Goal: Task Accomplishment & Management: Complete application form

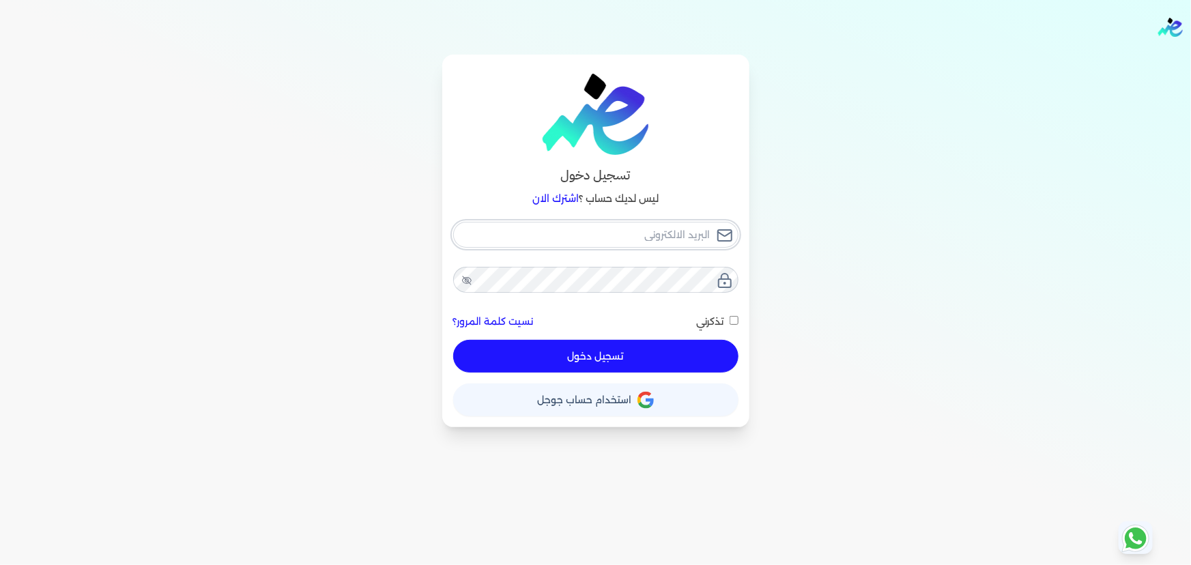
type input "[EMAIL_ADDRESS][DOMAIN_NAME]"
click at [677, 357] on button "تسجيل دخول" at bounding box center [595, 356] width 285 height 33
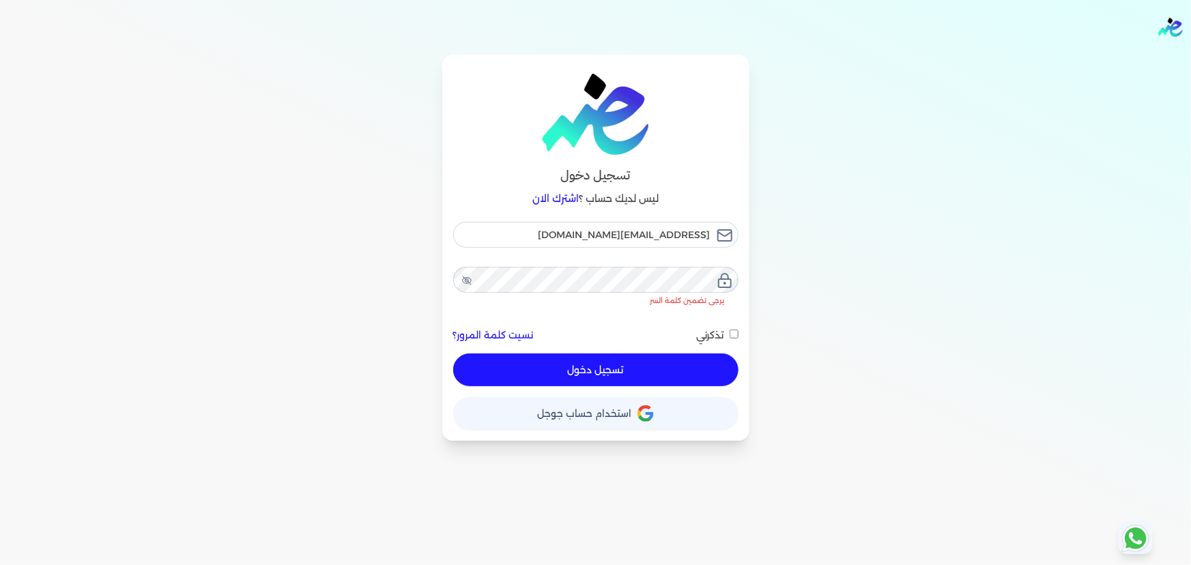
checkbox input "false"
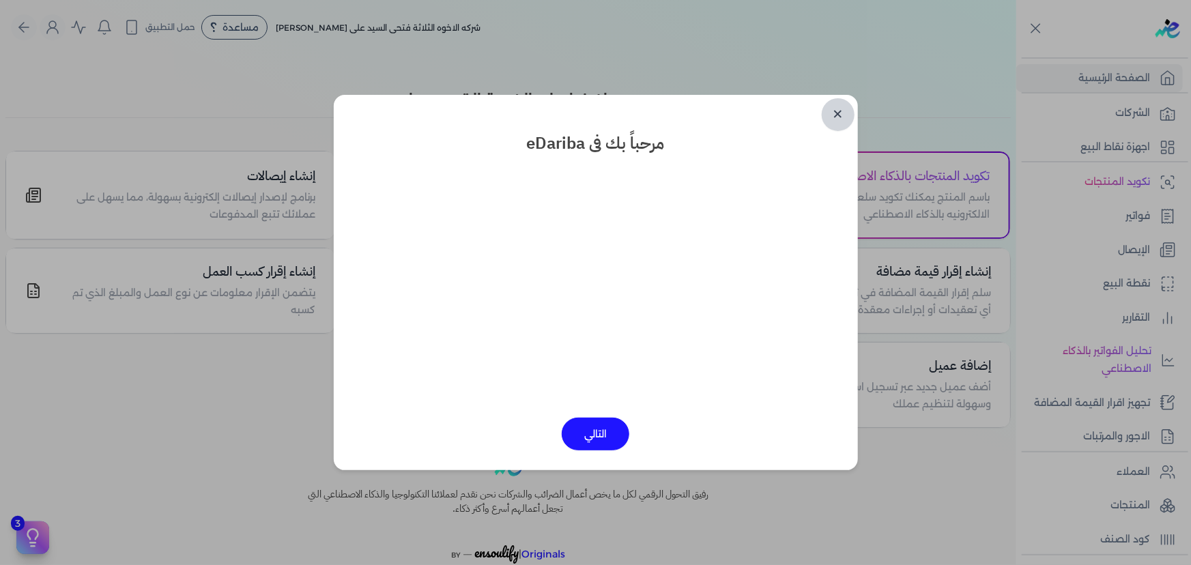
click at [843, 120] on link "✕" at bounding box center [837, 114] width 33 height 33
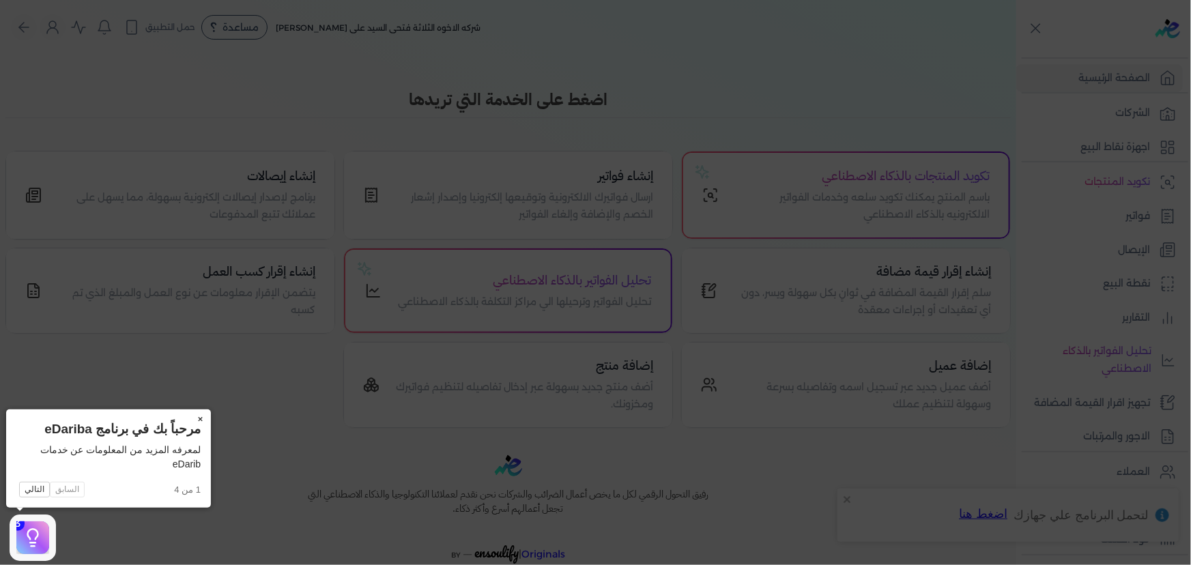
click at [202, 415] on button "×" at bounding box center [200, 418] width 22 height 19
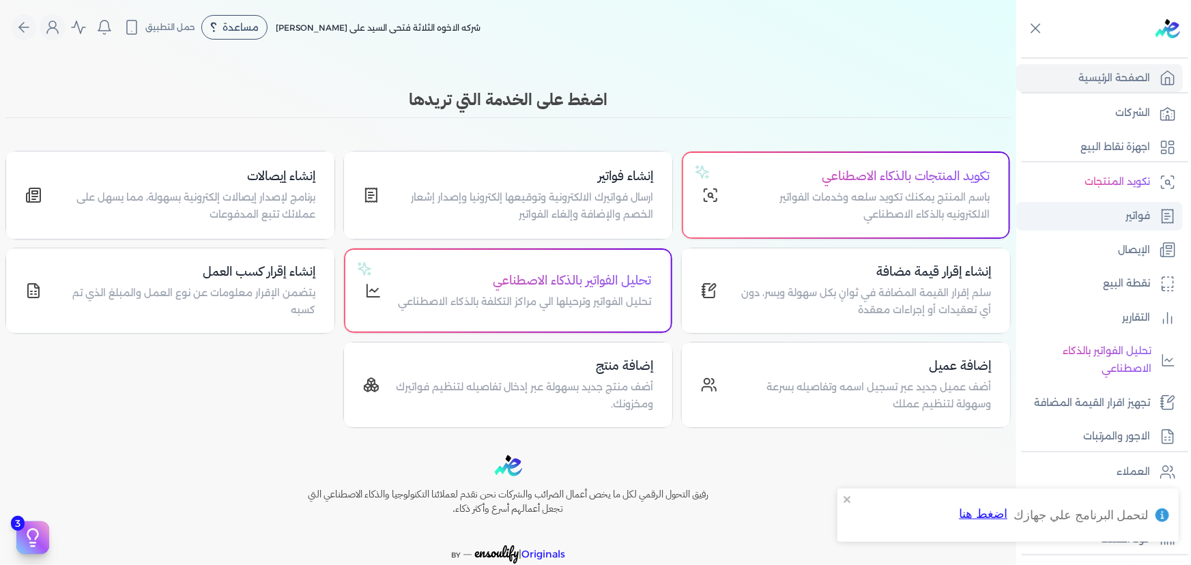
click at [1133, 216] on p "فواتير" at bounding box center [1137, 216] width 25 height 18
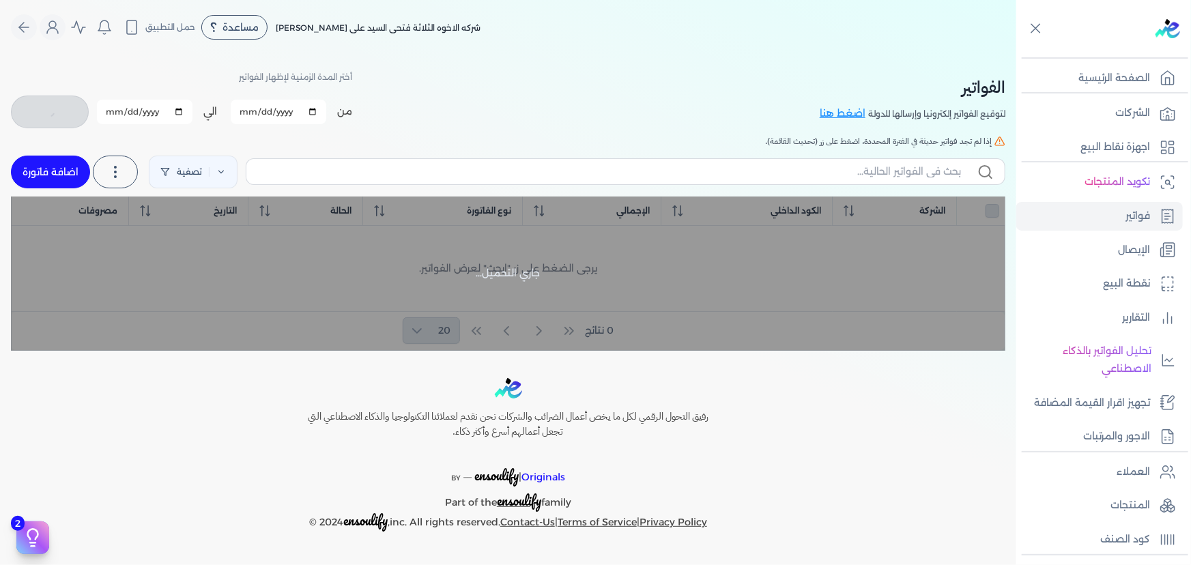
checkbox input "false"
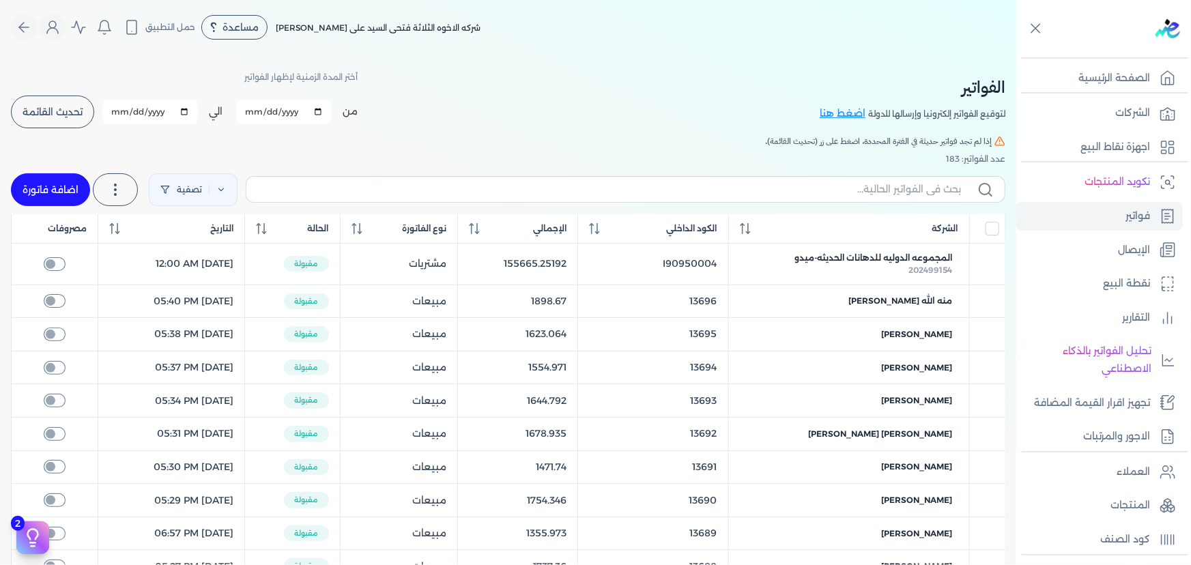
click at [75, 189] on link "اضافة فاتورة" at bounding box center [50, 189] width 79 height 33
select select "EGP"
select select "B"
select select "EGS"
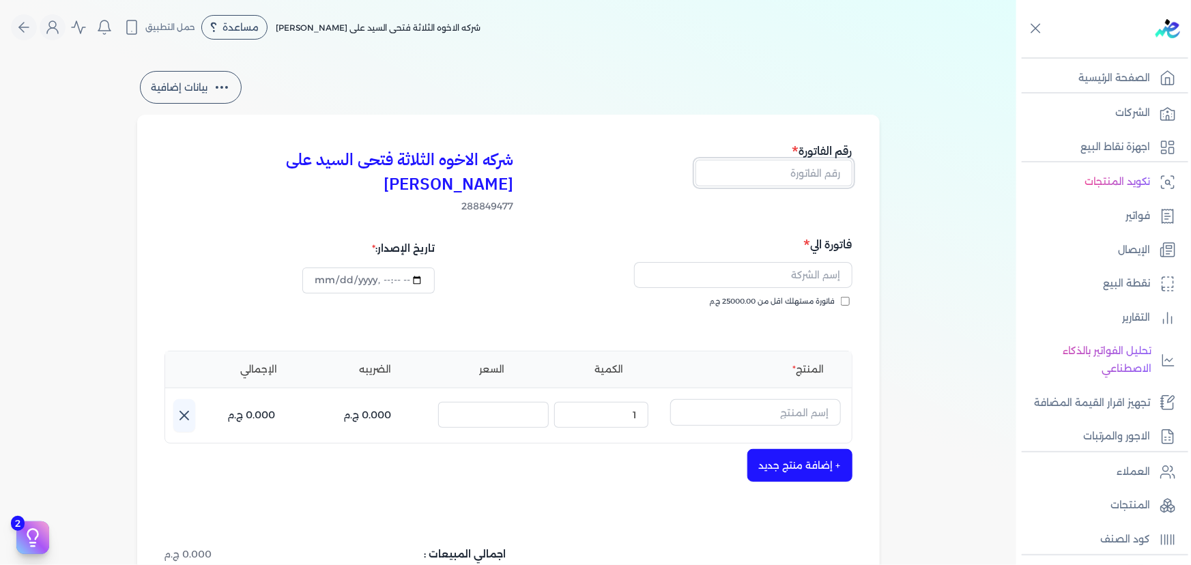
click at [787, 175] on input "text" at bounding box center [773, 173] width 157 height 26
type input "ع"
type input "13697"
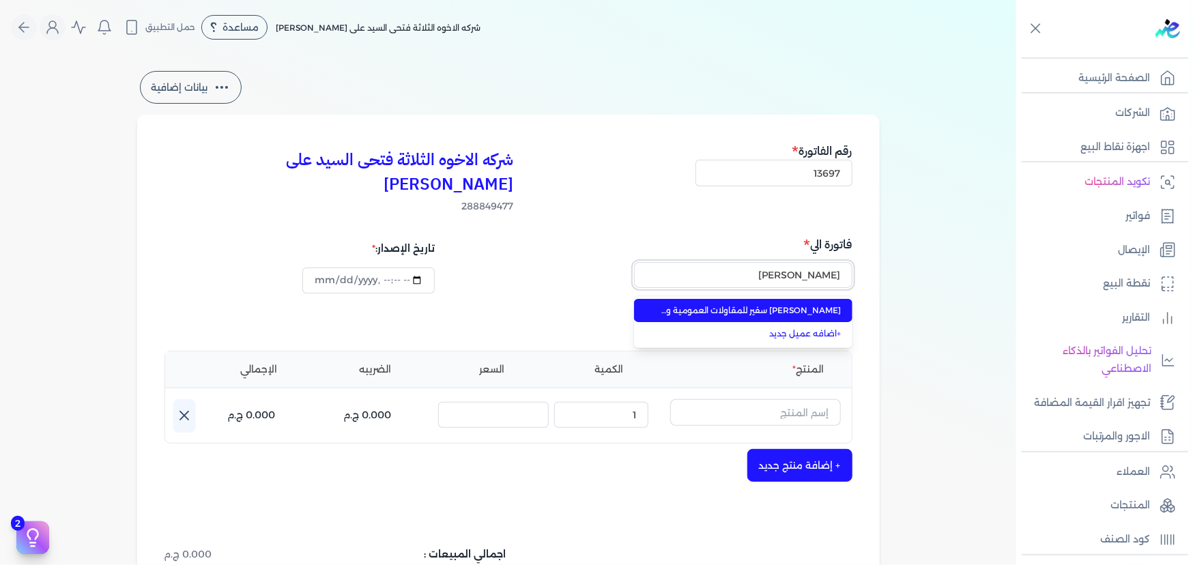
click at [634, 262] on button "عادل" at bounding box center [743, 277] width 218 height 31
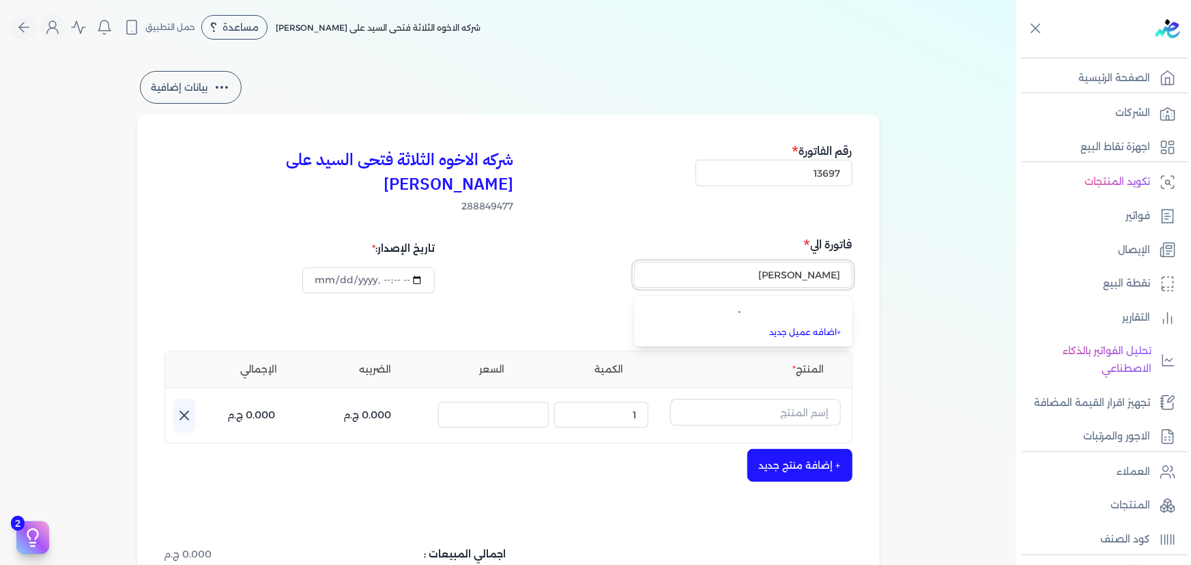
click at [634, 262] on button "عادل عريان" at bounding box center [743, 277] width 218 height 31
type input "[PERSON_NAME] سفير للمقاولات العمومية والتوريد"
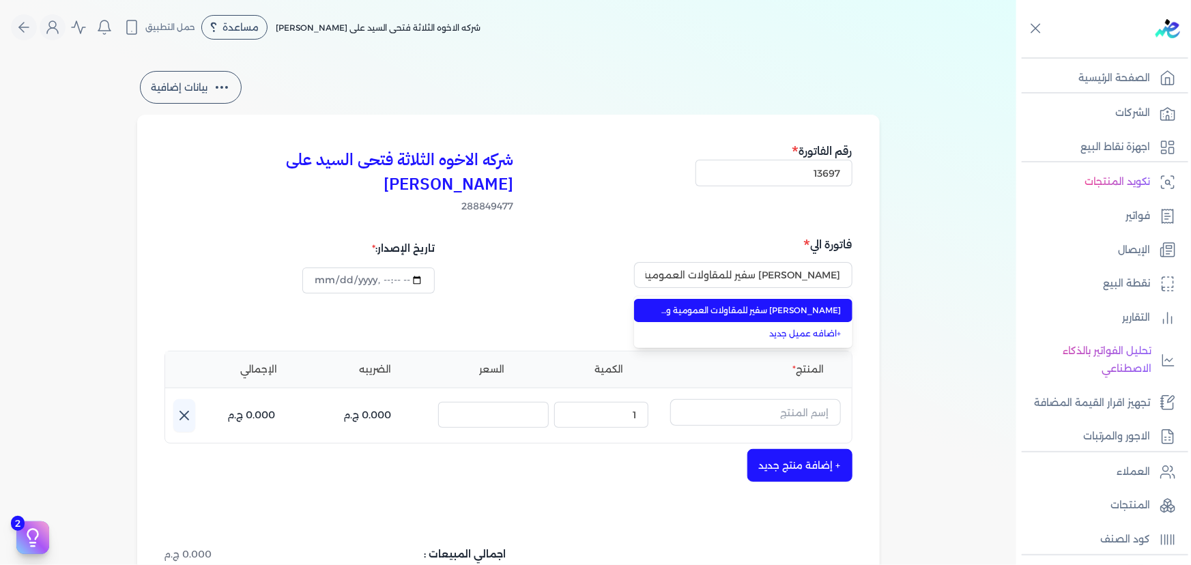
drag, startPoint x: 505, startPoint y: 280, endPoint x: 669, endPoint y: 260, distance: 165.7
click at [504, 280] on div "تاريخ الإصدار:" at bounding box center [334, 284] width 340 height 98
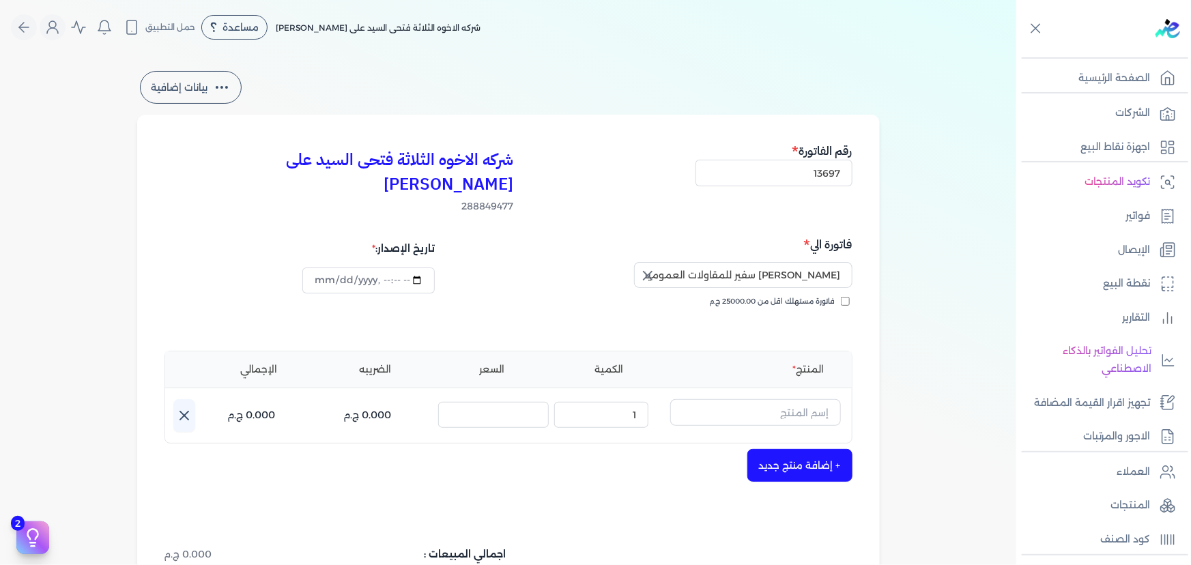
click at [652, 272] on icon "button" at bounding box center [647, 276] width 8 height 8
click at [832, 296] on span "فاتورة مستهلك اقل من 25000.00 ج.م" at bounding box center [773, 301] width 126 height 11
click at [841, 297] on input "فاتورة مستهلك اقل من 25000.00 ج.م" at bounding box center [845, 301] width 9 height 9
checkbox input "true"
click at [838, 262] on input "text" at bounding box center [743, 275] width 218 height 26
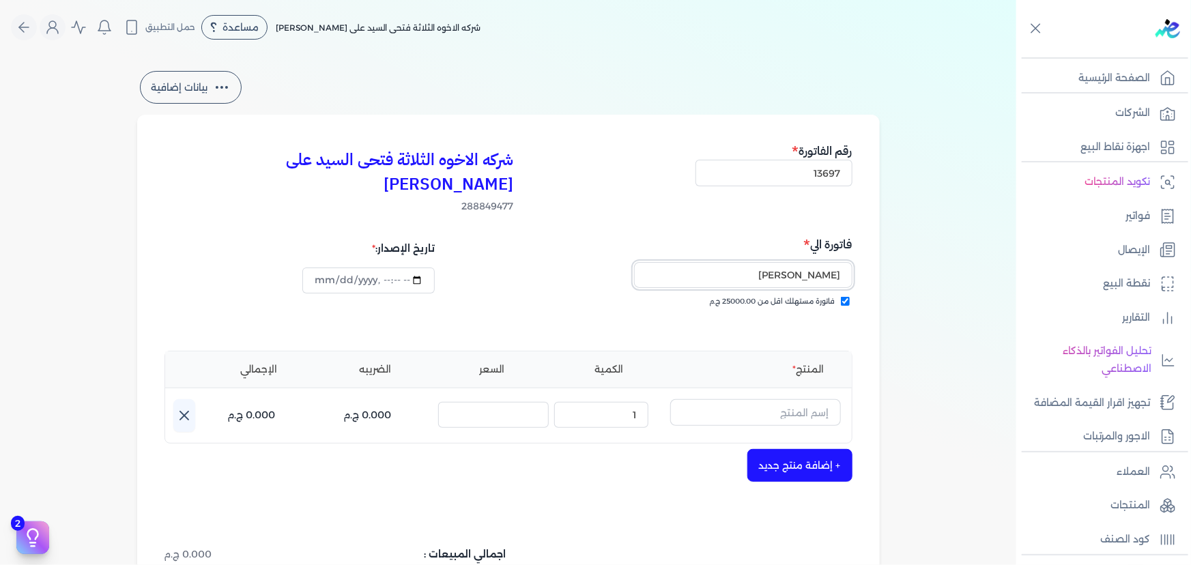
type input "[PERSON_NAME]"
click at [784, 399] on input "text" at bounding box center [755, 412] width 171 height 26
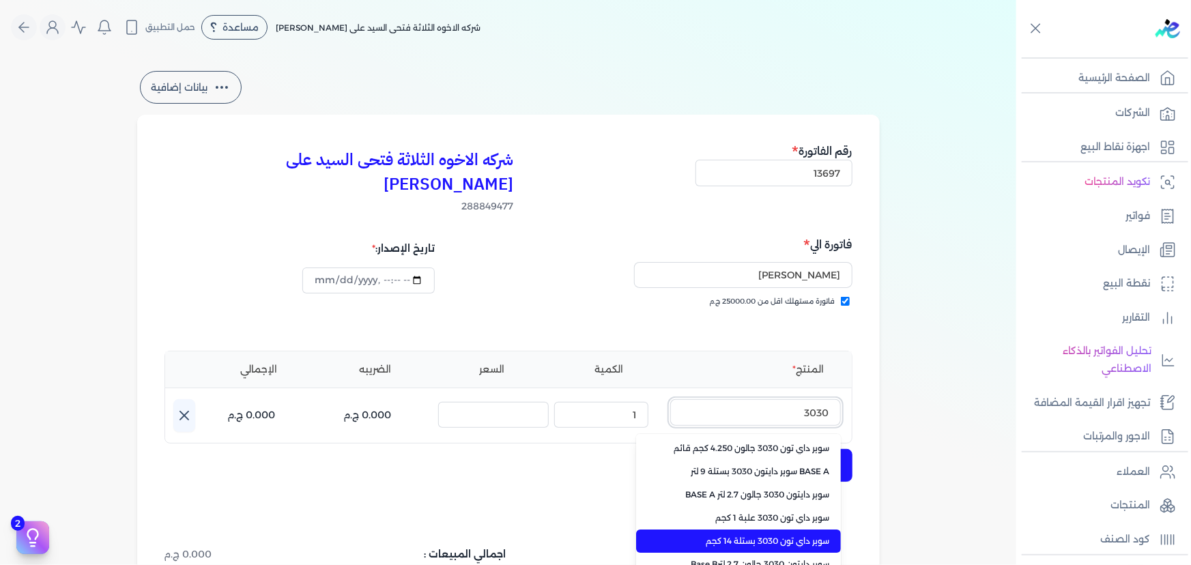
type input "3030"
click at [814, 535] on span "سوبر داي تون 3030 بستلة 14 كجم" at bounding box center [746, 541] width 166 height 12
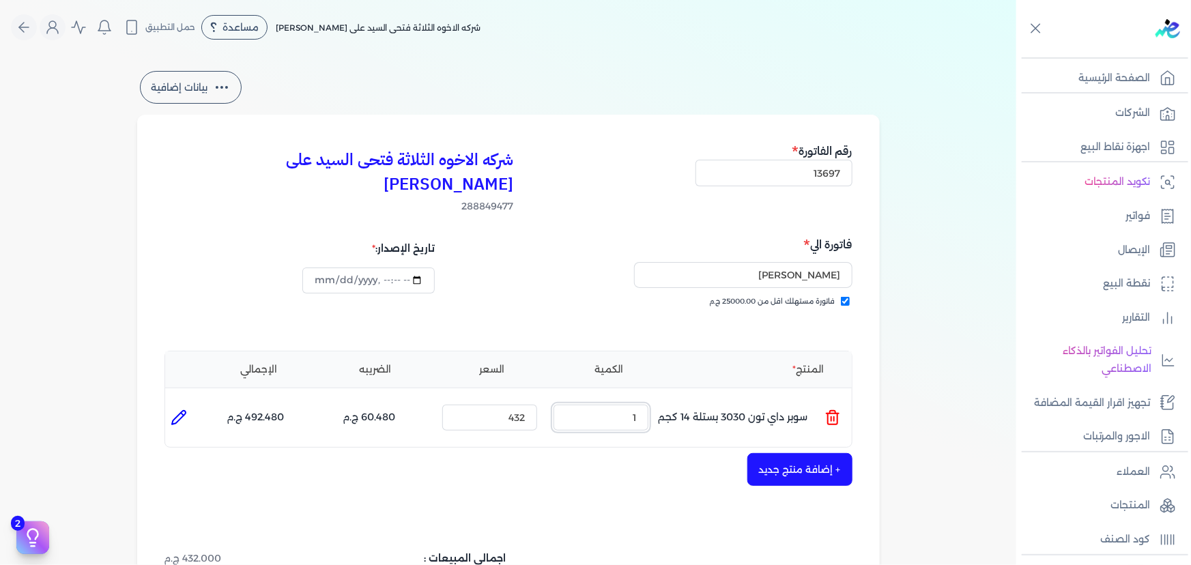
drag, startPoint x: 618, startPoint y: 389, endPoint x: 675, endPoint y: 390, distance: 56.6
click at [675, 399] on ul "المنتج : سوبر داي تون 3030 بستلة 14 كجم الكمية : 1 السعر : 432 الضريبه : 60.480…" at bounding box center [508, 417] width 686 height 37
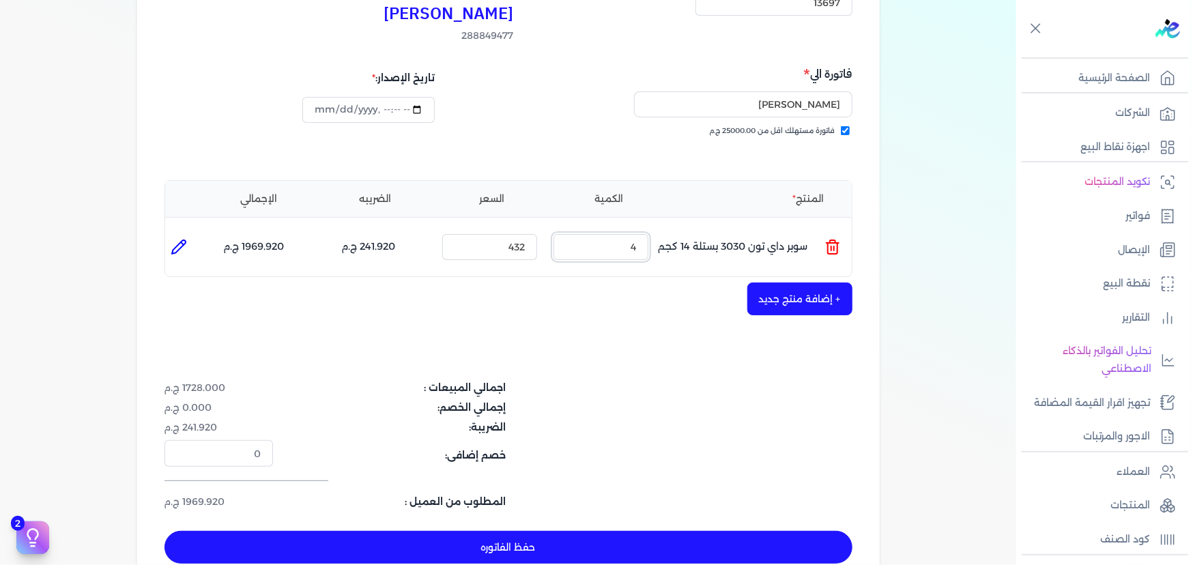
scroll to position [248, 0]
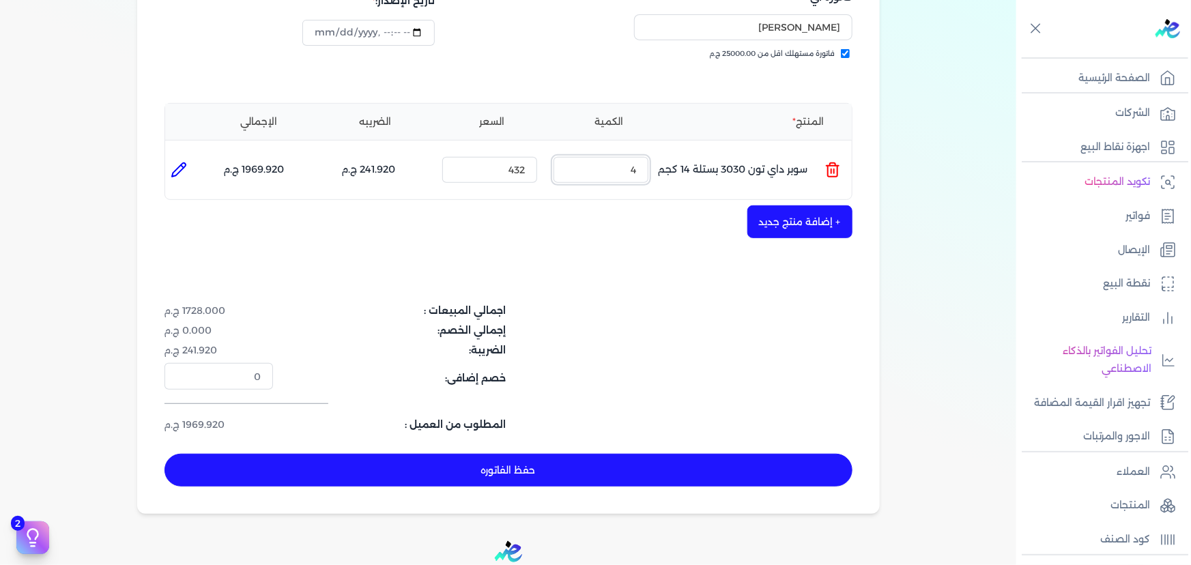
drag, startPoint x: 658, startPoint y: 147, endPoint x: 693, endPoint y: 144, distance: 34.9
click at [688, 151] on ul "المنتج : سوبر داي تون 3030 بستلة 14 كجم الكمية : 4 السعر : 432 الضريبه : 241.92…" at bounding box center [508, 169] width 686 height 37
type input "2"
click at [784, 205] on button "+ إضافة منتج جديد" at bounding box center [799, 221] width 105 height 33
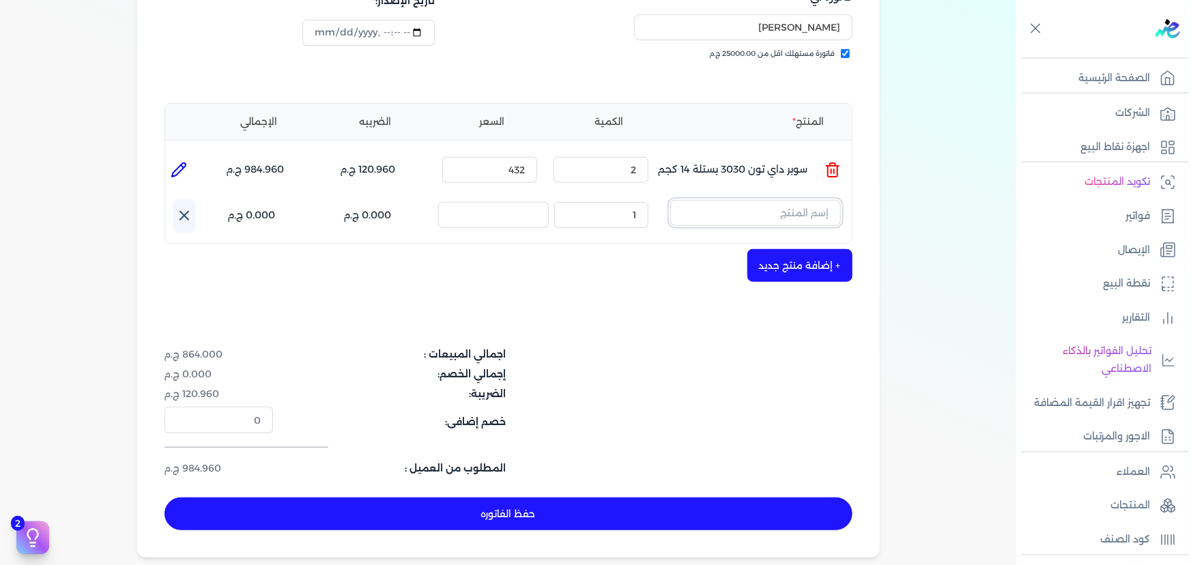
click at [778, 200] on input "text" at bounding box center [755, 213] width 171 height 26
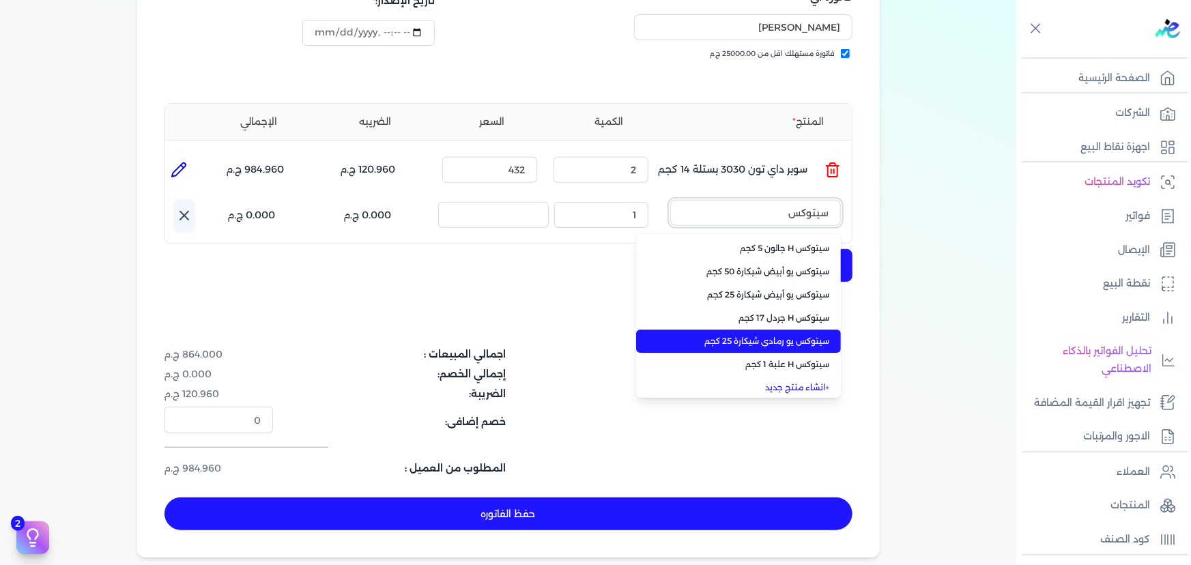
type input "سيتوكس"
click at [791, 330] on li "سيتوكس يو رمادي شيكارة 25 كجم" at bounding box center [738, 341] width 205 height 23
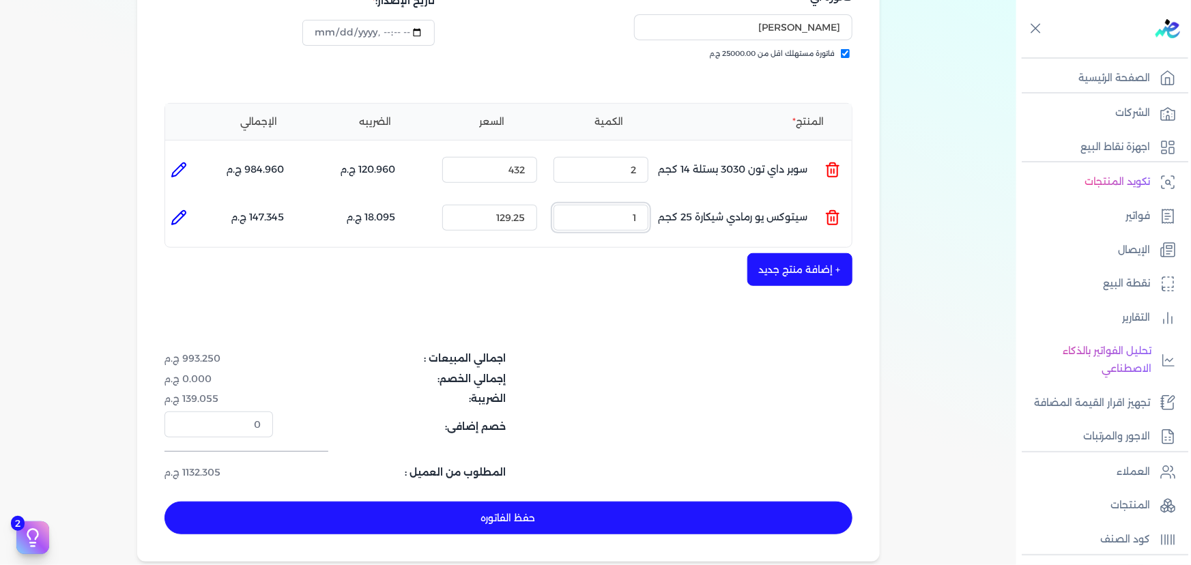
drag, startPoint x: 625, startPoint y: 190, endPoint x: 667, endPoint y: 190, distance: 42.3
click at [667, 199] on ul "المنتج : سيتوكس يو رمادي شيكارة 25 كجم الكمية : 1 السعر : 129.25 الضريبه : 18.0…" at bounding box center [508, 217] width 686 height 37
type input "4"
click at [822, 501] on button "حفظ الفاتوره" at bounding box center [508, 517] width 688 height 33
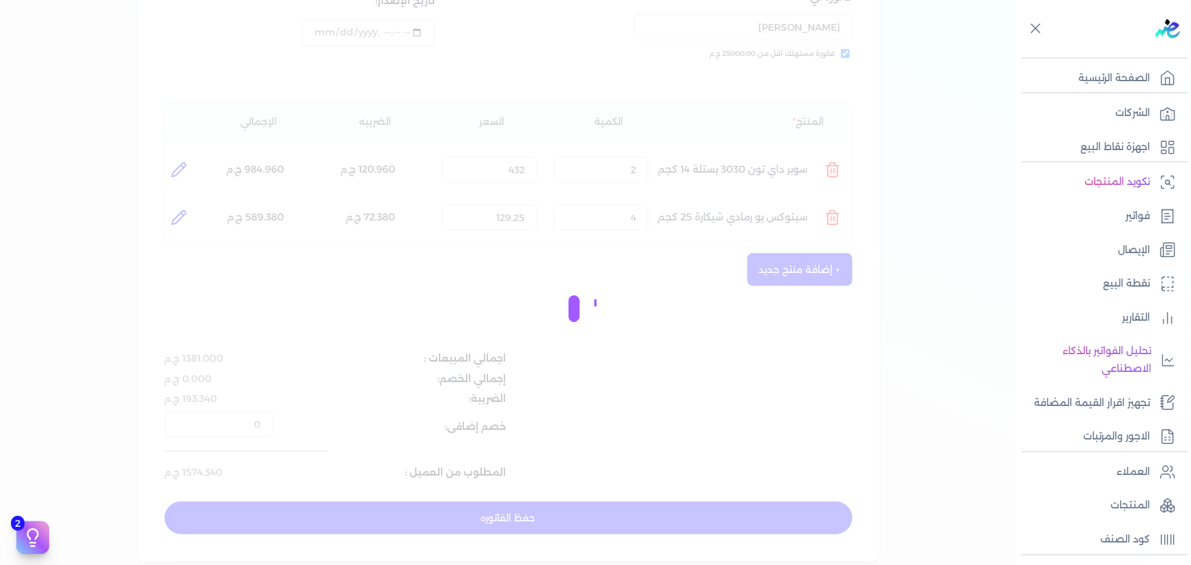
type input "[DATE]"
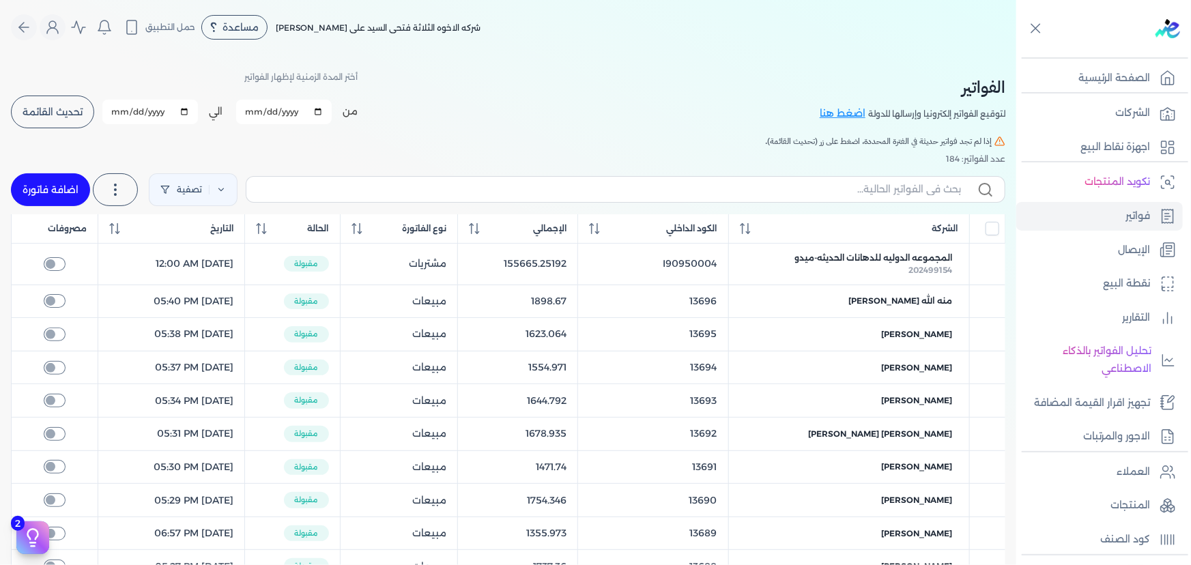
click at [74, 184] on link "اضافة فاتورة" at bounding box center [50, 189] width 79 height 33
select select "EGP"
select select "B"
select select "EGS"
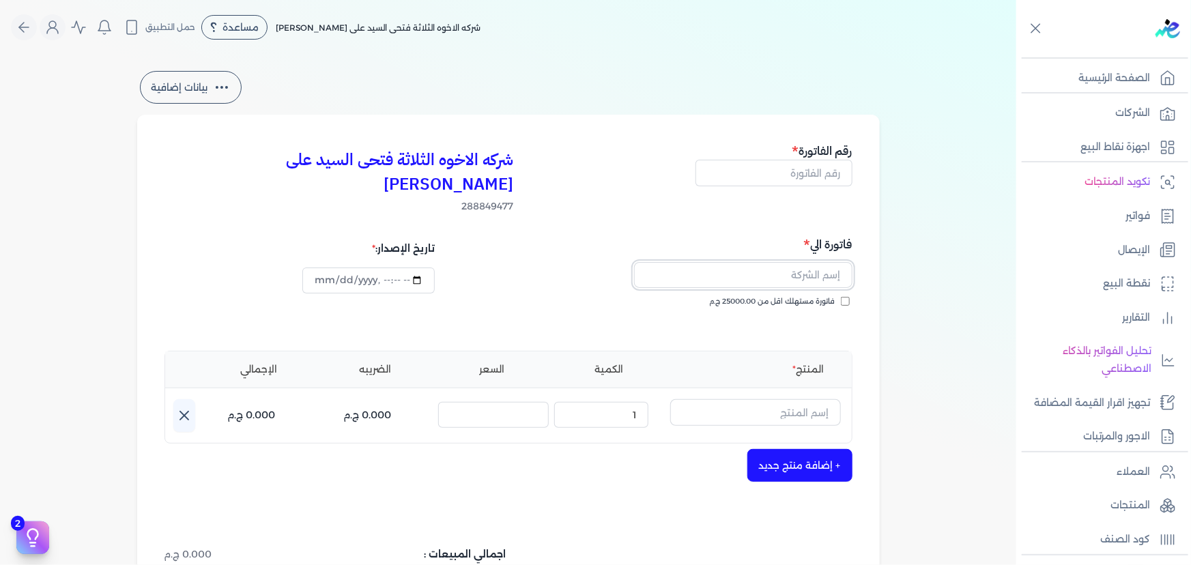
click at [727, 262] on input "text" at bounding box center [743, 275] width 218 height 26
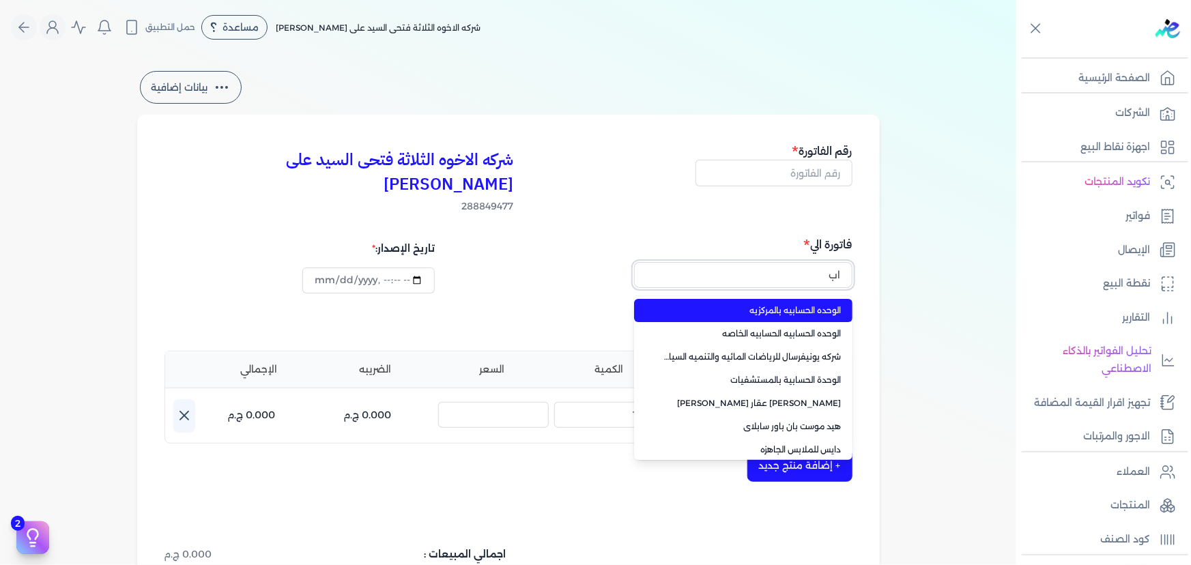
type input "ا"
click at [634, 262] on button "اب" at bounding box center [743, 277] width 218 height 31
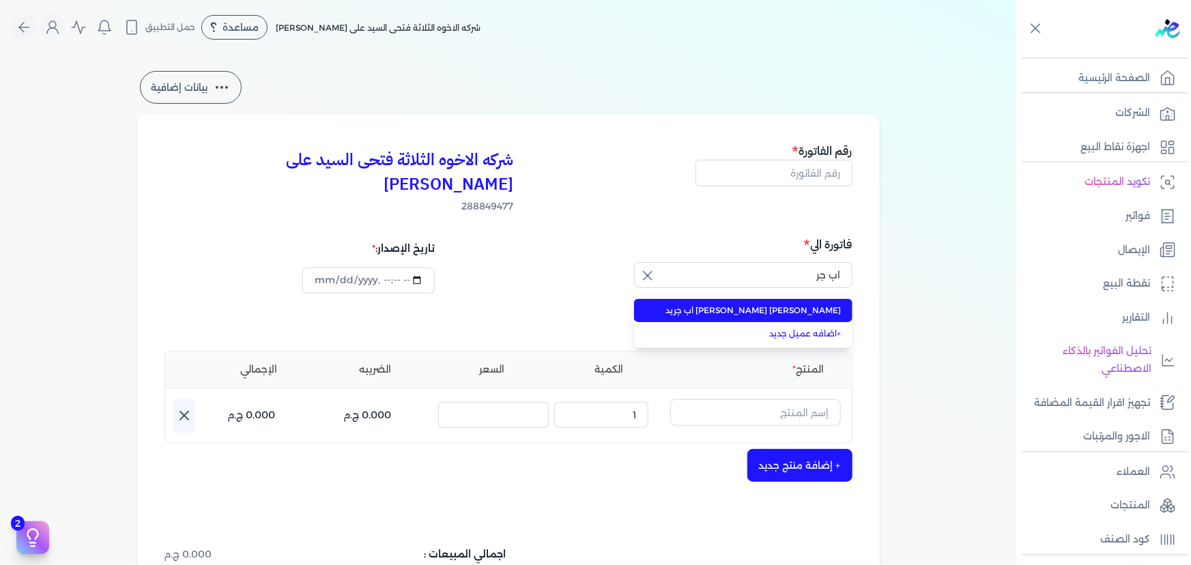
click at [718, 304] on span "[PERSON_NAME] [PERSON_NAME] اب جريد" at bounding box center [751, 310] width 180 height 12
type input "[PERSON_NAME] [PERSON_NAME] اب جريد"
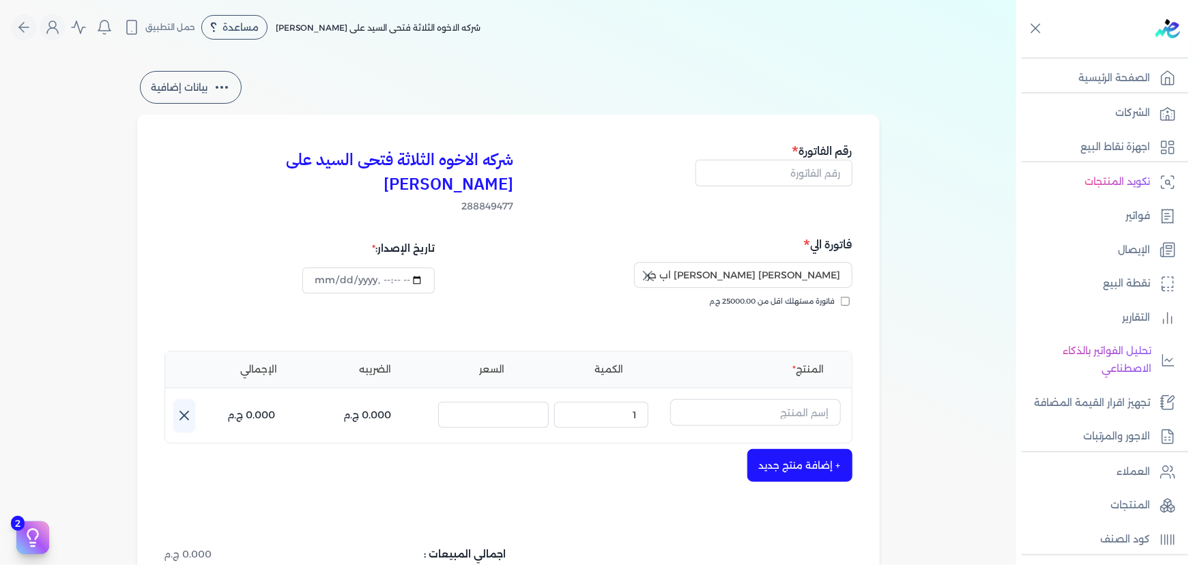
click at [716, 299] on div "فاتورة مستهلك اقل من 25000.00 ج.م" at bounding box center [682, 315] width 334 height 38
click at [811, 399] on input "text" at bounding box center [755, 412] width 171 height 26
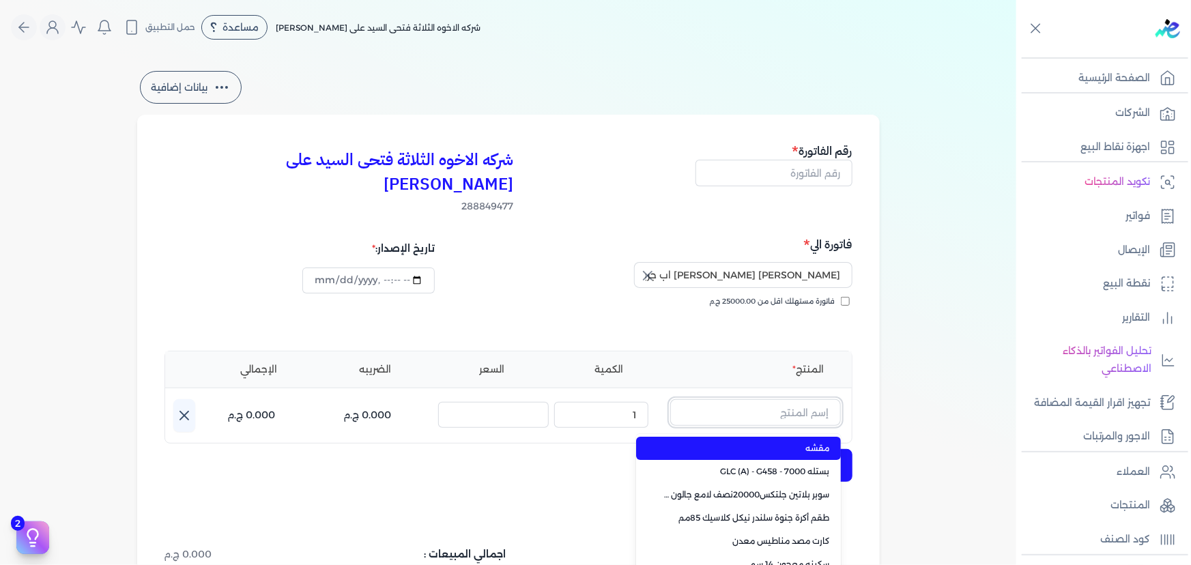
paste input "معجون داي تون 100 شيكارة 15 كجم"
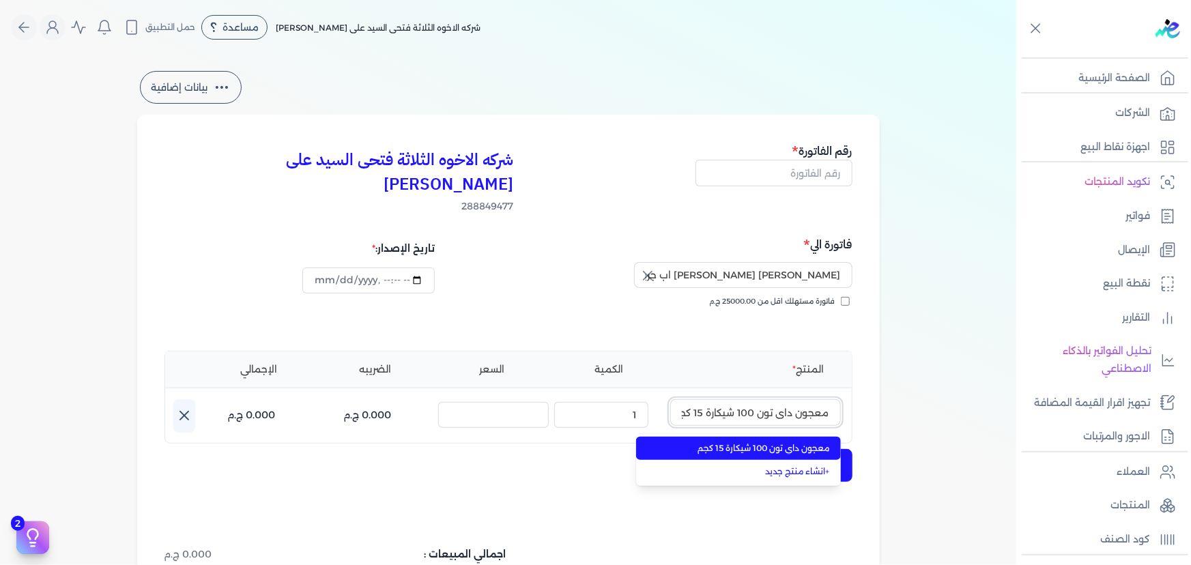
scroll to position [0, -7]
type input "معجون داي تون 100 شيكارة 15 كجم"
click at [757, 442] on span "معجون داي تون 100 شيكارة 15 كجم" at bounding box center [746, 448] width 166 height 12
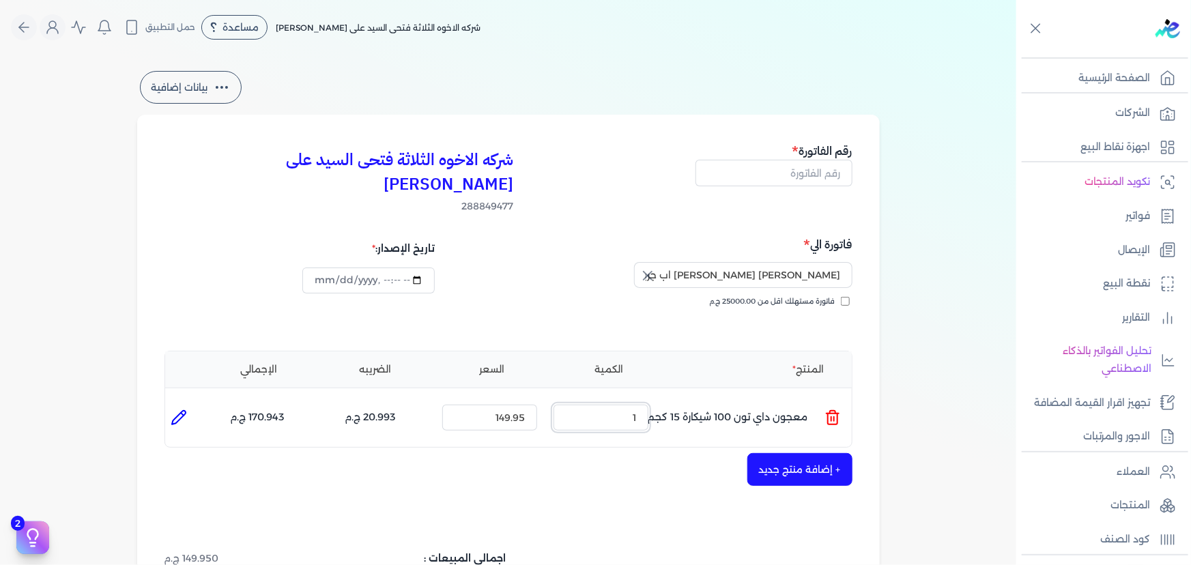
drag, startPoint x: 613, startPoint y: 400, endPoint x: 725, endPoint y: 395, distance: 111.3
click at [708, 403] on ul "المنتج : معجون داي تون 100 شيكارة 15 كجم الكمية : 1 السعر : 149.95 الضريبه : 20…" at bounding box center [508, 417] width 686 height 37
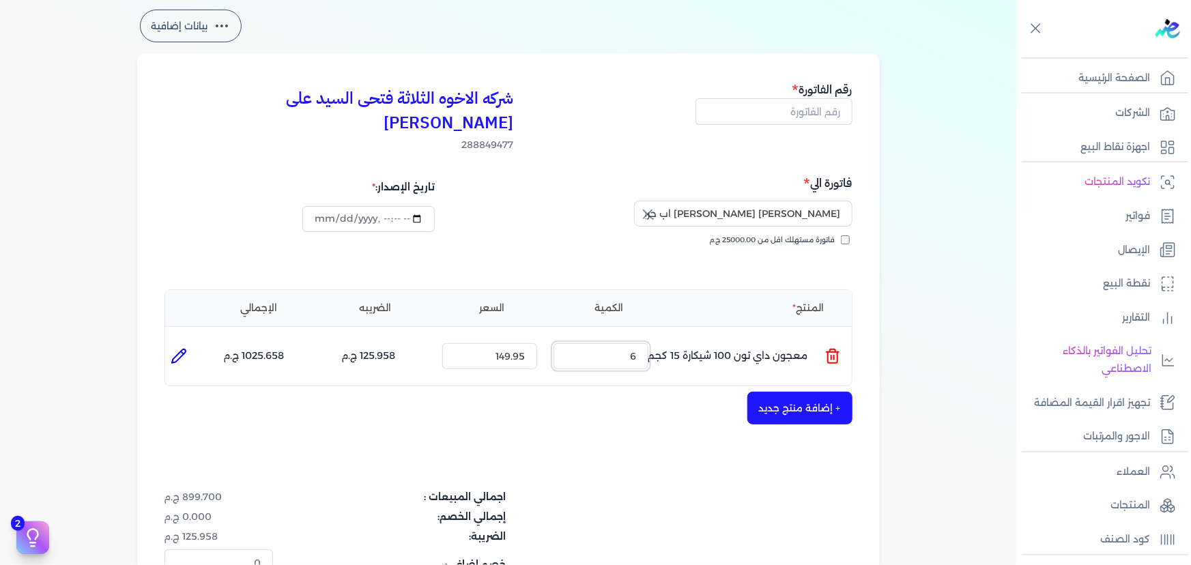
scroll to position [186, 0]
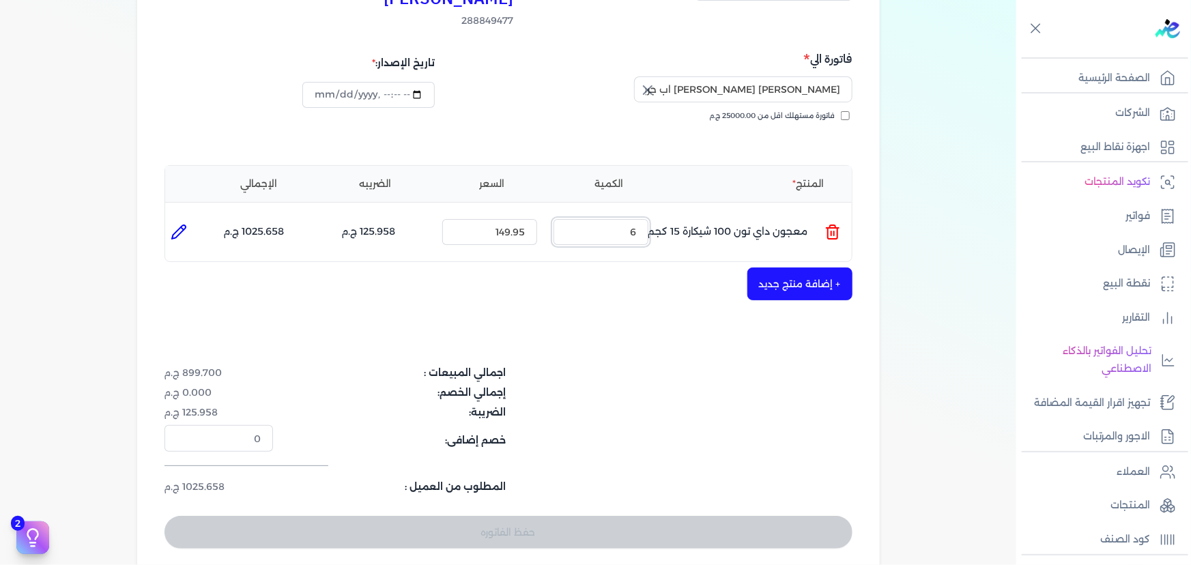
type input "6"
click at [787, 267] on button "+ إضافة منتج جديد" at bounding box center [799, 283] width 105 height 33
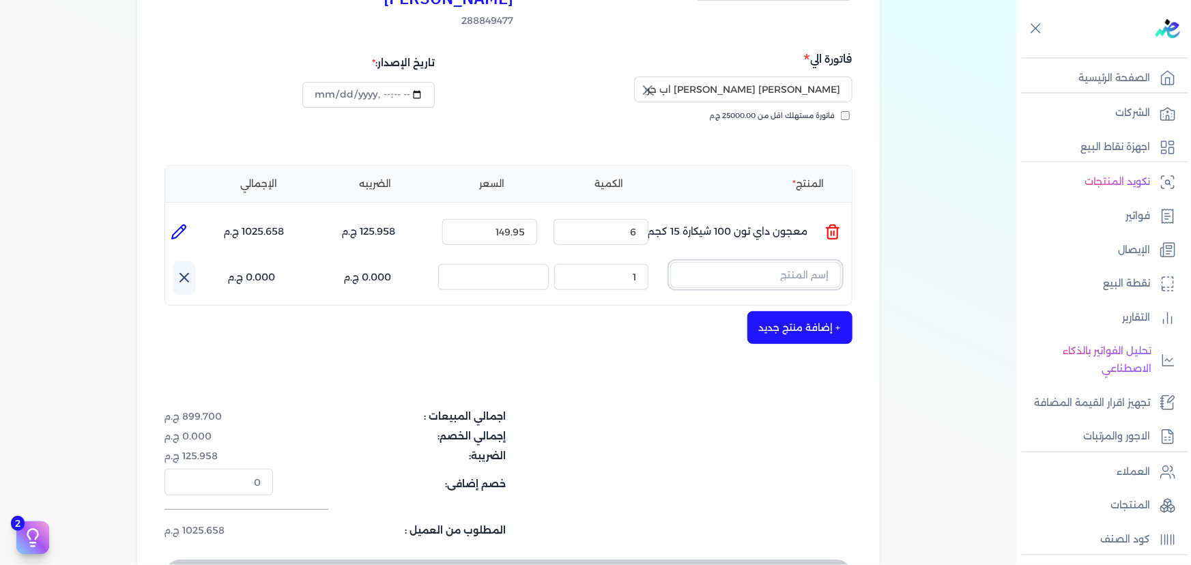
click at [771, 262] on input "text" at bounding box center [755, 275] width 171 height 26
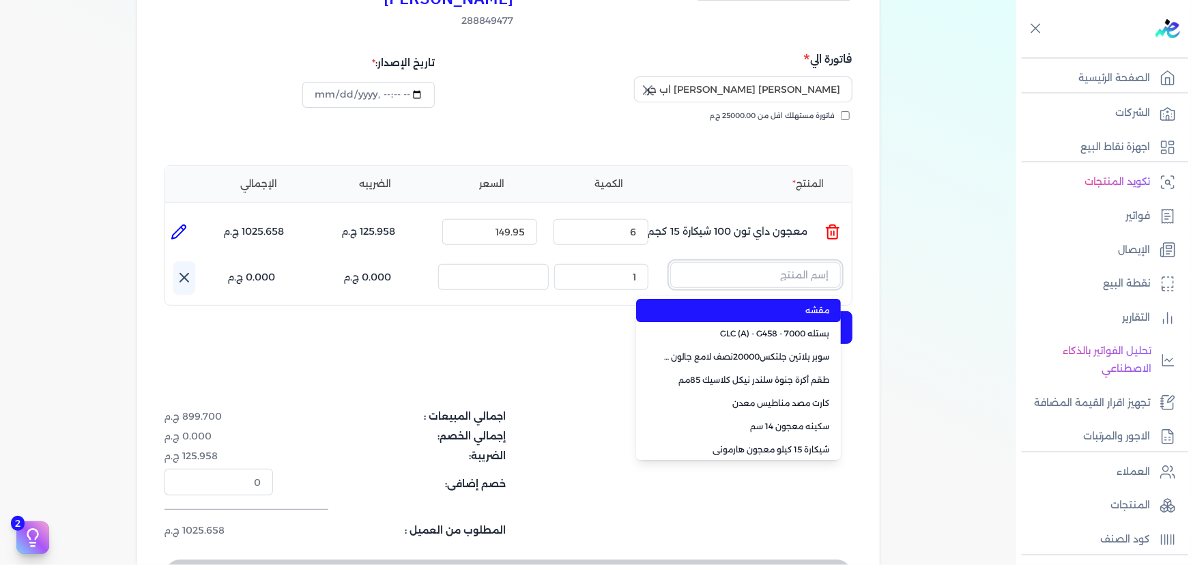
paste input "صبغات سي سي بني 610 عبوة 40 ملي"
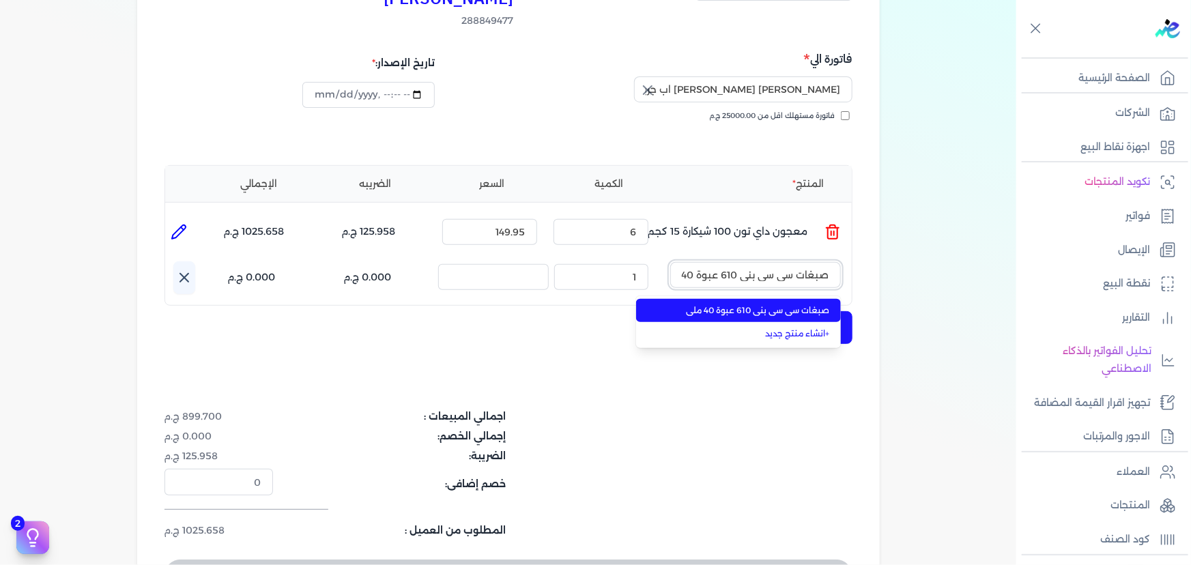
scroll to position [0, -19]
type input "صبغات سي سي بني 610 عبوة 40 ملي"
click at [770, 304] on span "صبغات سي سي بني 610 عبوة 40 ملي" at bounding box center [746, 310] width 166 height 12
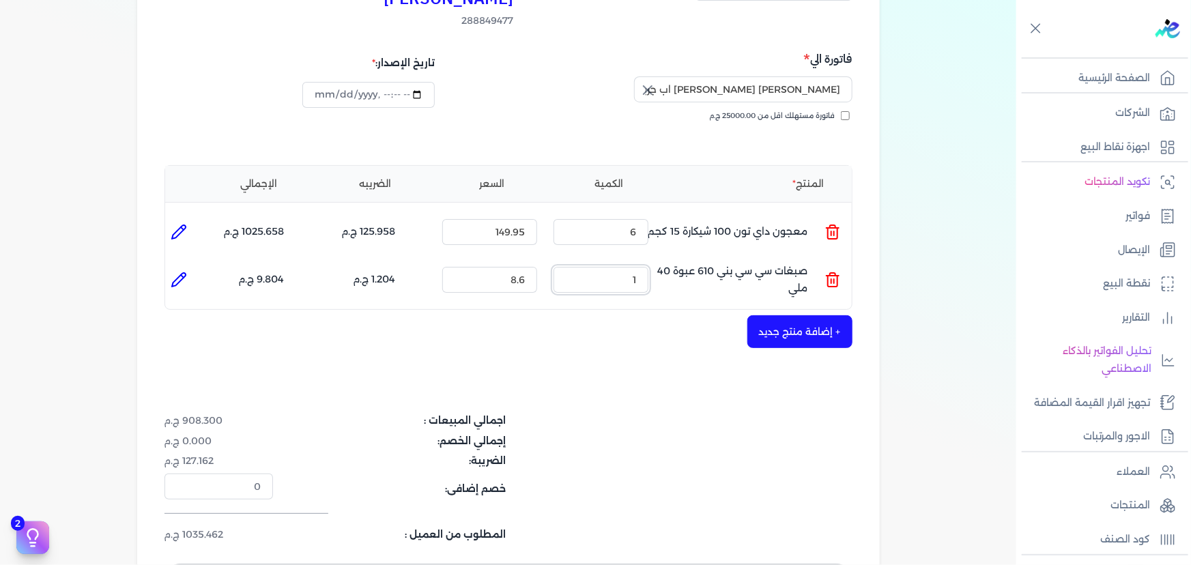
drag, startPoint x: 627, startPoint y: 259, endPoint x: 775, endPoint y: 254, distance: 148.1
click at [743, 261] on ul "المنتج : صبغات سي سي بني 610 عبوة 40 ملي الكمية : 1 السعر : 8.6 الضريبه : 1.204…" at bounding box center [508, 279] width 686 height 37
type input "20"
click at [804, 315] on button "+ إضافة منتج جديد" at bounding box center [799, 331] width 105 height 33
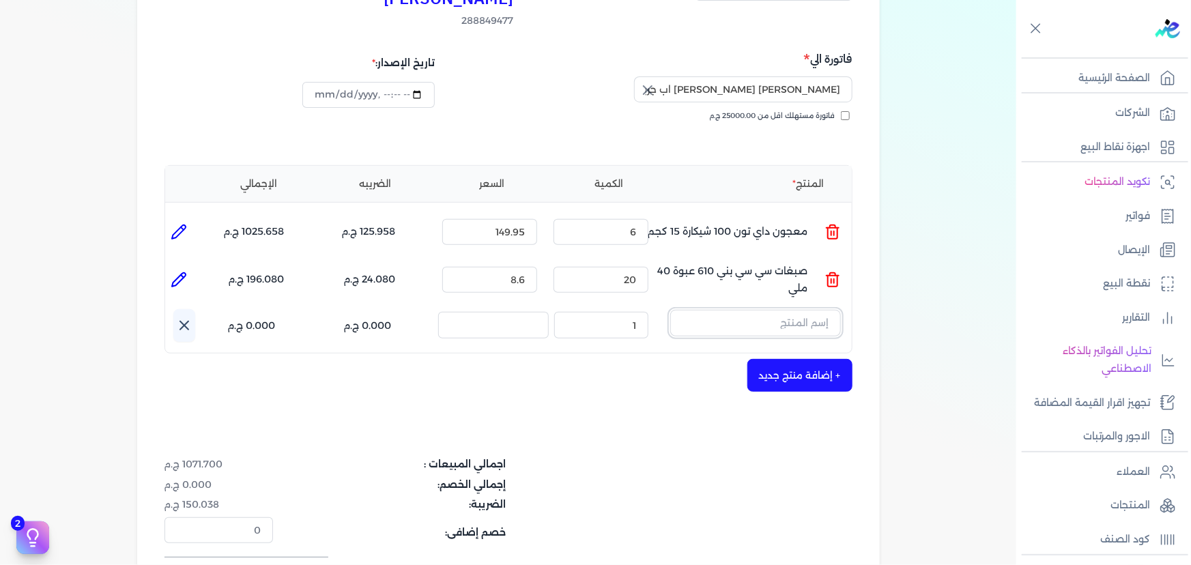
click at [781, 310] on input "text" at bounding box center [755, 323] width 171 height 26
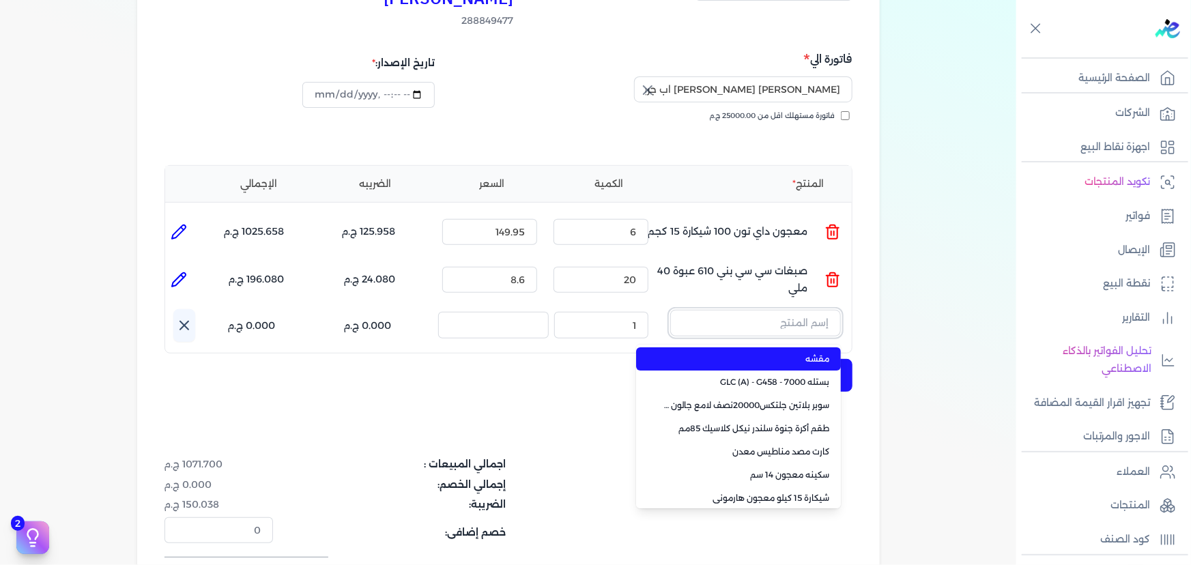
paste input "سوبر داي تون 3030 جالون 4.250 كجم قائم"
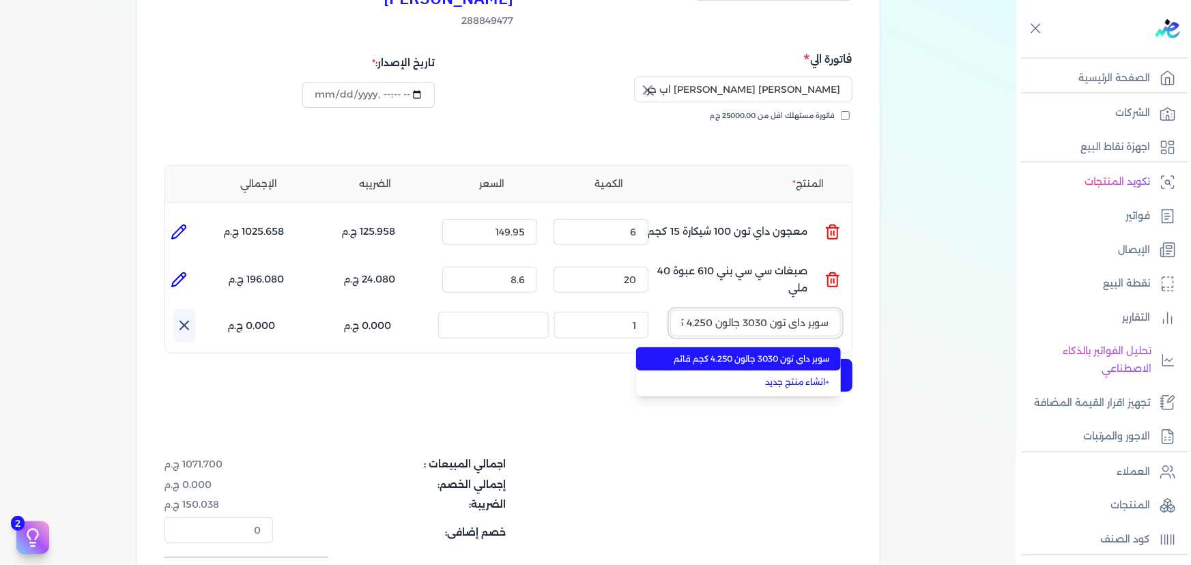
scroll to position [0, -37]
type input "سوبر داي تون 3030 جالون 4.250 كجم قائم"
click at [785, 353] on span "سوبر داي تون 3030 جالون 4.250 كجم قائم" at bounding box center [746, 359] width 166 height 12
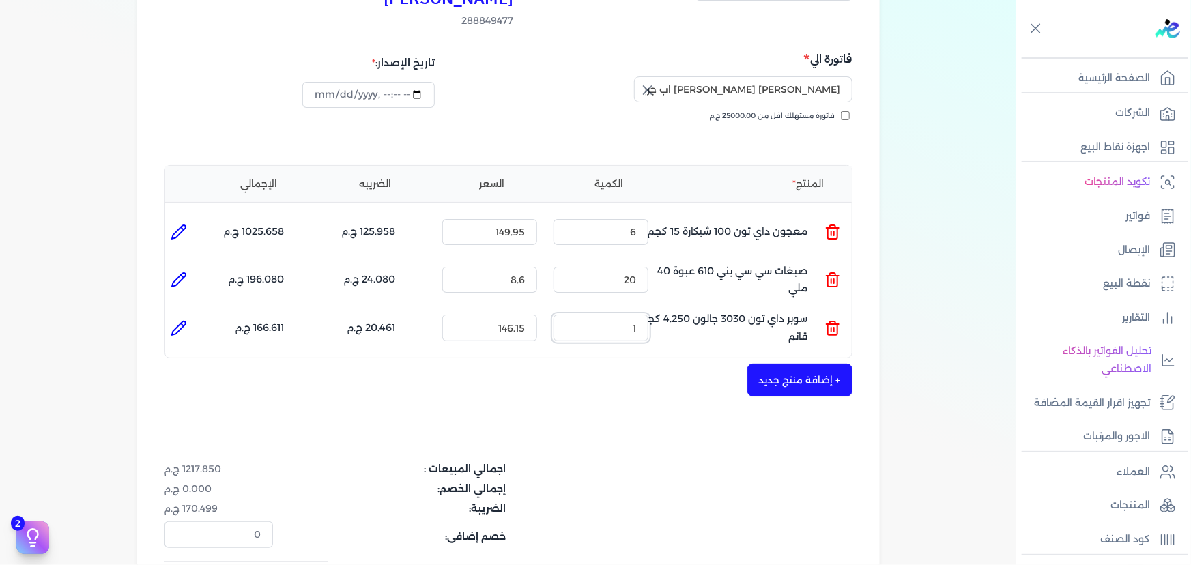
drag, startPoint x: 611, startPoint y: 298, endPoint x: 780, endPoint y: 291, distance: 168.7
click at [750, 309] on ul "المنتج : سوبر داي تون 3030 جالون 4.250 كجم قائم الكمية : 1 السعر : 146.15 الضري…" at bounding box center [508, 327] width 686 height 37
type input "14"
click at [770, 364] on button "+ إضافة منتج جديد" at bounding box center [799, 380] width 105 height 33
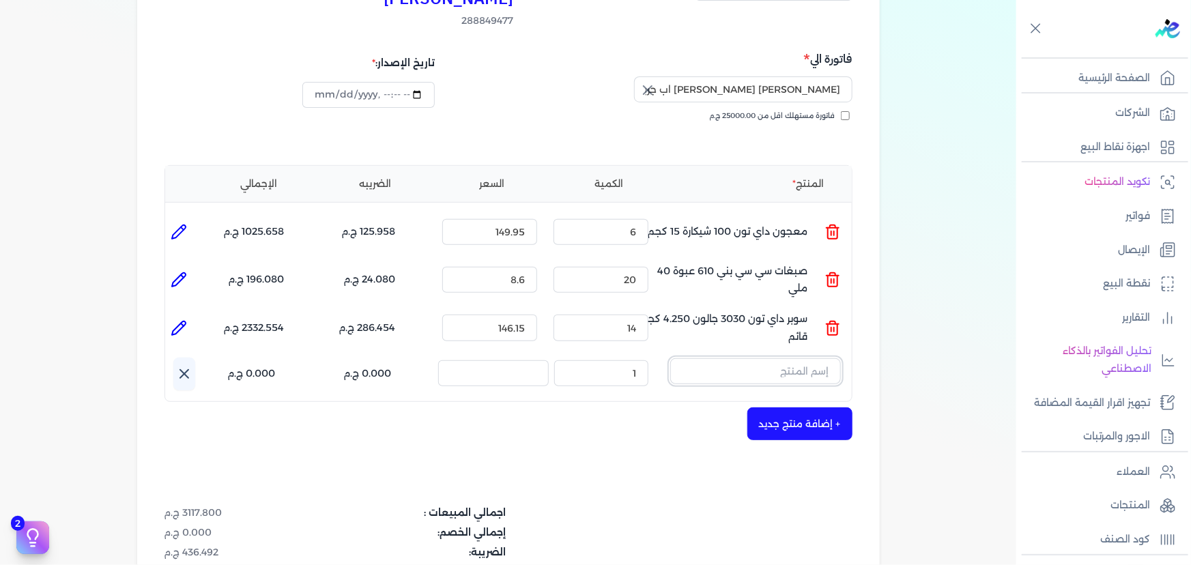
click at [778, 358] on input "text" at bounding box center [755, 371] width 171 height 26
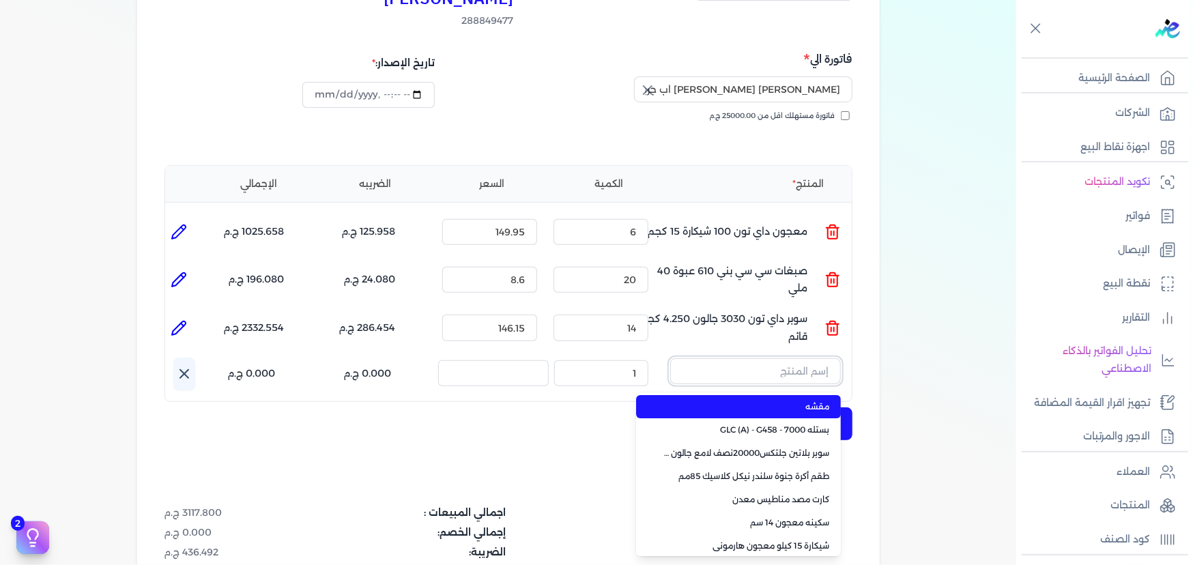
paste input "سيلر المقاوم 0017 بستلة 9 لتر"
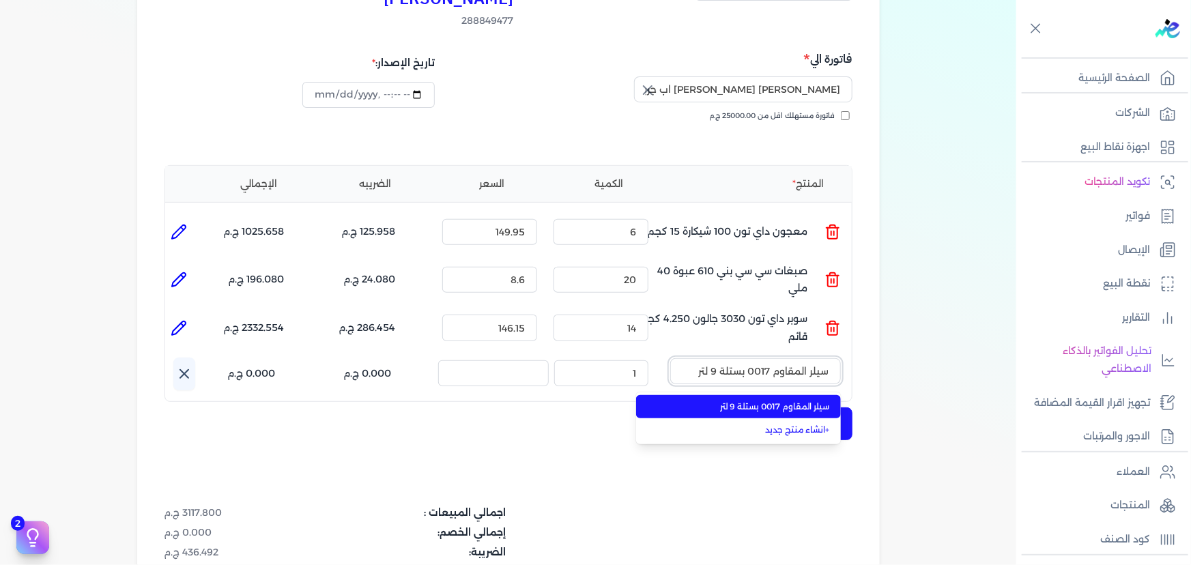
type input "سيلر المقاوم 0017 بستلة 9 لتر"
click at [782, 400] on span "سيلر المقاوم 0017 بستلة 9 لتر" at bounding box center [746, 406] width 166 height 12
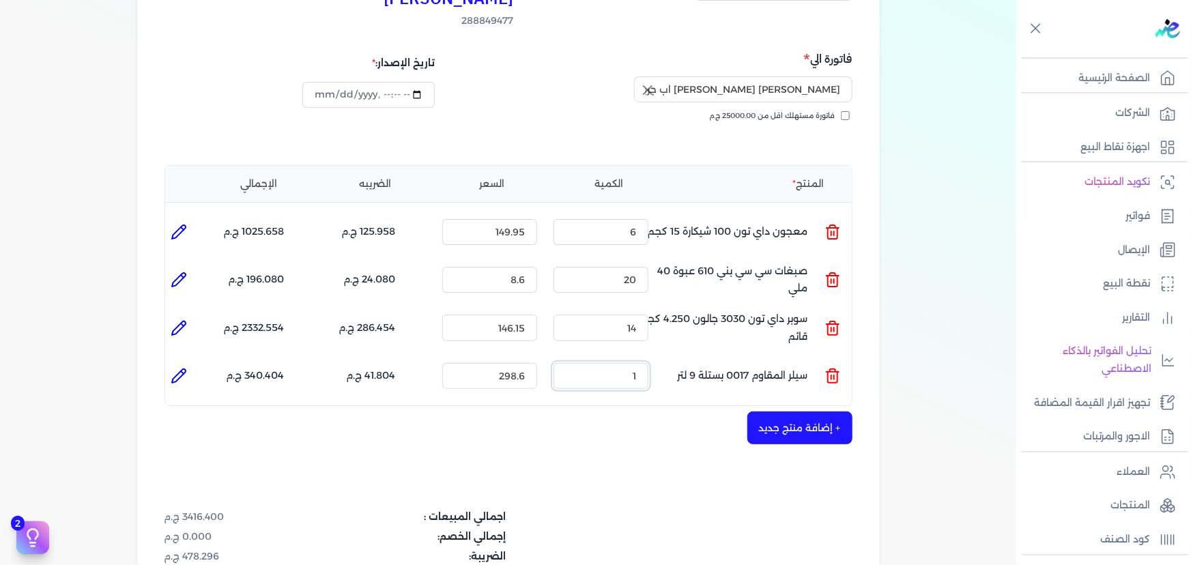
drag, startPoint x: 615, startPoint y: 360, endPoint x: 688, endPoint y: 353, distance: 73.3
click at [685, 358] on ul "المنتج : سيلر المقاوم 0017 بستلة 9 لتر الكمية : 1 السعر : 298.6 الضريبه : 41.80…" at bounding box center [508, 376] width 686 height 37
type input "12"
click at [766, 411] on button "+ إضافة منتج جديد" at bounding box center [799, 427] width 105 height 33
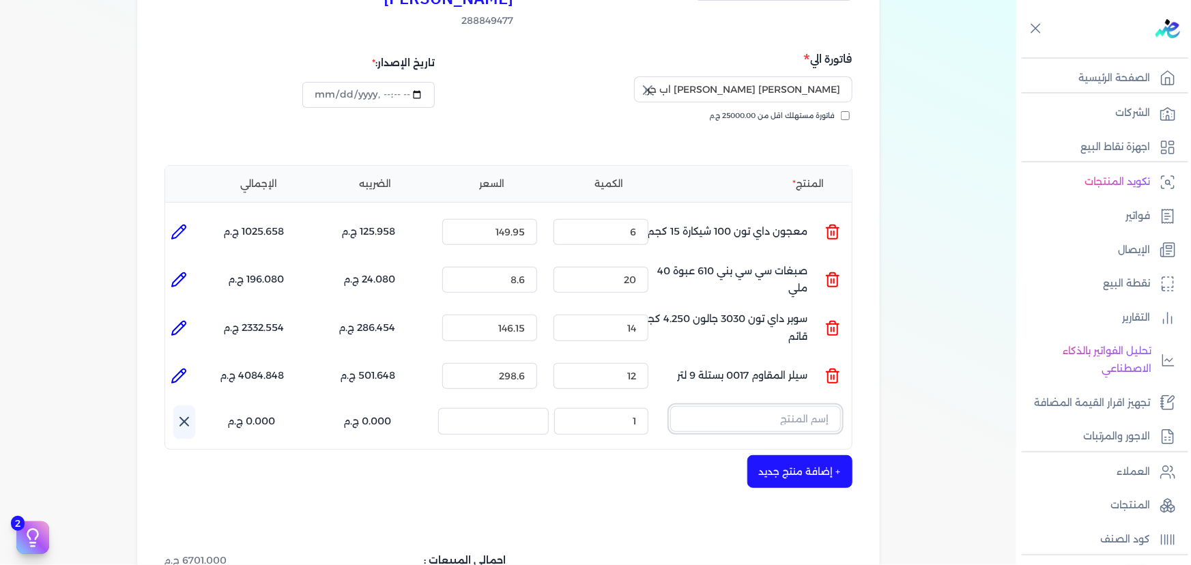
click at [813, 406] on input "text" at bounding box center [755, 419] width 171 height 26
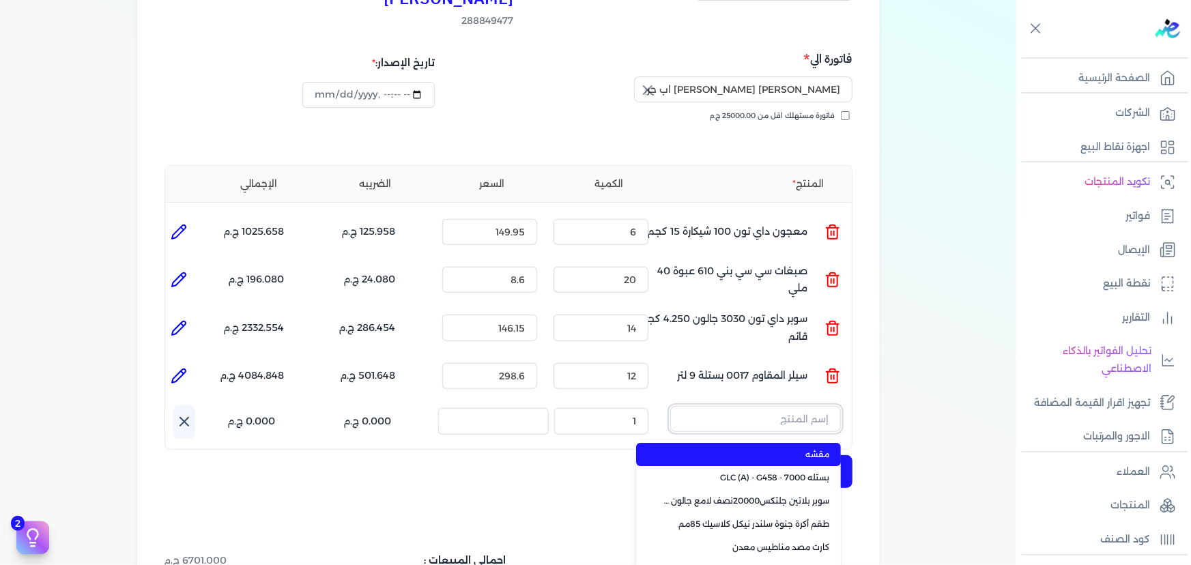
paste input "معجون داي تون 100 جالون 4 كجم قائم"
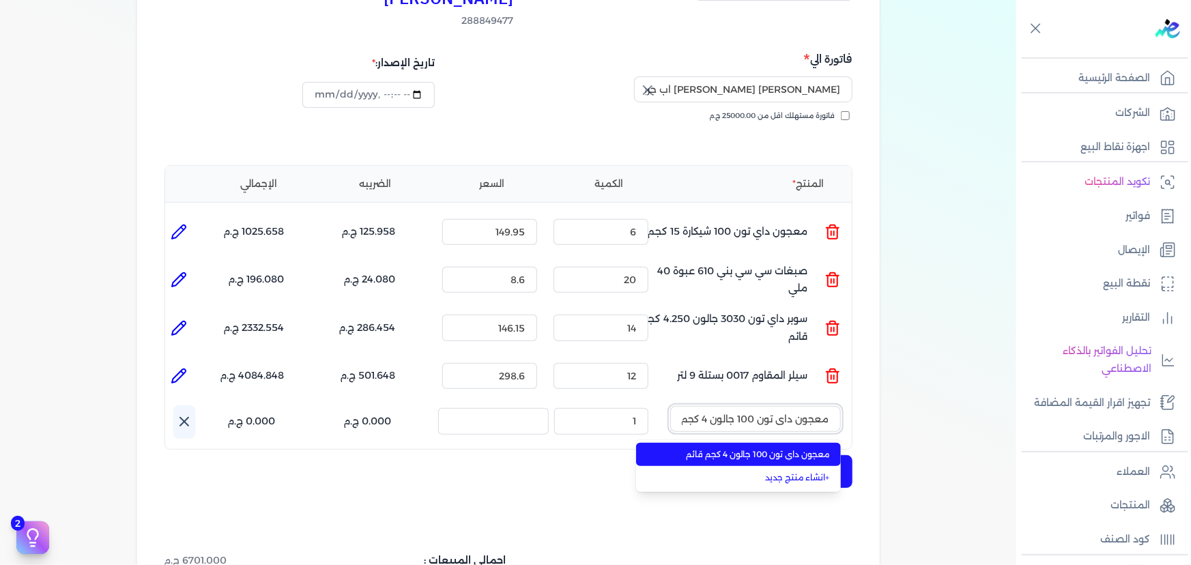
scroll to position [0, -21]
type input "معجون داي تون 100 جالون 4 كجم قائم"
click at [776, 448] on span "معجون داي تون 100 جالون 4 كجم قائم" at bounding box center [746, 454] width 166 height 12
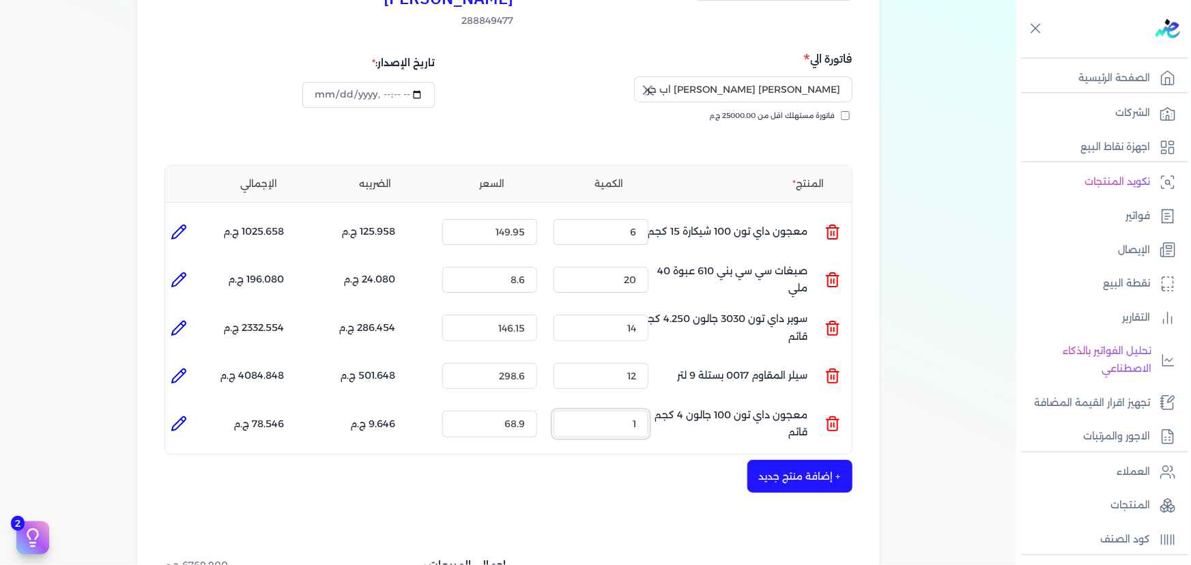
drag, startPoint x: 629, startPoint y: 405, endPoint x: 744, endPoint y: 397, distance: 115.6
click at [744, 405] on ul "المنتج : معجون داي تون 100 جالون 4 كجم قائم الكمية : 1 السعر : 68.9 الضريبه : 9…" at bounding box center [508, 423] width 686 height 37
type input "4"
type input "0"
type input "9"
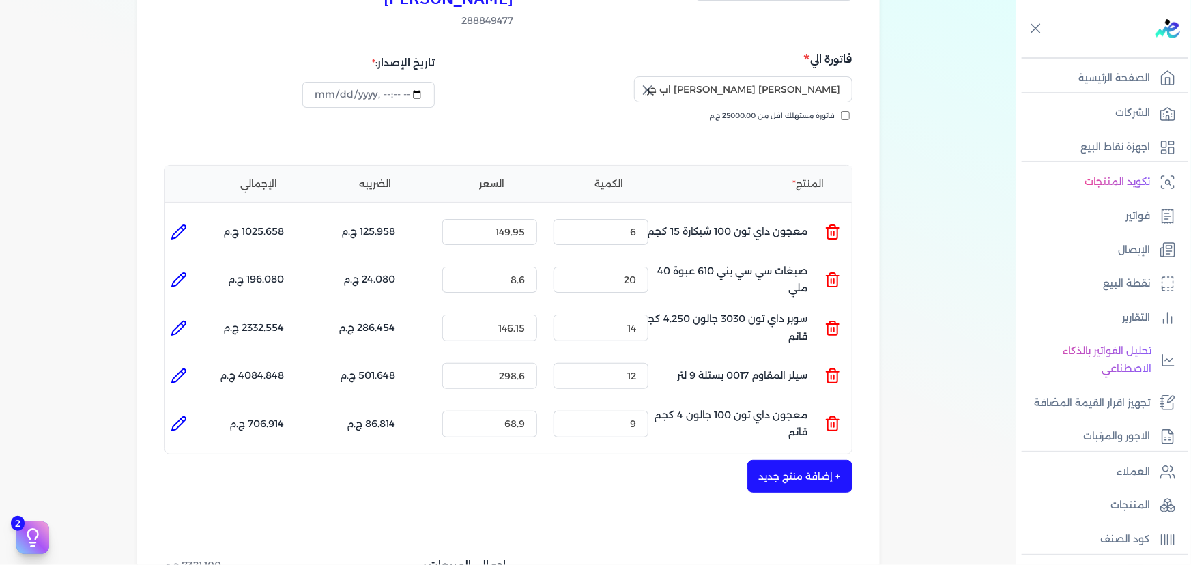
click at [184, 225] on icon at bounding box center [179, 232] width 14 height 14
type input "معجون داي تون 100 شيكارة 15 كجم"
type input "149.95"
type input "6"
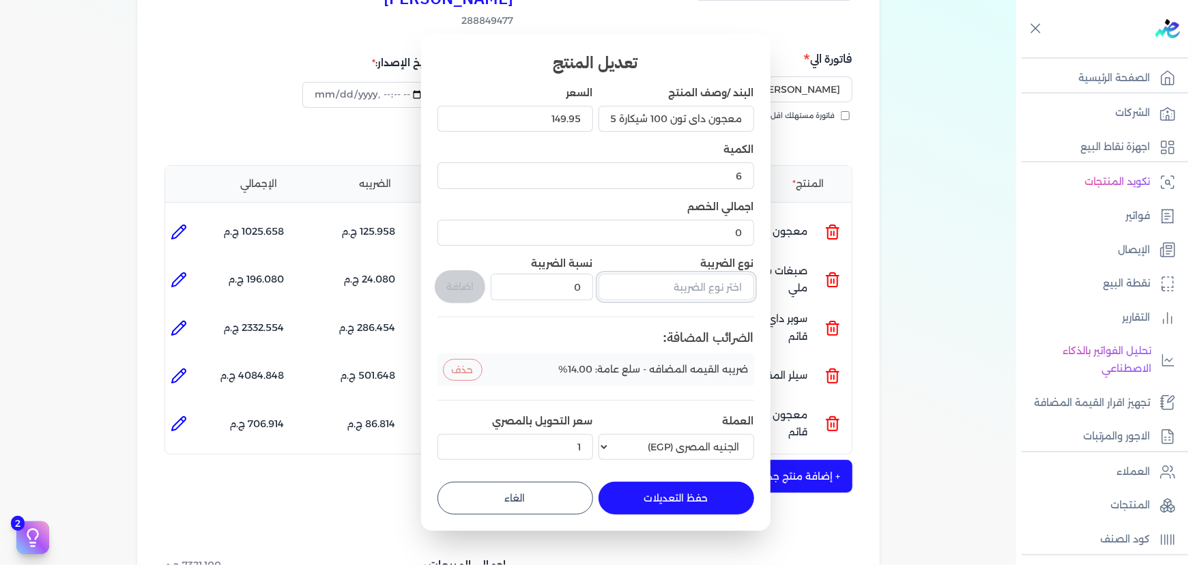
click at [643, 293] on input "text" at bounding box center [676, 287] width 156 height 26
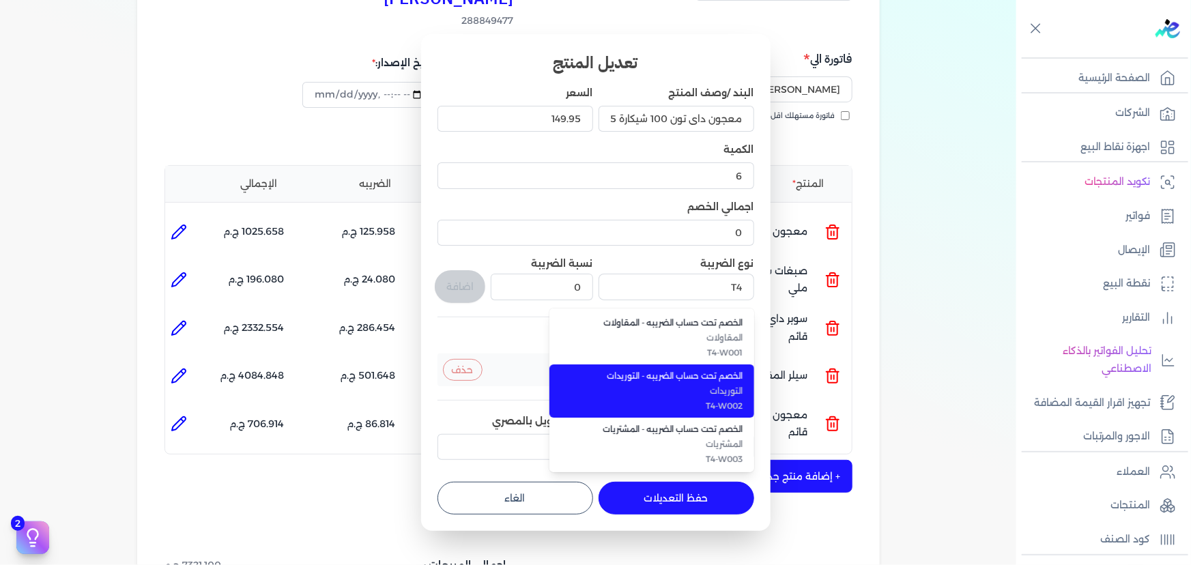
drag, startPoint x: 719, startPoint y: 403, endPoint x: 668, endPoint y: 394, distance: 51.9
click at [719, 400] on span "T4-W002" at bounding box center [660, 406] width 166 height 12
type input "الخصم تحت حساب الضريبه - التوريدات"
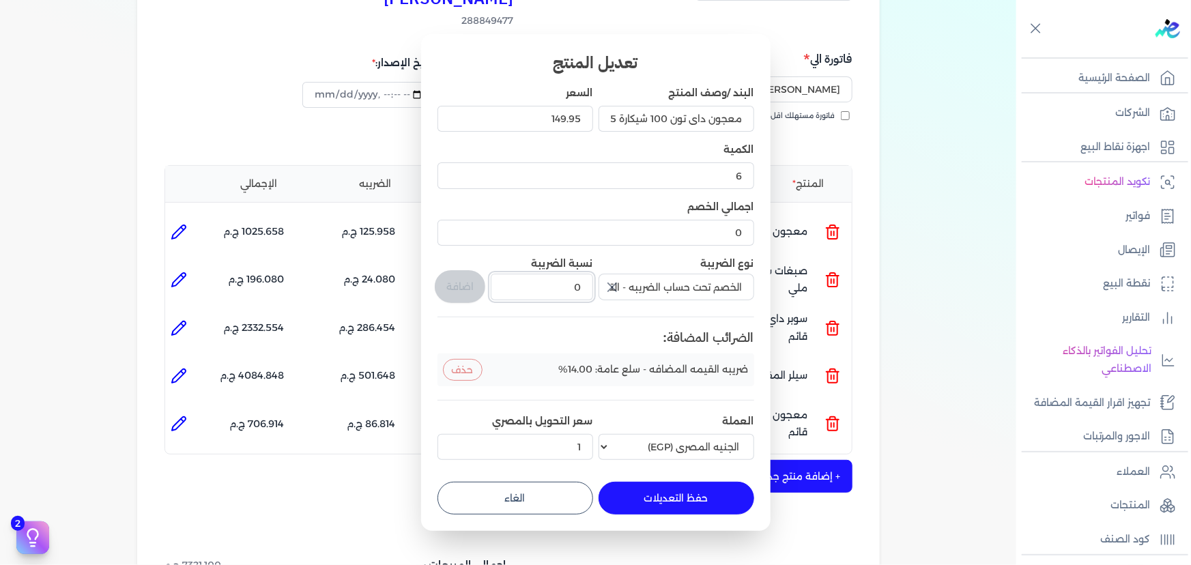
click at [568, 279] on input "0" at bounding box center [542, 287] width 102 height 26
click at [573, 284] on input "0" at bounding box center [542, 287] width 102 height 26
click at [573, 283] on input "0" at bounding box center [542, 287] width 102 height 26
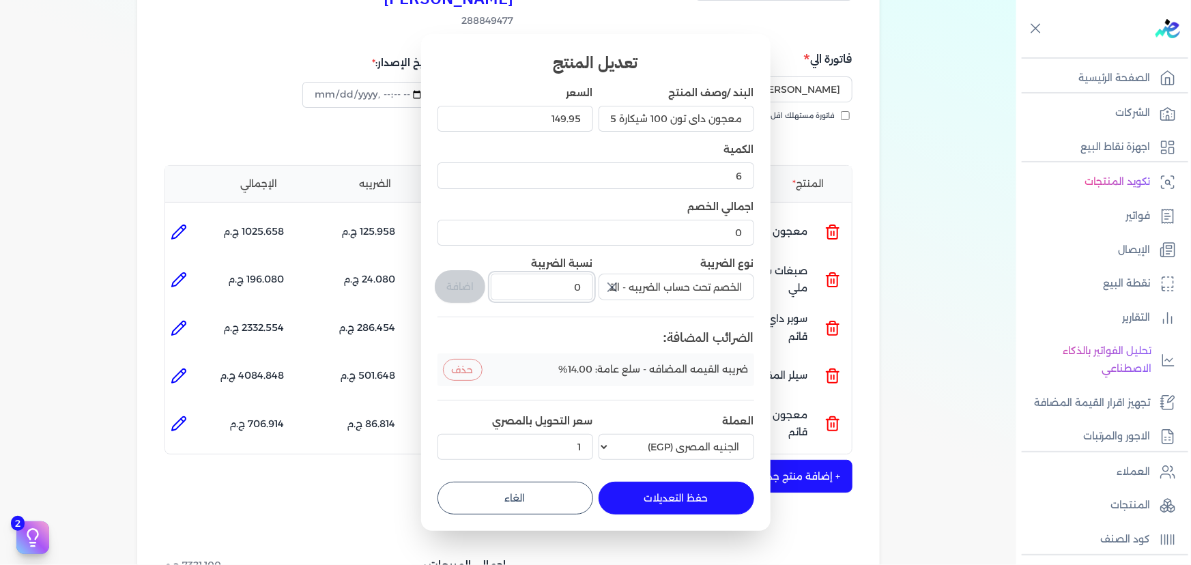
click at [573, 283] on input "0" at bounding box center [542, 287] width 102 height 26
type input "1"
click at [453, 284] on button "اضافة" at bounding box center [460, 286] width 50 height 33
type input "0"
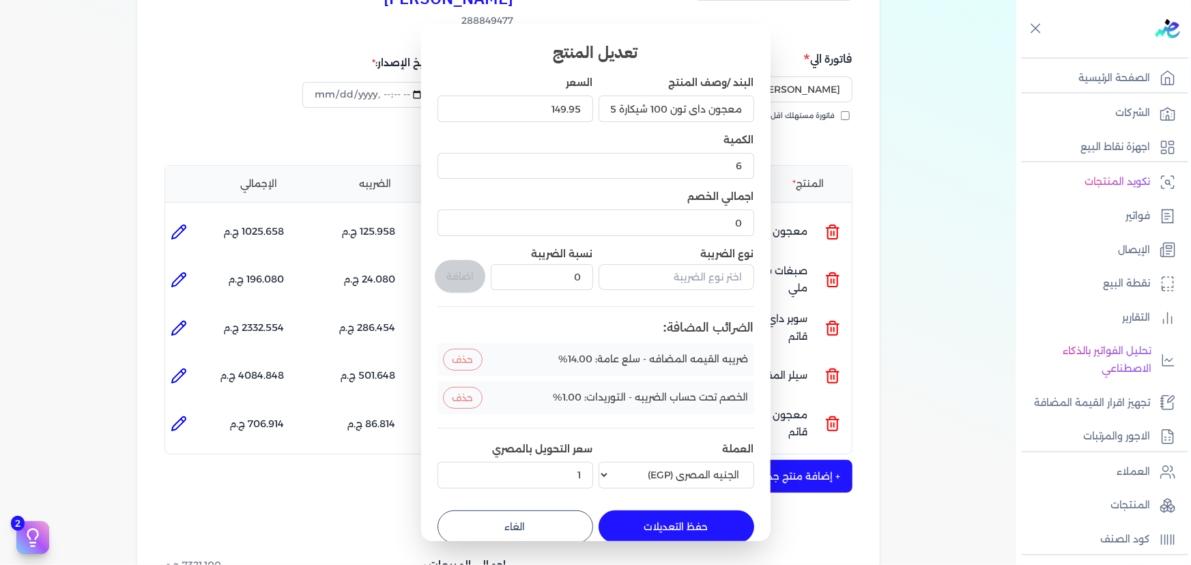
click at [692, 521] on button "حفظ التعديلات" at bounding box center [676, 526] width 156 height 33
type input "0"
type input "1"
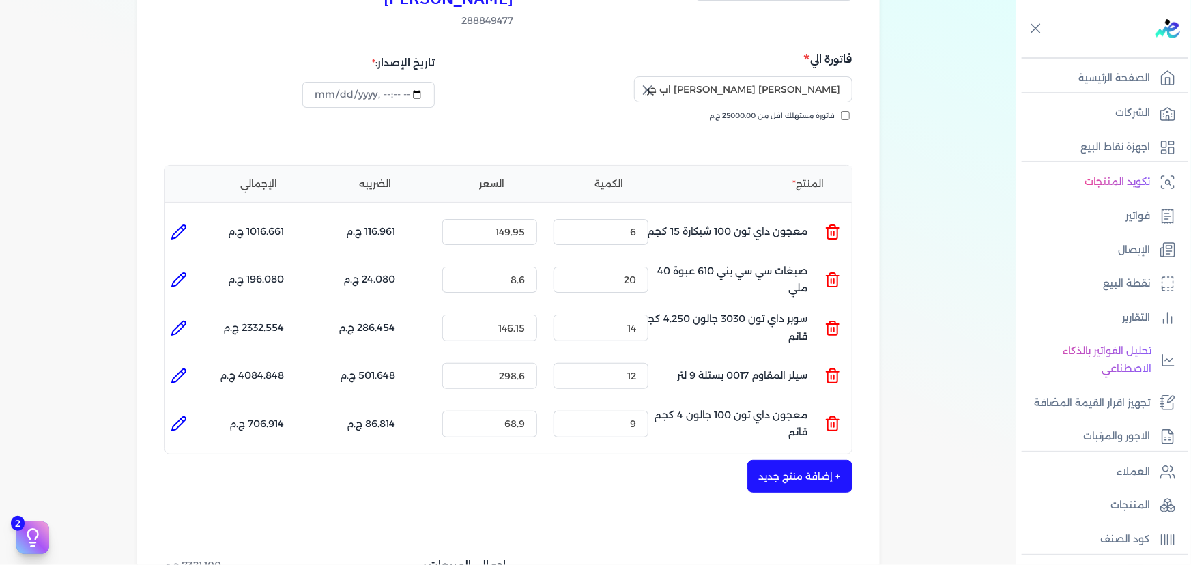
click at [179, 266] on li at bounding box center [178, 279] width 27 height 27
type input "صبغات سي سي بني 610 عبوة 40 ملي"
type input "8.6"
type input "20"
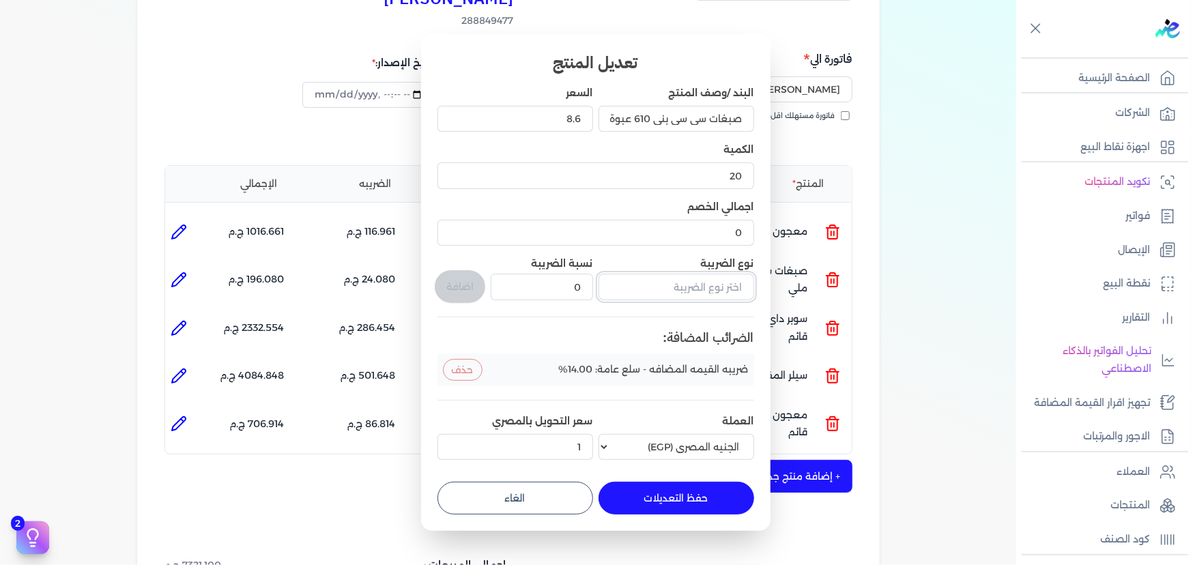
click at [690, 290] on input "text" at bounding box center [676, 287] width 156 height 26
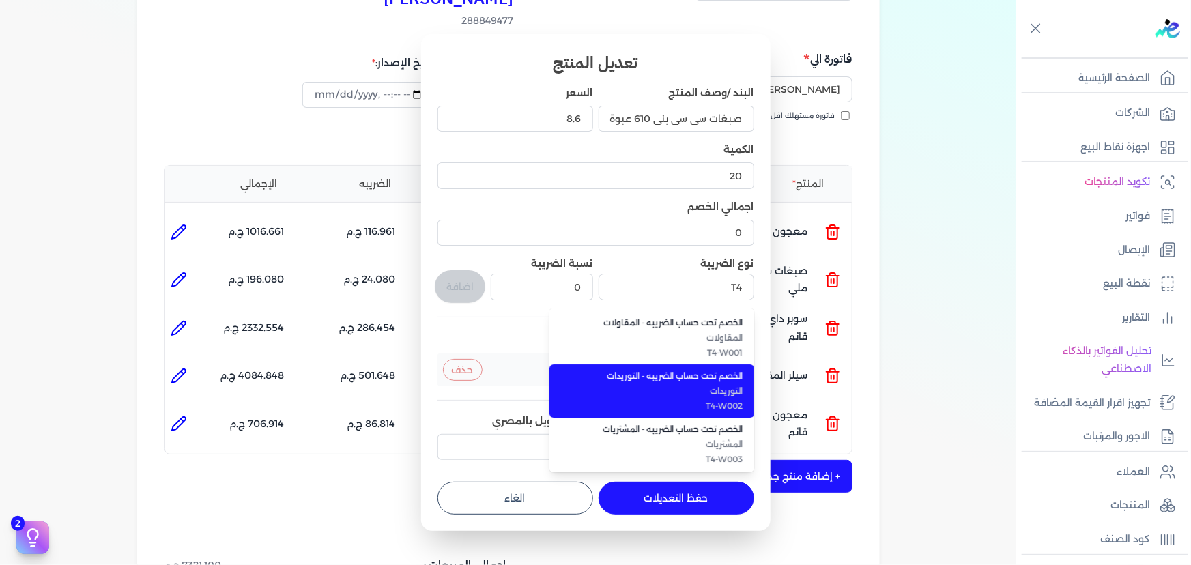
click at [685, 379] on span "الخصم تحت حساب الضريبه - التوريدات" at bounding box center [660, 376] width 166 height 12
type input "الخصم تحت حساب الضريبه - التوريدات"
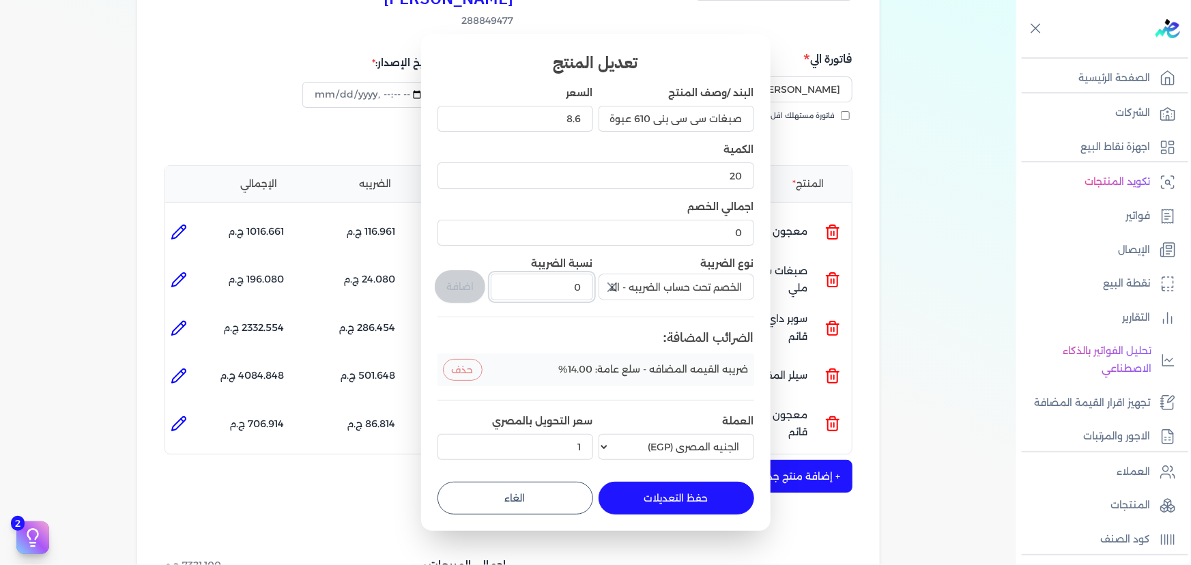
drag, startPoint x: 559, startPoint y: 290, endPoint x: 682, endPoint y: 280, distance: 123.2
click at [654, 280] on div "البند /وصف المنتج صبغات سي سي بني 610 عبوة 40 ملي السعر 8.6 الكمية 20 اجمالي ال…" at bounding box center [595, 275] width 317 height 379
type input "1"
click at [446, 280] on button "اضافة" at bounding box center [460, 286] width 50 height 33
type input "0"
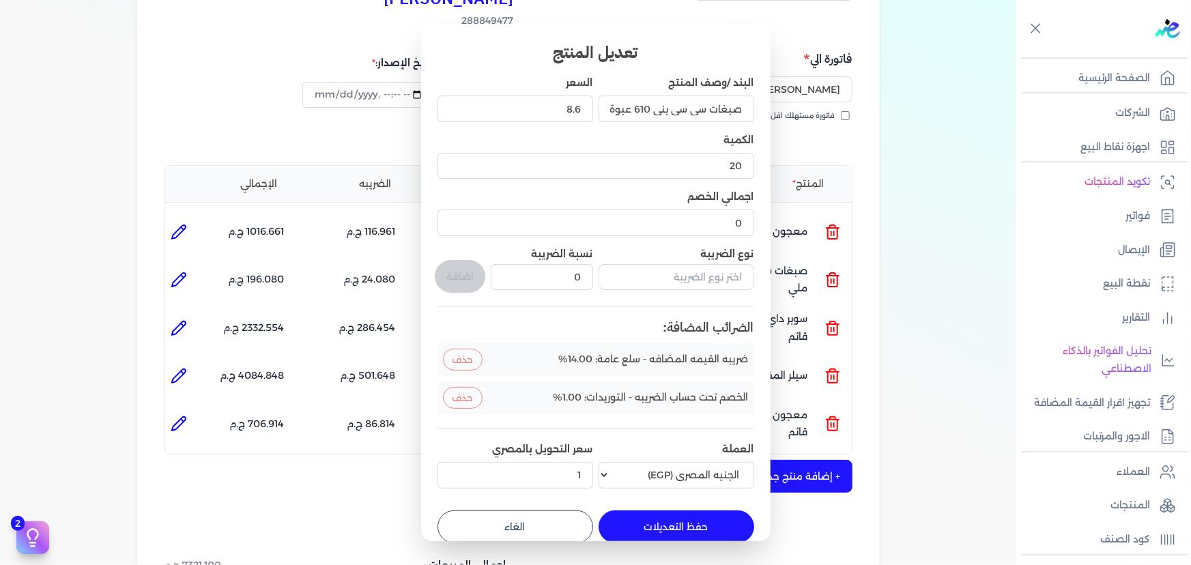
click at [691, 521] on button "حفظ التعديلات" at bounding box center [676, 526] width 156 height 33
type input "0"
type input "1"
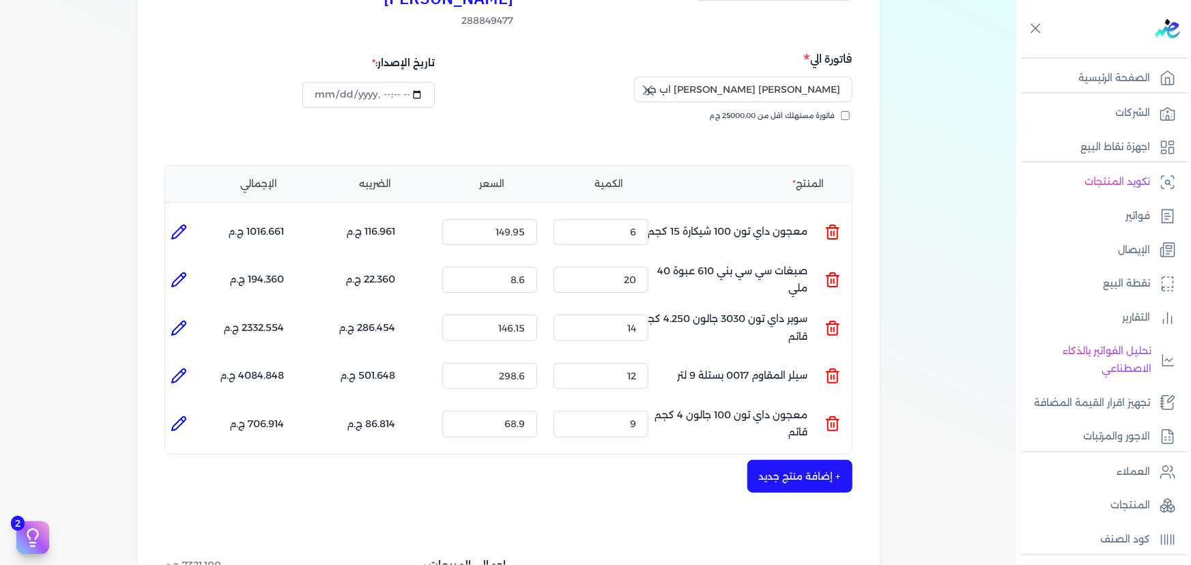
click at [181, 321] on icon at bounding box center [179, 328] width 14 height 14
type input "سوبر داي تون 3030 جالون 4.250 كجم قائم"
type input "146.15"
type input "14"
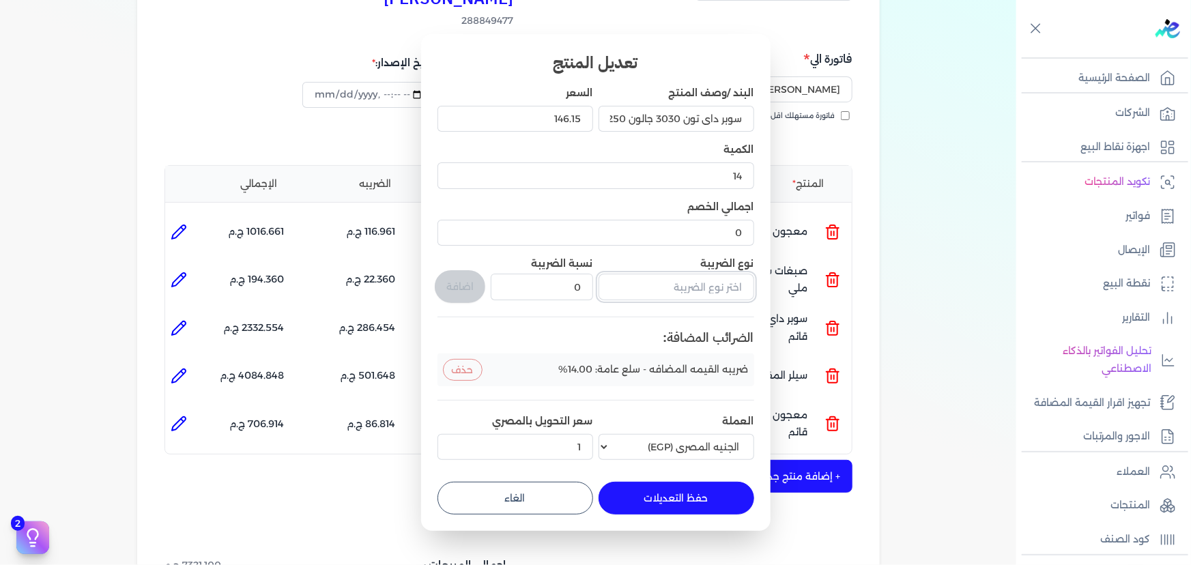
click at [686, 289] on input "text" at bounding box center [676, 287] width 156 height 26
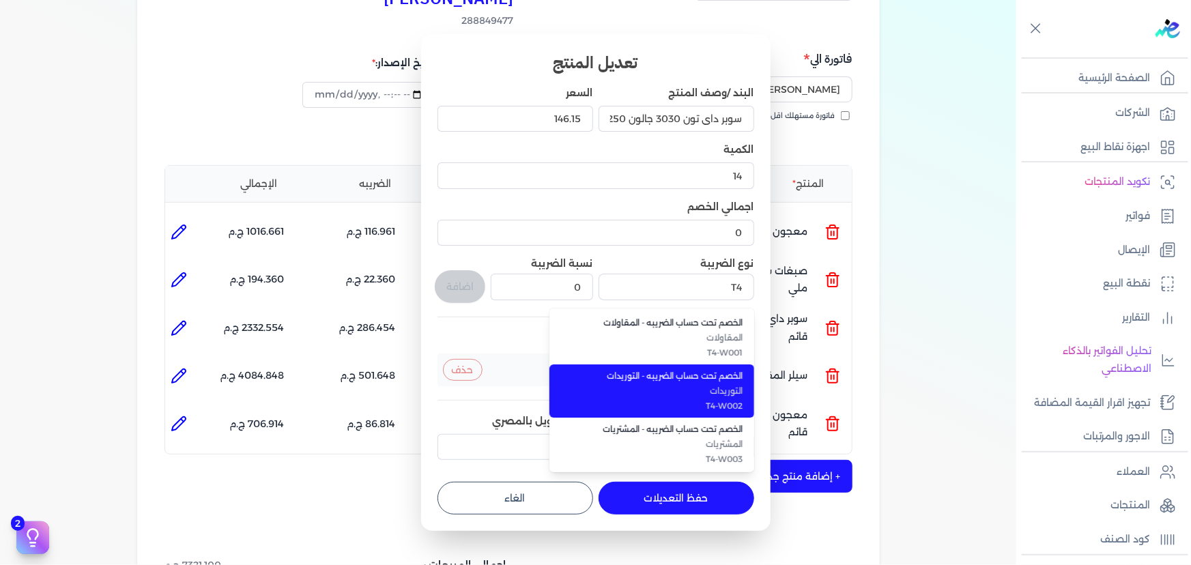
drag, startPoint x: 664, startPoint y: 373, endPoint x: 577, endPoint y: 333, distance: 95.5
click at [663, 374] on span "الخصم تحت حساب الضريبه - التوريدات" at bounding box center [660, 376] width 166 height 12
type input "الخصم تحت حساب الضريبه - التوريدات"
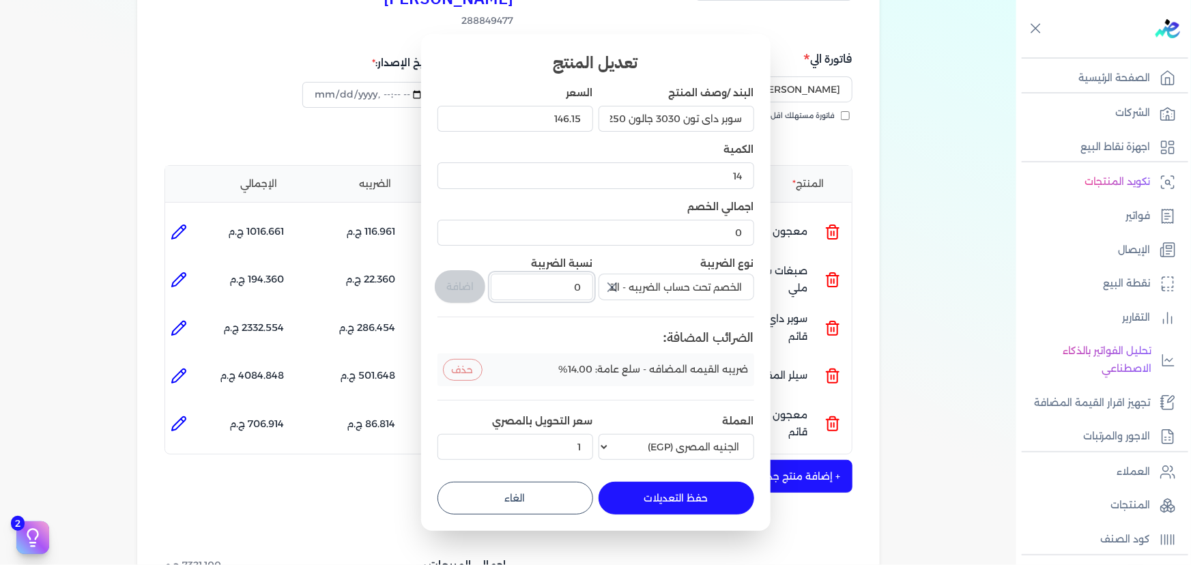
drag, startPoint x: 562, startPoint y: 290, endPoint x: 625, endPoint y: 279, distance: 63.7
click at [624, 279] on div "البند /وصف المنتج سوبر داي تون 3030 جالون 4.250 كجم قائم السعر 146.15 الكمية 14…" at bounding box center [595, 275] width 317 height 379
type input "1"
drag, startPoint x: 449, startPoint y: 289, endPoint x: 555, endPoint y: 369, distance: 133.5
click at [450, 288] on button "اضافة" at bounding box center [460, 286] width 50 height 33
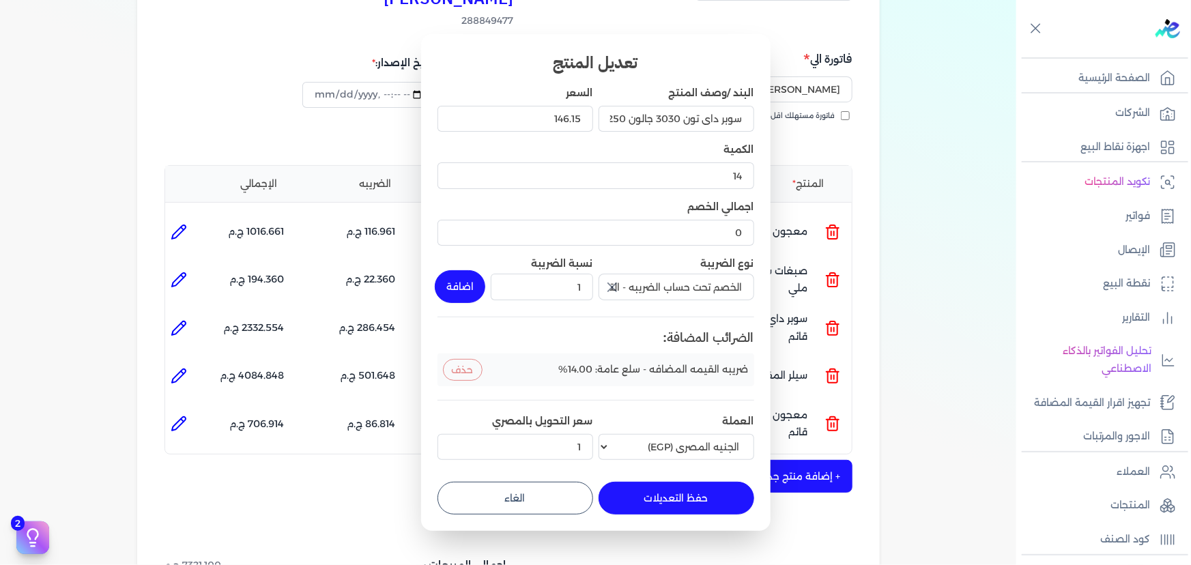
type input "0"
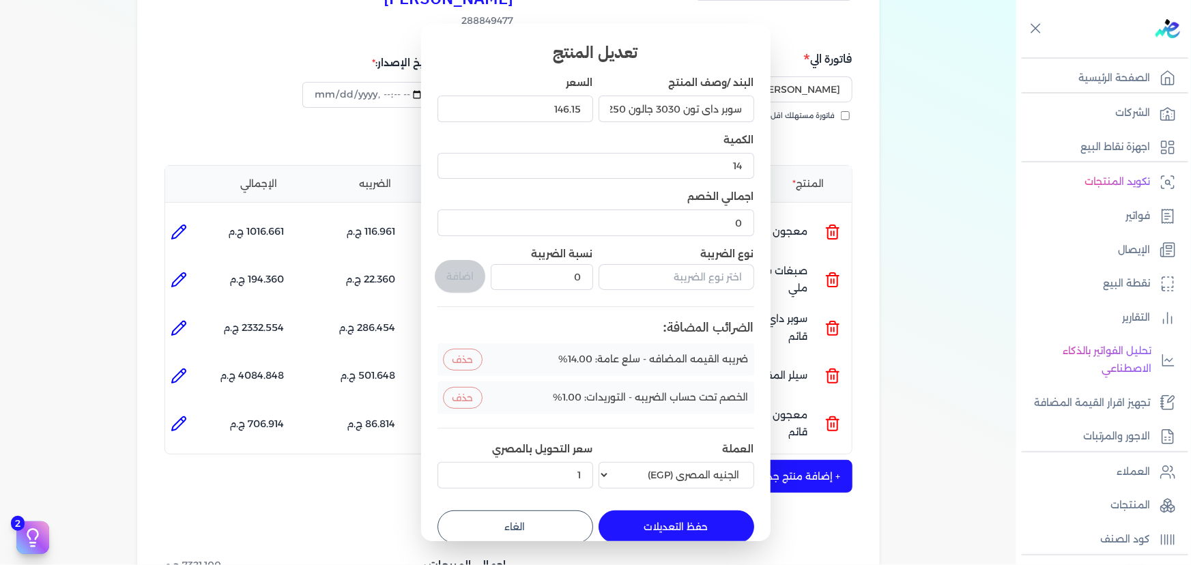
click at [667, 523] on button "حفظ التعديلات" at bounding box center [676, 526] width 156 height 33
type input "0"
type input "1"
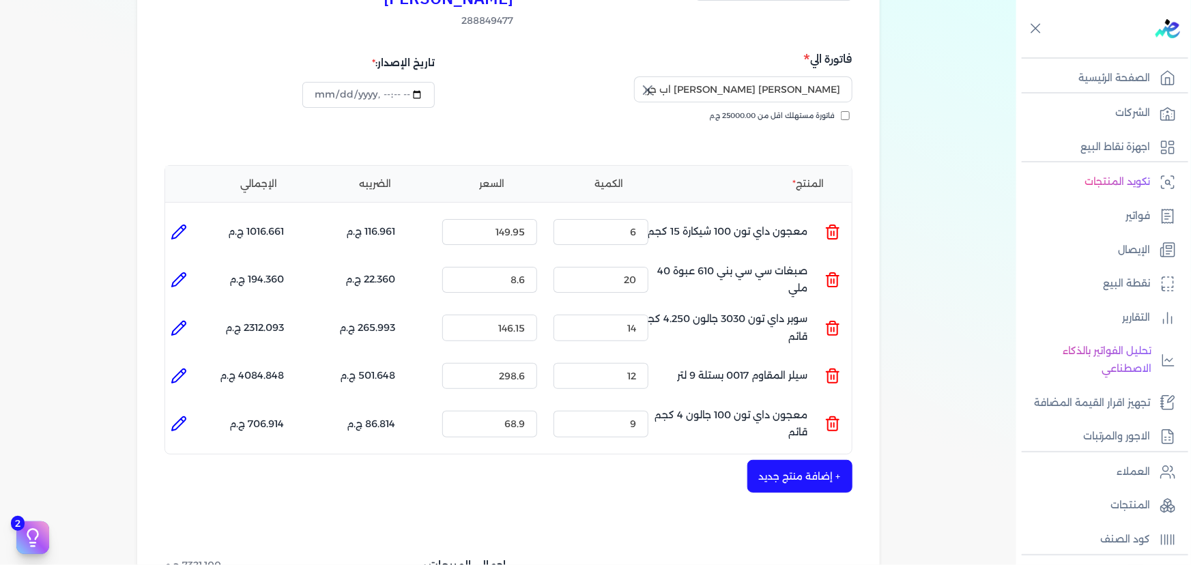
click at [174, 368] on icon at bounding box center [179, 376] width 16 height 16
type input "سيلر المقاوم 0017 بستلة 9 لتر"
type input "298.6"
type input "12"
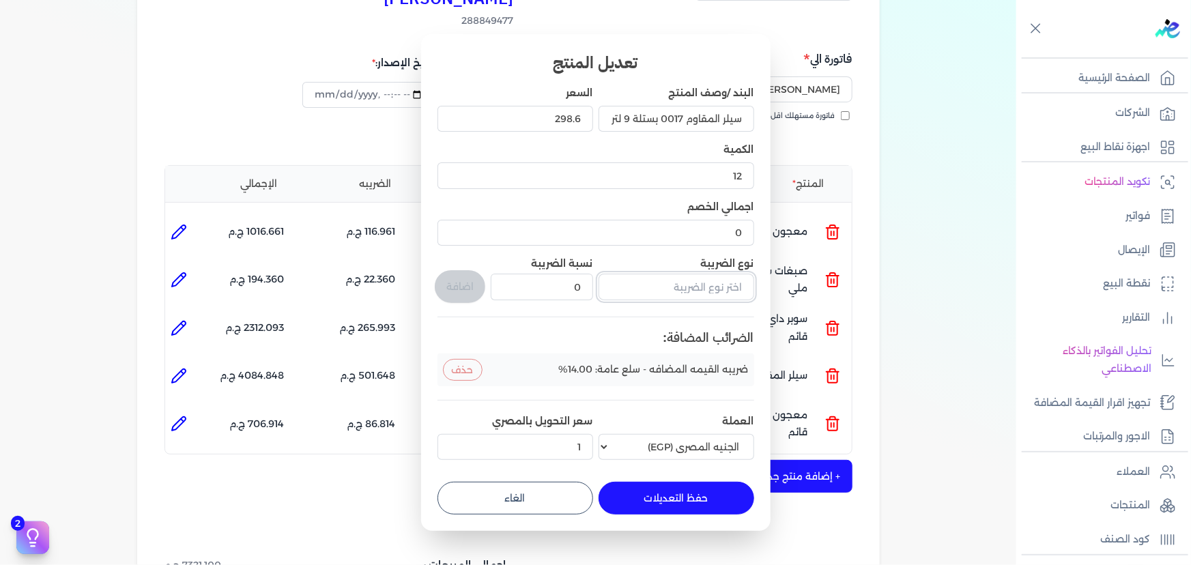
click at [709, 278] on input "text" at bounding box center [676, 287] width 156 height 26
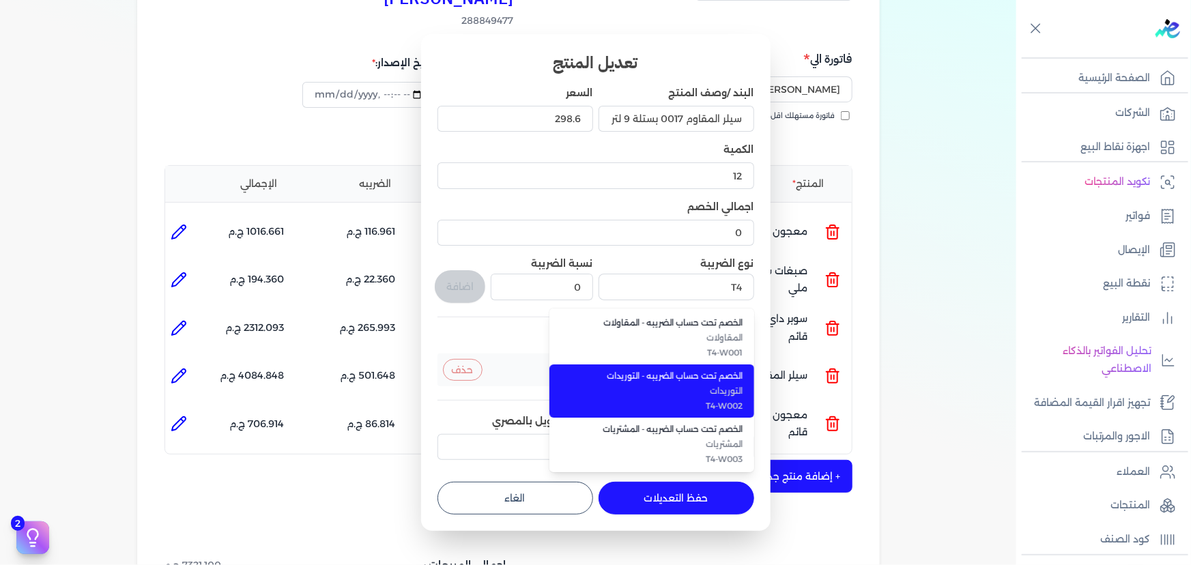
click at [688, 392] on span "التوريدات" at bounding box center [660, 391] width 166 height 12
type input "الخصم تحت حساب الضريبه - التوريدات"
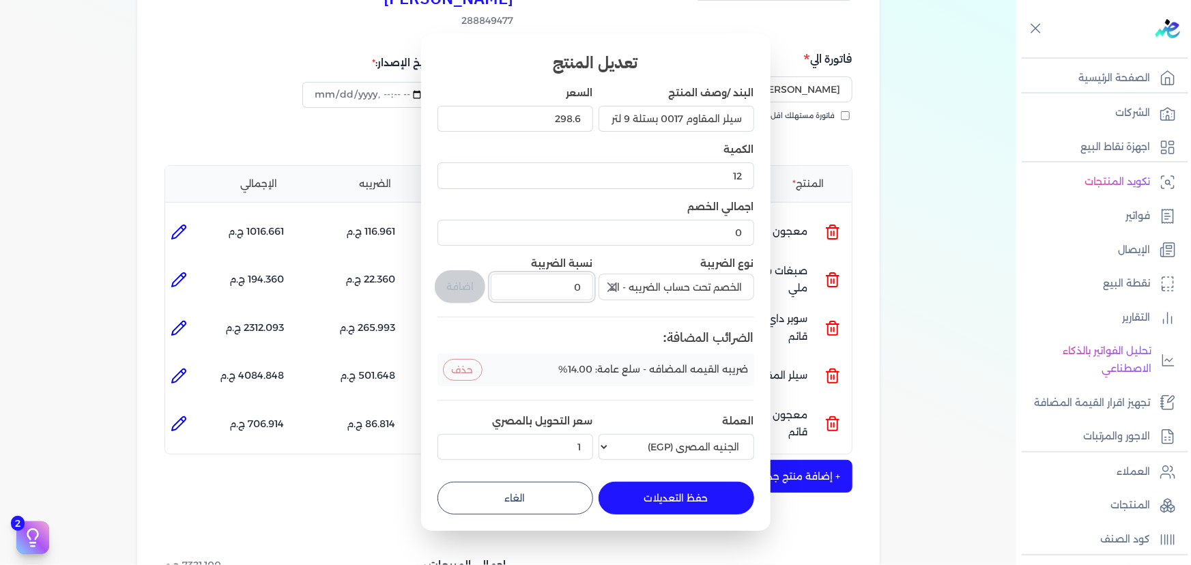
drag, startPoint x: 552, startPoint y: 289, endPoint x: 608, endPoint y: 275, distance: 57.8
click at [602, 275] on div "البند /وصف المنتج سيلر المقاوم 0017 بستلة 9 لتر السعر 298.6 الكمية 12 اجمالي ال…" at bounding box center [595, 275] width 317 height 379
type input "1"
click at [471, 291] on button "اضافة" at bounding box center [460, 286] width 50 height 33
type input "0"
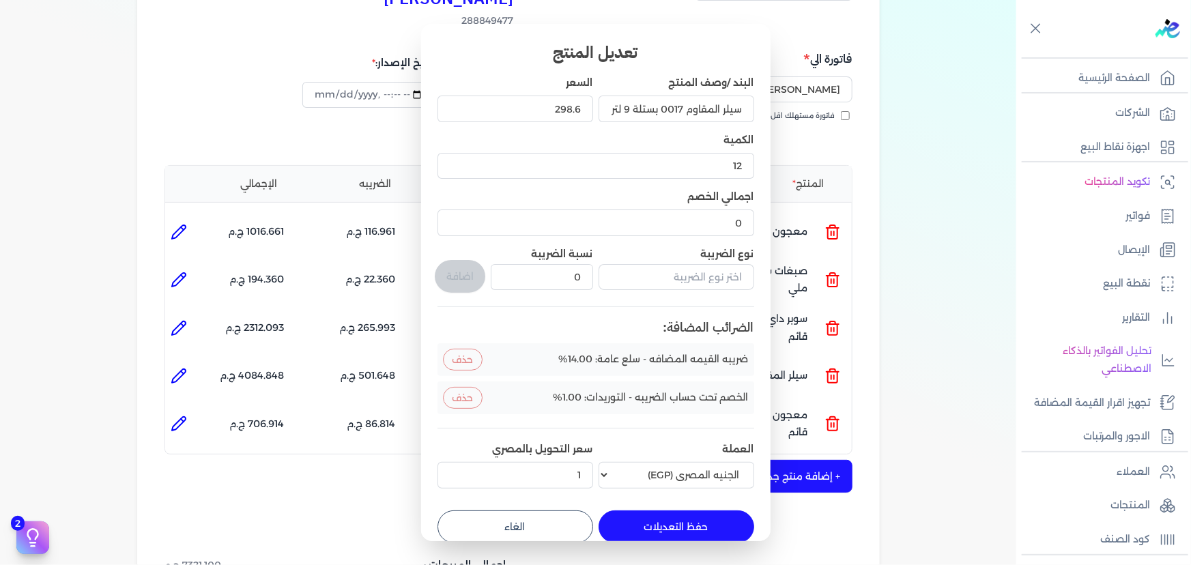
click at [682, 519] on button "حفظ التعديلات" at bounding box center [676, 526] width 156 height 33
type input "0"
type input "1"
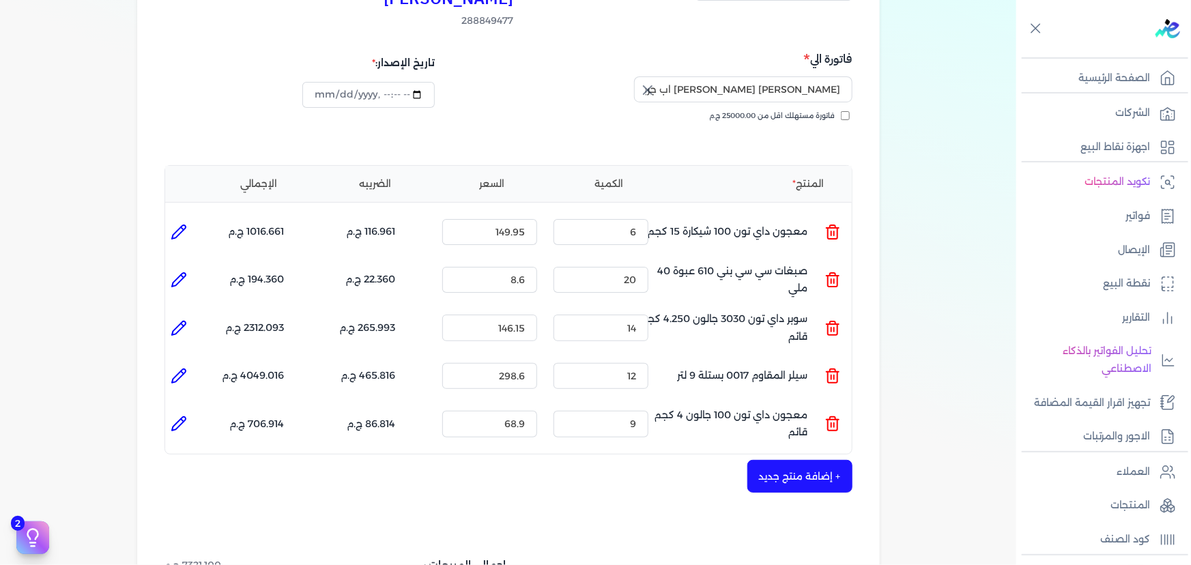
click at [184, 417] on icon at bounding box center [179, 424] width 14 height 14
type input "معجون داي تون 100 جالون 4 كجم قائم"
type input "68.9"
type input "9"
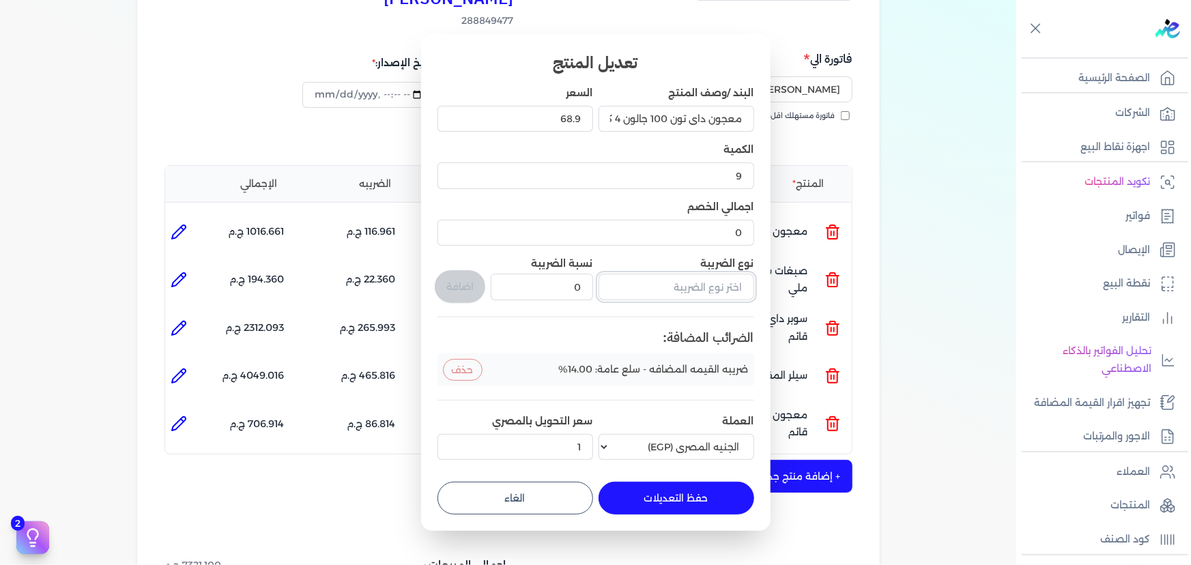
click at [680, 293] on input "text" at bounding box center [676, 287] width 156 height 26
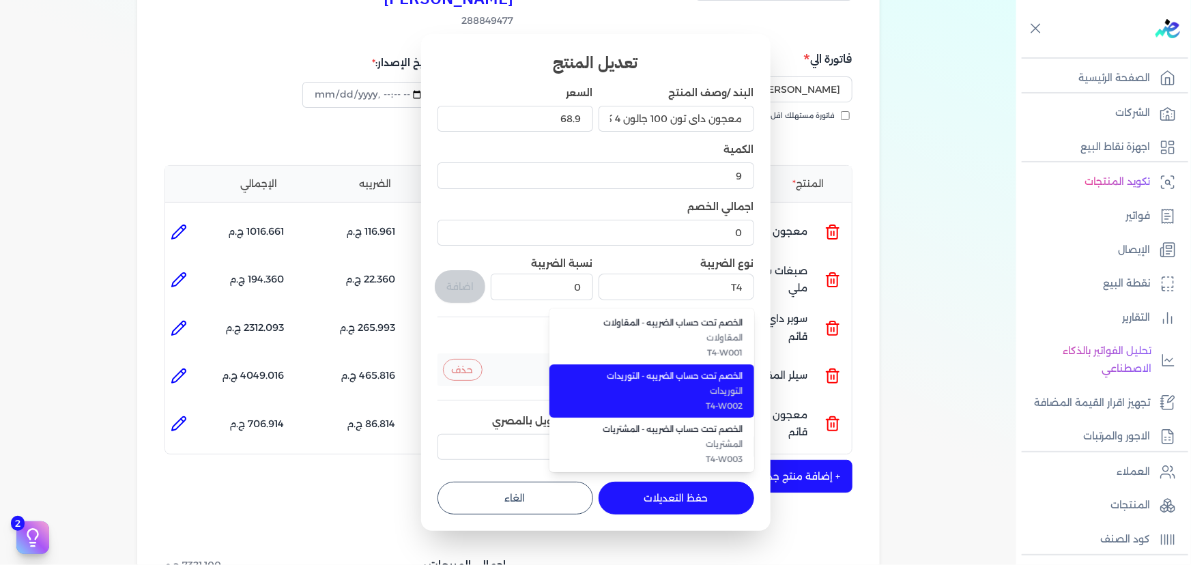
drag, startPoint x: 705, startPoint y: 370, endPoint x: 546, endPoint y: 322, distance: 166.0
click at [703, 370] on span "الخصم تحت حساب الضريبه - التوريدات" at bounding box center [660, 376] width 166 height 12
type input "الخصم تحت حساب الضريبه - التوريدات"
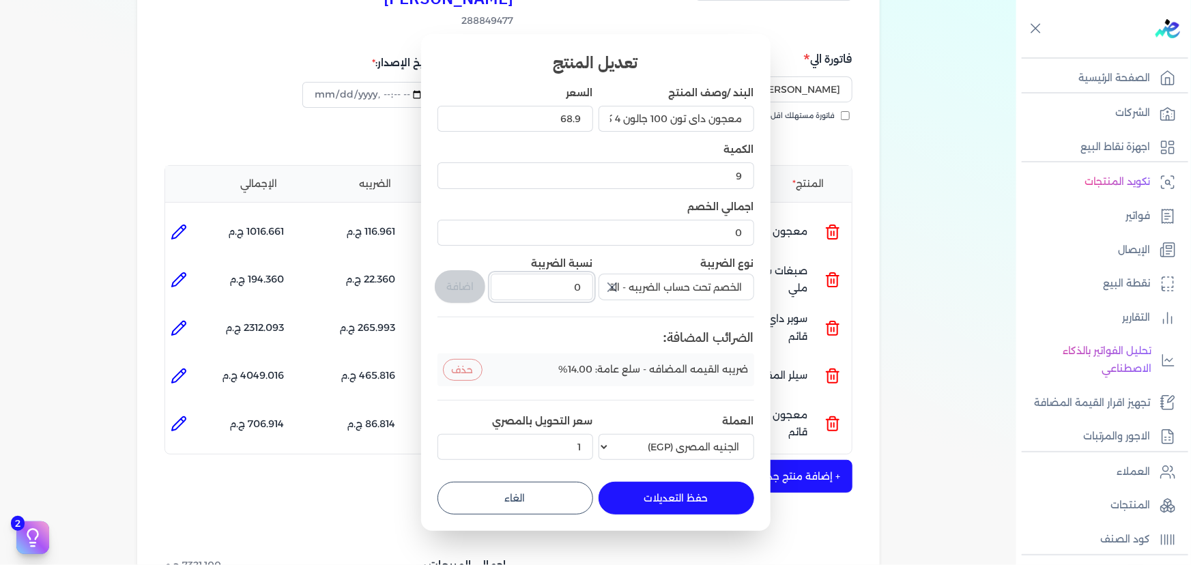
click at [579, 292] on input "0" at bounding box center [542, 287] width 102 height 26
type input "1"
click at [451, 287] on button "اضافة" at bounding box center [460, 286] width 50 height 33
type input "0"
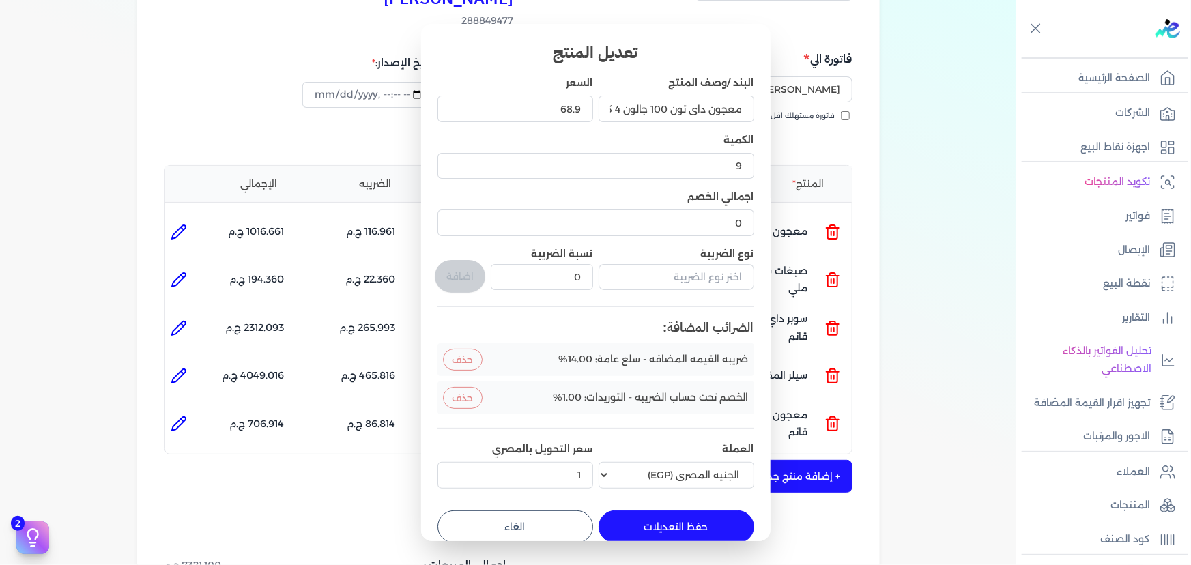
click at [688, 520] on button "حفظ التعديلات" at bounding box center [676, 526] width 156 height 33
type input "0"
type input "1"
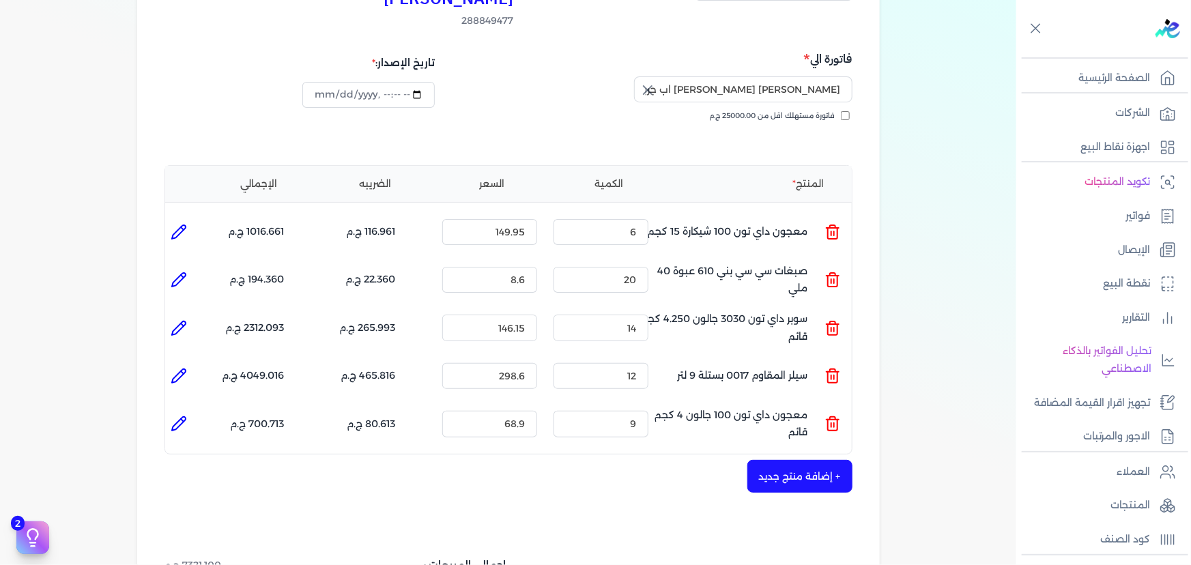
click at [802, 460] on button "+ إضافة منتج جديد" at bounding box center [799, 476] width 105 height 33
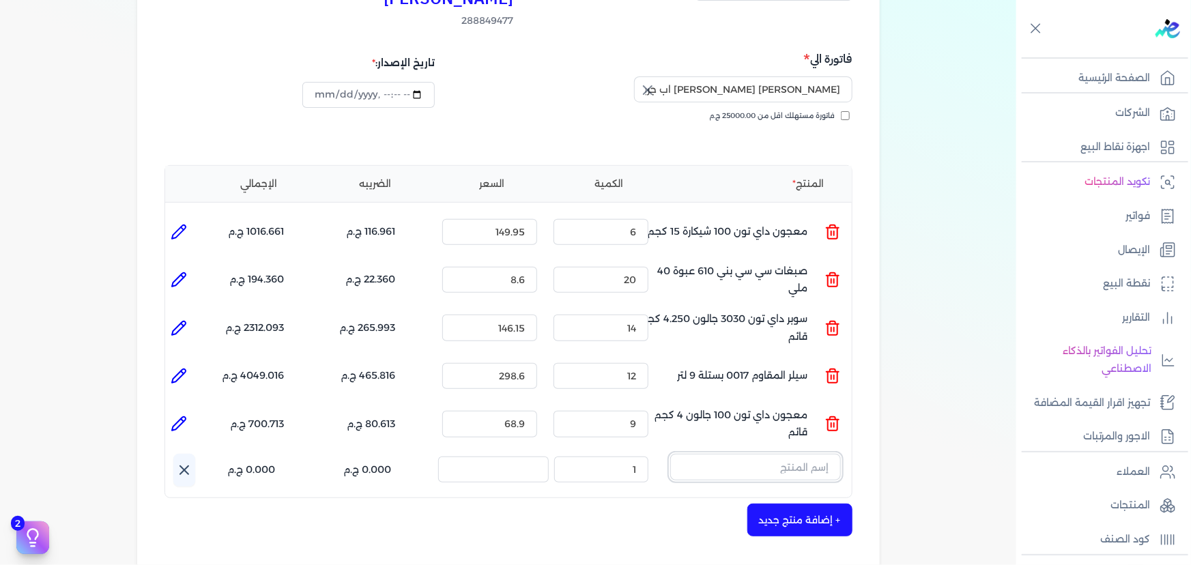
click at [781, 454] on input "text" at bounding box center [755, 467] width 171 height 26
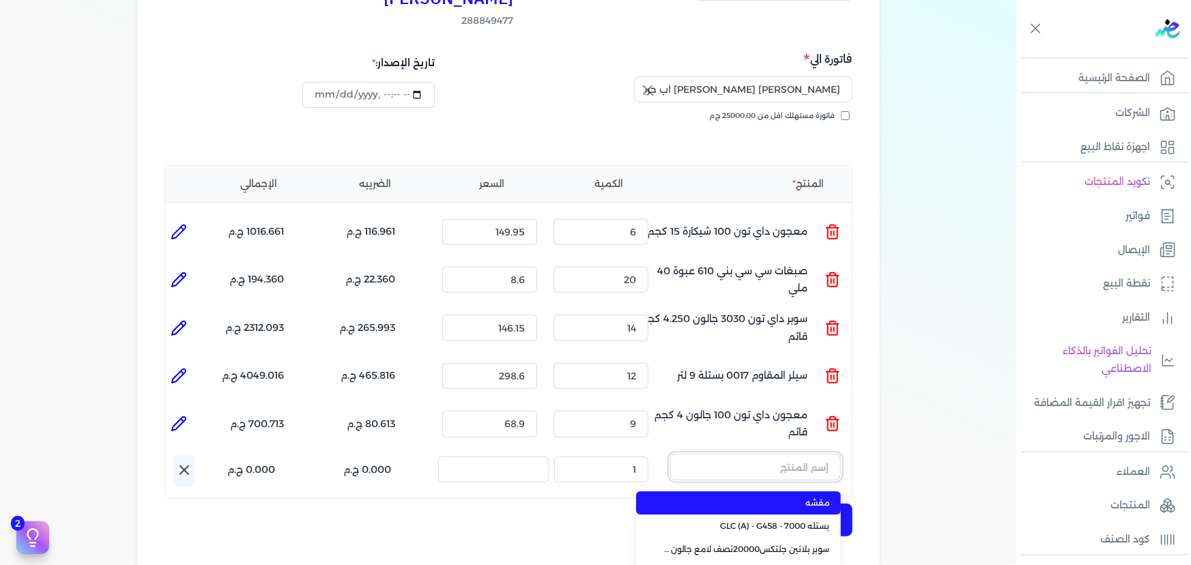
paste input "سوبر داي تون 3030 علبة 1 كجم"
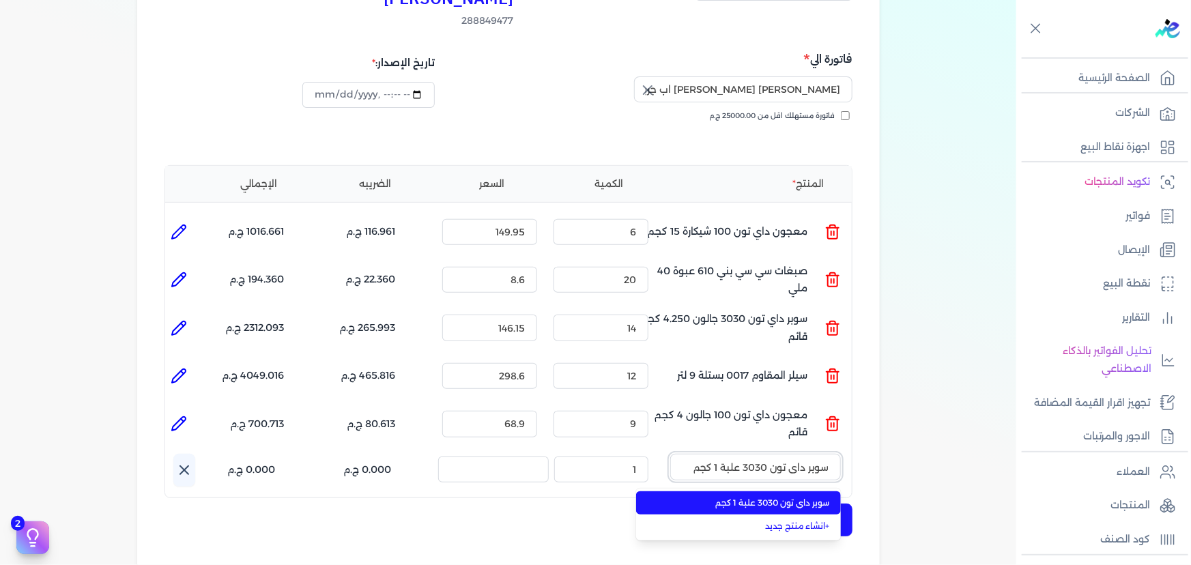
type input "سوبر داي تون 3030 علبة 1 كجم"
click at [786, 497] on span "سوبر داي تون 3030 علبة 1 كجم" at bounding box center [746, 503] width 166 height 12
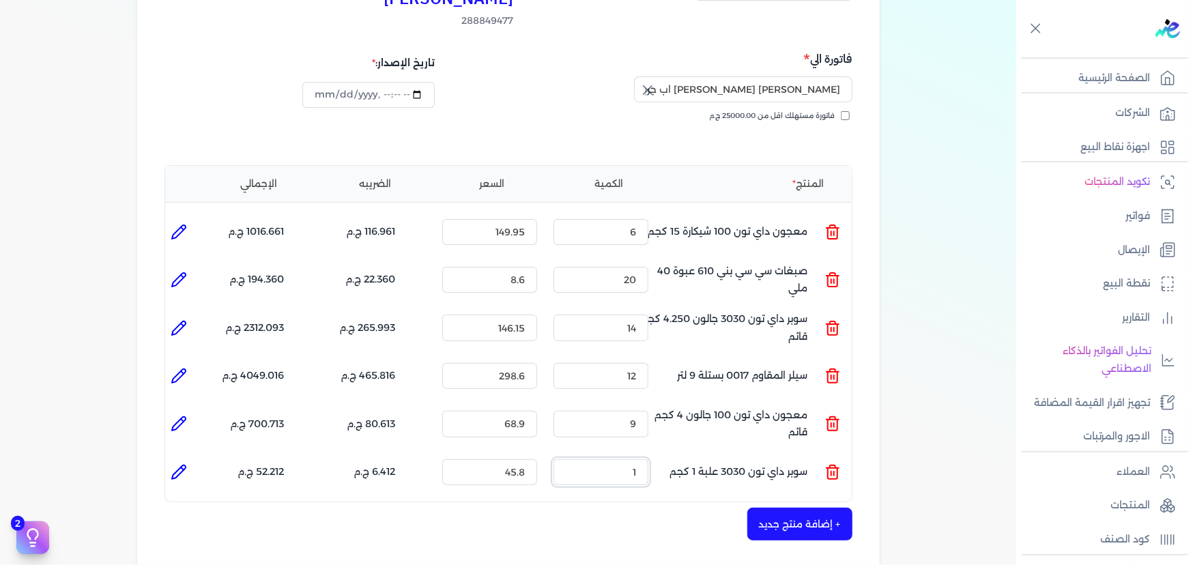
drag, startPoint x: 619, startPoint y: 450, endPoint x: 756, endPoint y: 433, distance: 138.2
click at [718, 454] on ul "المنتج : سوبر داي تون 3030 علبة 1 كجم الكمية : 1 السعر : 45.8 الضريبه : 6.412 ج…" at bounding box center [508, 472] width 686 height 37
type input "20"
click at [768, 508] on button "+ إضافة منتج جديد" at bounding box center [799, 524] width 105 height 33
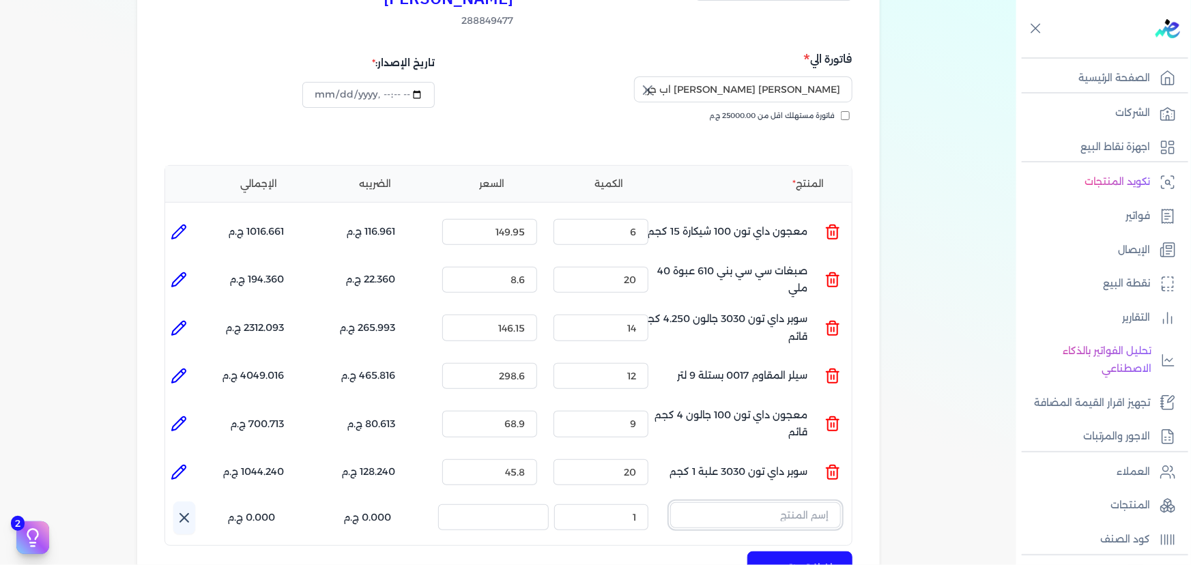
click at [803, 502] on input "text" at bounding box center [755, 515] width 171 height 26
paste input "معجون اكريليك 900 شيكارة 15 كجم"
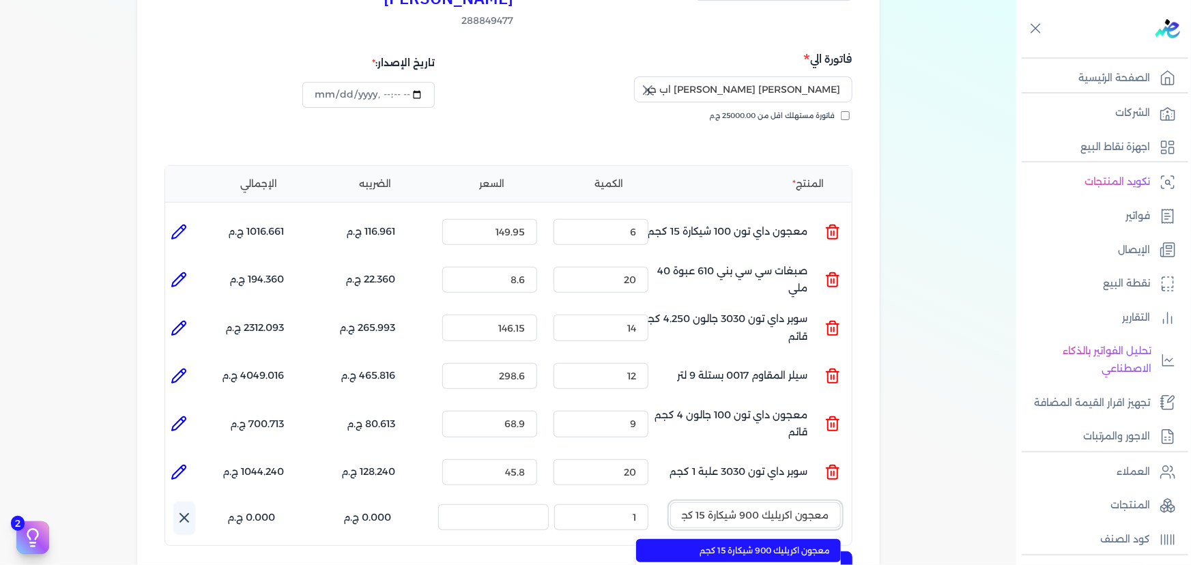
scroll to position [0, -5]
type input "معجون اكريليك 900 شيكارة 15 كجم"
click at [794, 544] on span "معجون اكريليك 900 شيكارة 15 كجم" at bounding box center [746, 550] width 166 height 12
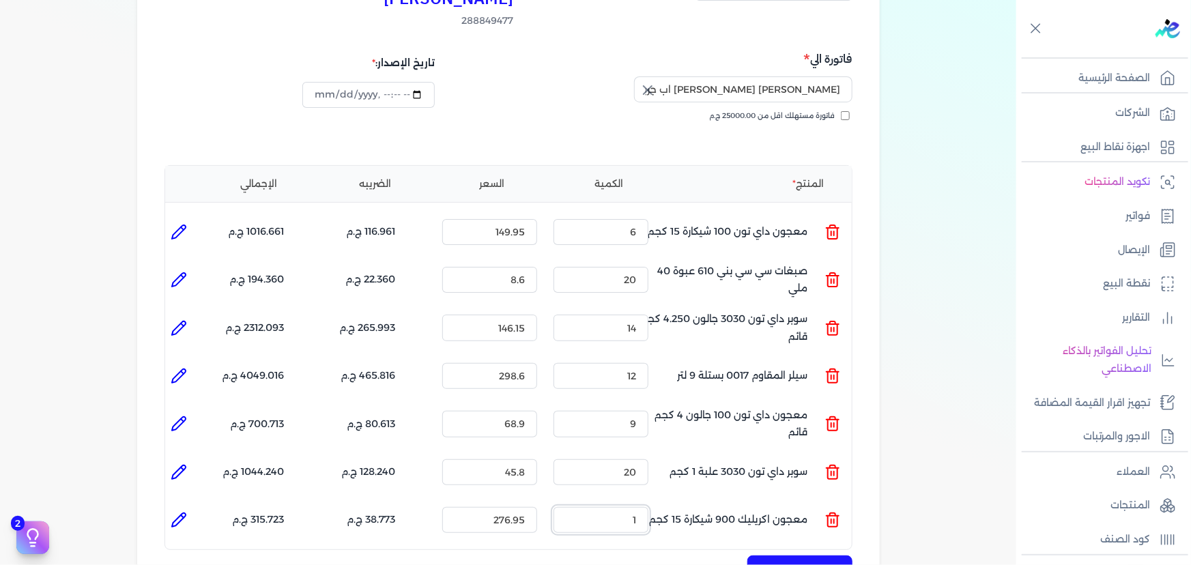
drag, startPoint x: 623, startPoint y: 497, endPoint x: 707, endPoint y: 490, distance: 84.3
click at [704, 501] on ul "المنتج : معجون اكريليك 900 شيكارة 15 كجم الكمية : 1 السعر : 276.95 الضريبه : 38…" at bounding box center [508, 519] width 686 height 37
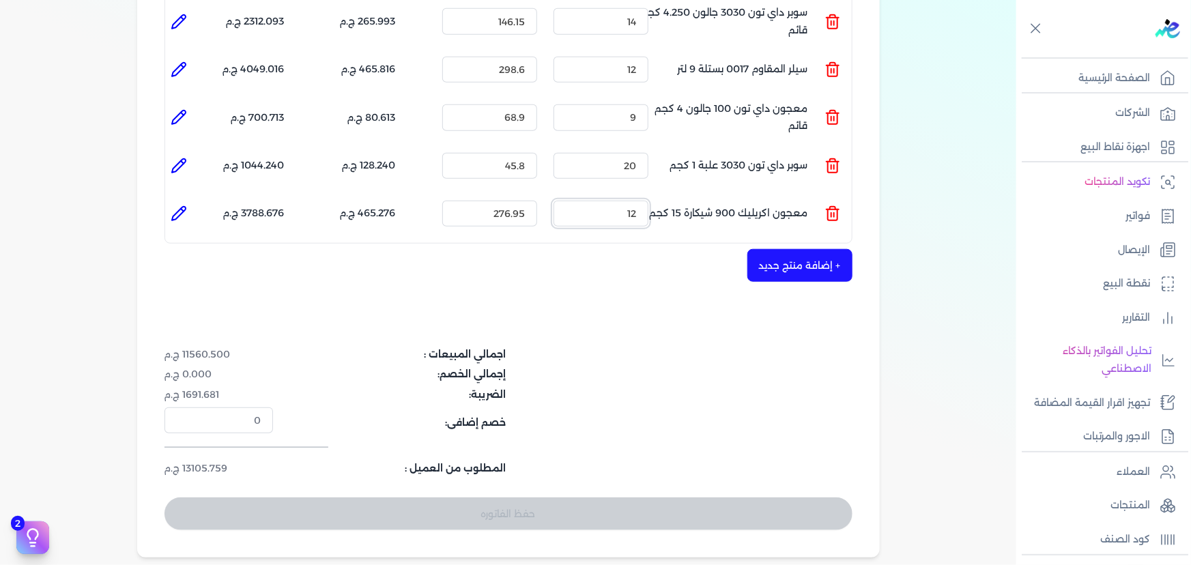
scroll to position [496, 0]
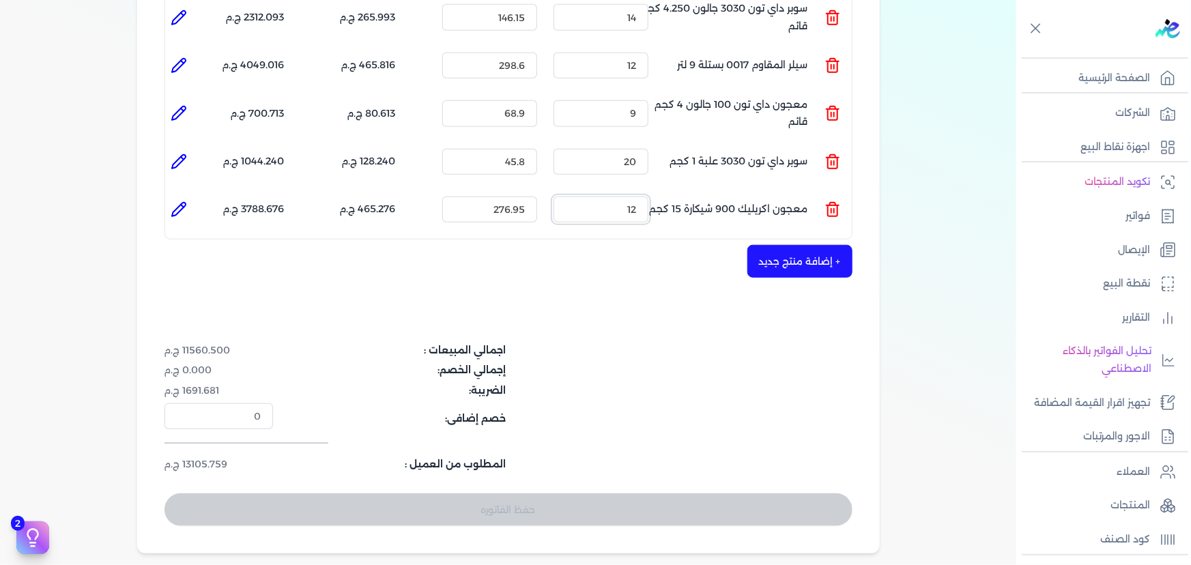
type input "12"
click at [821, 252] on button "+ إضافة منتج جديد" at bounding box center [799, 261] width 105 height 33
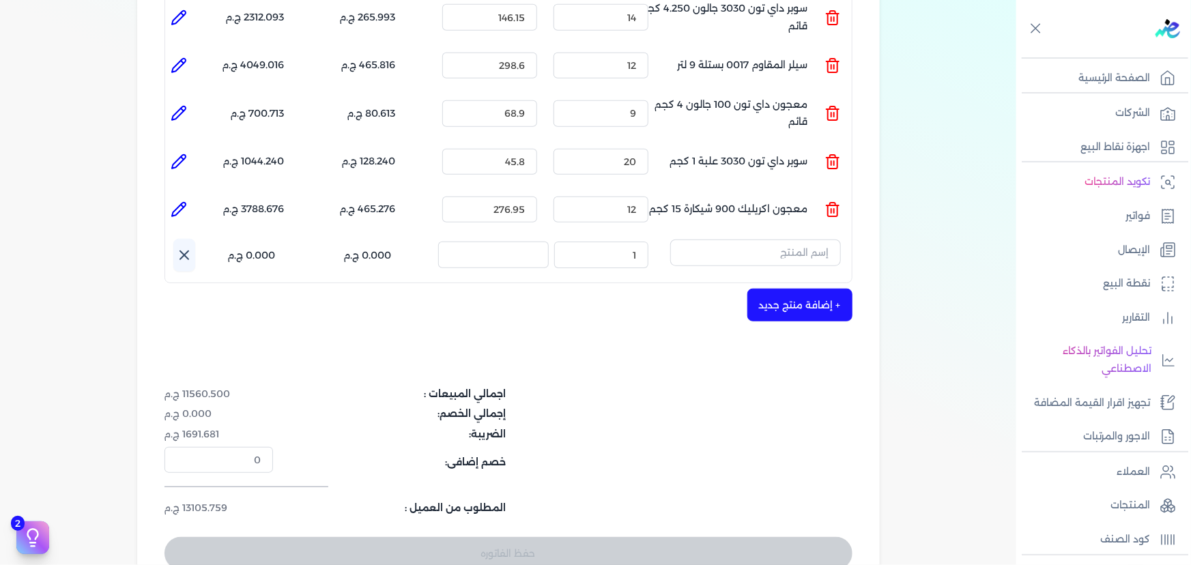
click at [183, 155] on icon at bounding box center [179, 162] width 14 height 14
type input "سوبر داي تون 3030 علبة 1 كجم"
type input "45.8"
type input "20"
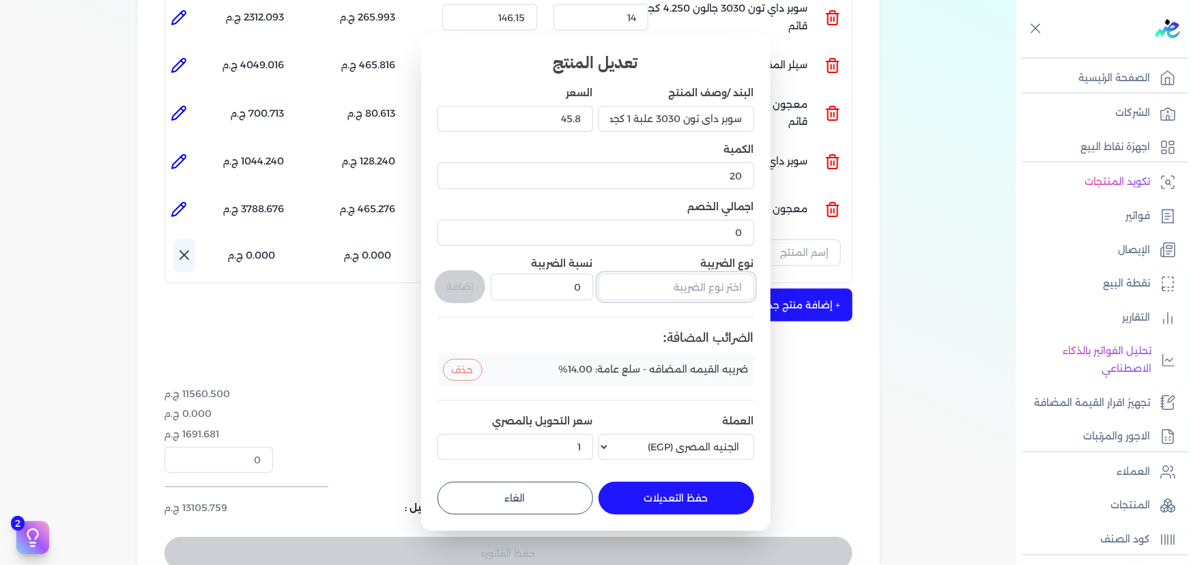
click at [683, 285] on input "text" at bounding box center [676, 287] width 156 height 26
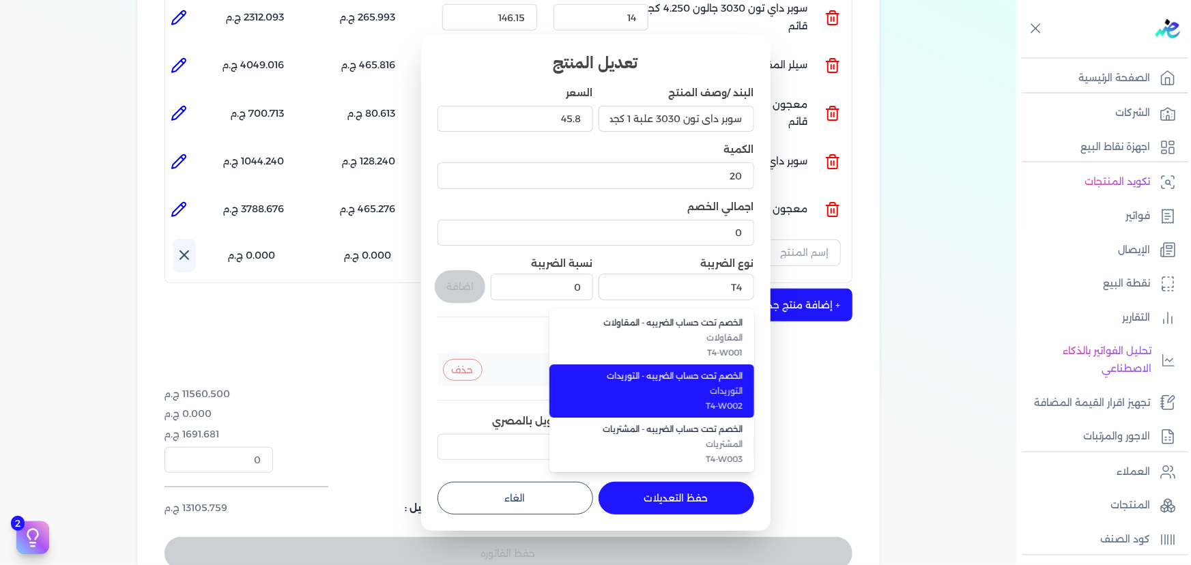
click at [688, 391] on span "التوريدات" at bounding box center [660, 391] width 166 height 12
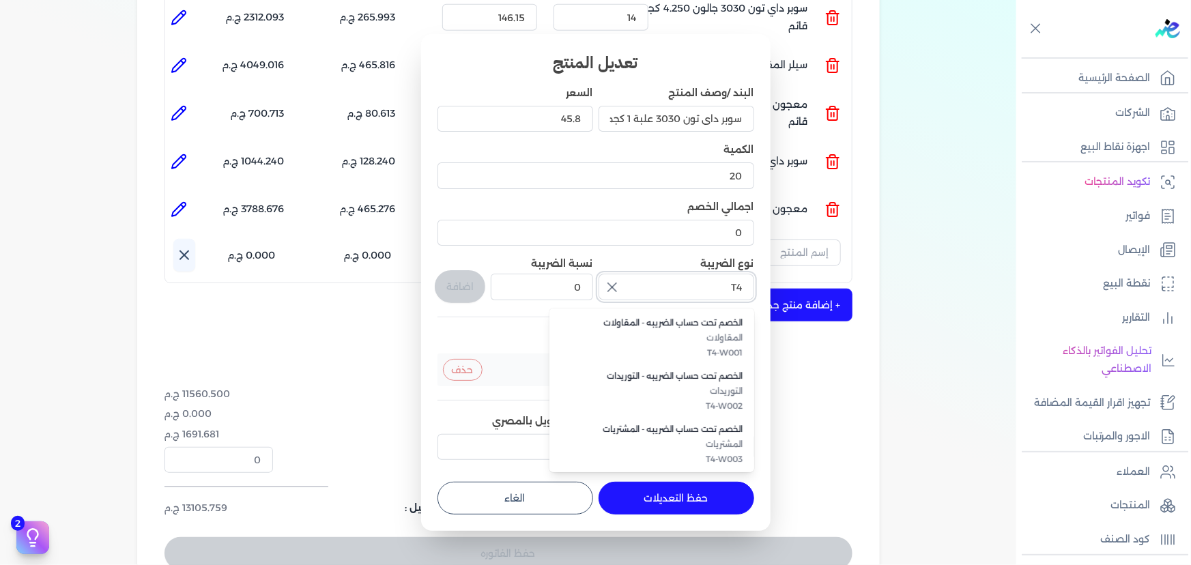
type input "الخصم تحت حساب الضريبه - التوريدات"
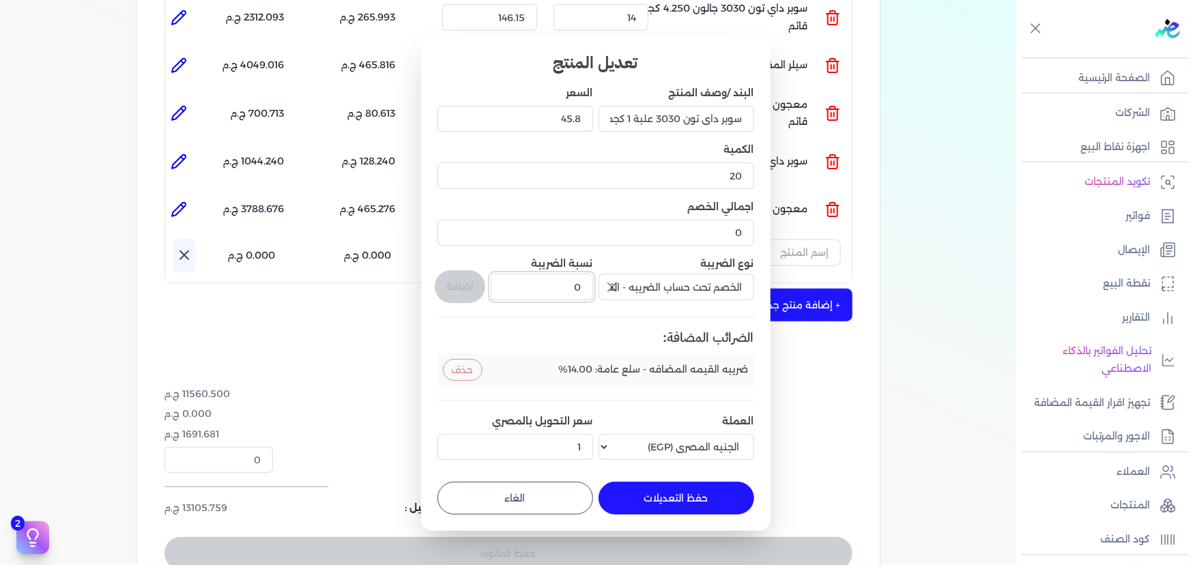
drag, startPoint x: 641, startPoint y: 300, endPoint x: 673, endPoint y: 302, distance: 32.2
click at [672, 302] on div "البند /وصف المنتج سوبر داي تون 3030 علبة 1 كجم السعر 45.8 الكمية 20 اجمالي الخص…" at bounding box center [595, 275] width 317 height 379
type input "1"
click at [444, 282] on button "اضافة" at bounding box center [460, 286] width 50 height 33
type input "0"
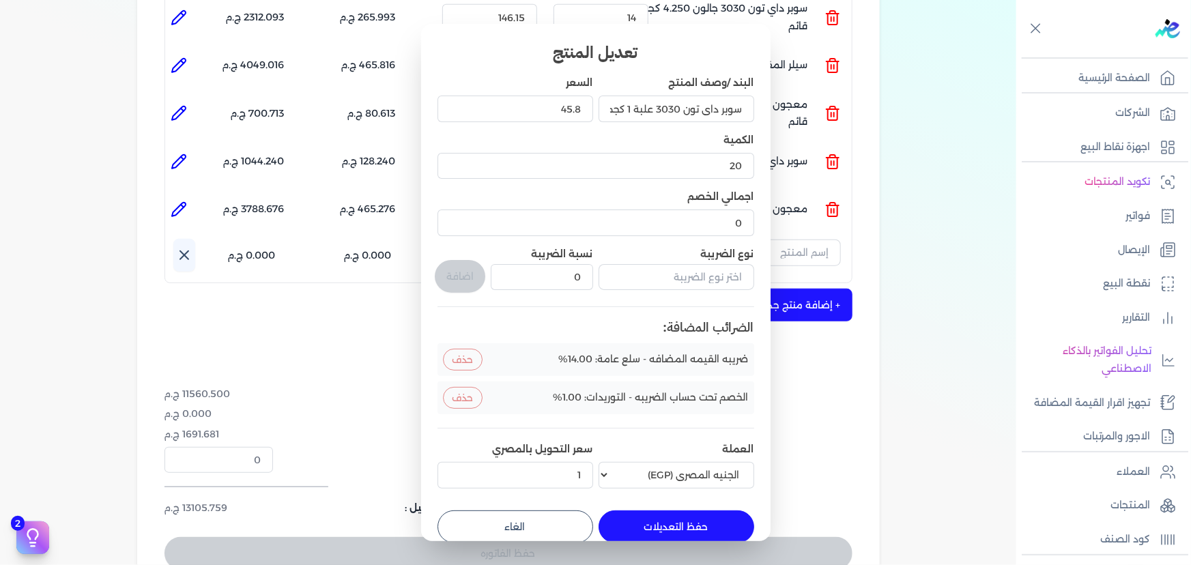
click at [672, 521] on button "حفظ التعديلات" at bounding box center [676, 526] width 156 height 33
type input "0"
type input "1"
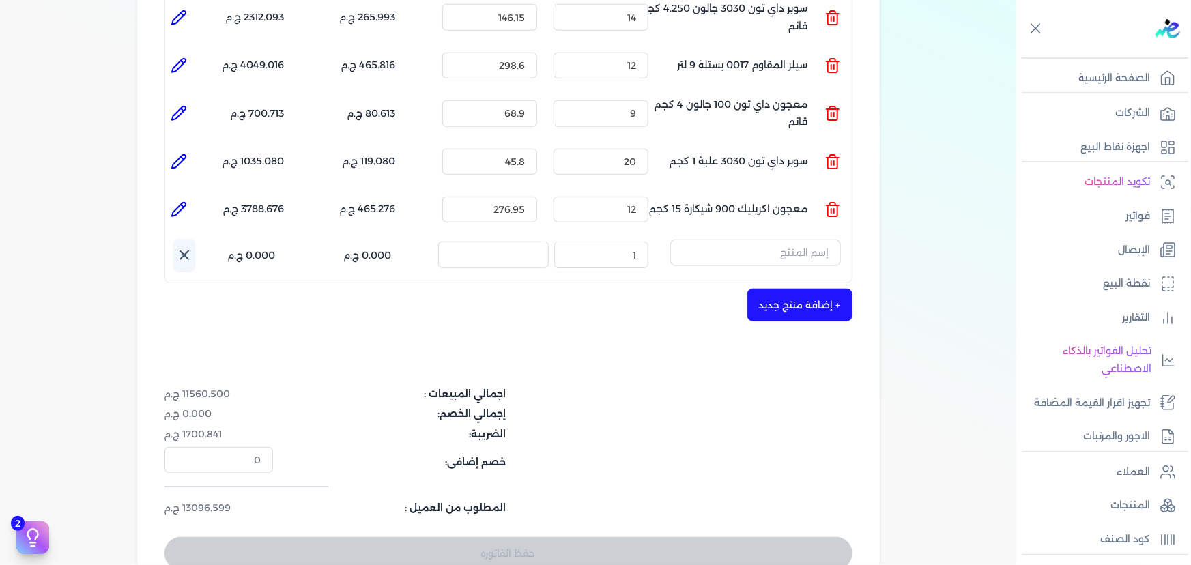
click at [196, 191] on li "الإجمالي : 3788.676 ج.م" at bounding box center [238, 209] width 92 height 37
click at [184, 203] on icon at bounding box center [179, 210] width 14 height 14
type input "معجون اكريليك 900 شيكارة 15 كجم"
type input "276.95"
type input "12"
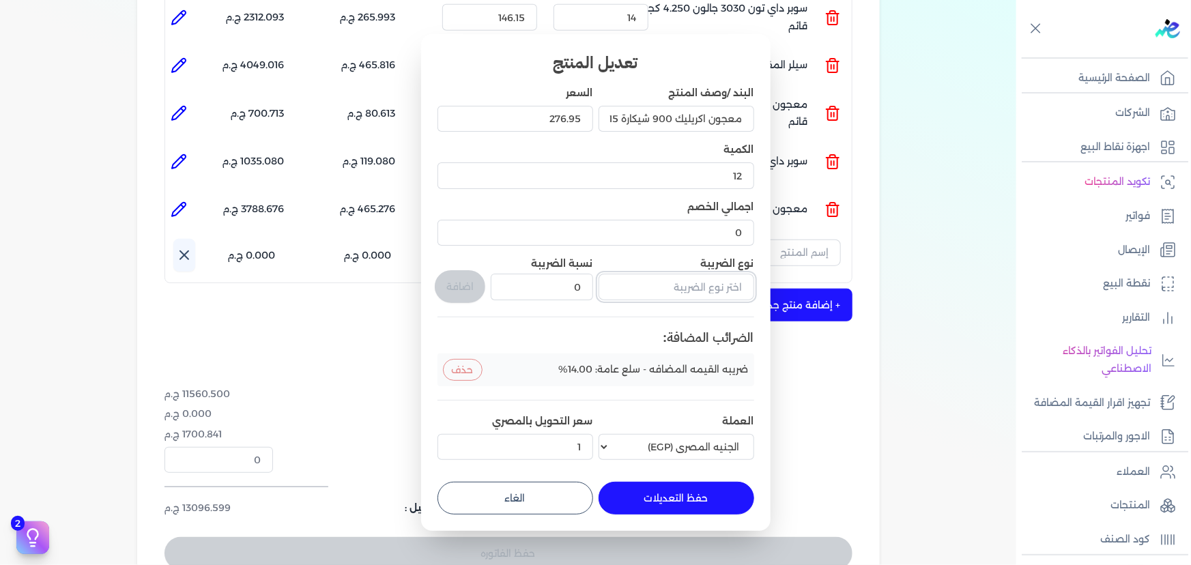
click at [672, 280] on input "text" at bounding box center [676, 287] width 156 height 26
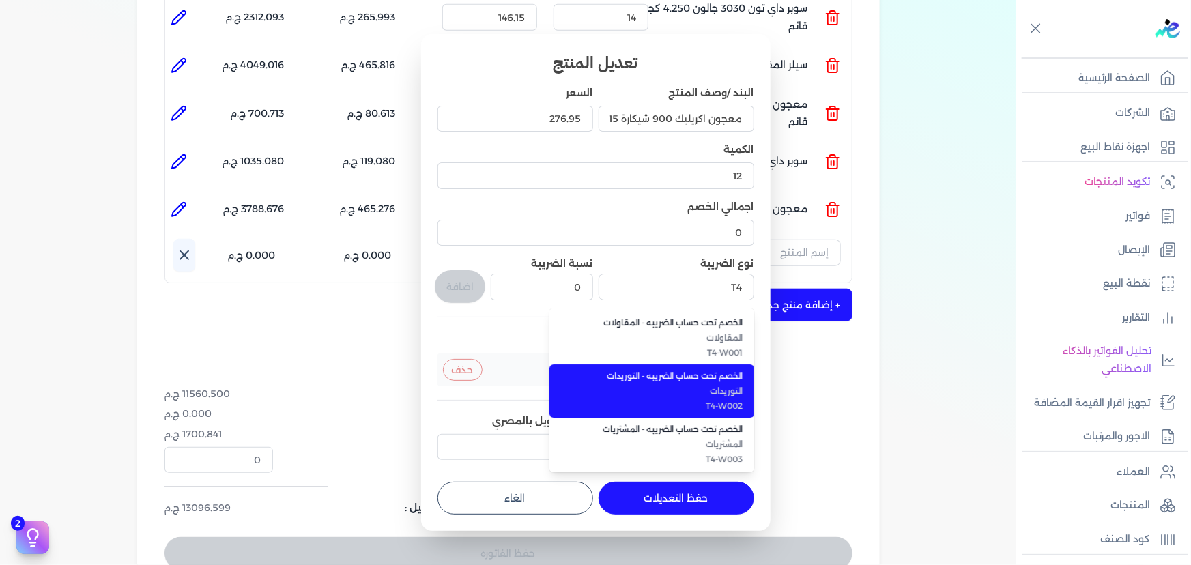
click at [667, 390] on span "التوريدات" at bounding box center [660, 391] width 166 height 12
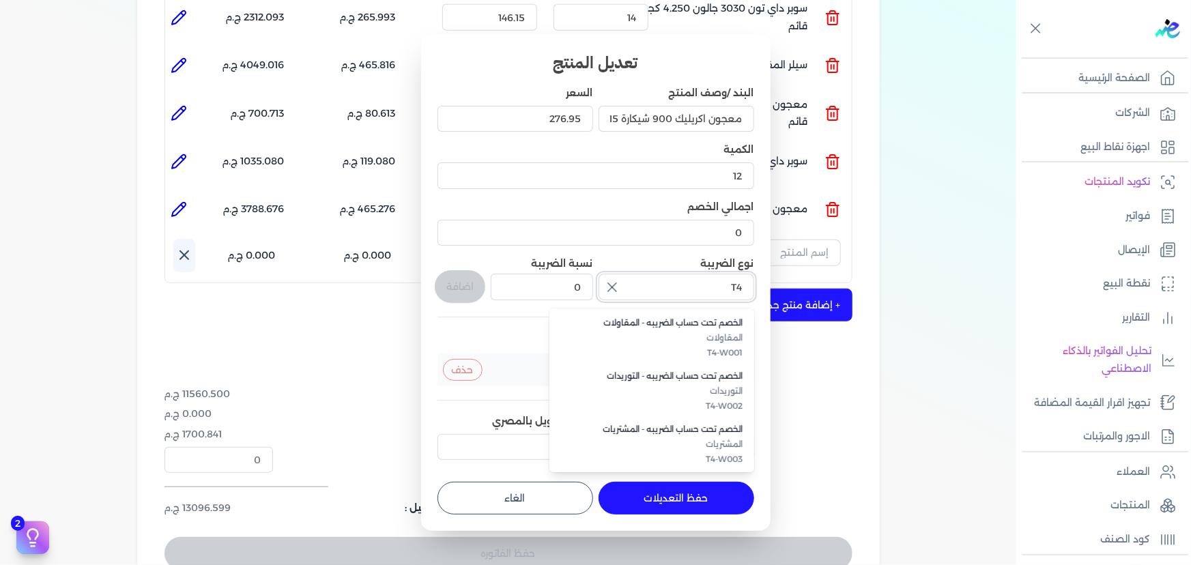
type input "الخصم تحت حساب الضريبه - التوريدات"
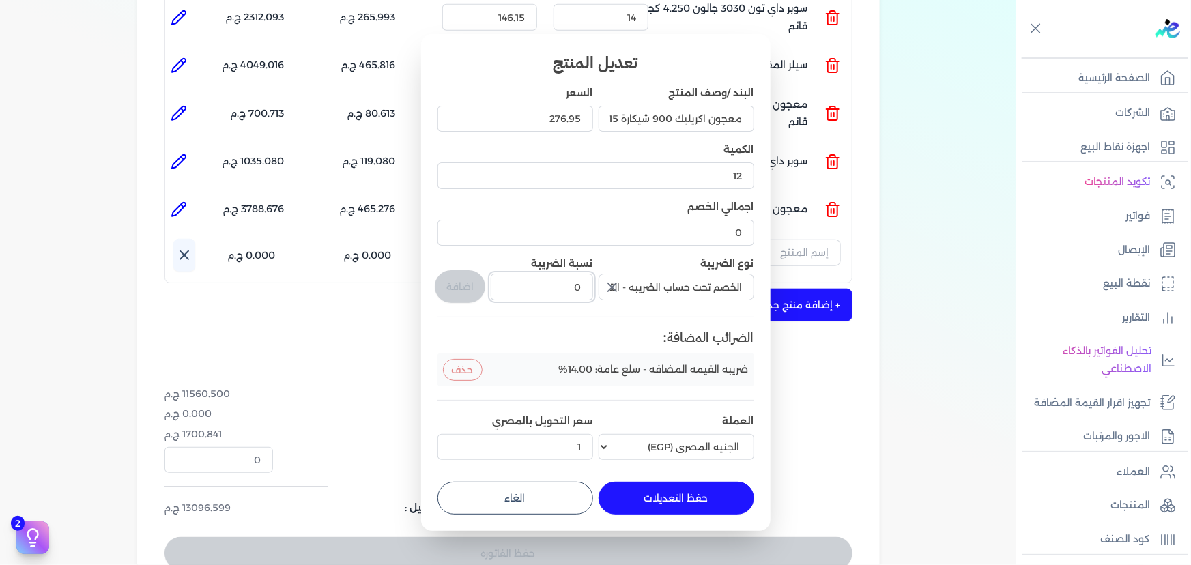
drag, startPoint x: 563, startPoint y: 280, endPoint x: 621, endPoint y: 278, distance: 58.0
click at [612, 280] on div "البند /وصف المنتج معجون اكريليك 900 شيكارة 15 كجم السعر 276.95 الكمية 12 اجمالي…" at bounding box center [595, 275] width 317 height 379
type input "1"
click at [450, 287] on button "اضافة" at bounding box center [460, 286] width 50 height 33
type input "0"
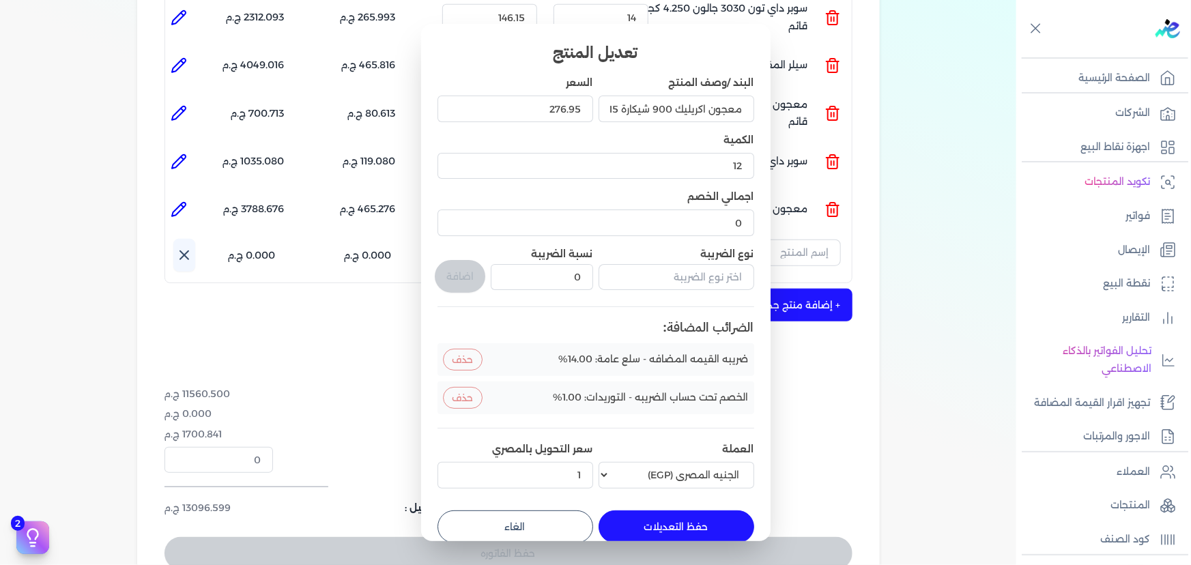
drag, startPoint x: 619, startPoint y: 525, endPoint x: 613, endPoint y: 529, distance: 7.0
click at [619, 525] on button "حفظ التعديلات" at bounding box center [676, 526] width 156 height 33
type input "0"
type input "1"
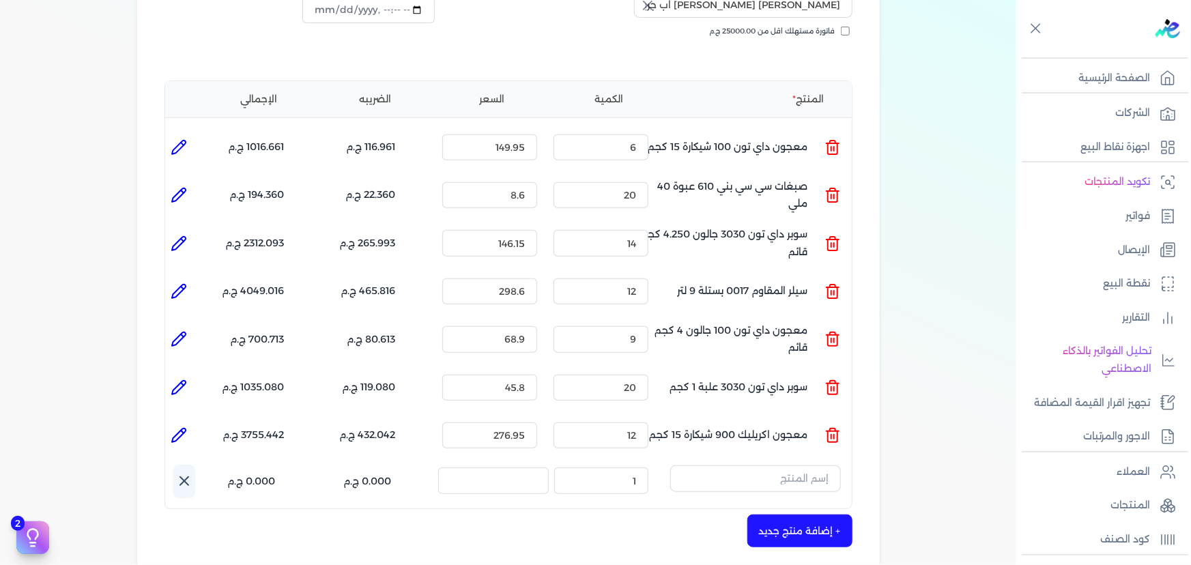
scroll to position [248, 0]
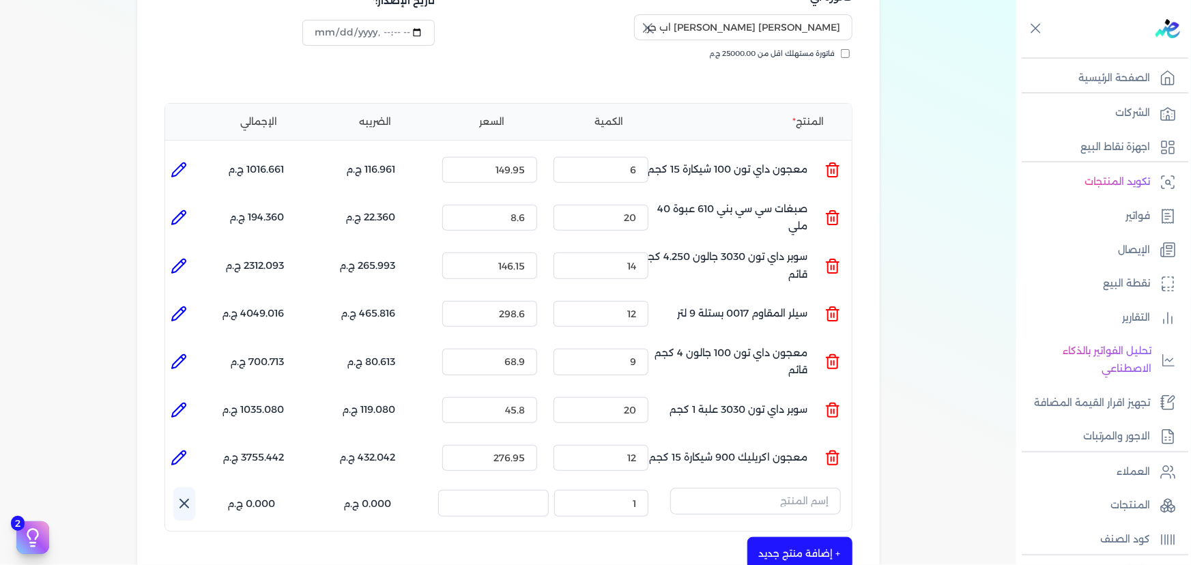
click at [186, 162] on icon at bounding box center [179, 170] width 16 height 16
type input "معجون داي تون 100 شيكارة 15 كجم"
type input "149.95"
type input "6"
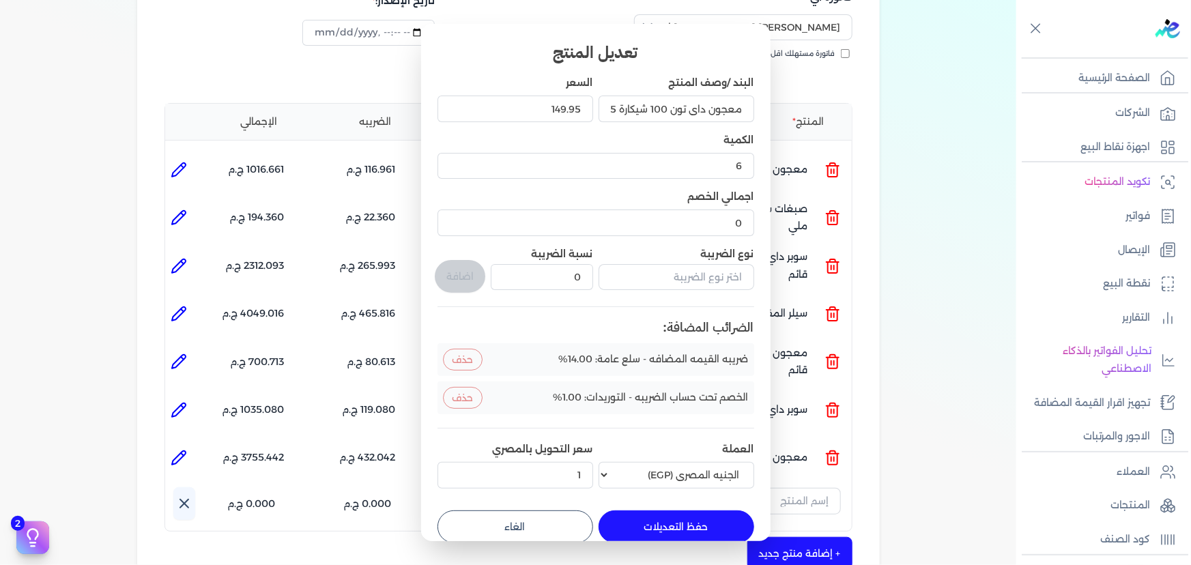
click at [546, 525] on button "الغاء" at bounding box center [515, 526] width 156 height 33
type input "0"
type input "1"
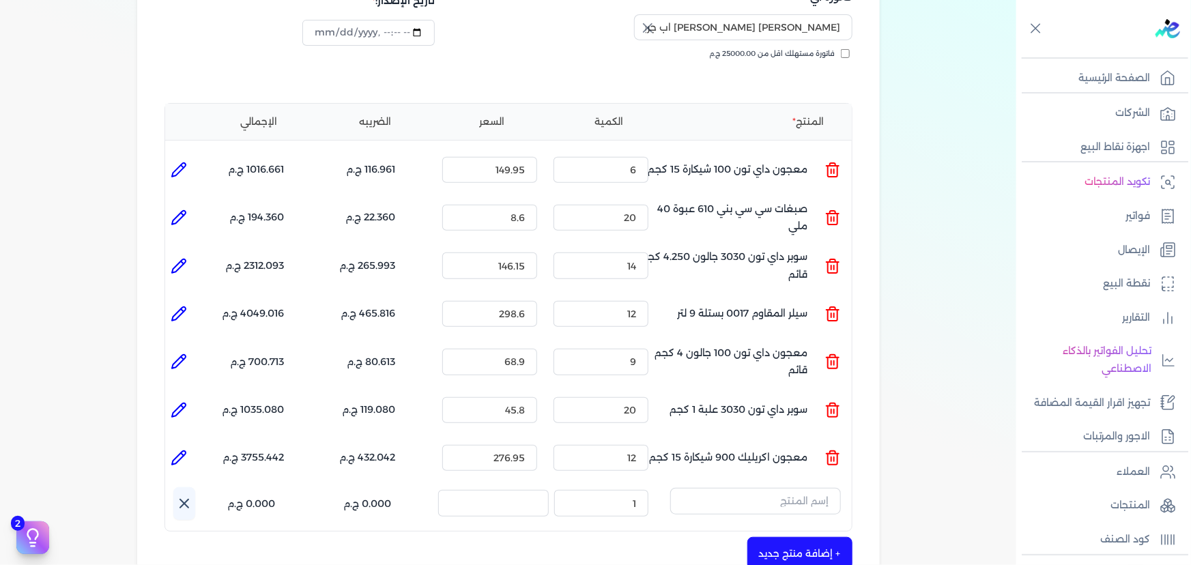
click at [187, 209] on icon at bounding box center [179, 217] width 16 height 16
type input "صبغات سي سي بني 610 عبوة 40 ملي"
type input "8.6"
type input "20"
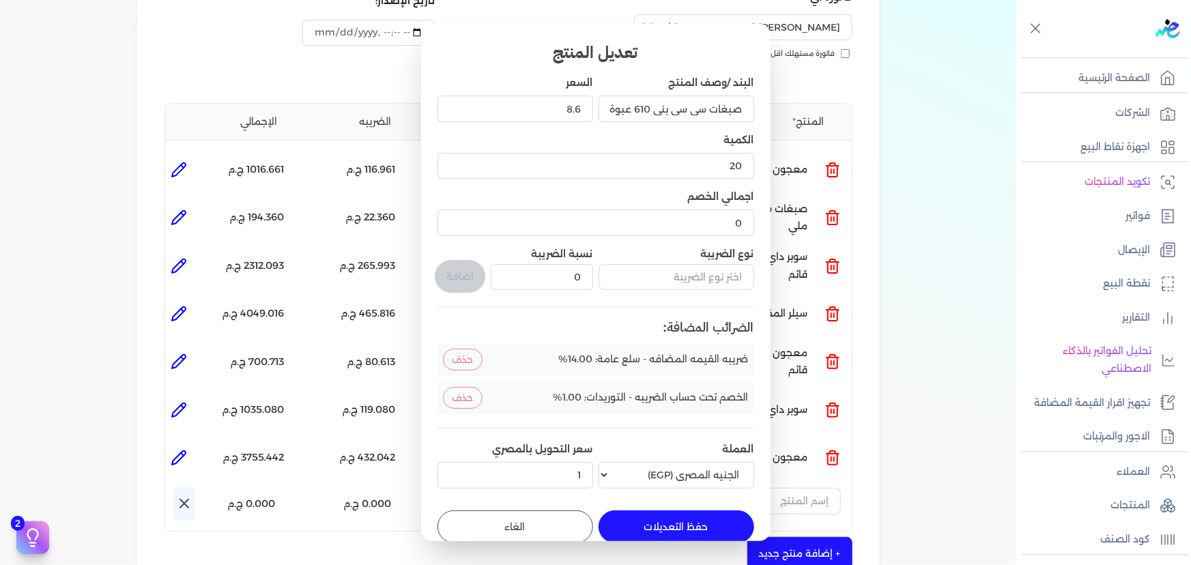
drag, startPoint x: 565, startPoint y: 514, endPoint x: 415, endPoint y: 446, distance: 164.9
click at [563, 515] on button "الغاء" at bounding box center [515, 526] width 156 height 33
type input "0"
type input "1"
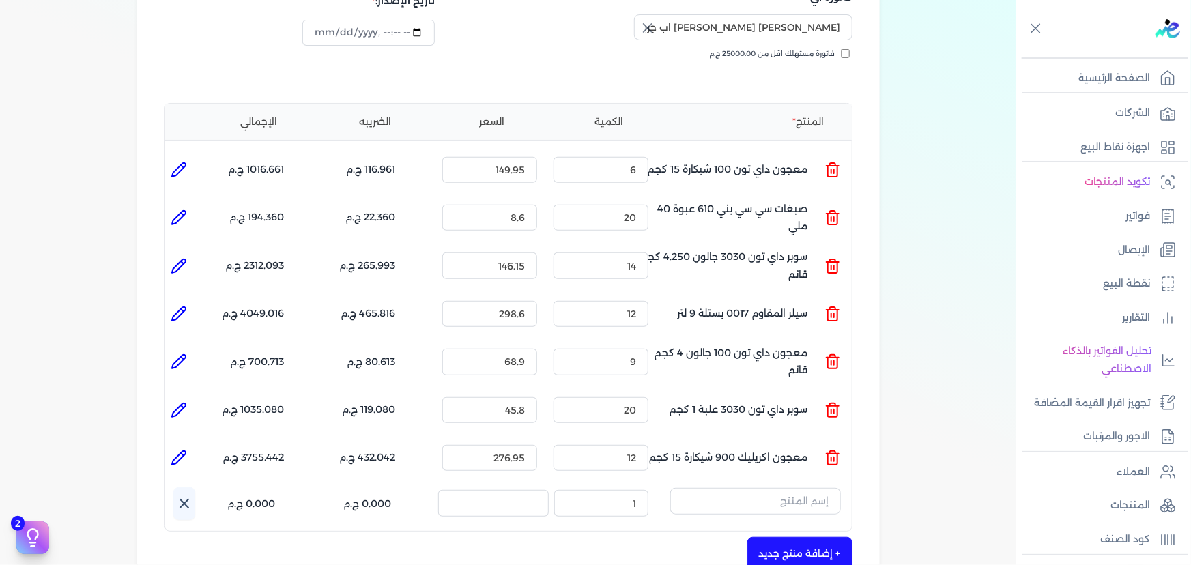
click at [180, 258] on icon at bounding box center [179, 266] width 16 height 16
type input "سوبر داي تون 3030 جالون 4.250 كجم قائم"
type input "146.15"
type input "14"
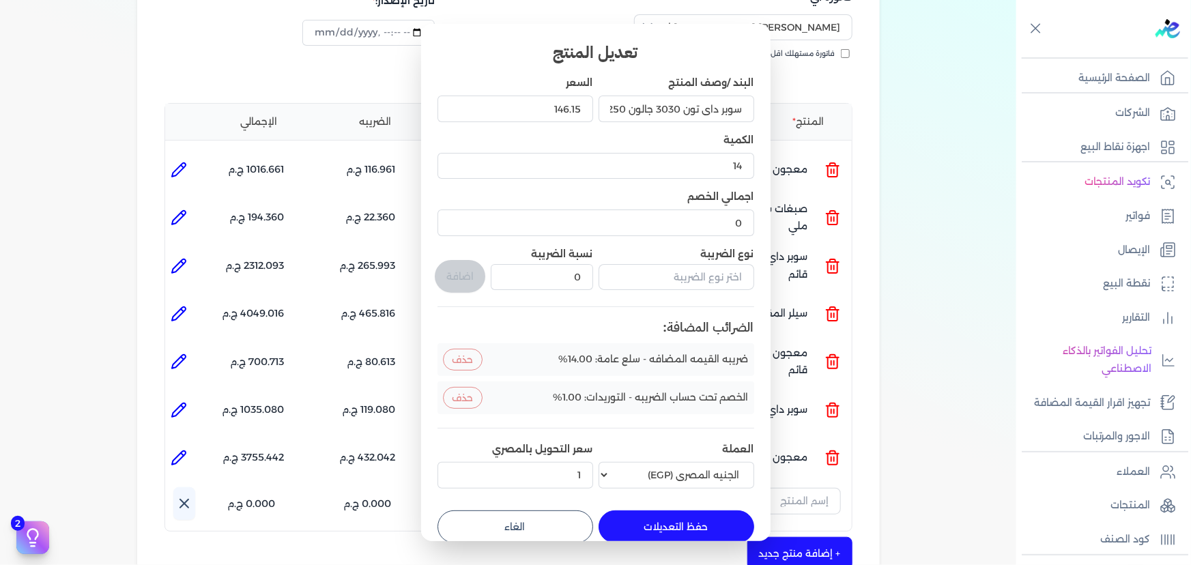
click at [471, 527] on button "الغاء" at bounding box center [515, 526] width 156 height 33
type input "0"
type input "1"
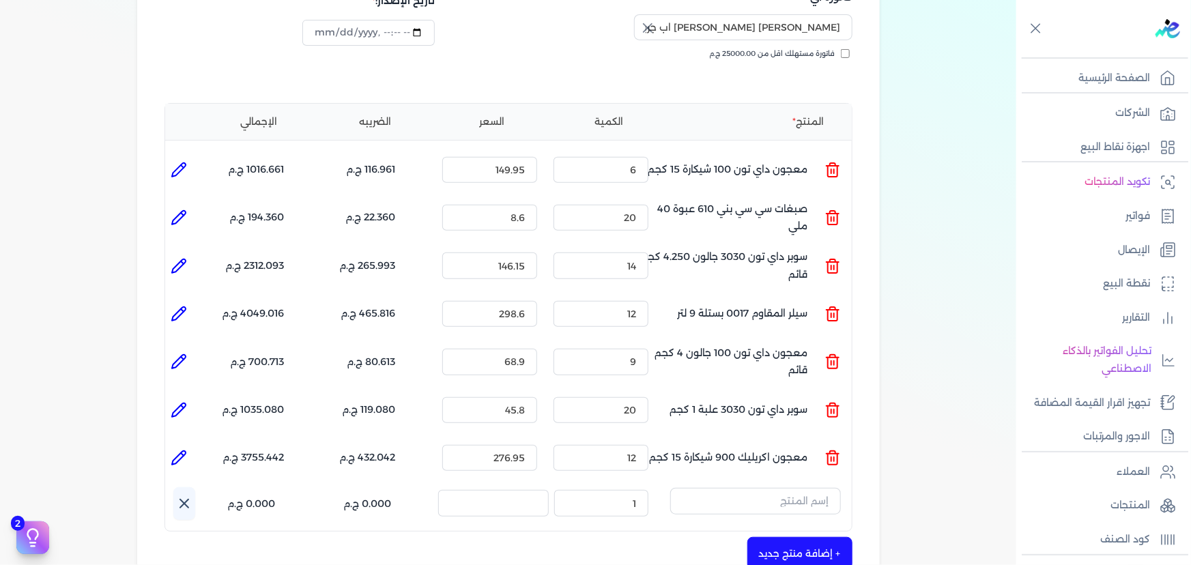
click at [184, 306] on icon at bounding box center [179, 314] width 16 height 16
type input "سيلر المقاوم 0017 بستلة 9 لتر"
type input "298.6"
type input "12"
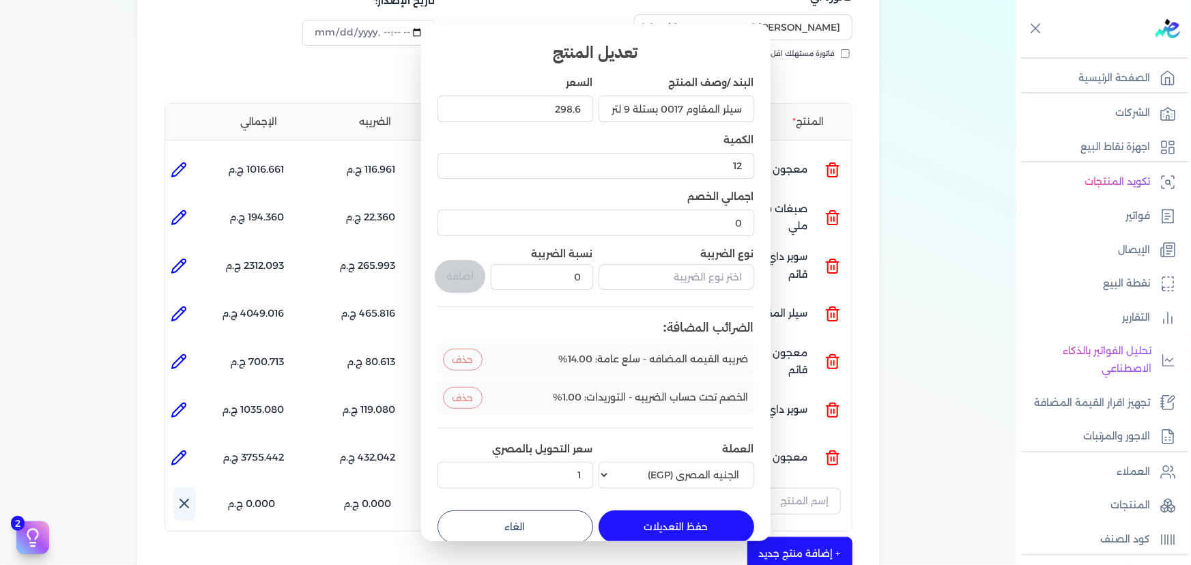
click at [547, 522] on button "الغاء" at bounding box center [515, 526] width 156 height 33
type input "0"
type input "1"
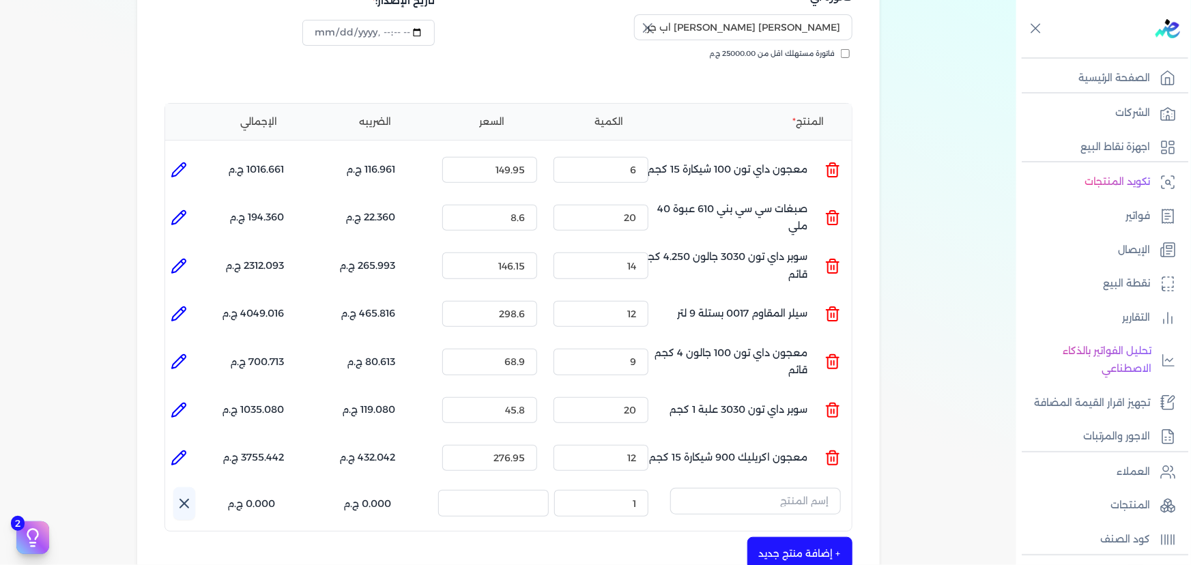
click at [177, 355] on icon at bounding box center [179, 362] width 14 height 14
type input "معجون داي تون 100 جالون 4 كجم قائم"
type input "68.9"
type input "9"
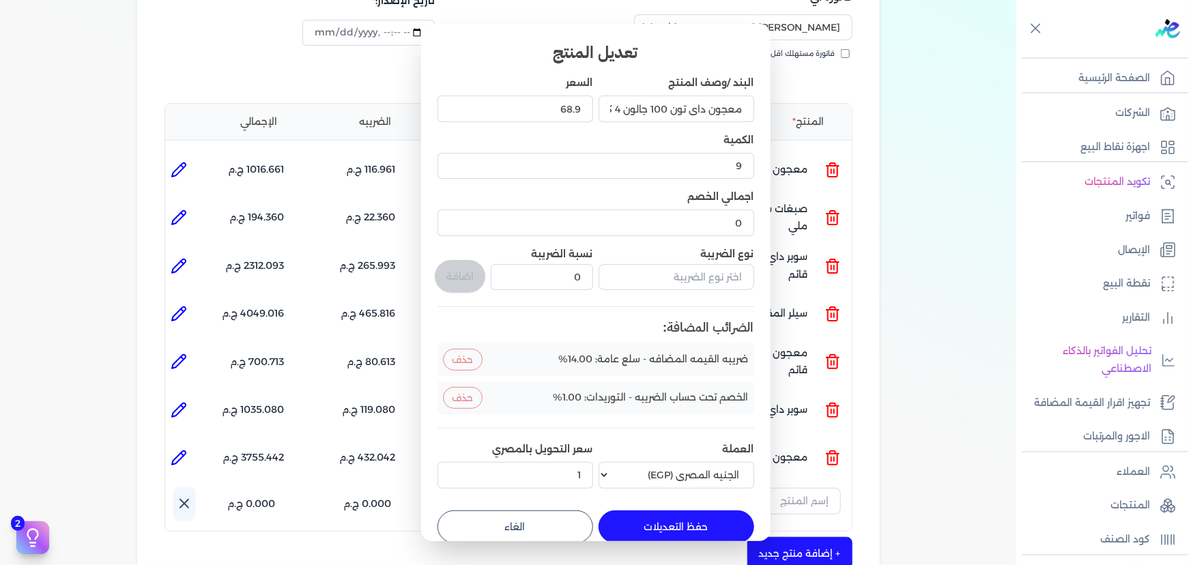
drag, startPoint x: 535, startPoint y: 526, endPoint x: 417, endPoint y: 477, distance: 127.8
click at [534, 525] on button "الغاء" at bounding box center [515, 526] width 156 height 33
type input "0"
type input "1"
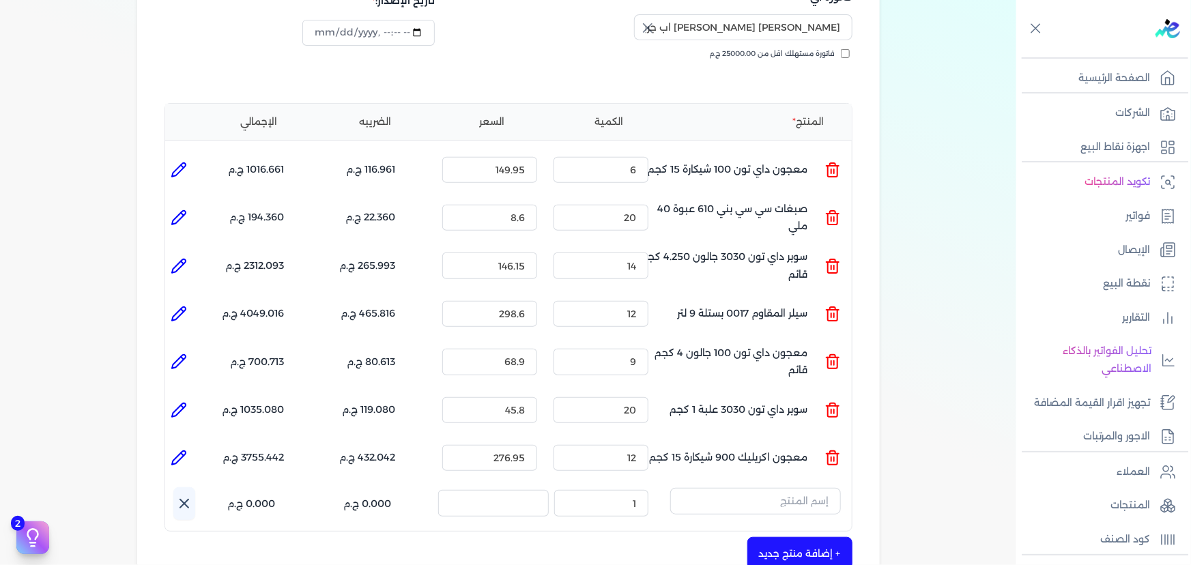
click at [184, 402] on icon at bounding box center [179, 410] width 16 height 16
type input "سوبر داي تون 3030 علبة 1 كجم"
type input "45.8"
type input "20"
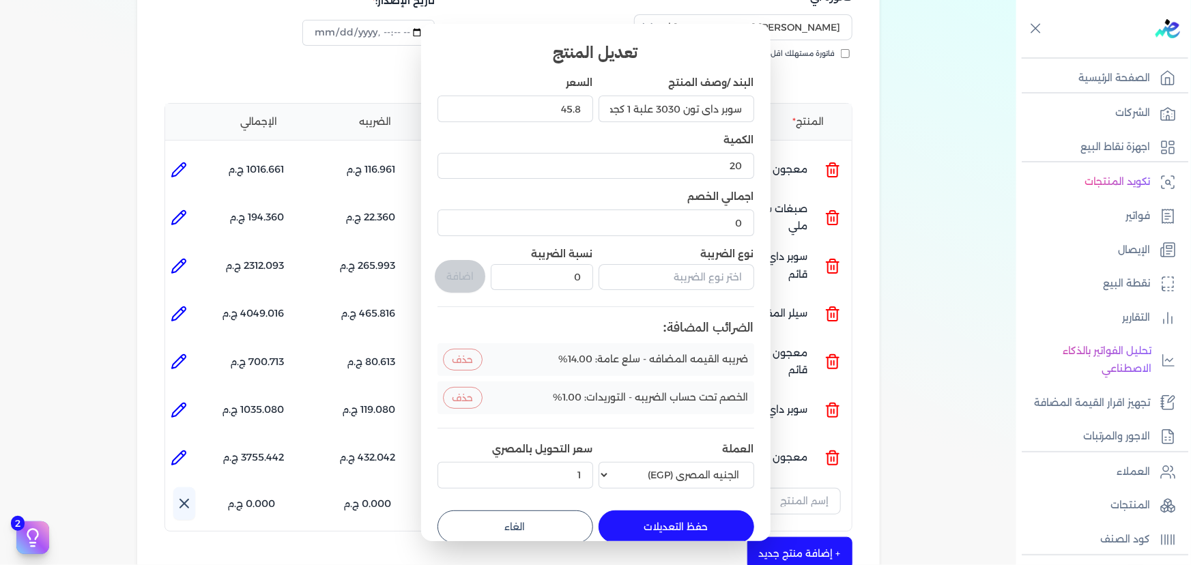
click at [546, 512] on button "الغاء" at bounding box center [515, 526] width 156 height 33
type input "0"
type input "1"
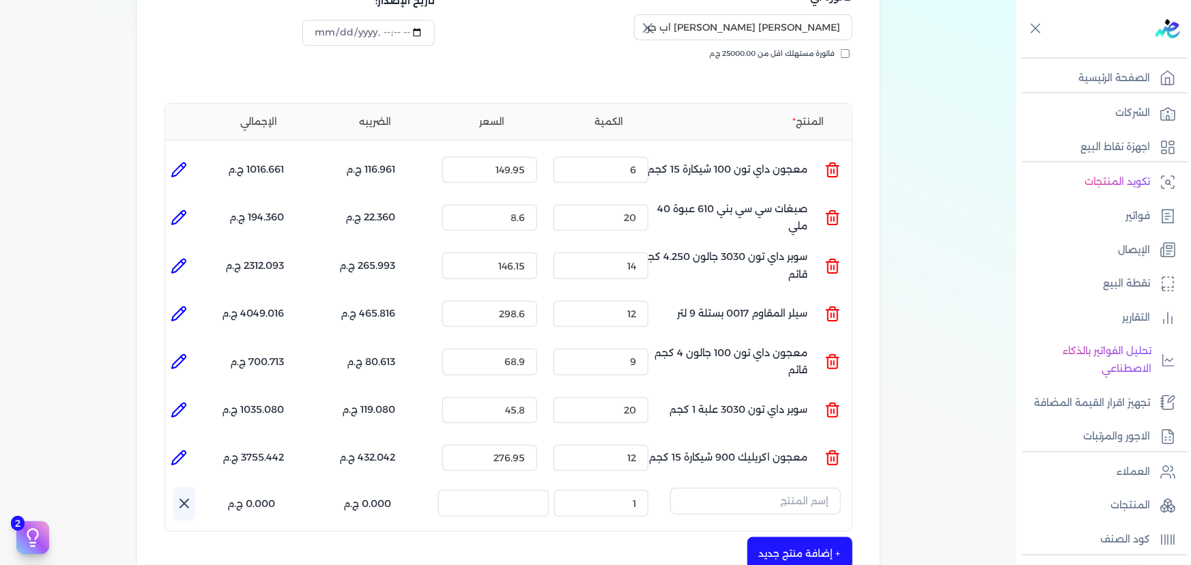
click at [186, 444] on li at bounding box center [178, 457] width 27 height 27
type input "معجون اكريليك 900 شيكارة 15 كجم"
type input "276.95"
type input "12"
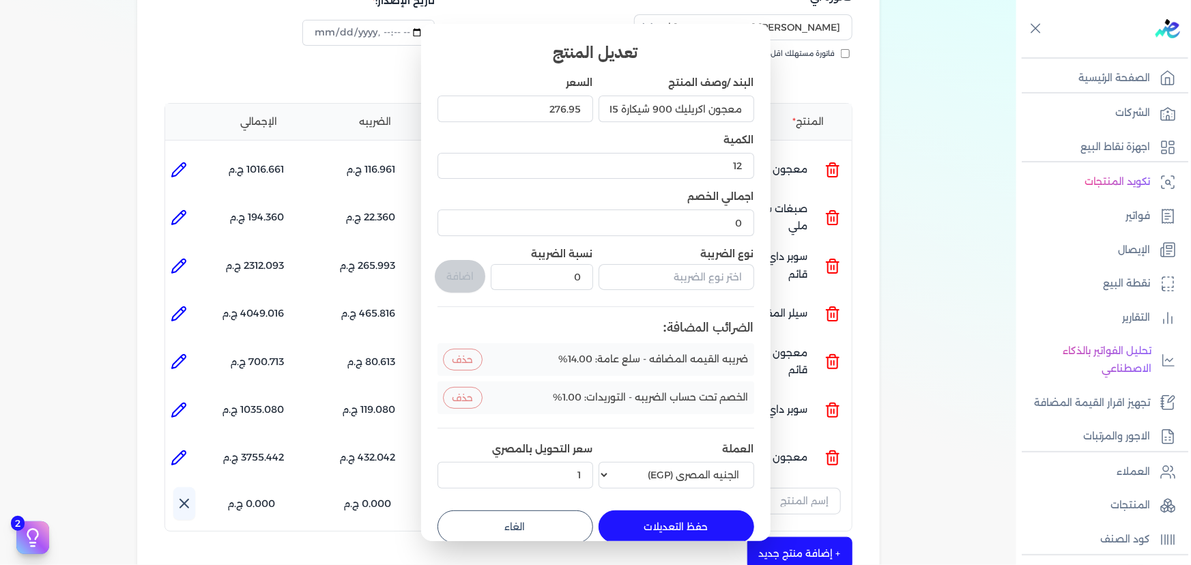
click at [563, 511] on button "الغاء" at bounding box center [515, 526] width 156 height 33
type input "0"
type input "1"
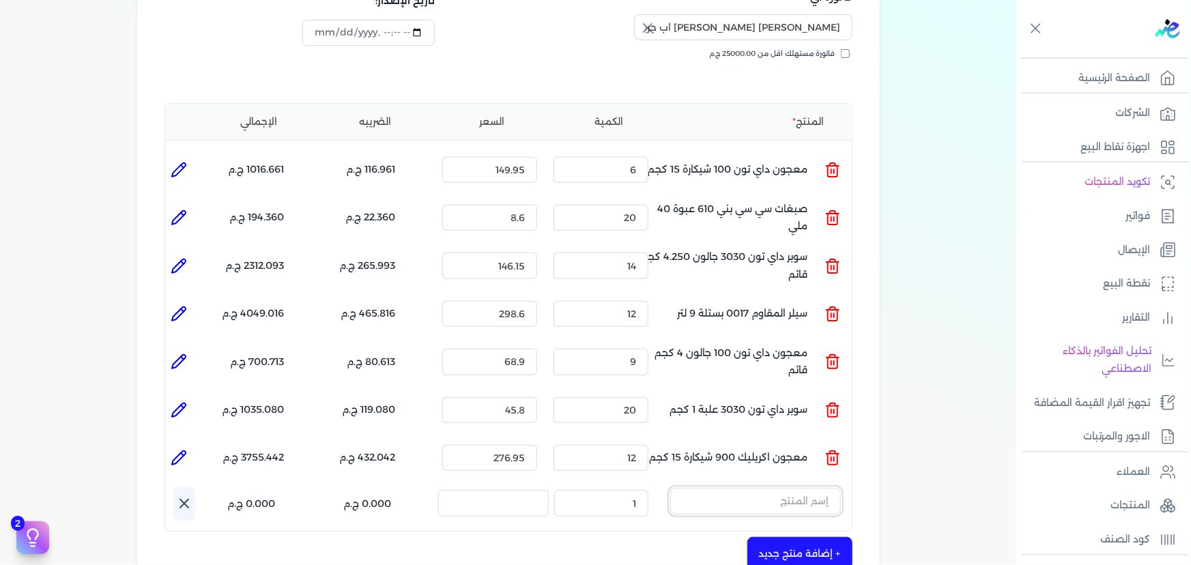
click at [776, 488] on input "text" at bounding box center [755, 501] width 171 height 26
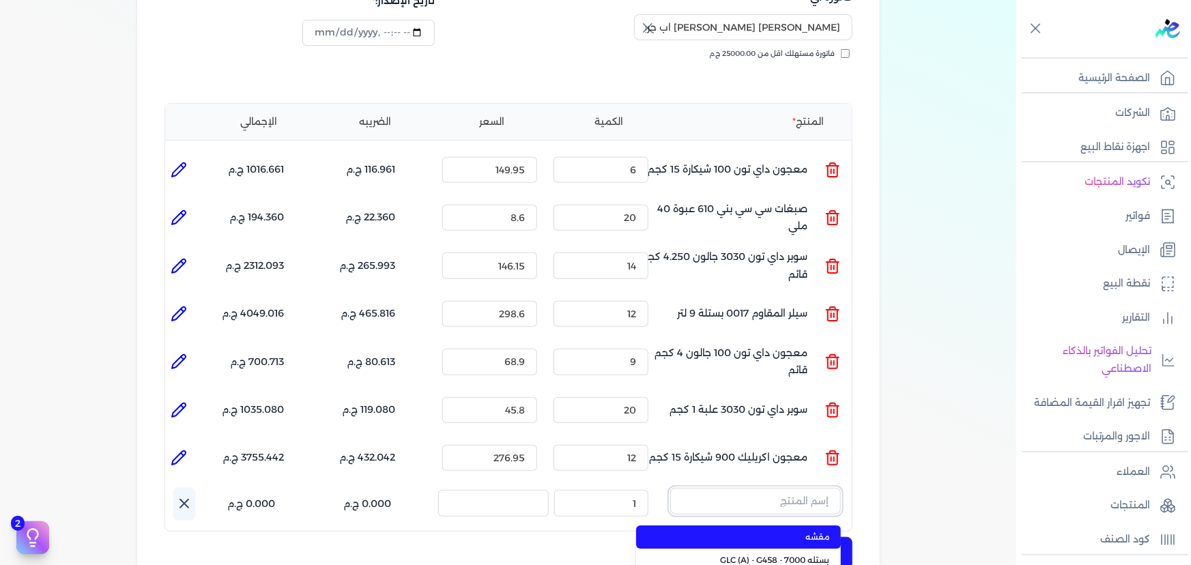
paste input "سيلر المقاوم 0017 جالون 2,400 لتر"
type input "سيلر المقاوم 0017 جالون 2,400 لتر"
click at [765, 531] on span "سيلر المقاوم 0017 جالون 2,400 لتر" at bounding box center [746, 537] width 166 height 12
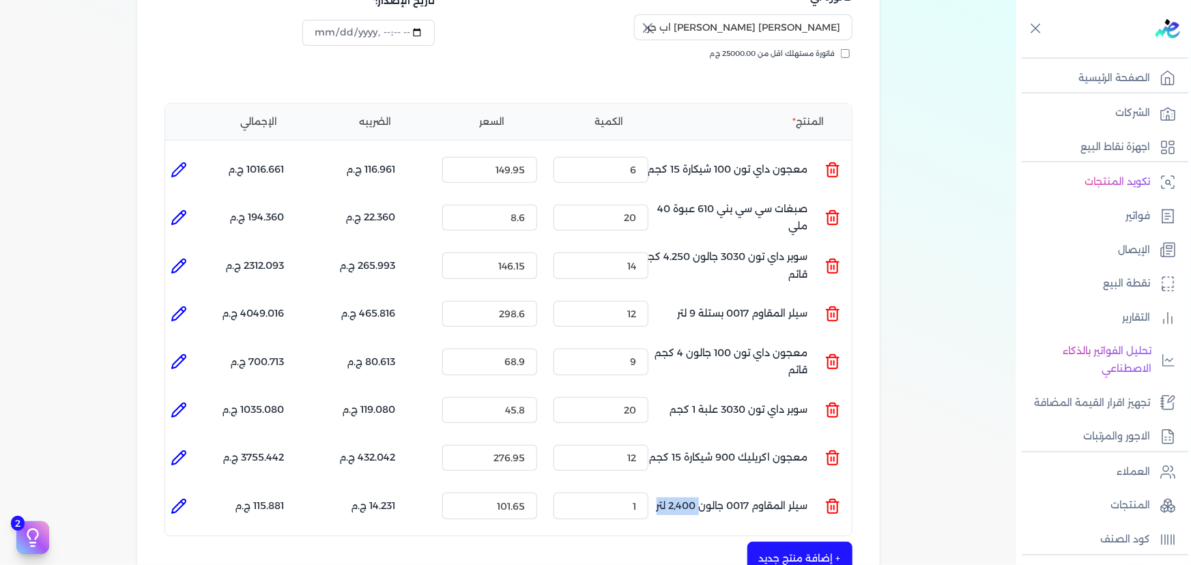
drag, startPoint x: 609, startPoint y: 497, endPoint x: 706, endPoint y: 478, distance: 98.7
click at [707, 487] on ul "المنتج : سيلر المقاوم 0017 جالون 2,400 لتر الكمية : 1 السعر : 101.65 الضريبه : …" at bounding box center [508, 505] width 686 height 37
click at [605, 493] on input "1" at bounding box center [600, 506] width 95 height 26
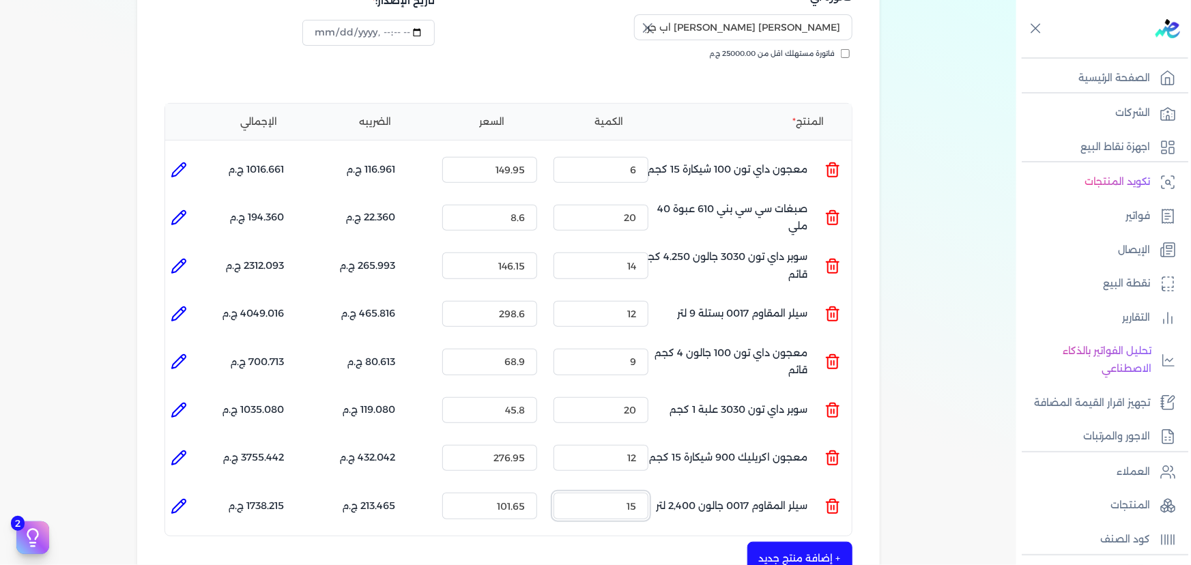
type input "15"
click at [192, 493] on li at bounding box center [178, 506] width 27 height 27
type input "سيلر المقاوم 0017 جالون 2,400 لتر"
type input "101.65"
type input "15"
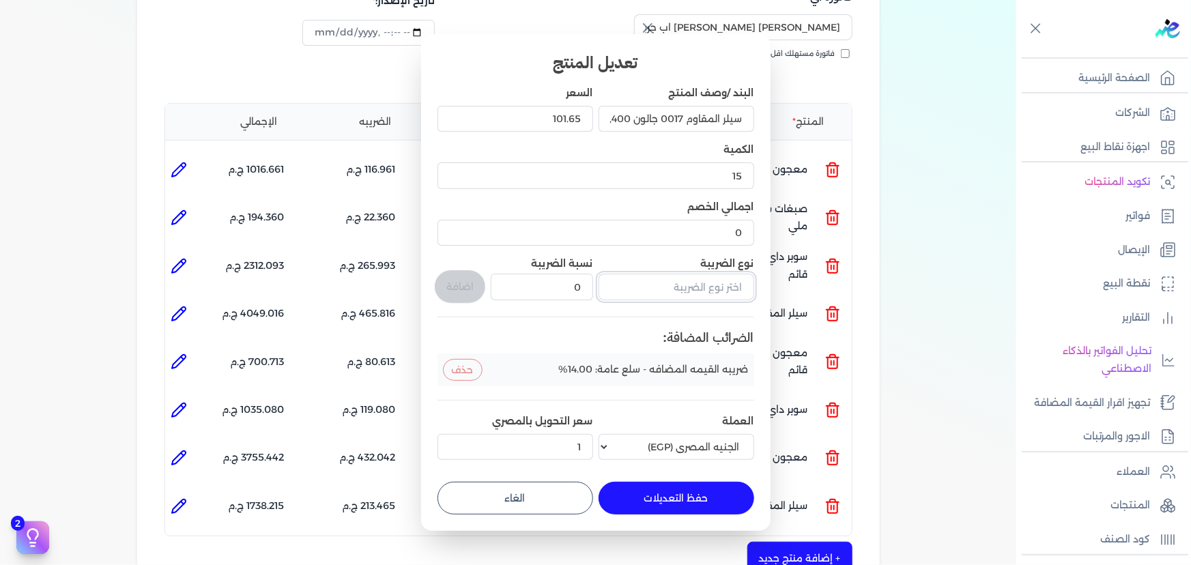
click at [692, 289] on input "text" at bounding box center [676, 287] width 156 height 26
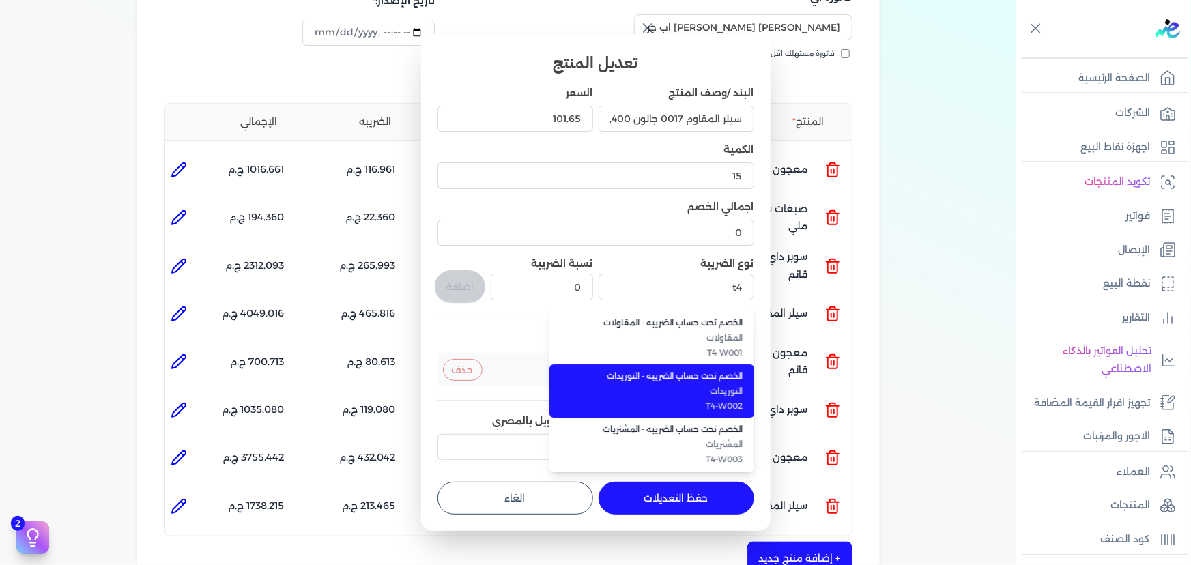
click at [720, 388] on span "التوريدات" at bounding box center [660, 391] width 166 height 12
type input "الخصم تحت حساب الضريبه - التوريدات"
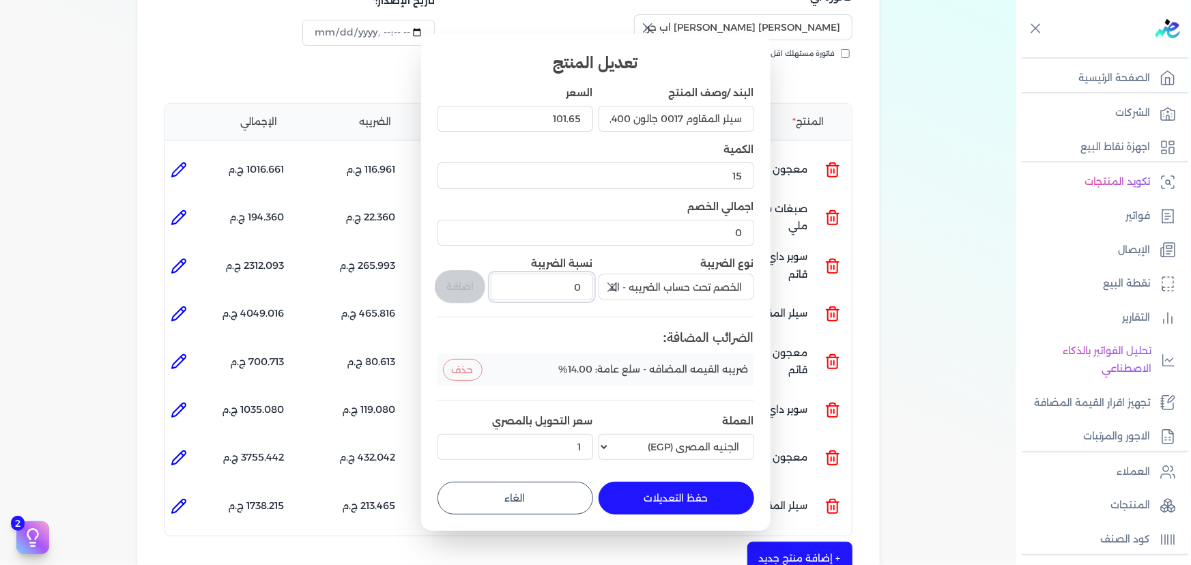
drag, startPoint x: 603, startPoint y: 288, endPoint x: 626, endPoint y: 287, distance: 23.2
click at [626, 287] on div "البند /وصف المنتج سيلر المقاوم 0017 جالون 2,400 لتر السعر 101.65 الكمية 15 اجما…" at bounding box center [595, 275] width 317 height 379
type input "1"
click at [461, 289] on button "اضافة" at bounding box center [460, 286] width 50 height 33
type input "0"
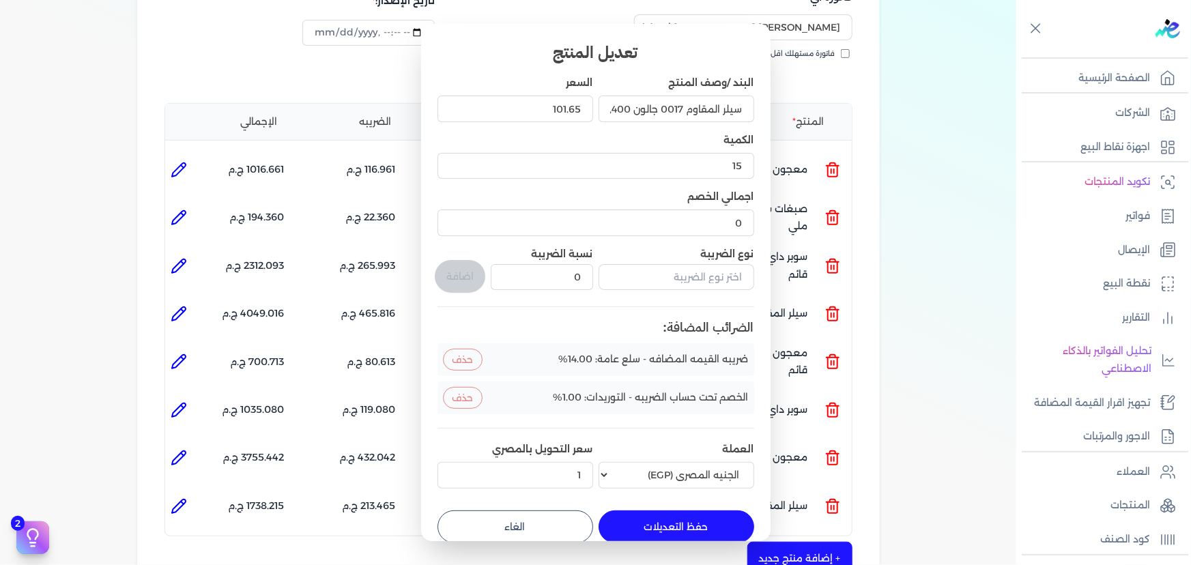
click at [694, 531] on button "حفظ التعديلات" at bounding box center [676, 526] width 156 height 33
type input "0"
type input "1"
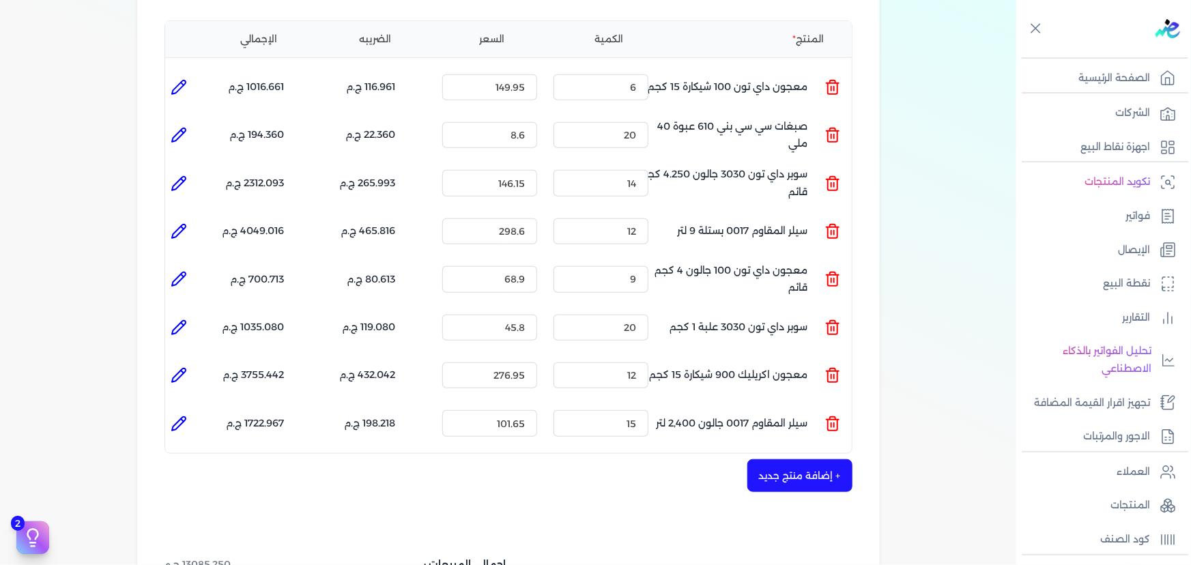
scroll to position [434, 0]
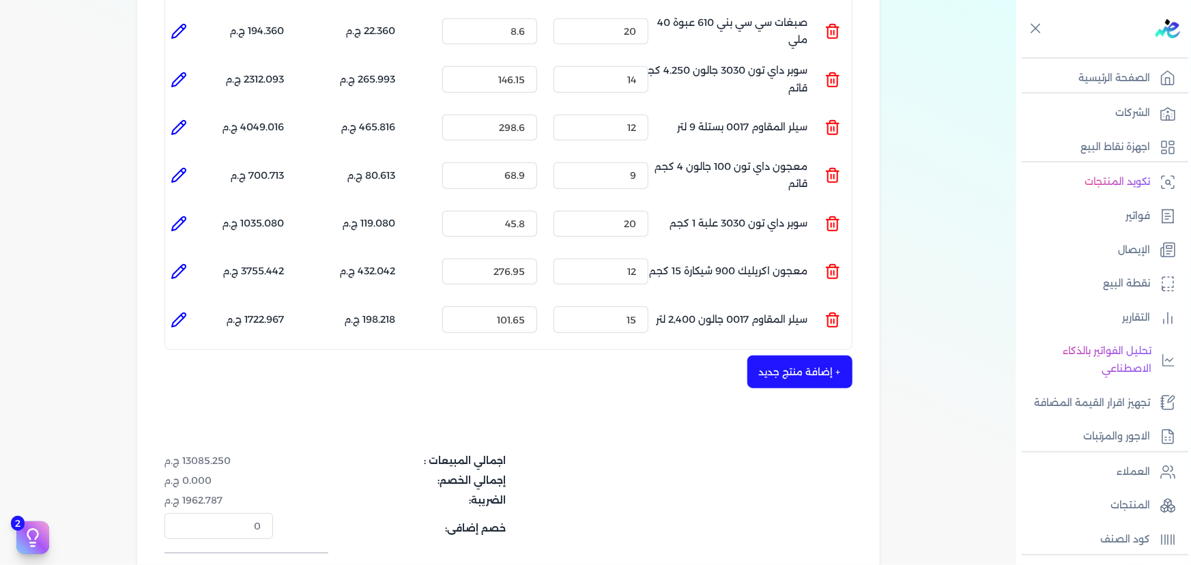
click at [802, 355] on button "+ إضافة منتج جديد" at bounding box center [799, 371] width 105 height 33
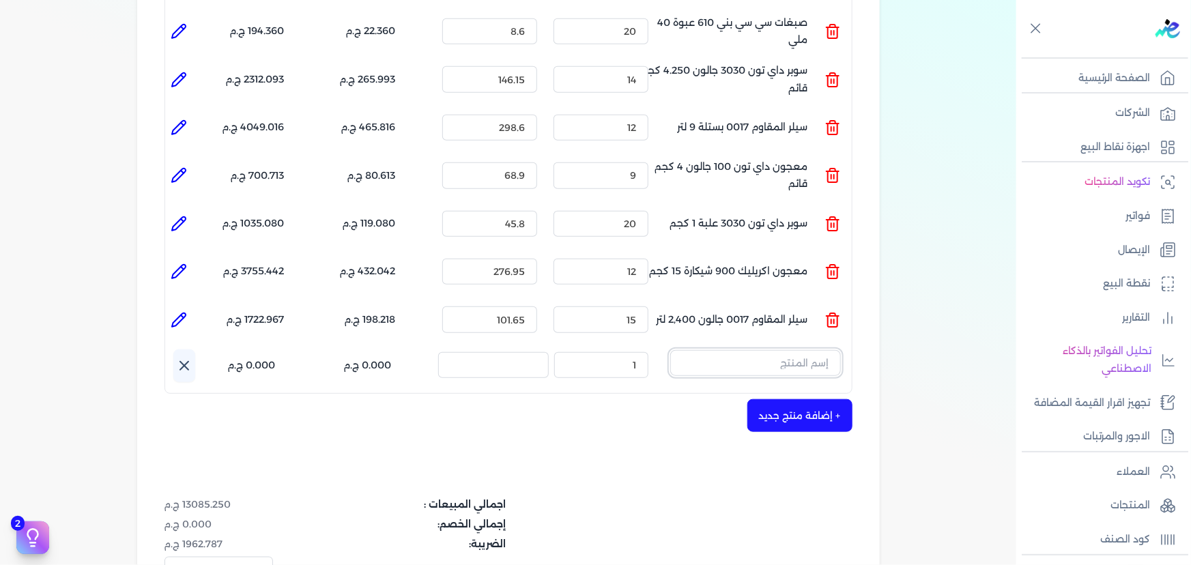
click at [742, 350] on input "text" at bounding box center [755, 363] width 171 height 26
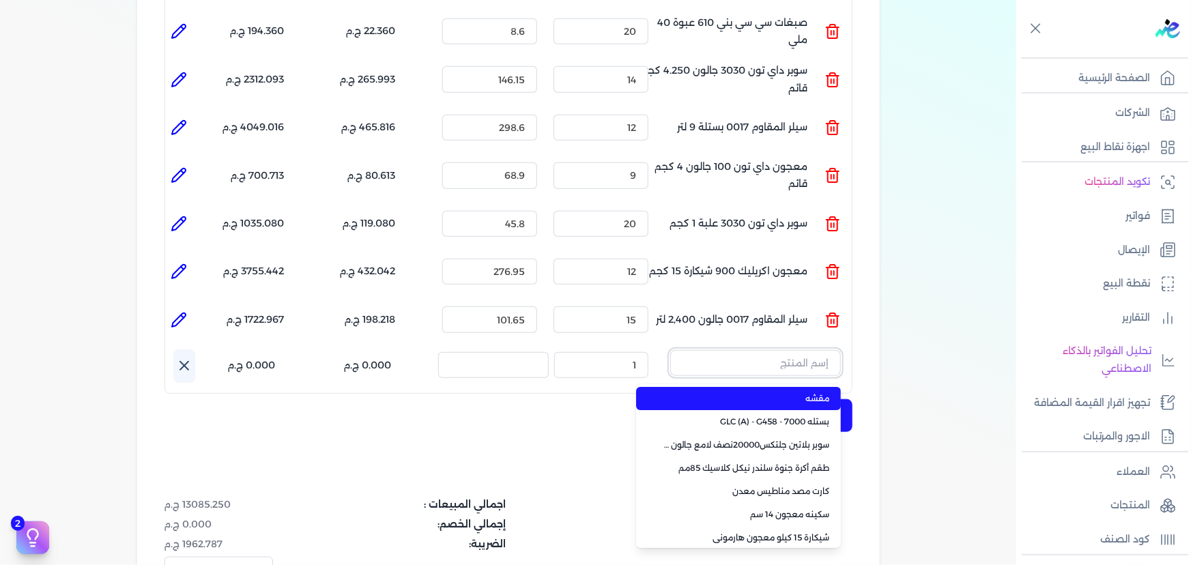
paste input "معجون داي تون 100 بستلة 15 كجم"
type input "معجون داي تون 100 بستلة 15 كجم"
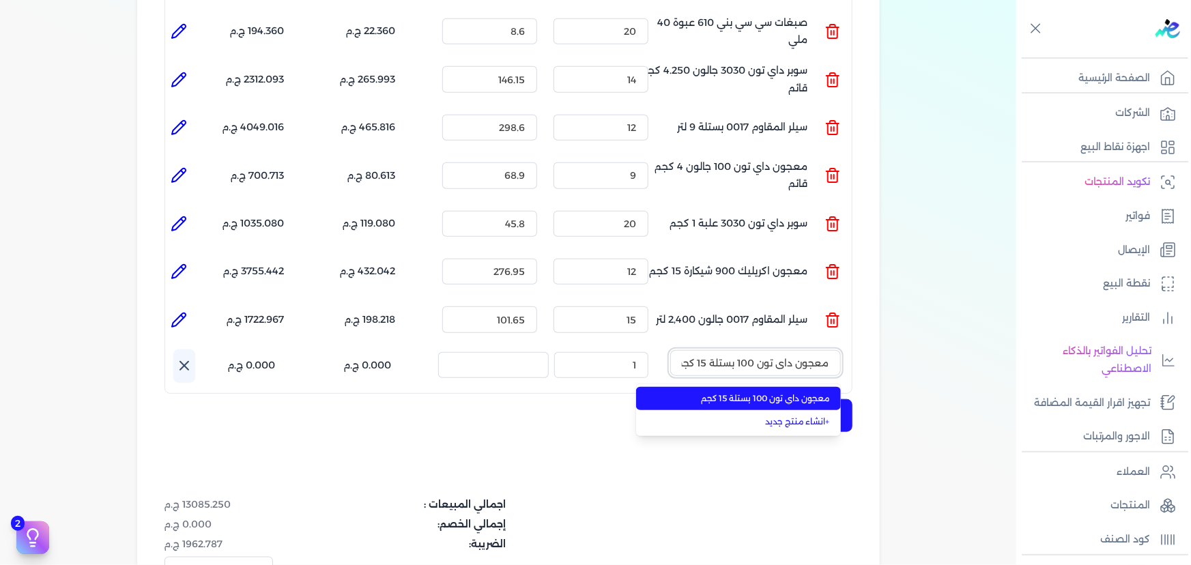
scroll to position [0, -4]
click at [735, 392] on span "معجون داي تون 100 بستلة 15 كجم" at bounding box center [746, 398] width 166 height 12
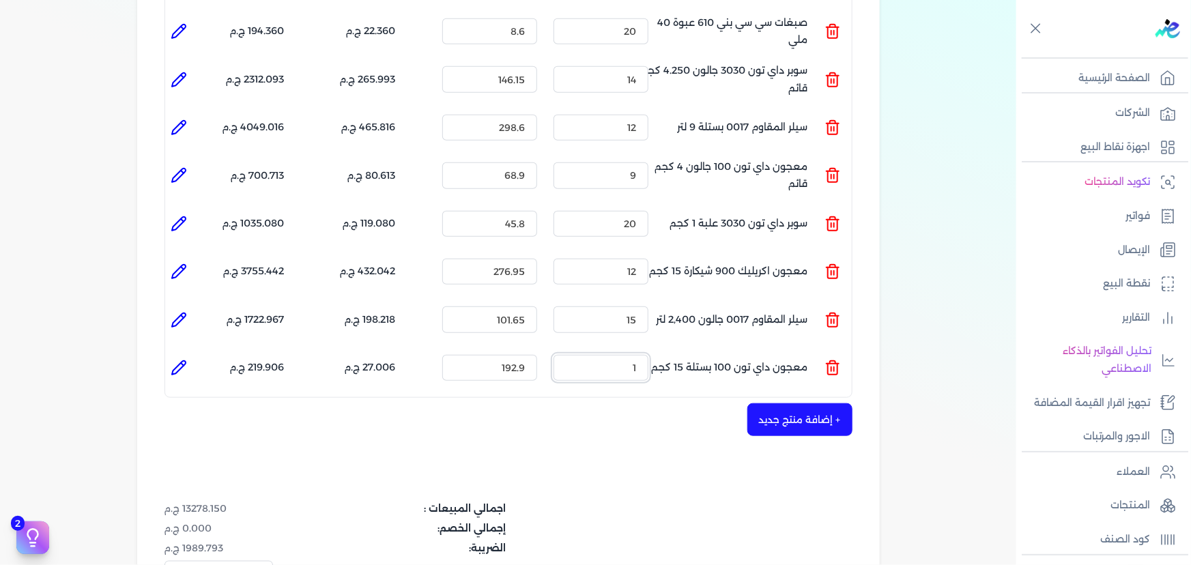
drag, startPoint x: 623, startPoint y: 345, endPoint x: 739, endPoint y: 334, distance: 116.5
click at [736, 349] on ul "المنتج : معجون داي تون 100 بستلة 15 كجم الكمية : 1 السعر : 192.9 الضريبه : 27.0…" at bounding box center [508, 367] width 686 height 37
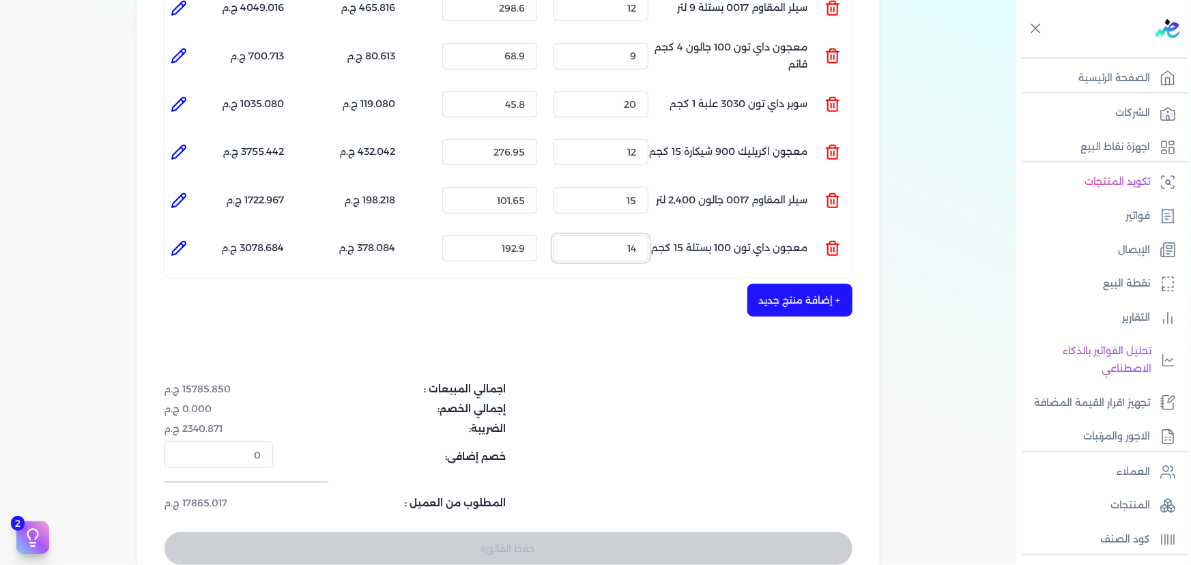
scroll to position [620, 0]
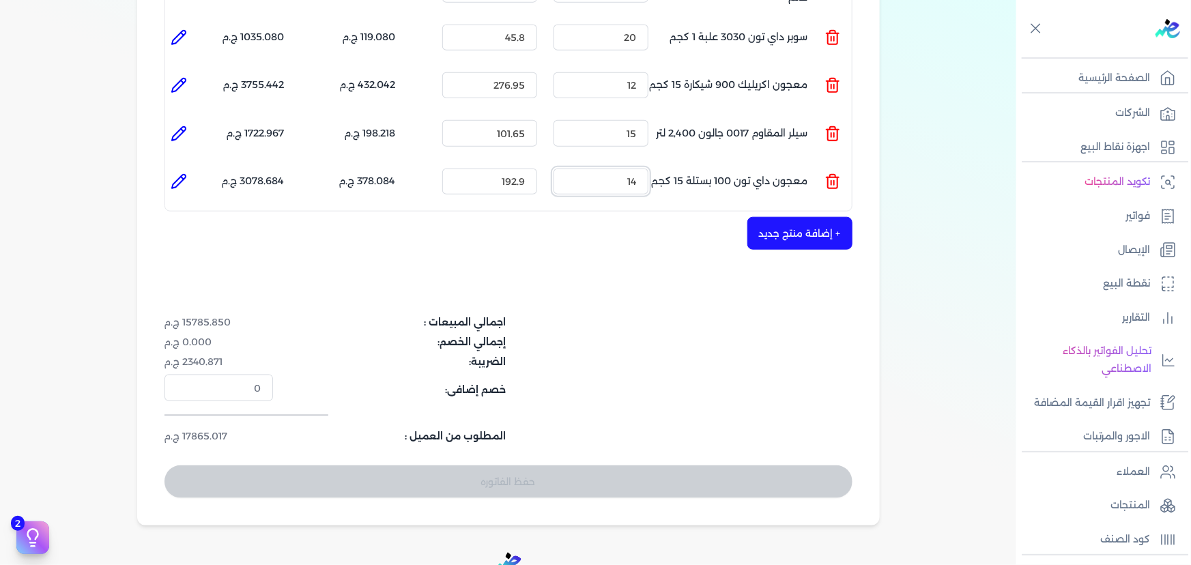
type input "14"
click at [184, 177] on icon at bounding box center [182, 178] width 3 height 3
type input "معجون داي تون 100 بستلة 15 كجم"
type input "192.9"
type input "14"
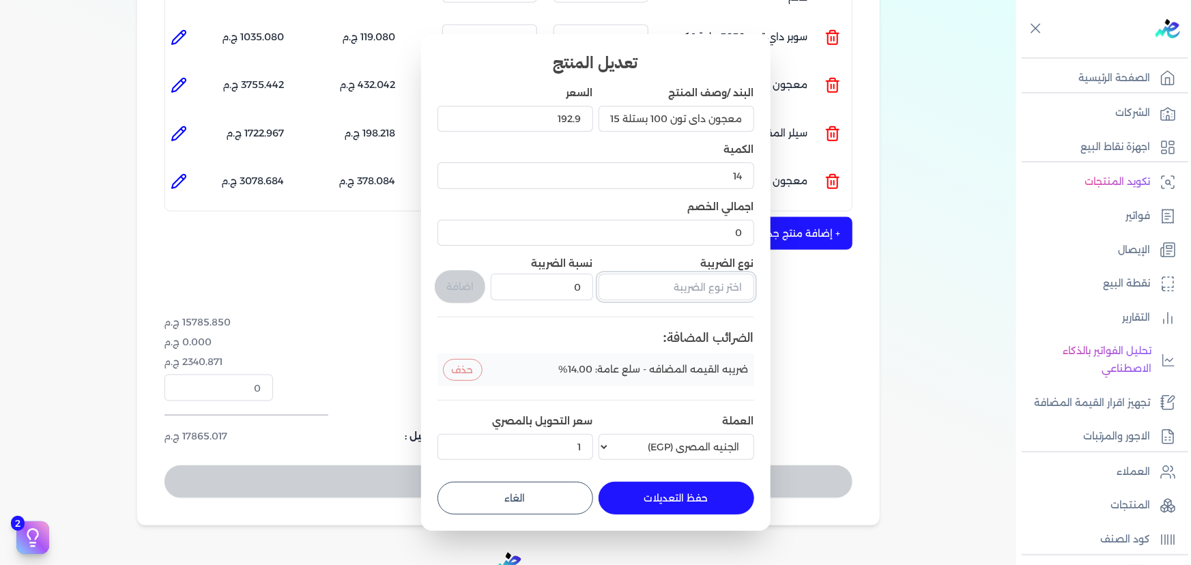
click at [643, 287] on input "text" at bounding box center [676, 287] width 156 height 26
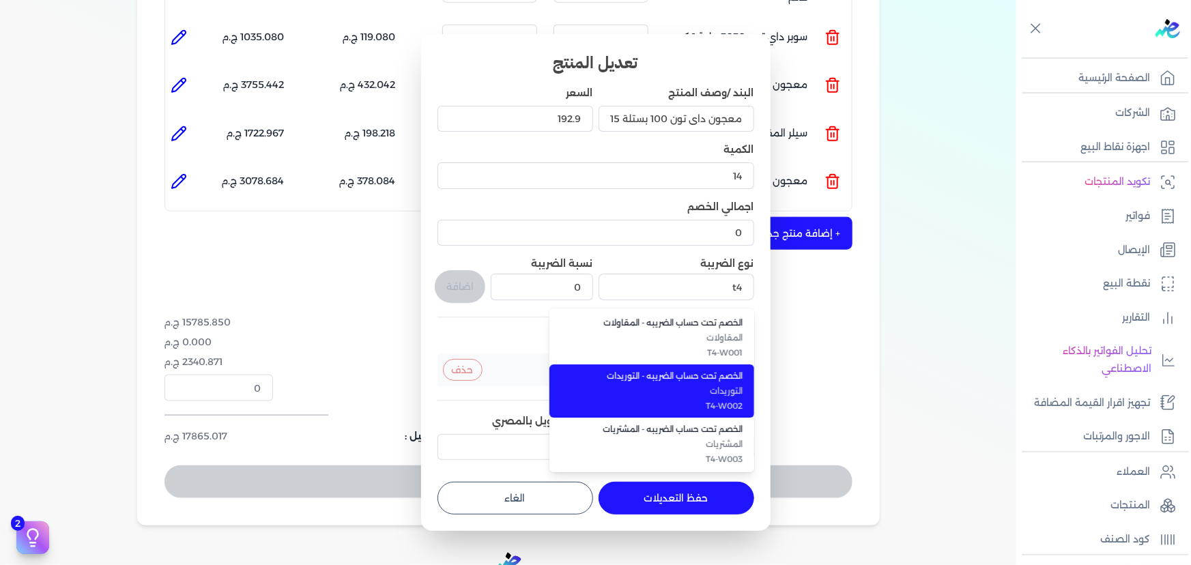
click at [703, 381] on span "الخصم تحت حساب الضريبه - التوريدات" at bounding box center [660, 376] width 166 height 12
type input "الخصم تحت حساب الضريبه - التوريدات"
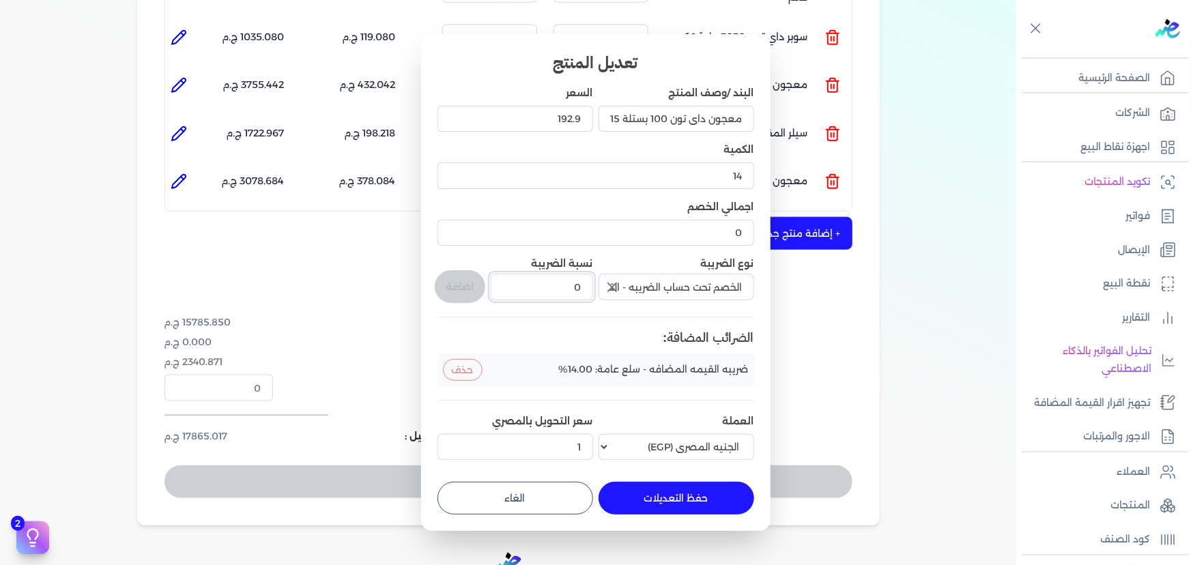
drag, startPoint x: 558, startPoint y: 277, endPoint x: 605, endPoint y: 281, distance: 47.3
click at [605, 281] on div "البند /وصف المنتج معجون داي تون 100 بستلة 15 كجم السعر 192.9 الكمية 14 اجمالي ا…" at bounding box center [595, 275] width 317 height 379
type input "1"
click at [477, 290] on button "اضافة" at bounding box center [460, 286] width 50 height 33
type input "0"
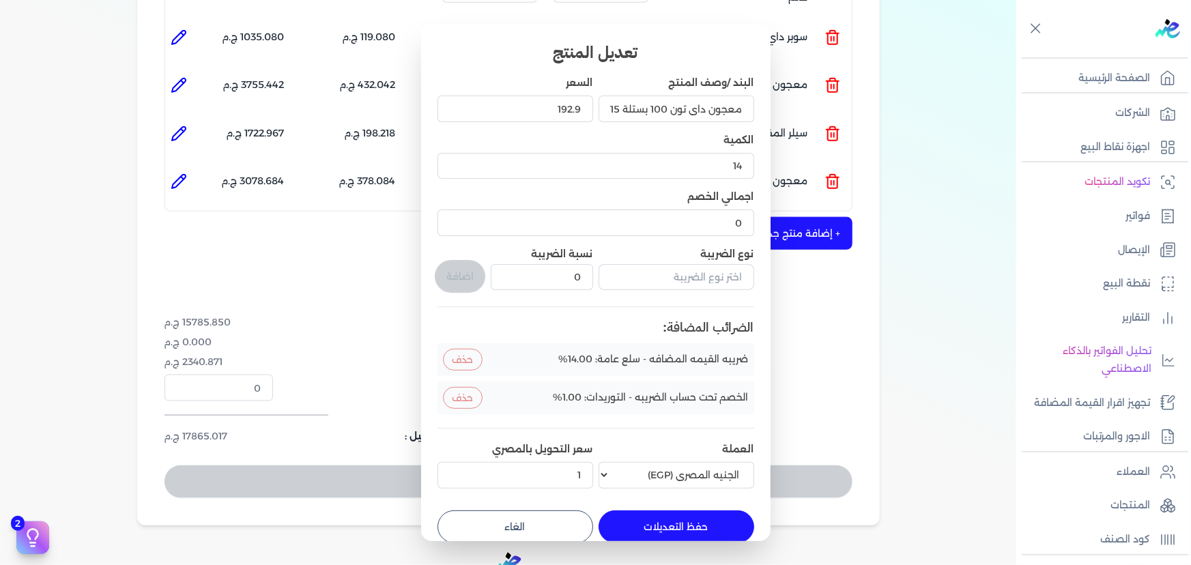
click at [681, 523] on button "حفظ التعديلات" at bounding box center [676, 526] width 156 height 33
type input "0"
type input "1"
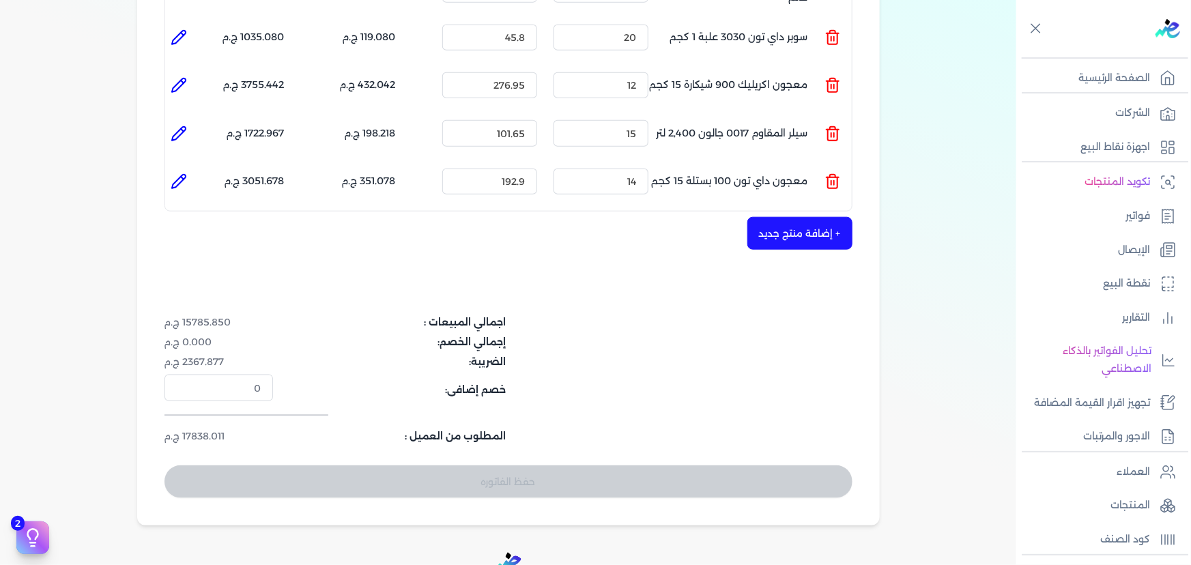
click at [792, 217] on button "+ إضافة منتج جديد" at bounding box center [799, 233] width 105 height 33
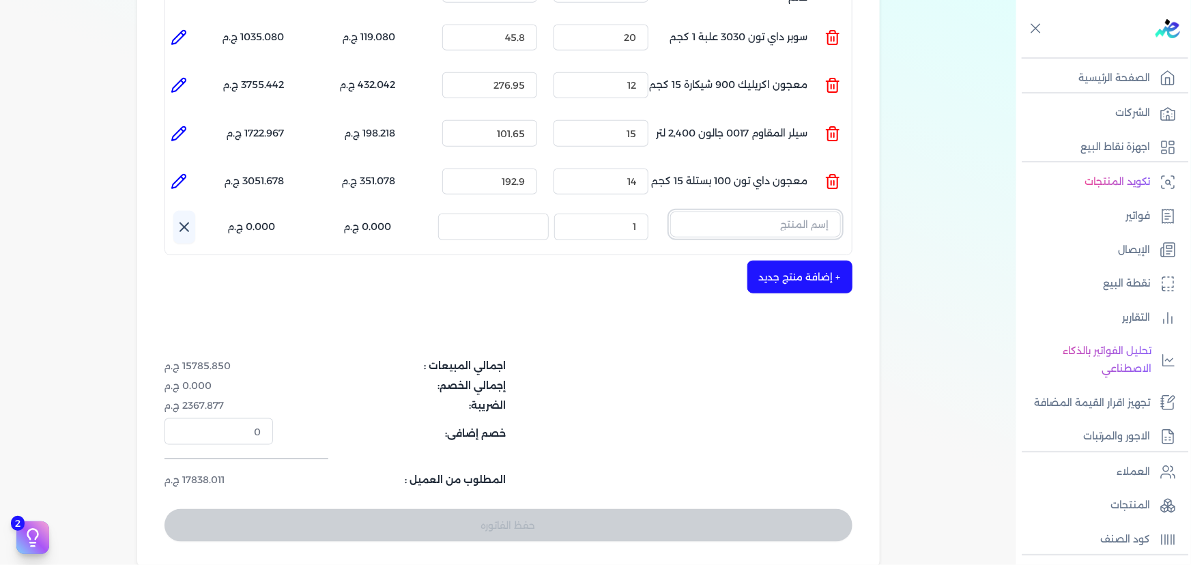
click at [776, 212] on input "text" at bounding box center [755, 225] width 171 height 26
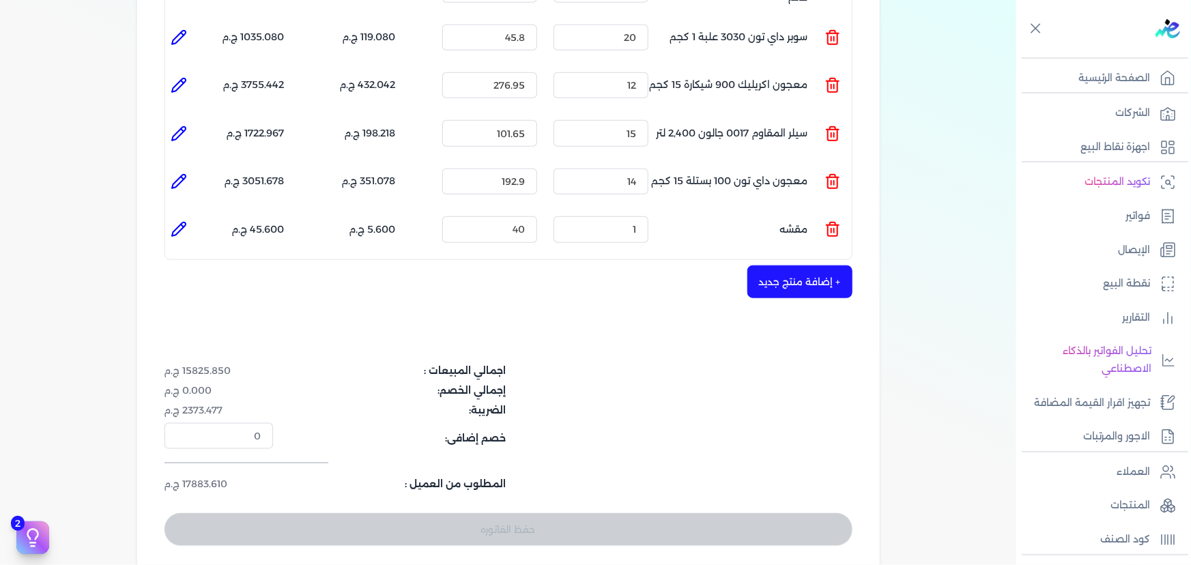
click at [841, 221] on icon at bounding box center [832, 229] width 16 height 16
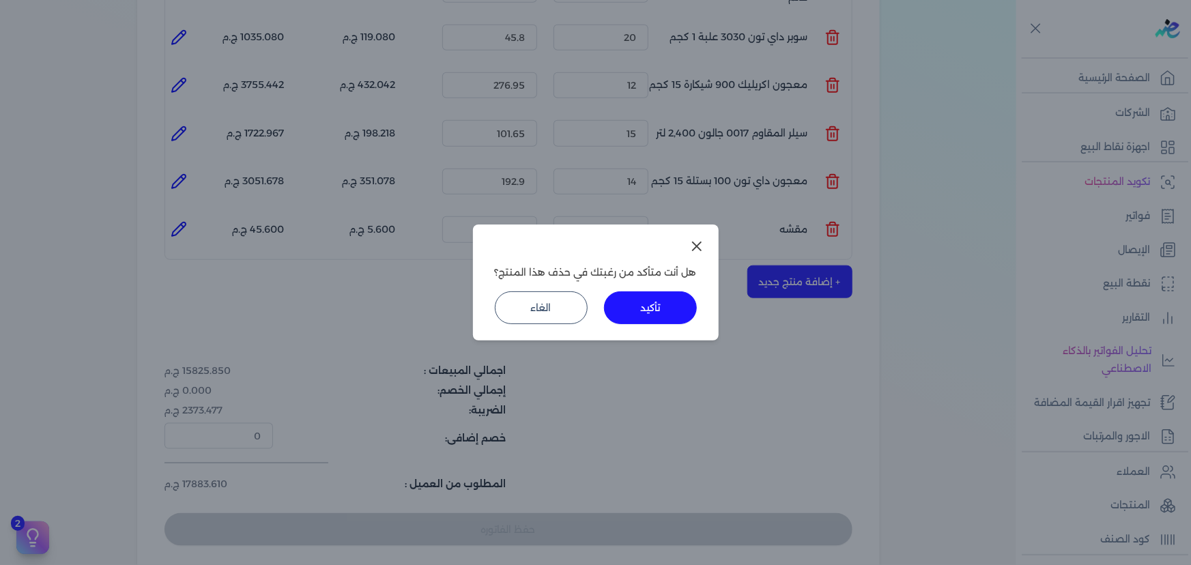
click at [656, 310] on button "تأكيد" at bounding box center [650, 307] width 93 height 33
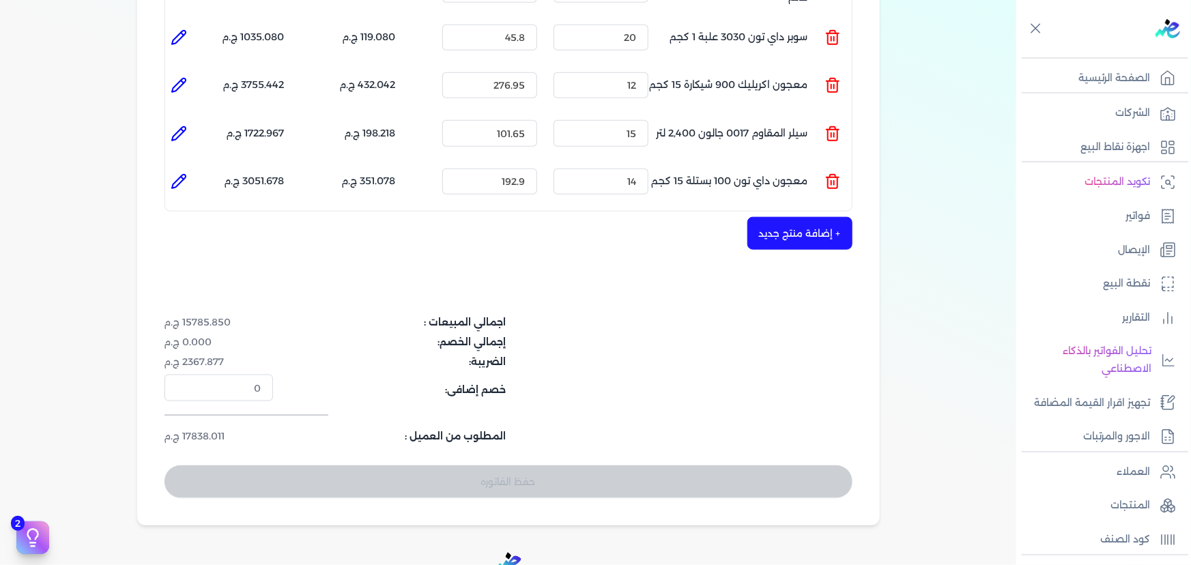
click at [809, 217] on button "+ إضافة منتج جديد" at bounding box center [799, 233] width 105 height 33
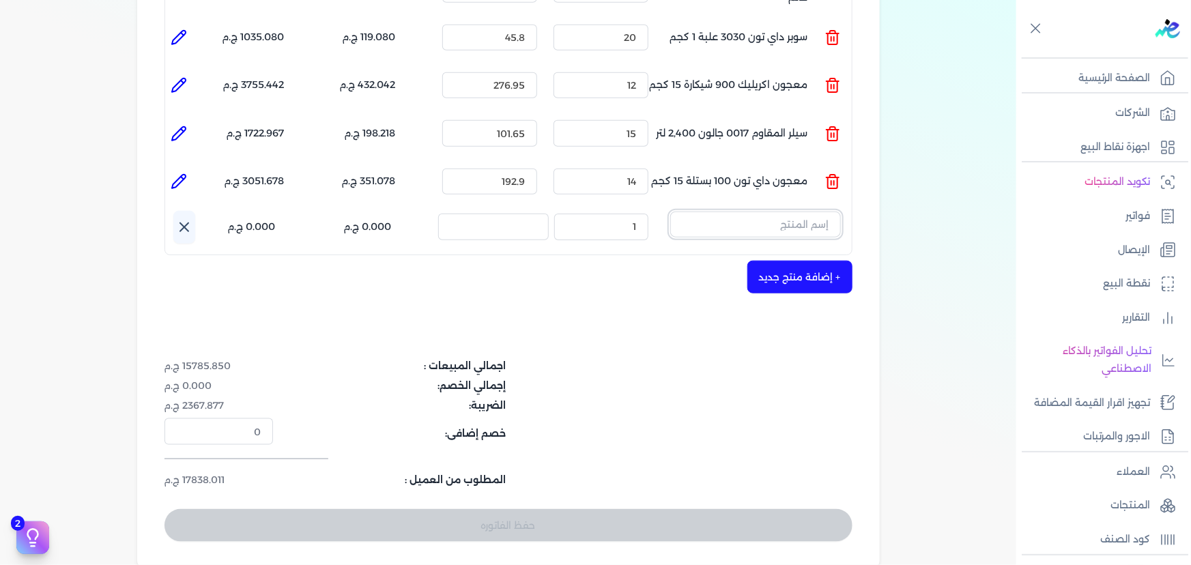
click at [779, 212] on input "text" at bounding box center [755, 225] width 171 height 26
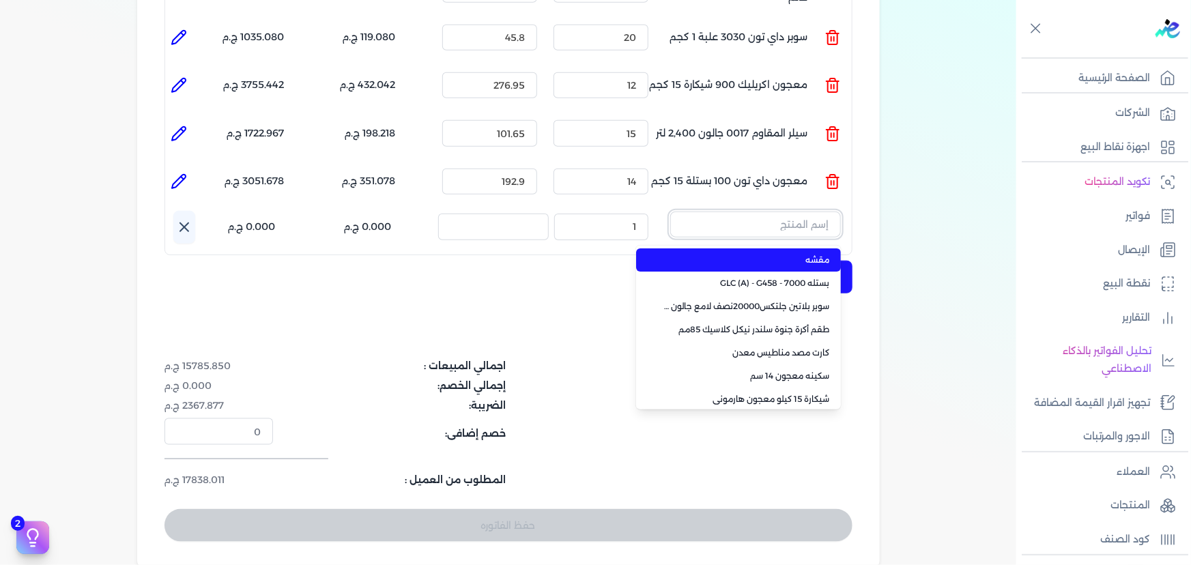
paste input "معجون شروخ فل تايم 013 علبة 1 لتر"
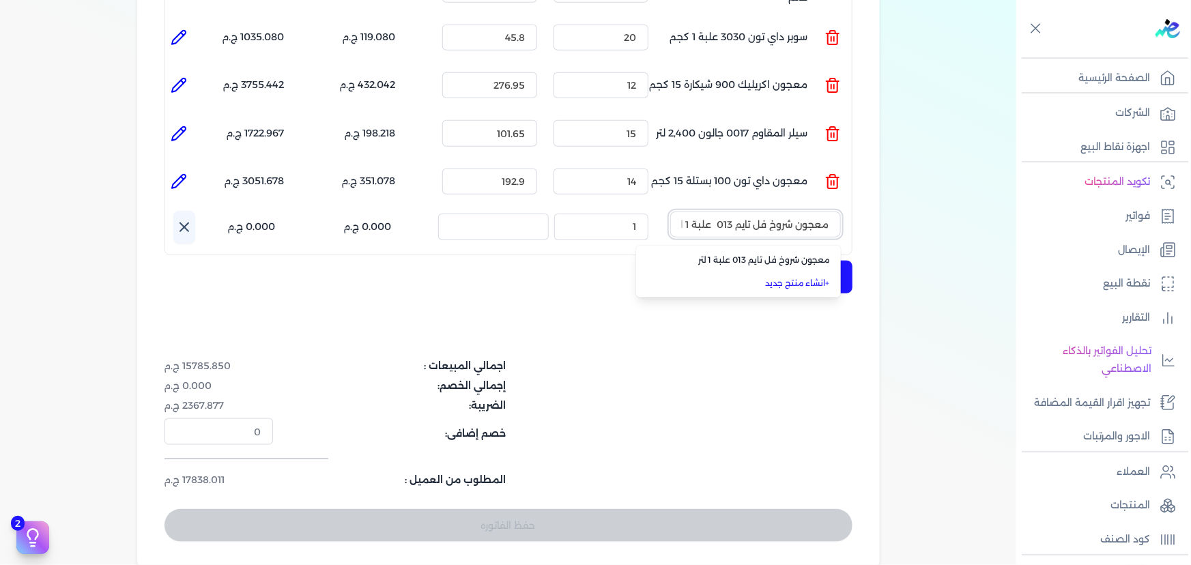
scroll to position [0, -7]
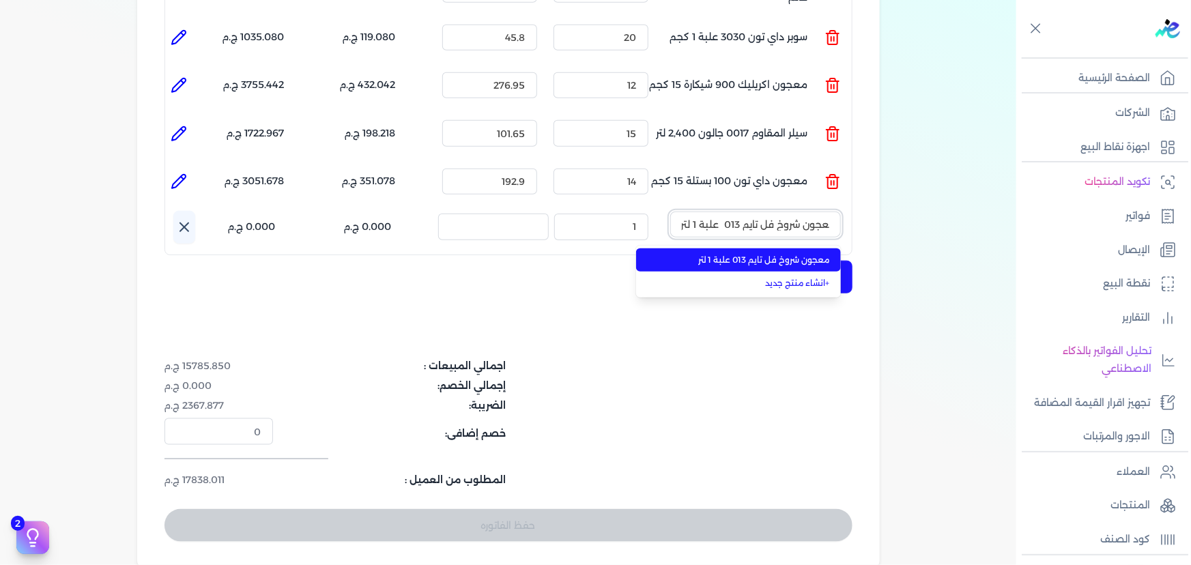
type input "معجون شروخ فل تايم 013 علبة 1 لتر"
click at [772, 254] on span "معجون شروخ فل تايم 013 علبة 1 لتر" at bounding box center [746, 260] width 166 height 12
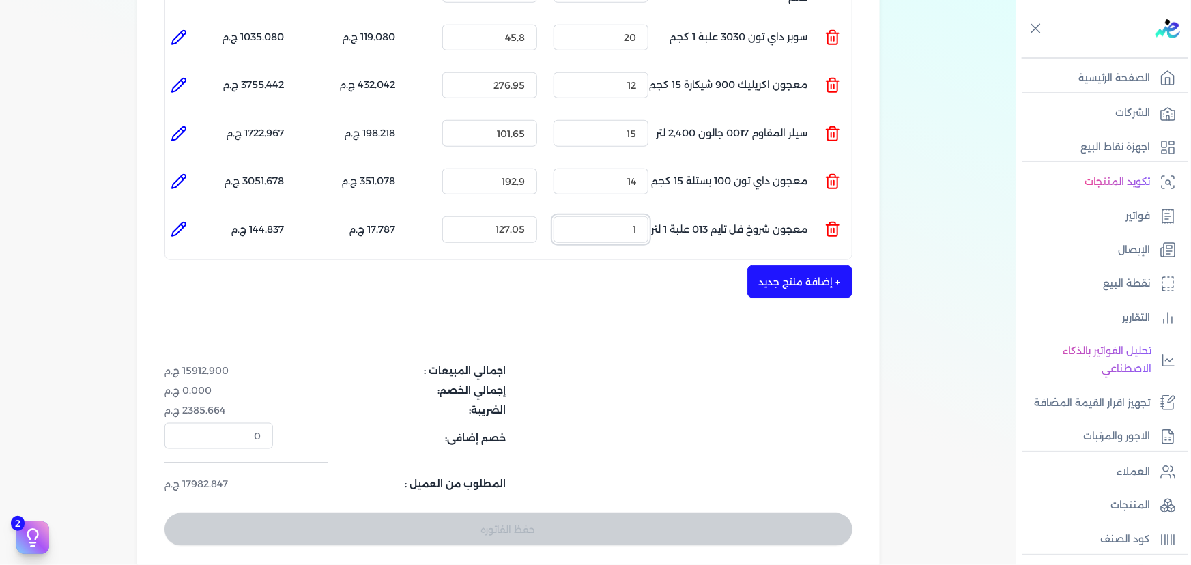
drag, startPoint x: 627, startPoint y: 203, endPoint x: 669, endPoint y: 195, distance: 43.0
click at [668, 211] on ul "المنتج : معجون شروخ فل تايم 013 علبة 1 لتر الكمية : 1 السعر : 127.05 الضريبه : …" at bounding box center [508, 229] width 686 height 37
type input "20"
drag, startPoint x: 180, startPoint y: 205, endPoint x: 297, endPoint y: 220, distance: 117.7
click at [181, 221] on icon at bounding box center [179, 229] width 16 height 16
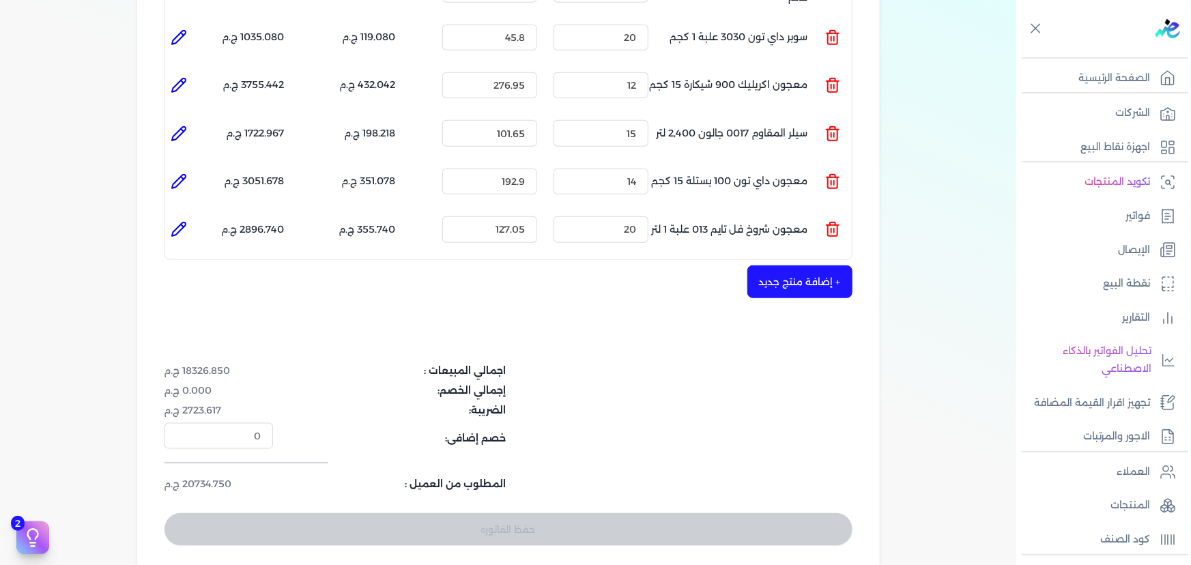
type input "معجون شروخ فل تايم 013 علبة 1 لتر"
type input "127.05"
type input "20"
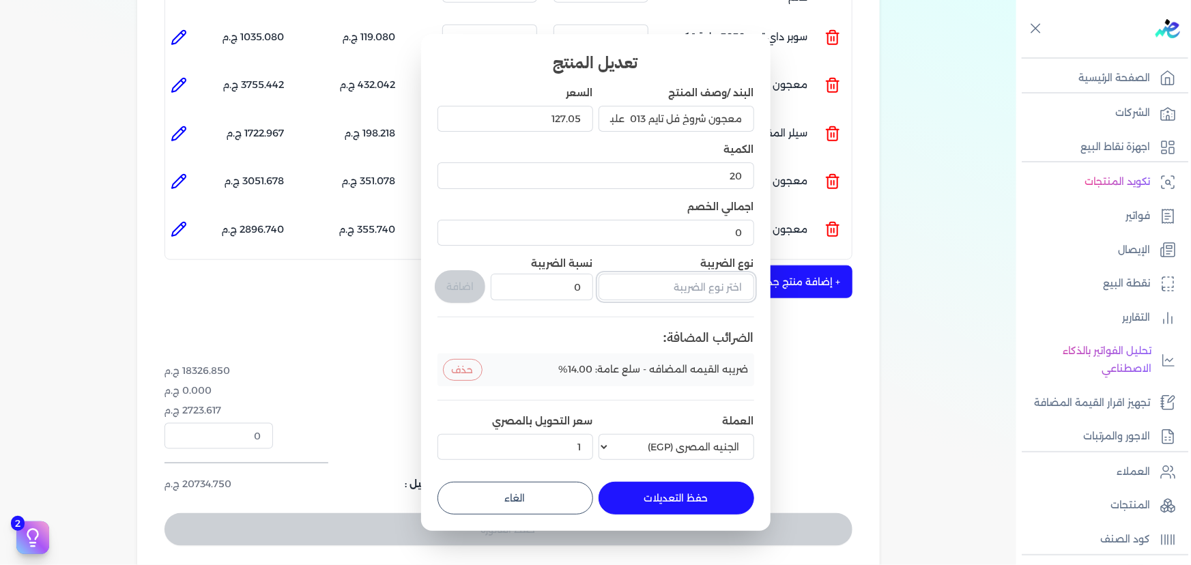
click at [654, 285] on input "text" at bounding box center [676, 287] width 156 height 26
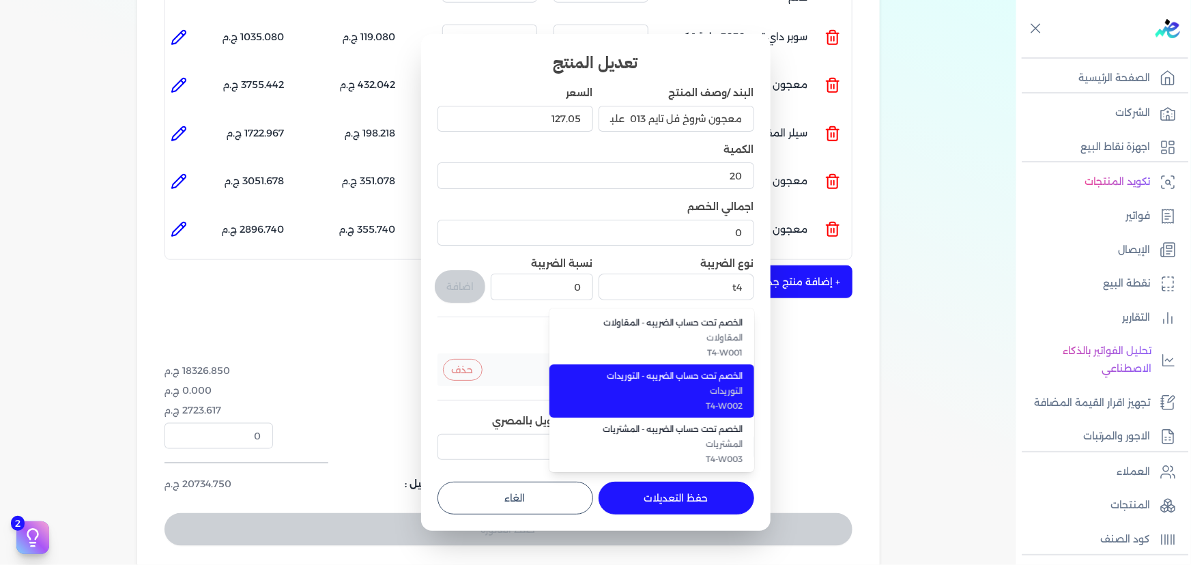
drag, startPoint x: 720, startPoint y: 413, endPoint x: 559, endPoint y: 331, distance: 180.0
click at [720, 412] on li "الخصم تحت حساب الضريبه - التوريدات التوريدات T4-W002" at bounding box center [651, 390] width 205 height 53
type input "الخصم تحت حساب الضريبه - التوريدات"
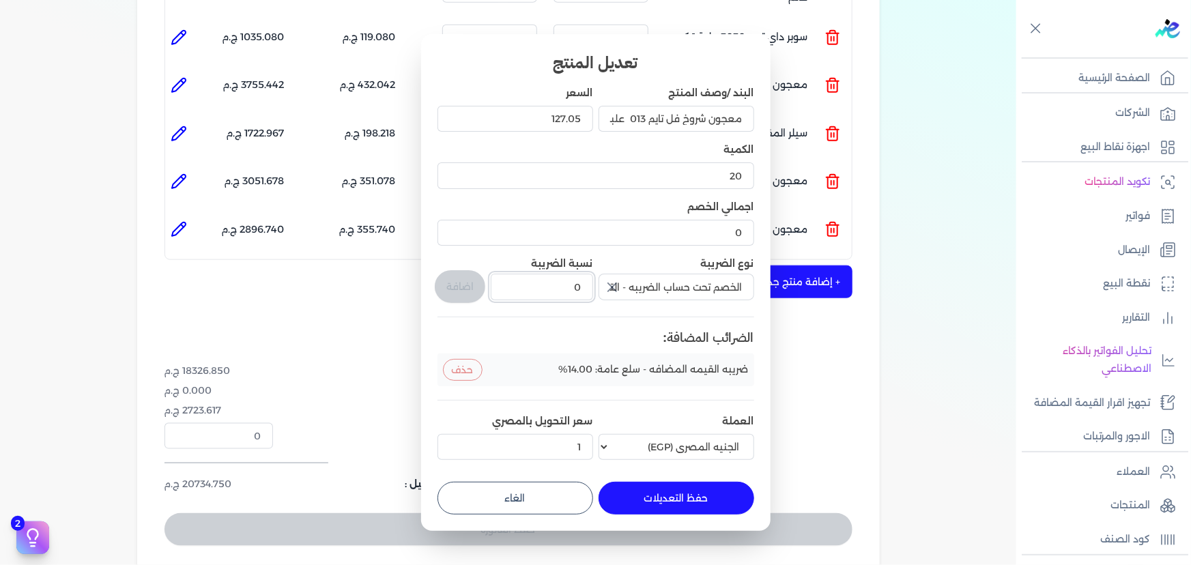
drag, startPoint x: 539, startPoint y: 282, endPoint x: 627, endPoint y: 284, distance: 88.0
click at [627, 284] on div "البند /وصف المنتج معجون شروخ فل تايم 013 علبة 1 لتر السعر 127.05 الكمية 20 اجما…" at bounding box center [595, 275] width 317 height 379
type input "1"
drag, startPoint x: 446, startPoint y: 287, endPoint x: 477, endPoint y: 312, distance: 40.7
click at [446, 286] on button "اضافة" at bounding box center [460, 286] width 50 height 33
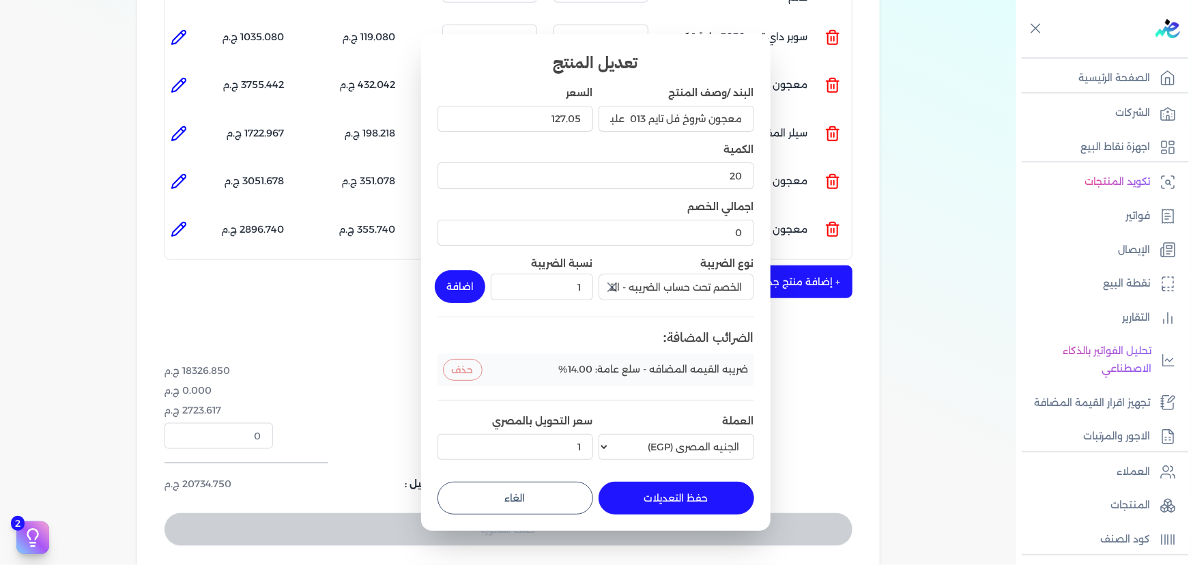
type input "0"
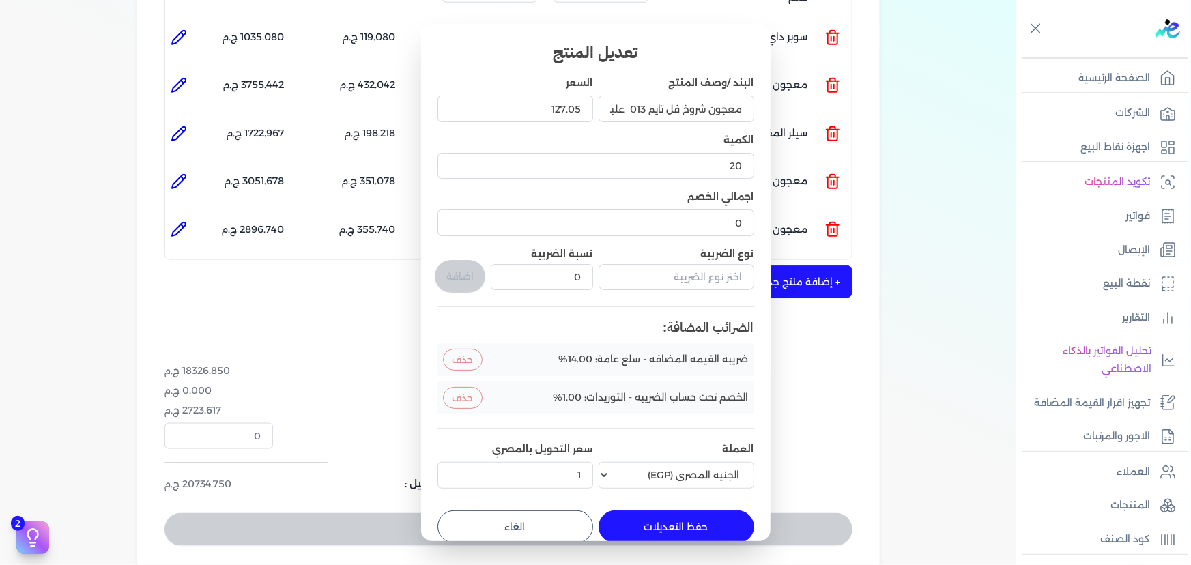
click at [714, 532] on button "حفظ التعديلات" at bounding box center [676, 526] width 156 height 33
type input "0"
type input "1"
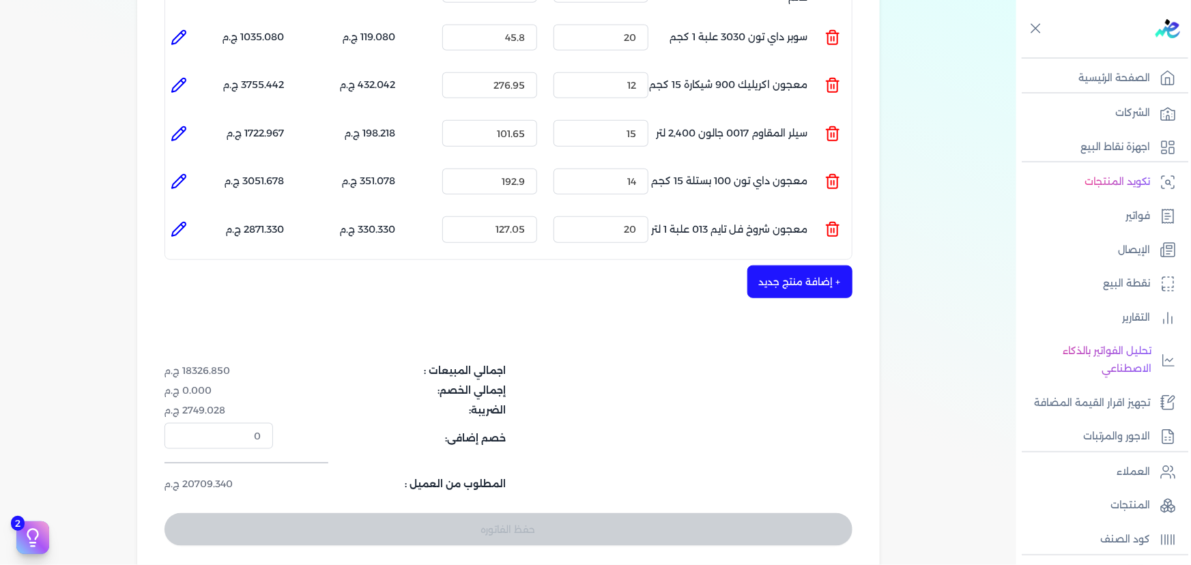
click at [817, 265] on button "+ إضافة منتج جديد" at bounding box center [799, 281] width 105 height 33
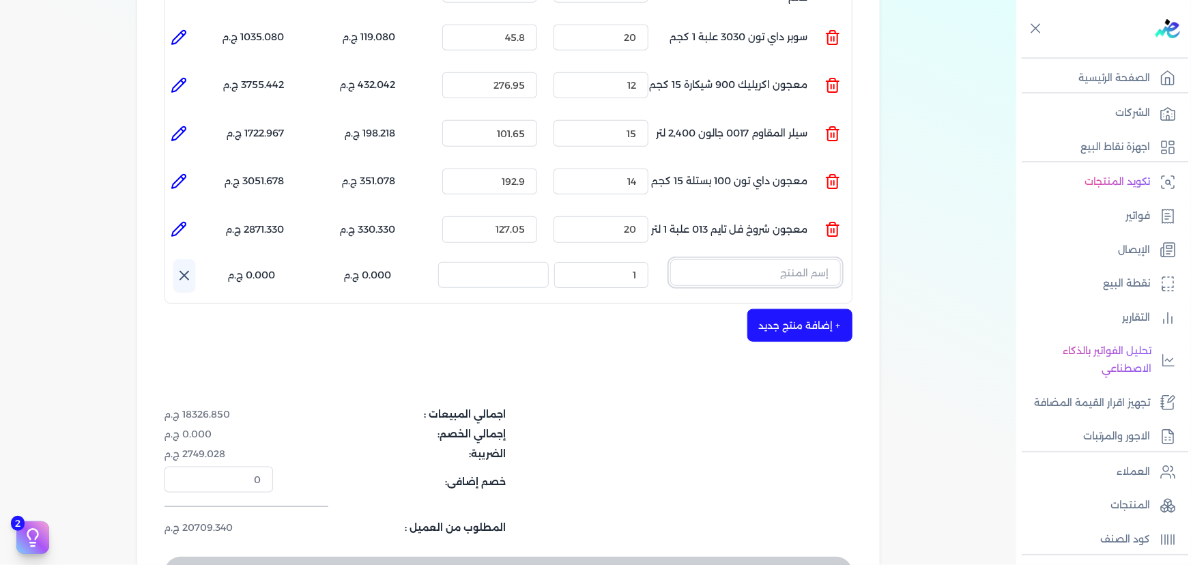
click at [801, 259] on input "text" at bounding box center [755, 272] width 171 height 26
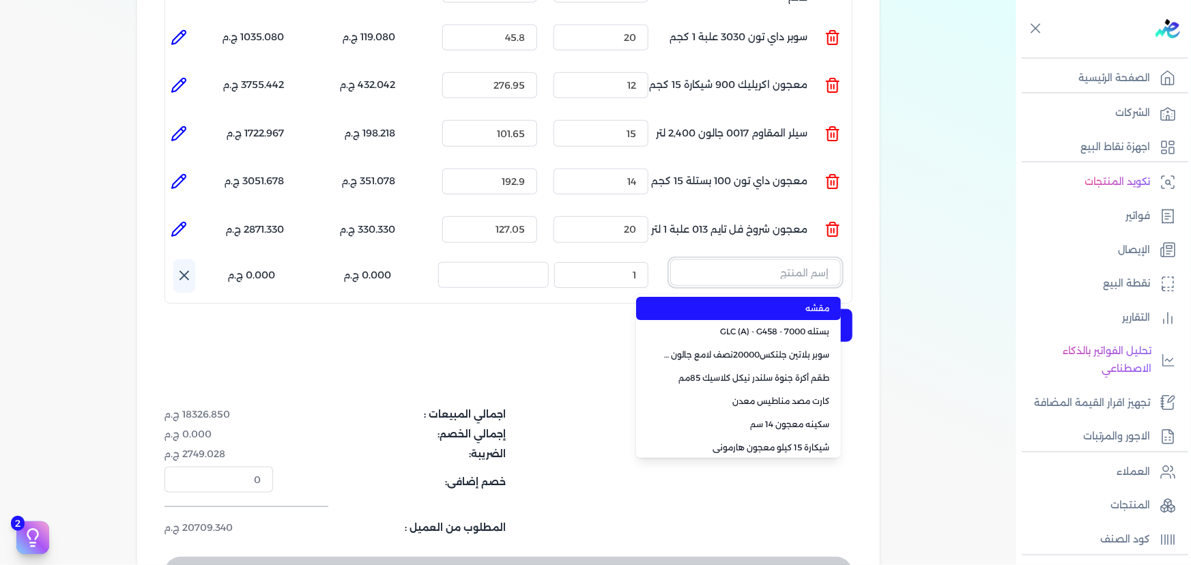
paste input "ورنيش بيور 1901 علبة 0.900 لتر"
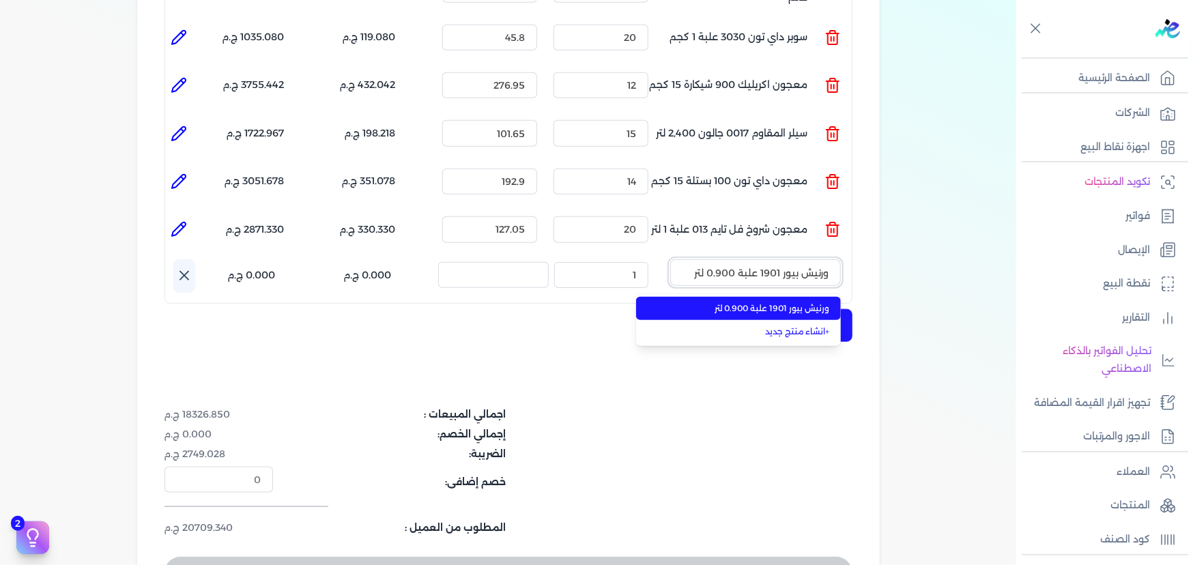
type input "ورنيش بيور 1901 علبة 0.900 لتر"
drag, startPoint x: 767, startPoint y: 282, endPoint x: 735, endPoint y: 276, distance: 32.6
click at [766, 302] on span "ورنيش بيور 1901 علبة 0.900 لتر" at bounding box center [746, 308] width 166 height 12
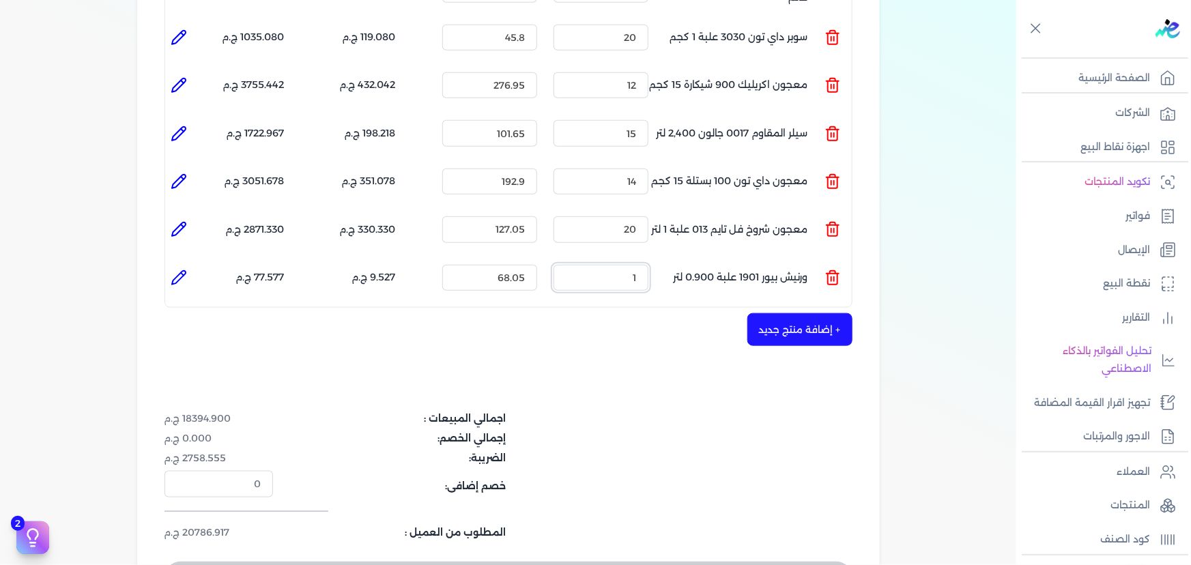
drag, startPoint x: 621, startPoint y: 248, endPoint x: 669, endPoint y: 247, distance: 48.5
click at [663, 259] on ul "المنتج : ورنيش بيور 1901 علبة 0.900 لتر الكمية : 1 السعر : 68.05 الضريبه : 9.52…" at bounding box center [508, 277] width 686 height 37
drag, startPoint x: 626, startPoint y: 251, endPoint x: 671, endPoint y: 245, distance: 45.4
click at [668, 259] on ul "المنتج : ورنيش بيور 1901 علبة 0.900 لتر الكمية : 12 السعر : 68.05 الضريبه : 114…" at bounding box center [508, 277] width 686 height 37
type input "15"
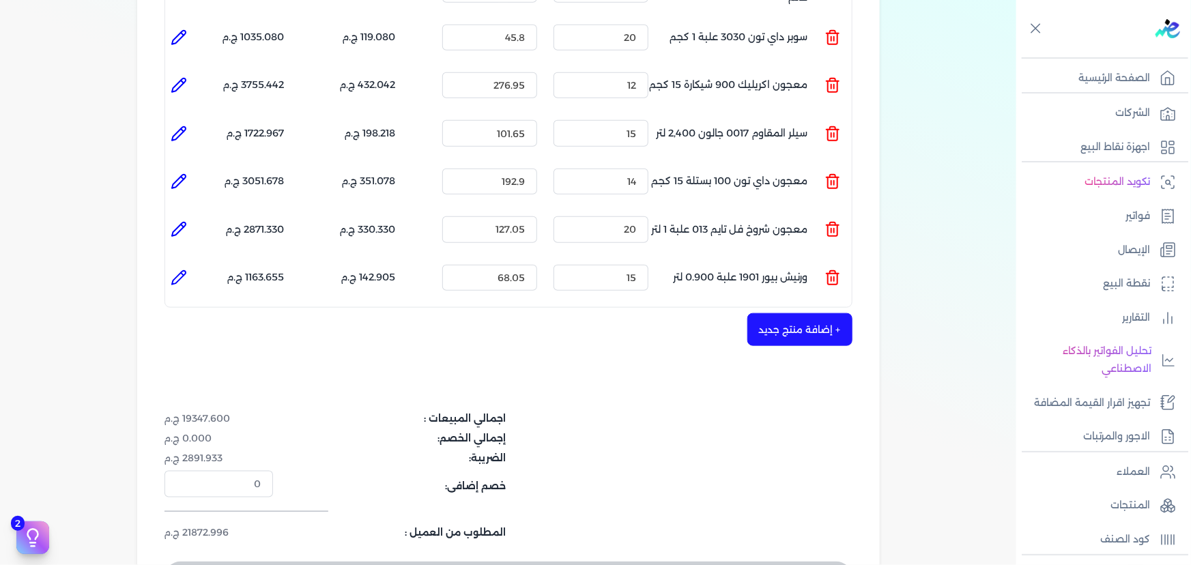
click at [184, 269] on icon at bounding box center [179, 277] width 16 height 16
type input "ورنيش بيور 1901 علبة 0.900 لتر"
type input "68.05"
type input "15"
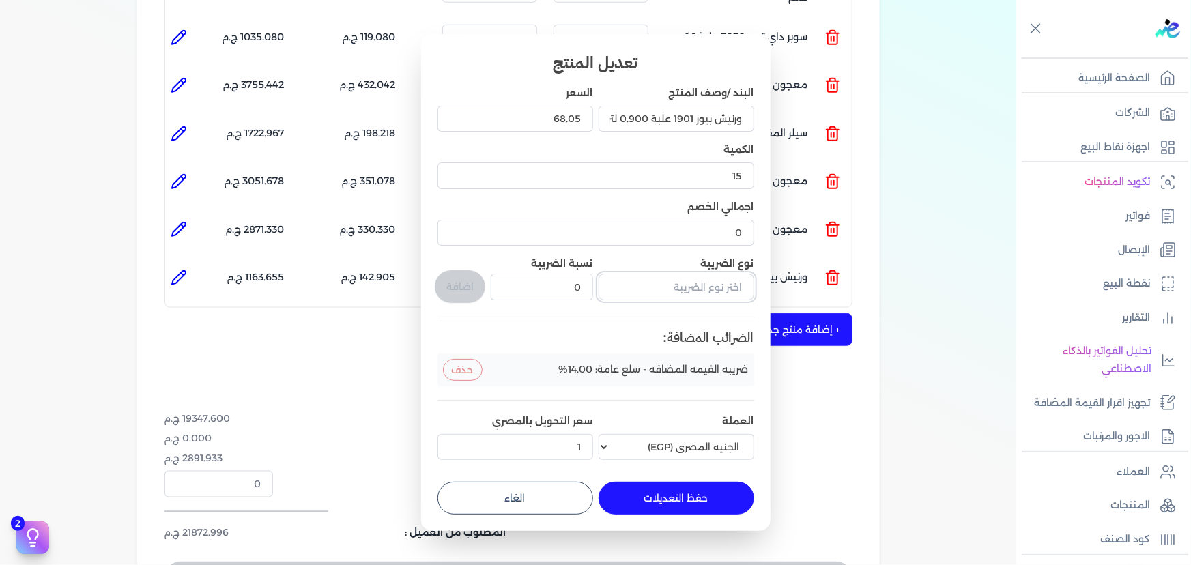
click at [686, 285] on input "text" at bounding box center [676, 287] width 156 height 26
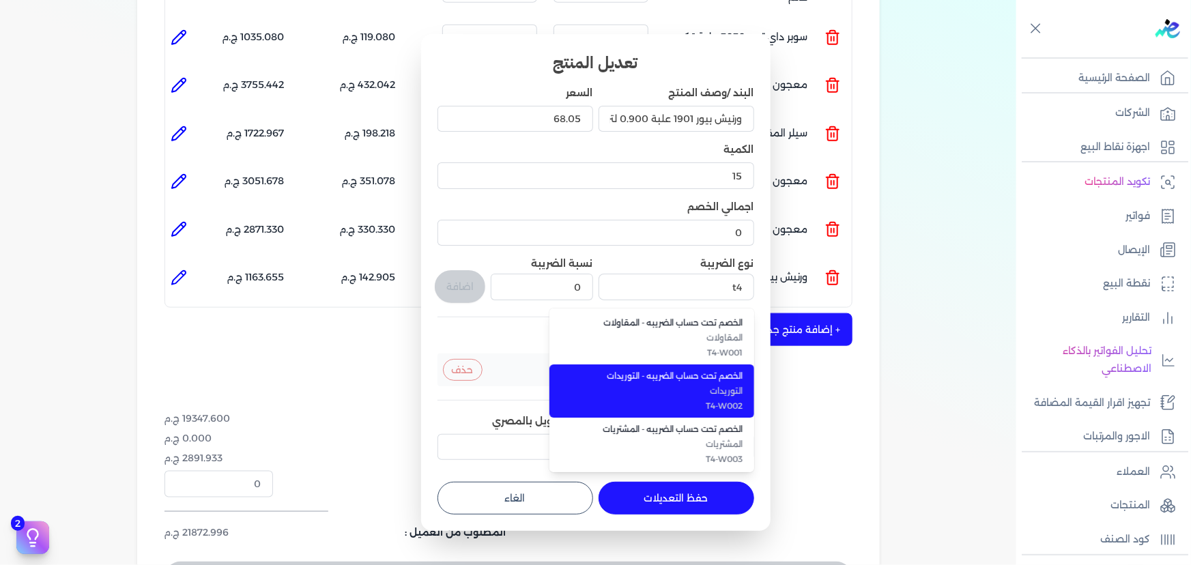
click at [690, 375] on span "الخصم تحت حساب الضريبه - التوريدات" at bounding box center [660, 376] width 166 height 12
type input "الخصم تحت حساب الضريبه - التوريدات"
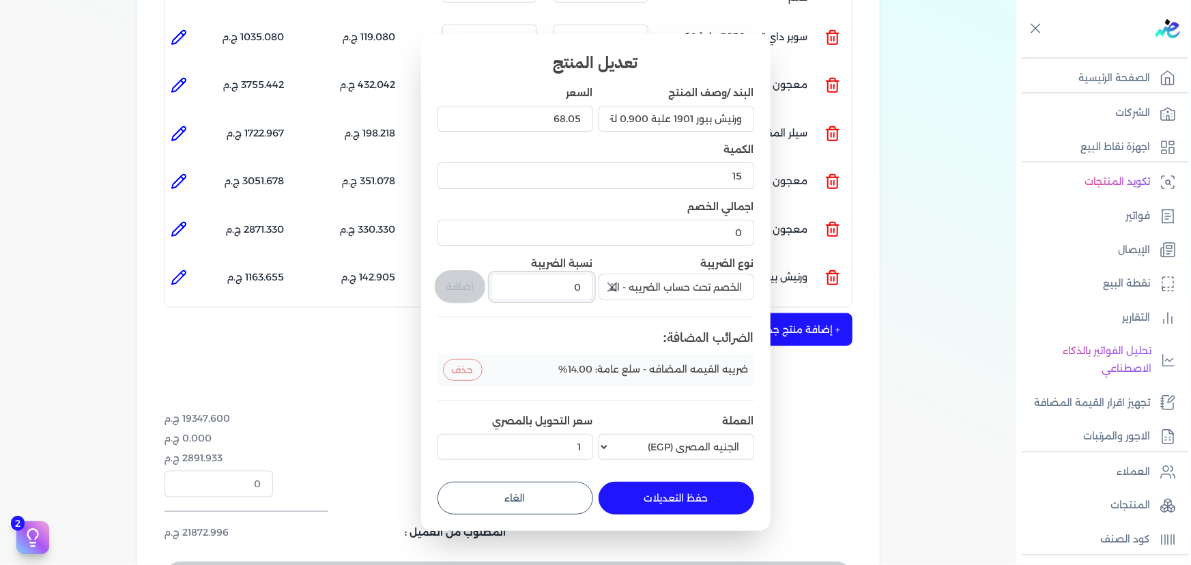
drag, startPoint x: 566, startPoint y: 282, endPoint x: 635, endPoint y: 282, distance: 68.2
click at [635, 282] on div "البند /وصف المنتج ورنيش بيور 1901 علبة 0.900 لتر السعر 68.05 الكمية 15 اجمالي ا…" at bounding box center [595, 275] width 317 height 379
type input "1"
click at [465, 284] on button "اضافة" at bounding box center [460, 286] width 50 height 33
type input "0"
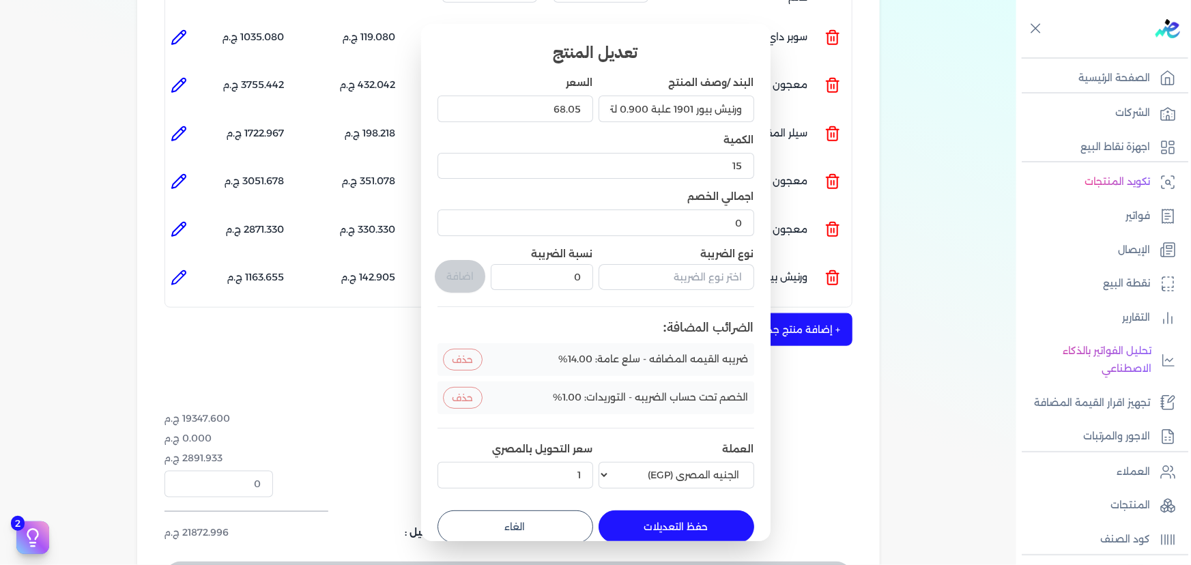
click at [690, 529] on button "حفظ التعديلات" at bounding box center [676, 526] width 156 height 33
type input "0"
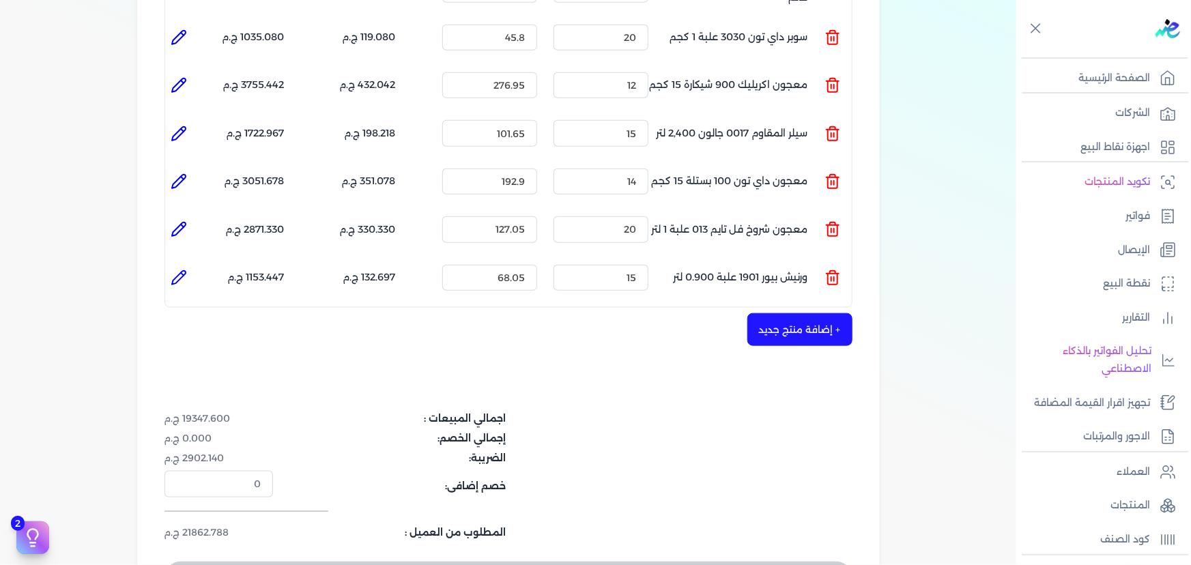
click at [806, 286] on div "شركه الاخوه الثلاثة فتحى السيد على عمران وشركاه 288849477 رقم الفاتورة فاتورة ا…" at bounding box center [508, 57] width 742 height 1127
click at [804, 313] on button "+ إضافة منتج جديد" at bounding box center [799, 329] width 105 height 33
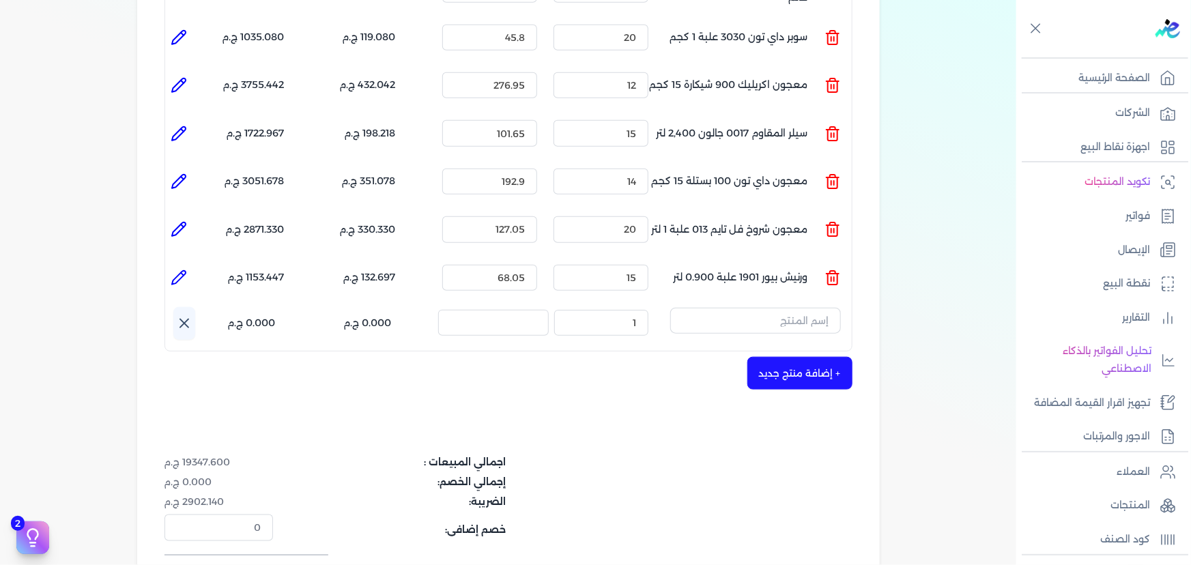
click at [757, 280] on div "المنتج الكمية السعر الضريبه الإجمالي المنتج : معجون داي تون 100 شيكارة 15 كجم ا…" at bounding box center [508, 41] width 688 height 621
click at [757, 308] on input "text" at bounding box center [755, 321] width 171 height 26
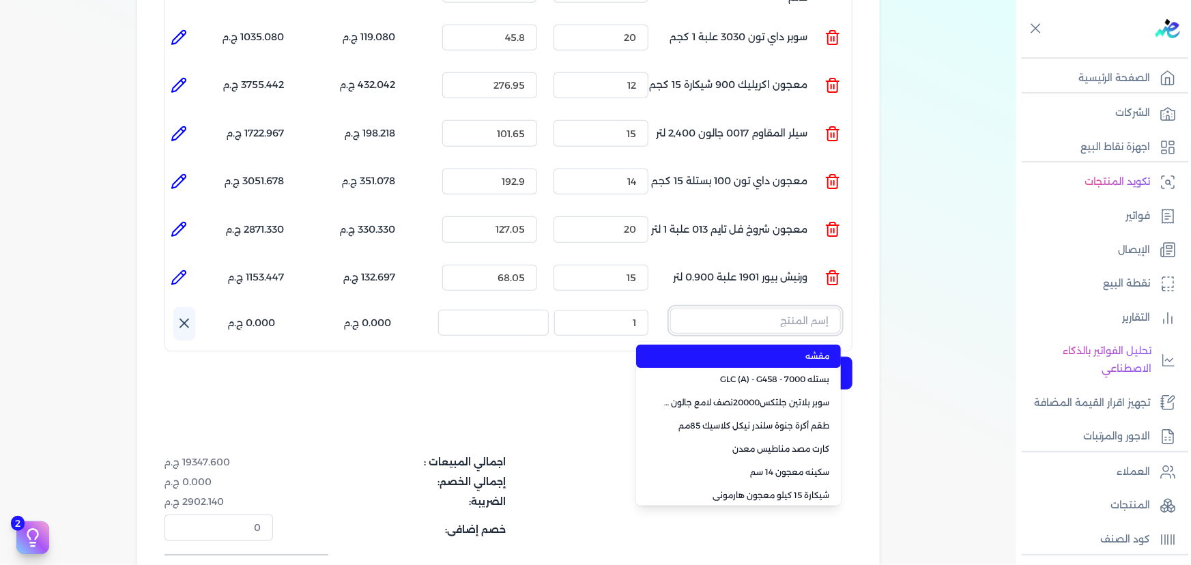
paste input "سوبر بلاتين جلتكس15000حريري بستلة 9 لتر Base A"
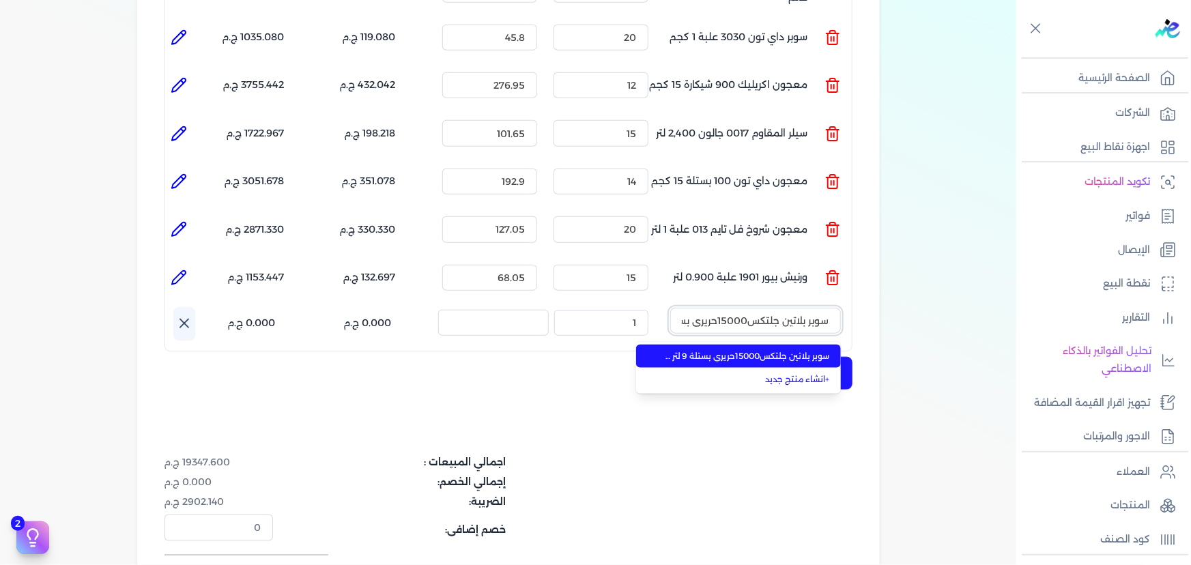
scroll to position [0, -71]
click at [781, 350] on span "سوبر بلاتين جلتكس15000حريري بستلة 9 لتر Base A" at bounding box center [746, 356] width 166 height 12
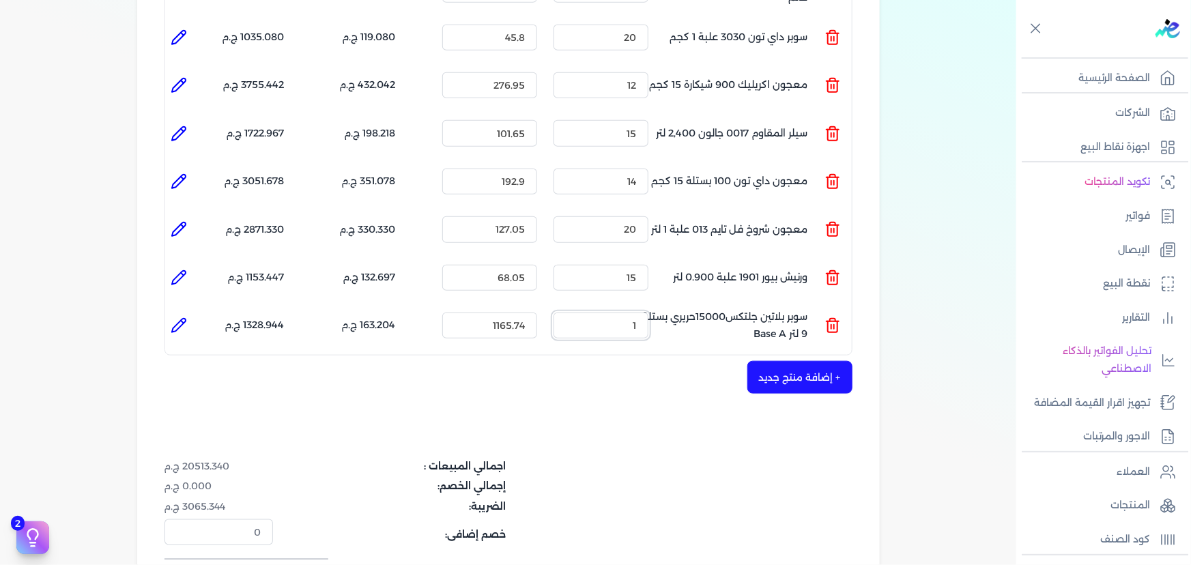
drag, startPoint x: 618, startPoint y: 306, endPoint x: 708, endPoint y: 306, distance: 90.1
click at [706, 307] on ul "المنتج : سوبر بلاتين جلتكس15000حريري بستلة 9 لتر Base A الكمية : 1 السعر : 1165…" at bounding box center [508, 325] width 686 height 37
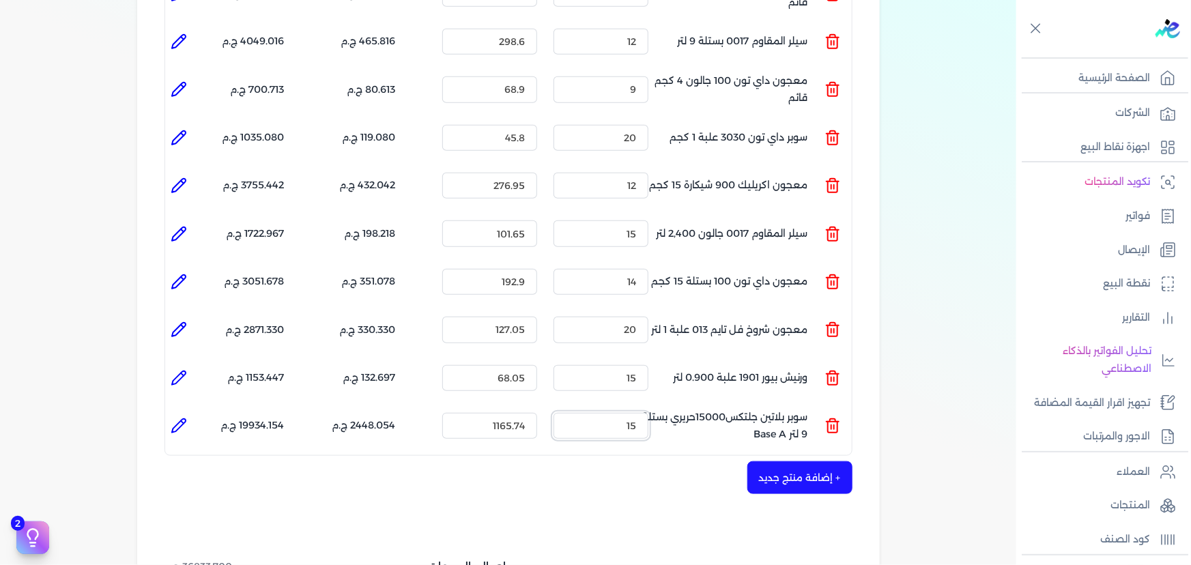
scroll to position [558, 0]
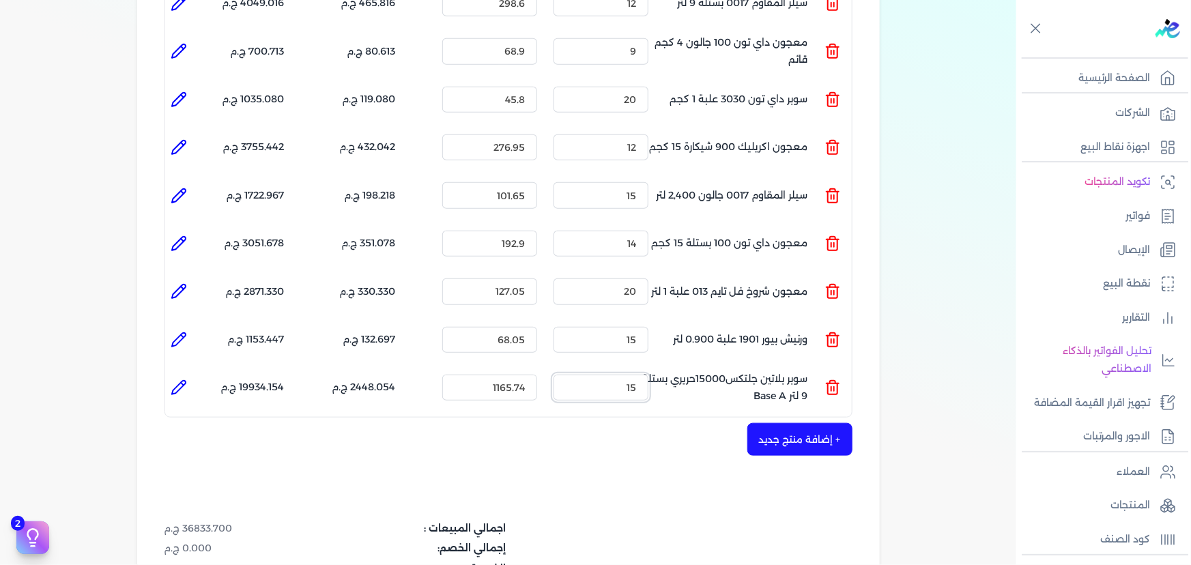
drag, startPoint x: 620, startPoint y: 362, endPoint x: 713, endPoint y: 362, distance: 92.8
click at [695, 369] on ul "المنتج : سوبر بلاتين جلتكس15000حريري بستلة 9 لتر Base A الكمية : 15 السعر : 116…" at bounding box center [508, 387] width 686 height 37
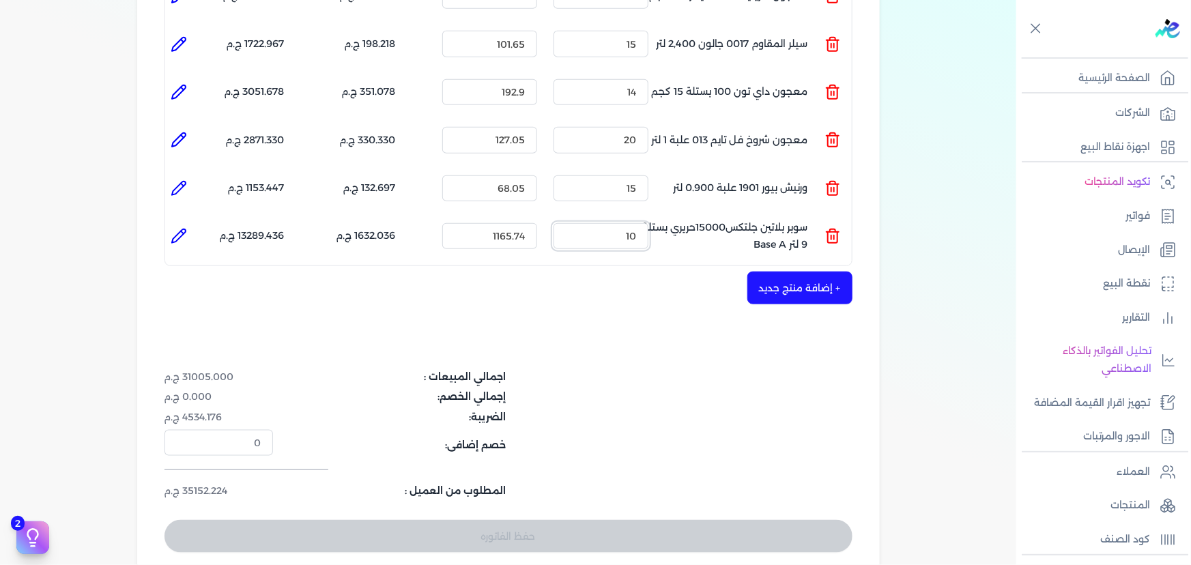
scroll to position [682, 0]
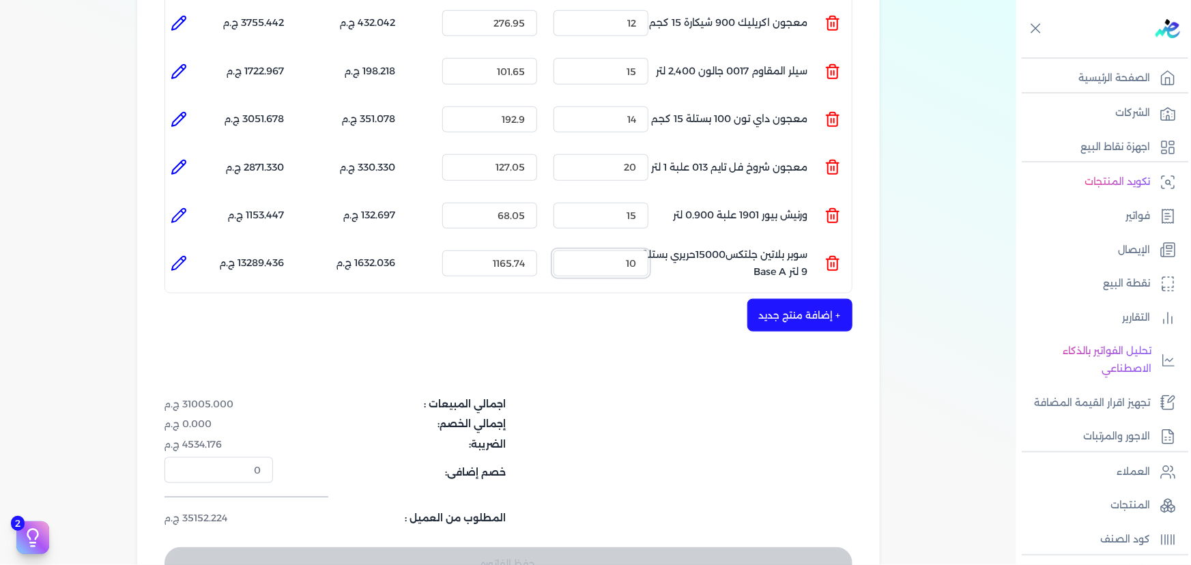
drag, startPoint x: 619, startPoint y: 242, endPoint x: 674, endPoint y: 231, distance: 55.5
click at [673, 245] on ul "المنتج : سوبر بلاتين جلتكس15000حريري بستلة 9 لتر Base A الكمية : 10 السعر : 116…" at bounding box center [508, 263] width 686 height 37
click at [173, 255] on icon at bounding box center [179, 263] width 16 height 16
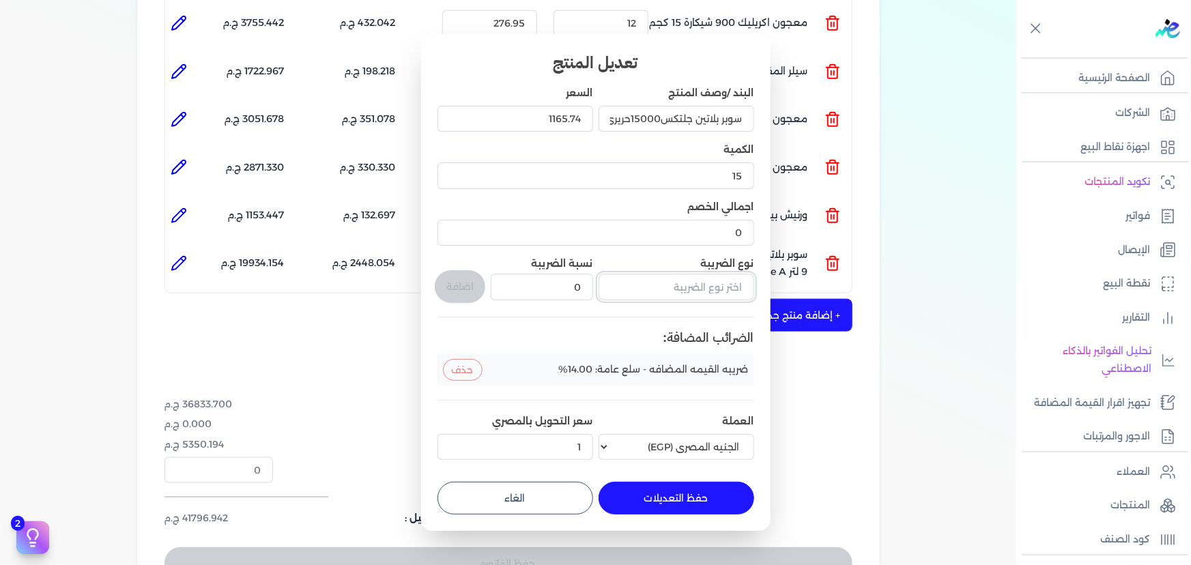
click at [634, 286] on input "text" at bounding box center [676, 287] width 156 height 26
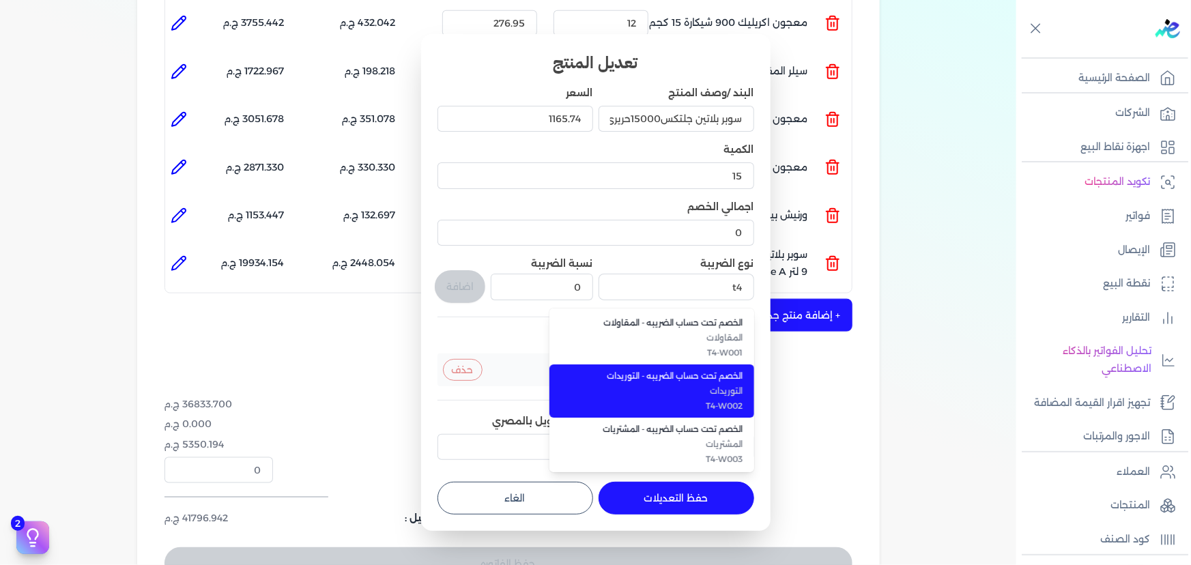
click at [697, 396] on span "التوريدات" at bounding box center [660, 391] width 166 height 12
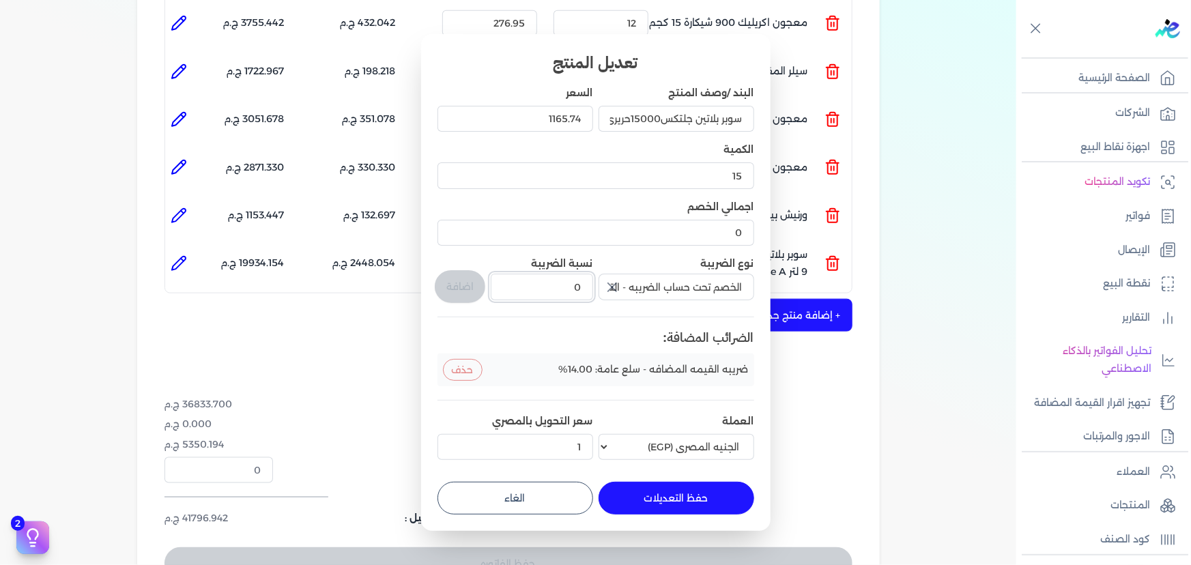
drag, startPoint x: 553, startPoint y: 285, endPoint x: 635, endPoint y: 290, distance: 82.0
click at [634, 289] on div "البند /وصف المنتج سوبر بلاتين جلتكس15000حريري بستلة 9 لتر Base A السعر 1165.74 …" at bounding box center [595, 275] width 317 height 379
click at [463, 289] on button "اضافة" at bounding box center [460, 286] width 50 height 33
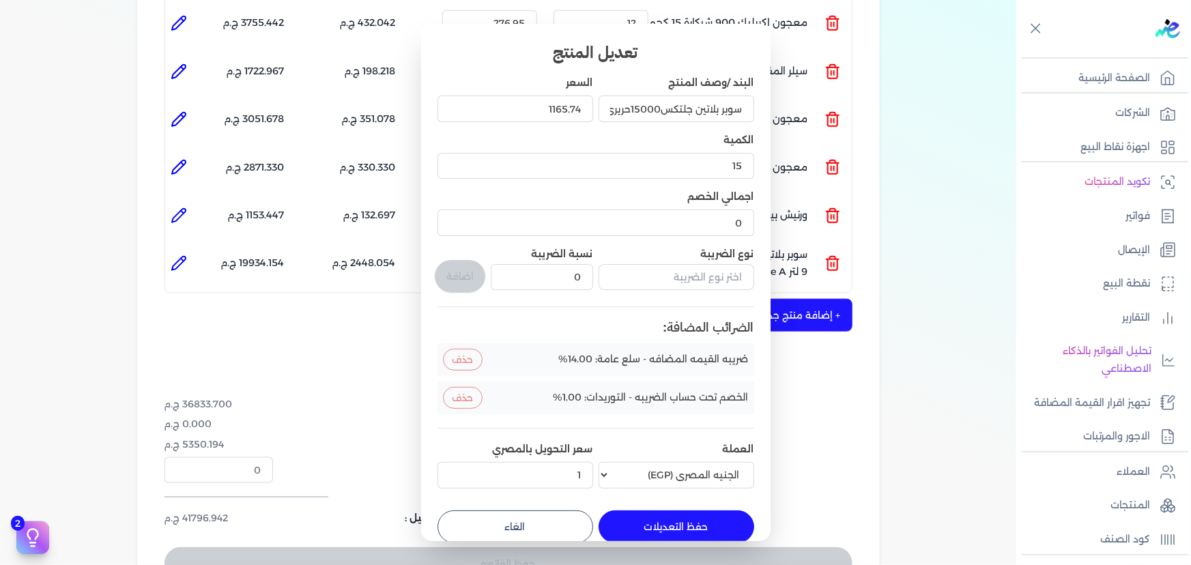
click at [688, 522] on button "حفظ التعديلات" at bounding box center [676, 526] width 156 height 33
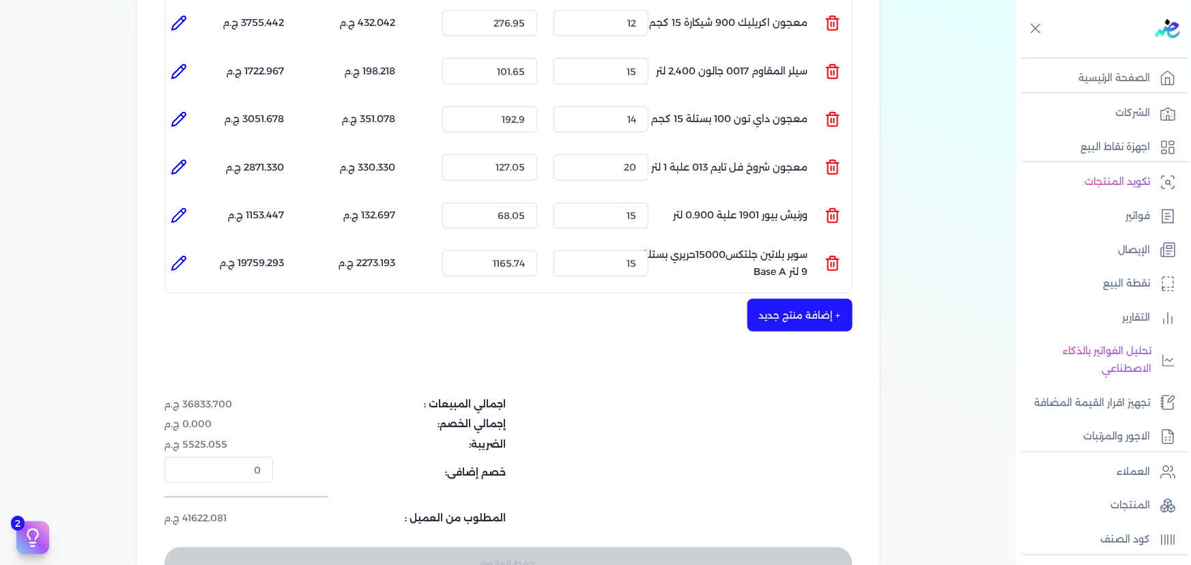
click at [794, 299] on button "+ إضافة منتج جديد" at bounding box center [799, 315] width 105 height 33
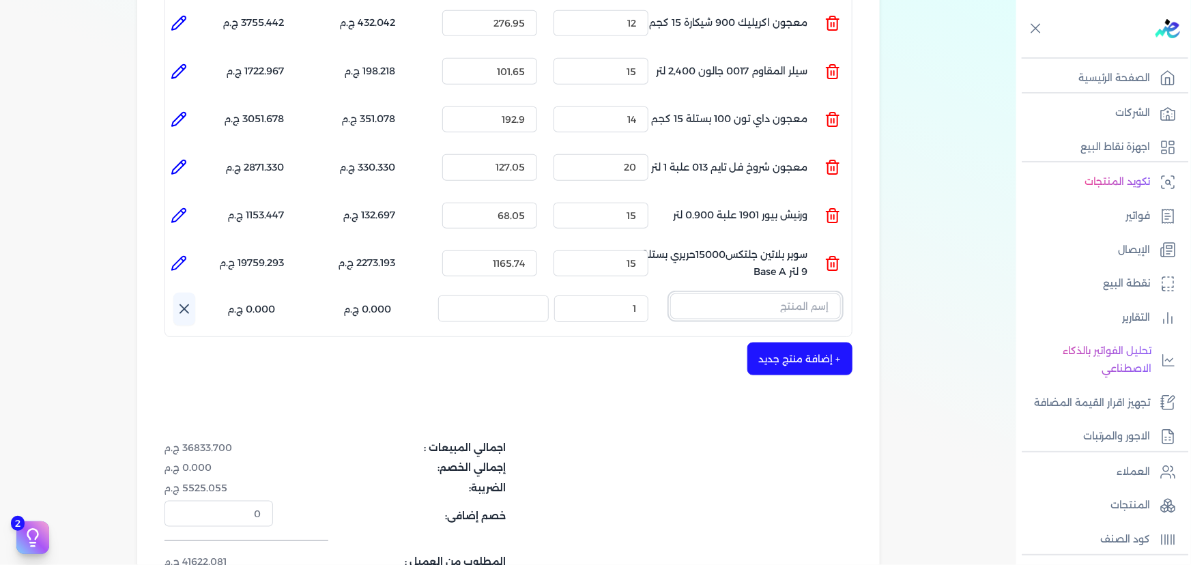
click at [778, 293] on input "text" at bounding box center [755, 306] width 171 height 26
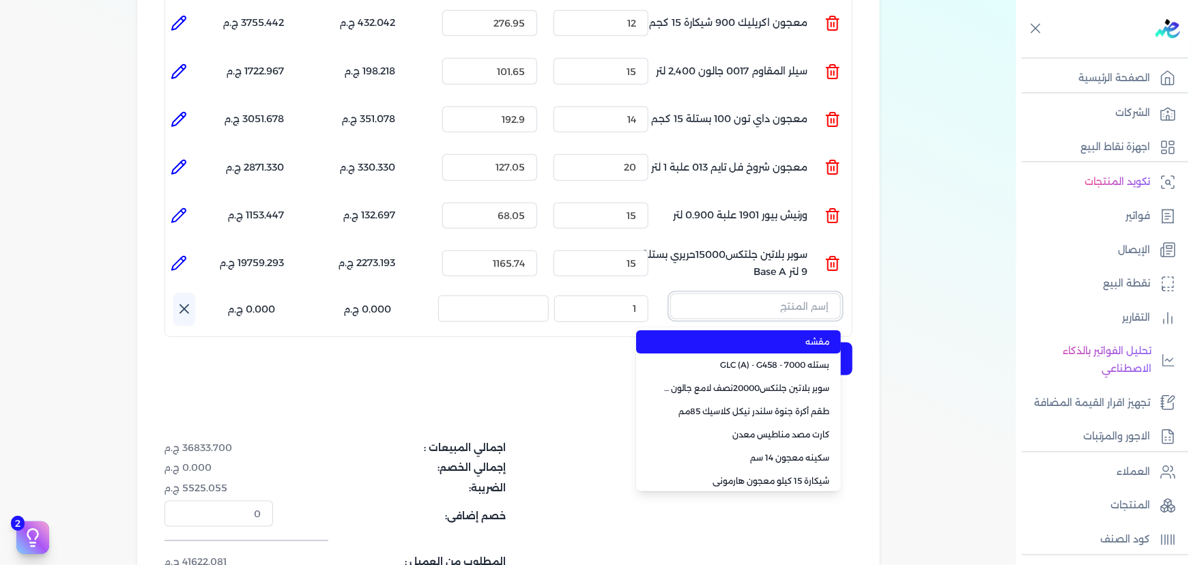
paste input "امبيانس كلر فلفتووا بيز جالون 2.700 لتر"
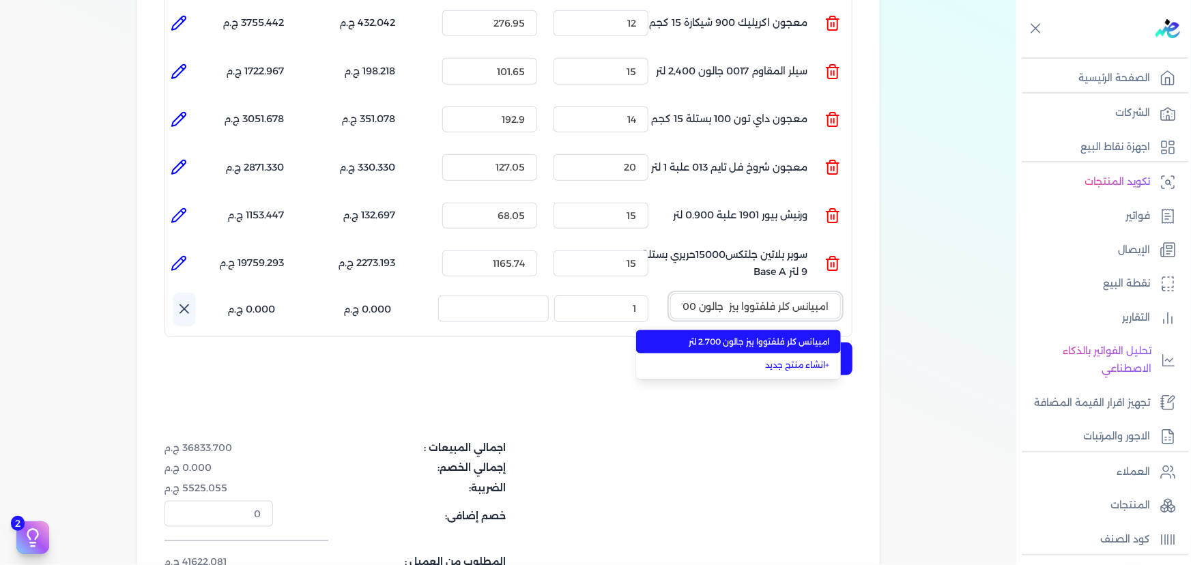
scroll to position [0, -20]
click at [766, 336] on span "امبيانس كلر فلفتووا بيز جالون 2.700 لتر" at bounding box center [746, 342] width 166 height 12
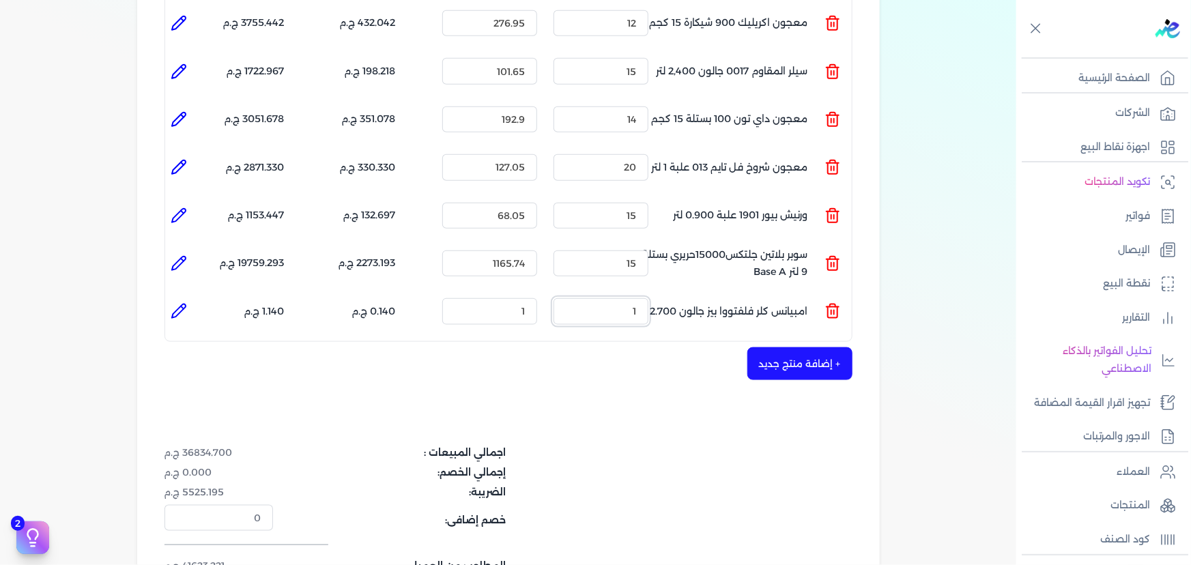
drag, startPoint x: 600, startPoint y: 282, endPoint x: 703, endPoint y: 293, distance: 103.7
click at [703, 293] on ul "المنتج : امبيانس كلر فلفتووا بيز جالون 2.700 لتر الكمية : 1 السعر : 1 الضريبه :…" at bounding box center [508, 311] width 686 height 37
drag, startPoint x: 498, startPoint y: 287, endPoint x: 626, endPoint y: 300, distance: 128.9
click at [602, 300] on ul "المنتج : امبيانس كلر فلفتووا بيز جالون 2.700 لتر الكمية : 17 السعر : 1 الضريبه …" at bounding box center [508, 311] width 686 height 37
drag, startPoint x: 527, startPoint y: 293, endPoint x: 555, endPoint y: 293, distance: 28.0
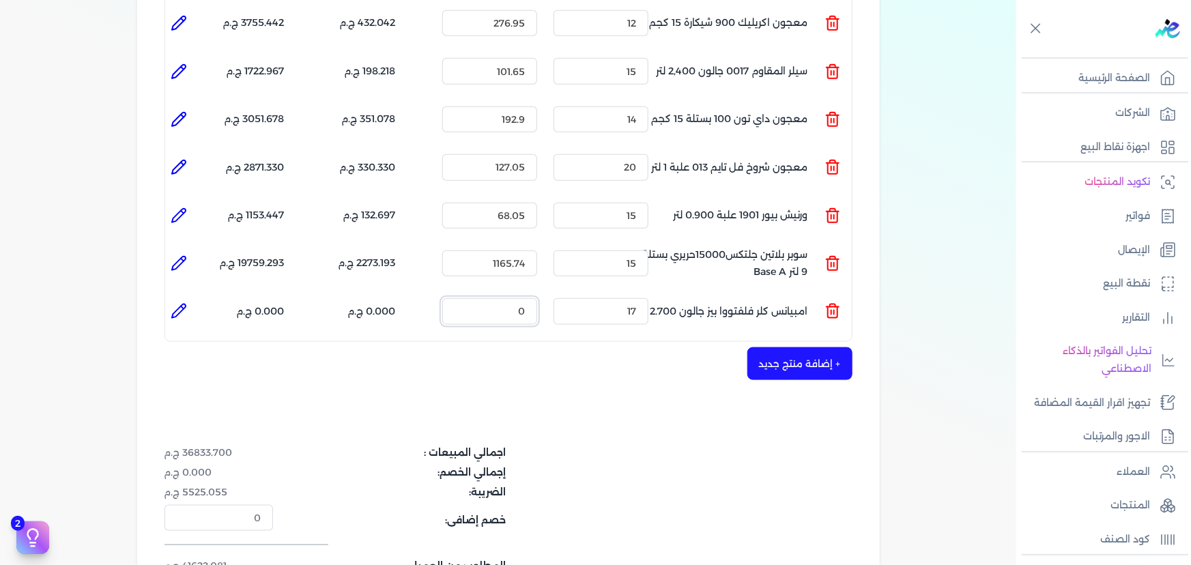
click at [555, 293] on ul "المنتج : امبيانس كلر فلفتووا بيز جالون 2.700 لتر الكمية : 17 السعر : 0 الضريبه …" at bounding box center [508, 311] width 686 height 37
click at [177, 304] on icon at bounding box center [179, 311] width 14 height 14
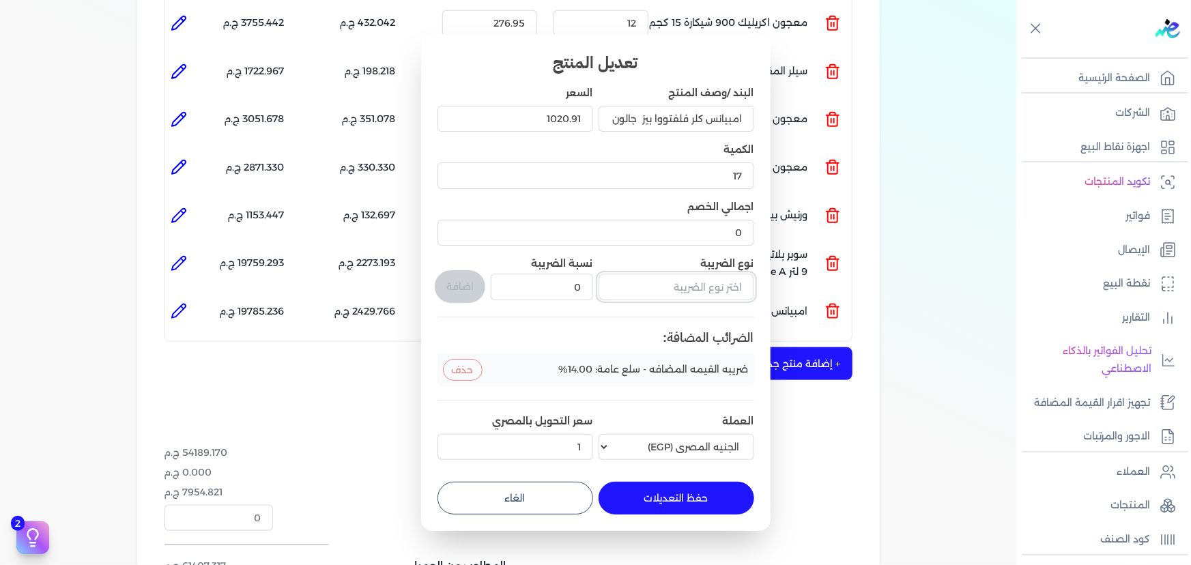
click at [700, 287] on input "text" at bounding box center [676, 287] width 156 height 26
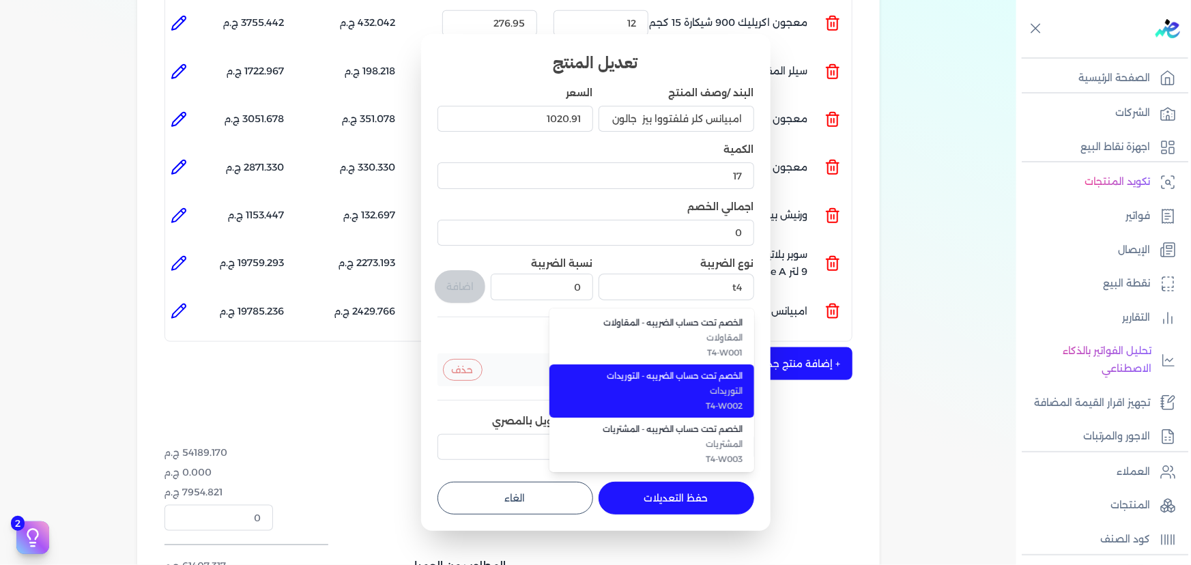
drag, startPoint x: 733, startPoint y: 403, endPoint x: 550, endPoint y: 315, distance: 203.5
click at [725, 397] on li "الخصم تحت حساب الضريبه - التوريدات التوريدات T4-W002" at bounding box center [651, 390] width 205 height 53
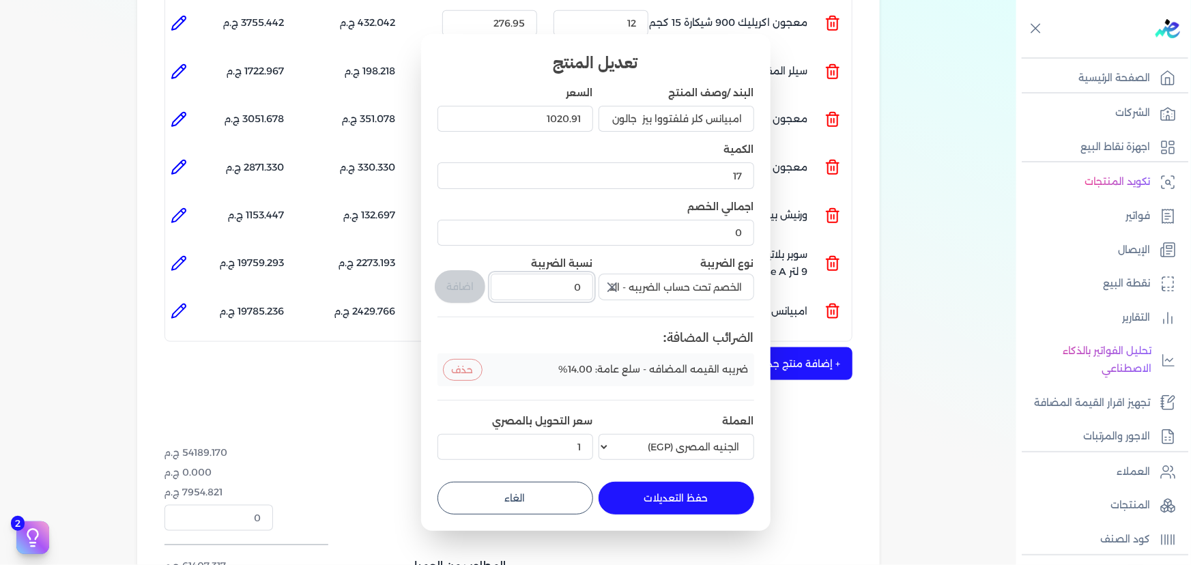
drag, startPoint x: 543, startPoint y: 293, endPoint x: 615, endPoint y: 284, distance: 72.3
click at [611, 284] on div "البند /وصف المنتج امبيانس كلر فلفتووا بيز جالون 2.700 لتر السعر 1020.91 الكمية …" at bounding box center [595, 275] width 317 height 379
click at [443, 282] on button "اضافة" at bounding box center [460, 286] width 50 height 33
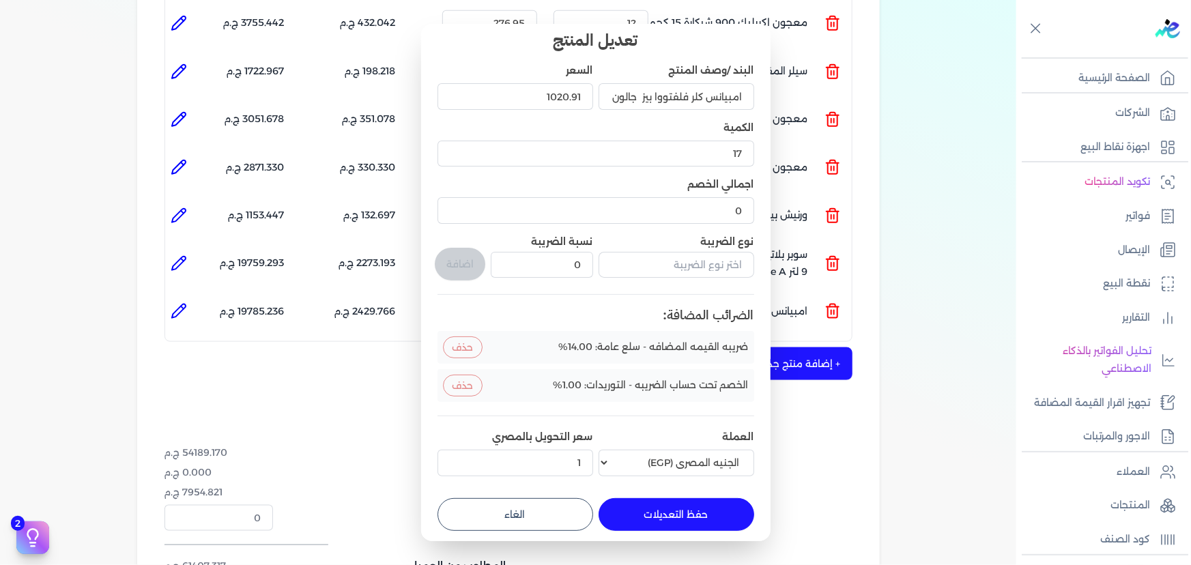
scroll to position [17, 0]
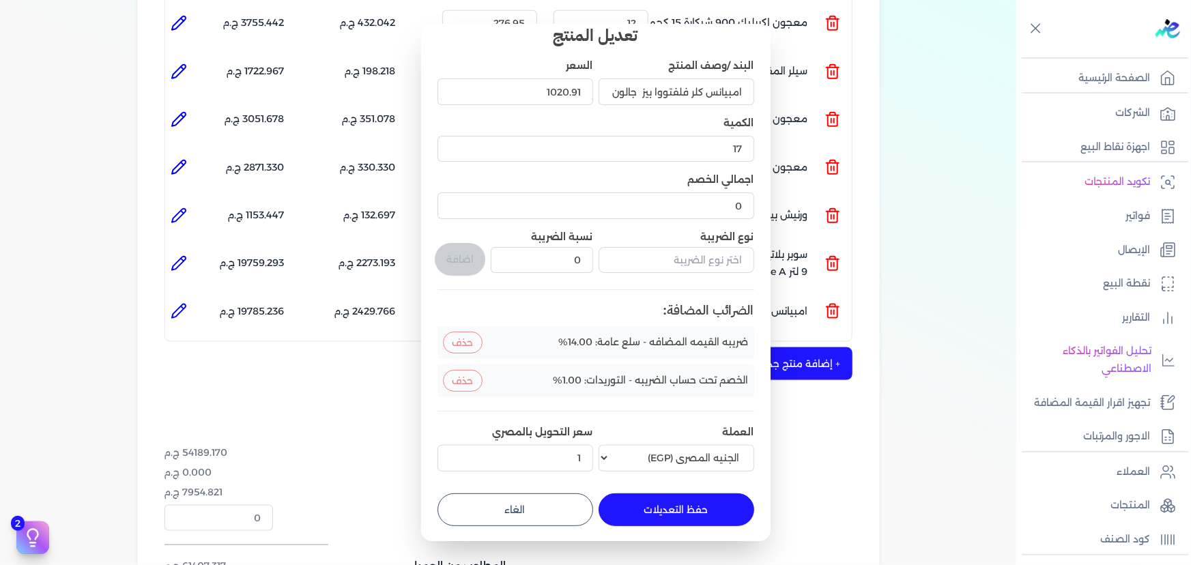
click at [708, 499] on button "حفظ التعديلات" at bounding box center [676, 509] width 156 height 33
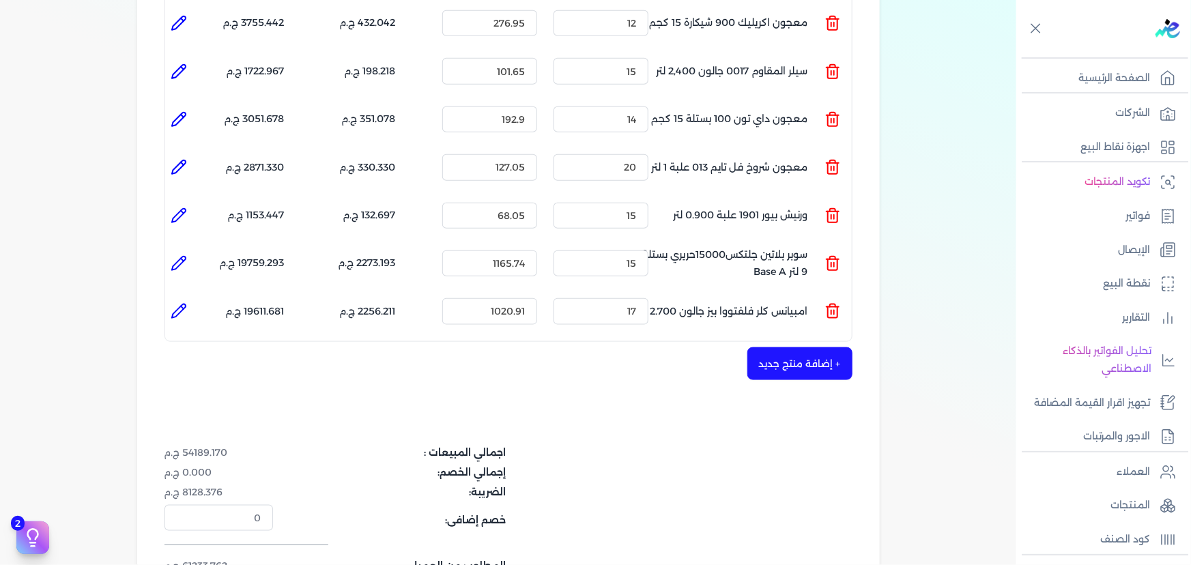
scroll to position [0, 0]
drag, startPoint x: 624, startPoint y: 285, endPoint x: 705, endPoint y: 277, distance: 80.9
click at [686, 293] on ul "المنتج : امبيانس كلر فلفتووا بيز جالون 2.700 لتر الكمية : 17 السعر : 1020.91 ال…" at bounding box center [508, 311] width 686 height 37
click at [639, 203] on input "15" at bounding box center [600, 216] width 95 height 26
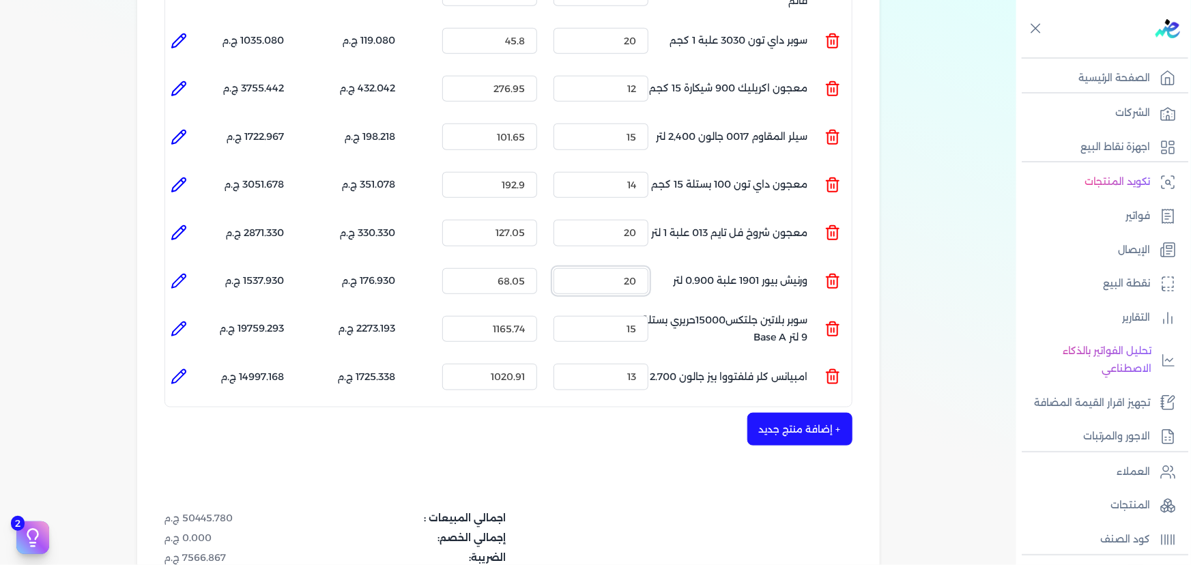
scroll to position [558, 0]
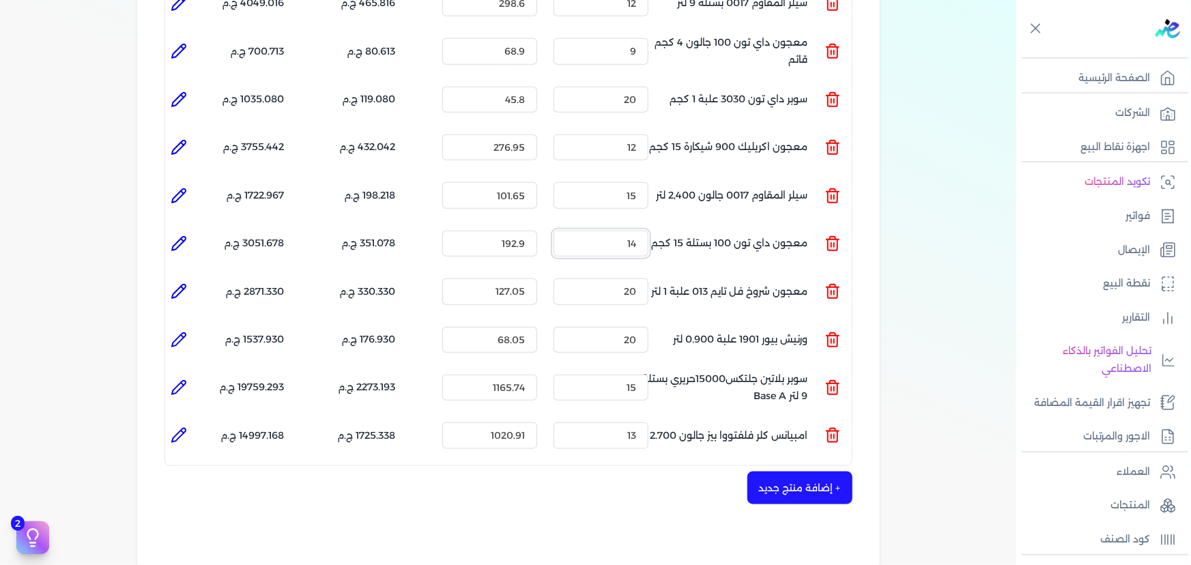
drag, startPoint x: 632, startPoint y: 218, endPoint x: 643, endPoint y: 216, distance: 10.3
click at [642, 231] on input "14" at bounding box center [600, 244] width 95 height 26
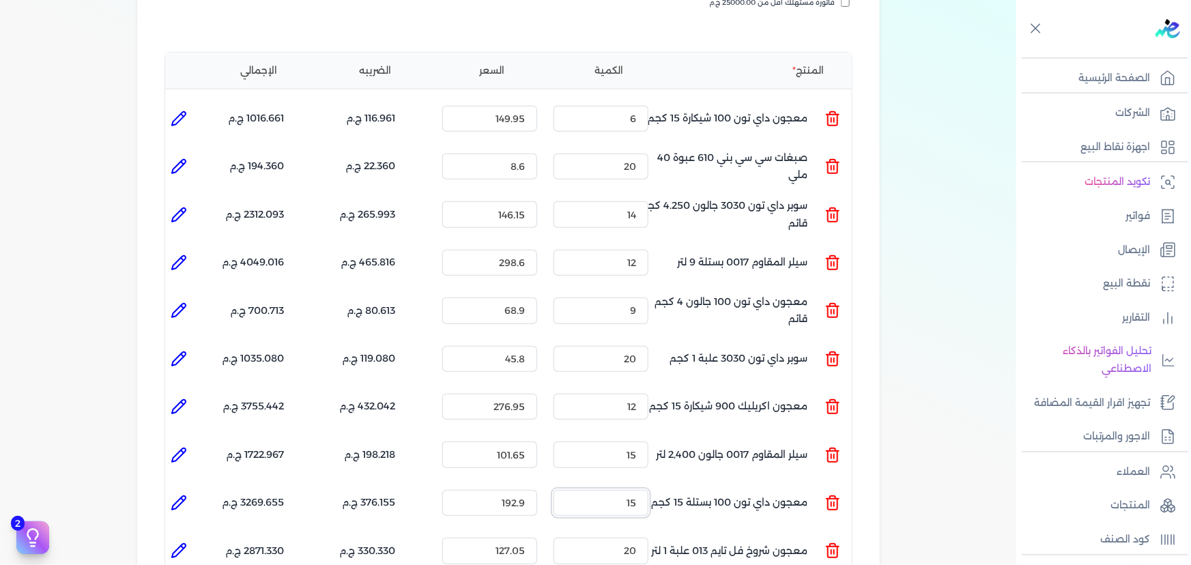
scroll to position [186, 0]
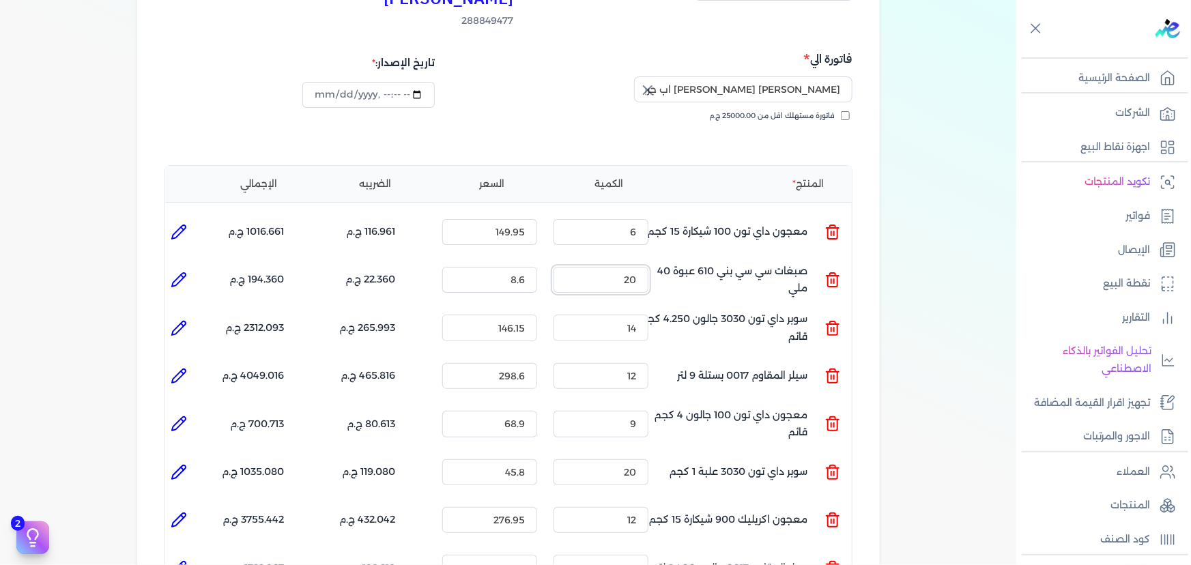
drag, startPoint x: 624, startPoint y: 252, endPoint x: 664, endPoint y: 248, distance: 39.9
click at [657, 261] on ul "المنتج : صبغات سي سي بني 610 عبوة 40 ملي الكمية : 20 السعر : 8.6 الضريبه : 22.3…" at bounding box center [508, 279] width 686 height 37
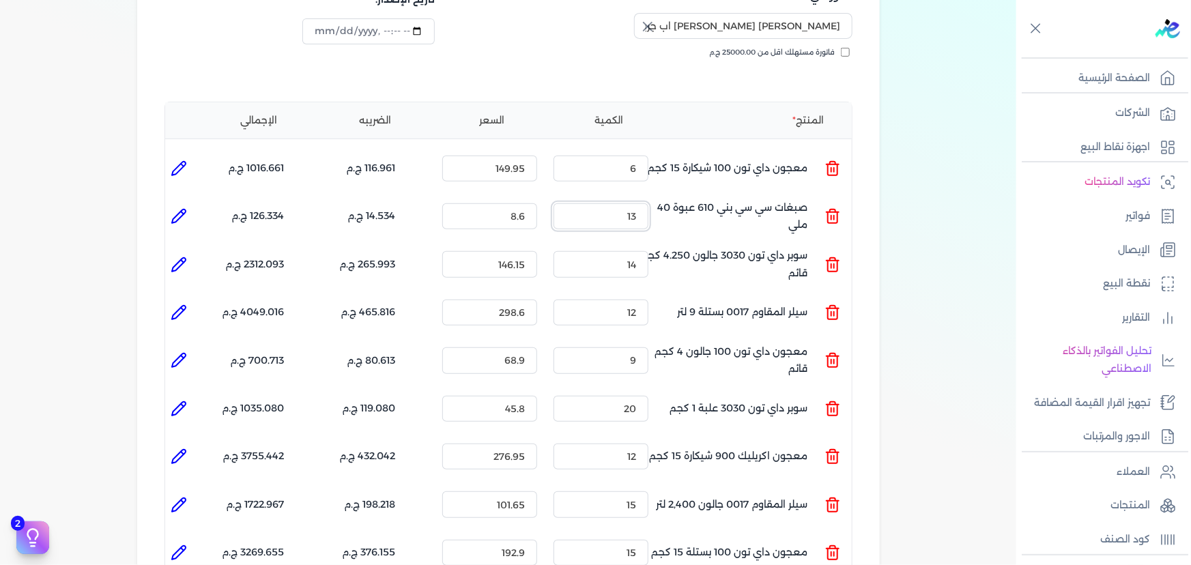
scroll to position [248, 0]
drag, startPoint x: 606, startPoint y: 194, endPoint x: 660, endPoint y: 194, distance: 54.6
click at [657, 199] on ul "المنتج : صبغات سي سي بني 610 عبوة 40 ملي الكمية : 13 السعر : 8.6 الضريبه : 14.5…" at bounding box center [508, 217] width 686 height 37
drag, startPoint x: 631, startPoint y: 192, endPoint x: 666, endPoint y: 194, distance: 34.8
click at [666, 199] on ul "المنتج : صبغات سي سي بني 610 عبوة 40 ملي الكمية : 13 السعر : 8.6 الضريبه : 14.5…" at bounding box center [508, 217] width 686 height 37
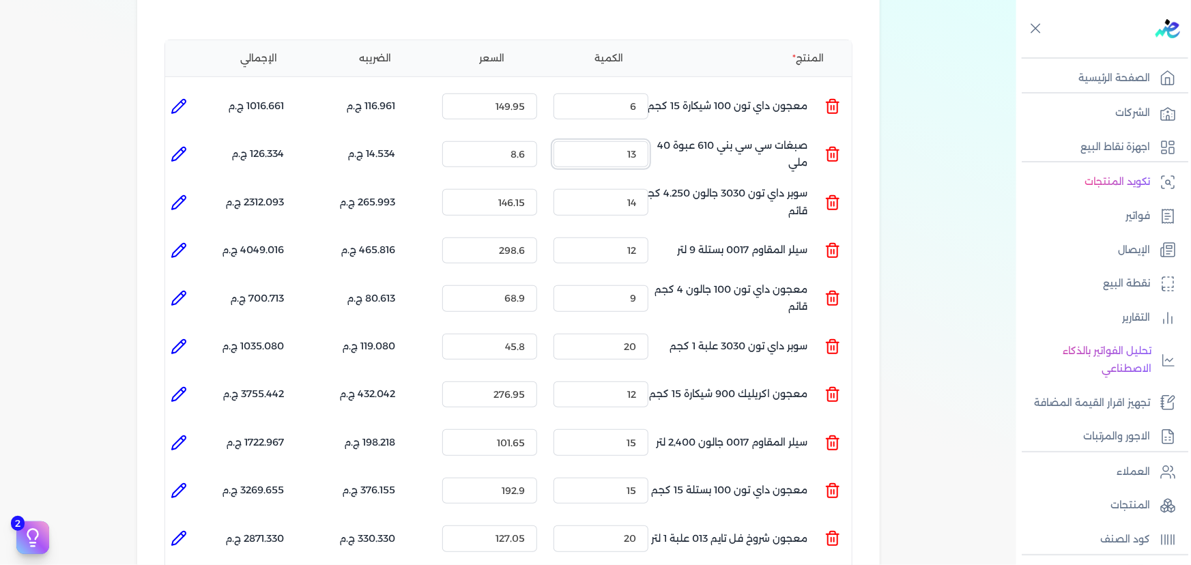
scroll to position [310, 0]
drag, startPoint x: 629, startPoint y: 129, endPoint x: 665, endPoint y: 128, distance: 35.5
click at [660, 137] on ul "المنتج : صبغات سي سي بني 610 عبوة 40 ملي الكمية : 13 السعر : 8.6 الضريبه : 14.5…" at bounding box center [508, 155] width 686 height 37
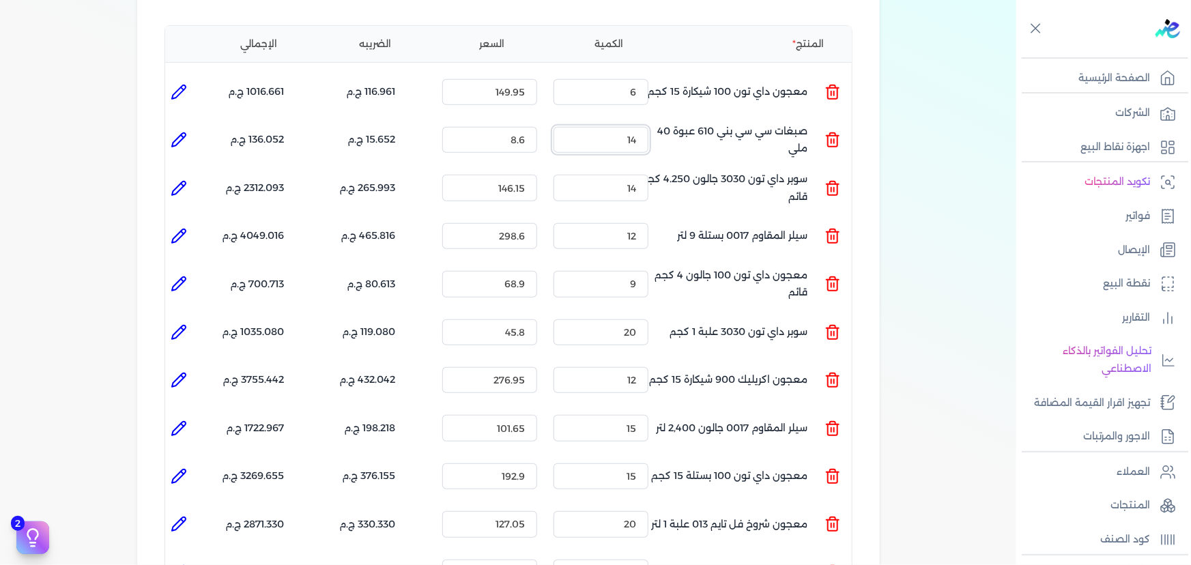
scroll to position [186, 0]
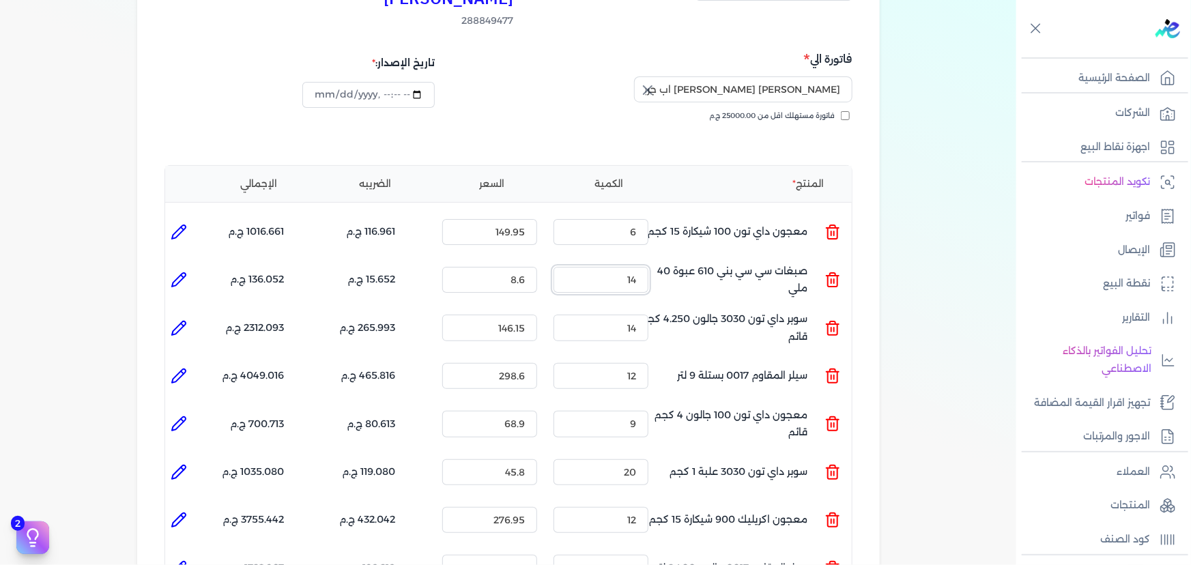
drag, startPoint x: 628, startPoint y: 260, endPoint x: 665, endPoint y: 255, distance: 36.5
click at [665, 261] on ul "المنتج : صبغات سي سي بني 610 عبوة 40 ملي الكمية : 14 السعر : 8.6 الضريبه : 15.6…" at bounding box center [508, 279] width 686 height 37
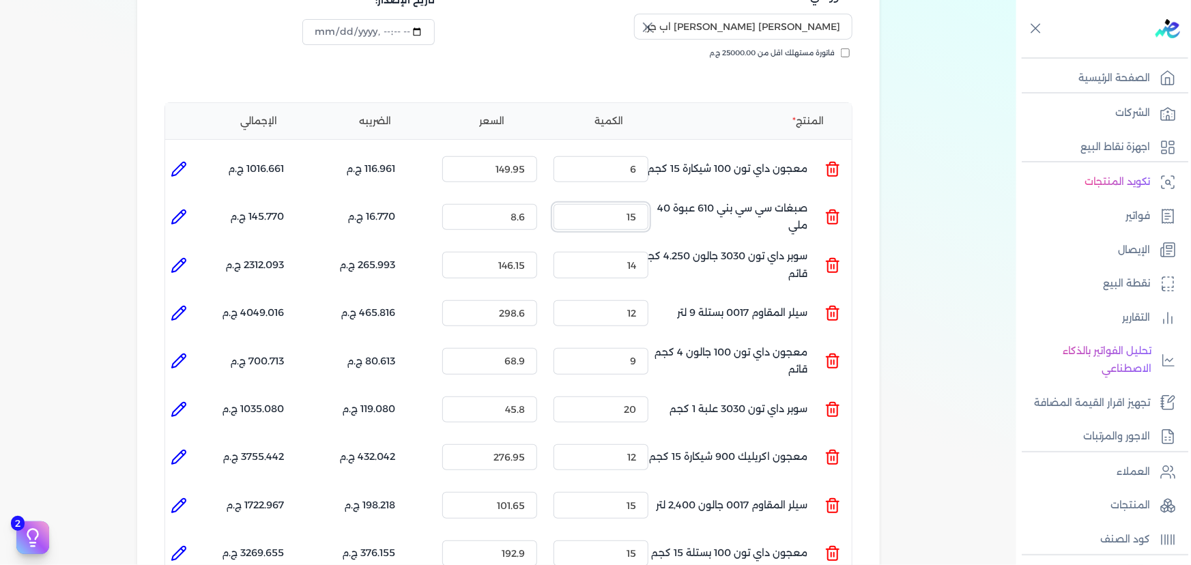
scroll to position [248, 0]
drag, startPoint x: 620, startPoint y: 192, endPoint x: 673, endPoint y: 192, distance: 52.5
click at [673, 199] on ul "المنتج : صبغات سي سي بني 610 عبوة 40 ملي الكمية : 15 السعر : 8.6 الضريبه : 16.7…" at bounding box center [508, 217] width 686 height 37
drag, startPoint x: 613, startPoint y: 196, endPoint x: 688, endPoint y: 194, distance: 75.1
click at [689, 199] on ul "المنتج : صبغات سي سي بني 610 عبوة 40 ملي الكمية : 16 السعر : 8.6 الضريبه : 17.8…" at bounding box center [508, 217] width 686 height 37
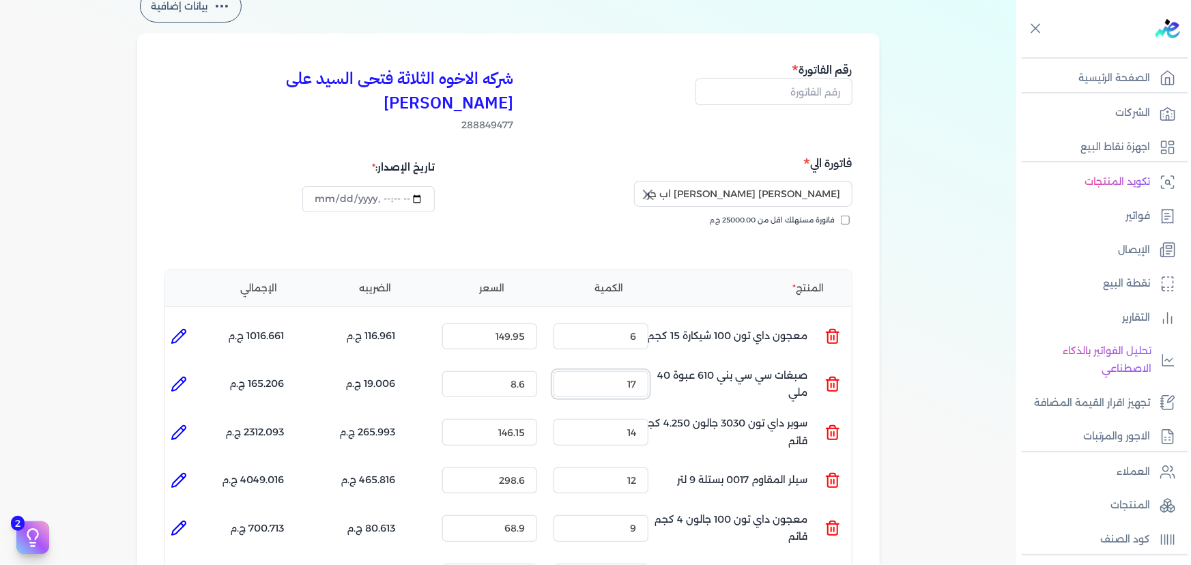
scroll to position [61, 0]
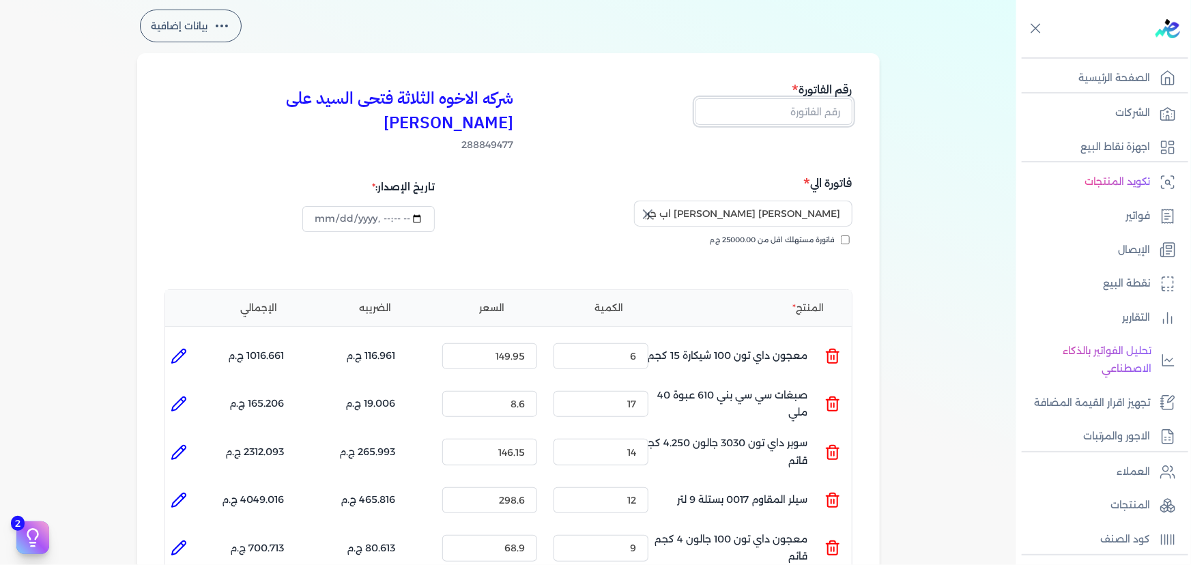
click at [781, 109] on input "text" at bounding box center [773, 111] width 157 height 26
click at [550, 201] on div "[PERSON_NAME] [PERSON_NAME] اب جريد" at bounding box center [682, 216] width 340 height 31
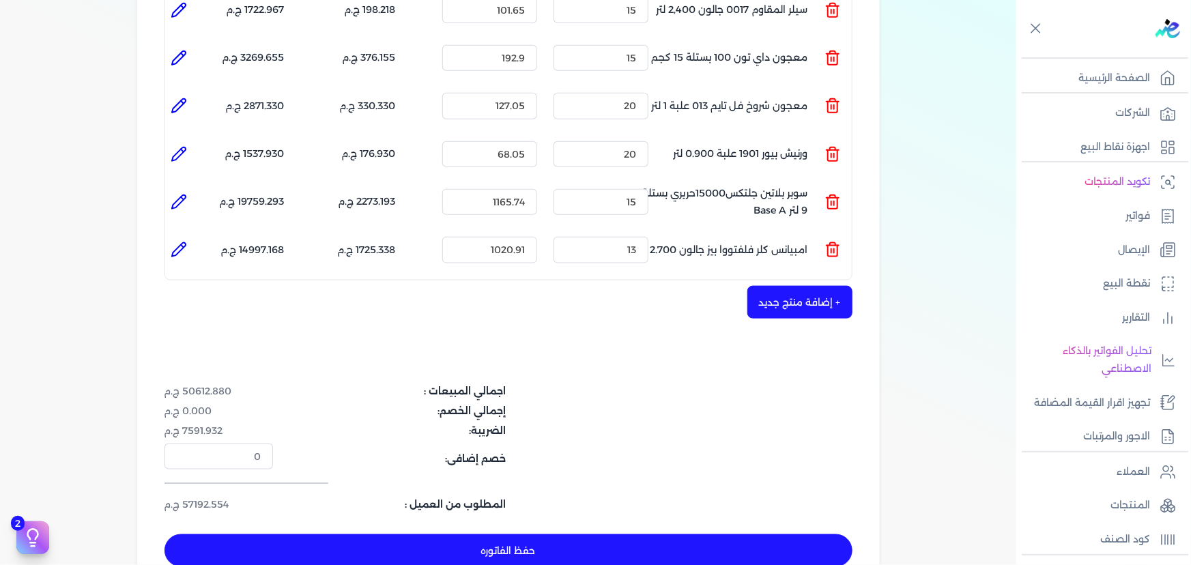
scroll to position [868, 0]
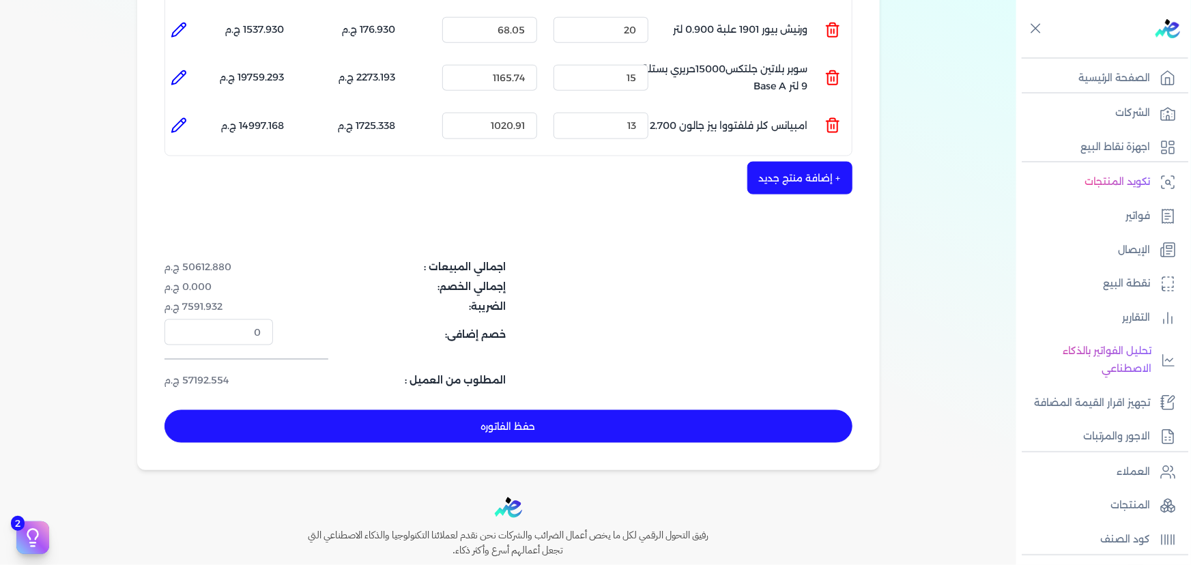
click at [379, 410] on button "حفظ الفاتوره" at bounding box center [508, 426] width 688 height 33
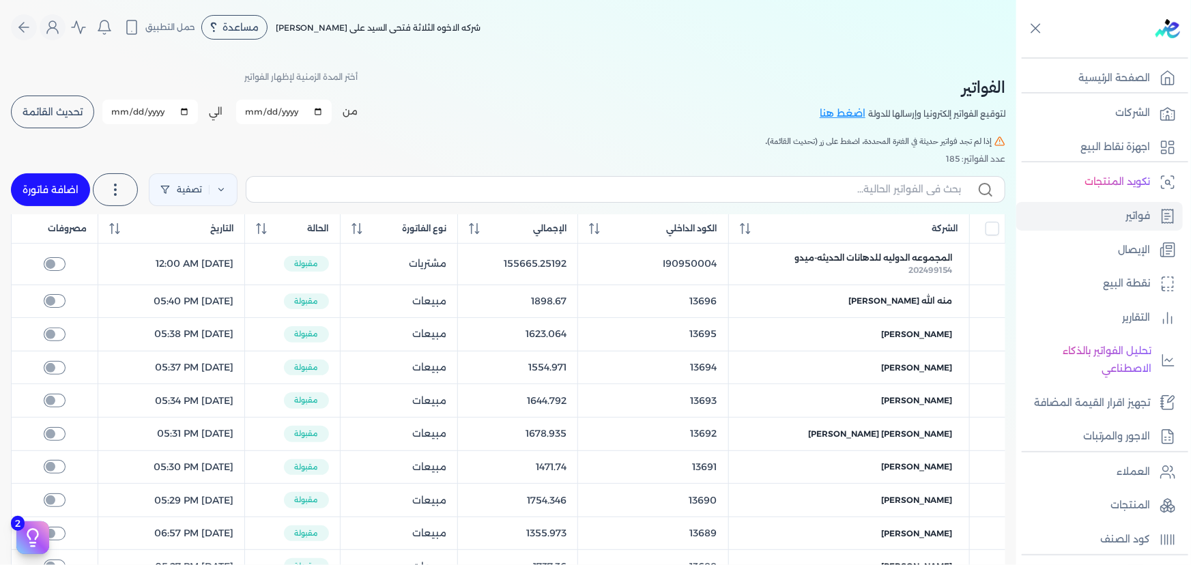
click at [61, 198] on link "اضافة فاتورة" at bounding box center [50, 189] width 79 height 33
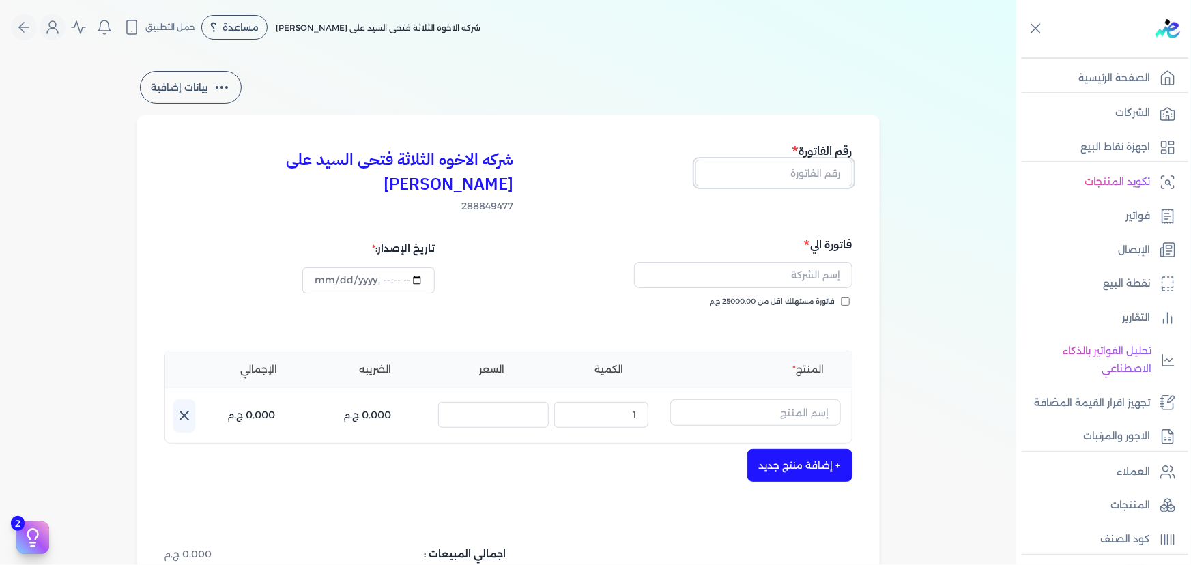
click at [764, 168] on input "text" at bounding box center [773, 173] width 157 height 26
click at [813, 262] on input "text" at bounding box center [743, 275] width 218 height 26
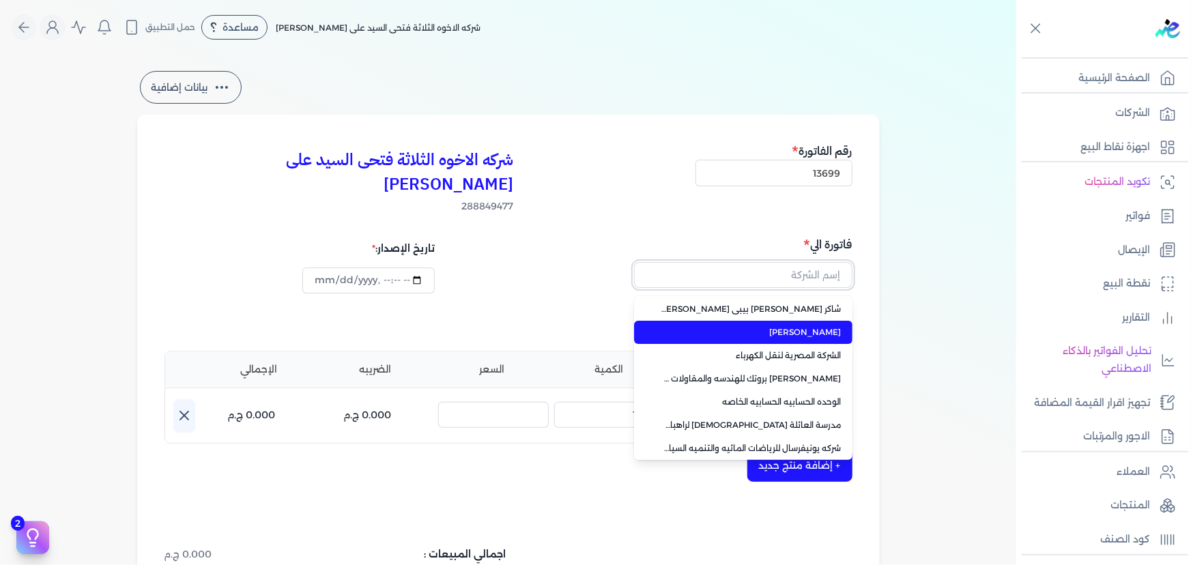
scroll to position [96, 0]
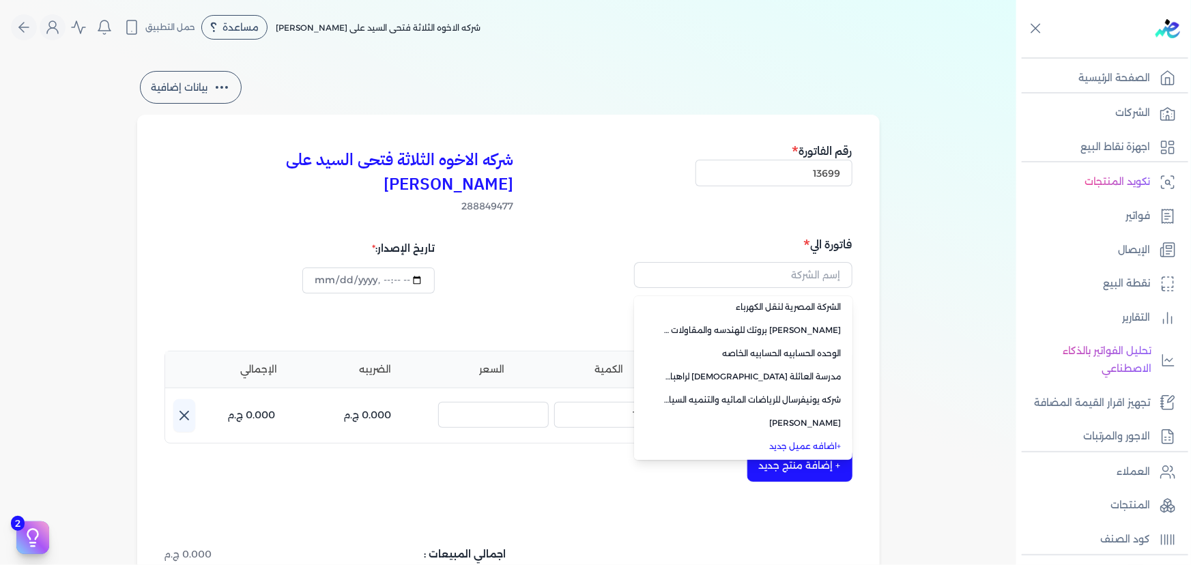
click at [783, 440] on link "+ اضافه عميل جديد" at bounding box center [751, 446] width 180 height 12
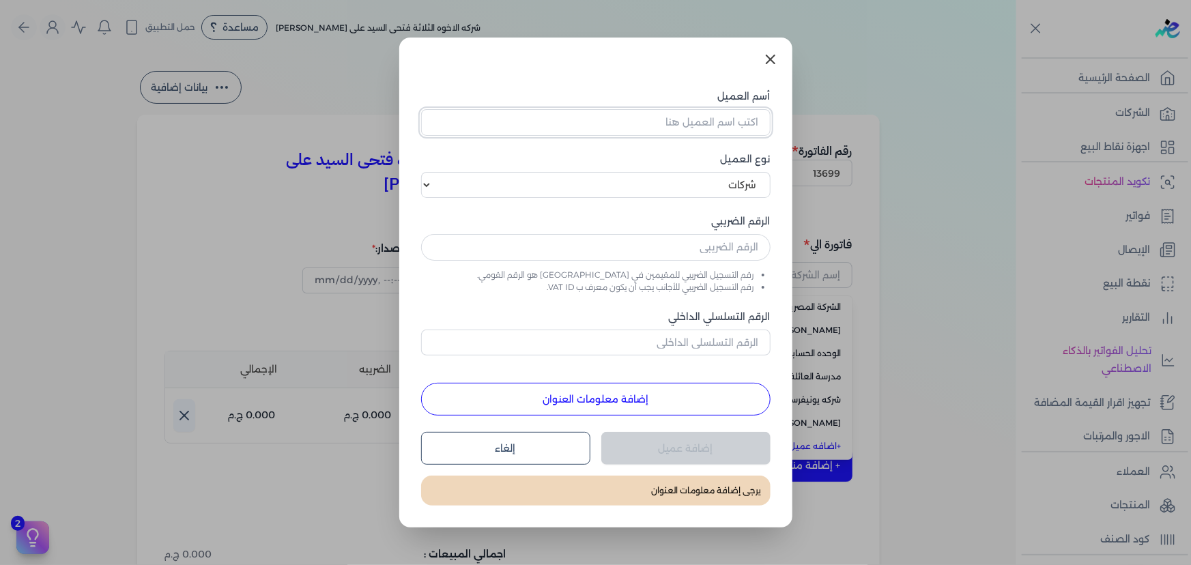
drag, startPoint x: 658, startPoint y: 129, endPoint x: 645, endPoint y: 122, distance: 14.6
click at [658, 129] on input "أسم العميل" at bounding box center [595, 122] width 349 height 26
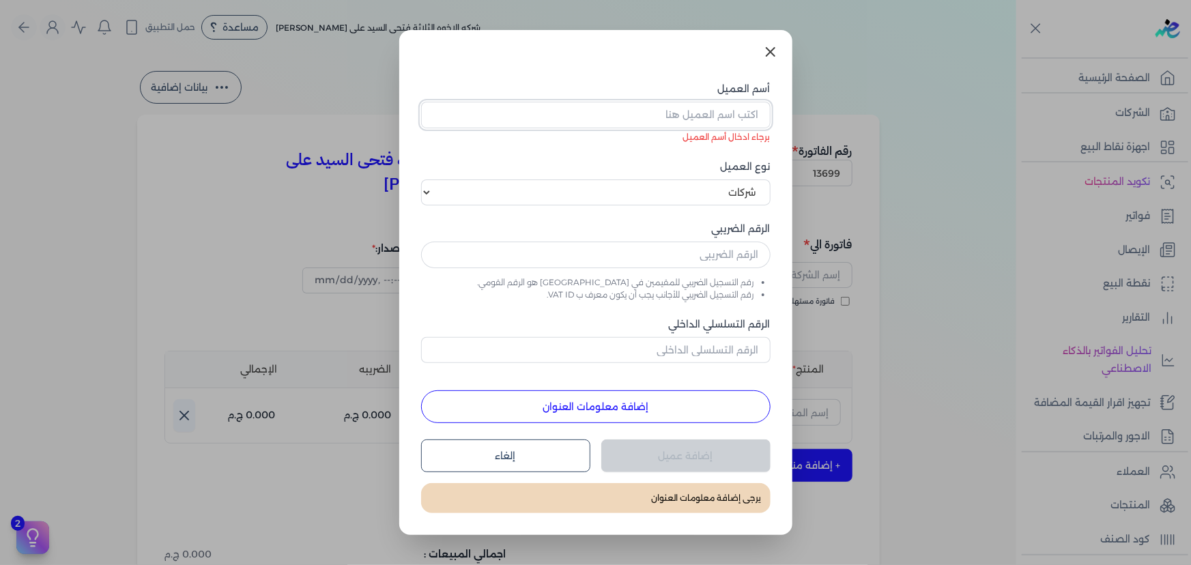
click at [694, 119] on input "أسم العميل" at bounding box center [595, 115] width 349 height 26
paste input "دبليو بى للتسويق العقارى"
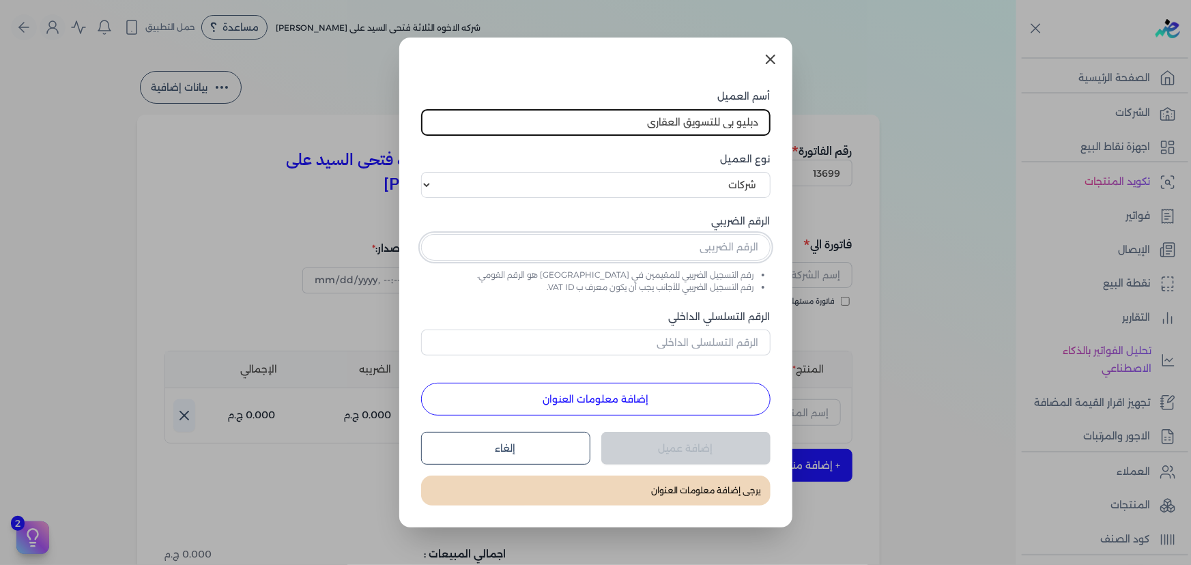
click at [690, 249] on input "text" at bounding box center [595, 247] width 349 height 26
click at [705, 253] on input "text" at bounding box center [595, 247] width 349 height 26
paste input "614271487"
click at [739, 398] on button "إضافة معلومات العنوان" at bounding box center [595, 399] width 349 height 33
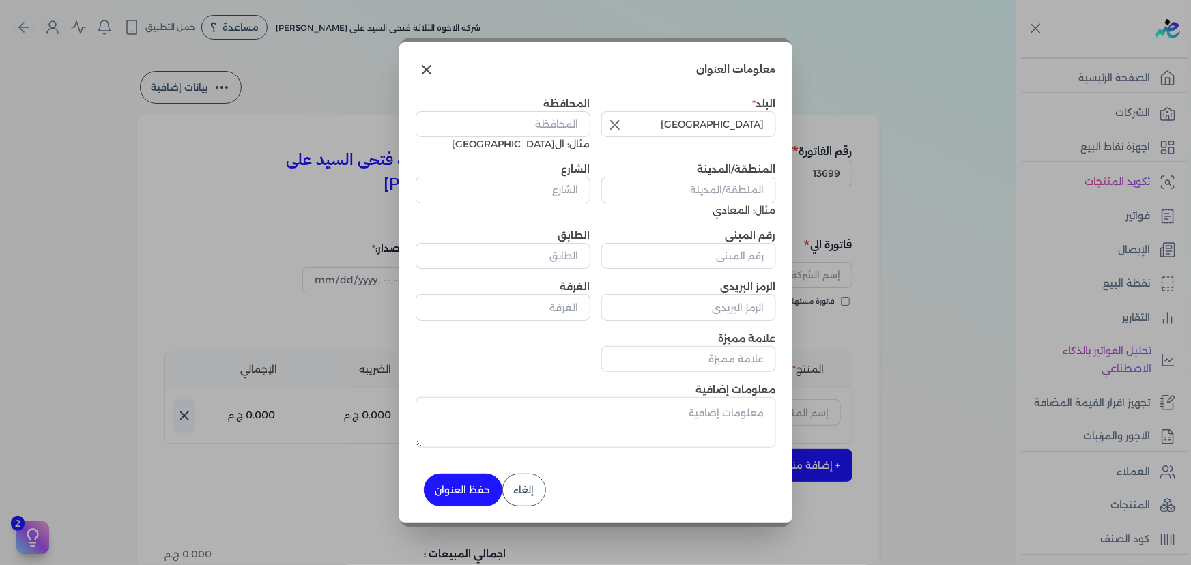
click at [615, 123] on icon "button" at bounding box center [615, 125] width 8 height 8
drag, startPoint x: 654, startPoint y: 123, endPoint x: 662, endPoint y: 128, distance: 9.8
click at [654, 123] on input "text" at bounding box center [688, 124] width 175 height 26
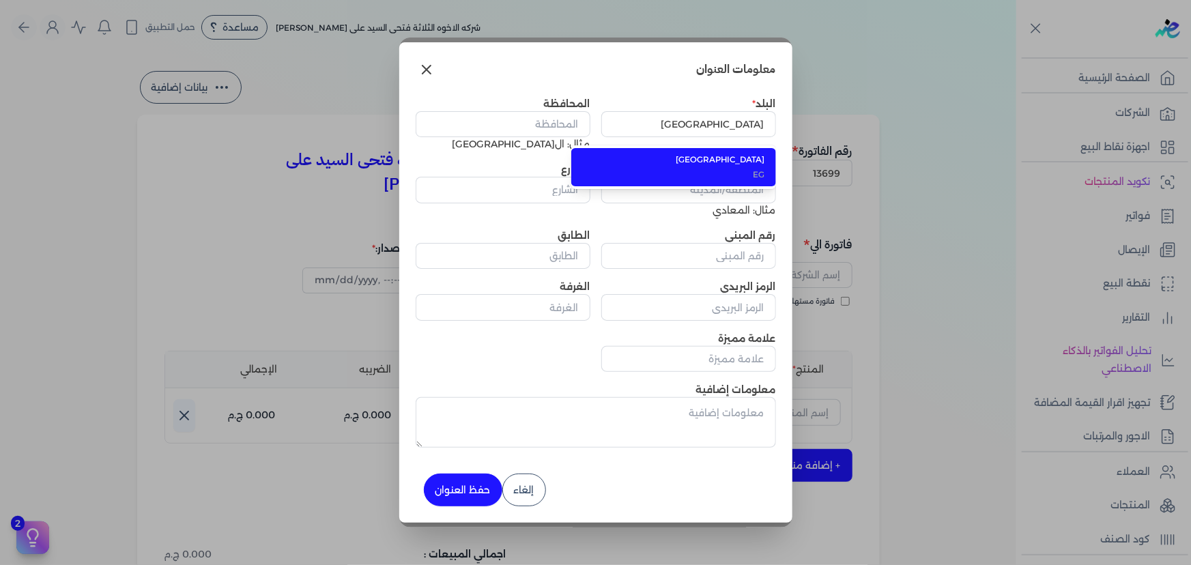
click at [713, 178] on span "EG" at bounding box center [681, 175] width 166 height 12
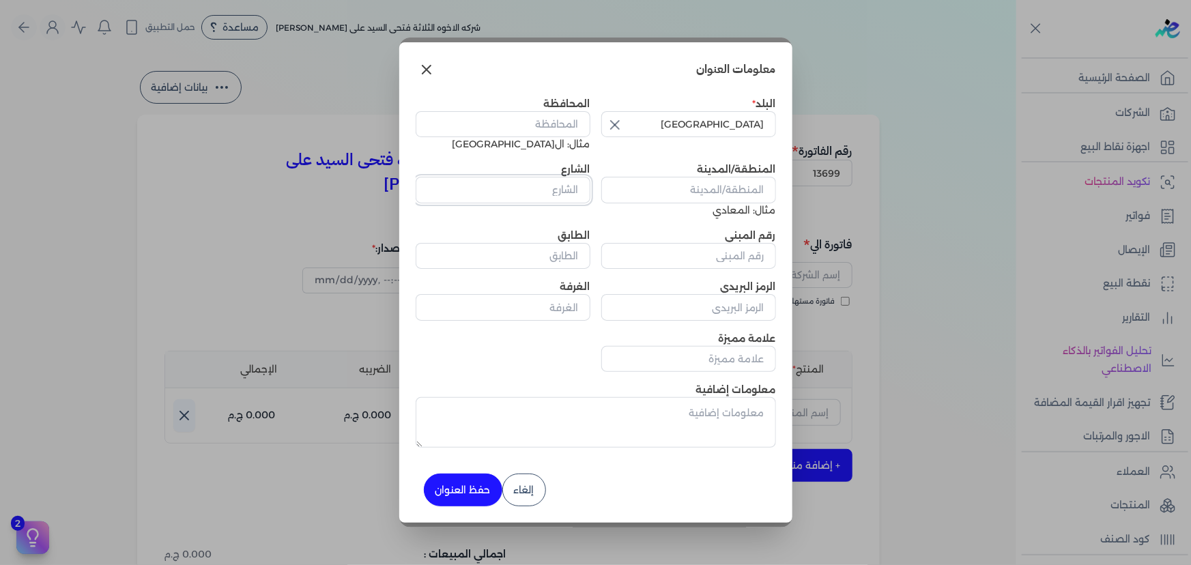
click at [532, 192] on input "الشارع" at bounding box center [502, 190] width 175 height 26
click at [533, 134] on input "المحافظة" at bounding box center [502, 124] width 175 height 26
click at [636, 222] on div "البلد مصر المحافظة القاهره مثال: القاهرة المنطقة/المدينة مثال: المعادي الشارع ي…" at bounding box center [595, 234] width 360 height 276
click at [647, 192] on input "المنطقة/المدينة" at bounding box center [688, 190] width 175 height 26
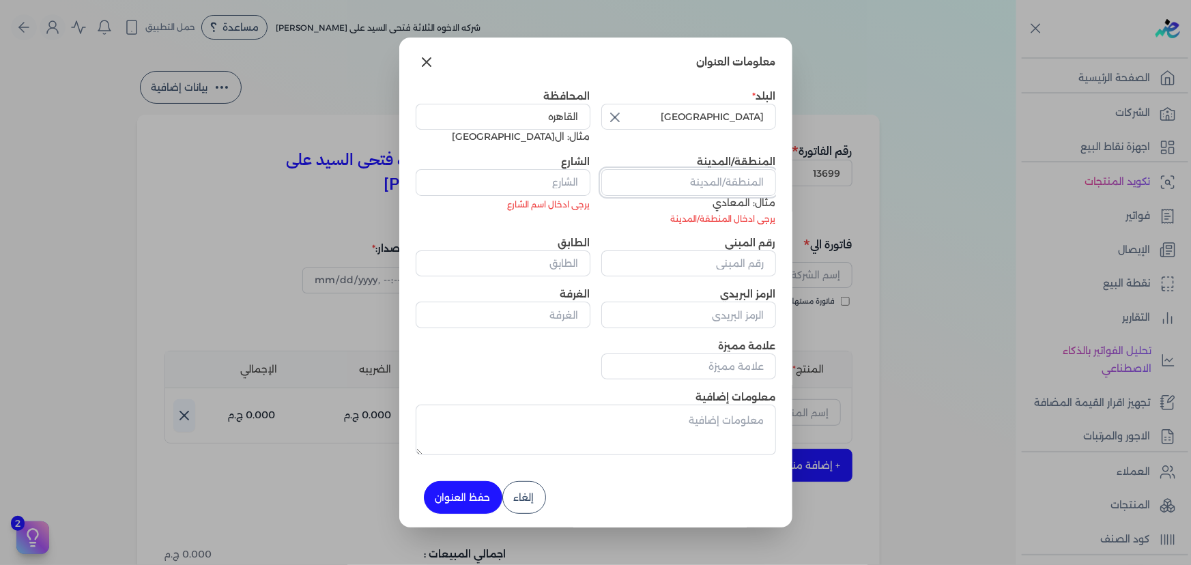
click at [699, 184] on input "المنطقة/المدينة" at bounding box center [688, 182] width 175 height 26
paste input "فيلا المجاورة الثالثة - الحى الثانى - شرق فيلات الشروق ال[GEOGRAPHIC_DATA]"
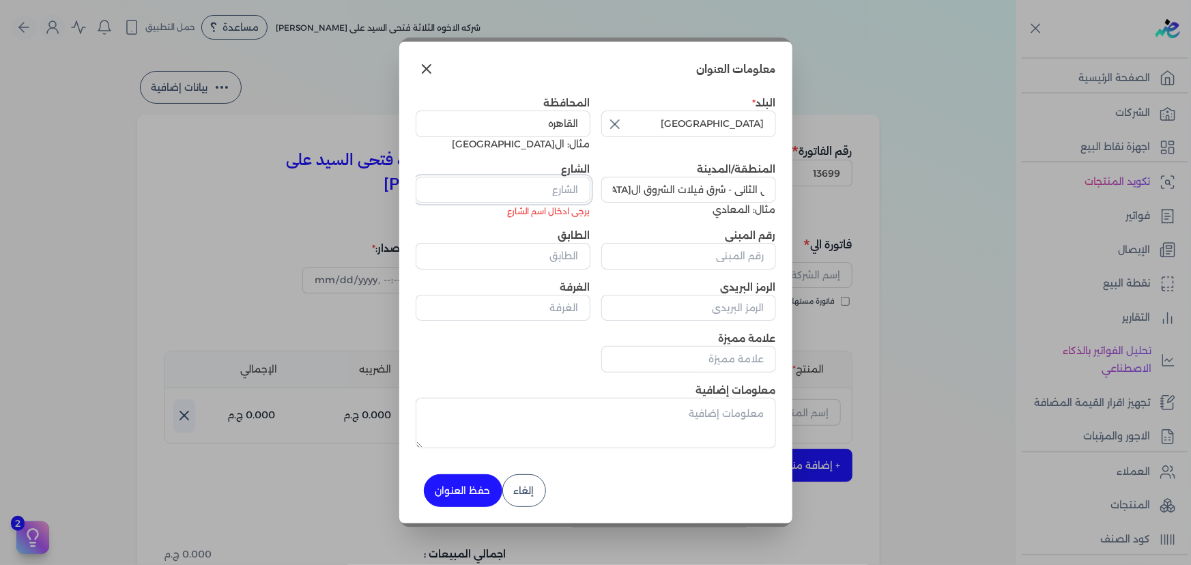
click at [532, 193] on input "الشارع" at bounding box center [502, 190] width 175 height 26
paste input "فيلا المجاورة الثالثة - الحى الثانى - شرق فيلات الشروق ال[GEOGRAPHIC_DATA]"
click at [701, 265] on input "رقم المبنى" at bounding box center [688, 256] width 175 height 26
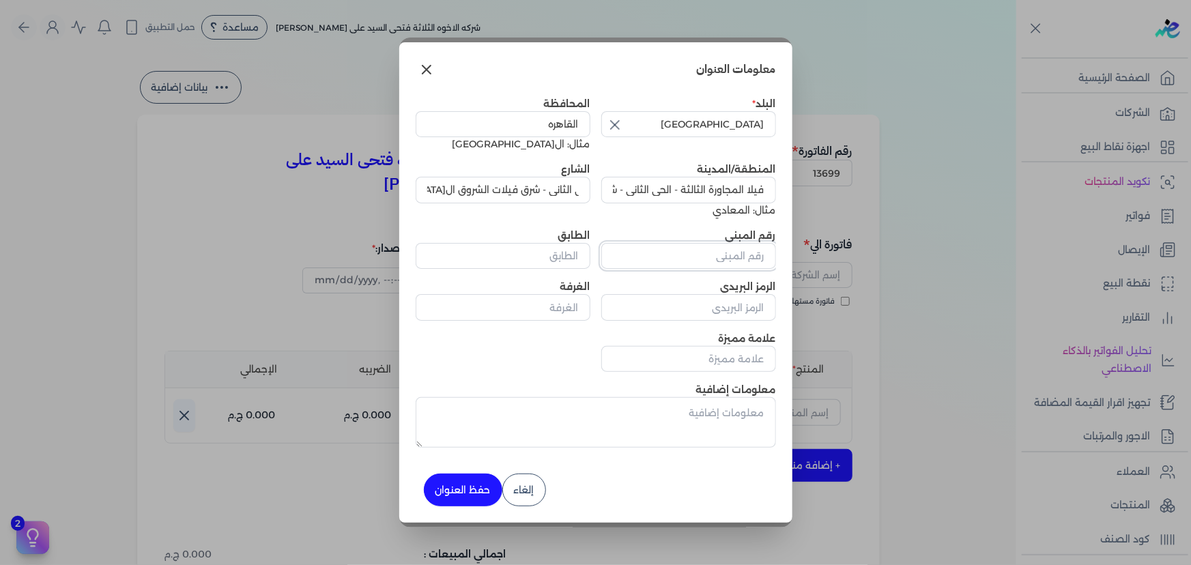
scroll to position [0, 0]
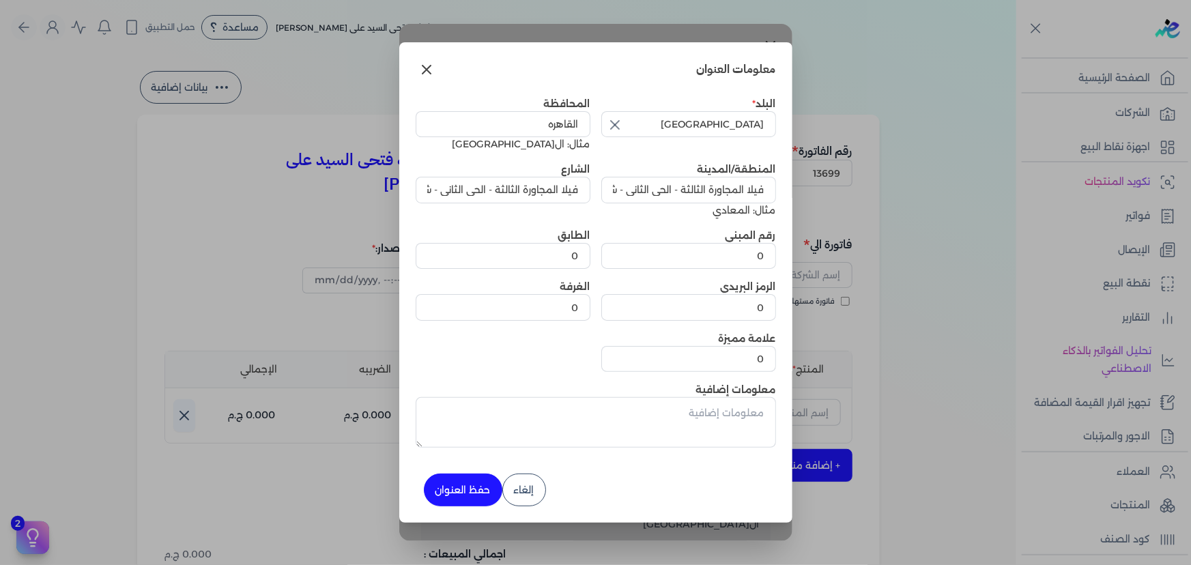
click at [467, 491] on button "حفظ العنوان" at bounding box center [463, 489] width 78 height 33
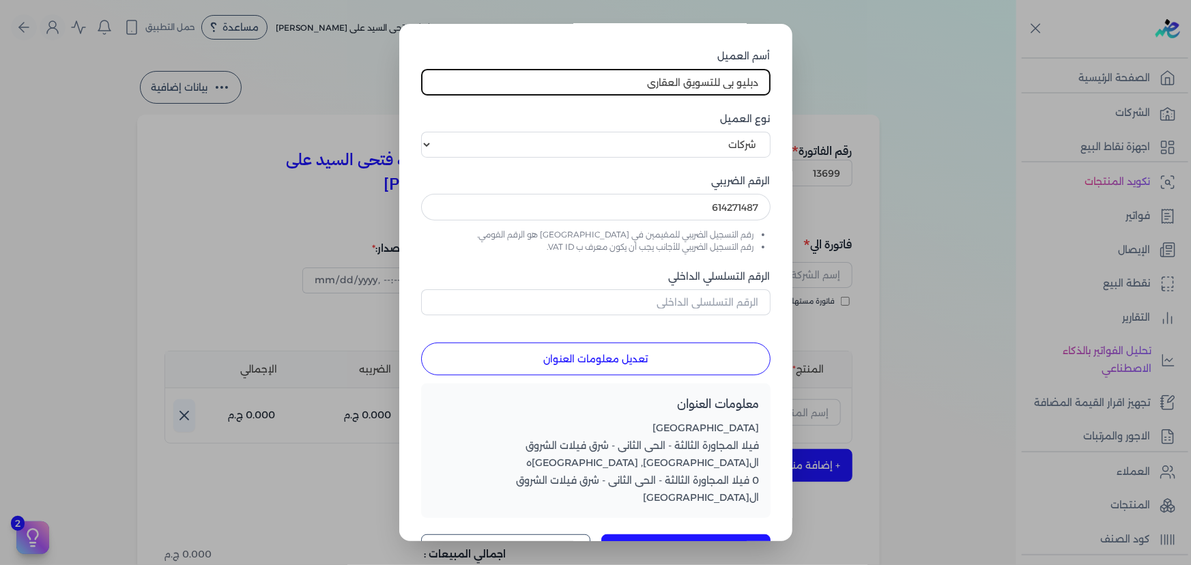
scroll to position [39, 0]
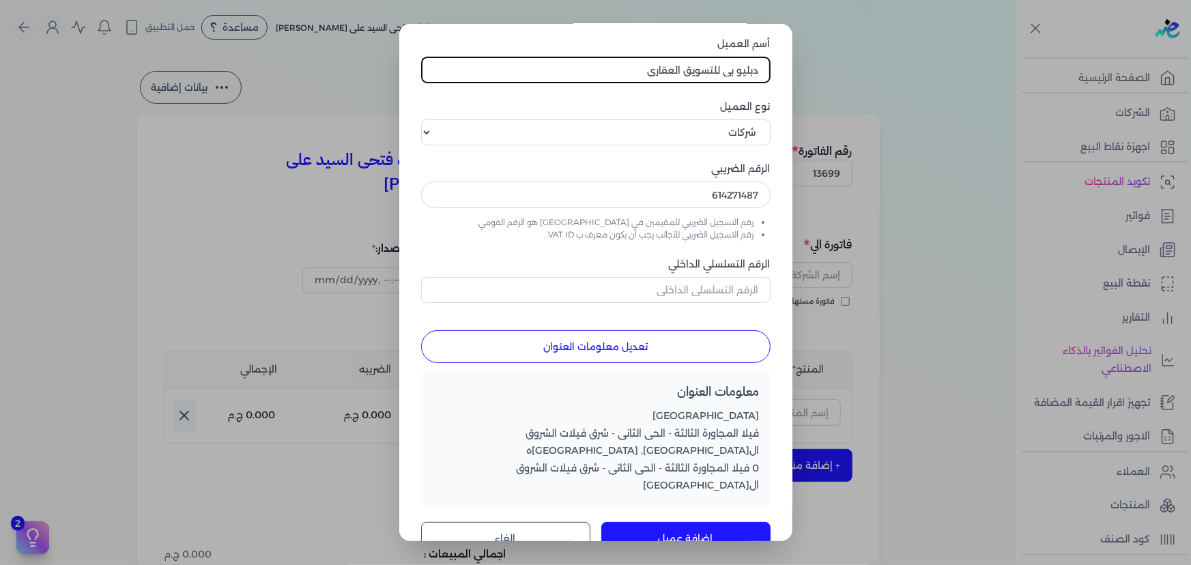
click at [695, 522] on button "إضافة عميل" at bounding box center [685, 538] width 169 height 33
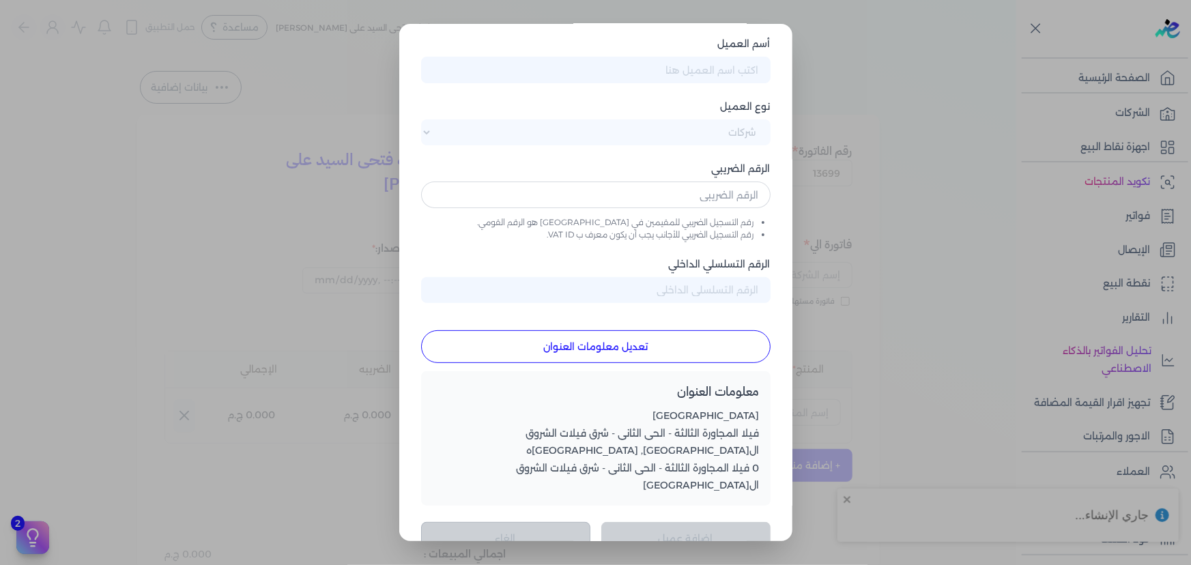
scroll to position [0, 0]
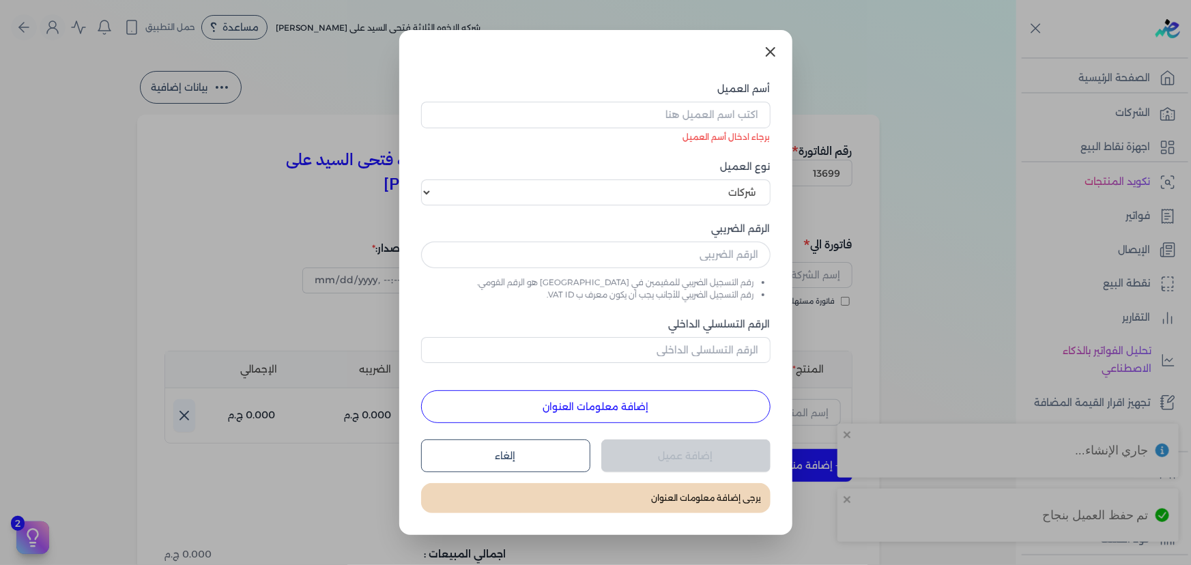
drag, startPoint x: 765, startPoint y: 54, endPoint x: 768, endPoint y: 62, distance: 8.9
click at [765, 54] on icon at bounding box center [770, 52] width 16 height 16
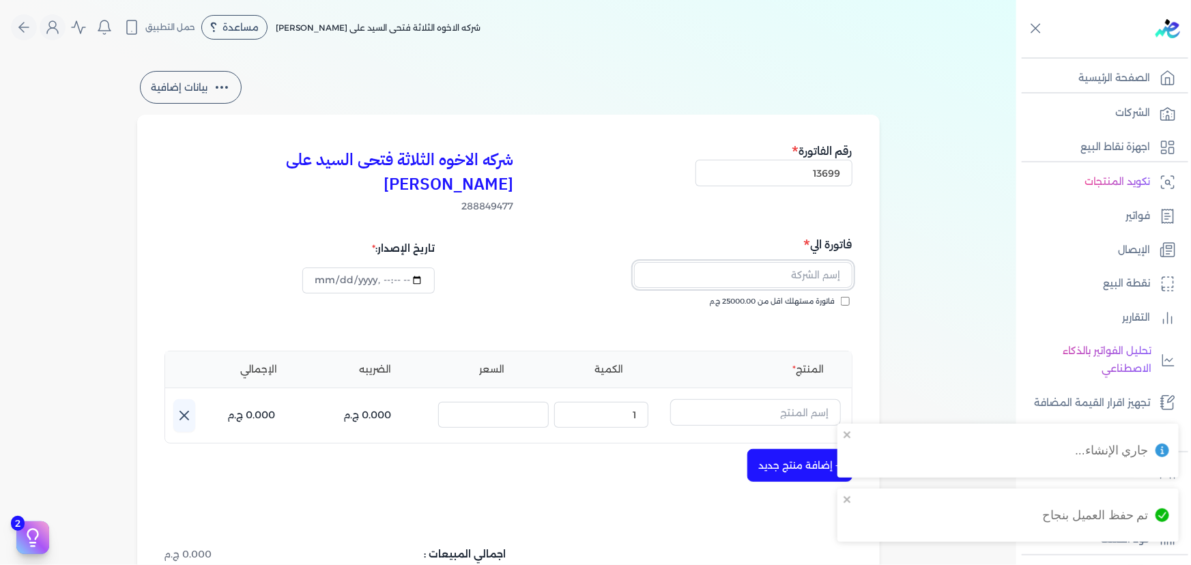
click at [789, 262] on input "text" at bounding box center [743, 275] width 218 height 26
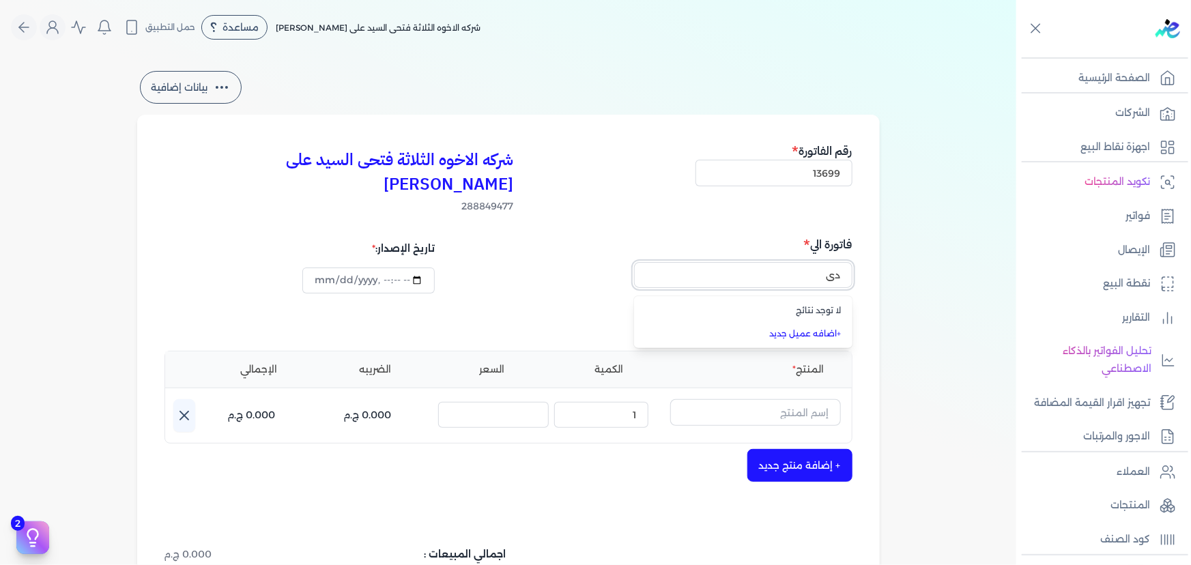
click at [634, 262] on button "دي" at bounding box center [743, 277] width 218 height 31
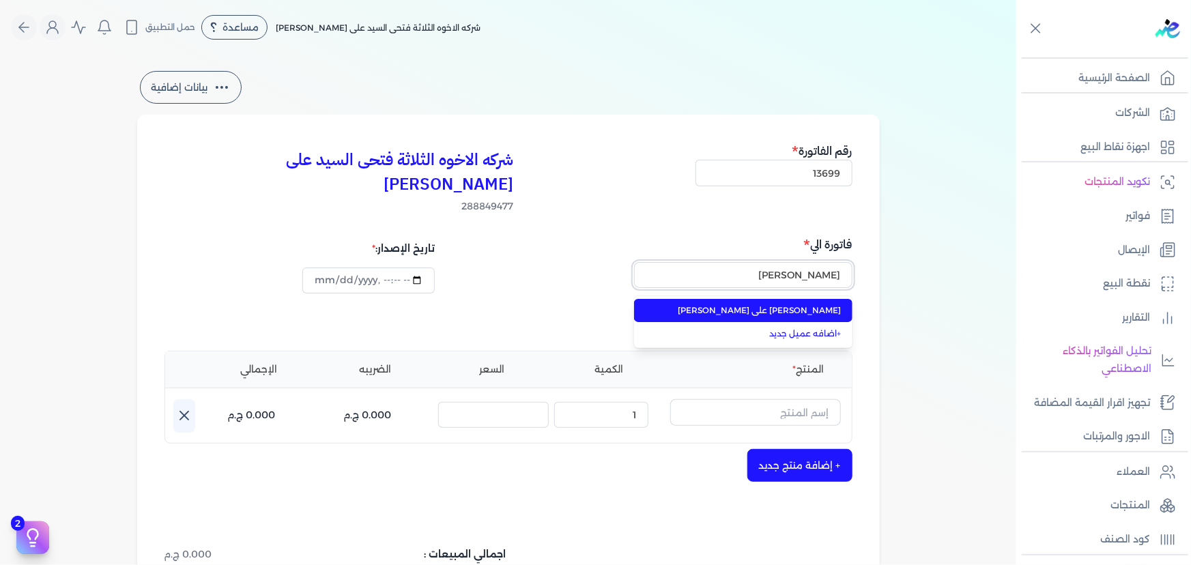
click at [721, 262] on input "دي بيل" at bounding box center [743, 275] width 218 height 26
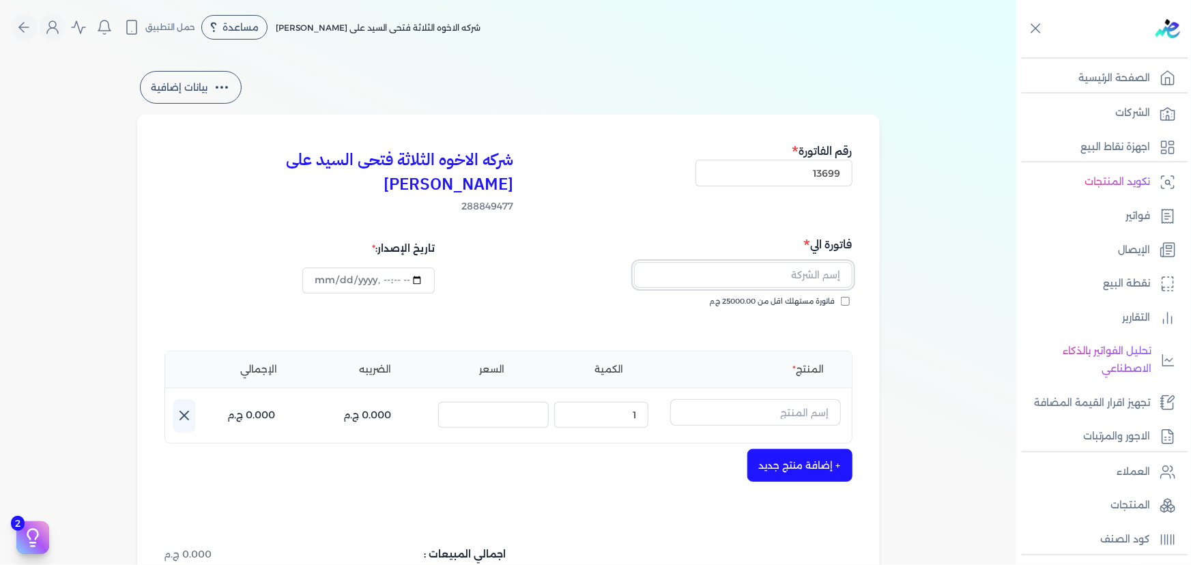
click at [721, 262] on input "text" at bounding box center [743, 275] width 218 height 26
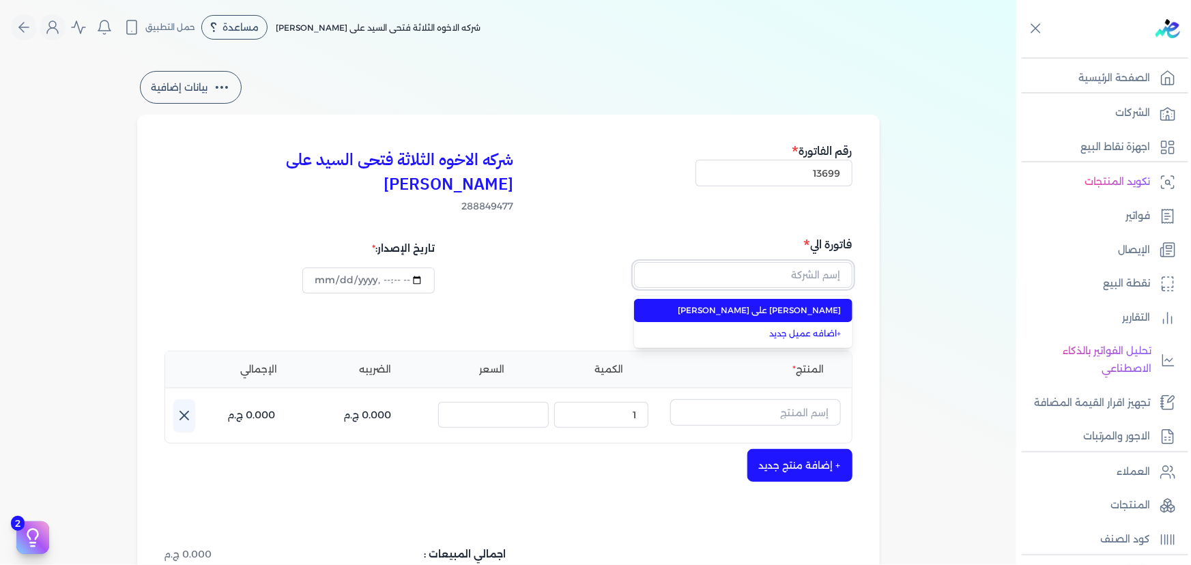
click at [721, 262] on input "text" at bounding box center [743, 275] width 218 height 26
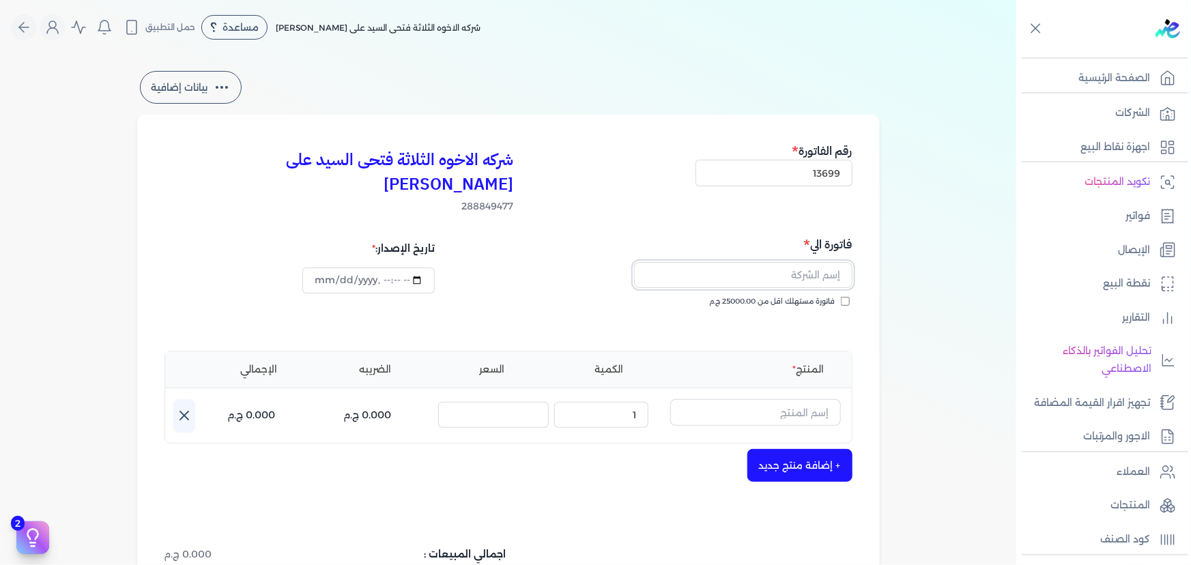
click at [723, 262] on input "text" at bounding box center [743, 275] width 218 height 26
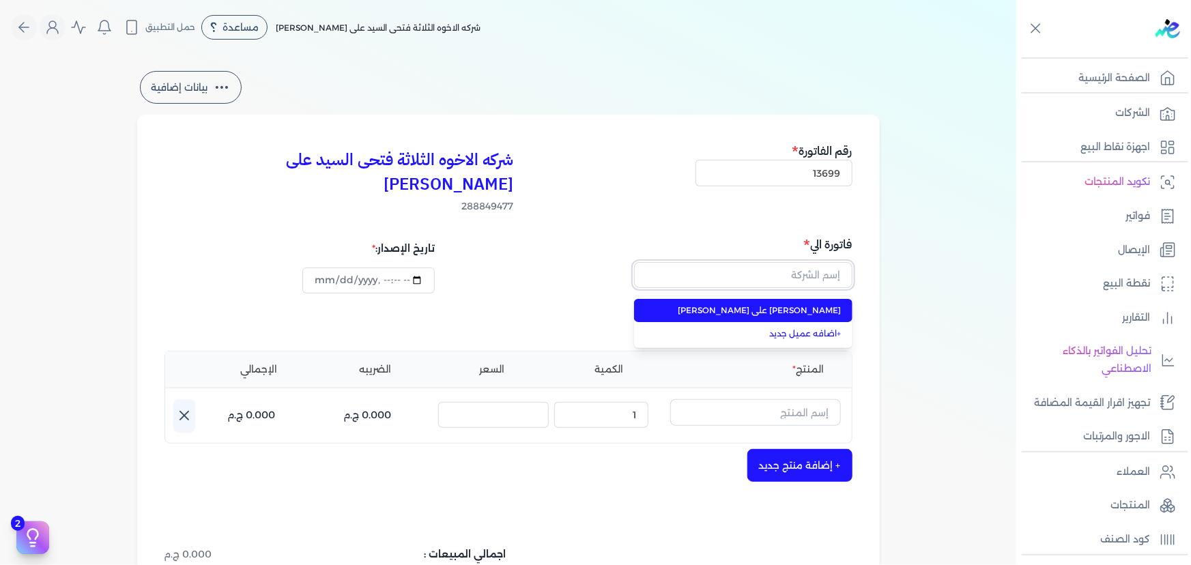
click at [724, 262] on input "text" at bounding box center [743, 275] width 218 height 26
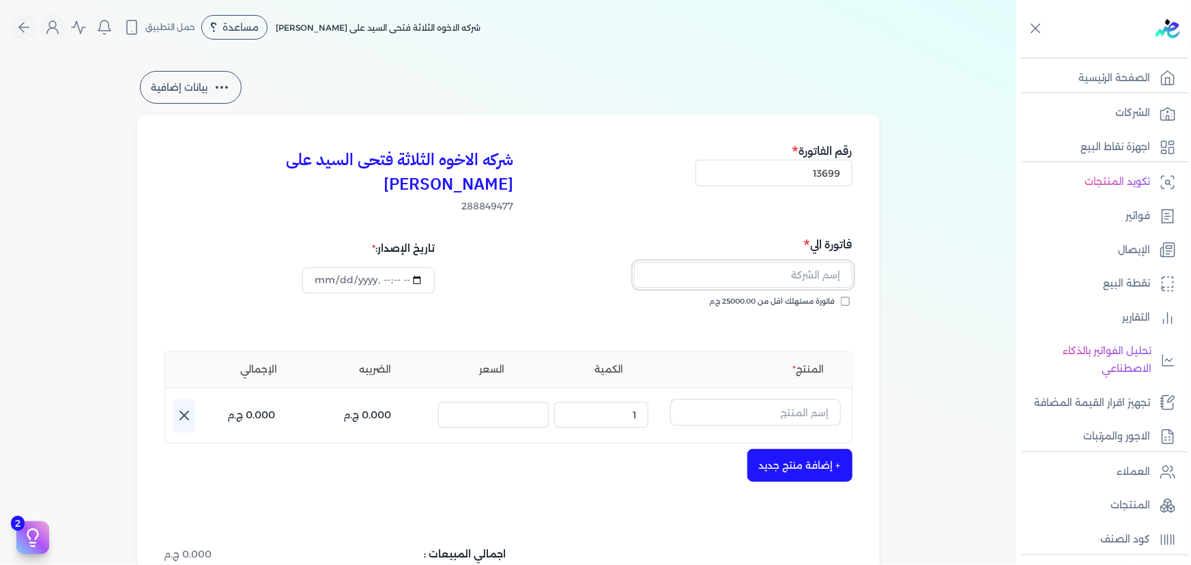
paste input "دبليو بى للتسويق العقارى"
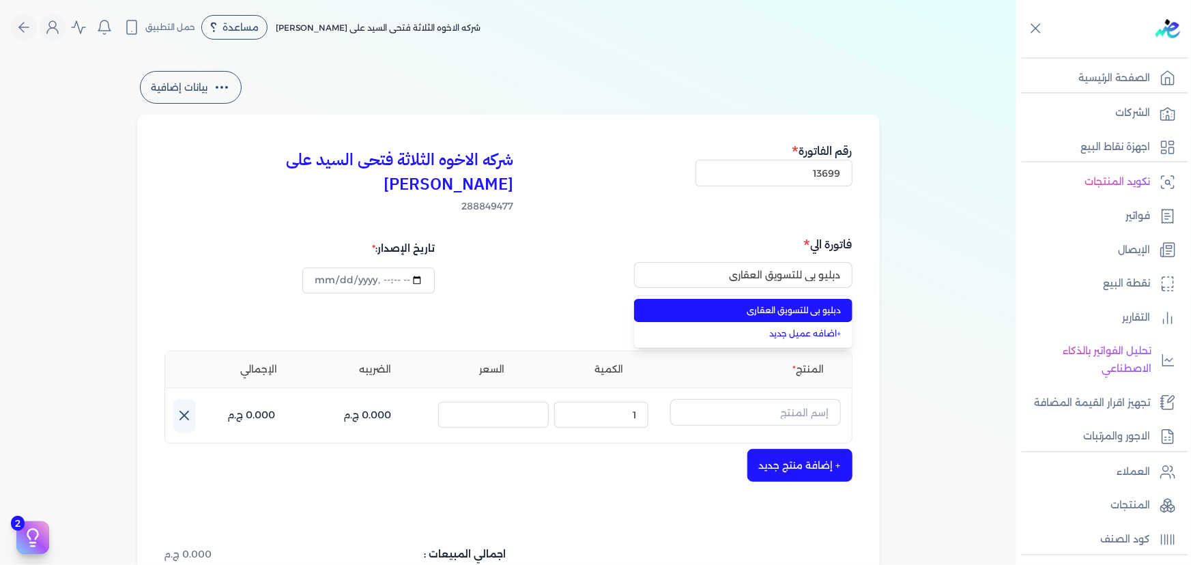
click at [764, 304] on span "دبليو بى للتسويق العقارى" at bounding box center [751, 310] width 180 height 12
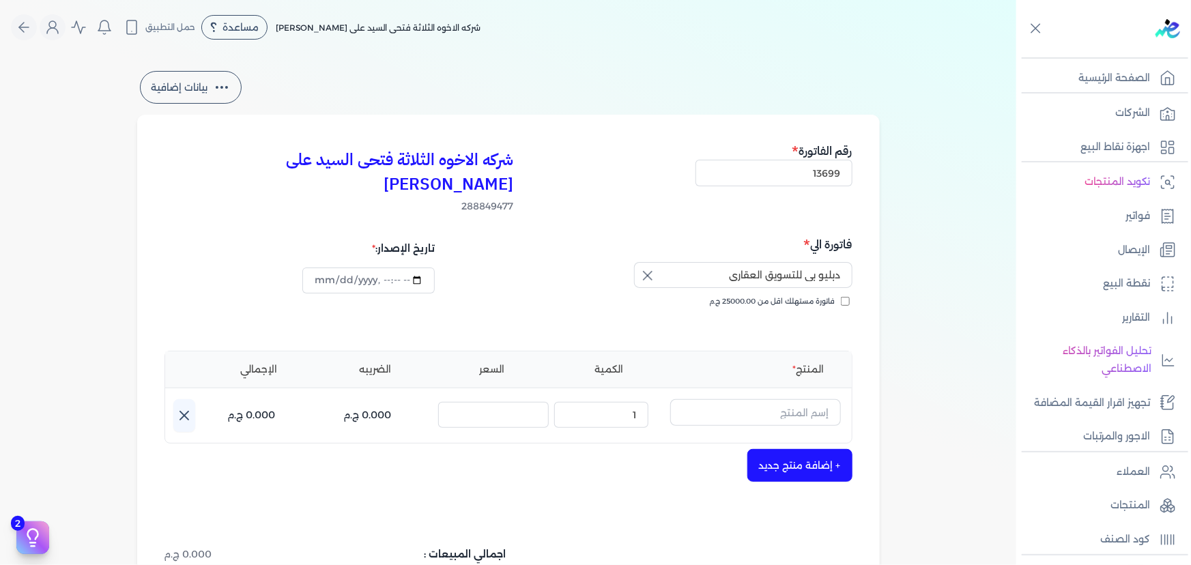
click at [661, 296] on div "فاتورة مستهلك اقل من 25000.00 ج.م" at bounding box center [682, 315] width 334 height 38
click at [799, 399] on input "text" at bounding box center [755, 412] width 171 height 26
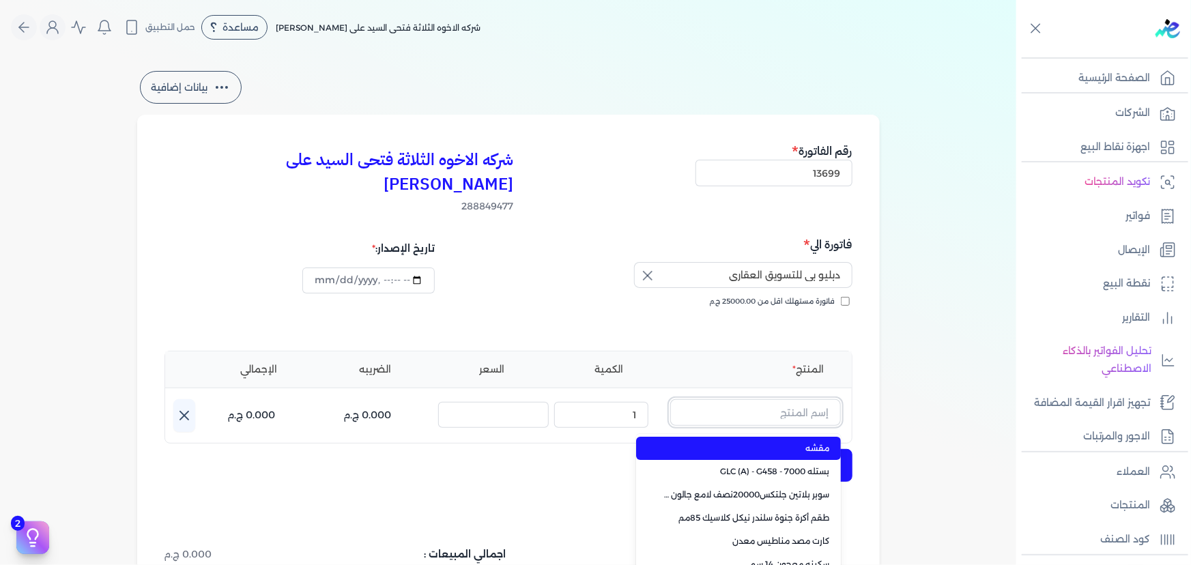
paste input "ستارت ميتاليك ذهبي علبة 0.190 لتر"
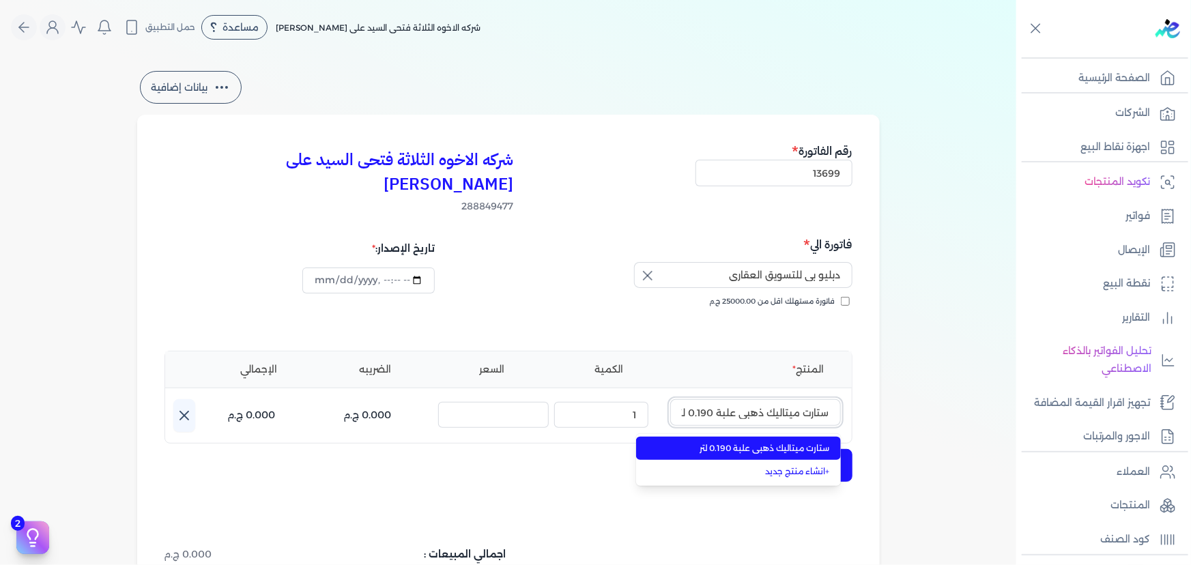
scroll to position [0, -2]
click at [798, 442] on span "ستارت ميتاليك ذهبي علبة 0.190 لتر" at bounding box center [746, 448] width 166 height 12
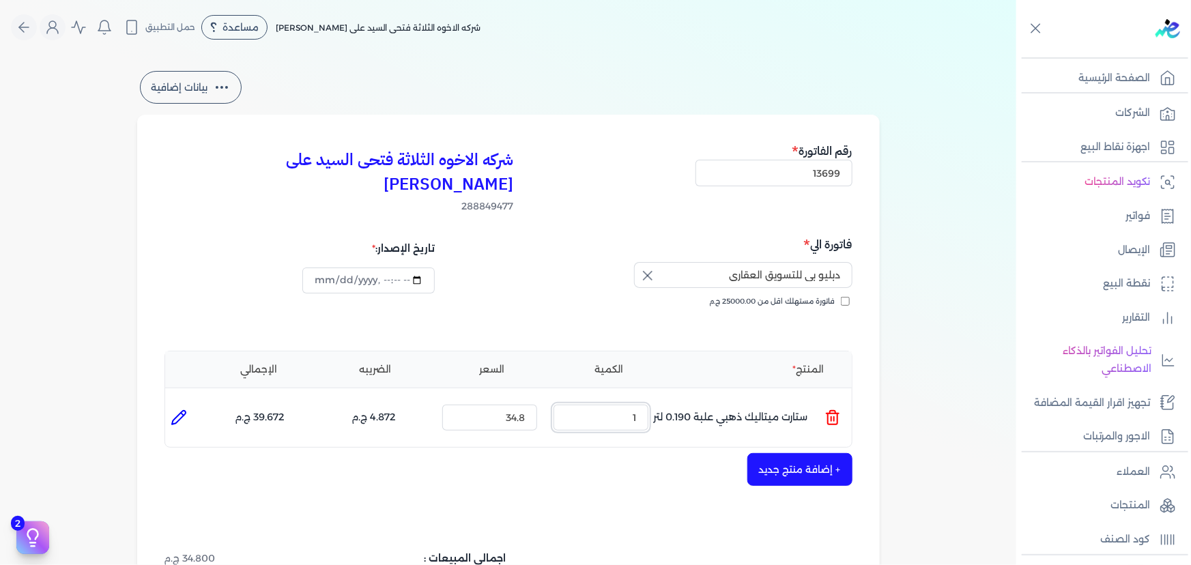
drag, startPoint x: 621, startPoint y: 390, endPoint x: 682, endPoint y: 402, distance: 61.8
click at [681, 402] on ul "المنتج : ستارت ميتاليك ذهبي علبة 0.190 لتر الكمية : 1 السعر : 34.8 الضريبه : 4.…" at bounding box center [508, 417] width 686 height 37
click at [177, 409] on icon at bounding box center [179, 417] width 16 height 16
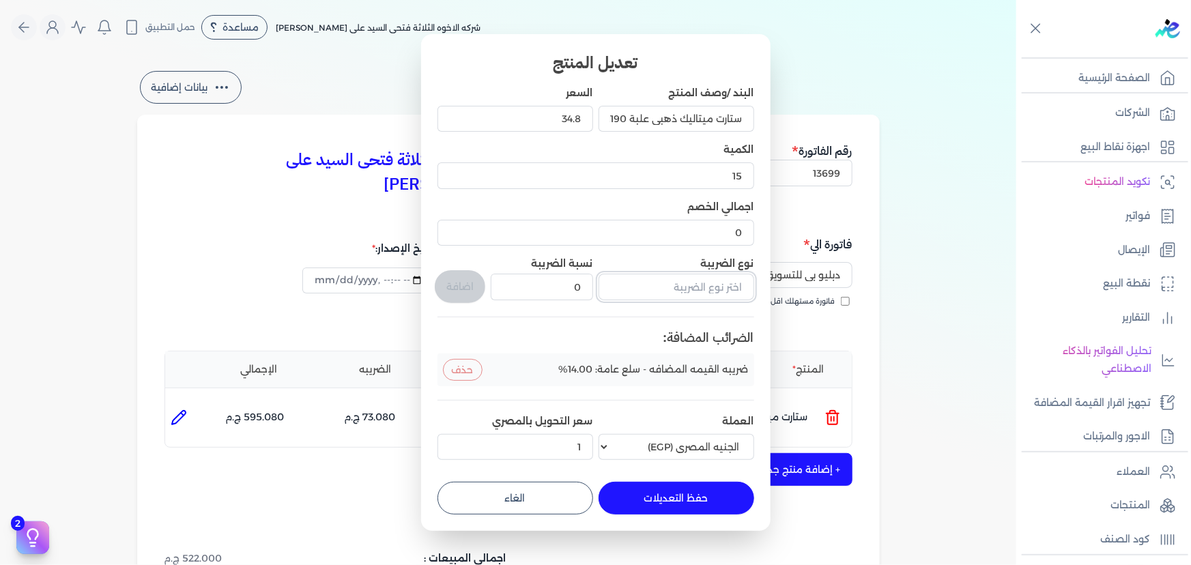
click at [659, 282] on input "text" at bounding box center [676, 287] width 156 height 26
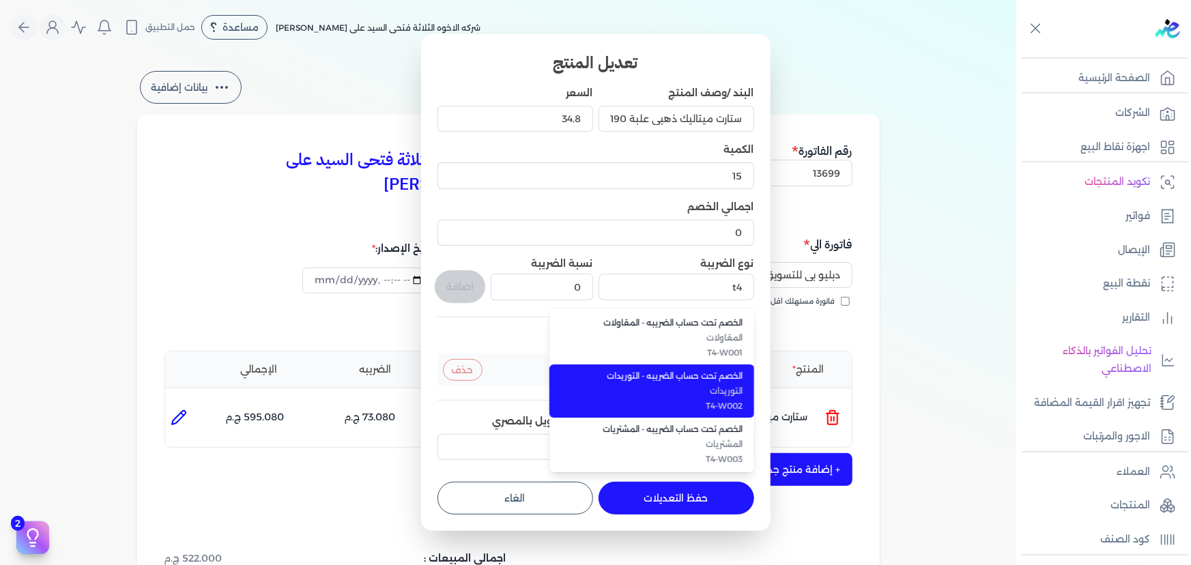
click at [677, 385] on span "التوريدات" at bounding box center [660, 391] width 166 height 12
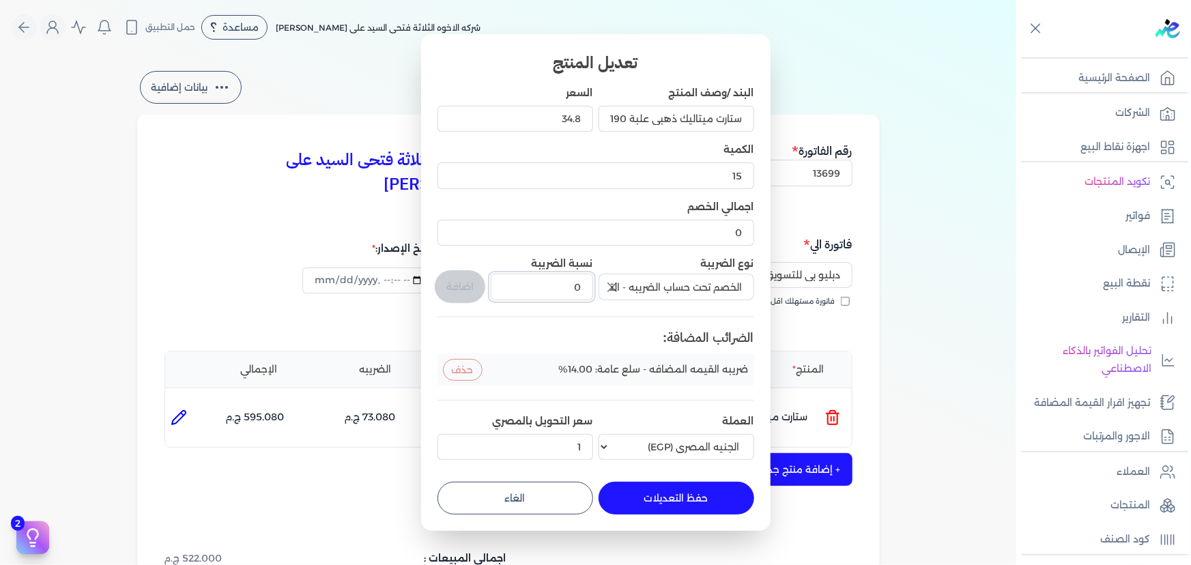
click at [544, 288] on input "0" at bounding box center [542, 287] width 102 height 26
click at [475, 286] on button "اضافة" at bounding box center [460, 286] width 50 height 33
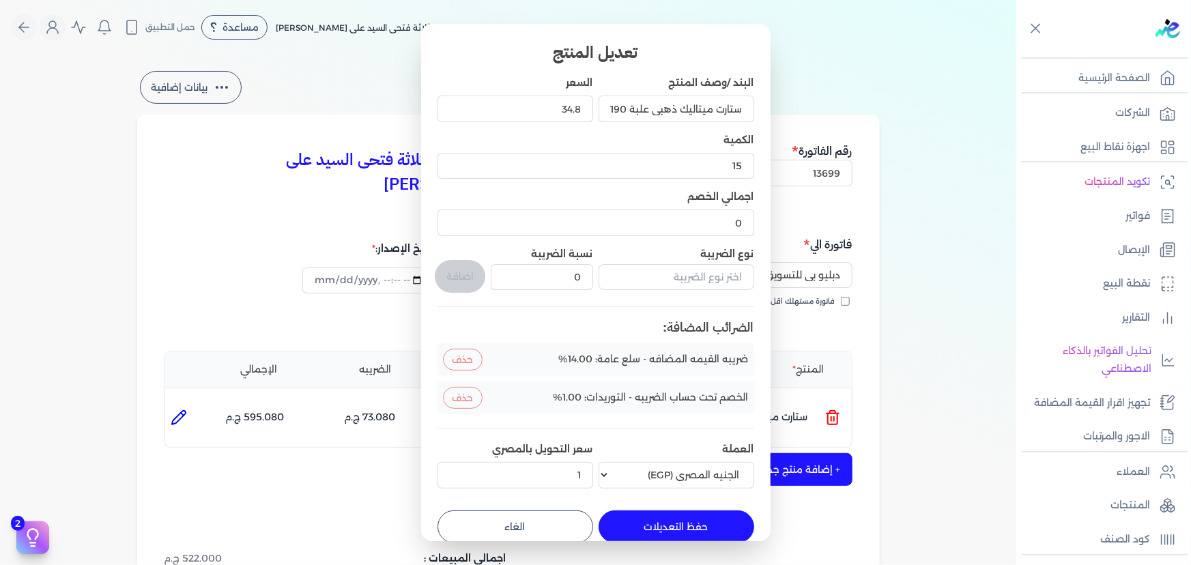
click at [703, 527] on button "حفظ التعديلات" at bounding box center [676, 526] width 156 height 33
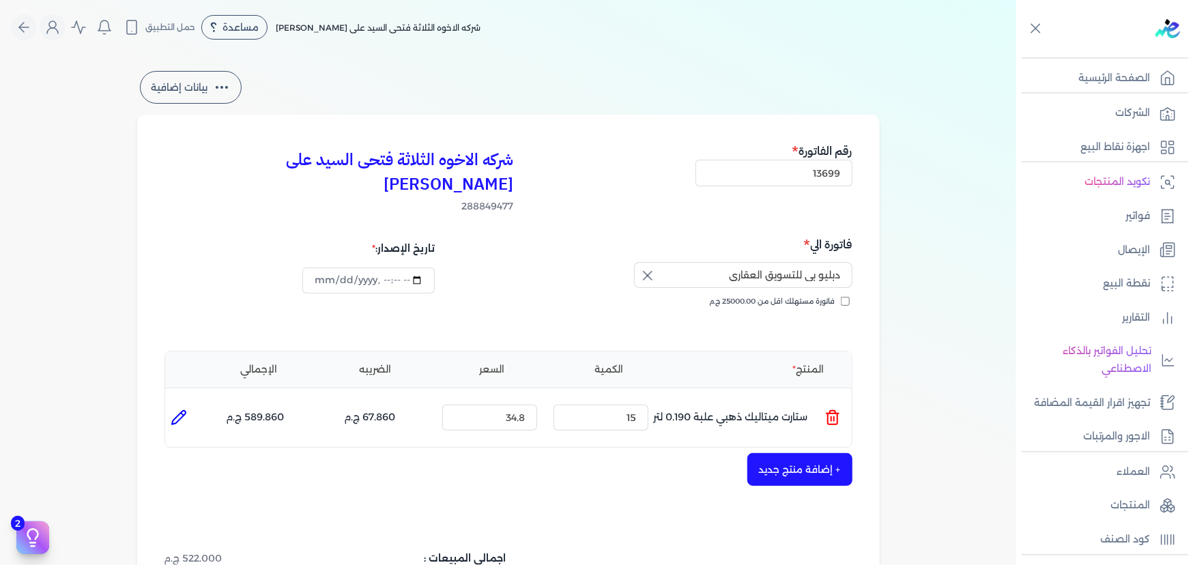
click at [813, 453] on button "+ إضافة منتج جديد" at bounding box center [799, 469] width 105 height 33
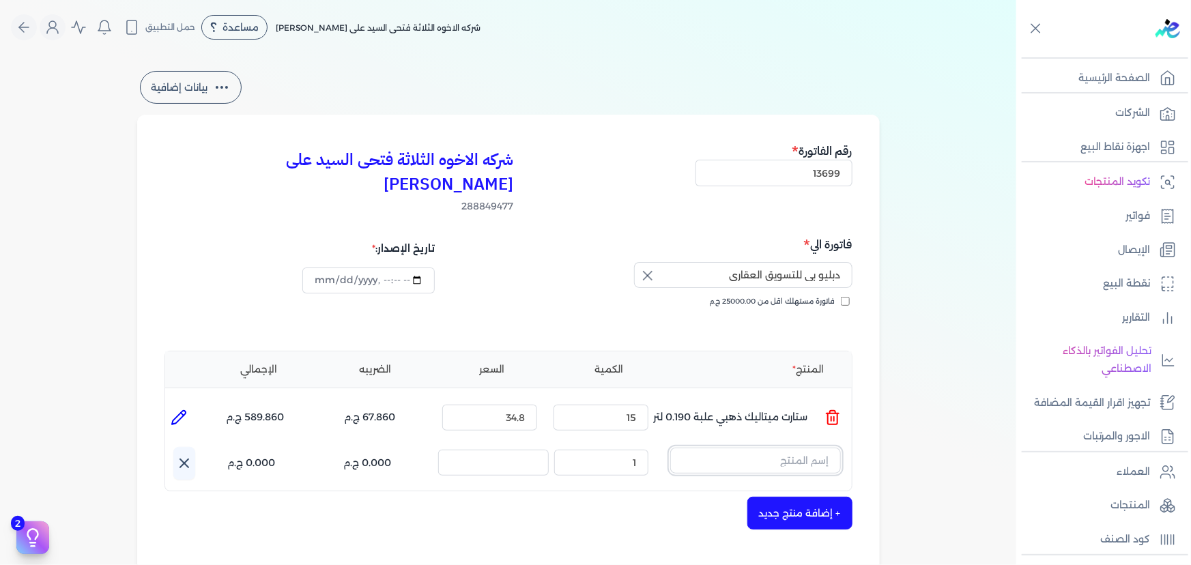
click at [718, 448] on input "text" at bounding box center [755, 461] width 171 height 26
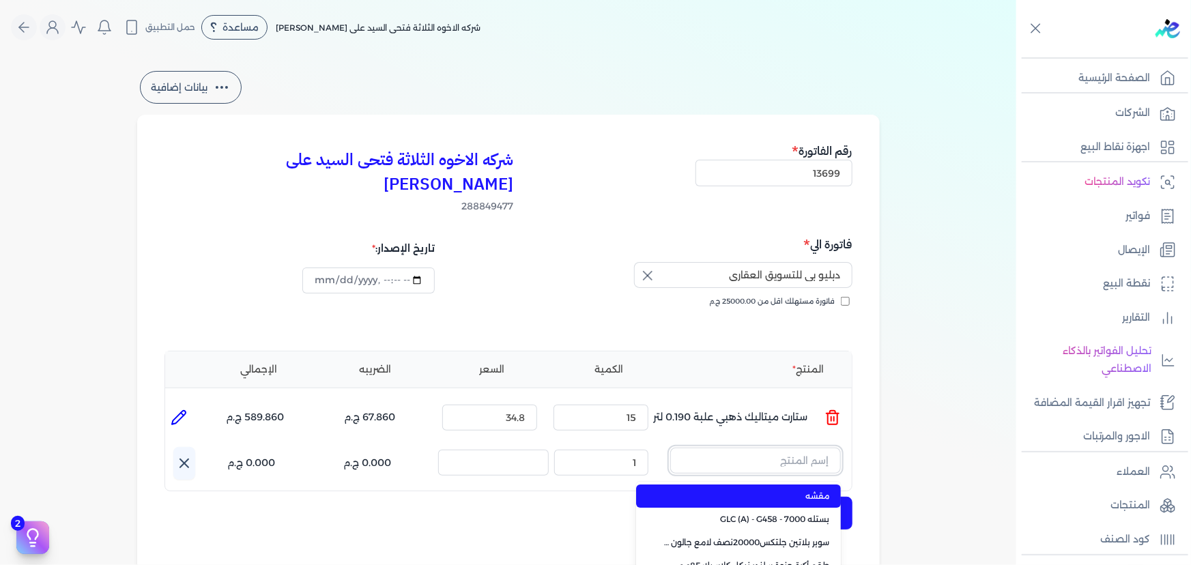
paste input "ستارت بلاستيك بستلة 8 لتر"
click at [728, 490] on span "ستارت بلاستيك بستلة 8 لتر" at bounding box center [746, 496] width 166 height 12
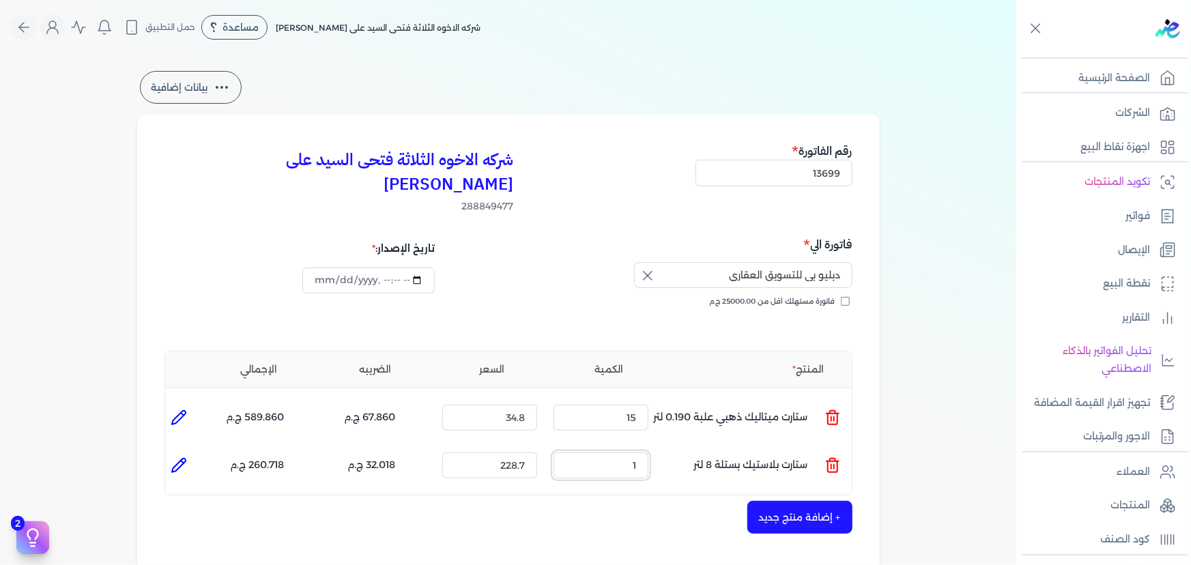
drag, startPoint x: 616, startPoint y: 446, endPoint x: 646, endPoint y: 436, distance: 31.7
click at [638, 452] on input "1" at bounding box center [600, 465] width 95 height 26
click at [187, 457] on icon at bounding box center [179, 465] width 16 height 16
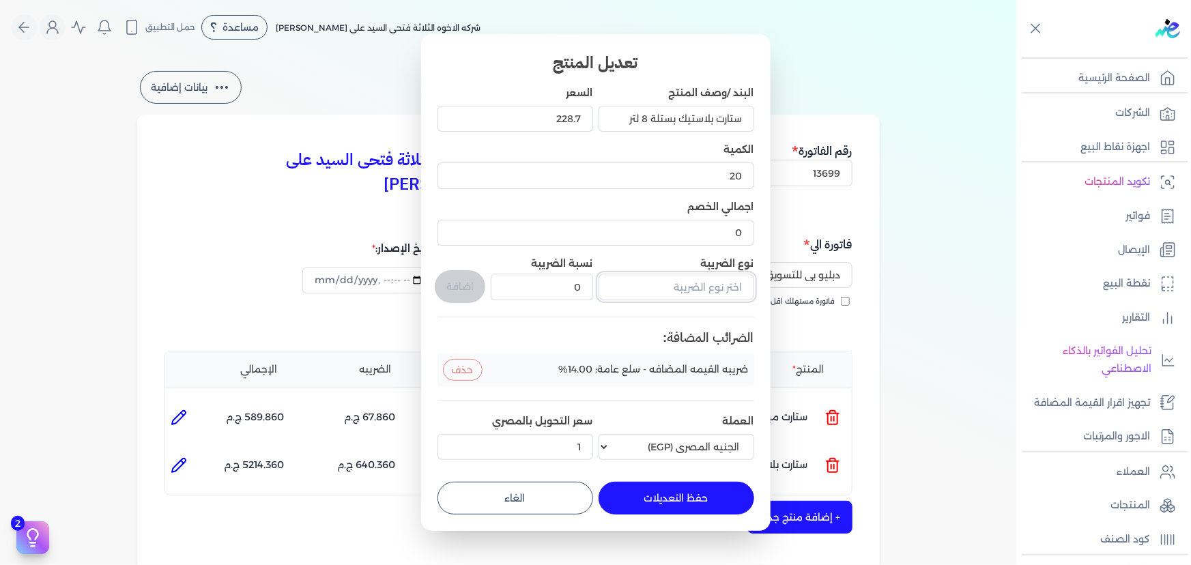
click at [679, 291] on input "text" at bounding box center [676, 287] width 156 height 26
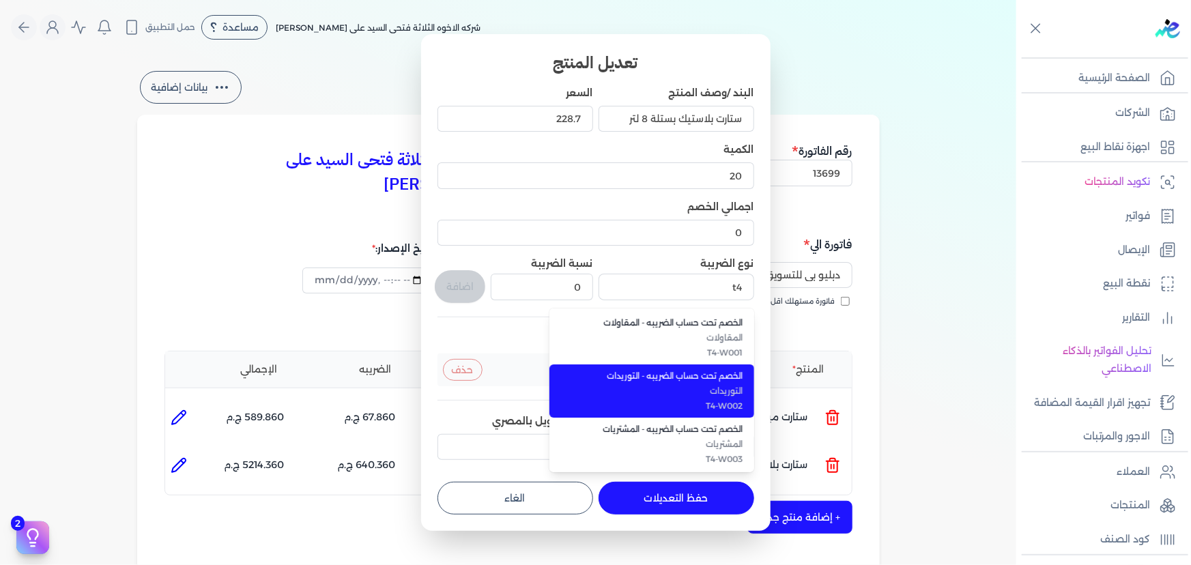
click at [719, 374] on span "الخصم تحت حساب الضريبه - التوريدات" at bounding box center [660, 376] width 166 height 12
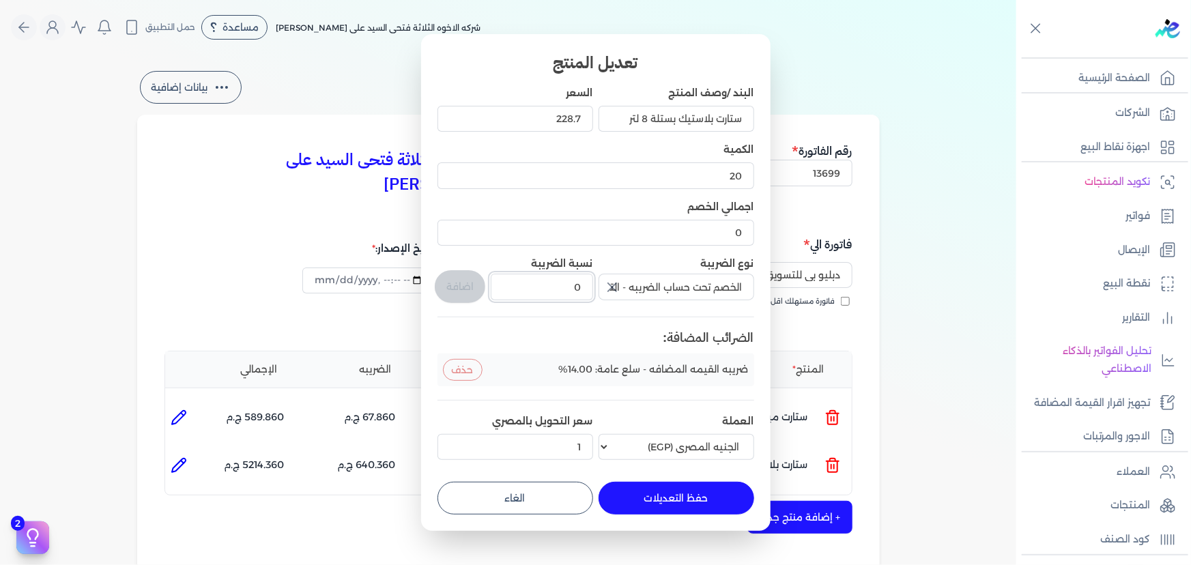
drag, startPoint x: 544, startPoint y: 287, endPoint x: 634, endPoint y: 293, distance: 90.2
click at [621, 291] on div "البند /وصف المنتج ستارت بلاستيك بستلة 8 لتر السعر 228.7 الكمية 20 اجمالي الخصم …" at bounding box center [595, 275] width 317 height 379
click at [457, 287] on button "اضافة" at bounding box center [460, 286] width 50 height 33
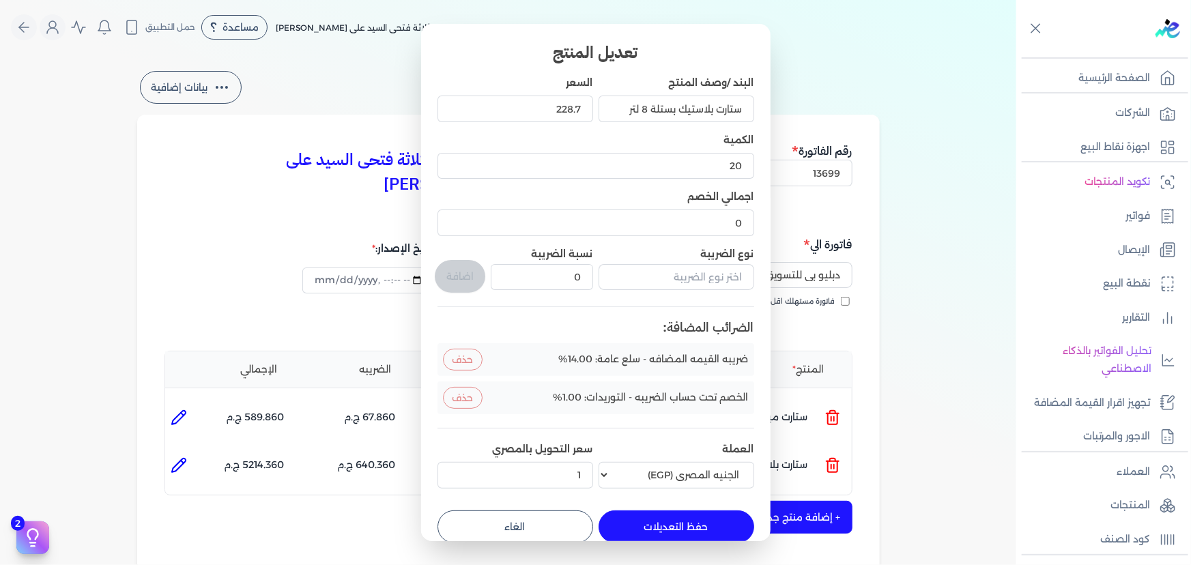
click at [684, 523] on button "حفظ التعديلات" at bounding box center [676, 526] width 156 height 33
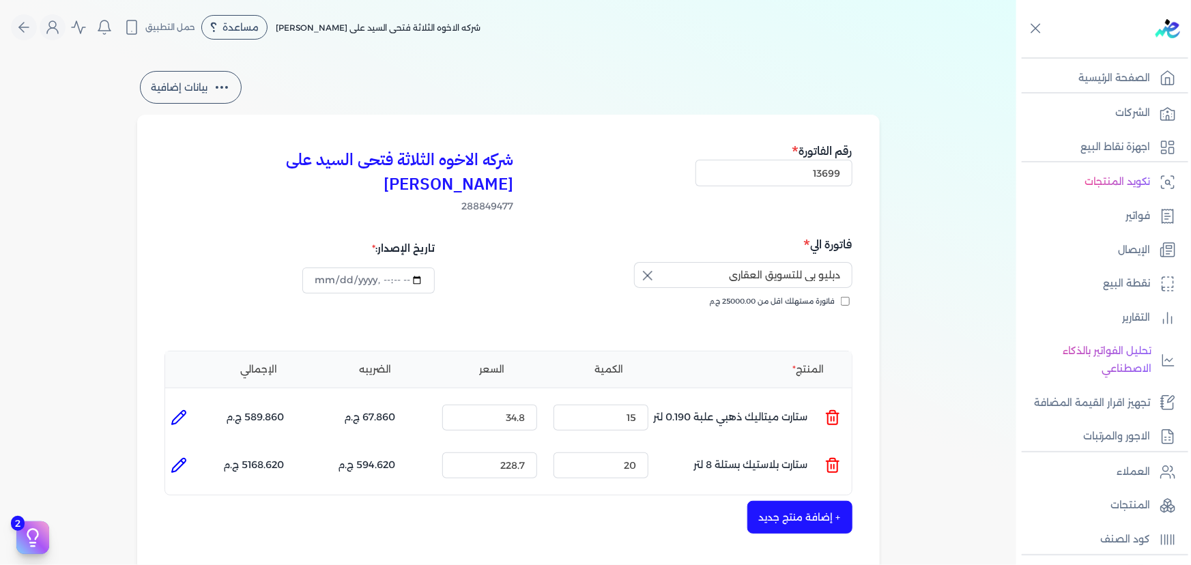
scroll to position [186, 0]
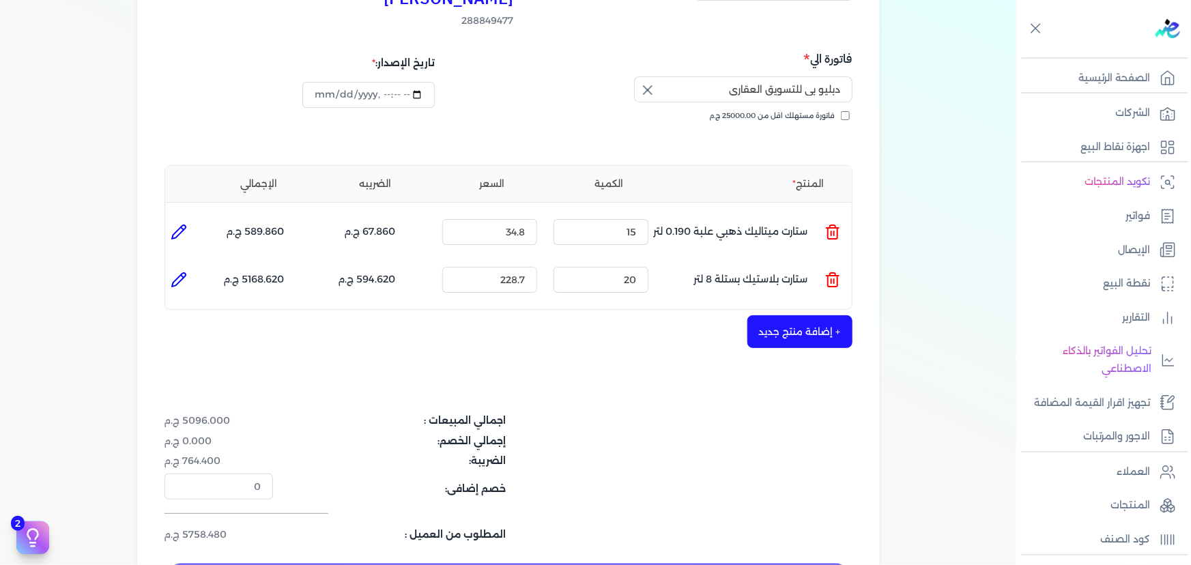
click at [802, 315] on button "+ إضافة منتج جديد" at bounding box center [799, 331] width 105 height 33
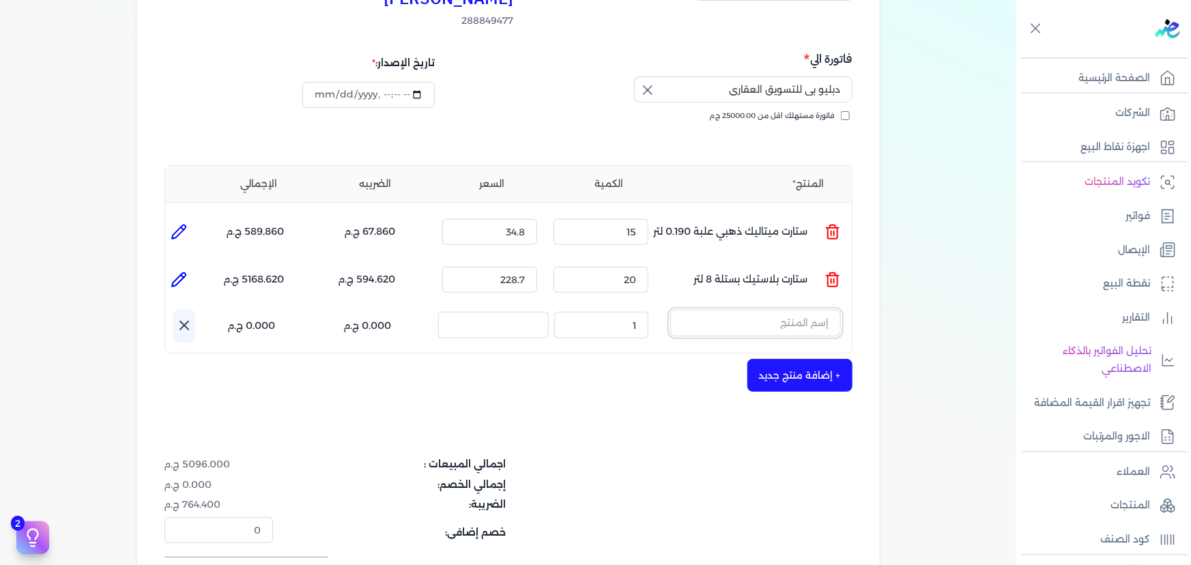
click at [776, 310] on input "text" at bounding box center [755, 323] width 171 height 26
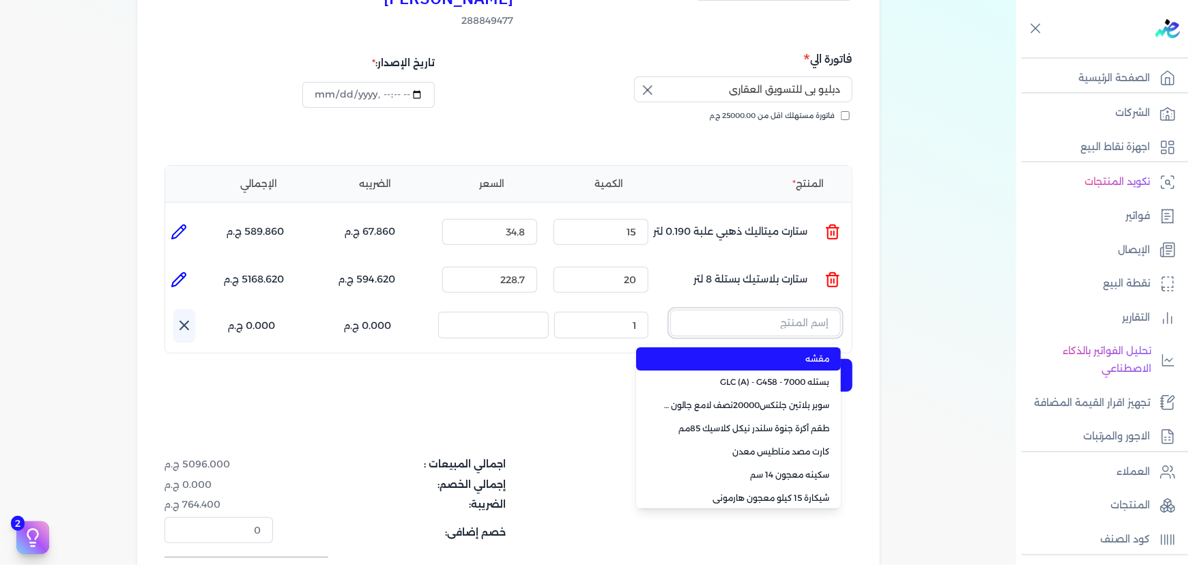
paste input "ورنيش ستاندر 690 علبة 0,700 كجم"
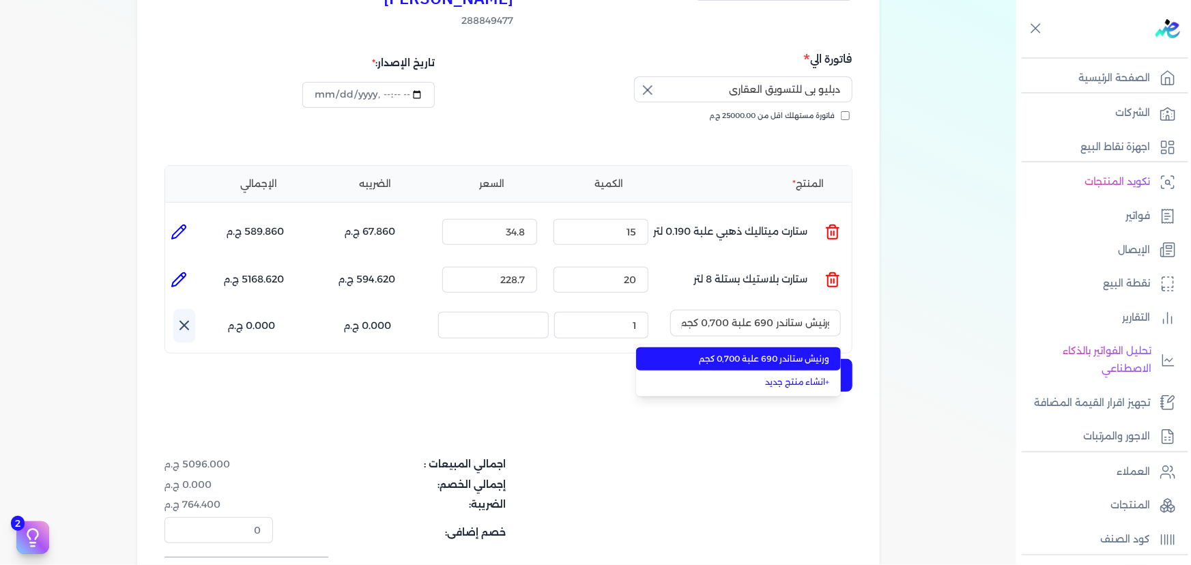
click at [773, 353] on span "ورنيش ستاندر 690 علبة 0,700 كجم" at bounding box center [746, 359] width 166 height 12
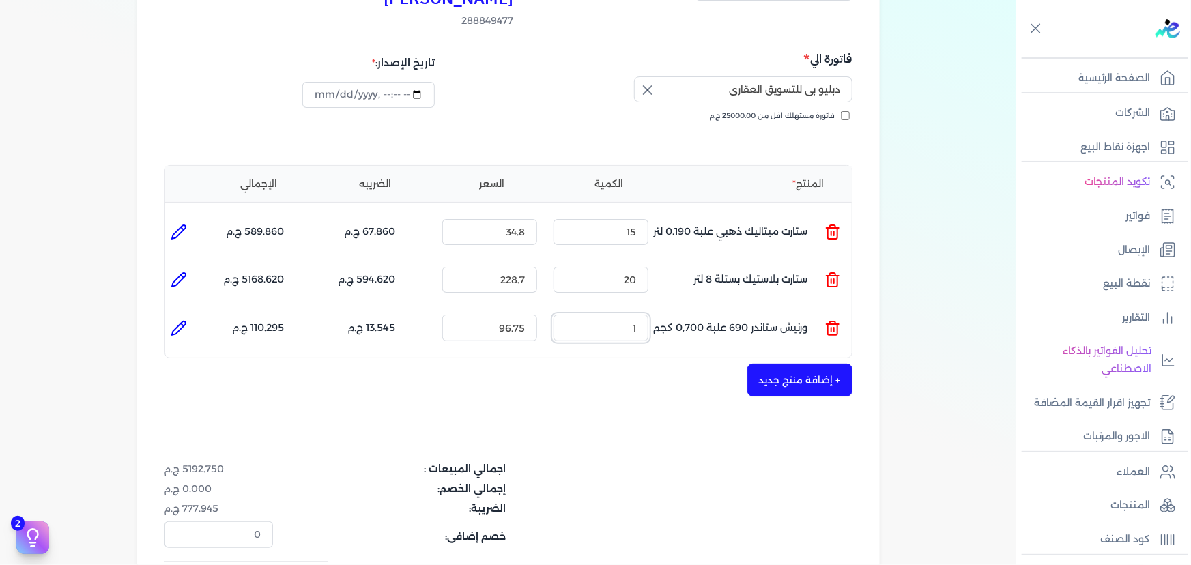
drag, startPoint x: 651, startPoint y: 304, endPoint x: 682, endPoint y: 293, distance: 32.6
click at [677, 309] on ul "المنتج : ورنيش ستاندر 690 علبة 0,700 كجم الكمية : 1 السعر : 96.75 الضريبه : 13.…" at bounding box center [508, 327] width 686 height 37
click at [182, 320] on icon at bounding box center [179, 328] width 16 height 16
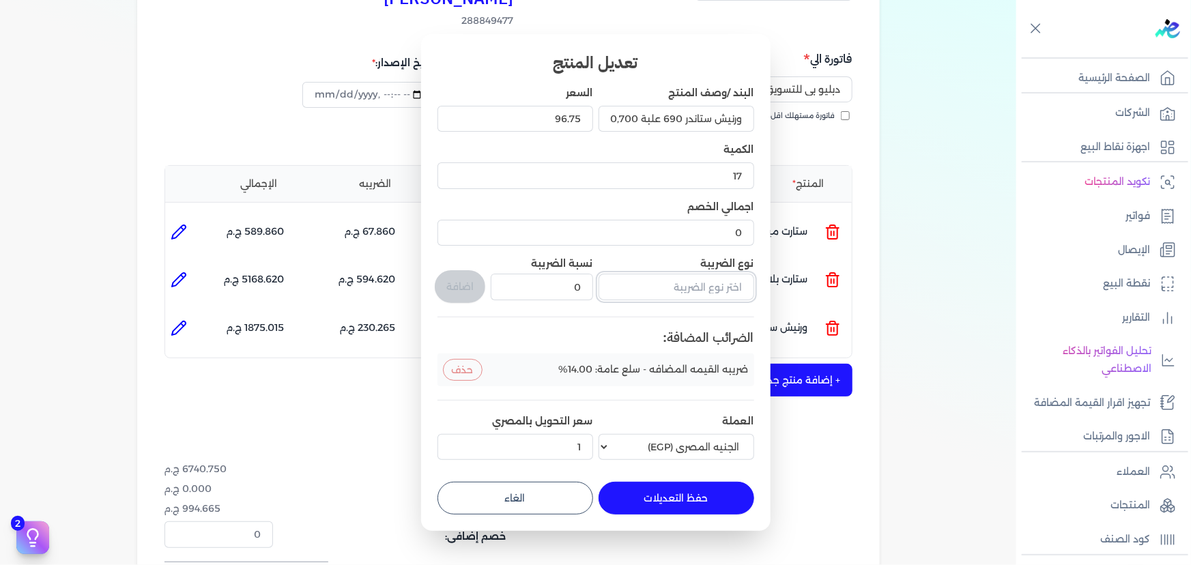
click at [690, 287] on input "text" at bounding box center [676, 287] width 156 height 26
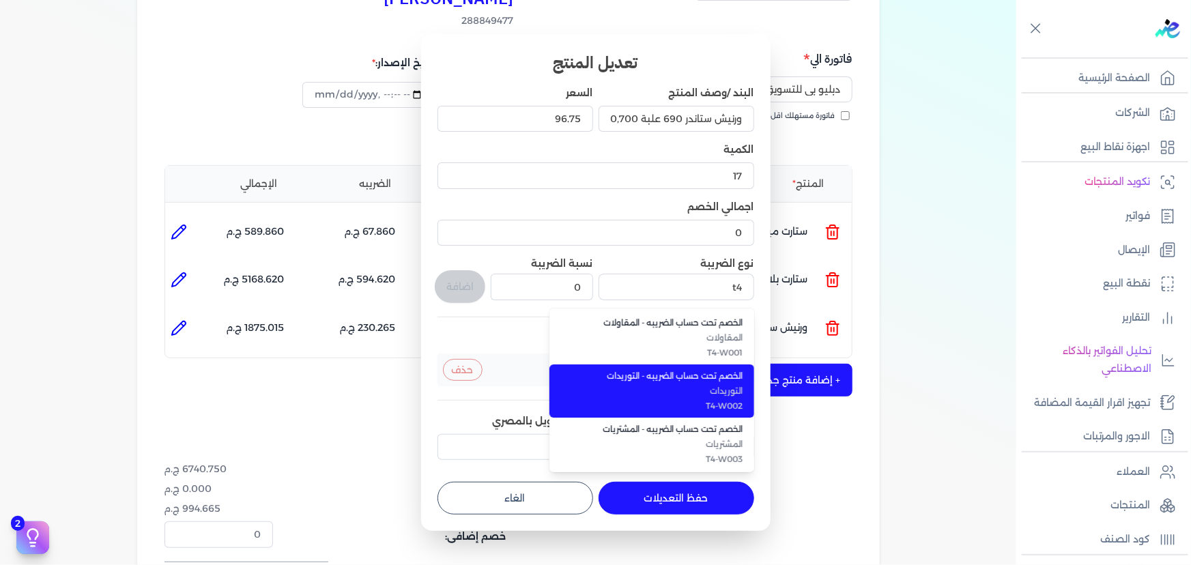
click at [672, 395] on span "التوريدات" at bounding box center [660, 391] width 166 height 12
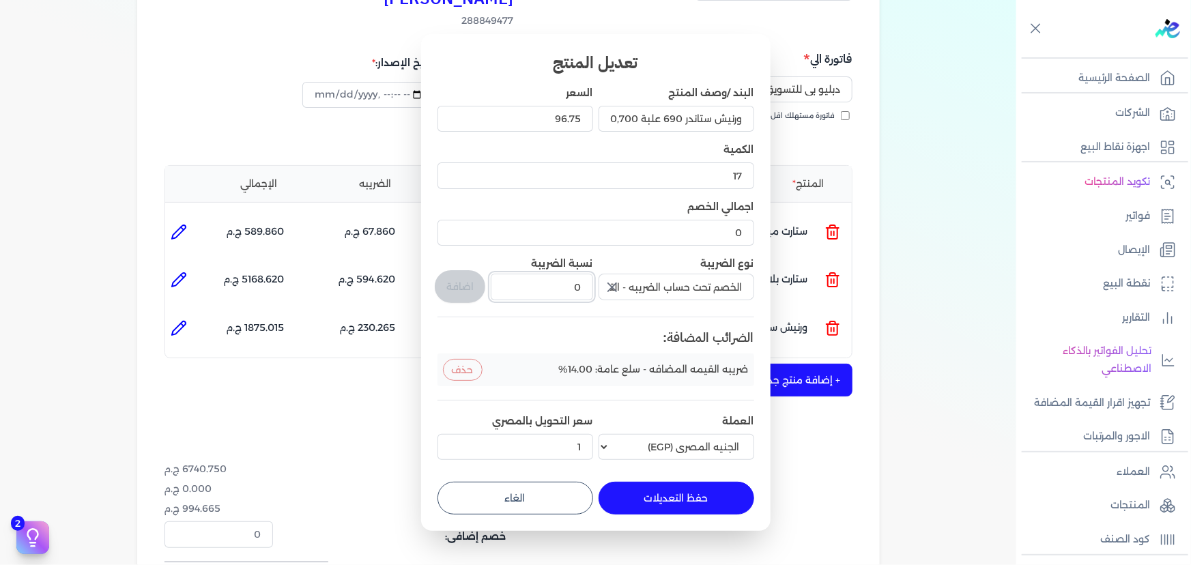
drag, startPoint x: 553, startPoint y: 290, endPoint x: 605, endPoint y: 280, distance: 53.5
click at [589, 287] on input "0" at bounding box center [542, 287] width 102 height 26
drag, startPoint x: 471, startPoint y: 287, endPoint x: 512, endPoint y: 351, distance: 76.5
click at [470, 287] on button "اضافة" at bounding box center [460, 286] width 50 height 33
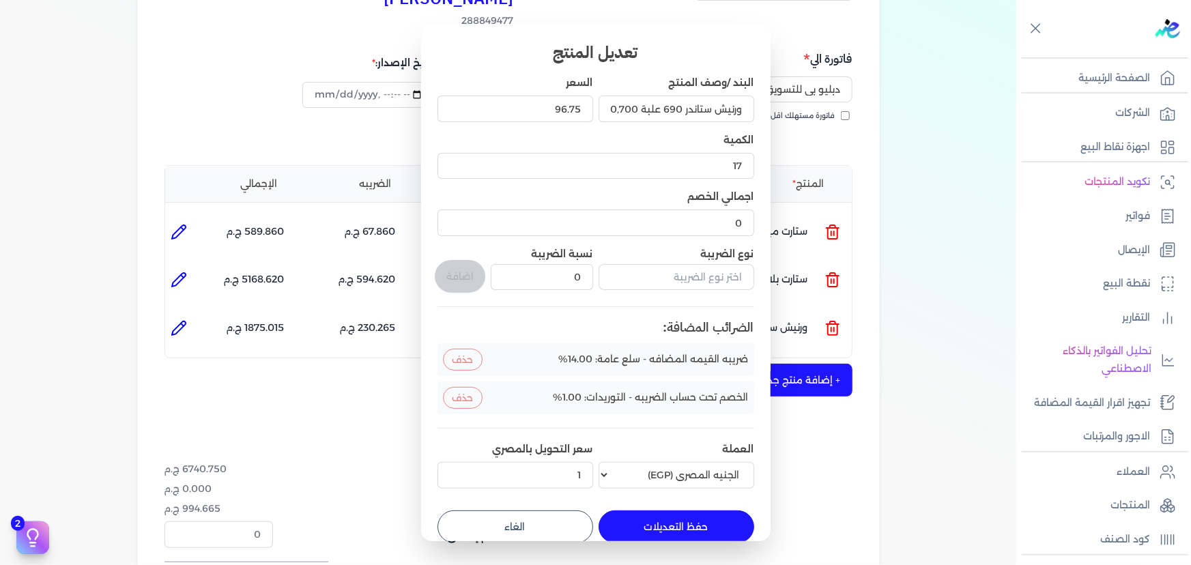
click at [665, 521] on button "حفظ التعديلات" at bounding box center [676, 526] width 156 height 33
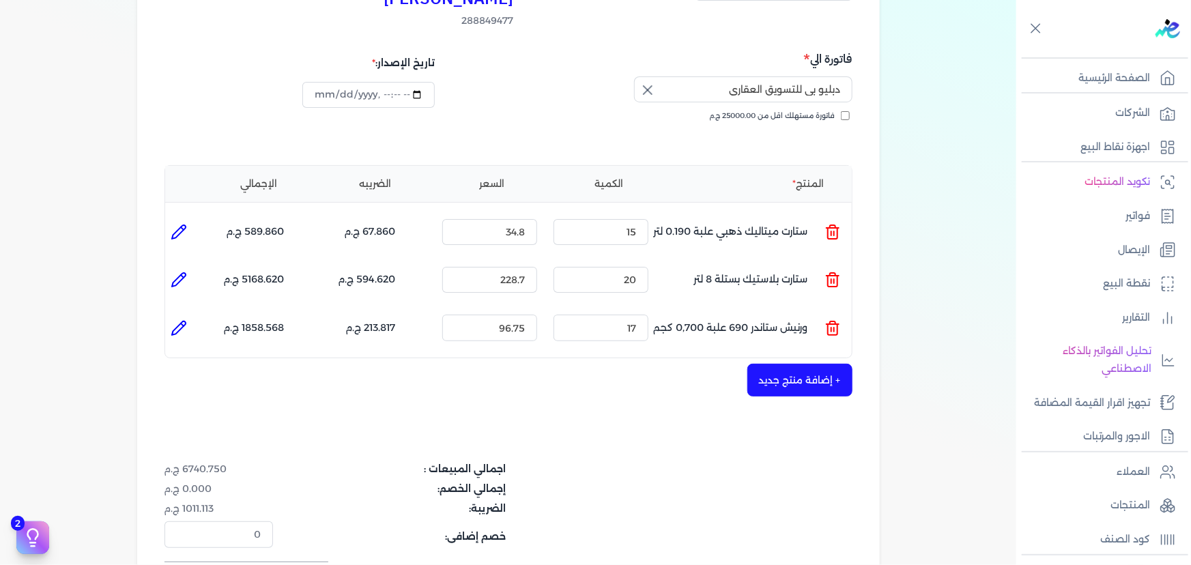
click at [795, 368] on button "+ إضافة منتج جديد" at bounding box center [799, 380] width 105 height 33
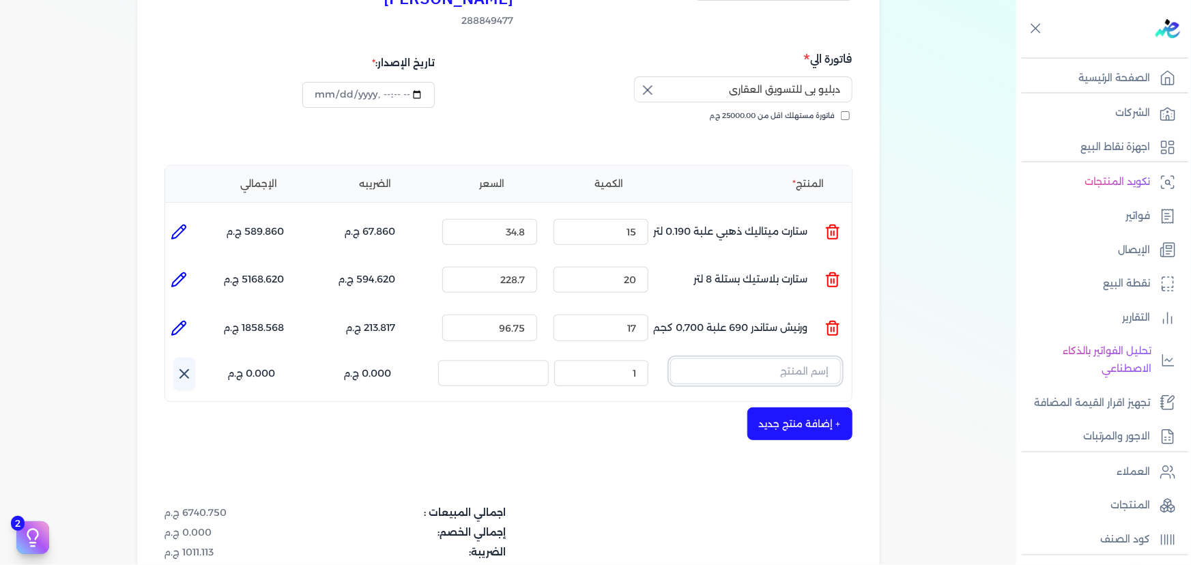
click at [776, 358] on input "text" at bounding box center [755, 371] width 171 height 26
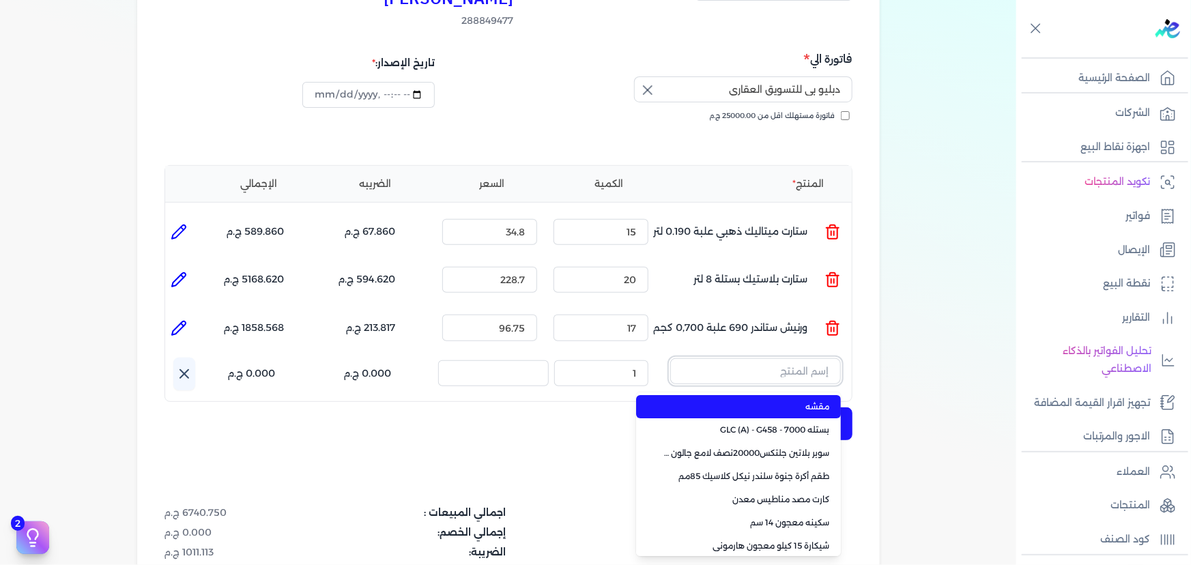
paste input "جلتكس 15000 بستلة 9 لتر"
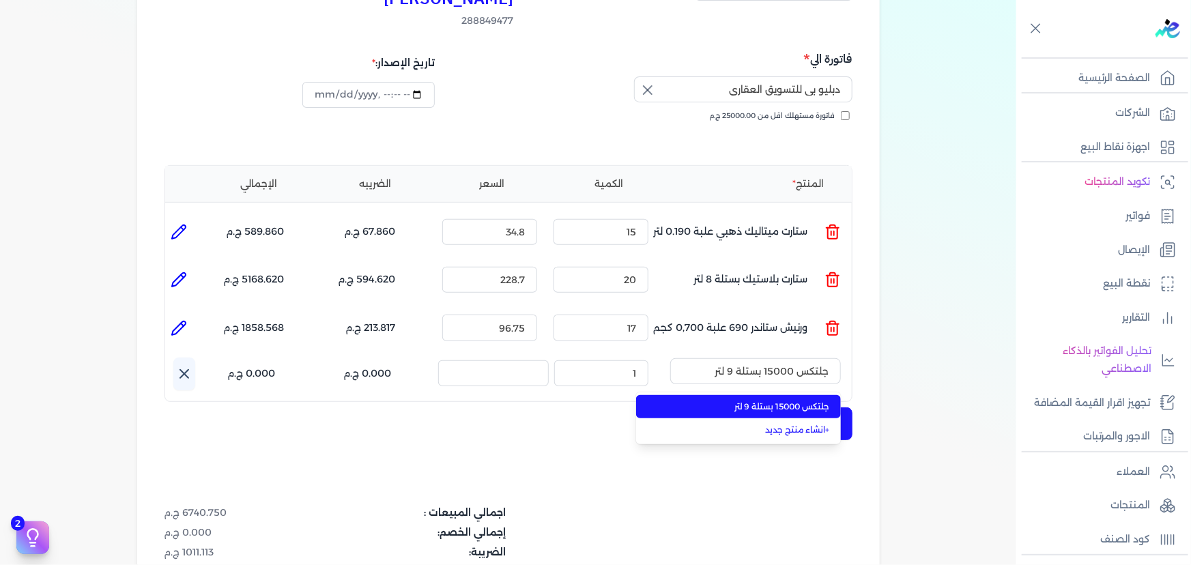
click at [764, 400] on span "جلتكس 15000 بستلة 9 لتر" at bounding box center [746, 406] width 166 height 12
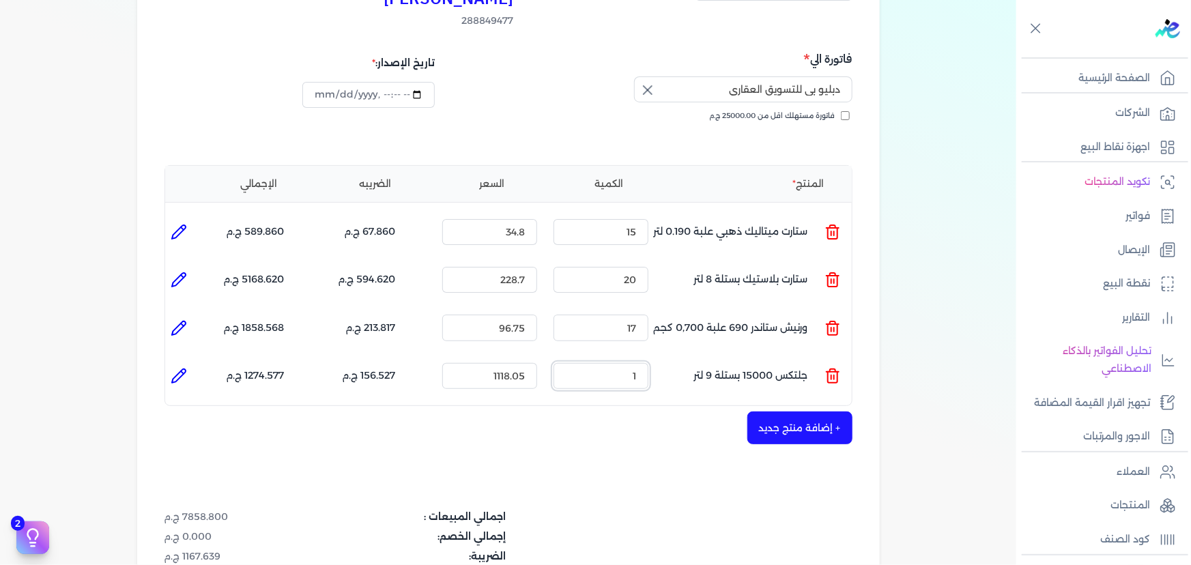
drag, startPoint x: 626, startPoint y: 350, endPoint x: 665, endPoint y: 340, distance: 40.0
click at [665, 358] on ul "المنتج : جلتكس 15000 بستلة 9 لتر الكمية : 1 السعر : 1118.05 الضريبه : 156.527 ج…" at bounding box center [508, 376] width 686 height 37
click at [187, 368] on icon at bounding box center [179, 376] width 16 height 16
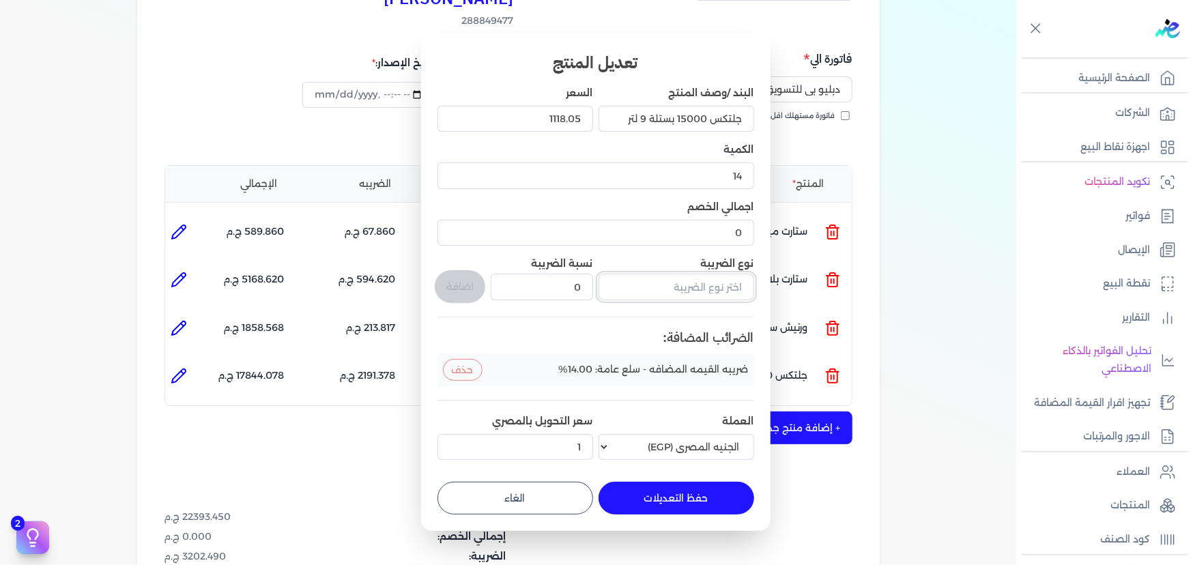
click at [732, 289] on input "text" at bounding box center [676, 287] width 156 height 26
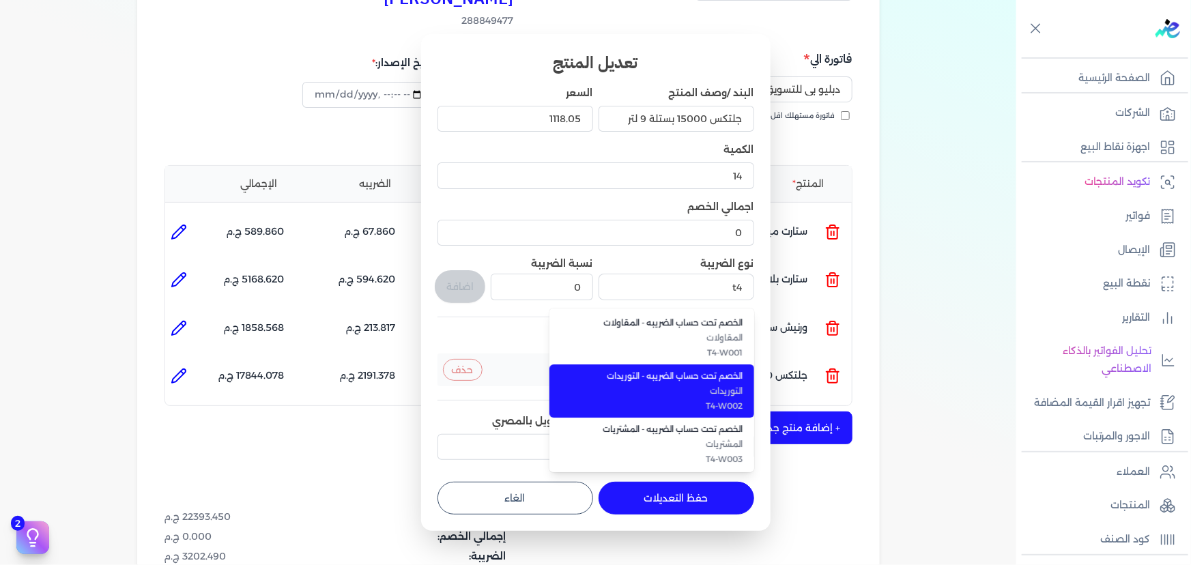
drag, startPoint x: 692, startPoint y: 379, endPoint x: 675, endPoint y: 366, distance: 21.4
click at [692, 377] on span "الخصم تحت حساب الضريبه - التوريدات" at bounding box center [660, 376] width 166 height 12
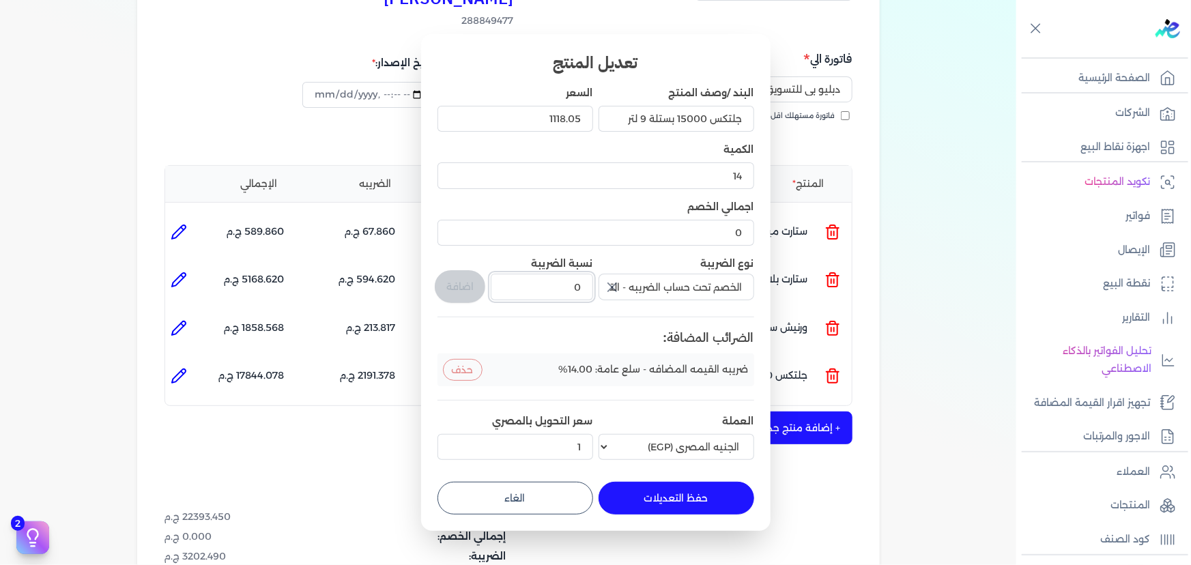
drag, startPoint x: 564, startPoint y: 287, endPoint x: 624, endPoint y: 284, distance: 60.1
click at [620, 283] on div "البند /وصف المنتج جلتكس 15000 بستلة 9 لتر السعر 1118.05 الكمية 14 اجمالي الخصم …" at bounding box center [595, 275] width 317 height 379
click at [462, 276] on button "اضافة" at bounding box center [460, 286] width 50 height 33
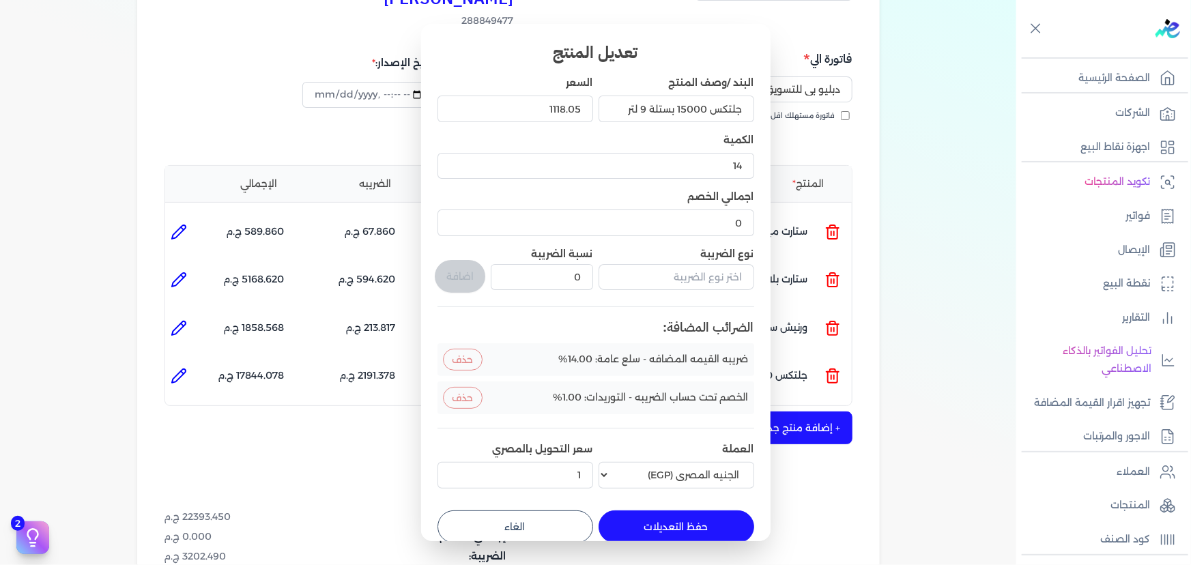
click at [671, 531] on button "حفظ التعديلات" at bounding box center [676, 526] width 156 height 33
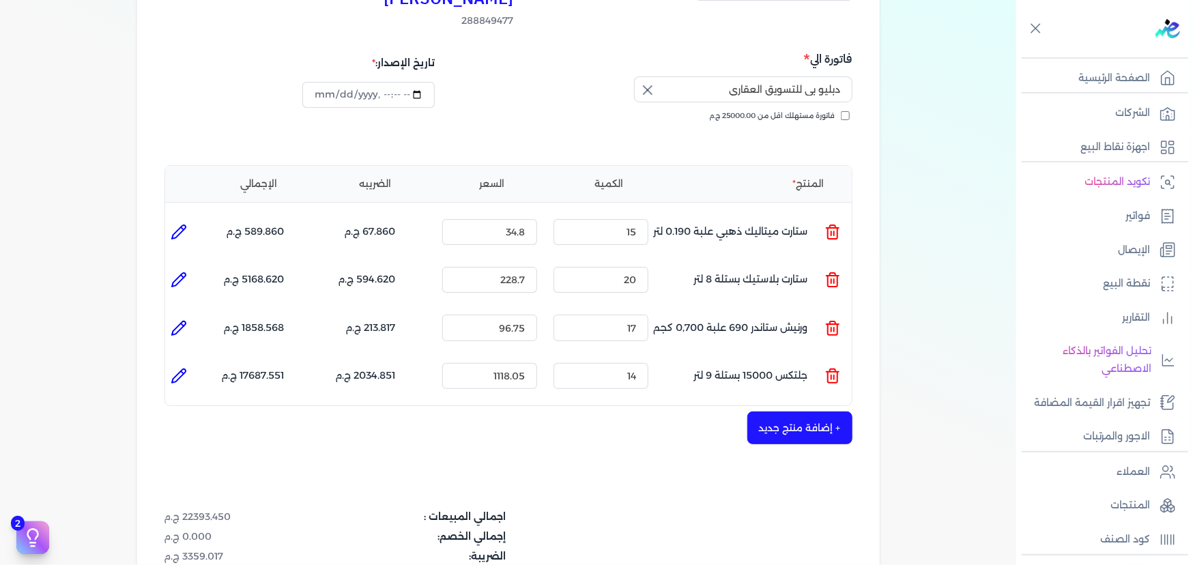
click at [189, 218] on li at bounding box center [178, 231] width 27 height 27
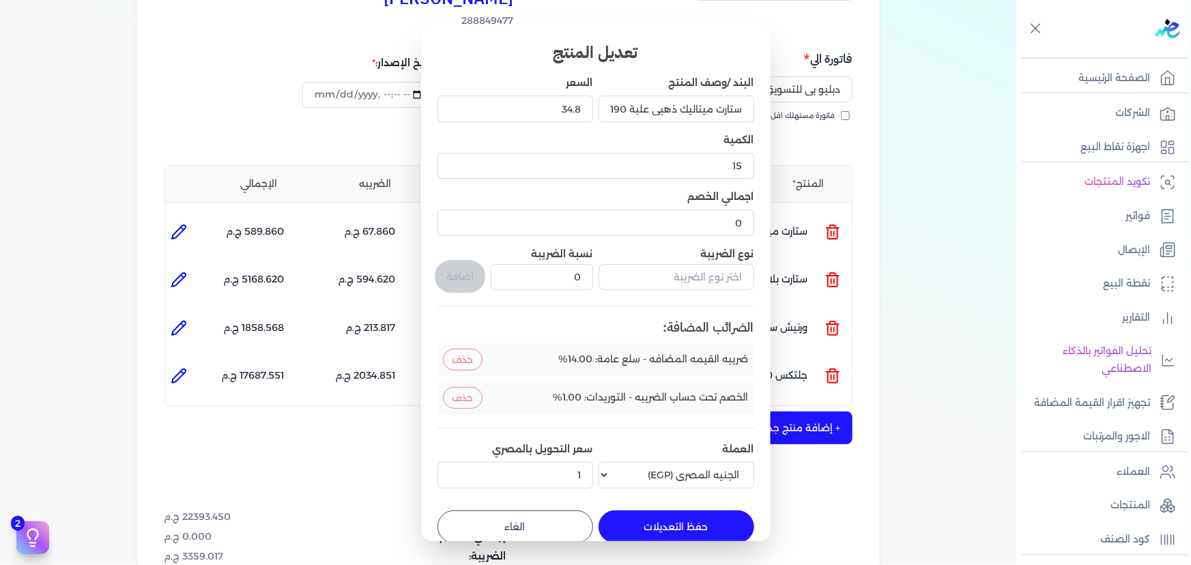
click at [581, 516] on button "الغاء" at bounding box center [515, 526] width 156 height 33
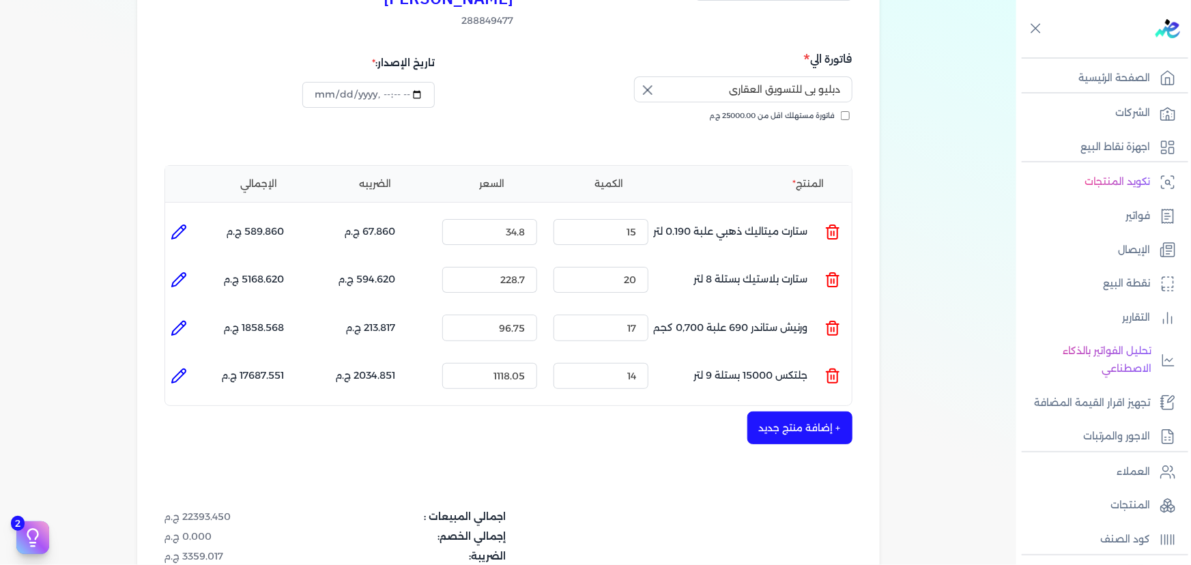
click at [182, 272] on icon at bounding box center [179, 280] width 16 height 16
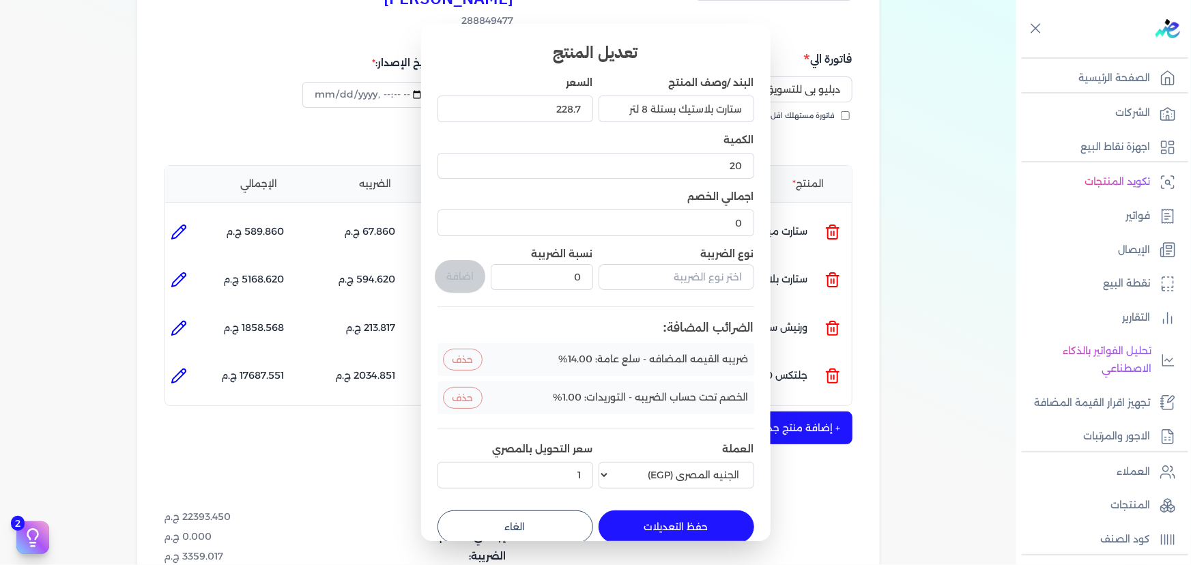
click at [575, 516] on button "الغاء" at bounding box center [515, 526] width 156 height 33
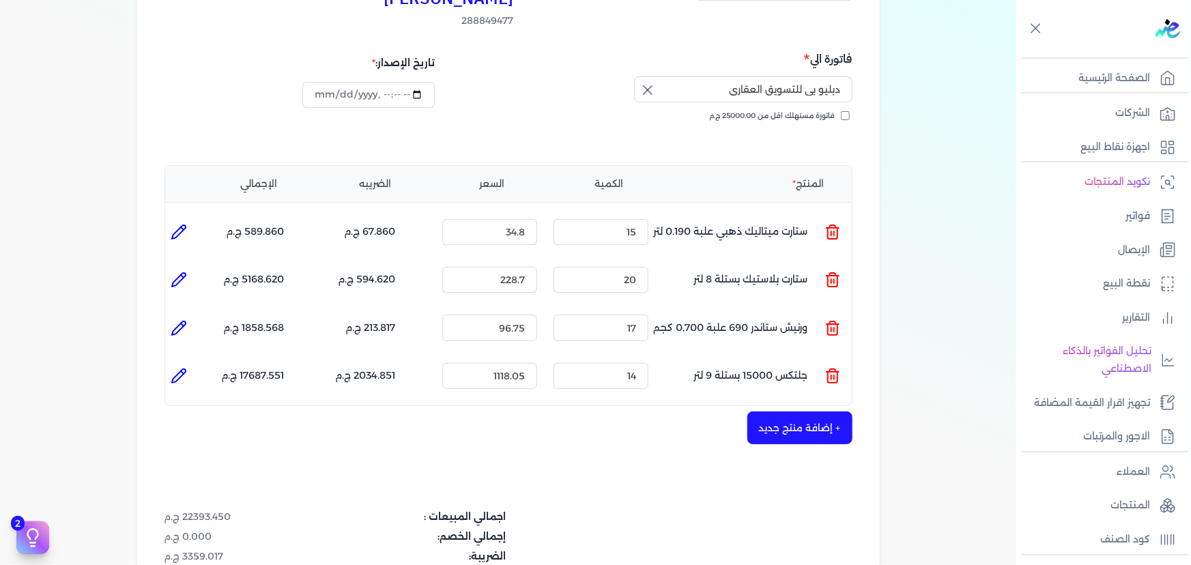
click at [169, 315] on li at bounding box center [178, 328] width 27 height 27
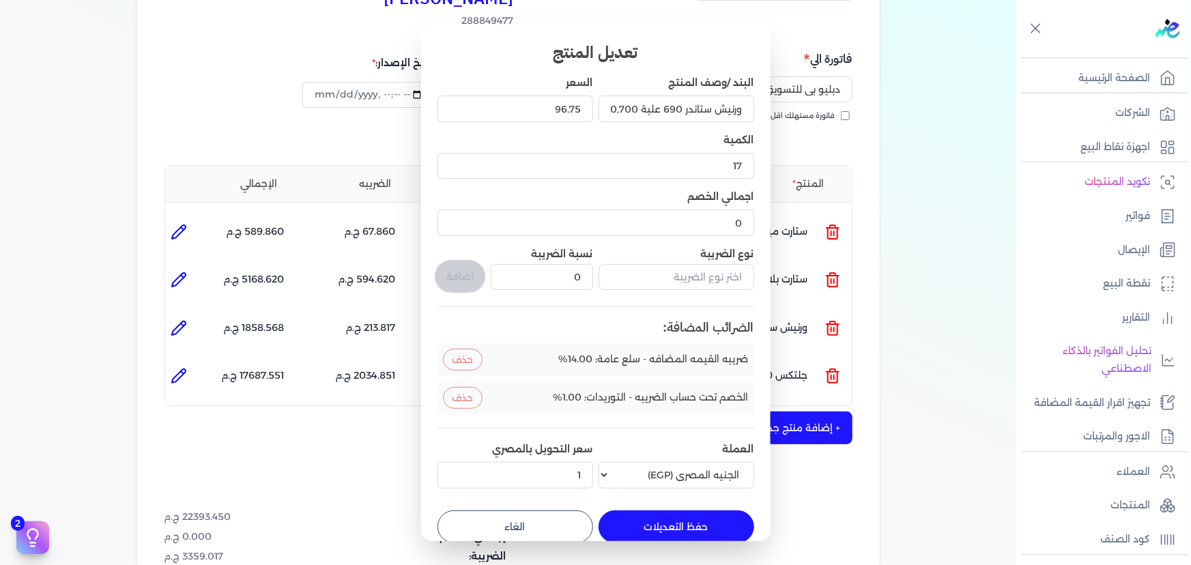
click at [175, 304] on dialog "تعديل المنتج البند /وصف المنتج ورنيش ستاندر 690 علبة 0,700 كجم السعر 96.75 الكم…" at bounding box center [595, 282] width 1191 height 565
drag, startPoint x: 572, startPoint y: 515, endPoint x: 547, endPoint y: 510, distance: 25.0
click at [570, 515] on button "الغاء" at bounding box center [515, 526] width 156 height 33
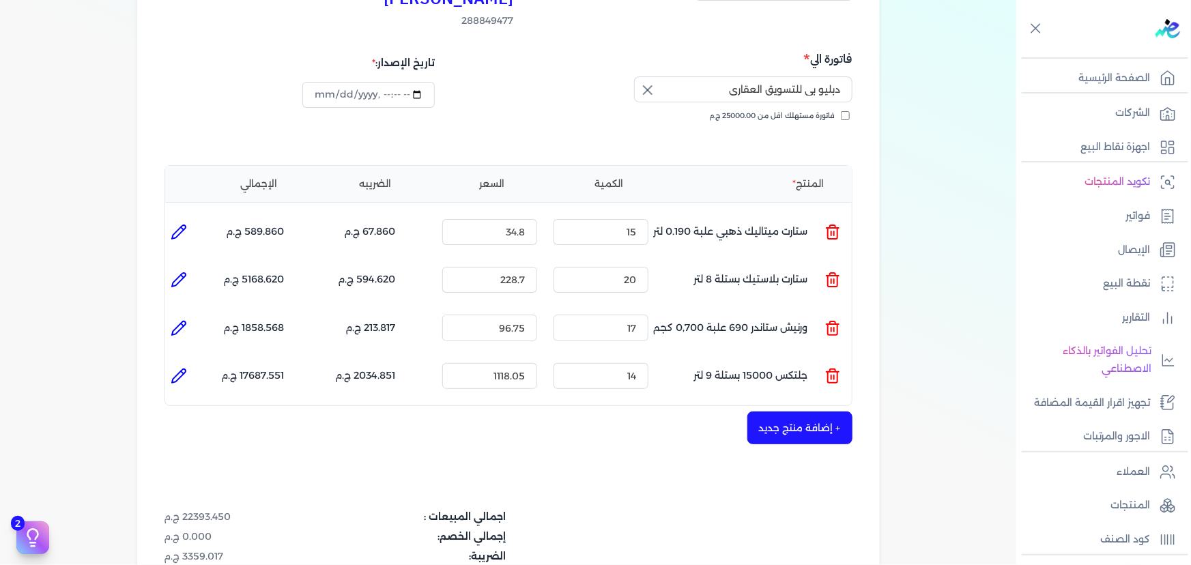
click at [177, 368] on icon at bounding box center [179, 376] width 16 height 16
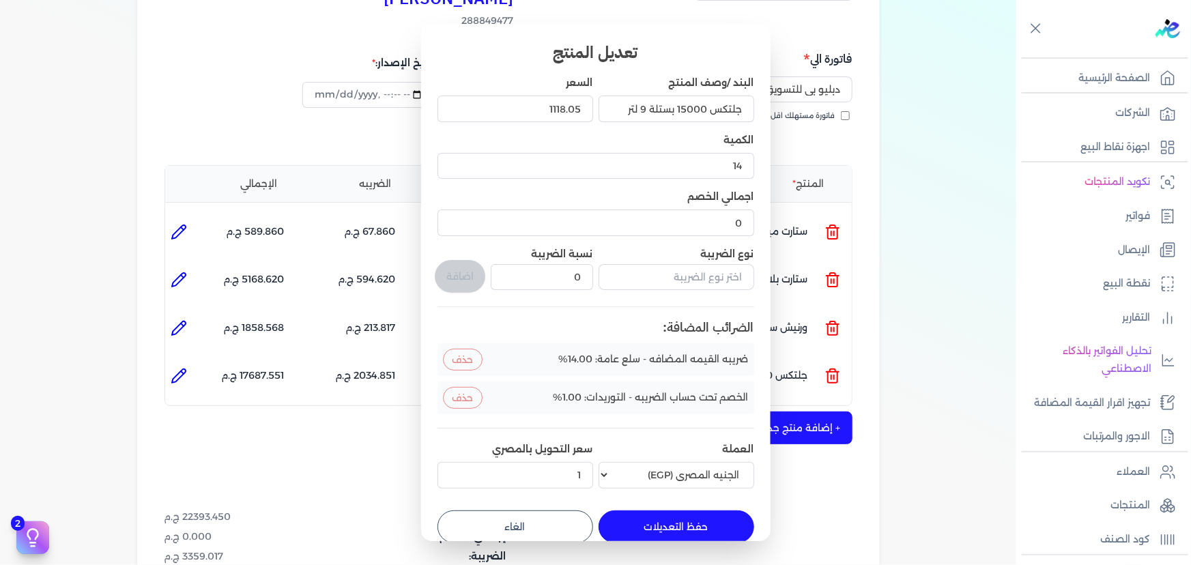
click at [584, 520] on button "الغاء" at bounding box center [515, 526] width 156 height 33
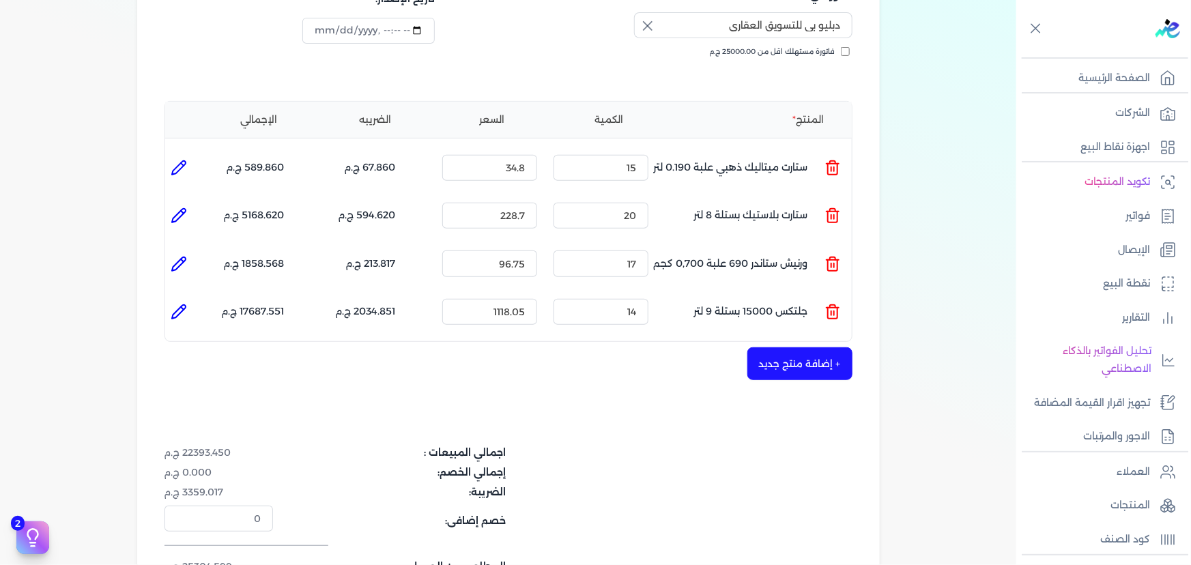
scroll to position [310, 0]
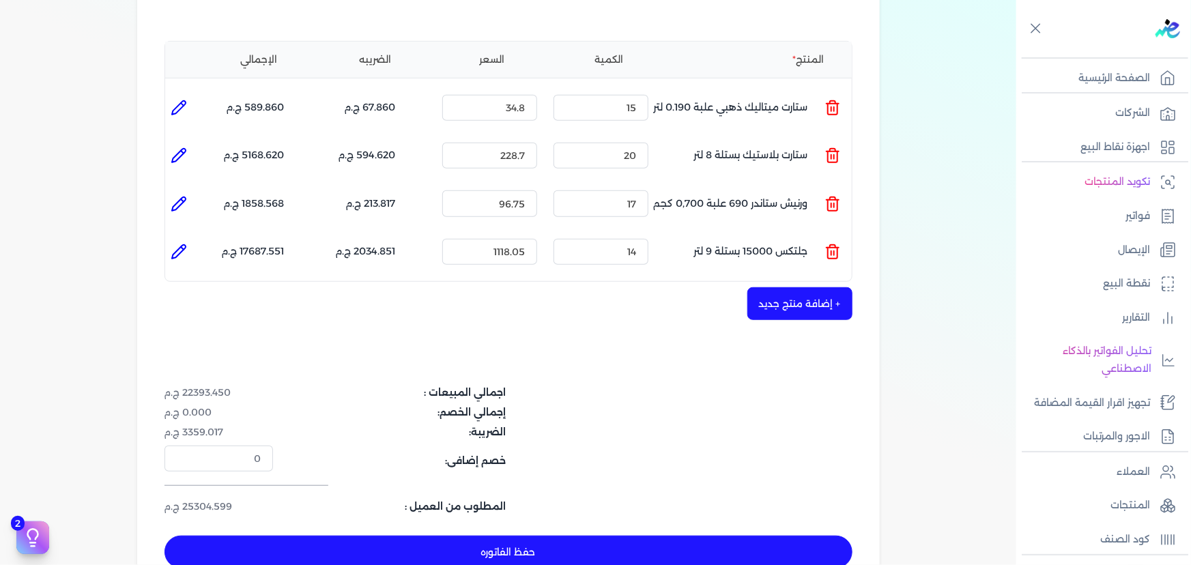
click at [813, 287] on button "+ إضافة منتج جديد" at bounding box center [799, 303] width 105 height 33
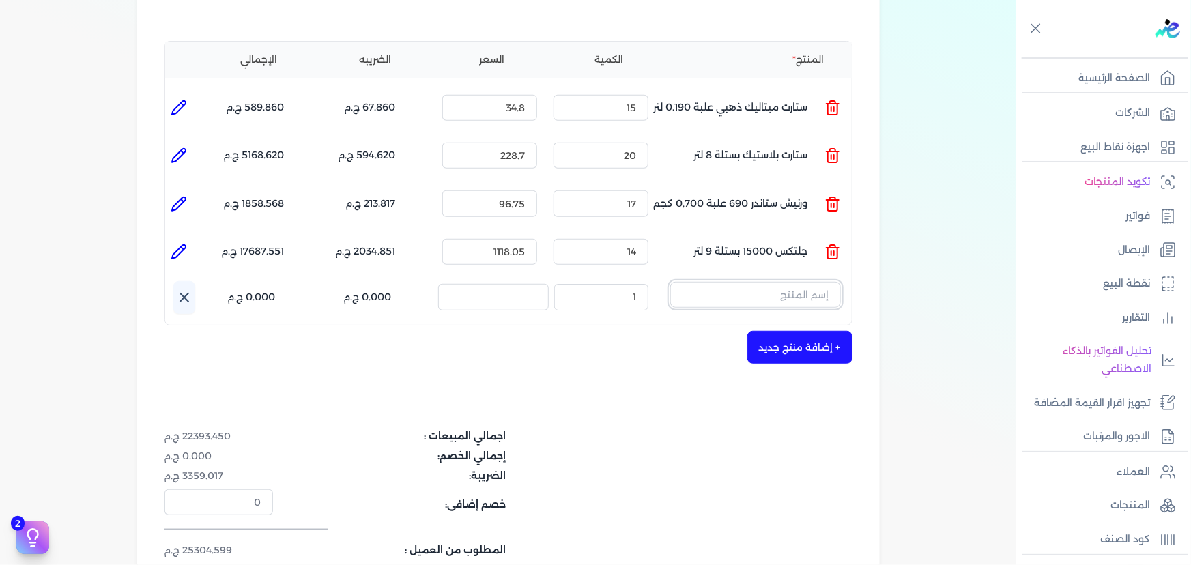
click at [772, 282] on input "text" at bounding box center [755, 295] width 171 height 26
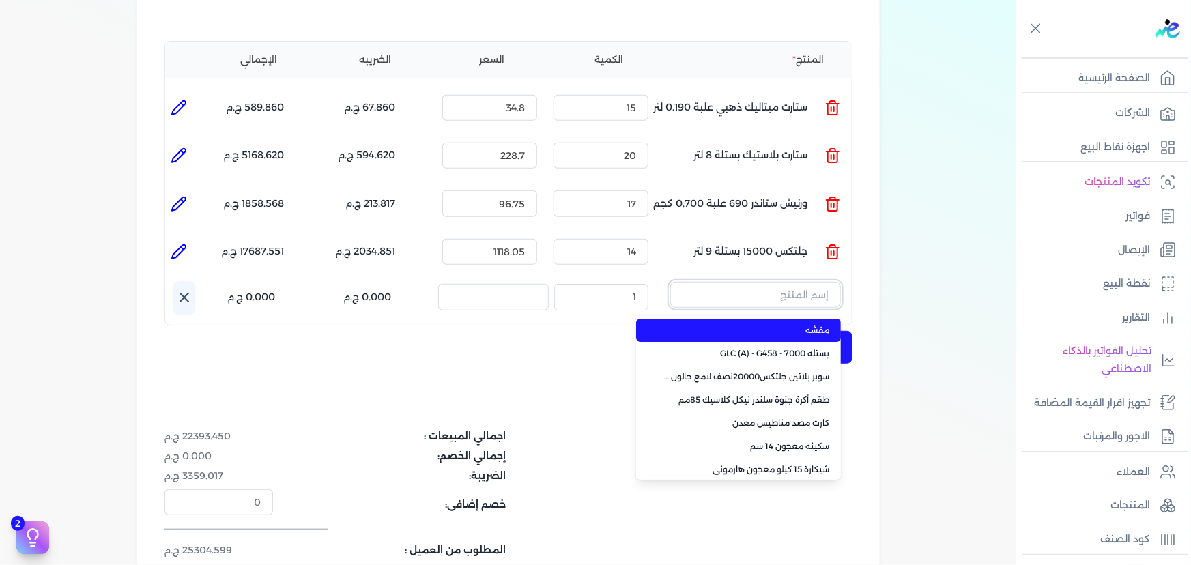
paste input "سوبرلاك الوان 708 جالون 2 لتر"
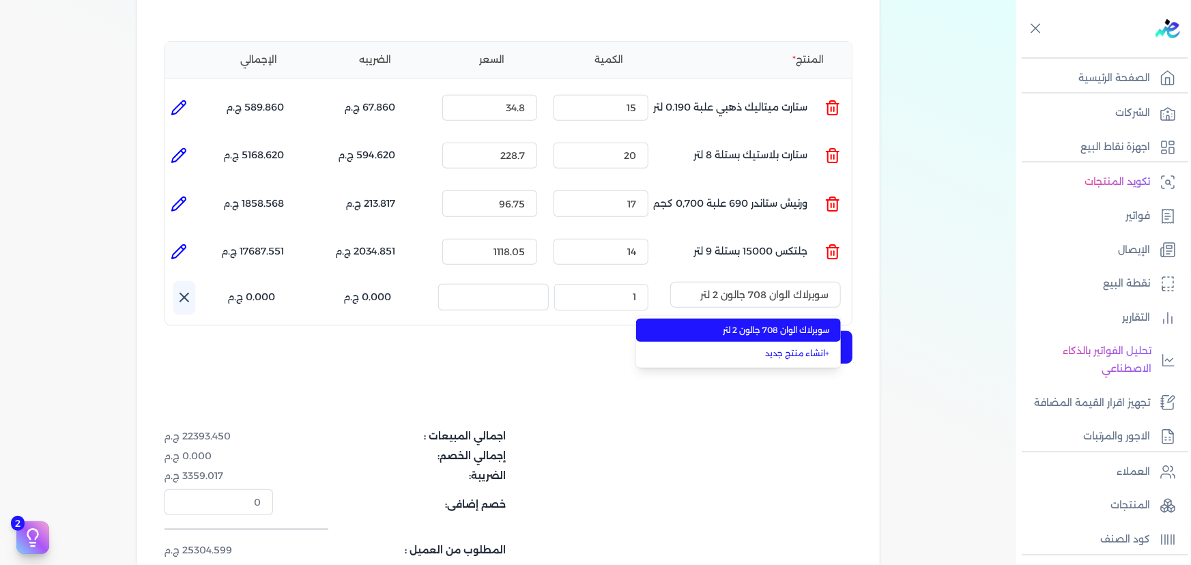
click at [771, 324] on span "سوبرلاك الوان 708 جالون 2 لتر" at bounding box center [746, 330] width 166 height 12
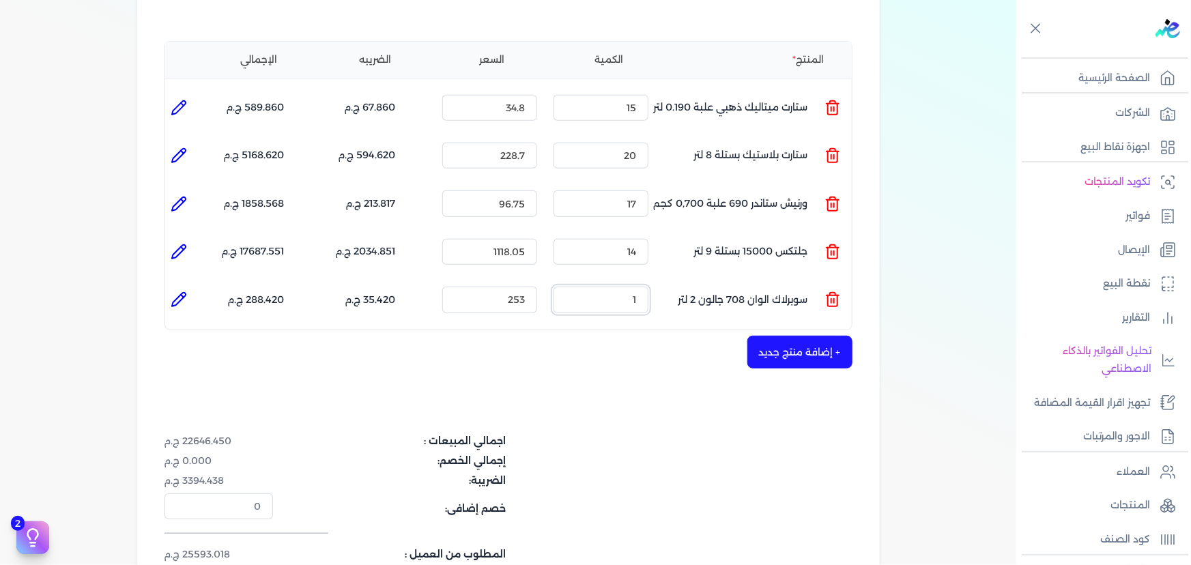
drag, startPoint x: 627, startPoint y: 282, endPoint x: 684, endPoint y: 277, distance: 57.6
click at [684, 281] on ul "المنتج : سوبرلاك الوان 708 جالون 2 لتر الكمية : 1 السعر : 253 الضريبه : 35.420 …" at bounding box center [508, 299] width 686 height 37
click at [191, 286] on li at bounding box center [178, 299] width 27 height 27
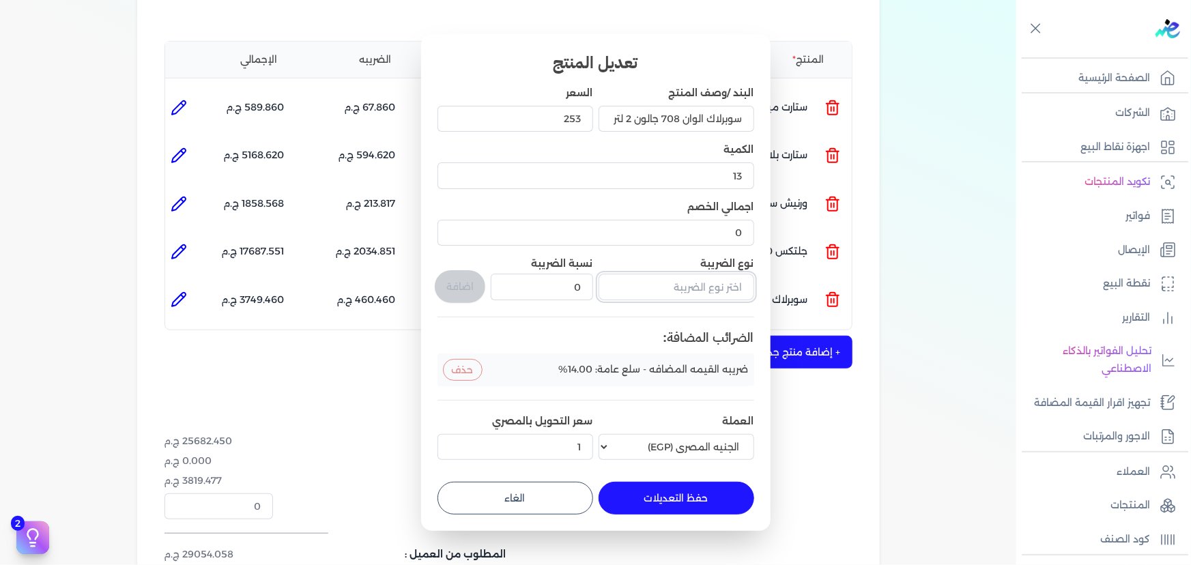
click at [680, 281] on input "text" at bounding box center [676, 287] width 156 height 26
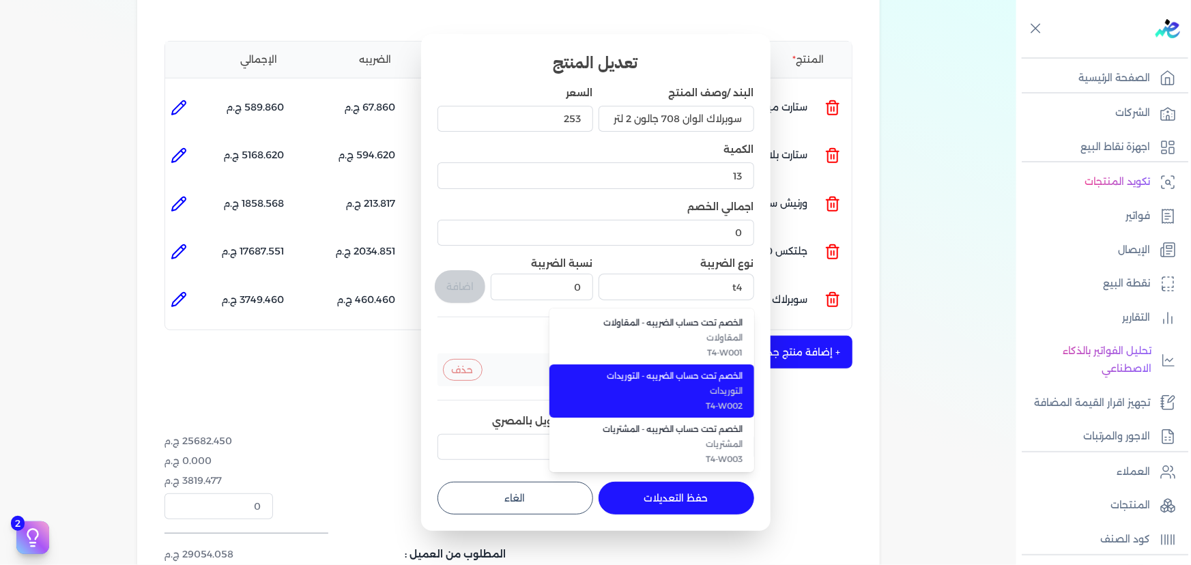
drag, startPoint x: 671, startPoint y: 387, endPoint x: 628, endPoint y: 320, distance: 79.1
click at [671, 386] on span "التوريدات" at bounding box center [660, 391] width 166 height 12
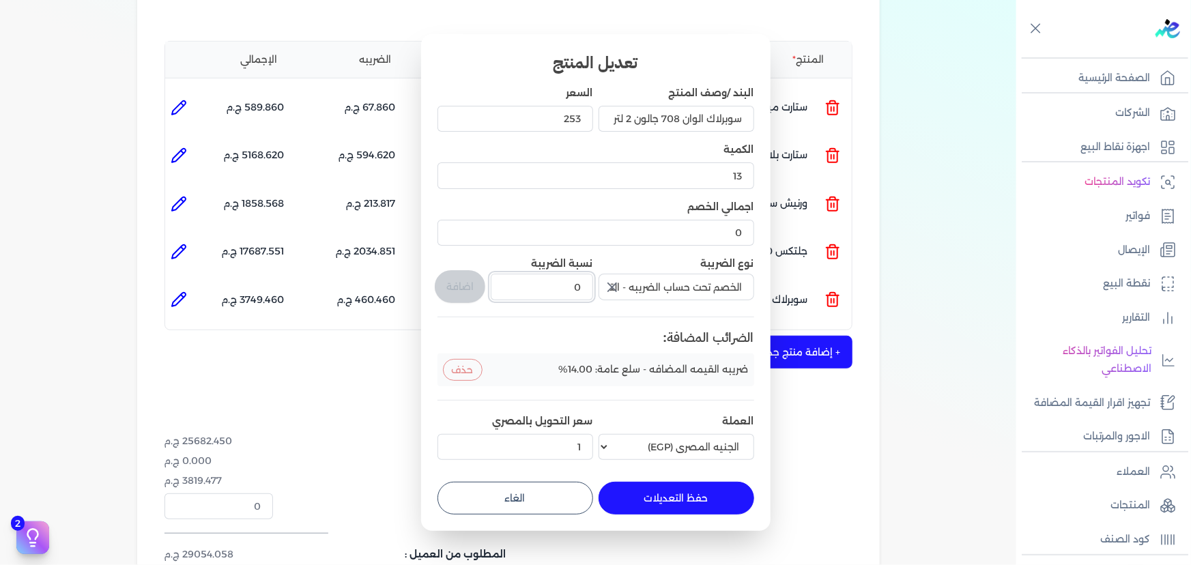
drag, startPoint x: 572, startPoint y: 284, endPoint x: 604, endPoint y: 293, distance: 33.9
click at [604, 293] on div "البند /وصف المنتج سوبرلاك الوان 708 جالون 2 لتر السعر 253 الكمية 13 اجمالي الخص…" at bounding box center [595, 275] width 317 height 379
click at [466, 290] on button "اضافة" at bounding box center [460, 286] width 50 height 33
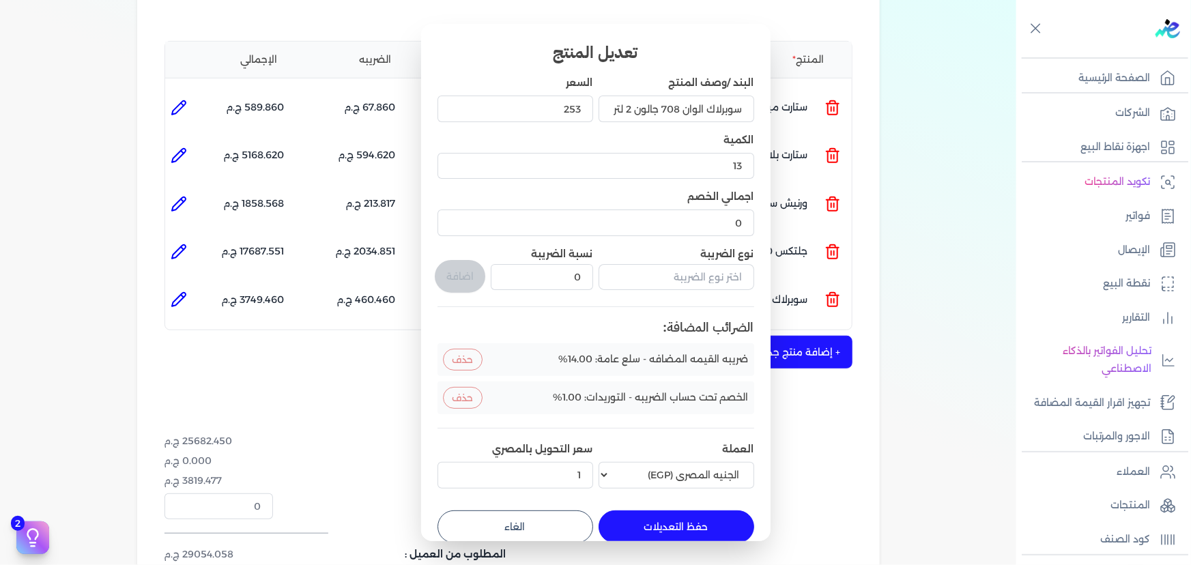
click at [710, 532] on button "حفظ التعديلات" at bounding box center [676, 526] width 156 height 33
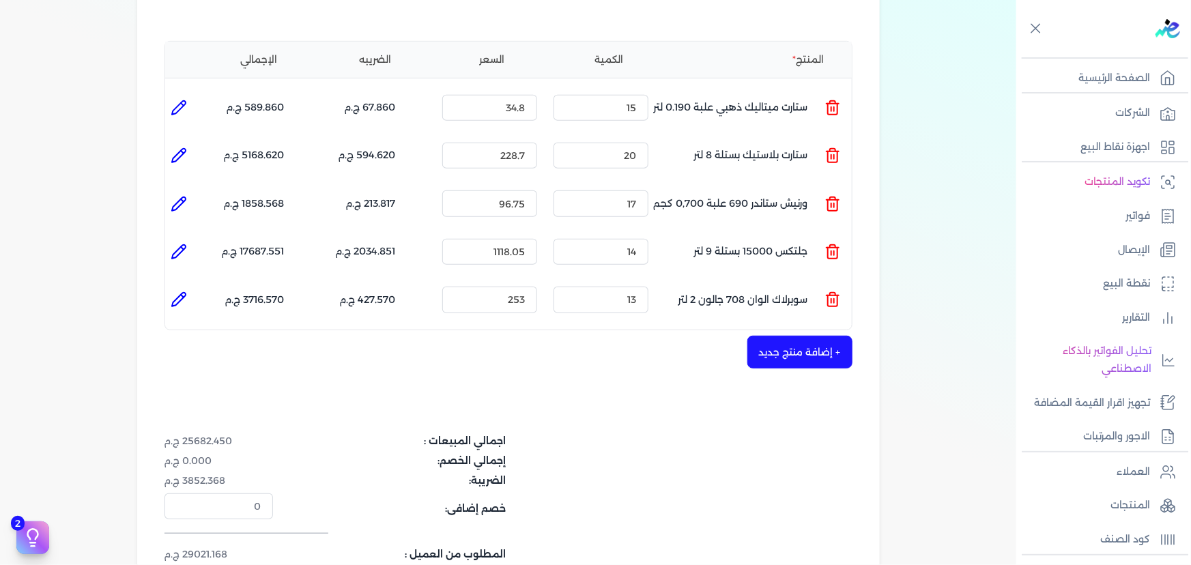
click at [833, 336] on button "+ إضافة منتج جديد" at bounding box center [799, 352] width 105 height 33
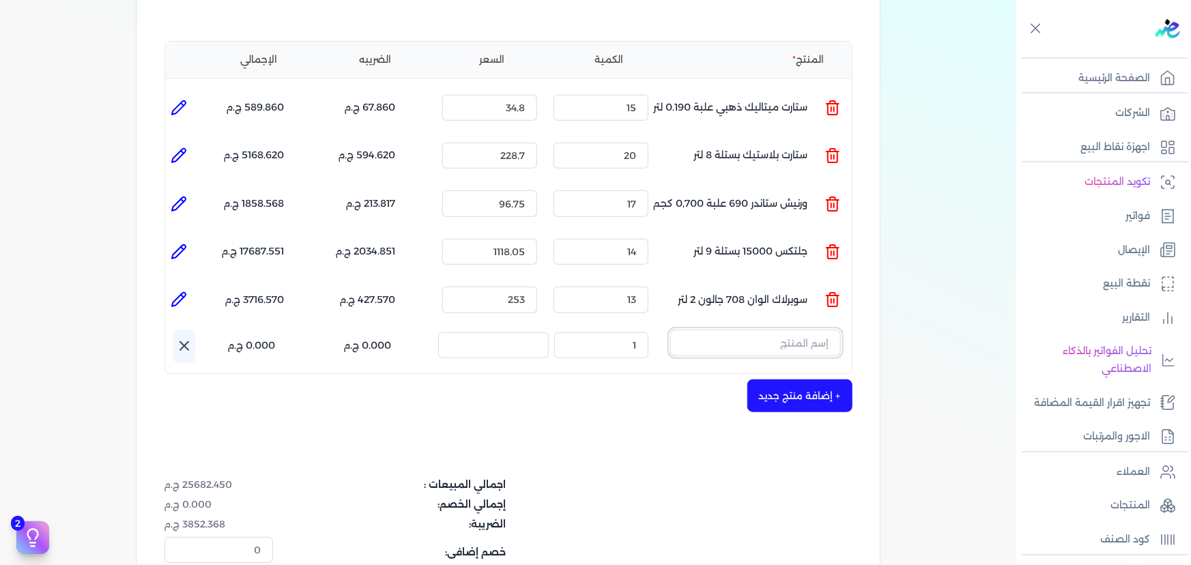
click at [745, 330] on input "text" at bounding box center [755, 343] width 171 height 26
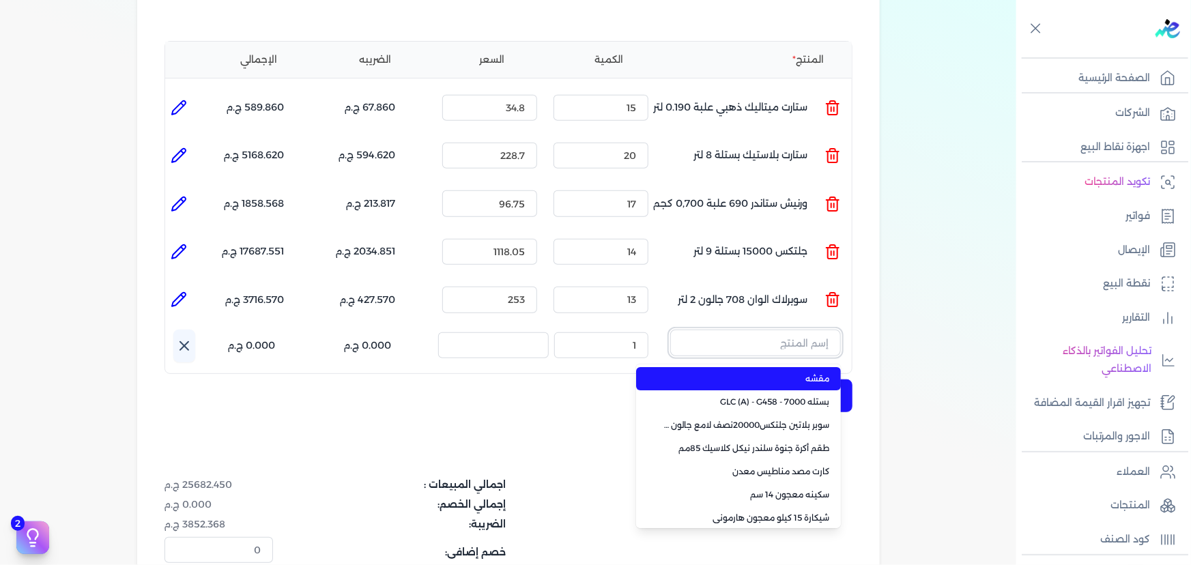
paste input "ستارت سيلر مائي بستلة 7.500 لتر"
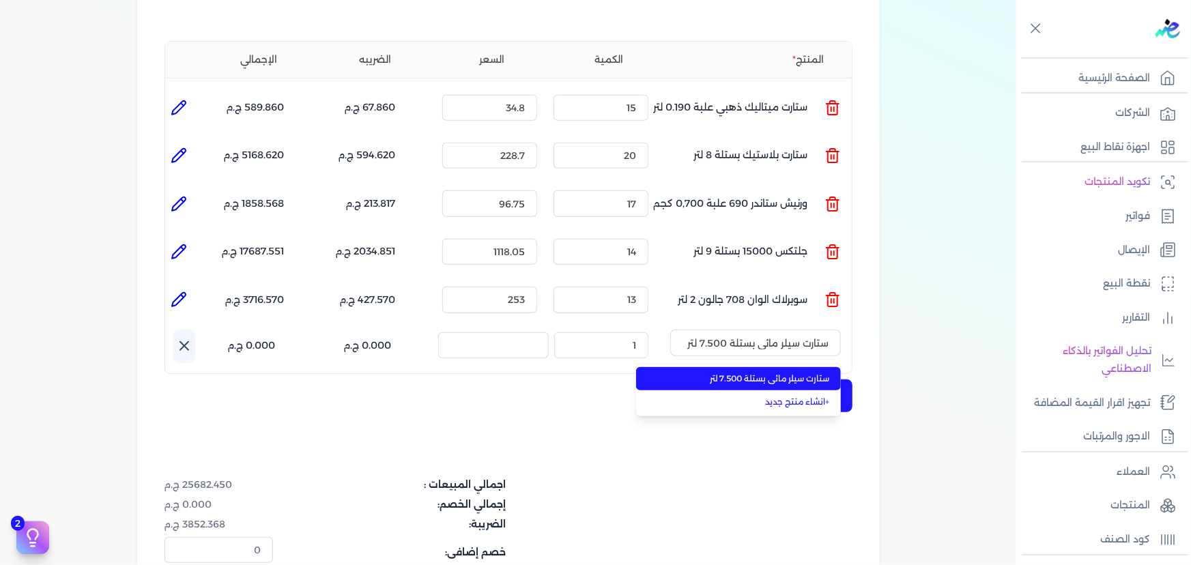
click at [761, 373] on span "ستارت سيلر مائي بستلة 7.500 لتر" at bounding box center [746, 379] width 166 height 12
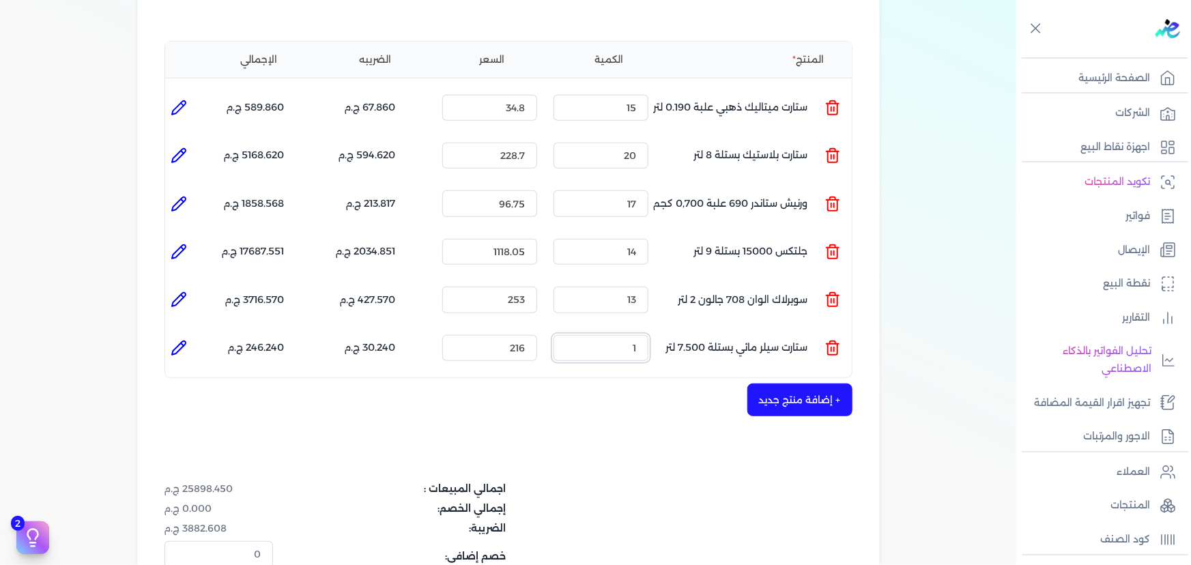
drag, startPoint x: 603, startPoint y: 325, endPoint x: 702, endPoint y: 309, distance: 100.3
click at [675, 330] on ul "المنتج : ستارت سيلر مائي بستلة 7.500 لتر الكمية : 1 السعر : 216 الضريبه : 30.24…" at bounding box center [508, 348] width 686 height 37
click at [173, 340] on icon at bounding box center [179, 348] width 16 height 16
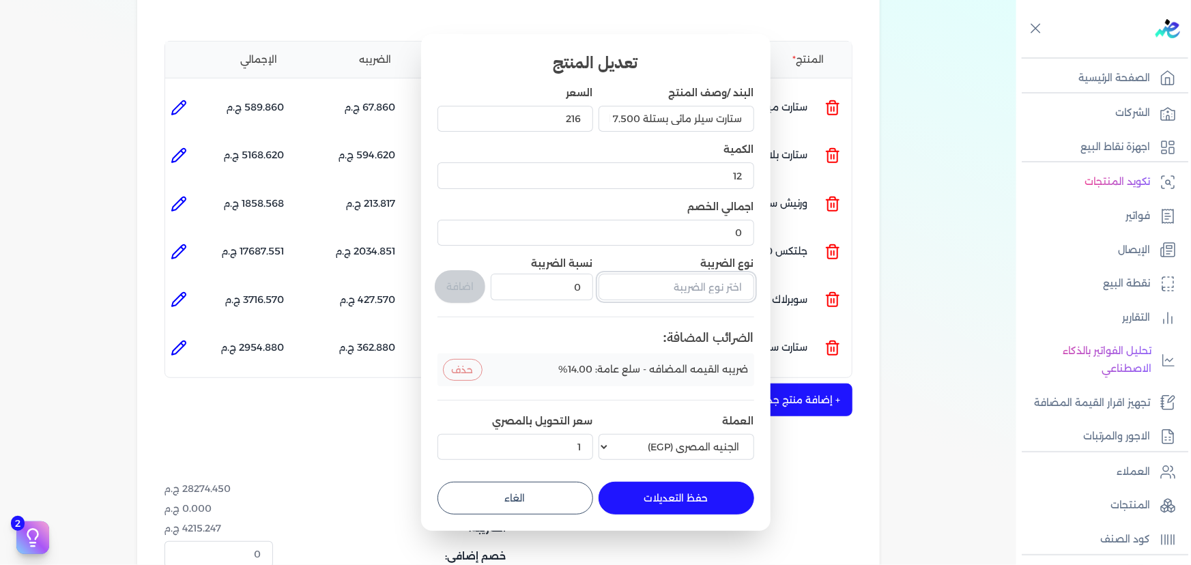
click at [682, 289] on input "text" at bounding box center [676, 287] width 156 height 26
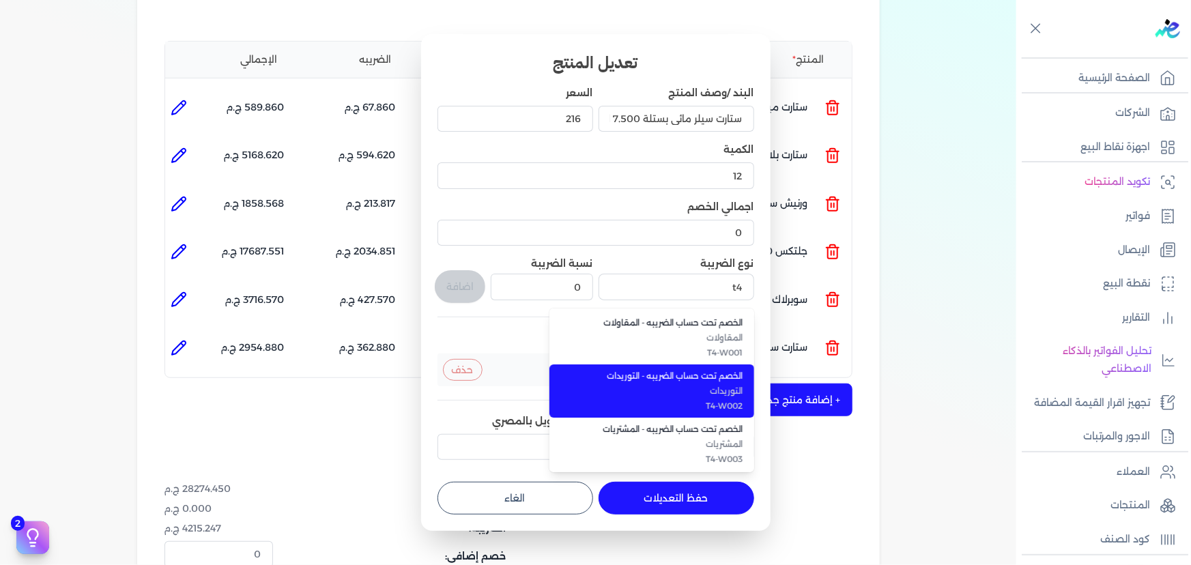
click at [715, 387] on span "التوريدات" at bounding box center [660, 391] width 166 height 12
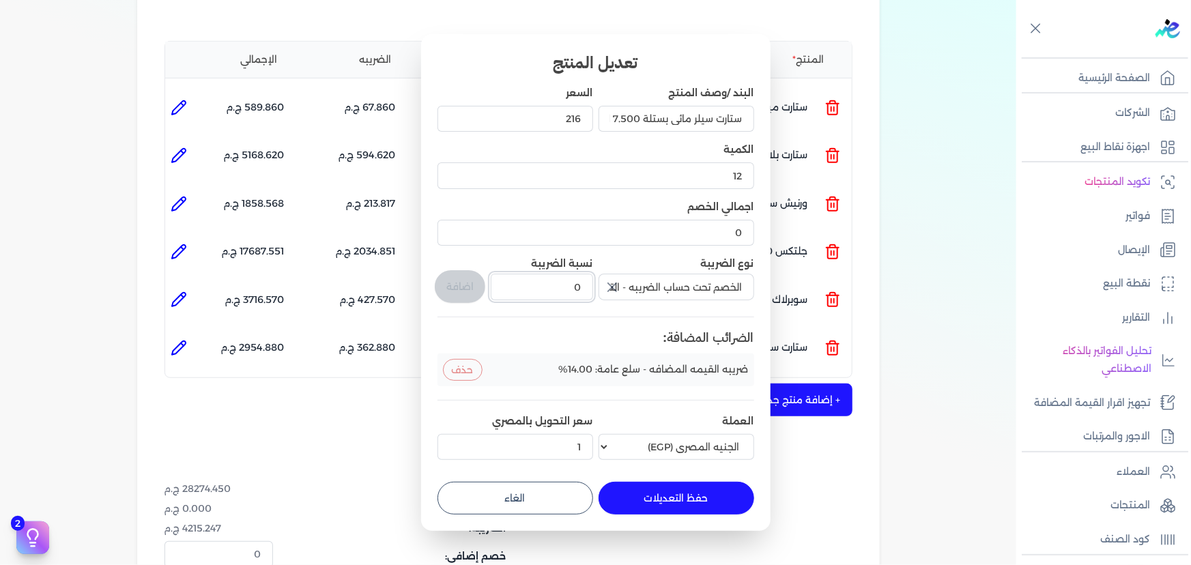
drag, startPoint x: 641, startPoint y: 289, endPoint x: 667, endPoint y: 287, distance: 26.1
click at [658, 288] on div "البند /وصف المنتج ستارت سيلر مائي بستلة 7.500 لتر السعر 216 الكمية 12 اجمالي ال…" at bounding box center [595, 275] width 317 height 379
click at [457, 280] on button "اضافة" at bounding box center [460, 286] width 50 height 33
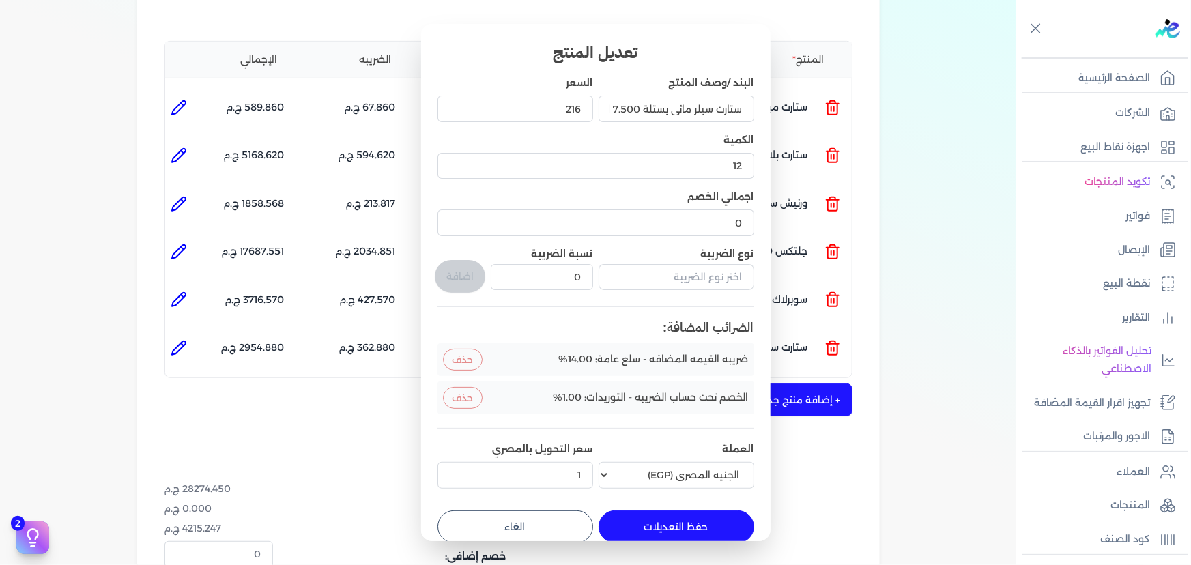
click at [716, 512] on button "حفظ التعديلات" at bounding box center [676, 526] width 156 height 33
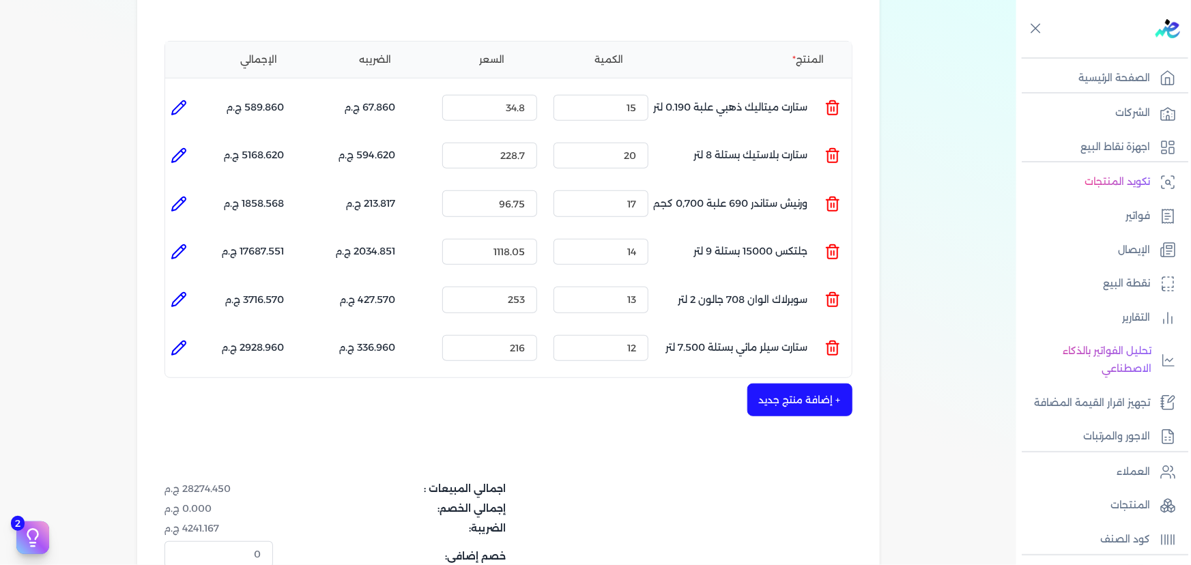
click at [792, 383] on button "+ إضافة منتج جديد" at bounding box center [799, 399] width 105 height 33
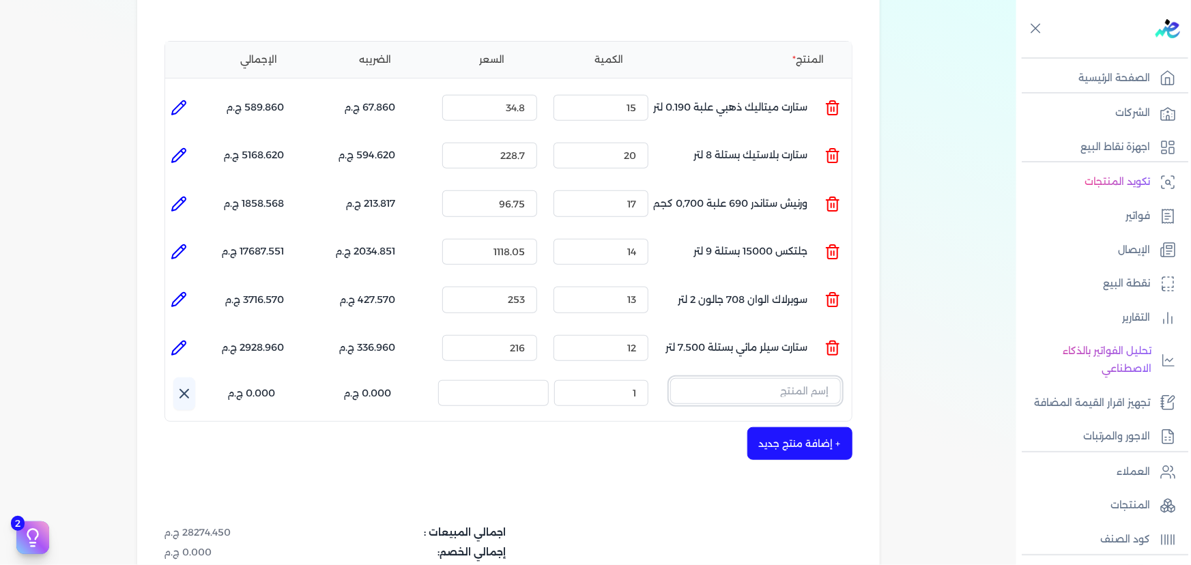
click at [785, 378] on input "text" at bounding box center [755, 391] width 171 height 26
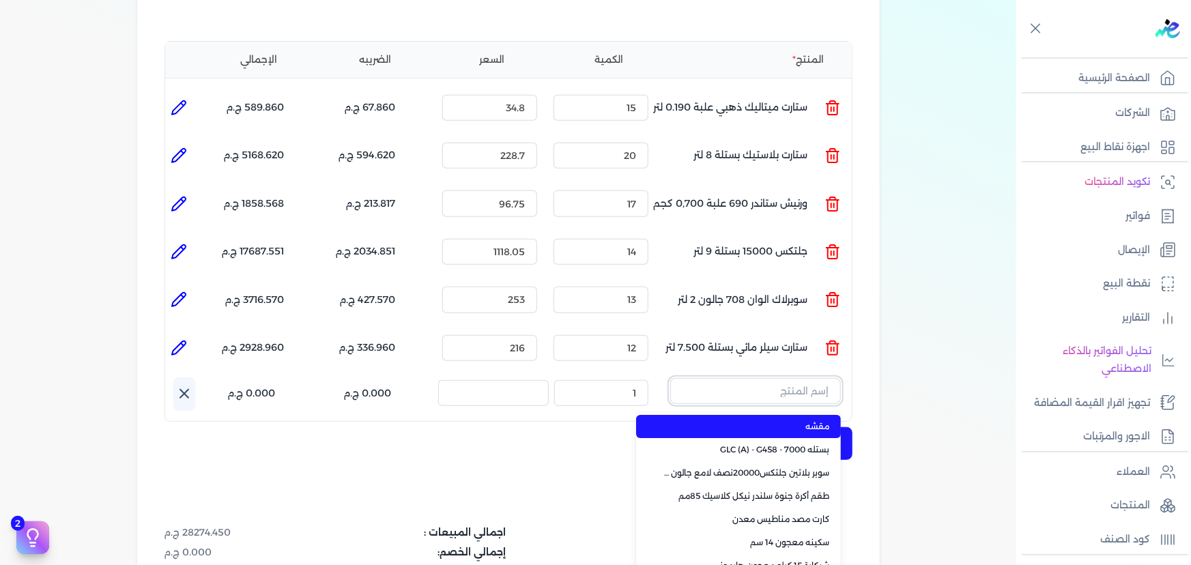
paste input "ورنيش زجاجي 901 علبة 1 كجم"
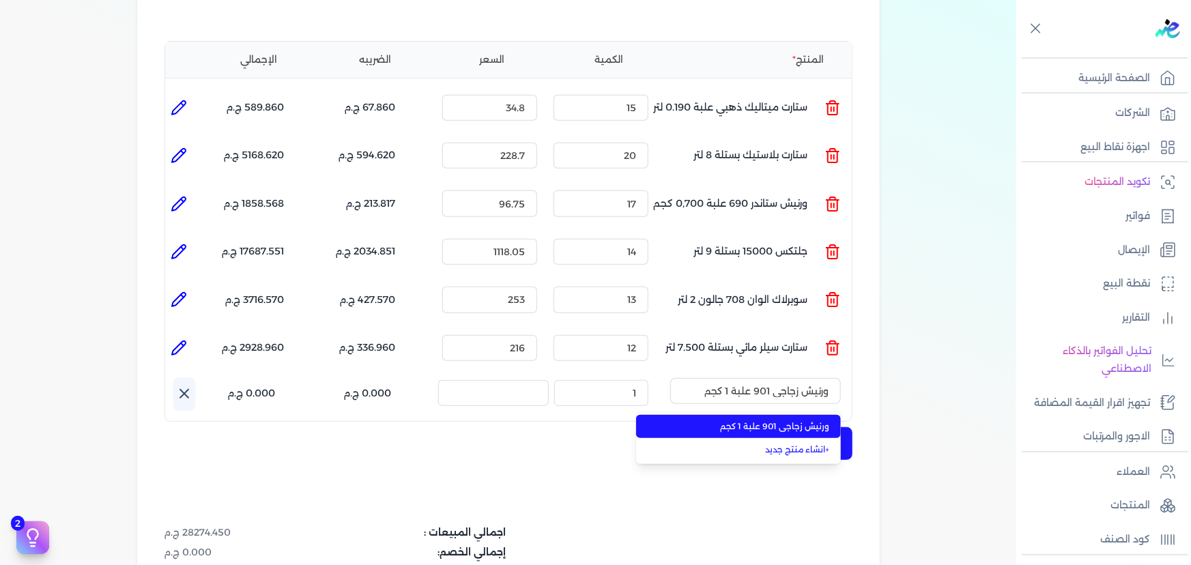
click at [783, 420] on span "ورنيش زجاجي 901 علبة 1 كجم" at bounding box center [746, 426] width 166 height 12
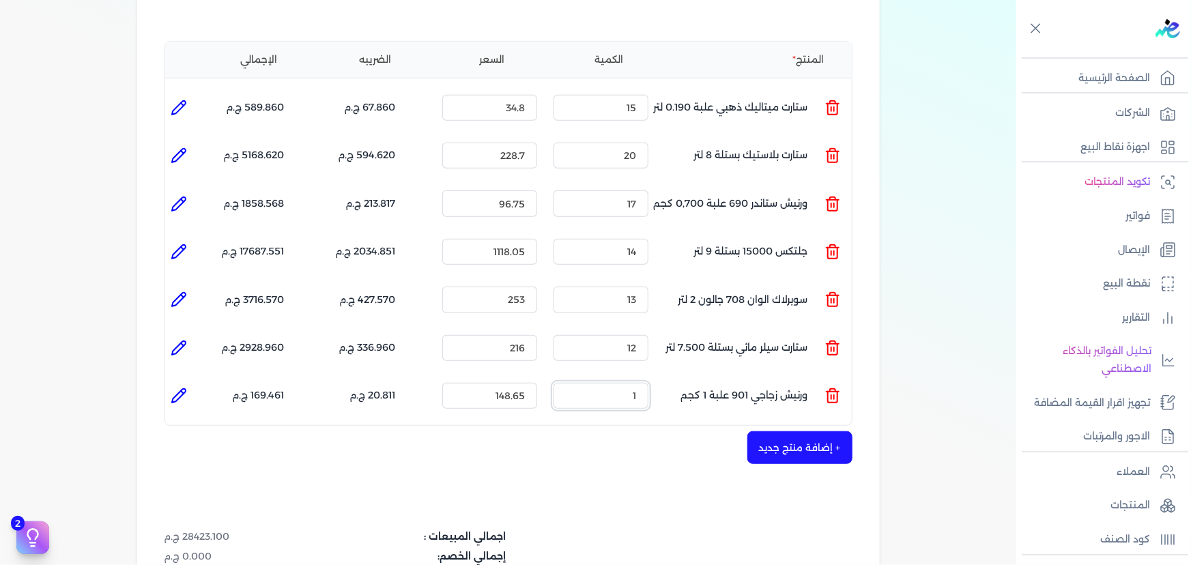
drag, startPoint x: 604, startPoint y: 371, endPoint x: 684, endPoint y: 353, distance: 81.8
click at [648, 383] on input "1" at bounding box center [600, 396] width 95 height 26
click at [199, 377] on li "الإجمالي : 2880.837 ج.م" at bounding box center [238, 395] width 92 height 37
click at [185, 388] on icon at bounding box center [179, 396] width 16 height 16
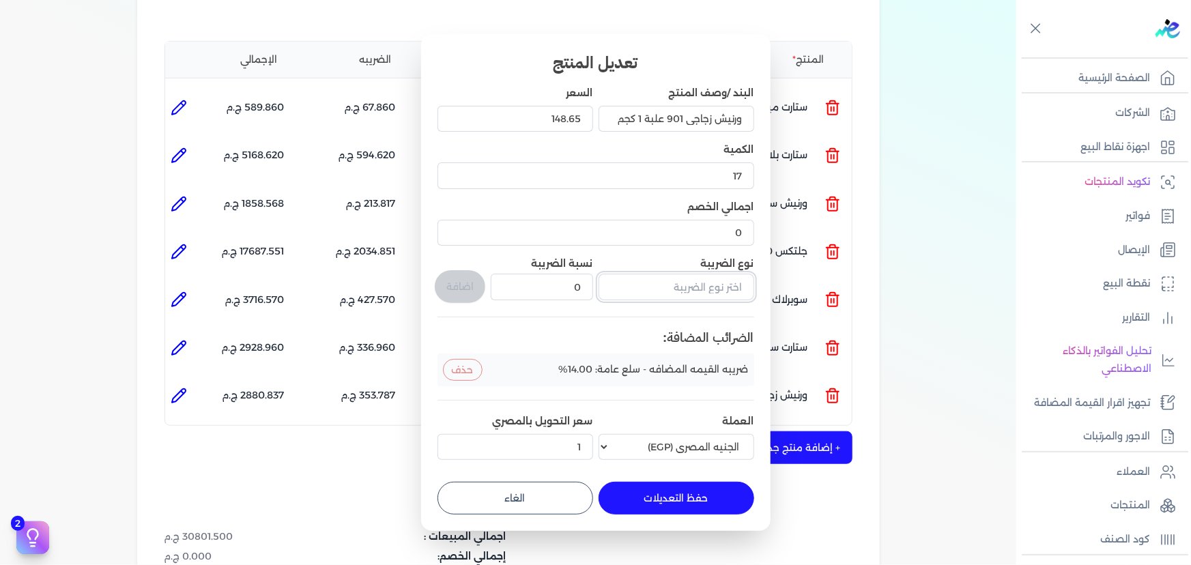
click at [660, 292] on input "text" at bounding box center [676, 287] width 156 height 26
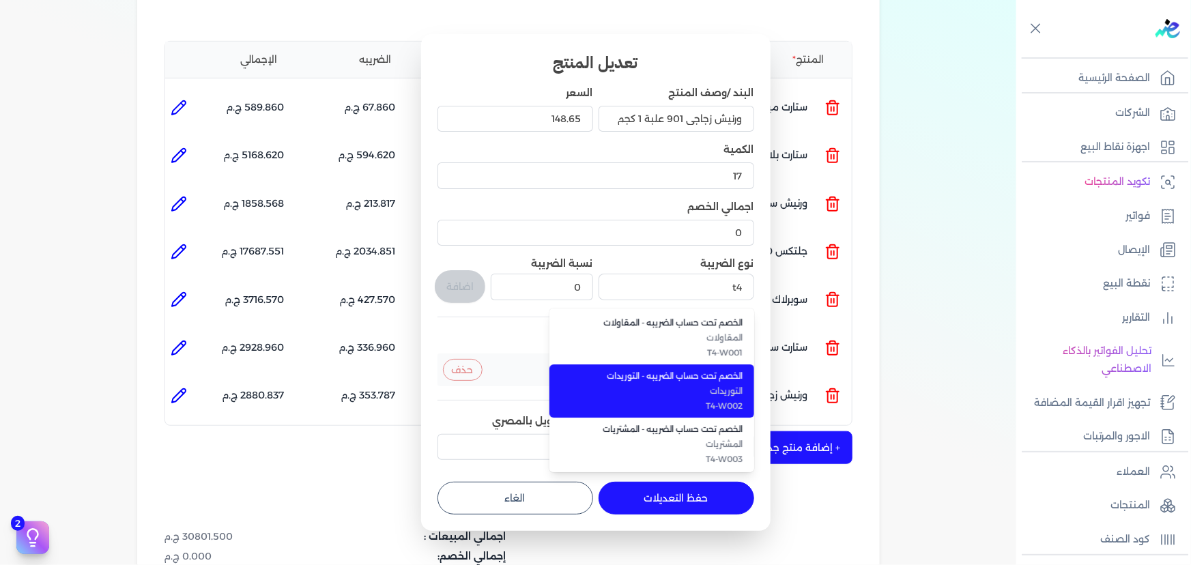
click at [678, 390] on span "التوريدات" at bounding box center [660, 391] width 166 height 12
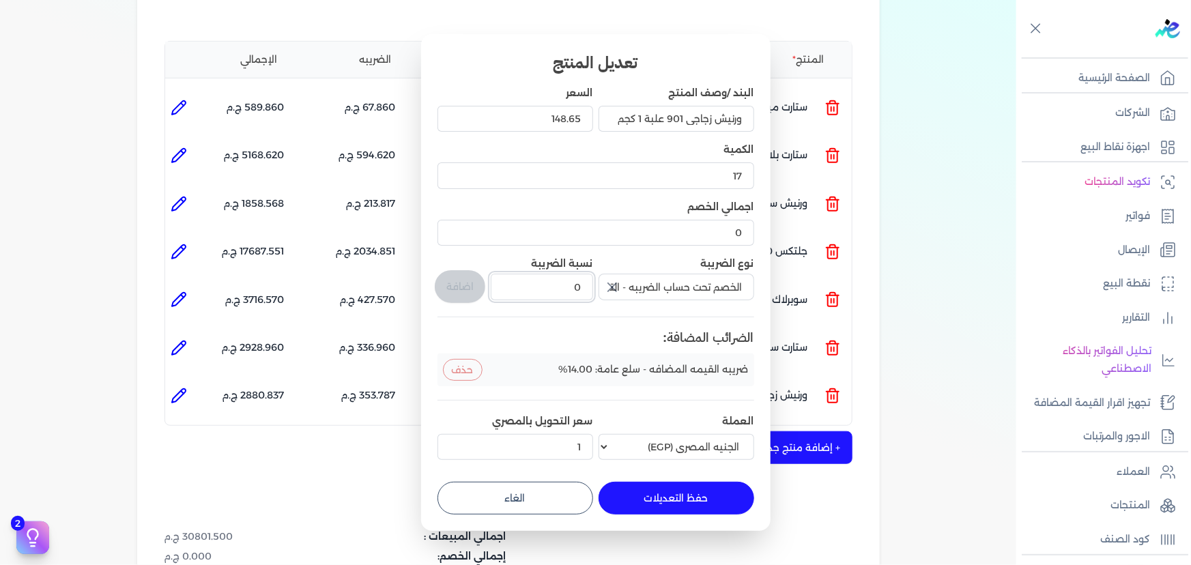
click at [635, 287] on div "البند /وصف المنتج ورنيش زجاجي 901 علبة 1 كجم السعر 148.65 الكمية 17 اجمالي الخص…" at bounding box center [595, 275] width 317 height 379
click at [460, 289] on button "اضافة" at bounding box center [460, 286] width 50 height 33
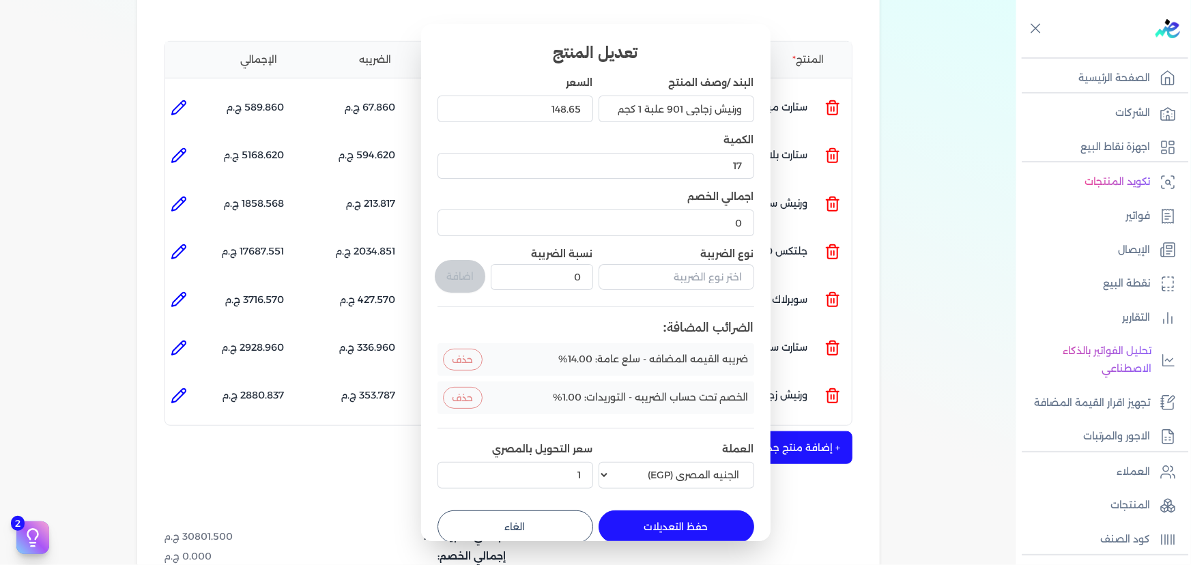
drag, startPoint x: 647, startPoint y: 521, endPoint x: 763, endPoint y: 454, distance: 133.9
click at [647, 521] on button "حفظ التعديلات" at bounding box center [676, 526] width 156 height 33
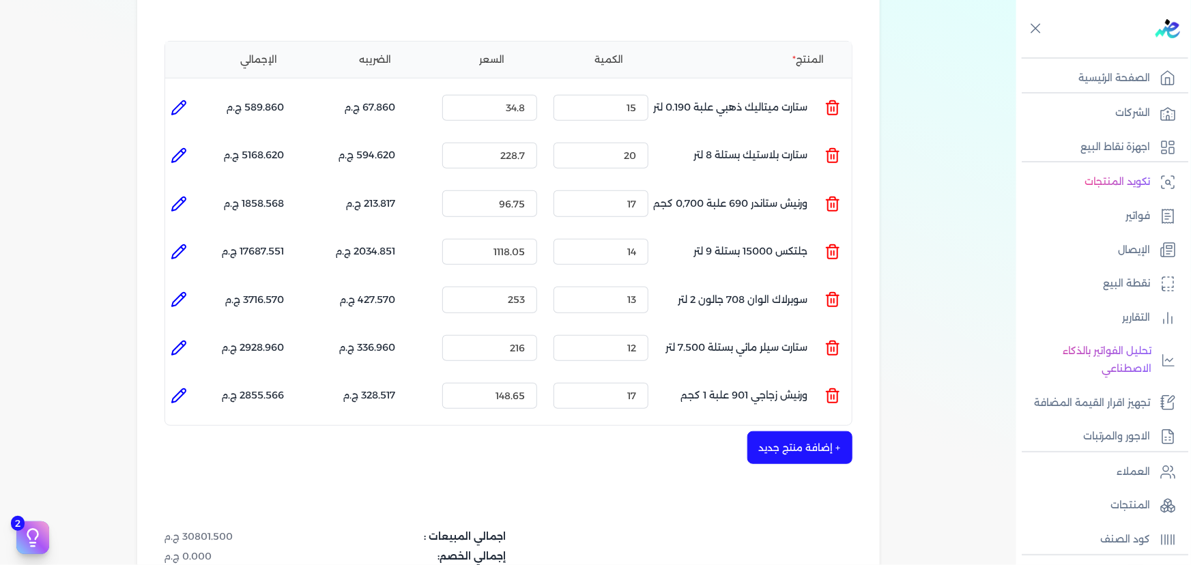
click at [788, 431] on button "+ إضافة منتج جديد" at bounding box center [799, 447] width 105 height 33
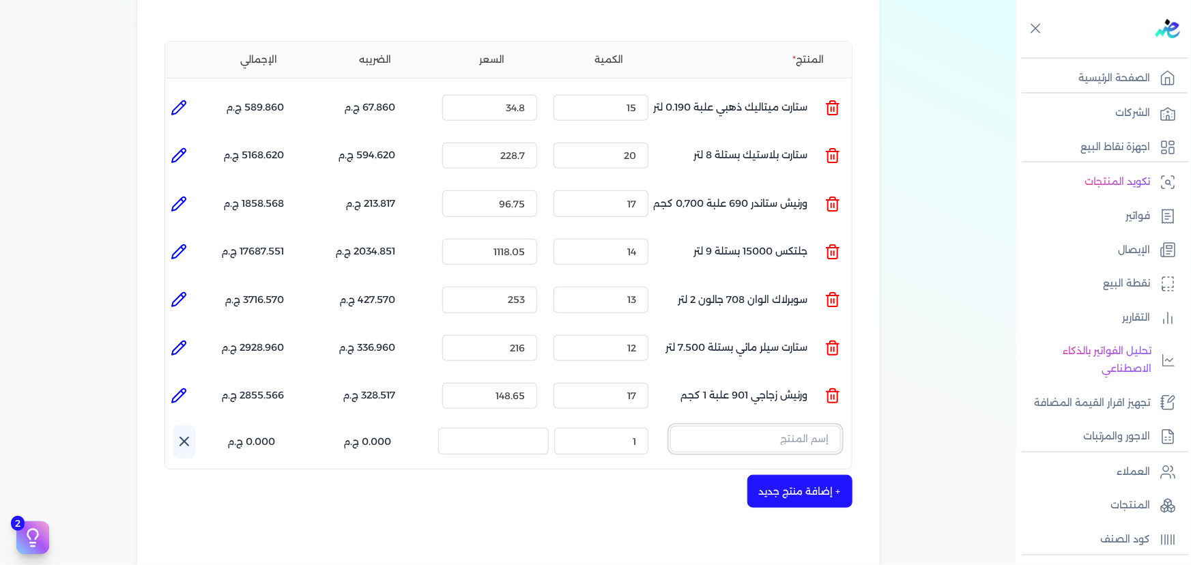
click at [742, 426] on input "text" at bounding box center [755, 439] width 171 height 26
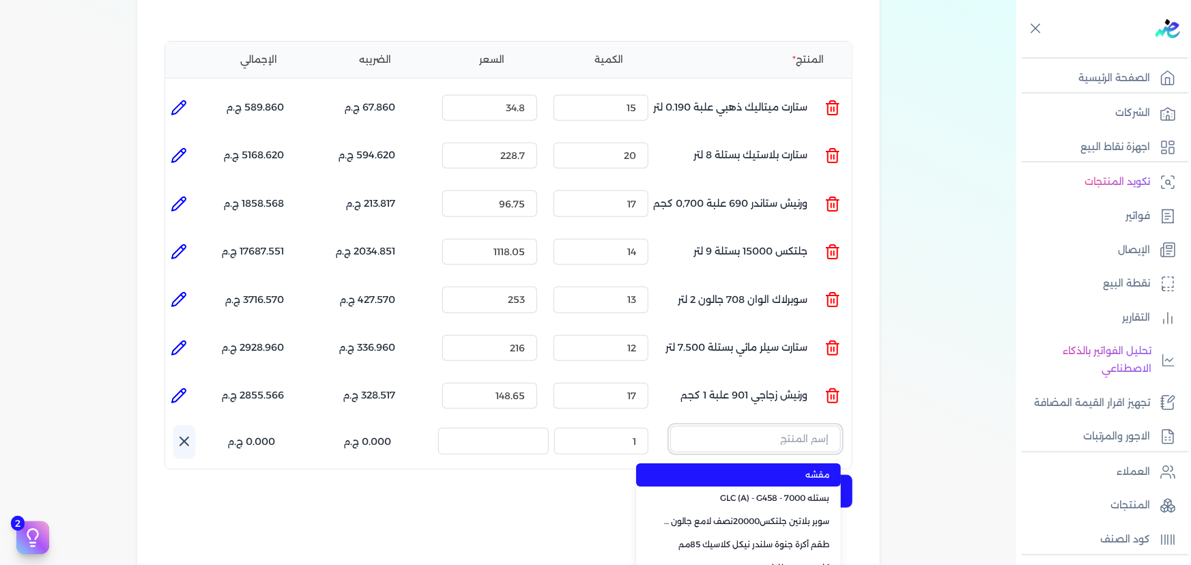
paste input "امبيانس كلر فلفتووا بيز علبة 0.900 لتر"
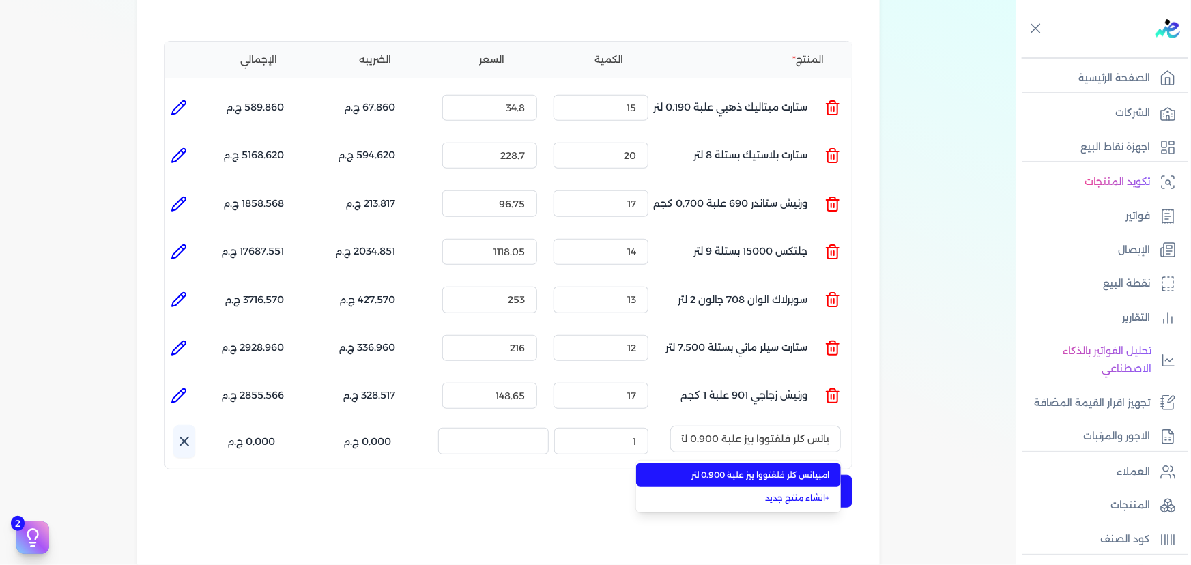
click at [721, 463] on li "امبيانس كلر فلفتووا بيز علبة 0.900 لتر" at bounding box center [738, 474] width 205 height 23
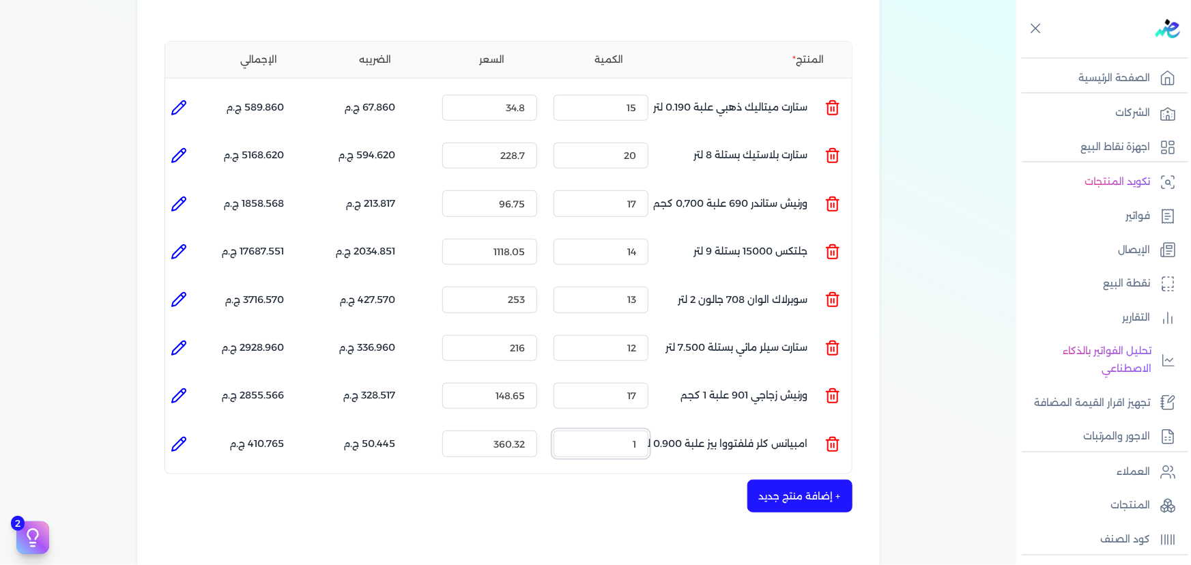
drag, startPoint x: 620, startPoint y: 424, endPoint x: 695, endPoint y: 416, distance: 75.4
click at [688, 425] on ul "المنتج : امبيانس كلر فلفتووا بيز علبة 0.900 لتر الكمية : 1 السعر : 360.32 الضري…" at bounding box center [508, 443] width 686 height 37
drag, startPoint x: 608, startPoint y: 425, endPoint x: 682, endPoint y: 424, distance: 74.4
click at [682, 425] on ul "المنتج : امبيانس كلر فلفتووا بيز علبة 0.900 لتر الكمية : 13 السعر : 360.32 الضر…" at bounding box center [508, 443] width 686 height 37
click at [179, 436] on icon at bounding box center [179, 444] width 16 height 16
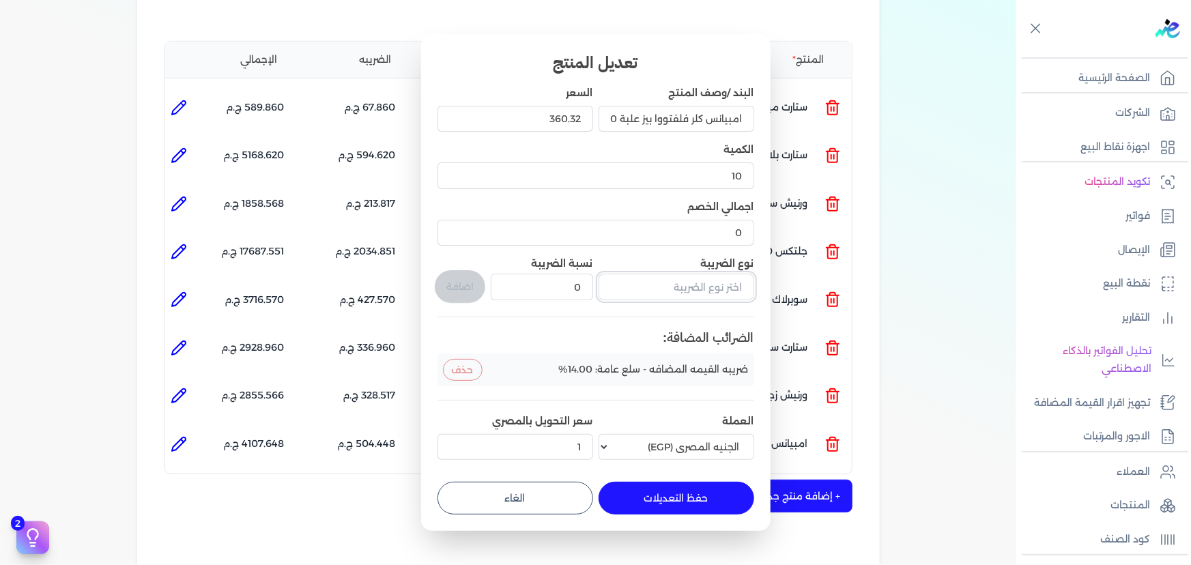
click at [666, 280] on input "text" at bounding box center [676, 287] width 156 height 26
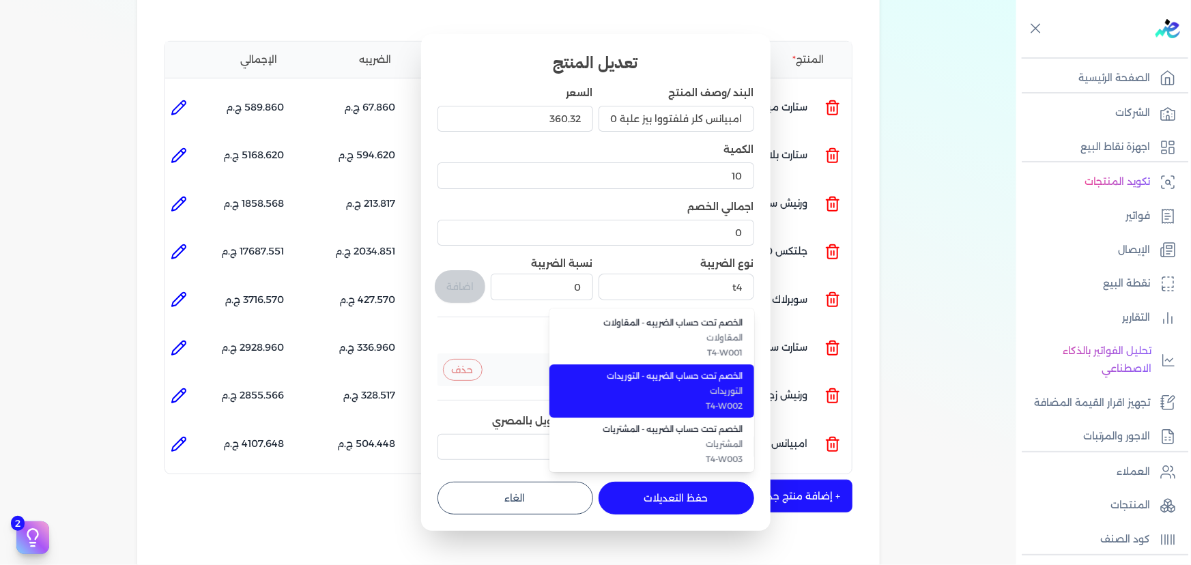
drag, startPoint x: 727, startPoint y: 380, endPoint x: 548, endPoint y: 293, distance: 198.9
click at [726, 380] on span "الخصم تحت حساب الضريبه - التوريدات" at bounding box center [660, 376] width 166 height 12
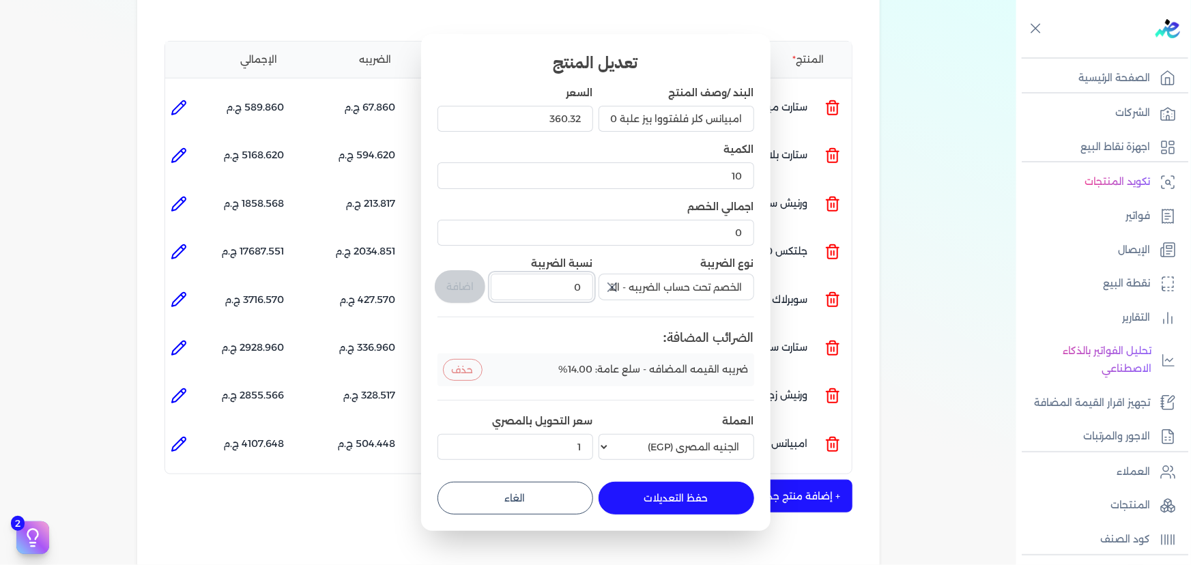
drag, startPoint x: 572, startPoint y: 289, endPoint x: 682, endPoint y: 318, distance: 113.5
click at [670, 316] on div "البند /وصف المنتج امبيانس كلر فلفتووا بيز علبة 0.900 لتر السعر 360.32 الكمية 10…" at bounding box center [595, 275] width 317 height 379
click at [460, 280] on button "اضافة" at bounding box center [460, 286] width 50 height 33
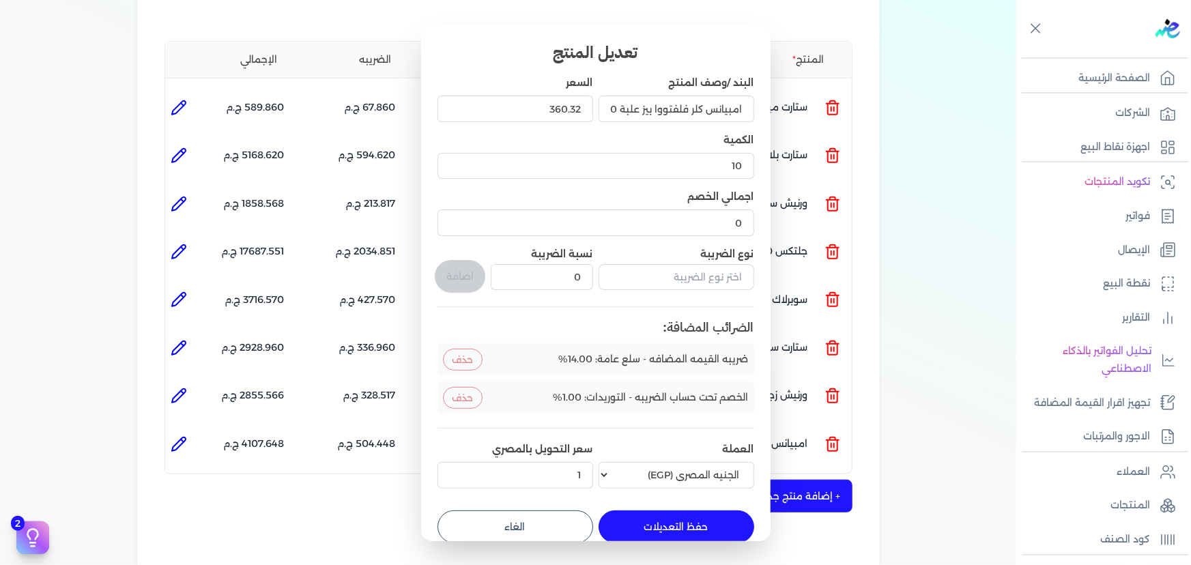
click at [723, 519] on button "حفظ التعديلات" at bounding box center [676, 526] width 156 height 33
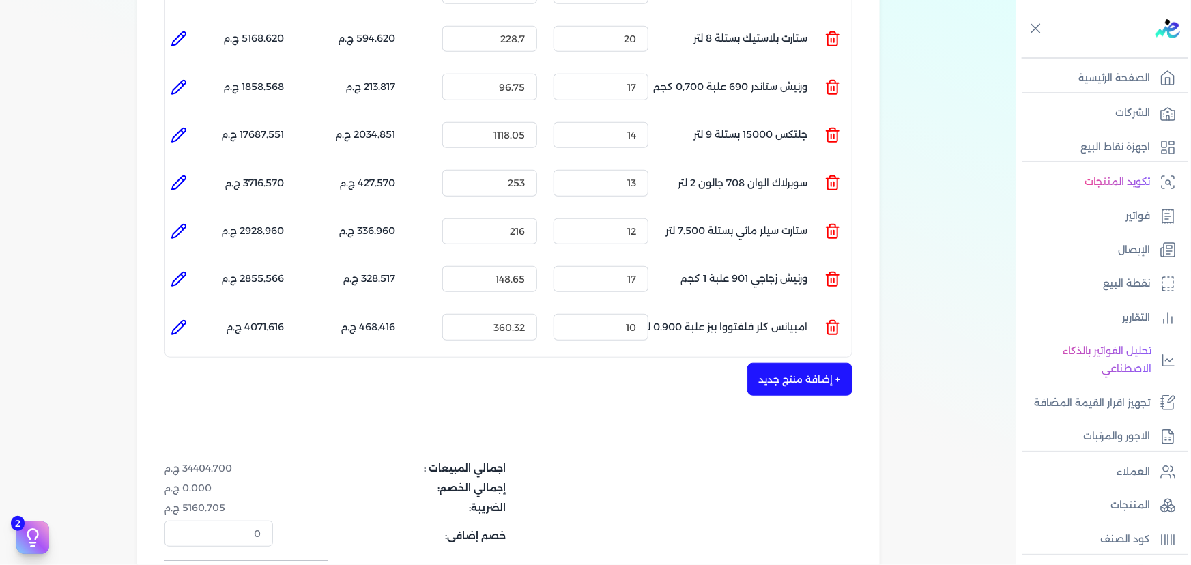
scroll to position [496, 0]
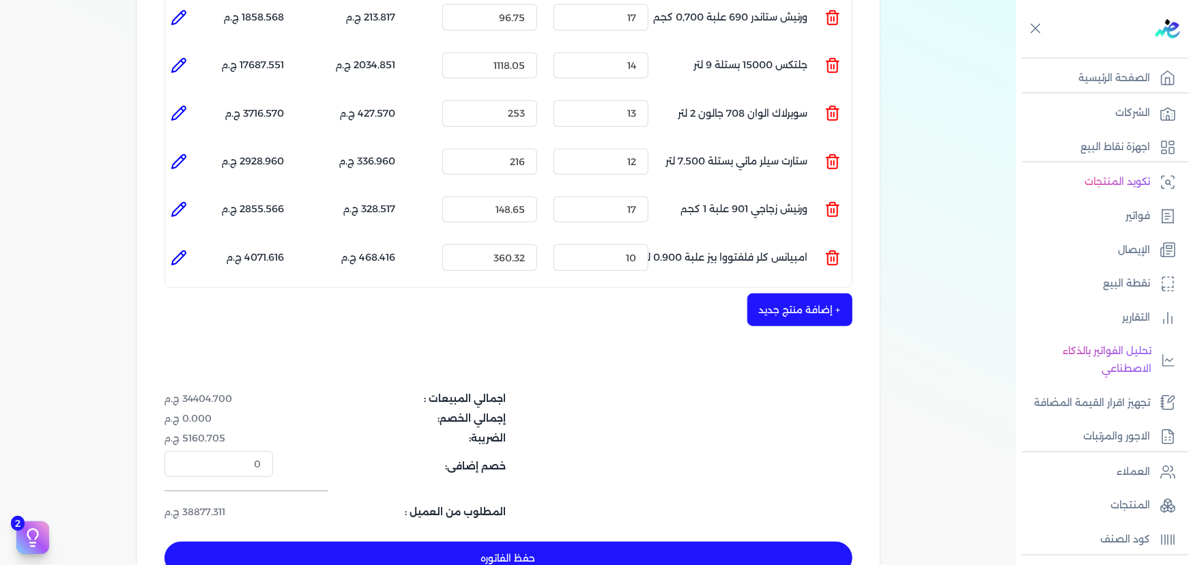
click at [777, 293] on button "+ إضافة منتج جديد" at bounding box center [799, 309] width 105 height 33
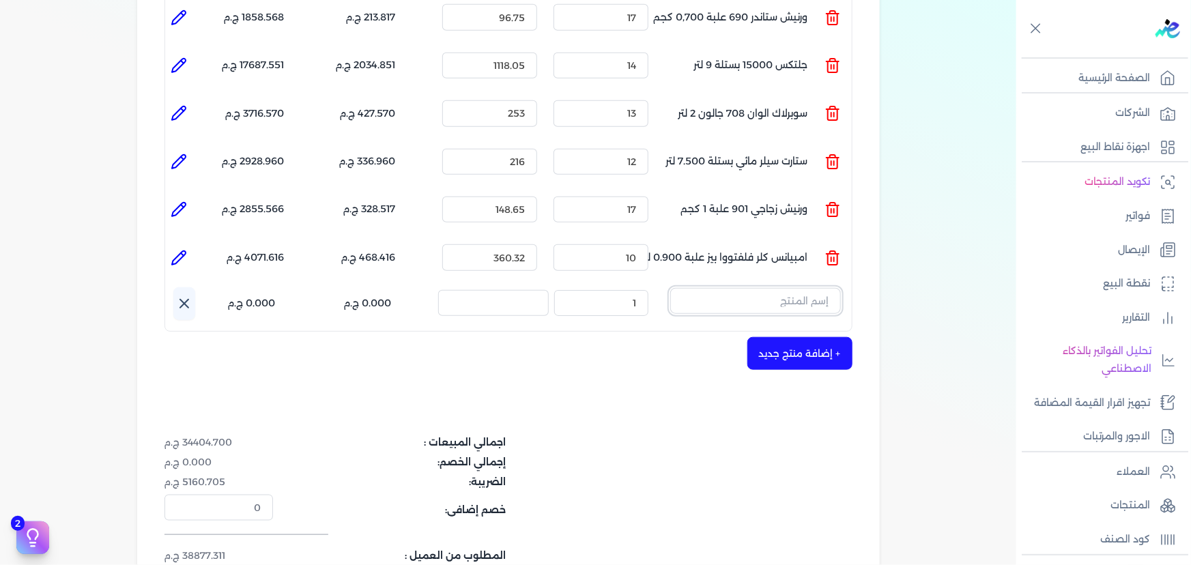
click at [791, 288] on input "text" at bounding box center [755, 301] width 171 height 26
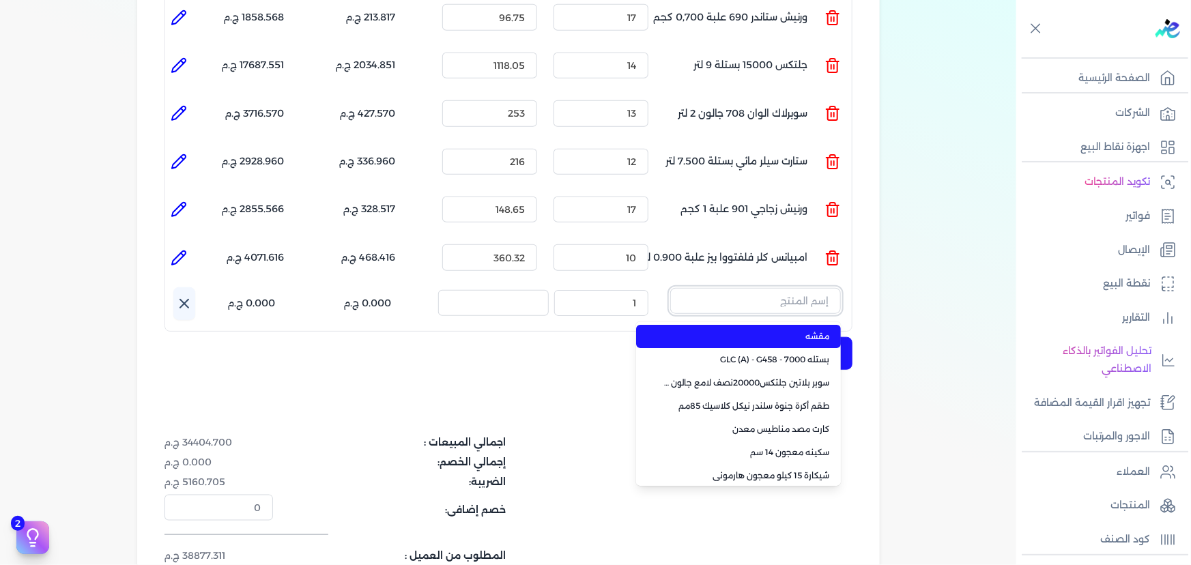
paste input "داي تون مط اسود علبة 880 جرام صافي"
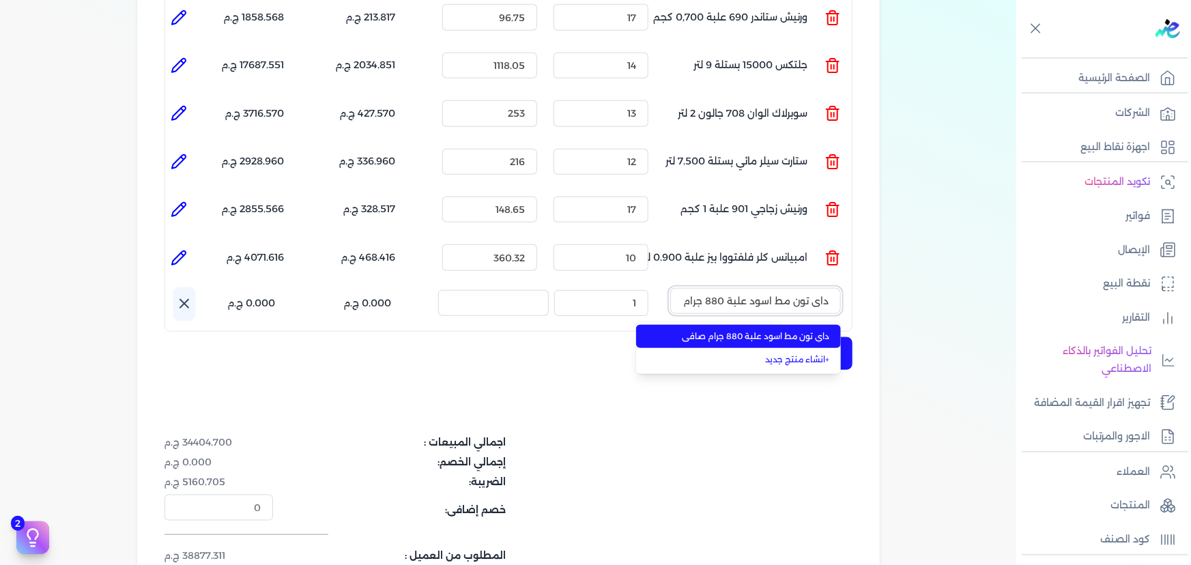
scroll to position [0, -24]
click at [786, 325] on li "داي تون مط اسود علبة 880 جرام صافي" at bounding box center [738, 336] width 205 height 23
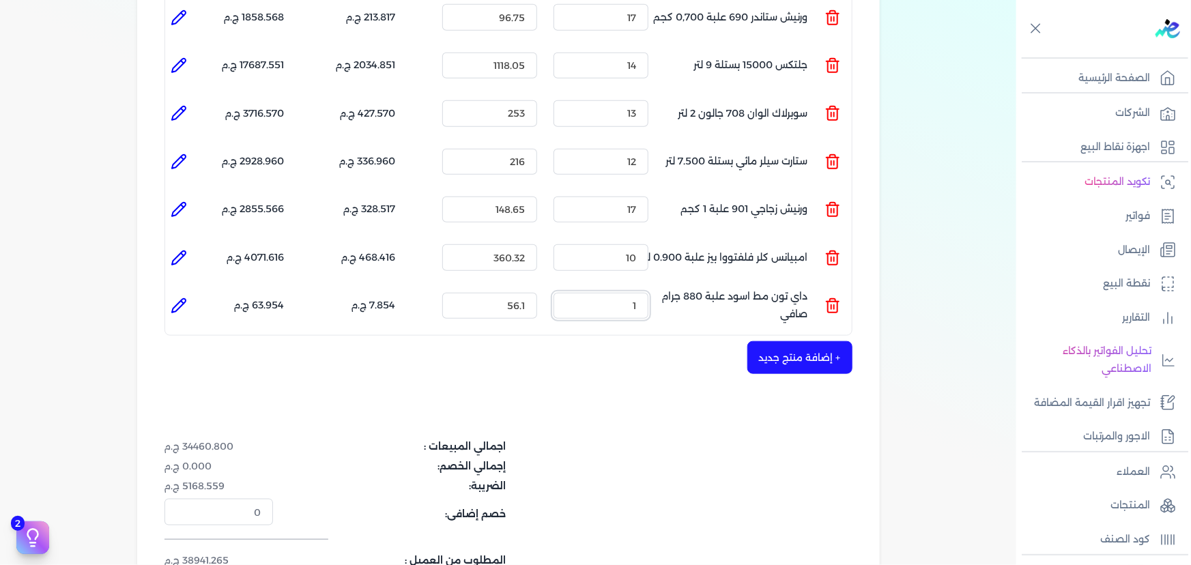
drag, startPoint x: 620, startPoint y: 291, endPoint x: 693, endPoint y: 291, distance: 73.0
click at [690, 291] on ul "المنتج : داي تون مط اسود علبة 880 جرام صافي الكمية : 1 السعر : 56.1 الضريبه : 7…" at bounding box center [508, 305] width 686 height 37
click at [186, 299] on icon at bounding box center [179, 306] width 14 height 14
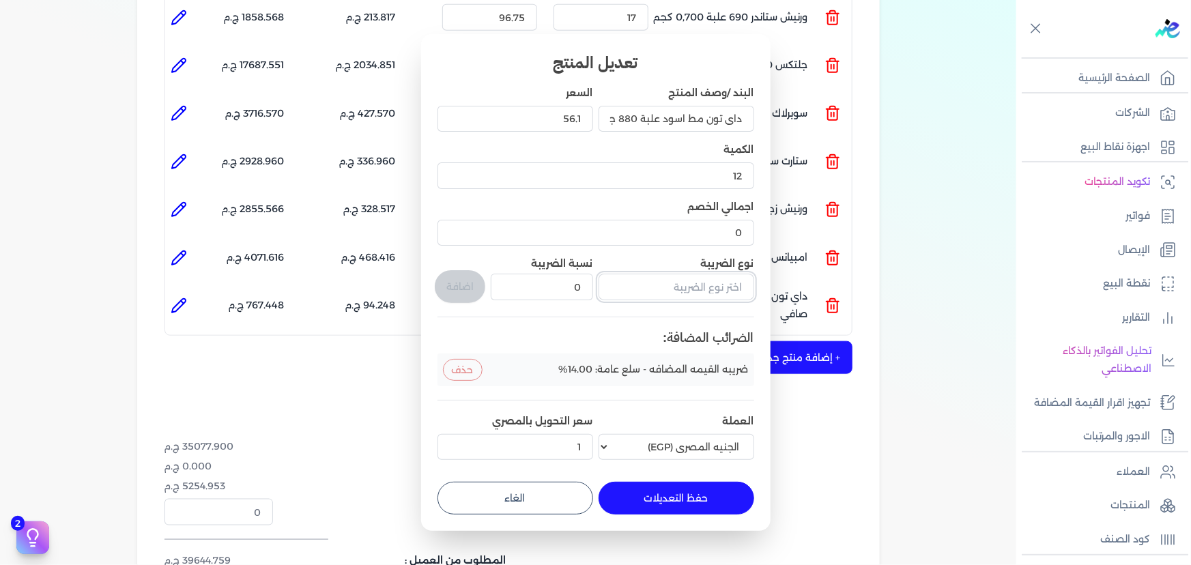
click at [673, 285] on input "text" at bounding box center [676, 287] width 156 height 26
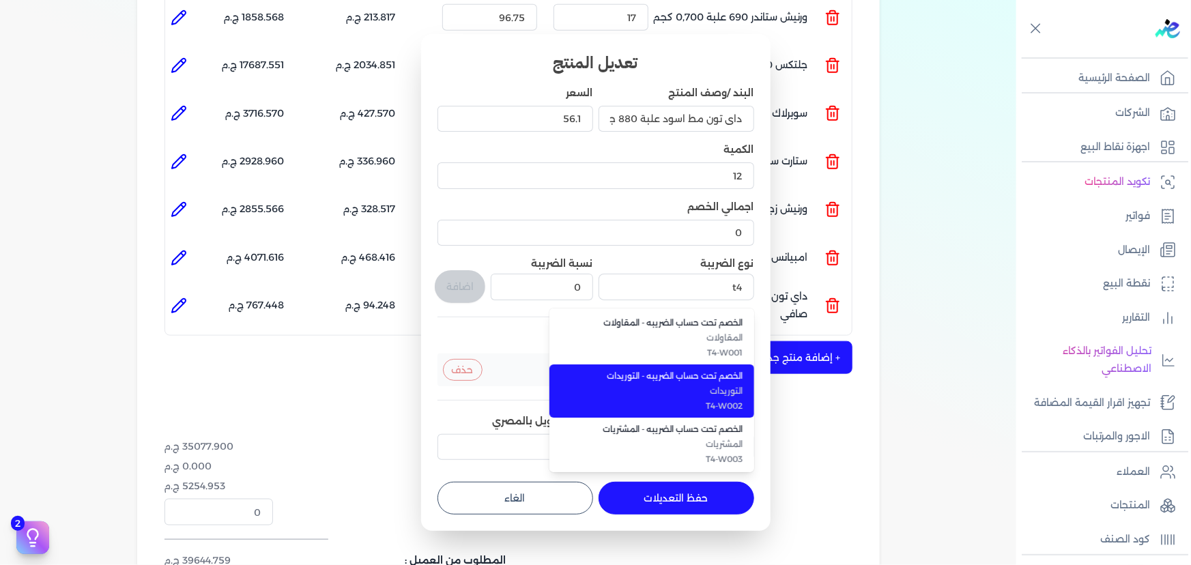
click at [690, 393] on span "التوريدات" at bounding box center [660, 391] width 166 height 12
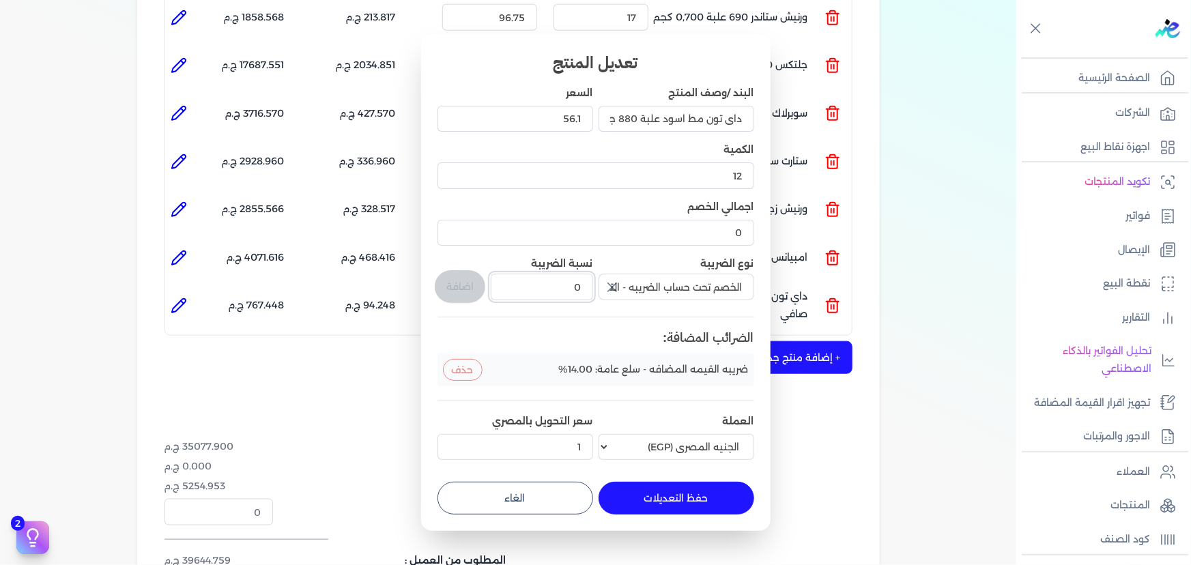
drag, startPoint x: 592, startPoint y: 289, endPoint x: 637, endPoint y: 287, distance: 45.8
click at [610, 287] on div "البند /وصف المنتج داي تون مط اسود علبة 880 جرام صافي السعر 56.1 الكمية 12 اجمال…" at bounding box center [595, 275] width 317 height 379
drag, startPoint x: 470, startPoint y: 280, endPoint x: 478, endPoint y: 297, distance: 18.6
click at [469, 280] on button "اضافة" at bounding box center [460, 286] width 50 height 33
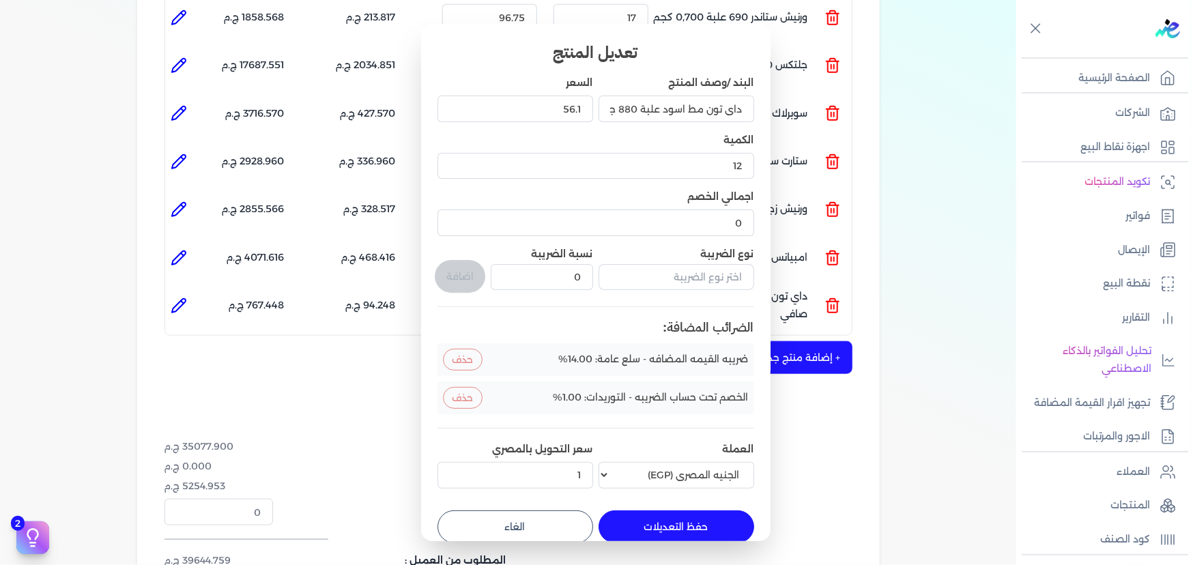
click at [682, 523] on button "حفظ التعديلات" at bounding box center [676, 526] width 156 height 33
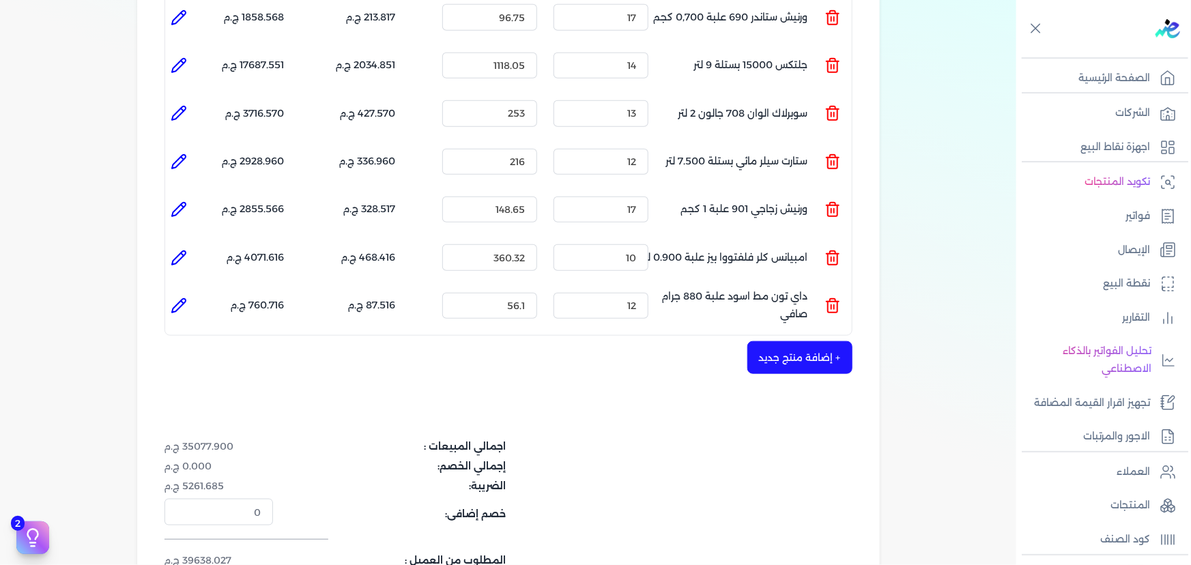
click at [817, 341] on button "+ إضافة منتج جديد" at bounding box center [799, 357] width 105 height 33
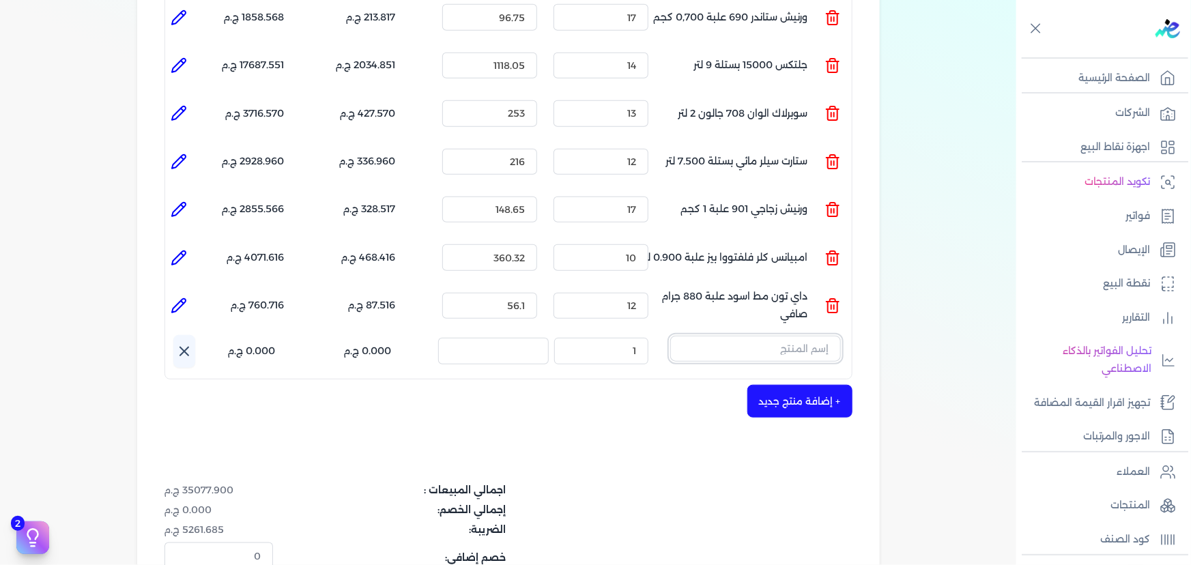
click at [785, 336] on input "text" at bounding box center [755, 349] width 171 height 26
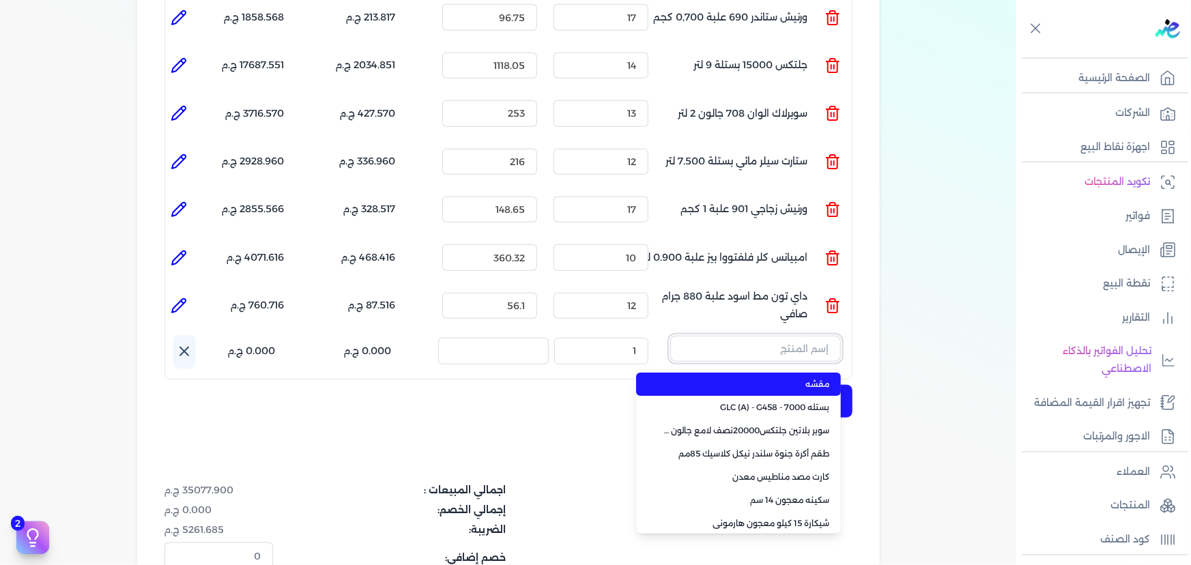
paste input "سيلر المقاوم 0017 علبة 0.650 لتر"
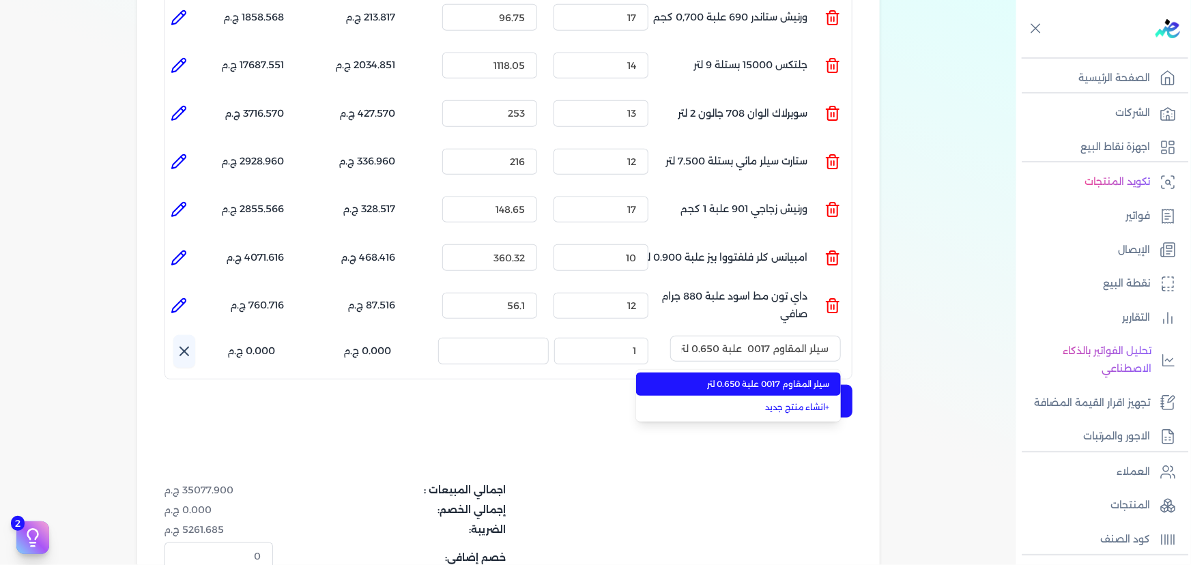
click at [753, 378] on span "سيلر المقاوم 0017 علبة 0.650 لتر" at bounding box center [746, 384] width 166 height 12
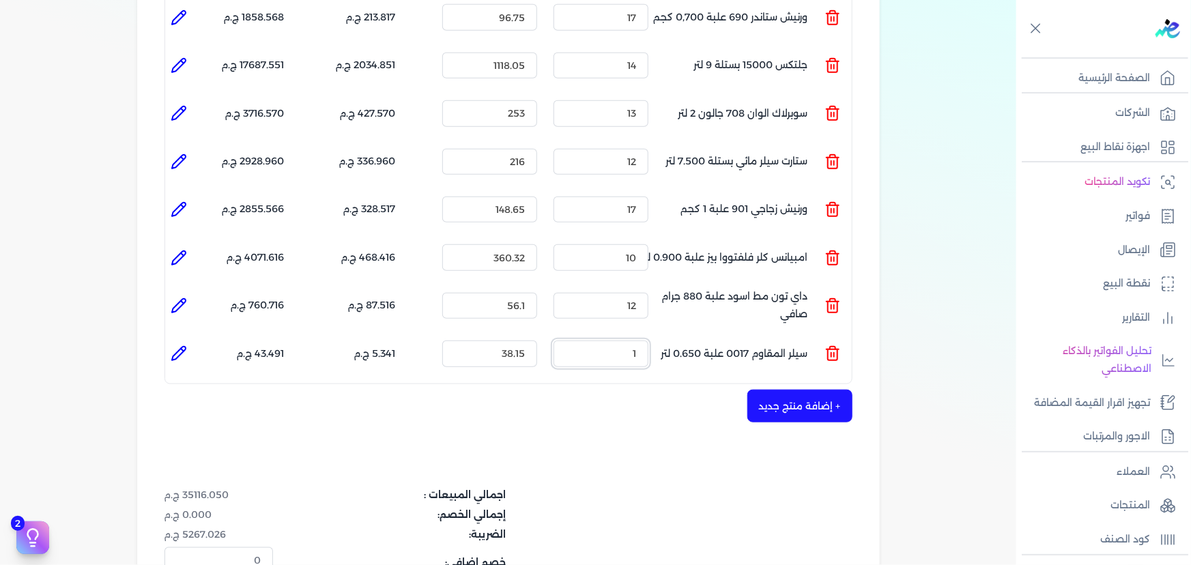
drag, startPoint x: 619, startPoint y: 330, endPoint x: 688, endPoint y: 322, distance: 68.7
click at [639, 340] on input "1" at bounding box center [600, 353] width 95 height 26
drag, startPoint x: 177, startPoint y: 336, endPoint x: 252, endPoint y: 376, distance: 85.8
click at [177, 345] on icon at bounding box center [179, 353] width 16 height 16
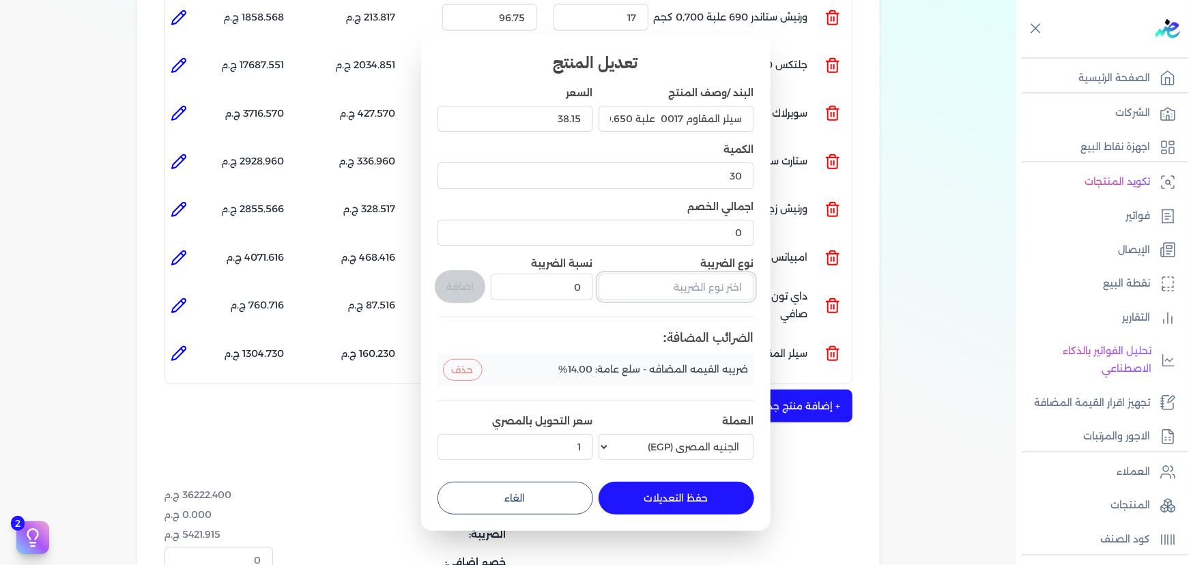
click at [680, 287] on input "text" at bounding box center [676, 287] width 156 height 26
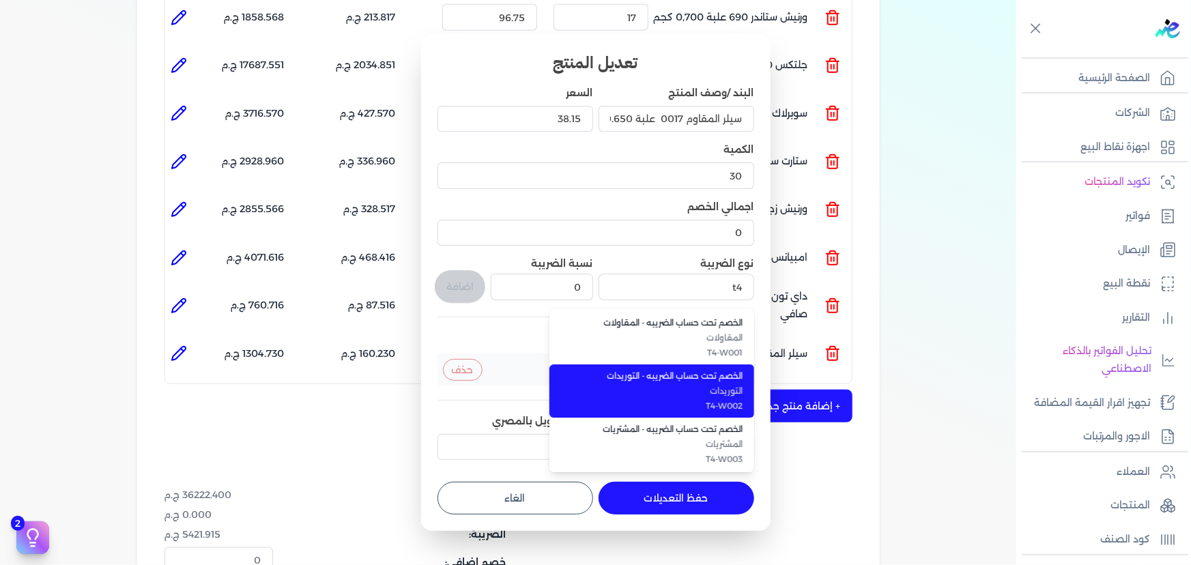
click at [677, 373] on span "الخصم تحت حساب الضريبه - التوريدات" at bounding box center [660, 376] width 166 height 12
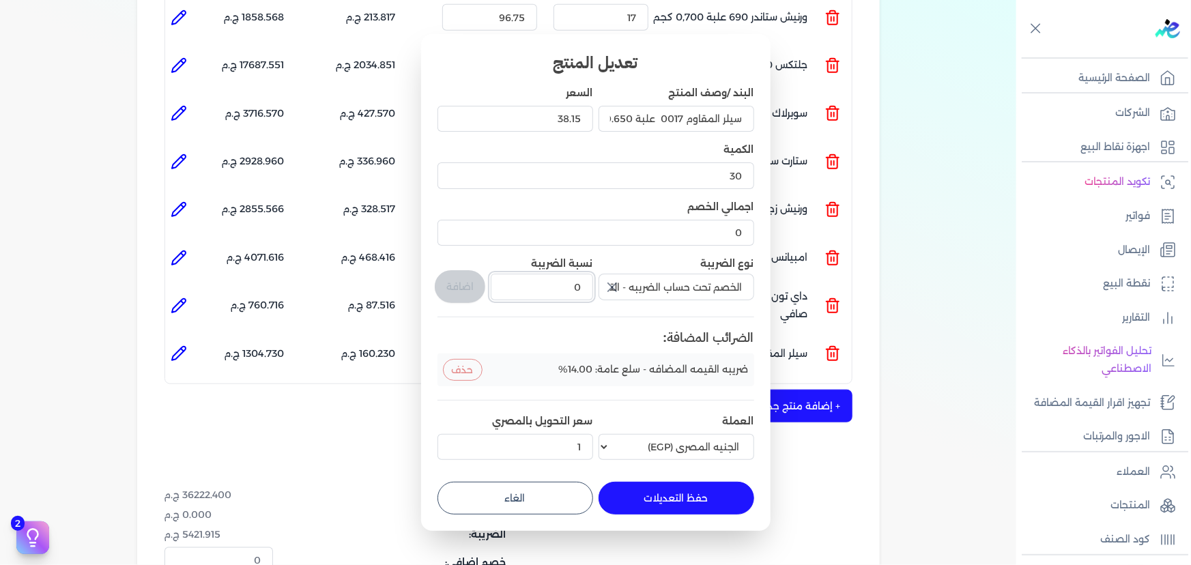
drag, startPoint x: 538, startPoint y: 293, endPoint x: 675, endPoint y: 277, distance: 138.7
click at [647, 284] on div "البند /وصف المنتج سيلر المقاوم 0017 علبة 0.650 لتر السعر 38.15 الكمية 30 اجمالي…" at bounding box center [595, 275] width 317 height 379
click at [471, 285] on button "اضافة" at bounding box center [460, 286] width 50 height 33
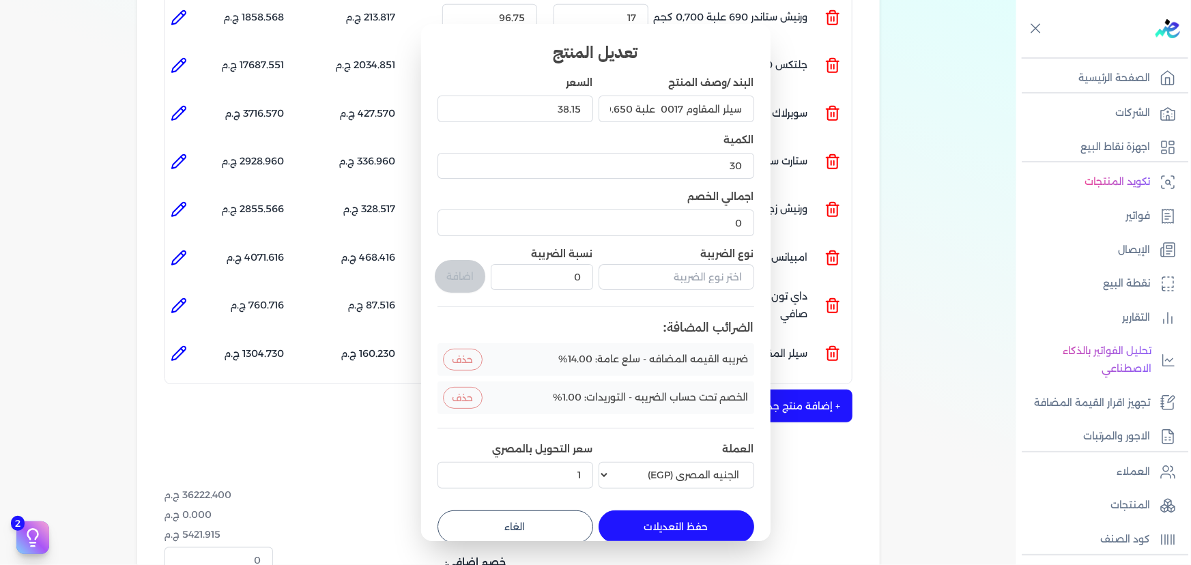
click at [723, 527] on button "حفظ التعديلات" at bounding box center [676, 526] width 156 height 33
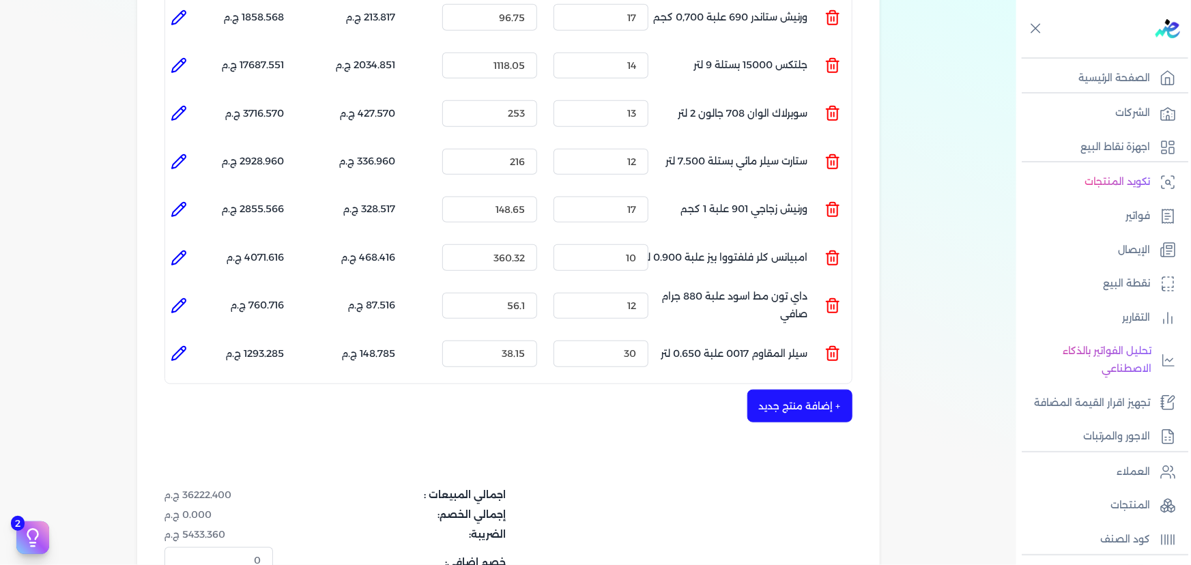
click at [793, 390] on button "+ إضافة منتج جديد" at bounding box center [799, 406] width 105 height 33
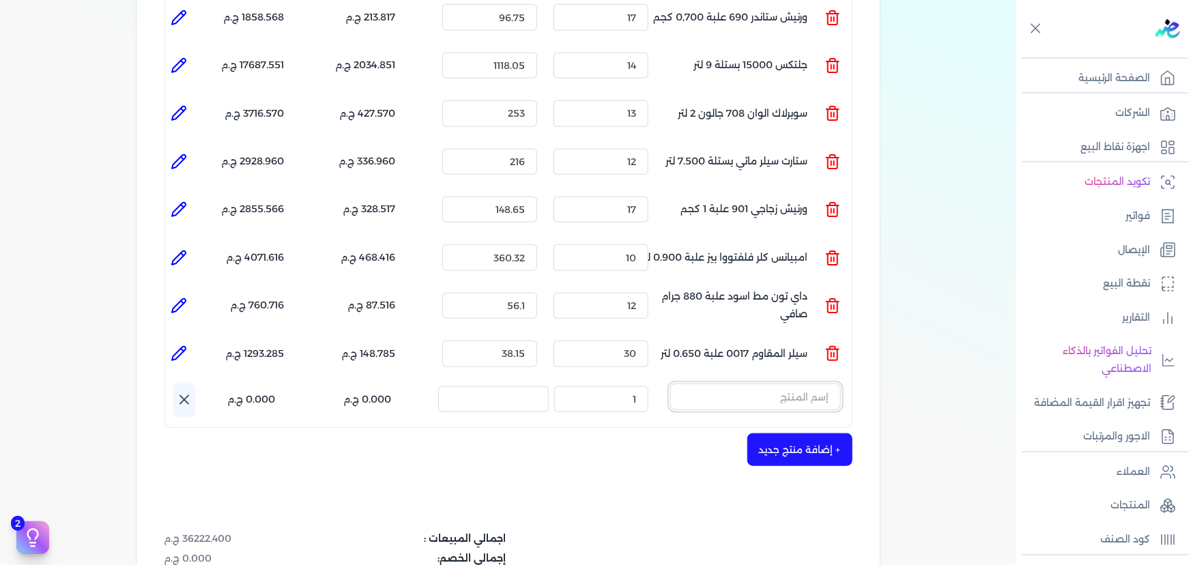
click at [735, 383] on input "text" at bounding box center [755, 396] width 171 height 26
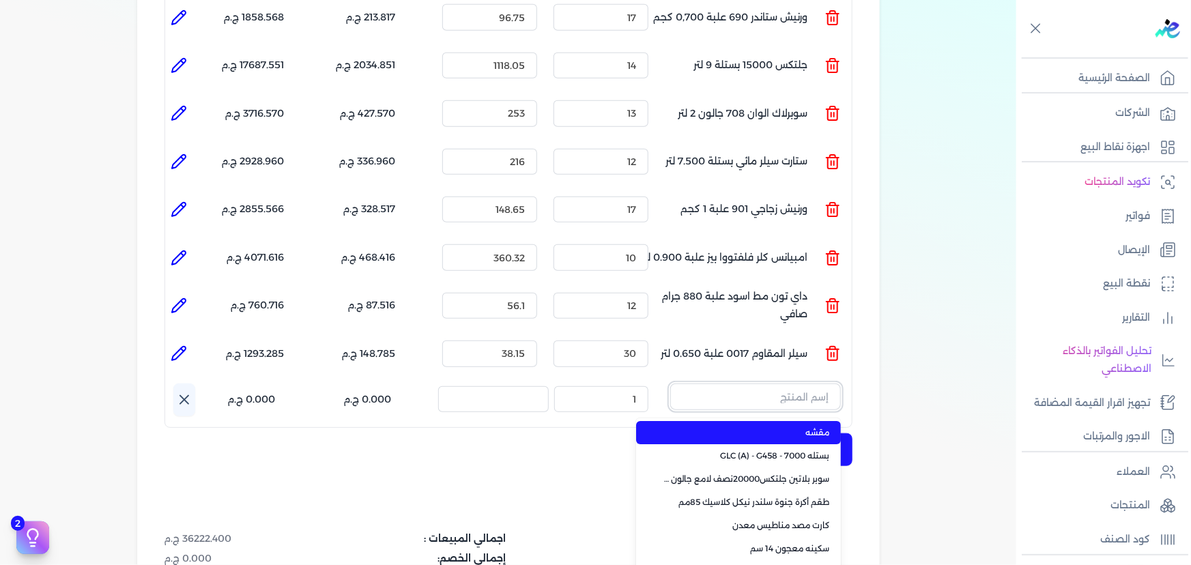
paste input "ستورم شيلد بنيتريتنج سيلر اساس زيتي جالون كومبو 3 لتر"
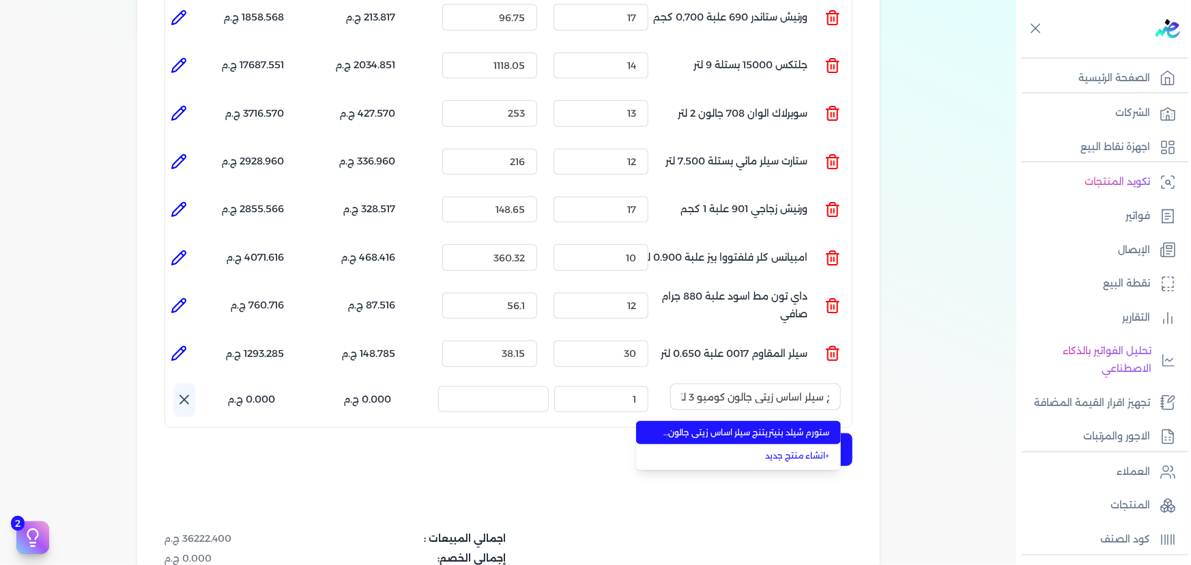
click at [731, 426] on span "ستورم شيلد بنيتريتنج سيلر اساس زيتي جالون كومبو 3 لتر" at bounding box center [746, 432] width 166 height 12
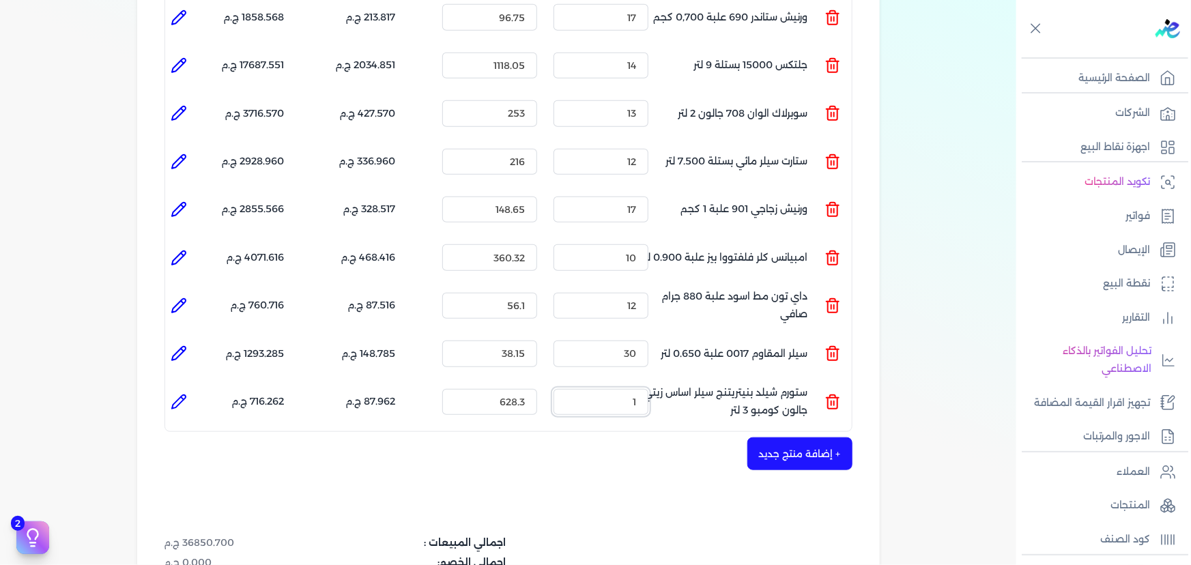
drag, startPoint x: 711, startPoint y: 368, endPoint x: 787, endPoint y: 355, distance: 76.8
click at [776, 383] on ul "المنتج : ستورم شيلد بنيتريتنج سيلر اساس زيتي جالون كومبو 3 لتر الكمية : 1 السعر…" at bounding box center [508, 401] width 686 height 37
click at [186, 394] on icon at bounding box center [179, 402] width 16 height 16
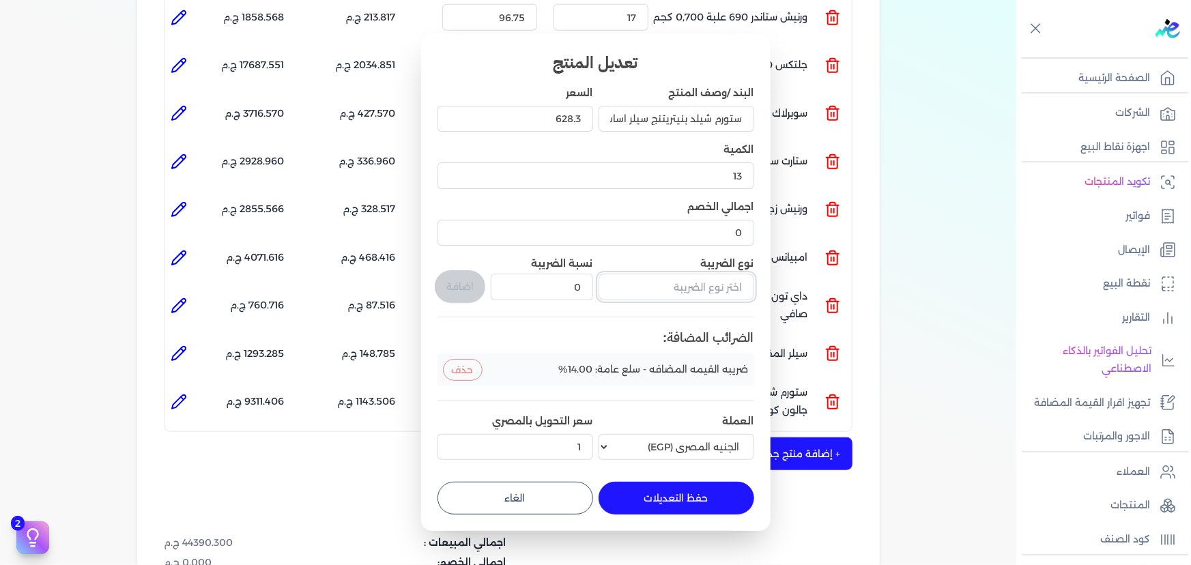
click at [677, 299] on input "text" at bounding box center [676, 287] width 156 height 26
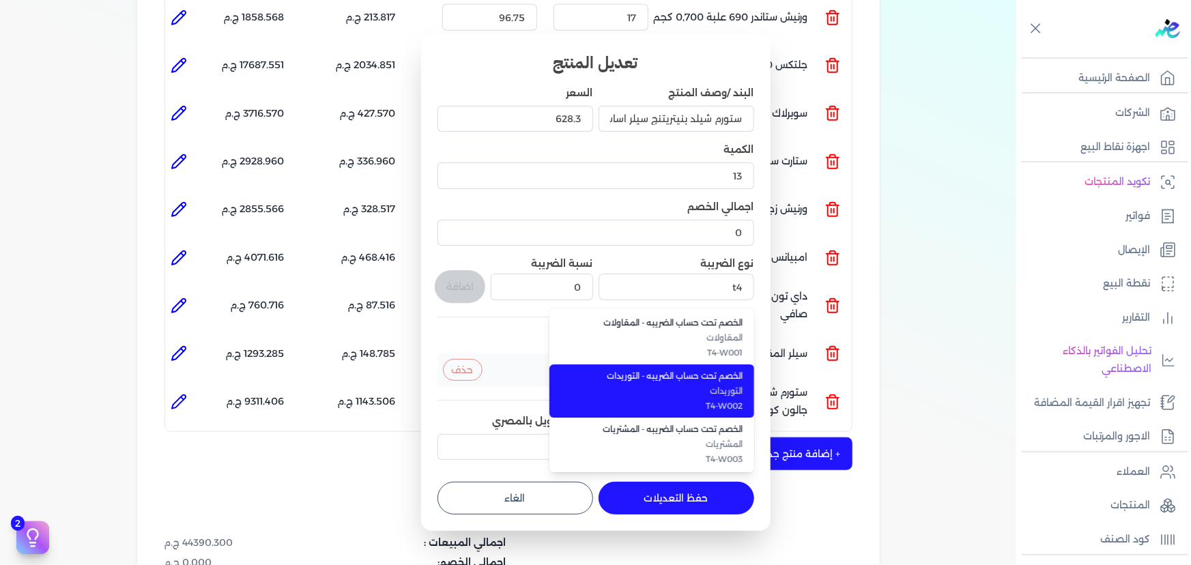
drag, startPoint x: 727, startPoint y: 409, endPoint x: 602, endPoint y: 361, distance: 133.9
click at [725, 409] on span "T4-W002" at bounding box center [660, 406] width 166 height 12
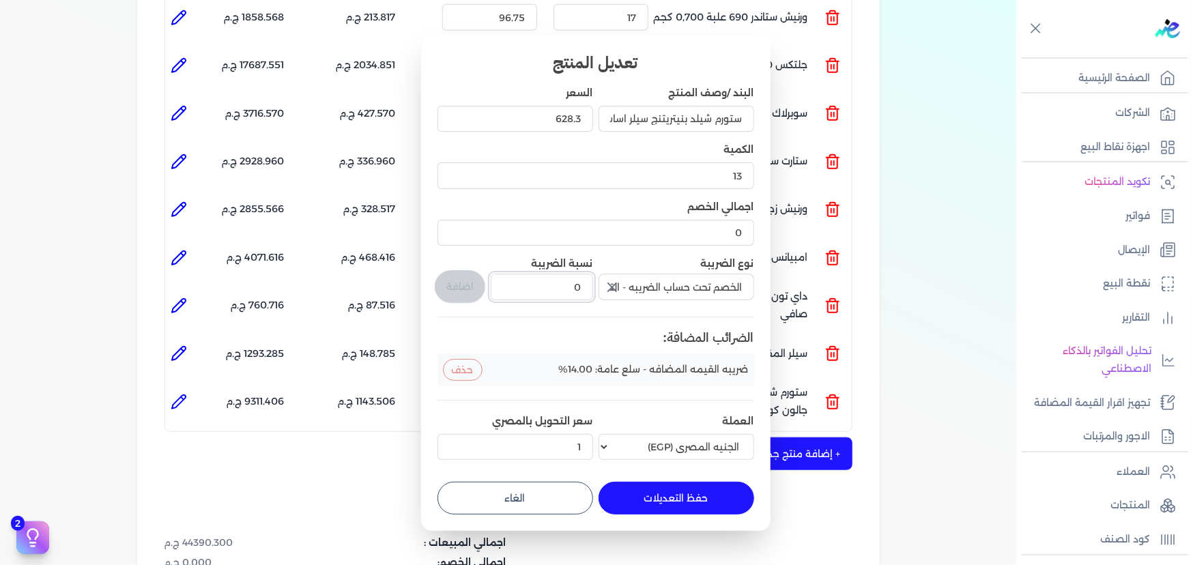
click at [601, 269] on div "البند /وصف المنتج ستورم شيلد بنيتريتنج سيلر اساس زيتي جالون كومبو 3 لتر السعر 6…" at bounding box center [595, 275] width 317 height 379
click at [457, 289] on button "اضافة" at bounding box center [460, 286] width 50 height 33
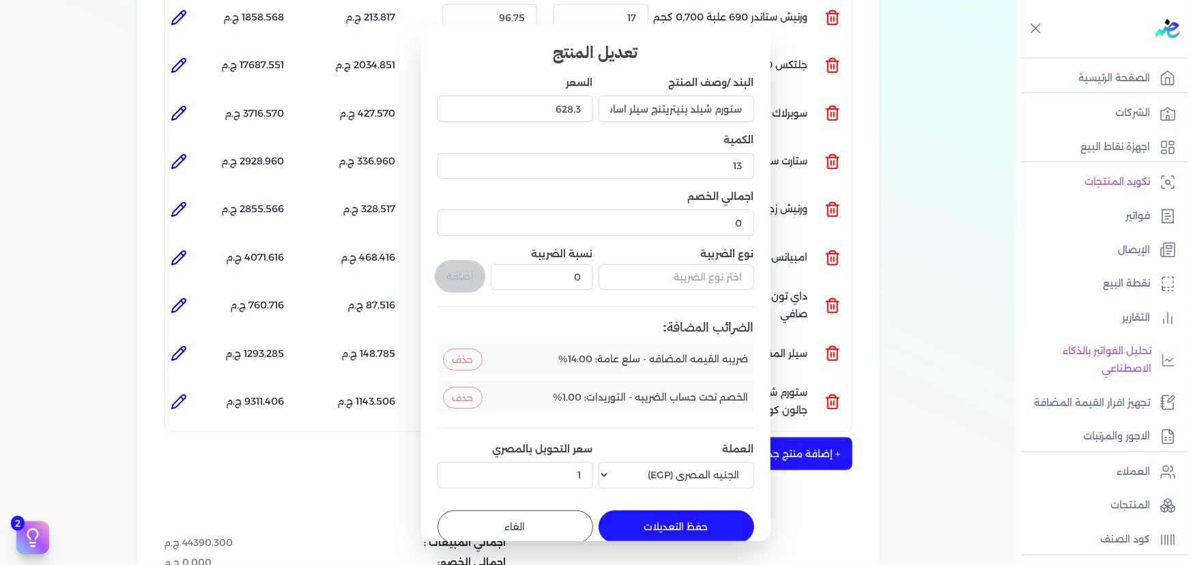
click at [694, 519] on button "حفظ التعديلات" at bounding box center [676, 526] width 156 height 33
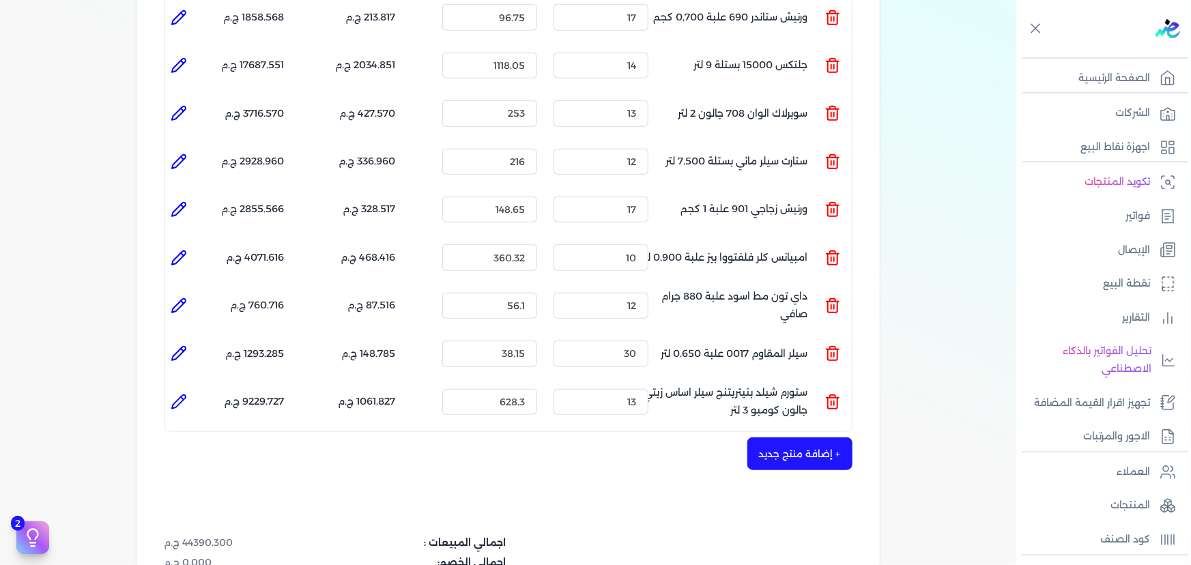
click at [804, 437] on button "+ إضافة منتج جديد" at bounding box center [799, 453] width 105 height 33
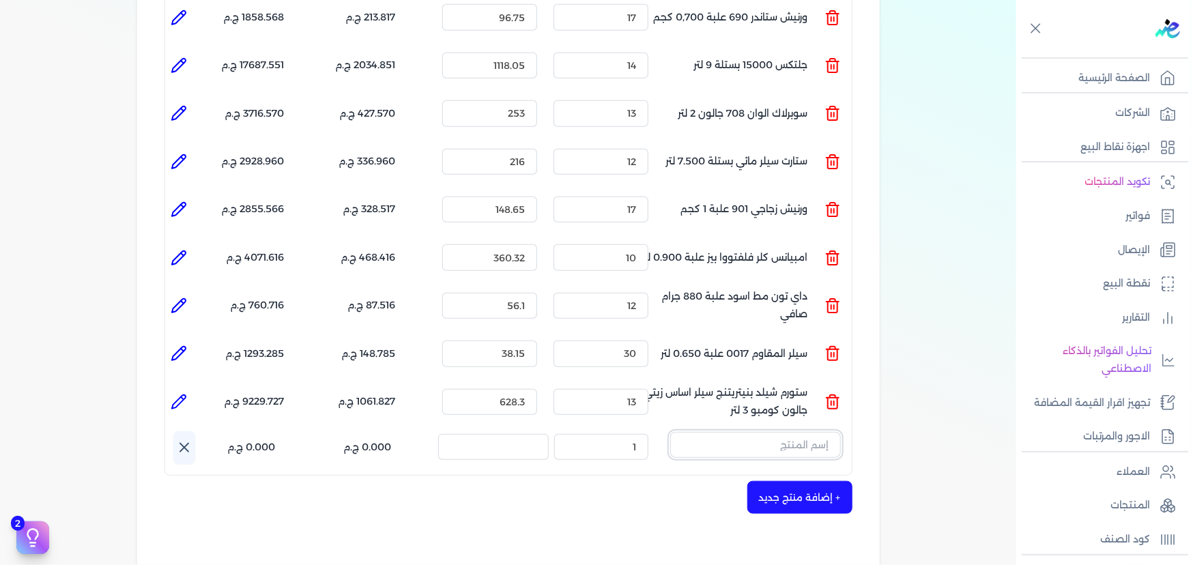
click at [790, 432] on input "text" at bounding box center [755, 445] width 171 height 26
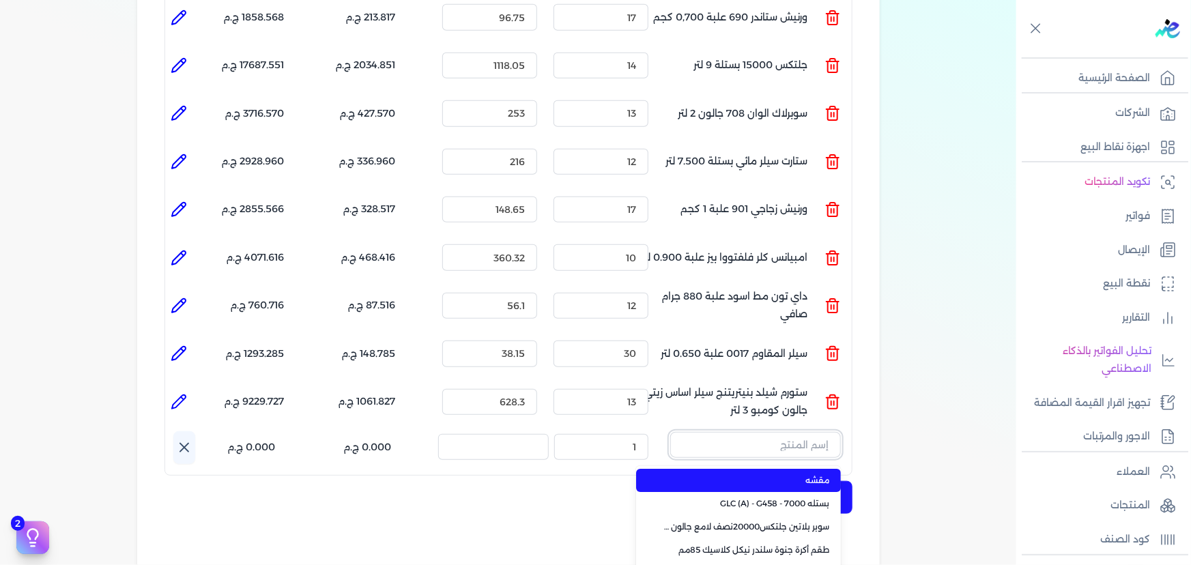
paste input "داي تون مط 200 ابيض علبة 880 جرام صافي"
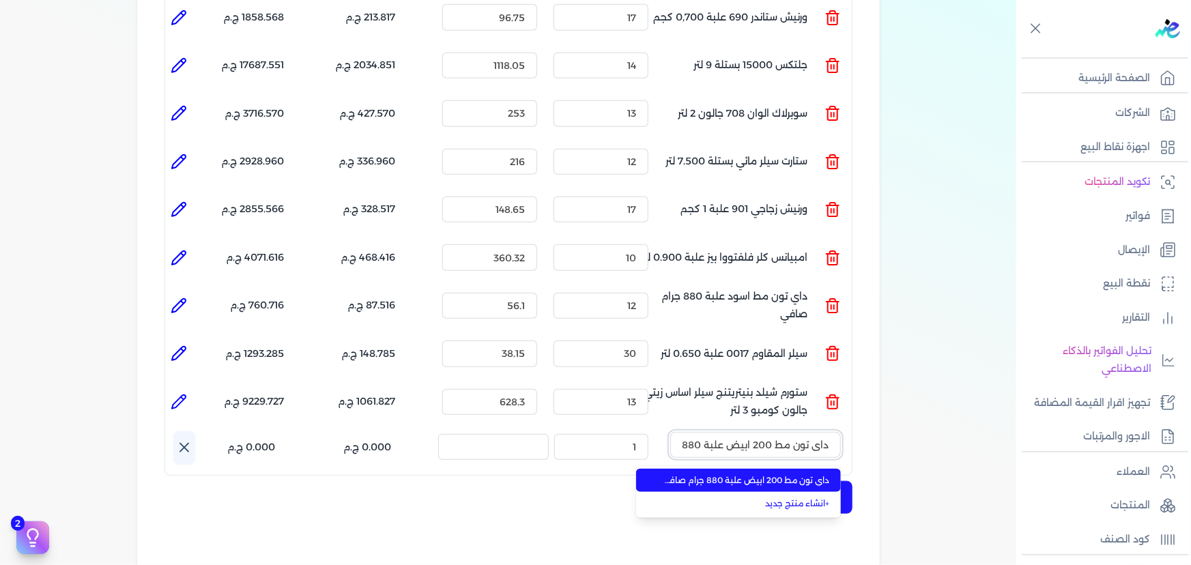
scroll to position [0, -48]
click at [786, 474] on span "داي تون مط 200 ابيض علبة 880 جرام صافي" at bounding box center [746, 480] width 166 height 12
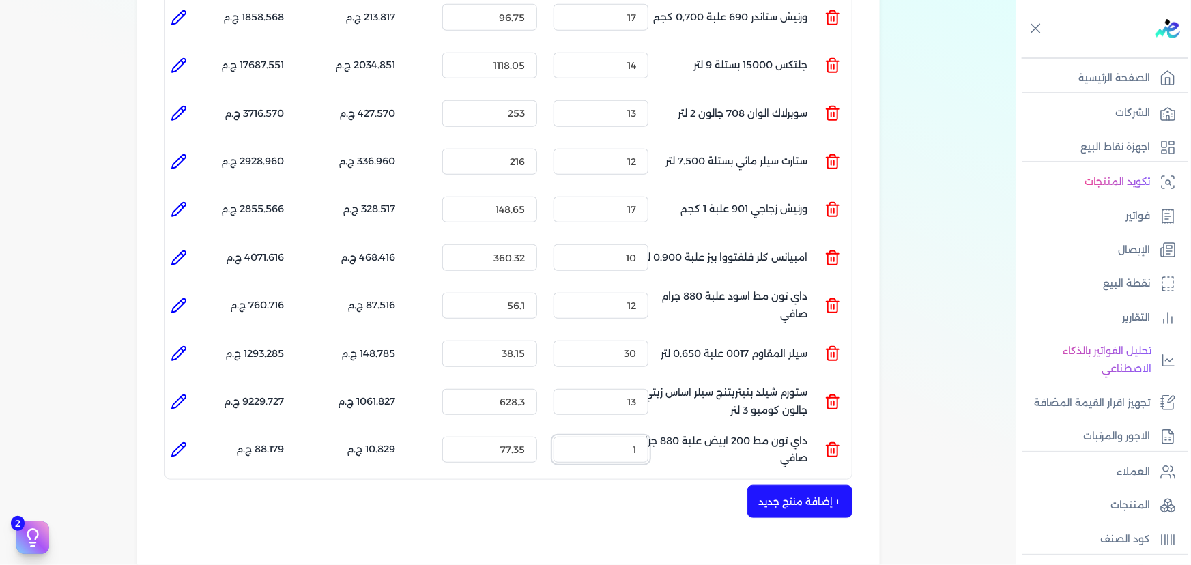
click at [722, 431] on ul "المنتج : داي تون مط 200 ابيض علبة 880 جرام صافي الكمية : 1 السعر : 77.35 الضريب…" at bounding box center [508, 449] width 686 height 37
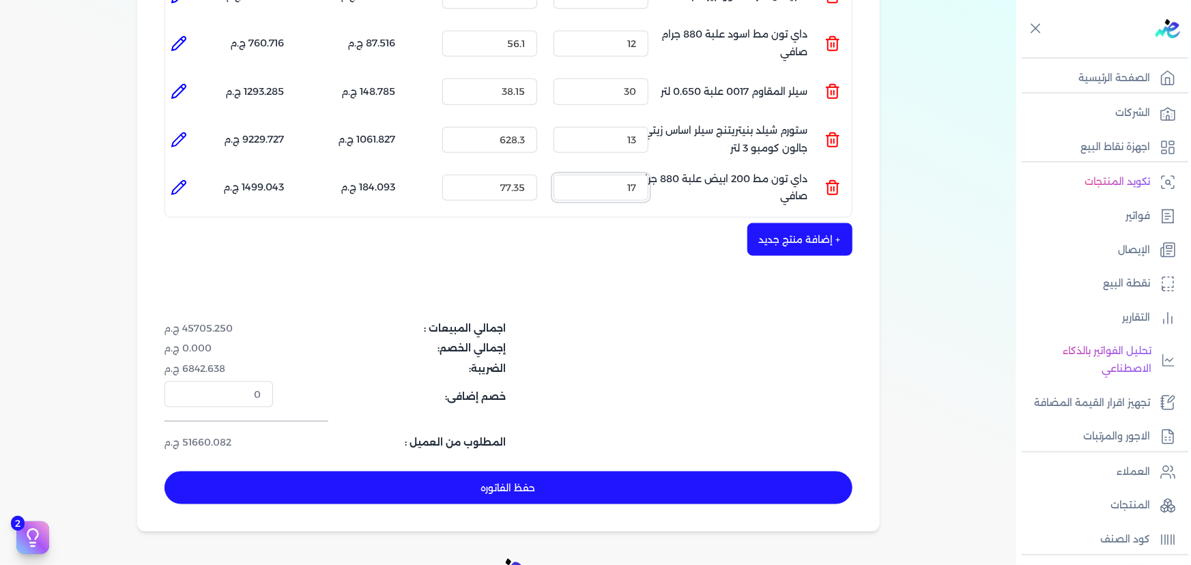
scroll to position [682, 0]
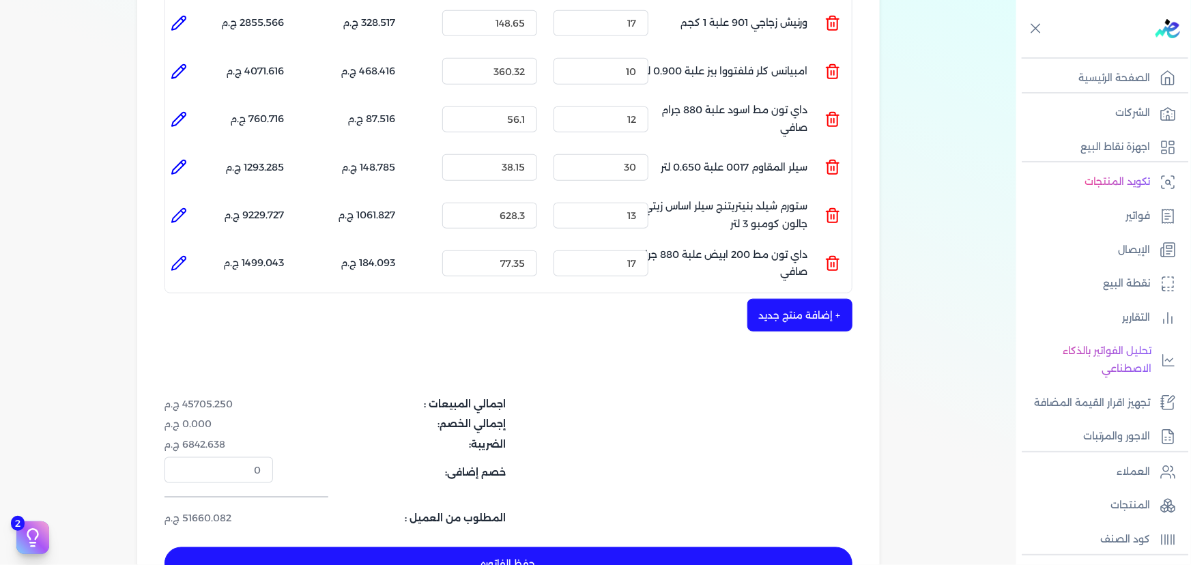
drag, startPoint x: 189, startPoint y: 235, endPoint x: 212, endPoint y: 233, distance: 22.7
click at [189, 250] on li at bounding box center [178, 263] width 27 height 27
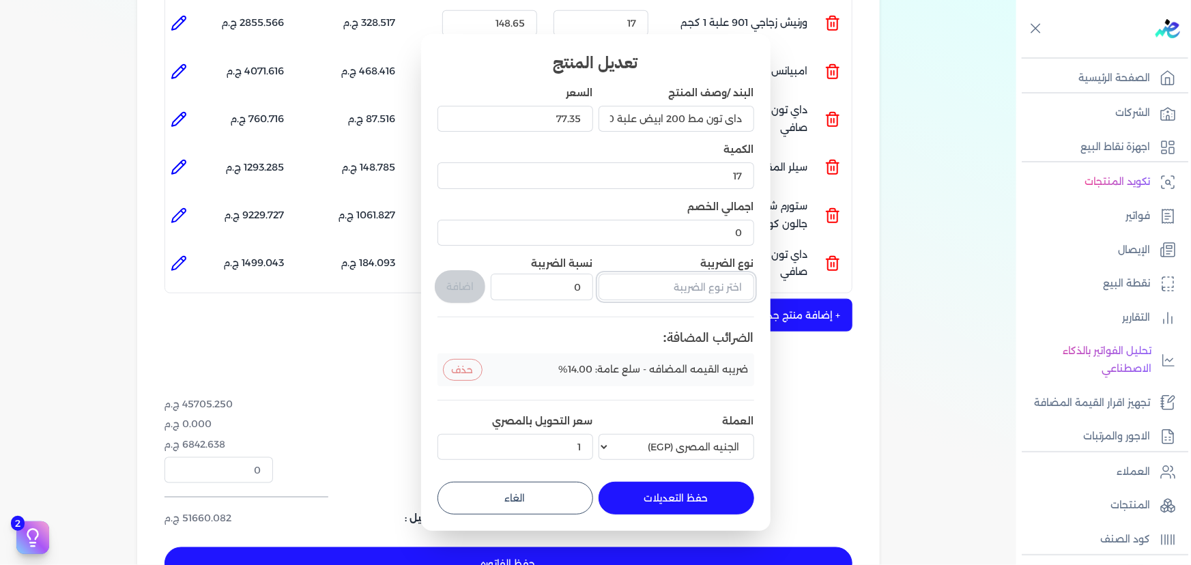
click at [687, 291] on input "text" at bounding box center [676, 287] width 156 height 26
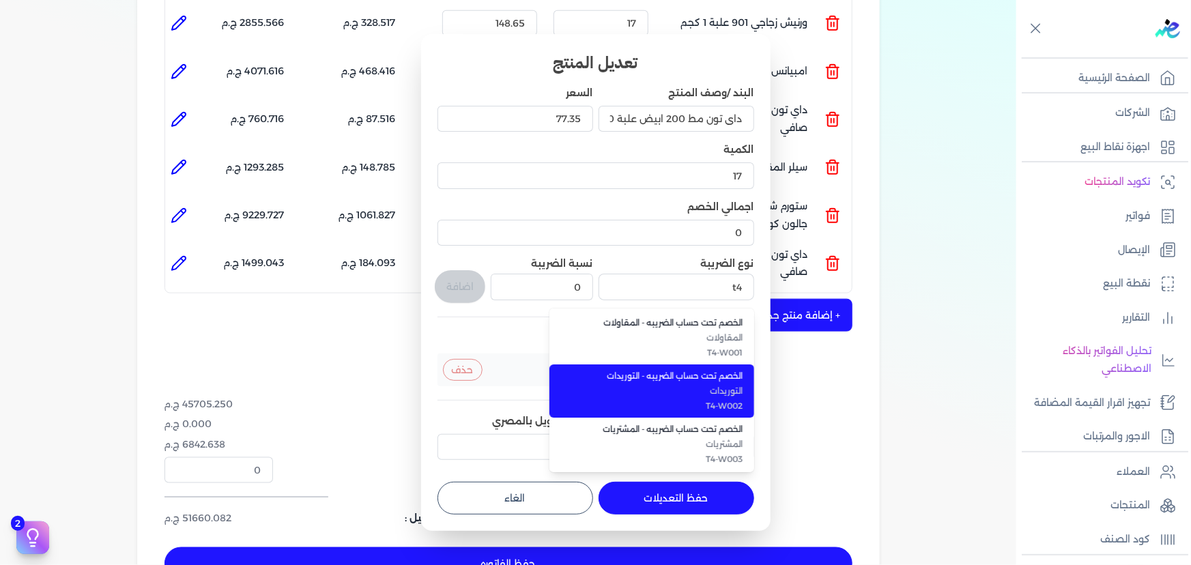
click at [694, 385] on span "التوريدات" at bounding box center [660, 391] width 166 height 12
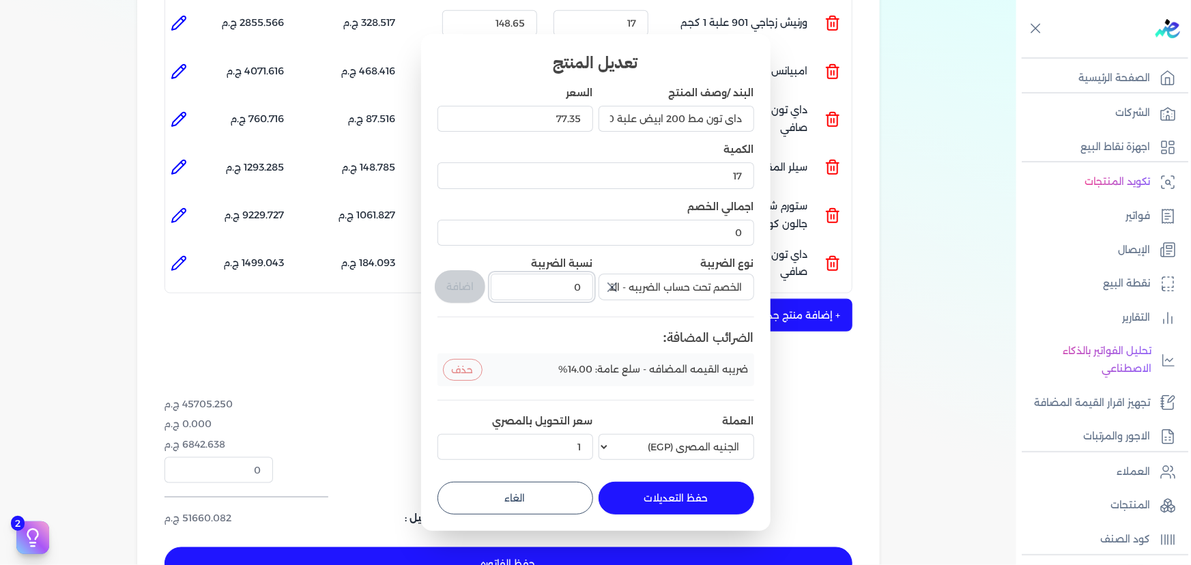
drag, startPoint x: 541, startPoint y: 276, endPoint x: 764, endPoint y: 259, distance: 223.7
click at [682, 263] on div "البند /وصف المنتج داي تون مط 200 ابيض علبة 880 جرام صافي السعر 77.35 الكمية 17 …" at bounding box center [595, 275] width 317 height 379
drag, startPoint x: 460, startPoint y: 287, endPoint x: 639, endPoint y: 350, distance: 189.7
click at [462, 287] on button "اضافة" at bounding box center [460, 286] width 50 height 33
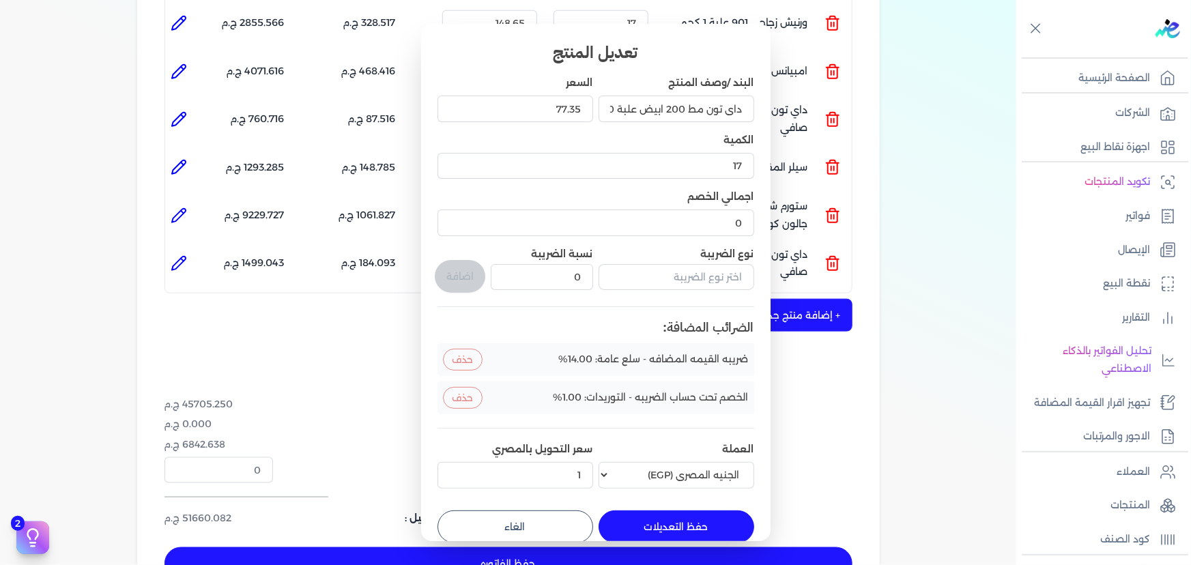
click at [694, 514] on button "حفظ التعديلات" at bounding box center [676, 526] width 156 height 33
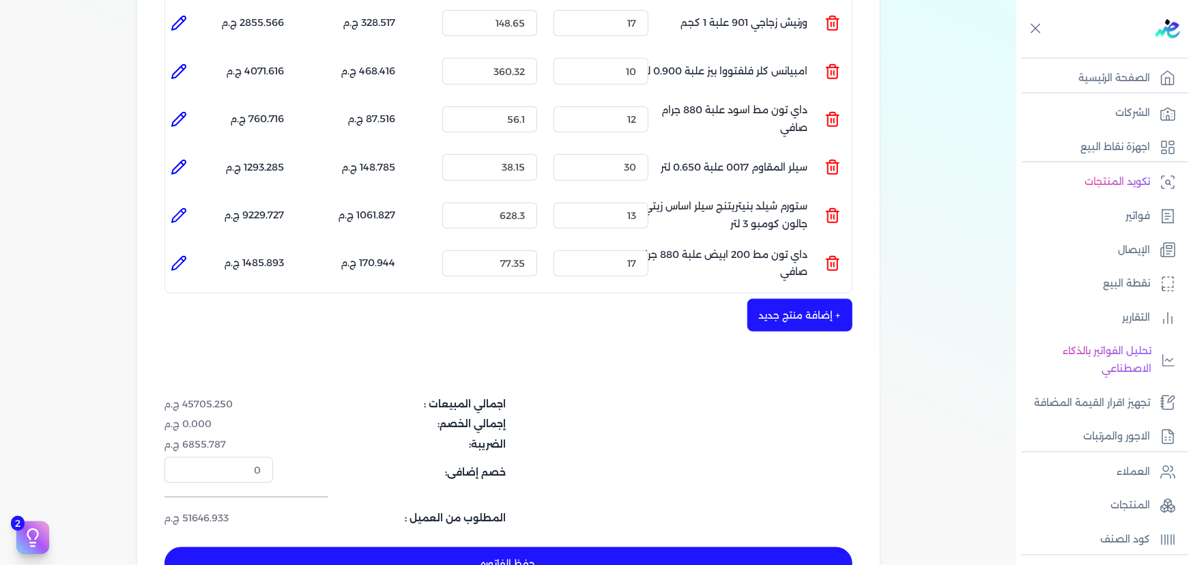
click at [821, 303] on button "+ إضافة منتج جديد" at bounding box center [799, 315] width 105 height 33
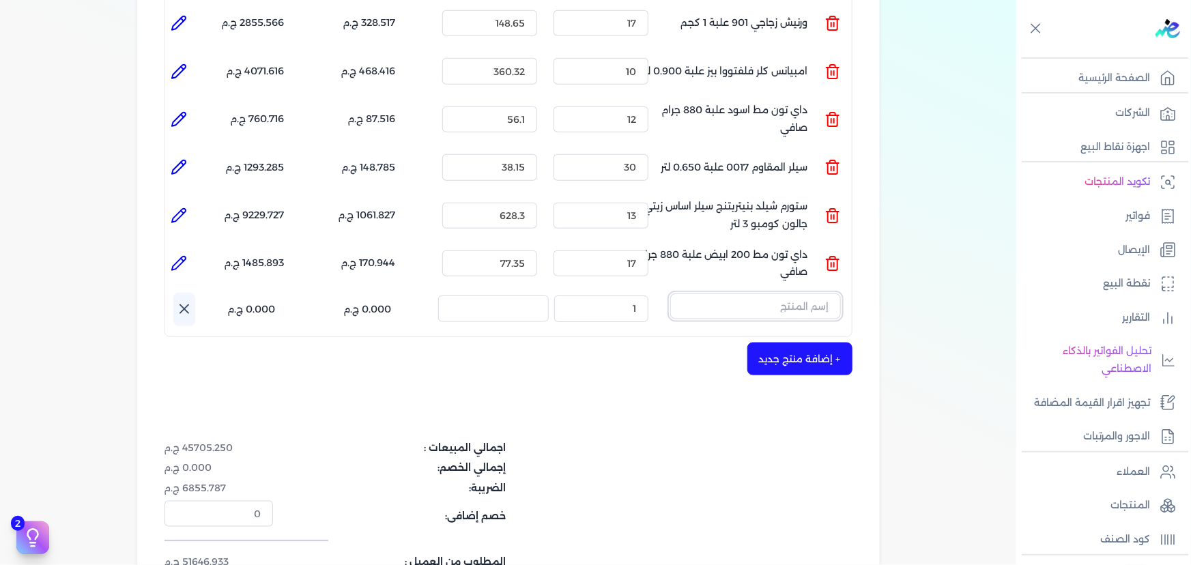
click at [816, 293] on input "text" at bounding box center [755, 306] width 171 height 26
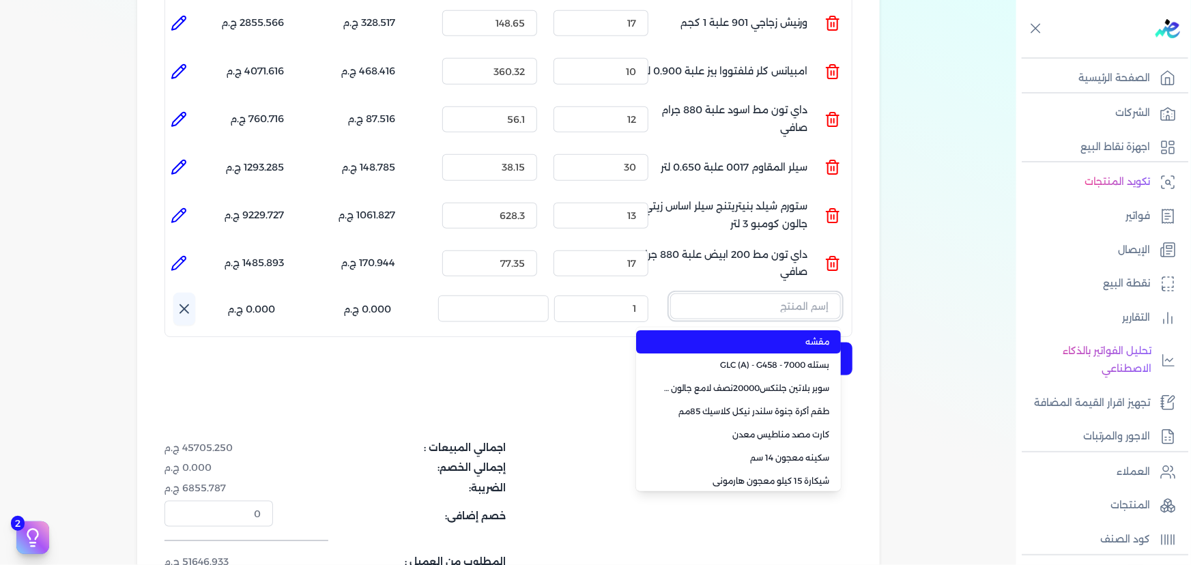
paste input "سوبر بلاتين سوبر دايتون 3030 بستلة 9 لتر BASE A"
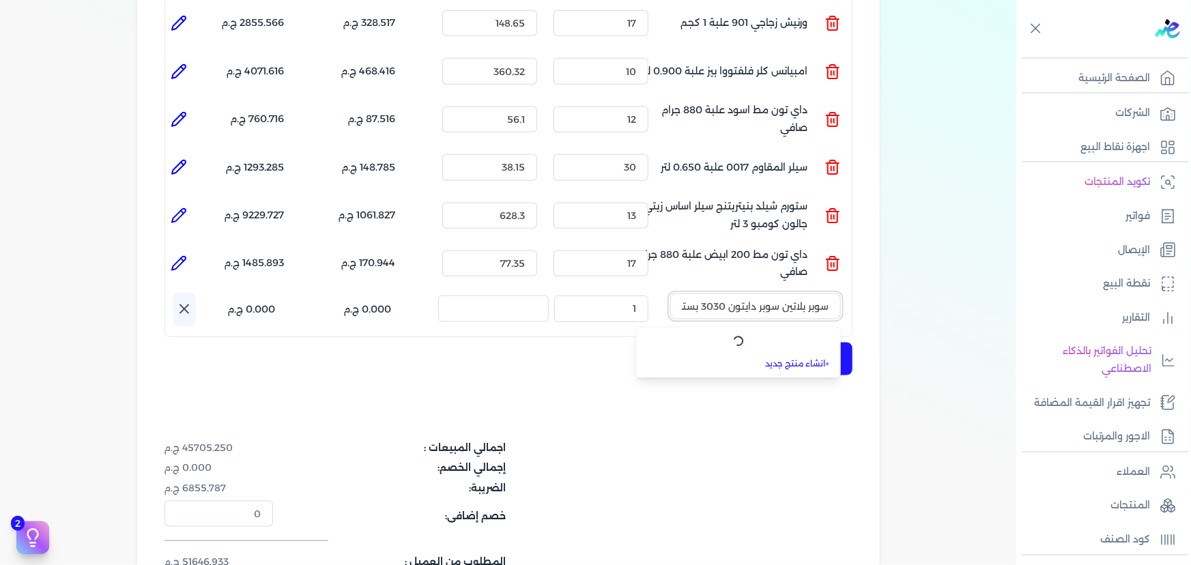
scroll to position [0, -66]
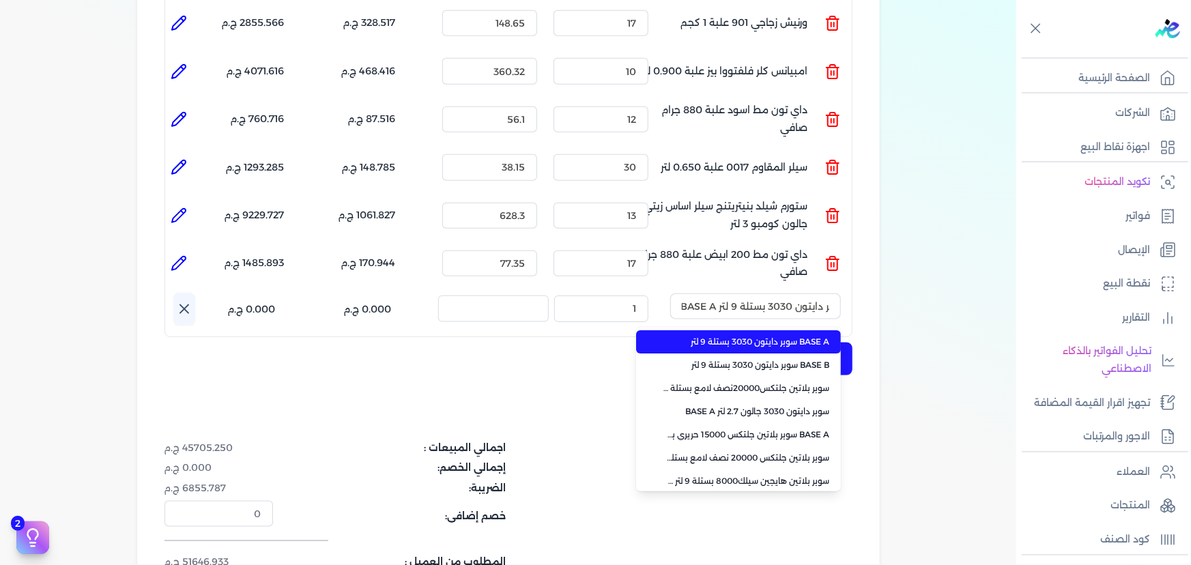
click at [776, 336] on span "BASE A سوبر دايتون 3030 بستلة 9 لتر" at bounding box center [746, 342] width 166 height 12
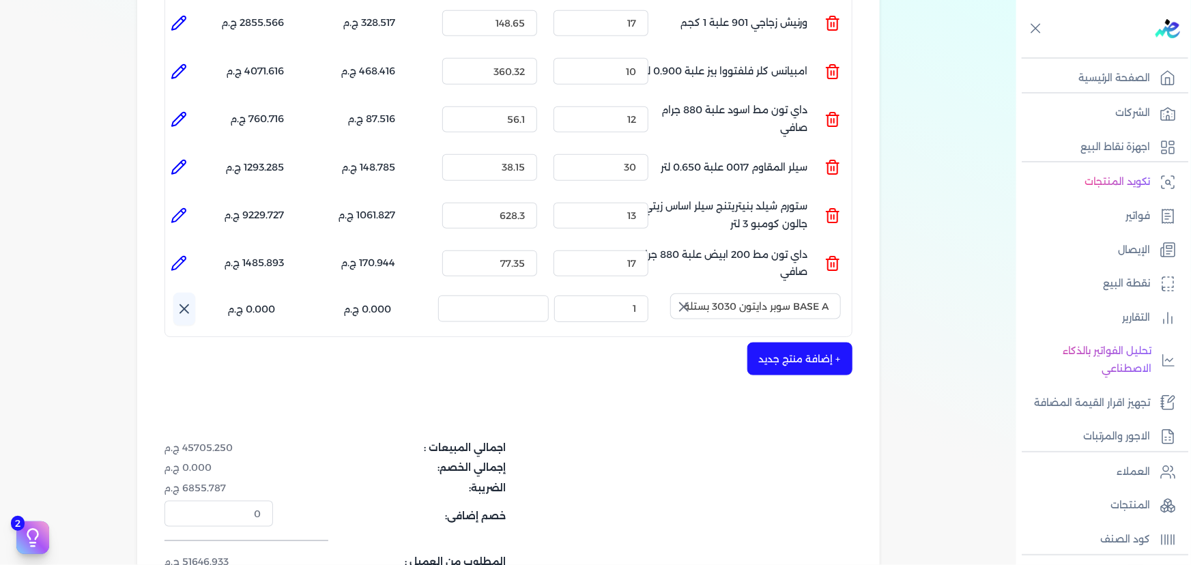
click at [679, 299] on icon "button" at bounding box center [683, 307] width 16 height 16
click at [750, 293] on input "text" at bounding box center [755, 306] width 171 height 26
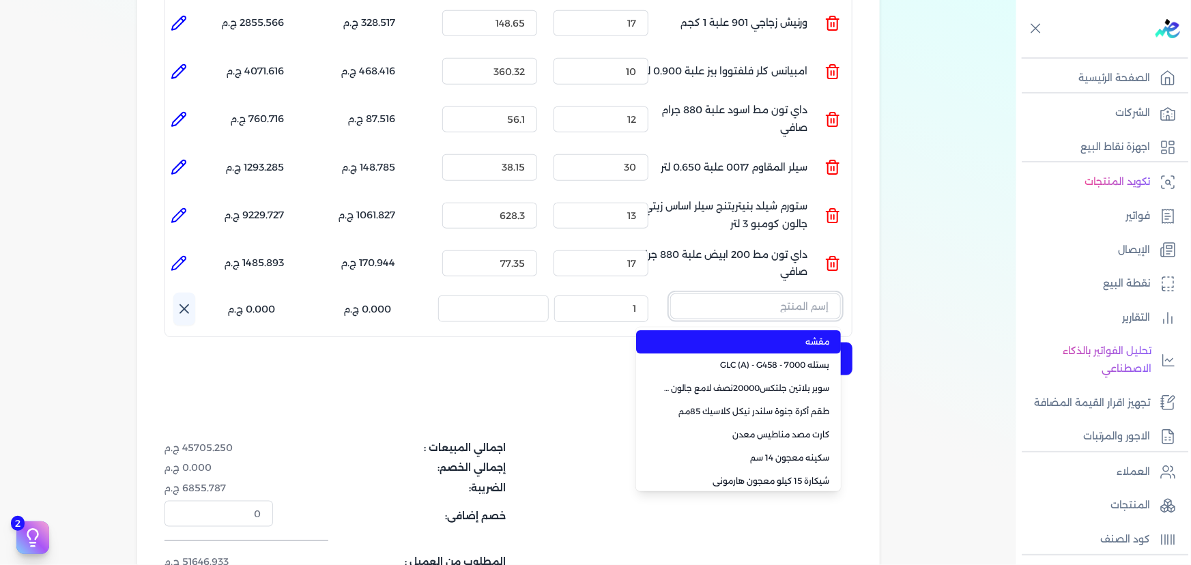
paste input "سوبر بلاتين جلتكس20000نصف لامع بستلة 9 لتر Base A"
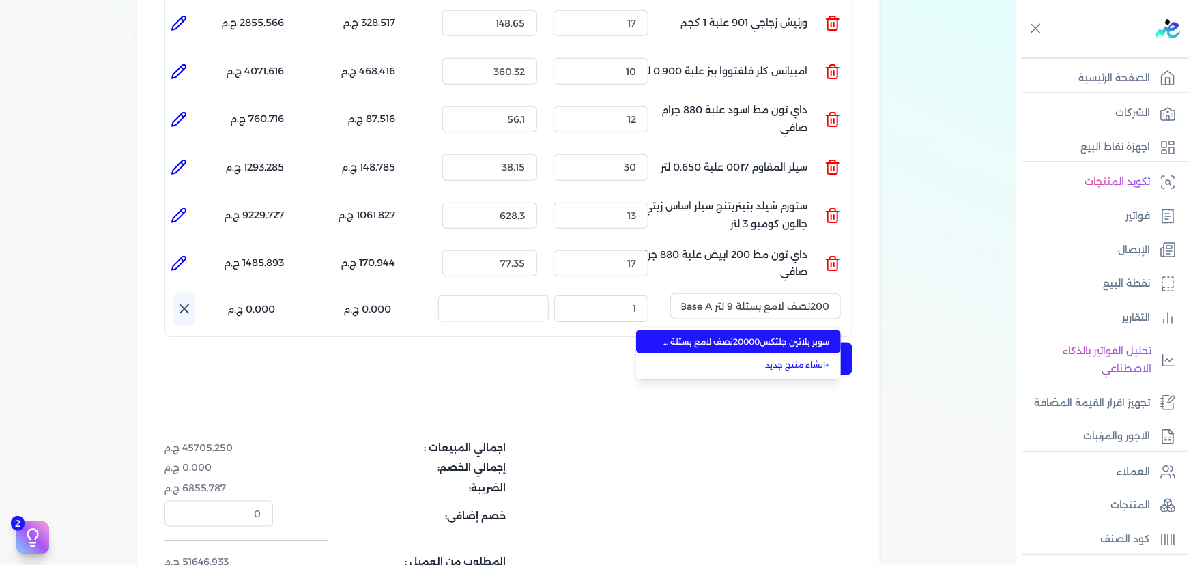
drag, startPoint x: 763, startPoint y: 325, endPoint x: 676, endPoint y: 319, distance: 86.8
click at [763, 330] on li "سوبر بلاتين جلتكس20000نصف لامع بستلة 9 لتر Base A" at bounding box center [738, 341] width 205 height 23
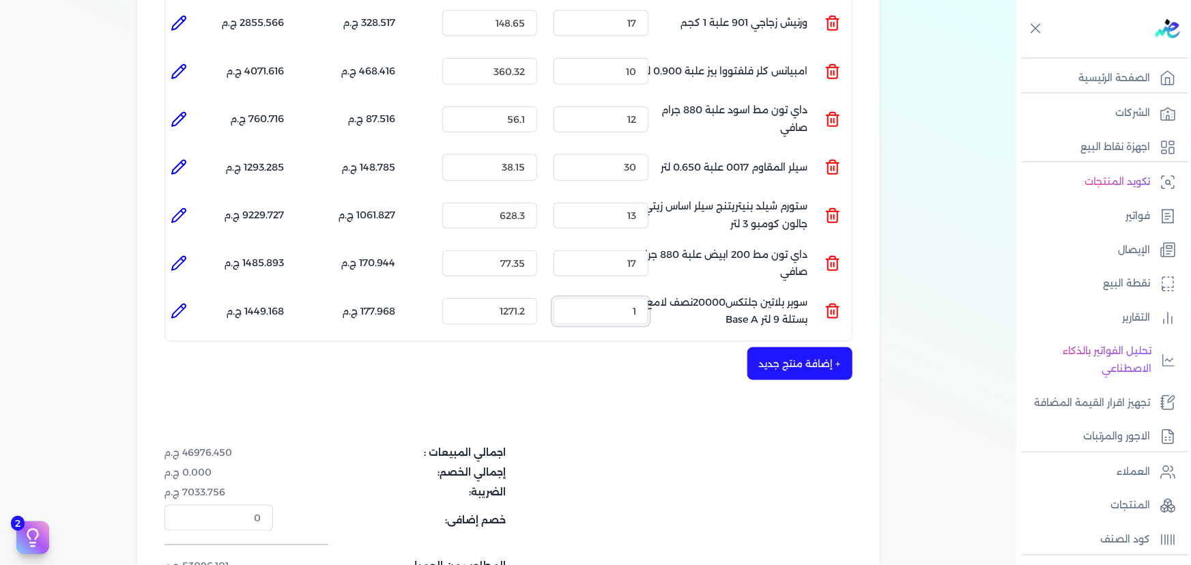
drag, startPoint x: 600, startPoint y: 291, endPoint x: 740, endPoint y: 287, distance: 140.6
click at [725, 293] on ul "المنتج : سوبر بلاتين جلتكس20000نصف لامع بستلة 9 لتر Base A الكمية : 1 السعر : 1…" at bounding box center [508, 311] width 686 height 37
click at [186, 304] on icon at bounding box center [179, 311] width 14 height 14
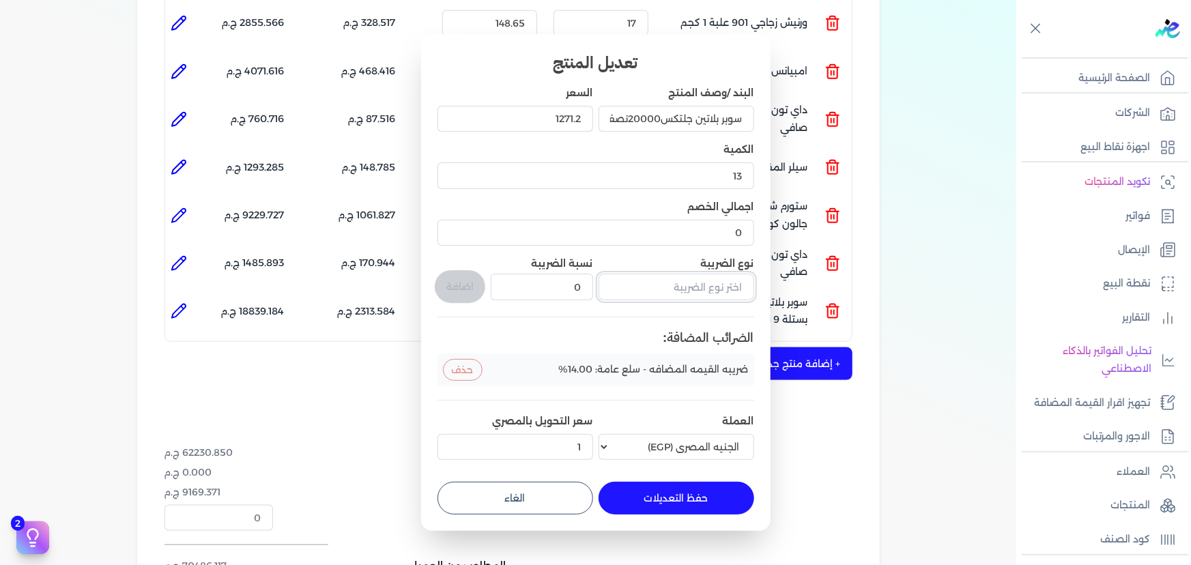
click at [678, 294] on input "text" at bounding box center [676, 287] width 156 height 26
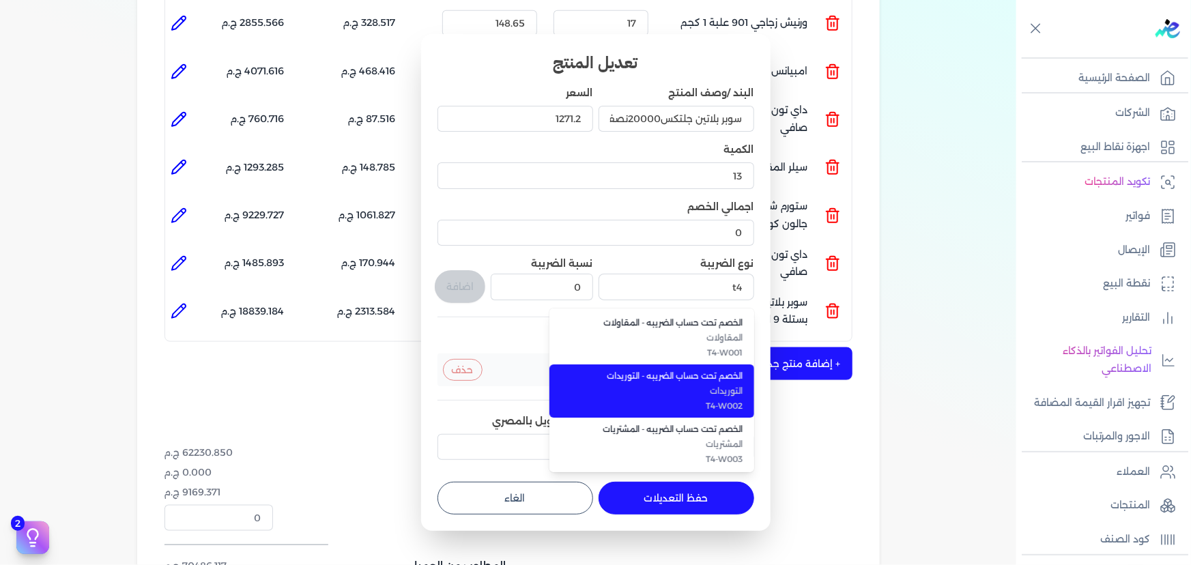
click at [675, 385] on span "التوريدات" at bounding box center [660, 391] width 166 height 12
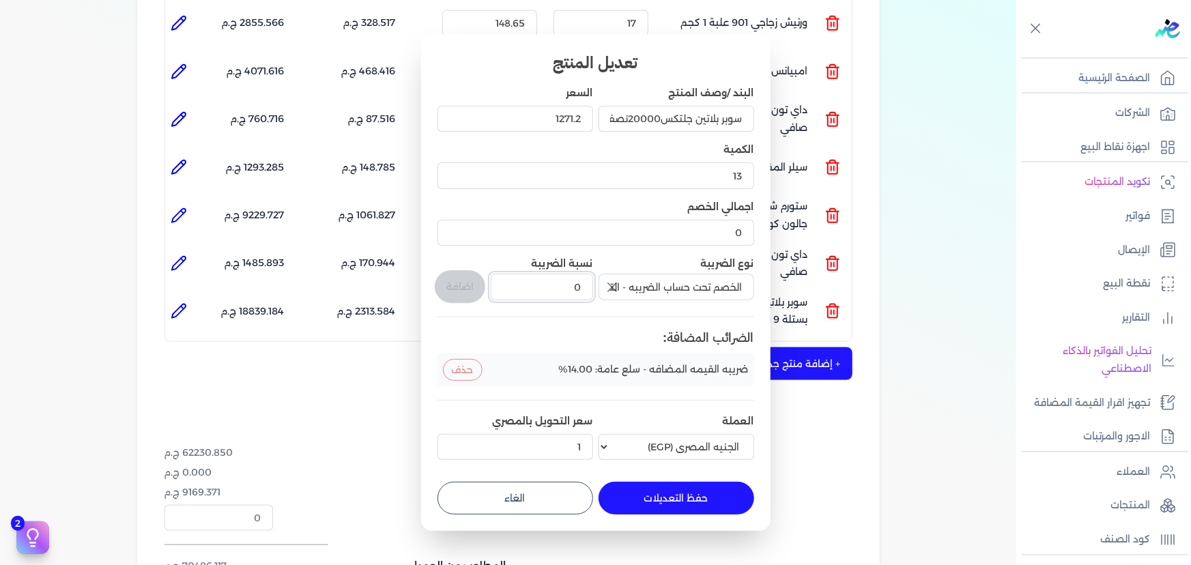
drag, startPoint x: 536, startPoint y: 287, endPoint x: 683, endPoint y: 299, distance: 147.2
click at [629, 296] on div "البند /وصف المنتج سوبر بلاتين جلتكس20000نصف لامع بستلة 9 لتر Base A السعر 1271.…" at bounding box center [595, 275] width 317 height 379
drag, startPoint x: 446, startPoint y: 282, endPoint x: 627, endPoint y: 470, distance: 261.0
click at [448, 282] on button "اضافة" at bounding box center [460, 286] width 50 height 33
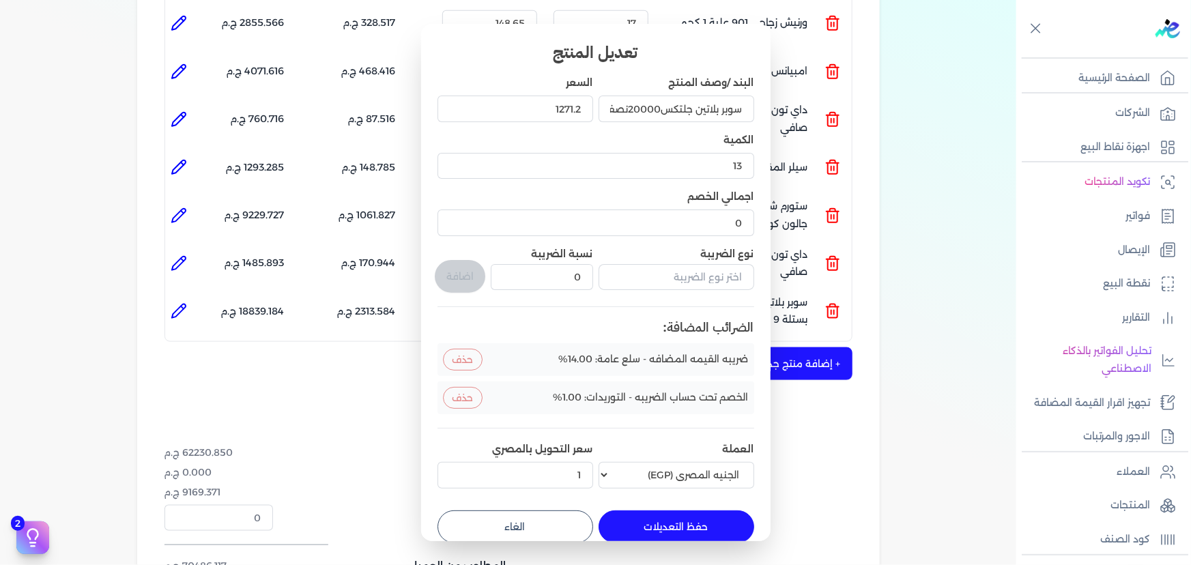
click at [647, 517] on button "حفظ التعديلات" at bounding box center [676, 526] width 156 height 33
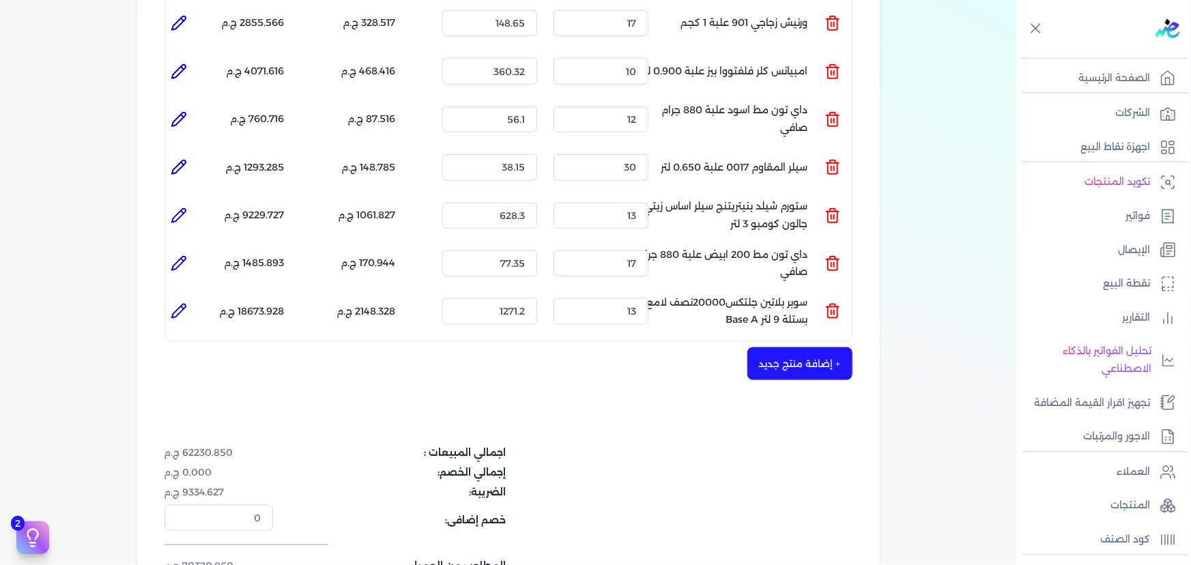
click at [819, 347] on button "+ إضافة منتج جديد" at bounding box center [799, 363] width 105 height 33
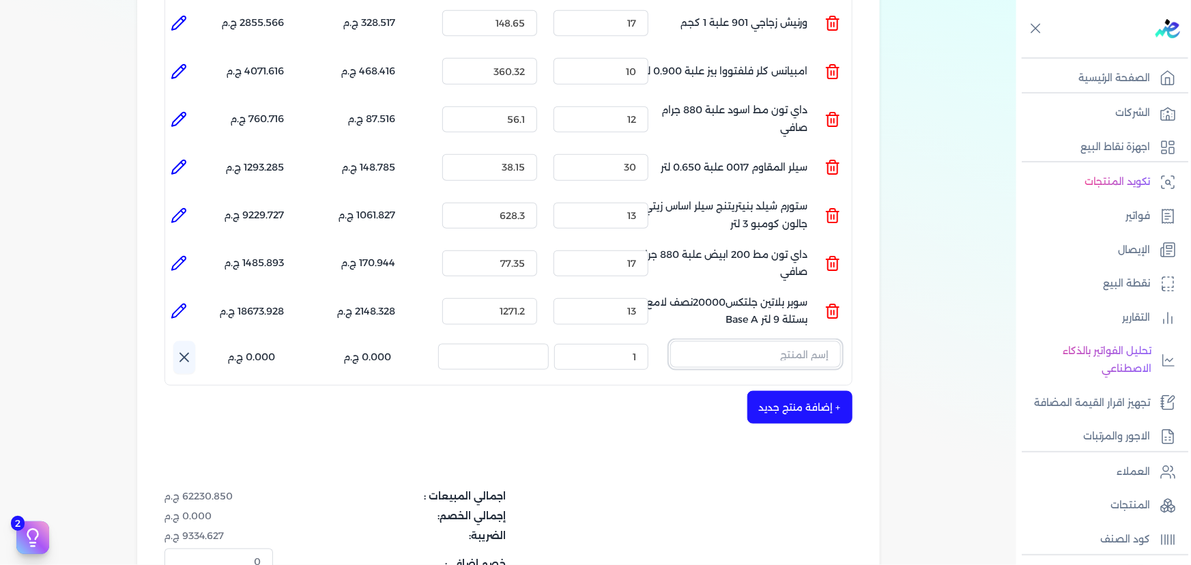
click at [757, 341] on input "text" at bounding box center [755, 354] width 171 height 26
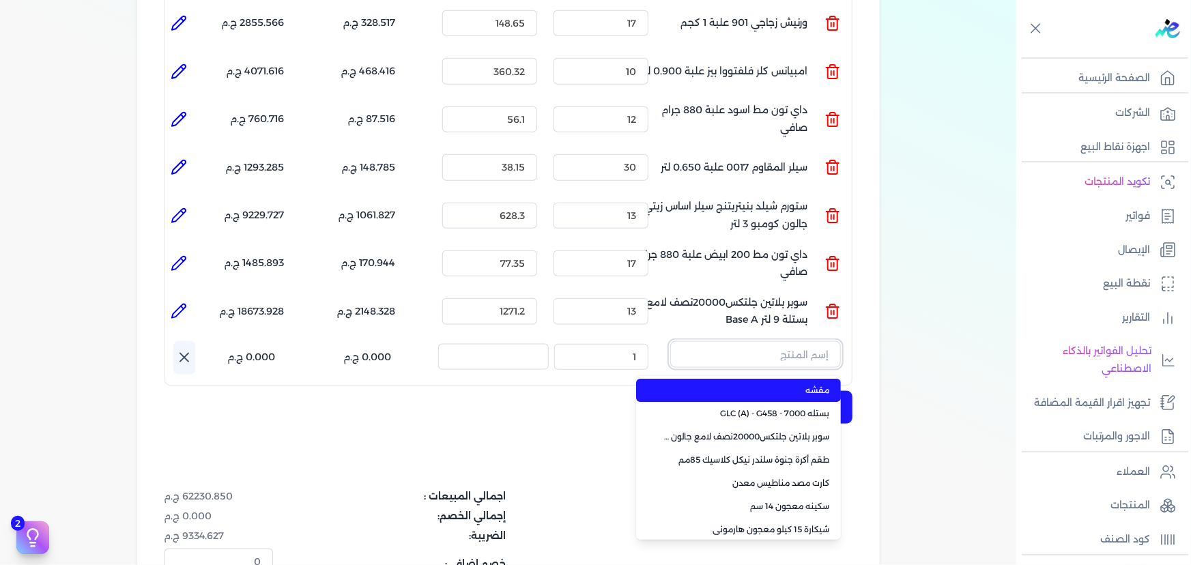
paste input "زيجزاج 303 علبة 0,325 لتر"
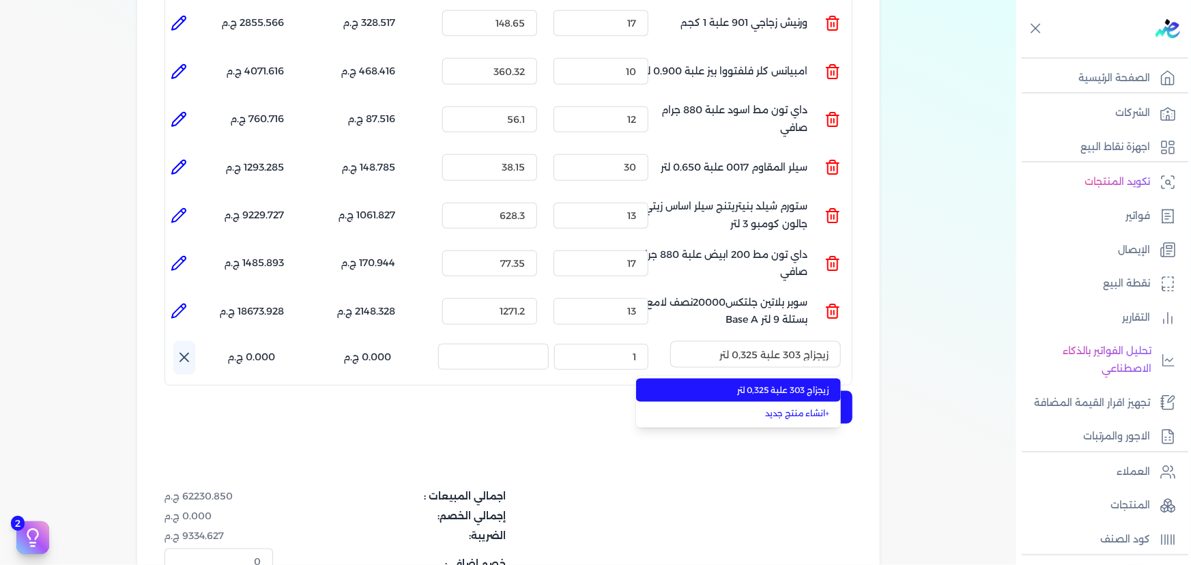
click at [720, 384] on span "زيجزاج 303 علبة 0,325 لتر" at bounding box center [746, 390] width 166 height 12
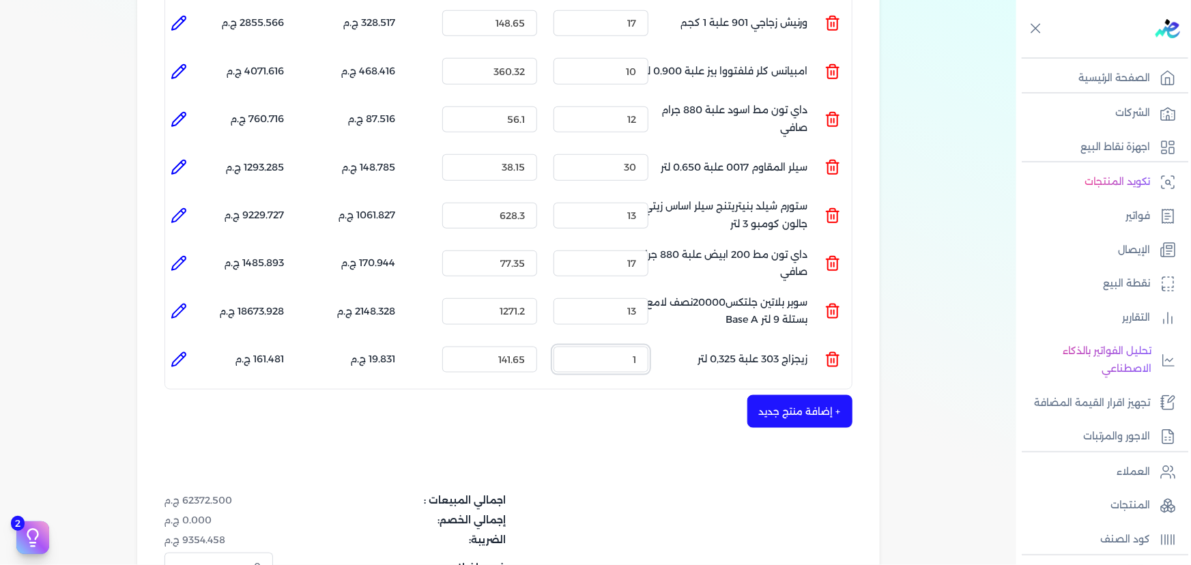
drag, startPoint x: 610, startPoint y: 345, endPoint x: 759, endPoint y: 334, distance: 149.1
click at [755, 343] on ul "المنتج : زيجزاج 303 علبة 0,325 لتر الكمية : 1 السعر : 141.65 الضريبه : 19.831 ج…" at bounding box center [508, 359] width 686 height 37
click at [181, 351] on icon at bounding box center [179, 359] width 16 height 16
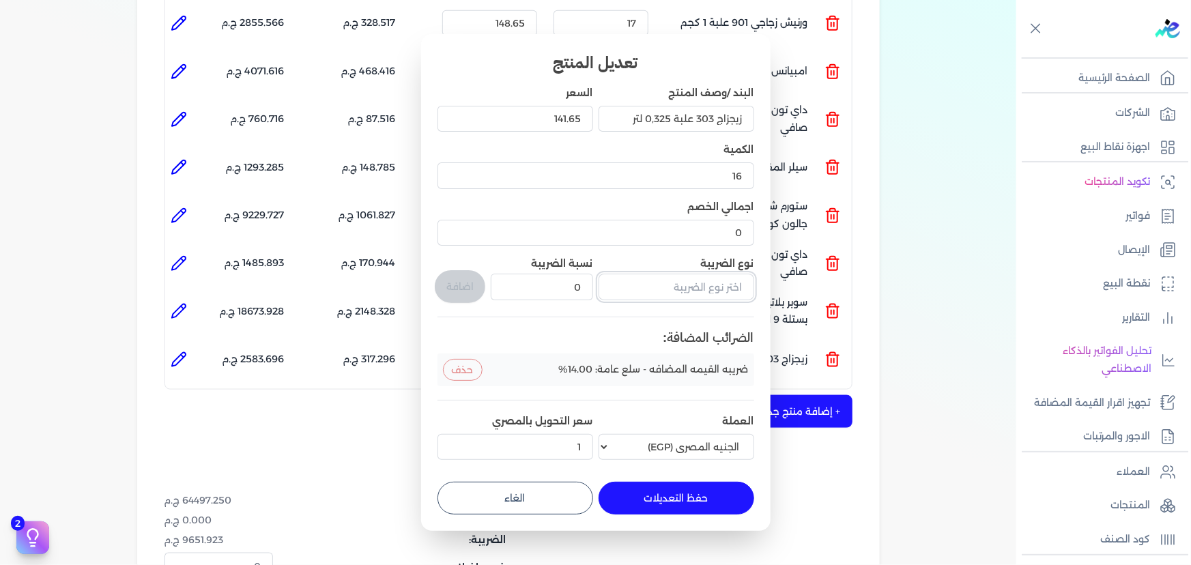
drag, startPoint x: 665, startPoint y: 291, endPoint x: 666, endPoint y: 279, distance: 12.3
click at [665, 290] on input "text" at bounding box center [676, 287] width 156 height 26
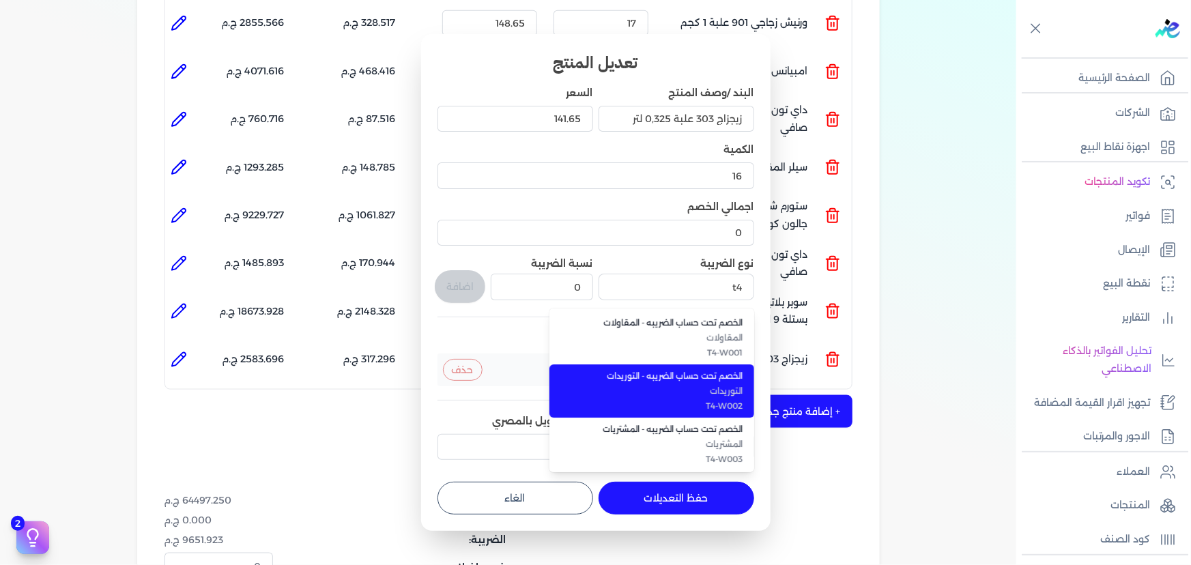
click at [710, 403] on span "T4-W002" at bounding box center [660, 406] width 166 height 12
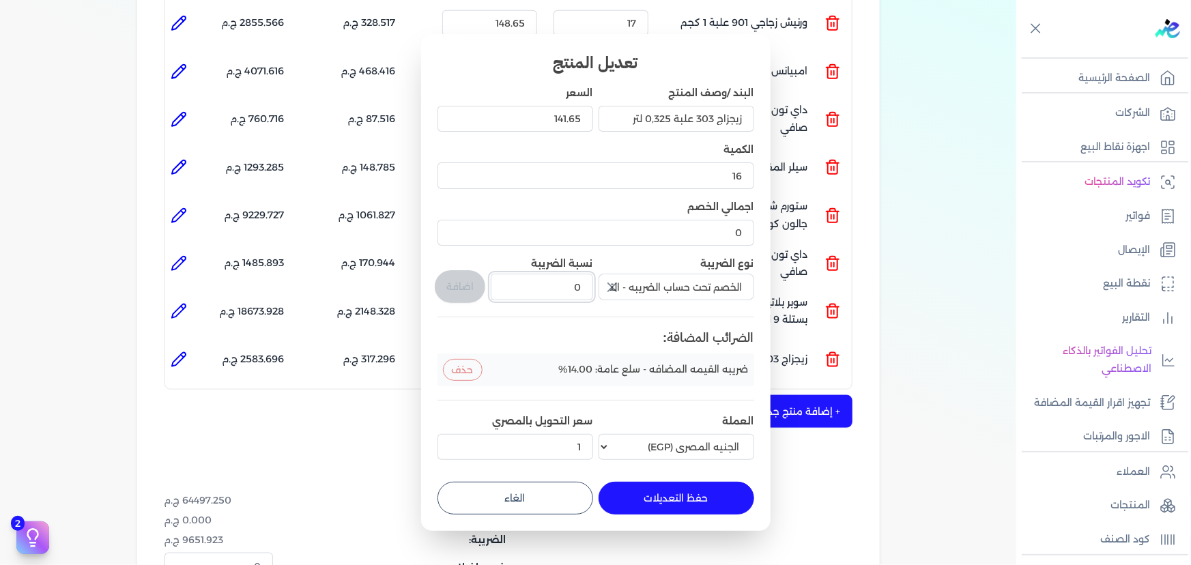
click at [546, 295] on input "0" at bounding box center [542, 287] width 102 height 26
click at [550, 293] on input "0" at bounding box center [542, 287] width 102 height 26
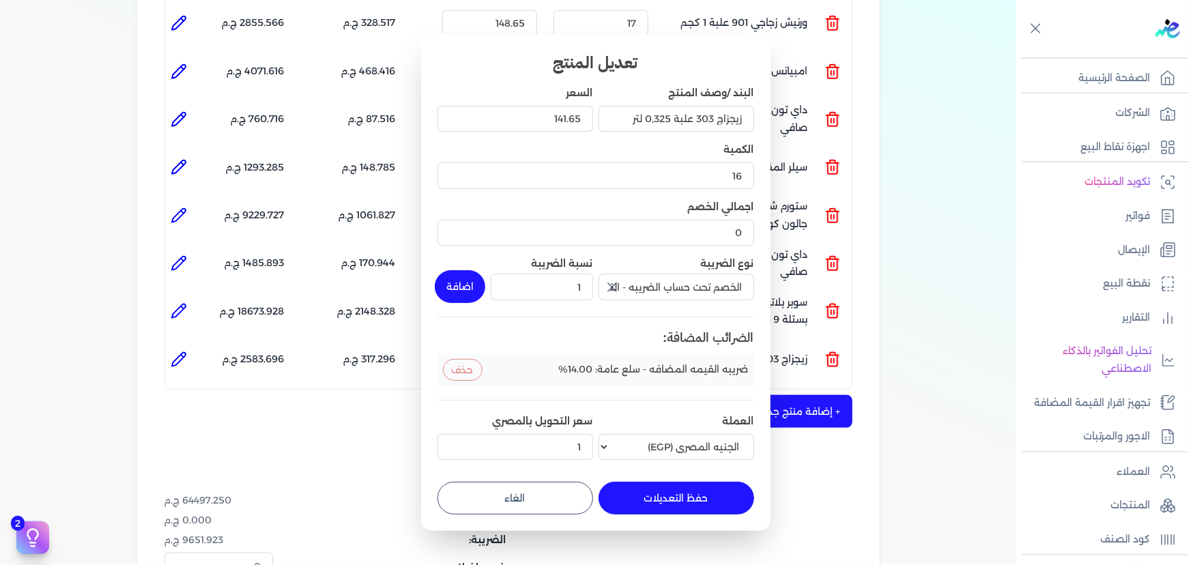
drag, startPoint x: 464, startPoint y: 291, endPoint x: 563, endPoint y: 430, distance: 170.8
click at [464, 291] on button "اضافة" at bounding box center [460, 286] width 50 height 33
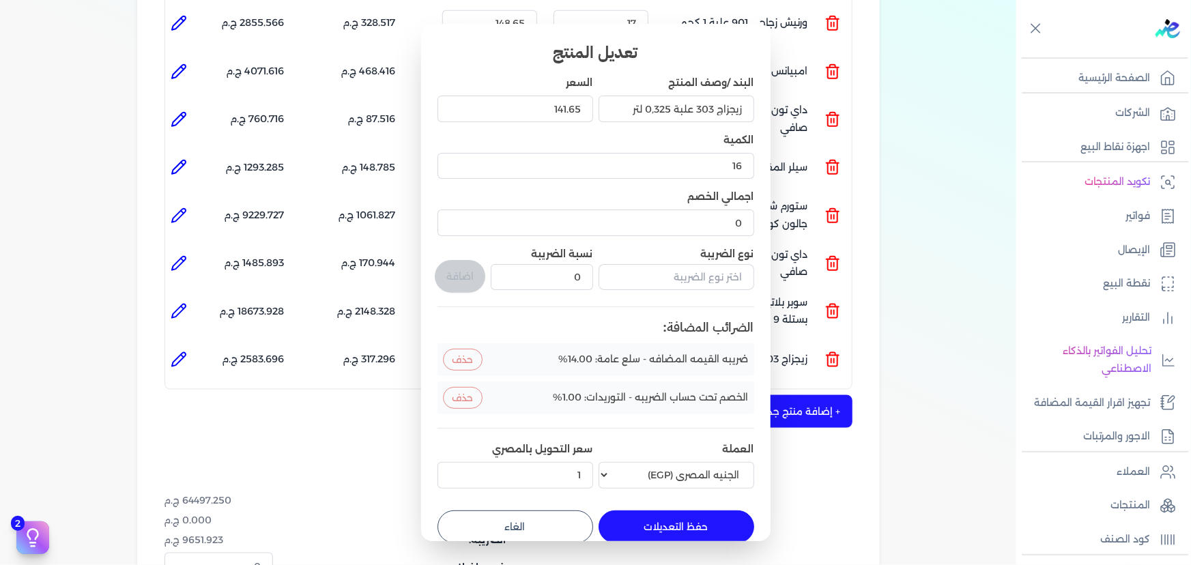
click at [645, 527] on button "حفظ التعديلات" at bounding box center [676, 526] width 156 height 33
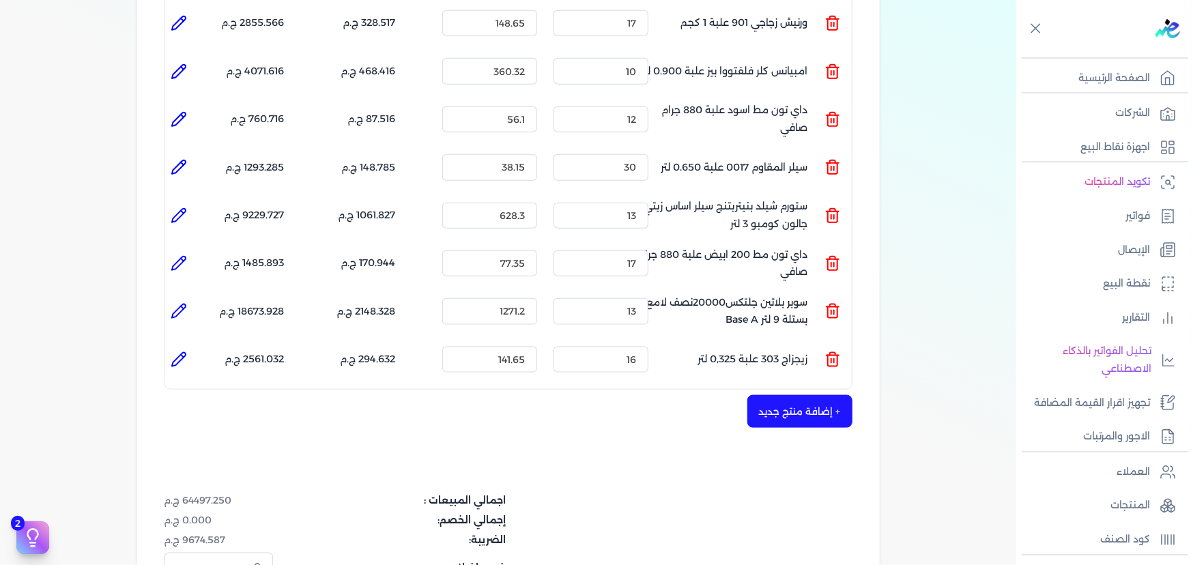
click at [811, 395] on button "+ إضافة منتج جديد" at bounding box center [799, 411] width 105 height 33
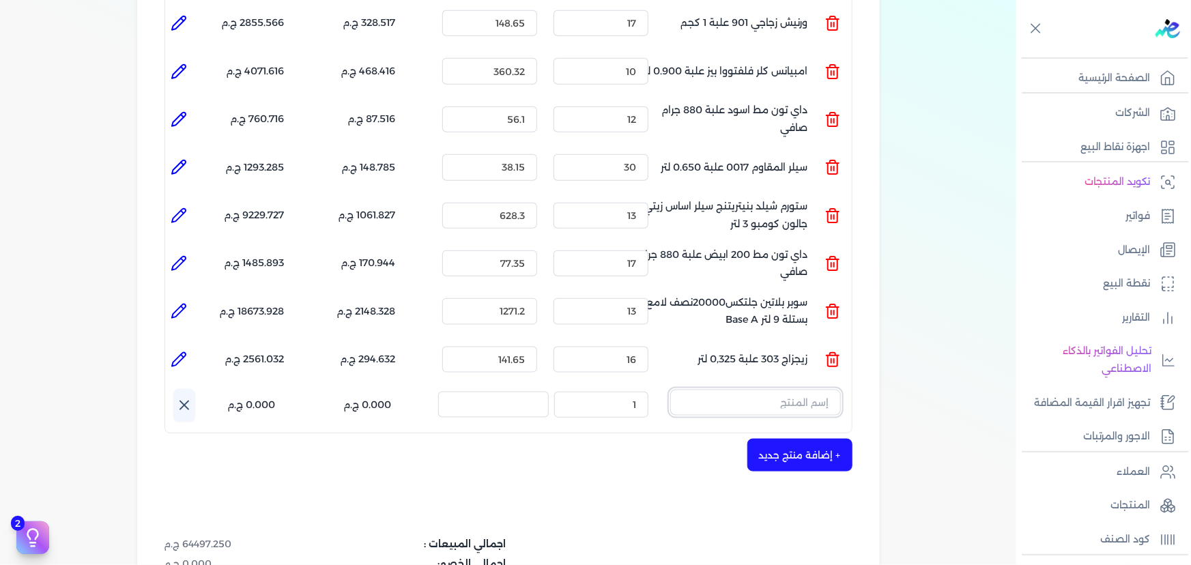
click at [774, 390] on input "text" at bounding box center [755, 403] width 171 height 26
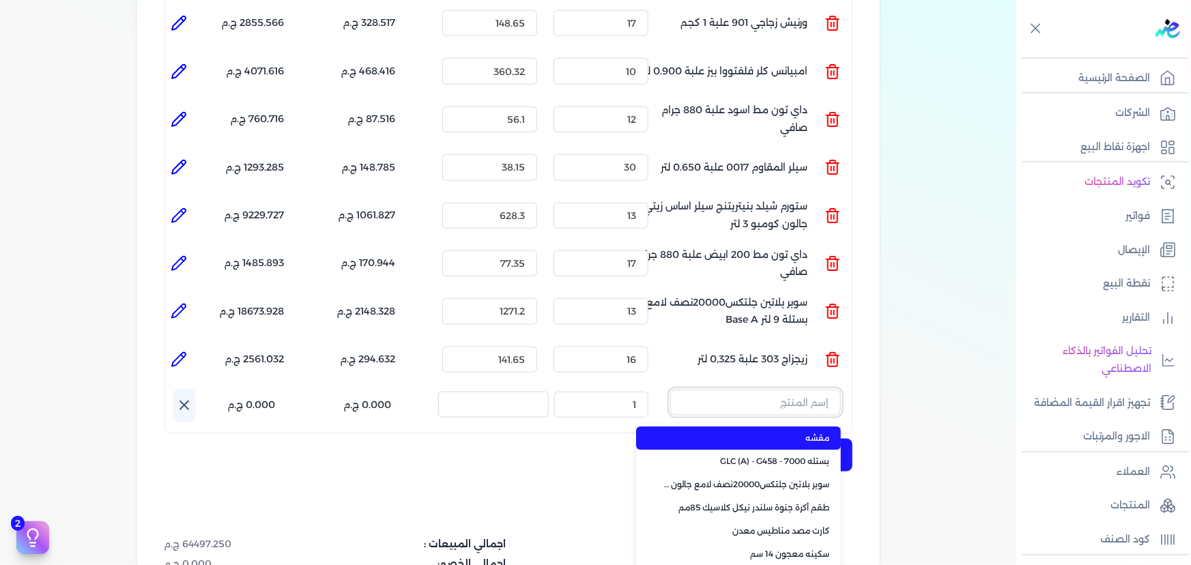
paste input "سوبرلاك ابيض 786 علبة 820 جم"
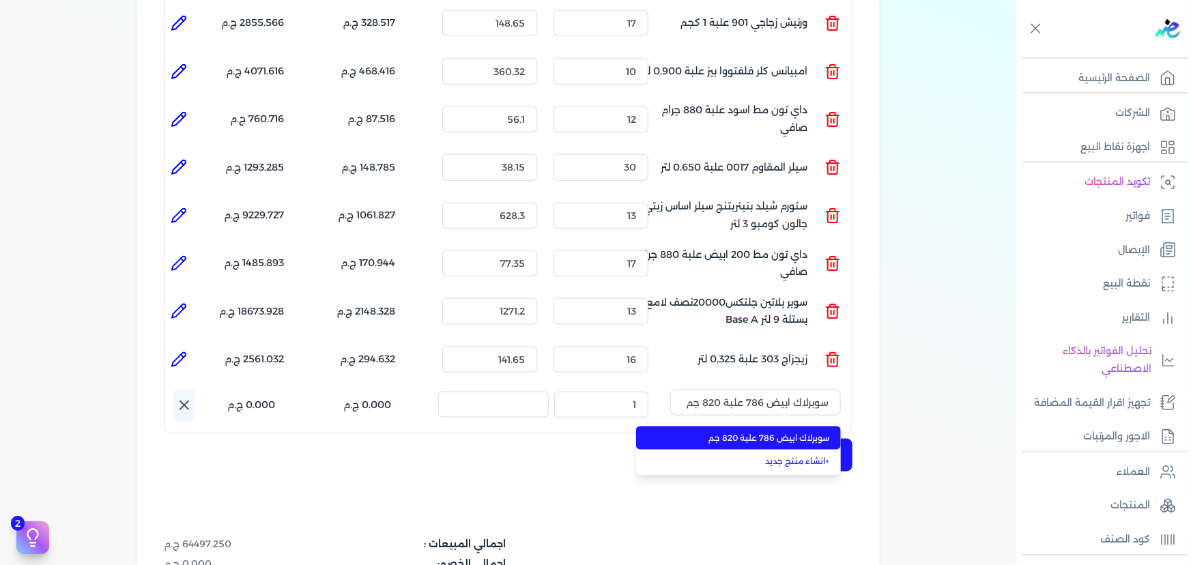
click at [765, 432] on span "سوبرلاك ابيض 786 علبة 820 جم" at bounding box center [746, 438] width 166 height 12
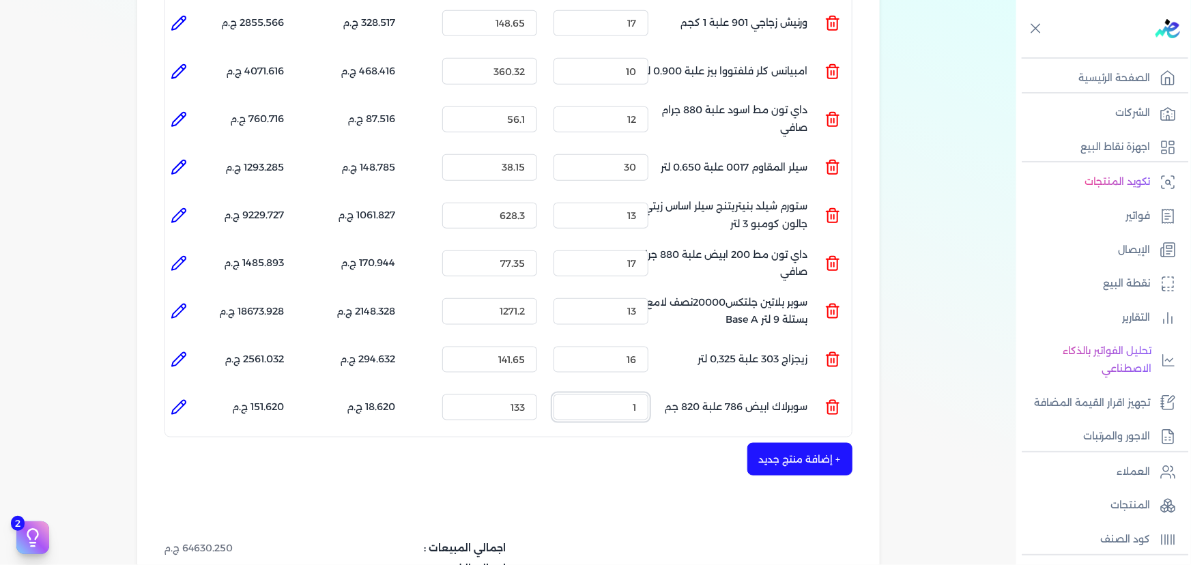
drag, startPoint x: 615, startPoint y: 375, endPoint x: 710, endPoint y: 375, distance: 94.2
click at [700, 389] on ul "المنتج : سوبرلاك ابيض 786 علبة 820 جم الكمية : 1 السعر : 133 الضريبه : 18.620 ج…" at bounding box center [508, 407] width 686 height 37
click at [177, 399] on icon at bounding box center [179, 407] width 16 height 16
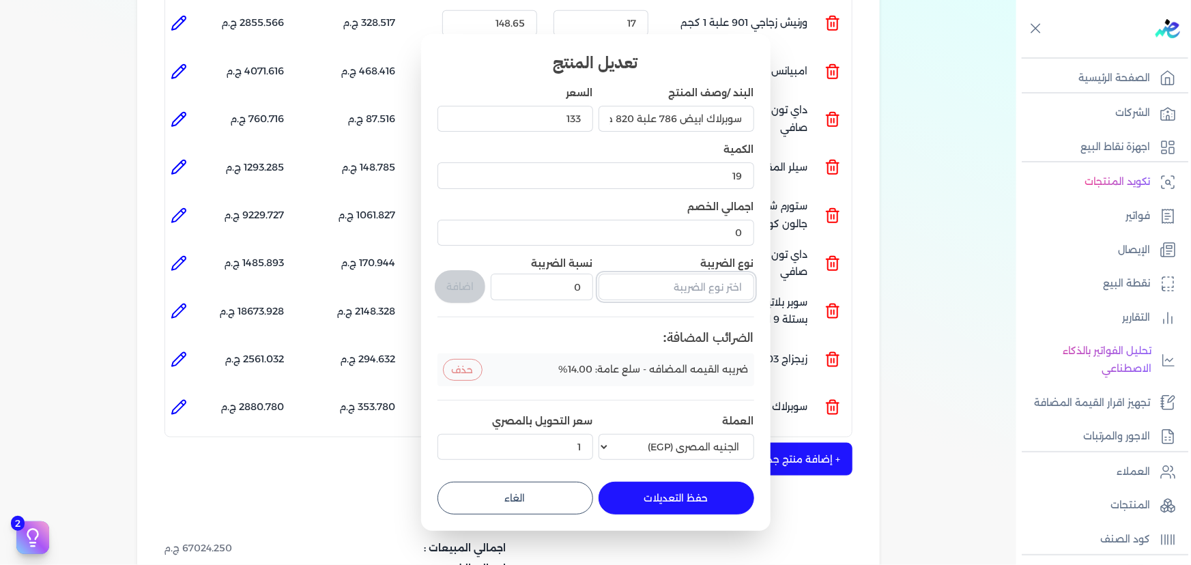
click at [688, 287] on input "text" at bounding box center [676, 287] width 156 height 26
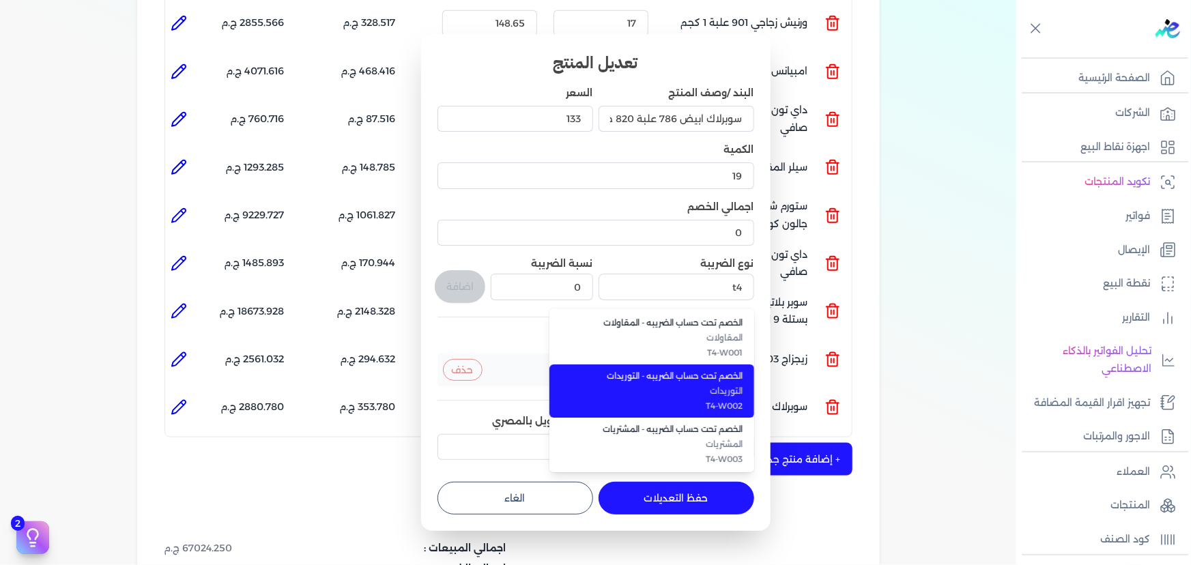
click at [706, 388] on span "التوريدات" at bounding box center [660, 391] width 166 height 12
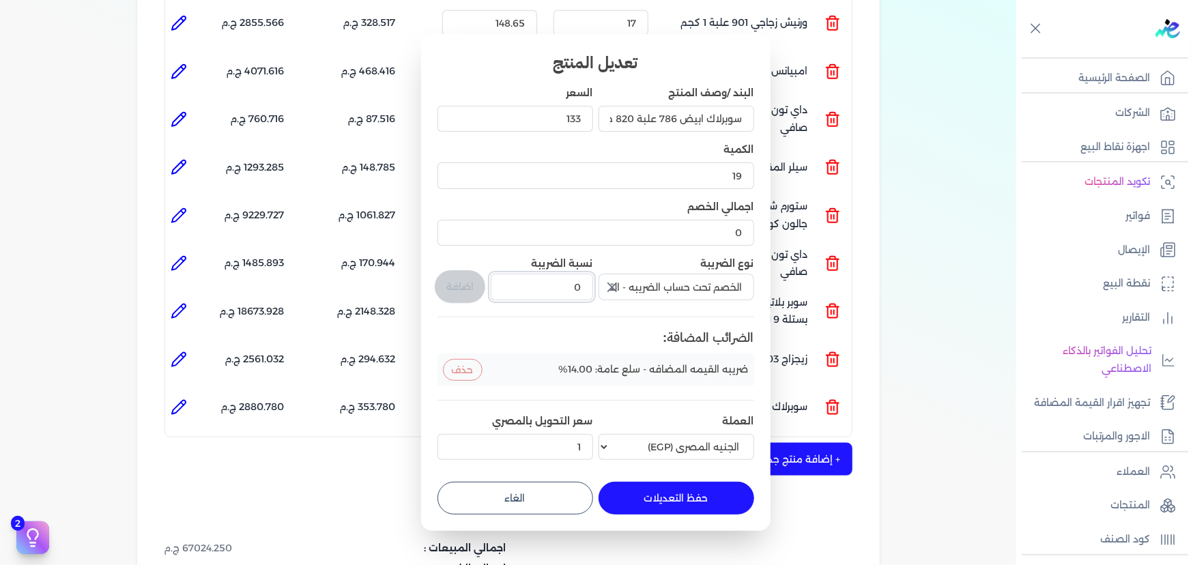
drag, startPoint x: 559, startPoint y: 286, endPoint x: 616, endPoint y: 285, distance: 56.6
click at [613, 287] on div "البند /وصف المنتج سوبرلاك ابيض 786 علبة 820 جم السعر 133 الكمية 19 اجمالي الخصم…" at bounding box center [595, 275] width 317 height 379
drag, startPoint x: 478, startPoint y: 280, endPoint x: 514, endPoint y: 348, distance: 77.2
click at [478, 280] on button "اضافة" at bounding box center [460, 286] width 50 height 33
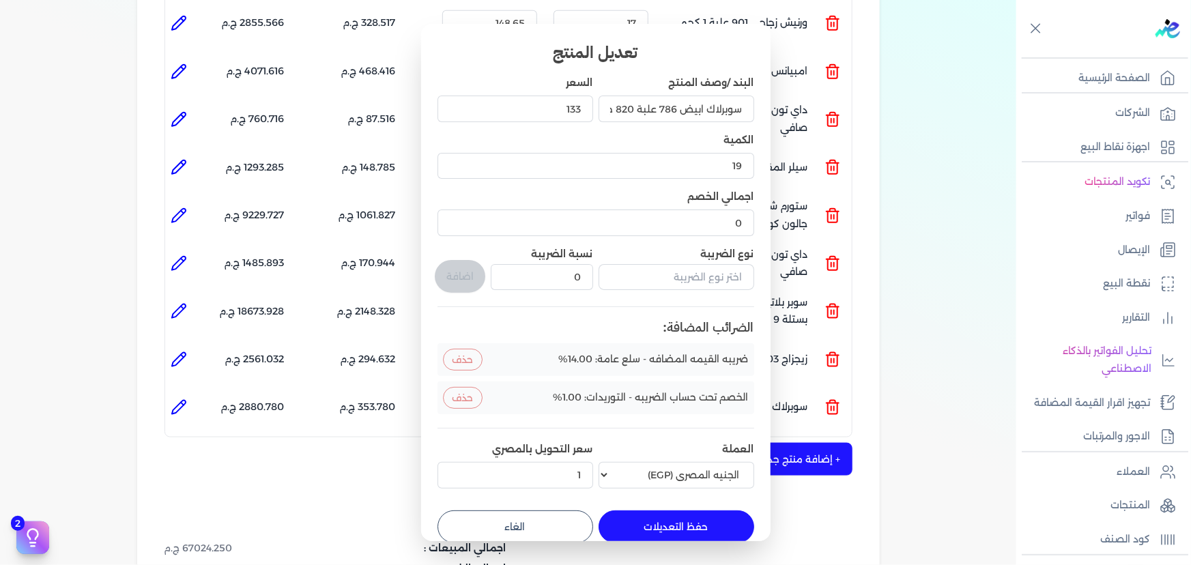
click at [674, 524] on button "حفظ التعديلات" at bounding box center [676, 526] width 156 height 33
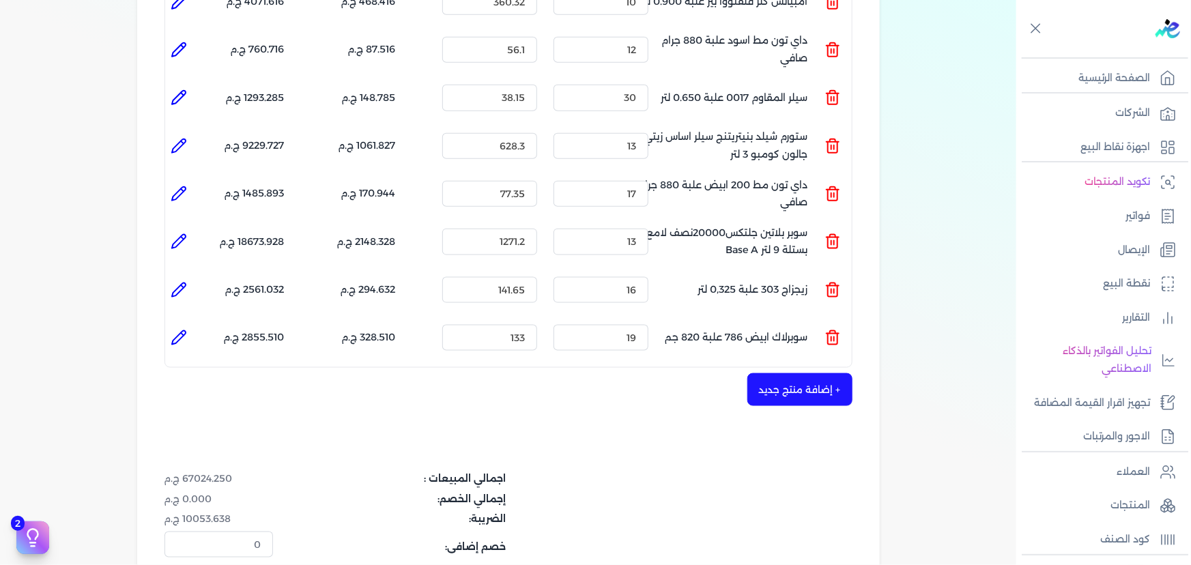
scroll to position [930, 0]
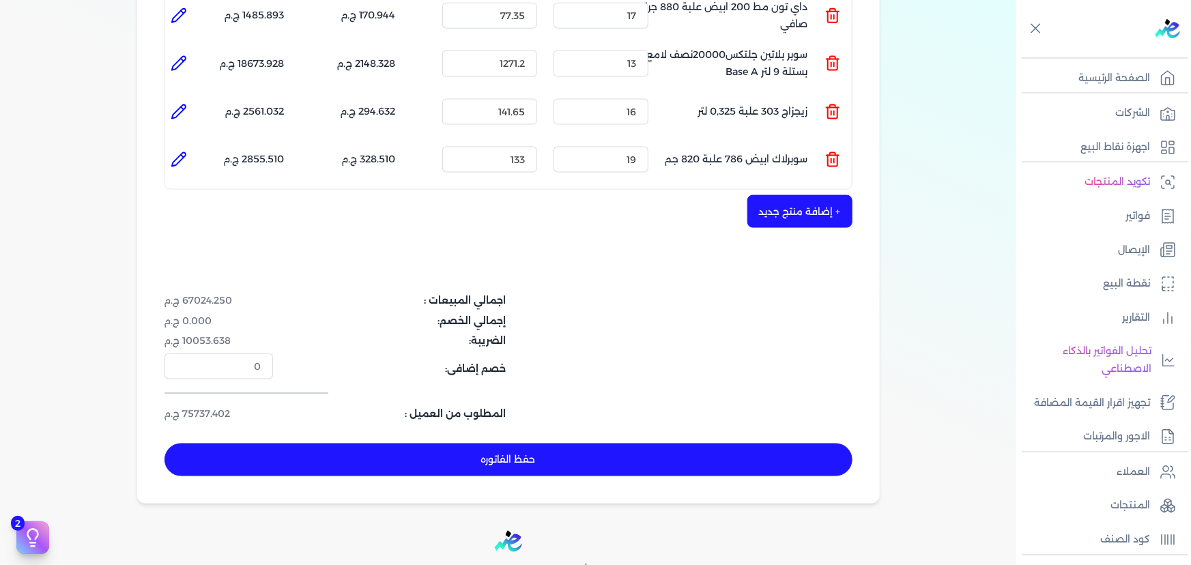
click at [770, 195] on button "+ إضافة منتج جديد" at bounding box center [799, 211] width 105 height 33
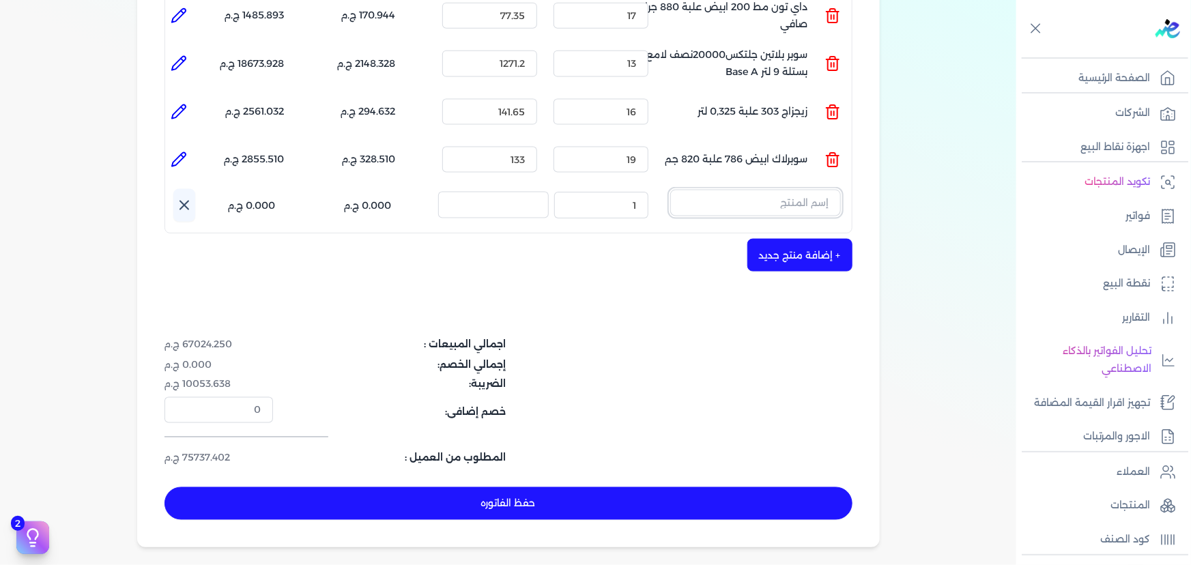
click at [764, 190] on input "text" at bounding box center [755, 203] width 171 height 26
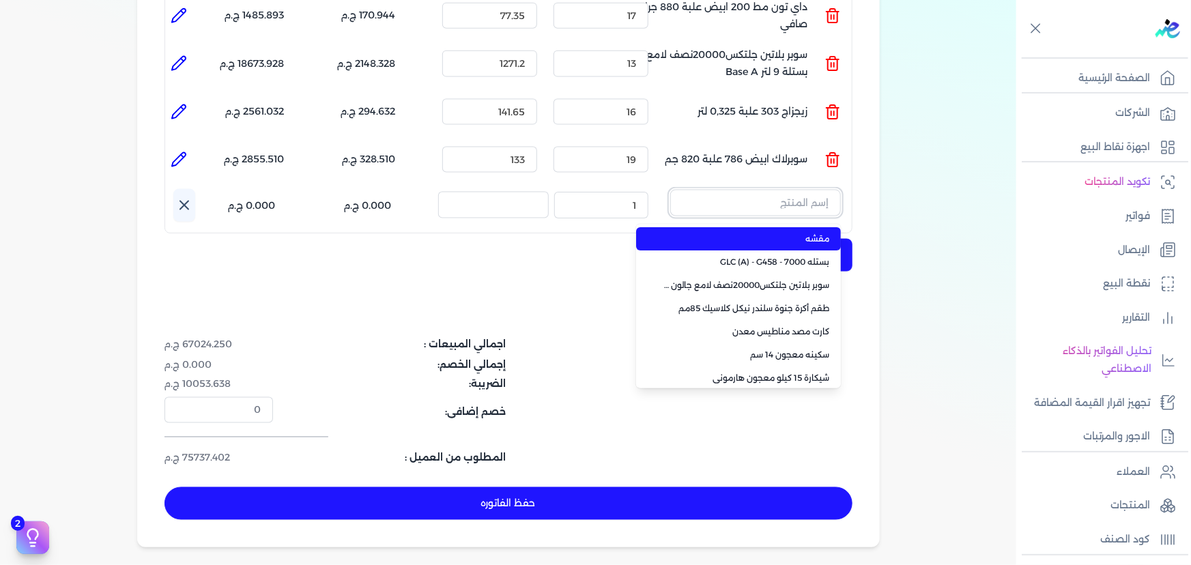
paste input "داي ستون 7070 جالون 2.5 لتر"
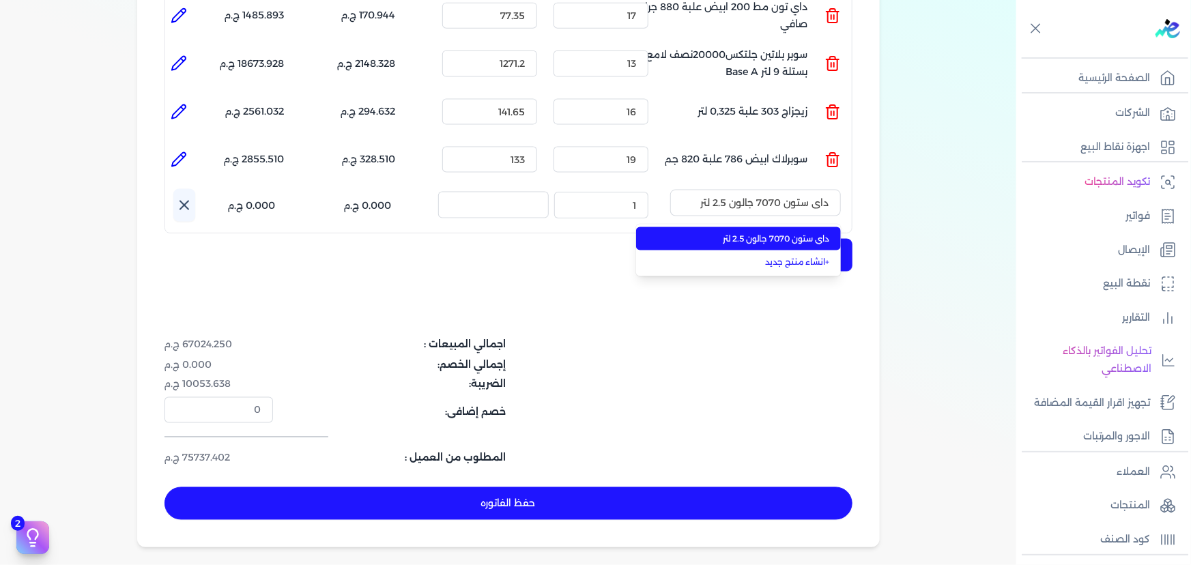
click at [750, 233] on span "داي ستون 7070 جالون 2.5 لتر" at bounding box center [746, 239] width 166 height 12
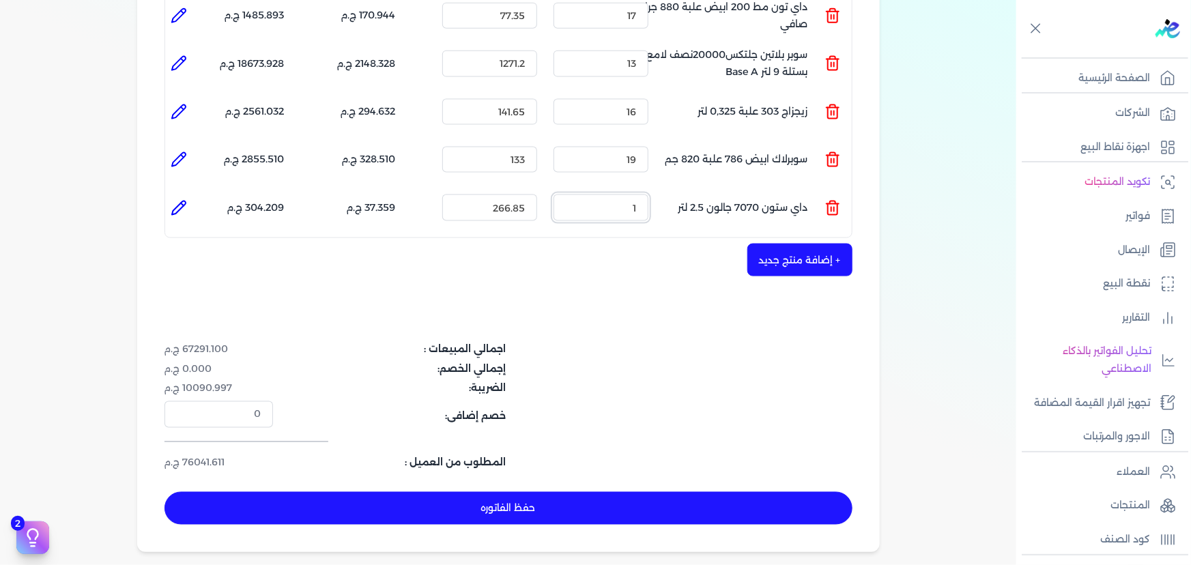
drag, startPoint x: 610, startPoint y: 189, endPoint x: 677, endPoint y: 186, distance: 67.6
click at [677, 189] on ul "المنتج : داي ستون 7070 جالون 2.5 لتر الكمية : 1 السعر : 266.85 الضريبه : 37.359…" at bounding box center [508, 207] width 686 height 37
click at [184, 201] on icon at bounding box center [179, 208] width 14 height 14
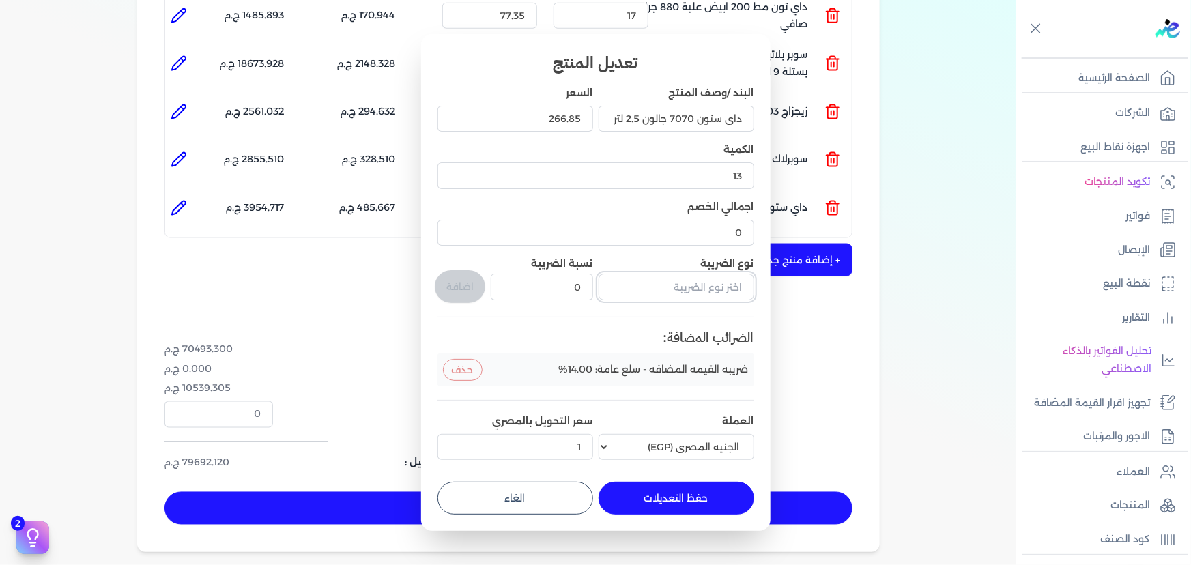
click at [678, 291] on input "text" at bounding box center [676, 287] width 156 height 26
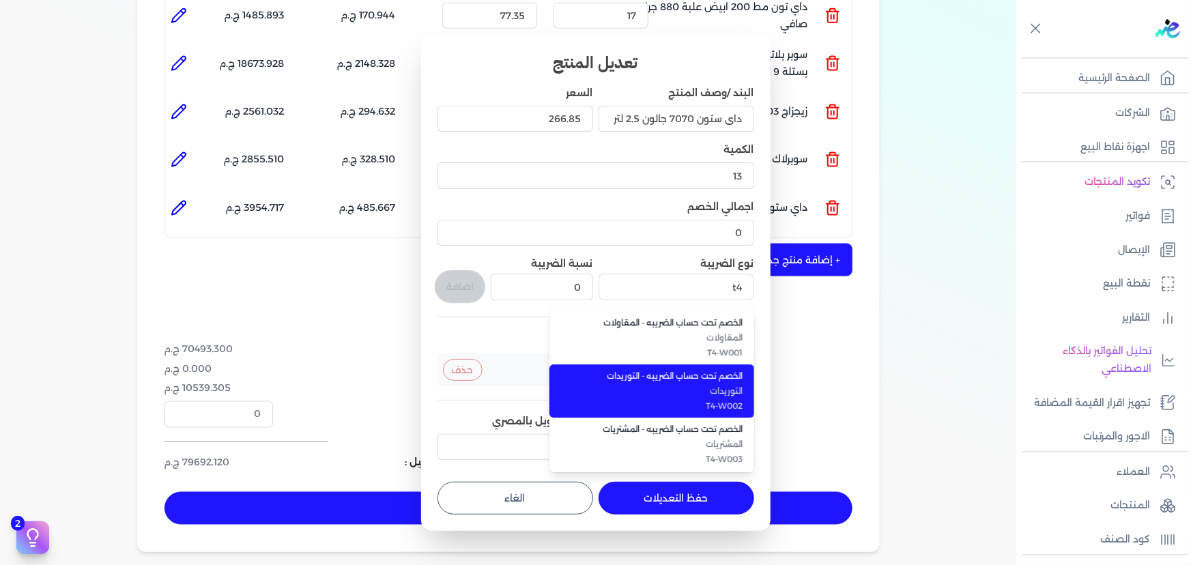
click at [703, 394] on span "التوريدات" at bounding box center [660, 391] width 166 height 12
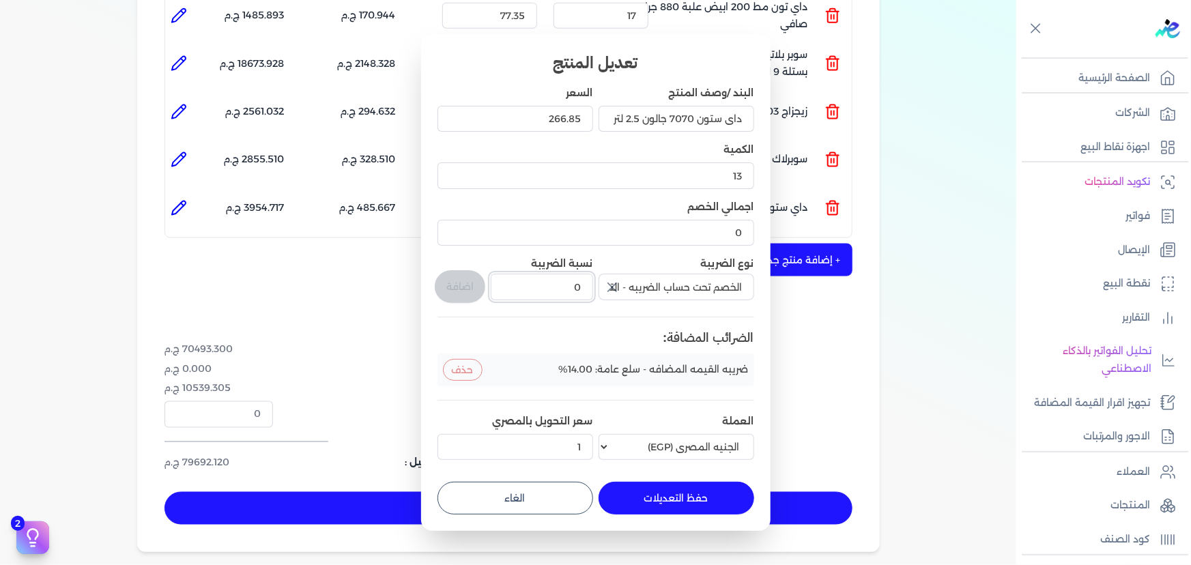
click at [538, 293] on input "0" at bounding box center [542, 287] width 102 height 26
click at [458, 293] on button "اضافة" at bounding box center [460, 286] width 50 height 33
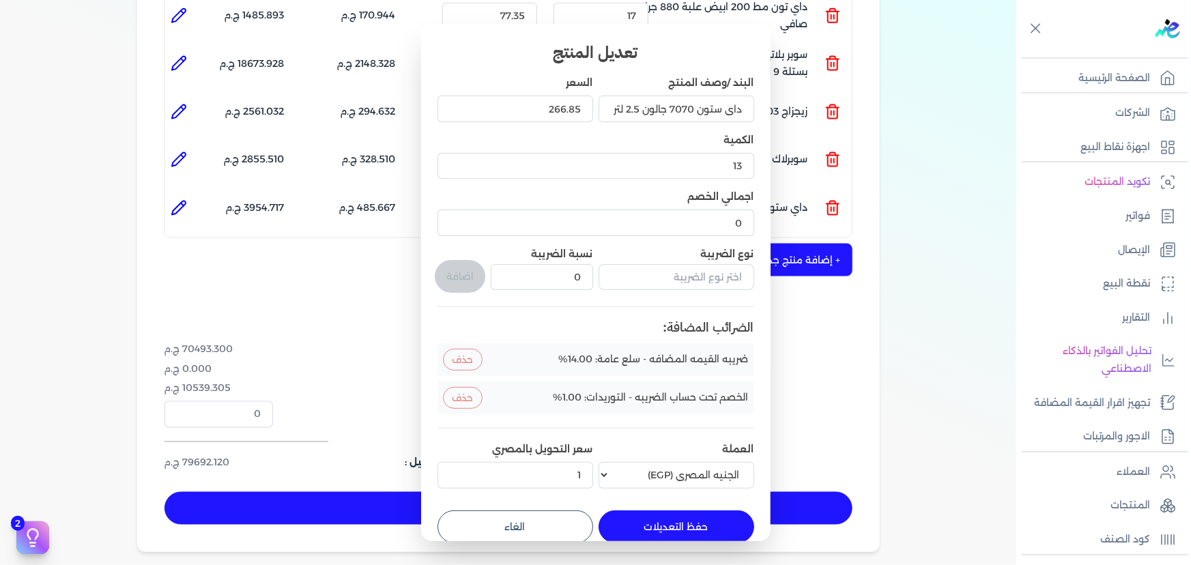
click at [675, 519] on button "حفظ التعديلات" at bounding box center [676, 526] width 156 height 33
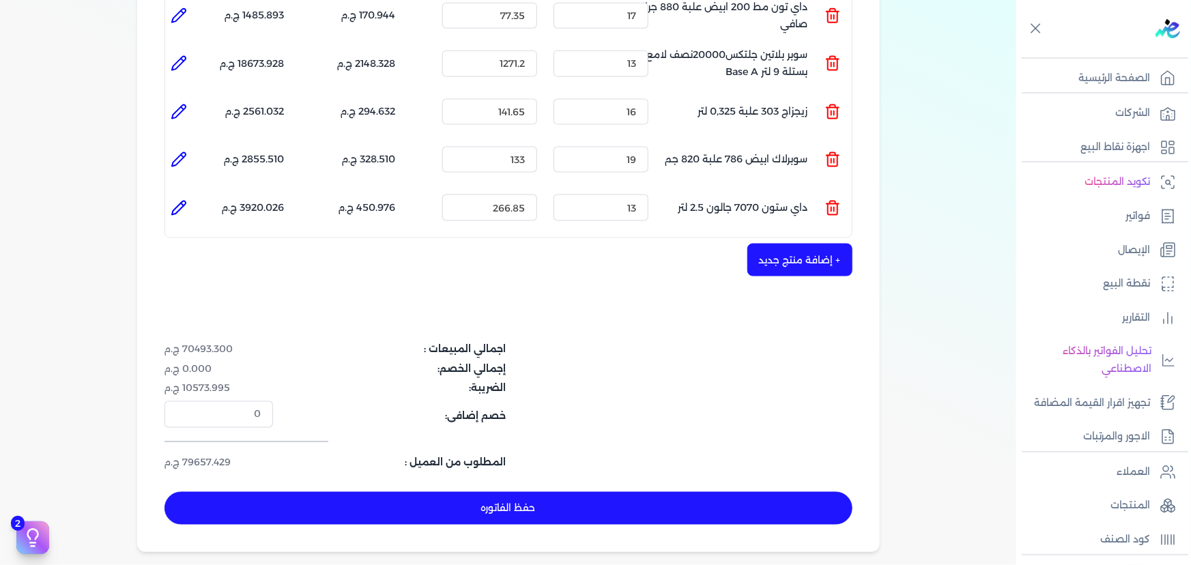
click at [808, 244] on button "+ إضافة منتج جديد" at bounding box center [799, 260] width 105 height 33
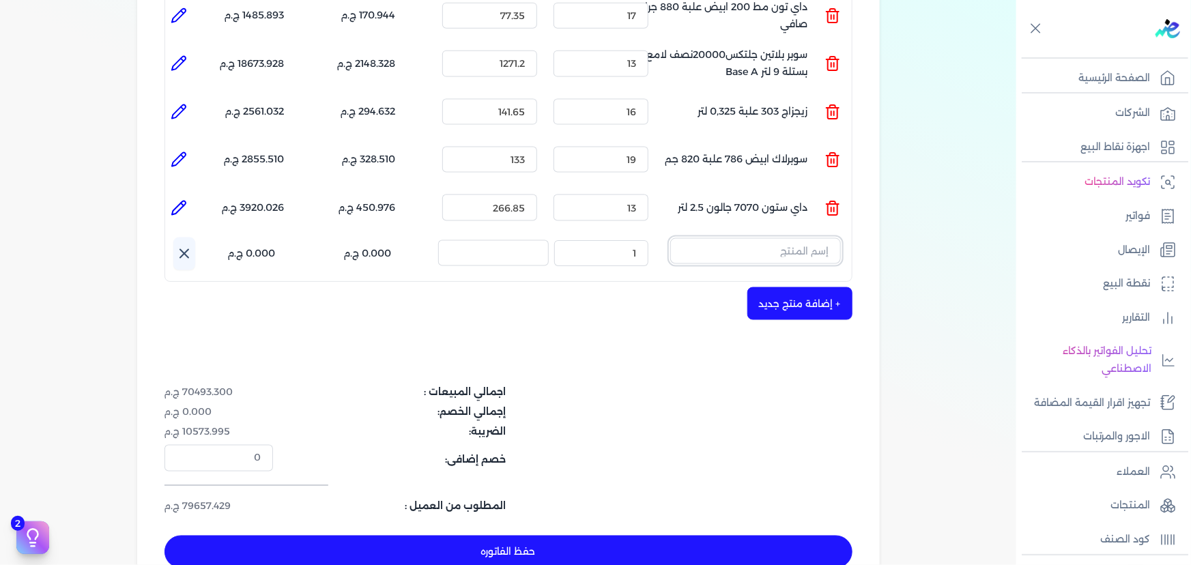
click at [776, 238] on input "text" at bounding box center [755, 251] width 171 height 26
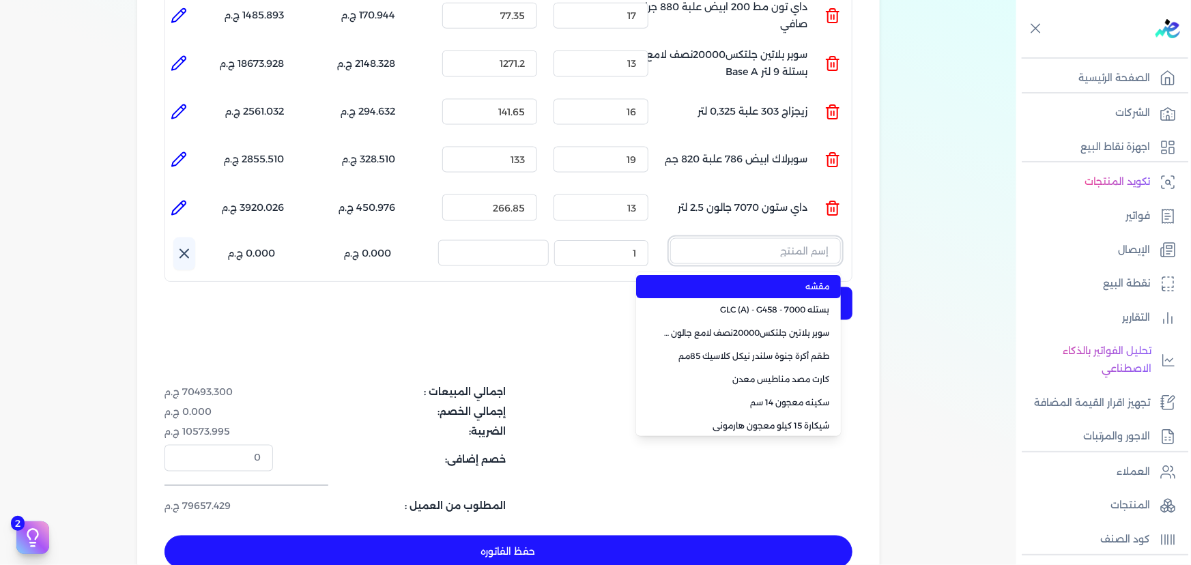
paste input "لؤلؤ علبة 840 جرام صافى"
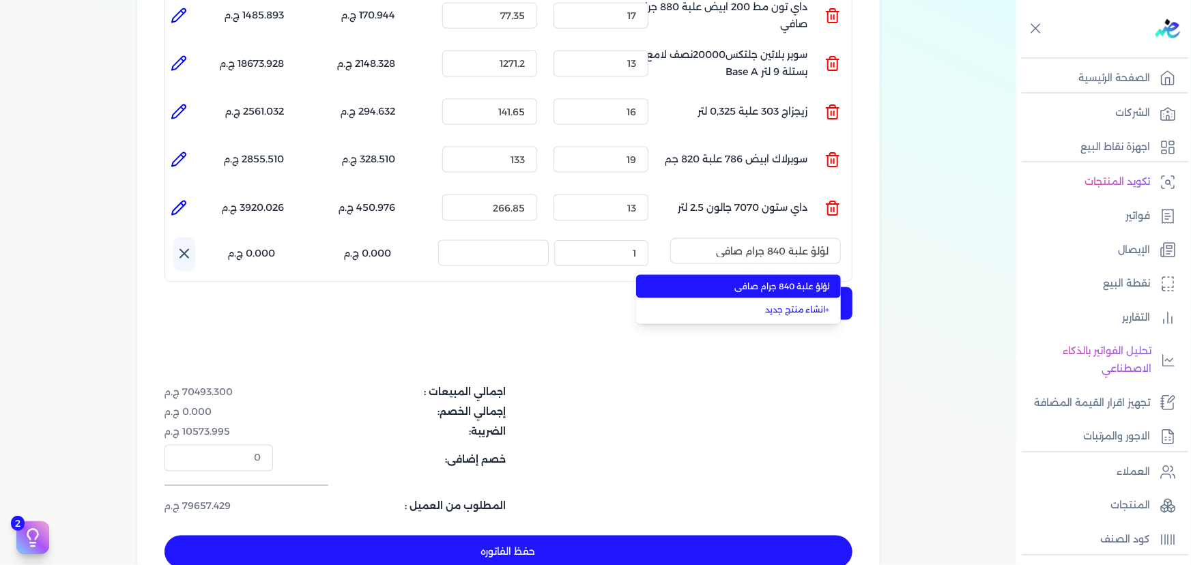
click at [756, 280] on span "لؤلؤ علبة 840 جرام صافى" at bounding box center [746, 286] width 166 height 12
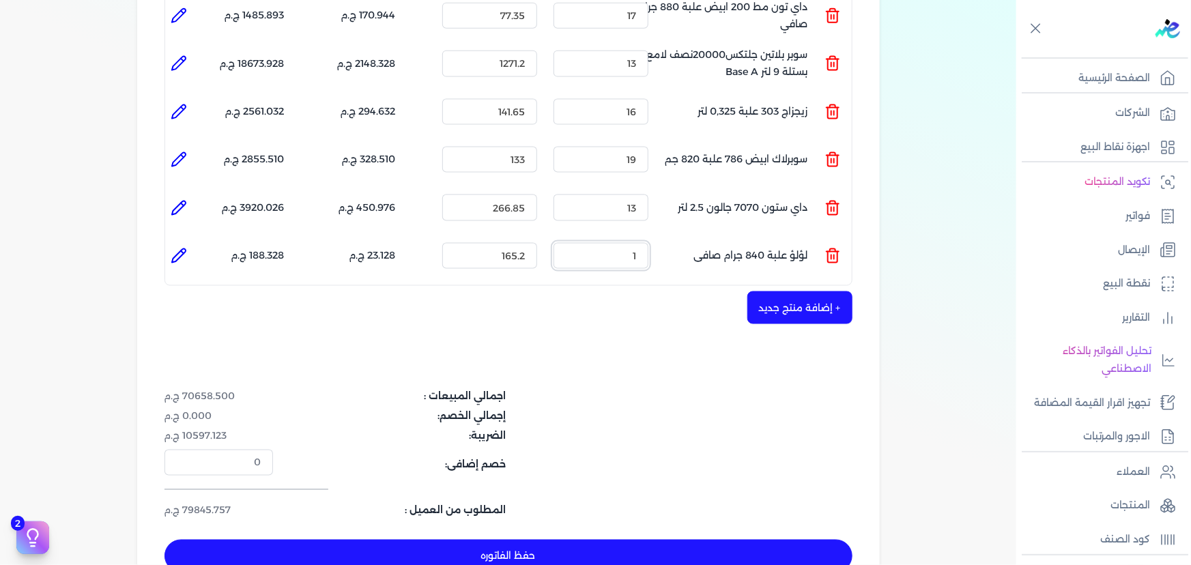
drag, startPoint x: 630, startPoint y: 229, endPoint x: 665, endPoint y: 225, distance: 35.0
click at [660, 237] on ul "المنتج : لؤلؤ علبة 840 جرام صافى الكمية : 1 السعر : 165.2 الضريبه : 23.128 ج.م …" at bounding box center [508, 255] width 686 height 37
click at [177, 249] on icon at bounding box center [179, 256] width 14 height 14
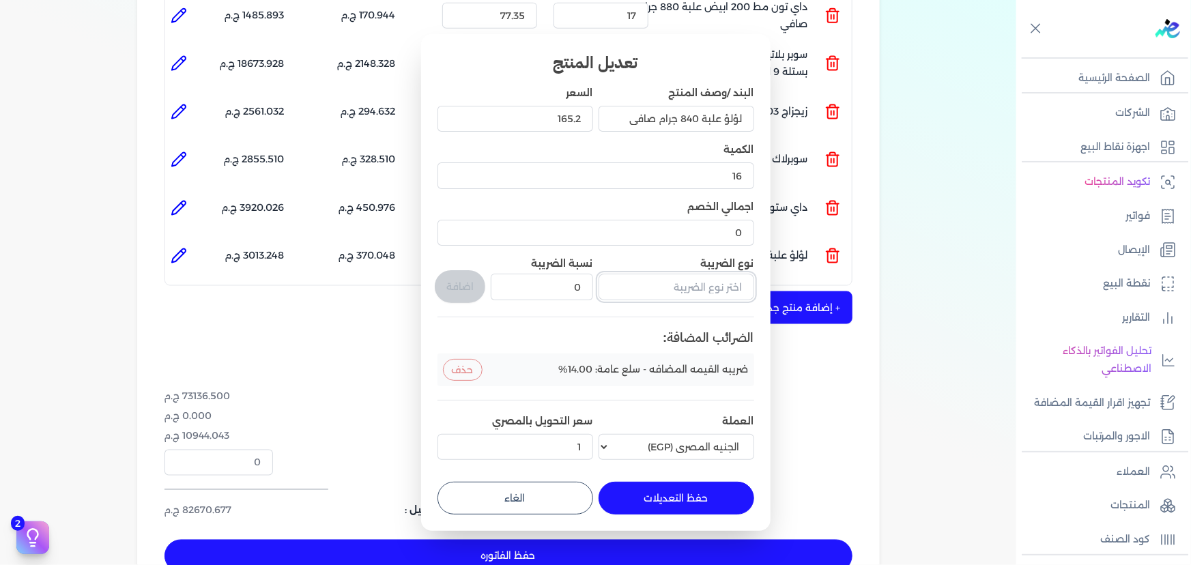
click at [682, 289] on input "text" at bounding box center [676, 287] width 156 height 26
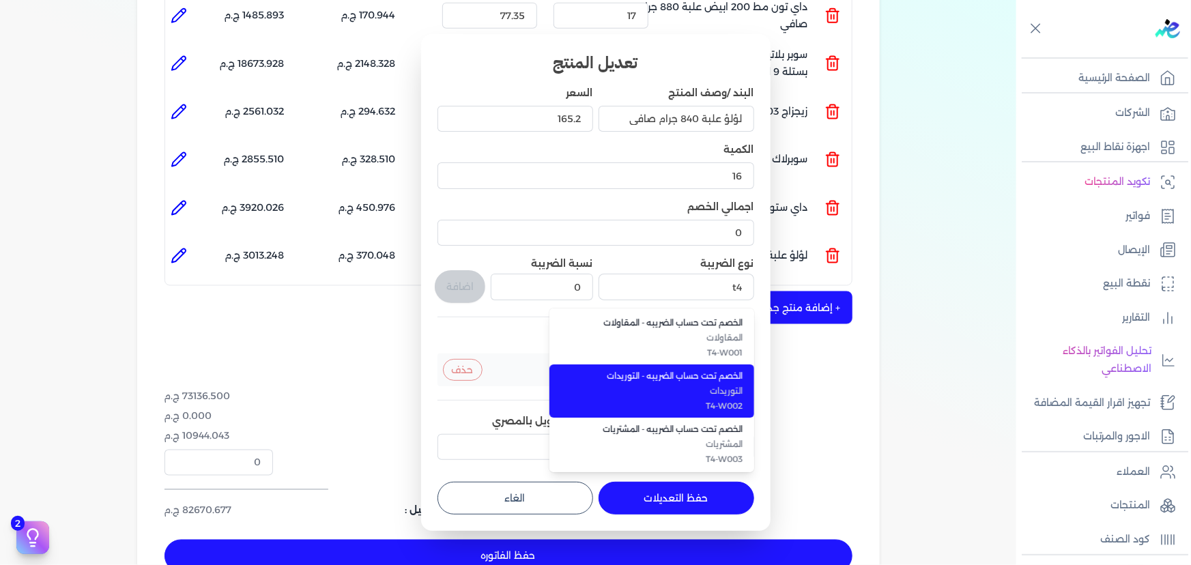
click at [716, 373] on span "الخصم تحت حساب الضريبه - التوريدات" at bounding box center [660, 376] width 166 height 12
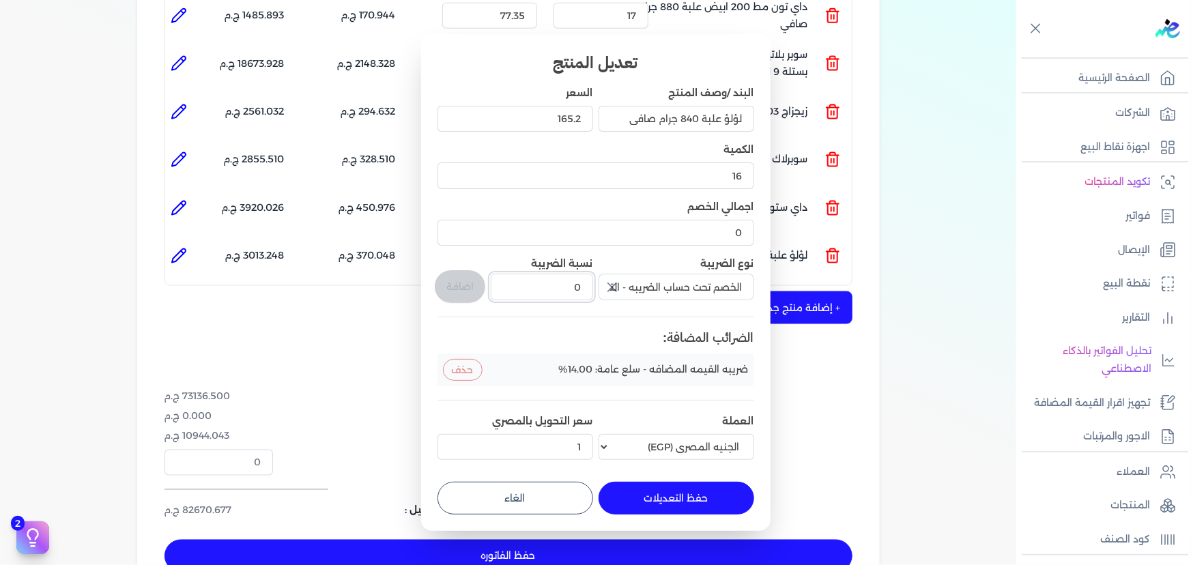
drag, startPoint x: 557, startPoint y: 289, endPoint x: 647, endPoint y: 288, distance: 90.7
click at [615, 288] on div "البند /وصف المنتج لؤلؤ علبة 840 جرام صافى السعر 165.2 الكمية 16 اجمالي الخصم 0 …" at bounding box center [595, 275] width 317 height 379
click at [453, 274] on button "اضافة" at bounding box center [460, 286] width 50 height 33
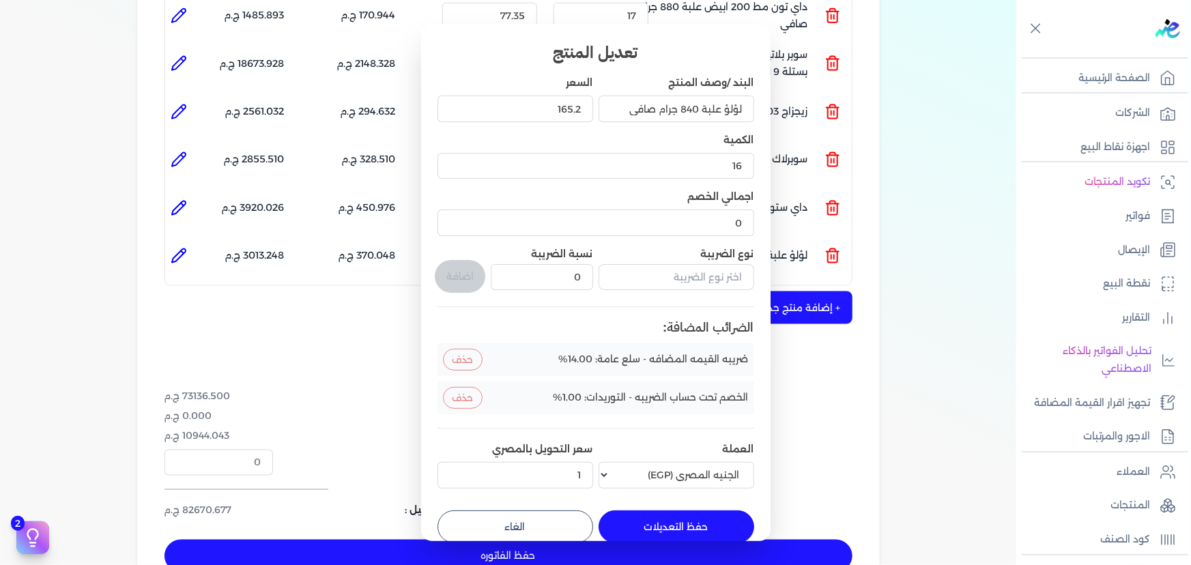
click at [710, 524] on button "حفظ التعديلات" at bounding box center [676, 526] width 156 height 33
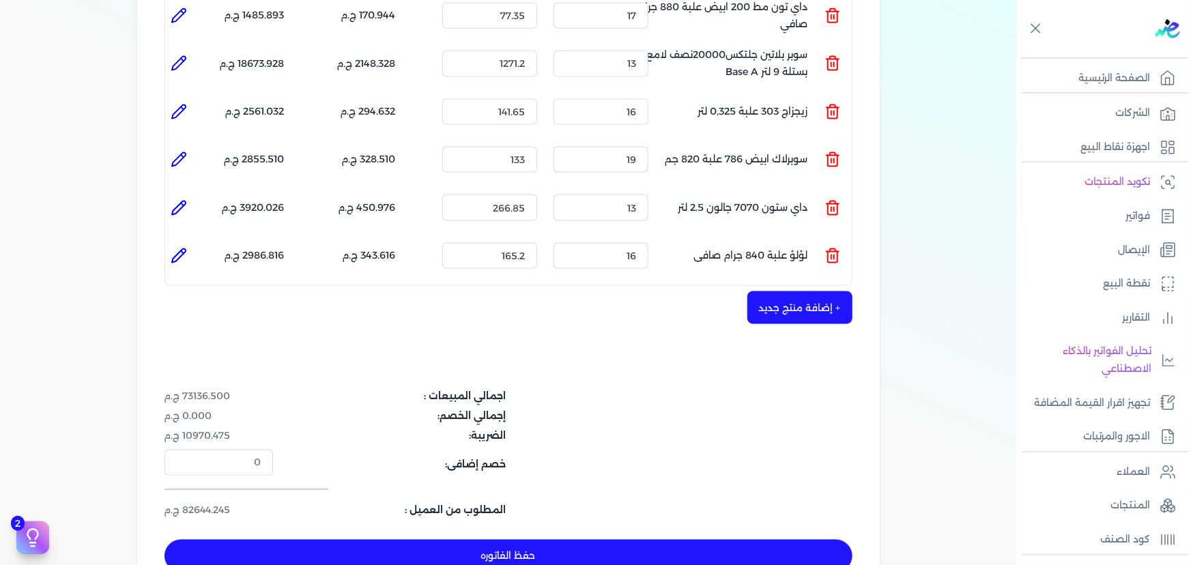
click at [826, 291] on button "+ إضافة منتج جديد" at bounding box center [799, 307] width 105 height 33
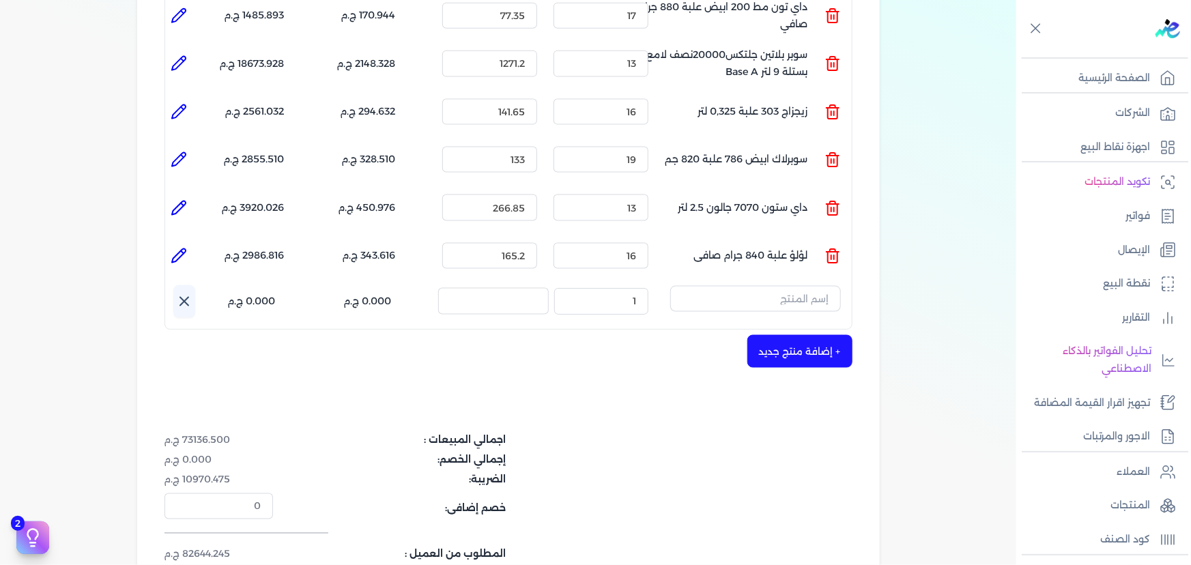
scroll to position [992, 0]
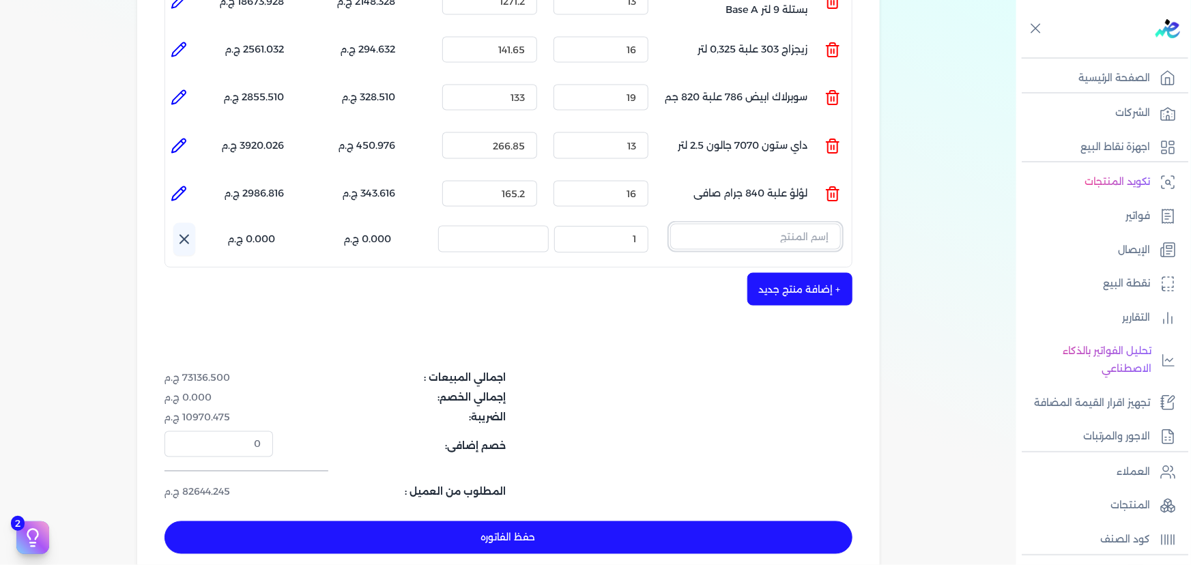
click at [729, 224] on input "text" at bounding box center [755, 237] width 171 height 26
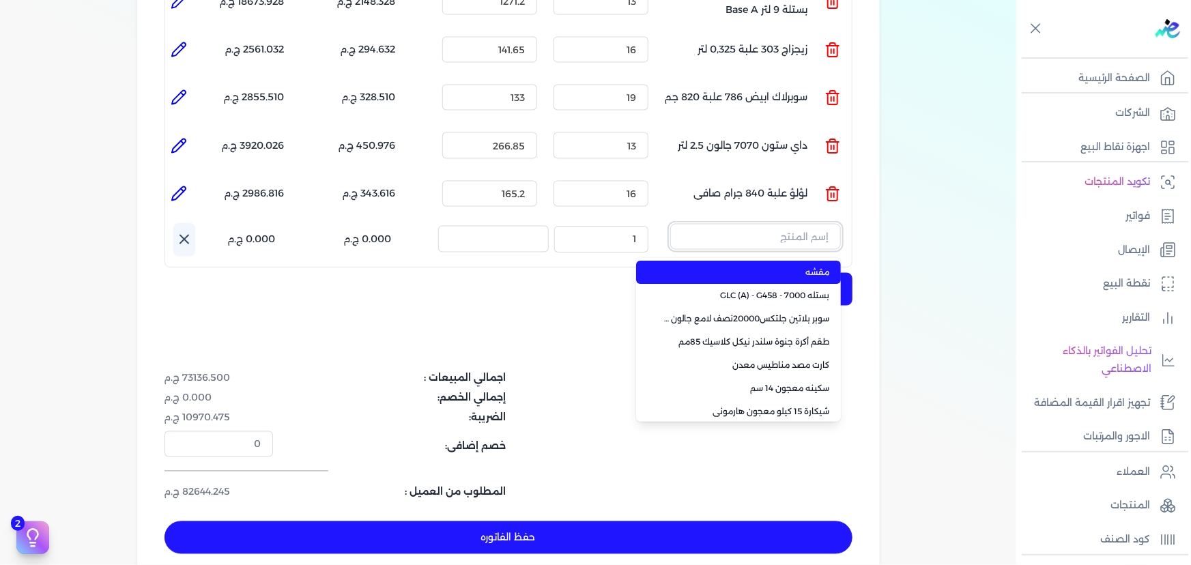
paste input "[PERSON_NAME] جالون 2.700 لتر"
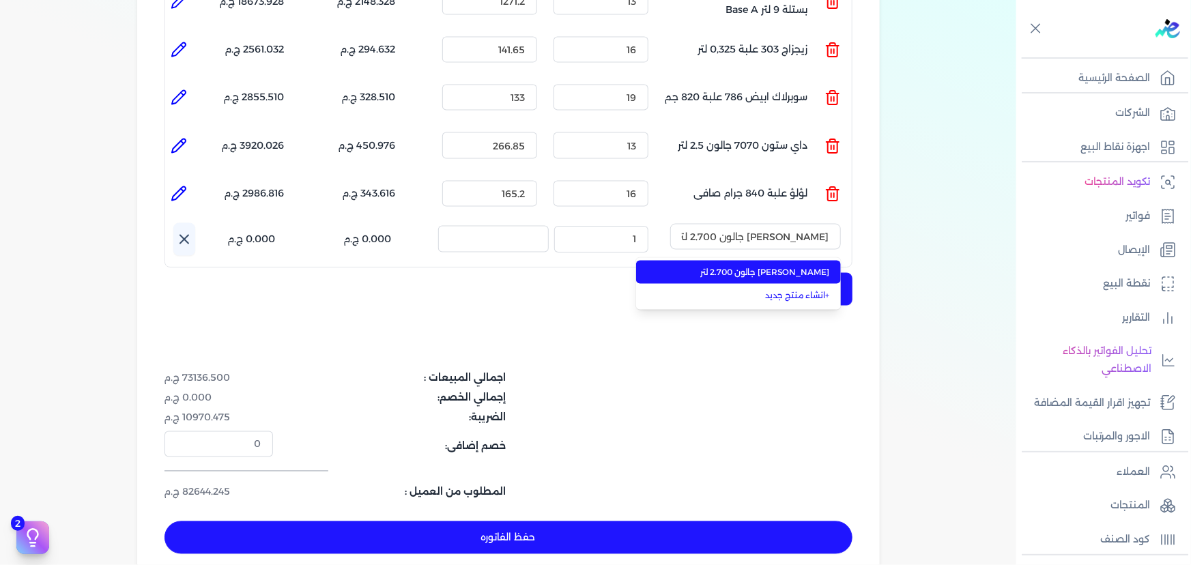
click at [716, 266] on span "[PERSON_NAME] جالون 2.700 لتر" at bounding box center [746, 272] width 166 height 12
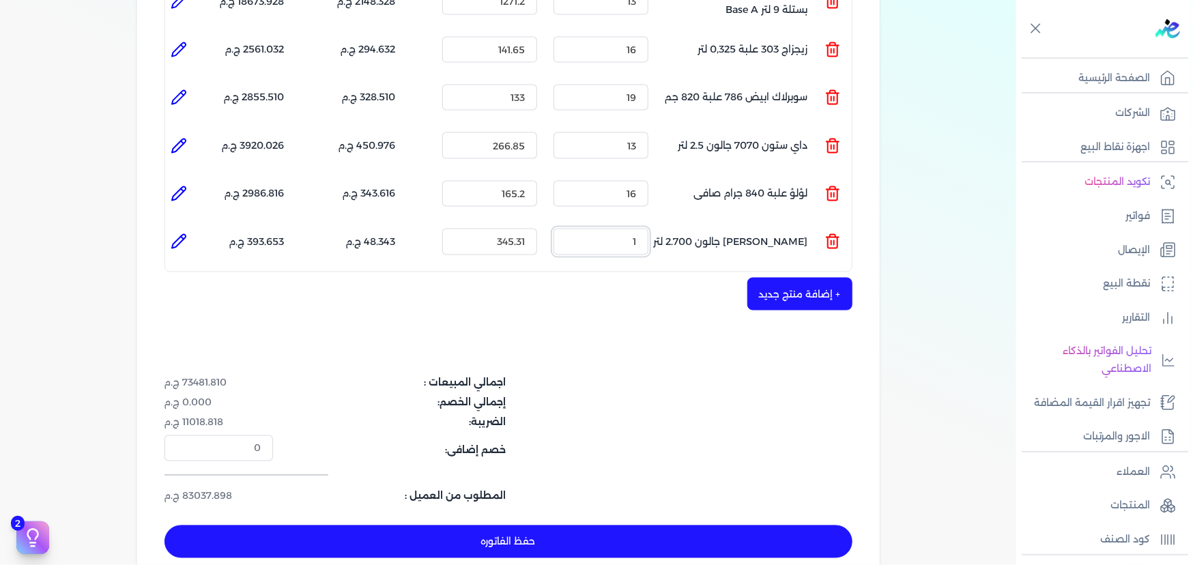
drag, startPoint x: 677, startPoint y: 216, endPoint x: 720, endPoint y: 220, distance: 43.1
click at [710, 223] on ul "المنتج : ماربللو ستوكو جالون 2.700 لتر الكمية : 1 السعر : 345.31 الضريبه : 48.3…" at bounding box center [508, 241] width 686 height 37
click at [190, 228] on li at bounding box center [178, 241] width 27 height 27
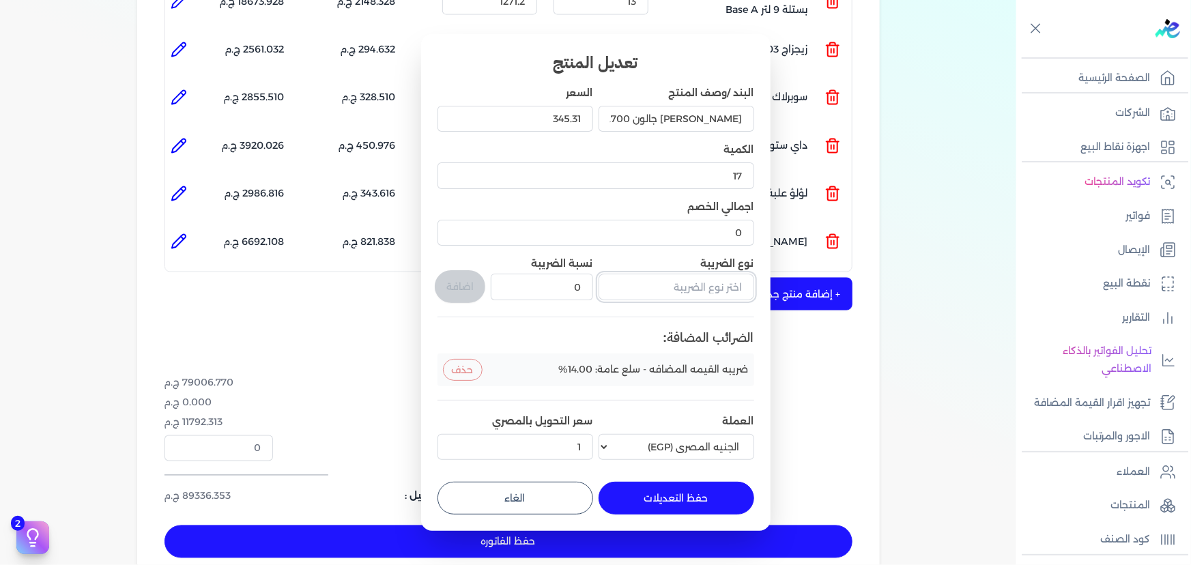
click at [686, 286] on input "text" at bounding box center [676, 287] width 156 height 26
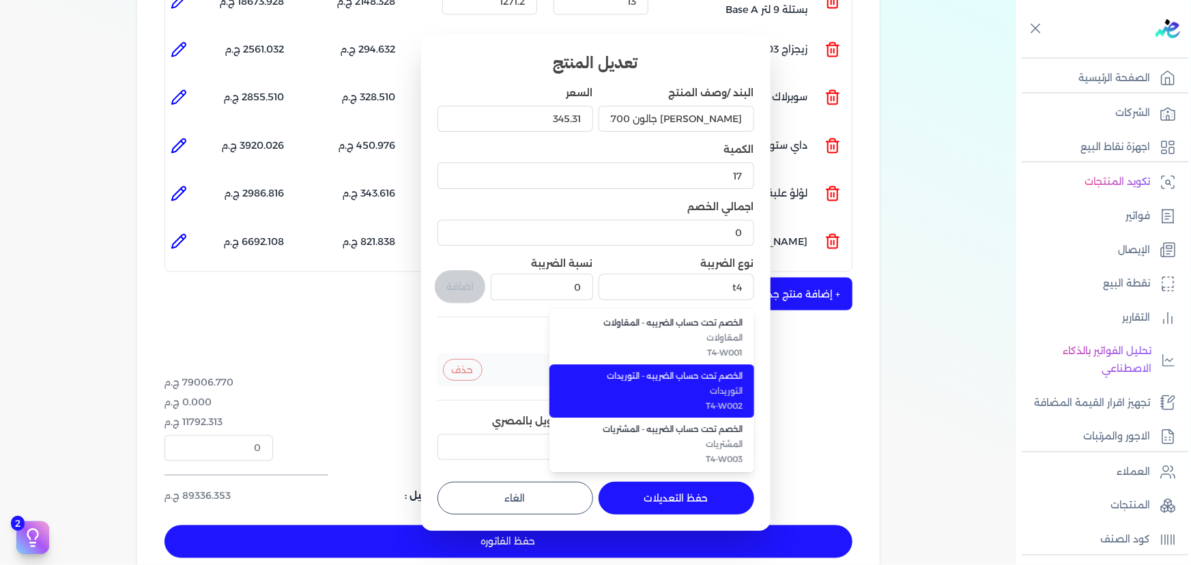
click at [728, 382] on li "الخصم تحت حساب الضريبه - التوريدات التوريدات T4-W002" at bounding box center [651, 390] width 205 height 53
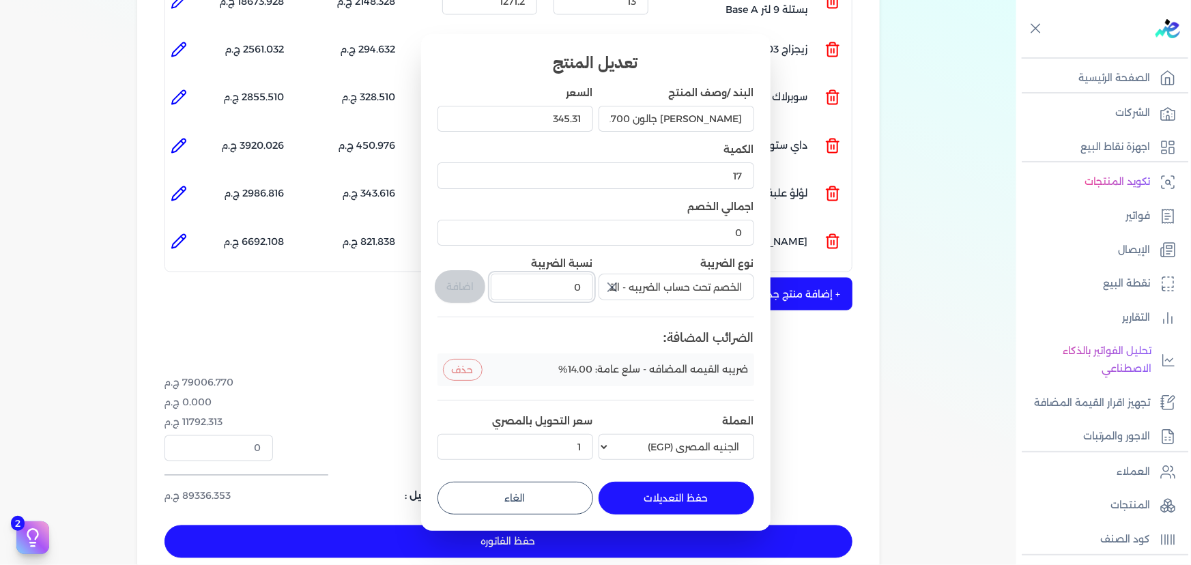
drag, startPoint x: 548, startPoint y: 287, endPoint x: 656, endPoint y: 300, distance: 108.5
click at [611, 296] on div "البند /وصف المنتج ماربللو ستوكو جالون 2.700 لتر السعر 345.31 الكمية 17 اجمالي ا…" at bounding box center [595, 275] width 317 height 379
click at [439, 287] on button "اضافة" at bounding box center [460, 286] width 50 height 33
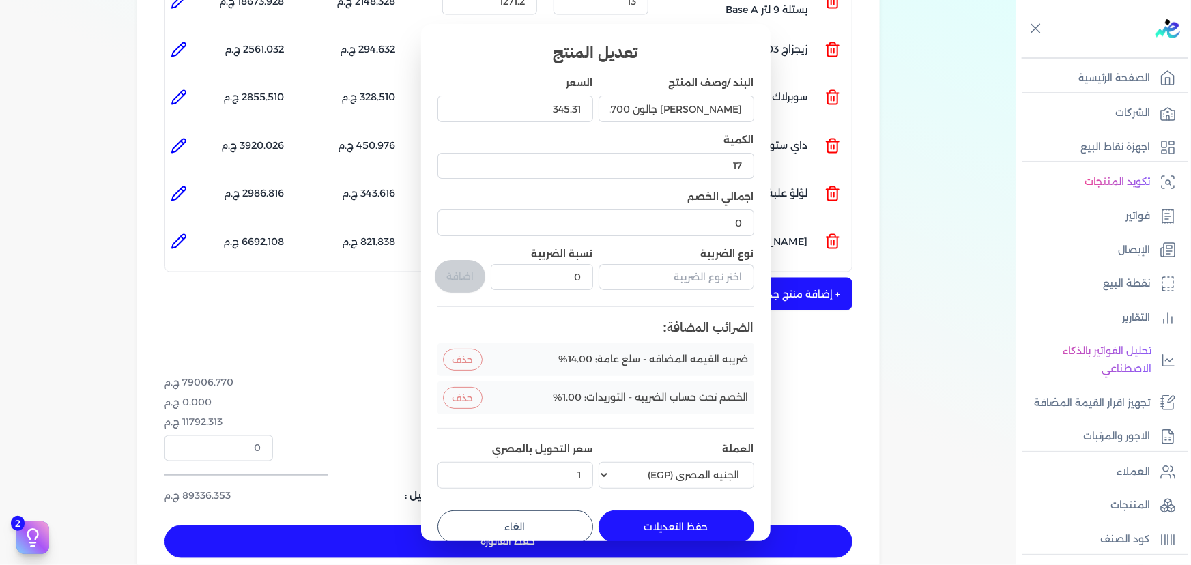
click at [667, 534] on button "حفظ التعديلات" at bounding box center [676, 526] width 156 height 33
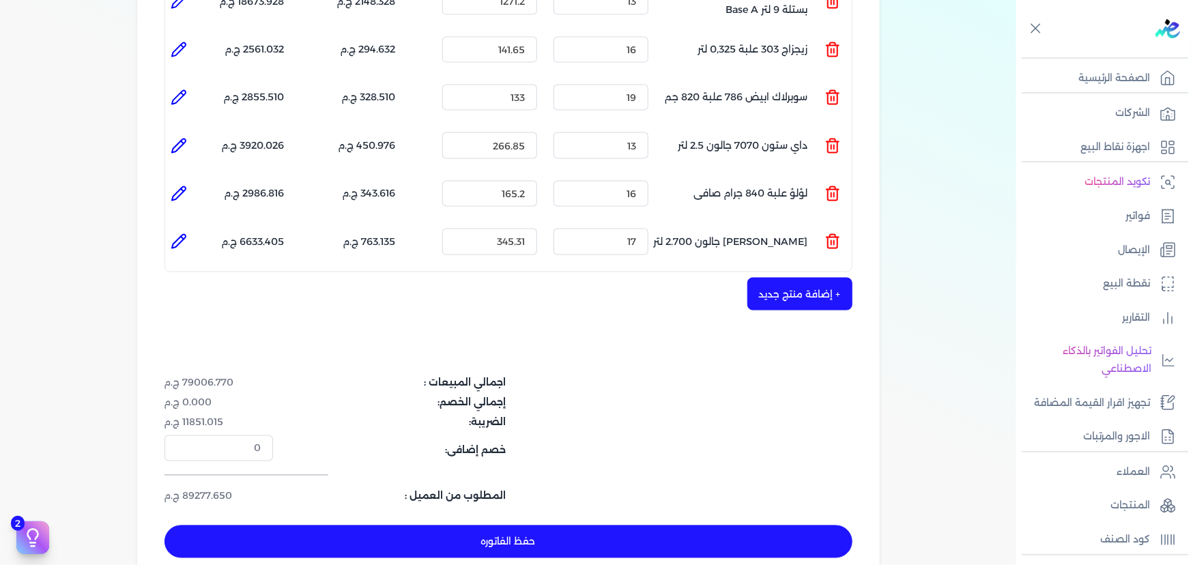
click at [809, 278] on button "+ إضافة منتج جديد" at bounding box center [799, 294] width 105 height 33
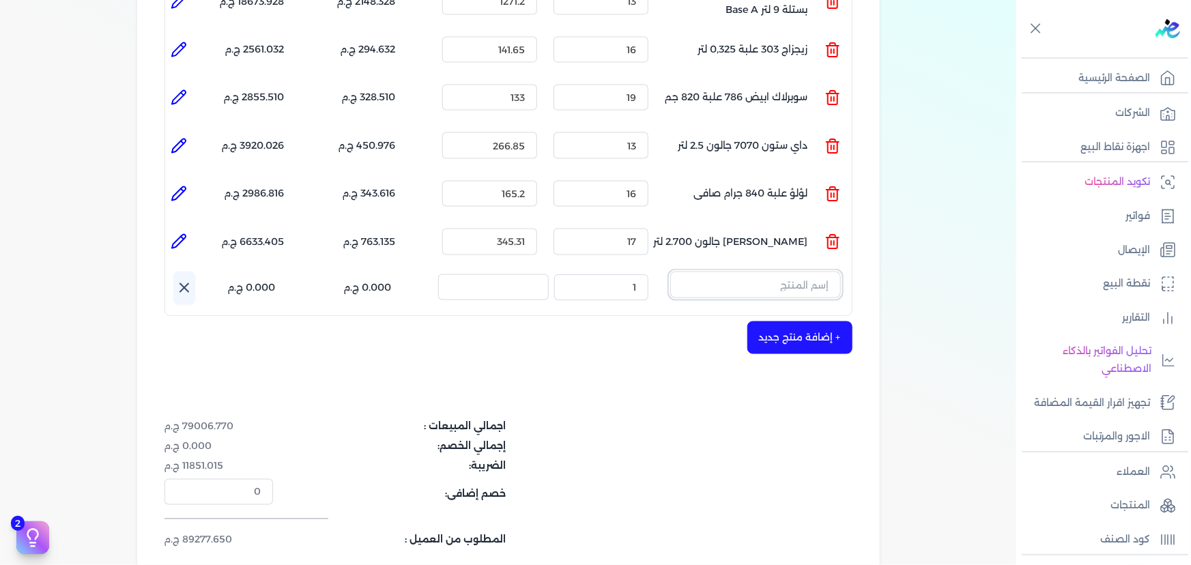
click at [781, 272] on input "text" at bounding box center [755, 285] width 171 height 26
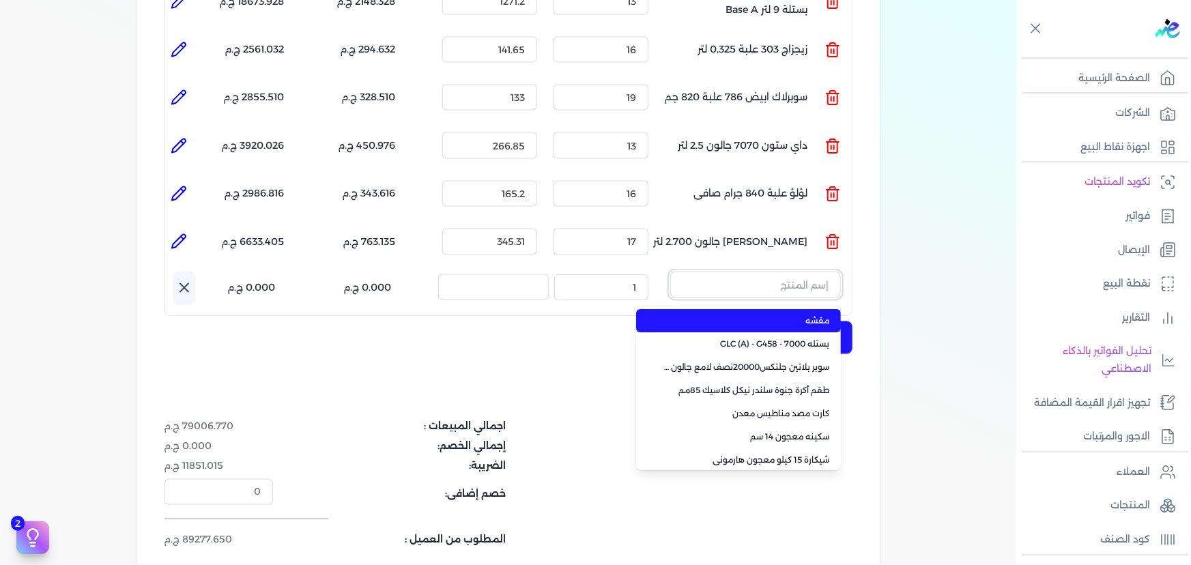
paste input "سوبرلاك ابيض 786 جالون كومبو 3.750 لتر"
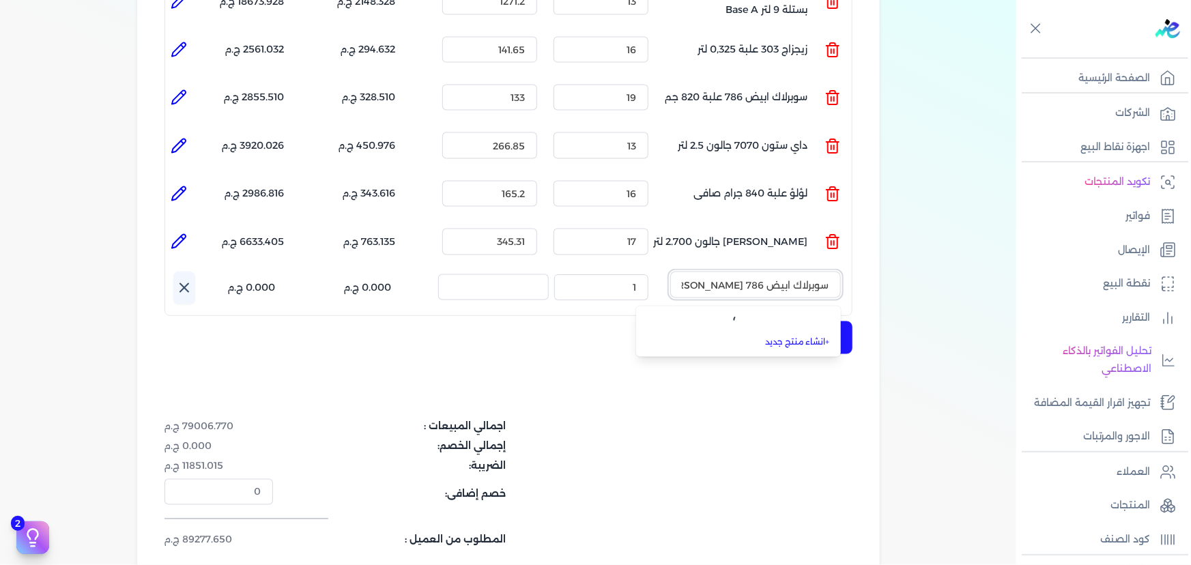
scroll to position [0, -31]
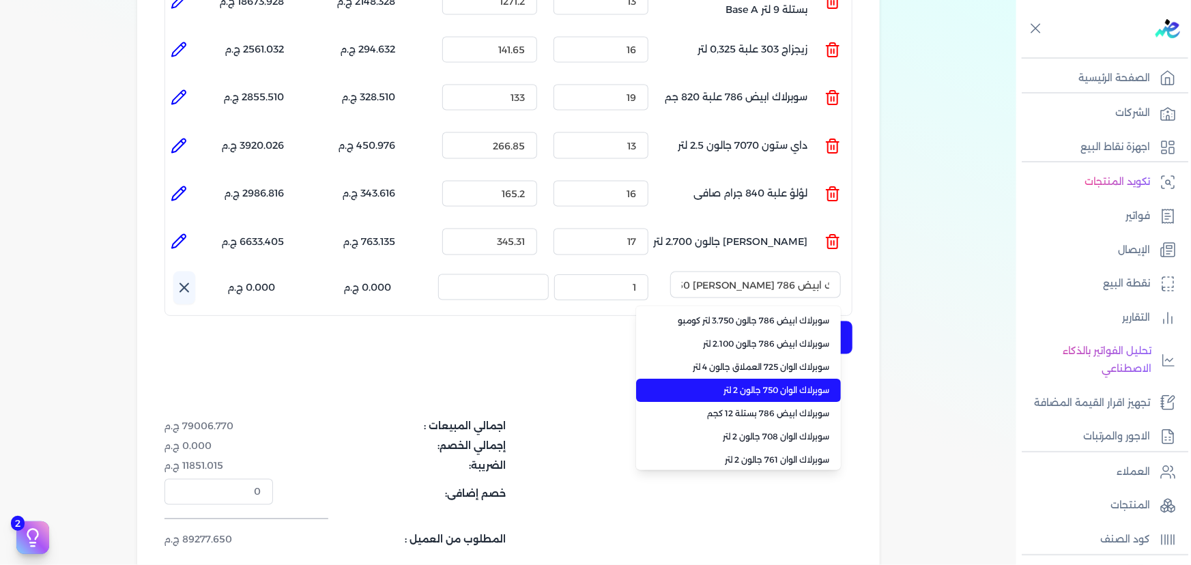
click at [756, 379] on li "سوبرلاك الوان 750 جالون 2 لتر" at bounding box center [738, 390] width 205 height 23
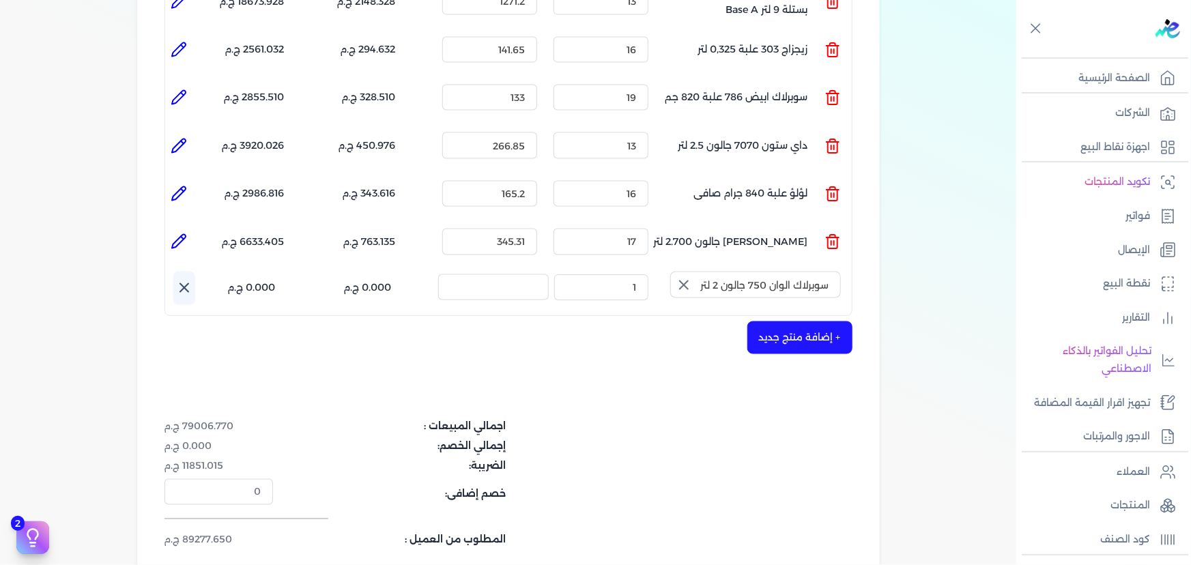
click at [690, 277] on icon "button" at bounding box center [683, 285] width 16 height 16
click at [743, 272] on input "text" at bounding box center [755, 285] width 171 height 26
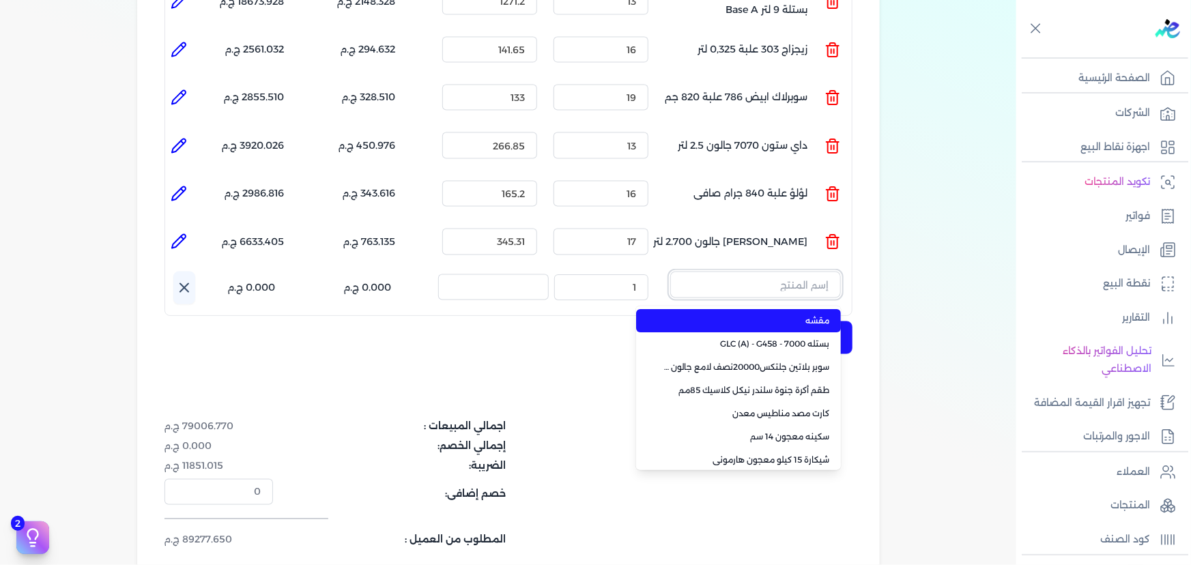
paste input "سوبر بلاتين جلتكس15000حريري علبة 0.900 لتر Base A"
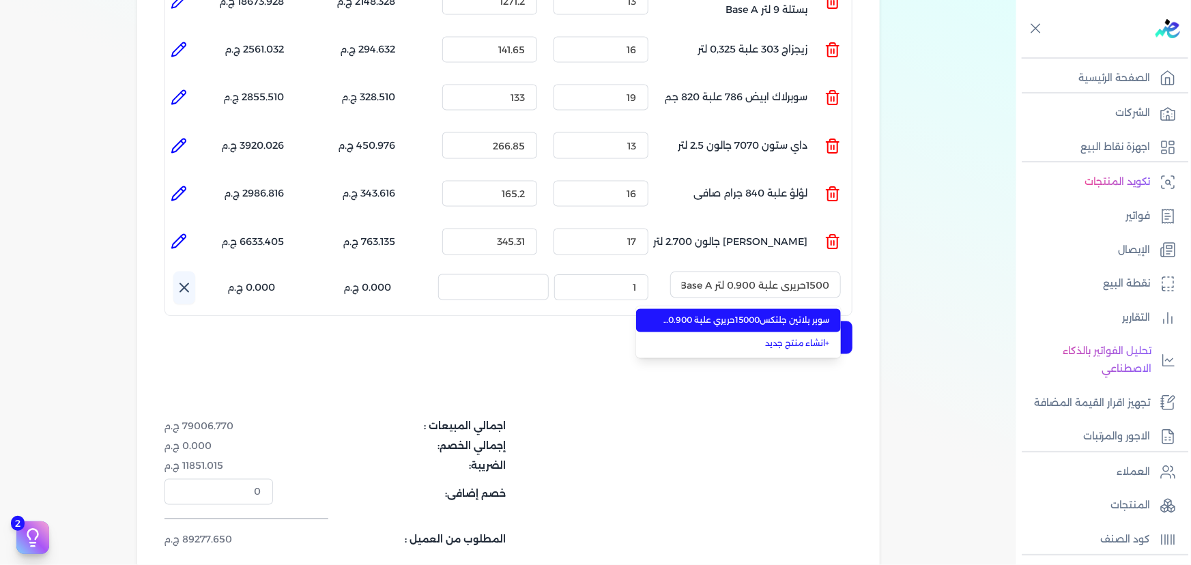
click at [764, 315] on span "سوبر بلاتين جلتكس15000حريري علبة 0.900 لتر Base A" at bounding box center [746, 321] width 166 height 12
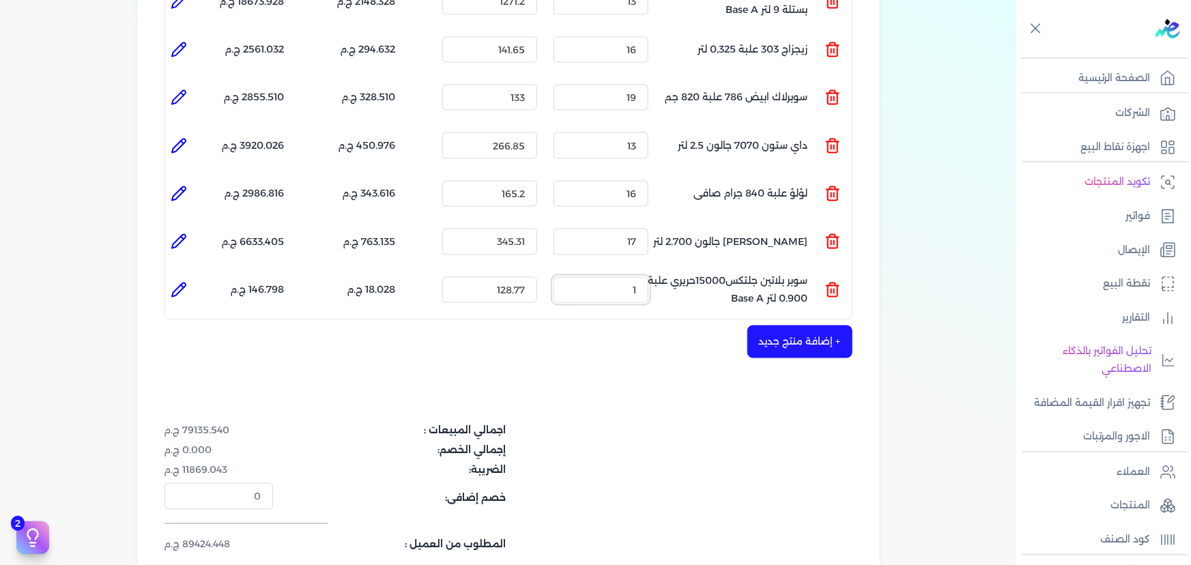
click at [652, 272] on div "الكمية : 1" at bounding box center [601, 290] width 106 height 37
click at [187, 282] on icon at bounding box center [179, 290] width 16 height 16
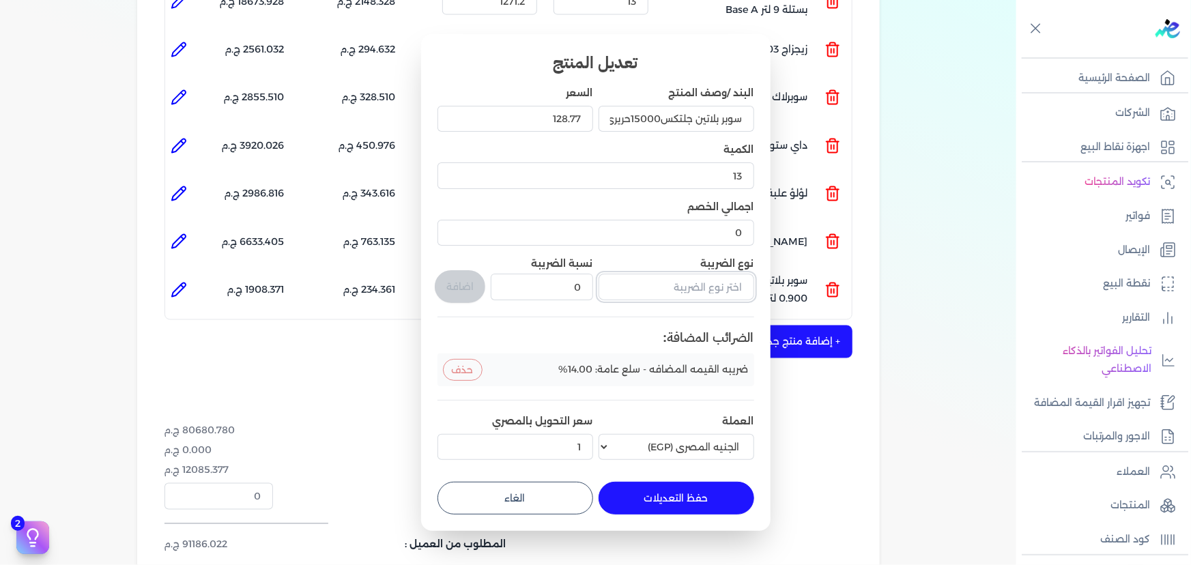
click at [695, 290] on input "text" at bounding box center [676, 287] width 156 height 26
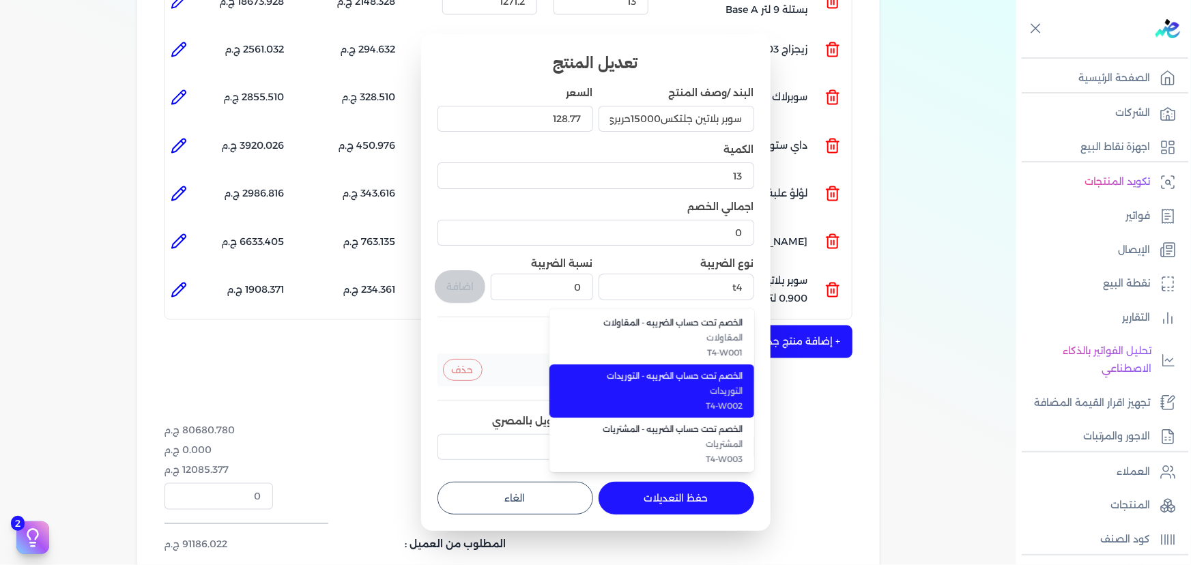
click at [682, 408] on span "T4-W002" at bounding box center [660, 406] width 166 height 12
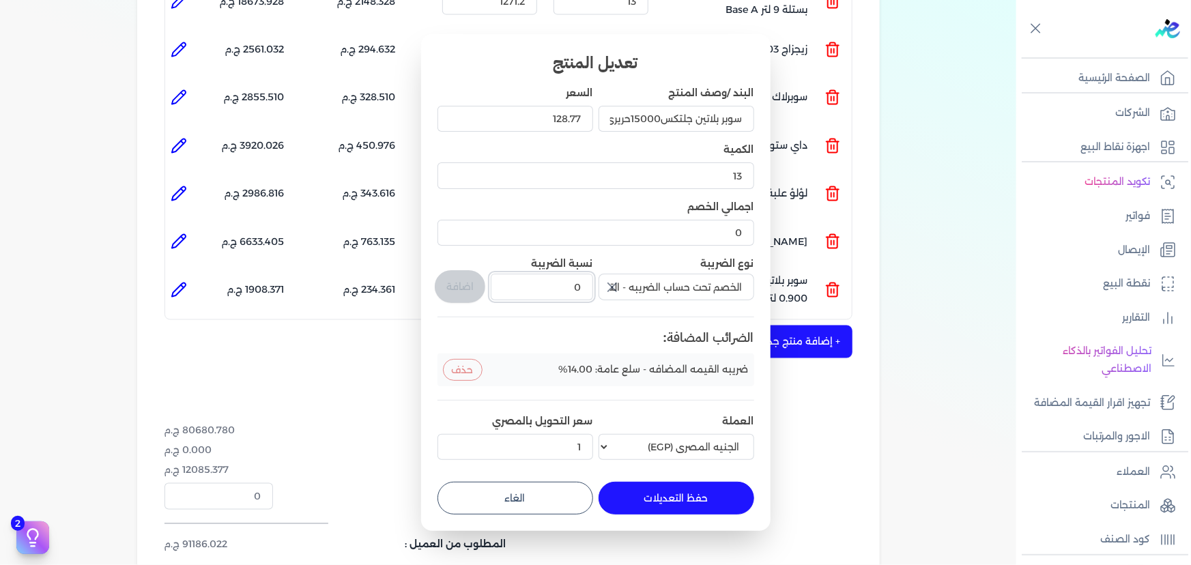
click at [566, 292] on input "0" at bounding box center [542, 287] width 102 height 26
click at [566, 291] on input "0" at bounding box center [542, 287] width 102 height 26
click at [454, 297] on button "اضافة" at bounding box center [460, 286] width 50 height 33
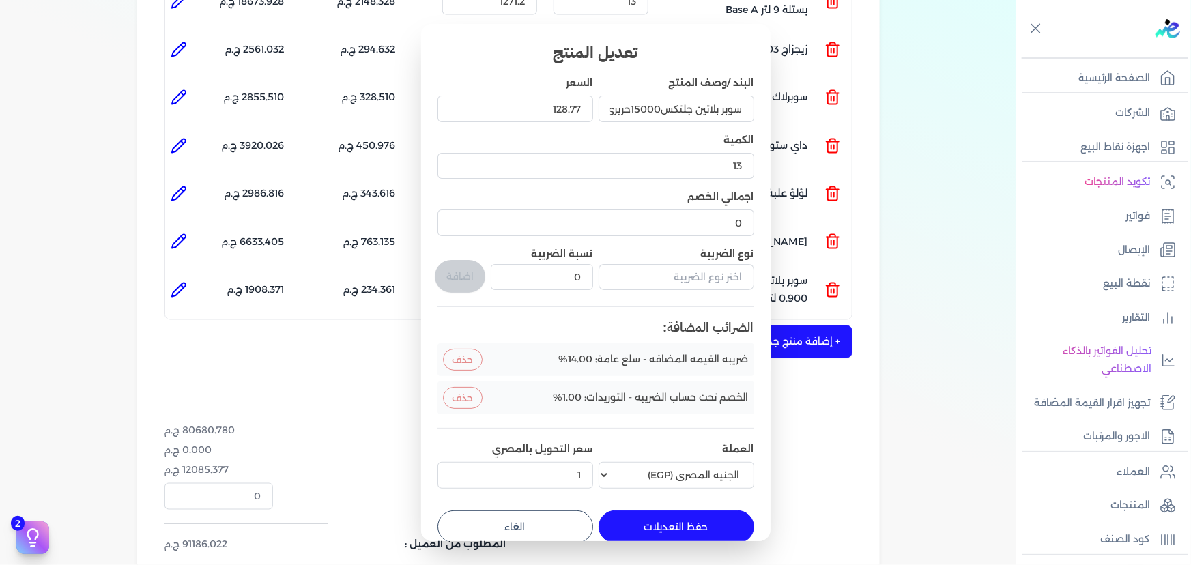
click at [692, 514] on button "حفظ التعديلات" at bounding box center [676, 526] width 156 height 33
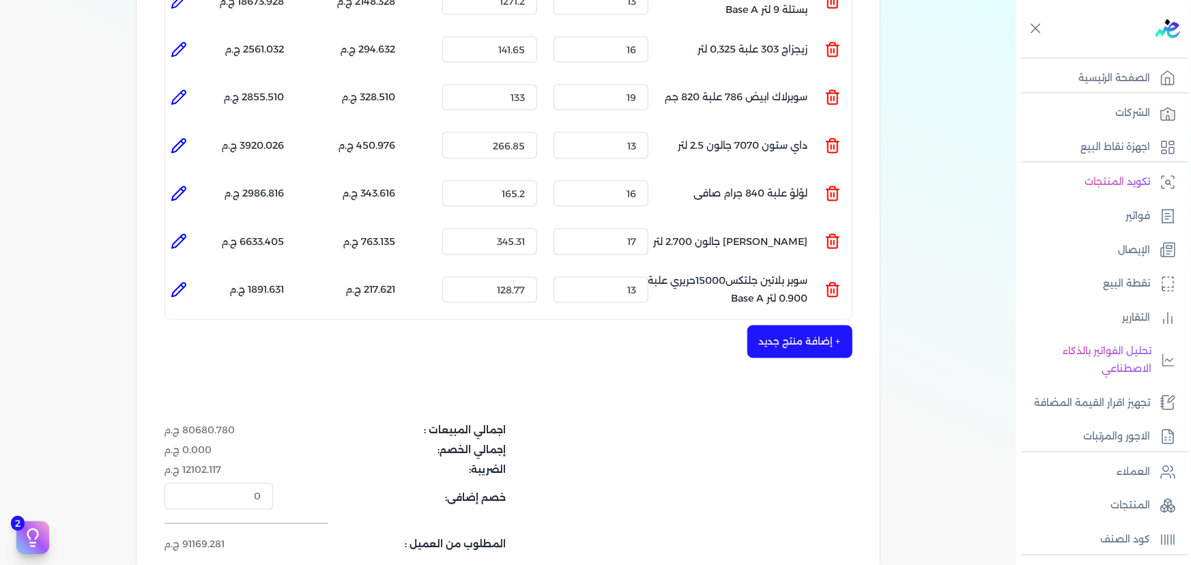
click at [798, 325] on button "+ إضافة منتج جديد" at bounding box center [799, 341] width 105 height 33
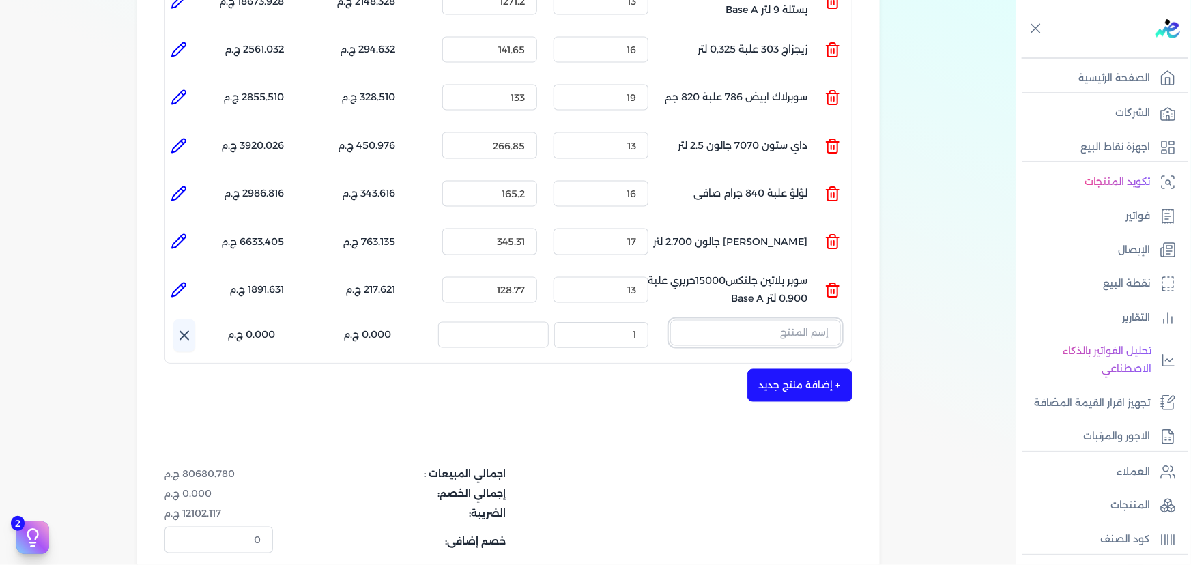
click at [775, 320] on input "text" at bounding box center [755, 333] width 171 height 26
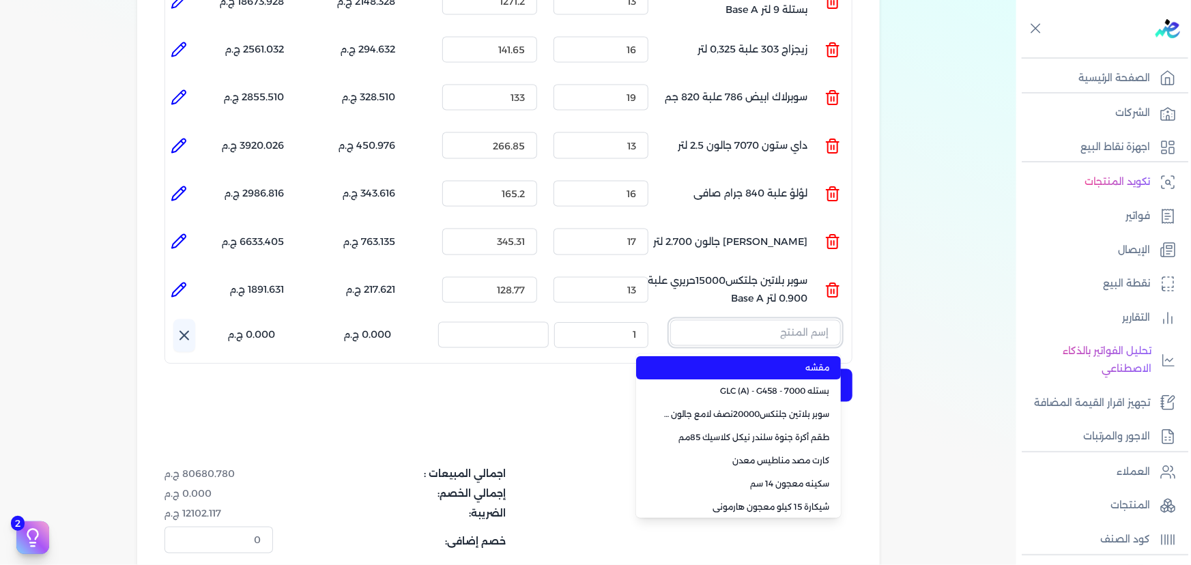
paste input "سوبر بلاتين داي-ستون 7070 بستلة 9 لتر Base A"
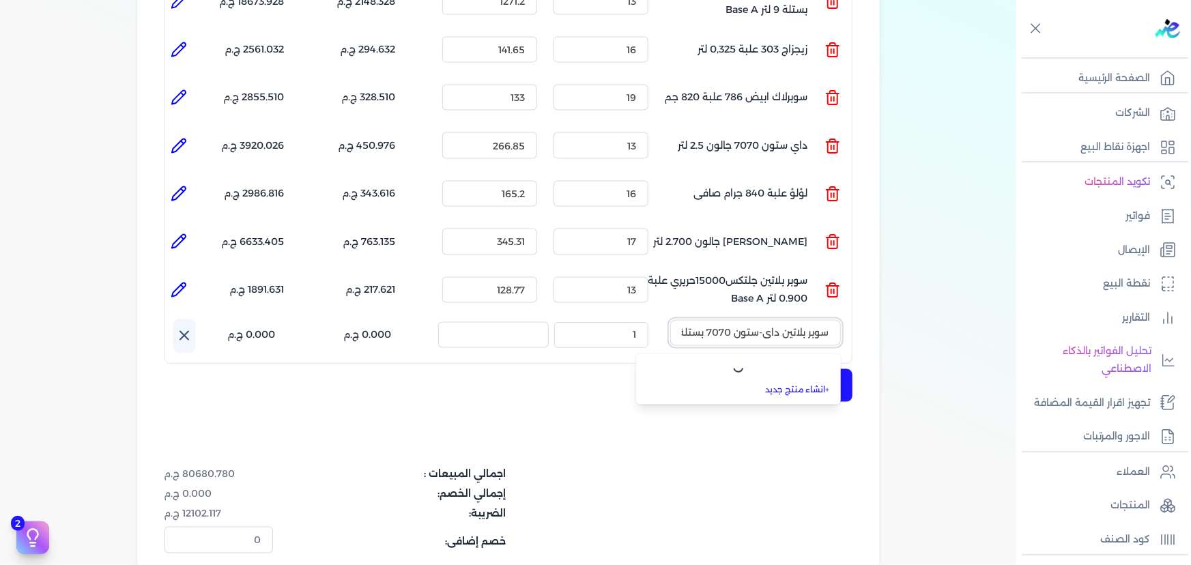
scroll to position [0, -57]
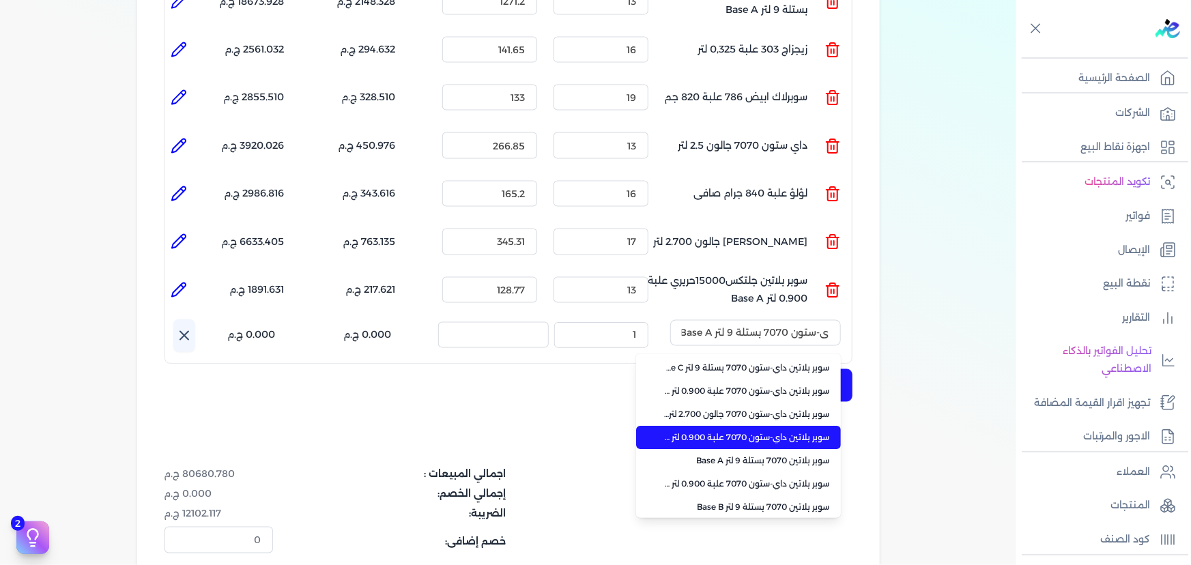
click at [757, 432] on span "سوبر بلاتين داي-ستون 7070 علبة 0.900 لتر Base B" at bounding box center [746, 438] width 166 height 12
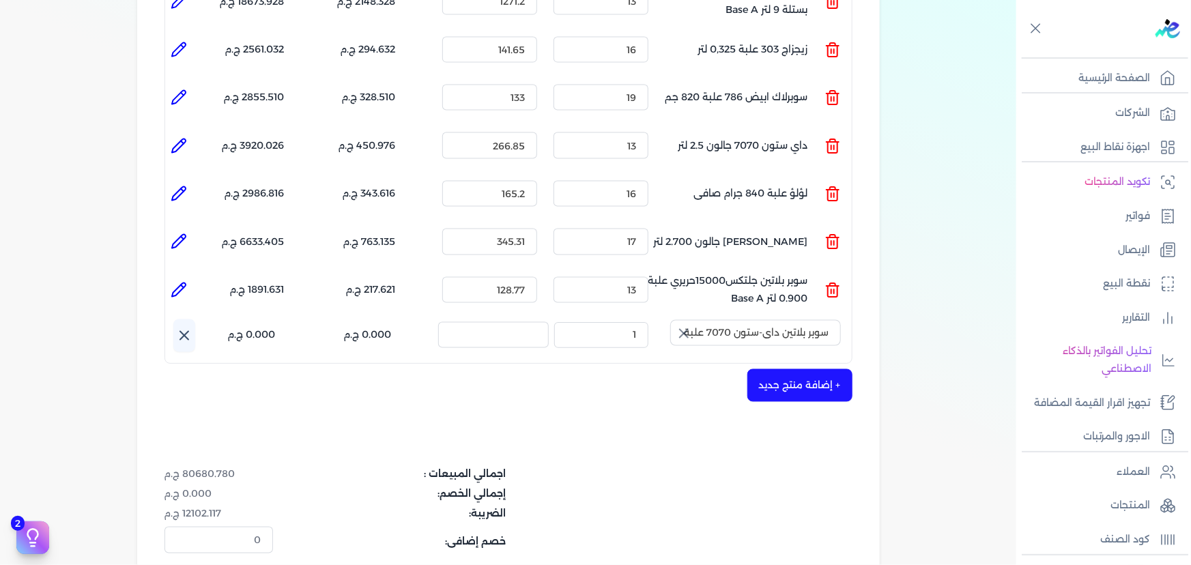
click at [689, 325] on icon "button" at bounding box center [683, 333] width 16 height 16
click at [752, 320] on input "text" at bounding box center [755, 333] width 171 height 26
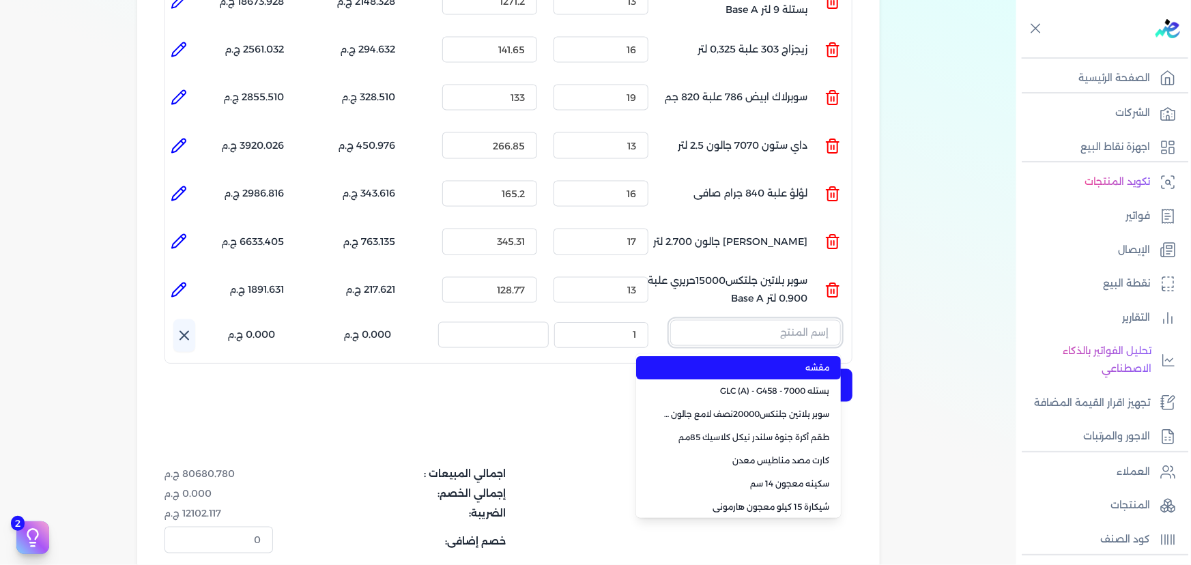
paste input "داى تون مط بني علبة 880 جرام صافي"
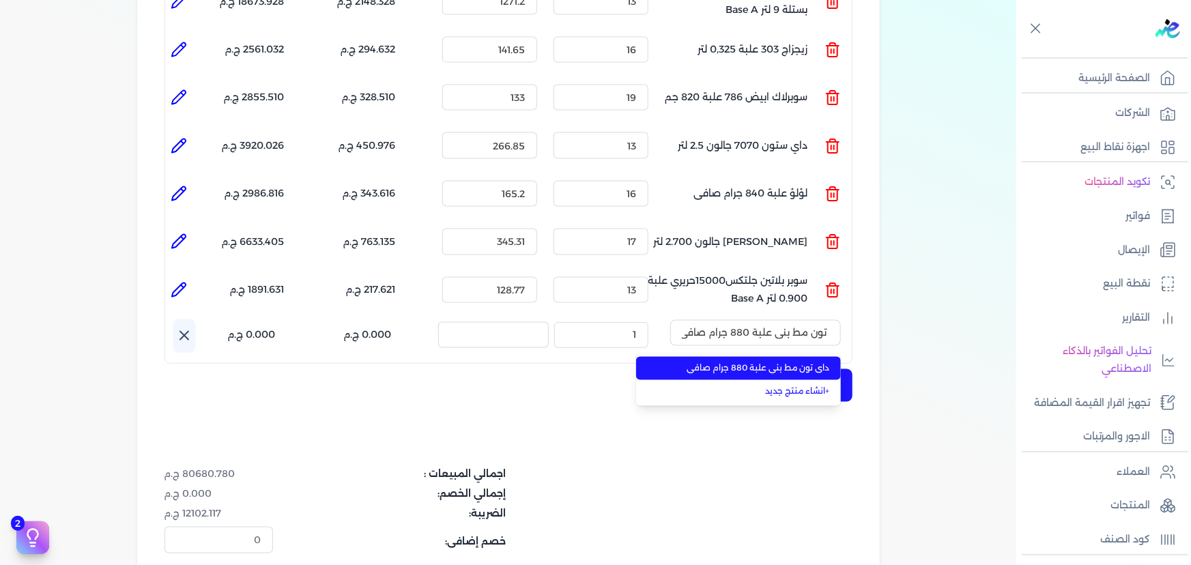
click at [747, 362] on span "داى تون مط بني علبة 880 جرام صافي" at bounding box center [746, 368] width 166 height 12
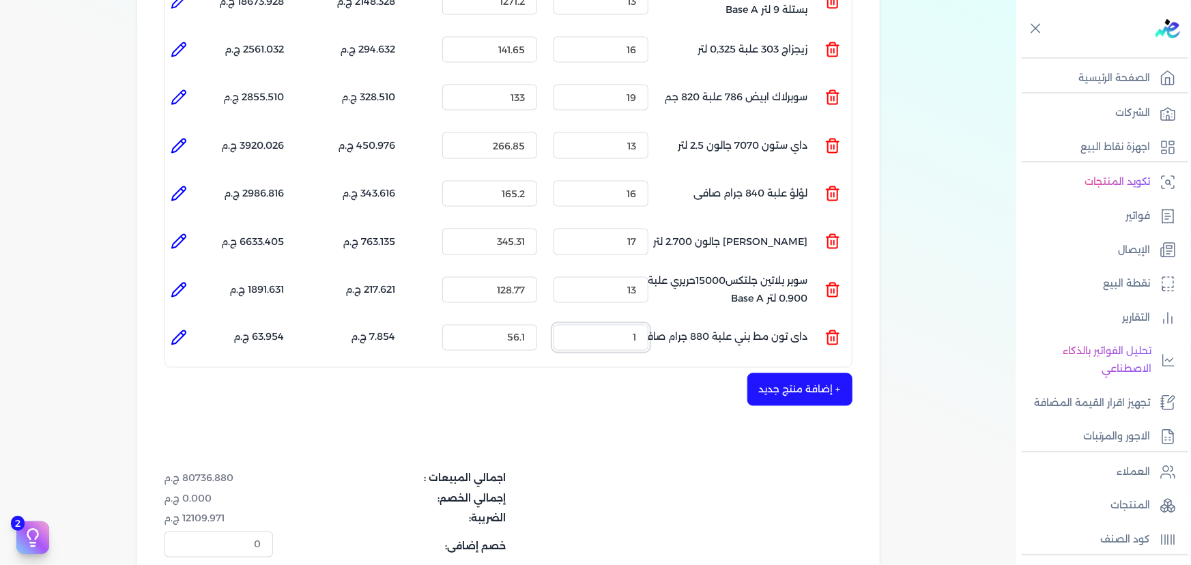
click at [718, 319] on ul "المنتج : داى تون مط بني علبة 880 جرام صافي الكمية : 1 السعر : 56.1 الضريبه : 7.…" at bounding box center [508, 337] width 686 height 37
click at [185, 330] on icon at bounding box center [179, 338] width 16 height 16
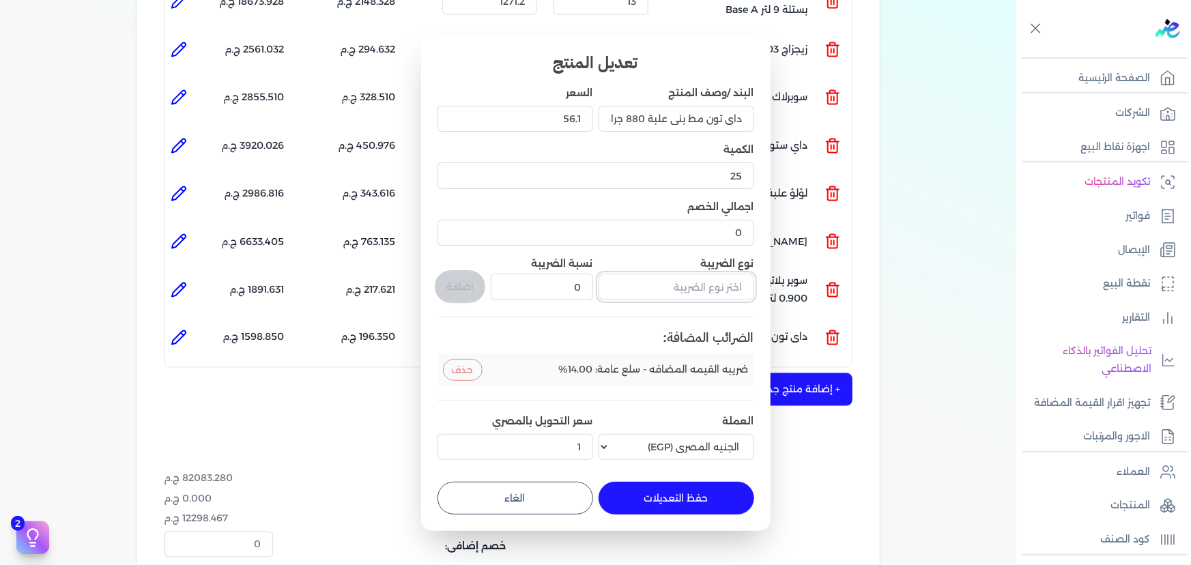
click at [664, 293] on input "text" at bounding box center [676, 287] width 156 height 26
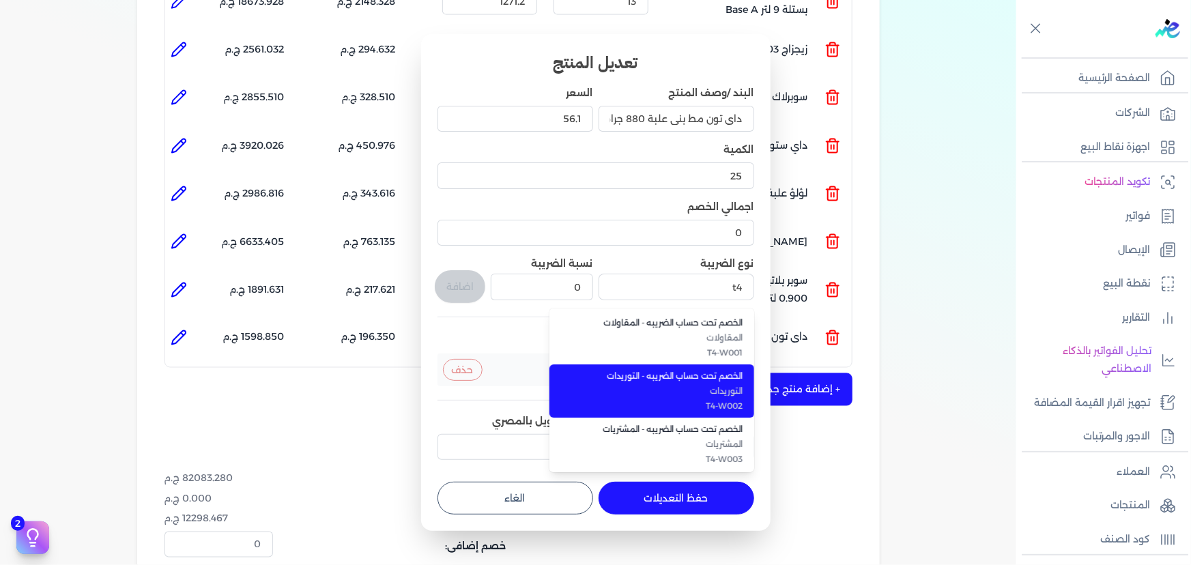
click at [687, 394] on span "التوريدات" at bounding box center [660, 391] width 166 height 12
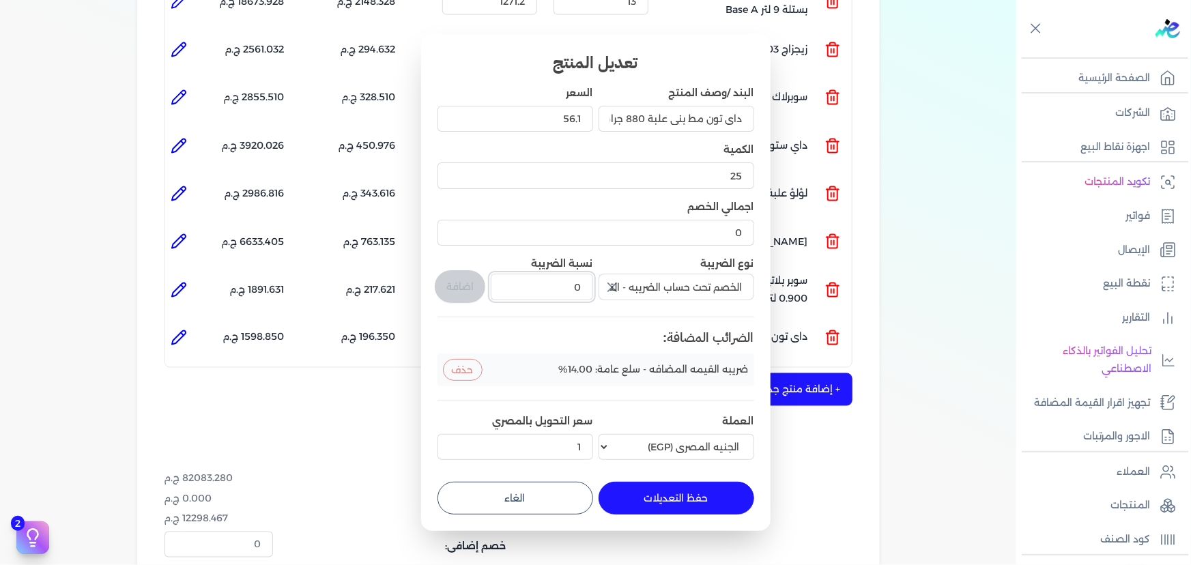
click at [645, 277] on div "البند /وصف المنتج داى تون مط بني علبة 880 جرام صافي السعر 56.1 الكمية 25 اجمالي…" at bounding box center [595, 275] width 317 height 379
click at [464, 291] on button "اضافة" at bounding box center [460, 286] width 50 height 33
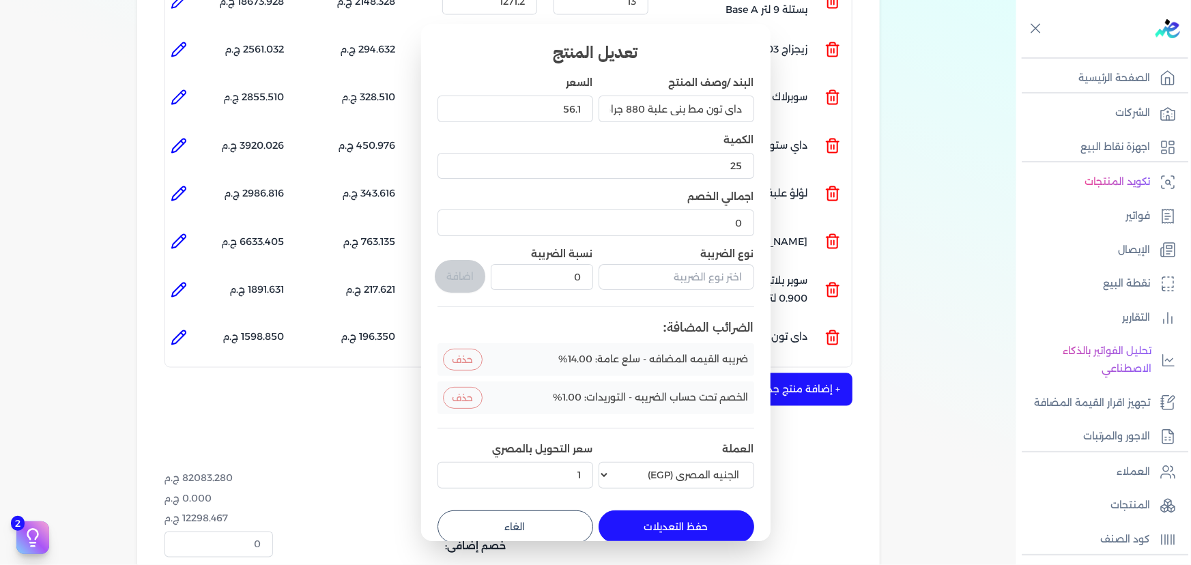
click at [667, 520] on button "حفظ التعديلات" at bounding box center [676, 526] width 156 height 33
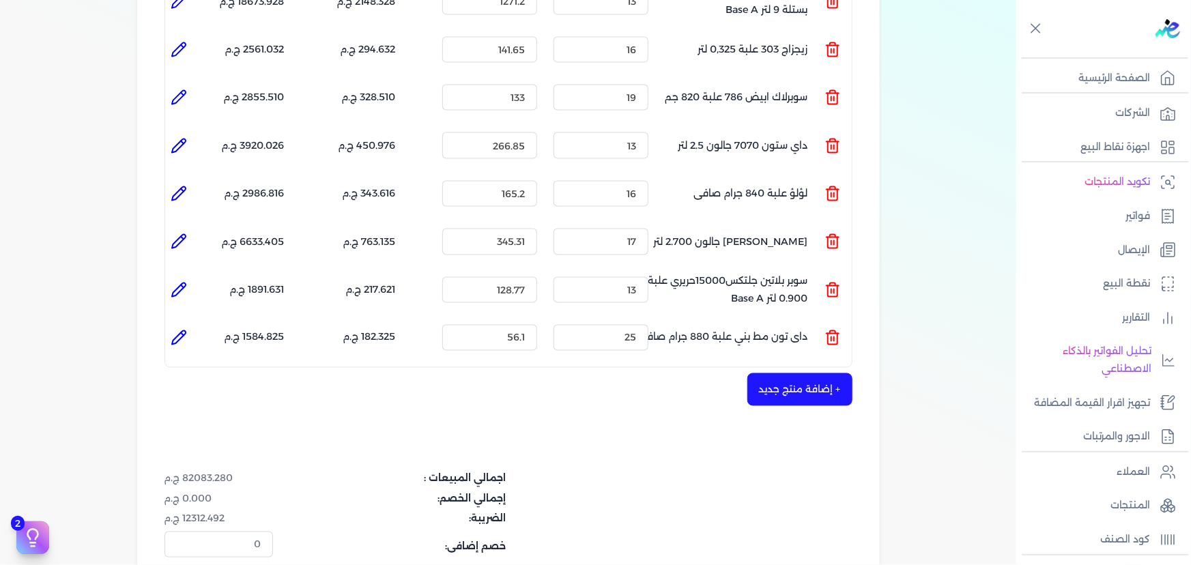
click at [798, 373] on button "+ إضافة منتج جديد" at bounding box center [799, 389] width 105 height 33
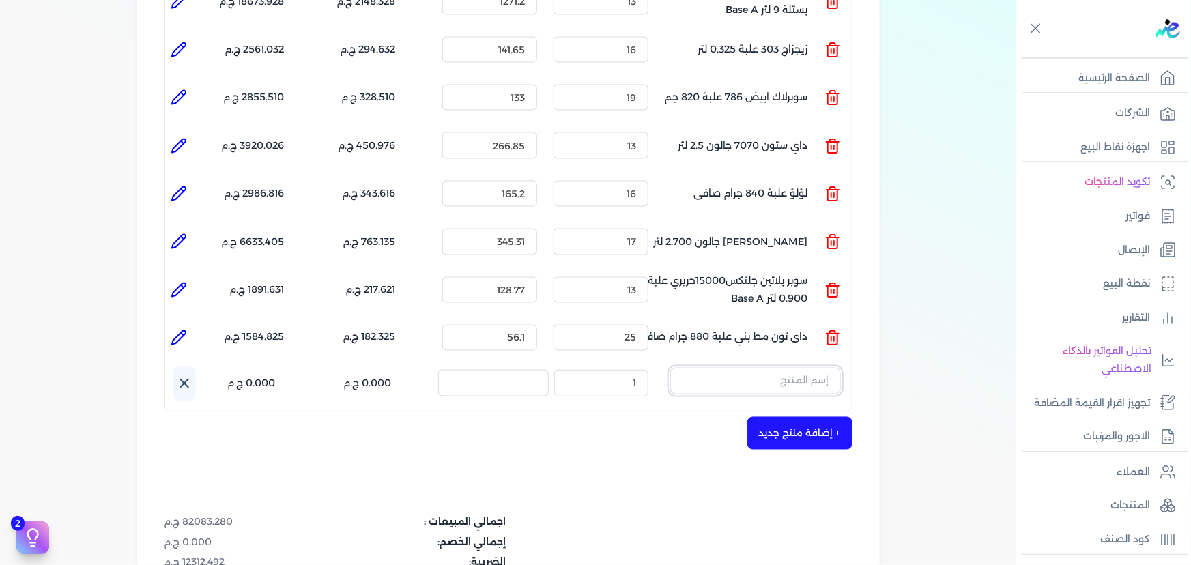
click at [787, 368] on input "text" at bounding box center [755, 381] width 171 height 26
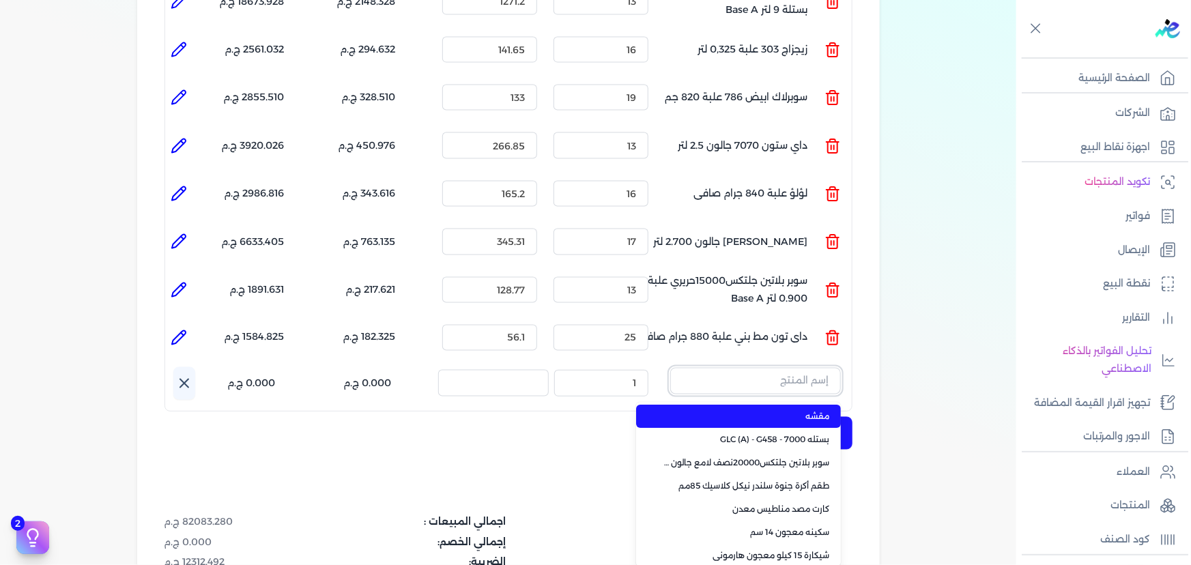
paste input "لؤلؤ جالون 2 لتر"
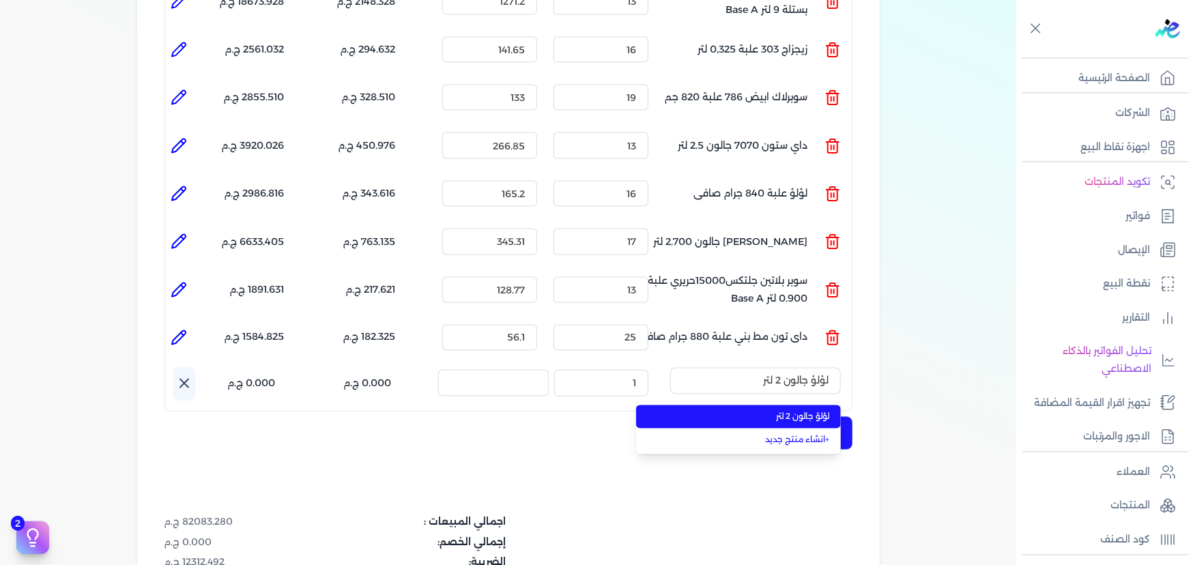
click at [792, 411] on span "لؤلؤ جالون 2 لتر" at bounding box center [746, 417] width 166 height 12
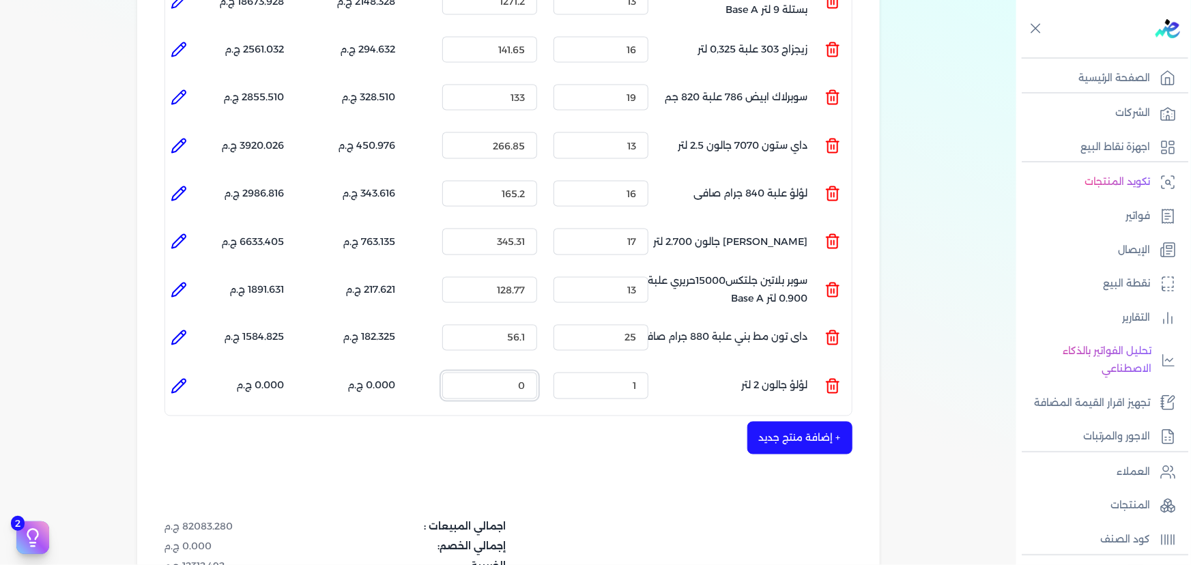
click at [511, 373] on input "0" at bounding box center [489, 386] width 95 height 26
drag, startPoint x: 612, startPoint y: 363, endPoint x: 749, endPoint y: 355, distance: 137.4
click at [652, 367] on div "الكمية : 1" at bounding box center [601, 385] width 106 height 37
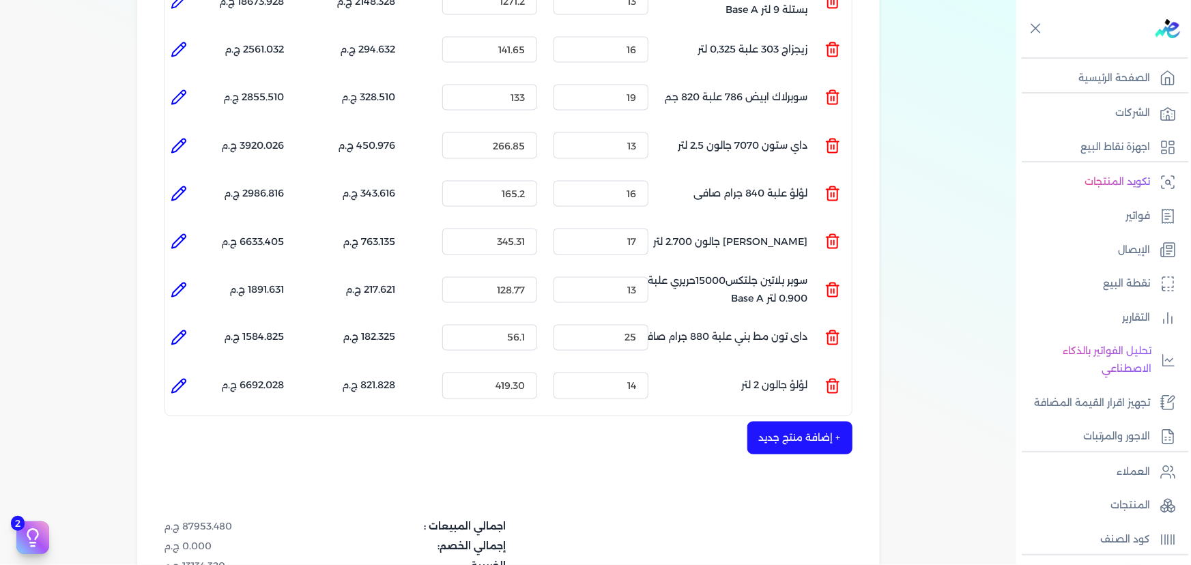
click at [184, 378] on icon at bounding box center [179, 386] width 16 height 16
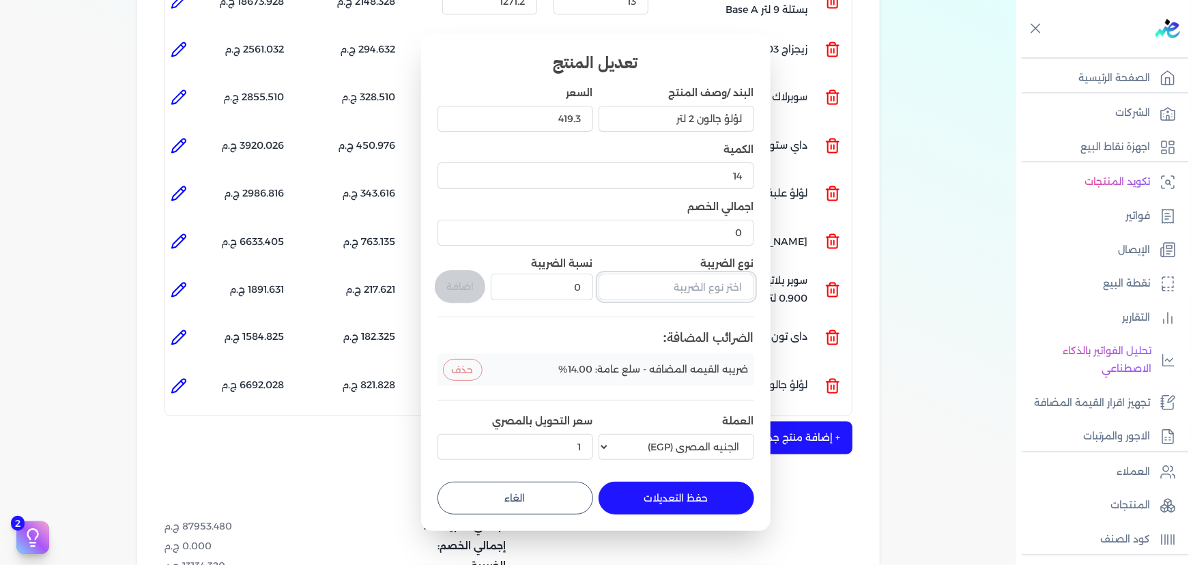
click at [645, 289] on input "text" at bounding box center [676, 287] width 156 height 26
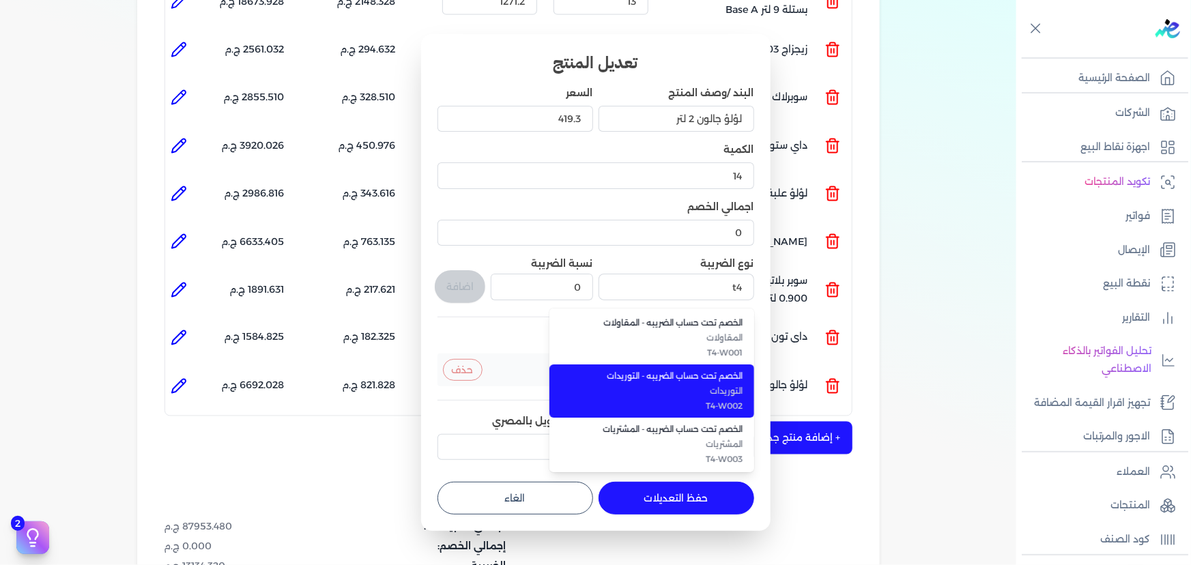
click at [674, 375] on span "الخصم تحت حساب الضريبه - التوريدات" at bounding box center [660, 376] width 166 height 12
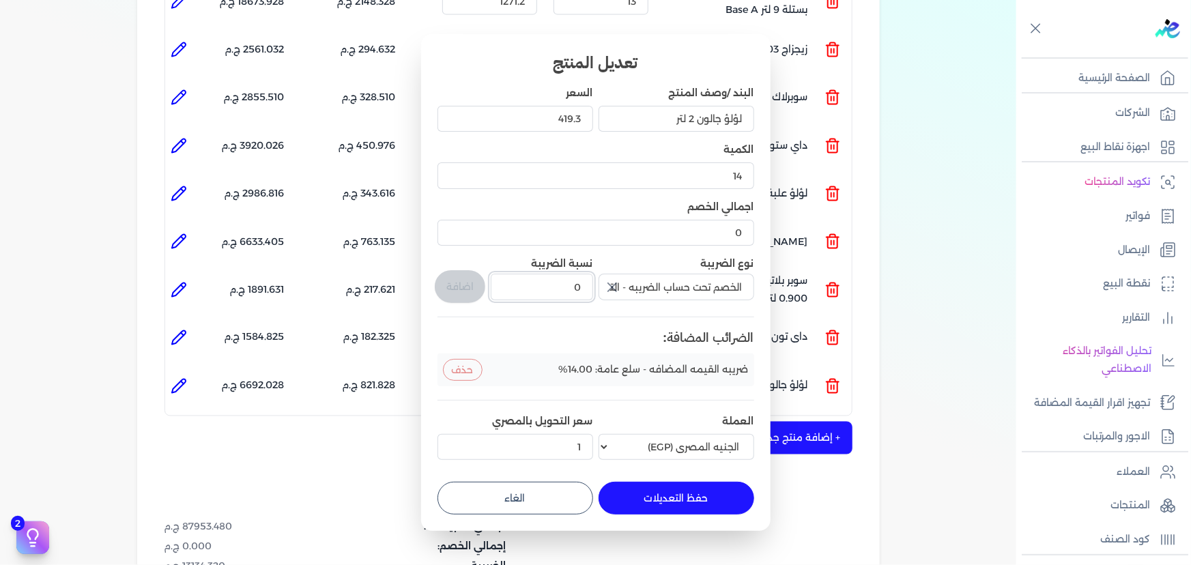
click at [553, 291] on input "0" at bounding box center [542, 287] width 102 height 26
drag, startPoint x: 452, startPoint y: 293, endPoint x: 585, endPoint y: 358, distance: 148.0
click at [452, 293] on button "اضافة" at bounding box center [460, 286] width 50 height 33
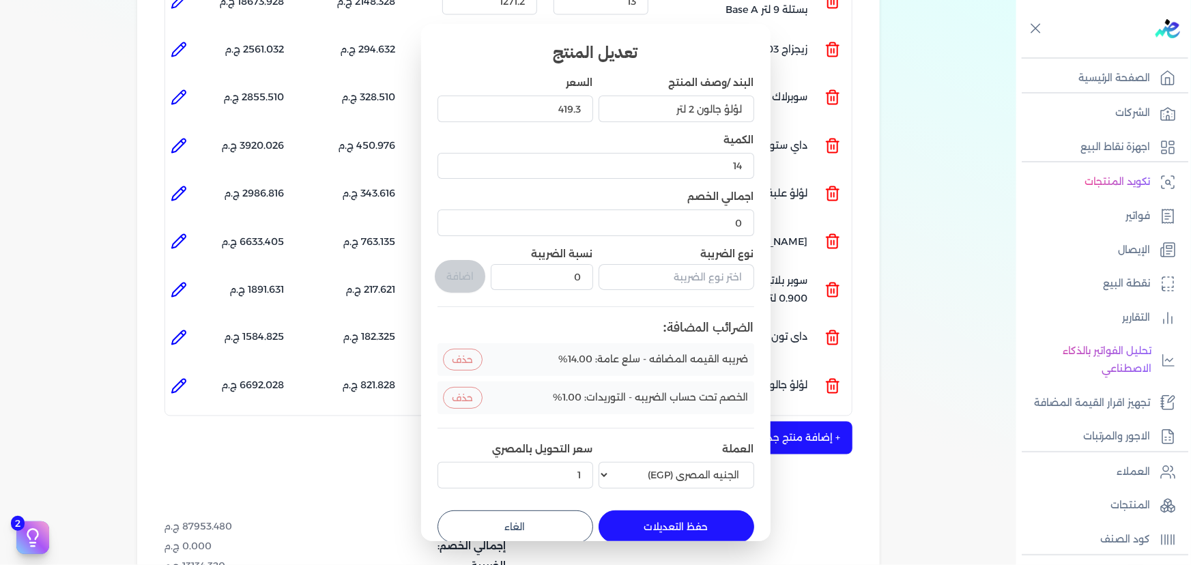
click at [682, 524] on button "حفظ التعديلات" at bounding box center [676, 526] width 156 height 33
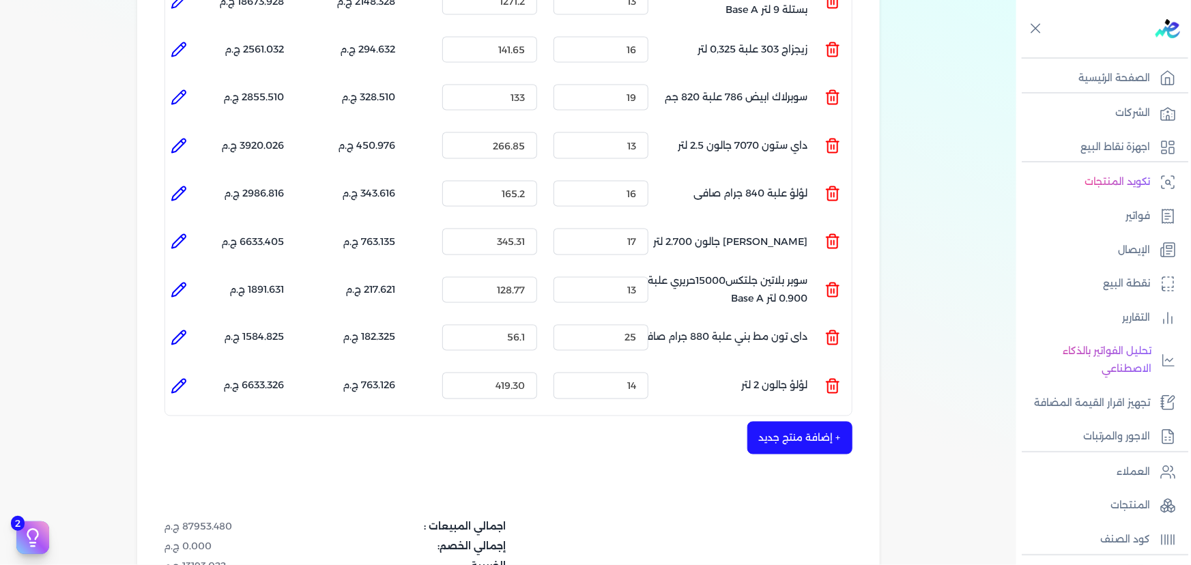
click at [821, 422] on button "+ إضافة منتج جديد" at bounding box center [799, 438] width 105 height 33
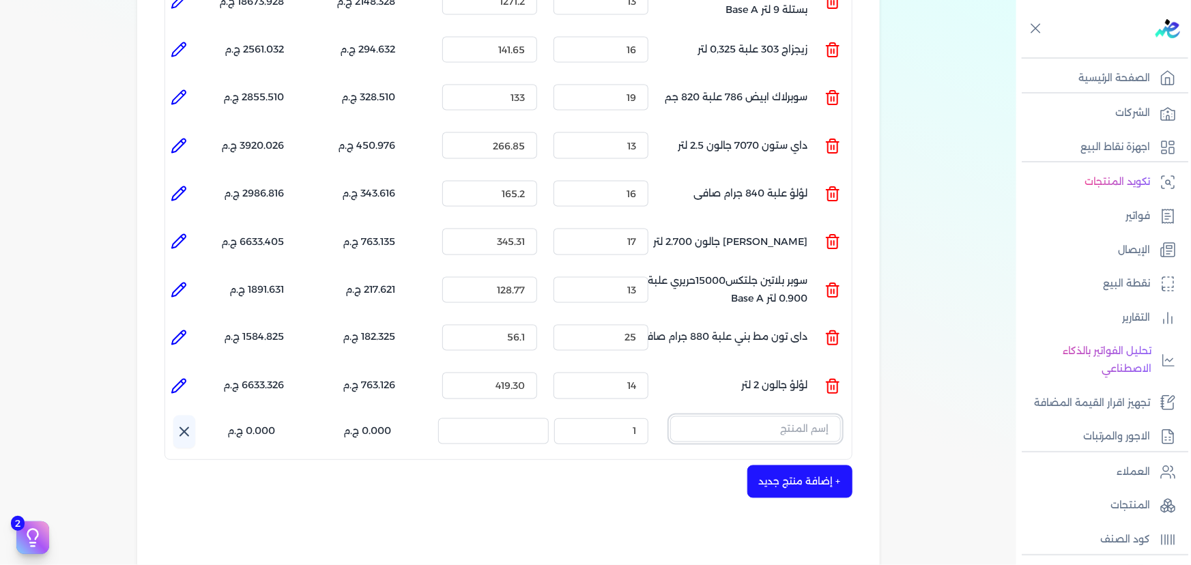
click at [761, 416] on input "text" at bounding box center [755, 429] width 171 height 26
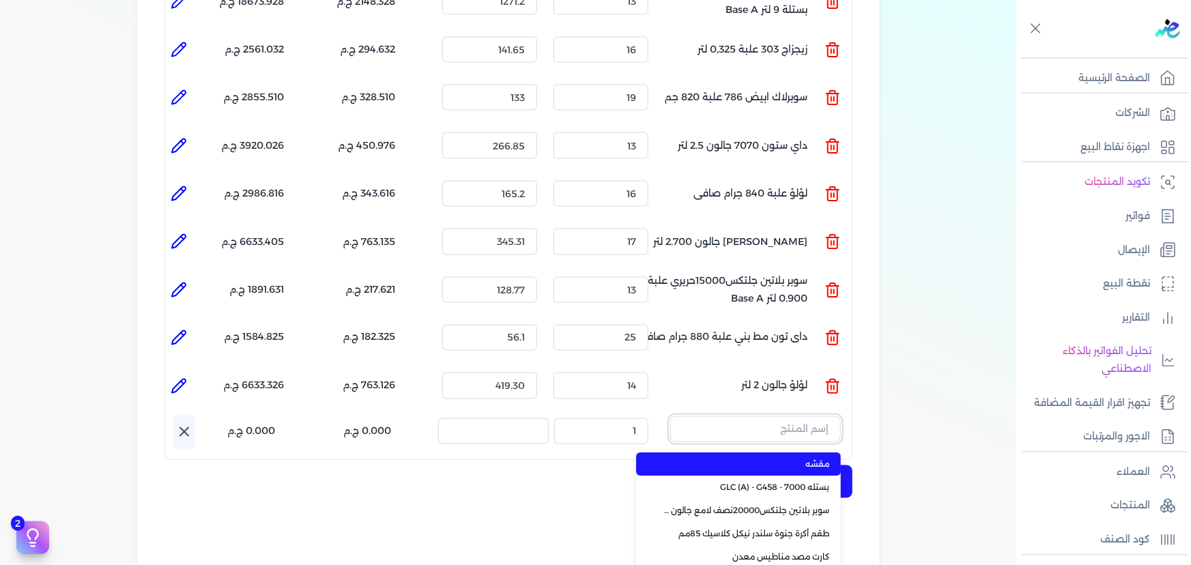
paste input "جلتكس 20000 نصف لامع جالون 2.5 لتر"
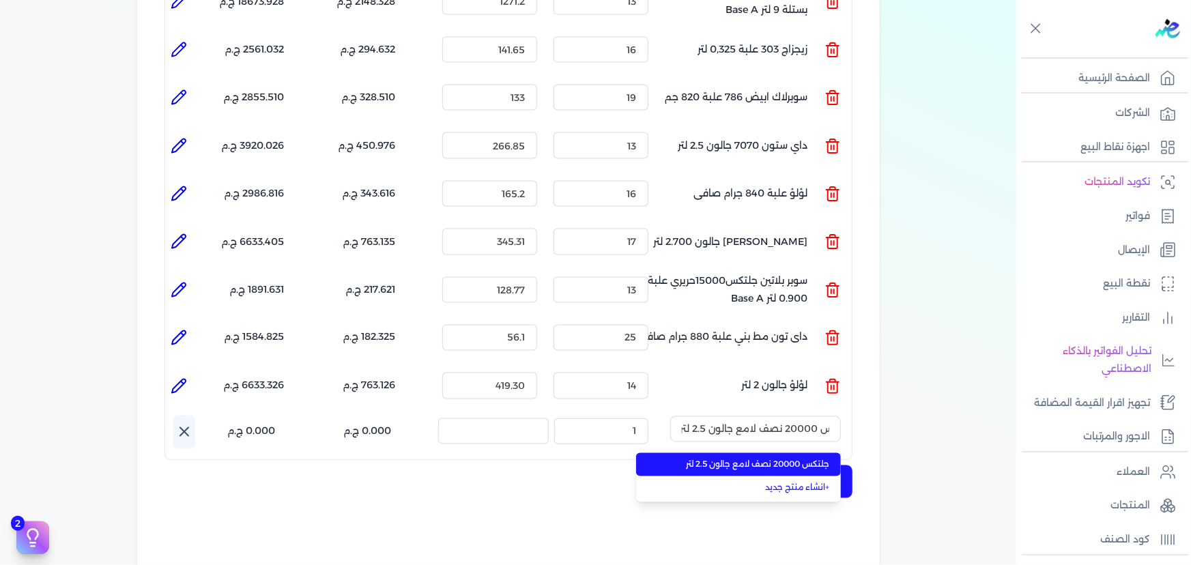
click at [775, 458] on span "جلتكس 20000 نصف لامع جالون 2.5 لتر" at bounding box center [746, 464] width 166 height 12
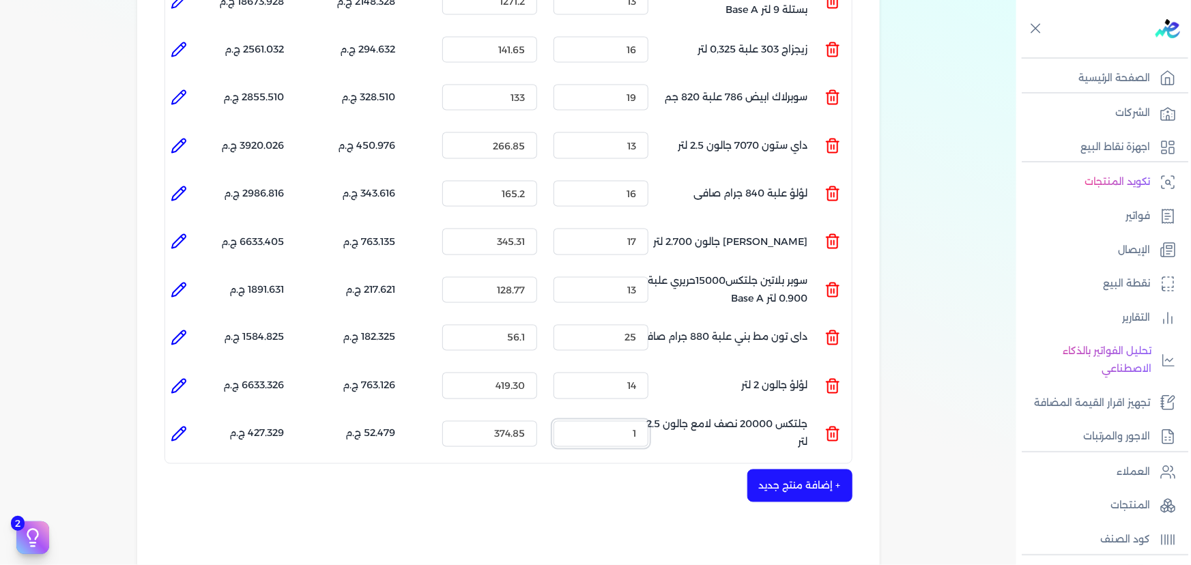
drag, startPoint x: 627, startPoint y: 415, endPoint x: 677, endPoint y: 411, distance: 50.7
click at [664, 415] on ul "المنتج : جلتكس 20000 نصف لامع جالون 2.5 لتر الكمية : 1 السعر : 374.85 الضريبه :…" at bounding box center [508, 433] width 686 height 37
click at [179, 426] on icon at bounding box center [179, 434] width 16 height 16
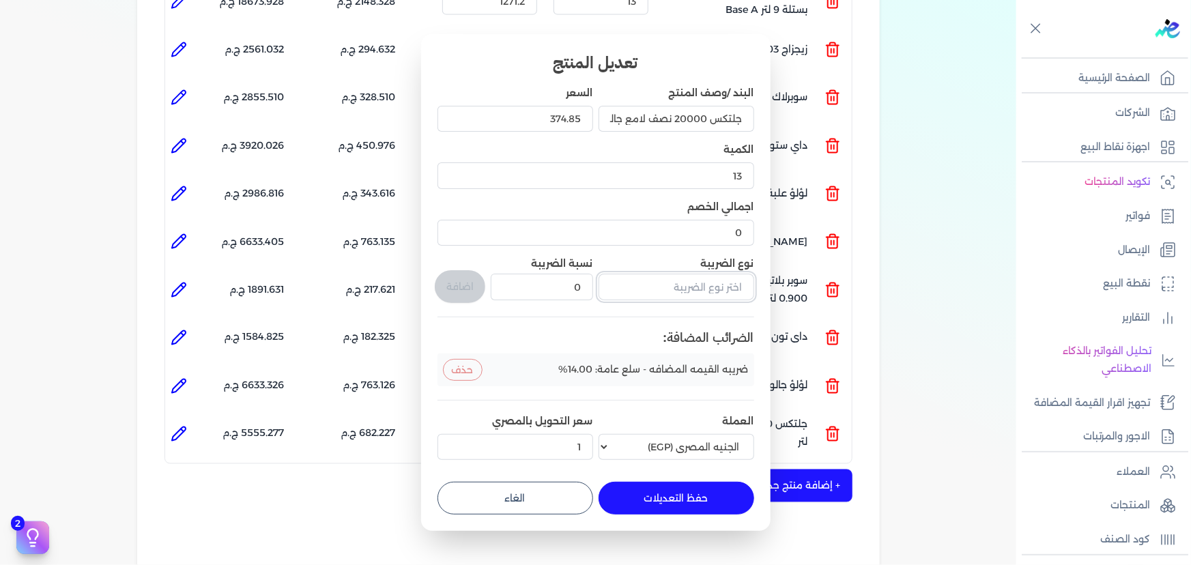
click at [680, 287] on input "text" at bounding box center [676, 287] width 156 height 26
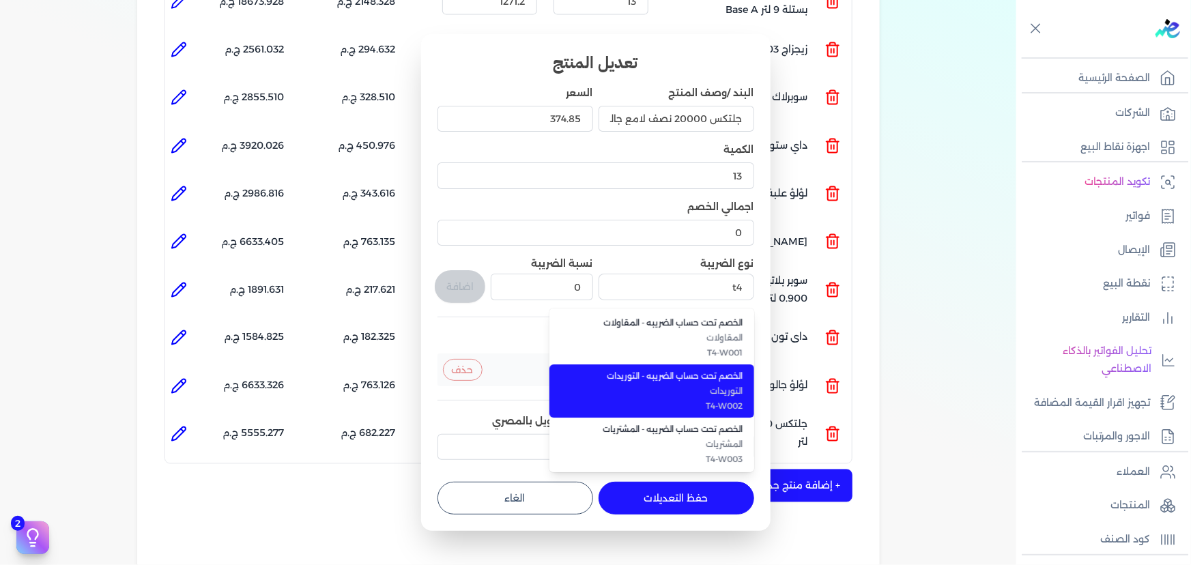
click at [674, 383] on li "الخصم تحت حساب الضريبه - التوريدات التوريدات T4-W002" at bounding box center [651, 390] width 205 height 53
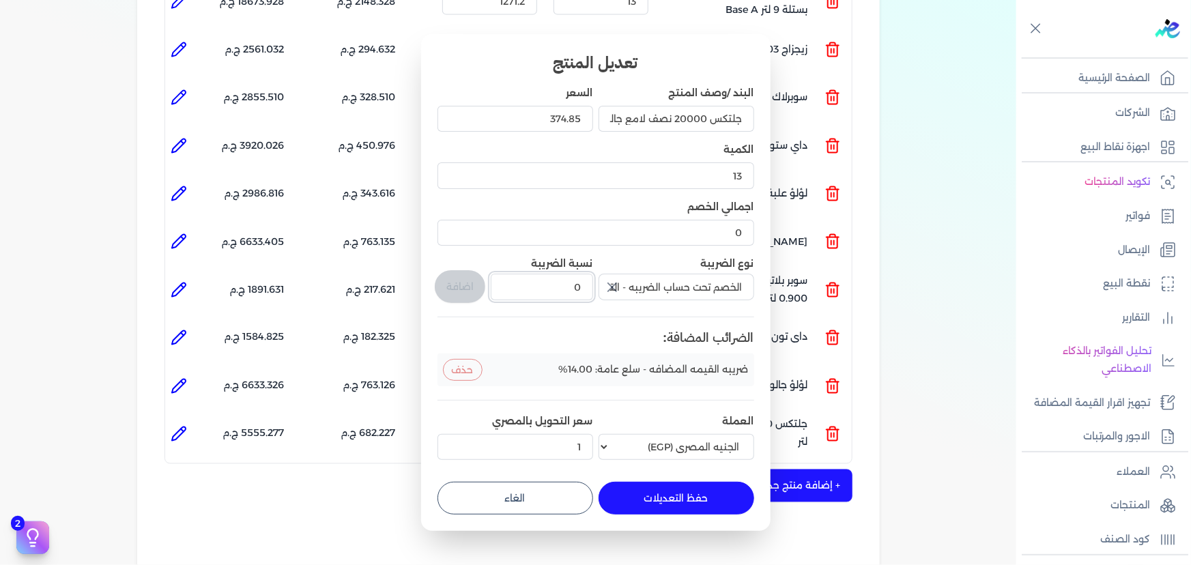
drag, startPoint x: 568, startPoint y: 293, endPoint x: 642, endPoint y: 285, distance: 74.1
click at [640, 287] on div "البند /وصف المنتج جلتكس 20000 نصف لامع جالون 2.5 لتر السعر 374.85 الكمية 13 اجم…" at bounding box center [595, 275] width 317 height 379
drag, startPoint x: 562, startPoint y: 287, endPoint x: 650, endPoint y: 287, distance: 87.3
click at [641, 287] on div "البند /وصف المنتج جلتكس 20000 نصف لامع جالون 2.5 لتر السعر 374.85 الكمية 13 اجم…" at bounding box center [595, 275] width 317 height 379
click at [457, 276] on button "اضافة" at bounding box center [460, 286] width 50 height 33
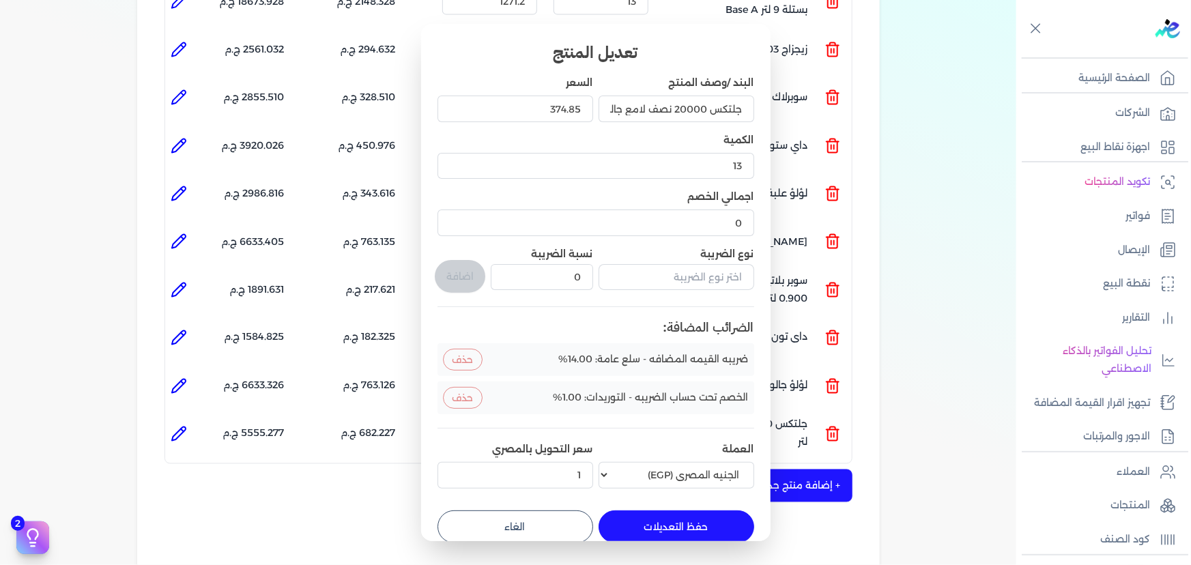
drag, startPoint x: 688, startPoint y: 527, endPoint x: 546, endPoint y: 494, distance: 145.8
click at [688, 527] on button "حفظ التعديلات" at bounding box center [676, 526] width 156 height 33
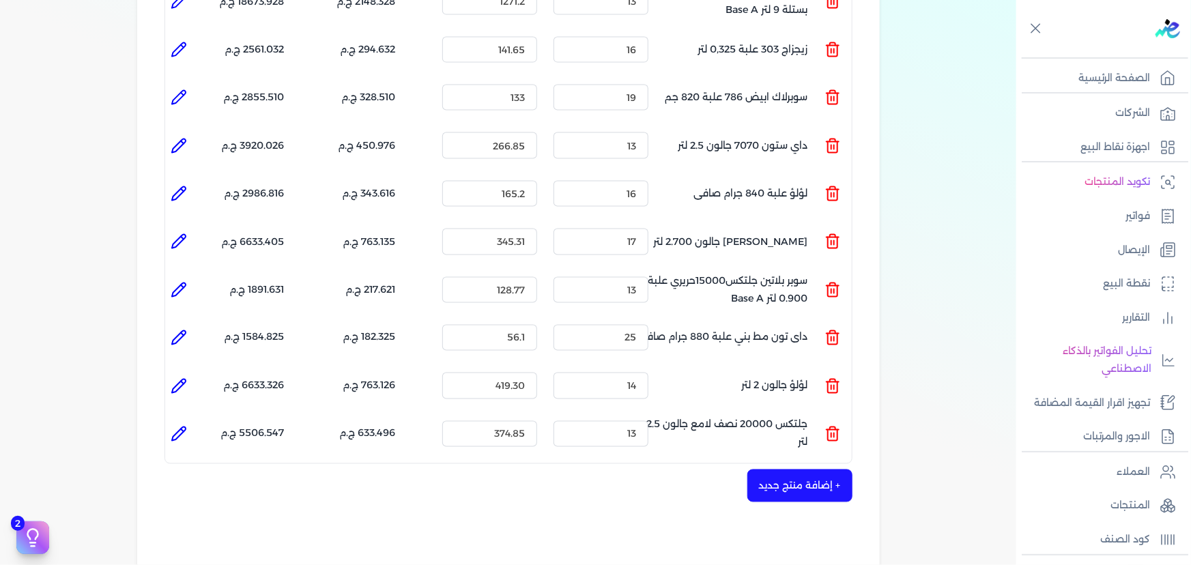
click at [180, 379] on icon at bounding box center [179, 386] width 14 height 14
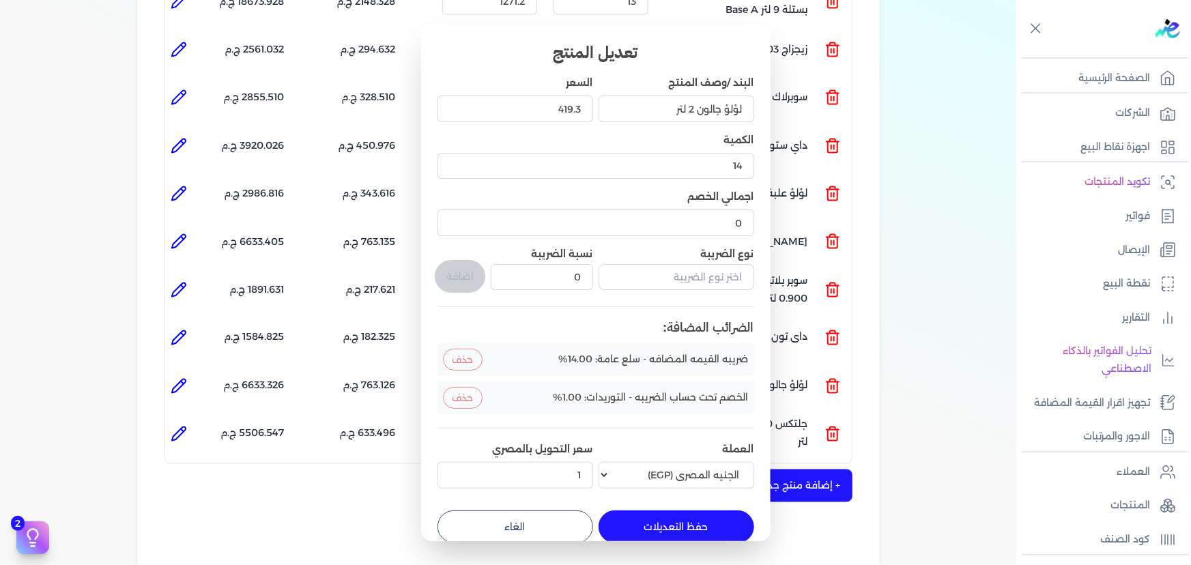
click at [563, 512] on button "الغاء" at bounding box center [515, 526] width 156 height 33
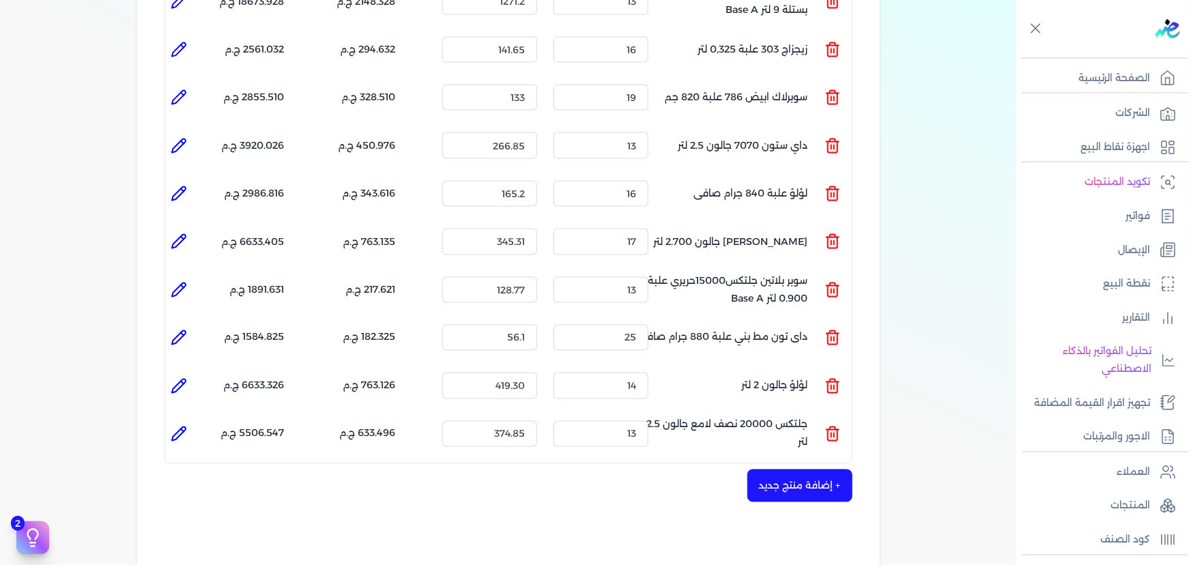
click at [778, 469] on button "+ إضافة منتج جديد" at bounding box center [799, 485] width 105 height 33
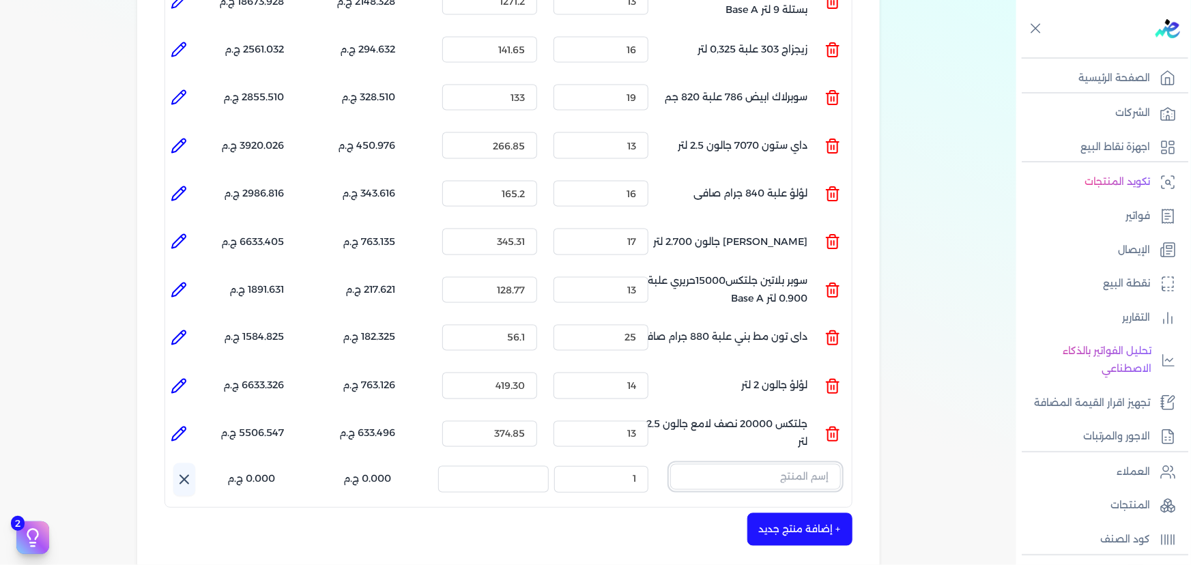
click at [776, 464] on input "text" at bounding box center [755, 477] width 171 height 26
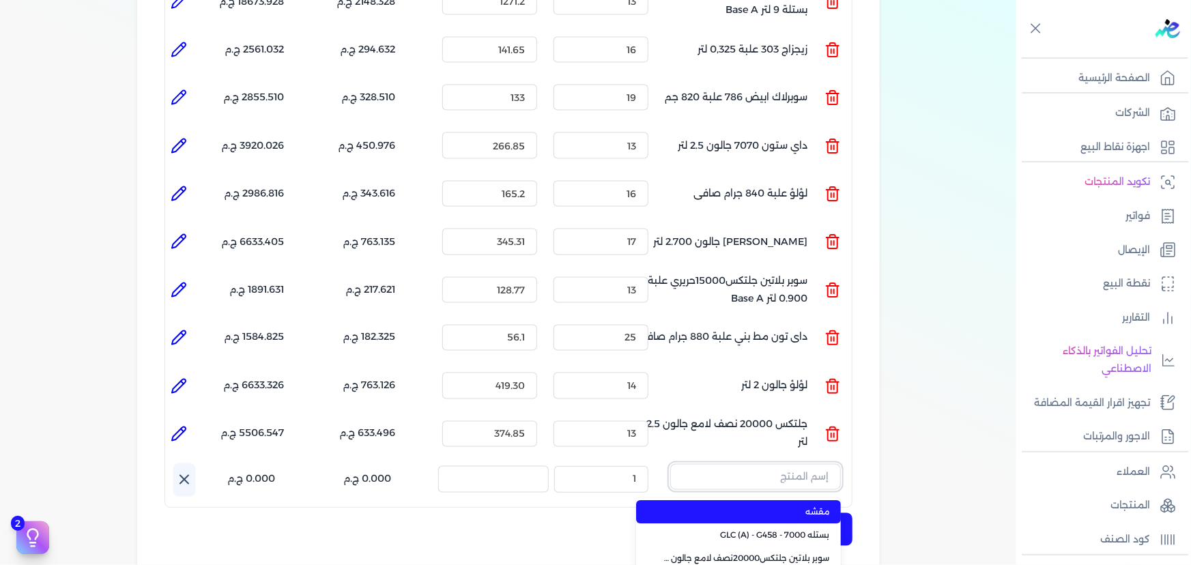
paste input "معجون داي تون 100 شيكارة 15 كجم"
click at [772, 506] on span "معجون داي تون 100 شيكارة 15 كجم" at bounding box center [746, 512] width 166 height 12
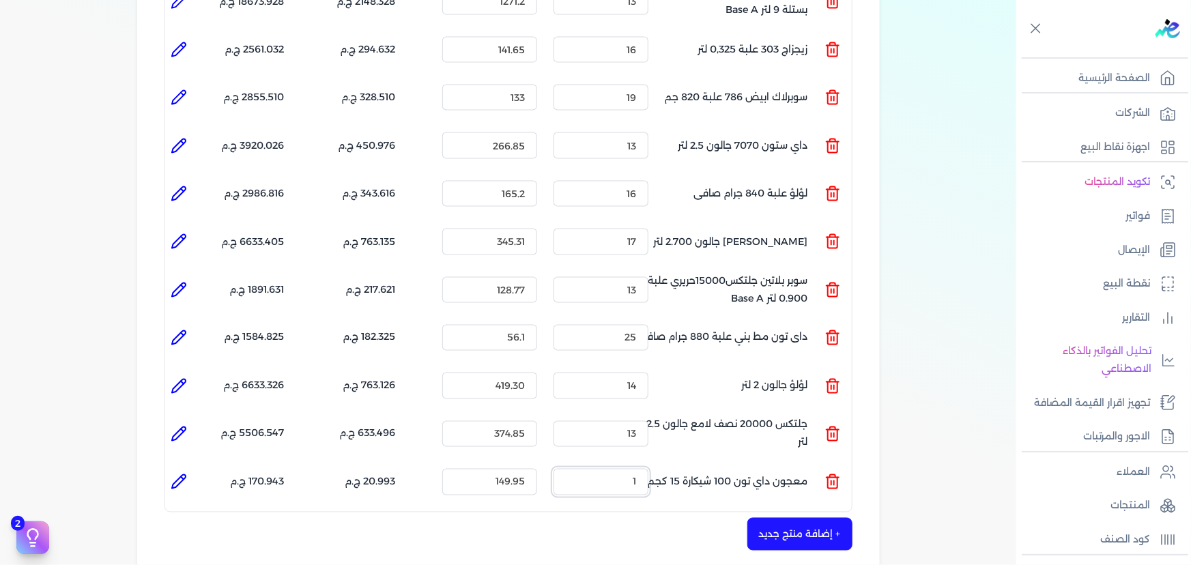
drag, startPoint x: 629, startPoint y: 454, endPoint x: 710, endPoint y: 450, distance: 81.3
click at [698, 463] on ul "المنتج : معجون داي تون 100 شيكارة 15 كجم الكمية : 1 السعر : 149.95 الضريبه : 20…" at bounding box center [508, 481] width 686 height 37
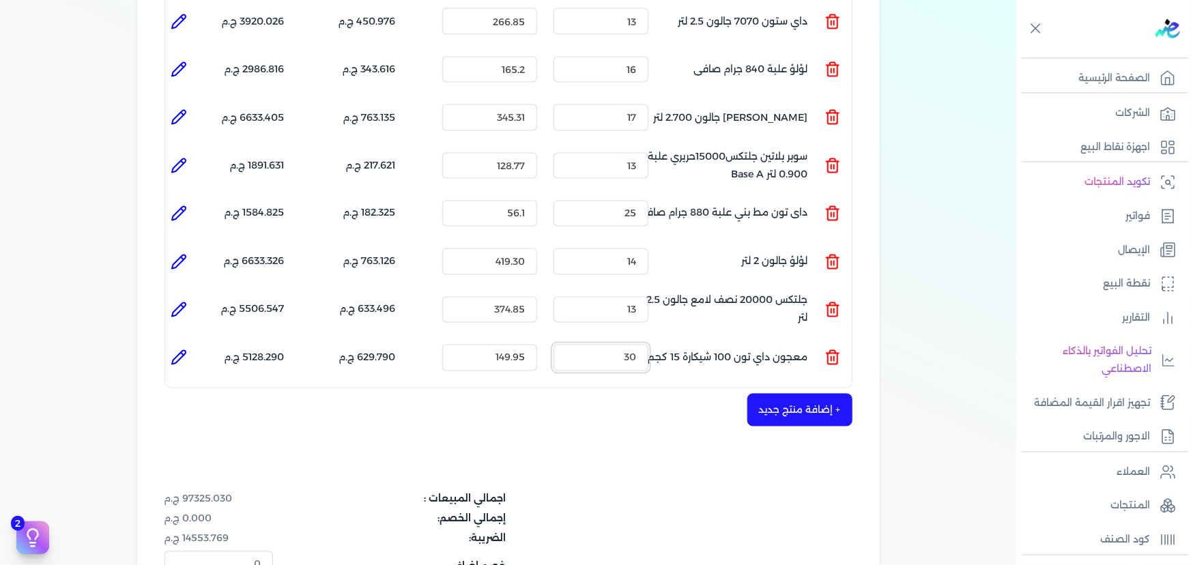
scroll to position [1178, 0]
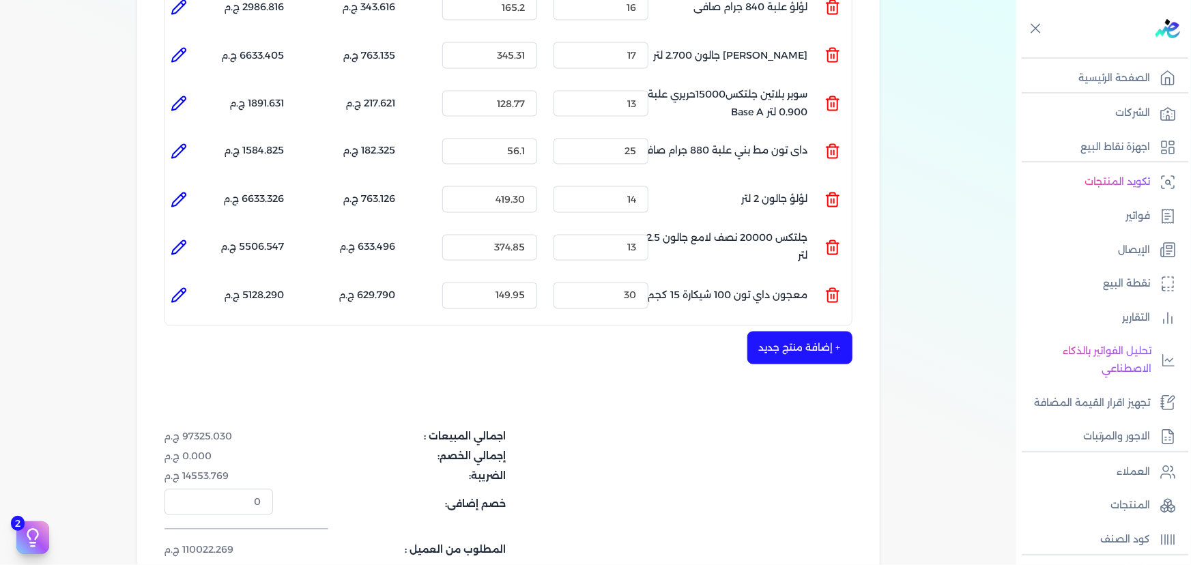
click at [184, 287] on icon at bounding box center [179, 295] width 16 height 16
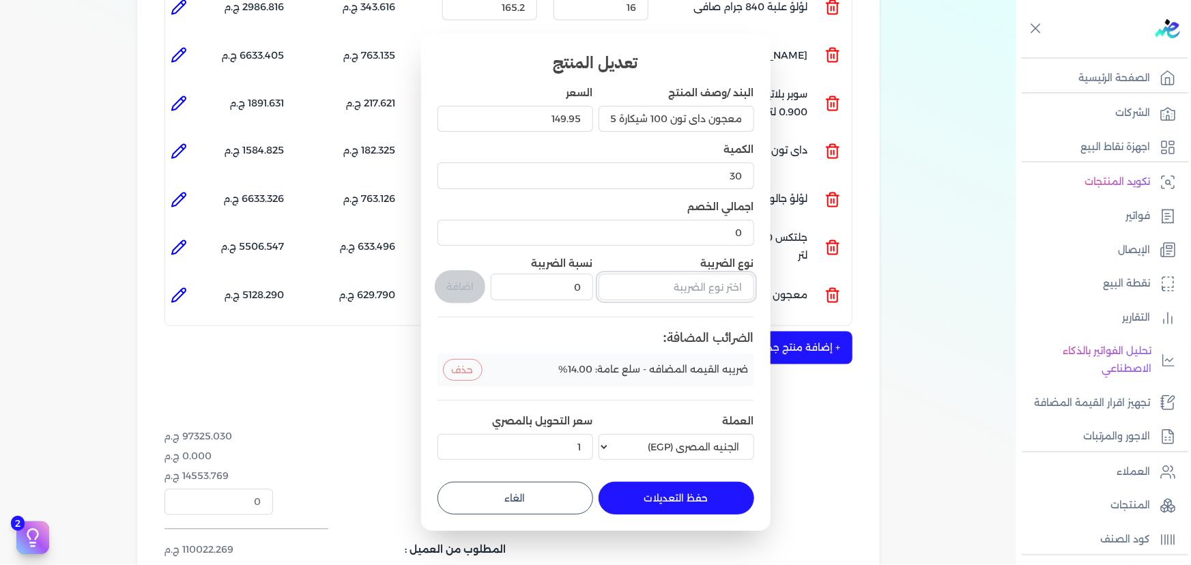
click at [692, 289] on input "text" at bounding box center [676, 287] width 156 height 26
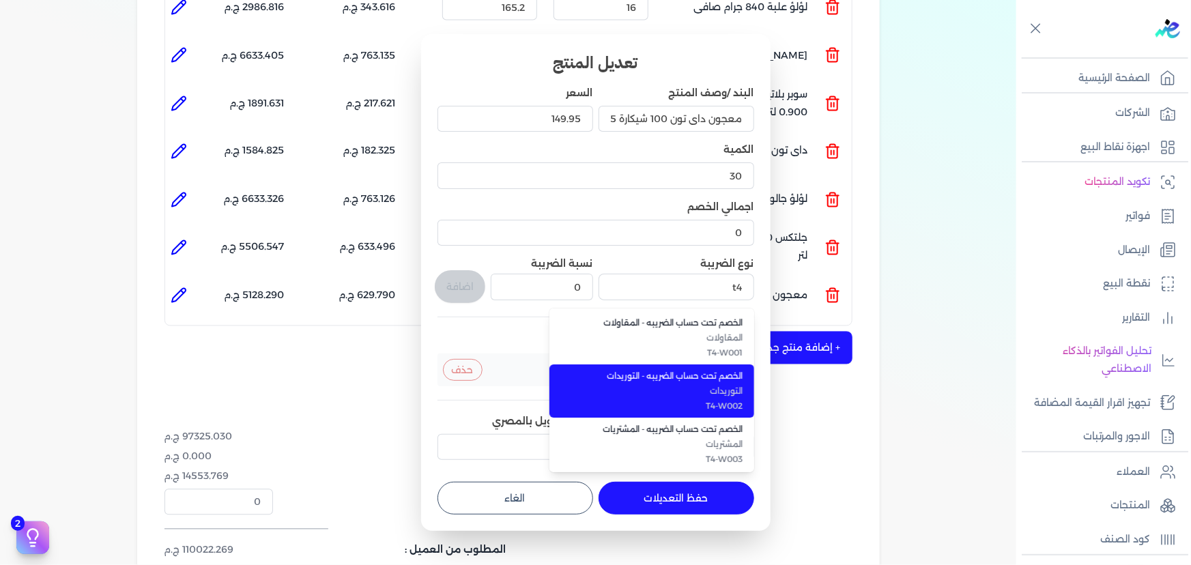
click at [695, 396] on span "التوريدات" at bounding box center [660, 391] width 166 height 12
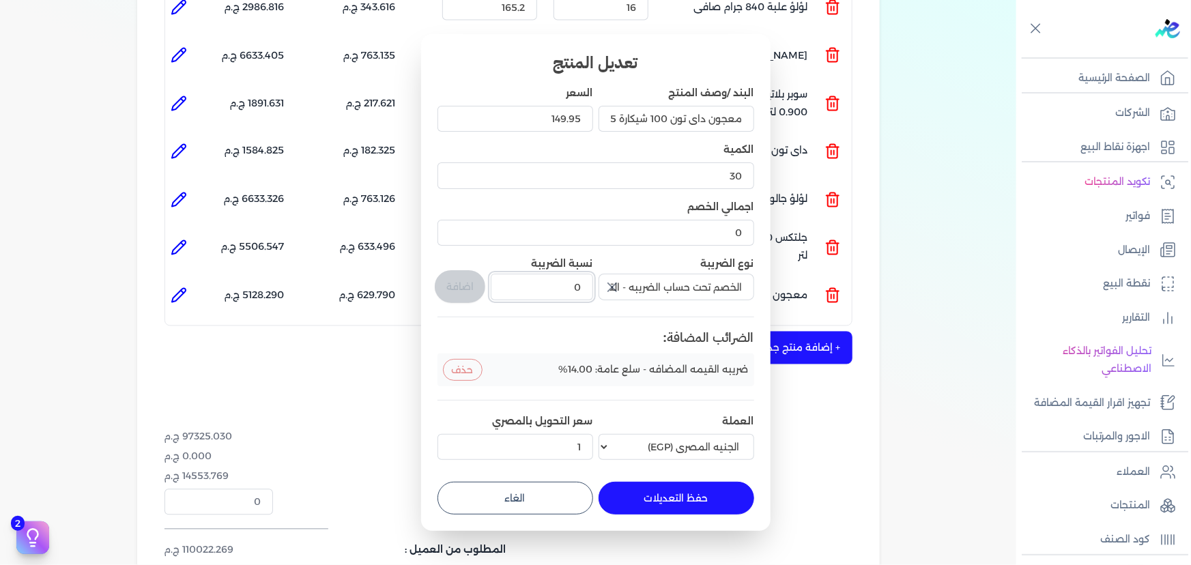
click at [622, 289] on div "البند /وصف المنتج معجون داي تون 100 شيكارة 15 كجم السعر 149.95 الكمية 30 اجمالي…" at bounding box center [595, 275] width 317 height 379
click at [439, 283] on button "اضافة" at bounding box center [460, 286] width 50 height 33
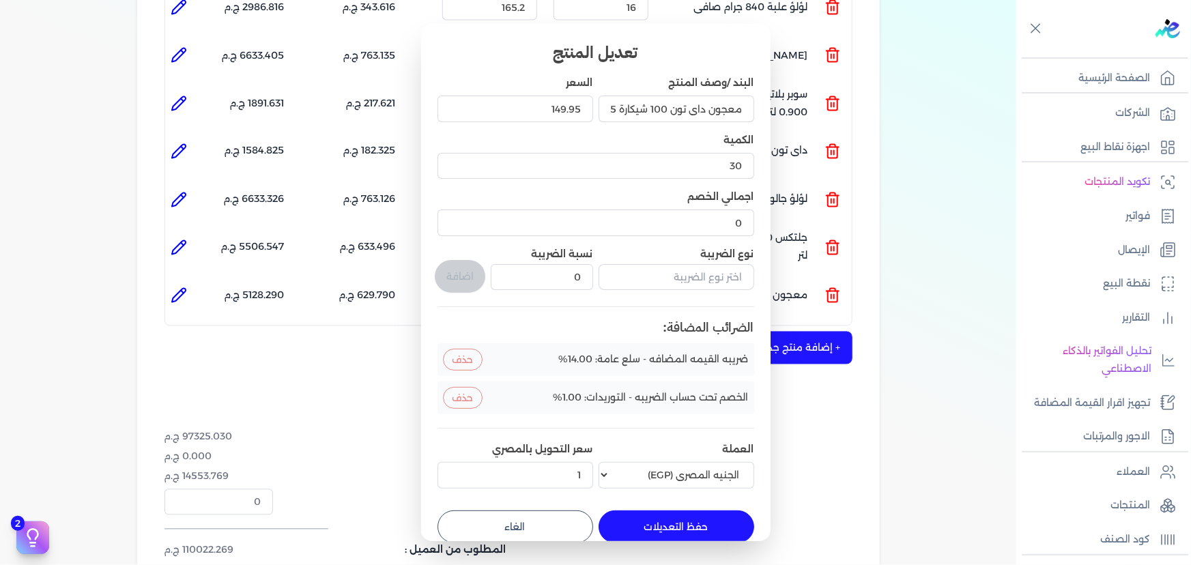
click at [650, 517] on button "حفظ التعديلات" at bounding box center [676, 526] width 156 height 33
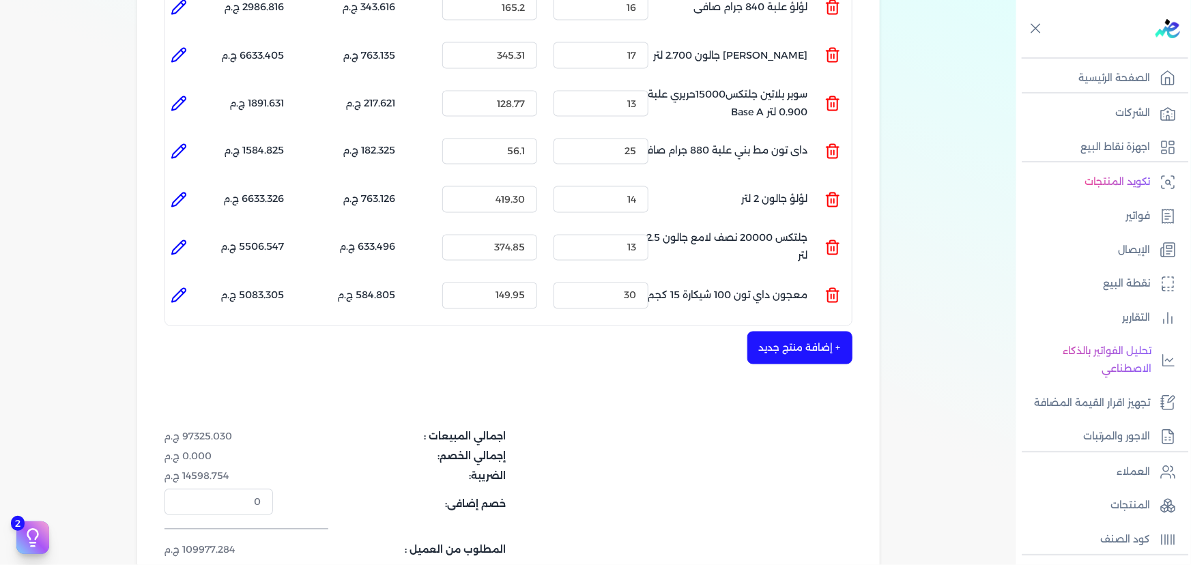
click at [804, 332] on button "+ إضافة منتج جديد" at bounding box center [799, 348] width 105 height 33
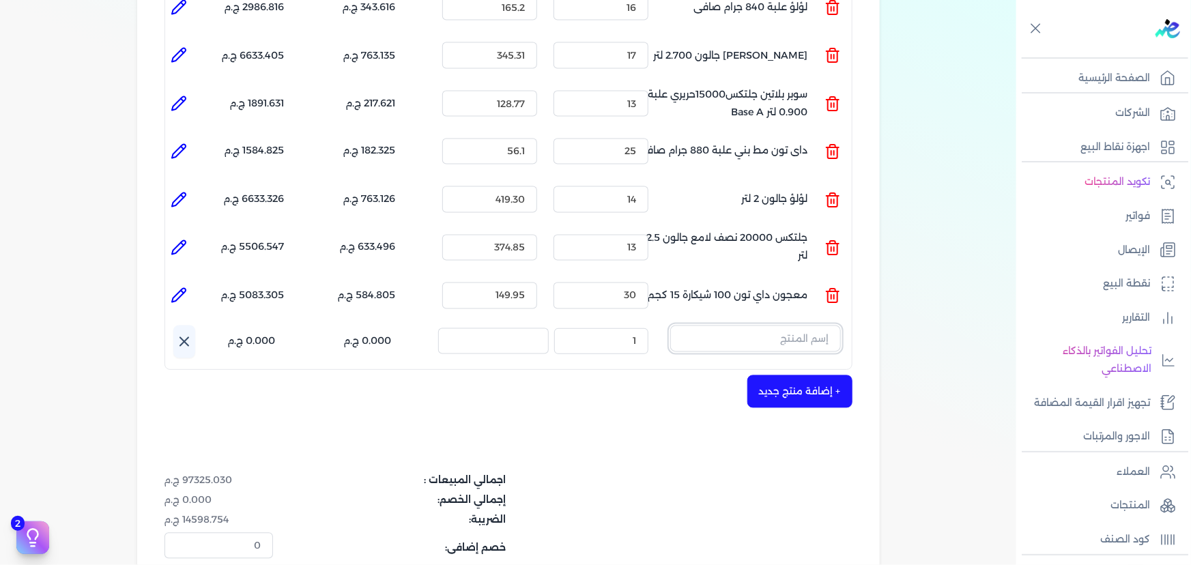
click at [806, 325] on input "text" at bounding box center [755, 338] width 171 height 26
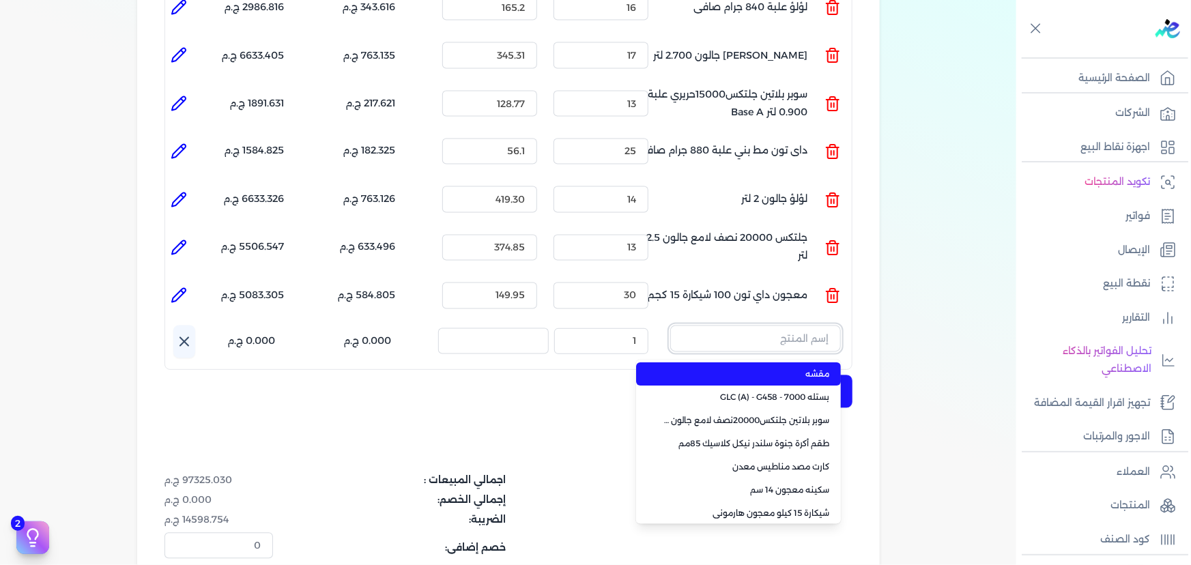
paste input "سوبر داي تون 3030 جالون 4.250 كجم قائم"
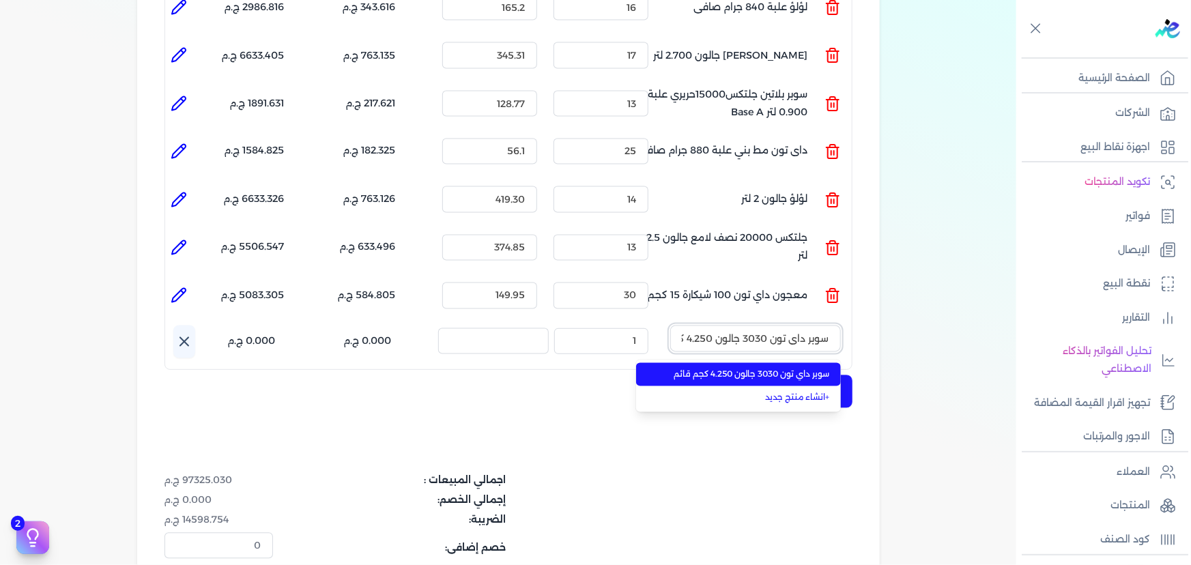
scroll to position [0, -37]
click at [783, 368] on span "سوبر داي تون 3030 جالون 4.250 كجم قائم" at bounding box center [746, 374] width 166 height 12
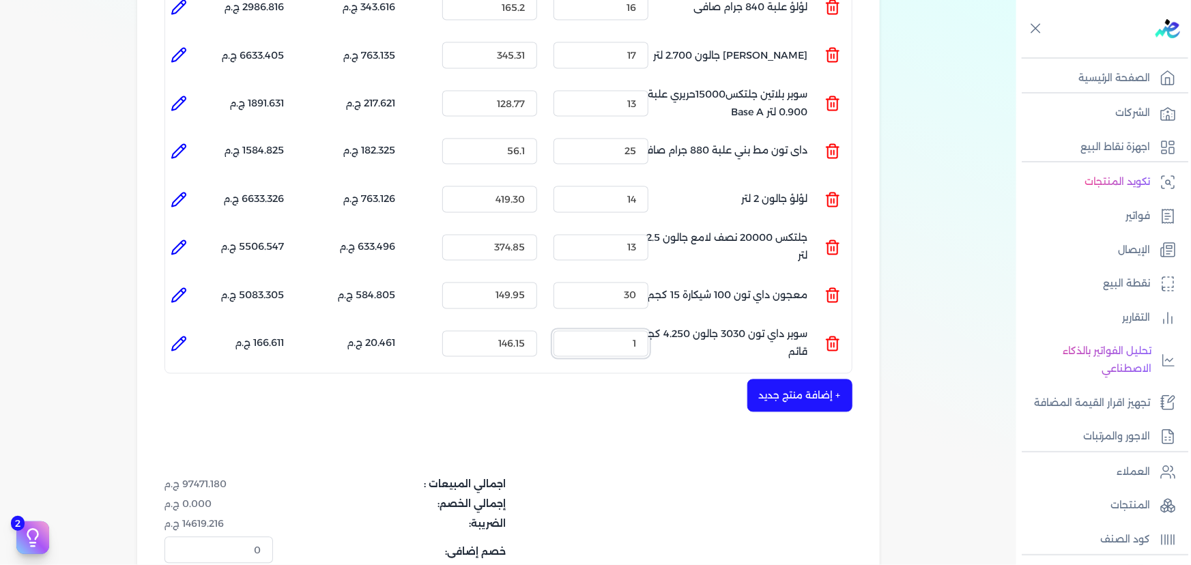
click at [660, 325] on ul "المنتج : سوبر داي تون 3030 جالون 4.250 كجم قائم الكمية : 1 السعر : 146.15 الضري…" at bounding box center [508, 343] width 686 height 37
click at [626, 331] on input "12" at bounding box center [600, 344] width 95 height 26
drag, startPoint x: 623, startPoint y: 320, endPoint x: 711, endPoint y: 314, distance: 88.2
click at [695, 325] on ul "المنتج : سوبر داي تون 3030 جالون 4.250 كجم قائم الكمية : 12 السعر : 146.15 الضر…" at bounding box center [508, 343] width 686 height 37
click at [182, 337] on icon at bounding box center [179, 344] width 14 height 14
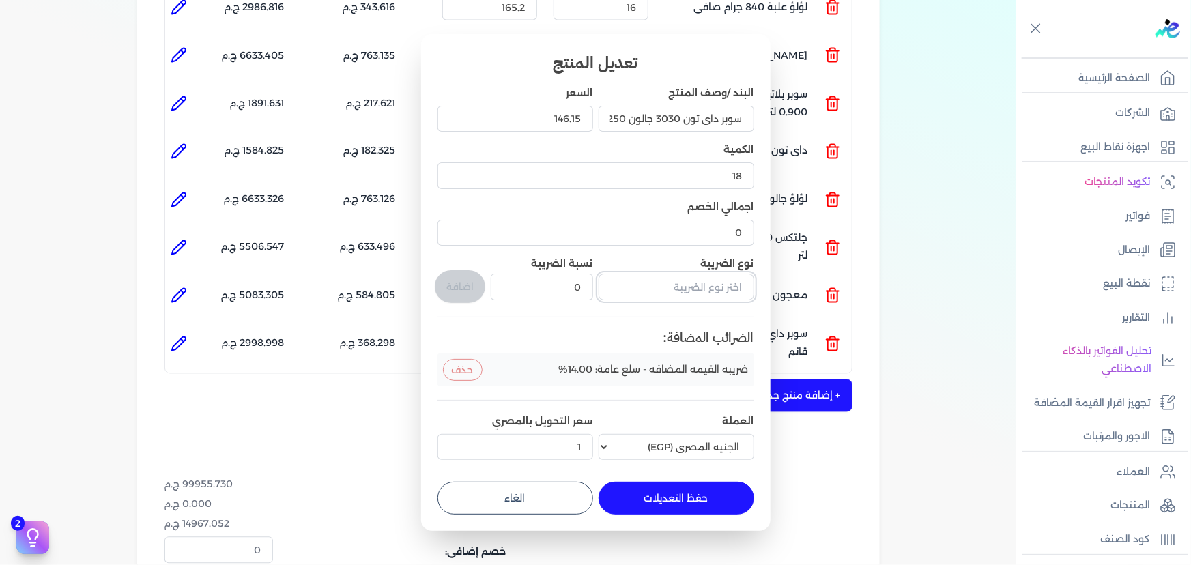
drag, startPoint x: 646, startPoint y: 282, endPoint x: 638, endPoint y: 293, distance: 13.6
click at [646, 283] on input "text" at bounding box center [676, 287] width 156 height 26
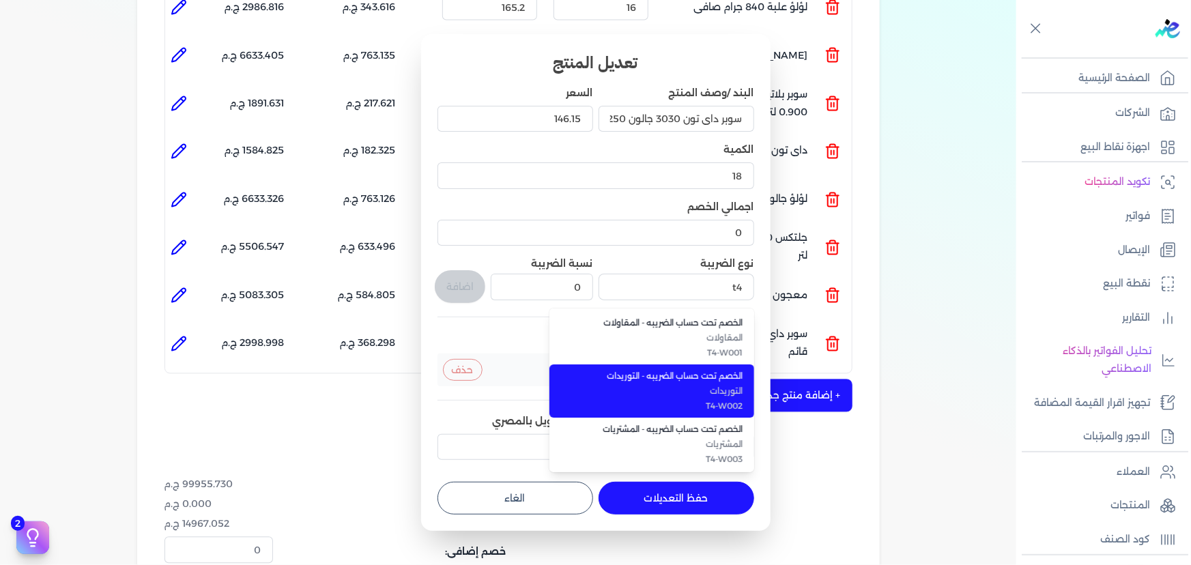
click at [710, 407] on span "T4-W002" at bounding box center [660, 406] width 166 height 12
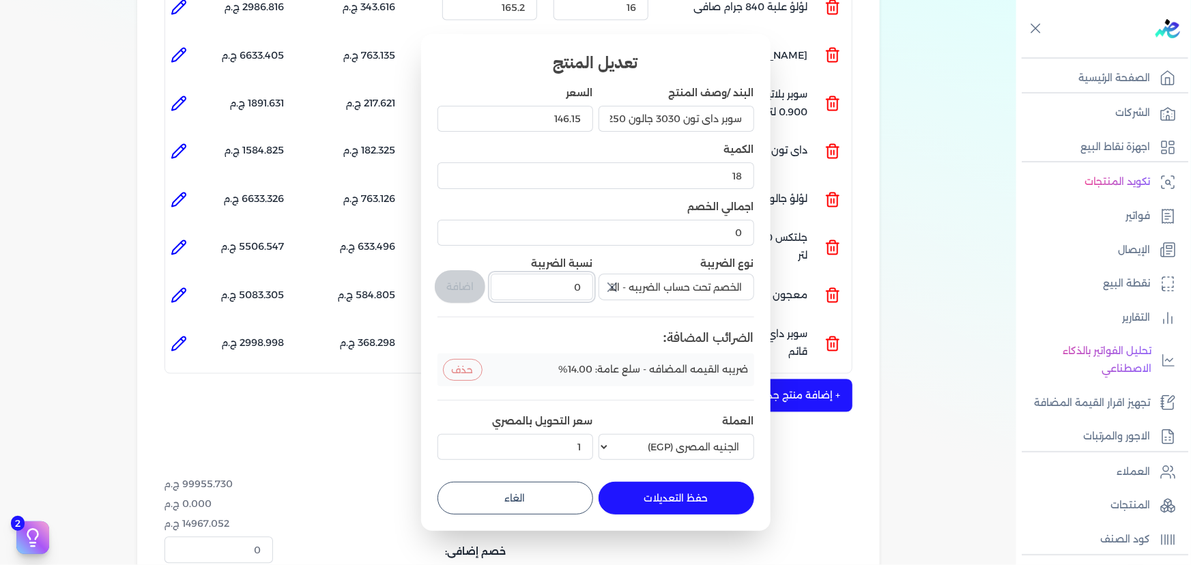
click at [632, 280] on div "البند /وصف المنتج سوبر داي تون 3030 جالون 4.250 كجم قائم السعر 146.15 الكمية 18…" at bounding box center [595, 275] width 317 height 379
click at [443, 289] on button "اضافة" at bounding box center [460, 286] width 50 height 33
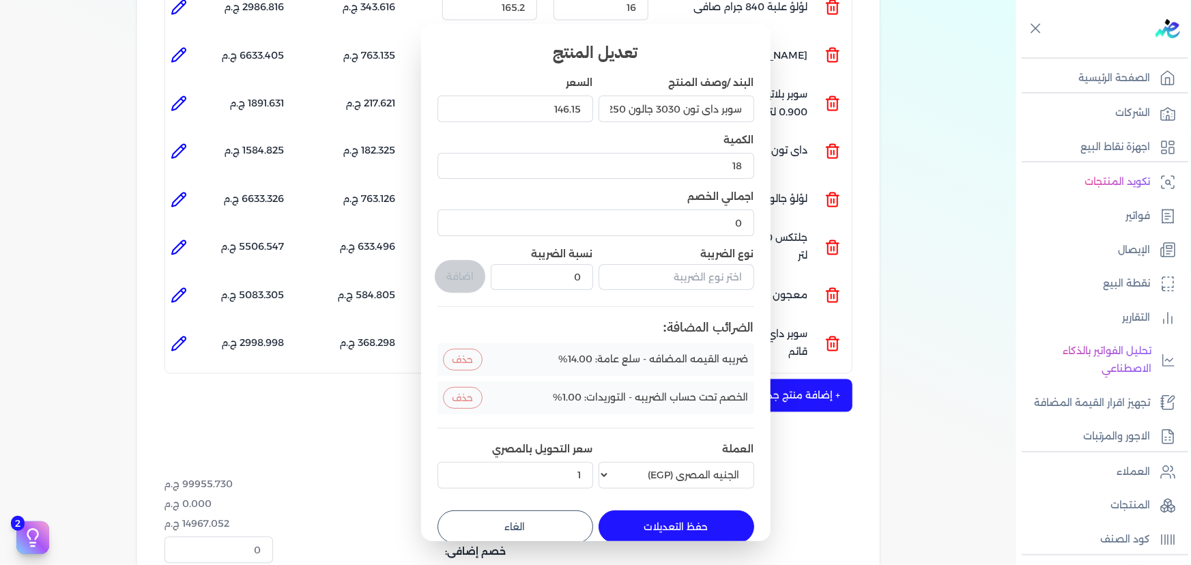
click at [692, 512] on button "حفظ التعديلات" at bounding box center [676, 526] width 156 height 33
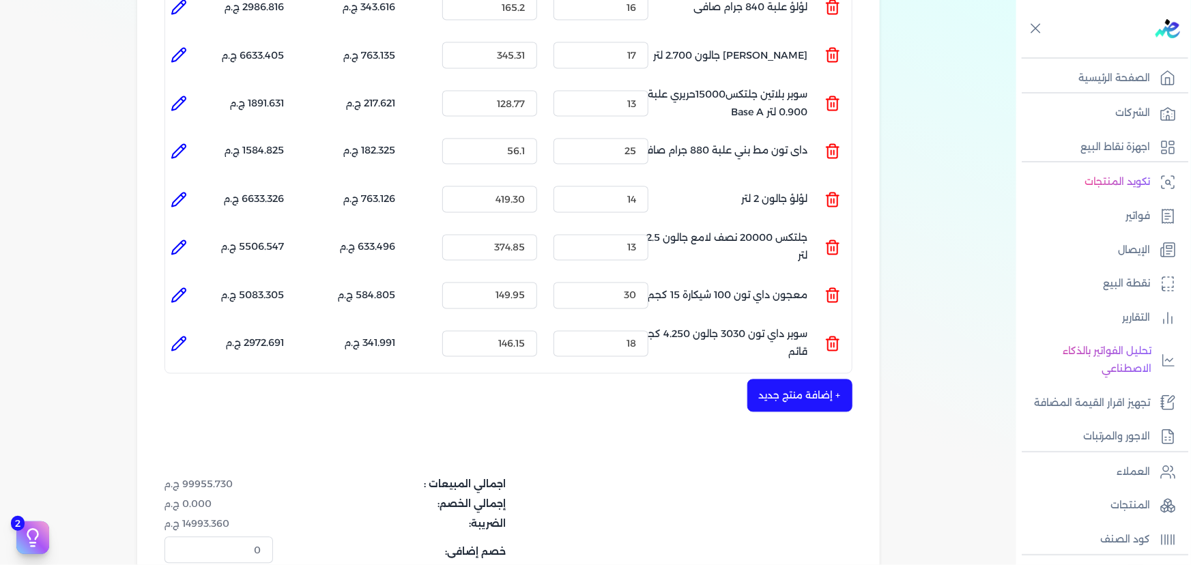
click at [813, 379] on button "+ إضافة منتج جديد" at bounding box center [799, 395] width 105 height 33
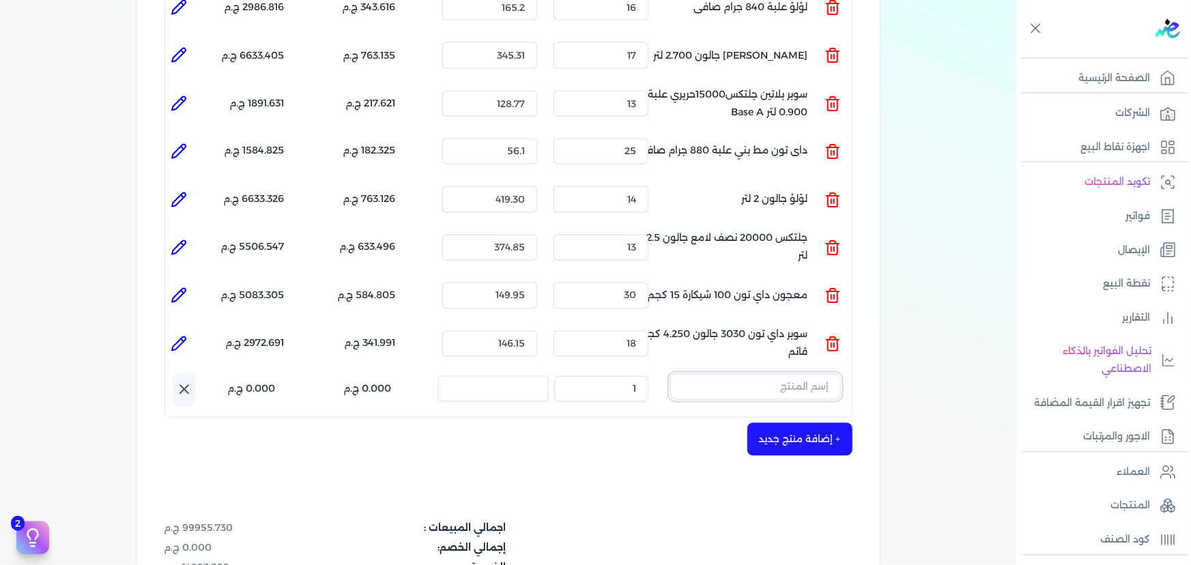
click at [813, 374] on input "text" at bounding box center [755, 387] width 171 height 26
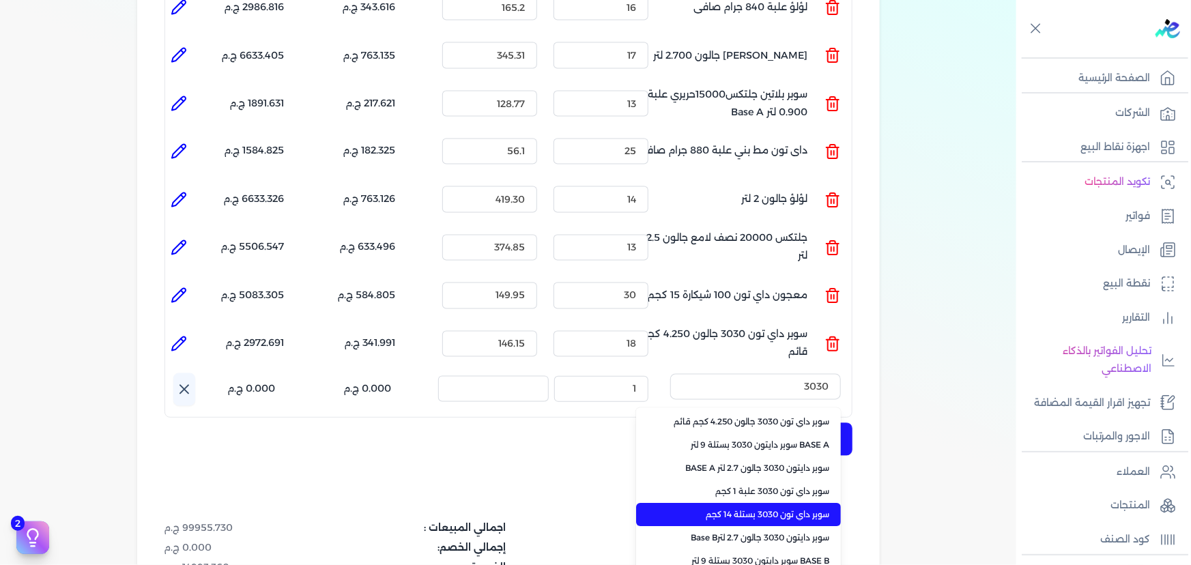
click at [793, 509] on span "سوبر داي تون 3030 بستلة 14 كجم" at bounding box center [746, 515] width 166 height 12
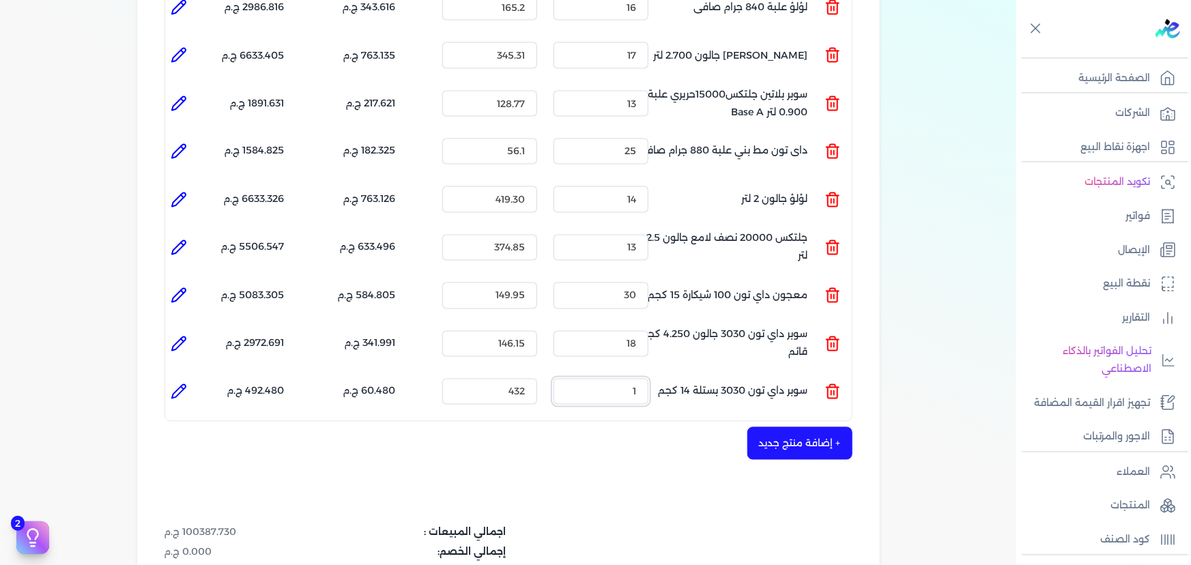
drag, startPoint x: 591, startPoint y: 367, endPoint x: 713, endPoint y: 356, distance: 122.6
click at [683, 373] on ul "المنتج : سوبر داي تون 3030 بستلة 14 كجم الكمية : 1 السعر : 432 الضريبه : 60.480…" at bounding box center [508, 391] width 686 height 37
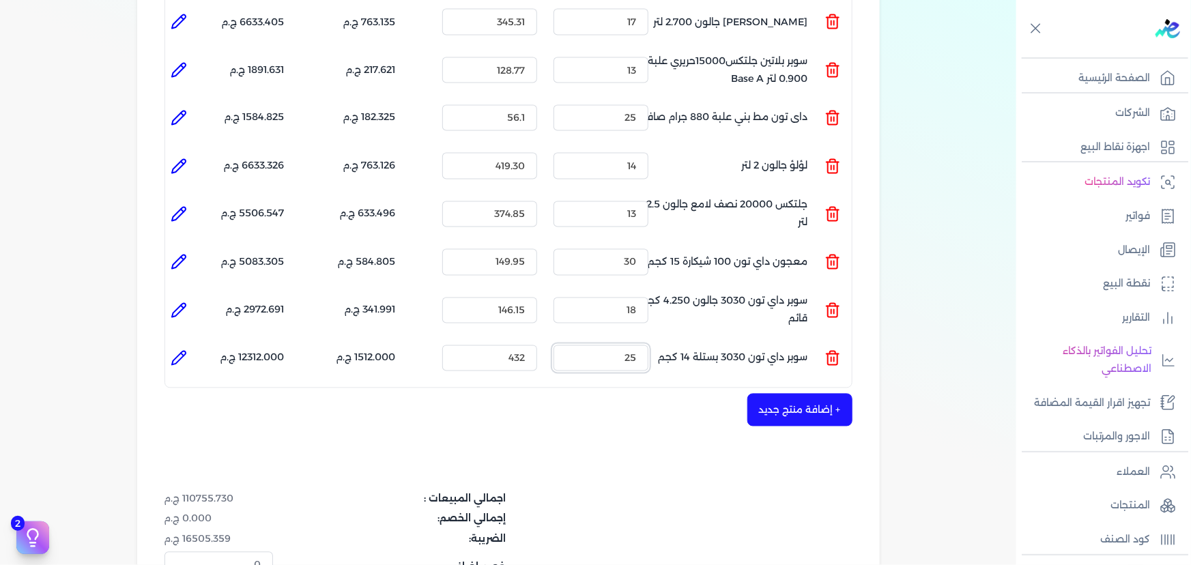
scroll to position [1240, 0]
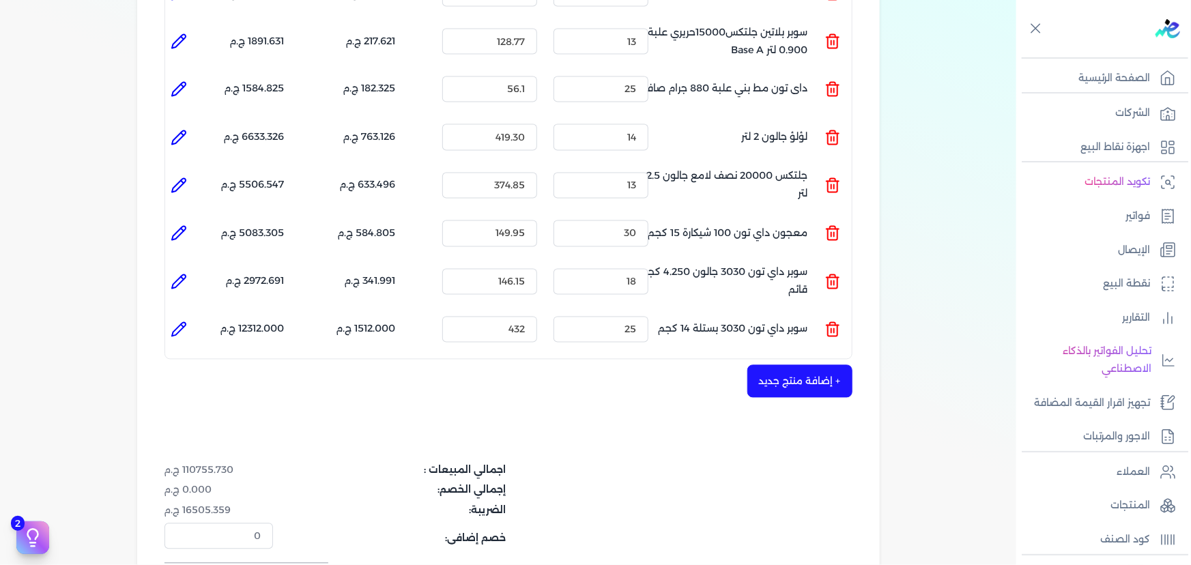
click at [181, 321] on icon at bounding box center [179, 329] width 16 height 16
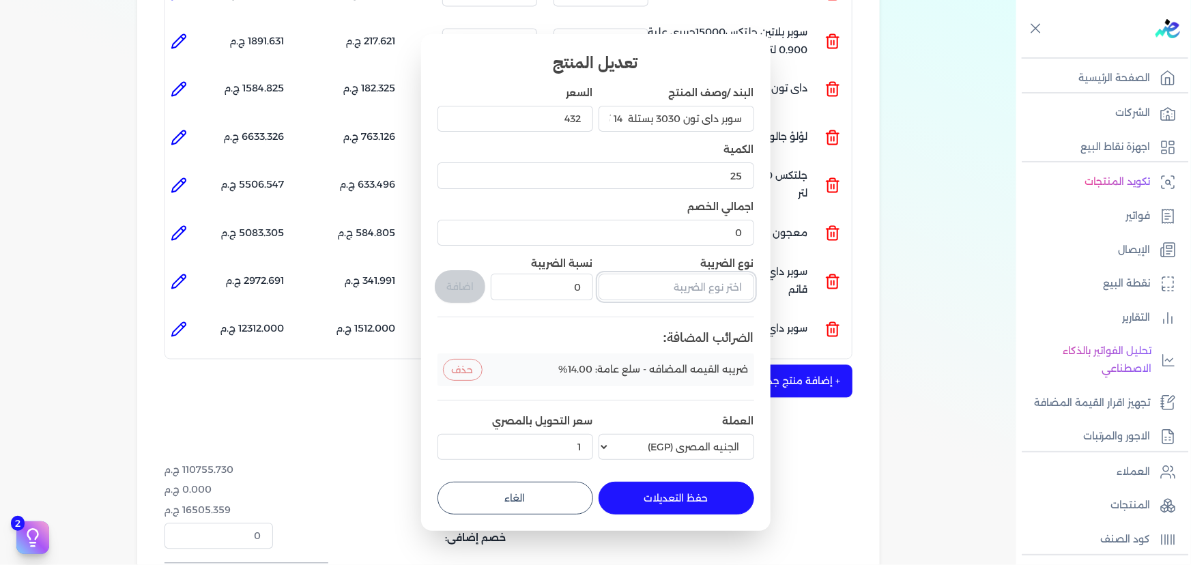
click at [675, 287] on input "text" at bounding box center [676, 287] width 156 height 26
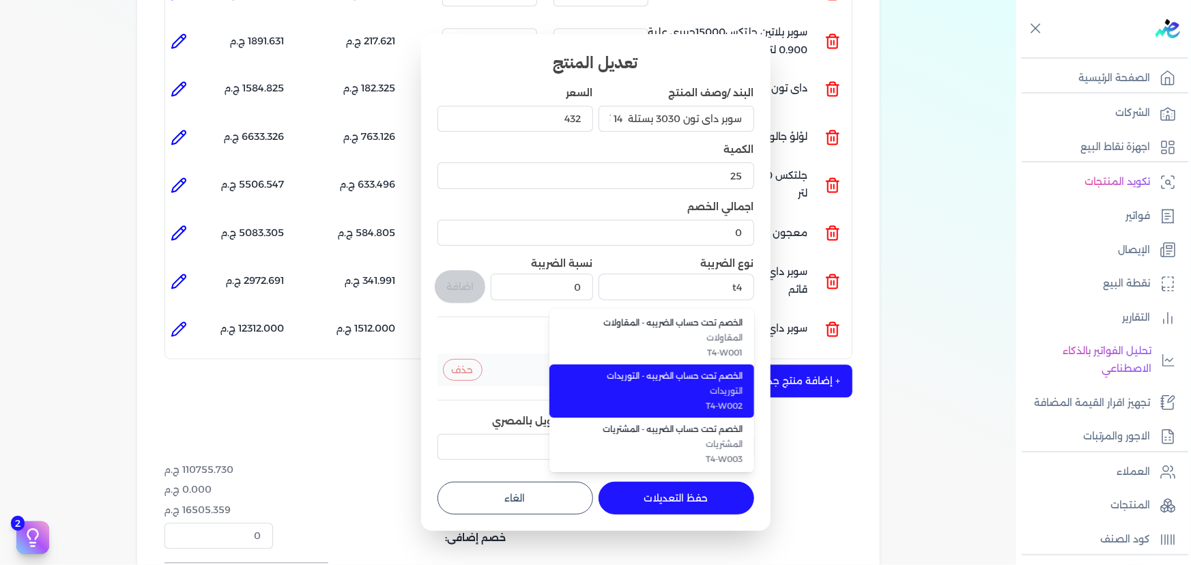
click at [699, 386] on span "التوريدات" at bounding box center [660, 391] width 166 height 12
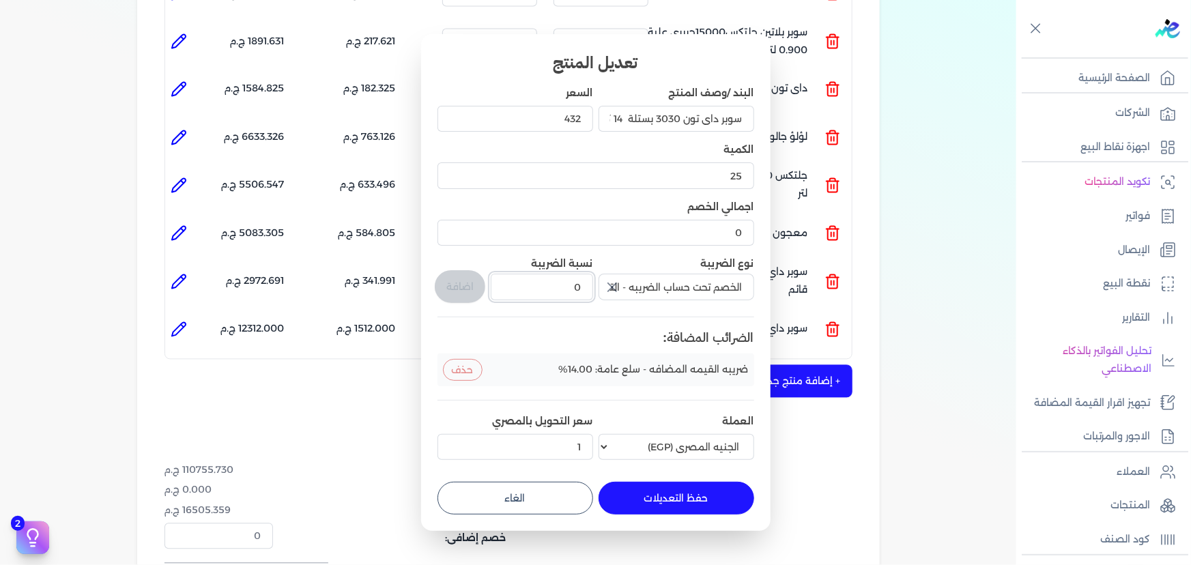
drag, startPoint x: 559, startPoint y: 287, endPoint x: 894, endPoint y: 312, distance: 335.3
click at [789, 320] on dialog "تعديل المنتج البند /وصف المنتج سوبر داي تون 3030 بستلة 14 كجم السعر 432 الكمية …" at bounding box center [595, 282] width 1191 height 565
click at [450, 278] on button "اضافة" at bounding box center [460, 286] width 50 height 33
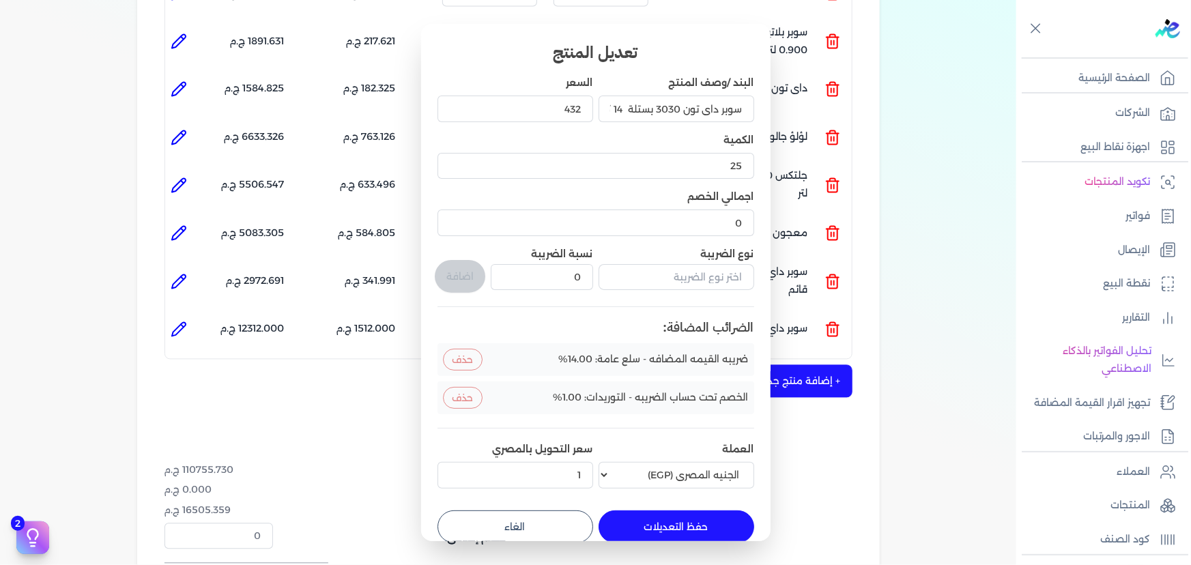
click at [668, 529] on button "حفظ التعديلات" at bounding box center [676, 526] width 156 height 33
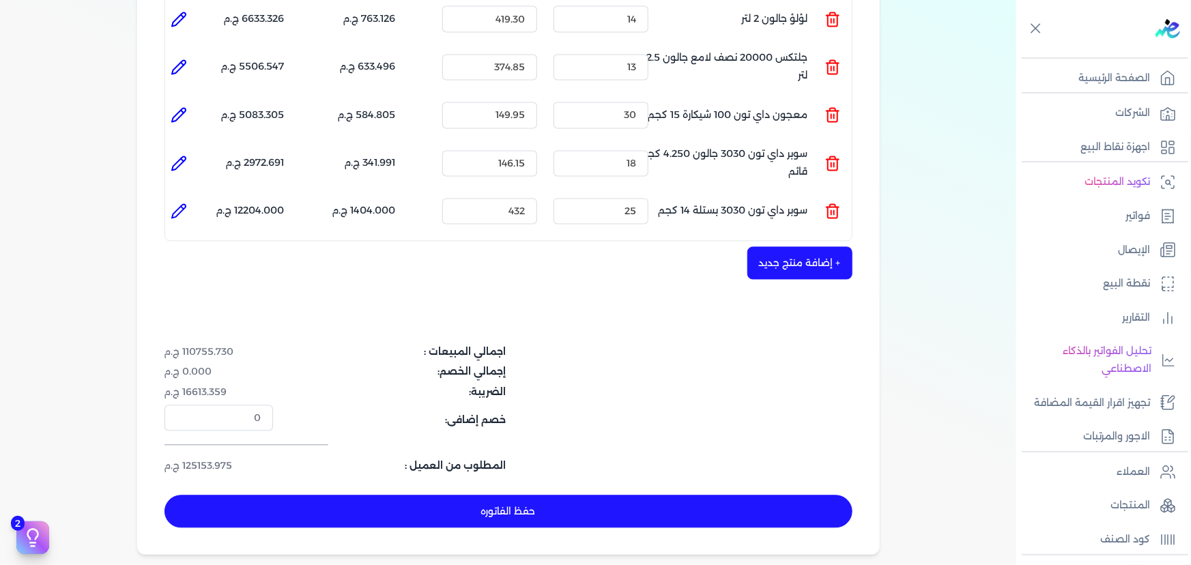
scroll to position [1365, 0]
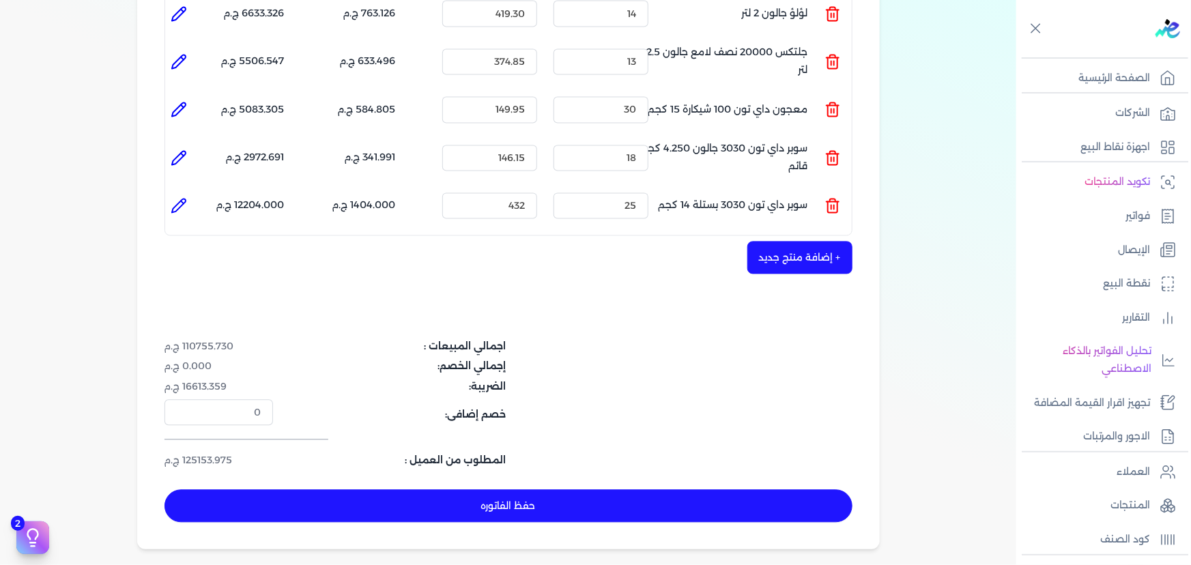
click at [803, 241] on button "+ إضافة منتج جديد" at bounding box center [799, 257] width 105 height 33
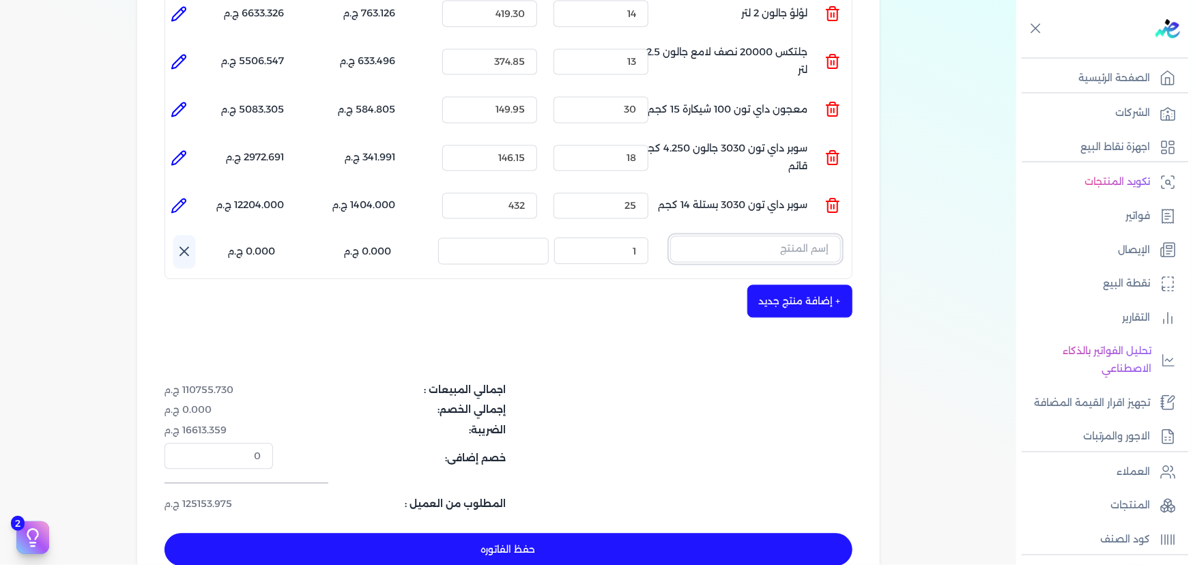
click at [806, 235] on input "text" at bounding box center [755, 248] width 171 height 26
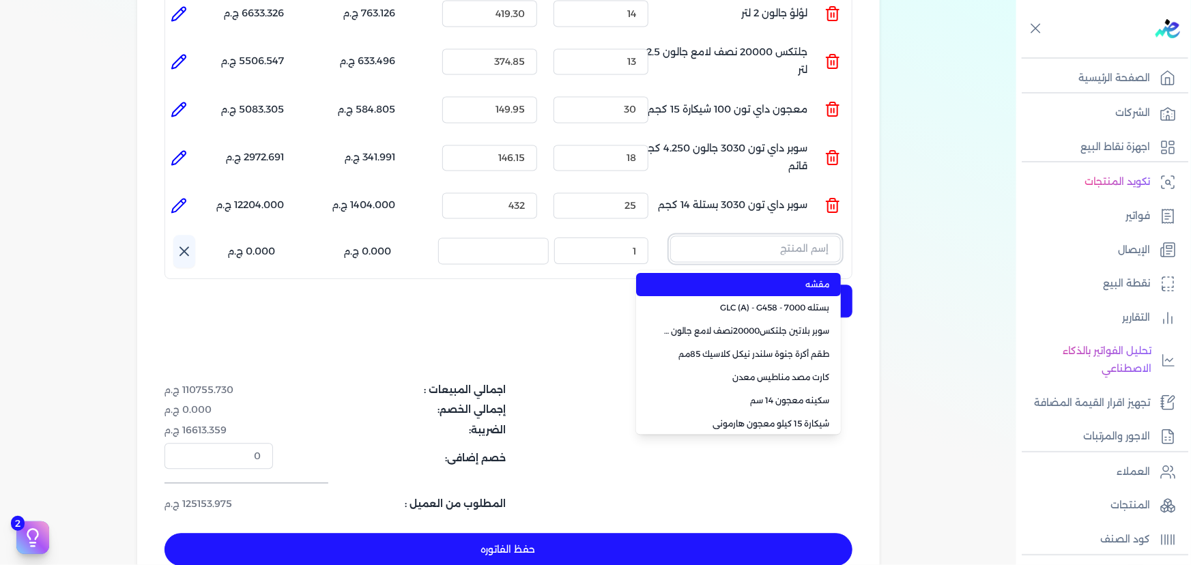
paste input "SAADA EMULSION WHITE 8 LTR"
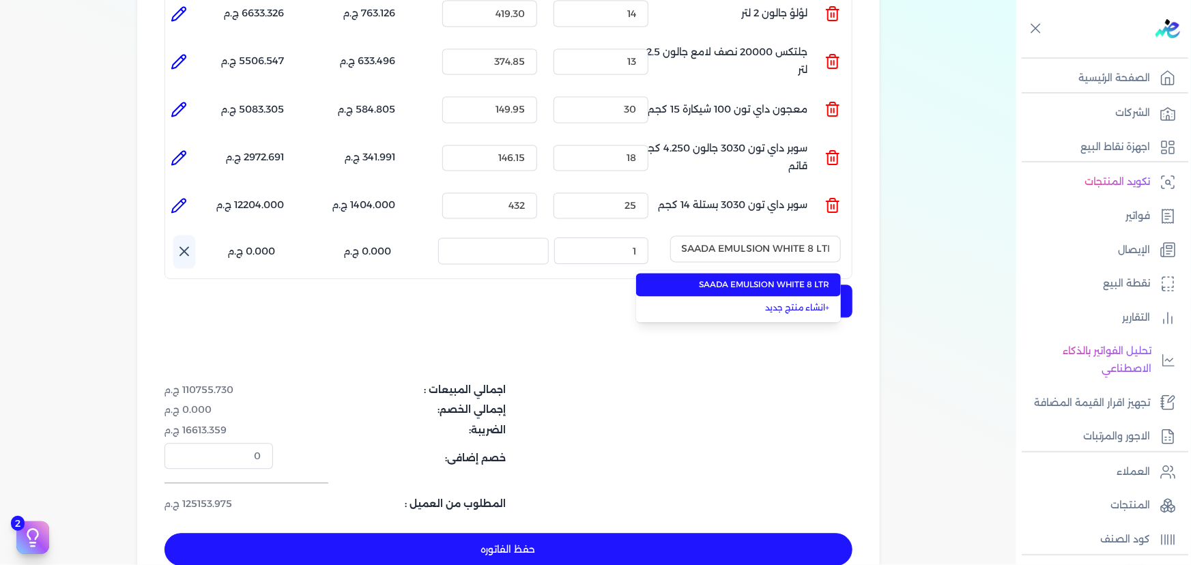
click at [782, 278] on span "SAADA EMULSION WHITE 8 LTR" at bounding box center [746, 284] width 166 height 12
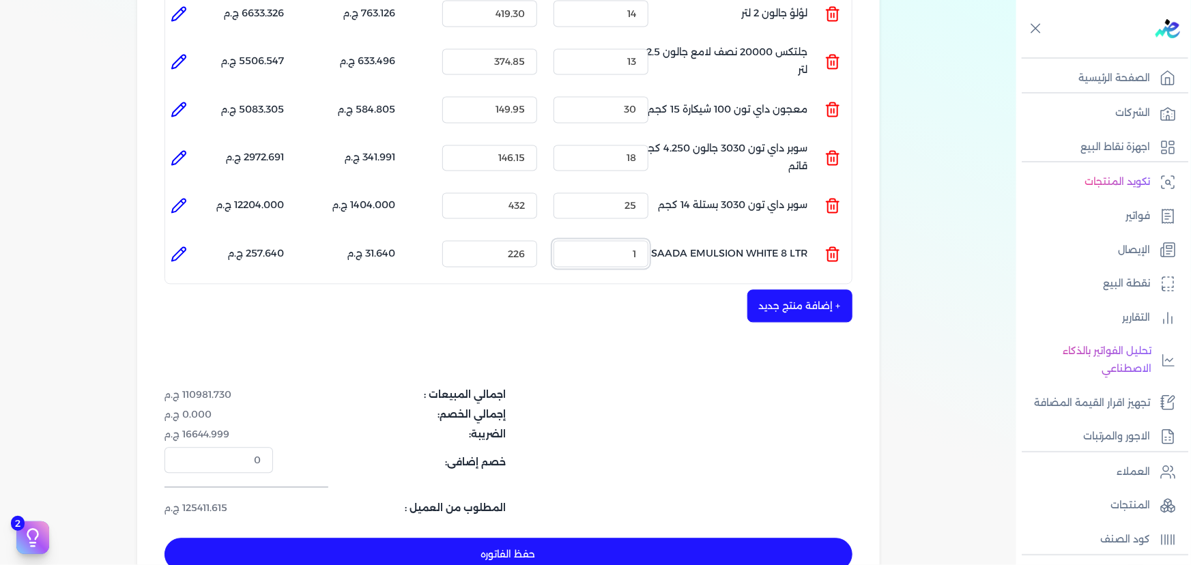
drag, startPoint x: 615, startPoint y: 225, endPoint x: 669, endPoint y: 218, distance: 55.1
click at [660, 235] on ul "المنتج : SAADA EMULSION WHITE 8 LTR الكمية : 1 السعر : 226 الضريبه : 31.640 ج.م…" at bounding box center [508, 253] width 686 height 37
drag, startPoint x: 619, startPoint y: 231, endPoint x: 726, endPoint y: 231, distance: 106.4
click at [660, 235] on ul "المنتج : SAADA EMULSION WHITE 8 LTR الكمية : 30 السعر : 226 الضريبه : 949.200 ج…" at bounding box center [508, 253] width 686 height 37
click at [175, 246] on icon at bounding box center [179, 254] width 16 height 16
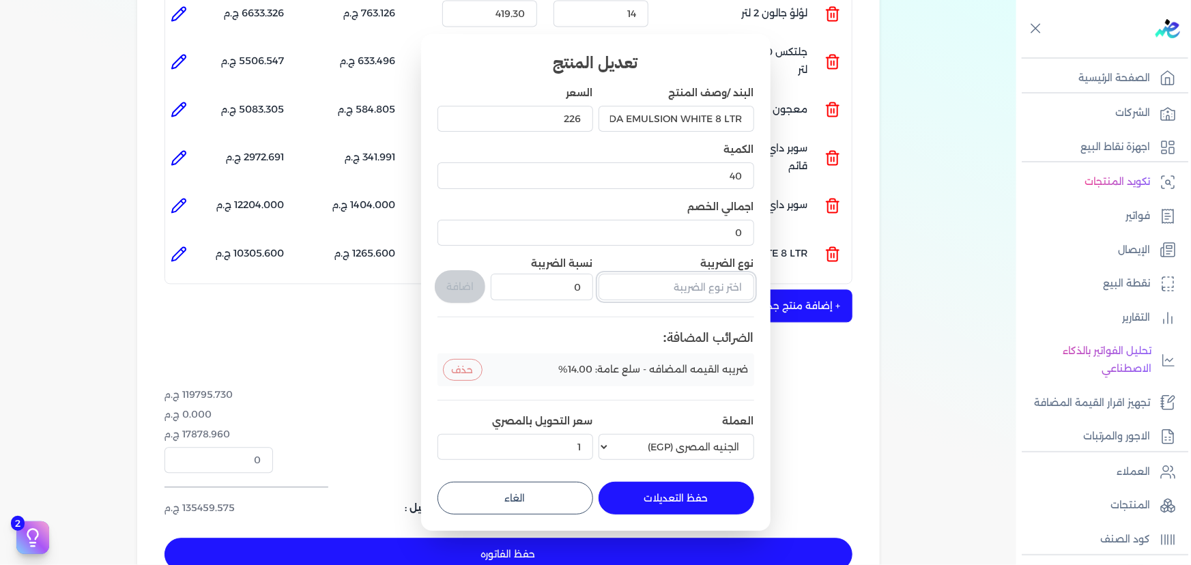
click at [693, 294] on input "text" at bounding box center [676, 287] width 156 height 26
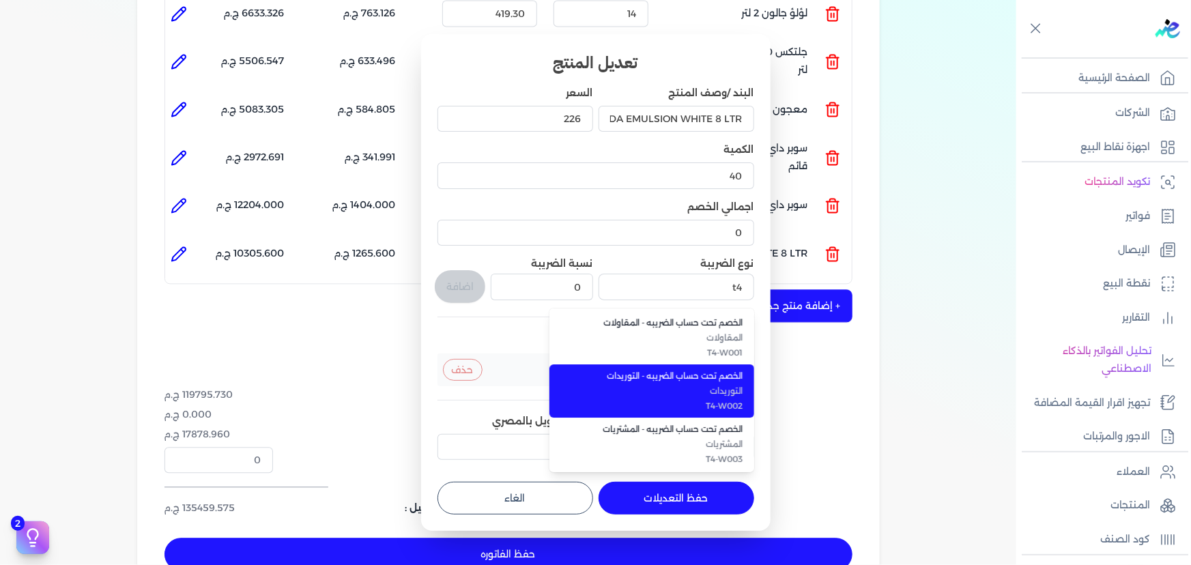
click at [711, 391] on span "التوريدات" at bounding box center [660, 391] width 166 height 12
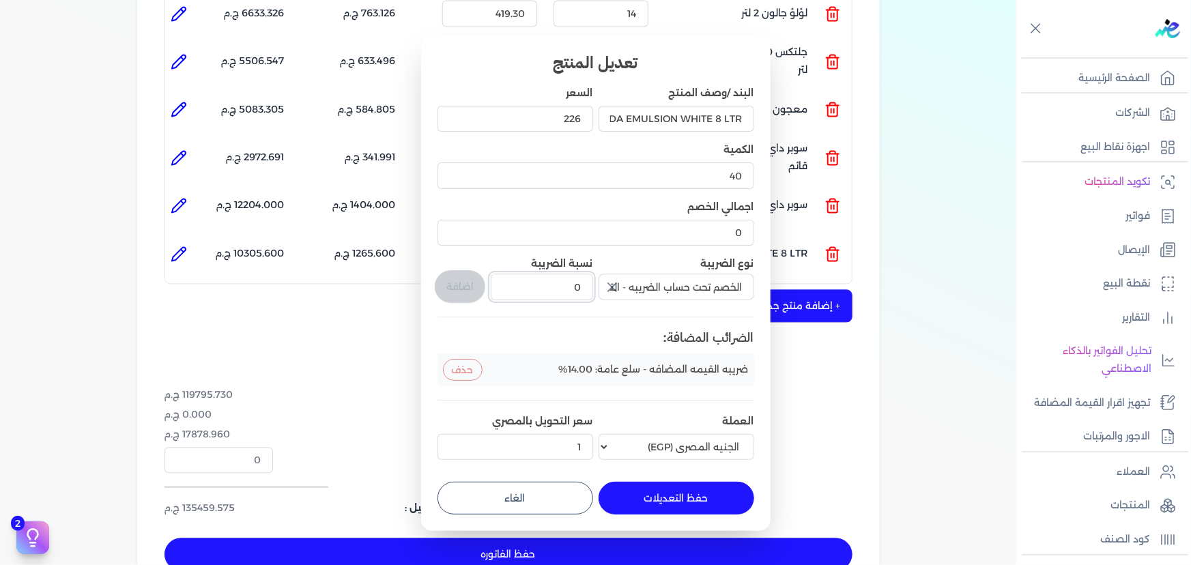
drag, startPoint x: 568, startPoint y: 288, endPoint x: 697, endPoint y: 300, distance: 130.2
click at [678, 298] on div "البند /وصف المنتج SAADA EMULSION WHITE 8 LTR السعر 226 الكمية 40 اجمالي الخصم 0…" at bounding box center [595, 275] width 317 height 379
click at [461, 292] on button "اضافة" at bounding box center [460, 286] width 50 height 33
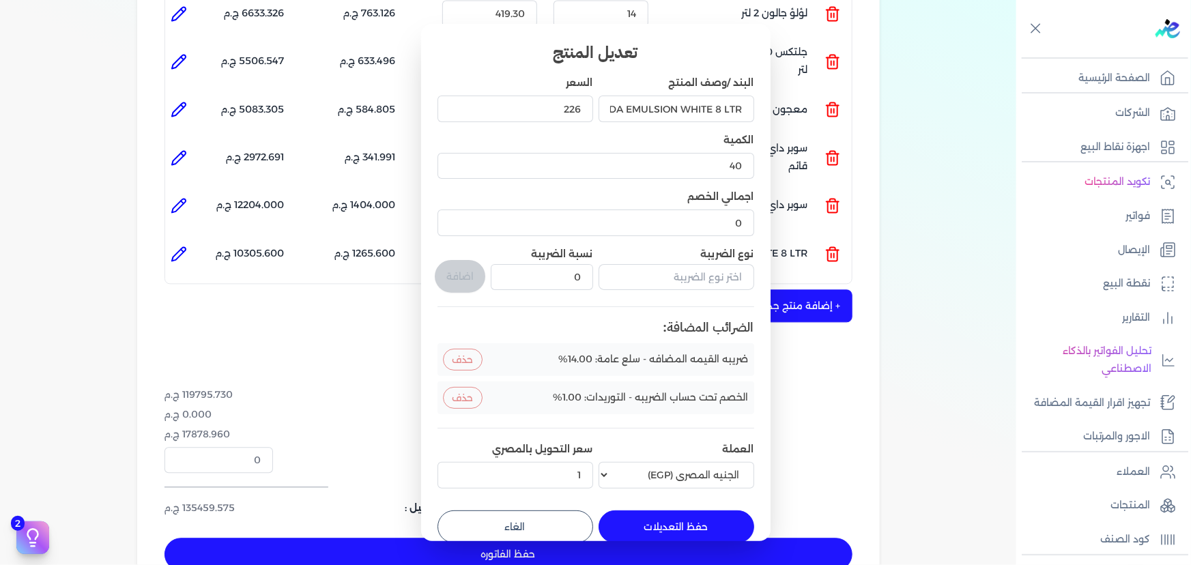
click at [651, 521] on button "حفظ التعديلات" at bounding box center [676, 526] width 156 height 33
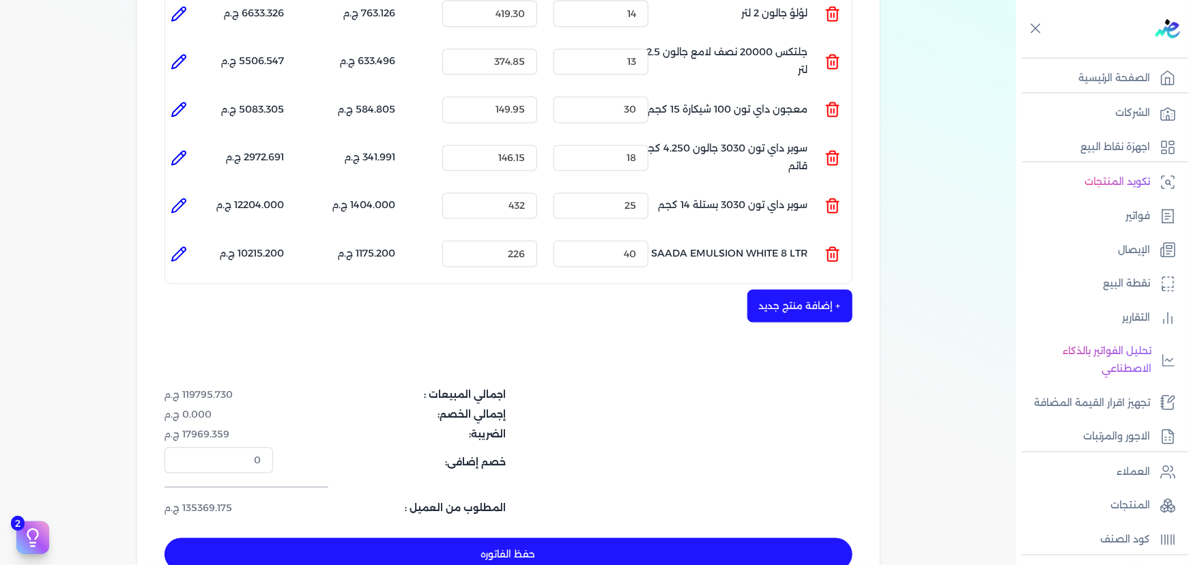
click at [781, 289] on button "+ إضافة منتج جديد" at bounding box center [799, 305] width 105 height 33
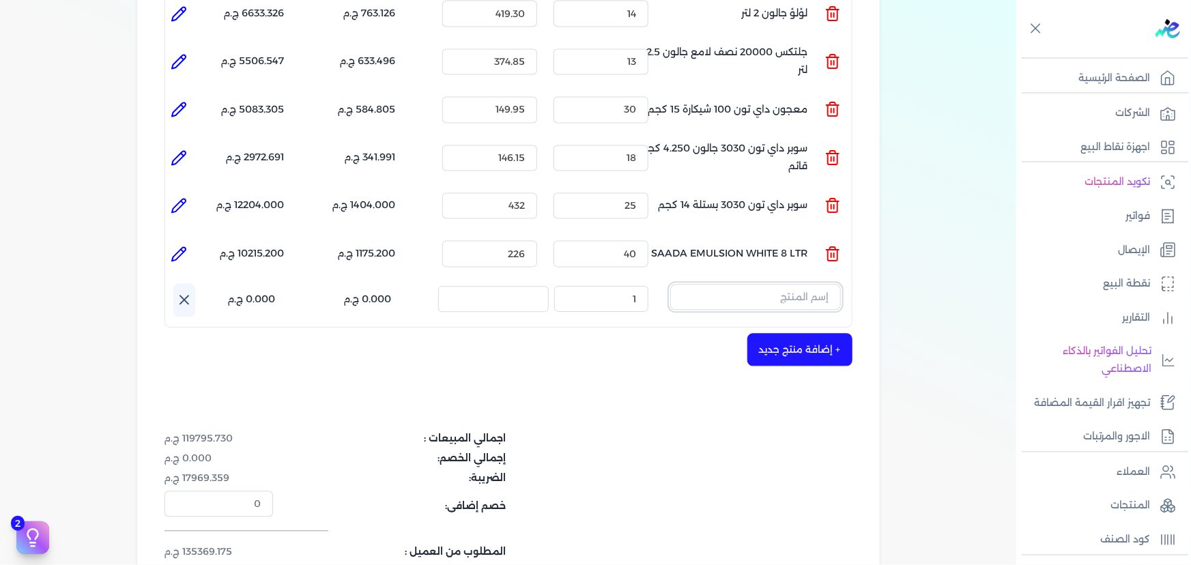
click at [813, 284] on input "text" at bounding box center [755, 297] width 171 height 26
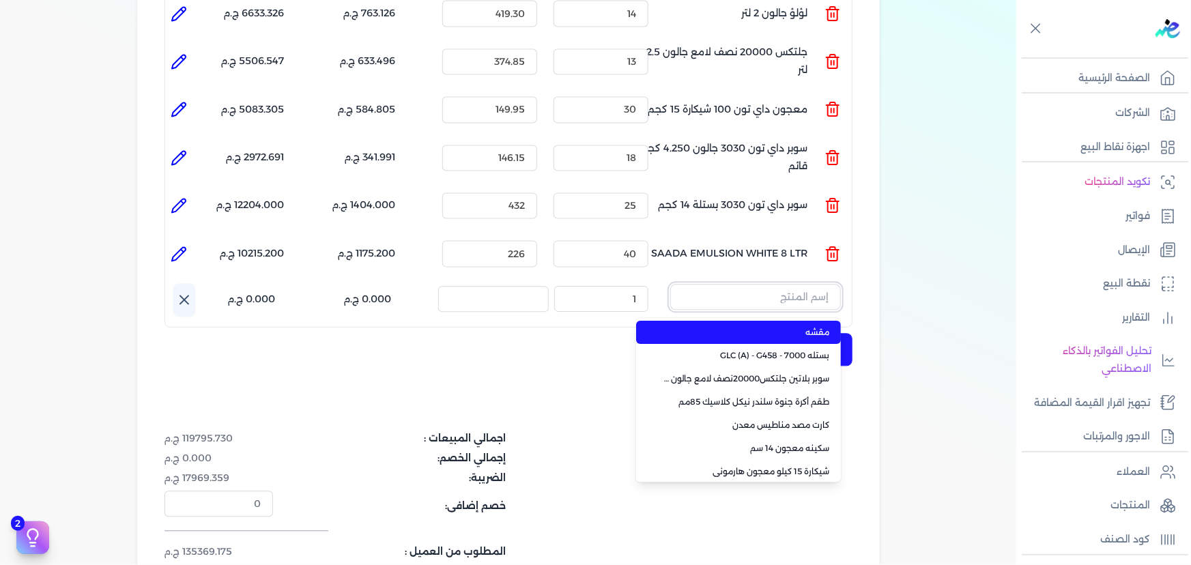
paste input "EL BREEMO HERO 15KG BAG"
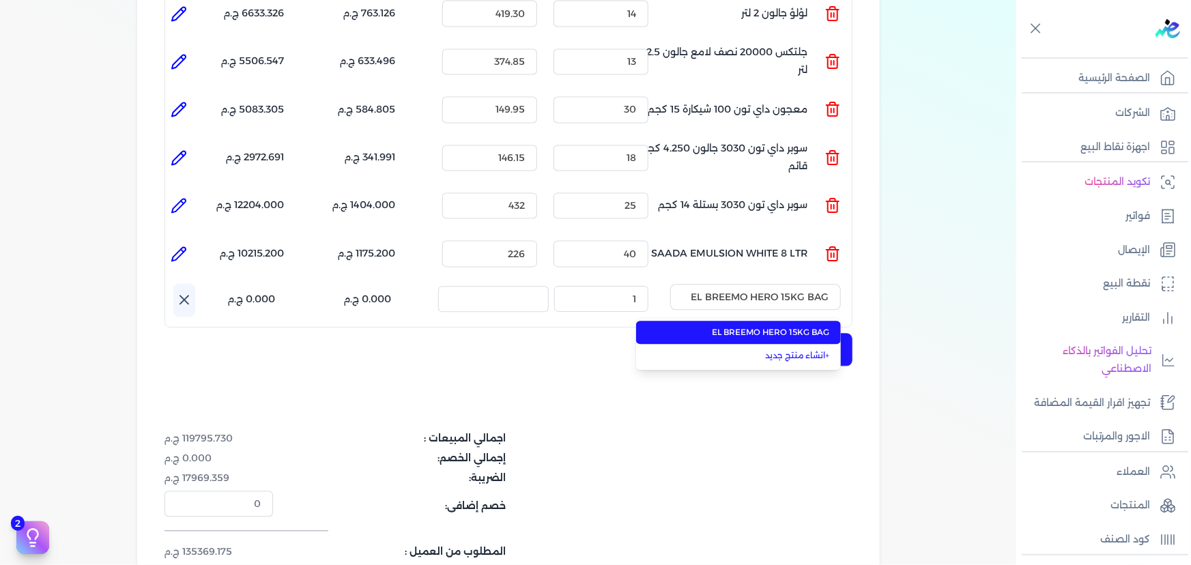
click at [781, 326] on span "EL BREEMO HERO 15KG BAG" at bounding box center [746, 332] width 166 height 12
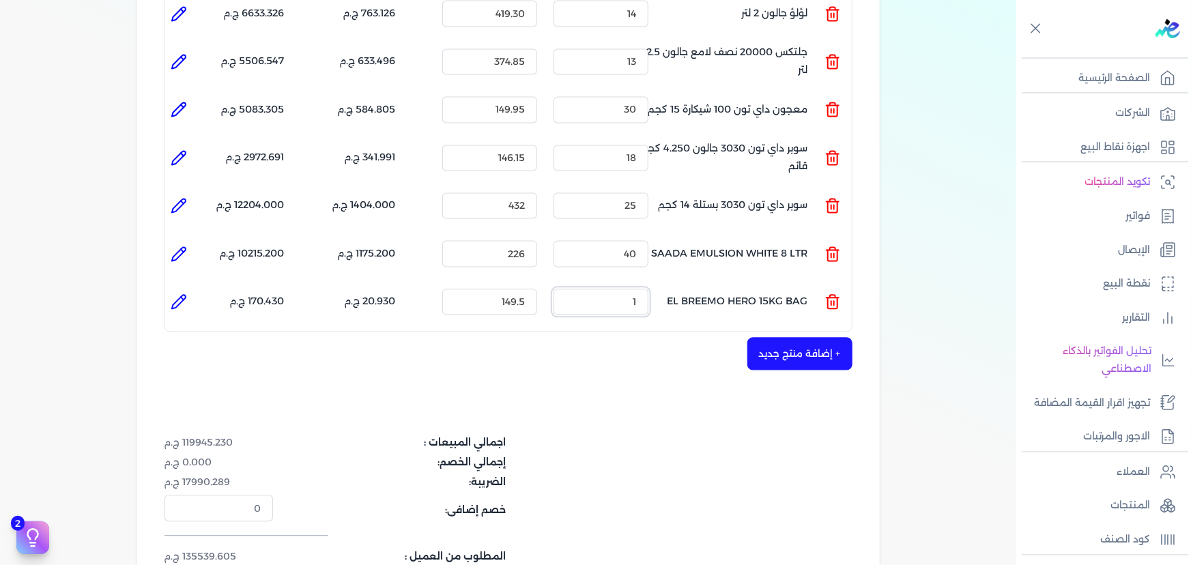
drag, startPoint x: 617, startPoint y: 274, endPoint x: 651, endPoint y: 278, distance: 33.7
click at [644, 289] on input "1" at bounding box center [600, 302] width 95 height 26
click at [651, 283] on div "الكمية : 30" at bounding box center [601, 301] width 106 height 37
click at [187, 293] on icon at bounding box center [179, 301] width 16 height 16
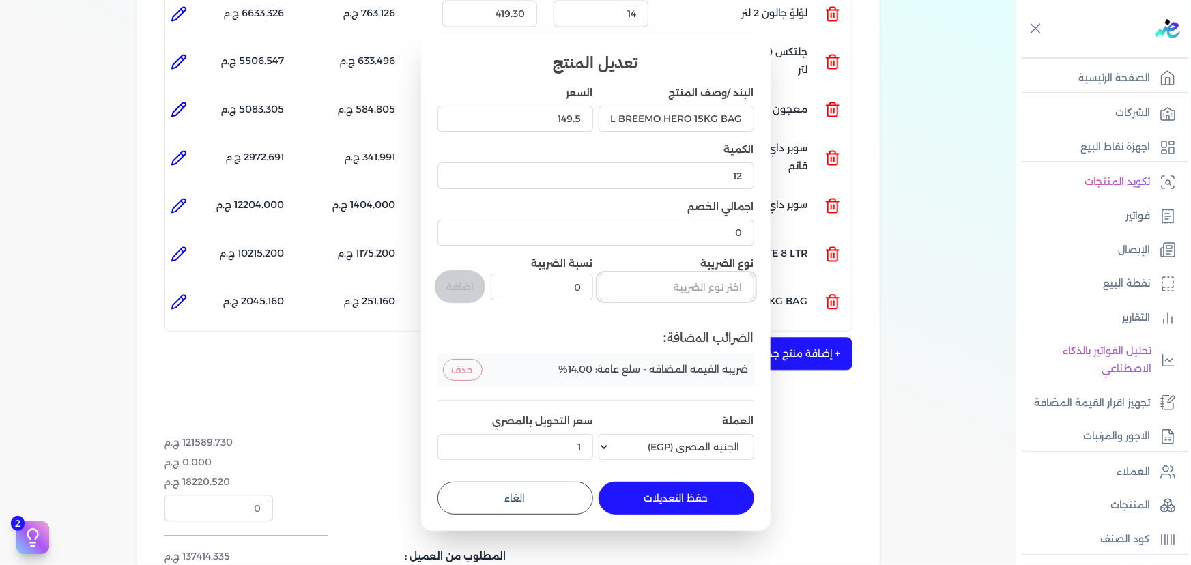
click at [677, 300] on input "text" at bounding box center [676, 287] width 156 height 26
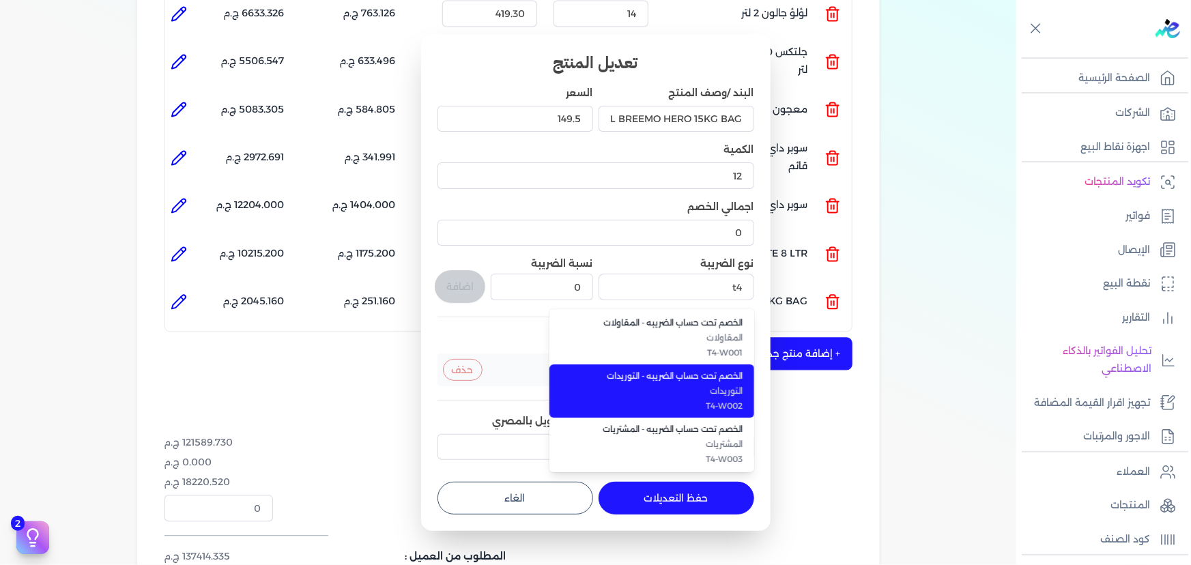
click at [657, 411] on span "T4-W002" at bounding box center [660, 406] width 166 height 12
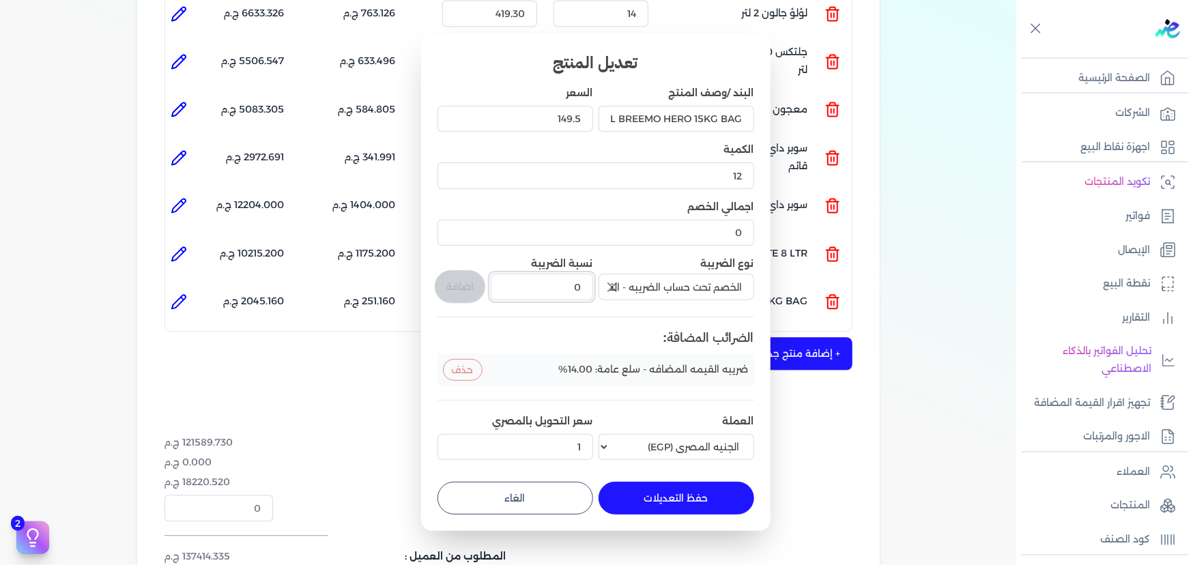
click at [623, 280] on div "البند /وصف المنتج EL BREEMO HERO 15KG BAG السعر 149.5 الكمية 12 اجمالي الخصم 0 …" at bounding box center [595, 275] width 317 height 379
click at [461, 282] on button "اضافة" at bounding box center [460, 286] width 50 height 33
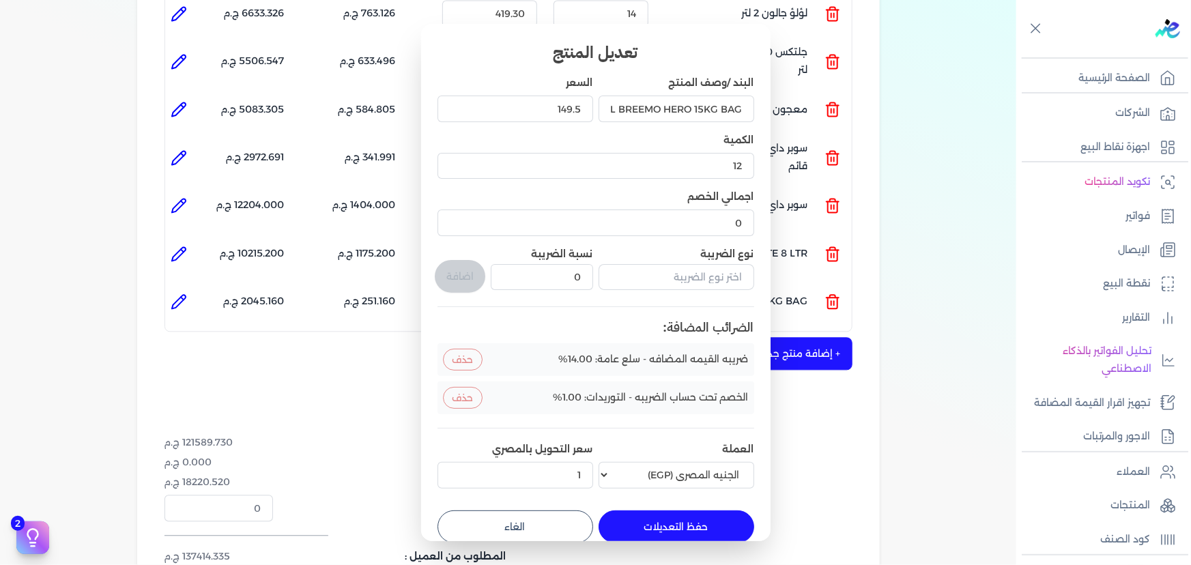
click at [698, 530] on button "حفظ التعديلات" at bounding box center [676, 526] width 156 height 33
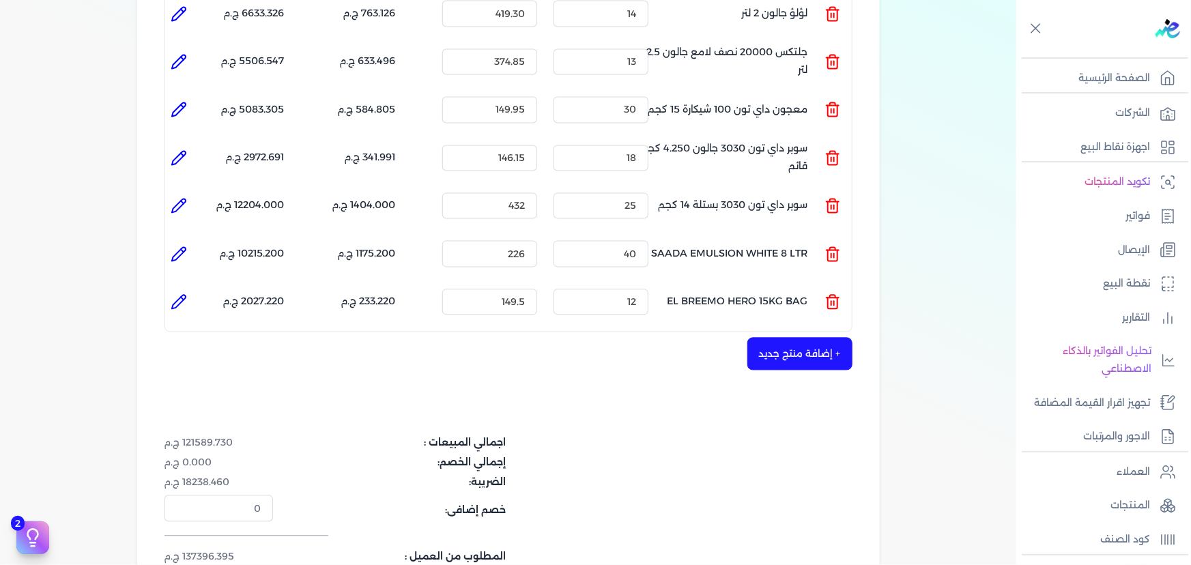
click at [813, 337] on button "+ إضافة منتج جديد" at bounding box center [799, 353] width 105 height 33
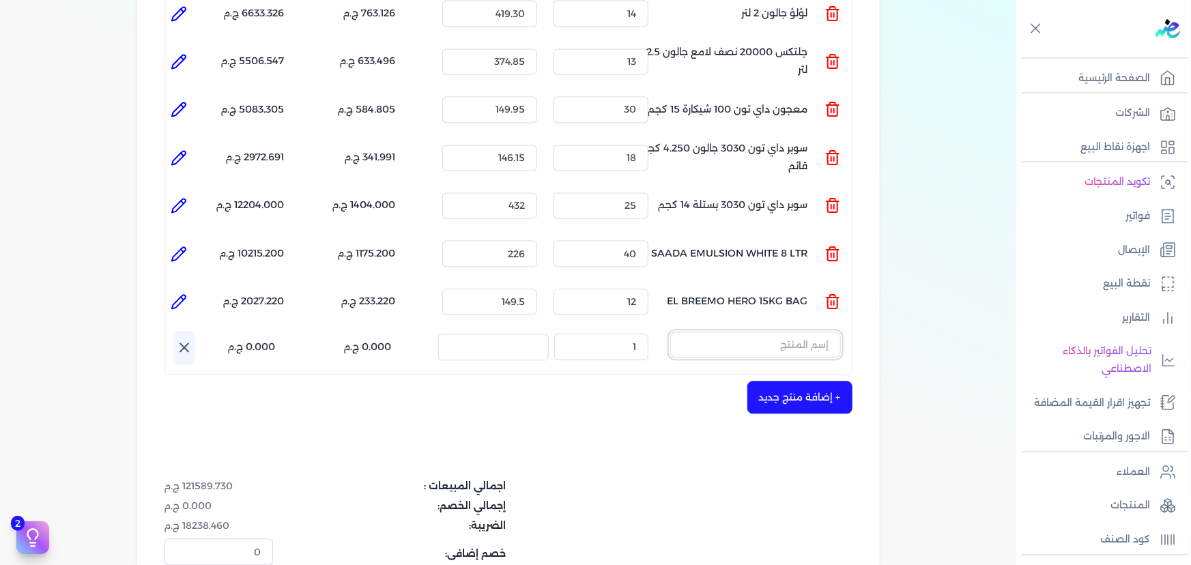
click at [723, 332] on input "text" at bounding box center [755, 345] width 171 height 26
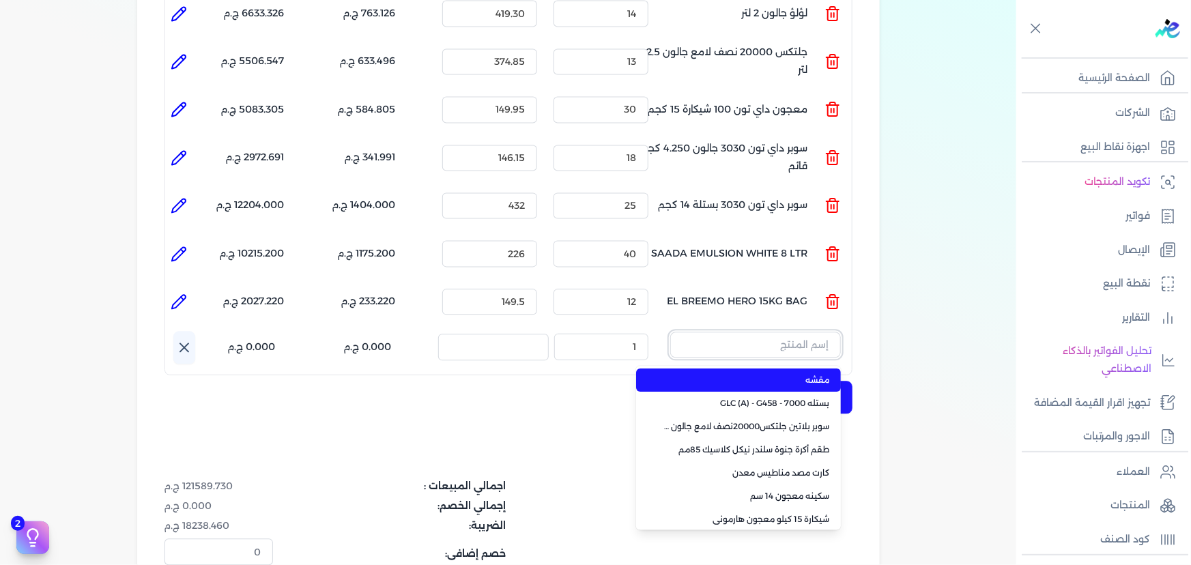
paste input "SAADA EMULSION WHITE 5 3L"
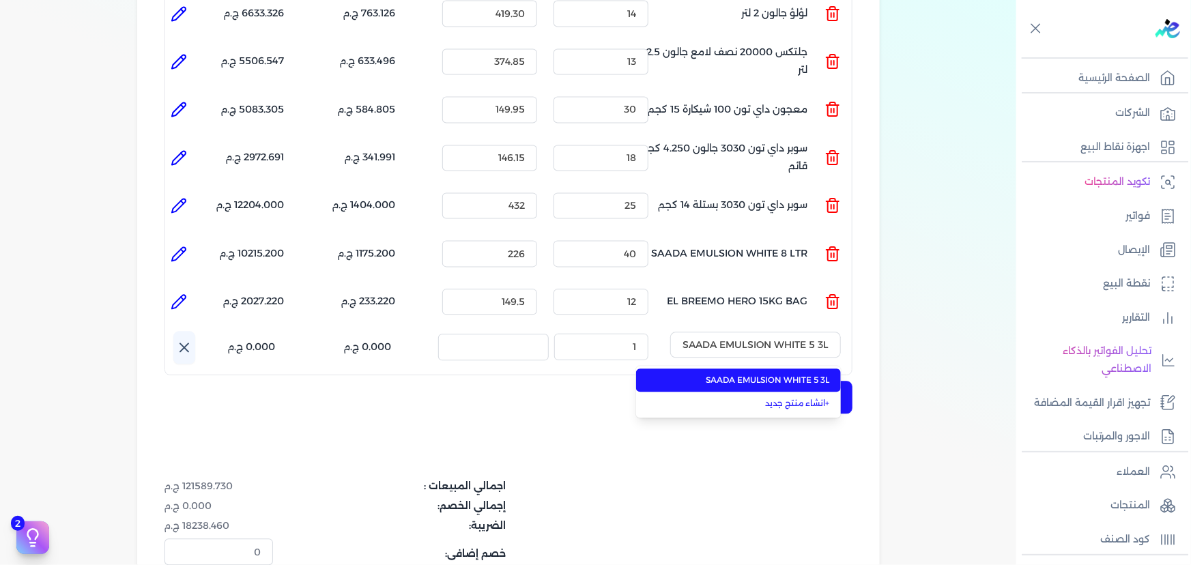
click at [744, 374] on span "SAADA EMULSION WHITE 5 3L" at bounding box center [746, 380] width 166 height 12
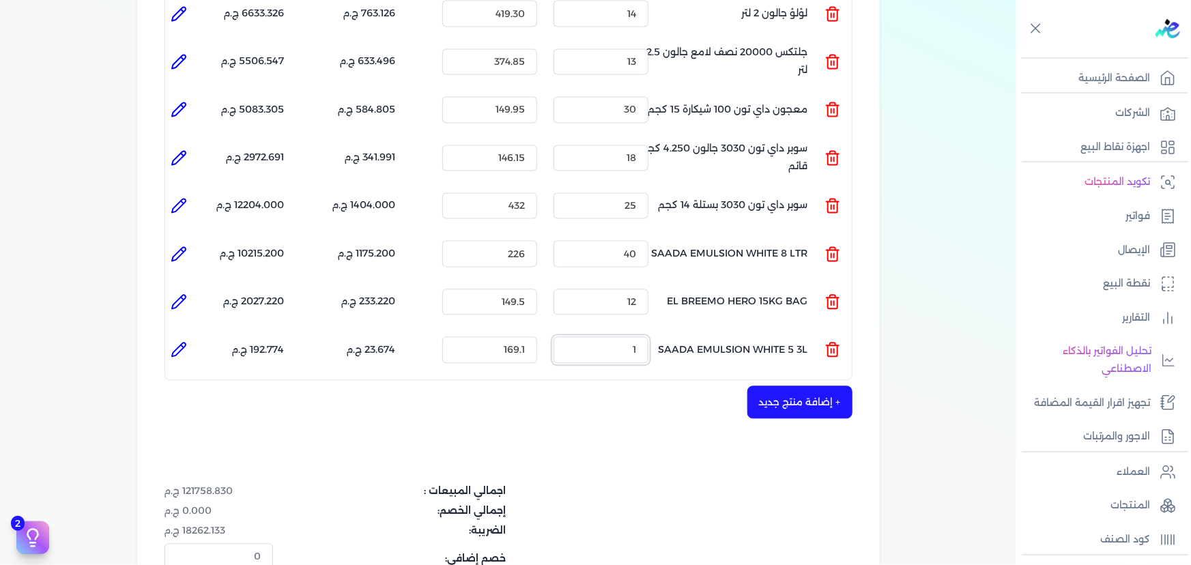
click at [705, 331] on ul "المنتج : SAADA EMULSION WHITE 5 3L الكمية : 1 السعر : 169.1 الضريبه : 23.674 ج.…" at bounding box center [508, 349] width 686 height 37
click at [186, 341] on icon at bounding box center [179, 349] width 16 height 16
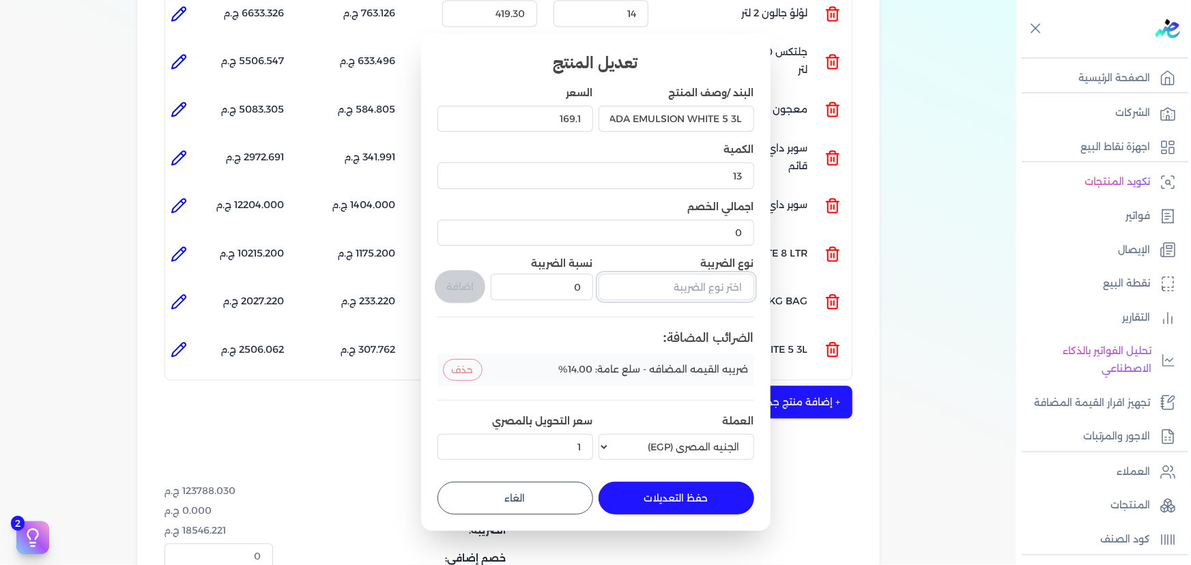
click at [716, 282] on input "text" at bounding box center [676, 287] width 156 height 26
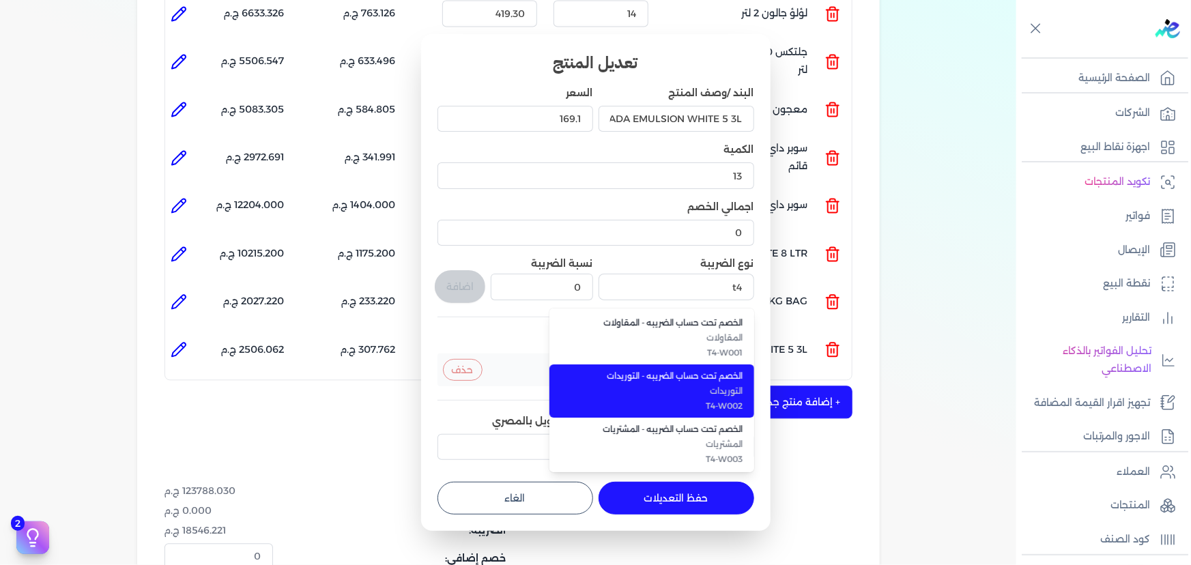
click at [707, 390] on span "التوريدات" at bounding box center [660, 391] width 166 height 12
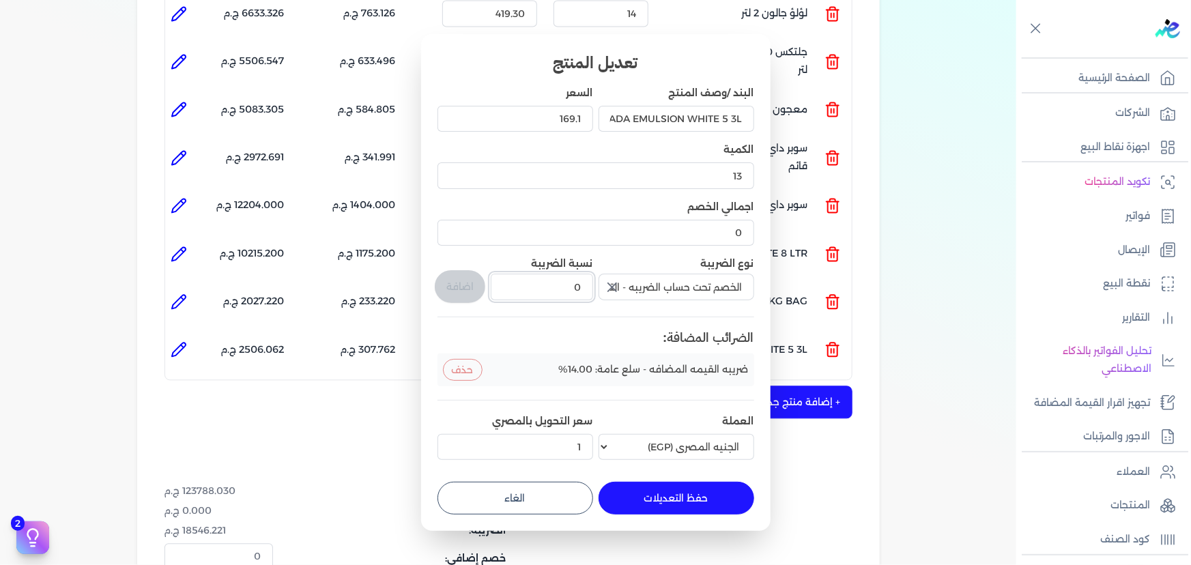
drag, startPoint x: 606, startPoint y: 283, endPoint x: 621, endPoint y: 280, distance: 15.4
click at [620, 280] on div "البند /وصف المنتج SAADA EMULSION WHITE 5 3L السعر 169.1 الكمية 13 اجمالي الخصم …" at bounding box center [595, 275] width 317 height 379
click at [474, 280] on button "اضافة" at bounding box center [460, 286] width 50 height 33
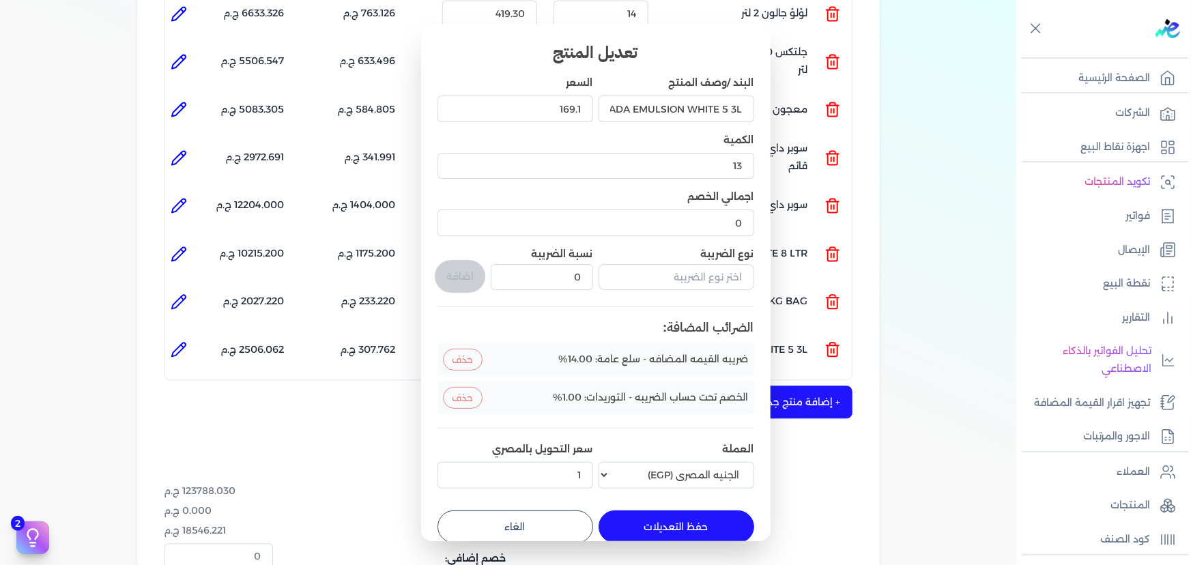
click at [680, 519] on button "حفظ التعديلات" at bounding box center [676, 526] width 156 height 33
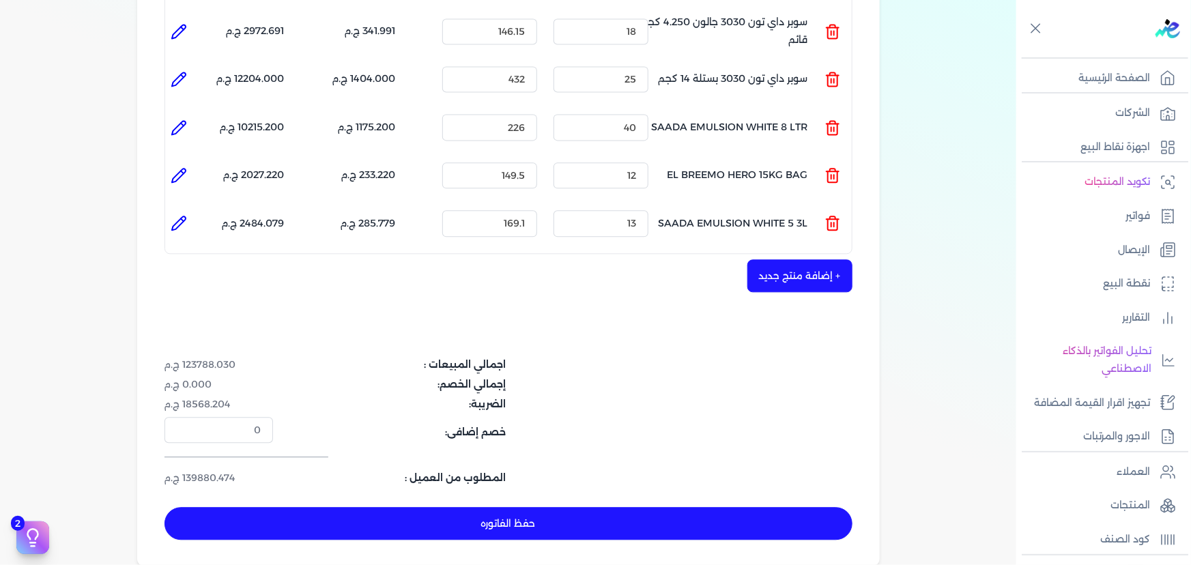
scroll to position [1550, 0]
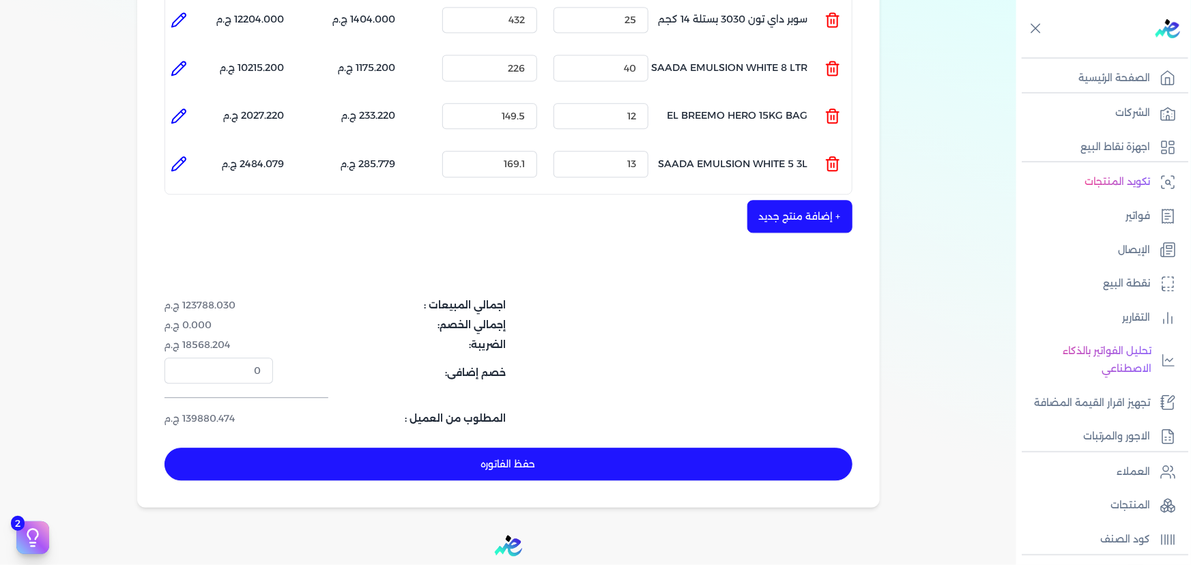
click at [793, 200] on button "+ إضافة منتج جديد" at bounding box center [799, 216] width 105 height 33
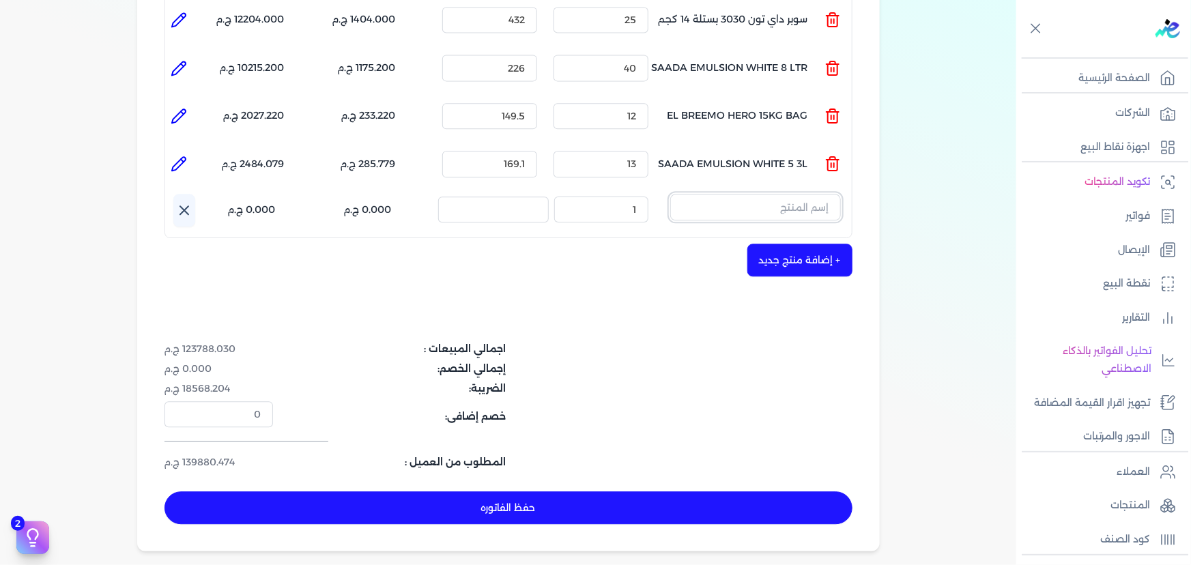
click at [794, 194] on input "text" at bounding box center [755, 207] width 171 height 26
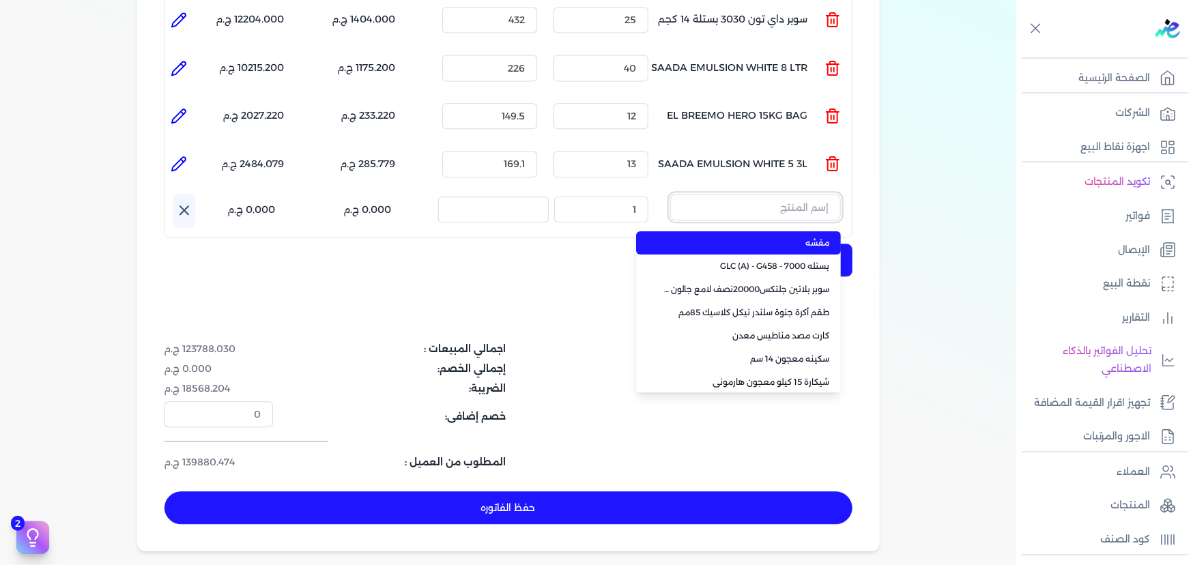
paste input "غيار فتلة اصفر * اسود 10 سم كيس"
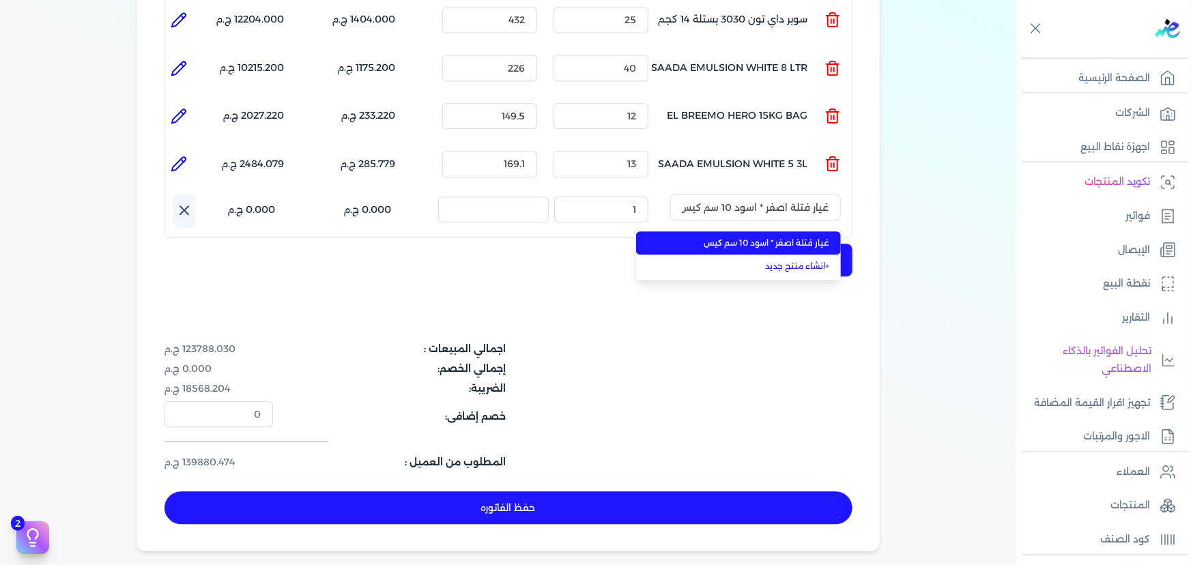
click at [784, 237] on span "غيار فتلة اصفر * اسود 10 سم كيس" at bounding box center [746, 243] width 166 height 12
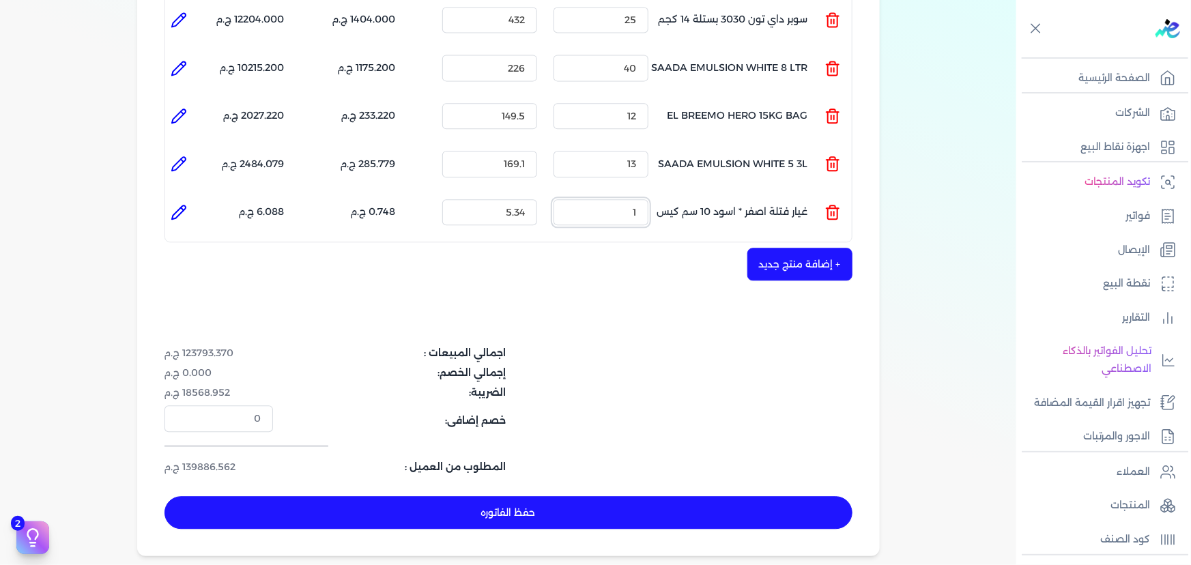
drag, startPoint x: 637, startPoint y: 188, endPoint x: 699, endPoint y: 188, distance: 62.8
click at [679, 194] on ul "المنتج : غيار فتلة اصفر * اسود 10 سم كيس الكمية : 1 السعر : 5.34 الضريبه : 0.74…" at bounding box center [508, 212] width 686 height 37
click at [177, 204] on icon at bounding box center [179, 212] width 16 height 16
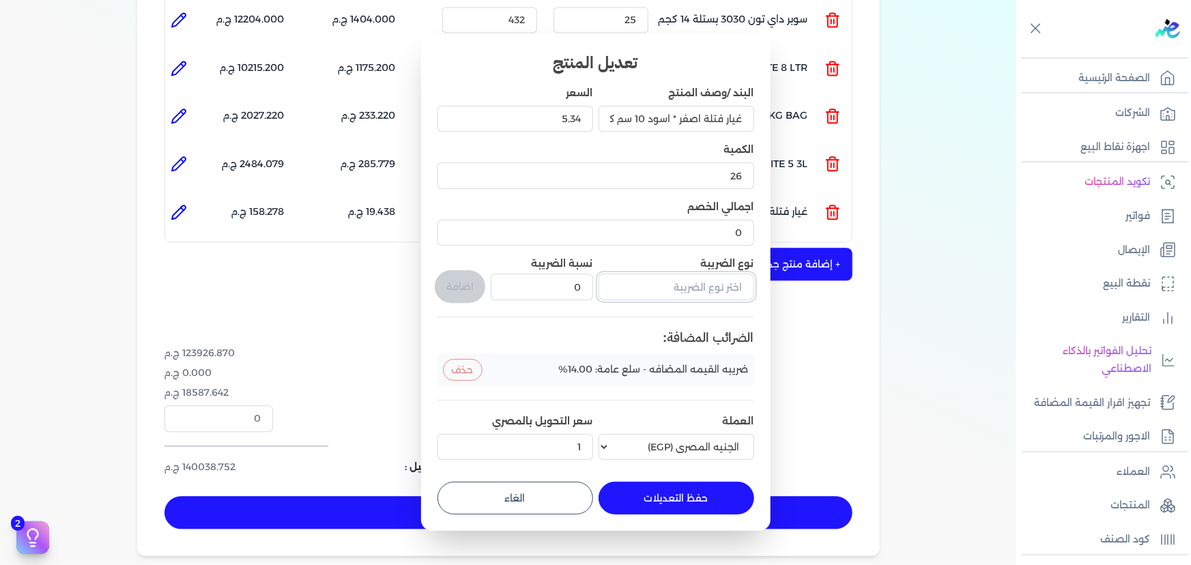
click at [668, 285] on input "text" at bounding box center [676, 287] width 156 height 26
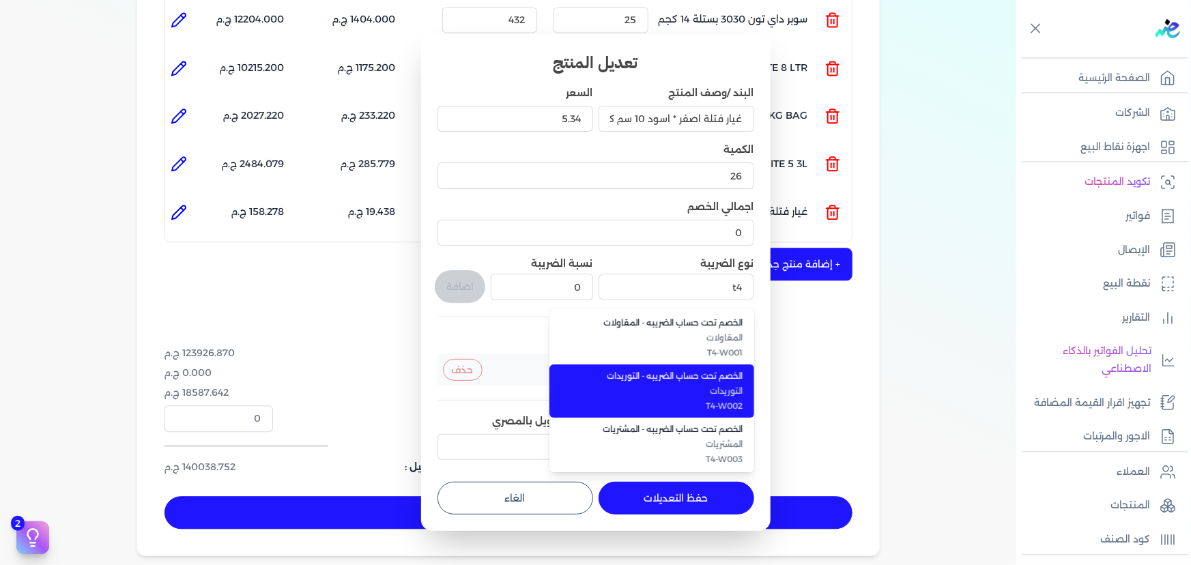
click at [690, 368] on li "الخصم تحت حساب الضريبه - التوريدات التوريدات T4-W002" at bounding box center [651, 390] width 205 height 53
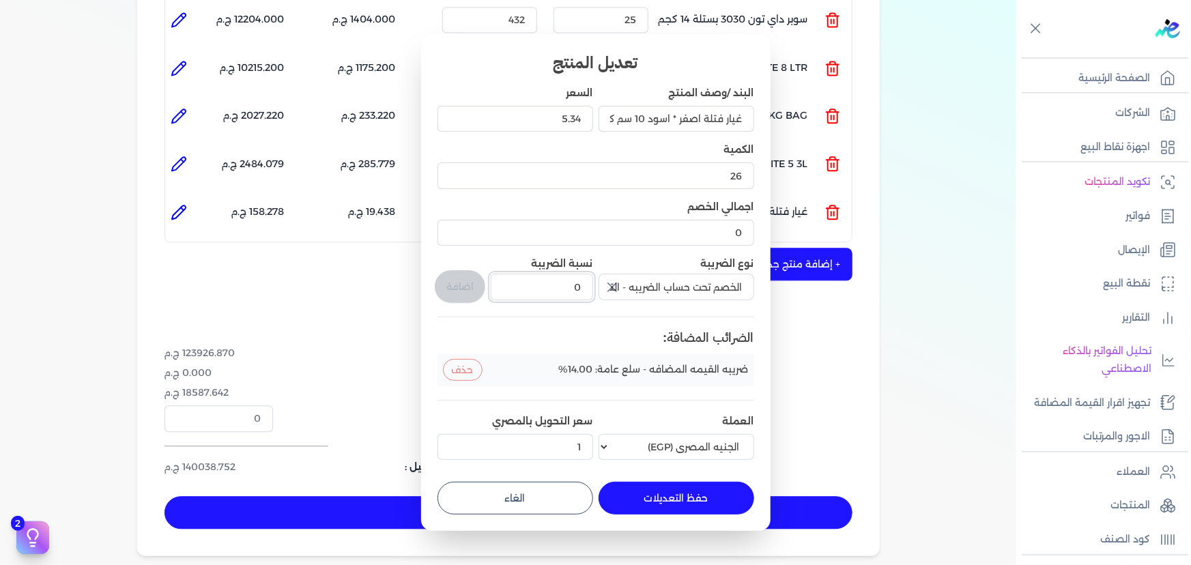
drag, startPoint x: 566, startPoint y: 285, endPoint x: 627, endPoint y: 291, distance: 61.6
click at [620, 292] on div "البند /وصف المنتج غيار فتلة اصفر * اسود 10 سم كيس السعر 5.34 الكمية 26 اجمالي ا…" at bounding box center [595, 275] width 317 height 379
click at [473, 280] on button "اضافة" at bounding box center [460, 286] width 50 height 33
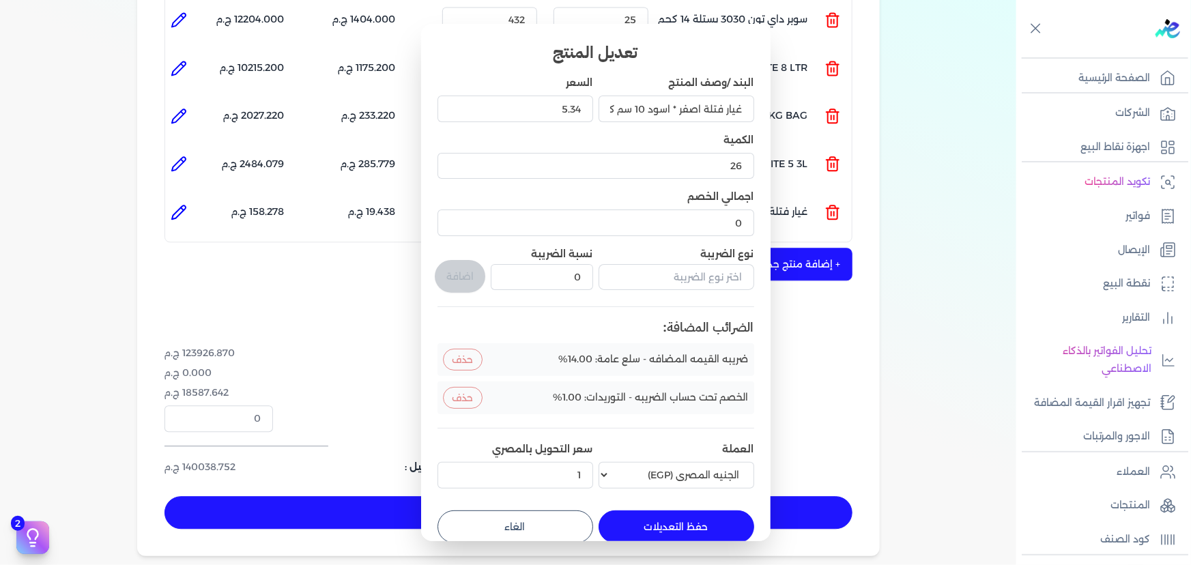
click at [682, 523] on button "حفظ التعديلات" at bounding box center [676, 526] width 156 height 33
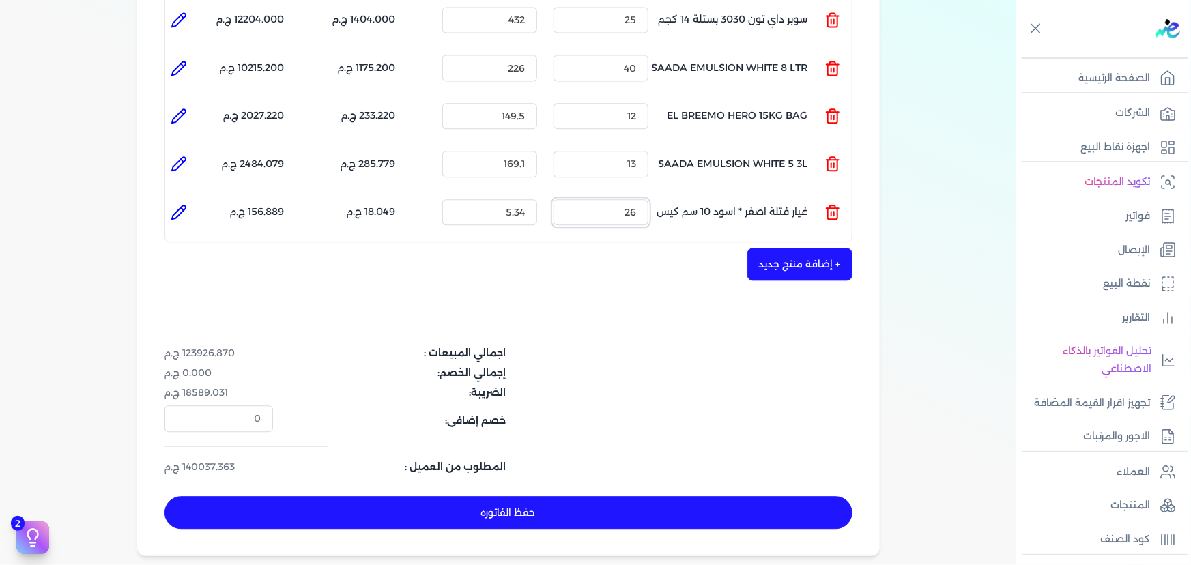
drag, startPoint x: 600, startPoint y: 186, endPoint x: 680, endPoint y: 182, distance: 79.2
click at [680, 194] on ul "المنتج : غيار فتلة اصفر * اسود 10 سم كيس الكمية : 26 السعر : 5.34 الضريبه : 18.…" at bounding box center [508, 212] width 686 height 37
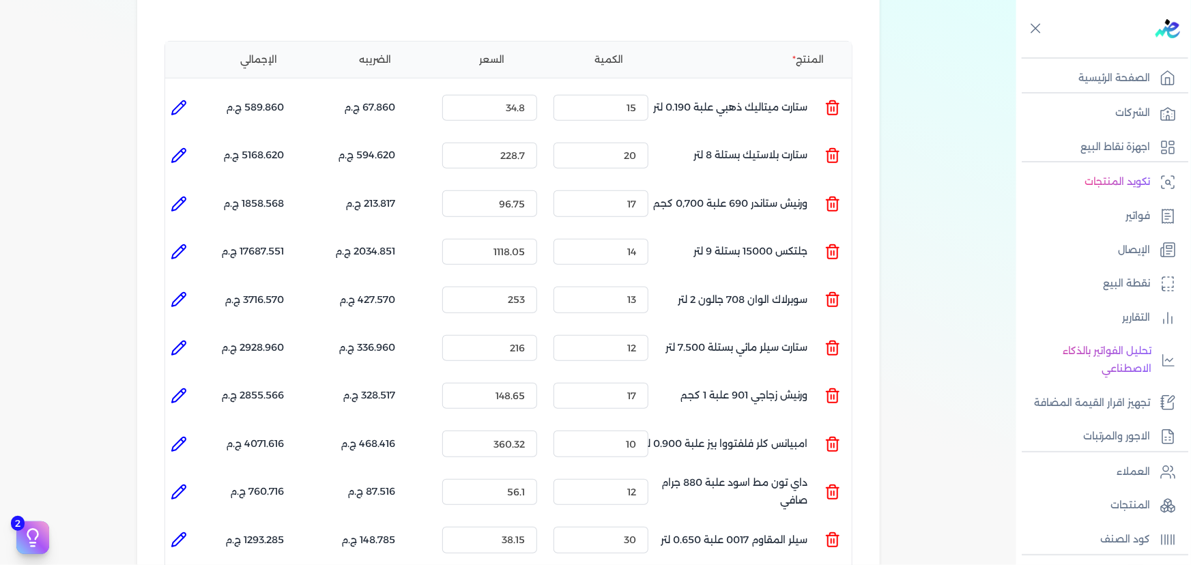
scroll to position [434, 0]
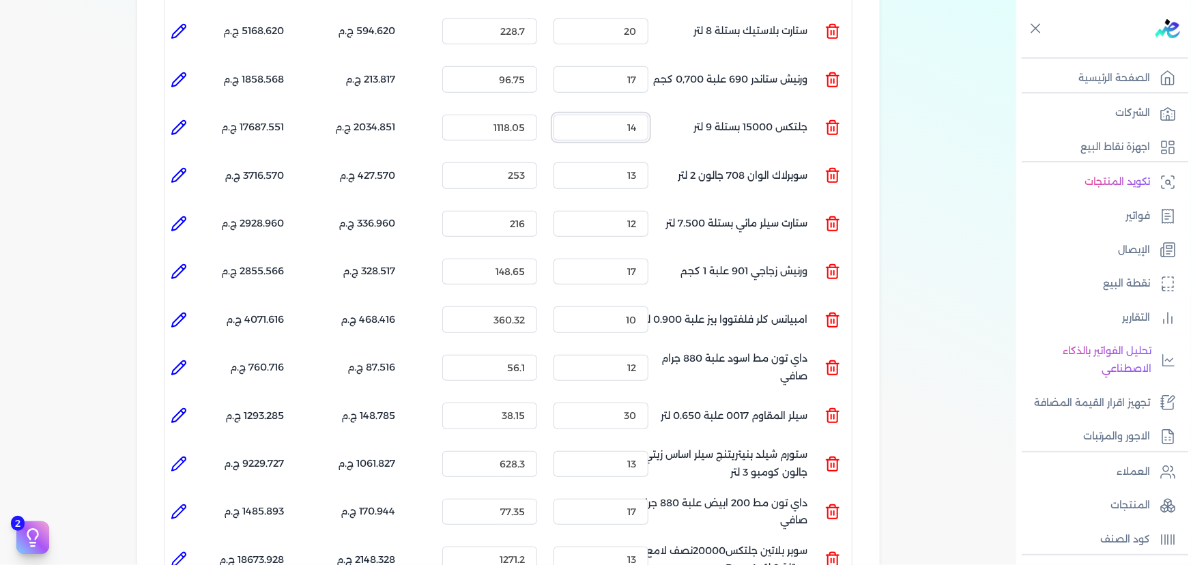
click at [631, 115] on input "14" at bounding box center [600, 128] width 95 height 26
click at [612, 115] on input "14" at bounding box center [600, 128] width 95 height 26
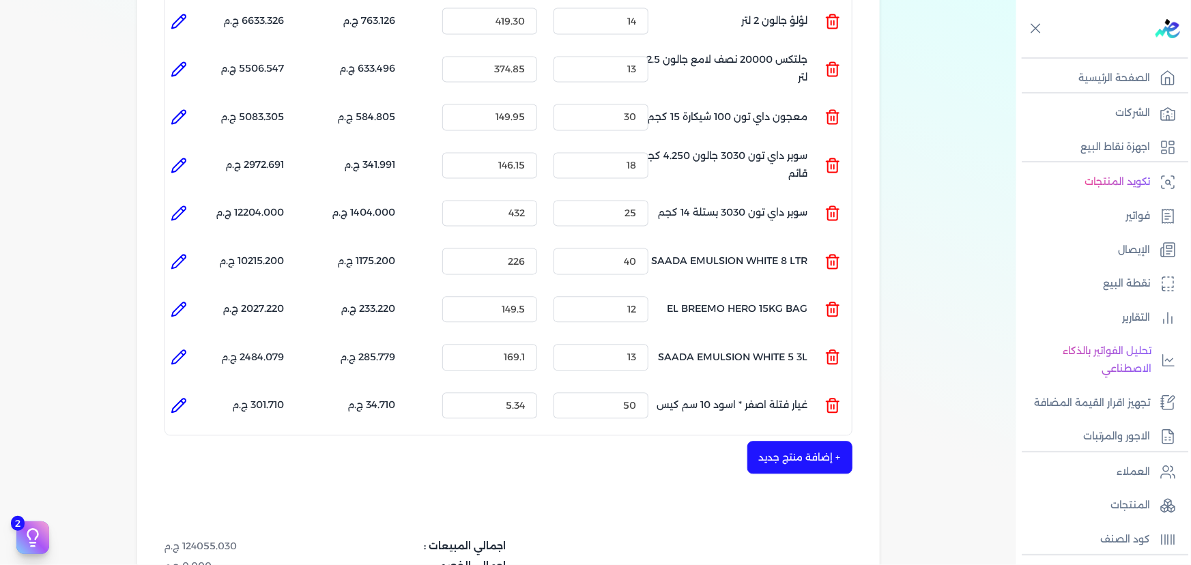
scroll to position [1365, 0]
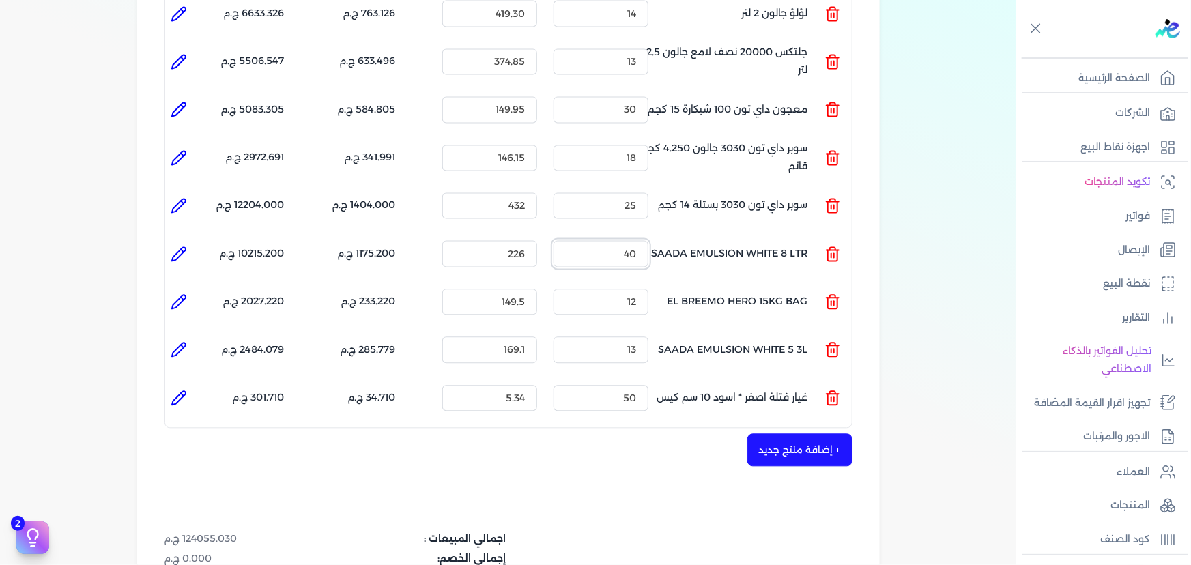
click at [633, 240] on input "40" at bounding box center [600, 253] width 95 height 26
click at [607, 289] on input "12" at bounding box center [600, 302] width 95 height 26
click at [631, 289] on input "12" at bounding box center [600, 302] width 95 height 26
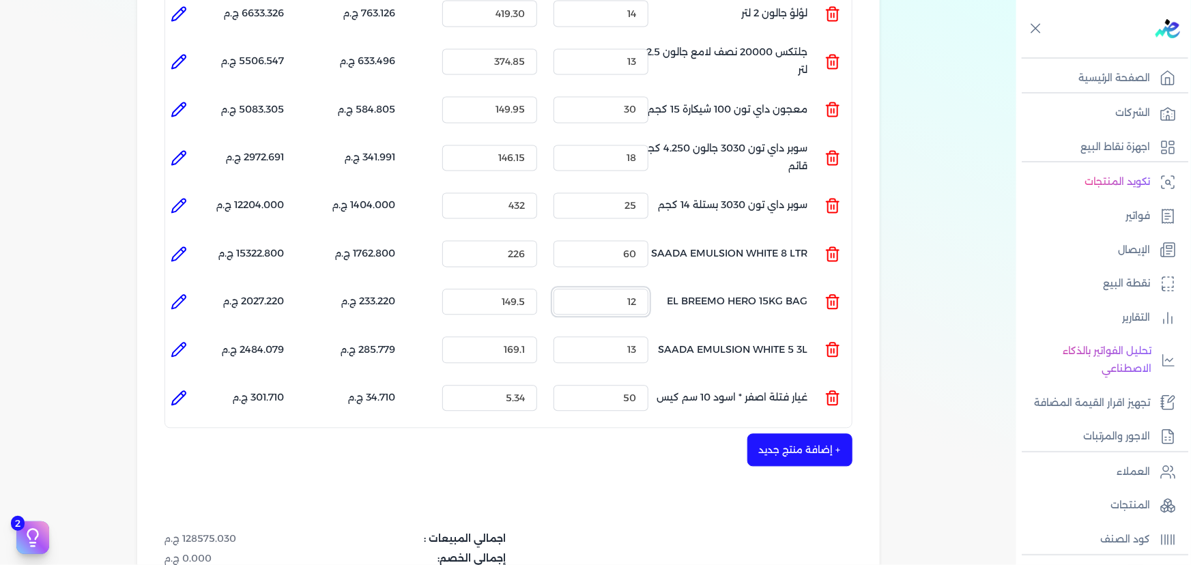
click at [631, 289] on input "12" at bounding box center [600, 302] width 95 height 26
drag, startPoint x: 907, startPoint y: 246, endPoint x: 894, endPoint y: 254, distance: 15.9
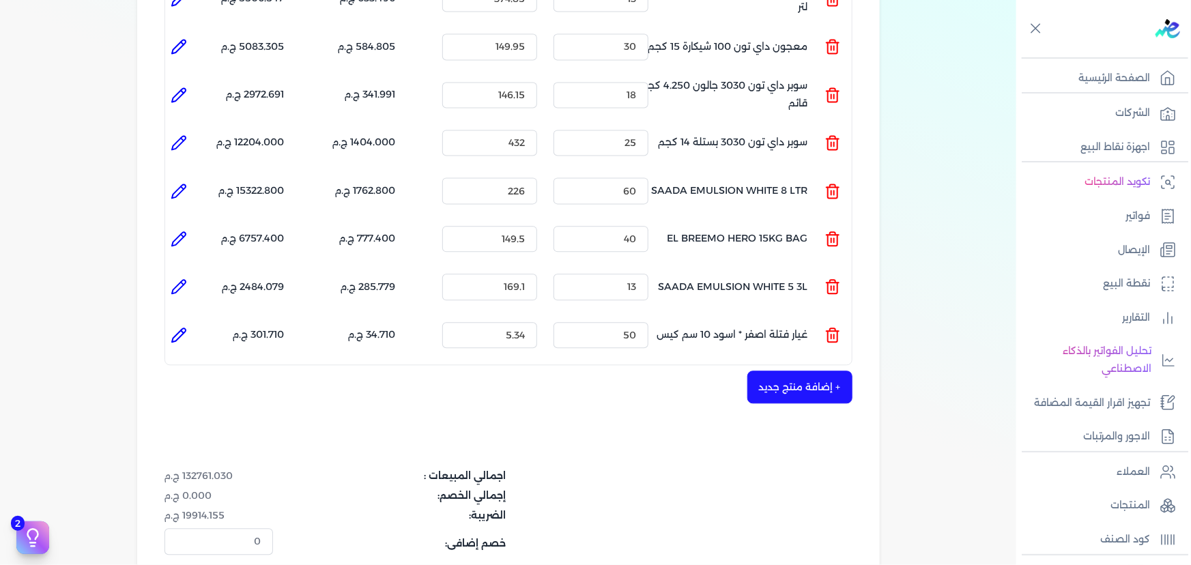
scroll to position [1426, 0]
click at [621, 227] on input "40" at bounding box center [600, 240] width 95 height 26
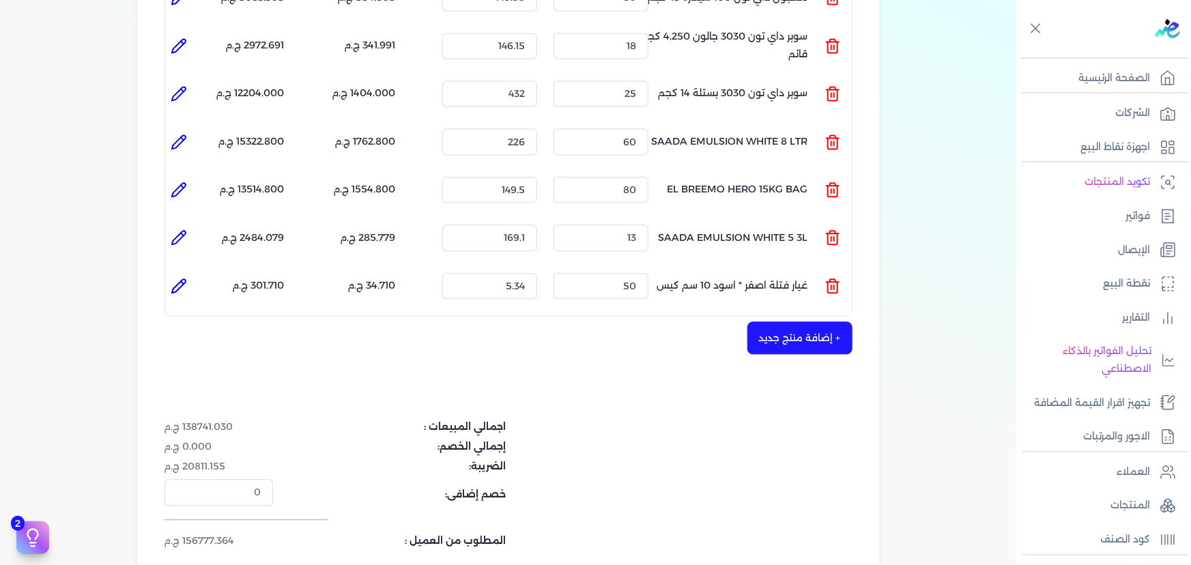
scroll to position [1474, 0]
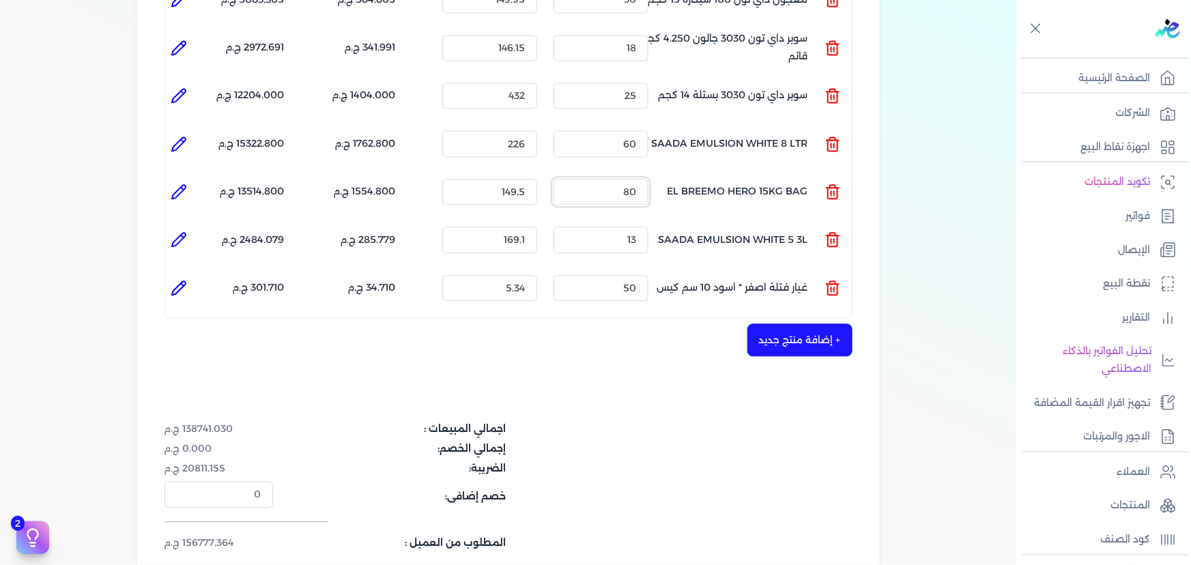
click at [635, 179] on input "80" at bounding box center [600, 192] width 95 height 26
click at [690, 463] on div "اجمالي المبيعات : 137246.030 ج.م إجمالي الخصم: 0.000 ج.م الضريبة: 20586.905 ج.م…" at bounding box center [508, 486] width 688 height 128
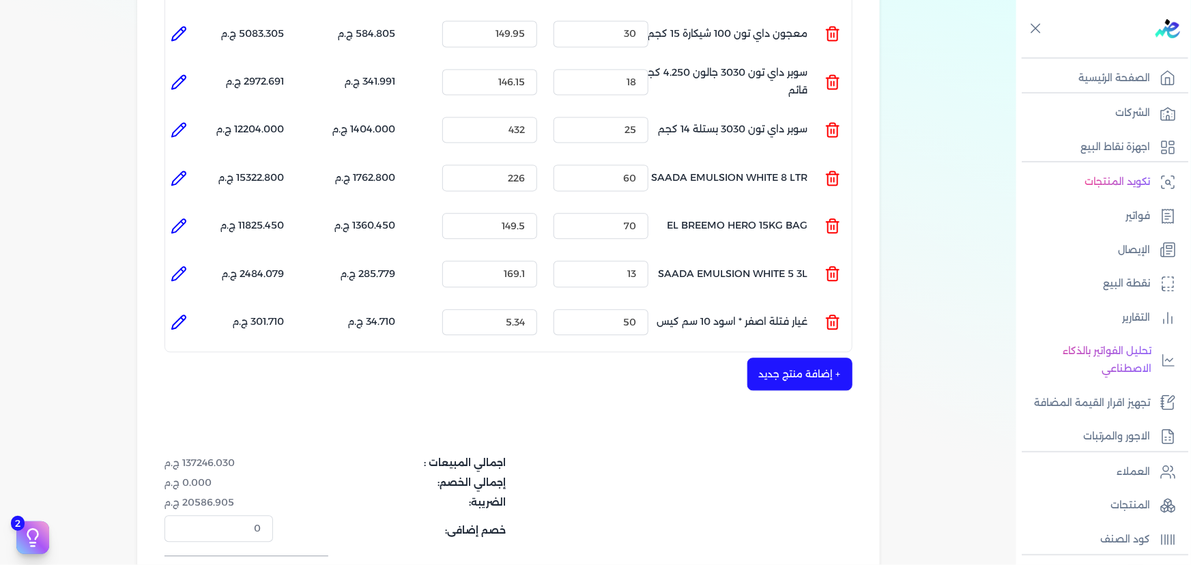
scroll to position [1412, 0]
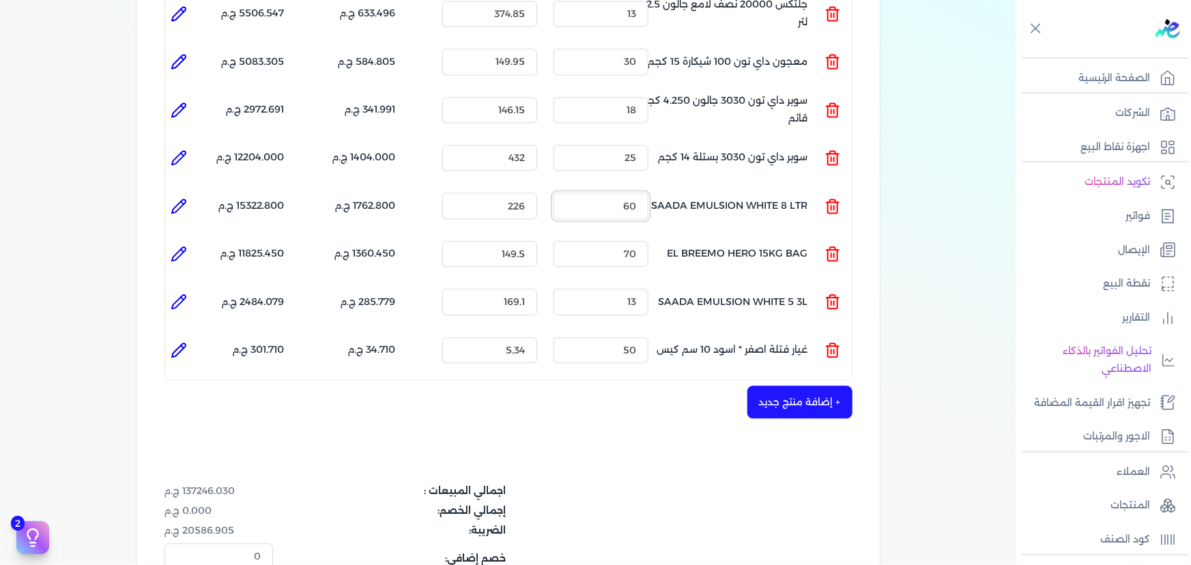
click at [632, 192] on input "60" at bounding box center [600, 205] width 95 height 26
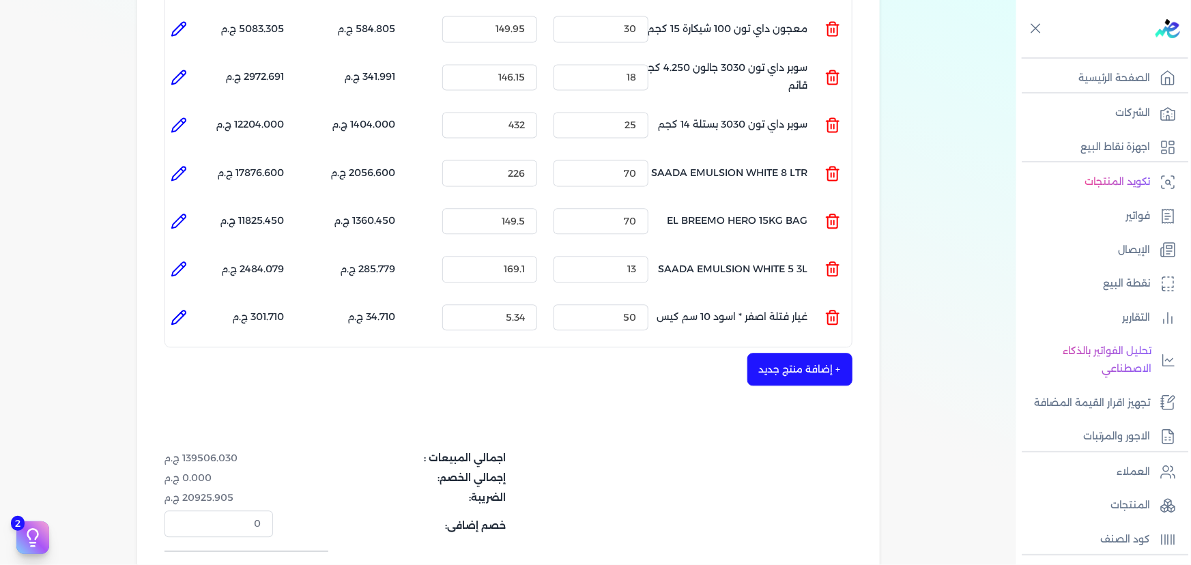
scroll to position [1474, 0]
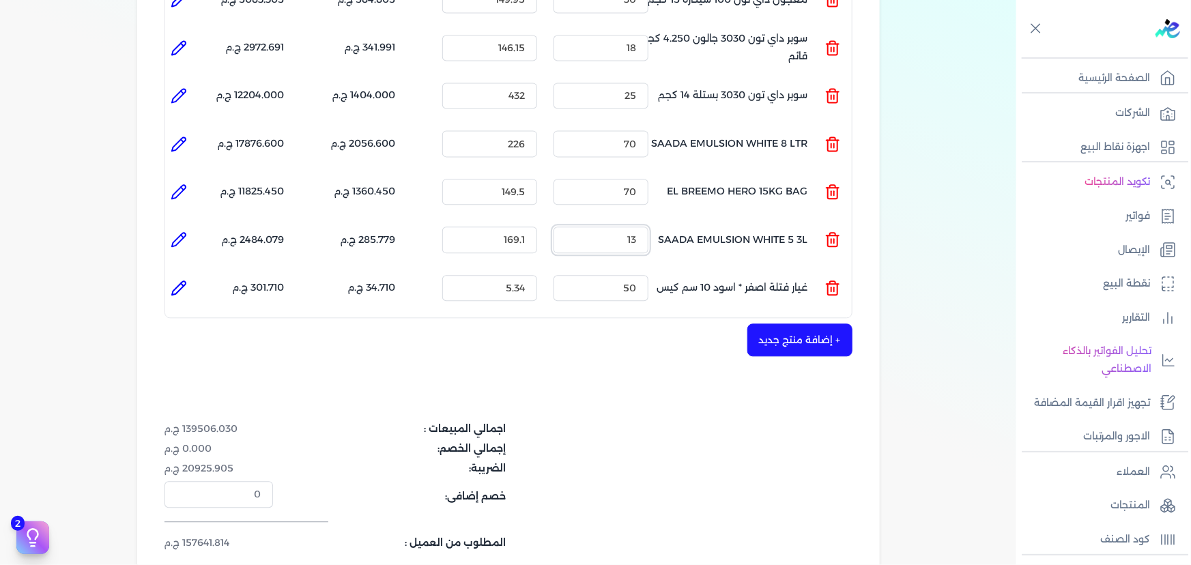
click at [634, 227] on input "13" at bounding box center [600, 240] width 95 height 26
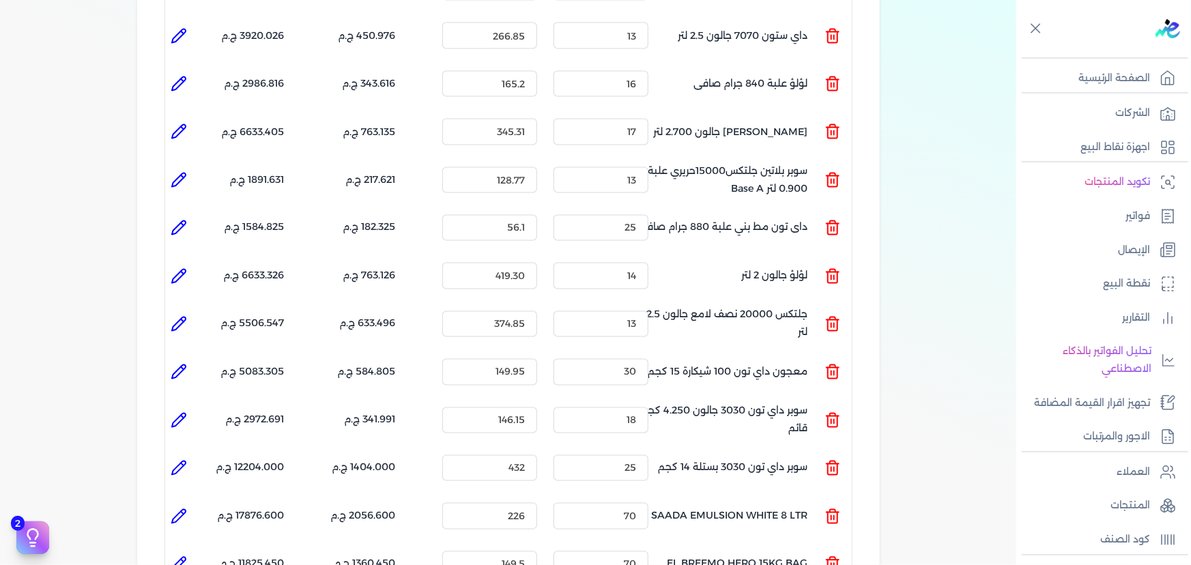
scroll to position [1103, 0]
click at [618, 454] on input "25" at bounding box center [600, 467] width 95 height 26
click at [619, 454] on input "25" at bounding box center [600, 467] width 95 height 26
click at [624, 454] on input "25" at bounding box center [600, 467] width 95 height 26
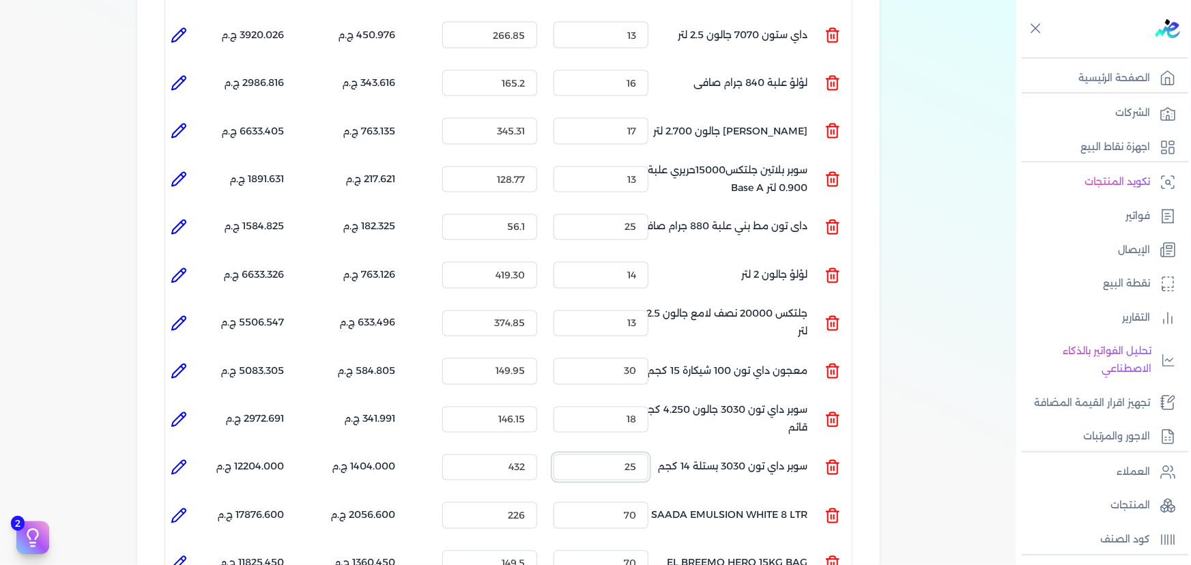
click at [624, 454] on input "25" at bounding box center [600, 467] width 95 height 26
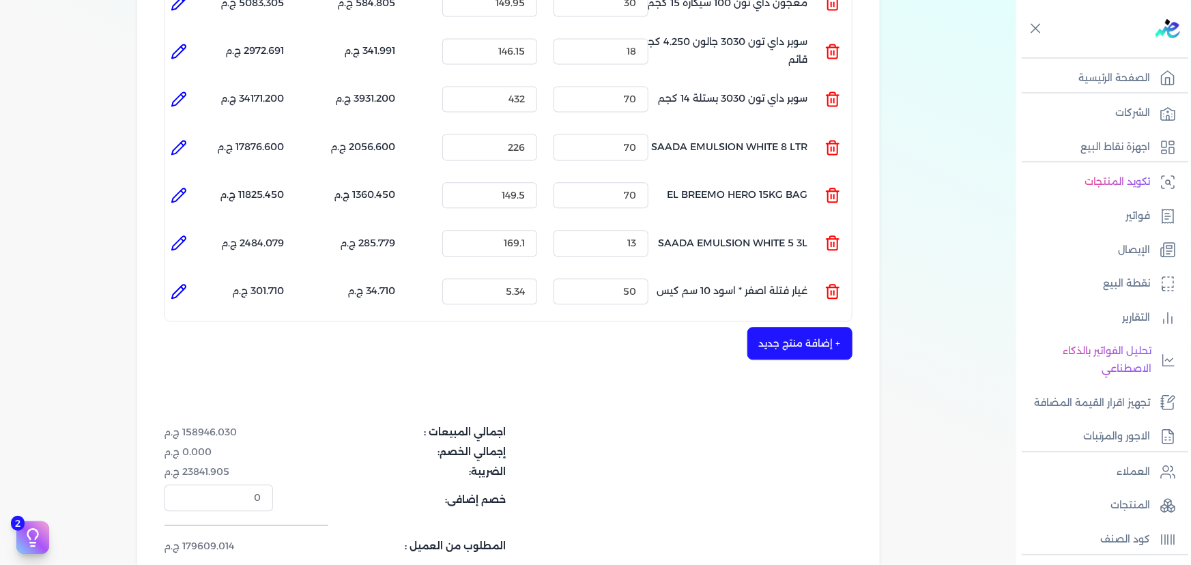
scroll to position [1474, 0]
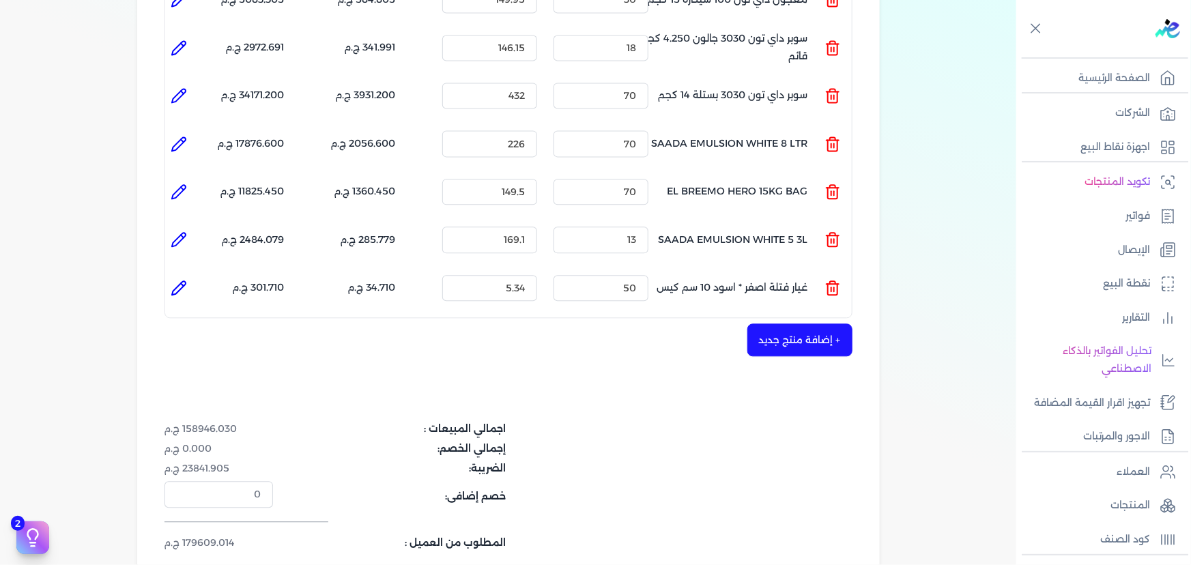
click at [794, 323] on button "+ إضافة منتج جديد" at bounding box center [799, 339] width 105 height 33
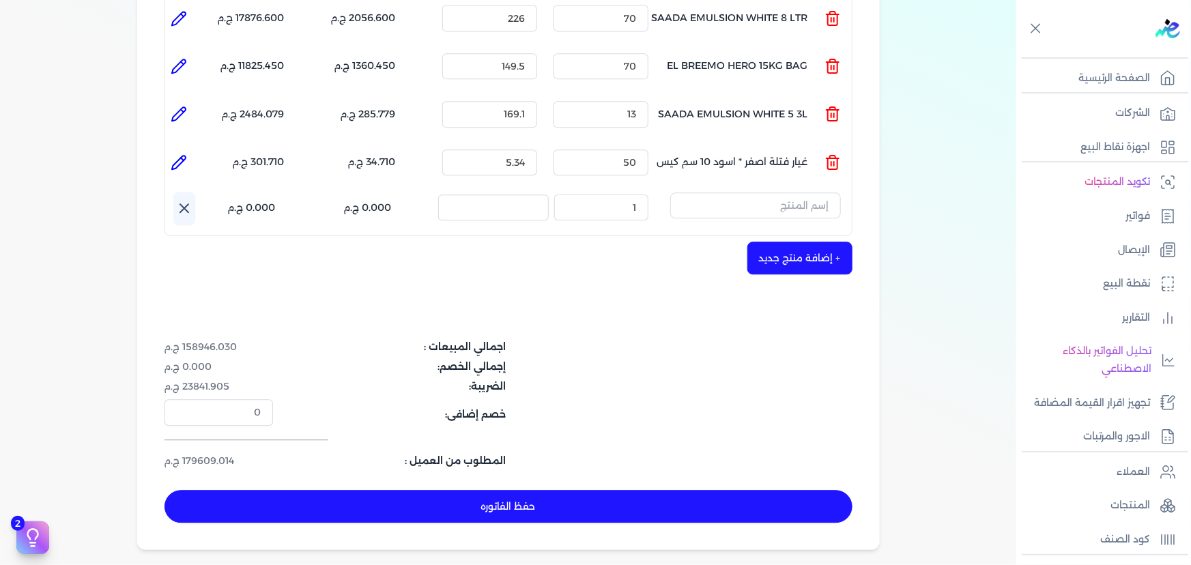
scroll to position [1599, 0]
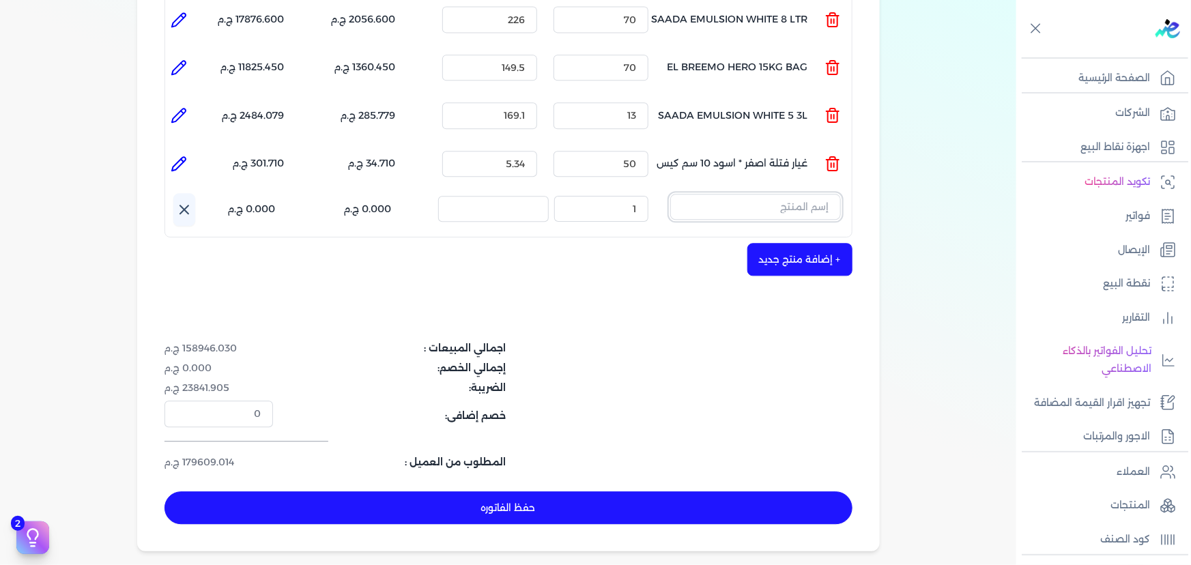
click at [786, 194] on input "text" at bounding box center [755, 207] width 171 height 26
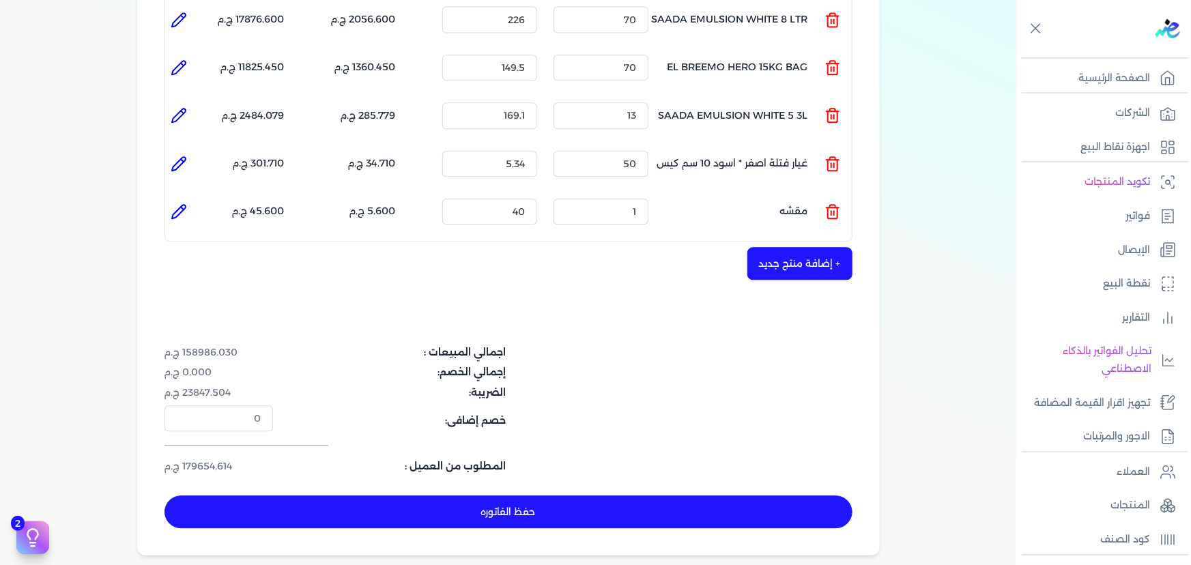
click at [831, 203] on icon at bounding box center [832, 211] width 16 height 16
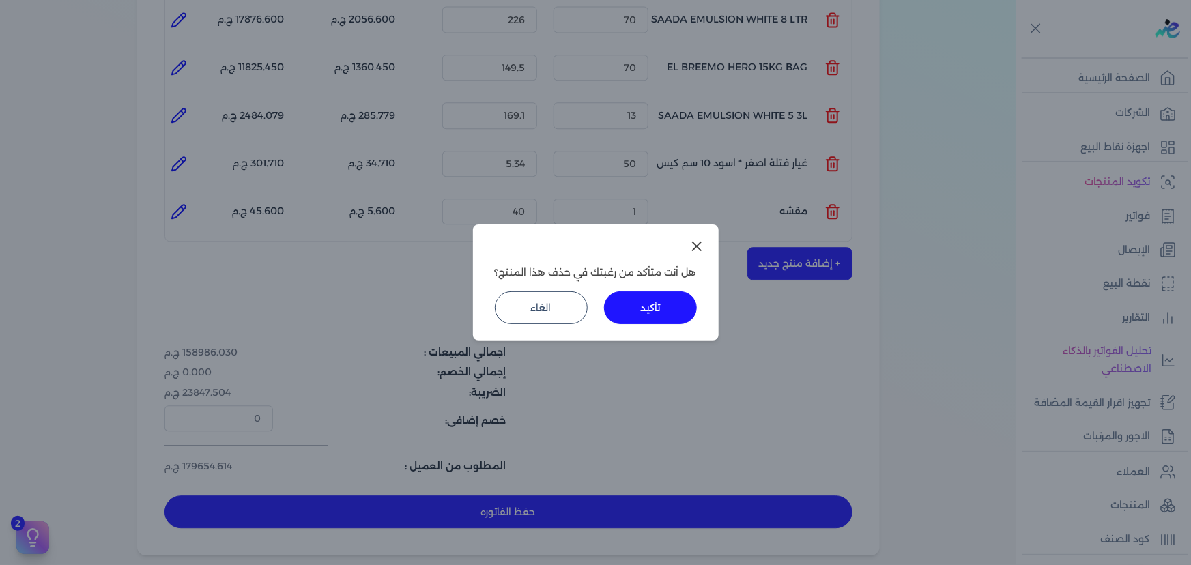
click at [653, 297] on button "تأكيد" at bounding box center [650, 307] width 93 height 33
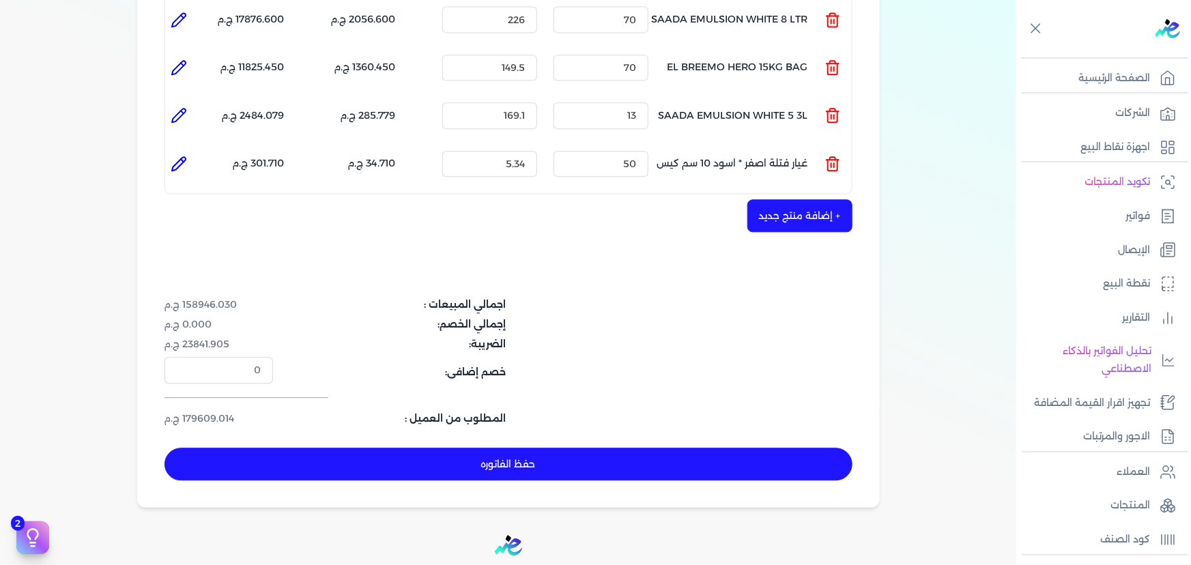
click at [809, 199] on button "+ إضافة منتج جديد" at bounding box center [799, 215] width 105 height 33
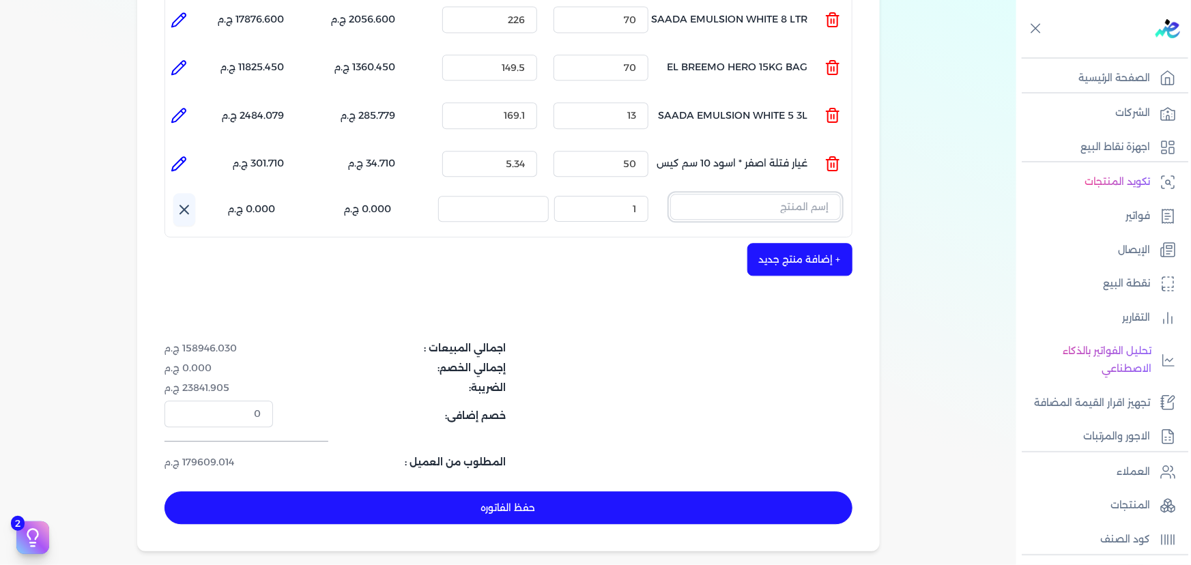
click at [815, 194] on input "text" at bounding box center [755, 207] width 171 height 26
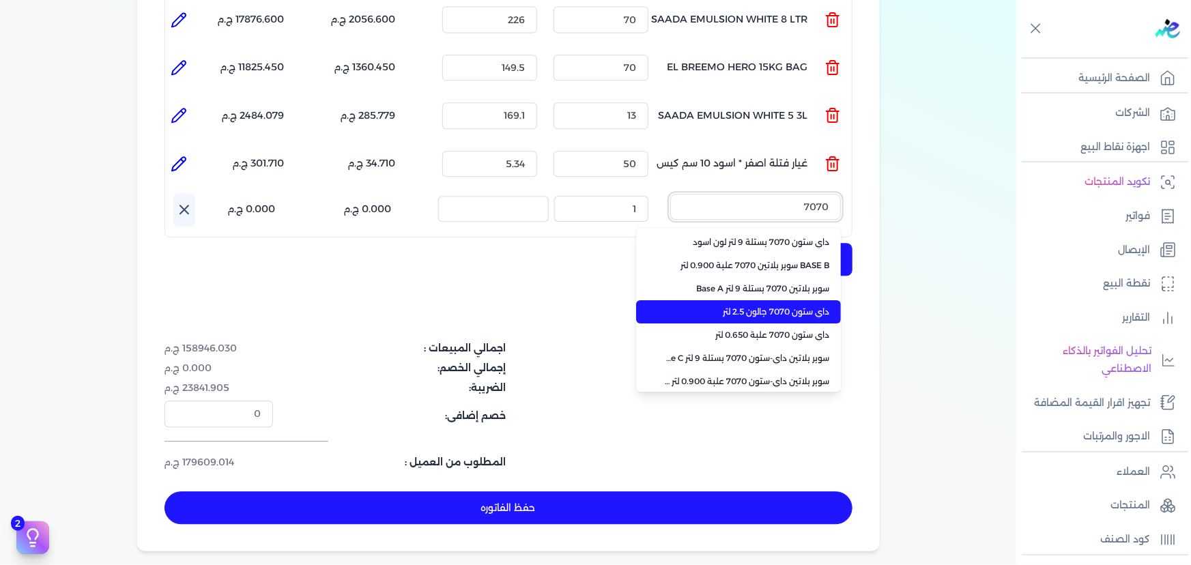
scroll to position [248, 0]
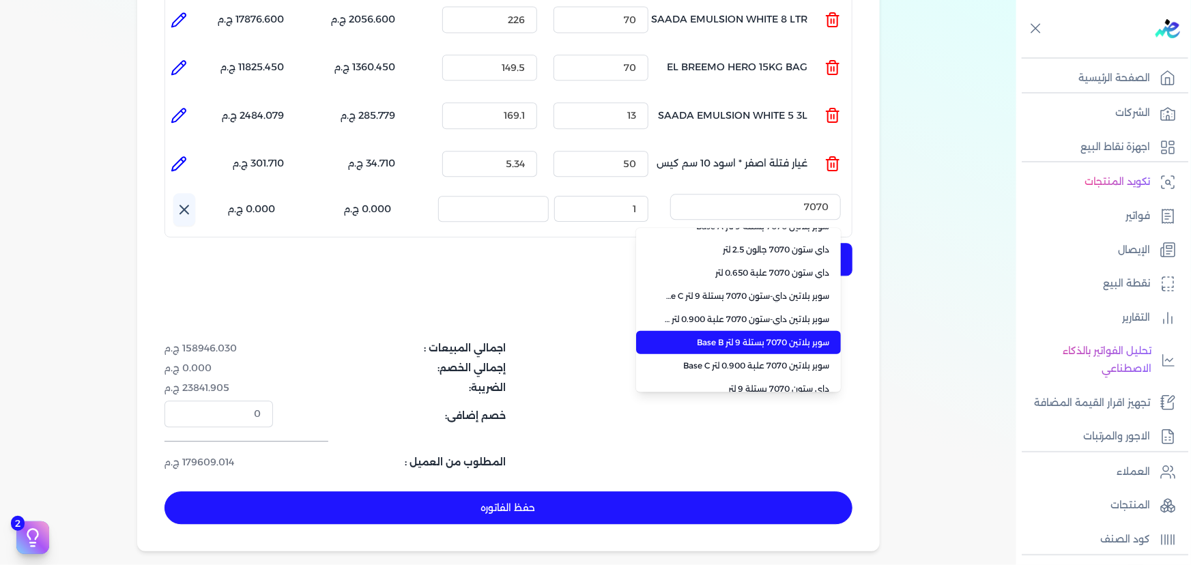
click at [794, 336] on span "سوبر بلاتين 7070 بستلة 9 لتر Base B" at bounding box center [746, 342] width 166 height 12
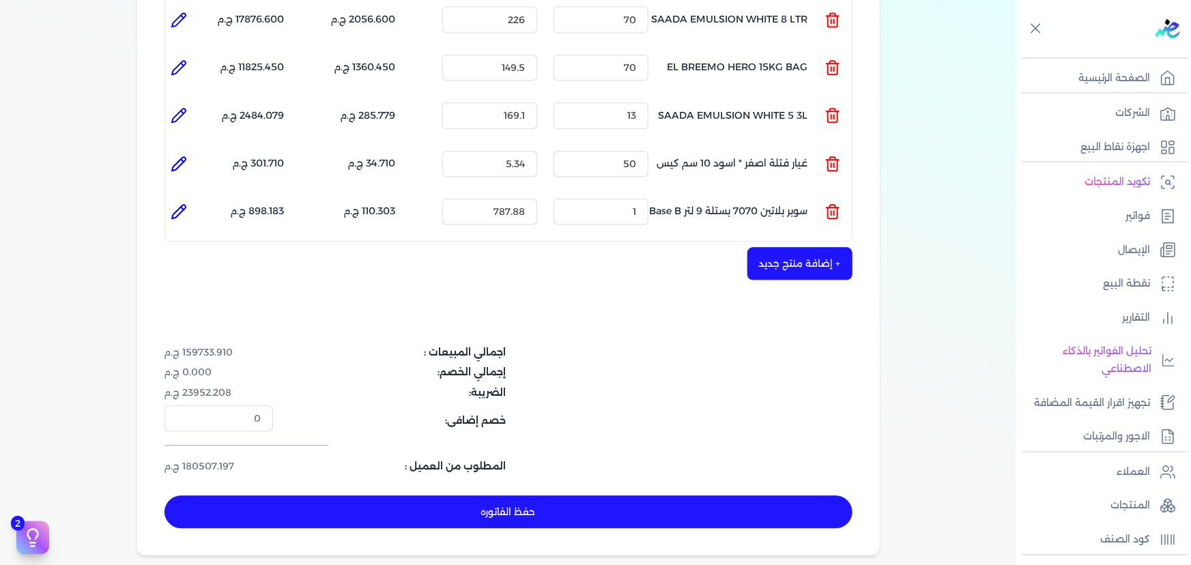
click at [838, 203] on icon at bounding box center [832, 211] width 16 height 16
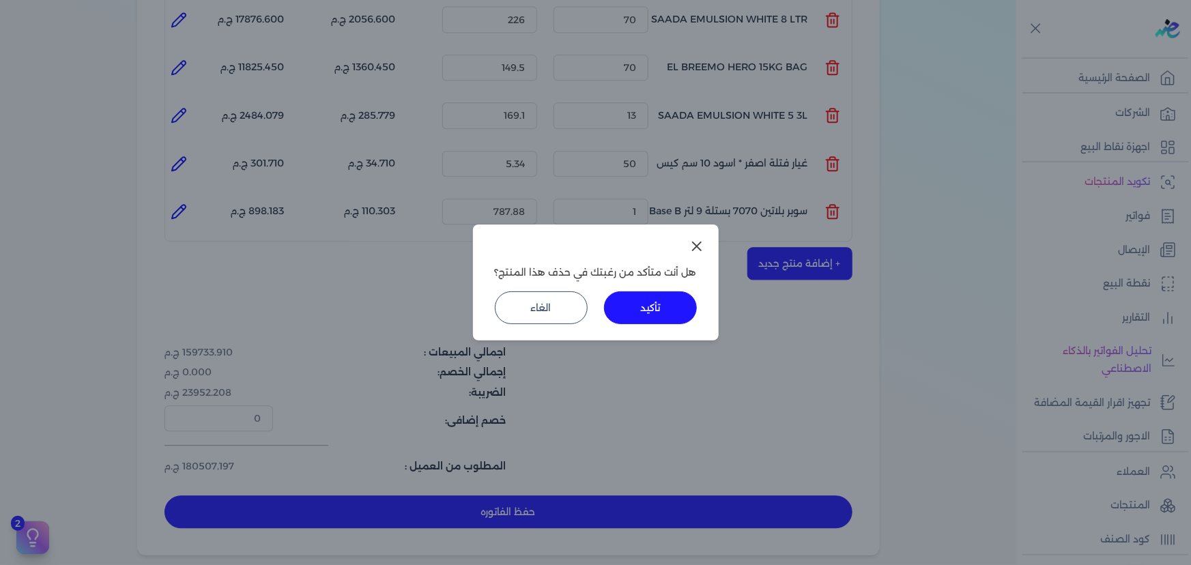
drag, startPoint x: 643, startPoint y: 310, endPoint x: 756, endPoint y: 257, distance: 124.5
click at [644, 310] on button "تأكيد" at bounding box center [650, 307] width 93 height 33
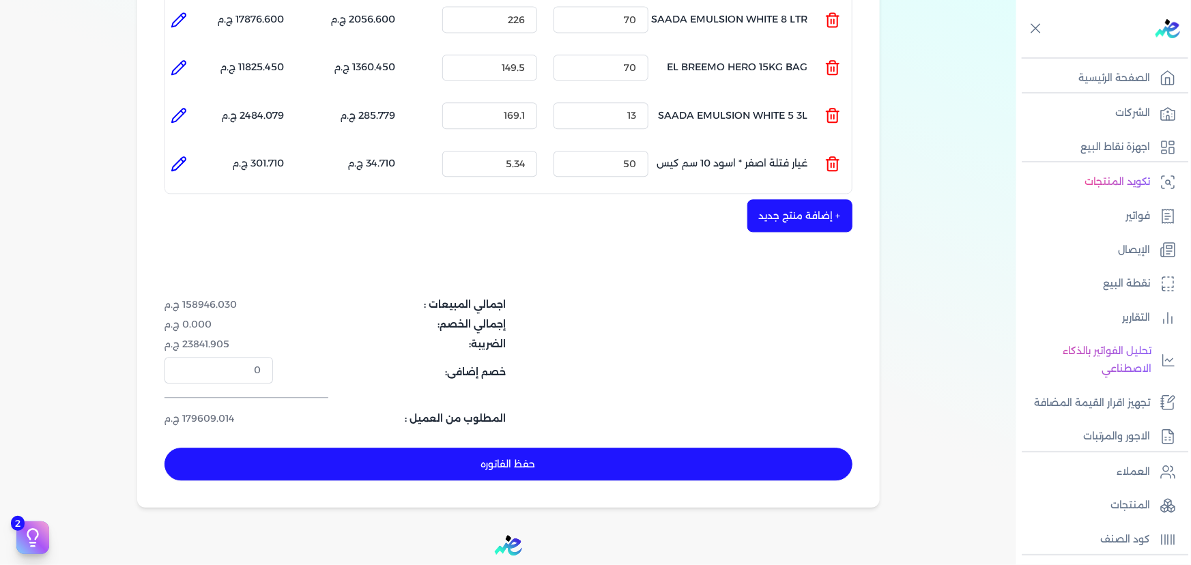
click at [810, 199] on button "+ إضافة منتج جديد" at bounding box center [799, 215] width 105 height 33
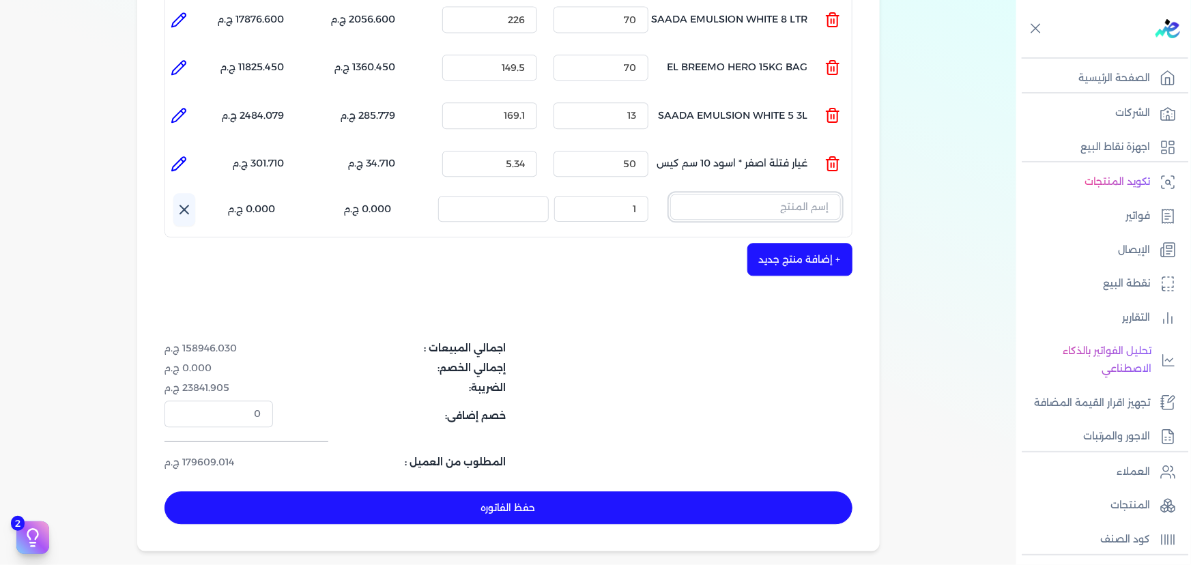
click at [808, 194] on input "text" at bounding box center [755, 207] width 171 height 26
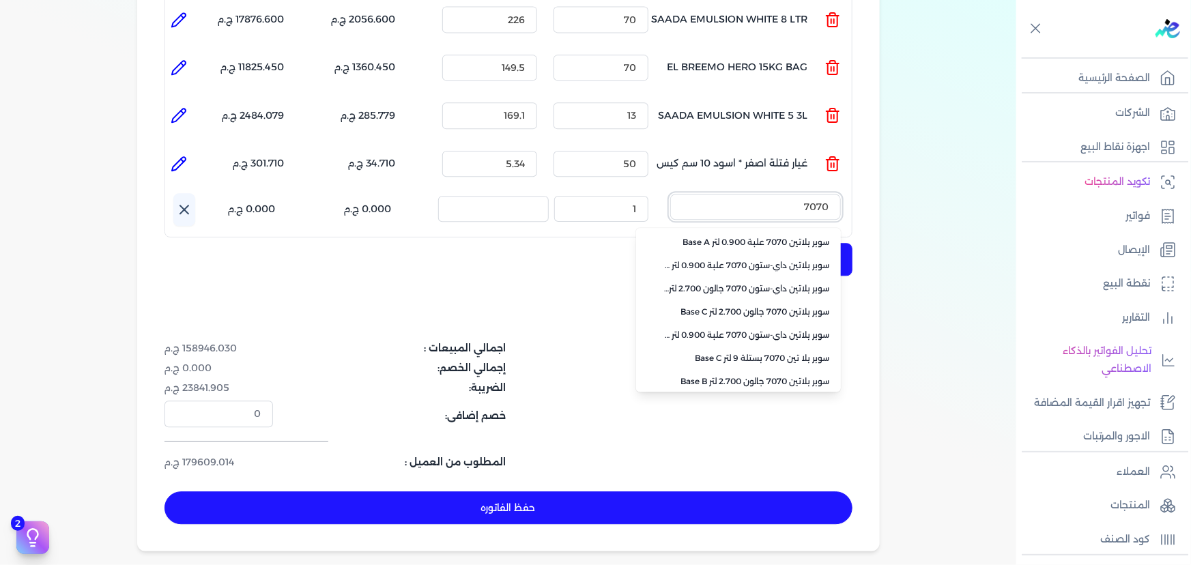
drag, startPoint x: 778, startPoint y: 183, endPoint x: 830, endPoint y: 180, distance: 51.9
click at [828, 194] on input "7070" at bounding box center [755, 207] width 171 height 26
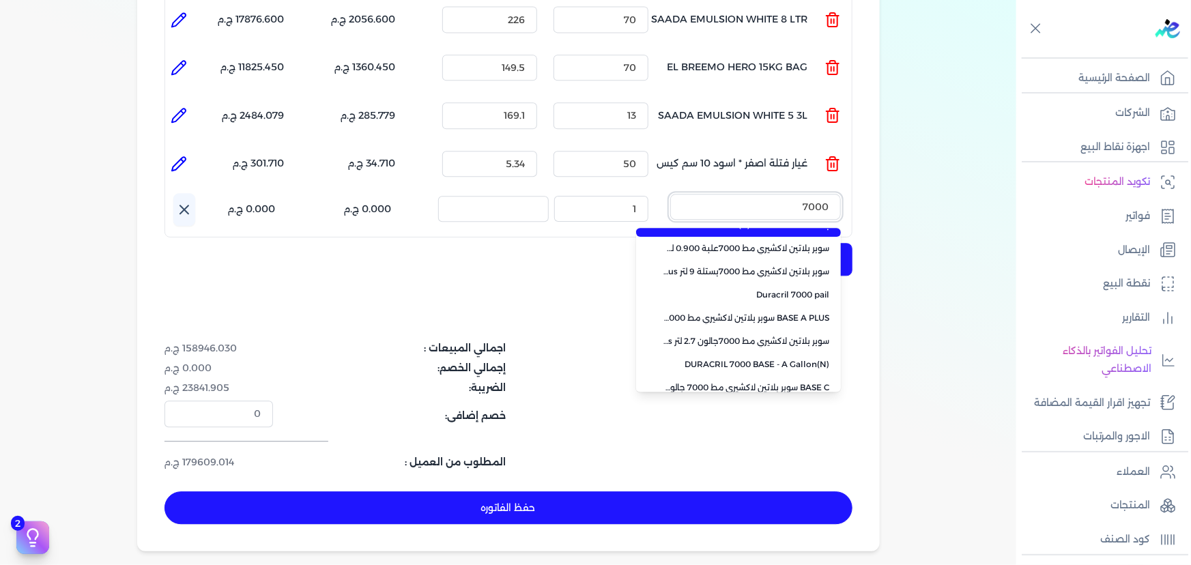
scroll to position [173, 0]
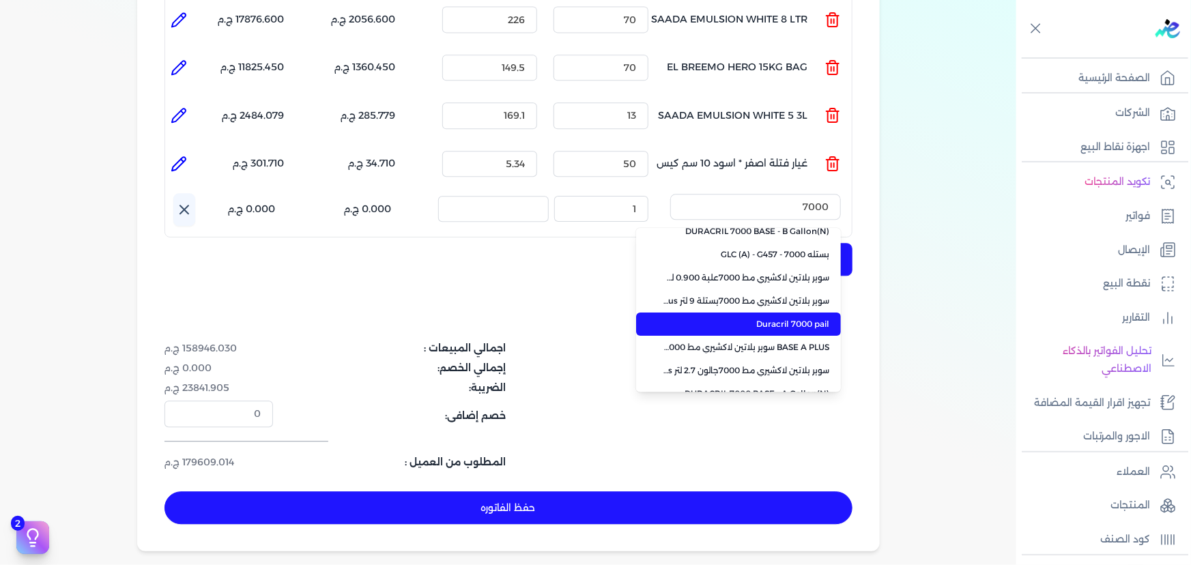
click at [808, 318] on span "Duracril 7000 pail" at bounding box center [746, 324] width 166 height 12
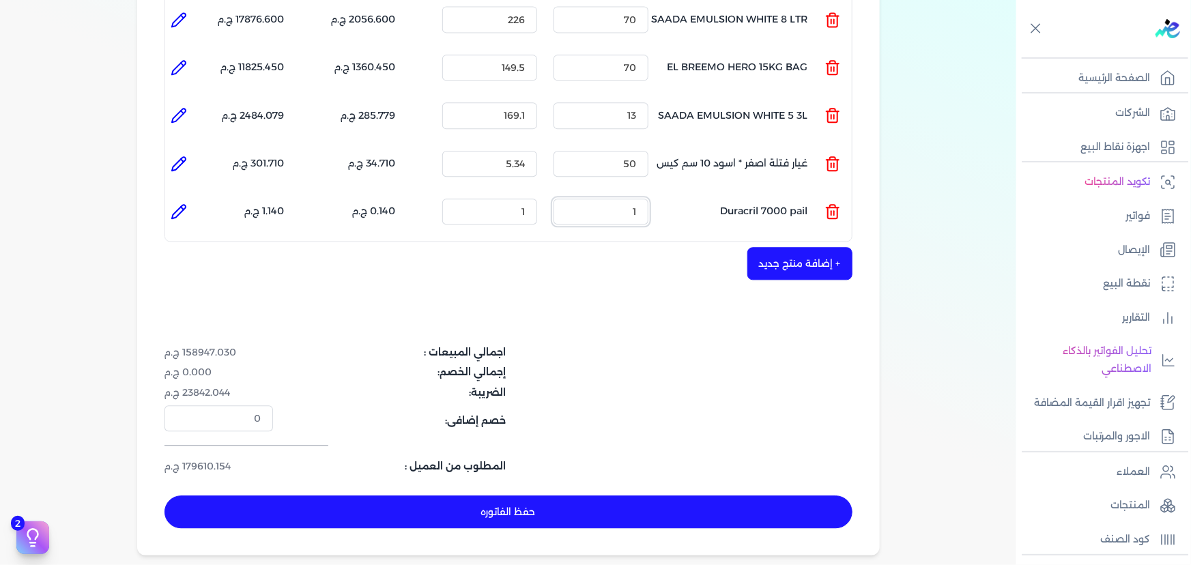
drag, startPoint x: 602, startPoint y: 185, endPoint x: 704, endPoint y: 186, distance: 102.3
click at [704, 193] on ul "المنتج : Duracril 7000 pail الكمية : 1 السعر : 1 الضريبه : 0.140 ج.م الإجمالي :…" at bounding box center [508, 211] width 686 height 37
click at [740, 193] on p "Duracril 7000 pail" at bounding box center [763, 211] width 87 height 37
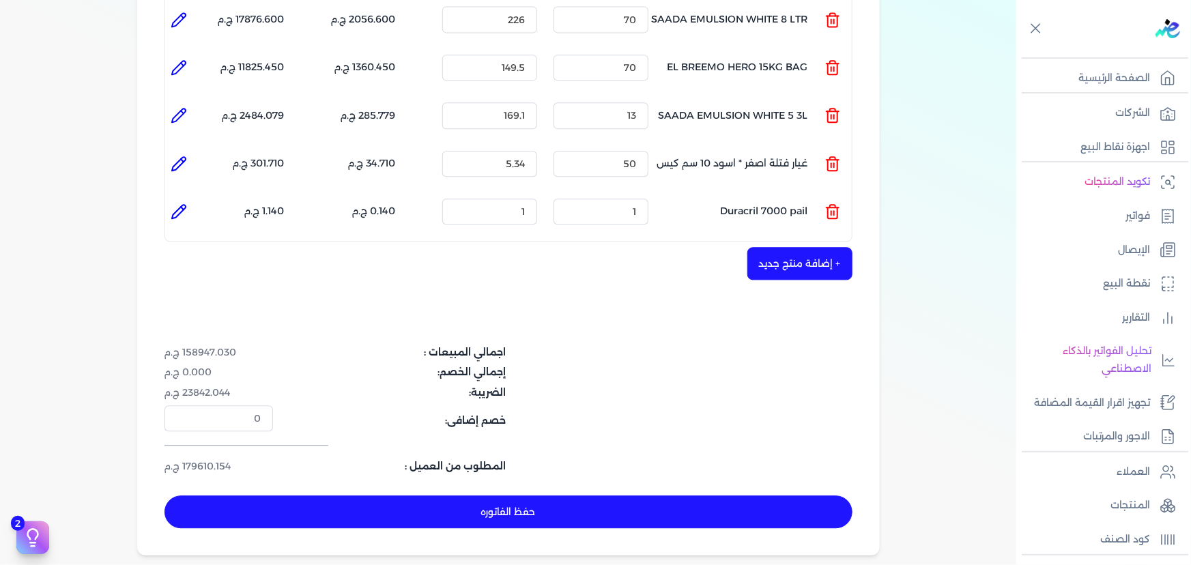
copy ul "Duracril 7000 pail الكمية :"
click at [834, 211] on line at bounding box center [834, 213] width 0 height 4
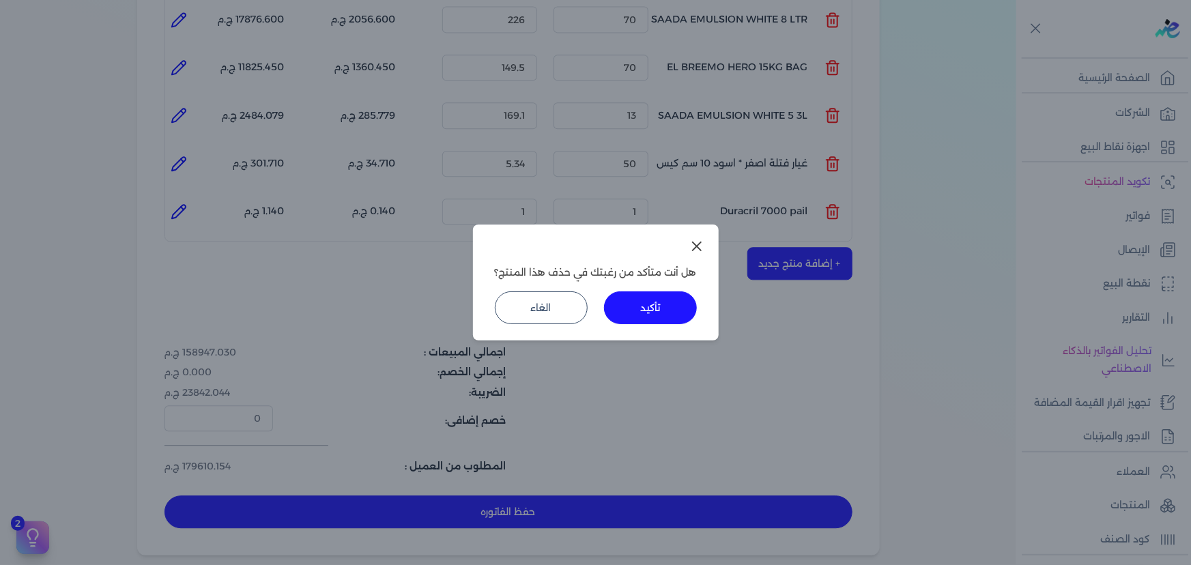
click at [671, 302] on button "تأكيد" at bounding box center [650, 307] width 93 height 33
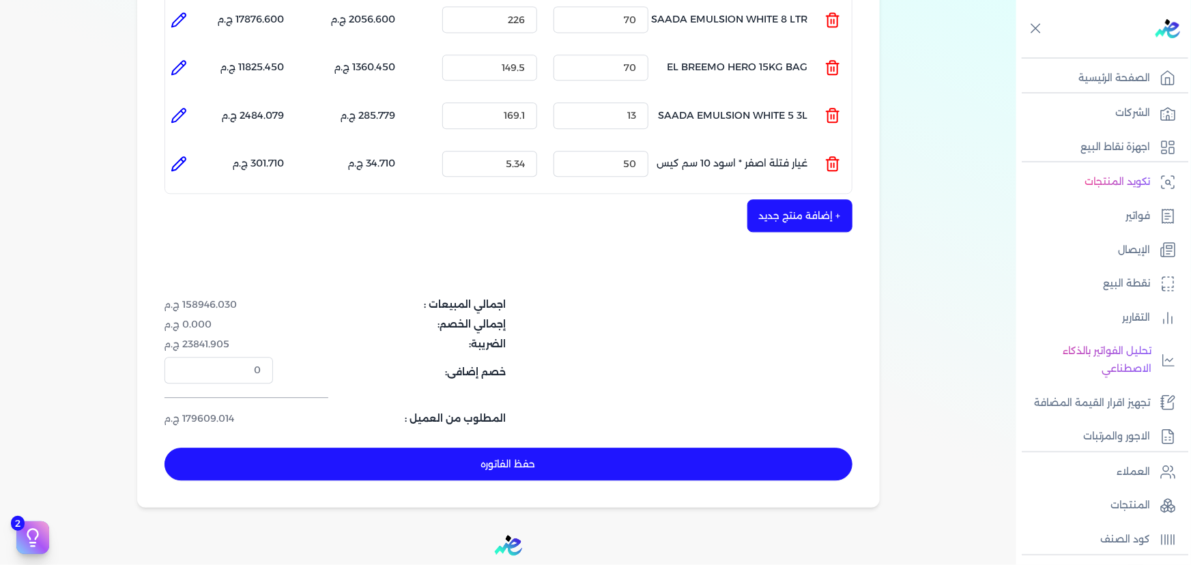
click at [791, 199] on button "+ إضافة منتج جديد" at bounding box center [799, 215] width 105 height 33
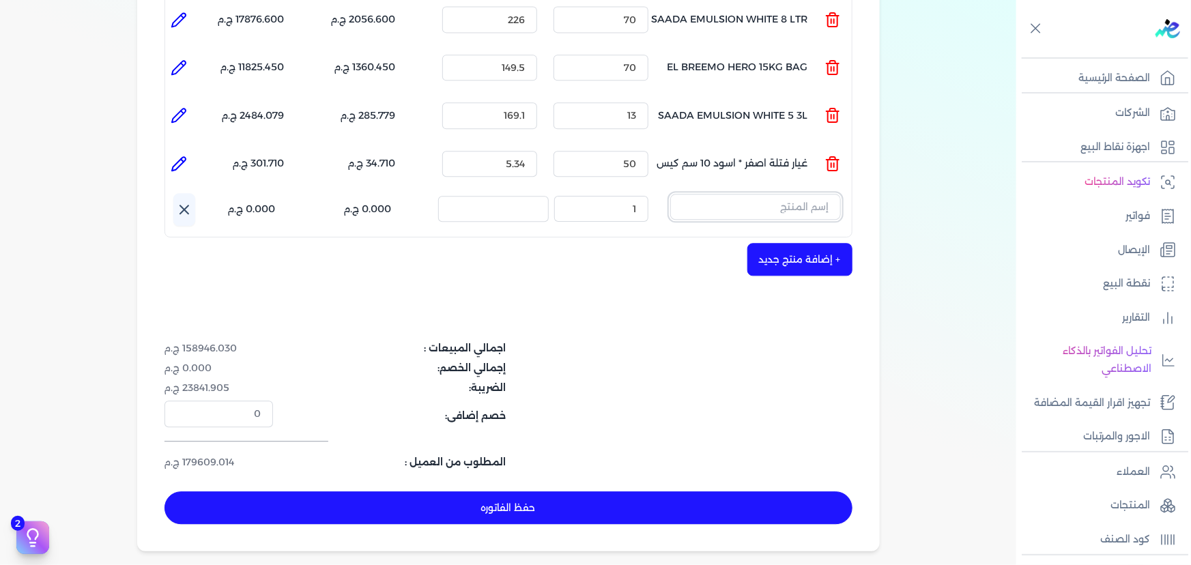
click at [785, 194] on input "text" at bounding box center [755, 207] width 171 height 26
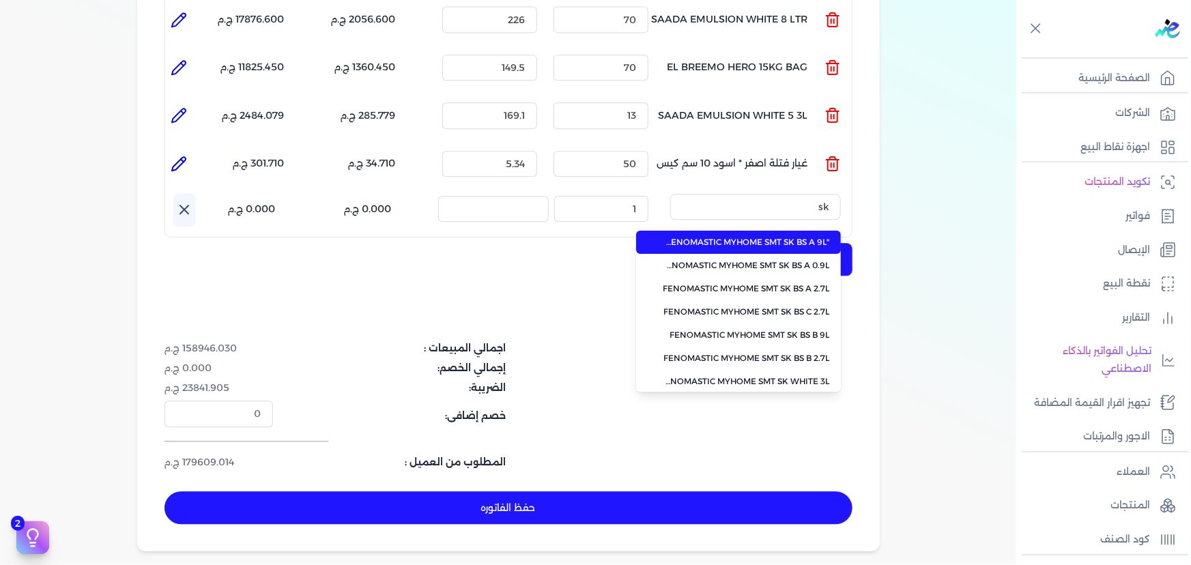
click at [803, 236] on span ""FENOMASTIC MYHOME SMT SK BS A 9L "" at bounding box center [746, 242] width 166 height 12
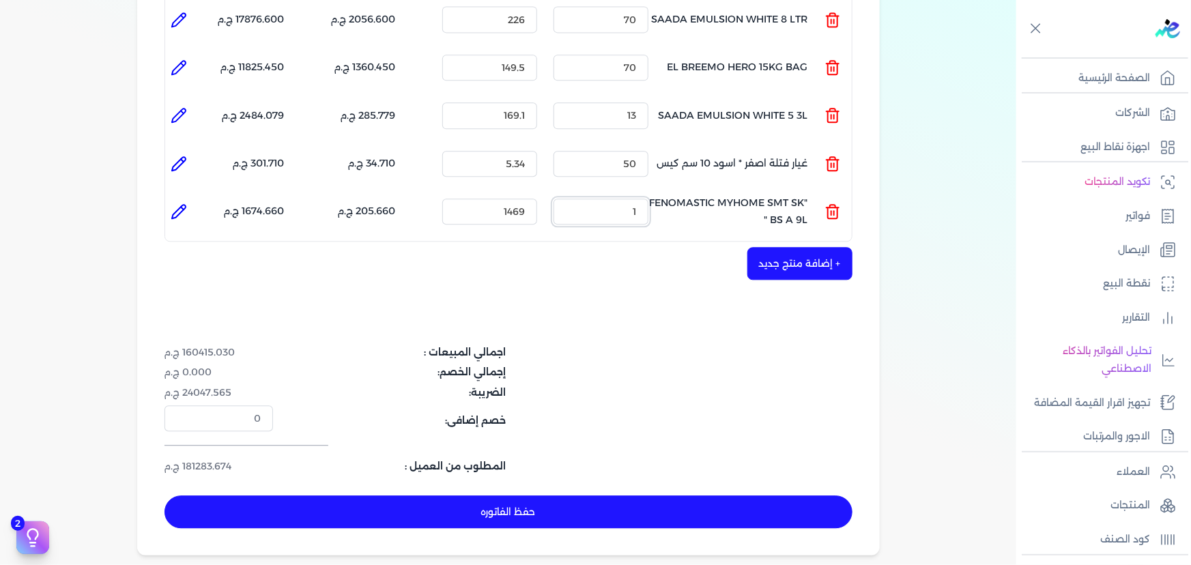
drag, startPoint x: 614, startPoint y: 179, endPoint x: 660, endPoint y: 190, distance: 46.8
click at [659, 193] on ul "المنتج : "FENOMASTIC MYHOME SMT SK BS A 9L " الكمية : 1 السعر : 1469 الضريبه : …" at bounding box center [508, 211] width 686 height 37
drag, startPoint x: 619, startPoint y: 185, endPoint x: 640, endPoint y: 186, distance: 20.5
click at [640, 199] on input "20" at bounding box center [600, 212] width 95 height 26
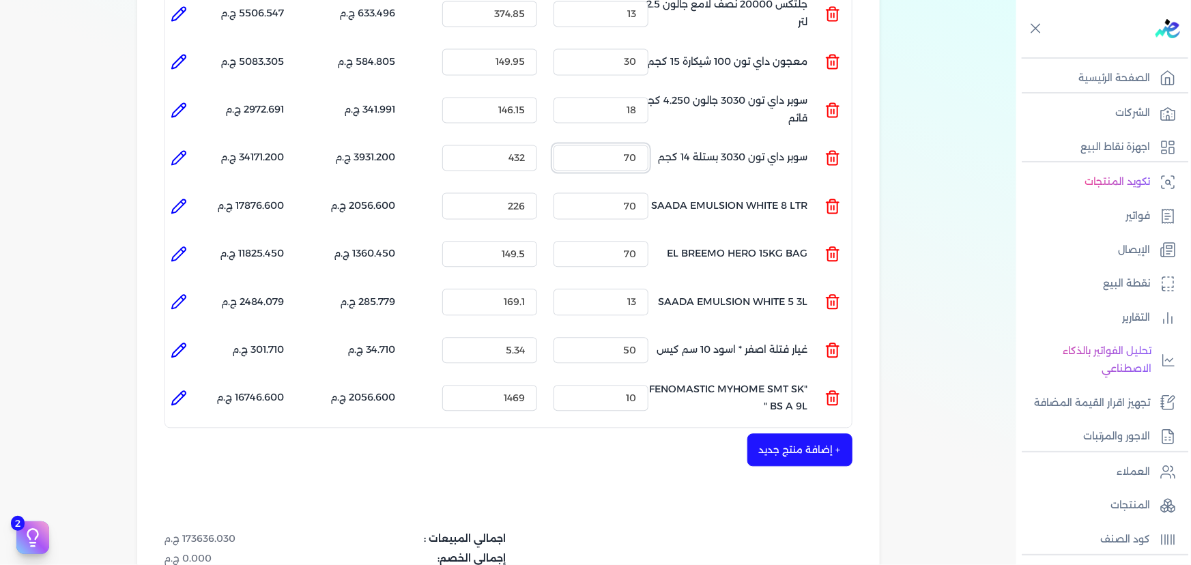
drag, startPoint x: 619, startPoint y: 136, endPoint x: 669, endPoint y: 136, distance: 49.1
click at [669, 139] on ul "المنتج : سوبر داي تون 3030 بستلة 14 كجم الكمية : 70 السعر : 432 الضريبه : 3931.…" at bounding box center [508, 157] width 686 height 37
drag, startPoint x: 614, startPoint y: 83, endPoint x: 659, endPoint y: 82, distance: 45.0
click at [659, 91] on ul "المنتج : سوبر داي تون 3030 جالون 4.250 كجم قائم الكمية : 18 السعر : 146.15 الضر…" at bounding box center [508, 109] width 686 height 37
drag, startPoint x: 619, startPoint y: 375, endPoint x: 664, endPoint y: 376, distance: 45.0
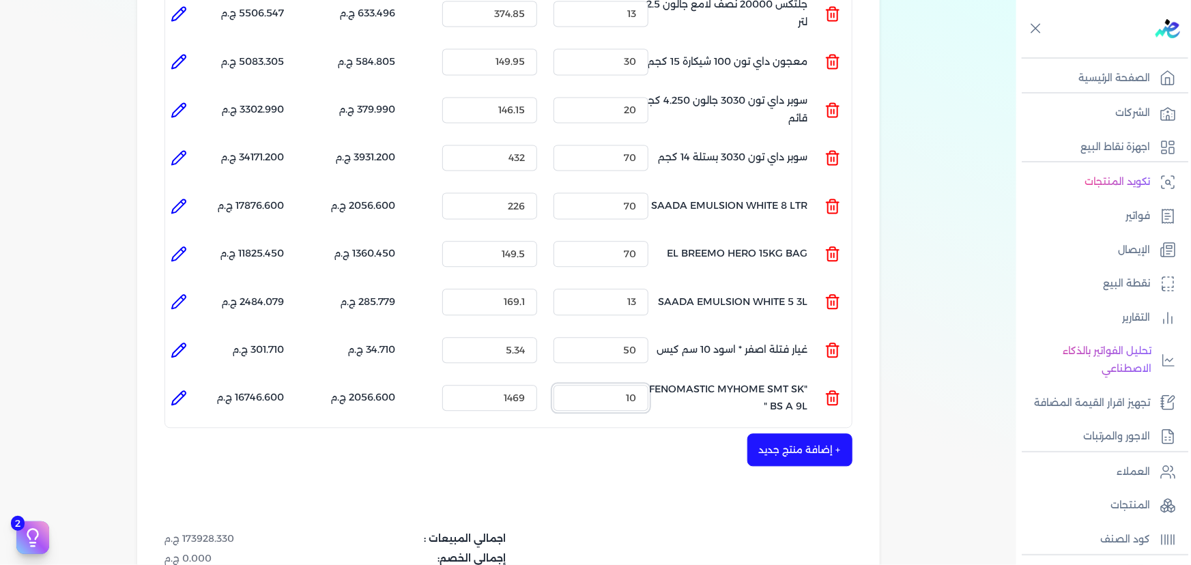
click at [660, 379] on ul "المنتج : "FENOMASTIC MYHOME SMT SK BS A 9L " الكمية : 10 السعر : 1469 الضريبه :…" at bounding box center [508, 397] width 686 height 37
drag, startPoint x: 613, startPoint y: 373, endPoint x: 647, endPoint y: 370, distance: 33.5
click at [647, 385] on input "12" at bounding box center [600, 398] width 95 height 26
drag, startPoint x: 625, startPoint y: 278, endPoint x: 643, endPoint y: 277, distance: 18.5
click at [643, 289] on input "13" at bounding box center [600, 302] width 95 height 26
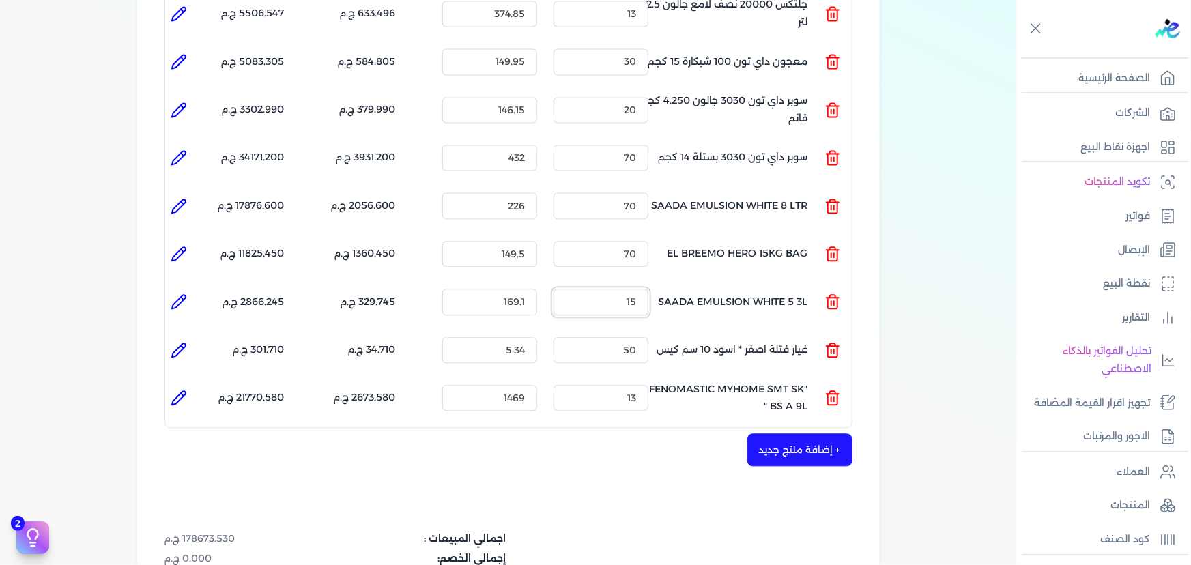
drag, startPoint x: 624, startPoint y: 278, endPoint x: 648, endPoint y: 280, distance: 23.9
click at [648, 289] on input "15" at bounding box center [600, 302] width 95 height 26
drag, startPoint x: 607, startPoint y: 272, endPoint x: 639, endPoint y: 269, distance: 32.9
click at [638, 289] on input "16" at bounding box center [600, 302] width 95 height 26
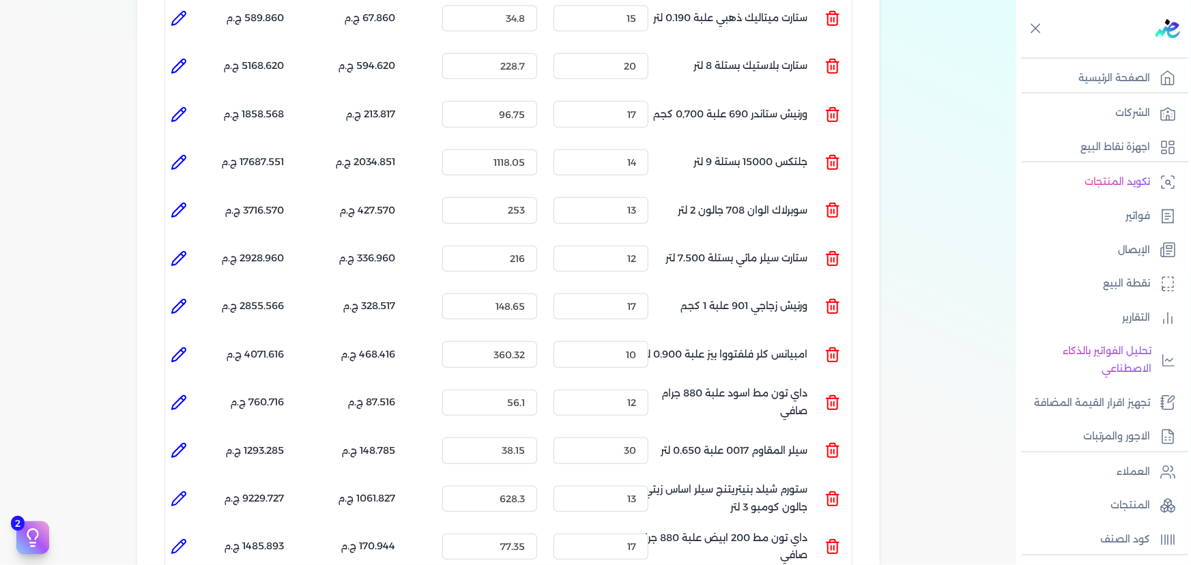
scroll to position [420, 0]
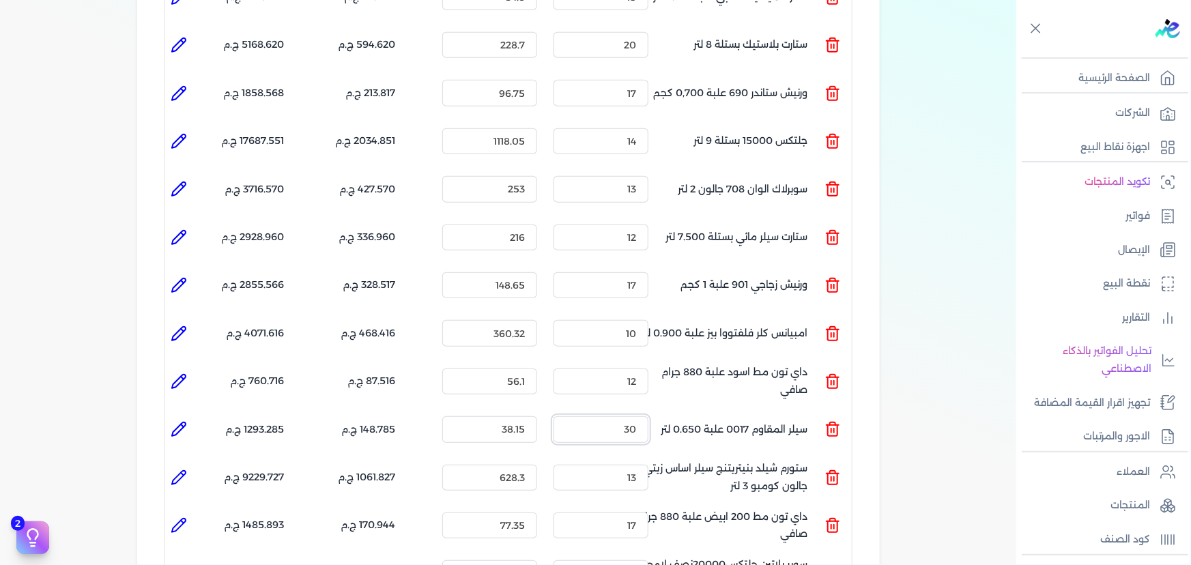
drag, startPoint x: 613, startPoint y: 409, endPoint x: 684, endPoint y: 408, distance: 71.7
click at [684, 411] on ul "المنتج : سيلر المقاوم 0017 علبة 0.650 لتر الكمية : 30 السعر : 38.15 الضريبه : 1…" at bounding box center [508, 429] width 686 height 37
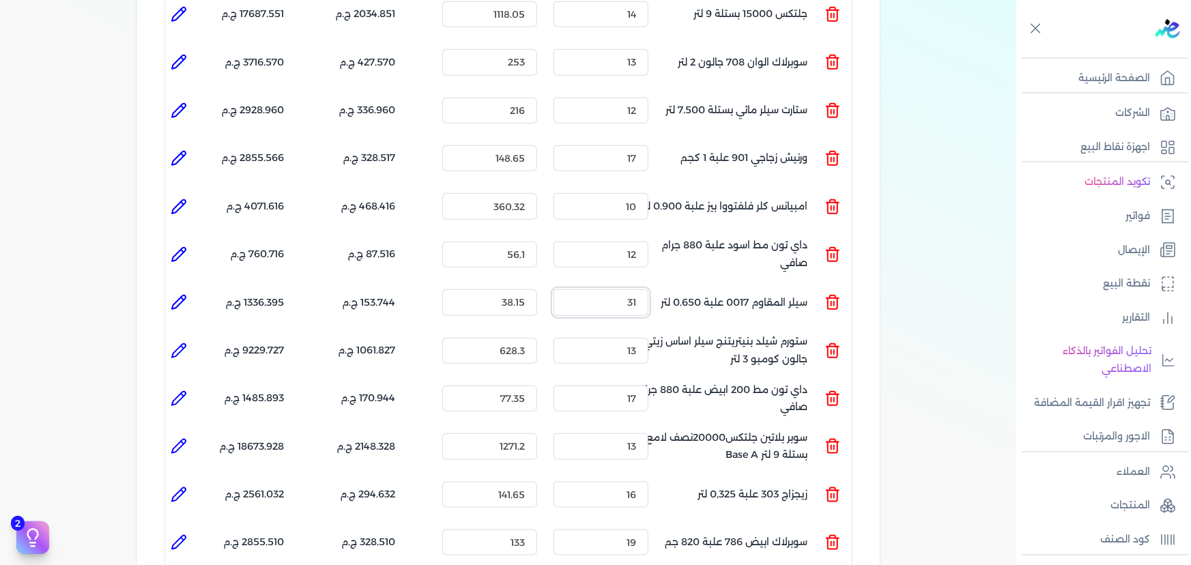
scroll to position [544, 0]
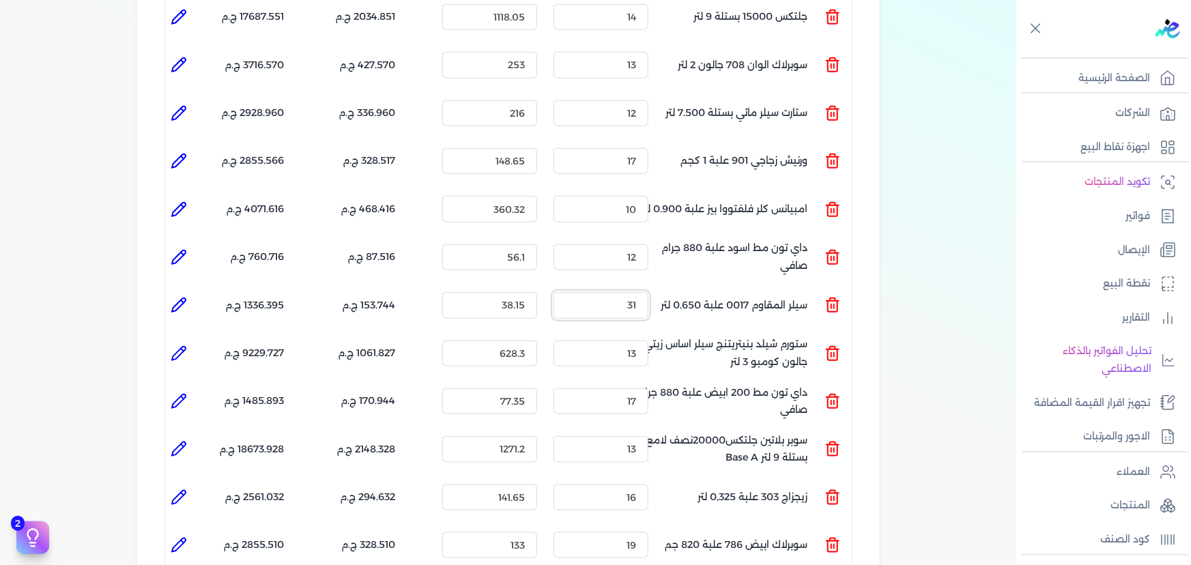
drag, startPoint x: 627, startPoint y: 280, endPoint x: 643, endPoint y: 279, distance: 16.4
click at [643, 292] on input "31" at bounding box center [600, 305] width 95 height 26
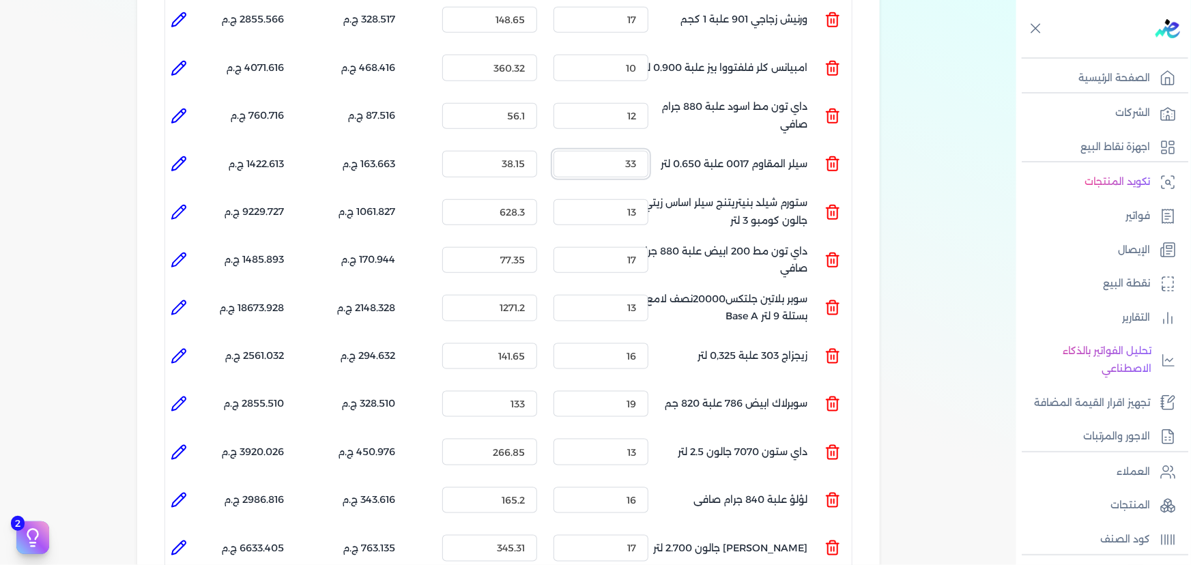
scroll to position [607, 0]
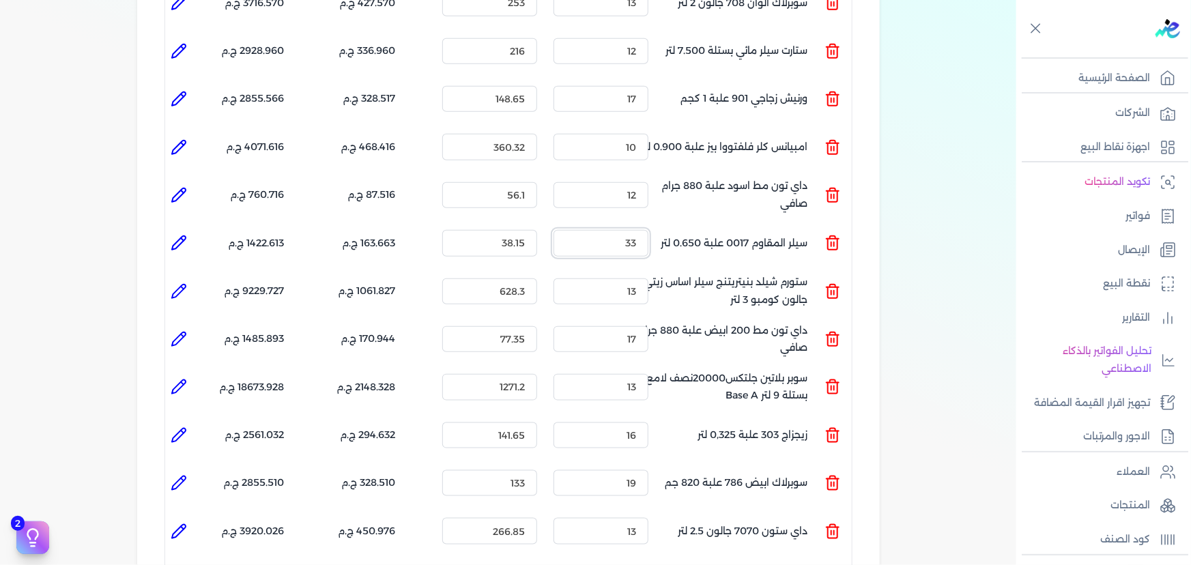
drag, startPoint x: 615, startPoint y: 223, endPoint x: 673, endPoint y: 216, distance: 58.4
click at [671, 224] on ul "المنتج : سيلر المقاوم 0017 علبة 0.650 لتر الكمية : 33 السعر : 38.15 الضريبه : 1…" at bounding box center [508, 242] width 686 height 37
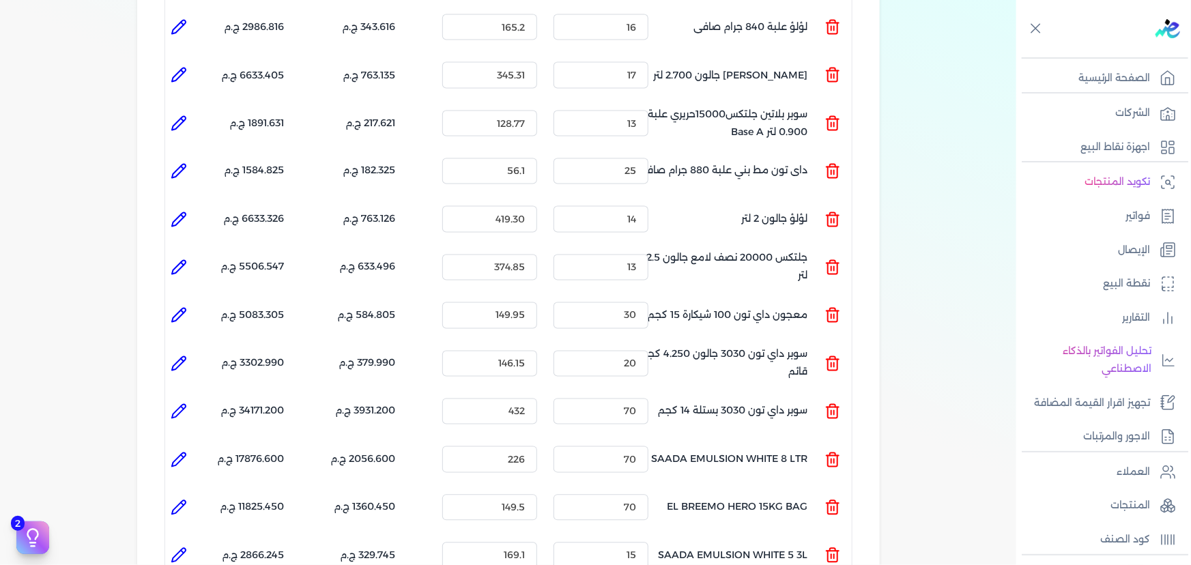
scroll to position [1351, 0]
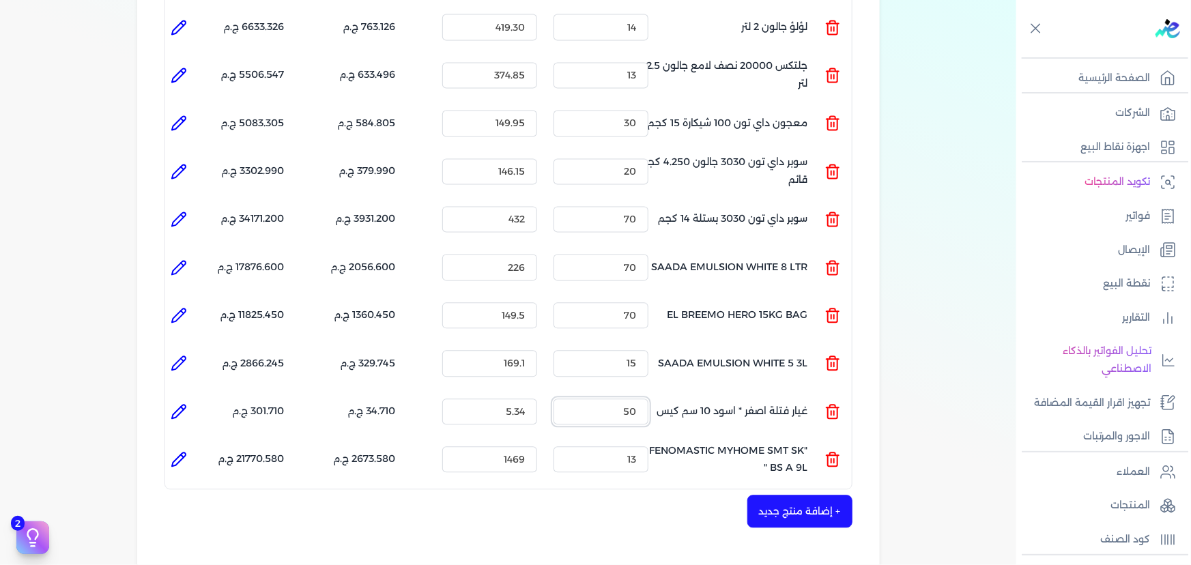
drag, startPoint x: 609, startPoint y: 390, endPoint x: 658, endPoint y: 385, distance: 49.4
click at [658, 393] on ul "المنتج : غيار فتلة اصفر * اسود 10 سم كيس الكمية : 50 السعر : 5.34 الضريبه : 34.…" at bounding box center [508, 411] width 686 height 37
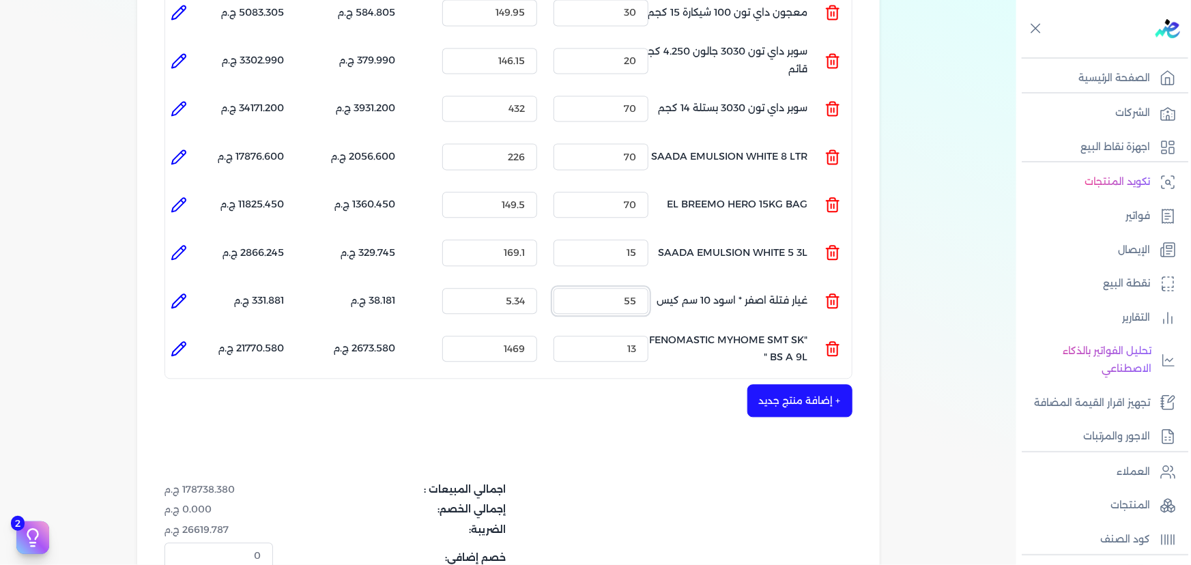
scroll to position [1599, 0]
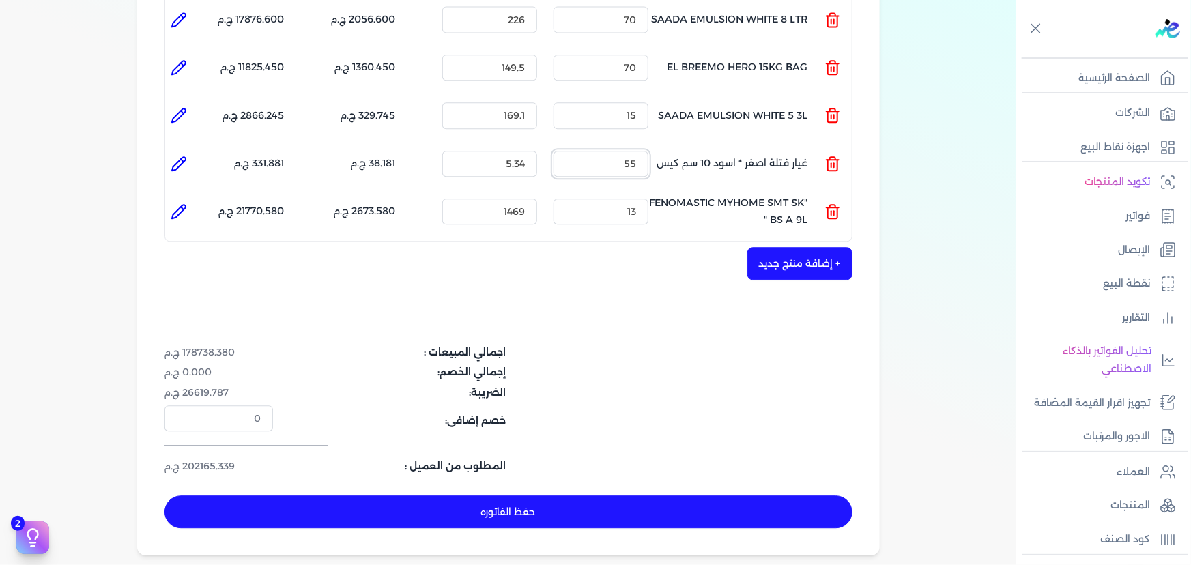
drag, startPoint x: 613, startPoint y: 143, endPoint x: 651, endPoint y: 145, distance: 38.3
click at [647, 151] on input "55" at bounding box center [600, 164] width 95 height 26
click at [632, 151] on input "70" at bounding box center [600, 164] width 95 height 26
drag, startPoint x: 611, startPoint y: 136, endPoint x: 677, endPoint y: 152, distance: 68.2
click at [675, 149] on ul "المنتج : غيار فتلة اصفر * اسود 10 سم كيس الكمية : 70 السعر : 5.34 الضريبه : 48.…" at bounding box center [508, 163] width 686 height 37
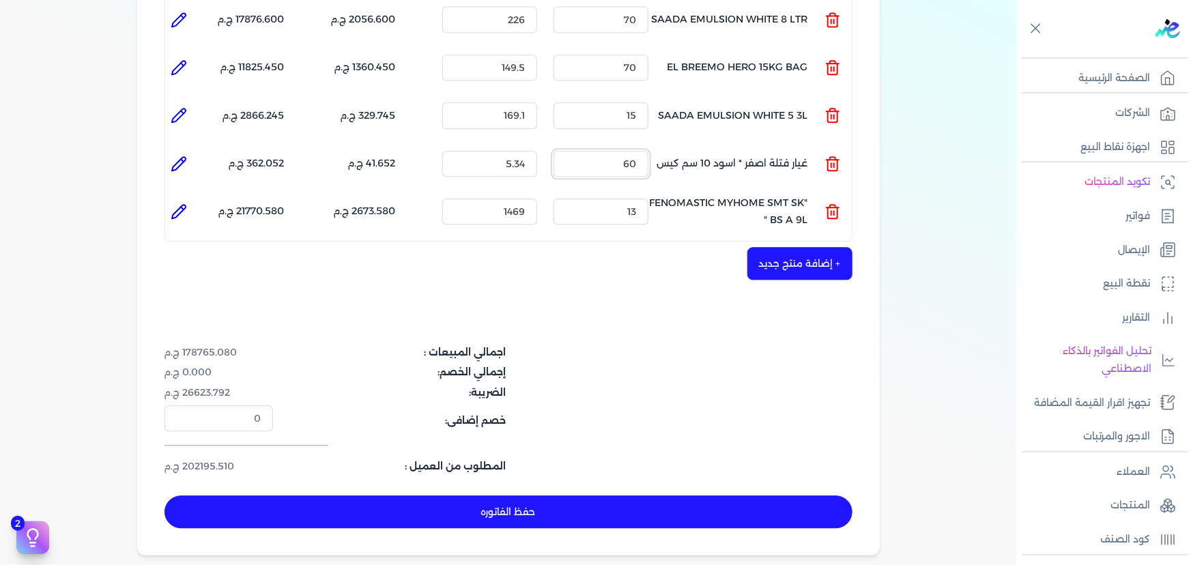
drag, startPoint x: 619, startPoint y: 138, endPoint x: 649, endPoint y: 138, distance: 29.3
click at [648, 151] on input "60" at bounding box center [600, 164] width 95 height 26
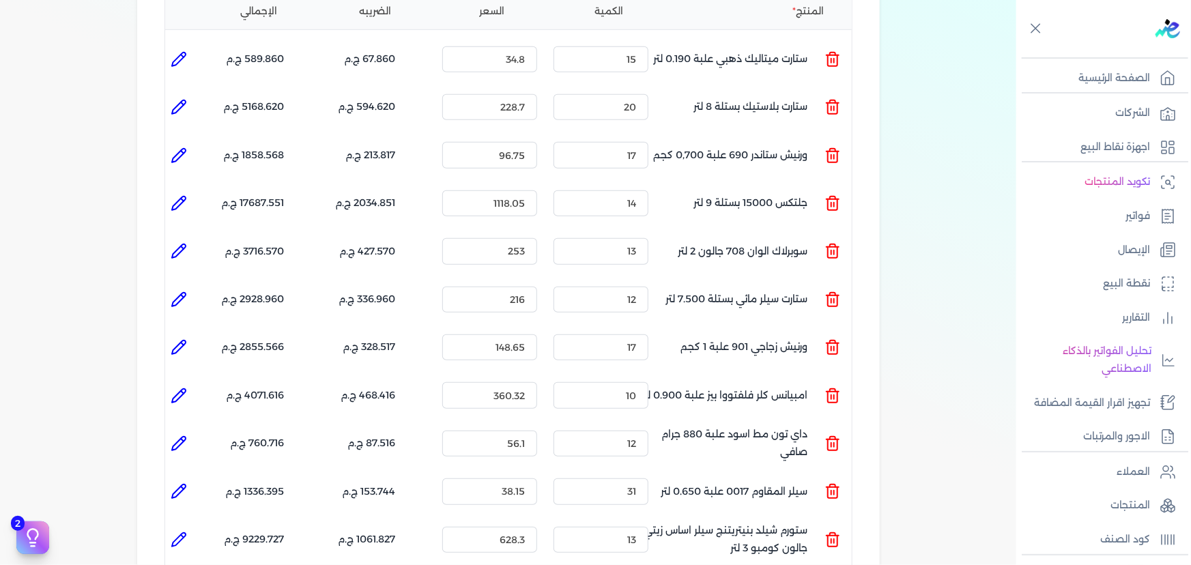
scroll to position [234, 0]
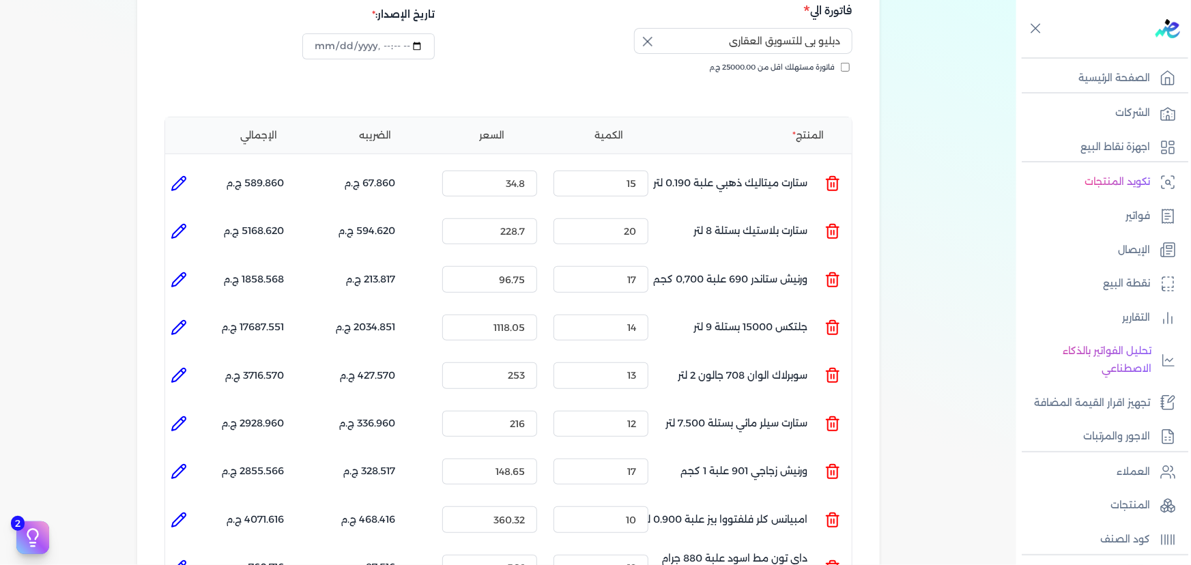
click at [186, 175] on icon at bounding box center [179, 183] width 16 height 16
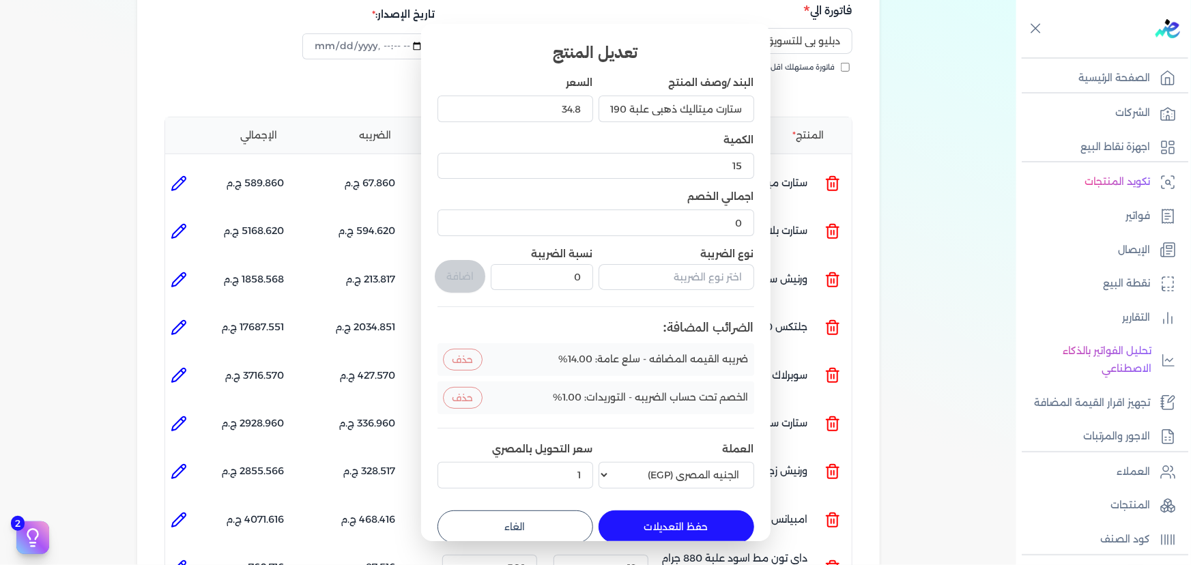
drag, startPoint x: 531, startPoint y: 515, endPoint x: 259, endPoint y: 273, distance: 363.9
click at [526, 515] on button "الغاء" at bounding box center [515, 526] width 156 height 33
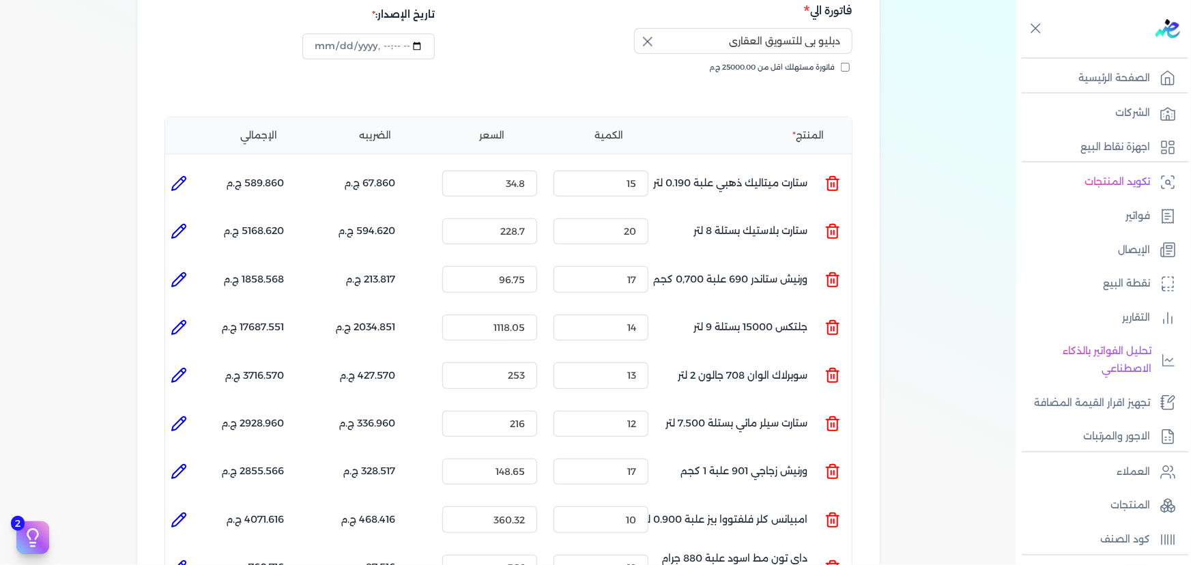
click at [182, 223] on icon at bounding box center [179, 231] width 16 height 16
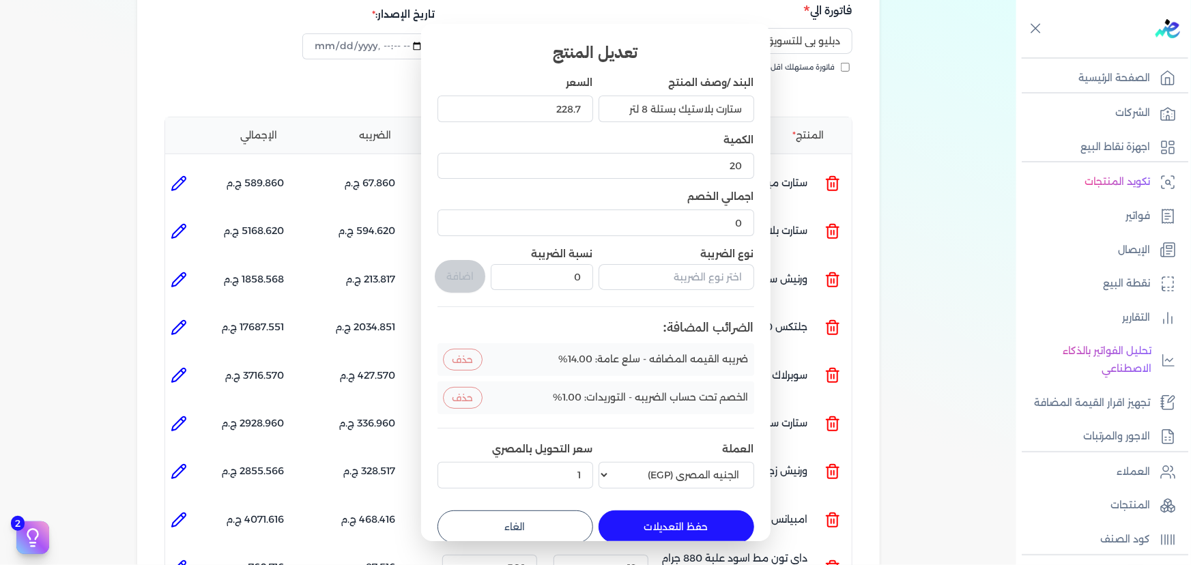
click at [552, 519] on button "الغاء" at bounding box center [515, 526] width 156 height 33
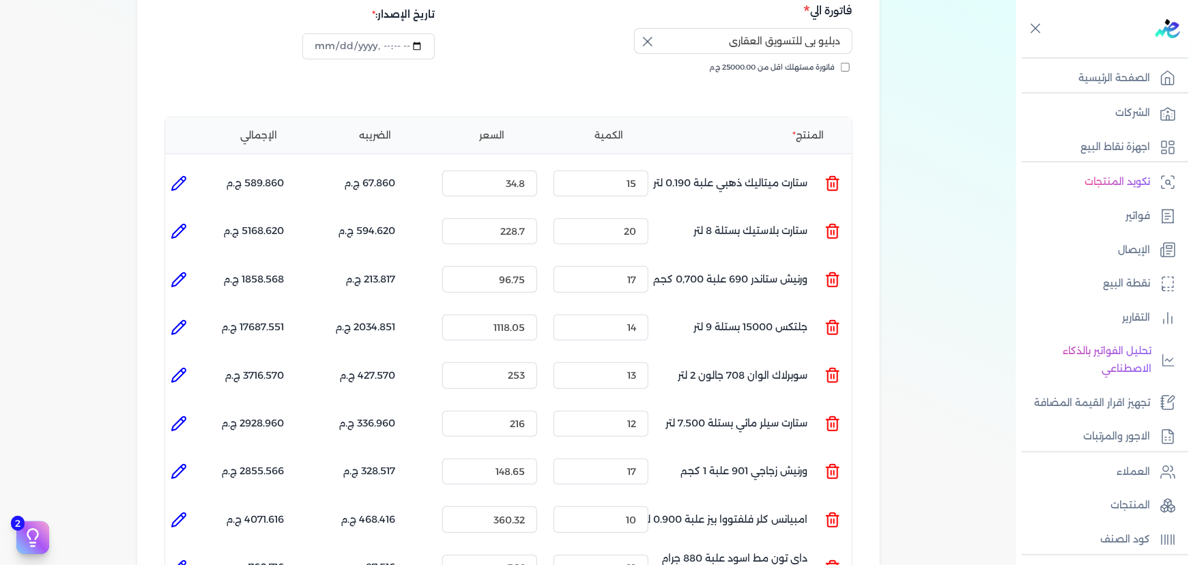
click at [191, 266] on li at bounding box center [178, 279] width 27 height 27
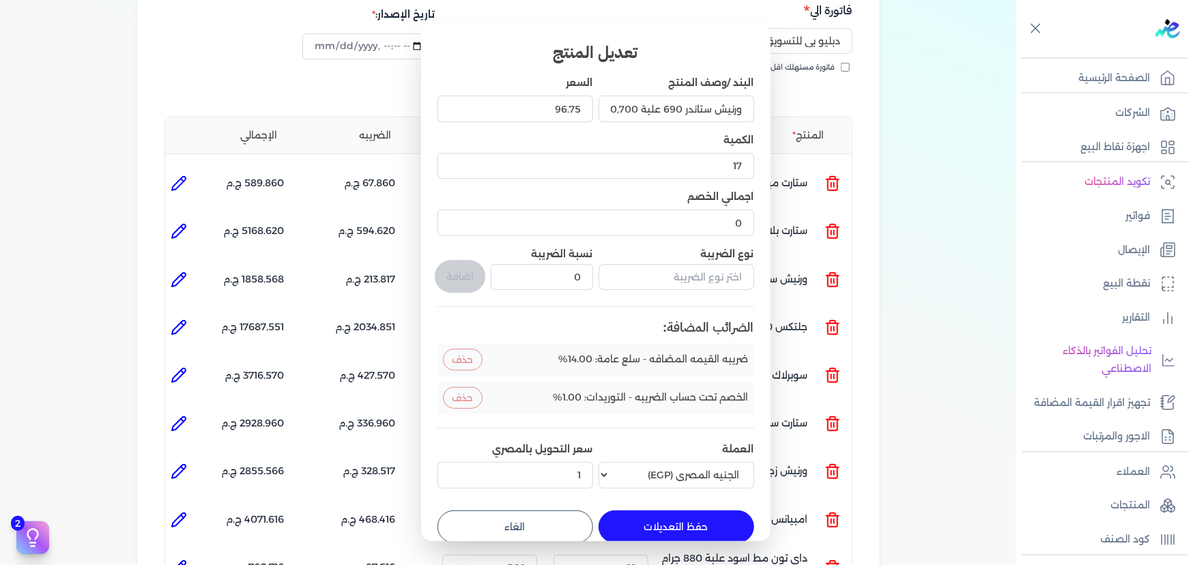
click at [554, 512] on button "الغاء" at bounding box center [515, 526] width 156 height 33
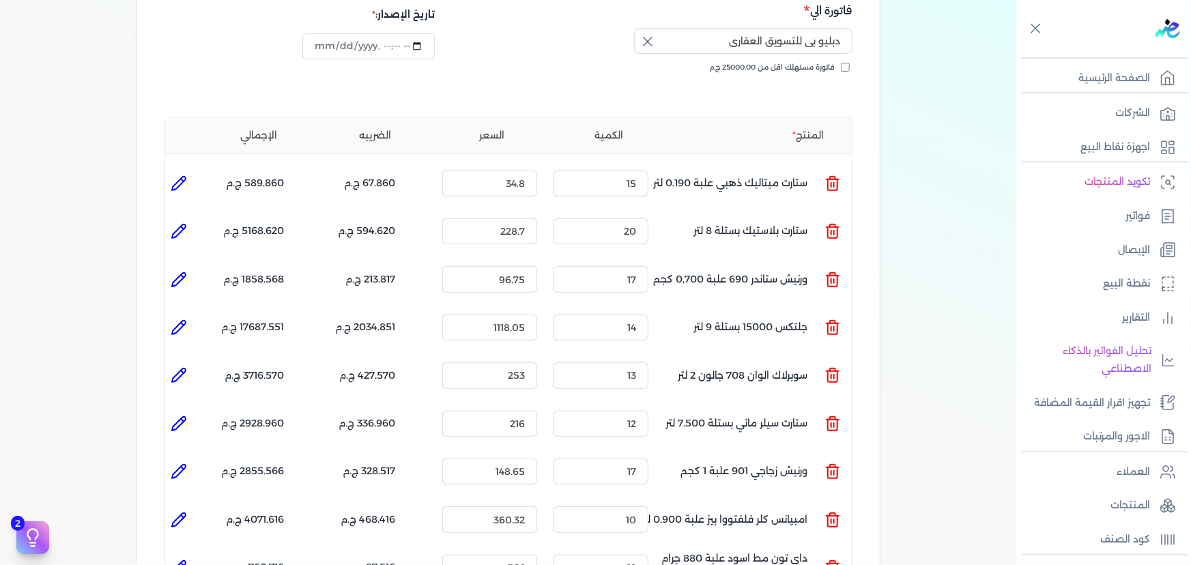
click at [177, 319] on icon at bounding box center [179, 327] width 16 height 16
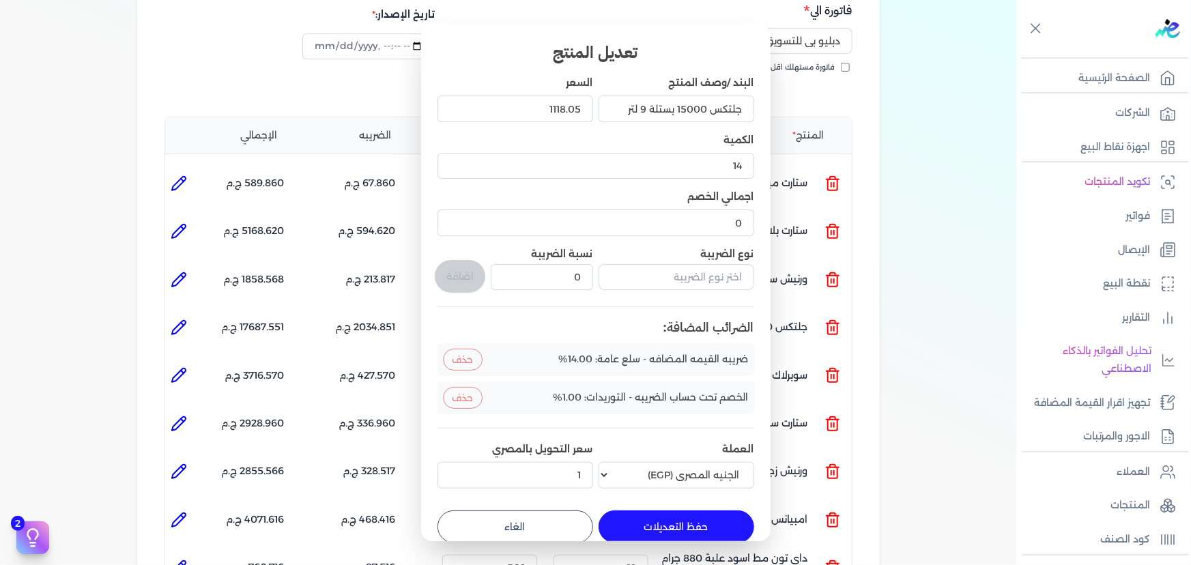
click at [544, 529] on button "الغاء" at bounding box center [515, 526] width 156 height 33
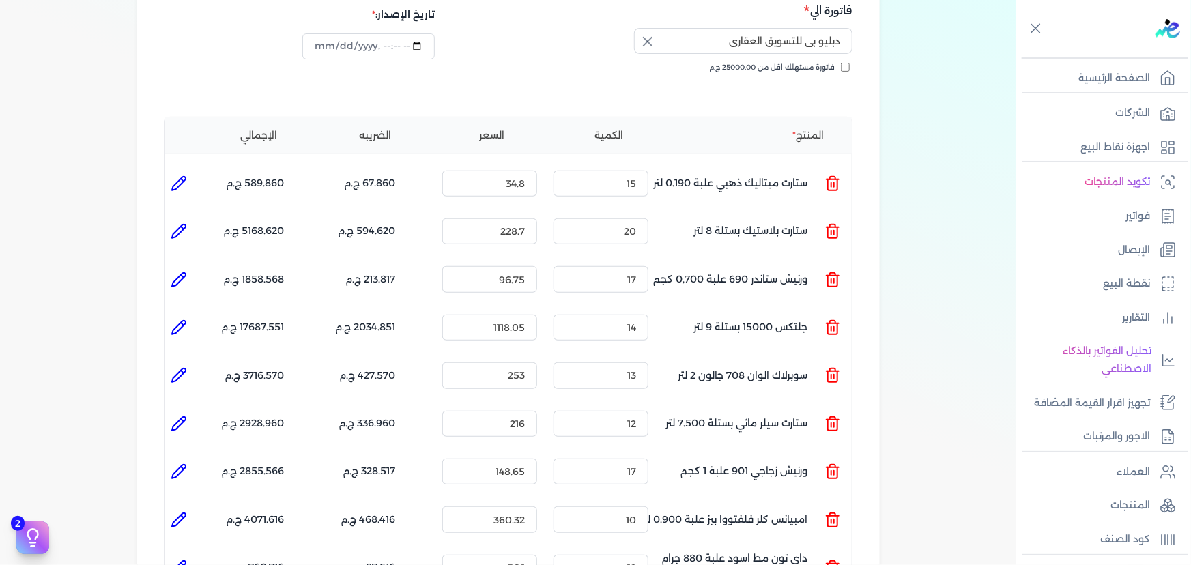
click at [183, 367] on icon at bounding box center [179, 375] width 16 height 16
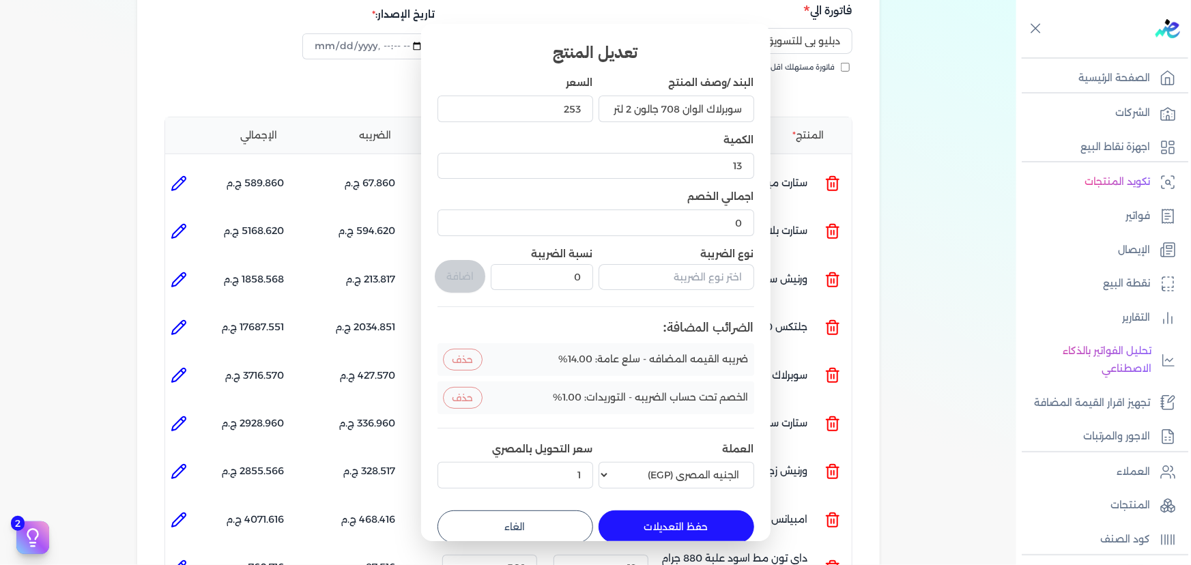
click at [568, 514] on button "الغاء" at bounding box center [515, 526] width 156 height 33
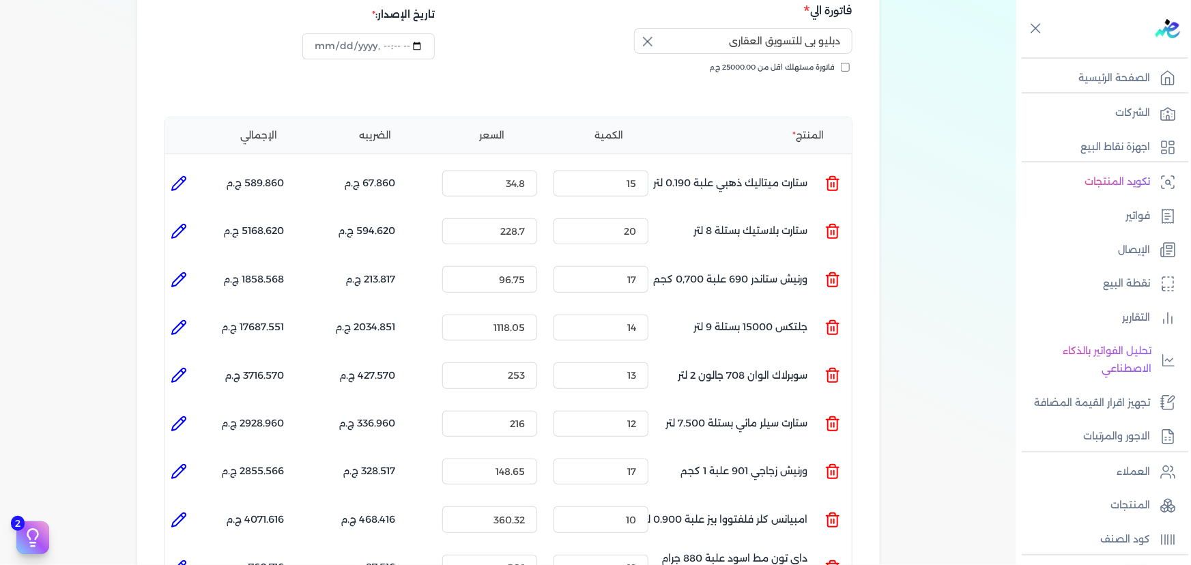
click at [180, 417] on icon at bounding box center [179, 424] width 14 height 14
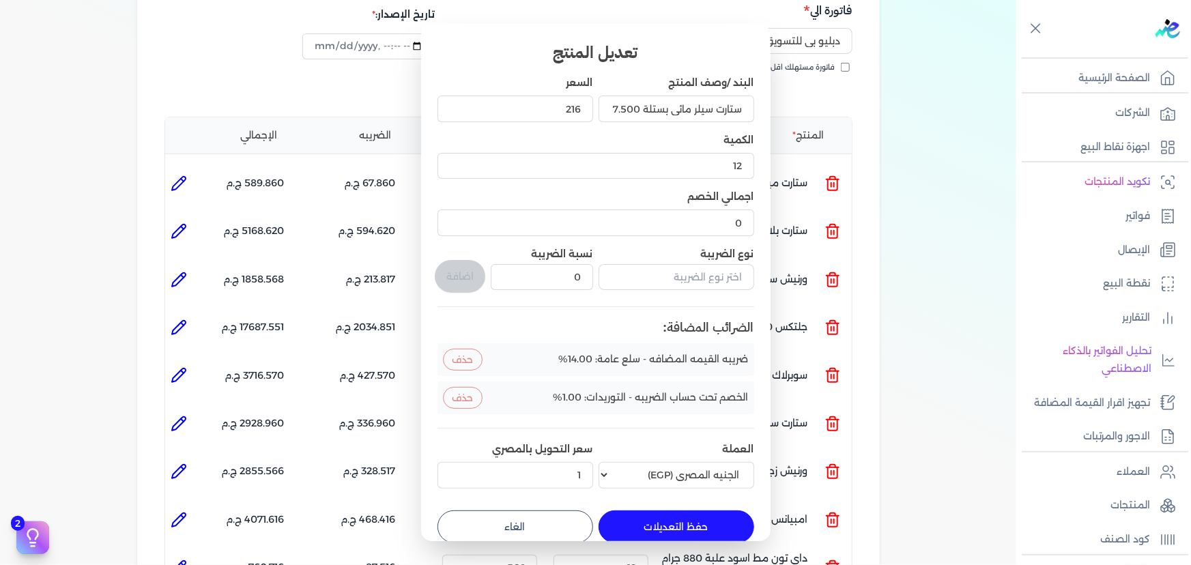
click at [546, 519] on button "الغاء" at bounding box center [515, 526] width 156 height 33
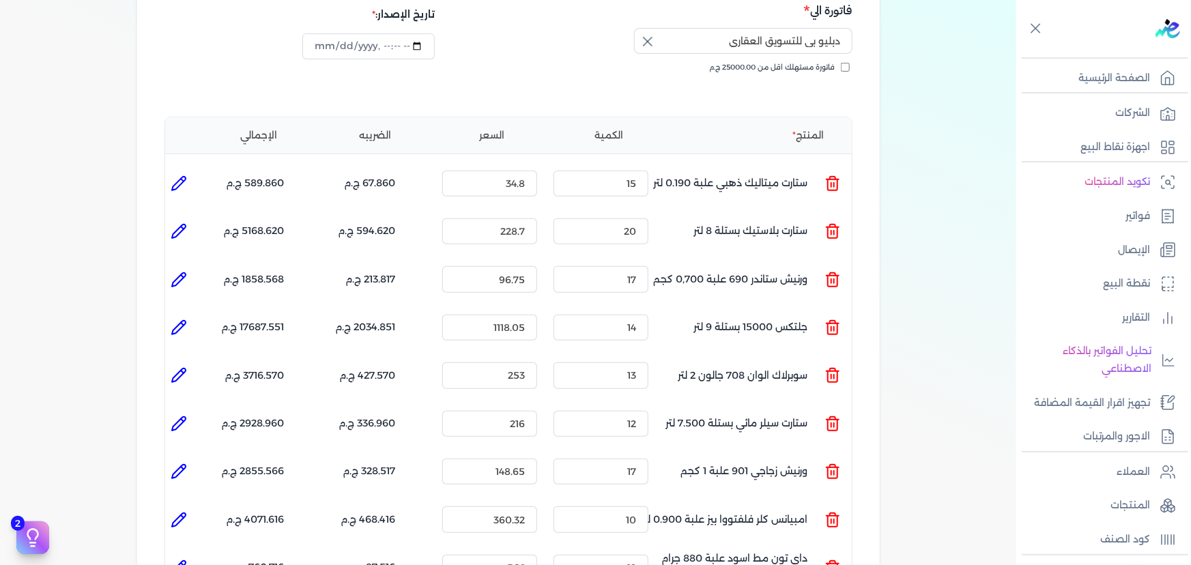
click at [189, 458] on li at bounding box center [178, 471] width 27 height 27
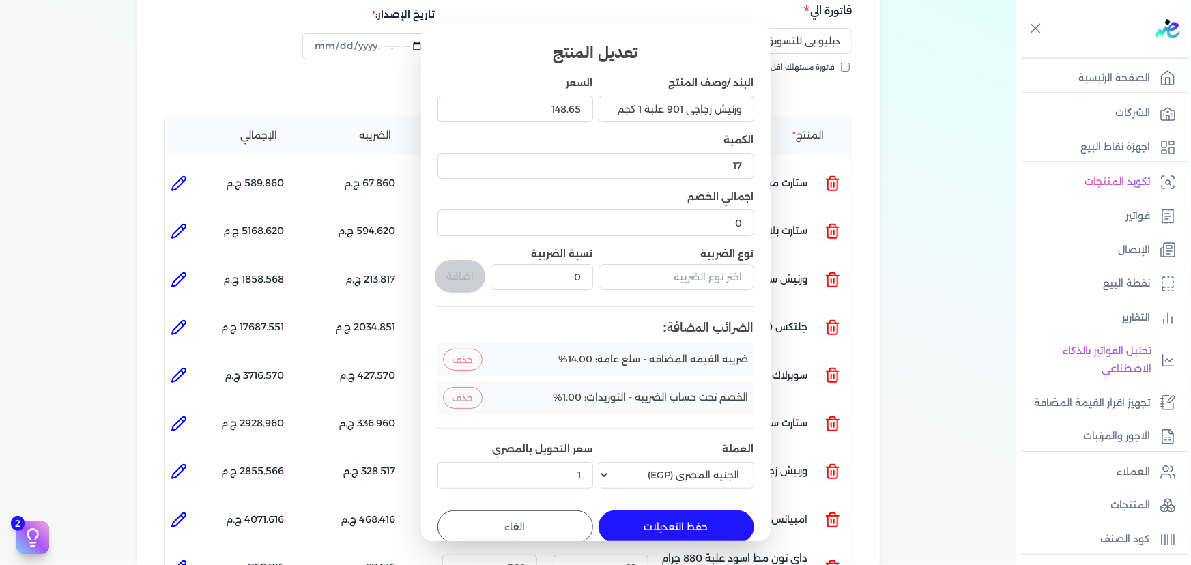
click at [572, 519] on button "الغاء" at bounding box center [515, 526] width 156 height 33
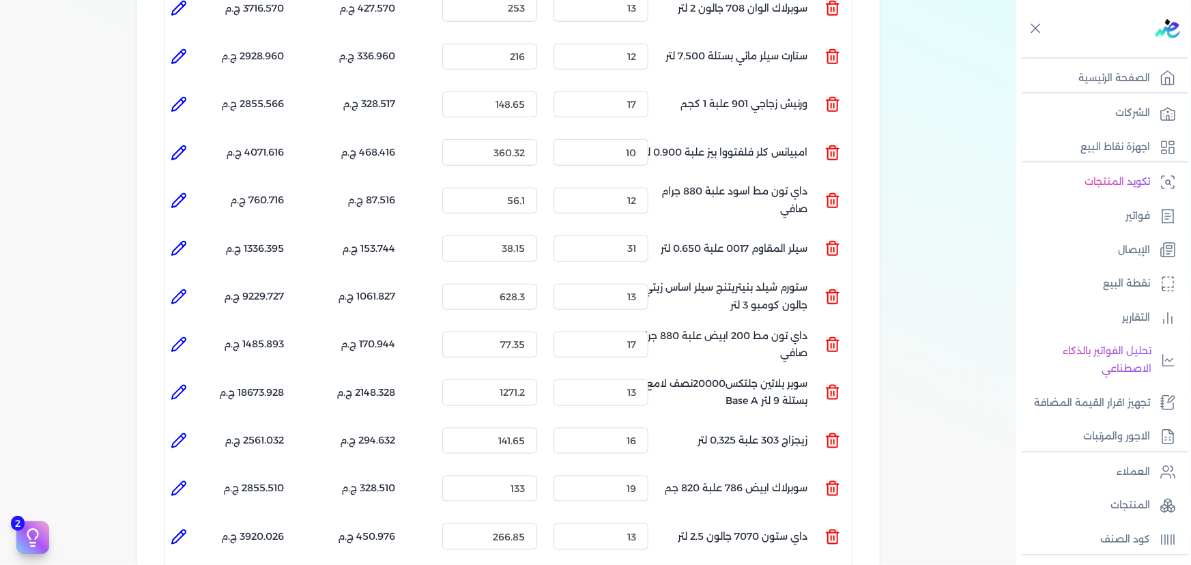
scroll to position [669, 0]
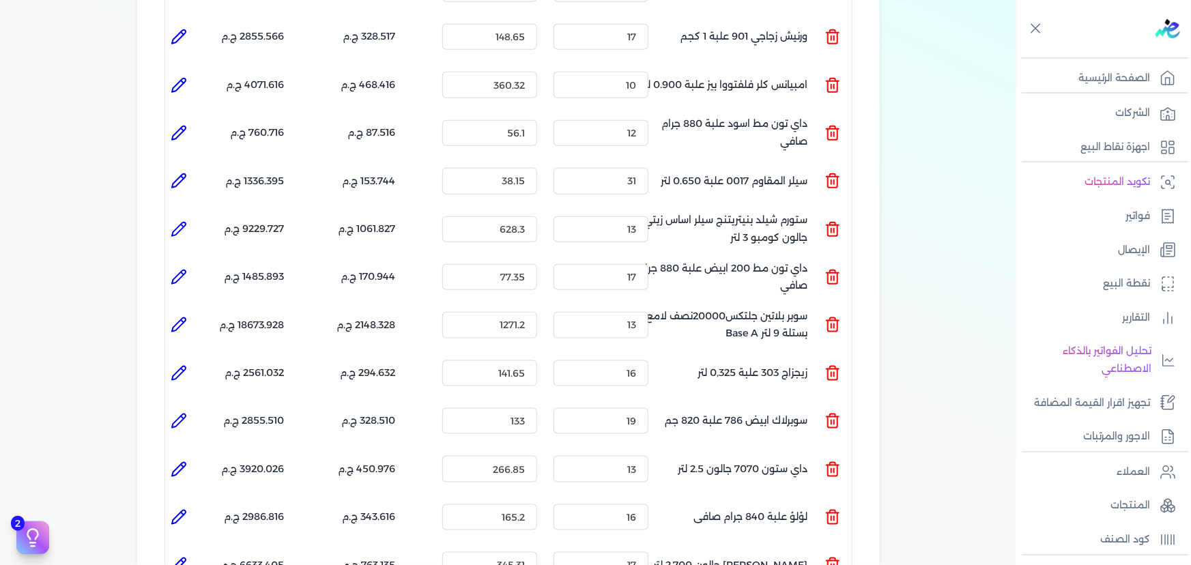
click at [182, 78] on icon at bounding box center [179, 85] width 14 height 14
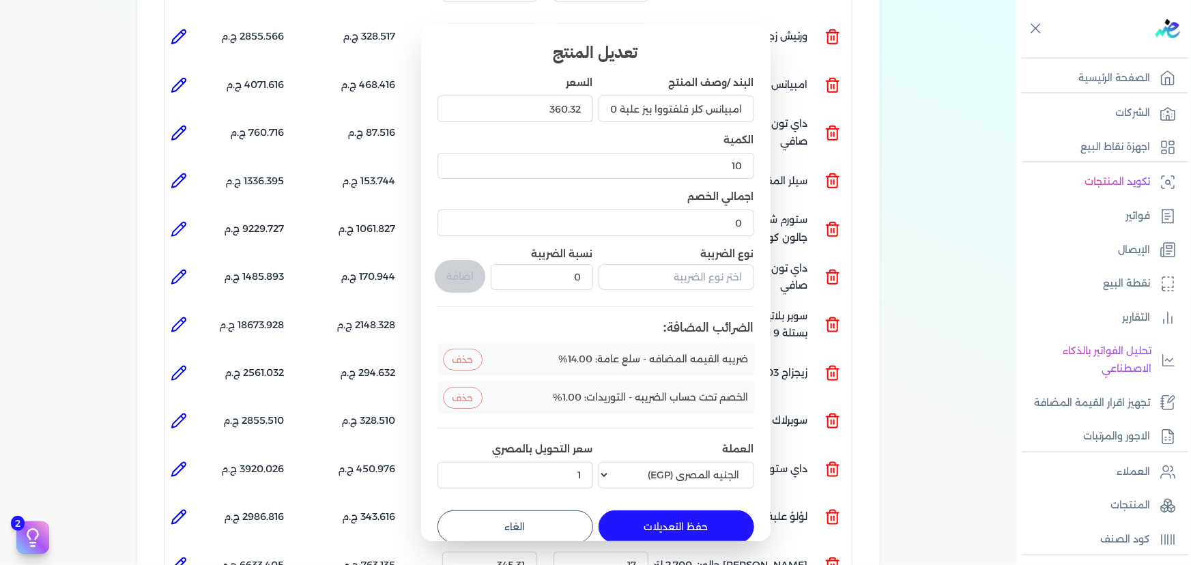
click at [582, 523] on button "الغاء" at bounding box center [515, 526] width 156 height 33
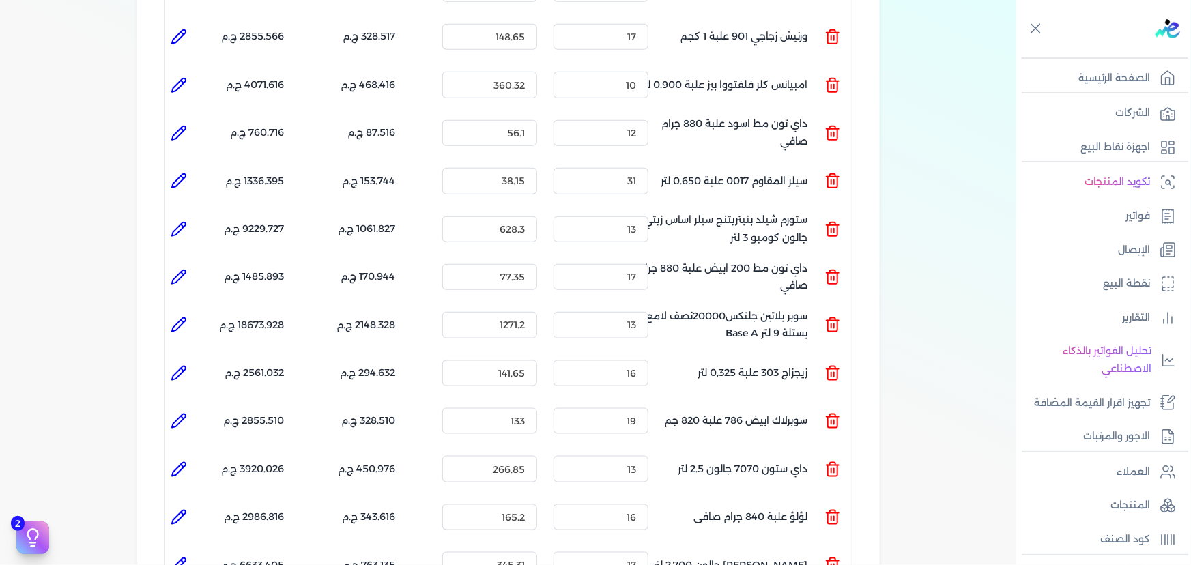
click at [184, 128] on icon at bounding box center [182, 129] width 3 height 3
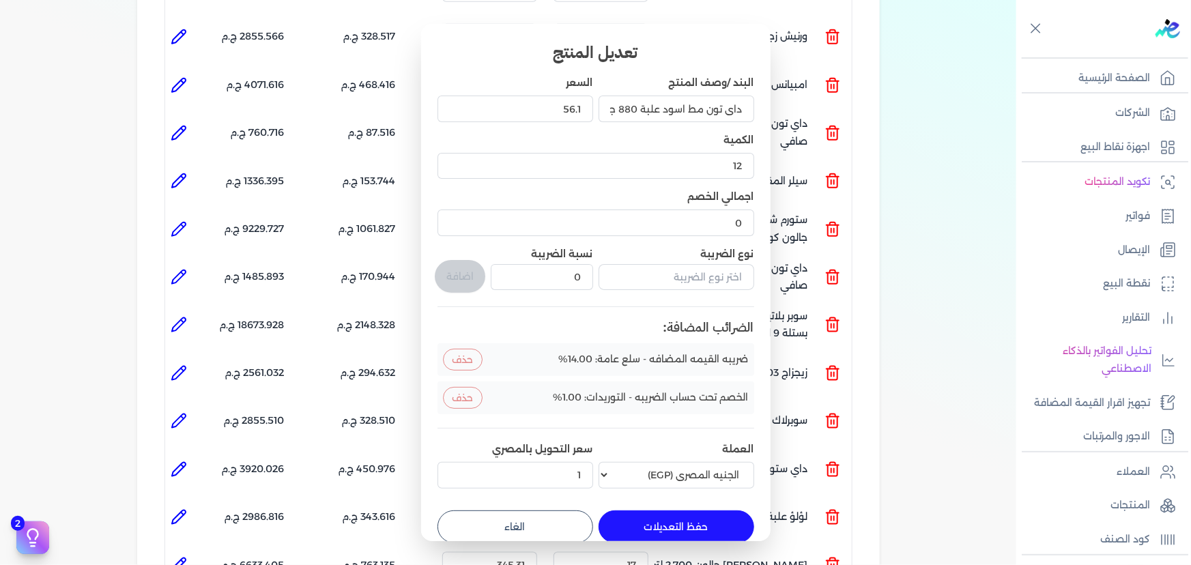
click at [566, 525] on button "الغاء" at bounding box center [515, 526] width 156 height 33
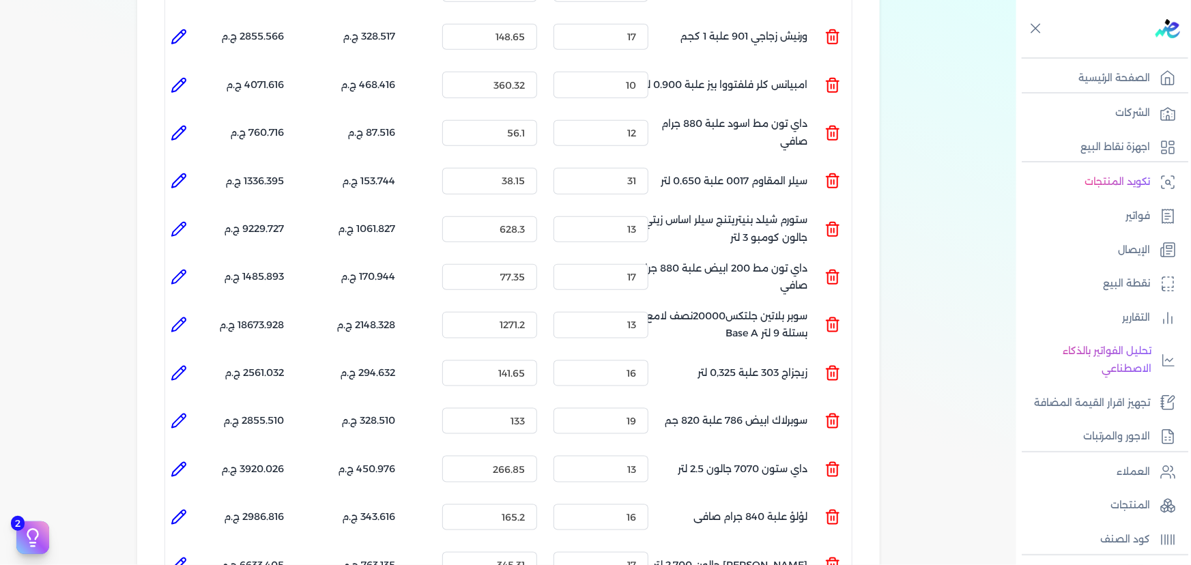
click at [184, 176] on icon at bounding box center [182, 177] width 3 height 3
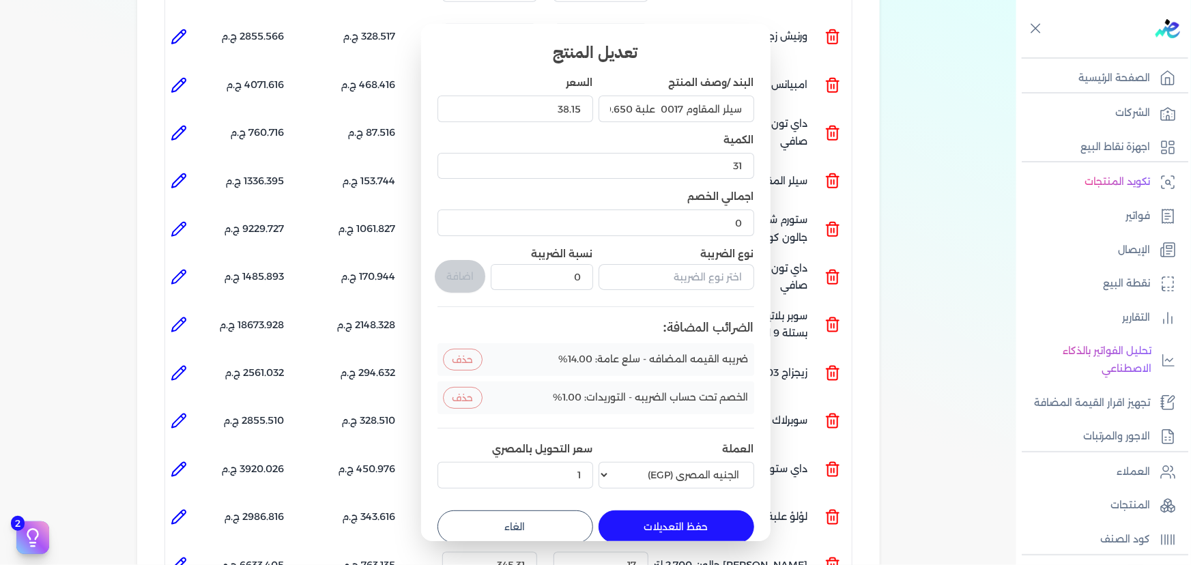
click at [543, 517] on button "الغاء" at bounding box center [515, 526] width 156 height 33
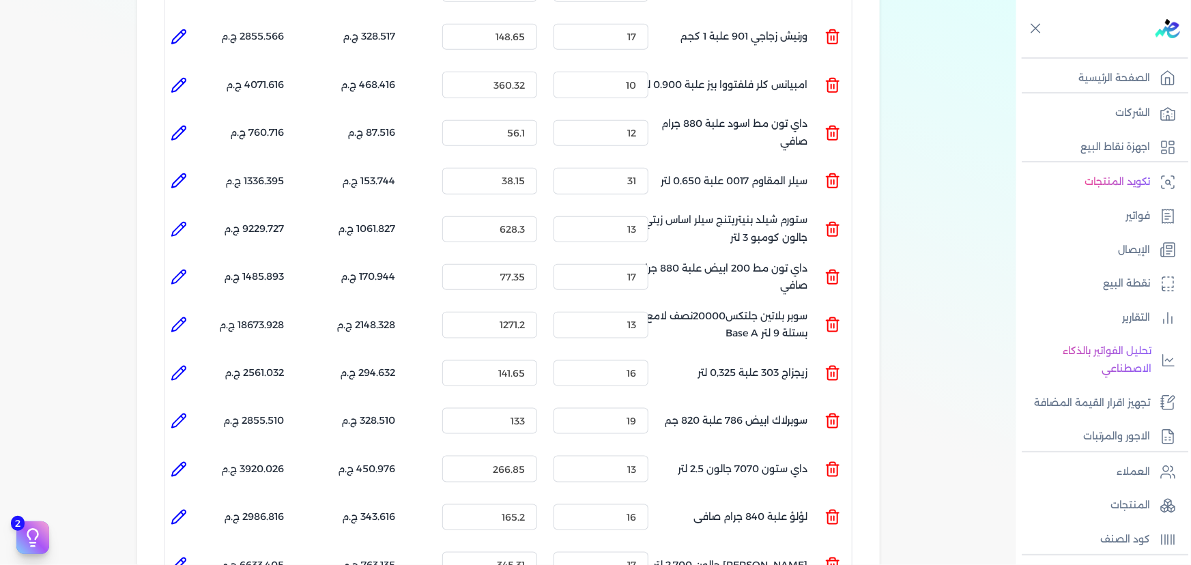
click at [179, 216] on li at bounding box center [178, 229] width 27 height 27
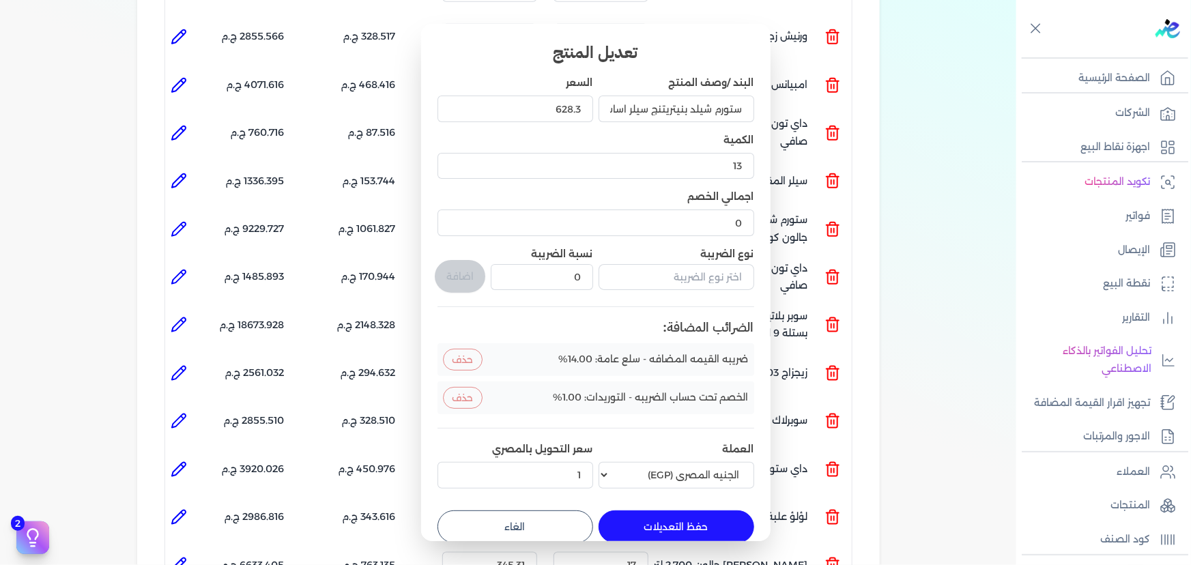
click at [561, 512] on button "الغاء" at bounding box center [515, 526] width 156 height 33
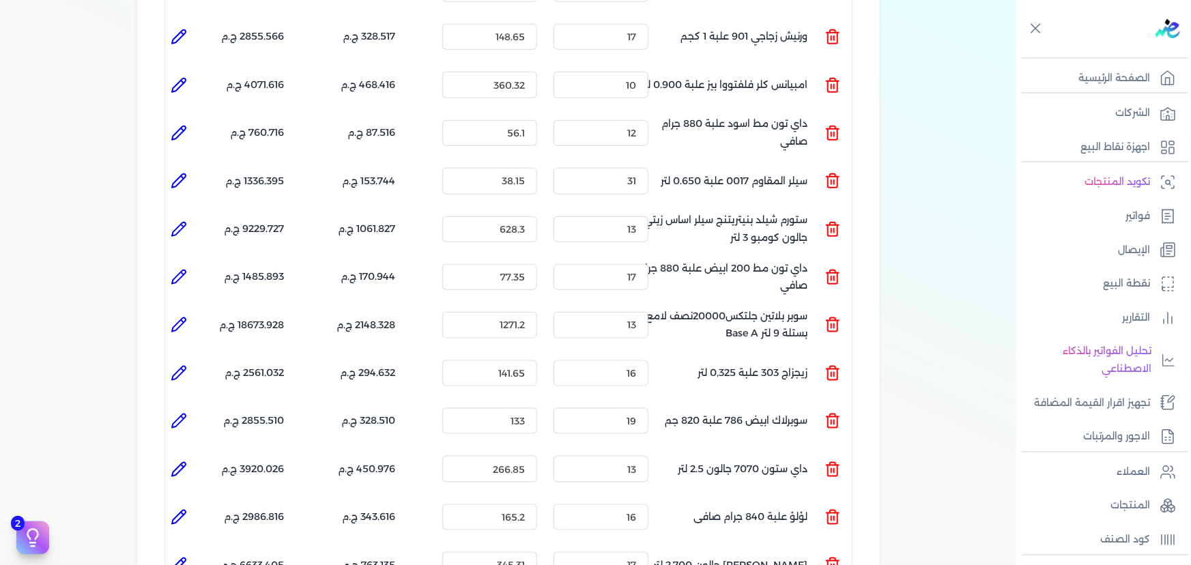
click at [180, 269] on icon at bounding box center [179, 277] width 16 height 16
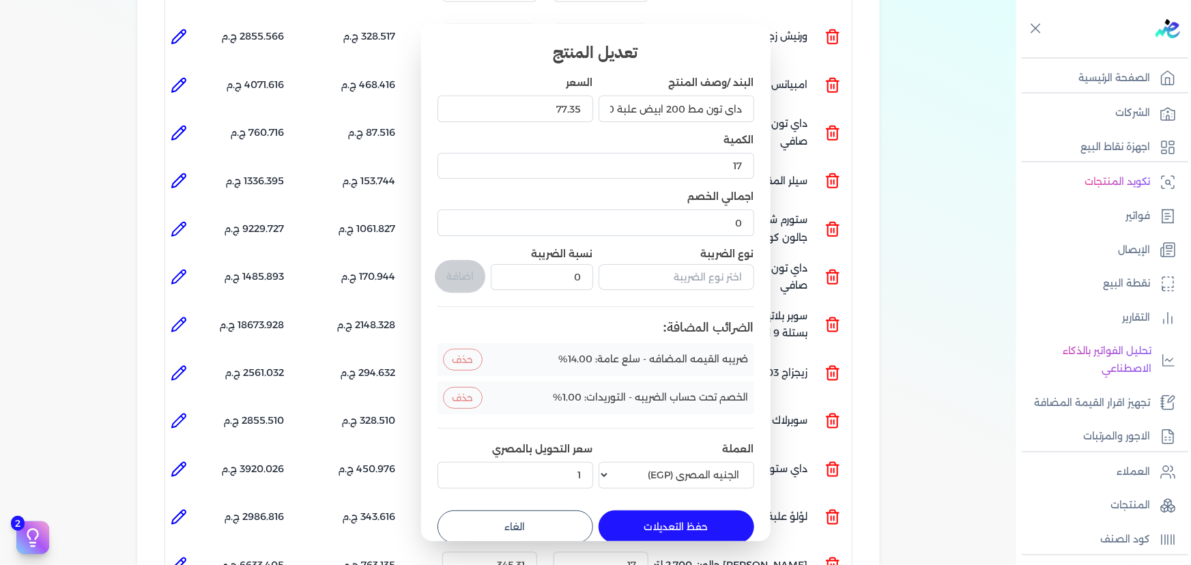
click at [546, 513] on button "الغاء" at bounding box center [515, 526] width 156 height 33
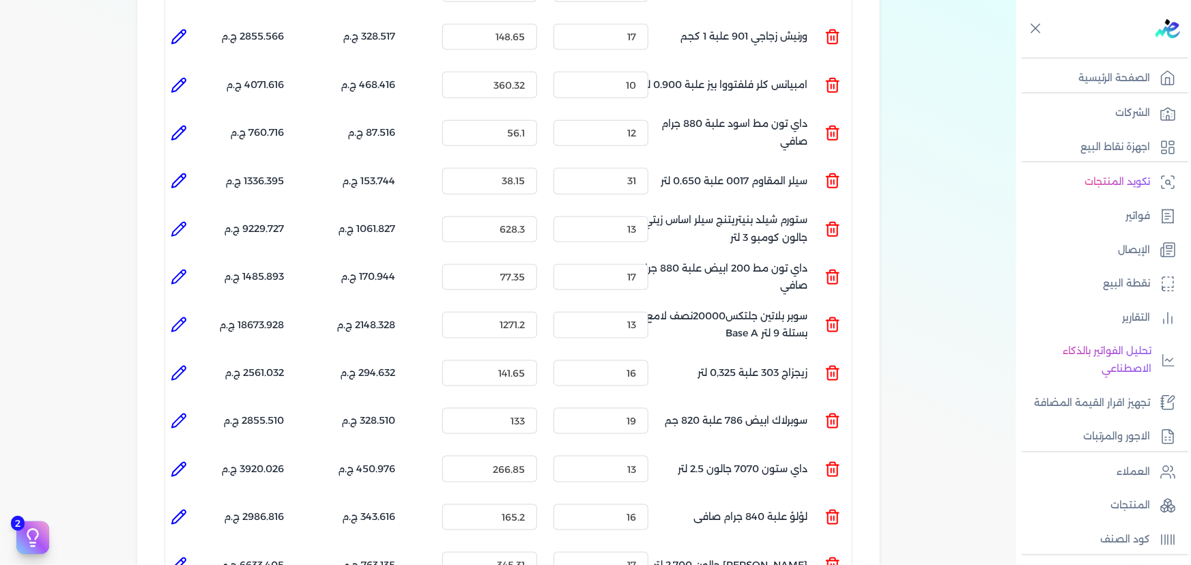
click at [177, 317] on icon at bounding box center [179, 325] width 16 height 16
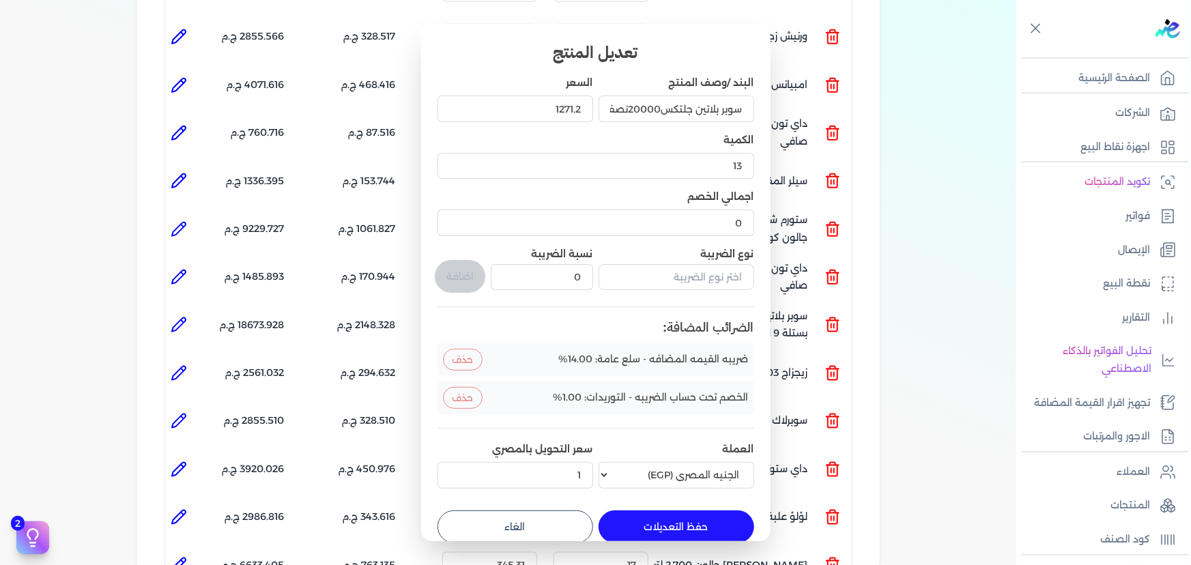
click at [524, 517] on button "الغاء" at bounding box center [515, 526] width 156 height 33
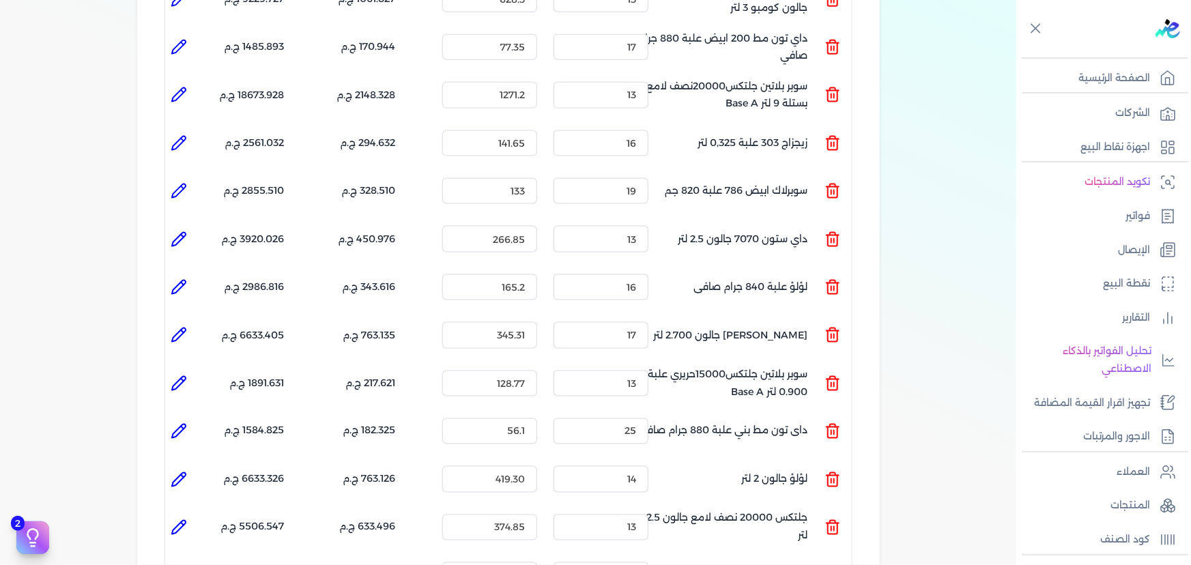
scroll to position [916, 0]
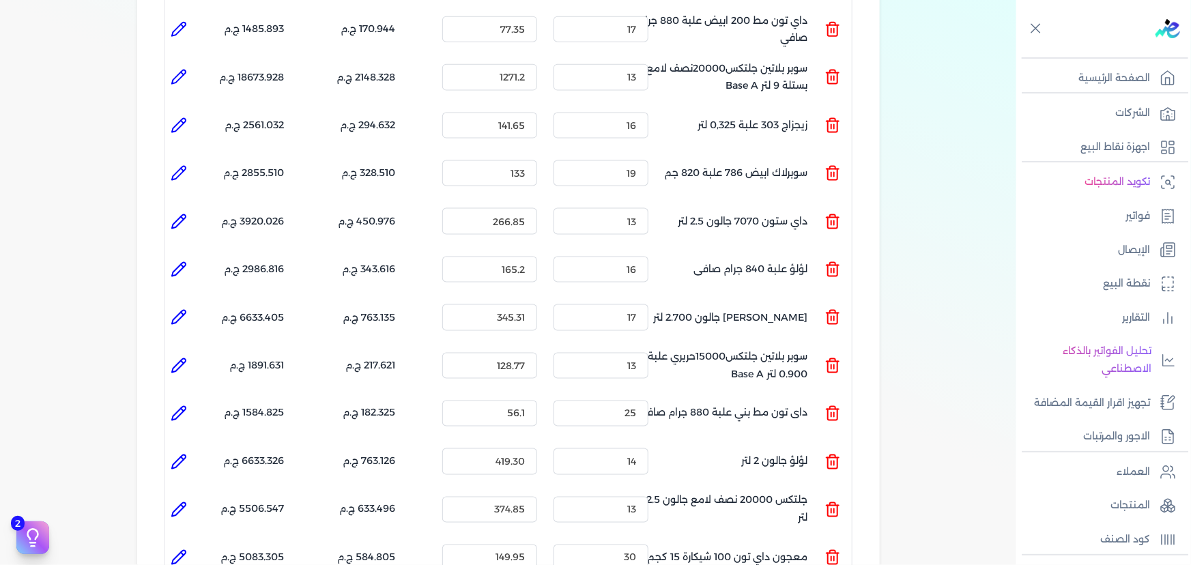
click at [184, 119] on icon at bounding box center [179, 126] width 14 height 14
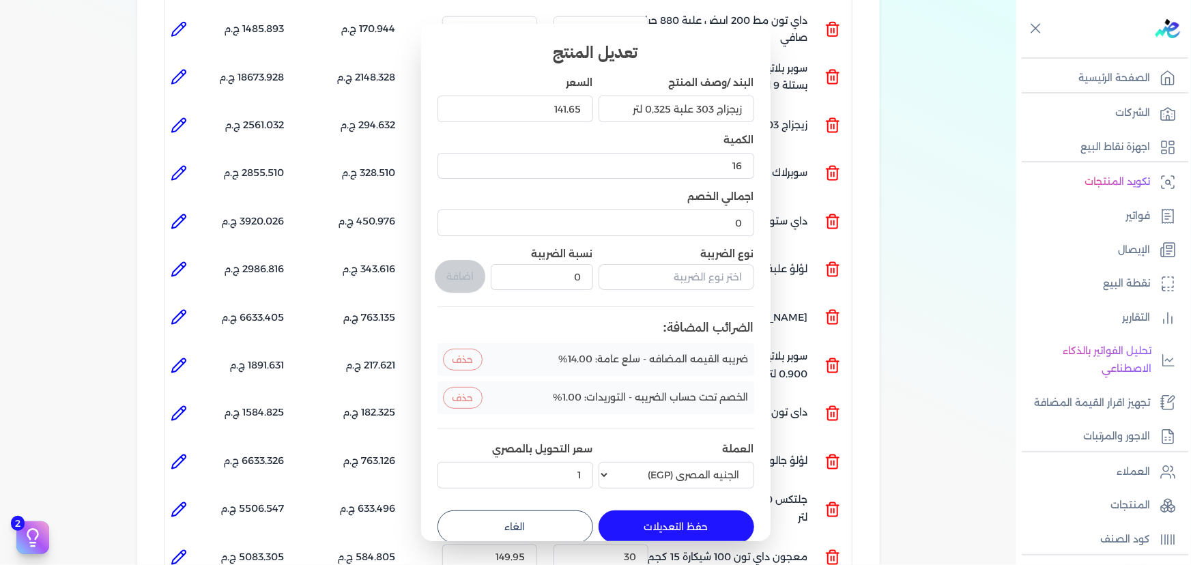
click at [559, 520] on button "الغاء" at bounding box center [515, 526] width 156 height 33
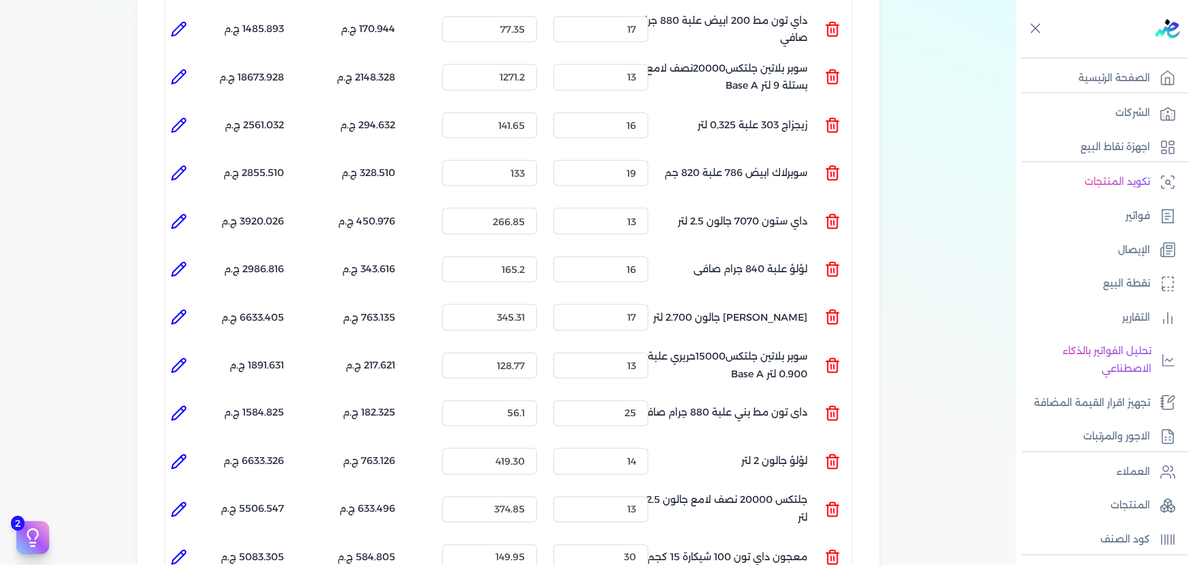
drag, startPoint x: 184, startPoint y: 145, endPoint x: 210, endPoint y: 173, distance: 38.6
click at [184, 165] on icon at bounding box center [179, 173] width 16 height 16
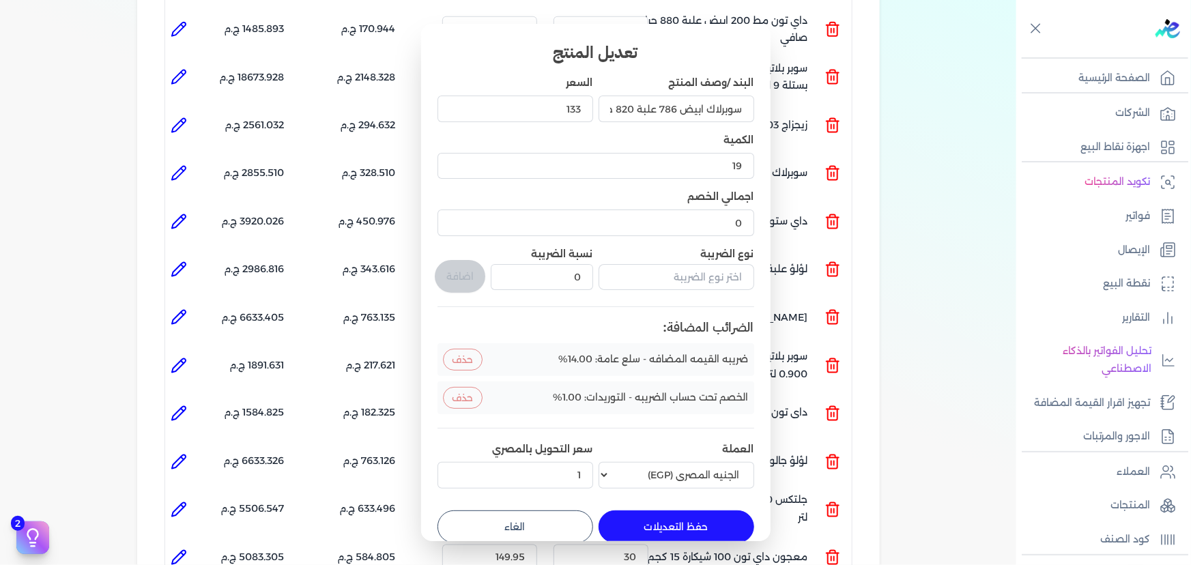
click at [583, 516] on button "الغاء" at bounding box center [515, 526] width 156 height 33
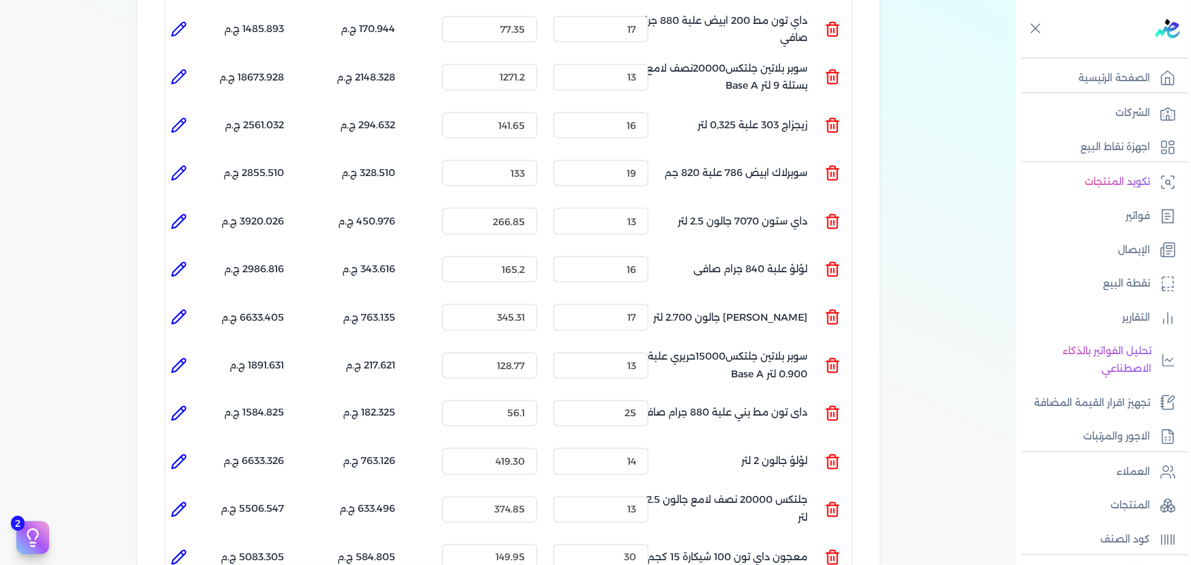
click at [181, 214] on icon at bounding box center [179, 222] width 16 height 16
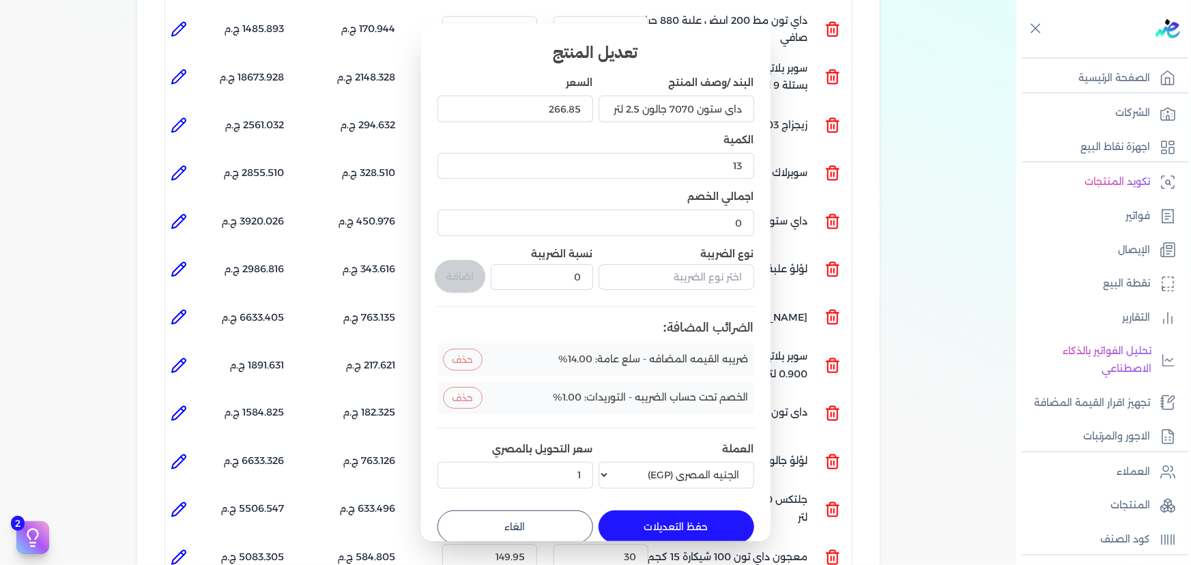
click at [559, 514] on button "الغاء" at bounding box center [515, 526] width 156 height 33
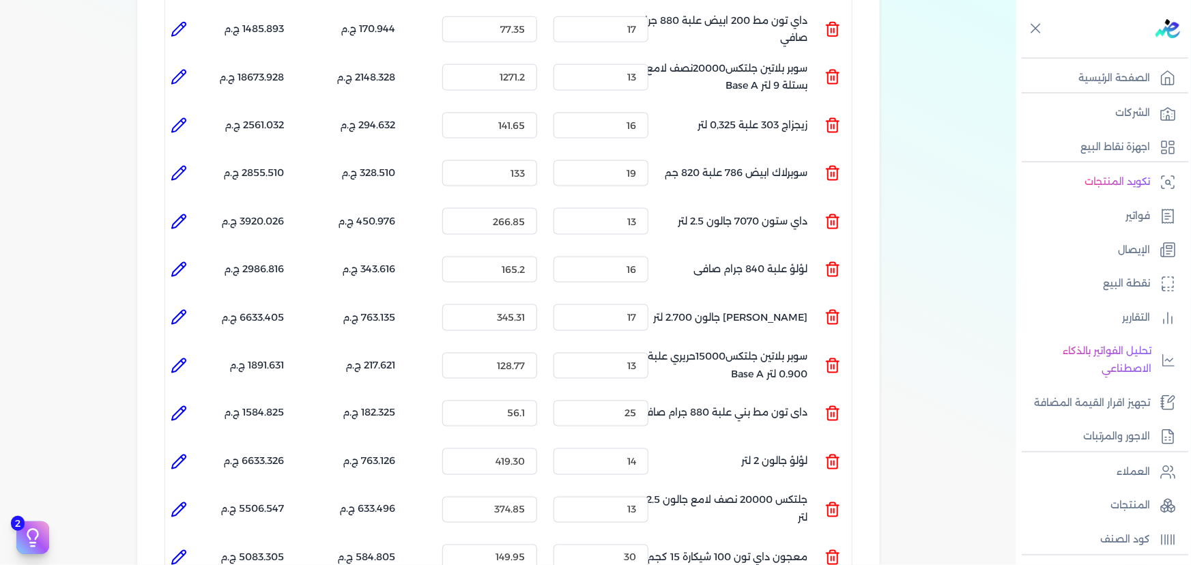
click at [167, 256] on li at bounding box center [178, 269] width 27 height 27
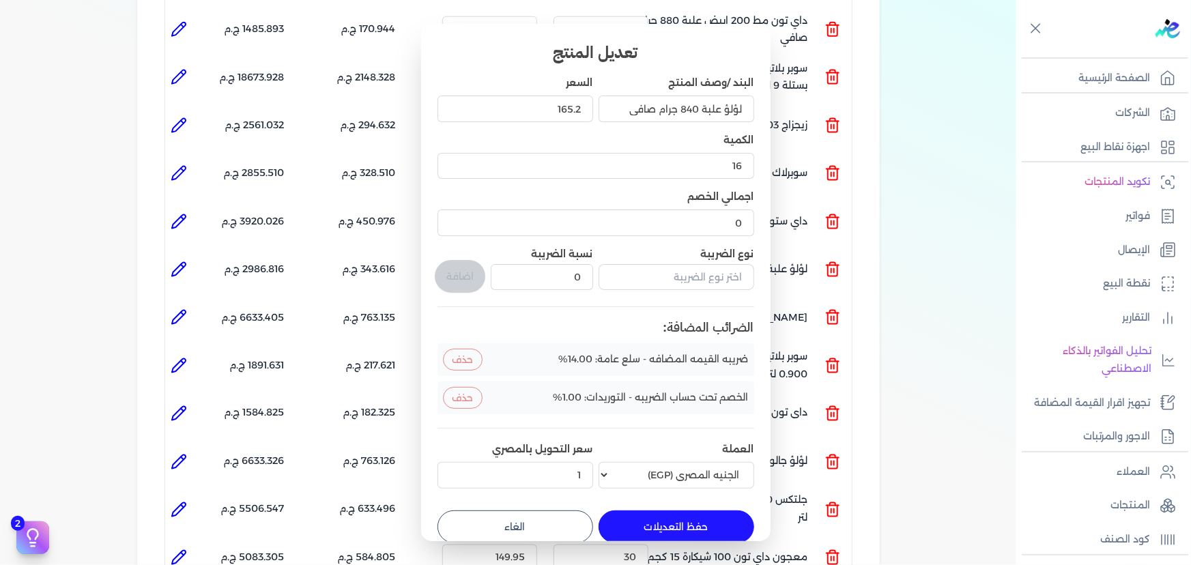
click at [563, 522] on button "الغاء" at bounding box center [515, 526] width 156 height 33
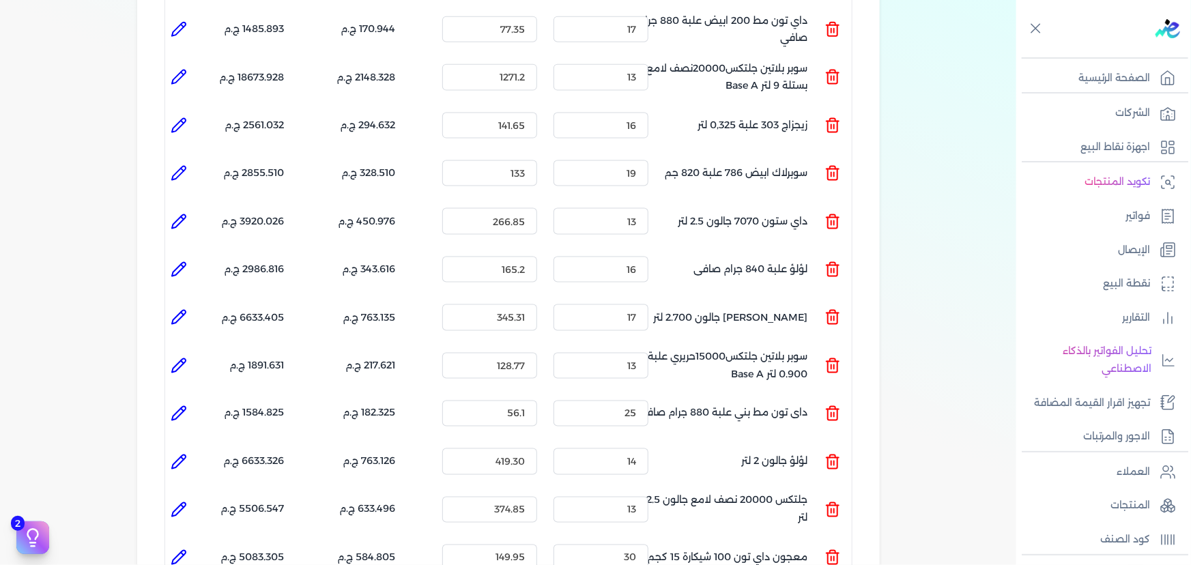
click at [177, 309] on icon at bounding box center [179, 317] width 16 height 16
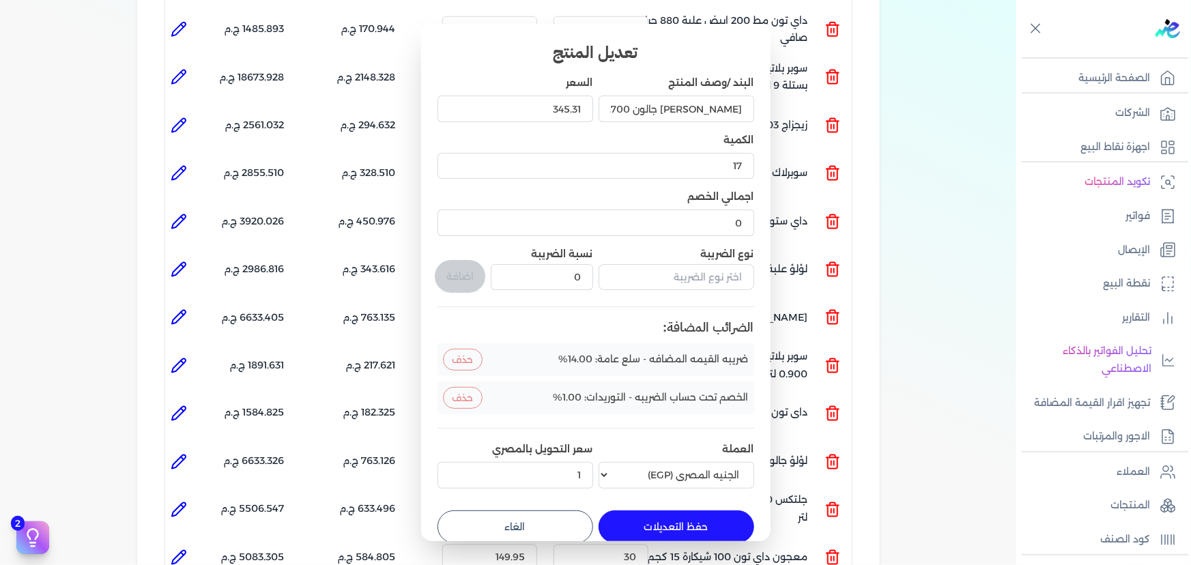
click at [568, 525] on button "الغاء" at bounding box center [515, 526] width 156 height 33
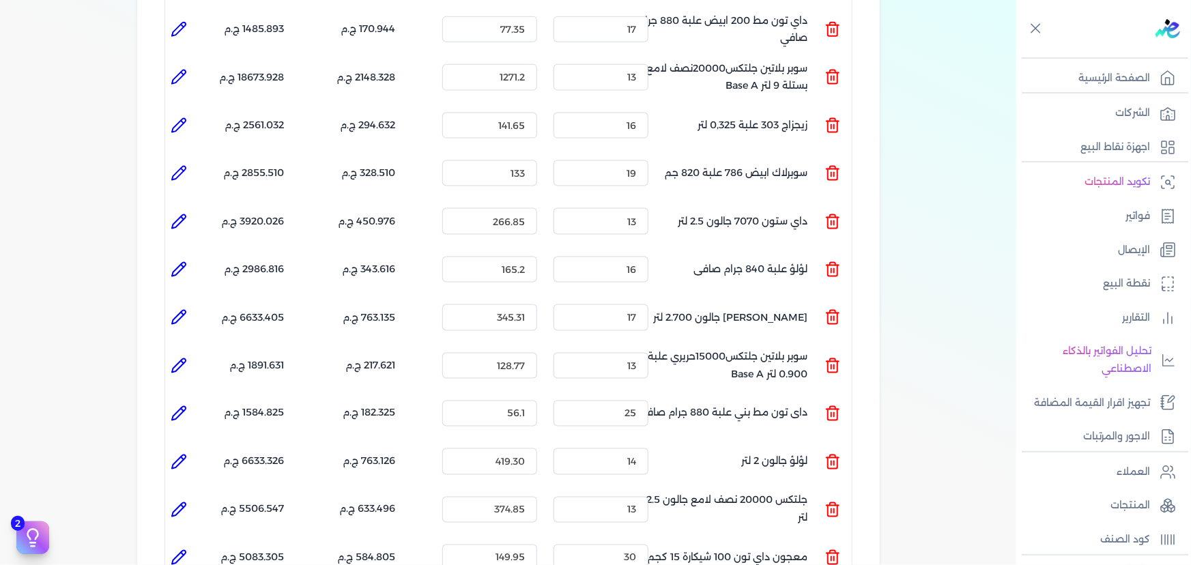
click at [181, 359] on icon at bounding box center [179, 366] width 14 height 14
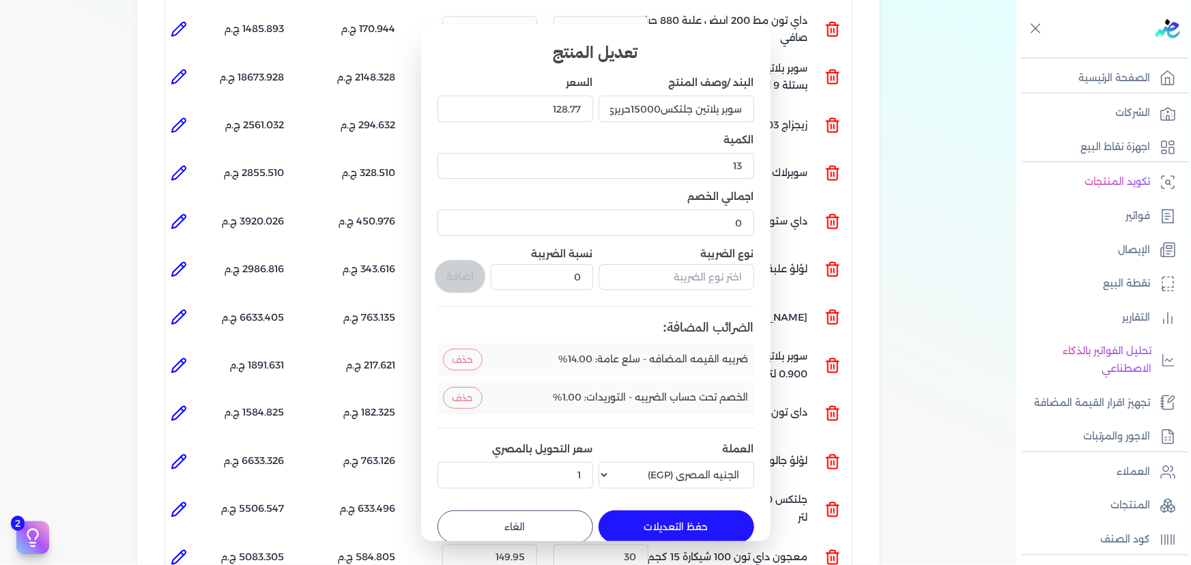
click at [571, 523] on button "الغاء" at bounding box center [515, 526] width 156 height 33
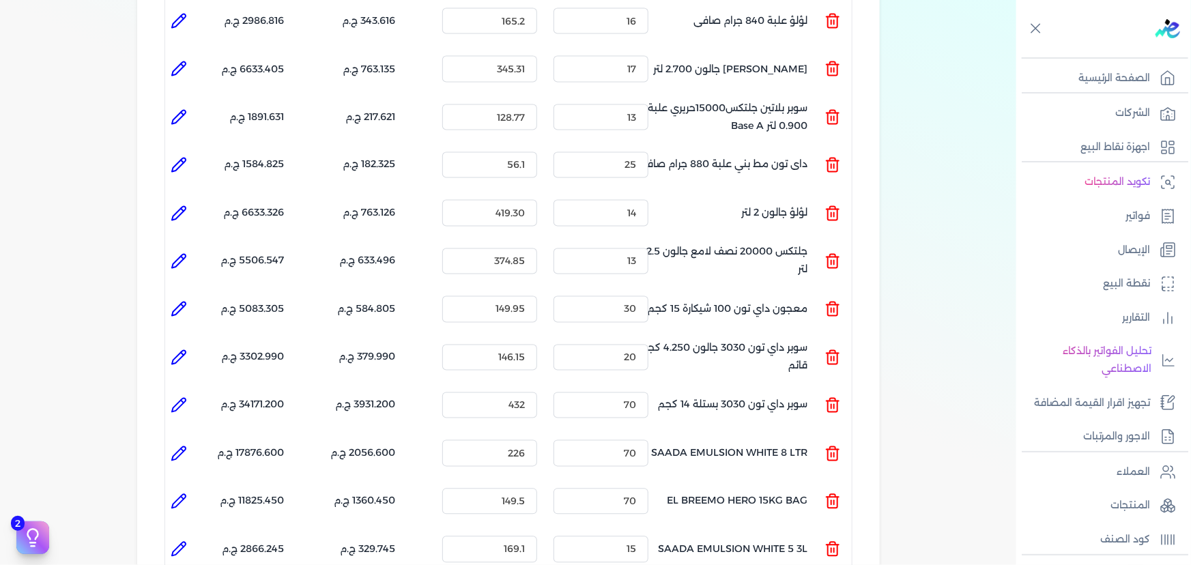
scroll to position [1227, 0]
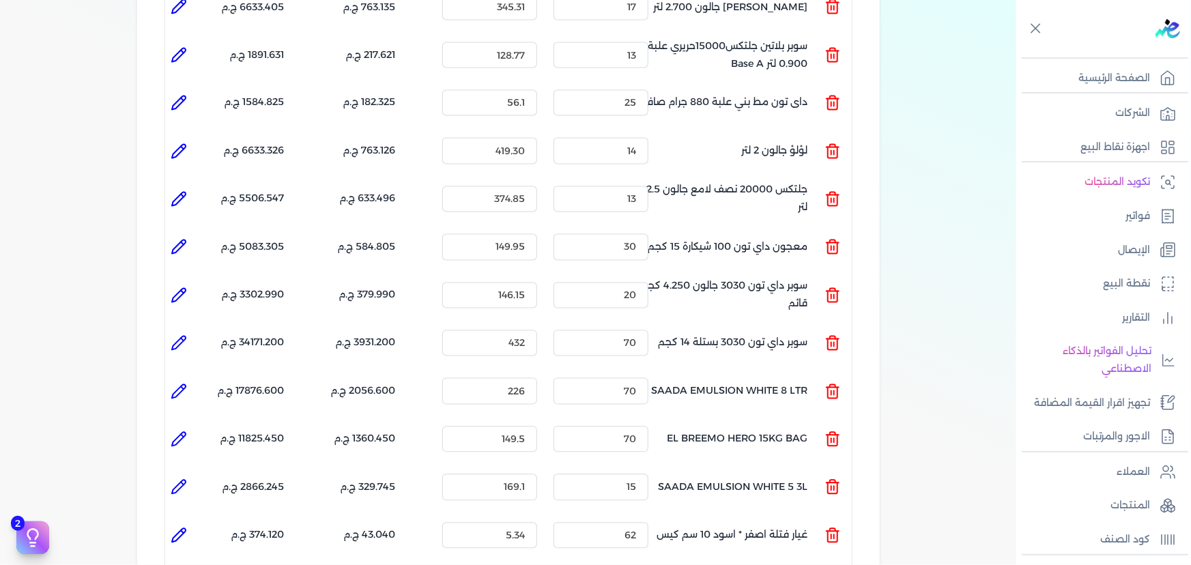
click at [178, 96] on icon at bounding box center [179, 103] width 14 height 14
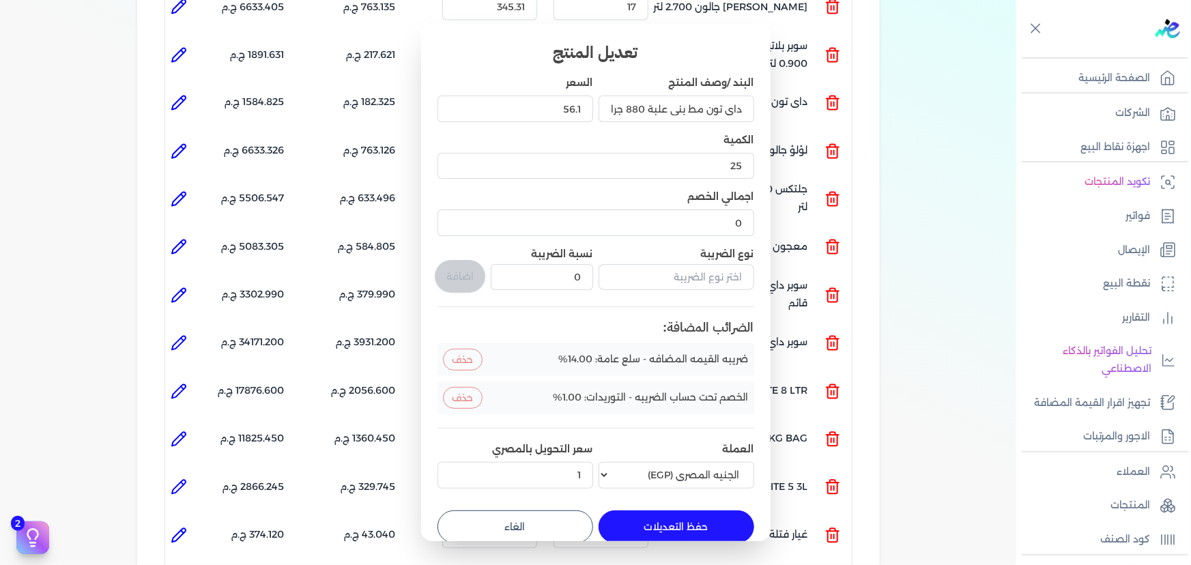
drag, startPoint x: 576, startPoint y: 523, endPoint x: 560, endPoint y: 513, distance: 18.4
click at [575, 523] on button "الغاء" at bounding box center [515, 526] width 156 height 33
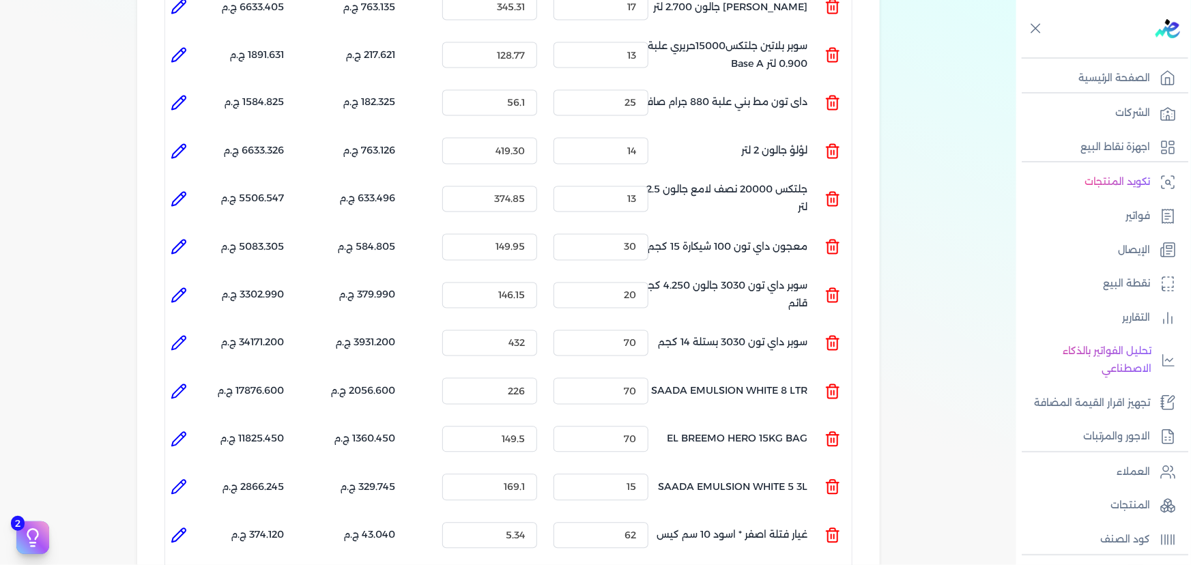
click at [177, 143] on icon at bounding box center [179, 151] width 16 height 16
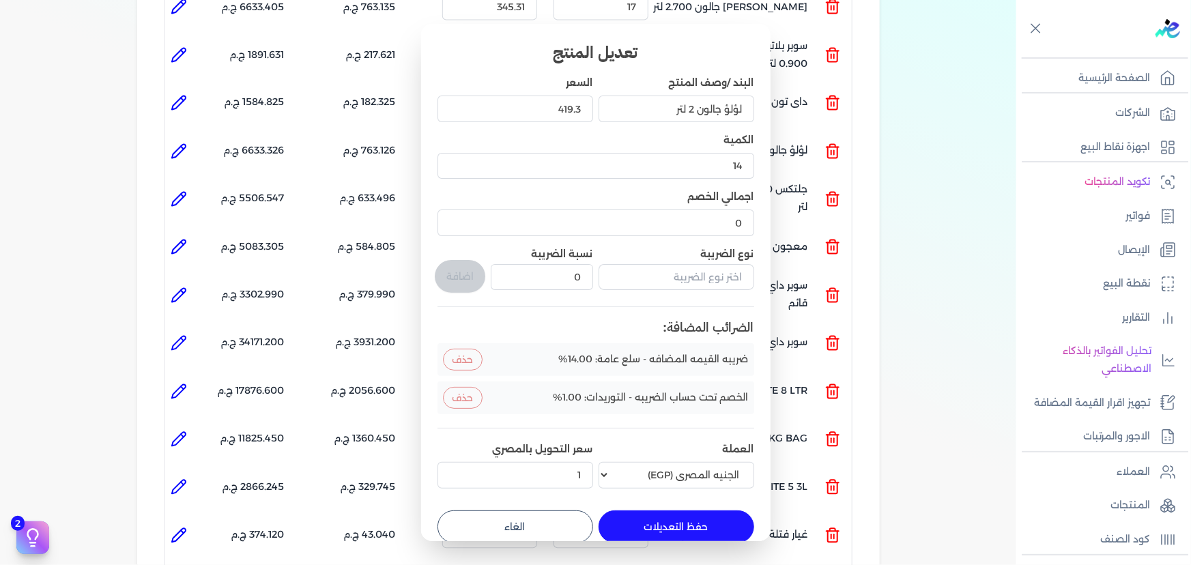
click at [514, 514] on button "الغاء" at bounding box center [515, 526] width 156 height 33
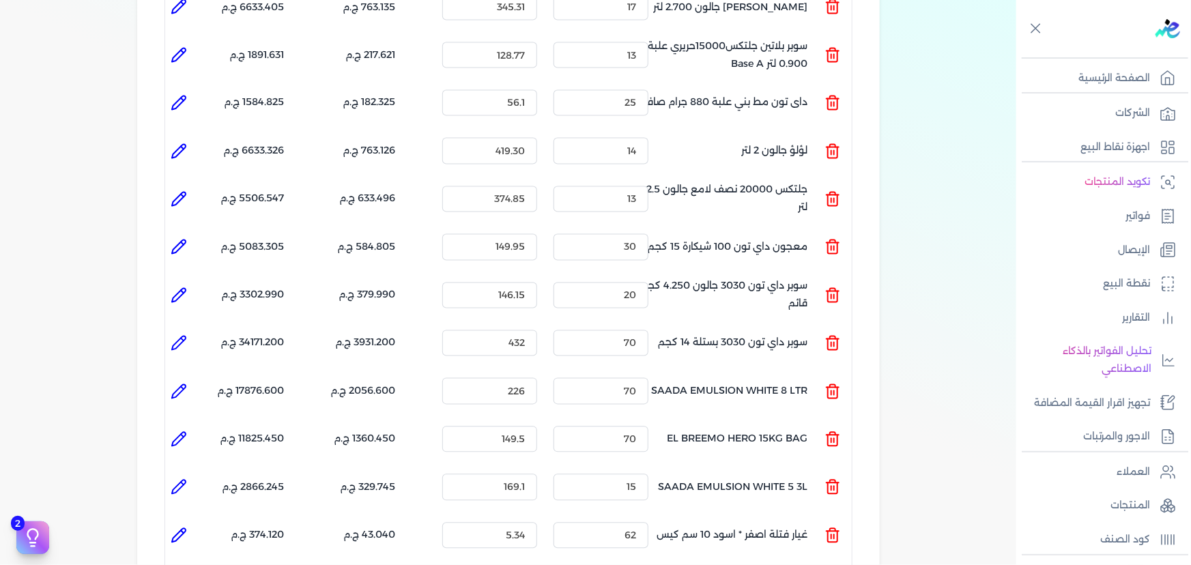
click at [187, 191] on icon at bounding box center [179, 199] width 16 height 16
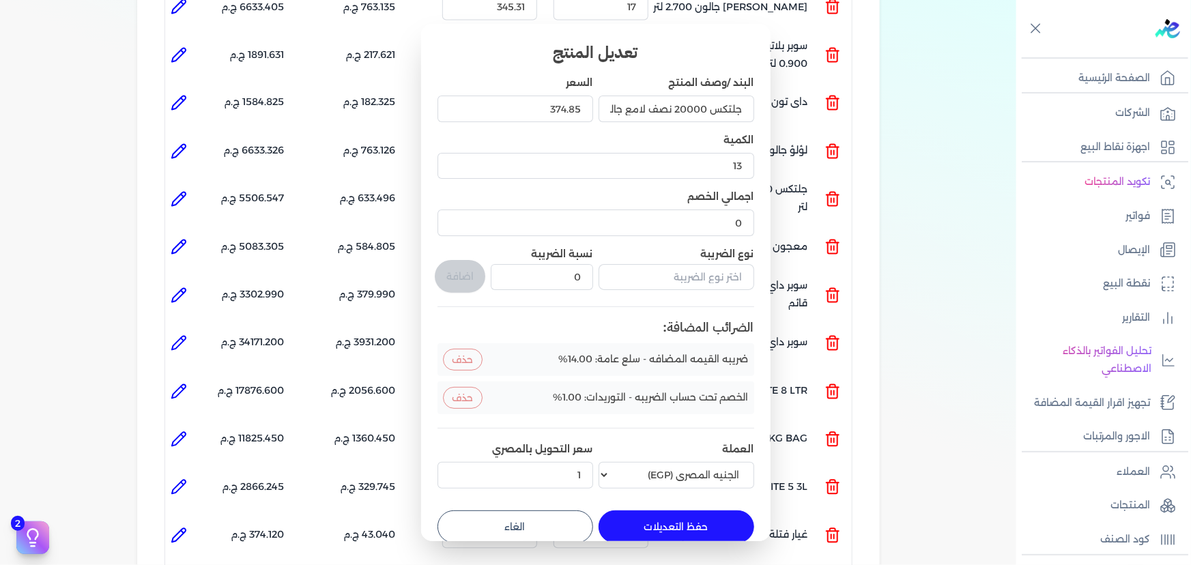
click at [534, 530] on button "الغاء" at bounding box center [515, 526] width 156 height 33
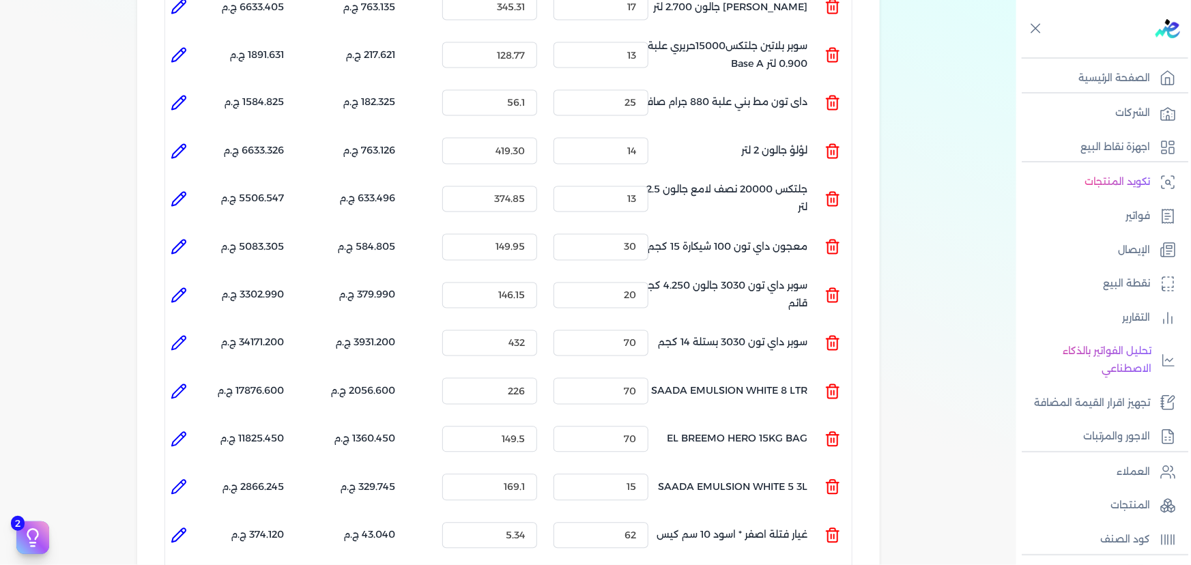
click at [187, 239] on icon at bounding box center [179, 247] width 16 height 16
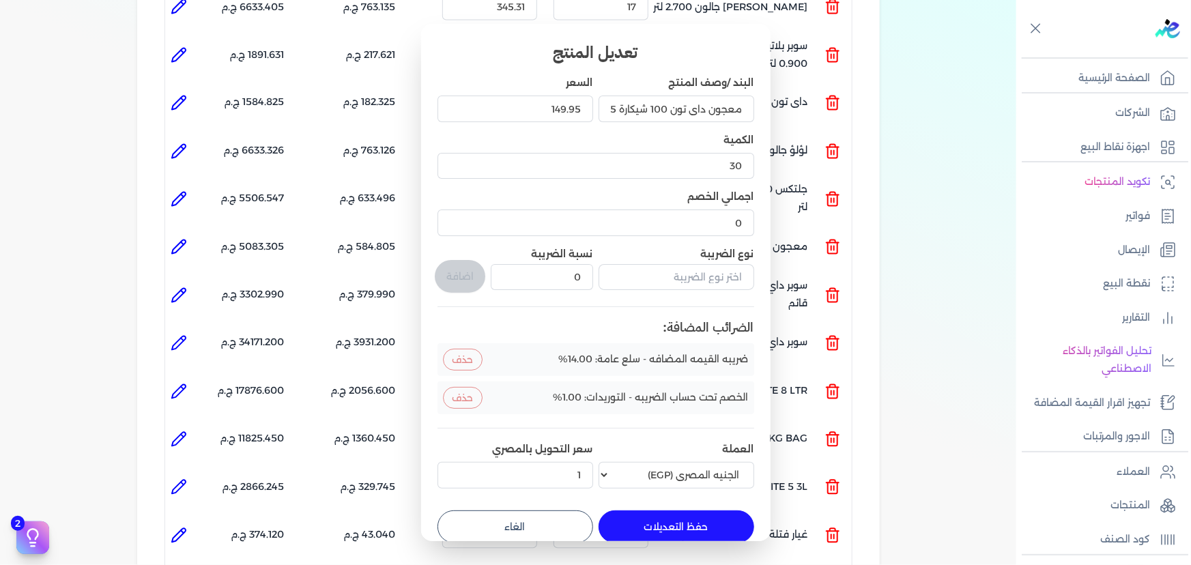
click at [576, 527] on button "الغاء" at bounding box center [515, 526] width 156 height 33
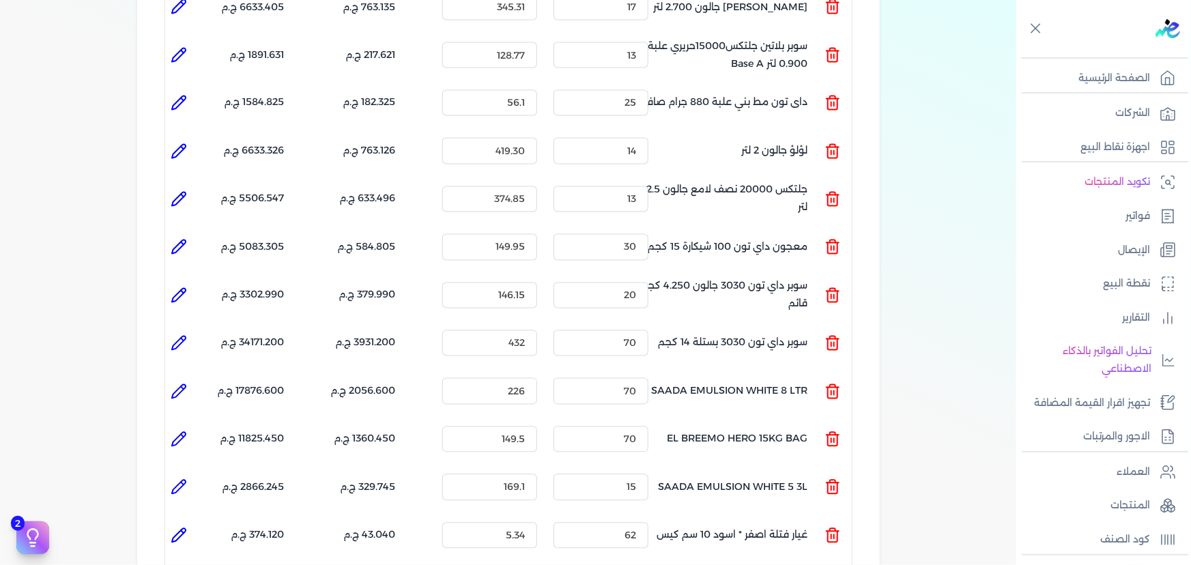
click at [184, 289] on icon at bounding box center [179, 296] width 14 height 14
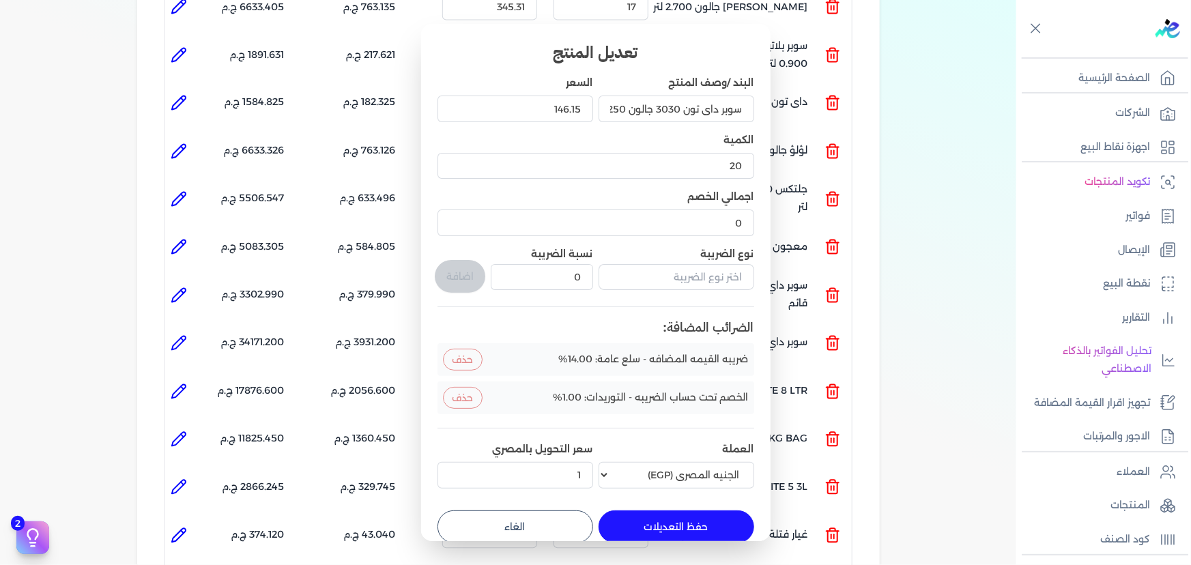
click at [553, 529] on button "الغاء" at bounding box center [515, 526] width 156 height 33
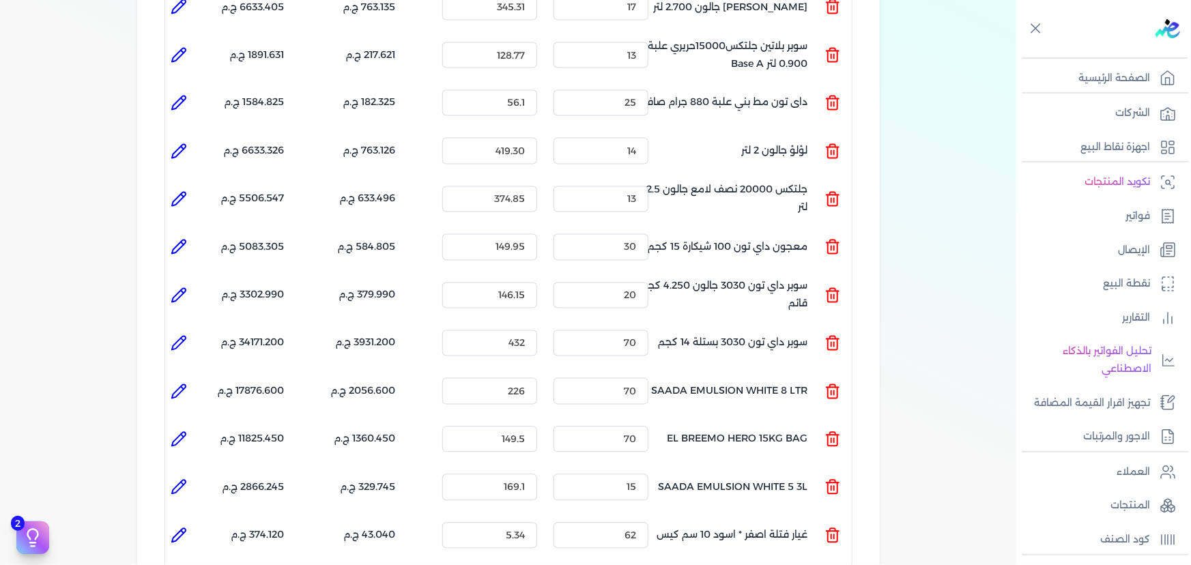
click at [184, 335] on icon at bounding box center [179, 343] width 16 height 16
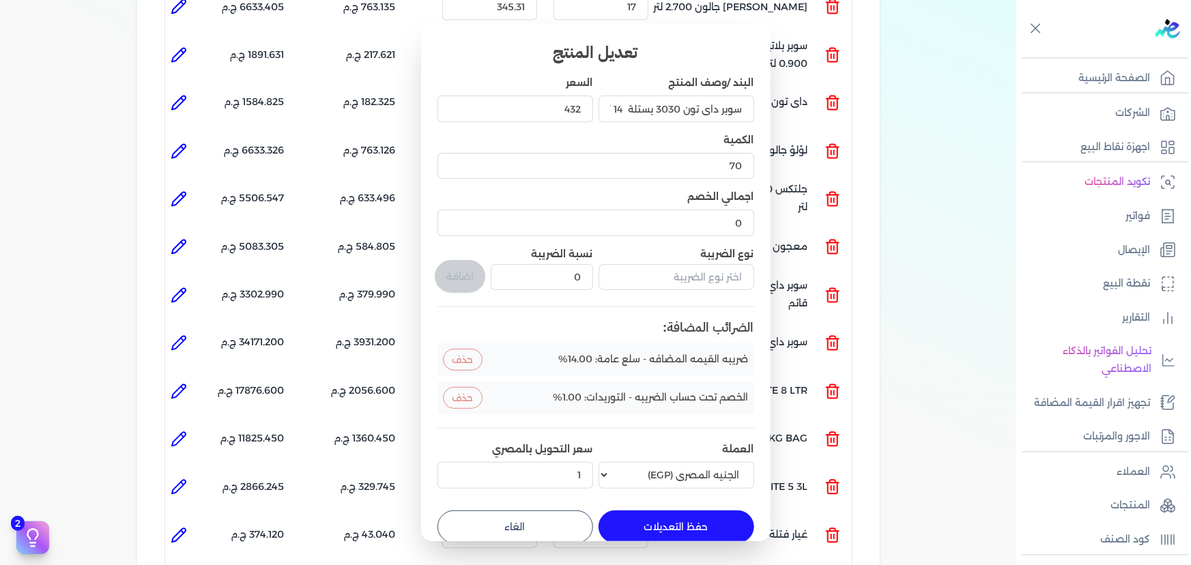
click at [564, 512] on button "الغاء" at bounding box center [515, 526] width 156 height 33
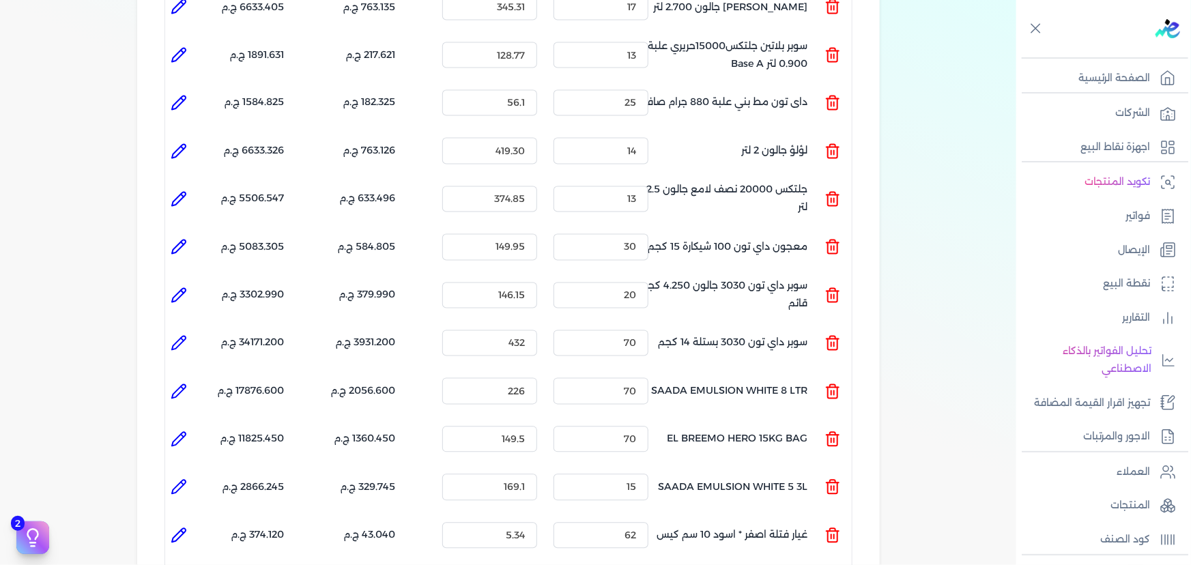
click at [191, 378] on li at bounding box center [178, 391] width 27 height 27
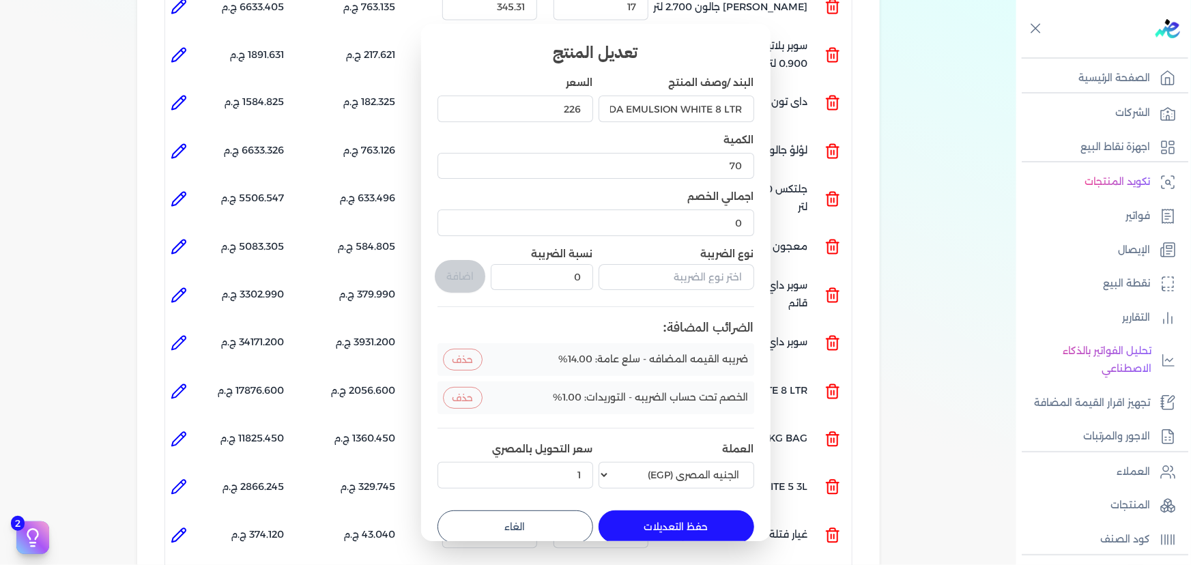
click at [528, 529] on button "الغاء" at bounding box center [515, 526] width 156 height 33
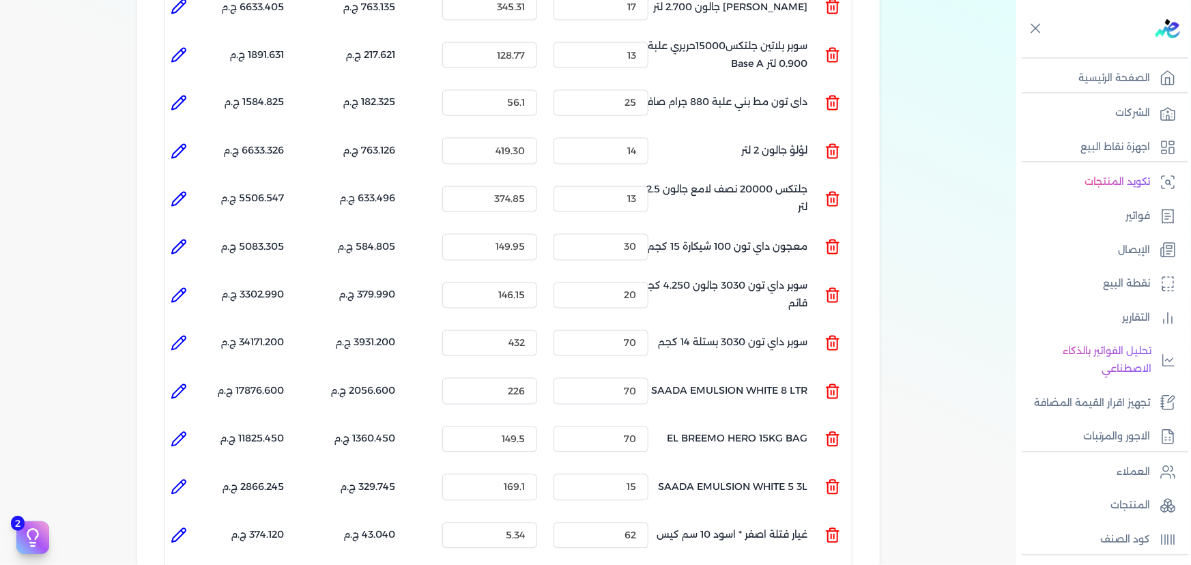
click at [182, 431] on icon at bounding box center [179, 439] width 16 height 16
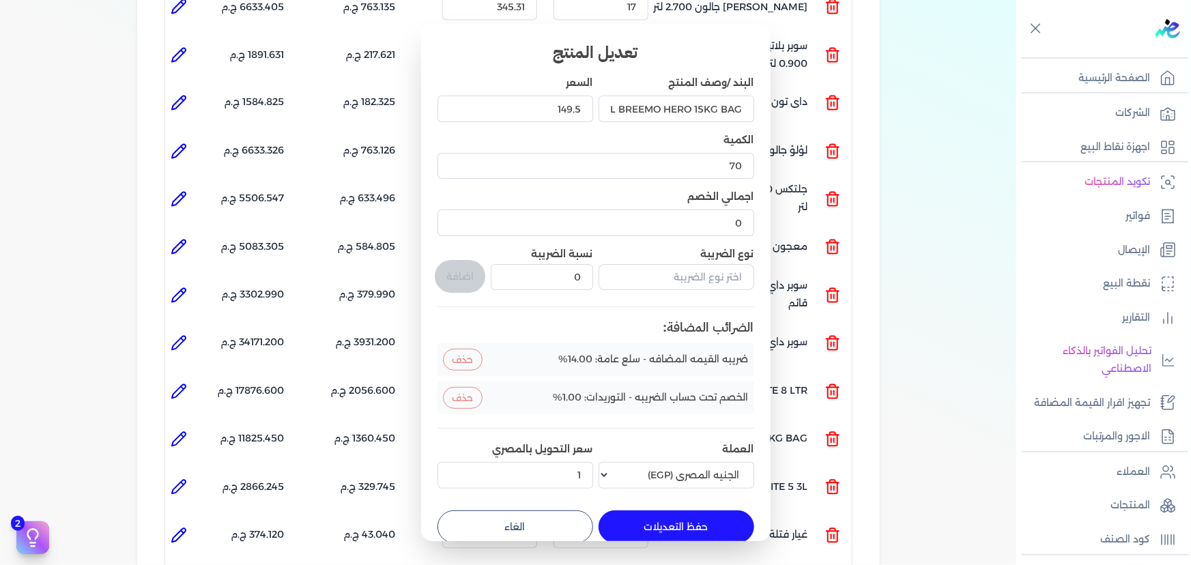
drag, startPoint x: 561, startPoint y: 523, endPoint x: 469, endPoint y: 503, distance: 95.0
click at [561, 523] on button "الغاء" at bounding box center [515, 526] width 156 height 33
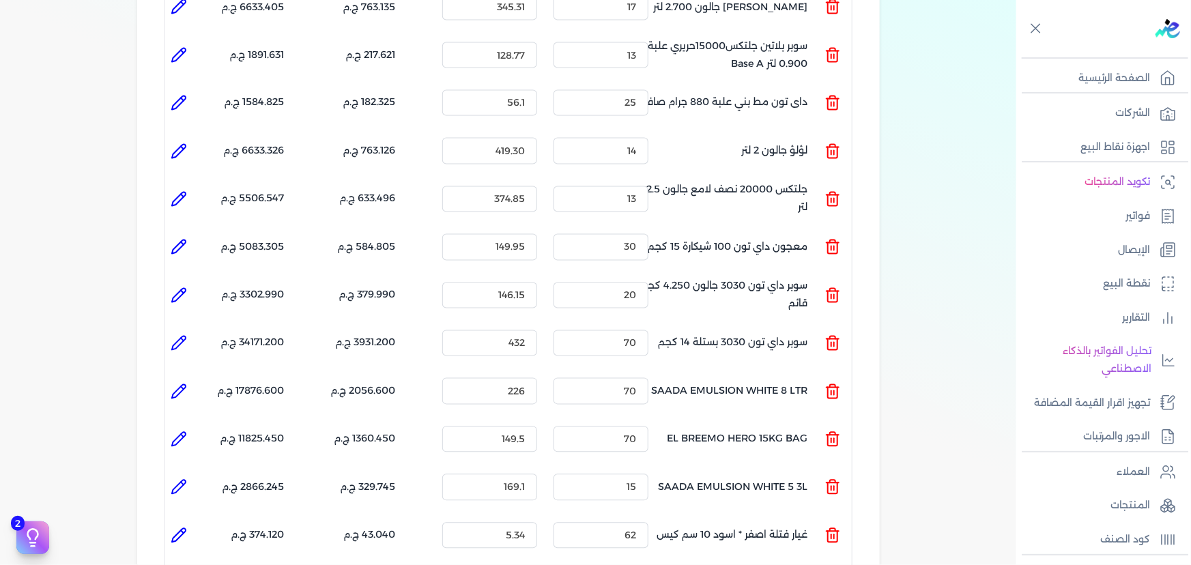
click at [178, 479] on icon at bounding box center [179, 487] width 16 height 16
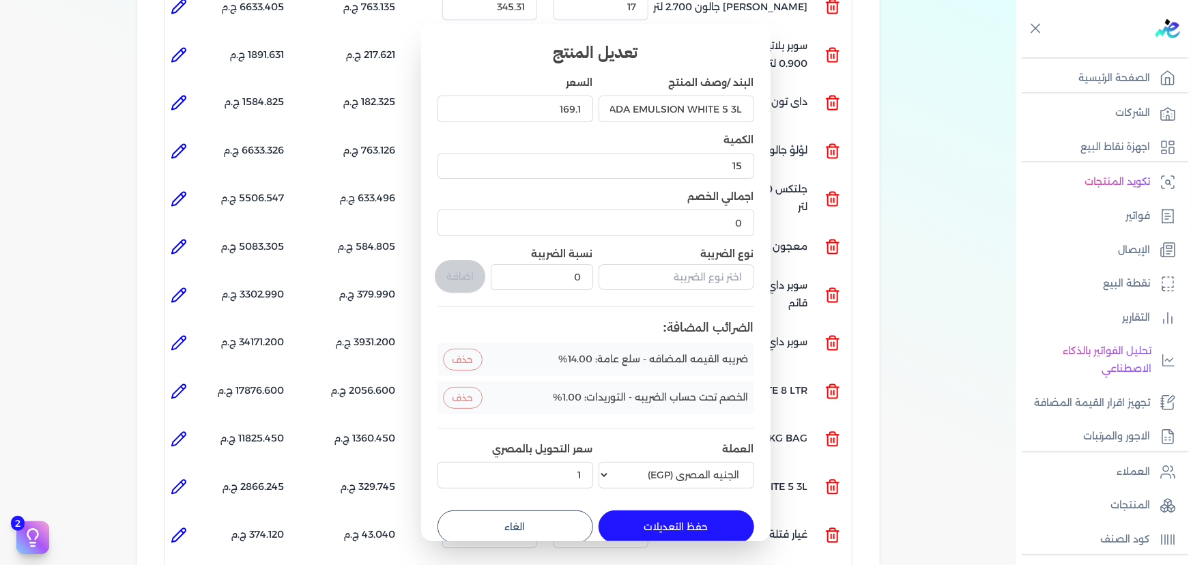
drag, startPoint x: 540, startPoint y: 520, endPoint x: 420, endPoint y: 517, distance: 120.1
click at [530, 523] on button "الغاء" at bounding box center [515, 526] width 156 height 33
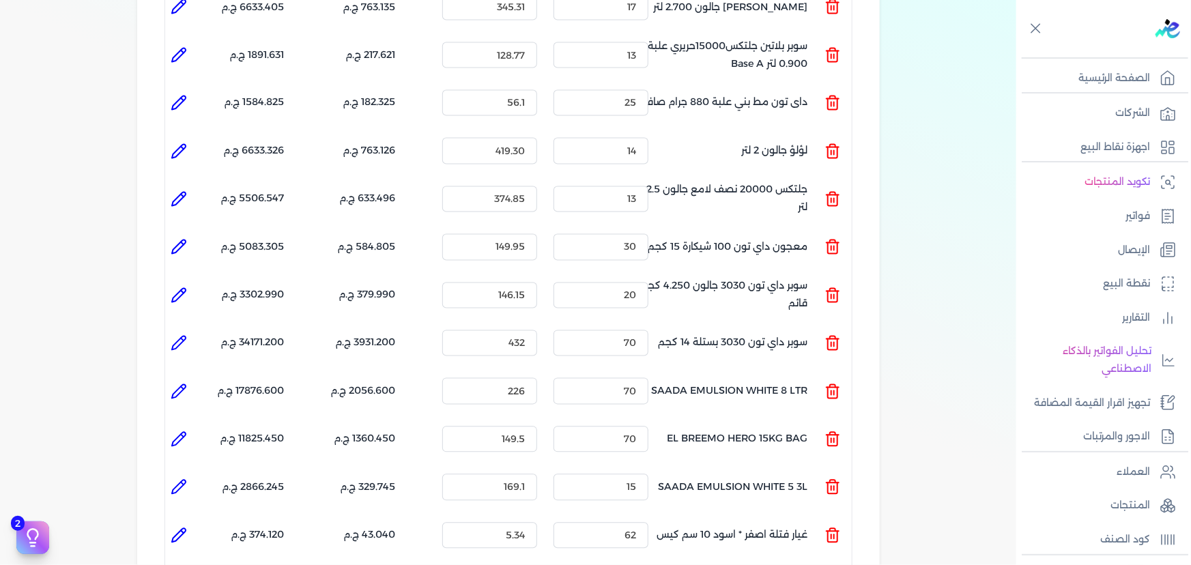
click at [177, 527] on icon at bounding box center [179, 535] width 16 height 16
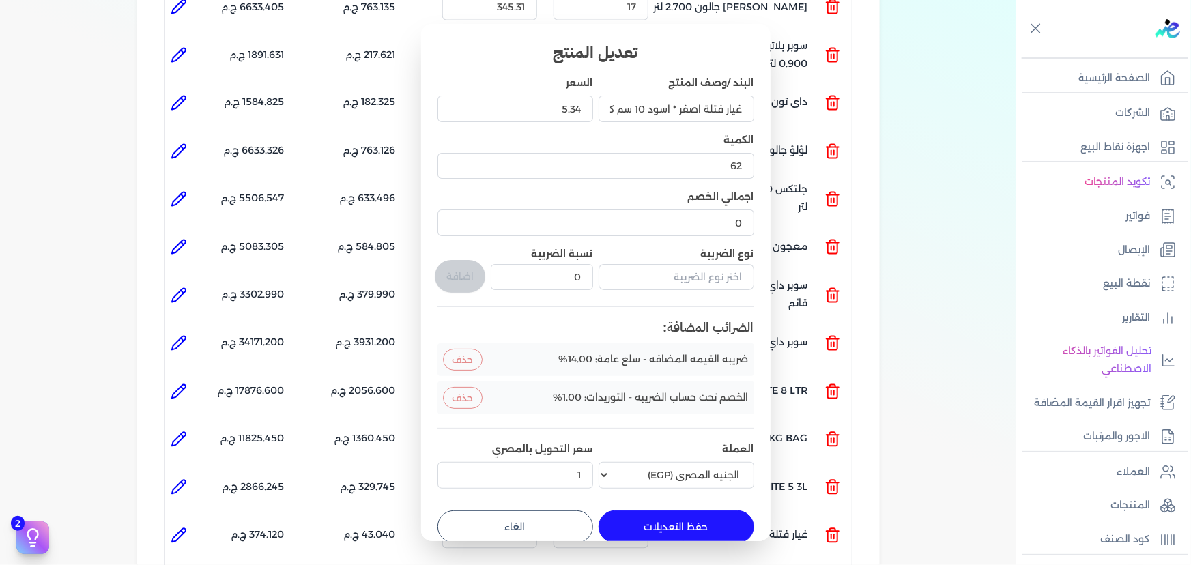
click at [574, 530] on button "الغاء" at bounding box center [515, 526] width 156 height 33
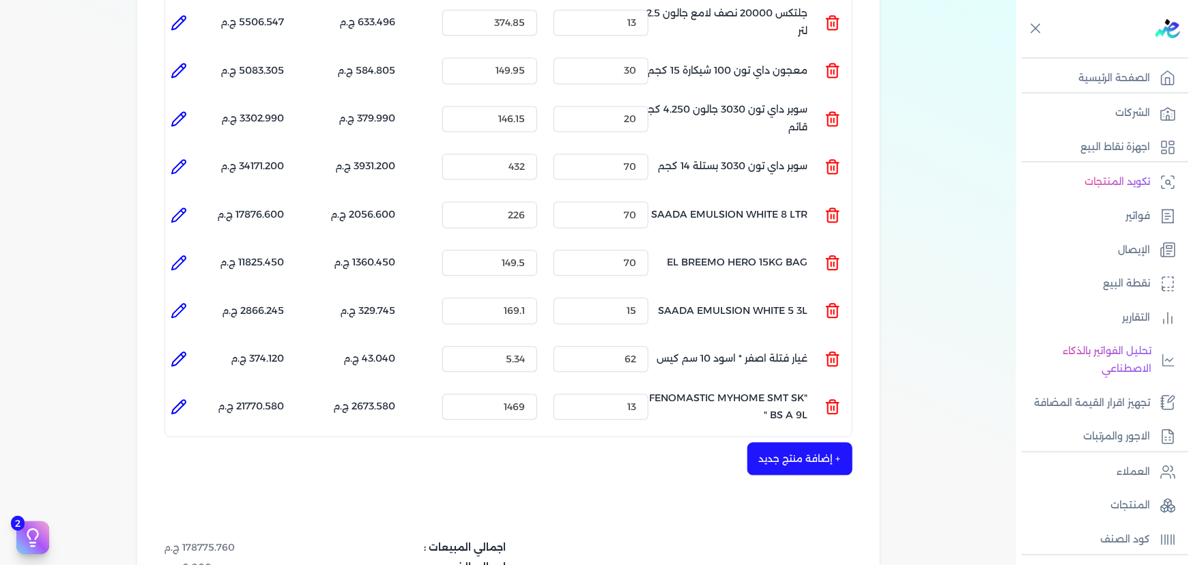
scroll to position [1474, 0]
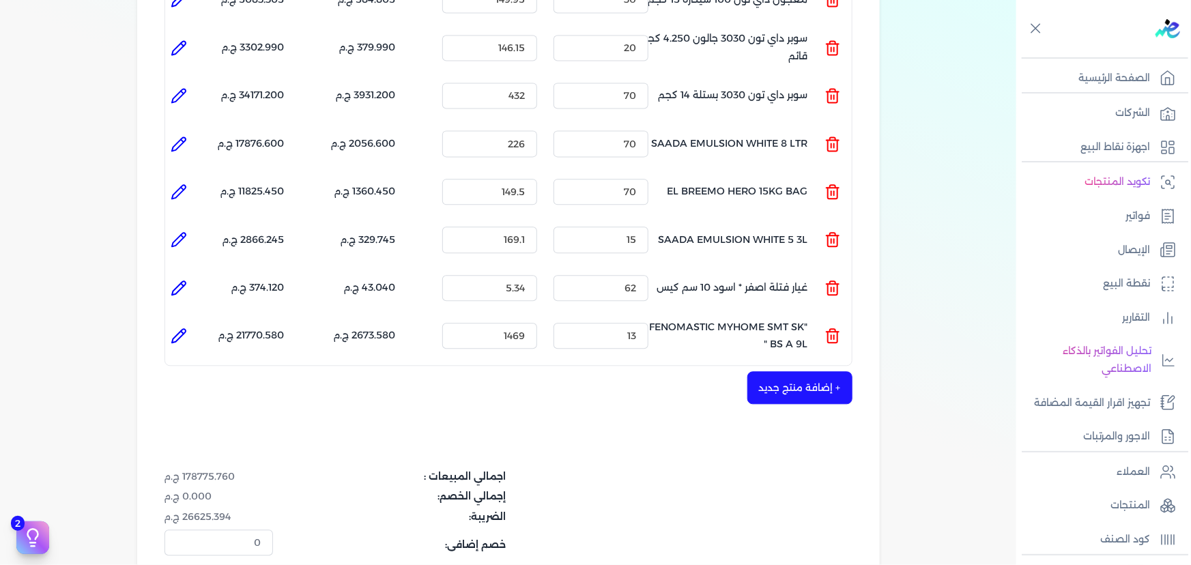
click at [177, 329] on icon at bounding box center [179, 336] width 14 height 14
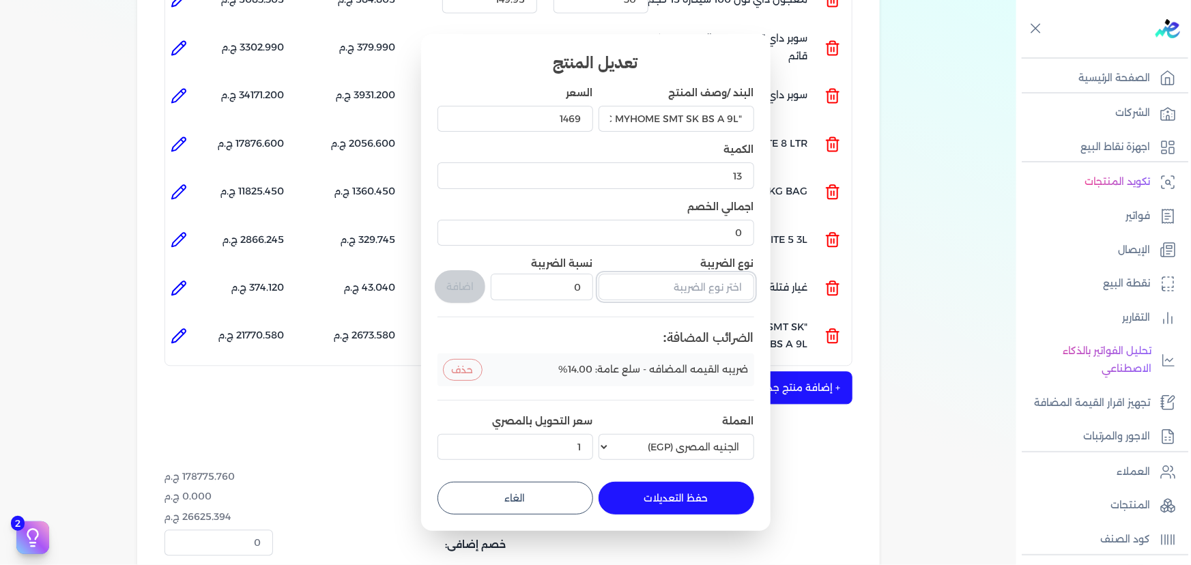
click at [686, 290] on input "text" at bounding box center [676, 287] width 156 height 26
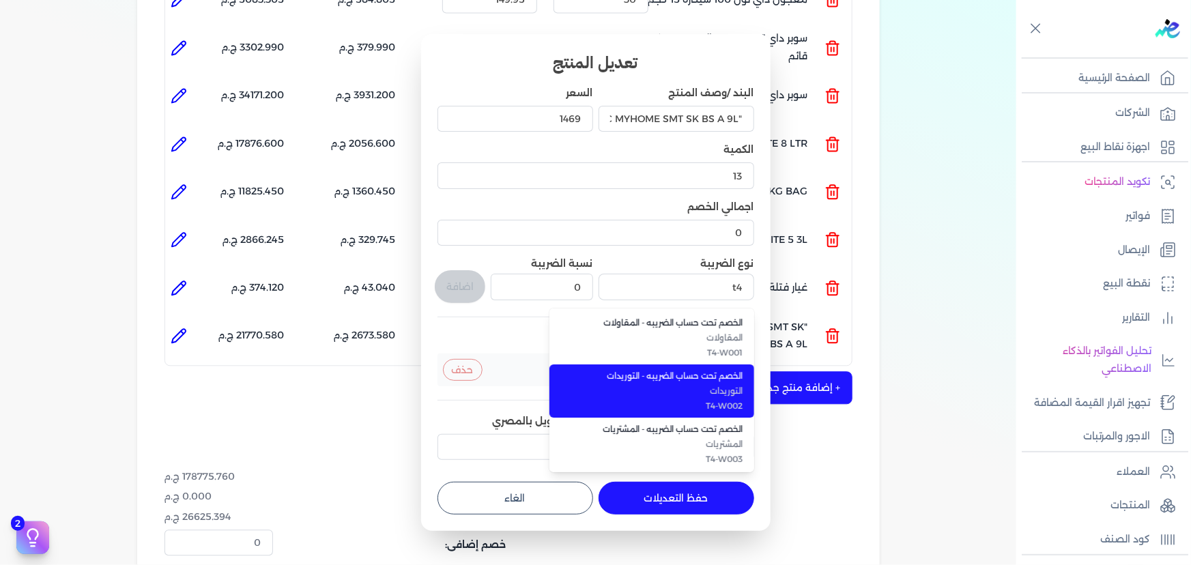
click at [705, 400] on span "T4-W002" at bounding box center [660, 406] width 166 height 12
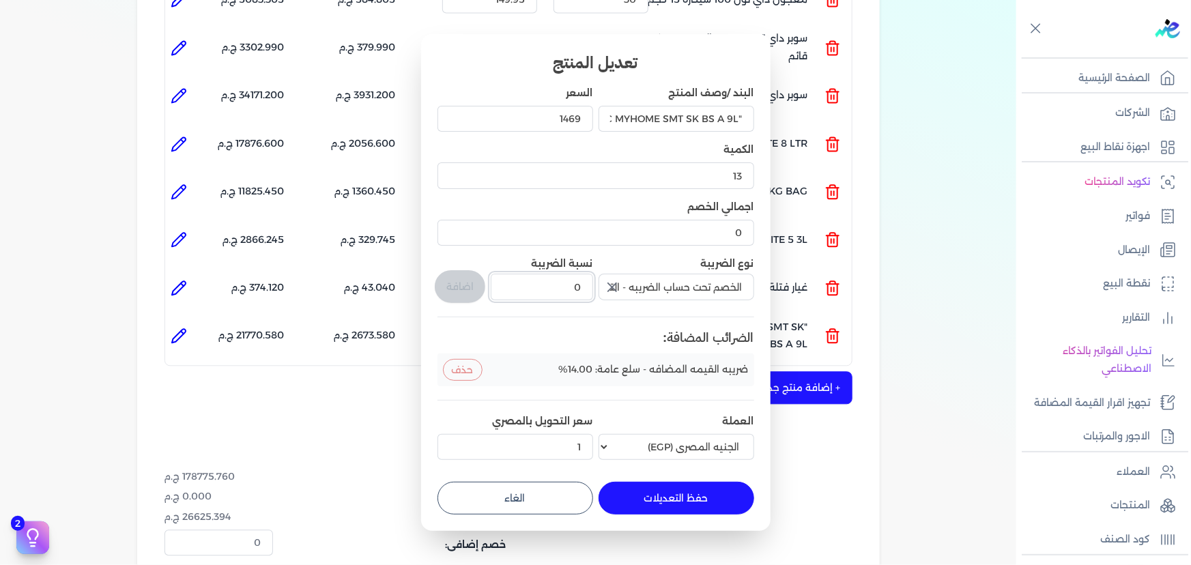
drag, startPoint x: 546, startPoint y: 289, endPoint x: 613, endPoint y: 289, distance: 66.9
click at [613, 289] on div "البند /وصف المنتج "FENOMASTIC MYHOME SMT SK BS A 9L " السعر 1469 الكمية 13 اجما…" at bounding box center [595, 275] width 317 height 379
click at [464, 281] on button "اضافة" at bounding box center [460, 286] width 50 height 33
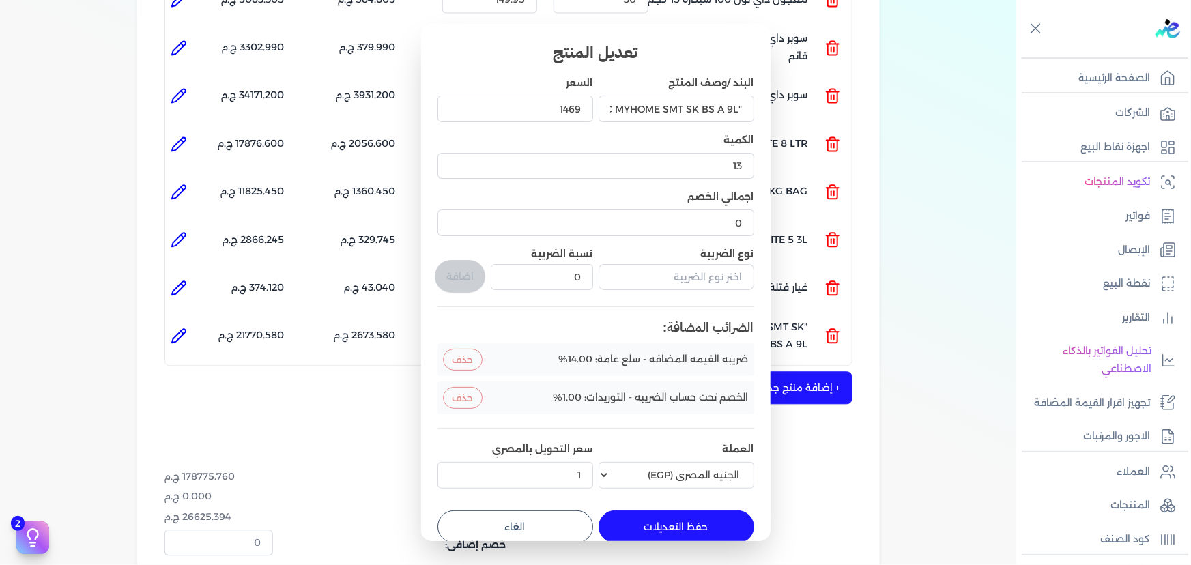
click at [697, 525] on button "حفظ التعديلات" at bounding box center [676, 526] width 156 height 33
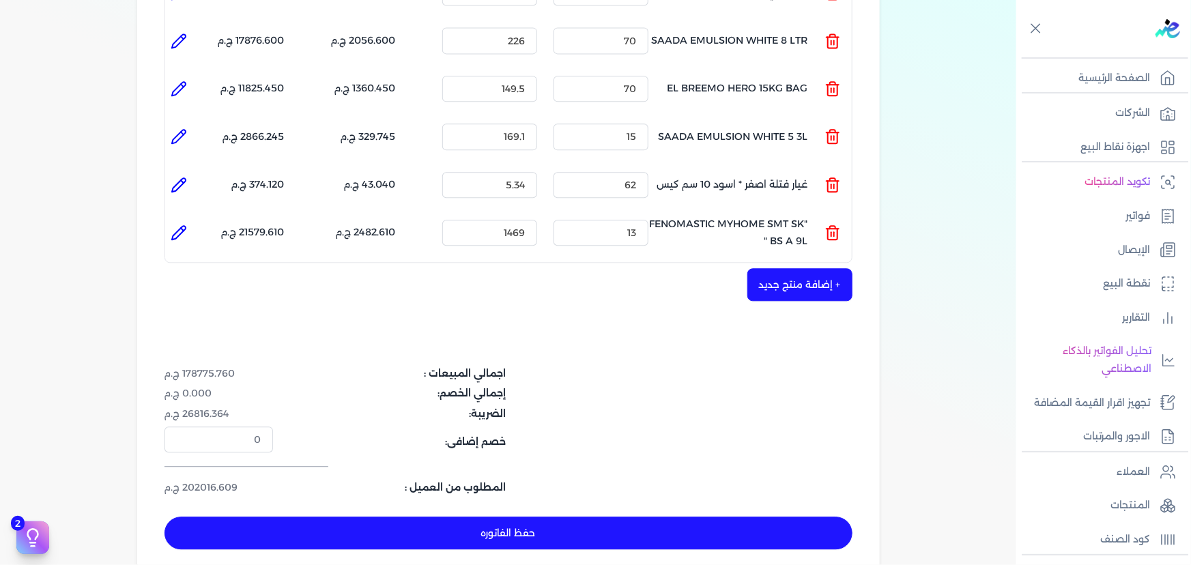
scroll to position [1599, 0]
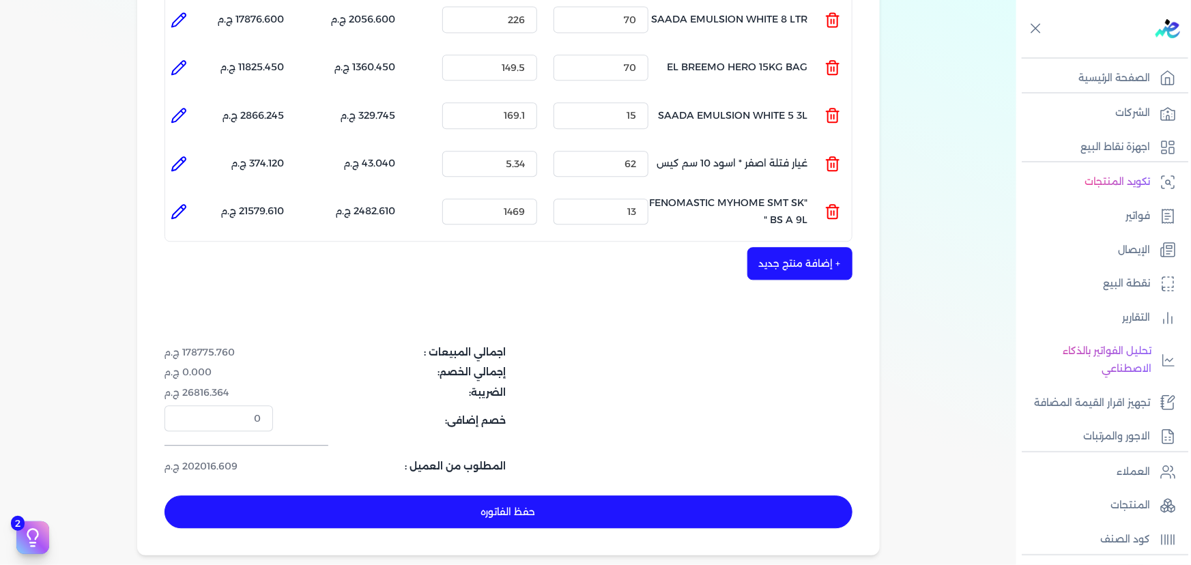
click at [471, 495] on button "حفظ الفاتوره" at bounding box center [508, 511] width 688 height 33
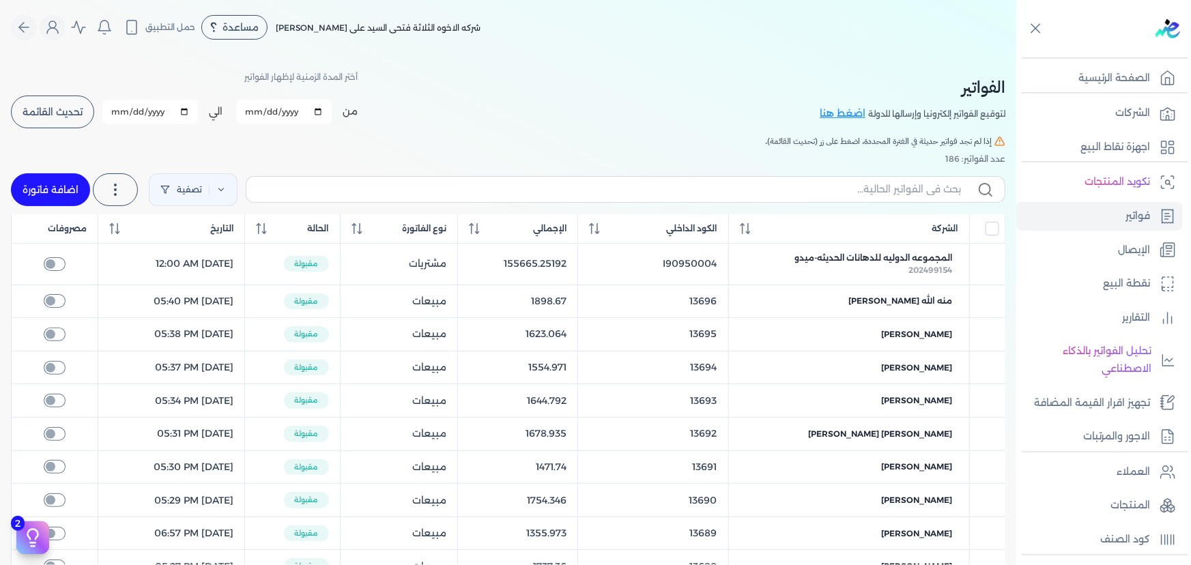
click at [74, 104] on button "تحديث القائمة" at bounding box center [52, 112] width 83 height 33
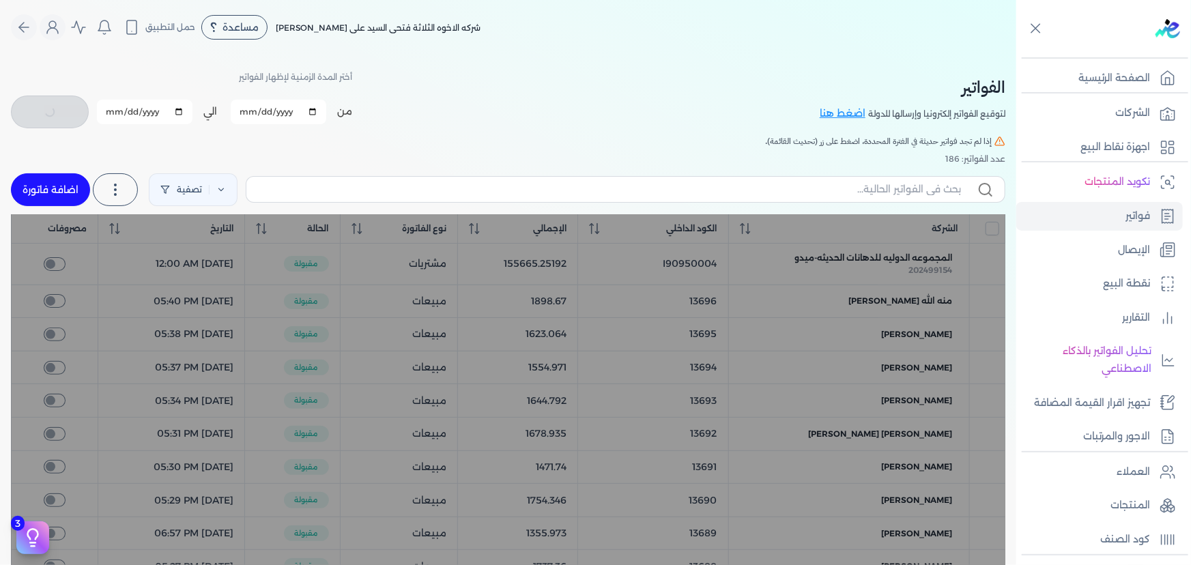
click at [71, 202] on link "اضافة فاتورة" at bounding box center [50, 189] width 79 height 33
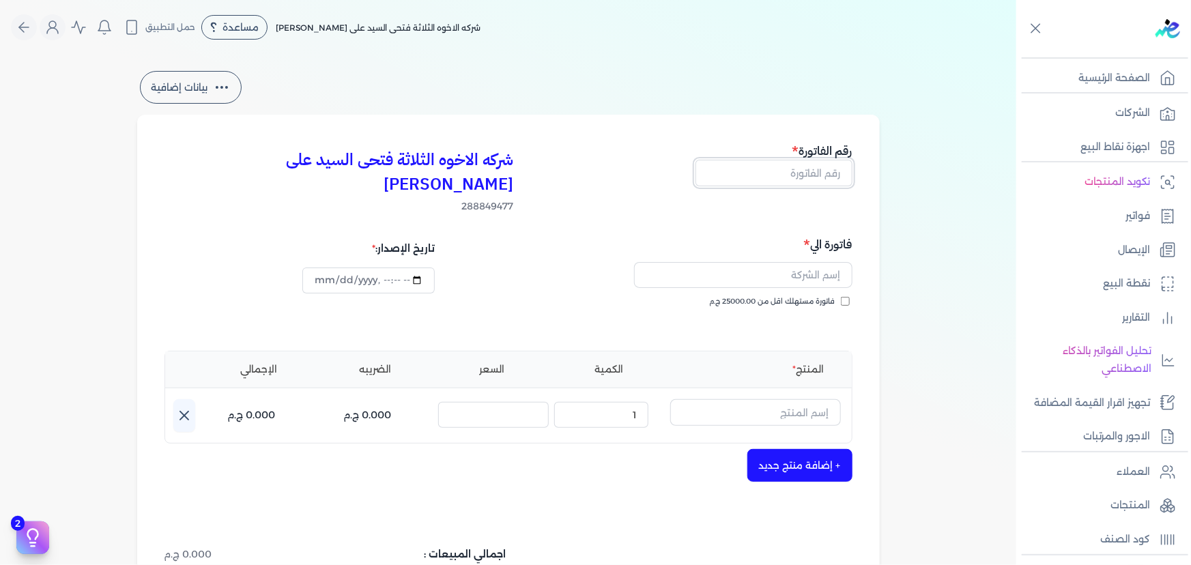
click at [773, 181] on input "text" at bounding box center [773, 173] width 157 height 26
click at [764, 262] on input "text" at bounding box center [743, 275] width 218 height 26
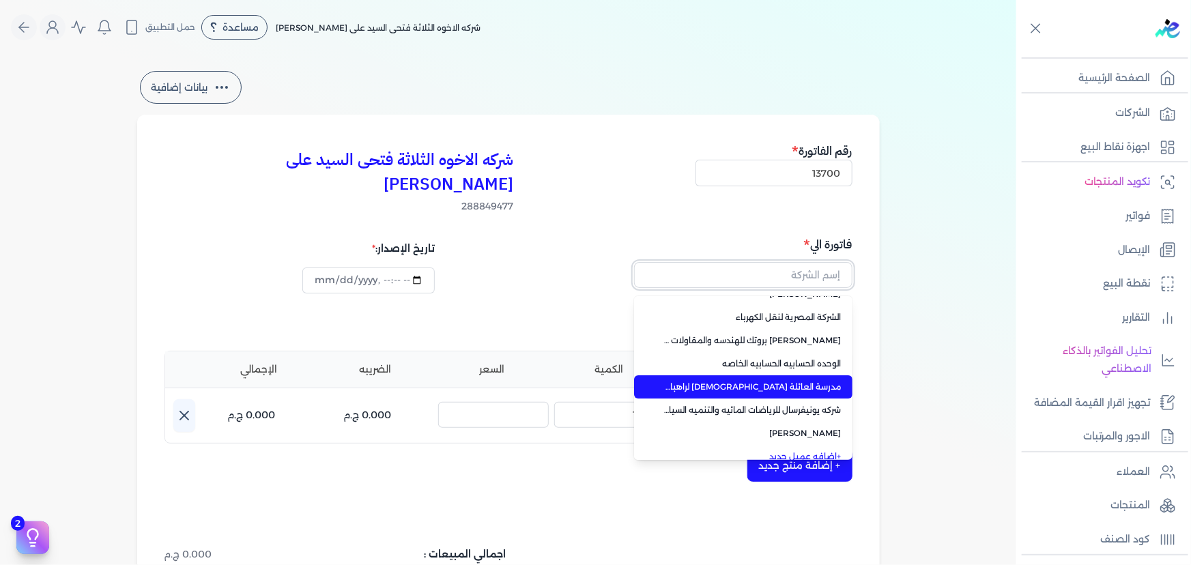
scroll to position [96, 0]
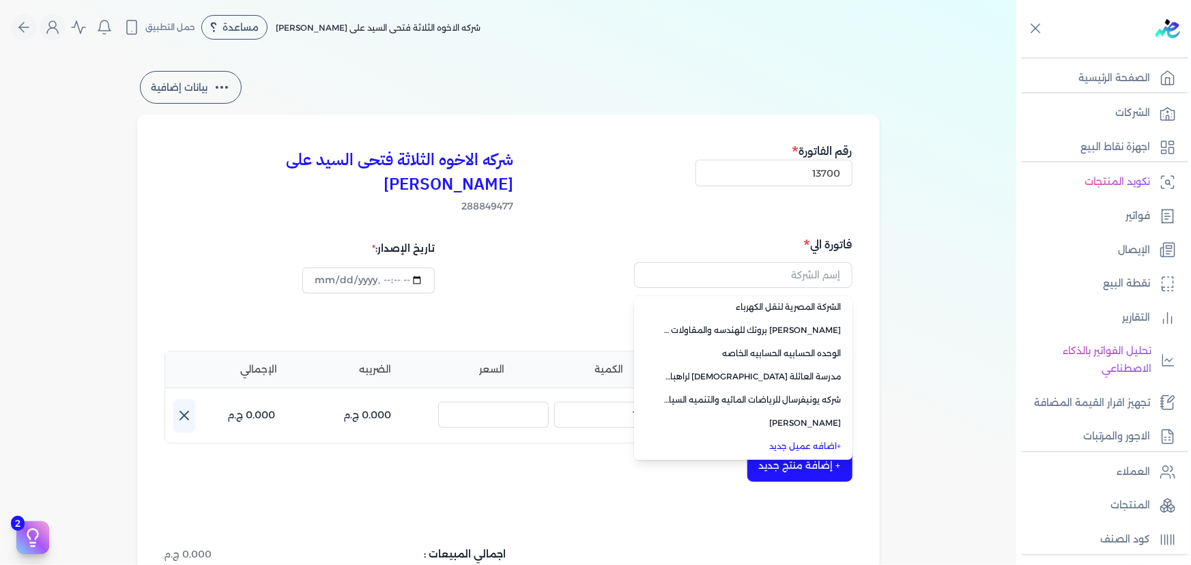
click at [817, 440] on link "+ اضافه عميل جديد" at bounding box center [751, 446] width 180 height 12
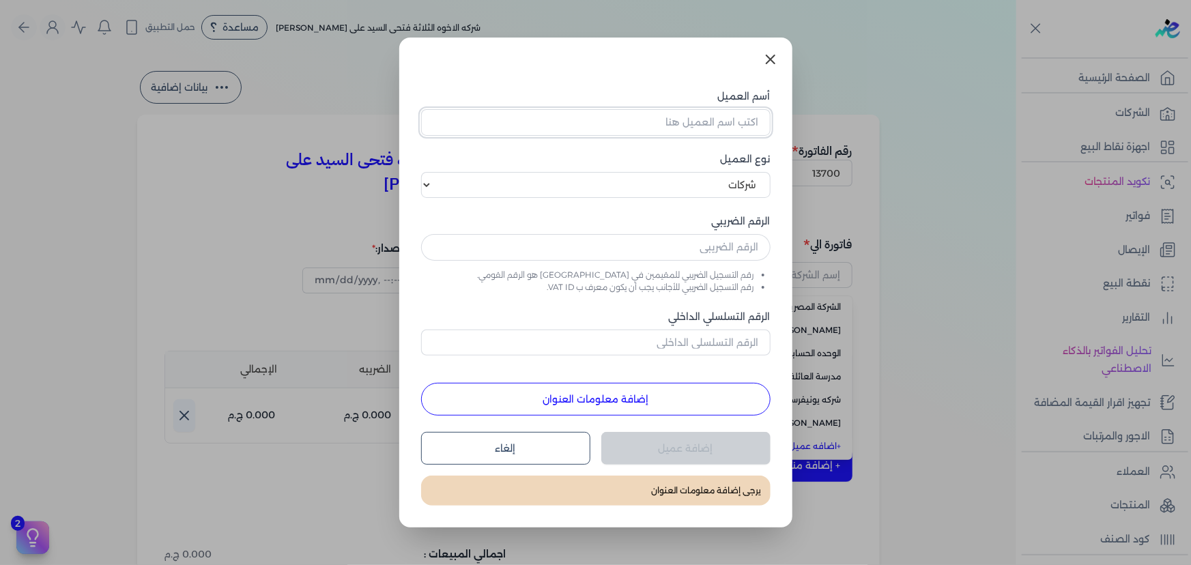
drag, startPoint x: 684, startPoint y: 132, endPoint x: 541, endPoint y: 137, distance: 143.4
click at [684, 132] on input "أسم العميل" at bounding box center [595, 122] width 349 height 26
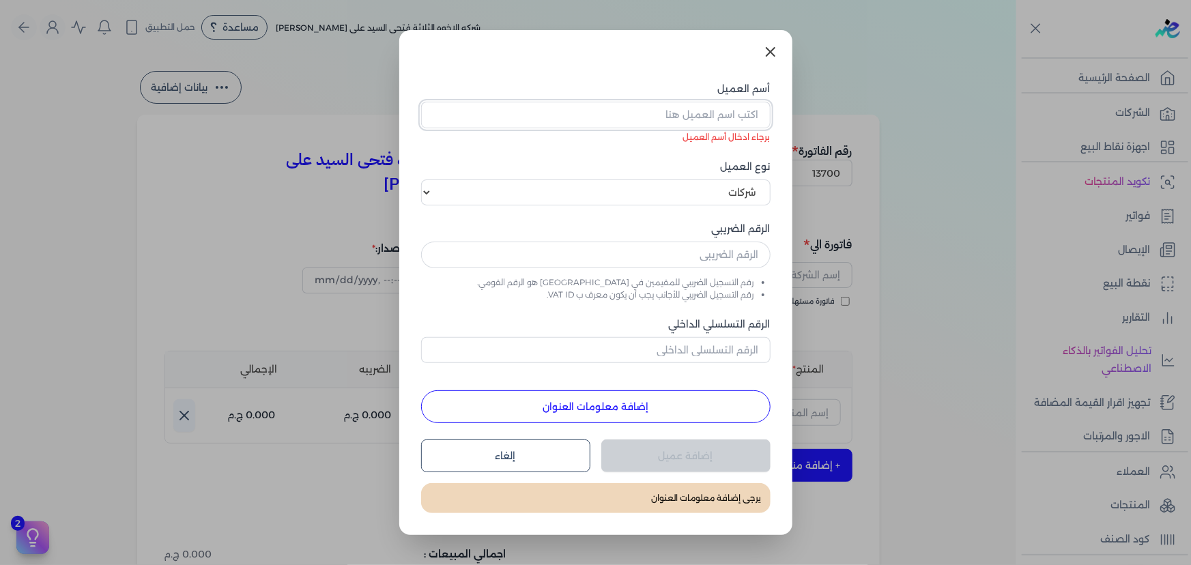
click at [677, 115] on input "أسم العميل" at bounding box center [595, 115] width 349 height 26
paste input "شركه [PERSON_NAME] الكهربائيه لحلول الطاقه"
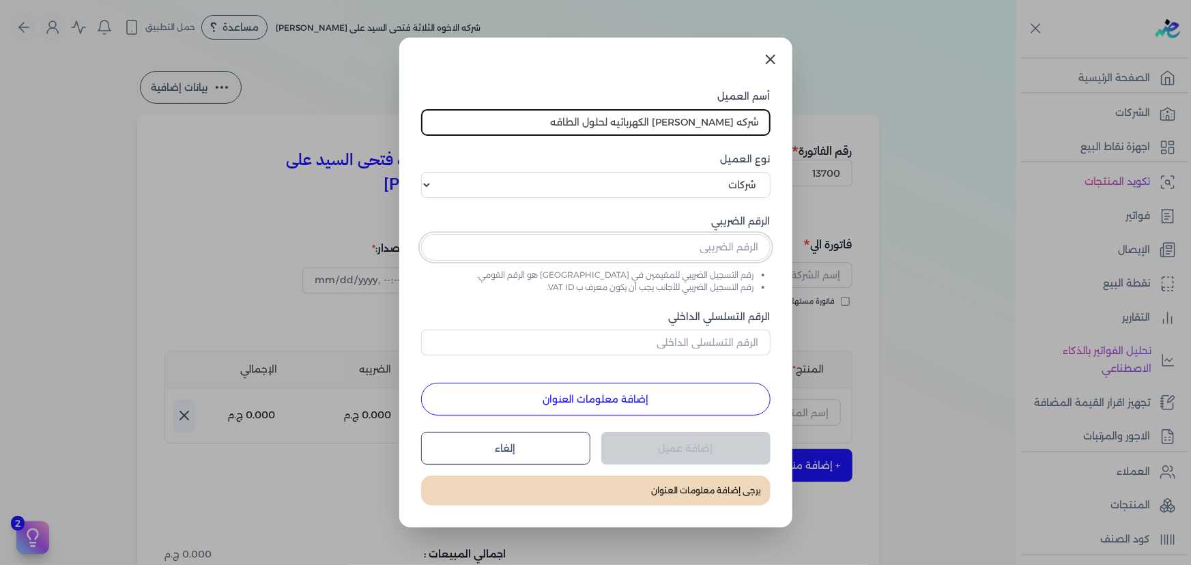
click at [707, 248] on input "text" at bounding box center [595, 247] width 349 height 26
click at [643, 239] on input "text" at bounding box center [595, 247] width 349 height 26
paste input "623483297"
click at [667, 397] on button "إضافة معلومات العنوان" at bounding box center [595, 399] width 349 height 33
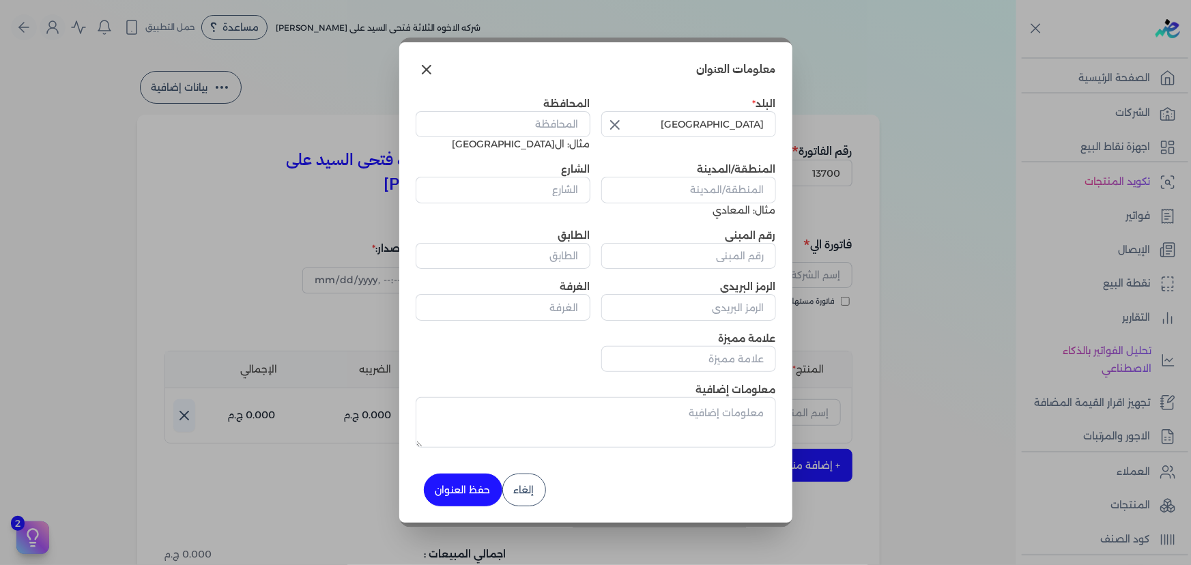
click at [616, 126] on icon "button" at bounding box center [615, 125] width 16 height 16
click at [661, 116] on input "text" at bounding box center [688, 124] width 175 height 26
click at [470, 158] on div "البلد لا توجد نتائج المحافظة مثال: القاهرة المنطقة/المدينة مثال: المعادي الشارع…" at bounding box center [595, 235] width 360 height 276
click at [692, 128] on input "text" at bounding box center [688, 124] width 175 height 26
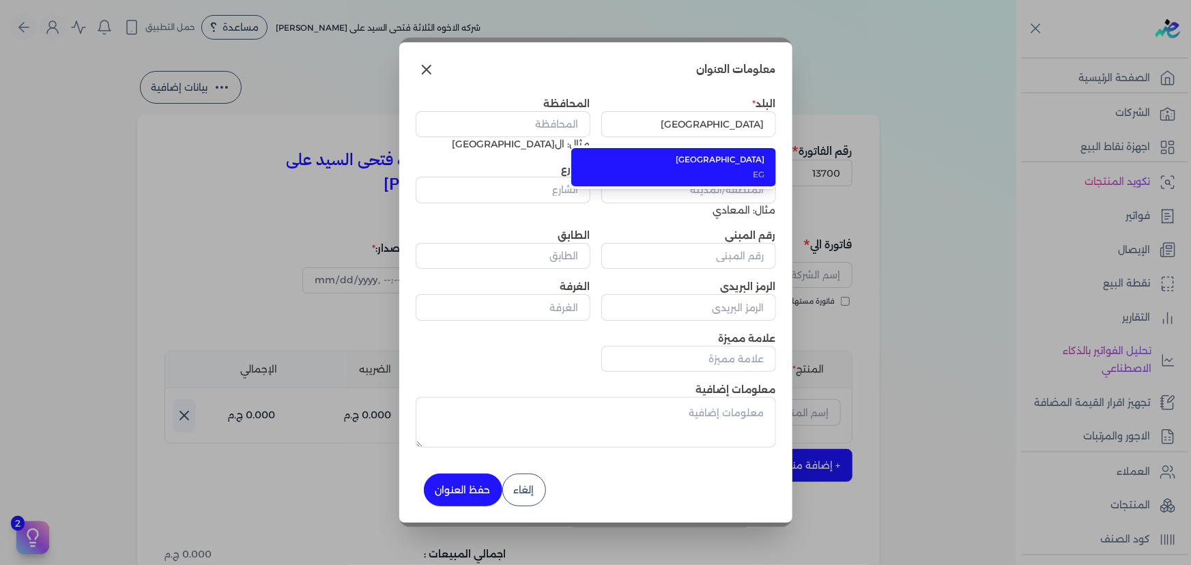
click at [665, 166] on li "مصر EG" at bounding box center [673, 167] width 205 height 38
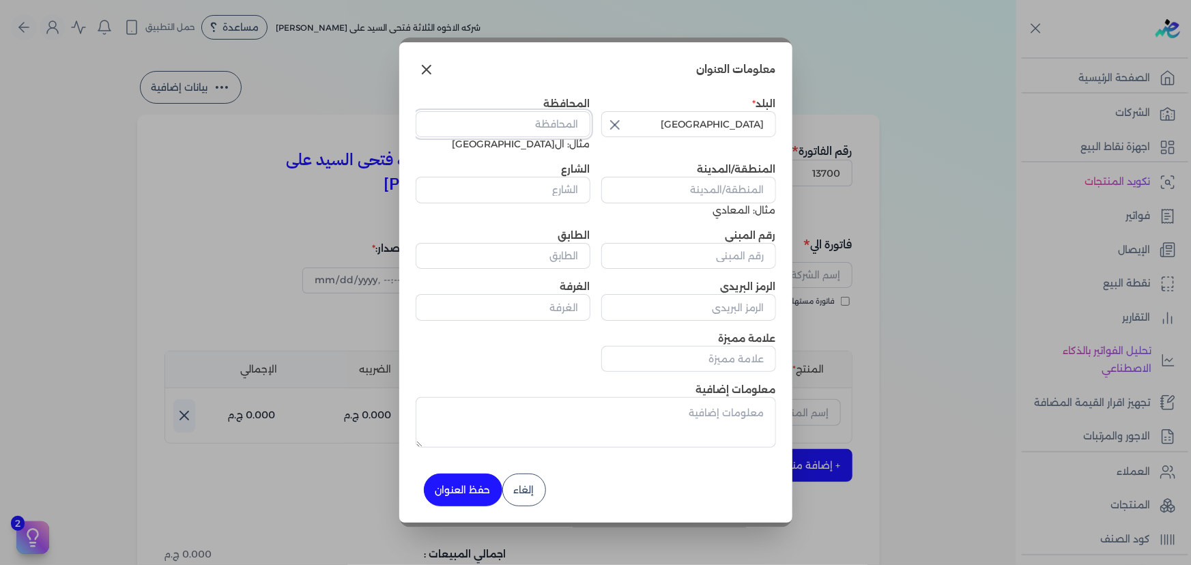
click at [533, 121] on input "المحافظة" at bounding box center [502, 124] width 175 height 26
click at [703, 192] on input "المنطقة/المدينة" at bounding box center [688, 190] width 175 height 26
paste input "المبنى الادارى رقم 5 منتجع زيزينيا التجمع الخامس ال[GEOGRAPHIC_DATA] الجديدة"
click at [486, 182] on input "الشارع" at bounding box center [502, 190] width 175 height 26
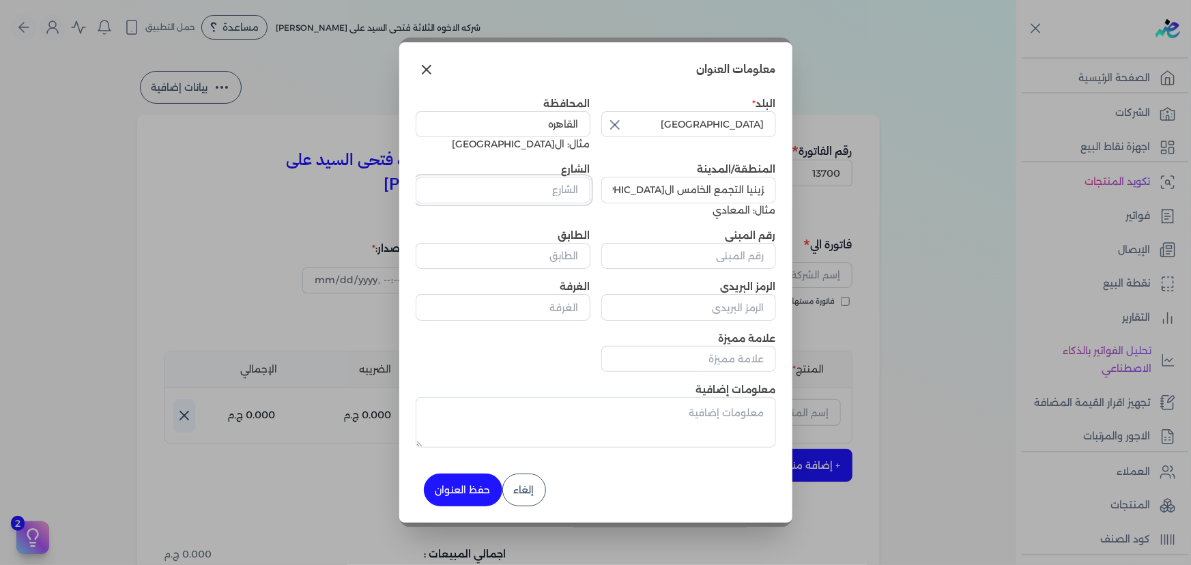
scroll to position [0, 0]
paste input "المبنى الادارى رقم 5 منتجع زيزينيا التجمع الخامس ال[GEOGRAPHIC_DATA] الجديدة"
click at [686, 241] on div "رقم المبنى" at bounding box center [688, 249] width 175 height 41
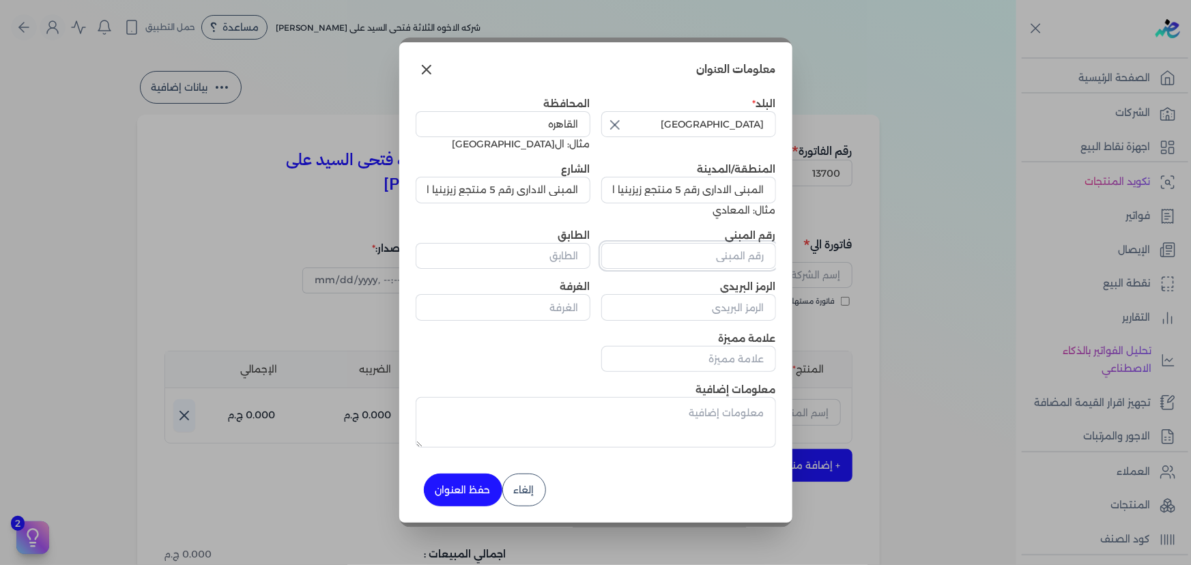
click at [686, 257] on input "رقم المبنى" at bounding box center [688, 256] width 175 height 26
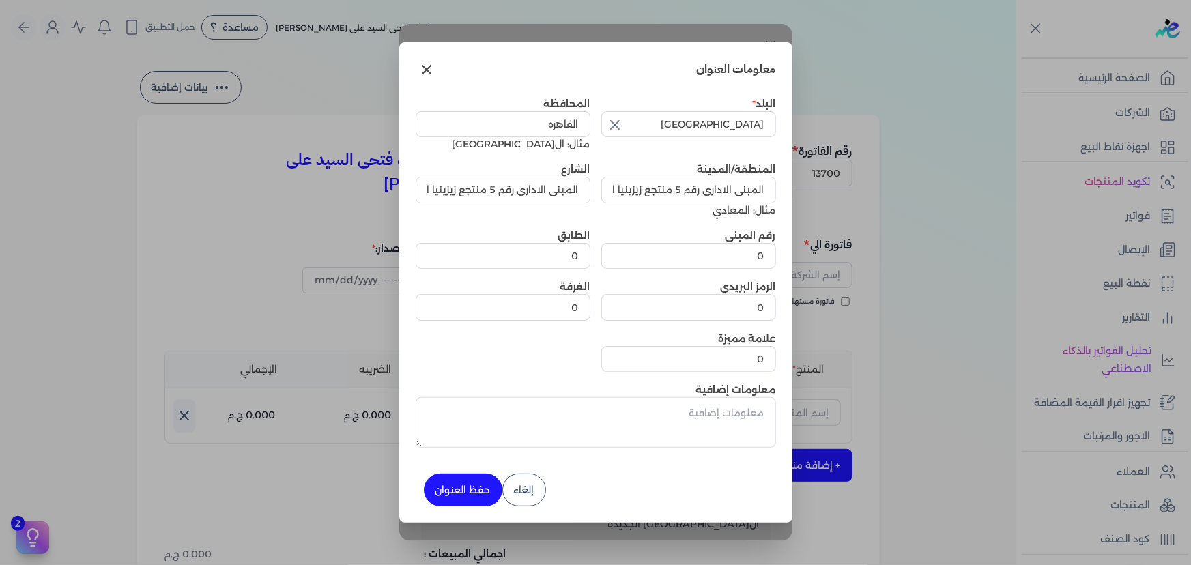
click at [424, 473] on button "حفظ العنوان" at bounding box center [463, 489] width 78 height 33
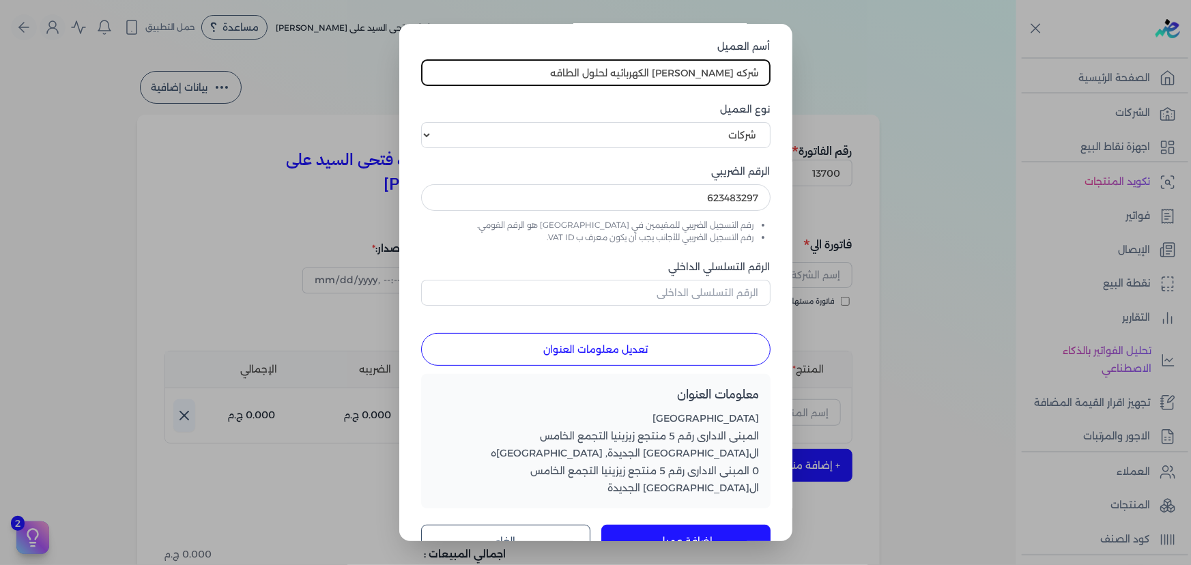
scroll to position [56, 0]
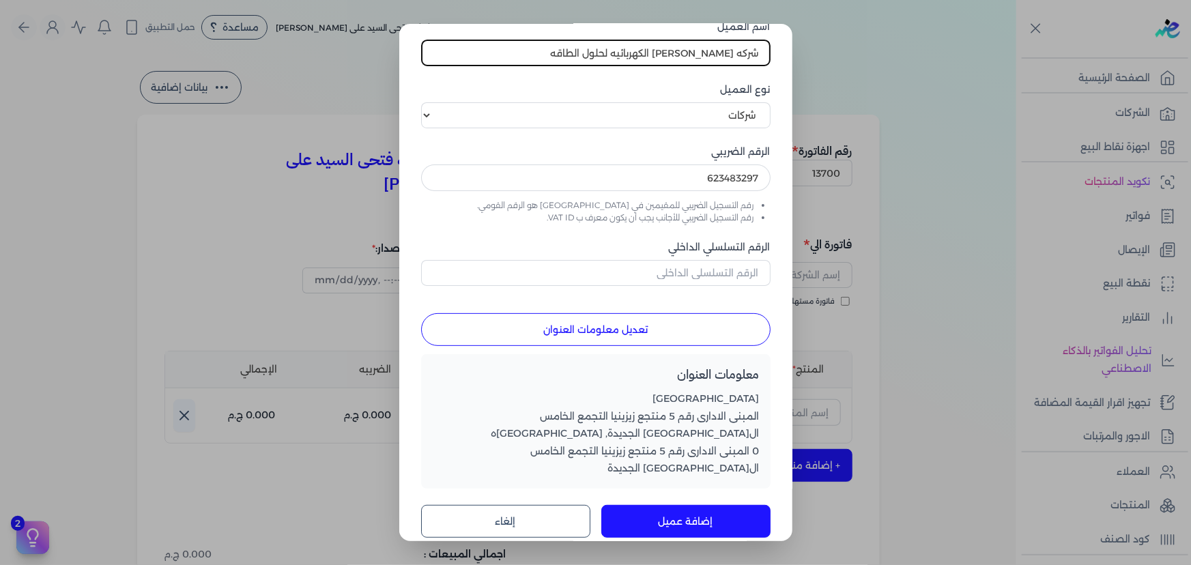
click at [731, 505] on button "إضافة عميل" at bounding box center [685, 521] width 169 height 33
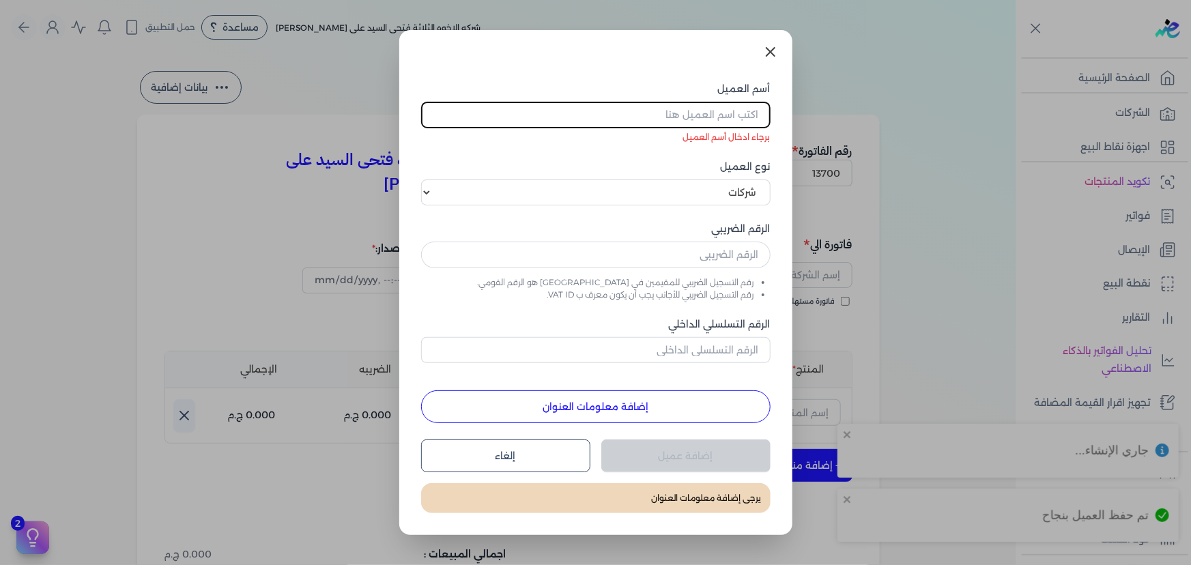
scroll to position [0, 0]
click at [771, 47] on icon at bounding box center [770, 52] width 16 height 16
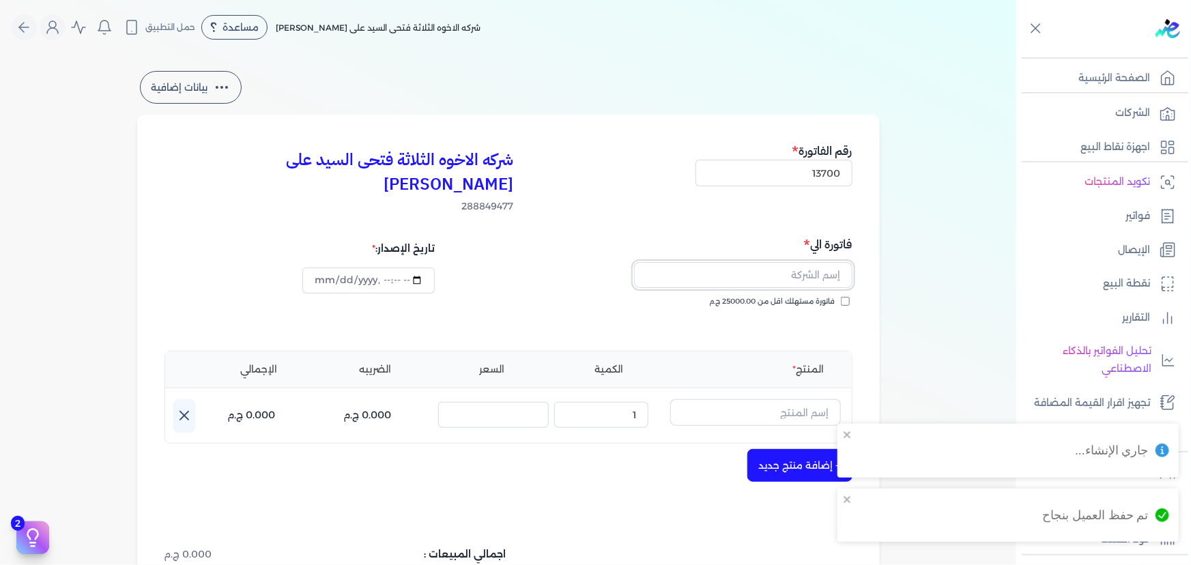
click at [797, 262] on input "text" at bounding box center [743, 275] width 218 height 26
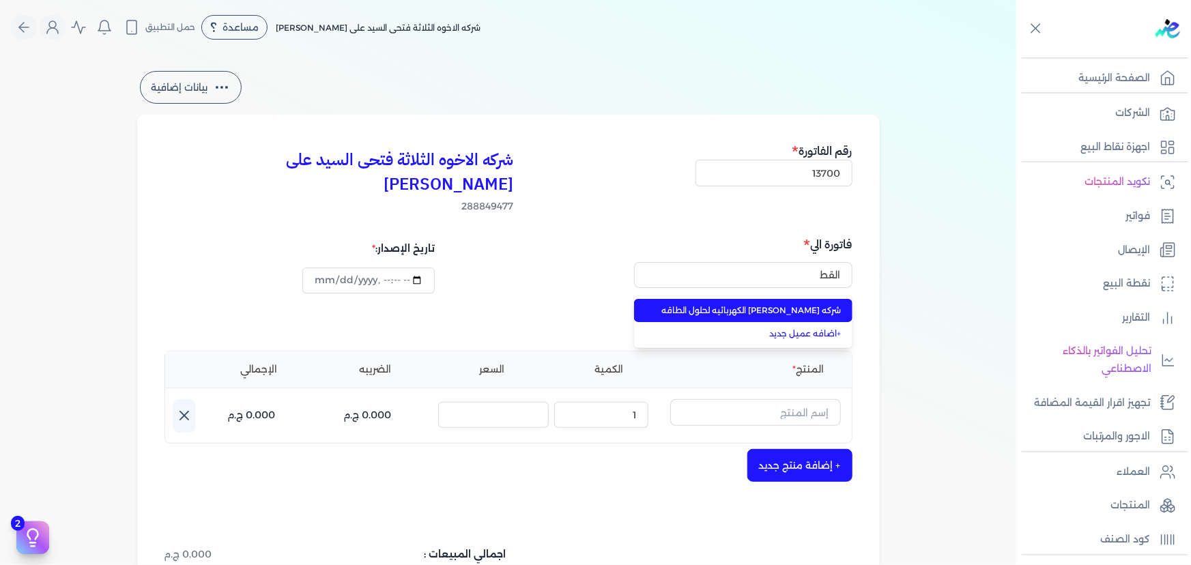
click at [728, 299] on li "شركه [PERSON_NAME] الكهربائيه لحلول الطاقه" at bounding box center [743, 310] width 218 height 23
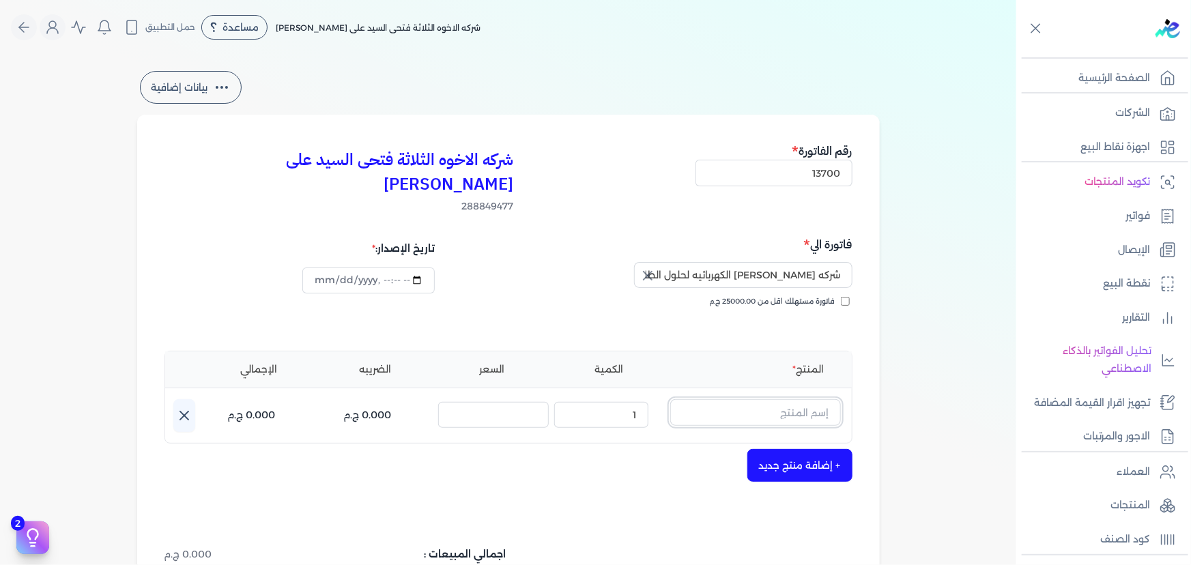
click at [739, 399] on input "text" at bounding box center [755, 412] width 171 height 26
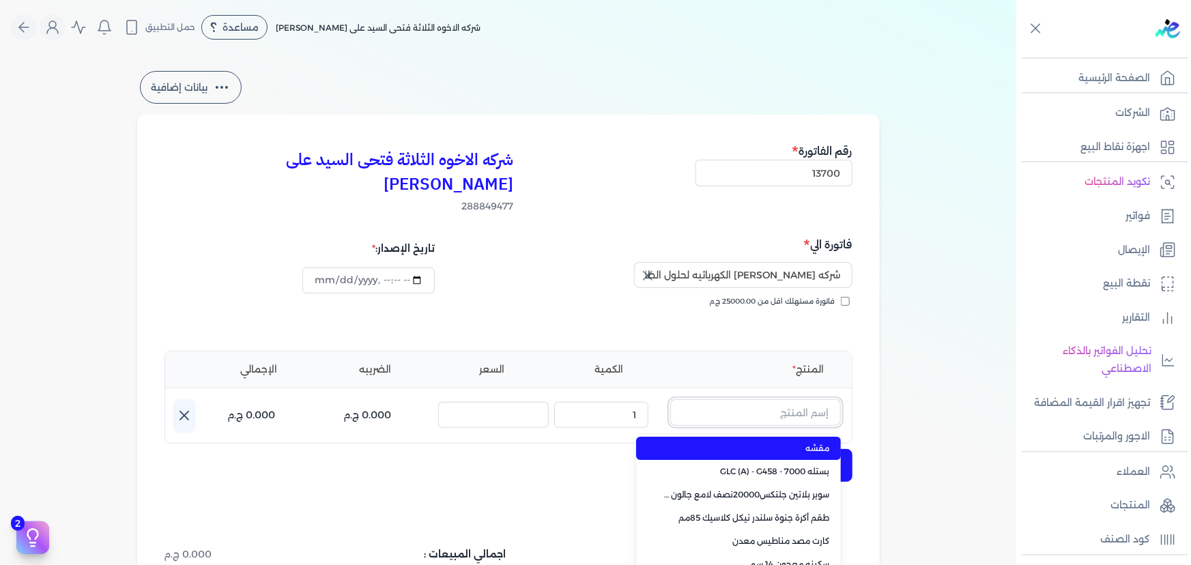
paste input ""FENOMASTIC MYHOME SMT SK BS A 9L ""
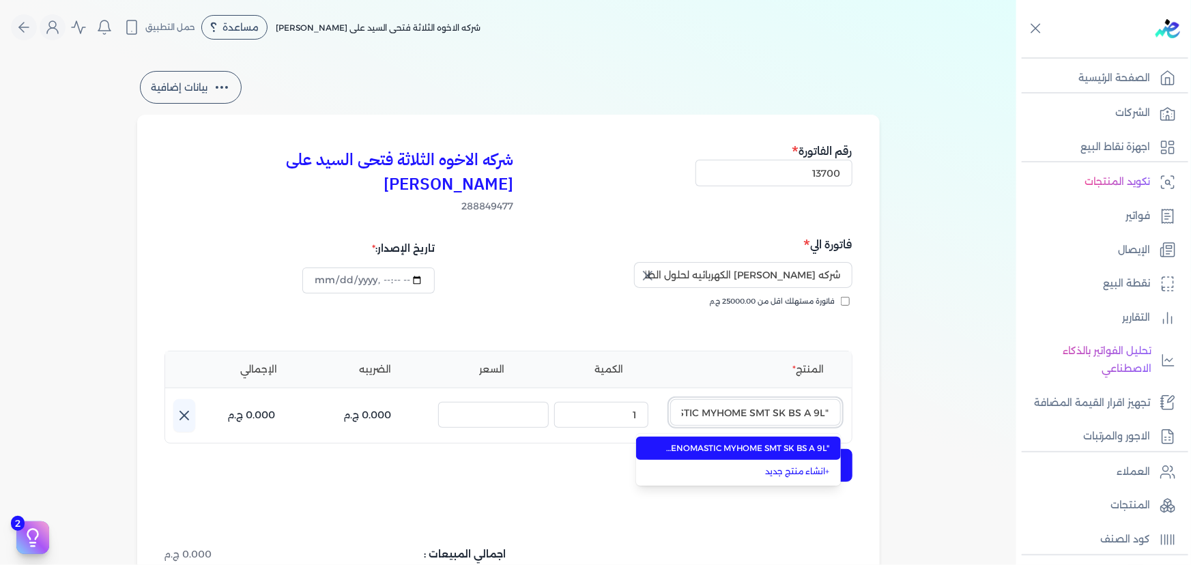
scroll to position [0, -52]
click at [751, 437] on li ""FENOMASTIC MYHOME SMT SK BS A 9L "" at bounding box center [738, 448] width 205 height 23
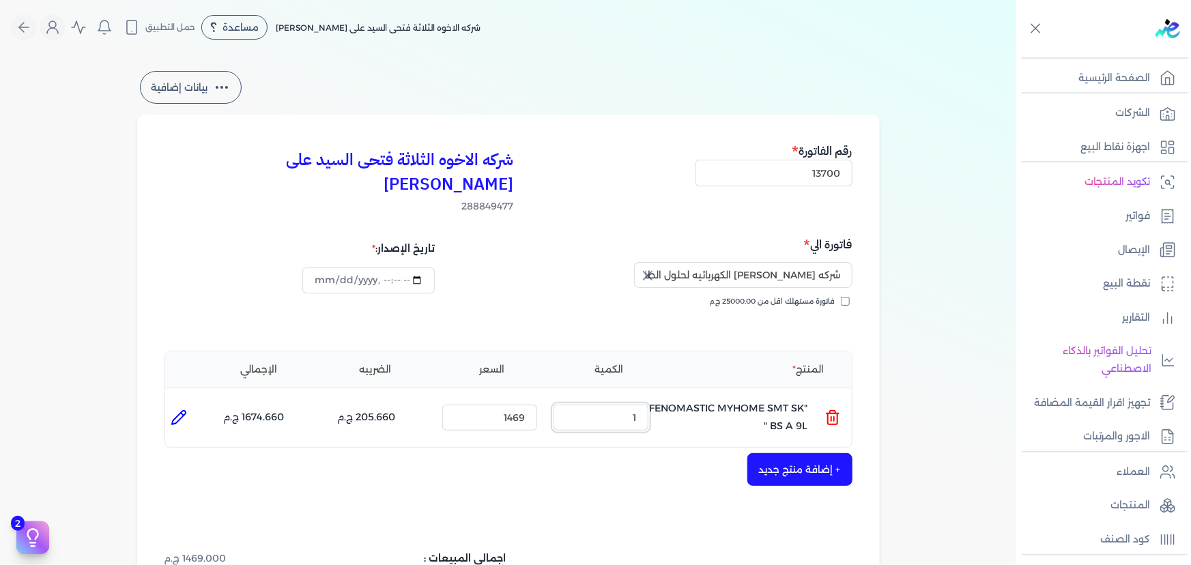
drag, startPoint x: 600, startPoint y: 396, endPoint x: 658, endPoint y: 389, distance: 59.1
click at [658, 399] on ul "المنتج : "FENOMASTIC MYHOME SMT SK BS A 9L " الكمية : 1 السعر : 1469 الضريبه : …" at bounding box center [508, 417] width 686 height 37
click at [181, 411] on icon at bounding box center [179, 418] width 14 height 14
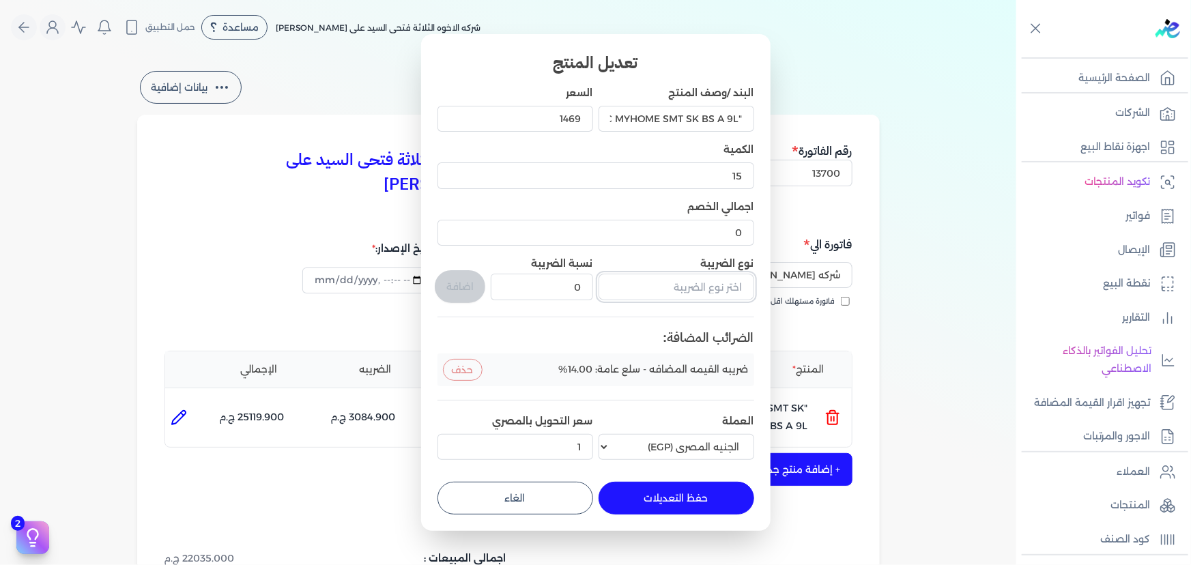
click at [704, 291] on input "text" at bounding box center [676, 287] width 156 height 26
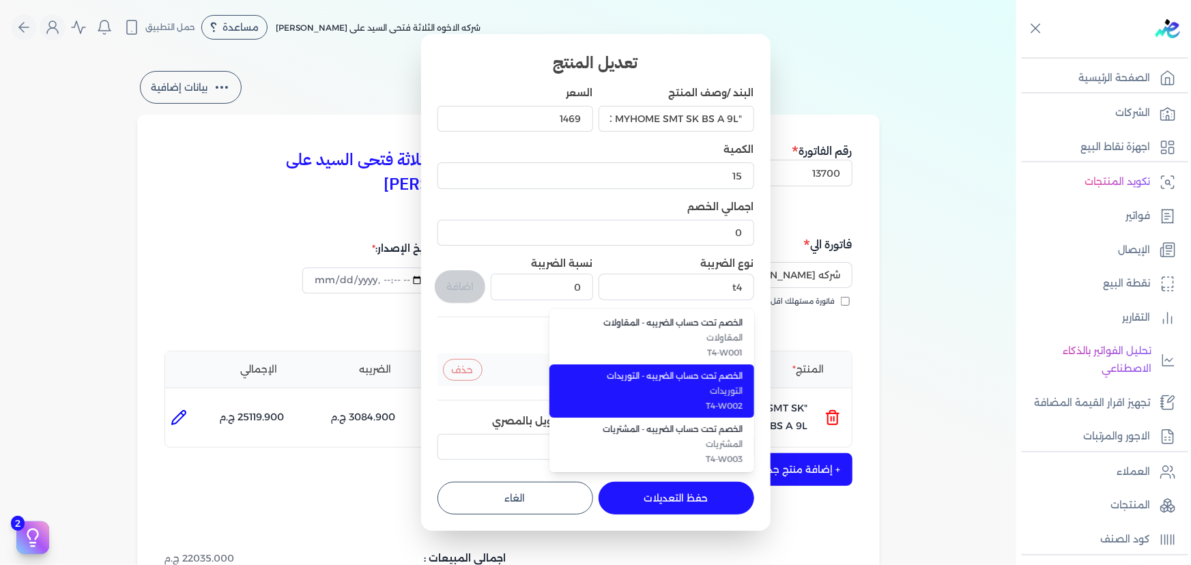
click at [680, 372] on span "الخصم تحت حساب الضريبه - التوريدات" at bounding box center [660, 376] width 166 height 12
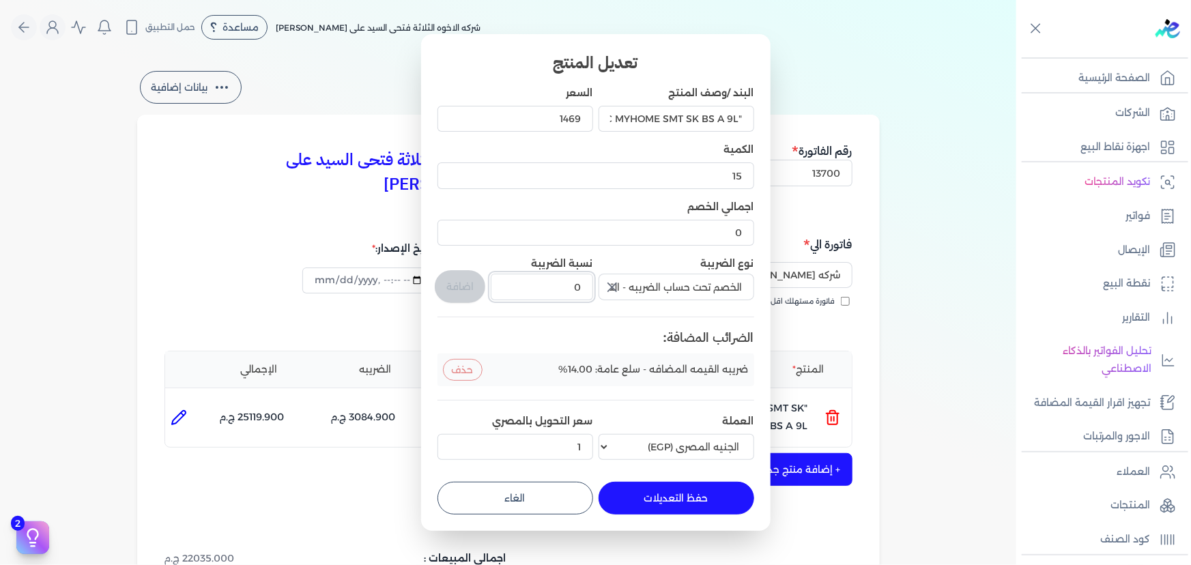
drag, startPoint x: 561, startPoint y: 291, endPoint x: 622, endPoint y: 296, distance: 60.3
click at [602, 293] on div "البند /وصف المنتج "FENOMASTIC MYHOME SMT SK BS A 9L " السعر 1469 الكمية 15 اجما…" at bounding box center [595, 275] width 317 height 379
click at [473, 282] on button "اضافة" at bounding box center [460, 286] width 50 height 33
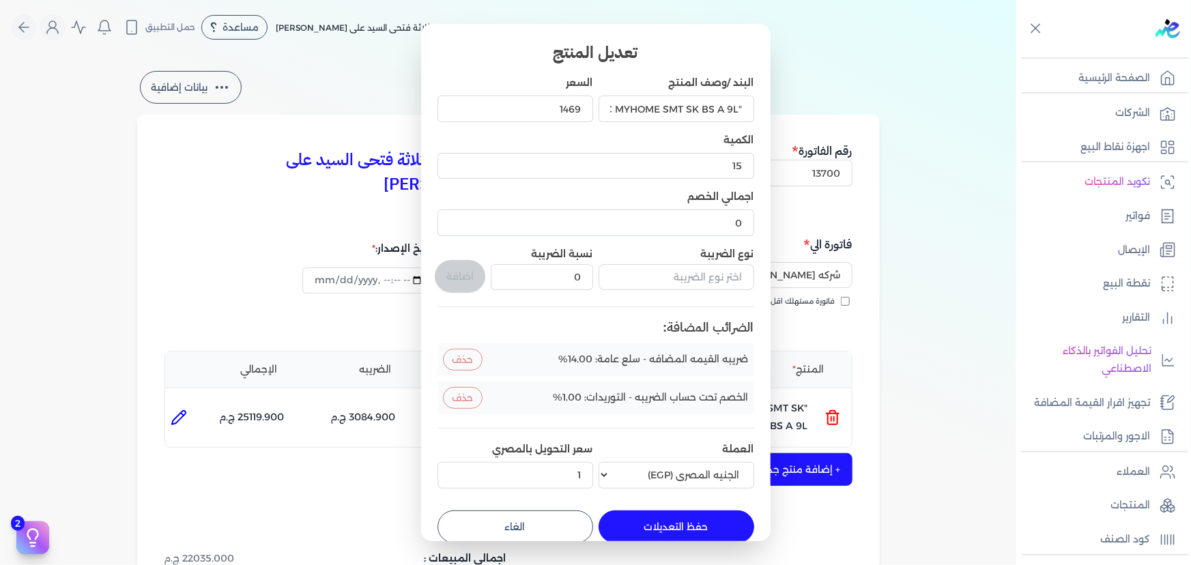
click at [687, 519] on button "حفظ التعديلات" at bounding box center [676, 526] width 156 height 33
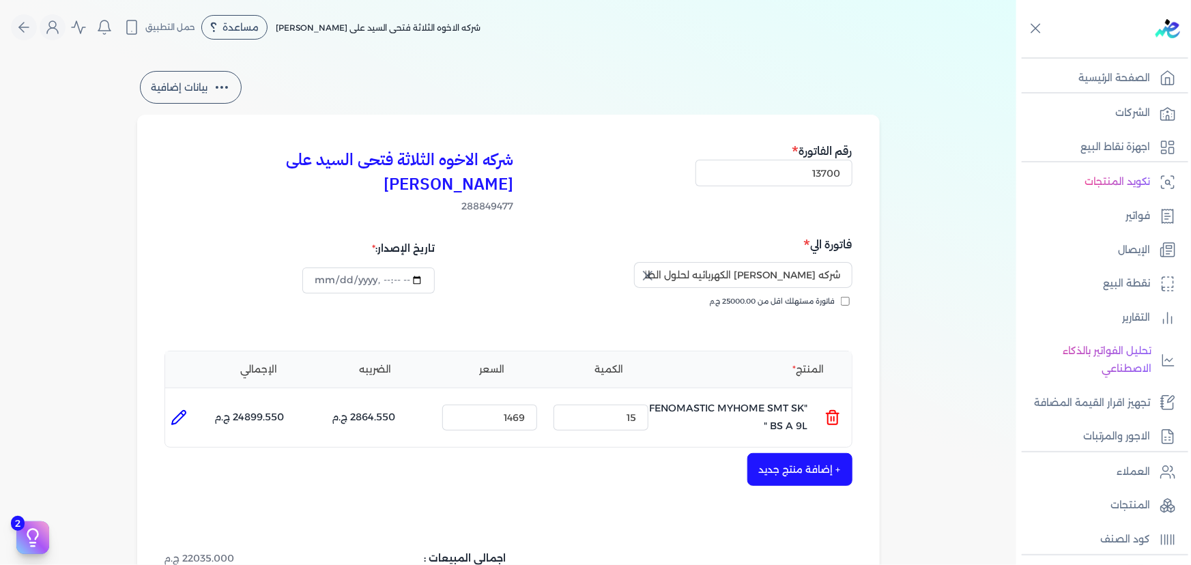
click at [828, 456] on button "+ إضافة منتج جديد" at bounding box center [799, 469] width 105 height 33
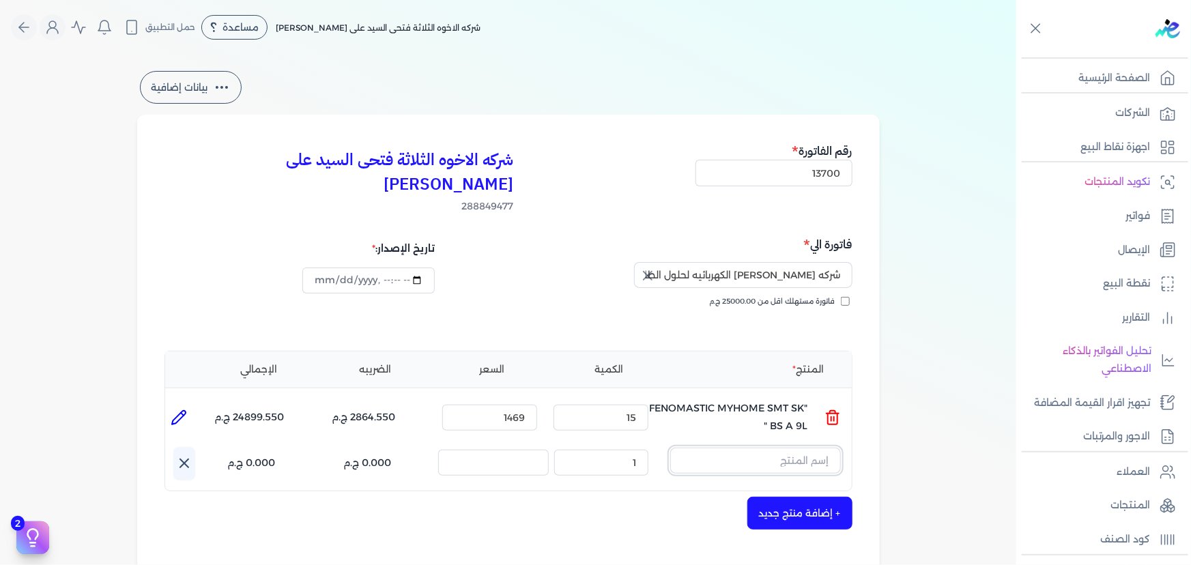
click at [708, 448] on input "text" at bounding box center [755, 461] width 171 height 26
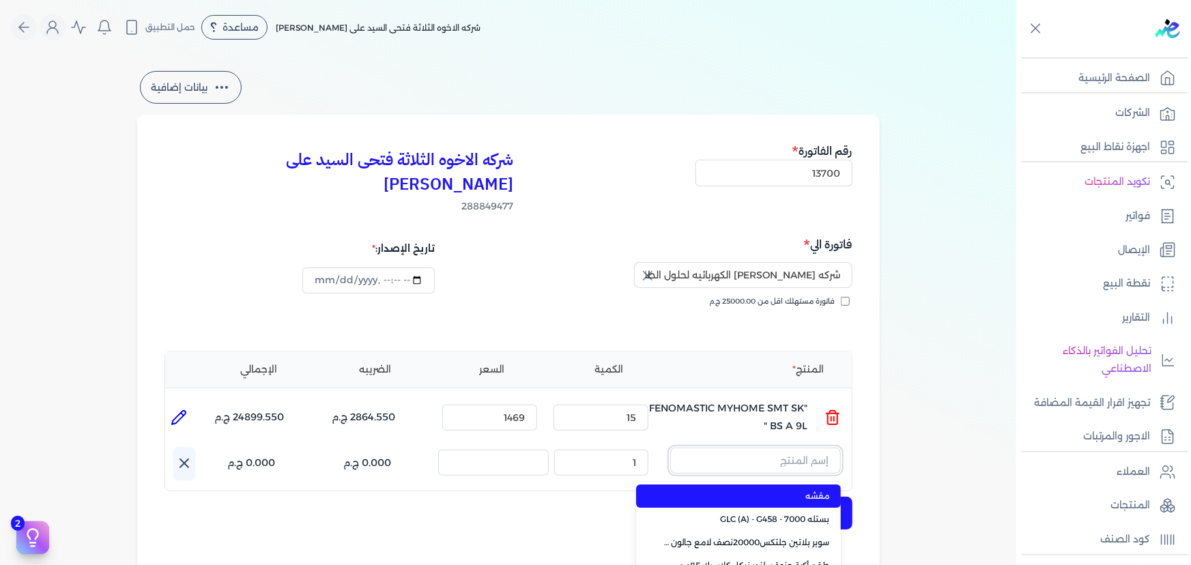
paste input ""JOTUN PENETRATING SEALER 3L ""
drag, startPoint x: 733, startPoint y: 473, endPoint x: 637, endPoint y: 464, distance: 96.6
click at [733, 490] on span ""JOTUN PENETRATING SEALER 3L "" at bounding box center [746, 496] width 166 height 12
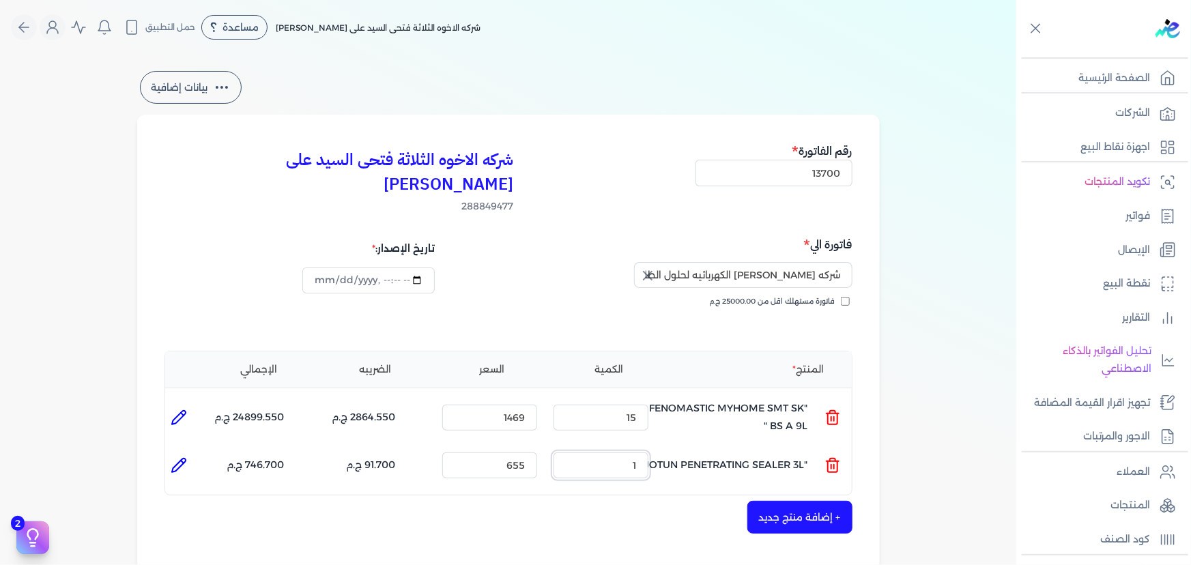
drag, startPoint x: 629, startPoint y: 437, endPoint x: 655, endPoint y: 429, distance: 27.0
click at [647, 452] on input "1" at bounding box center [600, 465] width 95 height 26
click at [173, 457] on icon at bounding box center [179, 465] width 16 height 16
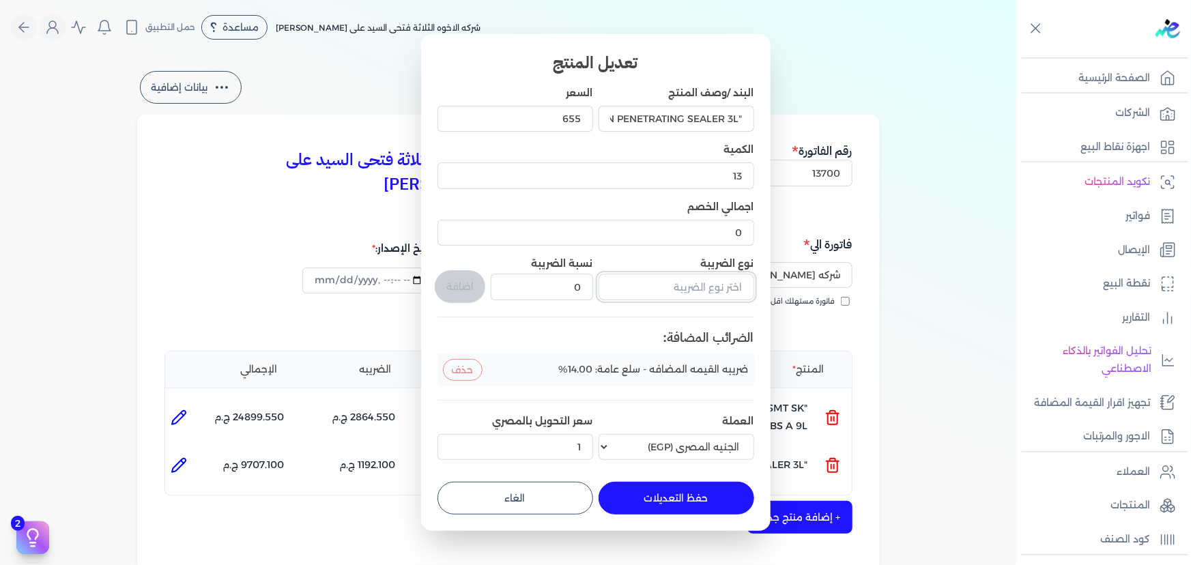
click at [676, 285] on input "text" at bounding box center [676, 287] width 156 height 26
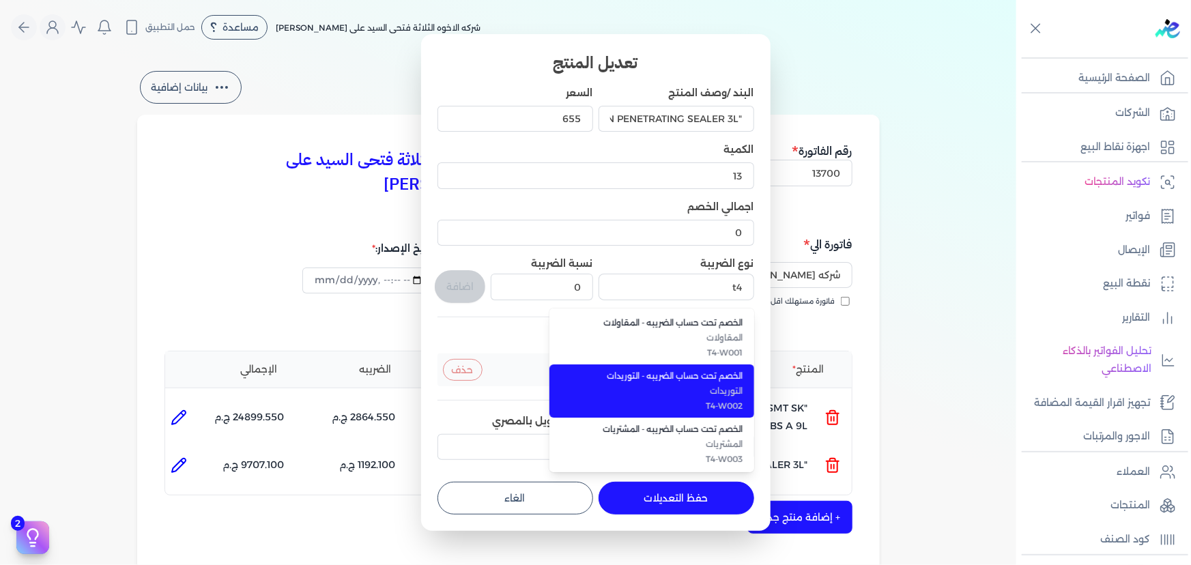
click at [666, 378] on span "الخصم تحت حساب الضريبه - التوريدات" at bounding box center [660, 376] width 166 height 12
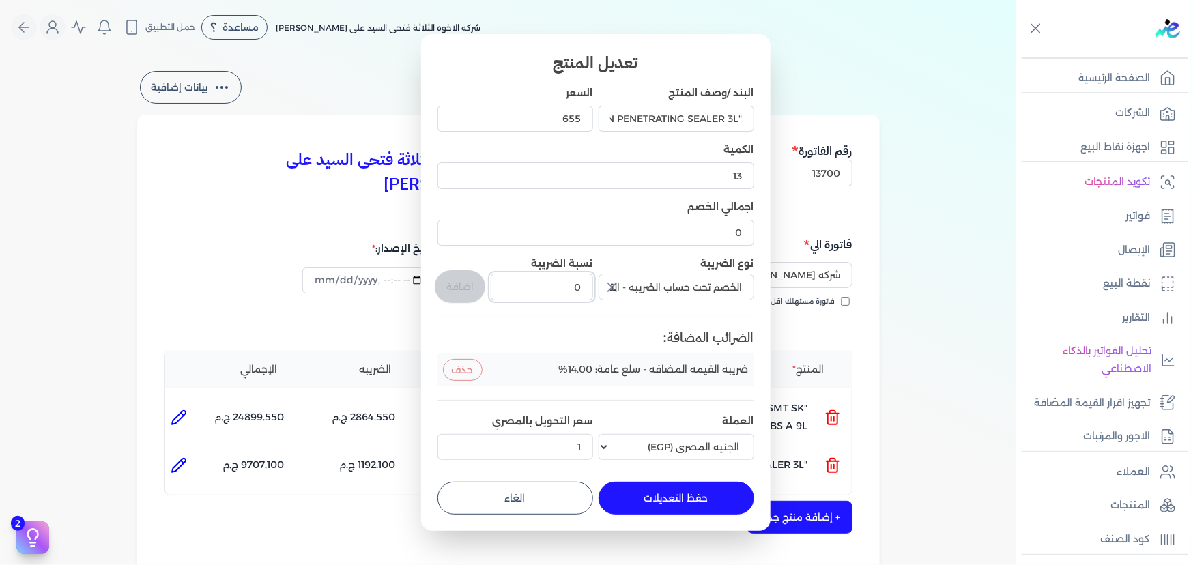
click at [635, 293] on div "البند /وصف المنتج "JOTUN PENETRATING SEALER 3L " السعر 655 الكمية 13 اجمالي الخ…" at bounding box center [595, 275] width 317 height 379
click at [450, 286] on button "اضافة" at bounding box center [460, 286] width 50 height 33
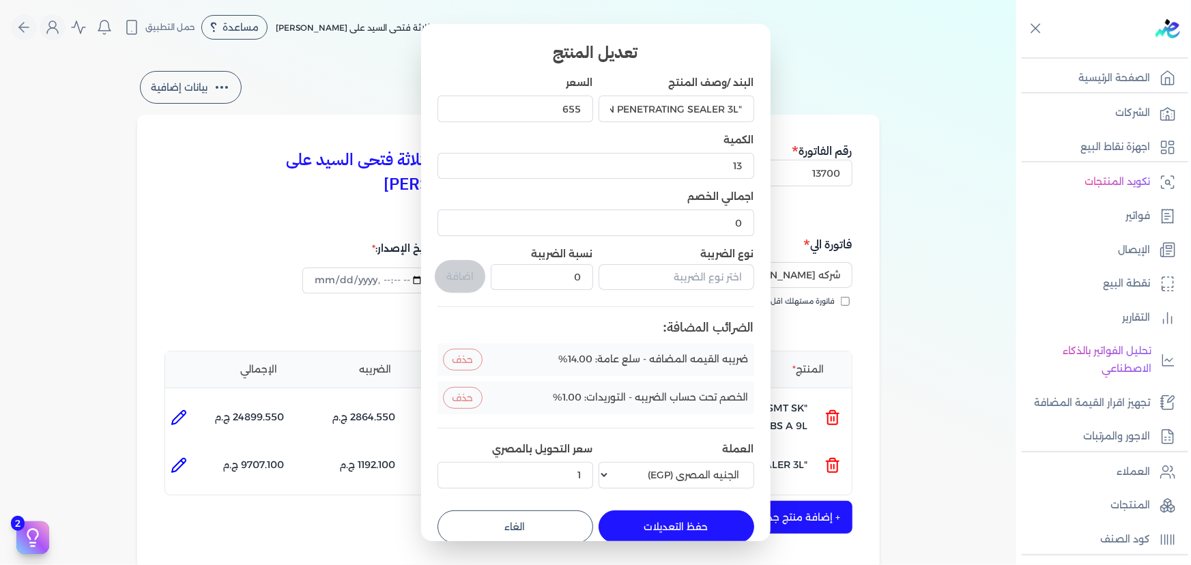
drag, startPoint x: 676, startPoint y: 525, endPoint x: 785, endPoint y: 514, distance: 109.8
click at [678, 523] on button "حفظ التعديلات" at bounding box center [676, 526] width 156 height 33
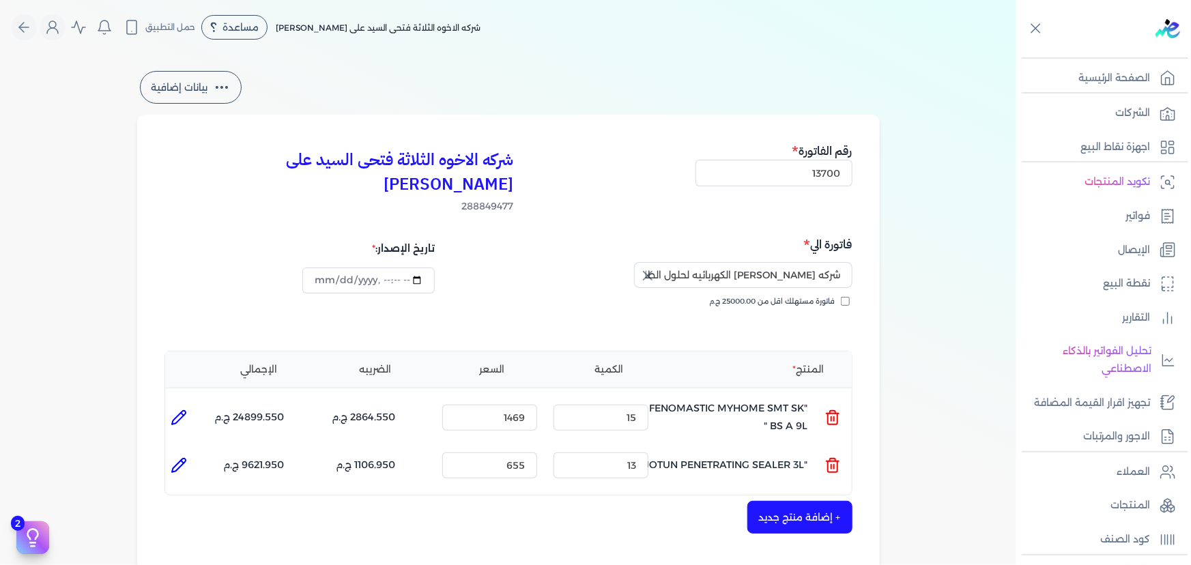
drag, startPoint x: 849, startPoint y: 494, endPoint x: 703, endPoint y: 467, distance: 148.5
click at [849, 501] on button "+ إضافة منتج جديد" at bounding box center [799, 517] width 105 height 33
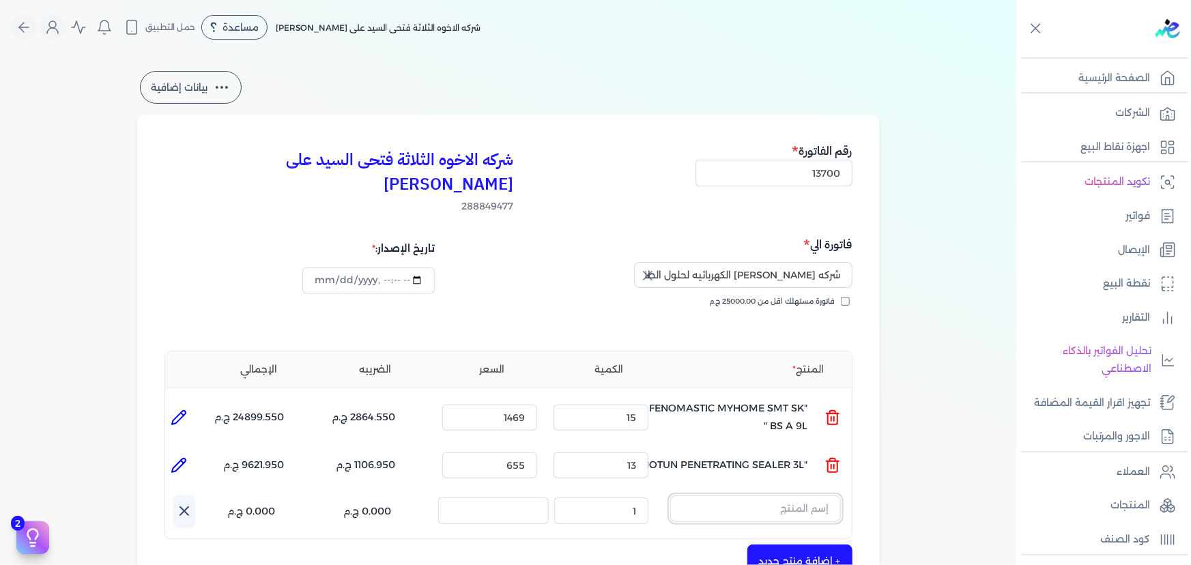
click at [773, 495] on input "text" at bounding box center [755, 508] width 171 height 26
paste input ""FENOMASTIC P C E MT IM(EG)BS A 9L ""
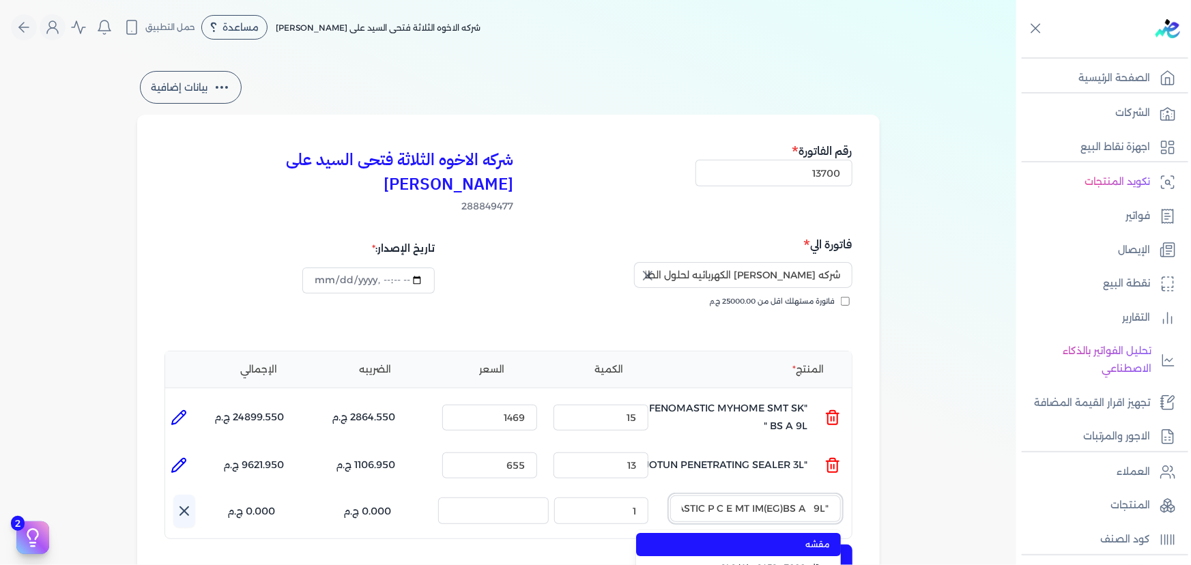
scroll to position [0, -46]
click at [770, 533] on li "FENOMASTIC P C E MT IM(EG)BS A 9L" at bounding box center [738, 544] width 205 height 23
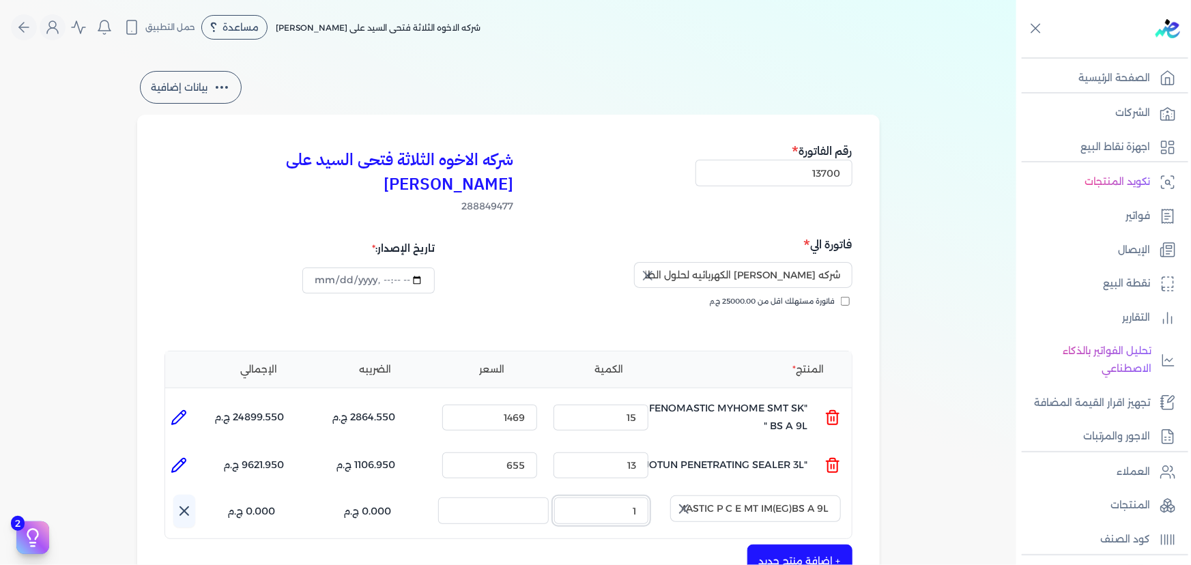
drag, startPoint x: 620, startPoint y: 484, endPoint x: 688, endPoint y: 484, distance: 68.2
click at [687, 495] on div "اسم المنتج : FENOMASTIC P C E MT IM(EG)BS A 9L الكمية : 1 السعر : الضريبه : 0.0…" at bounding box center [512, 511] width 678 height 33
click at [681, 501] on icon "button" at bounding box center [683, 509] width 16 height 16
click at [740, 495] on input "text" at bounding box center [755, 508] width 171 height 26
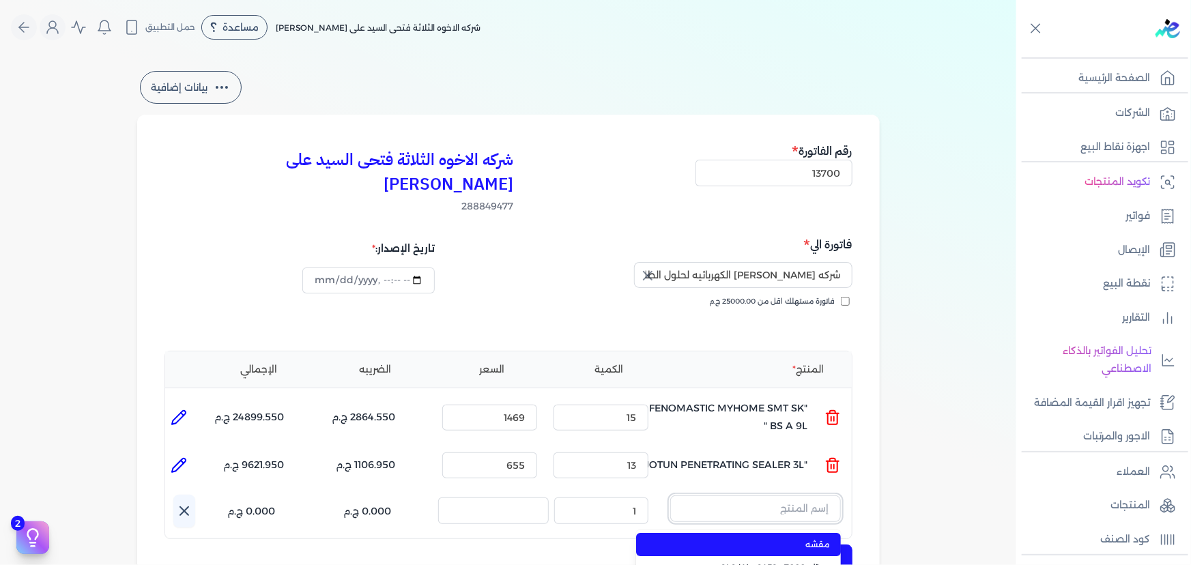
paste input ""JOTUN PENETRATING SEALER 20L ""
click at [731, 538] on span ""JOTUN PENETRATING SEALER 20L "" at bounding box center [746, 544] width 166 height 12
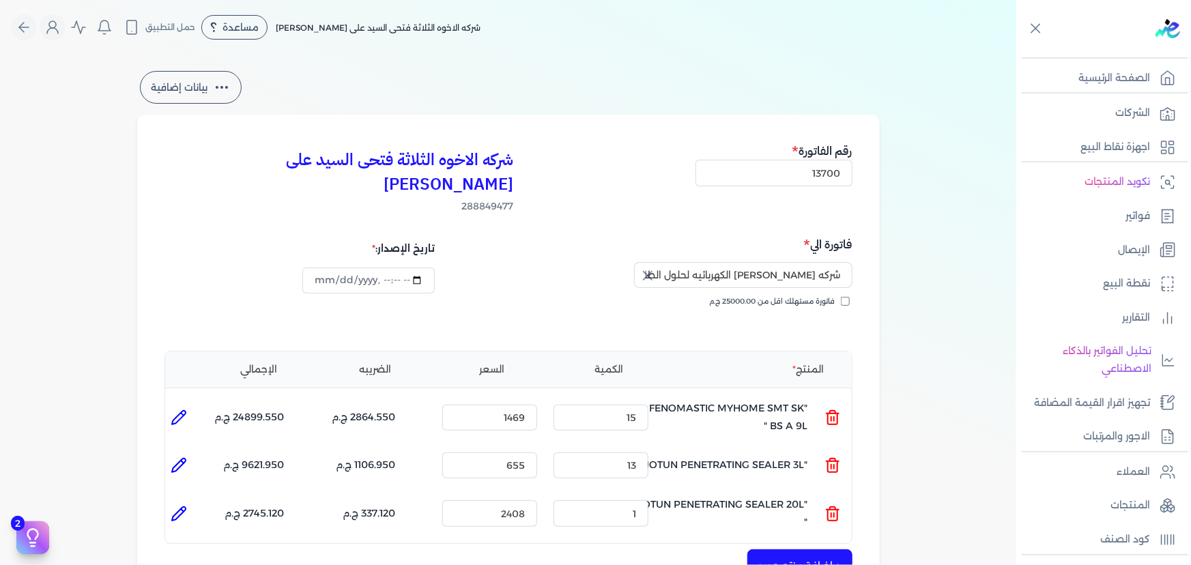
click at [177, 500] on li at bounding box center [178, 513] width 27 height 27
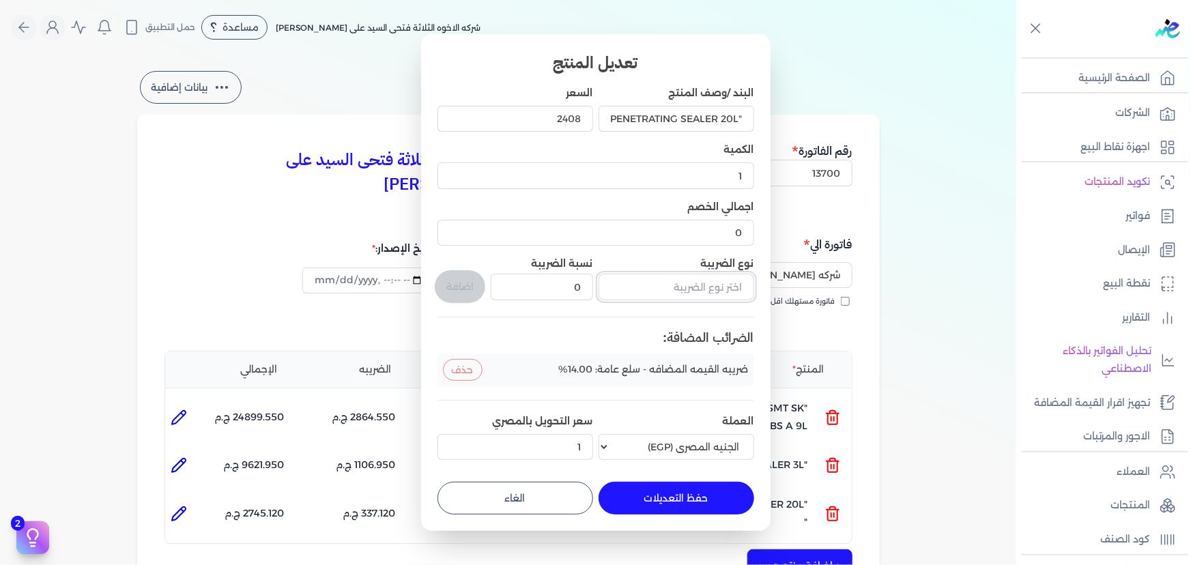
click at [682, 288] on input "text" at bounding box center [676, 287] width 156 height 26
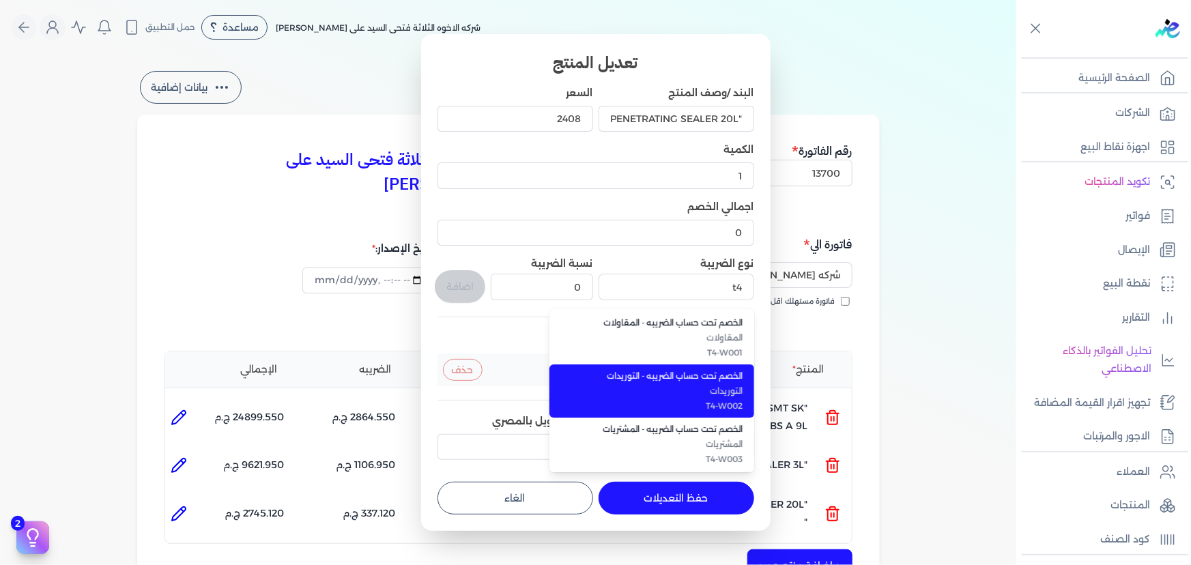
click at [678, 377] on span "الخصم تحت حساب الضريبه - التوريدات" at bounding box center [660, 376] width 166 height 12
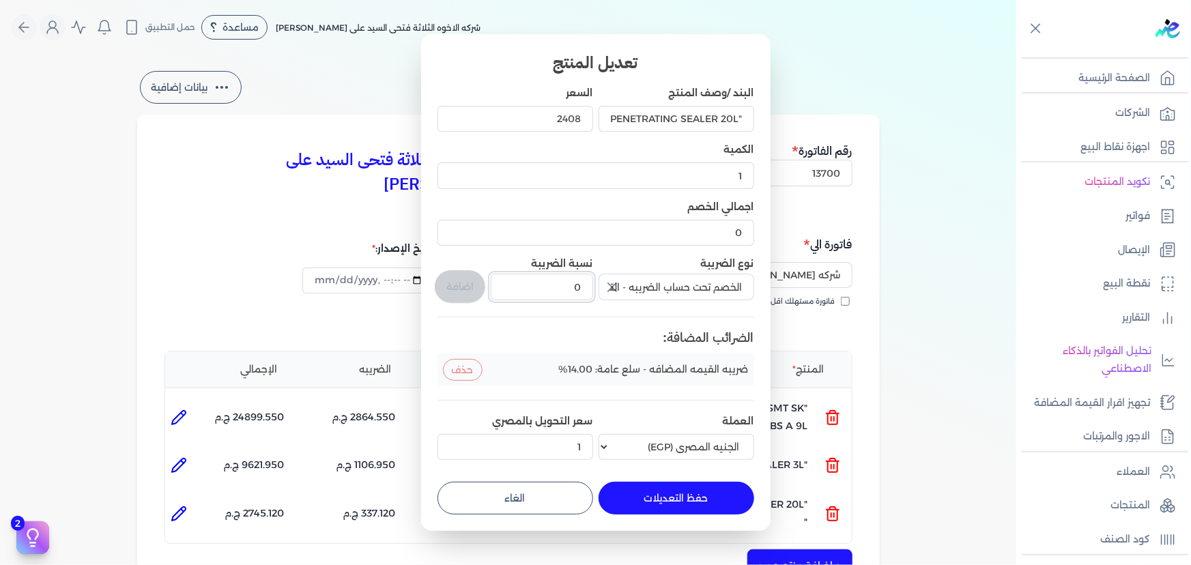
drag, startPoint x: 562, startPoint y: 291, endPoint x: 660, endPoint y: 302, distance: 98.8
click at [612, 291] on div "البند /وصف المنتج "JOTUN PENETRATING SEALER 20L " السعر 2408 الكمية 1 اجمالي ال…" at bounding box center [595, 275] width 317 height 379
click at [457, 278] on button "اضافة" at bounding box center [460, 286] width 50 height 33
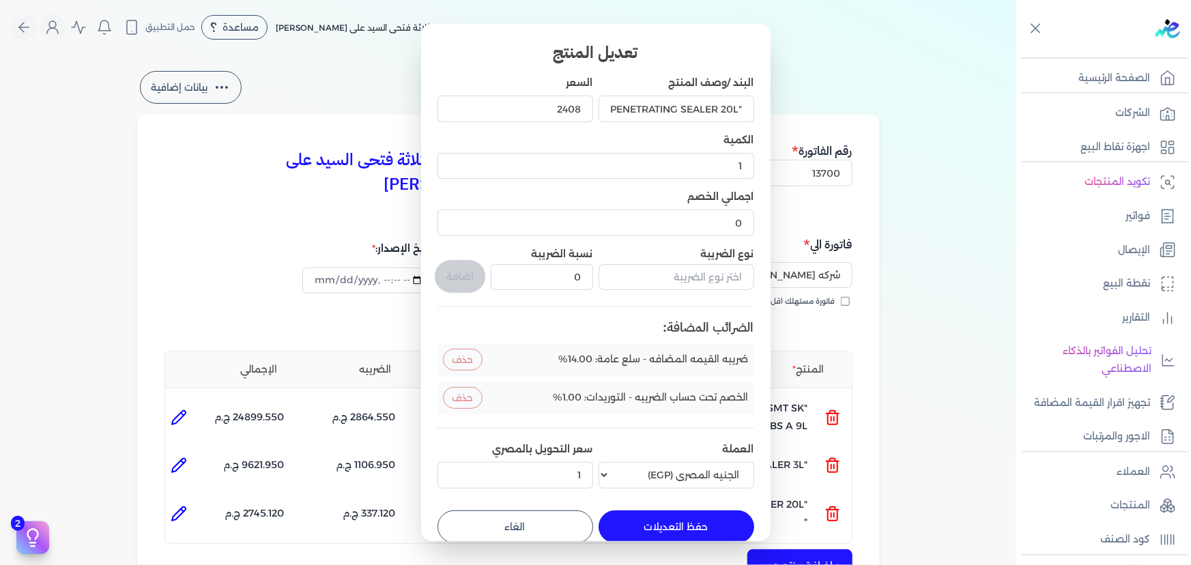
click at [703, 529] on button "حفظ التعديلات" at bounding box center [676, 526] width 156 height 33
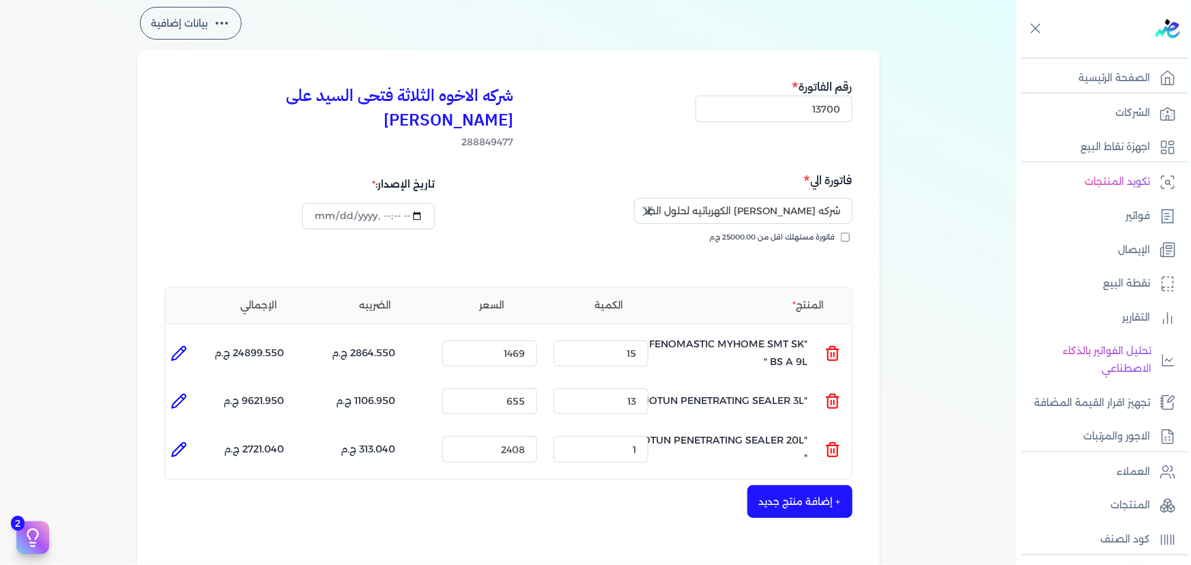
scroll to position [123, 0]
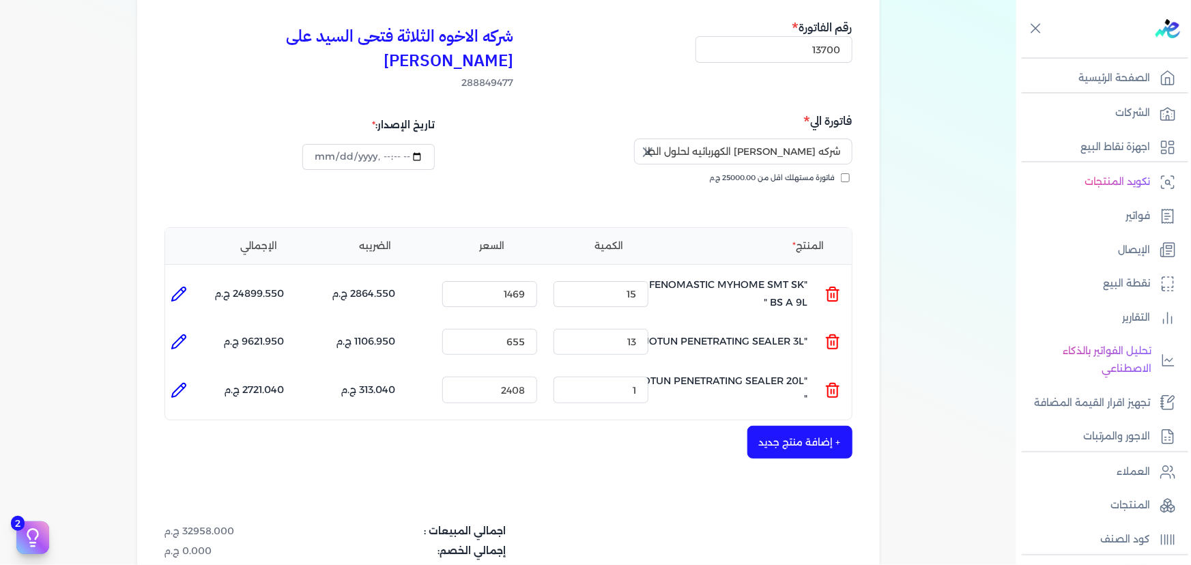
click at [818, 426] on button "+ إضافة منتج جديد" at bounding box center [799, 442] width 105 height 33
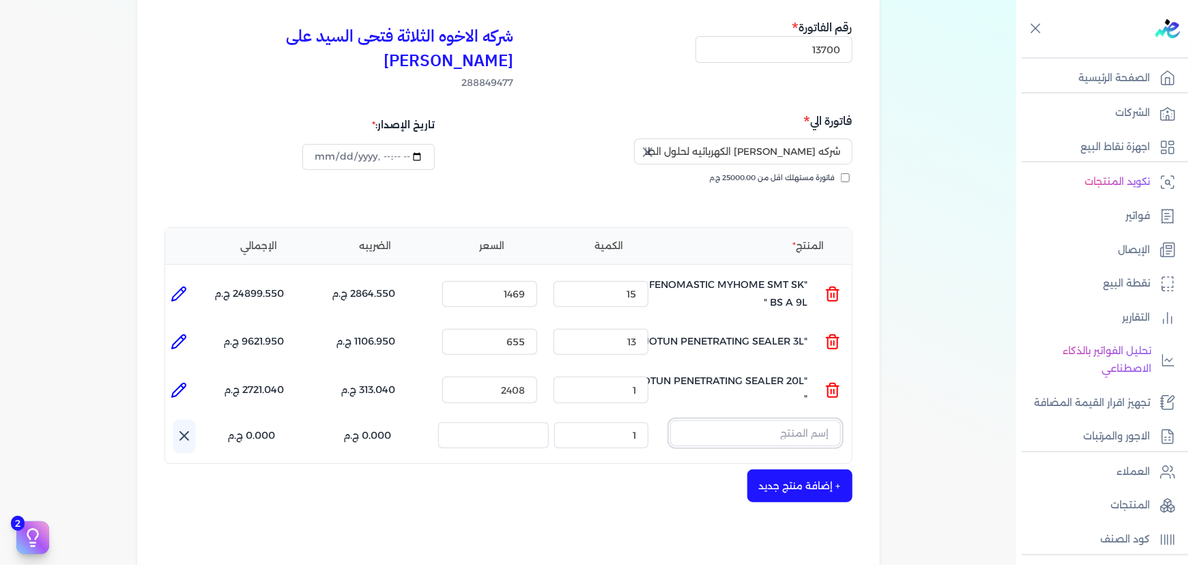
click at [768, 420] on input "text" at bounding box center [755, 433] width 171 height 26
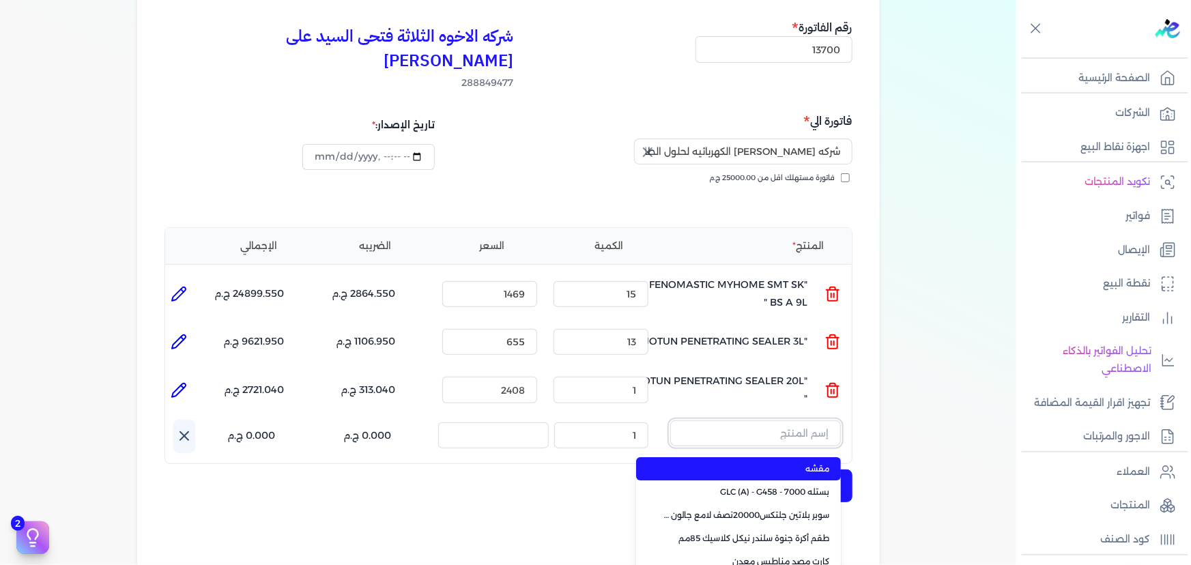
paste input "[PERSON_NAME] ريتش 1 5كجم"
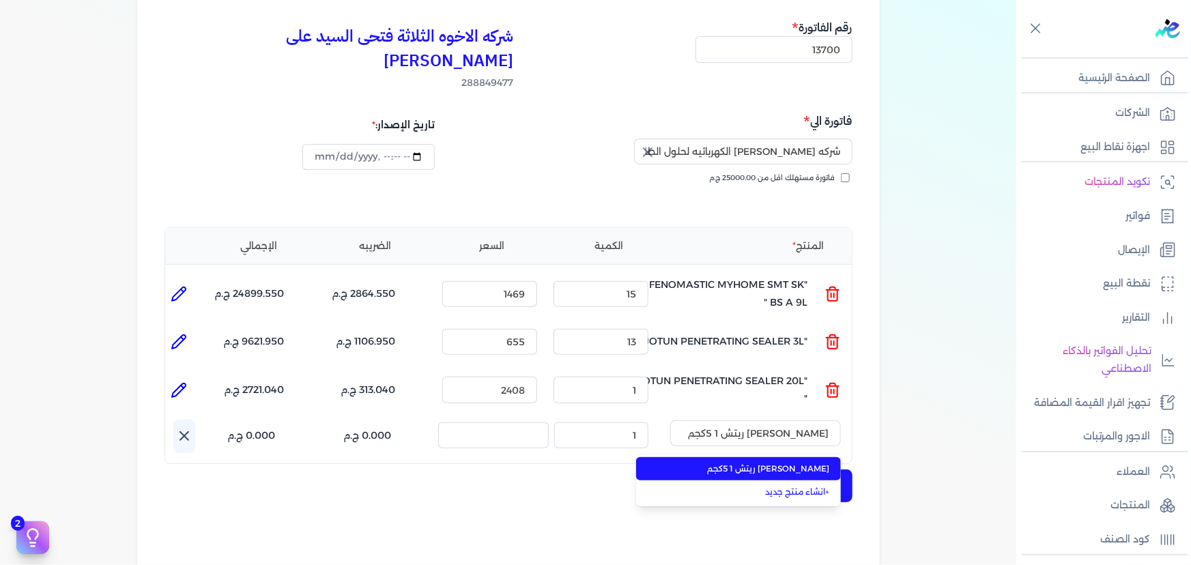
click at [760, 463] on span "[PERSON_NAME] ريتش 1 5كجم" at bounding box center [746, 469] width 166 height 12
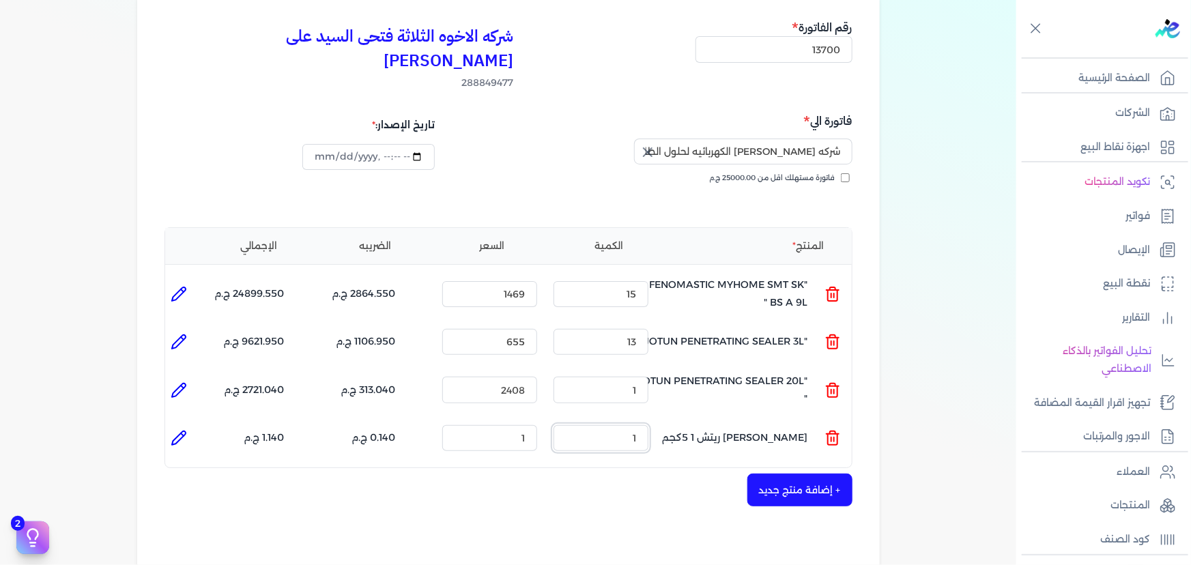
drag, startPoint x: 614, startPoint y: 416, endPoint x: 680, endPoint y: 405, distance: 67.2
click at [680, 420] on ul "المنتج : سيكا زنك ريتش 1 5كجم الكمية : 1 السعر : 1 الضريبه : 0.140 ج.م الإجمالي…" at bounding box center [508, 438] width 686 height 37
click at [637, 430] on ul "المنتج : سيكا زنك ريتش 1 5كجم الكمية : 5 السعر : 1 الضريبه : 0.700 ج.م الإجمالي…" at bounding box center [508, 438] width 686 height 37
drag, startPoint x: 181, startPoint y: 410, endPoint x: 347, endPoint y: 456, distance: 172.0
click at [183, 430] on icon at bounding box center [179, 438] width 16 height 16
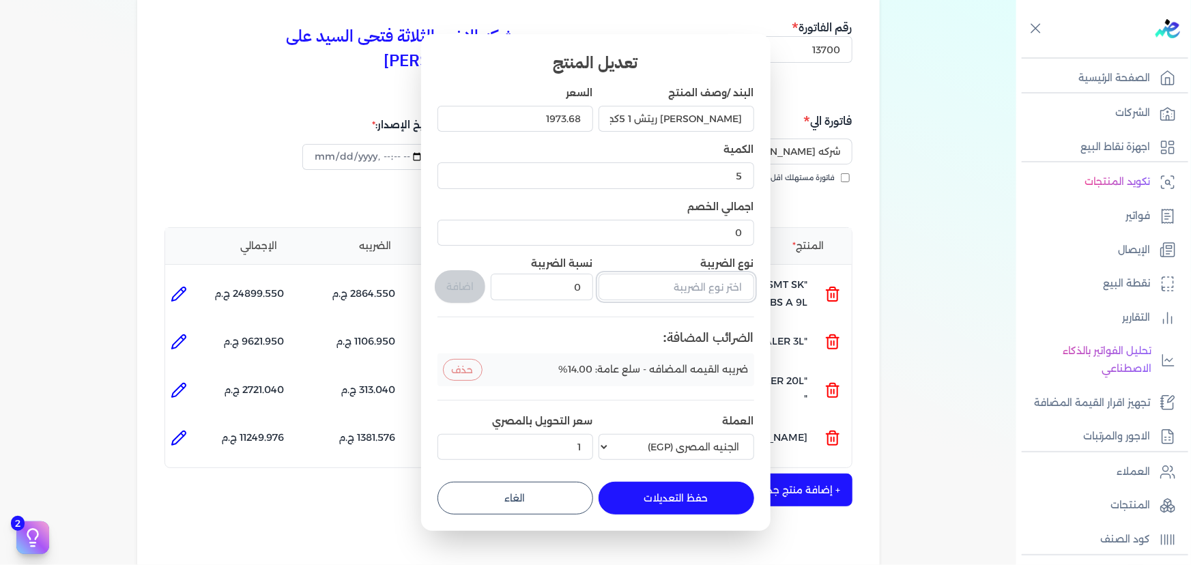
click at [671, 290] on input "text" at bounding box center [676, 287] width 156 height 26
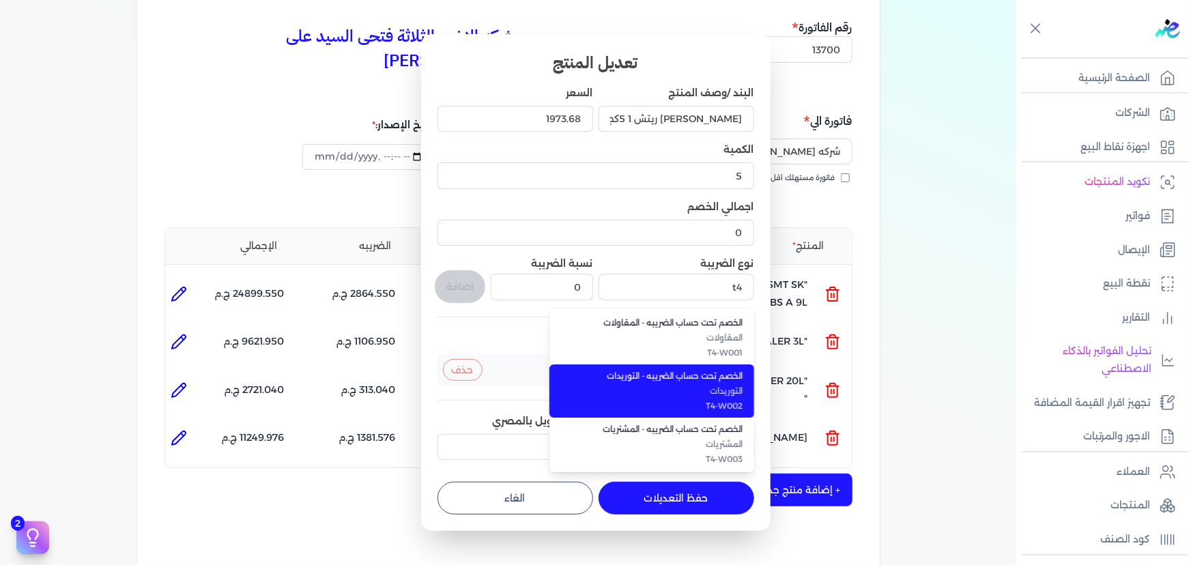
drag, startPoint x: 702, startPoint y: 381, endPoint x: 638, endPoint y: 360, distance: 67.5
click at [701, 382] on li "الخصم تحت حساب الضريبه - التوريدات التوريدات T4-W002" at bounding box center [651, 390] width 205 height 53
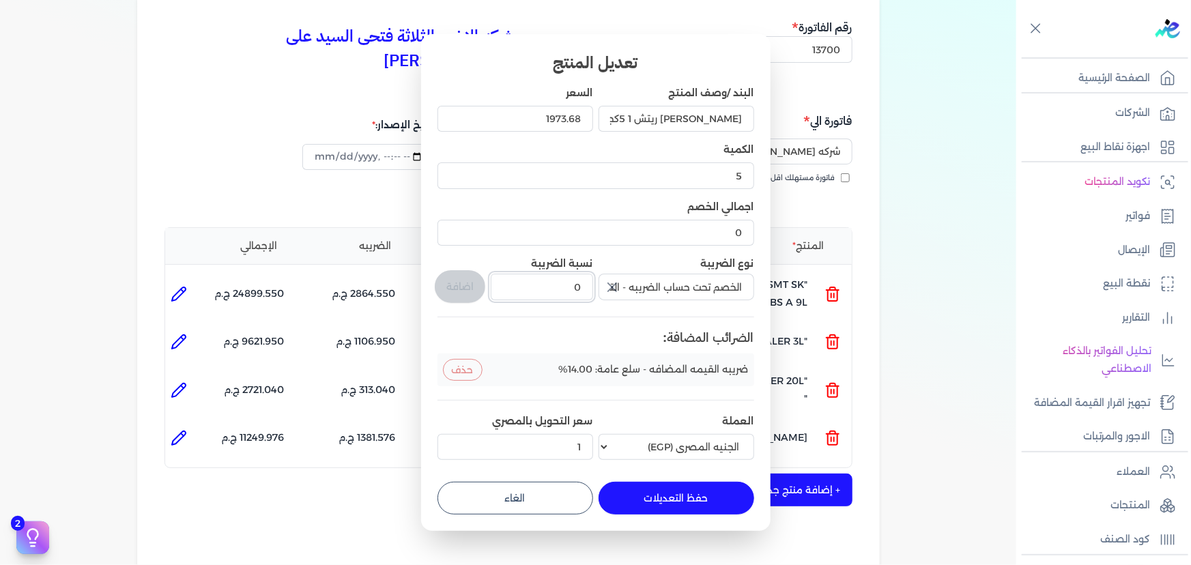
drag, startPoint x: 556, startPoint y: 292, endPoint x: 641, endPoint y: 272, distance: 86.9
click at [635, 276] on div "البند /وصف المنتج سيكا زنك ريتش 1 5كجم السعر 1973.68 الكمية 5 اجمالي الخصم 0 نو…" at bounding box center [595, 275] width 317 height 379
click at [448, 293] on button "اضافة" at bounding box center [460, 286] width 50 height 33
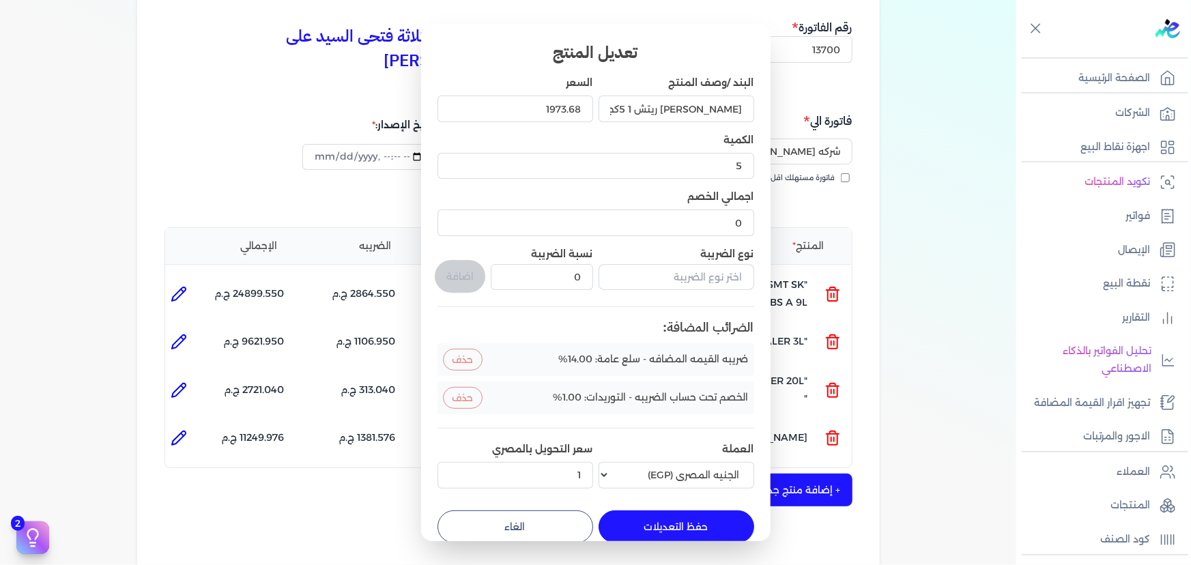
click at [641, 522] on button "حفظ التعديلات" at bounding box center [676, 526] width 156 height 33
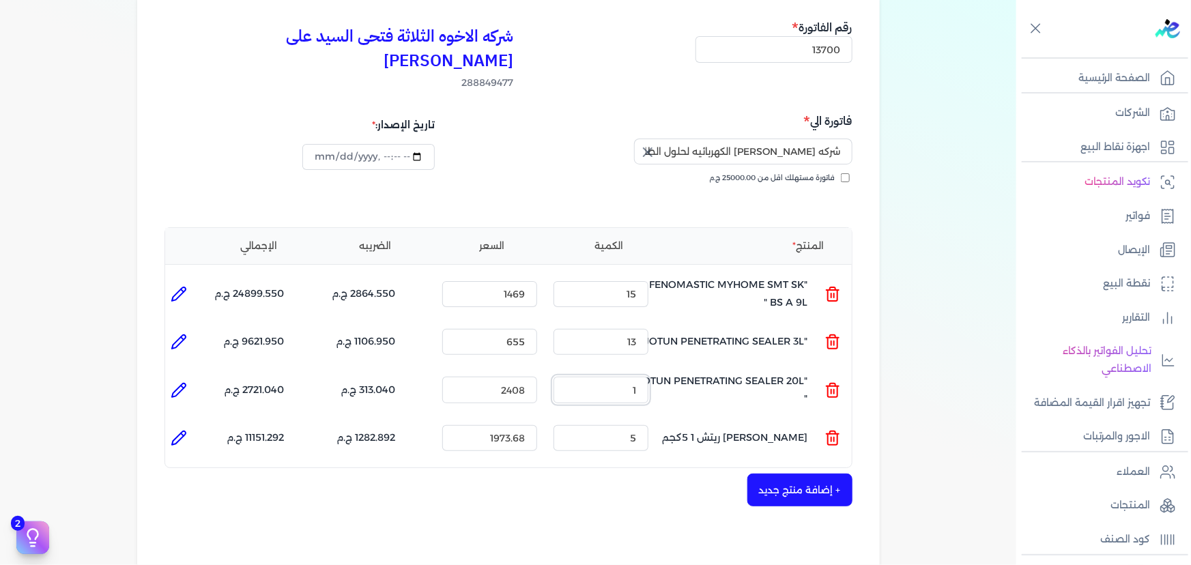
drag, startPoint x: 622, startPoint y: 368, endPoint x: 672, endPoint y: 358, distance: 51.5
click at [668, 371] on ul "المنتج : "JOTUN PENETRATING SEALER 20L " الكمية : 1 السعر : 2408 الضريبه : 313.…" at bounding box center [508, 389] width 686 height 37
click at [813, 473] on button "+ إضافة منتج جديد" at bounding box center [799, 489] width 105 height 33
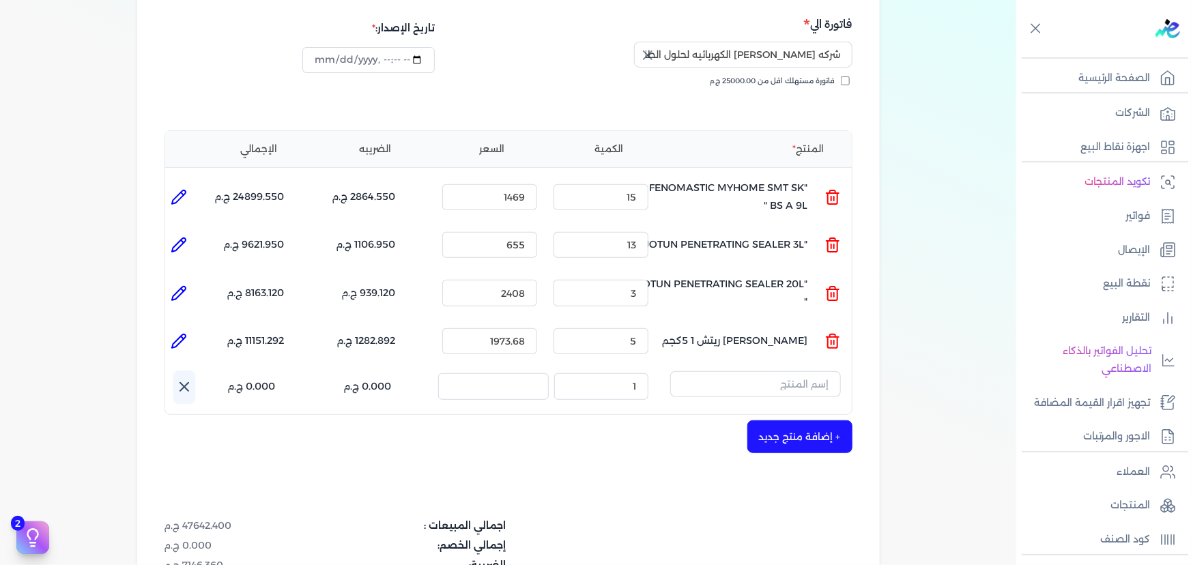
scroll to position [248, 0]
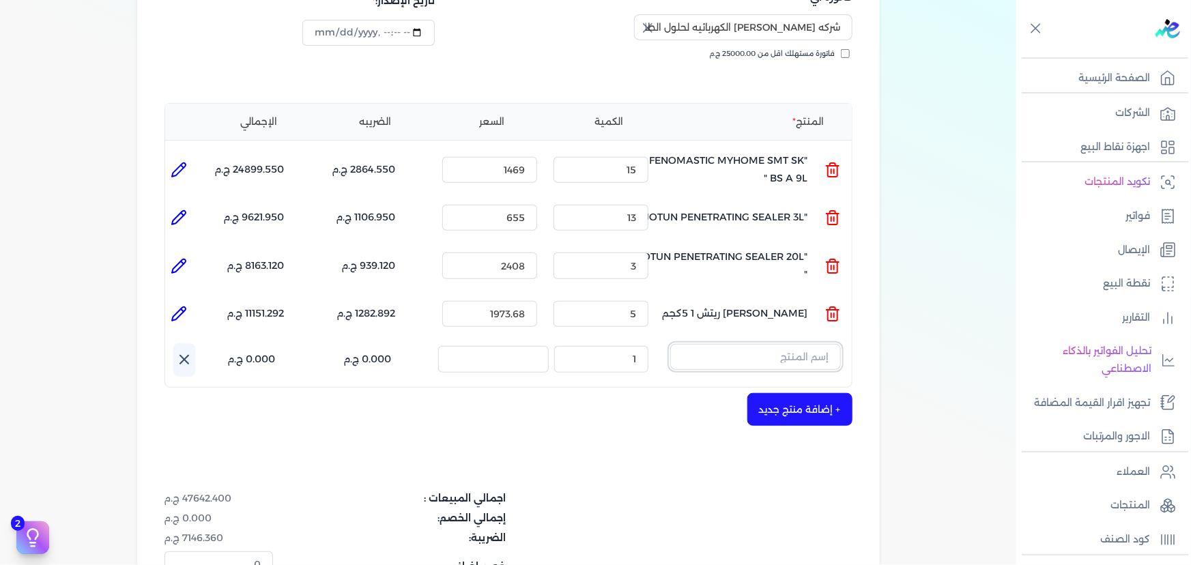
click at [703, 344] on input "text" at bounding box center [755, 357] width 171 height 26
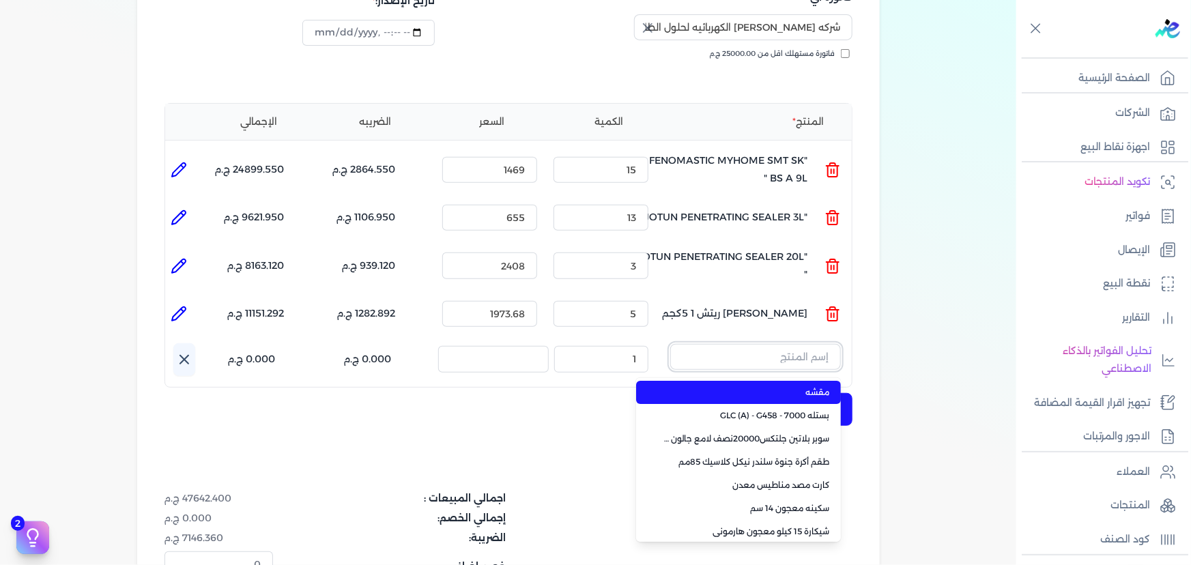
paste input "معجون داي تون 100 شيكارة 15 كجم"
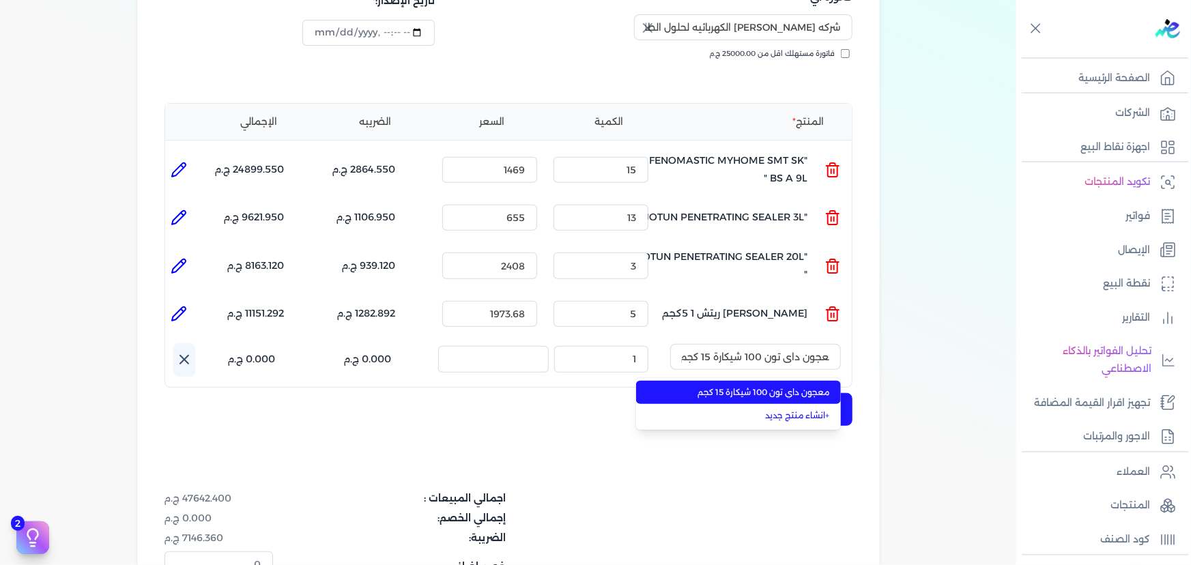
click at [731, 386] on span "معجون داي تون 100 شيكارة 15 كجم" at bounding box center [746, 392] width 166 height 12
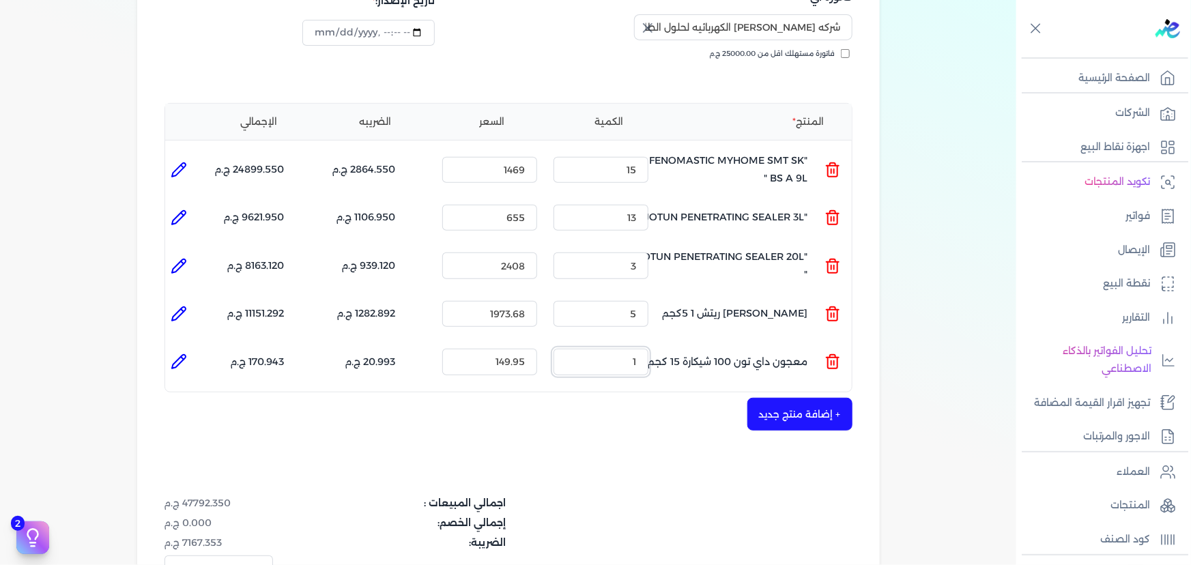
drag, startPoint x: 609, startPoint y: 344, endPoint x: 757, endPoint y: 334, distance: 149.1
click at [744, 343] on ul "المنتج : معجون داي تون 100 شيكارة 15 كجم الكمية : 1 السعر : 149.95 الضريبه : 20…" at bounding box center [508, 361] width 686 height 37
click at [173, 353] on icon at bounding box center [179, 361] width 16 height 16
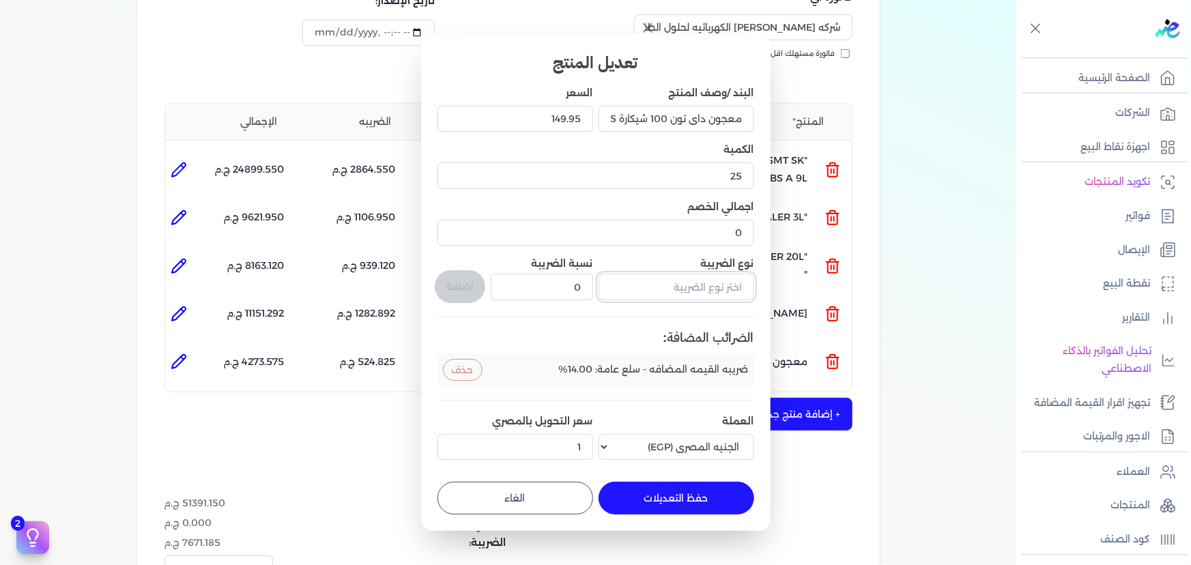
click at [654, 288] on input "text" at bounding box center [676, 287] width 156 height 26
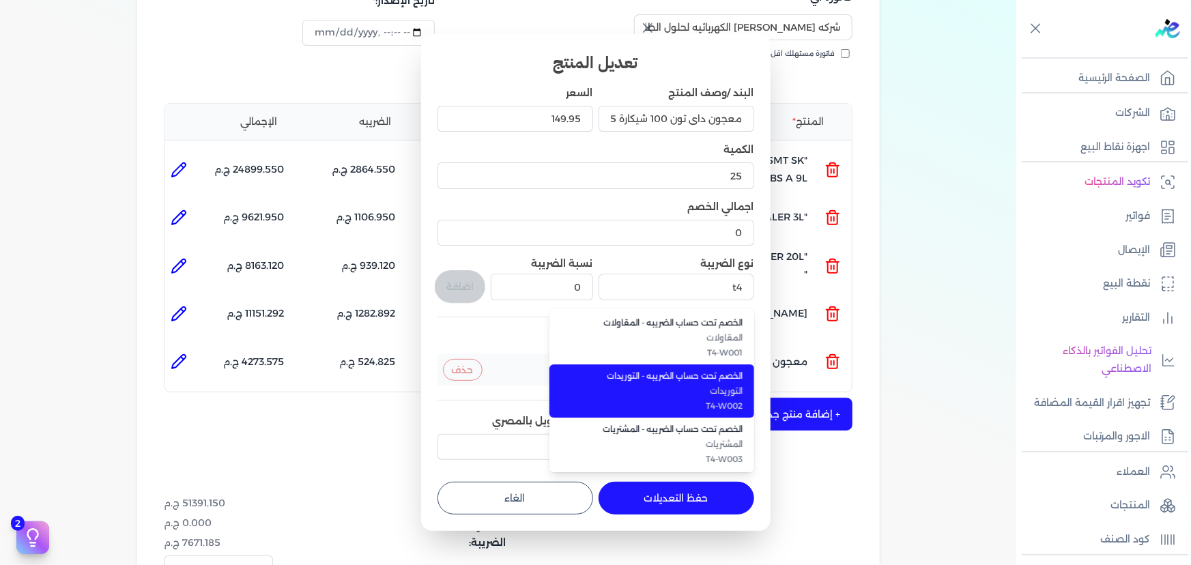
drag, startPoint x: 649, startPoint y: 372, endPoint x: 528, endPoint y: 306, distance: 137.4
click at [647, 372] on span "الخصم تحت حساب الضريبه - التوريدات" at bounding box center [660, 376] width 166 height 12
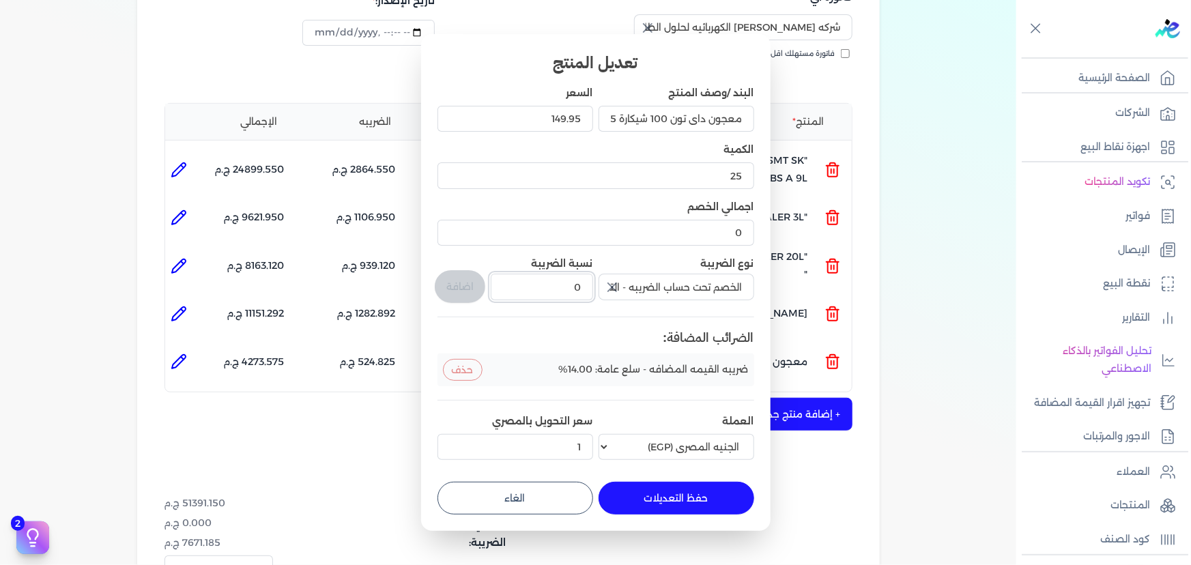
drag, startPoint x: 549, startPoint y: 290, endPoint x: 647, endPoint y: 289, distance: 98.3
click at [644, 290] on div "البند /وصف المنتج معجون داي تون 100 شيكارة 15 كجم السعر 149.95 الكمية 25 اجمالي…" at bounding box center [595, 275] width 317 height 379
drag, startPoint x: 464, startPoint y: 280, endPoint x: 625, endPoint y: 497, distance: 270.2
click at [463, 280] on button "اضافة" at bounding box center [460, 286] width 50 height 33
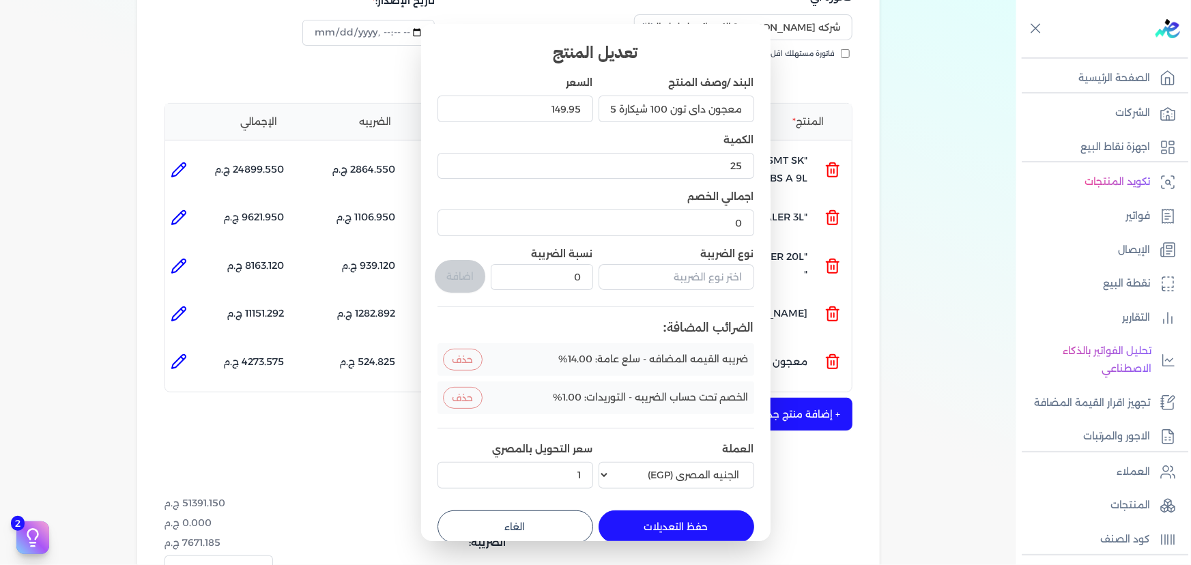
drag, startPoint x: 683, startPoint y: 526, endPoint x: 767, endPoint y: 454, distance: 110.3
click at [683, 525] on button "حفظ التعديلات" at bounding box center [676, 526] width 156 height 33
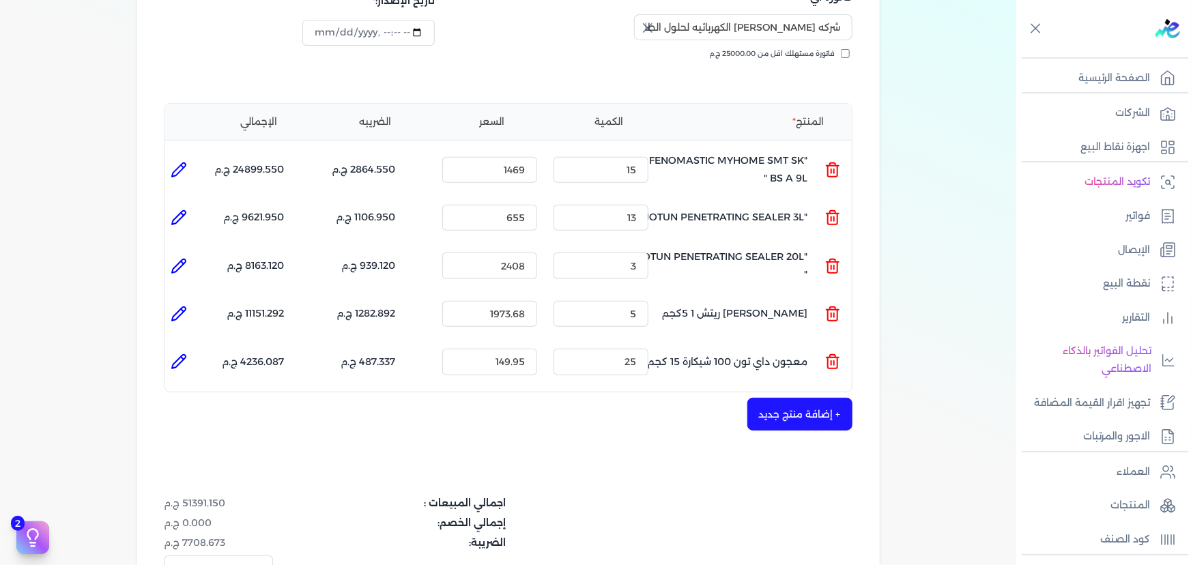
drag, startPoint x: 789, startPoint y: 405, endPoint x: 796, endPoint y: 389, distance: 17.5
click at [790, 403] on div "شركه الاخوه الثلاثة فتحى السيد على عمران وشركاه 288849477 رقم الفاتورة 13700 فا…" at bounding box center [508, 286] width 742 height 838
click at [797, 398] on button "+ إضافة منتج جديد" at bounding box center [799, 414] width 105 height 33
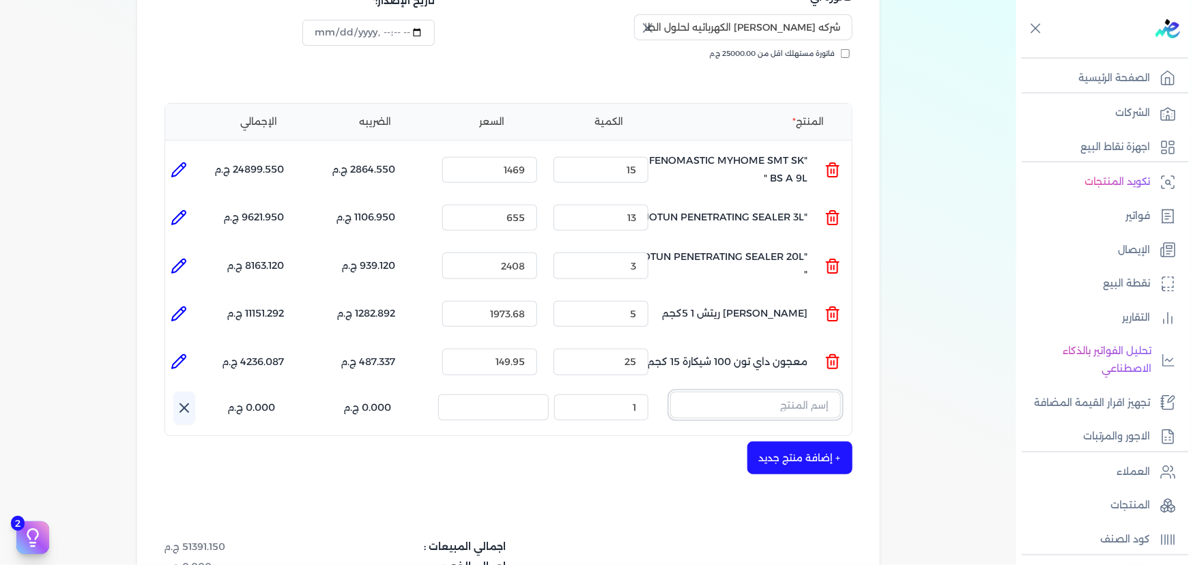
click at [797, 392] on input "text" at bounding box center [755, 405] width 171 height 26
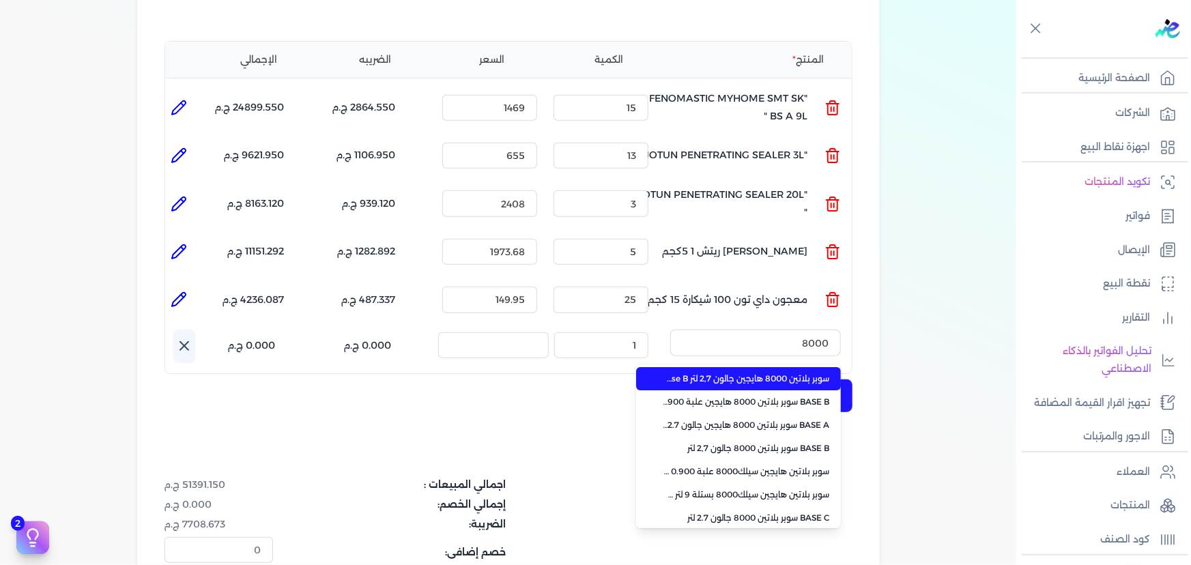
click at [755, 373] on span "سوبر بلاتين 8000 هايجين جالون 2,7 لتر Base B" at bounding box center [746, 379] width 166 height 12
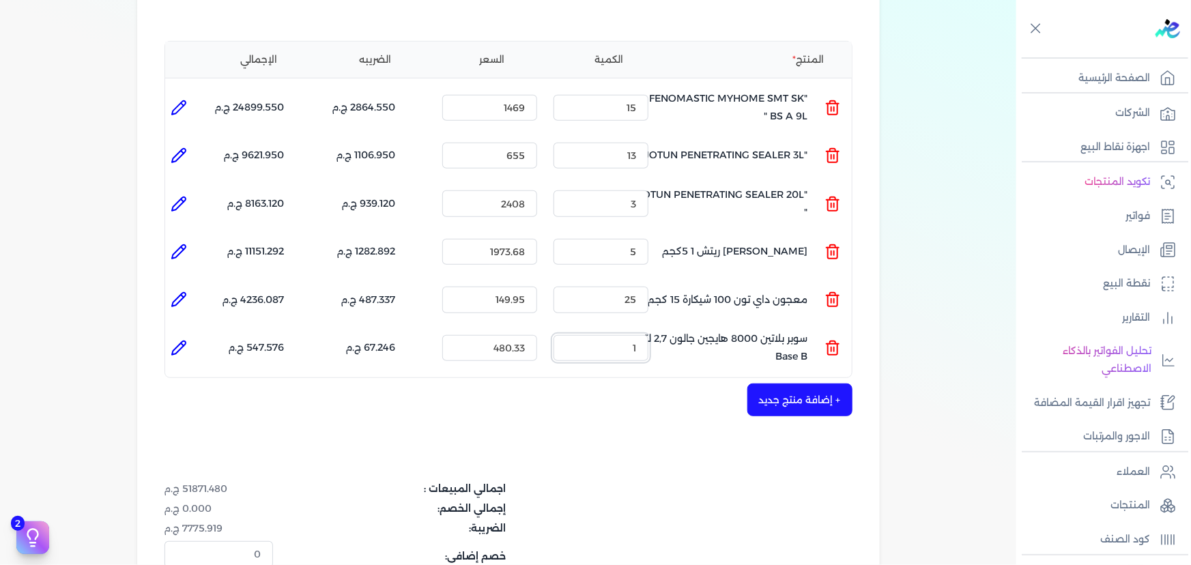
click at [716, 330] on ul "المنتج : سوبر بلاتين 8000 هايجين جالون 2,7 لتر Base B الكمية : 1 السعر : 480.33…" at bounding box center [508, 348] width 686 height 37
drag, startPoint x: 613, startPoint y: 312, endPoint x: 688, endPoint y: 313, distance: 75.7
click at [688, 330] on ul "المنتج : سوبر بلاتين 8000 هايجين جالون 2,7 لتر Base B الكمية : 13 السعر : 480.3…" at bounding box center [508, 348] width 686 height 37
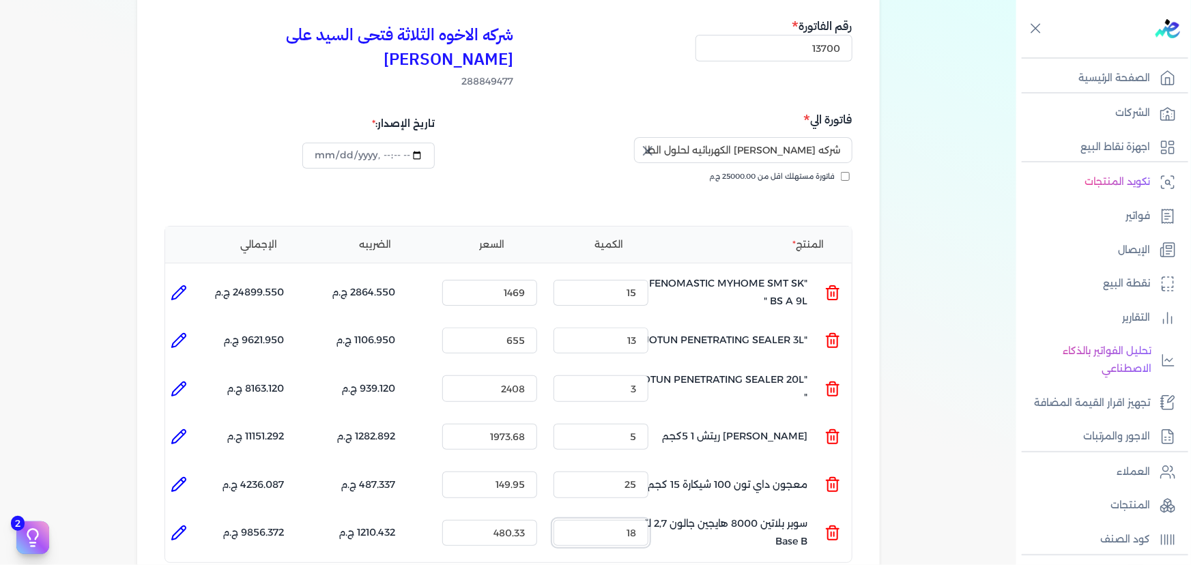
scroll to position [123, 0]
drag, startPoint x: 635, startPoint y: 271, endPoint x: 661, endPoint y: 274, distance: 26.7
click at [661, 276] on ul "المنتج : "FENOMASTIC MYHOME SMT SK BS A 9L " الكمية : 15 السعر : 1469 الضريبه :…" at bounding box center [508, 294] width 686 height 37
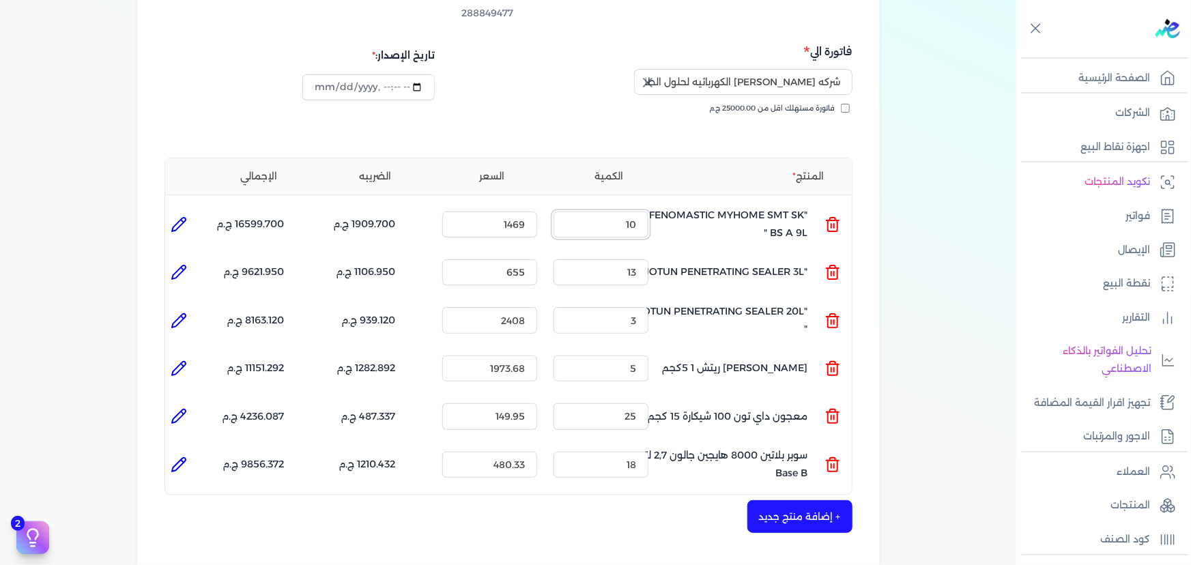
scroll to position [248, 0]
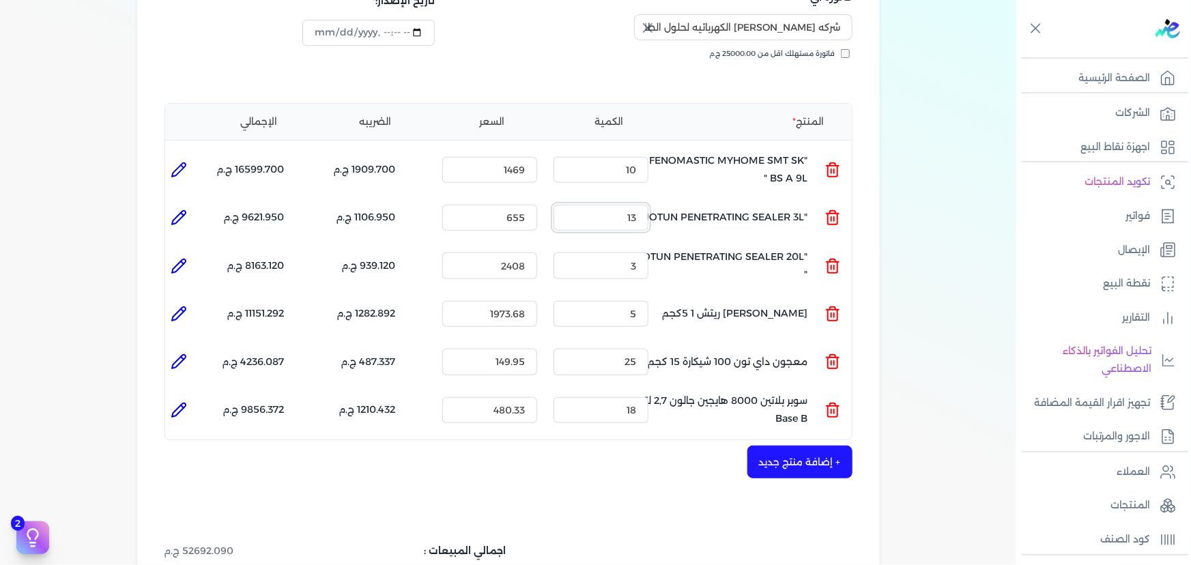
drag, startPoint x: 635, startPoint y: 191, endPoint x: 664, endPoint y: 191, distance: 29.3
click at [664, 199] on ul "المنتج : "JOTUN PENETRATING SEALER 3L " الكمية : 13 السعر : 655 الضريبه : 1106.…" at bounding box center [508, 217] width 686 height 37
drag, startPoint x: 624, startPoint y: 145, endPoint x: 656, endPoint y: 142, distance: 32.9
click at [656, 151] on ul "المنتج : "FENOMASTIC MYHOME SMT SK BS A 9L " الكمية : 10 السعر : 1469 الضريبه :…" at bounding box center [508, 169] width 686 height 37
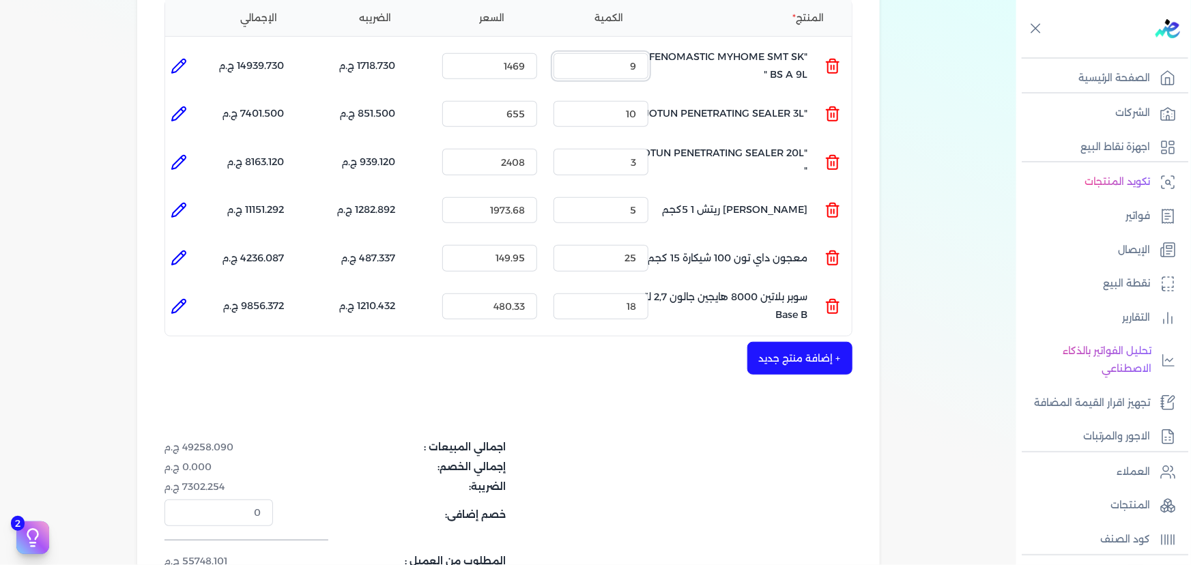
scroll to position [372, 0]
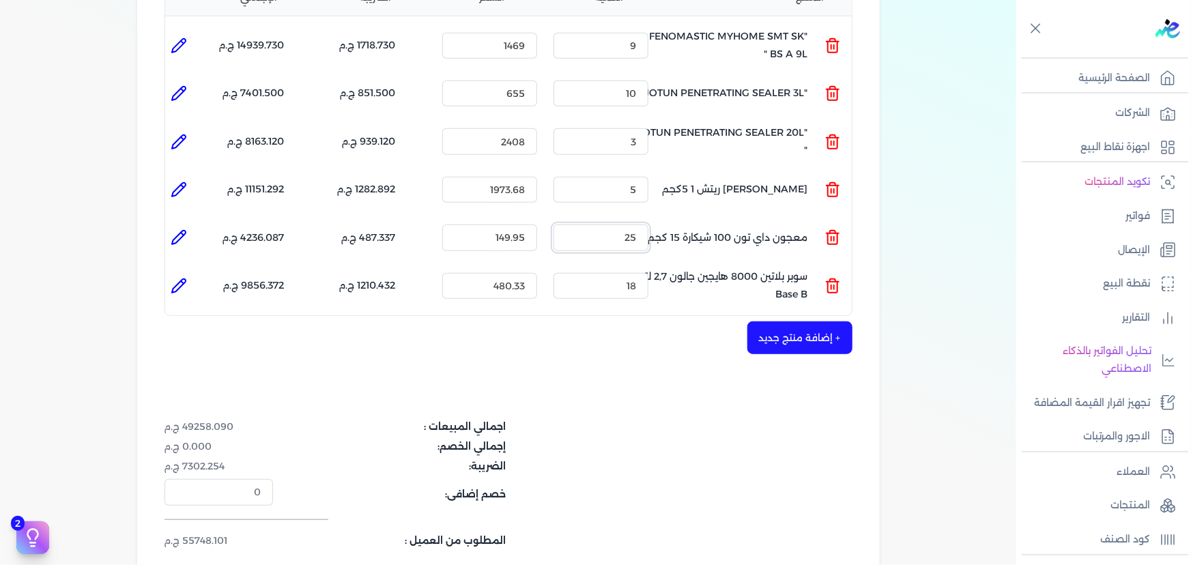
drag, startPoint x: 624, startPoint y: 209, endPoint x: 658, endPoint y: 209, distance: 34.8
click at [656, 219] on ul "المنتج : معجون داي تون 100 شيكارة 15 كجم الكمية : 25 السعر : 149.95 الضريبه : 4…" at bounding box center [508, 237] width 686 height 37
drag, startPoint x: 613, startPoint y: 259, endPoint x: 692, endPoint y: 262, distance: 79.2
click at [692, 267] on ul "المنتج : سوبر بلاتين 8000 هايجين جالون 2,7 لتر Base B الكمية : 18 السعر : 480.3…" at bounding box center [508, 285] width 686 height 37
click at [811, 321] on button "+ إضافة منتج جديد" at bounding box center [799, 337] width 105 height 33
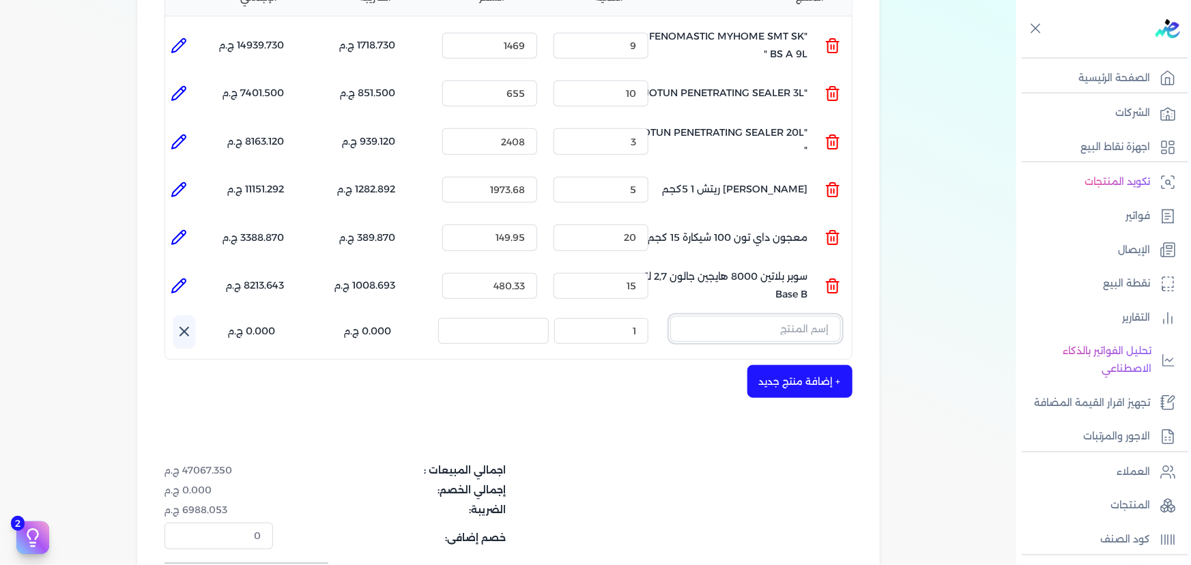
click at [793, 316] on input "text" at bounding box center [755, 329] width 171 height 26
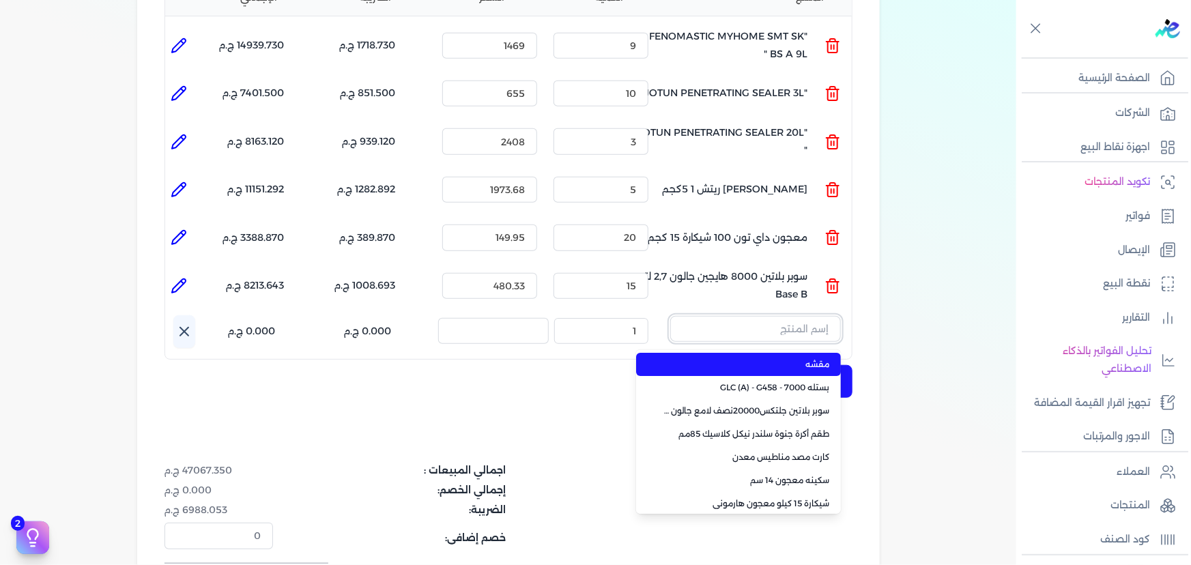
paste input "جلتكس 15000 بستلة 9 لتر"
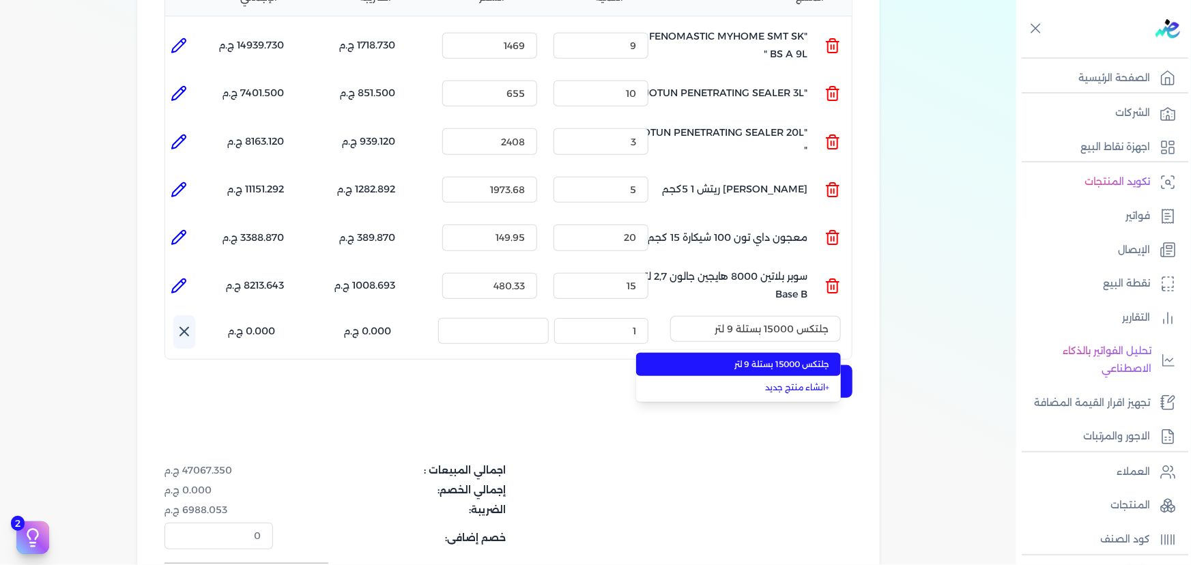
click at [791, 358] on span "جلتكس 15000 بستلة 9 لتر" at bounding box center [746, 364] width 166 height 12
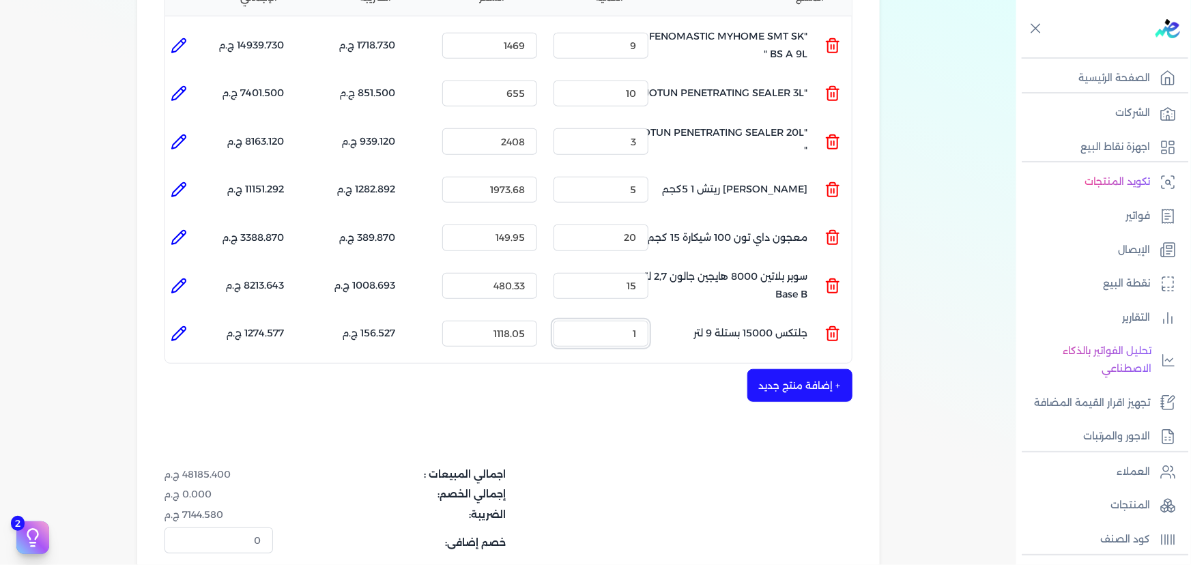
drag, startPoint x: 632, startPoint y: 308, endPoint x: 667, endPoint y: 304, distance: 35.0
click at [667, 315] on ul "المنتج : جلتكس 15000 بستلة 9 لتر الكمية : 1 السعر : 1118.05 الضريبه : 156.527 ج…" at bounding box center [508, 333] width 686 height 37
drag, startPoint x: 171, startPoint y: 308, endPoint x: 341, endPoint y: 330, distance: 171.2
click at [173, 320] on li at bounding box center [178, 333] width 27 height 27
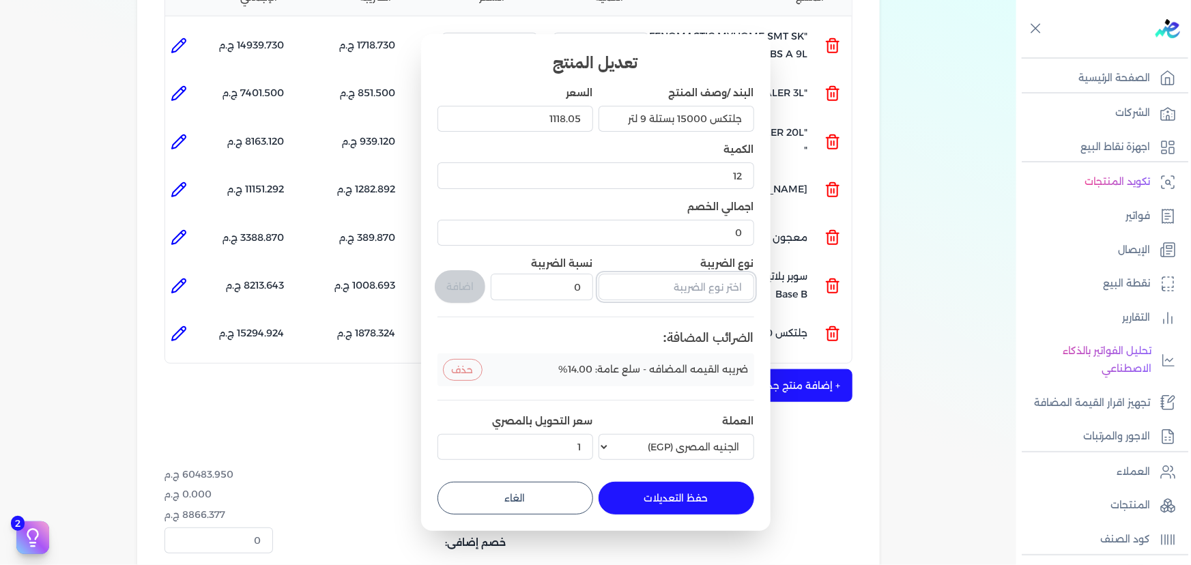
click at [655, 284] on input "text" at bounding box center [676, 287] width 156 height 26
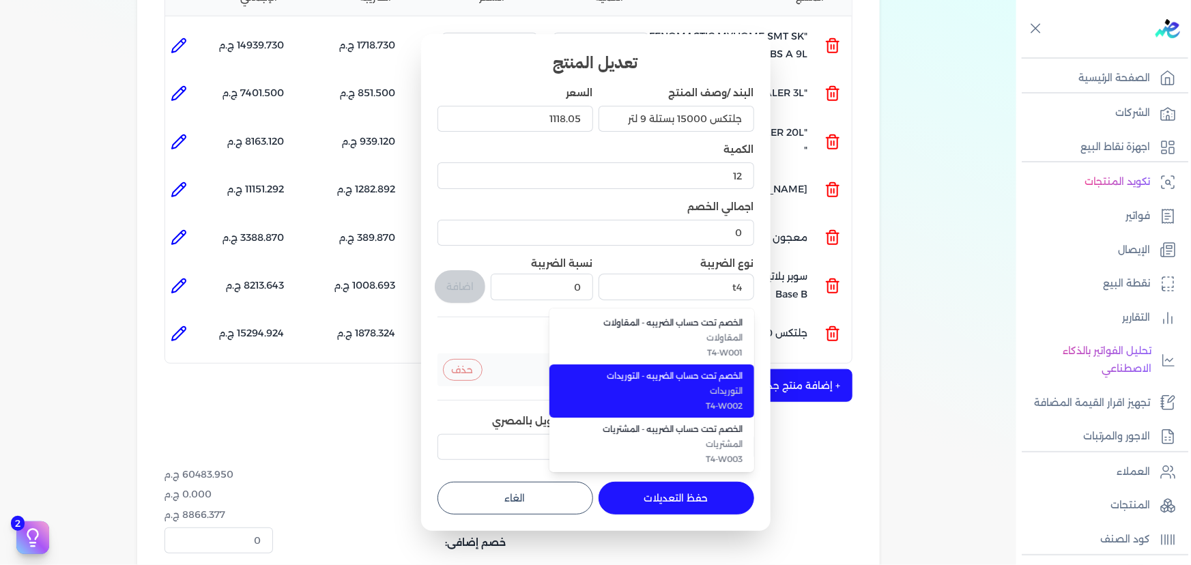
drag, startPoint x: 653, startPoint y: 380, endPoint x: 562, endPoint y: 322, distance: 107.7
click at [653, 379] on span "الخصم تحت حساب الضريبه - التوريدات" at bounding box center [660, 376] width 166 height 12
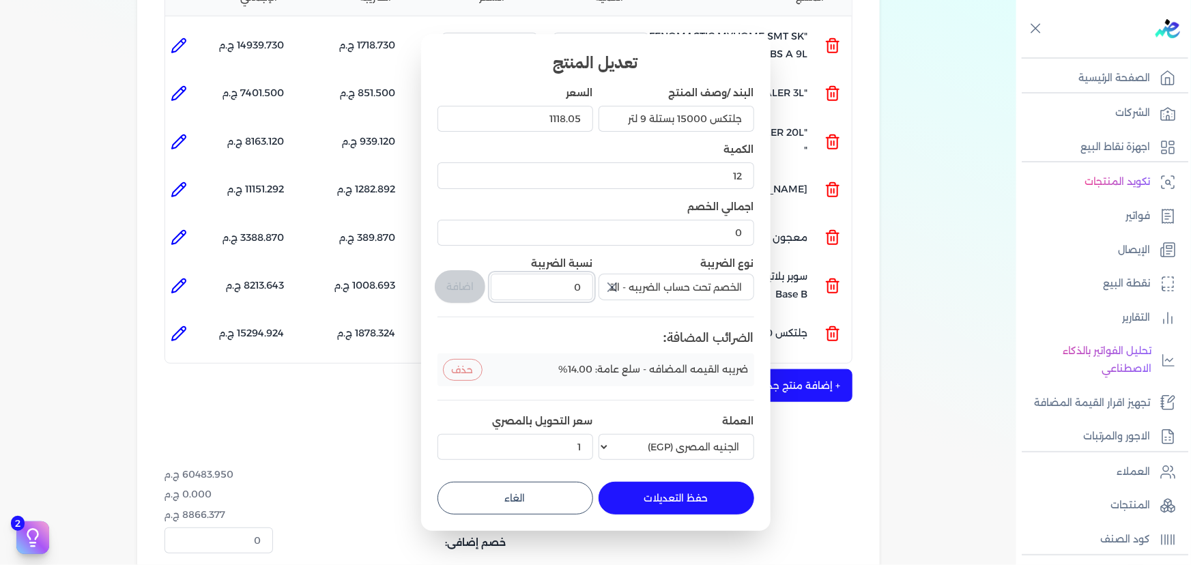
click at [588, 299] on input "0" at bounding box center [542, 287] width 102 height 26
click at [450, 295] on button "اضافة" at bounding box center [460, 286] width 50 height 33
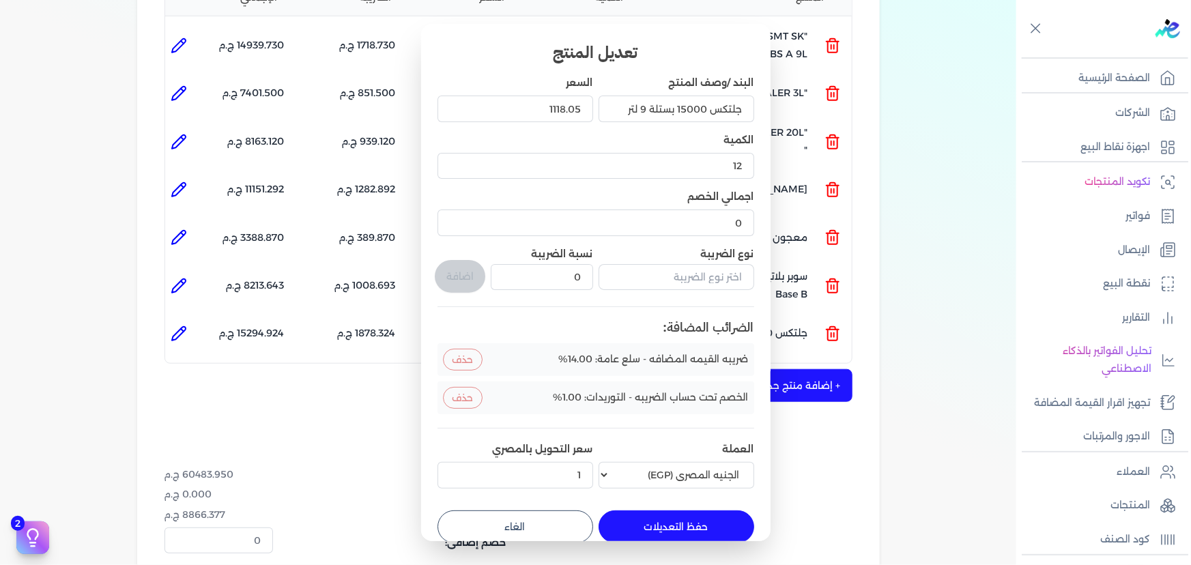
click at [625, 519] on button "حفظ التعديلات" at bounding box center [676, 526] width 156 height 33
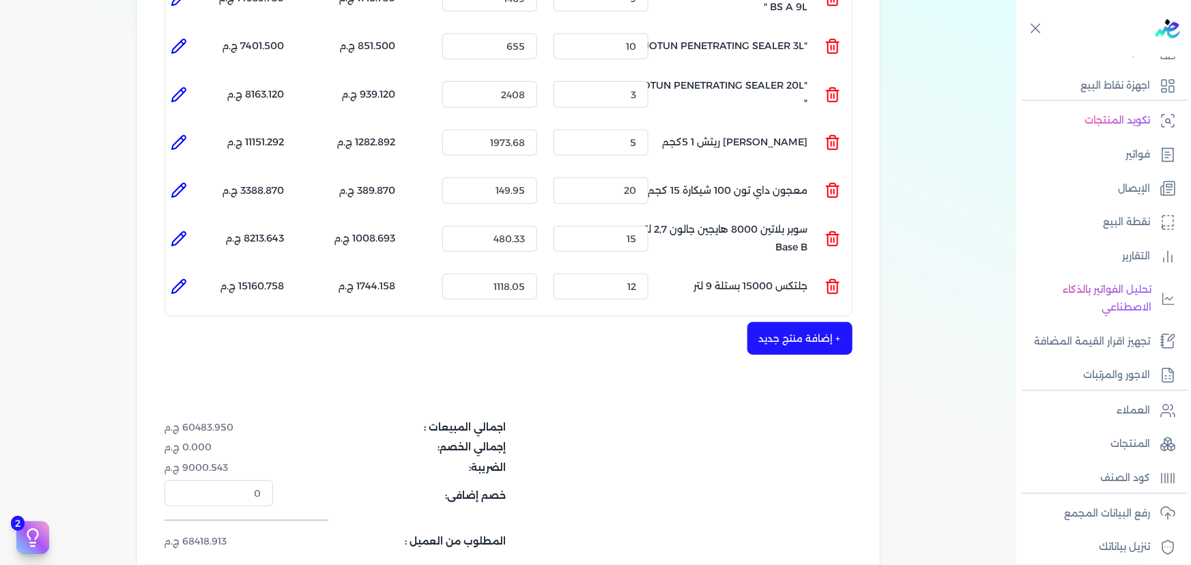
scroll to position [496, 0]
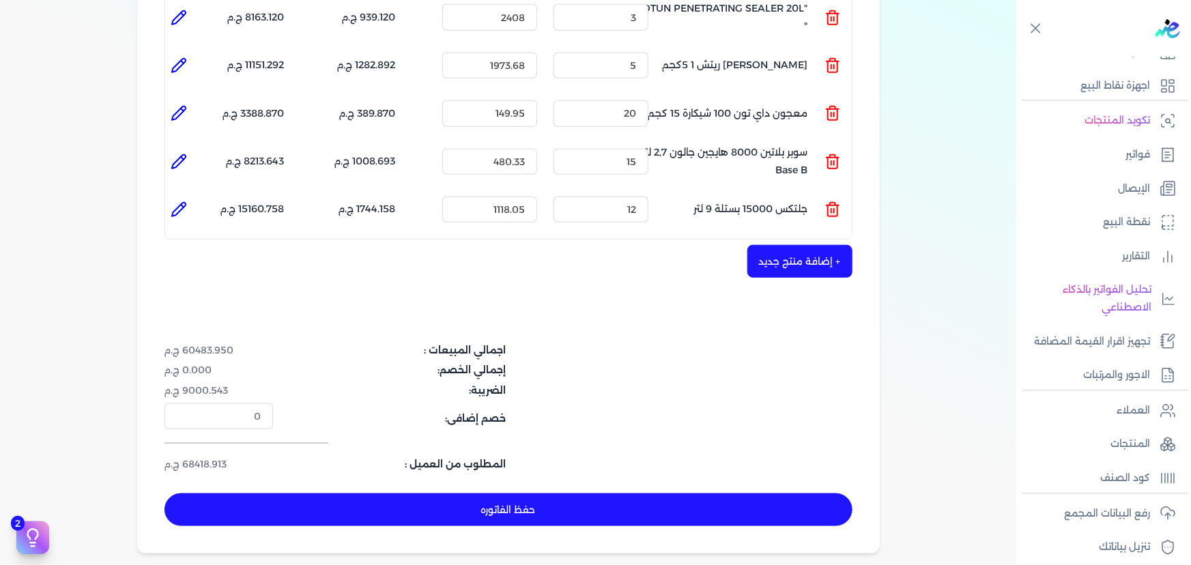
click at [829, 245] on button "+ إضافة منتج جديد" at bounding box center [799, 261] width 105 height 33
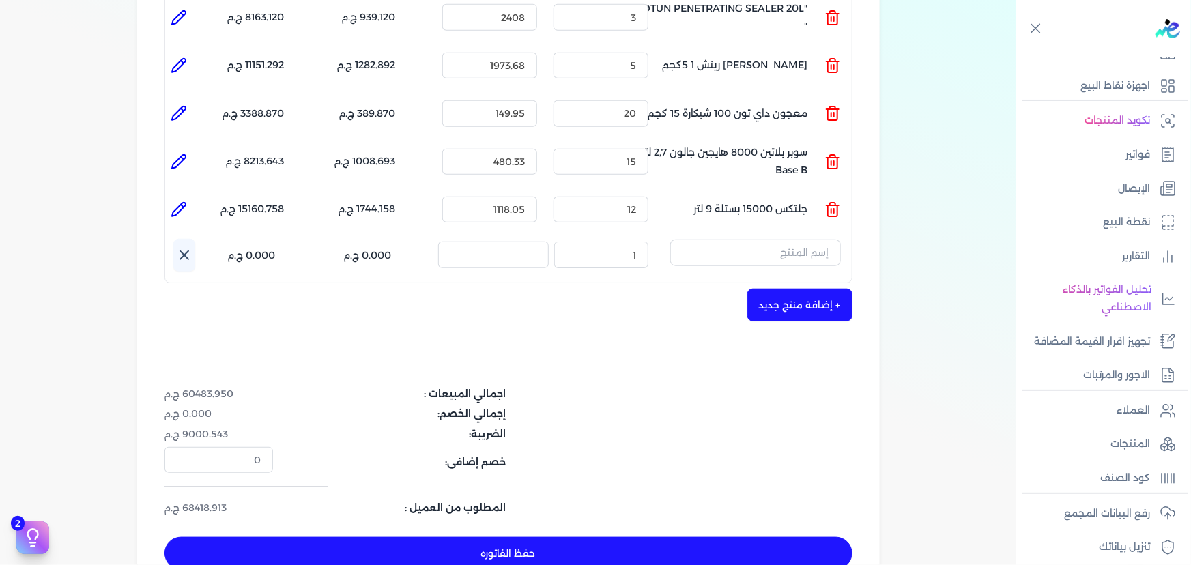
click at [715, 211] on div "المنتج الكمية السعر الضريبه الإجمالي المنتج : "FENOMASTIC MYHOME SMT SK BS A 9L…" at bounding box center [508, 69] width 688 height 429
click at [715, 213] on div "المنتج الكمية السعر الضريبه الإجمالي المنتج : "FENOMASTIC MYHOME SMT SK BS A 9L…" at bounding box center [508, 69] width 688 height 429
click at [716, 239] on input "text" at bounding box center [755, 252] width 171 height 26
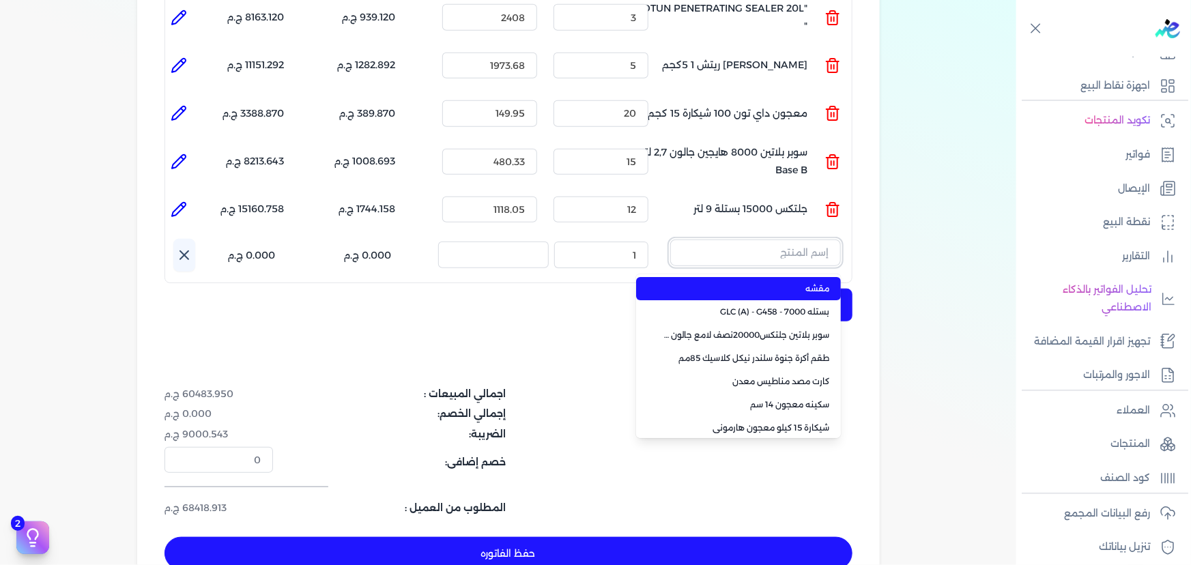
paste input "سوبر بلاتين جلتكس20000نصف لامع بستلة 9 لتر Base A"
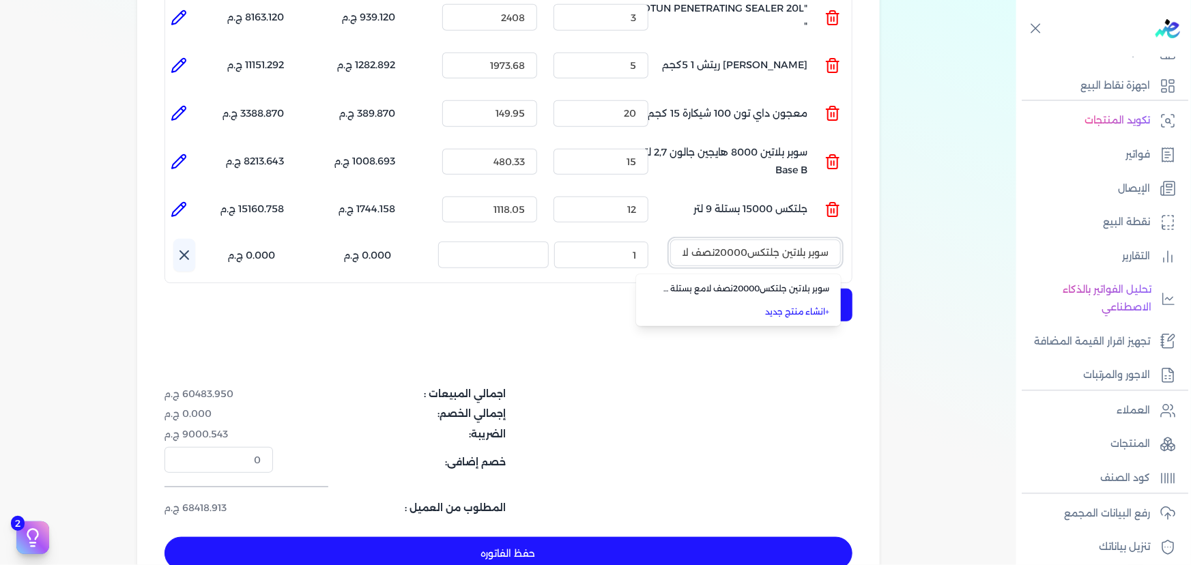
scroll to position [0, -95]
click at [725, 282] on span "سوبر بلاتين جلتكس20000نصف لامع بستلة 9 لتر Base A" at bounding box center [746, 288] width 166 height 12
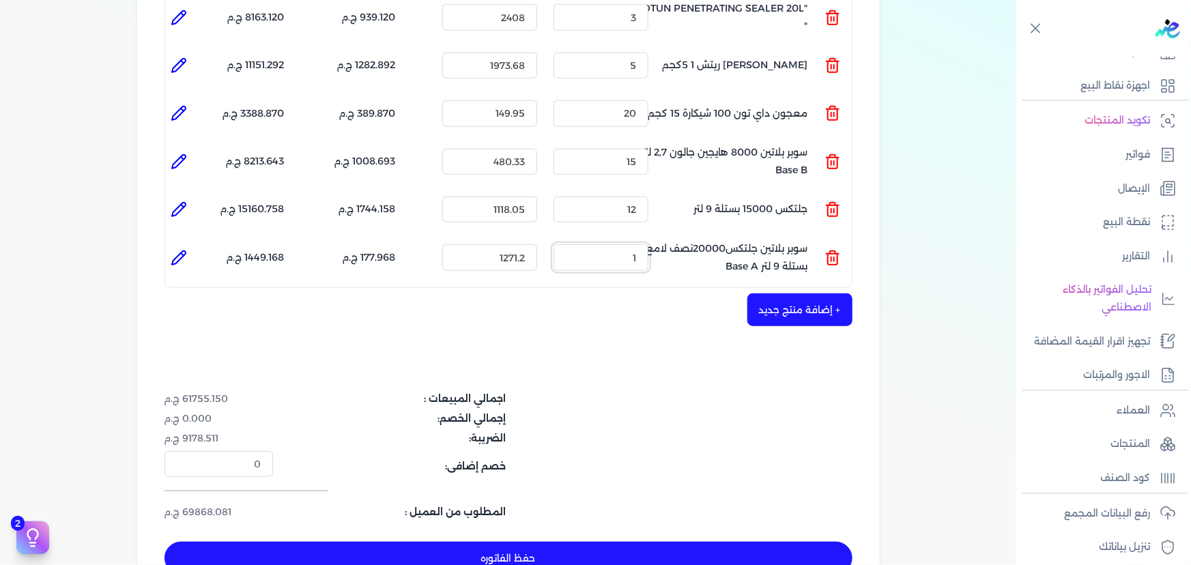
drag, startPoint x: 646, startPoint y: 239, endPoint x: 659, endPoint y: 232, distance: 14.6
click at [658, 239] on ul "المنتج : سوبر بلاتين جلتكس20000نصف لامع بستلة 9 لتر Base A الكمية : 1 السعر : 1…" at bounding box center [508, 257] width 686 height 37
drag, startPoint x: 178, startPoint y: 227, endPoint x: 192, endPoint y: 233, distance: 15.6
click at [179, 250] on icon at bounding box center [179, 258] width 16 height 16
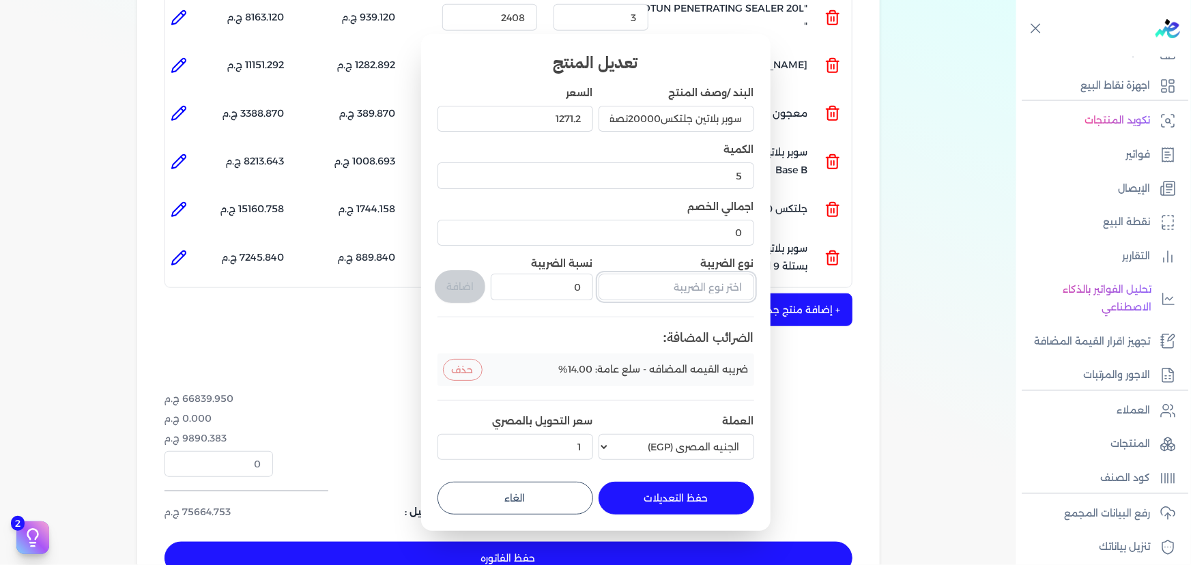
click at [654, 287] on input "text" at bounding box center [676, 287] width 156 height 26
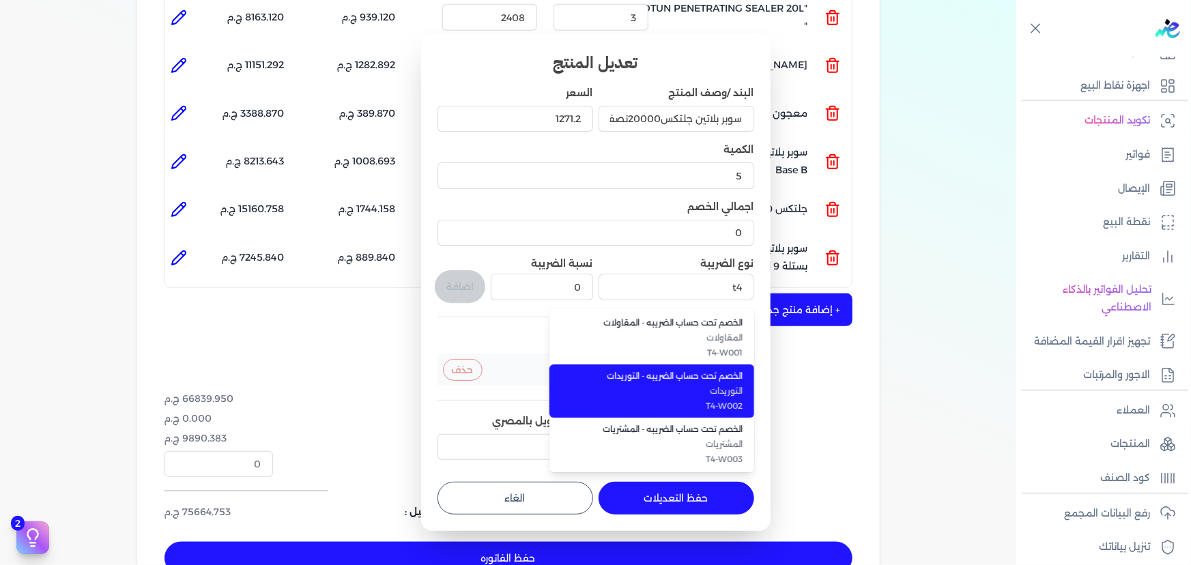
click at [685, 386] on span "التوريدات" at bounding box center [660, 391] width 166 height 12
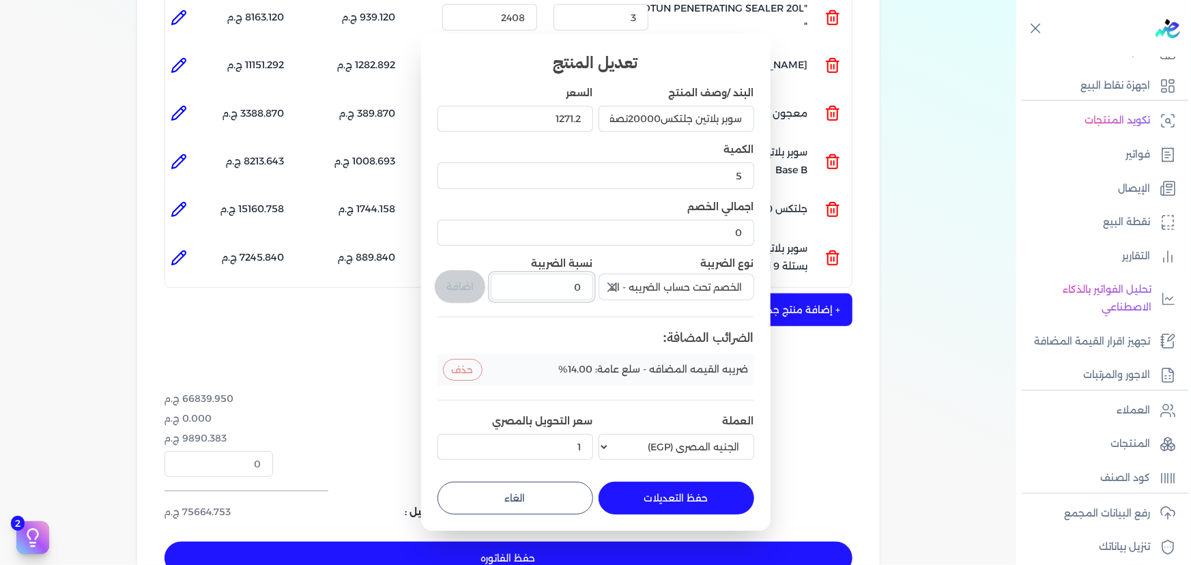
drag, startPoint x: 558, startPoint y: 293, endPoint x: 604, endPoint y: 300, distance: 46.9
click at [600, 297] on div "البند /وصف المنتج سوبر بلاتين جلتكس20000نصف لامع بستلة 9 لتر Base A السعر 1271.…" at bounding box center [595, 275] width 317 height 379
click at [440, 291] on button "اضافة" at bounding box center [460, 286] width 50 height 33
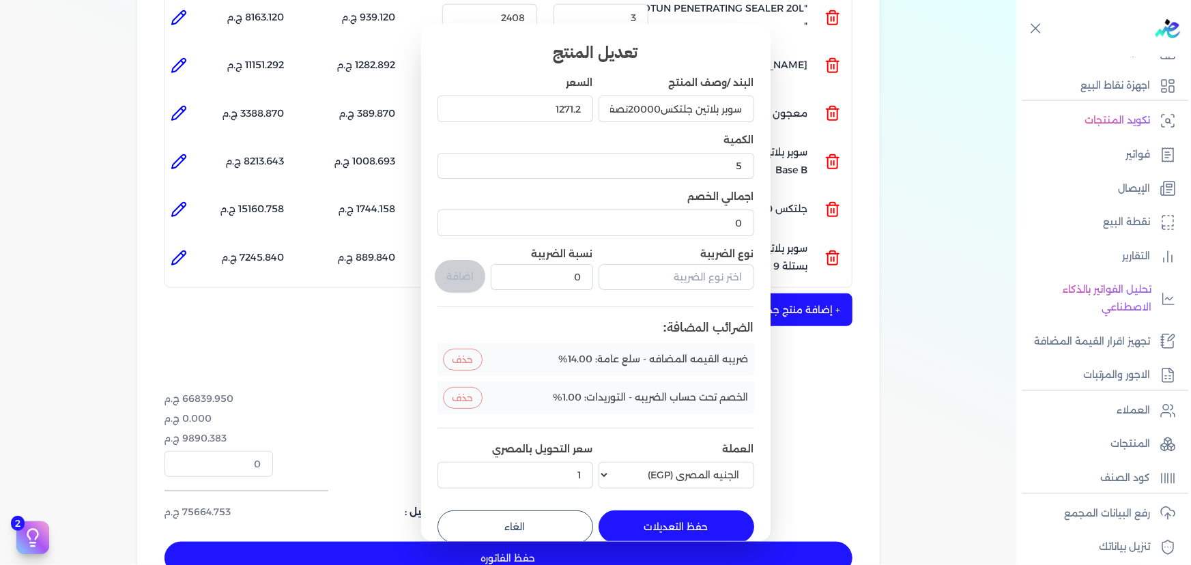
click at [701, 519] on button "حفظ التعديلات" at bounding box center [676, 526] width 156 height 33
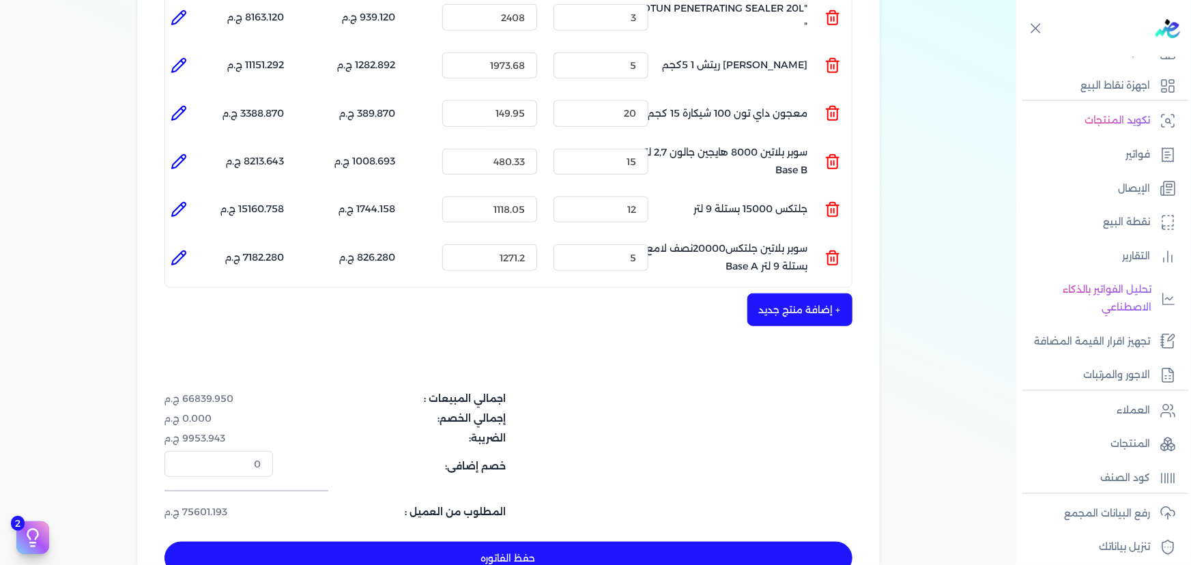
click at [810, 293] on button "+ إضافة منتج جديد" at bounding box center [799, 309] width 105 height 33
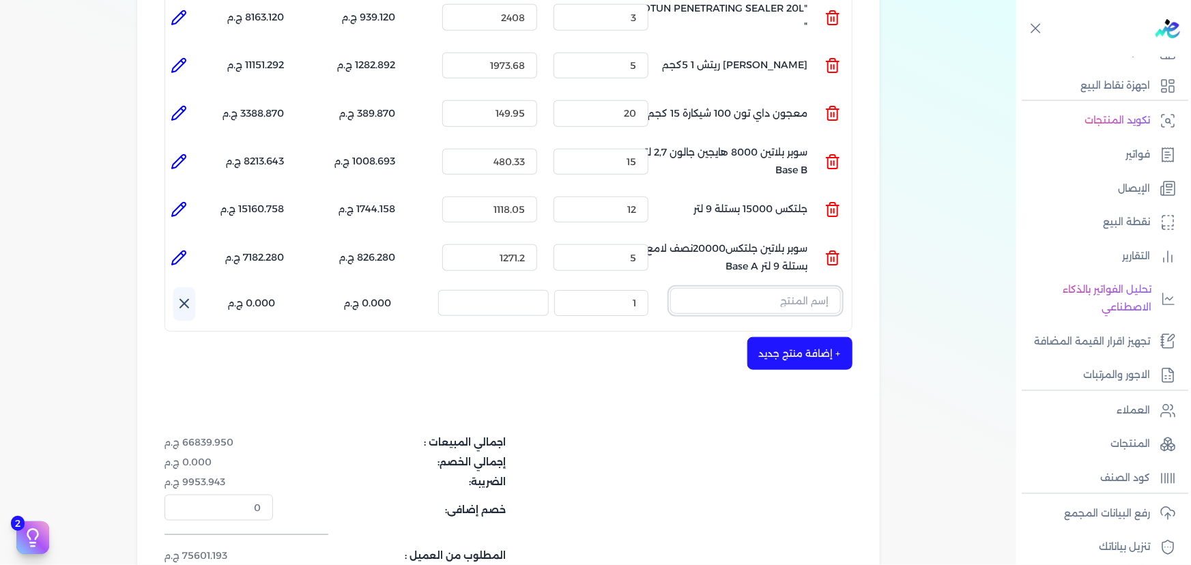
click at [782, 288] on input "text" at bounding box center [755, 301] width 171 height 26
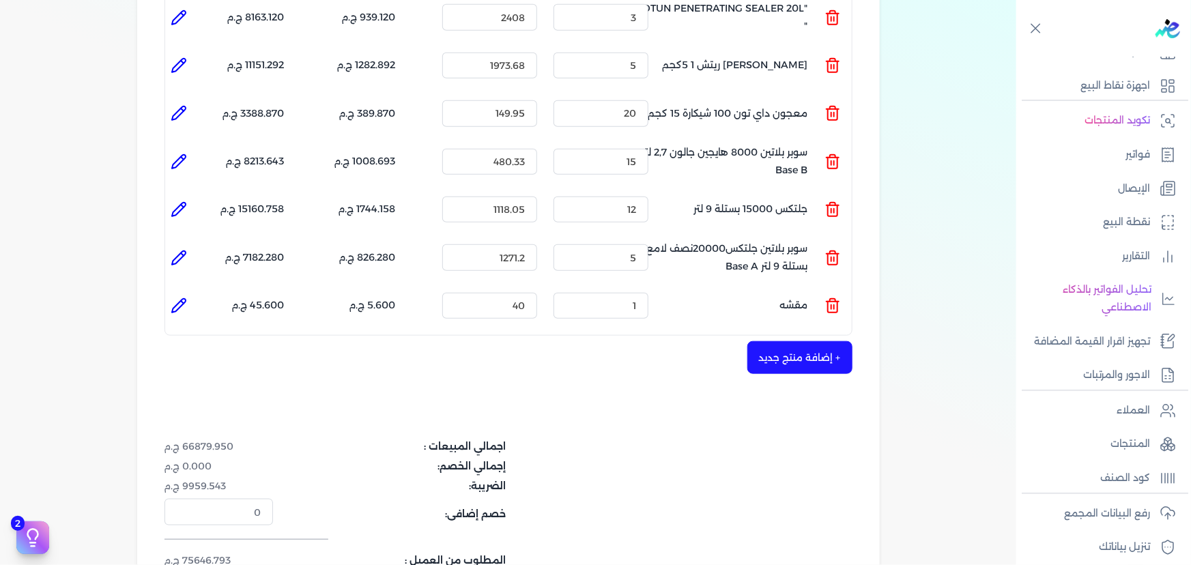
click at [834, 305] on line at bounding box center [834, 307] width 0 height 4
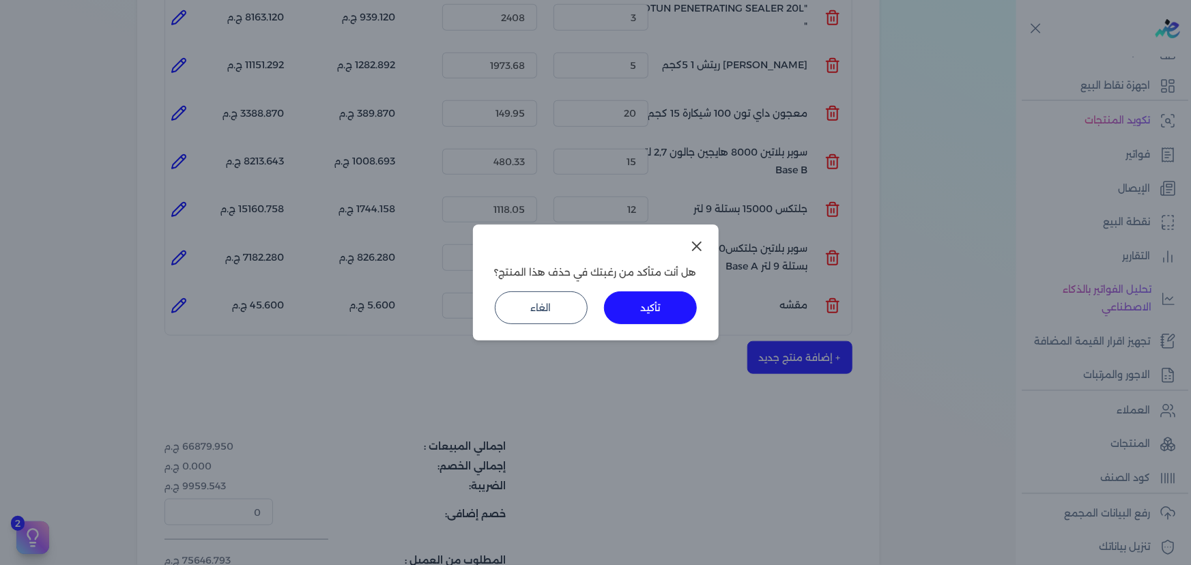
drag, startPoint x: 648, startPoint y: 297, endPoint x: 797, endPoint y: 292, distance: 148.8
click at [648, 296] on button "تأكيد" at bounding box center [650, 307] width 93 height 33
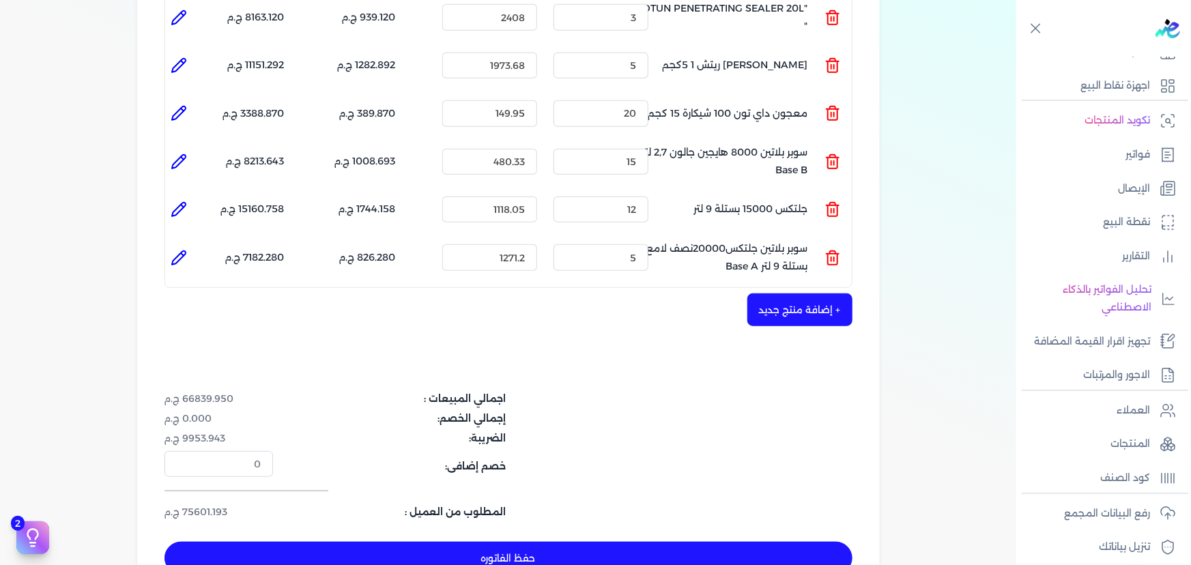
click at [808, 293] on button "+ إضافة منتج جديد" at bounding box center [799, 309] width 105 height 33
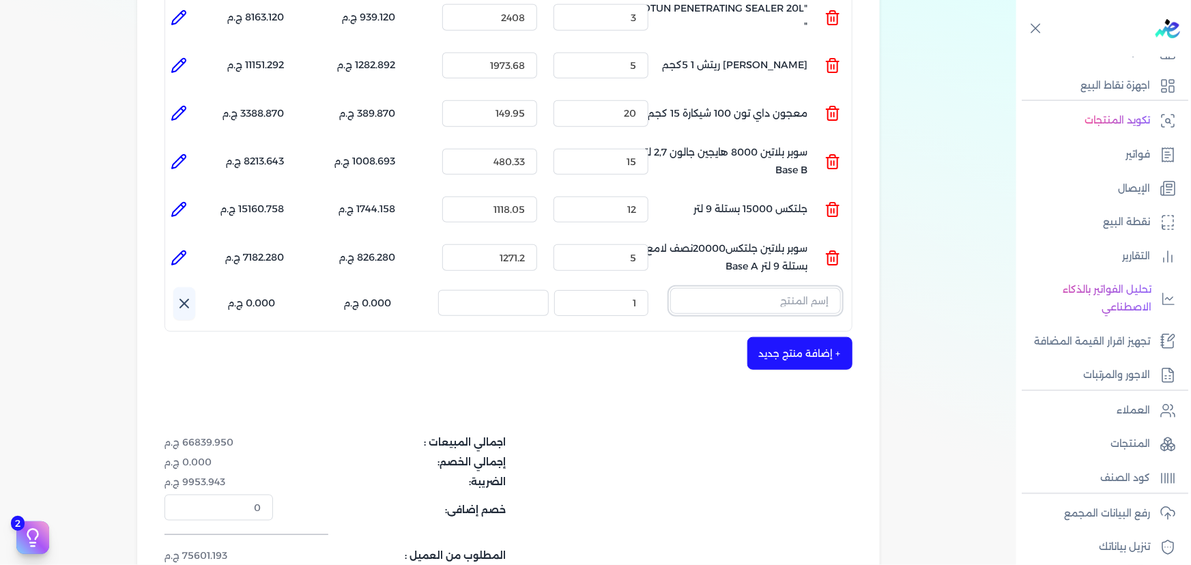
click at [793, 288] on input "text" at bounding box center [755, 301] width 171 height 26
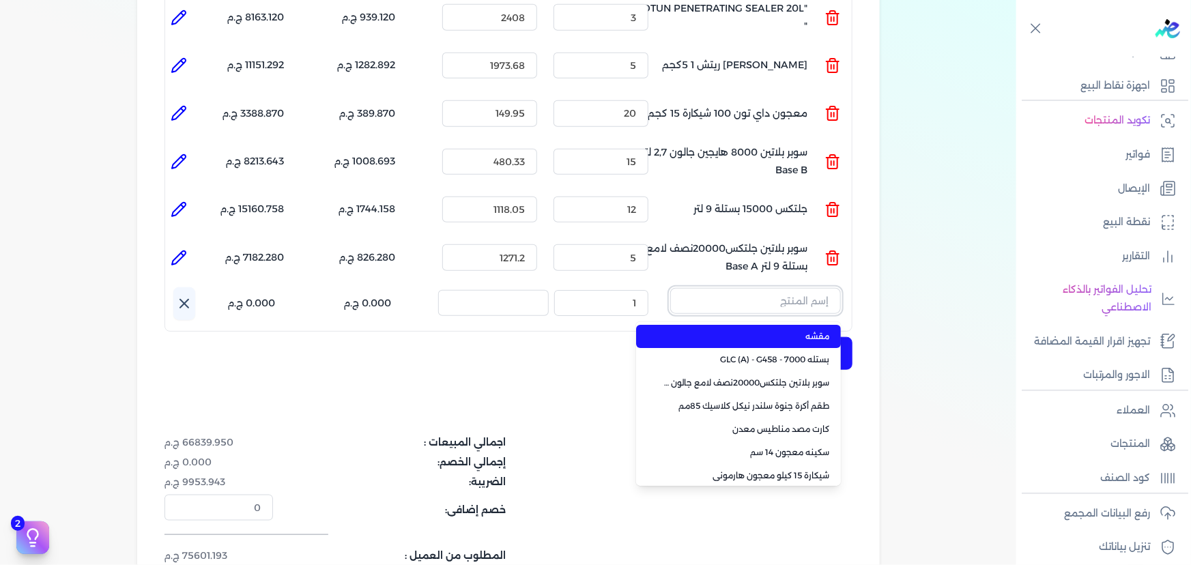
paste input "سوبر بلاتين هايجين سيلك8000 بستلة 9 لتر Base A"
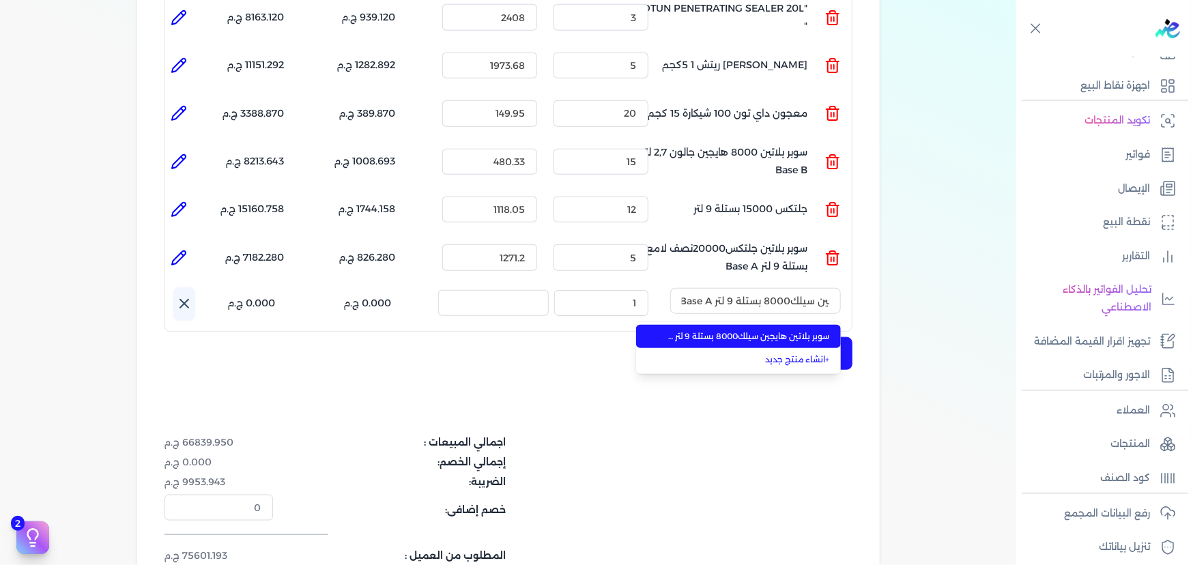
click at [800, 330] on span "سوبر بلاتين هايجين سيلك8000 بستلة 9 لتر Base A" at bounding box center [746, 336] width 166 height 12
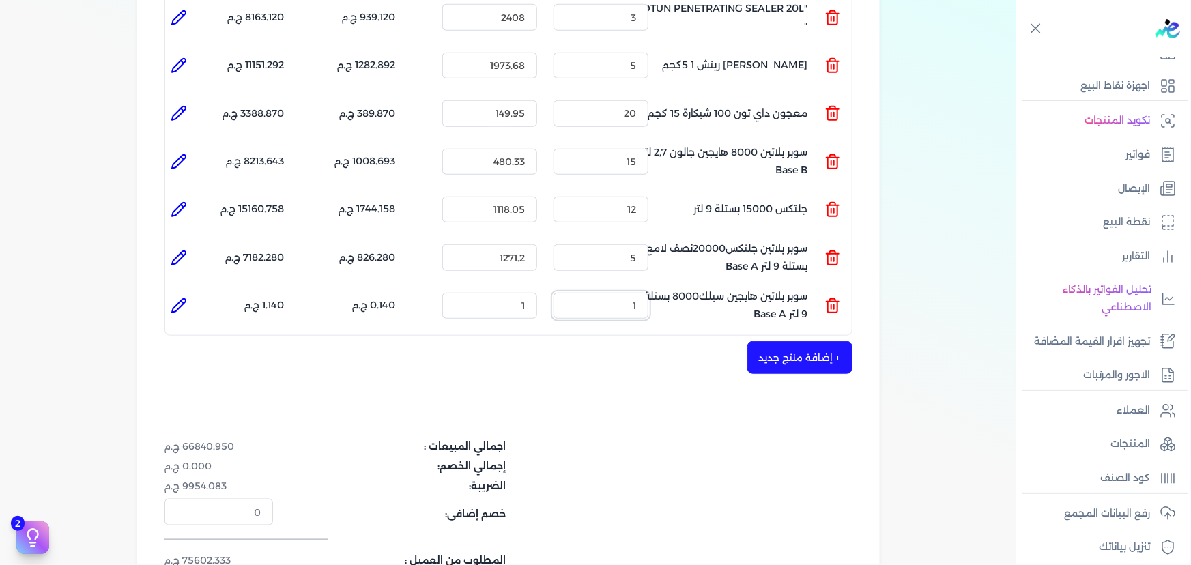
click at [699, 287] on ul "المنتج : سوبر بلاتين هايجين سيلك8000 بستلة 9 لتر Base A الكمية : 1 السعر : 1 ال…" at bounding box center [508, 305] width 686 height 37
drag, startPoint x: 512, startPoint y: 278, endPoint x: 641, endPoint y: 287, distance: 129.3
click at [596, 287] on ul "المنتج : سوبر بلاتين هايجين سيلك8000 بستلة 9 لتر Base A الكمية : 4 السعر : 1 ال…" at bounding box center [508, 305] width 686 height 37
click at [495, 293] on input "1539" at bounding box center [489, 306] width 95 height 26
drag, startPoint x: 616, startPoint y: 277, endPoint x: 660, endPoint y: 277, distance: 44.3
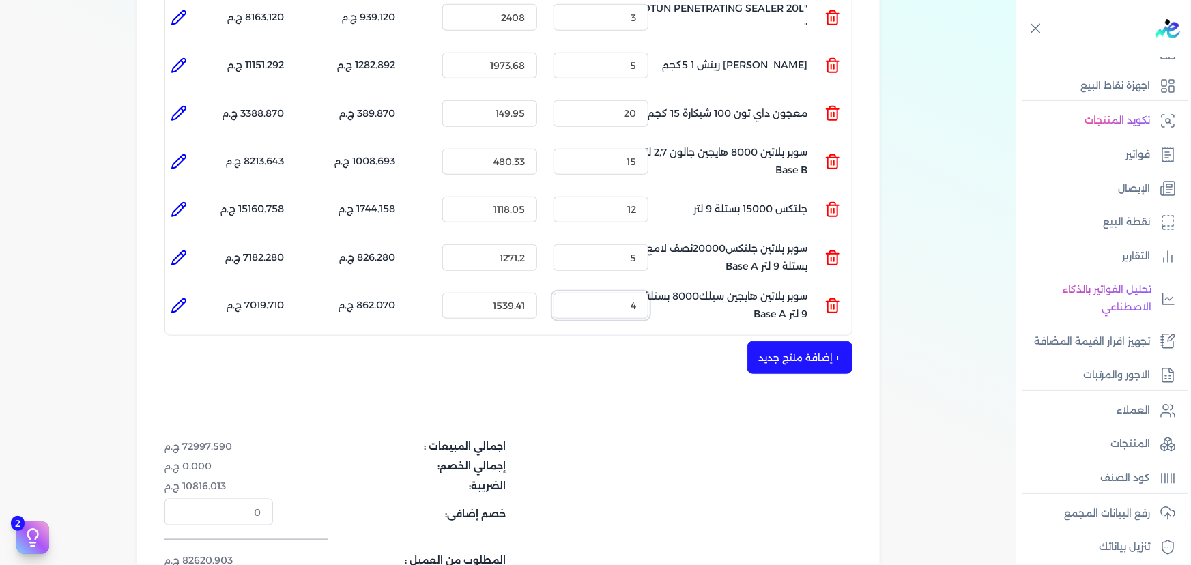
click at [660, 287] on ul "المنتج : سوبر بلاتين هايجين سيلك8000 بستلة 9 لتر Base A الكمية : 4 السعر : 1539…" at bounding box center [508, 305] width 686 height 37
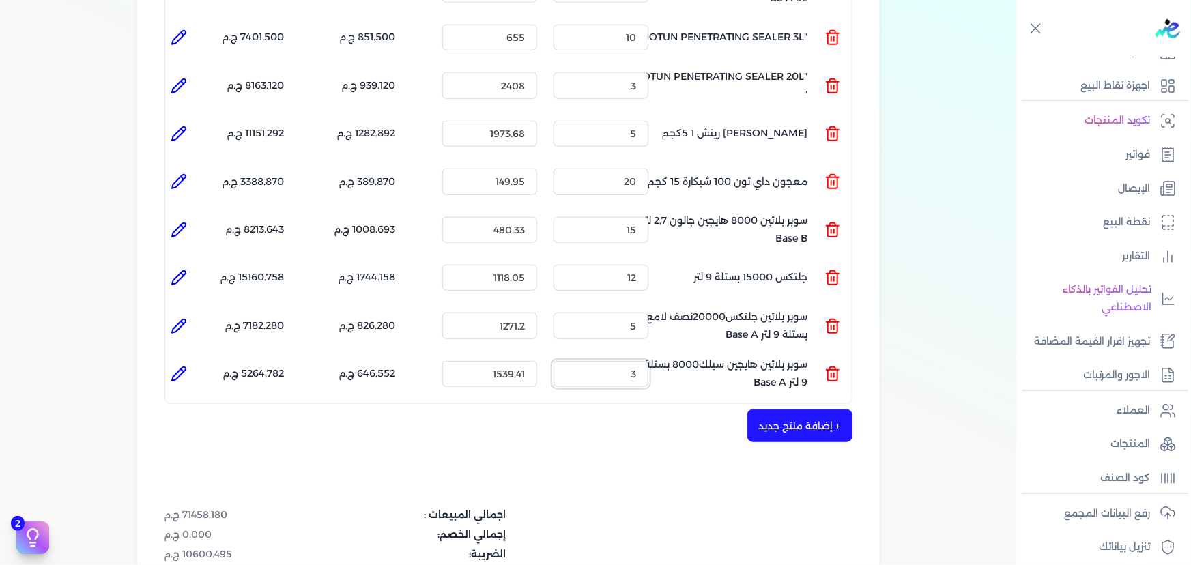
scroll to position [496, 0]
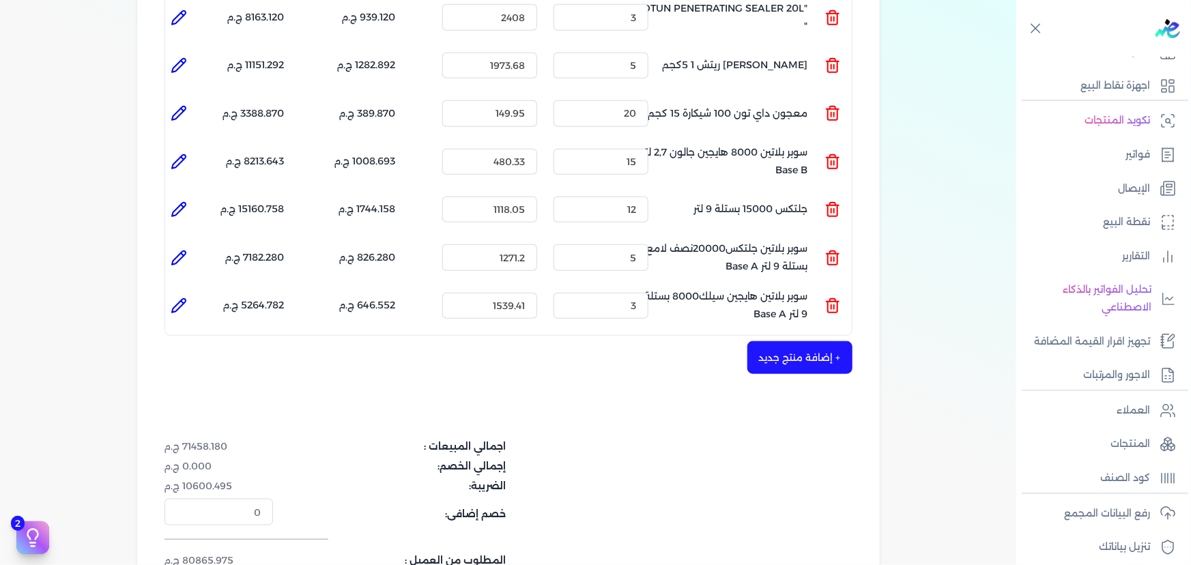
click at [794, 341] on button "+ إضافة منتج جديد" at bounding box center [799, 357] width 105 height 33
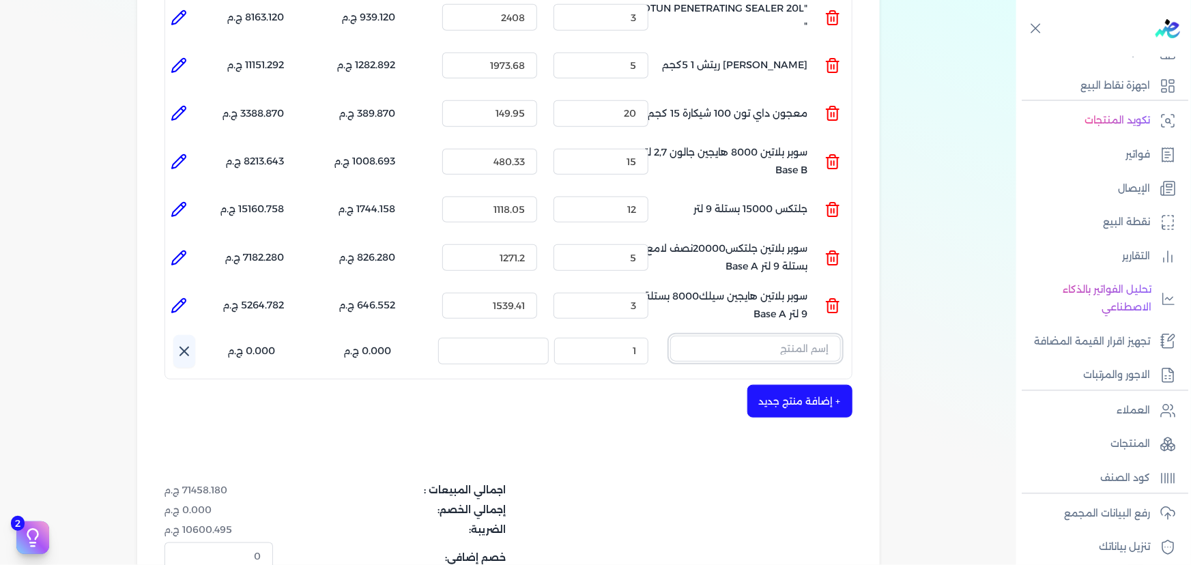
click at [789, 336] on input "text" at bounding box center [755, 349] width 171 height 26
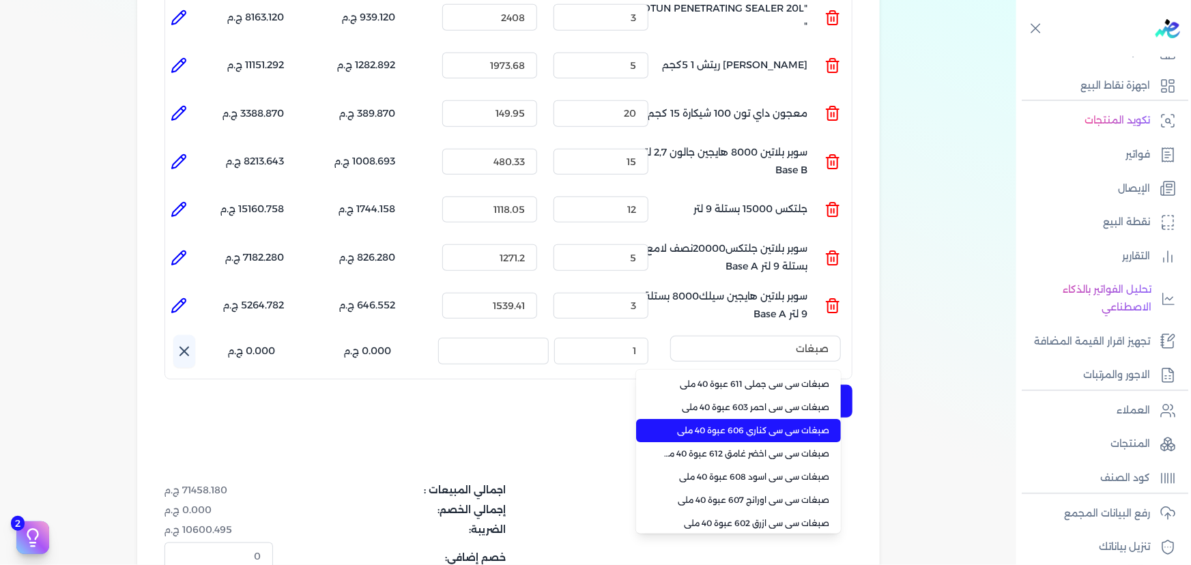
click at [755, 419] on li "صبغات سي سي كناري 606 عبوة 40 ملي" at bounding box center [738, 430] width 205 height 23
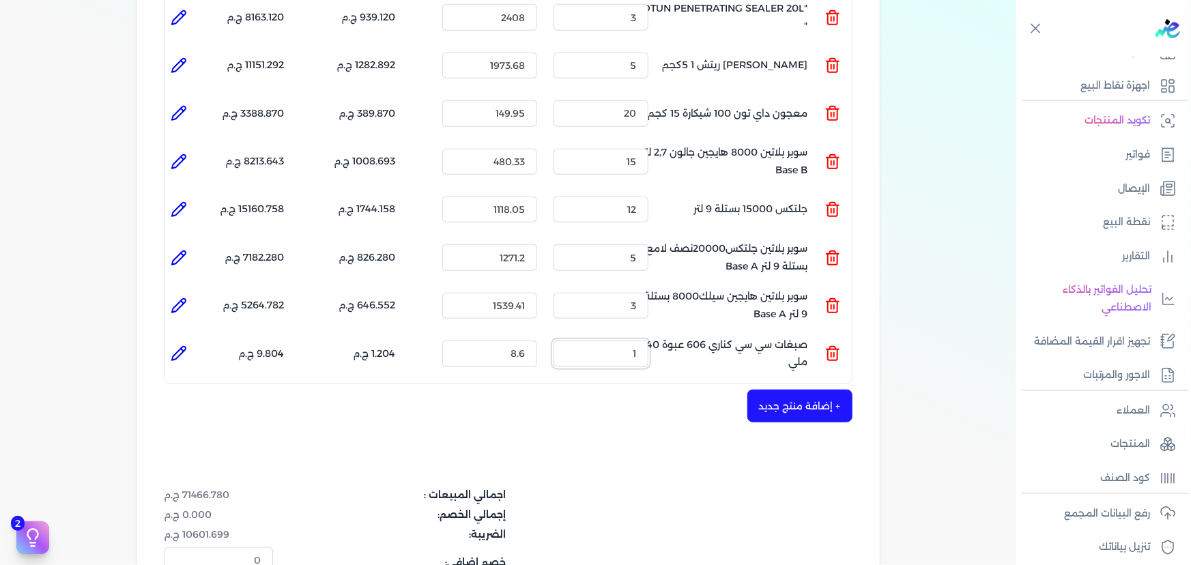
drag, startPoint x: 619, startPoint y: 333, endPoint x: 697, endPoint y: 333, distance: 77.8
click at [695, 335] on ul "المنتج : صبغات سي سي كناري 606 عبوة 40 ملي الكمية : 1 السعر : 8.6 الضريبه : 1.2…" at bounding box center [508, 353] width 686 height 37
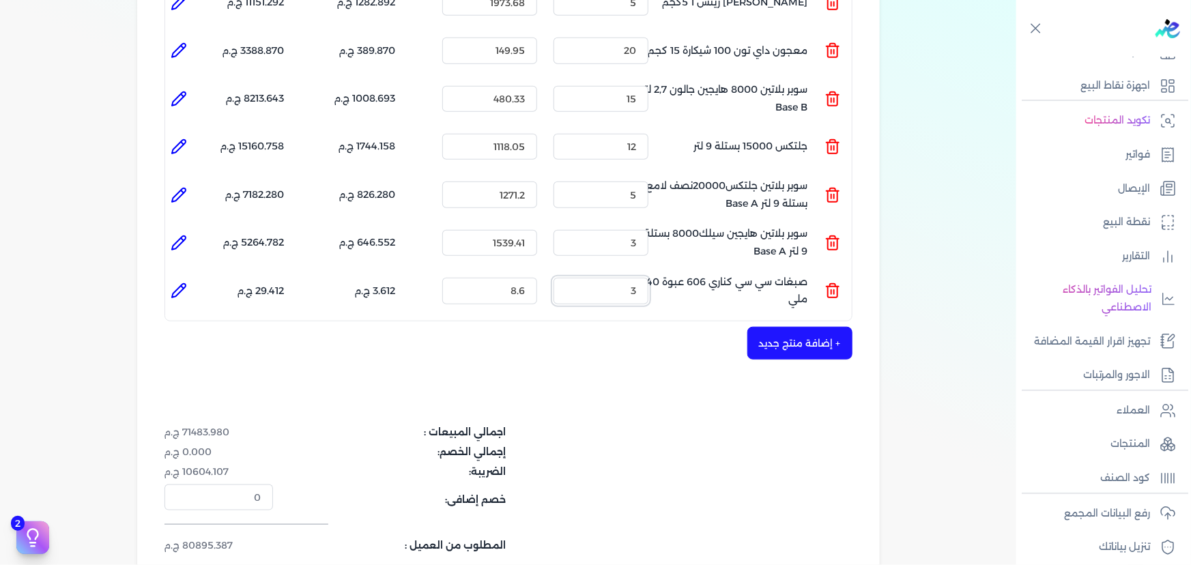
scroll to position [558, 0]
click at [173, 283] on icon at bounding box center [179, 291] width 16 height 16
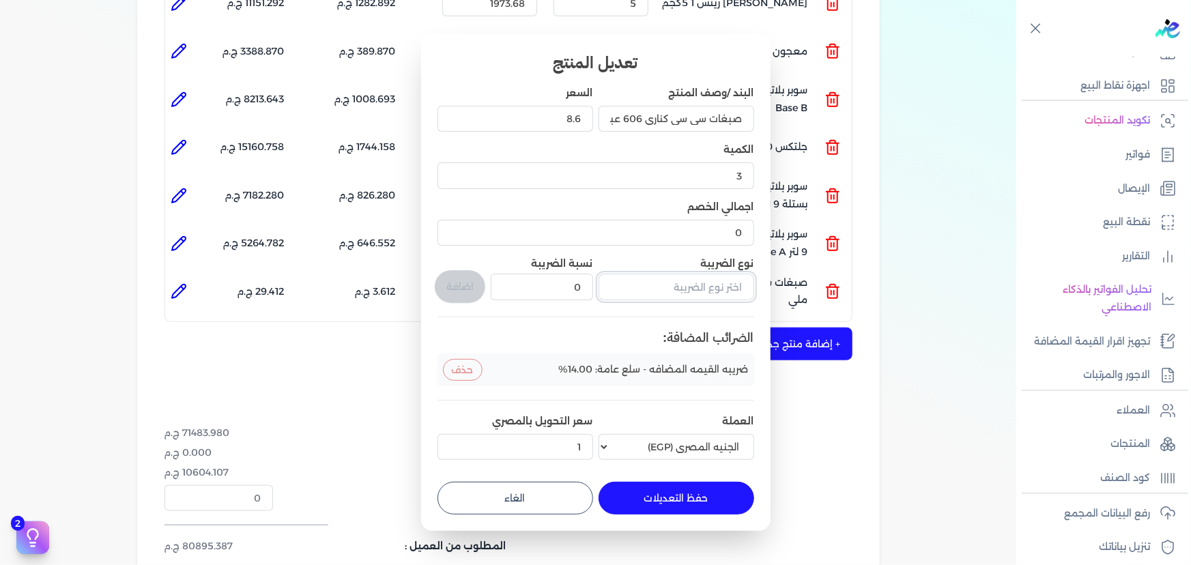
click at [631, 283] on input "text" at bounding box center [676, 287] width 156 height 26
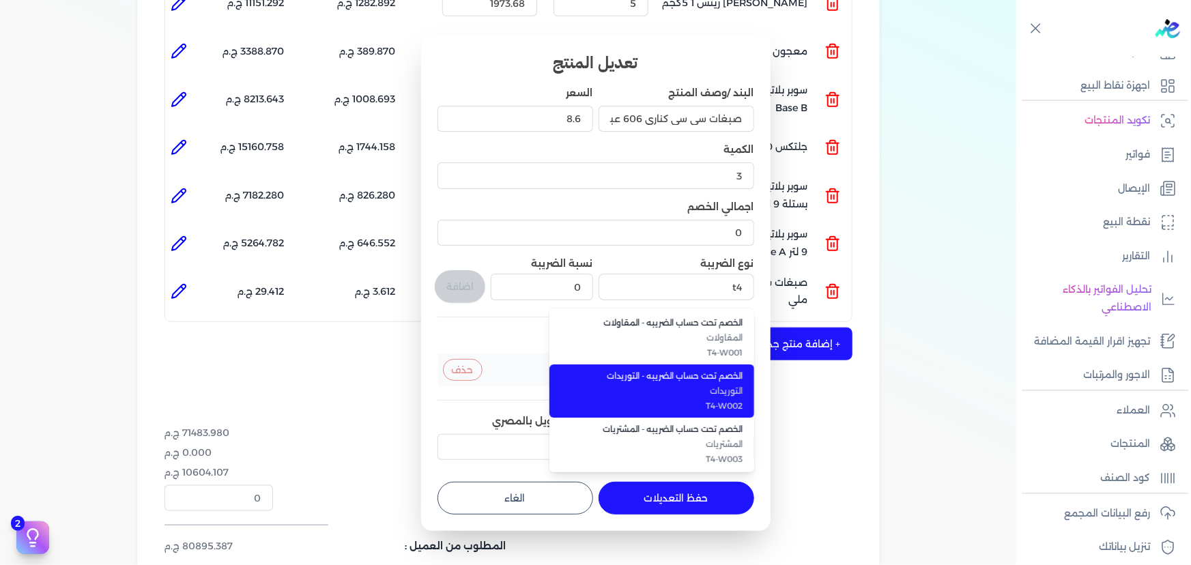
click at [709, 405] on span "T4-W002" at bounding box center [660, 406] width 166 height 12
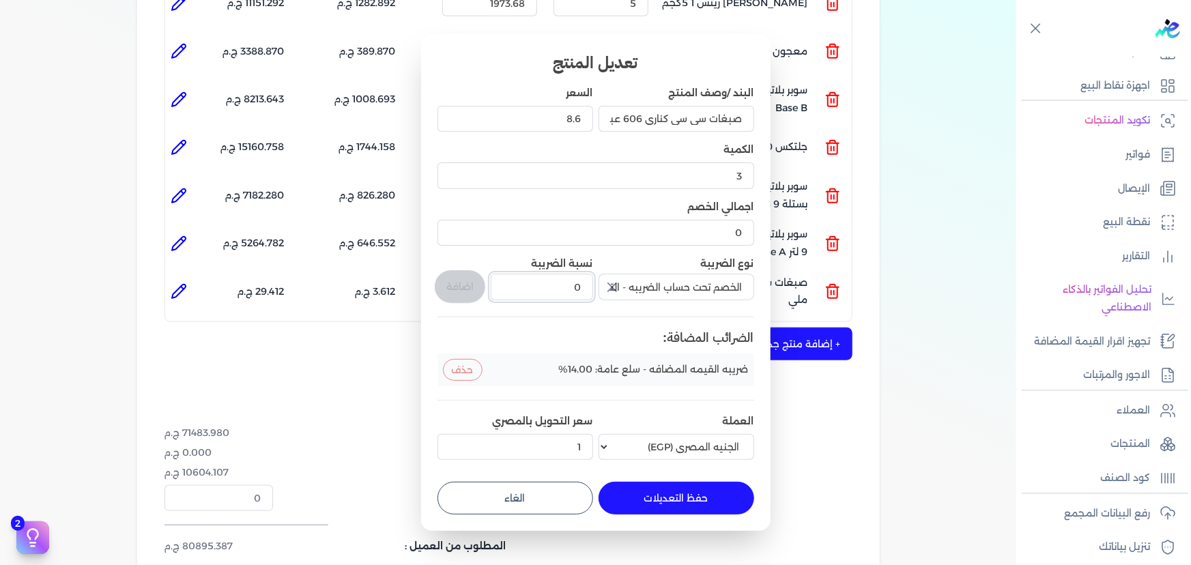
click at [519, 293] on input "0" at bounding box center [542, 287] width 102 height 26
drag, startPoint x: 464, startPoint y: 282, endPoint x: 423, endPoint y: 291, distance: 41.9
click at [461, 282] on button "اضافة" at bounding box center [460, 286] width 50 height 33
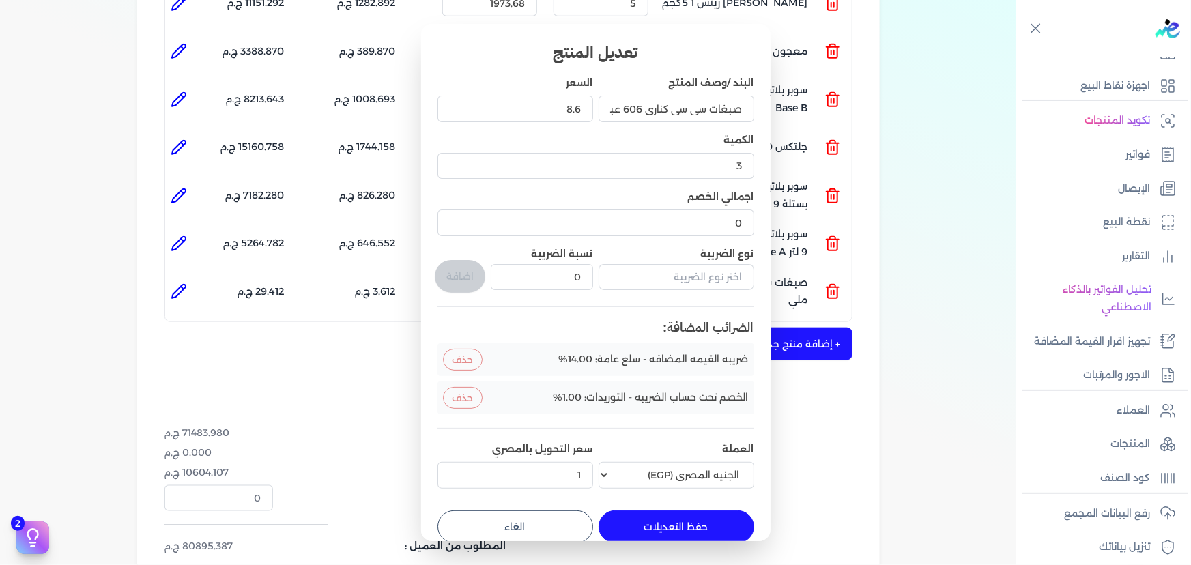
click at [671, 537] on button "حفظ التعديلات" at bounding box center [676, 526] width 156 height 33
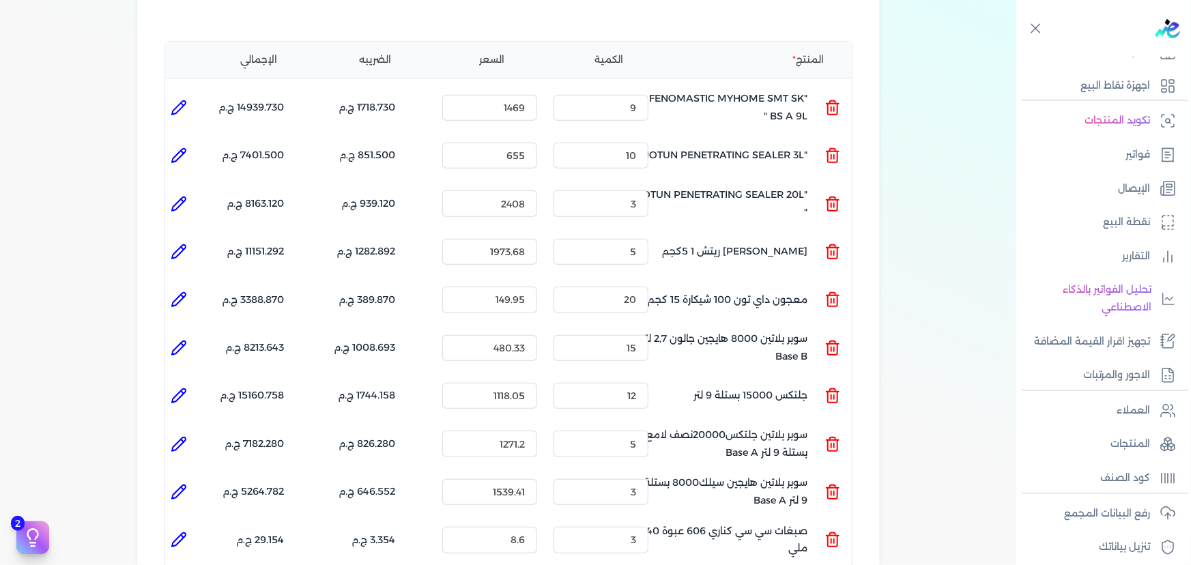
scroll to position [186, 0]
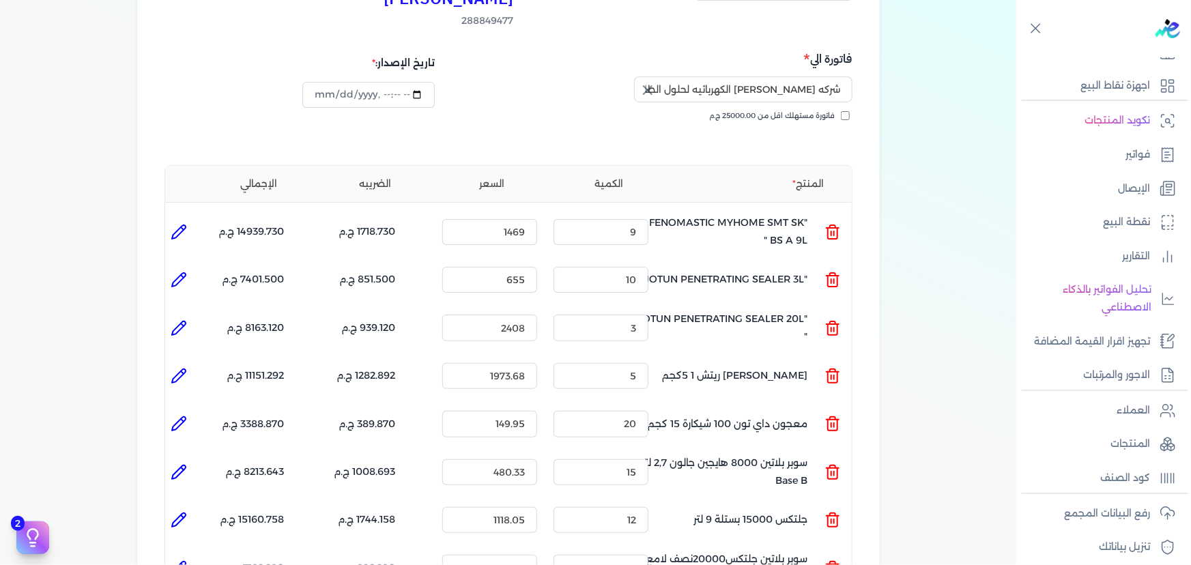
click at [190, 218] on li at bounding box center [178, 231] width 27 height 27
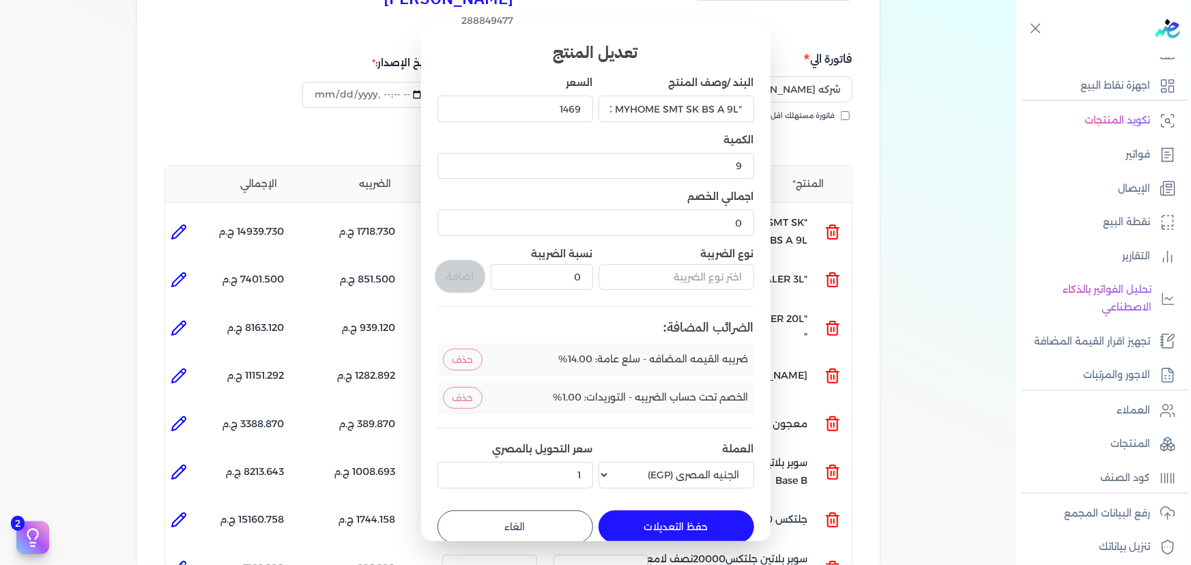
click at [564, 510] on button "الغاء" at bounding box center [515, 526] width 156 height 33
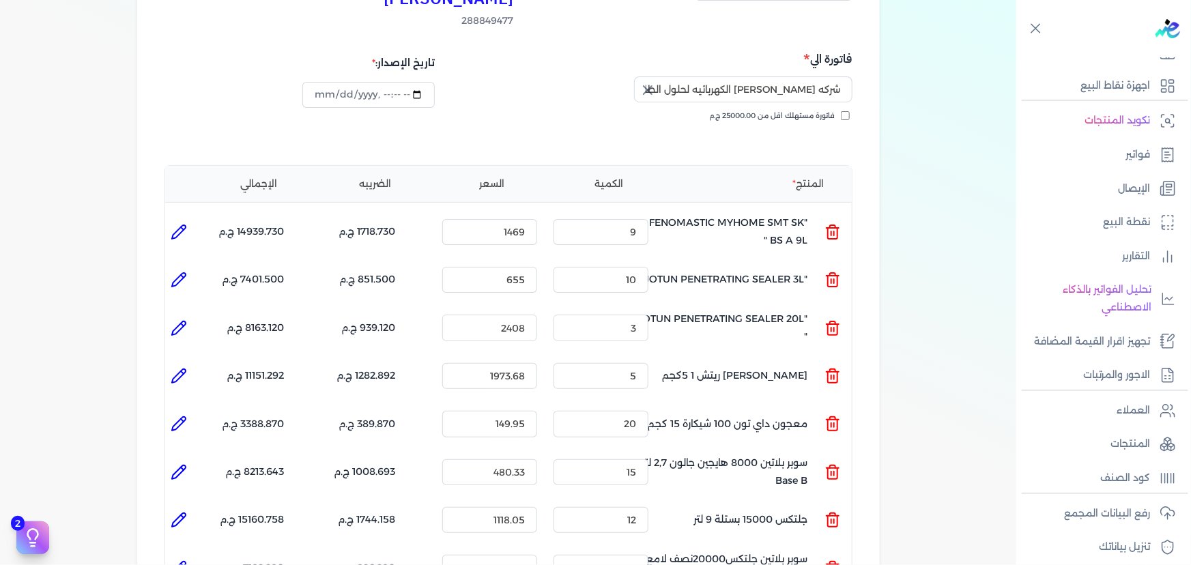
drag, startPoint x: 186, startPoint y: 261, endPoint x: 197, endPoint y: 270, distance: 14.5
click at [186, 272] on icon at bounding box center [179, 280] width 16 height 16
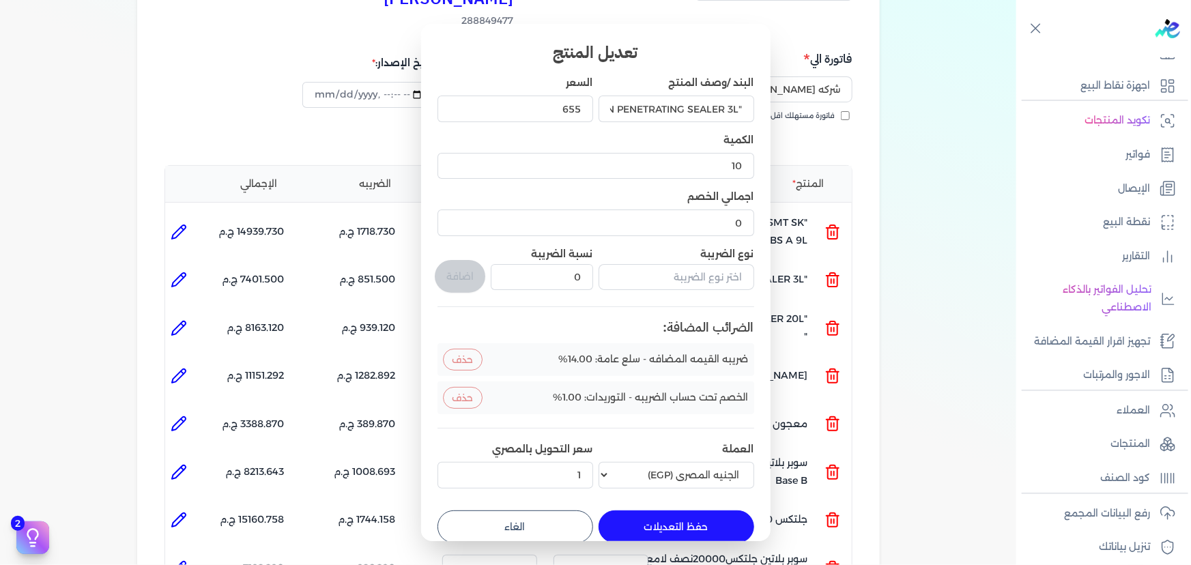
click at [491, 516] on button "الغاء" at bounding box center [515, 526] width 156 height 33
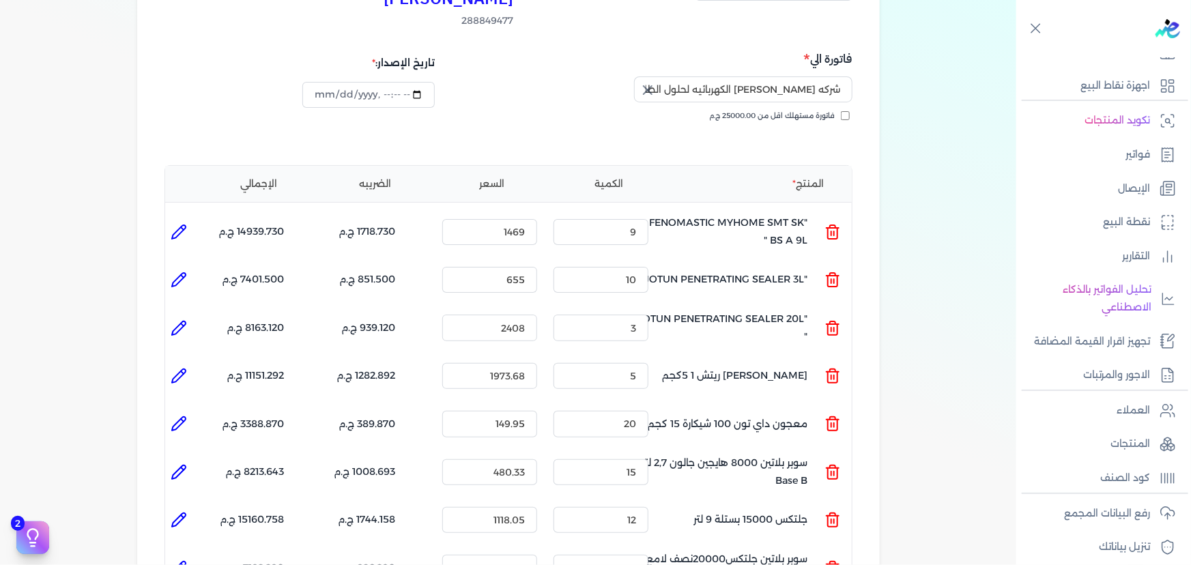
click at [181, 321] on icon at bounding box center [179, 328] width 14 height 14
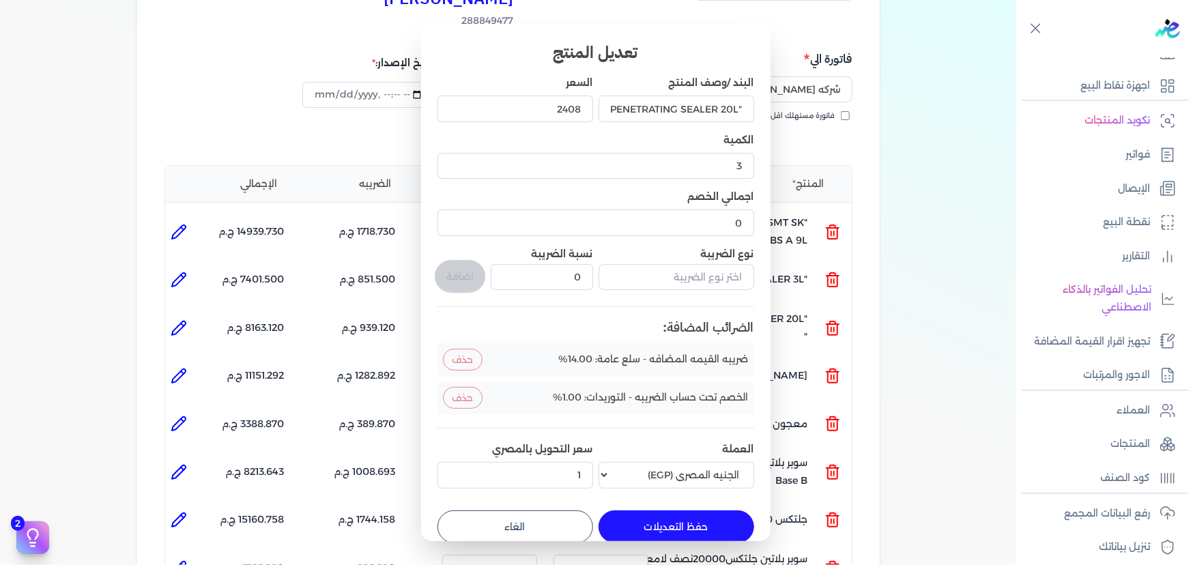
drag, startPoint x: 549, startPoint y: 519, endPoint x: 537, endPoint y: 518, distance: 11.7
click at [548, 519] on button "الغاء" at bounding box center [515, 526] width 156 height 33
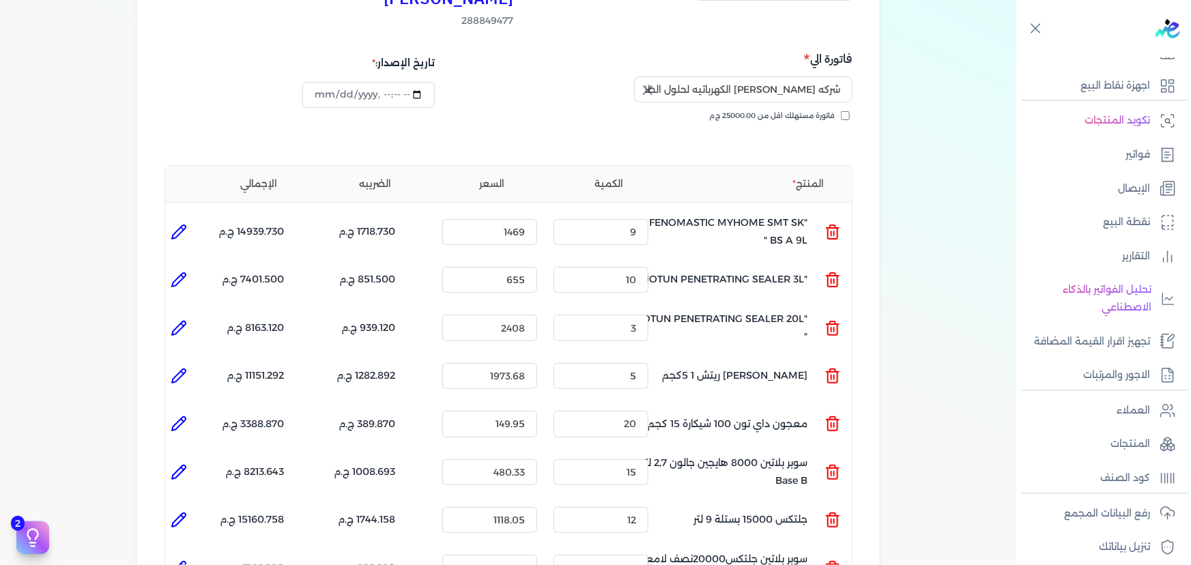
click at [190, 362] on li at bounding box center [178, 375] width 27 height 27
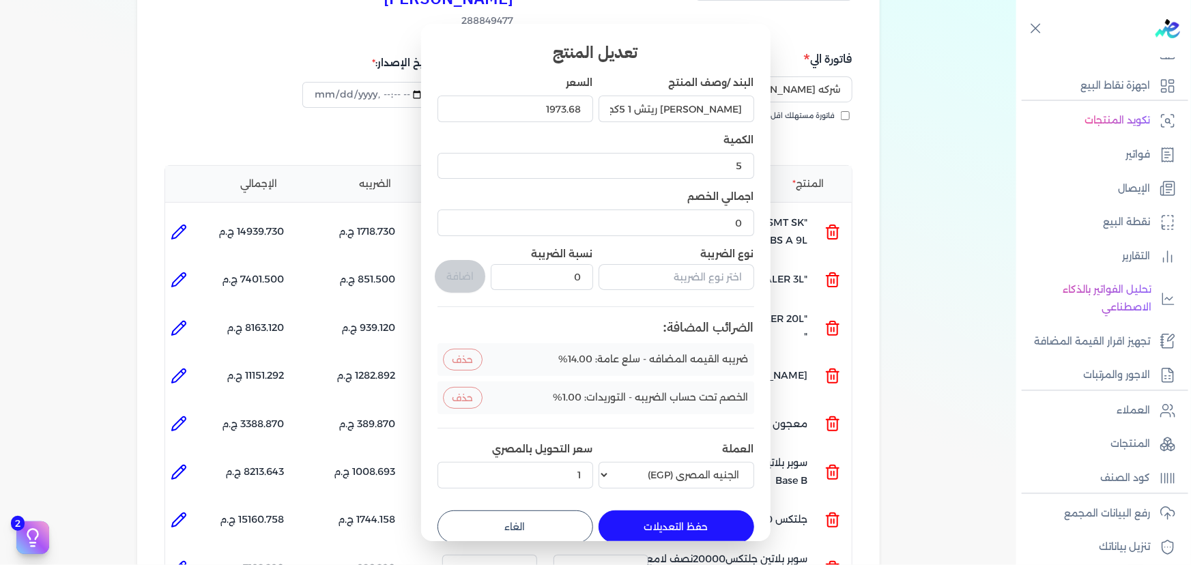
click at [542, 518] on button "الغاء" at bounding box center [515, 526] width 156 height 33
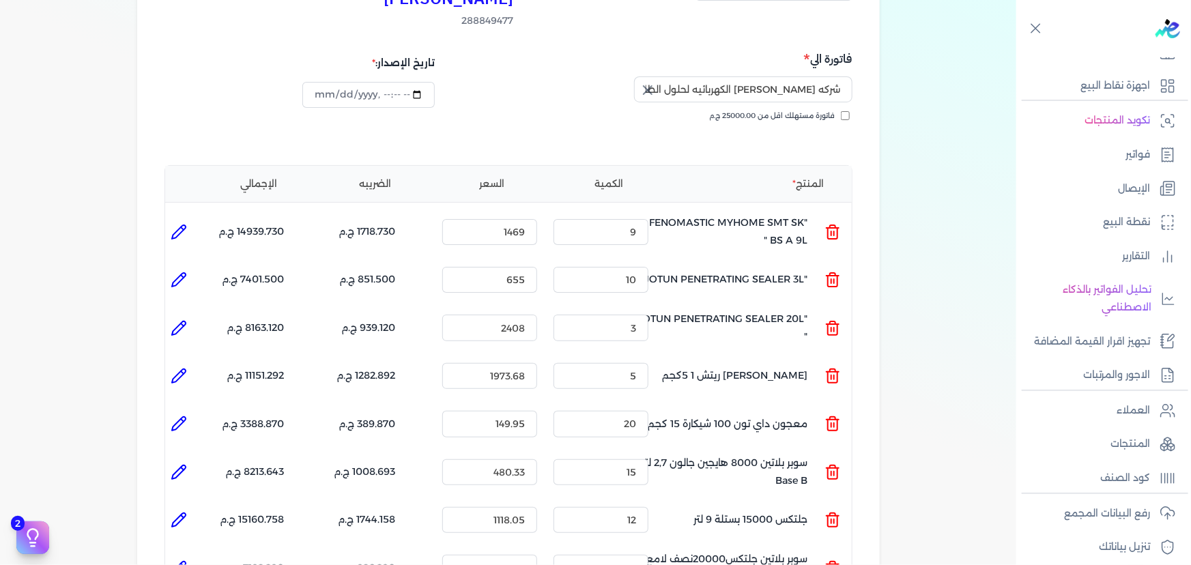
click at [179, 415] on icon at bounding box center [179, 423] width 16 height 16
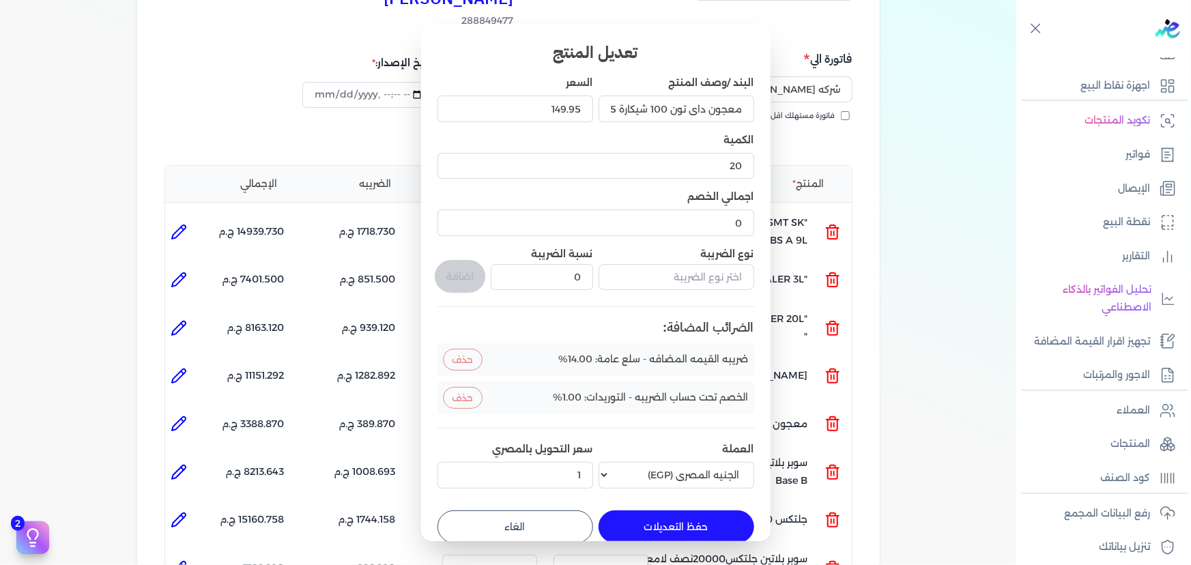
click at [529, 527] on button "الغاء" at bounding box center [515, 526] width 156 height 33
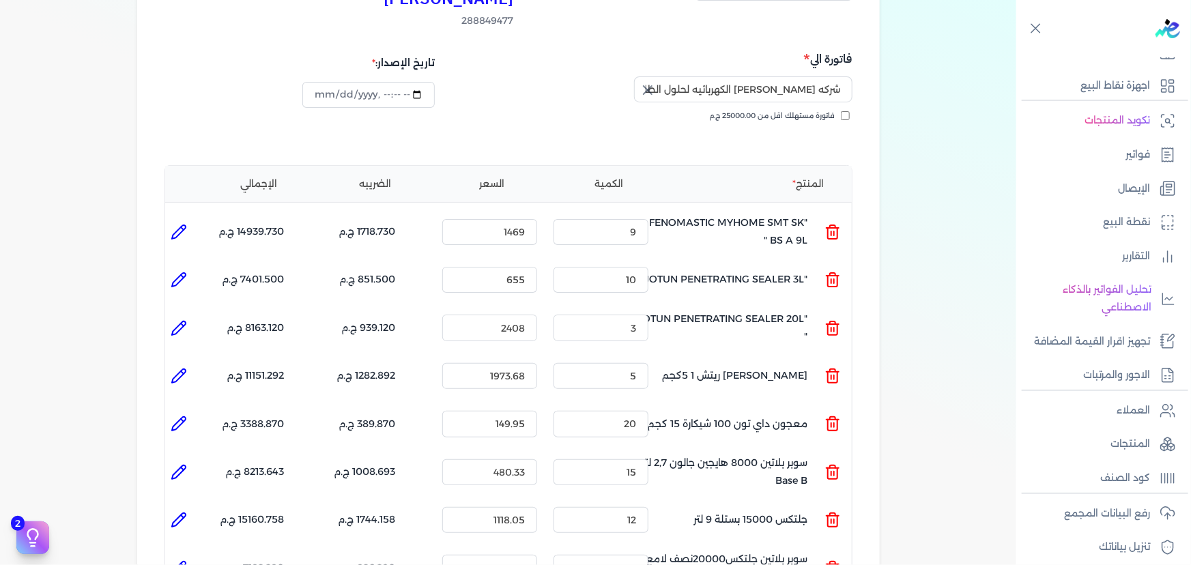
click at [189, 458] on li at bounding box center [178, 471] width 27 height 27
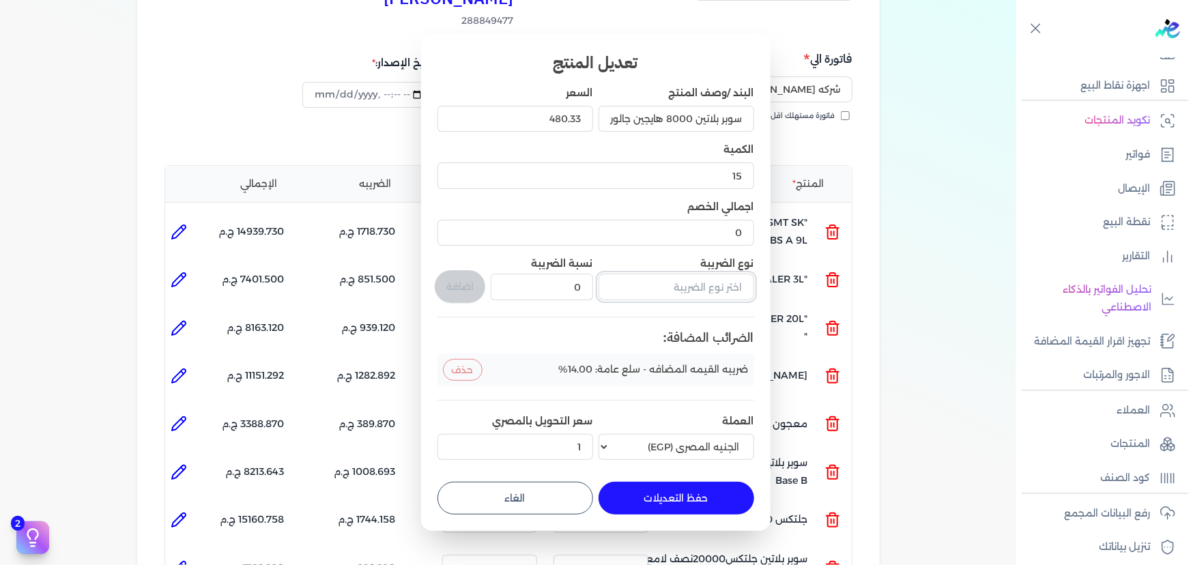
click at [654, 289] on input "text" at bounding box center [676, 287] width 156 height 26
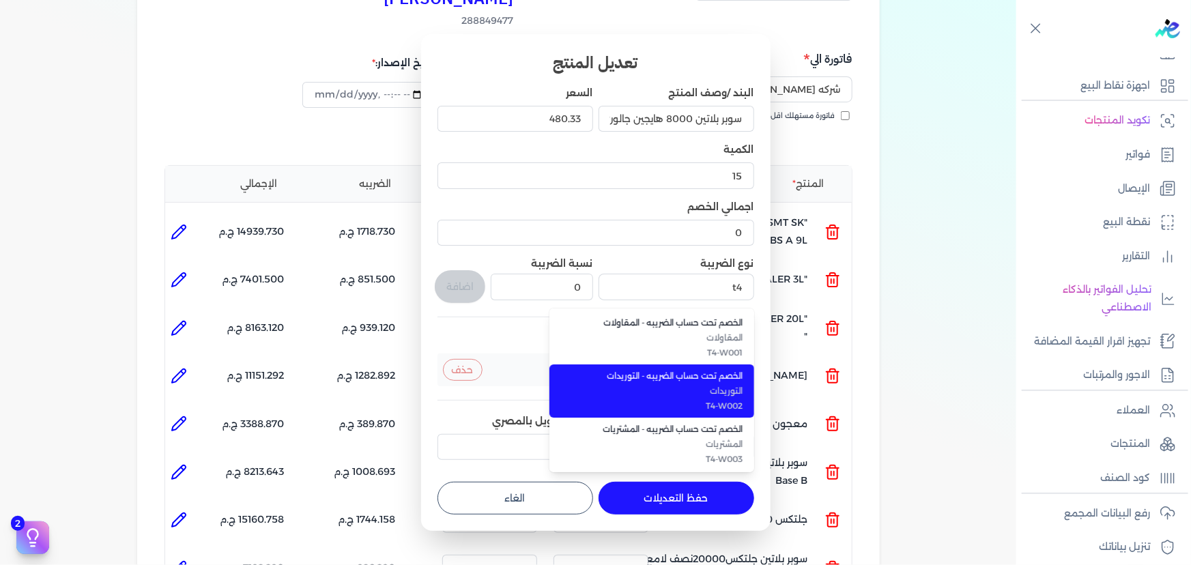
click at [625, 377] on span "الخصم تحت حساب الضريبه - التوريدات" at bounding box center [660, 376] width 166 height 12
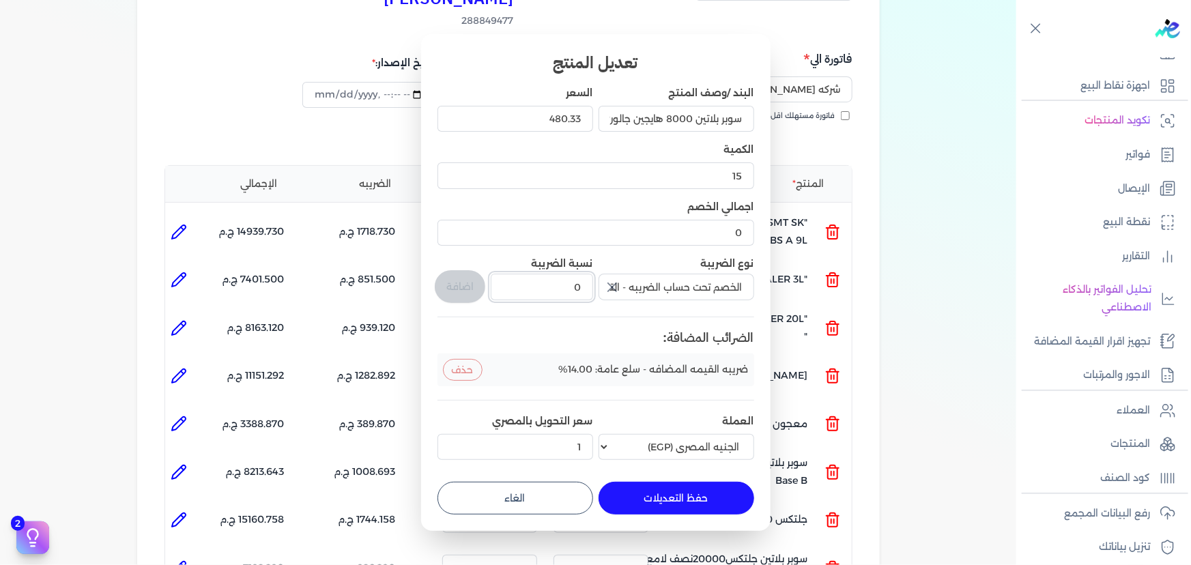
click at [566, 291] on input "0" at bounding box center [542, 287] width 102 height 26
click at [477, 288] on button "اضافة" at bounding box center [460, 286] width 50 height 33
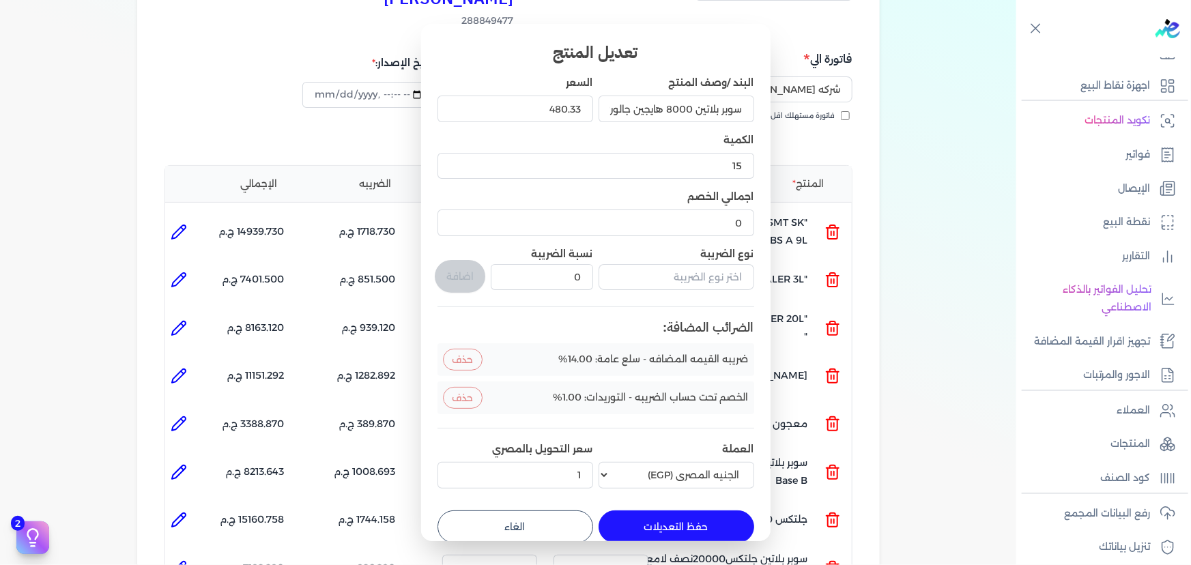
click at [661, 521] on button "حفظ التعديلات" at bounding box center [676, 526] width 156 height 33
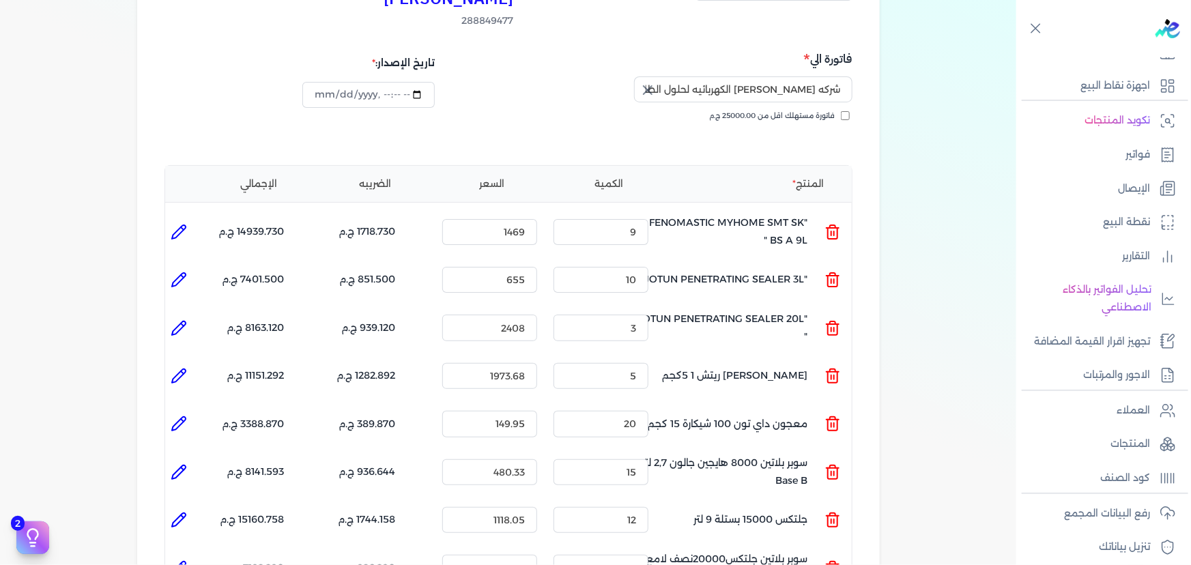
click at [181, 218] on li at bounding box center [178, 231] width 27 height 27
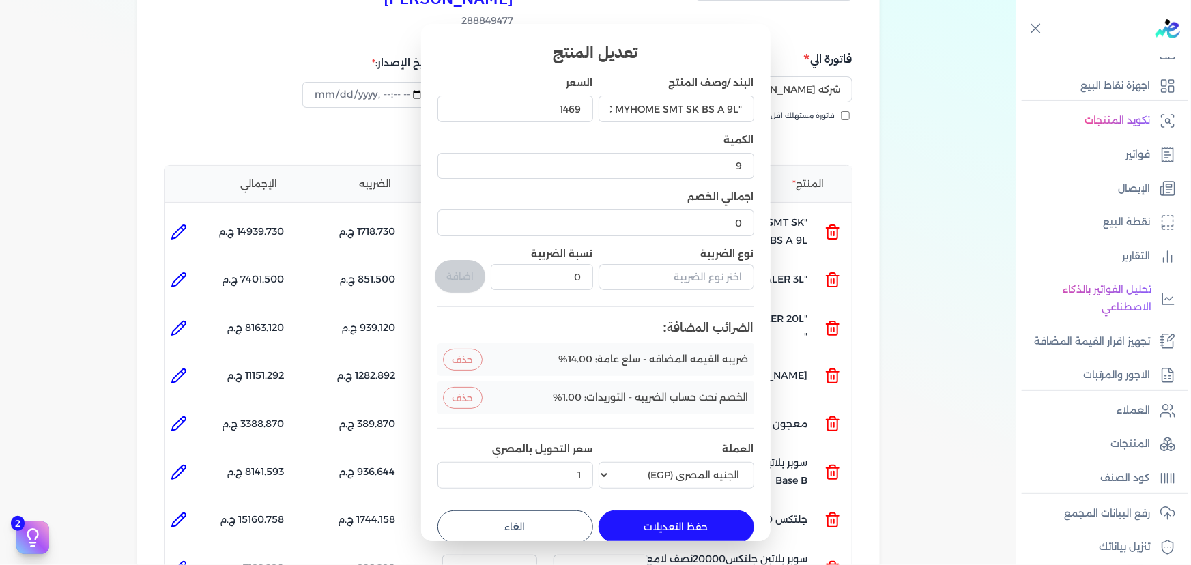
click at [525, 511] on button "الغاء" at bounding box center [515, 526] width 156 height 33
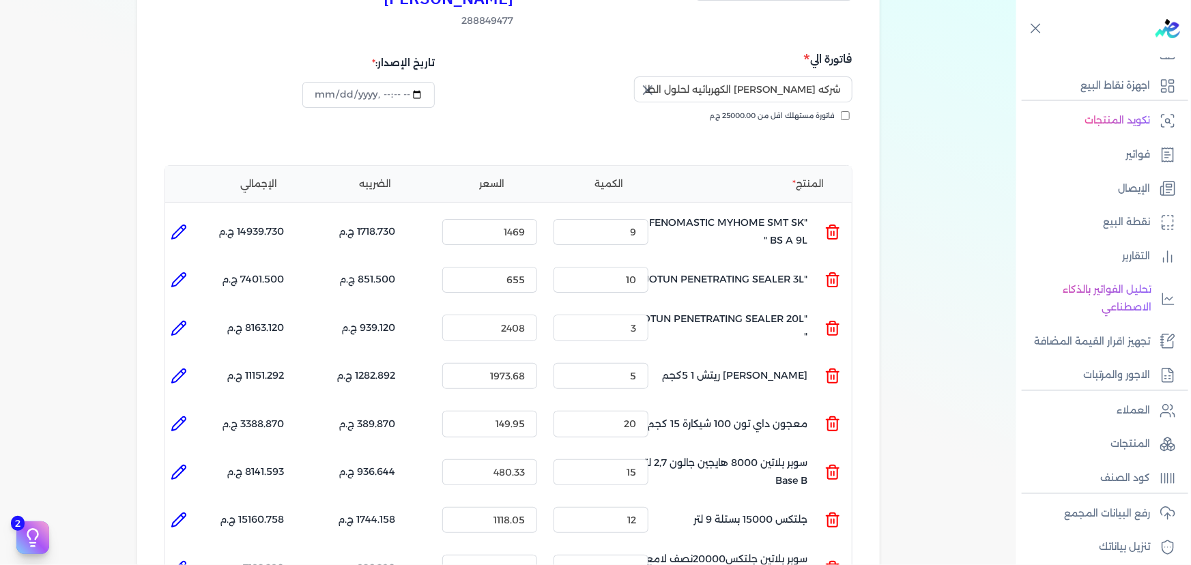
click at [188, 266] on li at bounding box center [178, 279] width 27 height 27
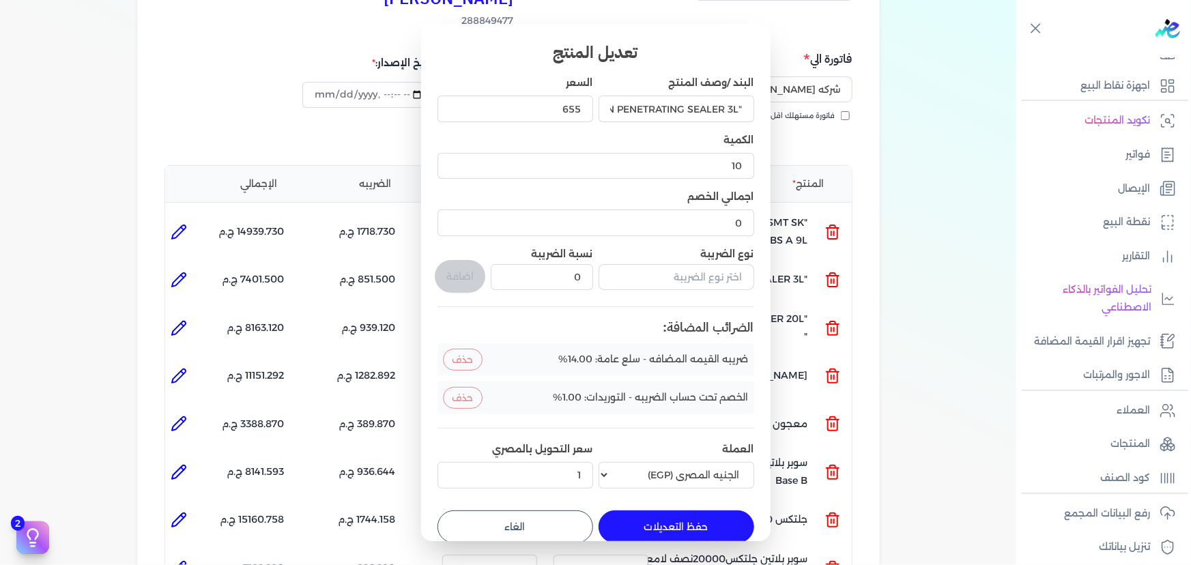
click at [513, 515] on button "الغاء" at bounding box center [515, 526] width 156 height 33
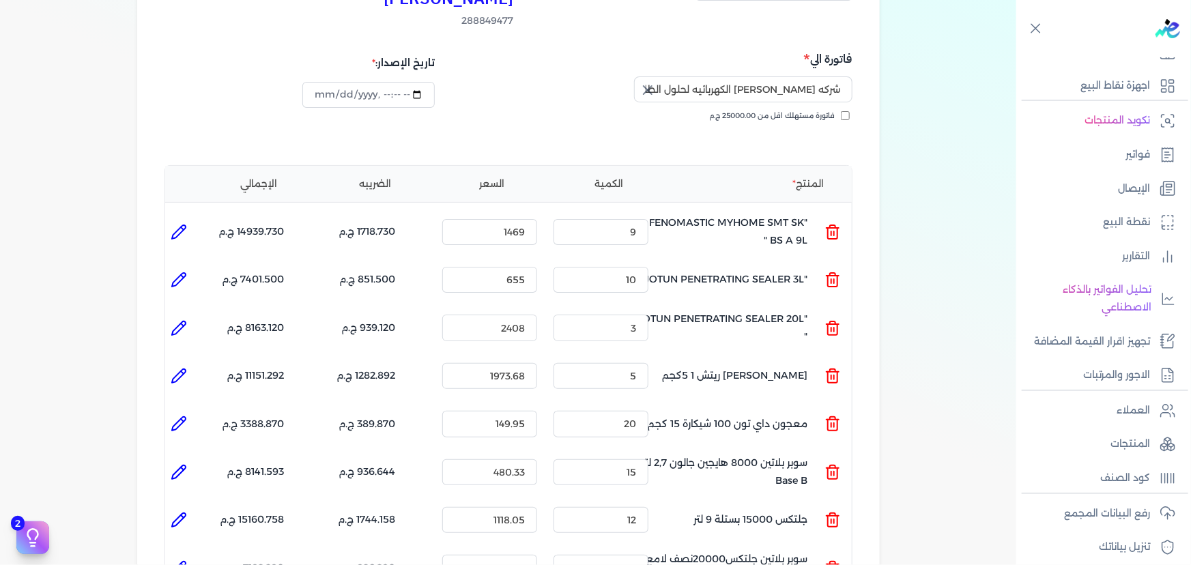
click at [187, 315] on li at bounding box center [178, 328] width 27 height 27
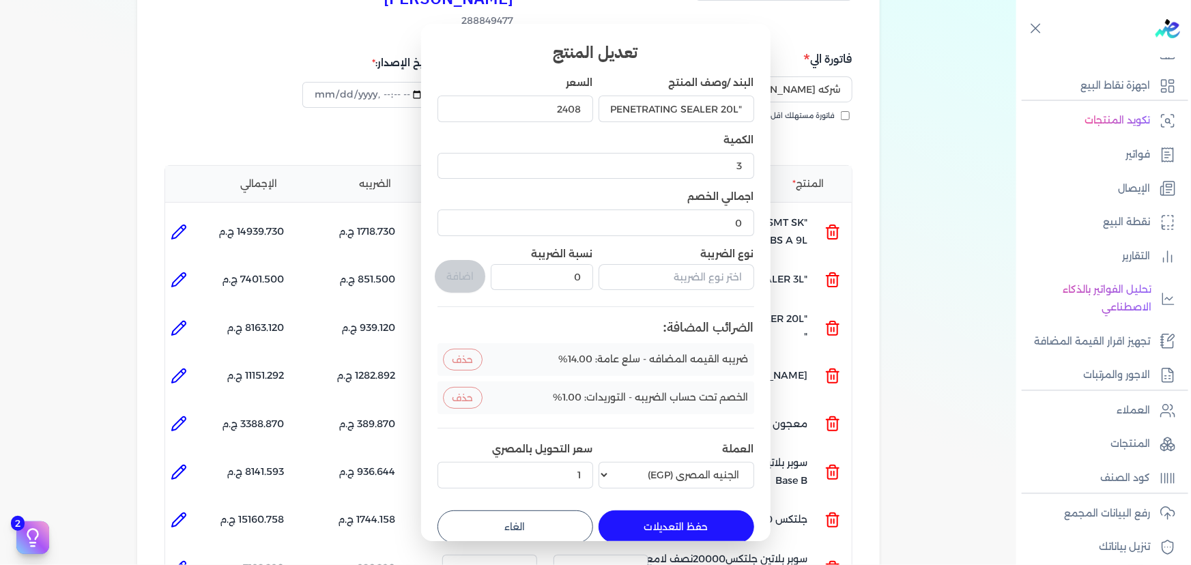
click at [514, 512] on button "الغاء" at bounding box center [515, 526] width 156 height 33
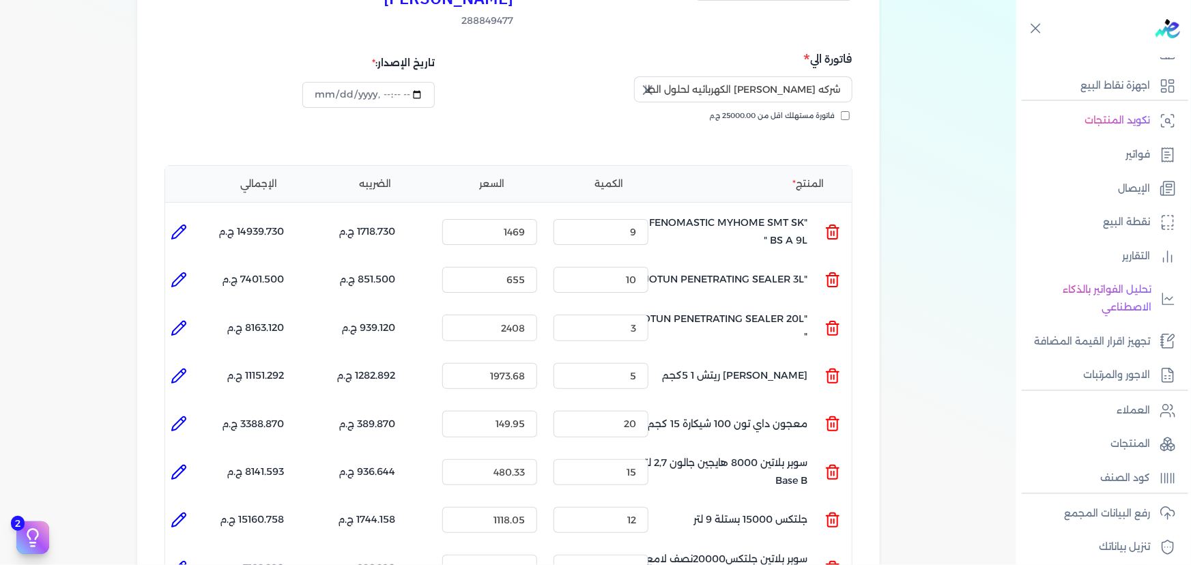
click at [177, 368] on icon at bounding box center [179, 376] width 16 height 16
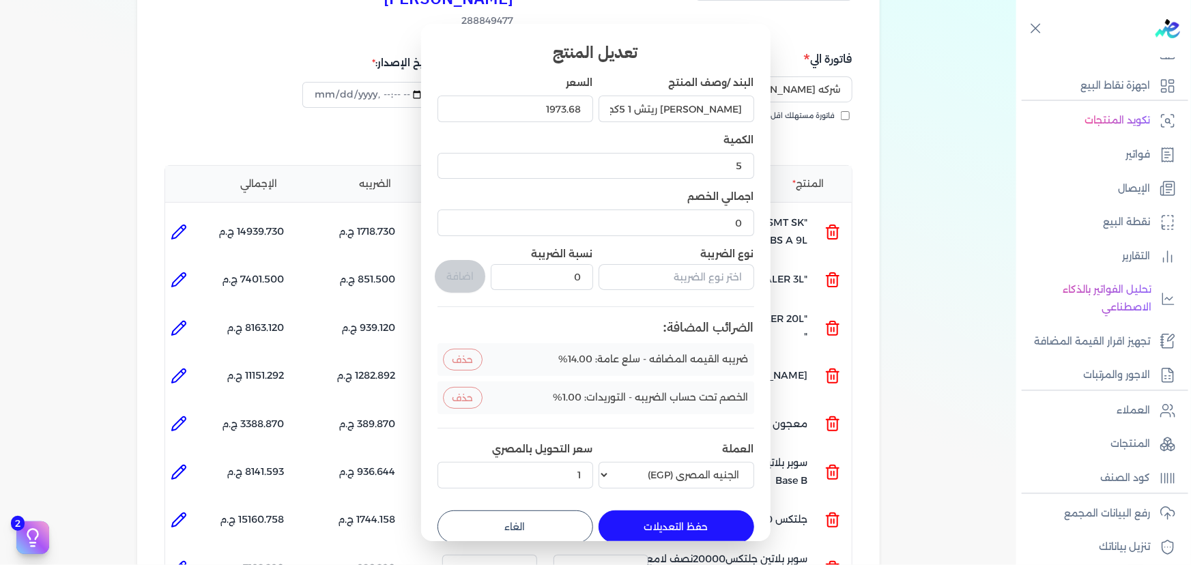
click at [519, 516] on button "الغاء" at bounding box center [515, 526] width 156 height 33
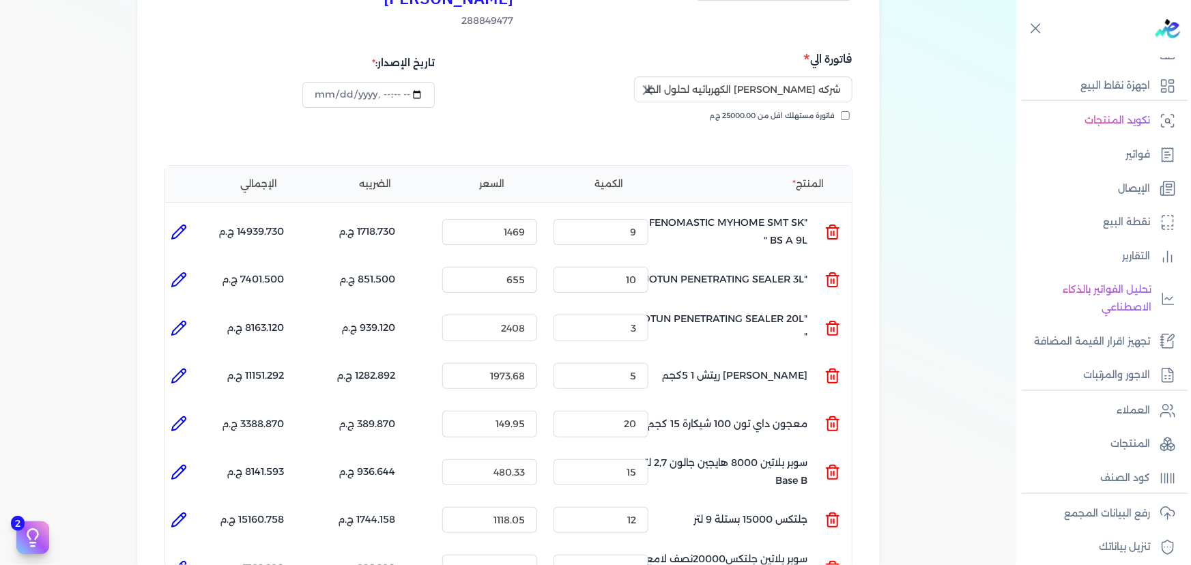
click at [190, 410] on li at bounding box center [178, 423] width 27 height 27
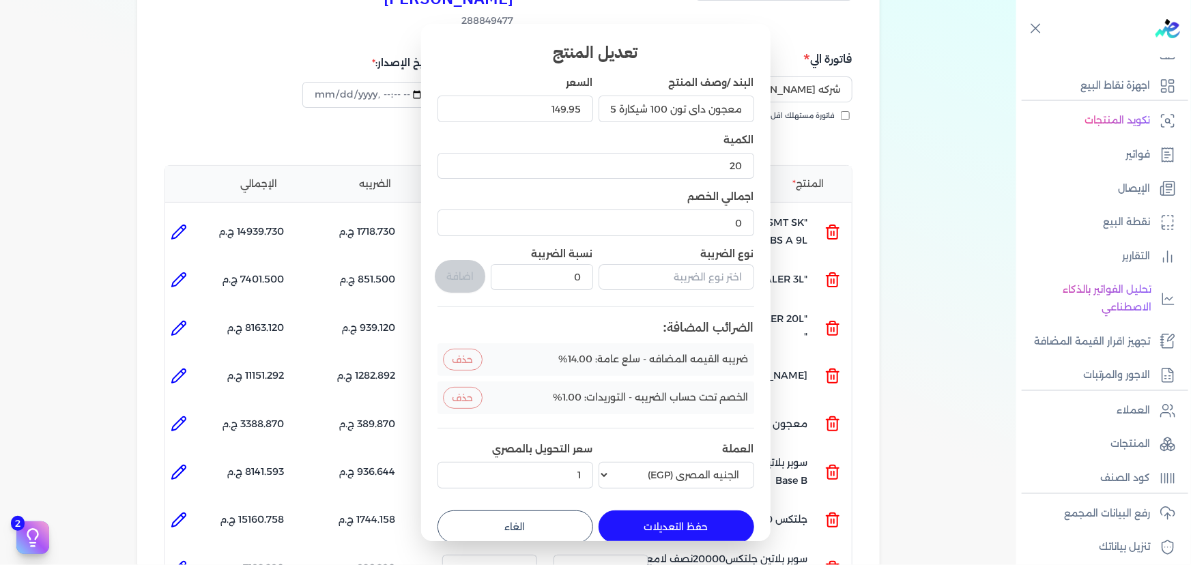
click at [536, 516] on button "الغاء" at bounding box center [515, 526] width 156 height 33
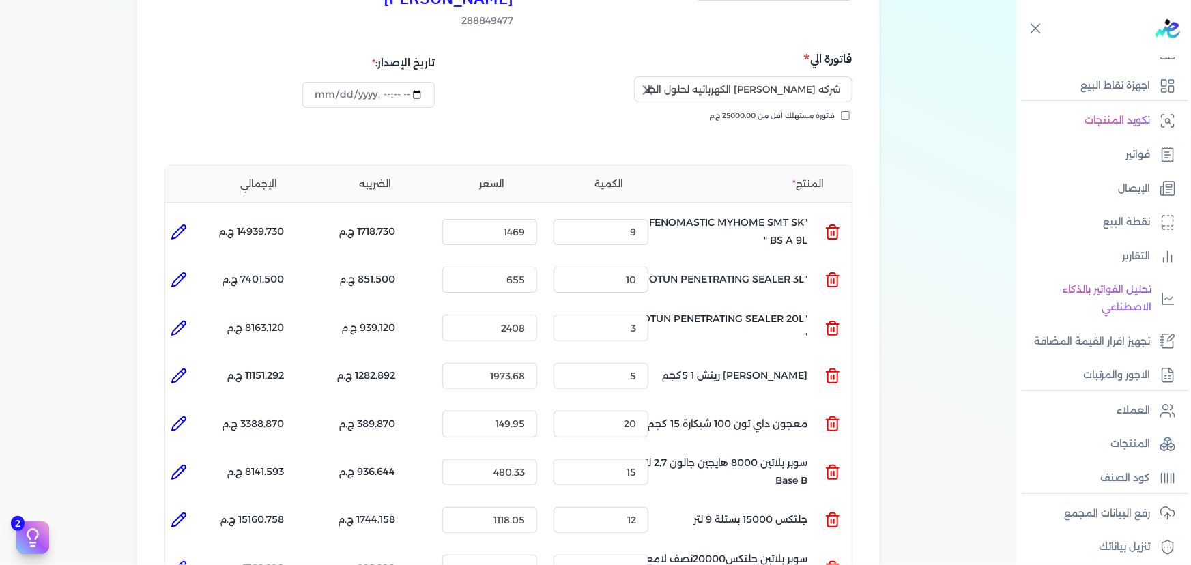
click at [183, 512] on icon at bounding box center [179, 520] width 16 height 16
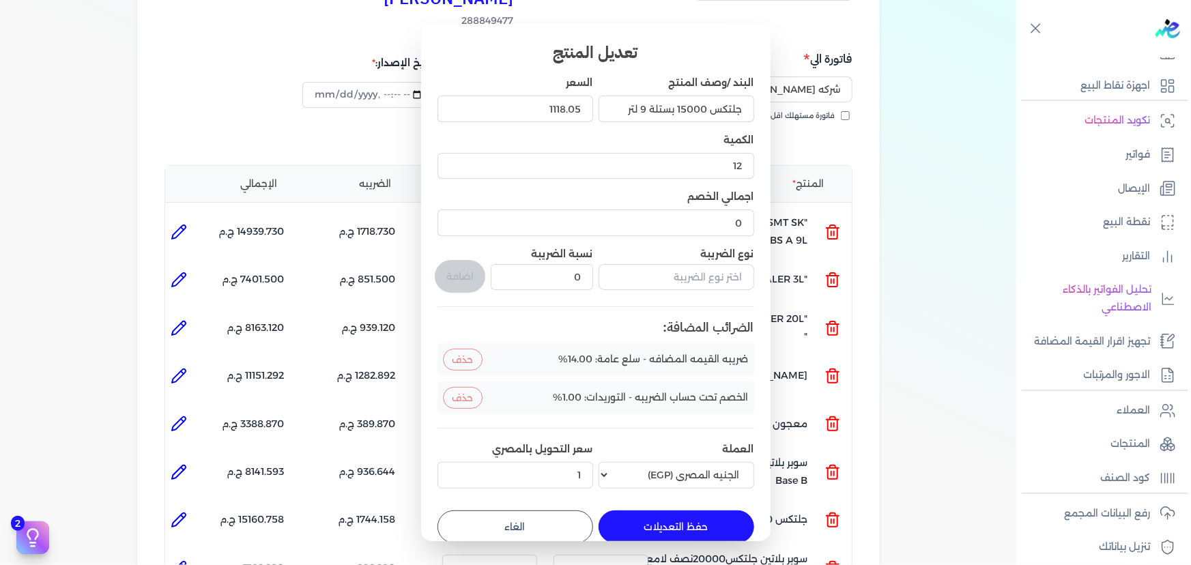
click at [497, 534] on button "الغاء" at bounding box center [515, 526] width 156 height 33
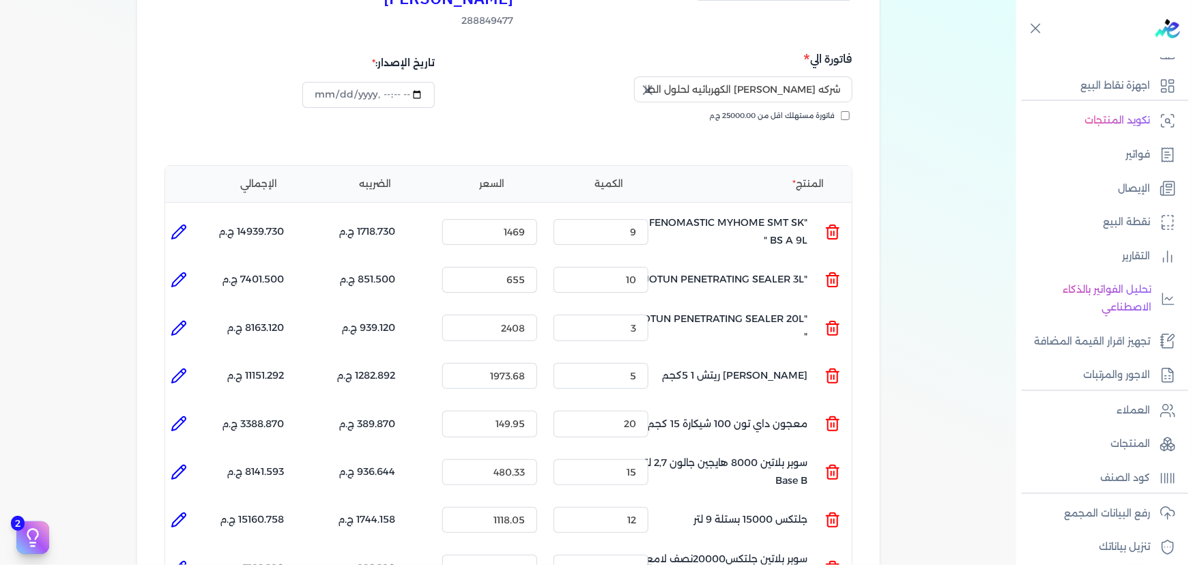
click at [186, 561] on icon at bounding box center [179, 568] width 14 height 14
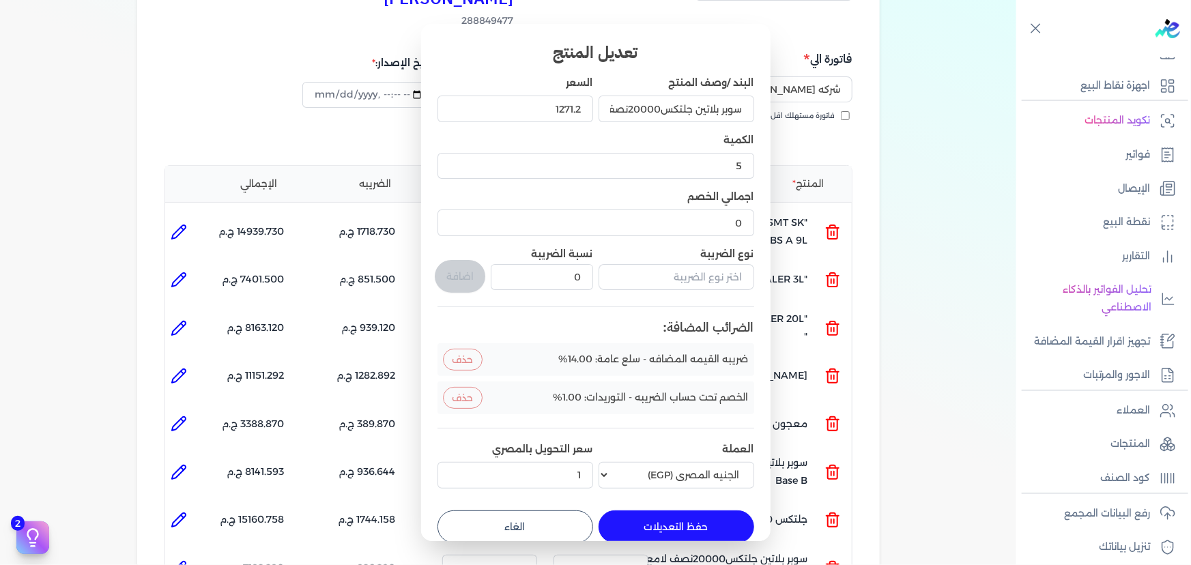
click at [523, 521] on button "الغاء" at bounding box center [515, 526] width 156 height 33
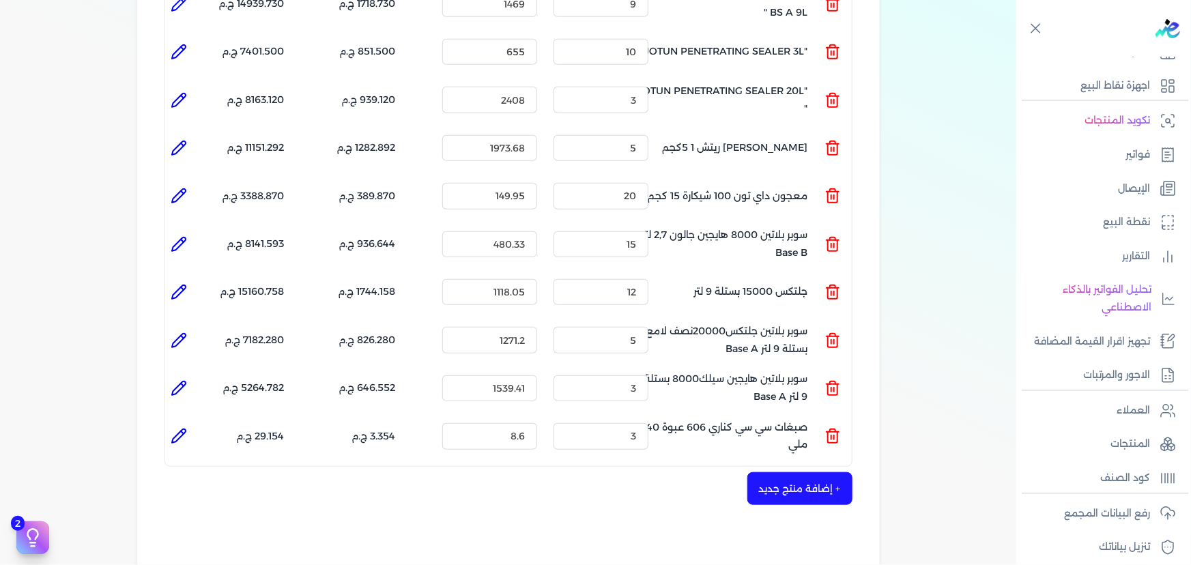
scroll to position [434, 0]
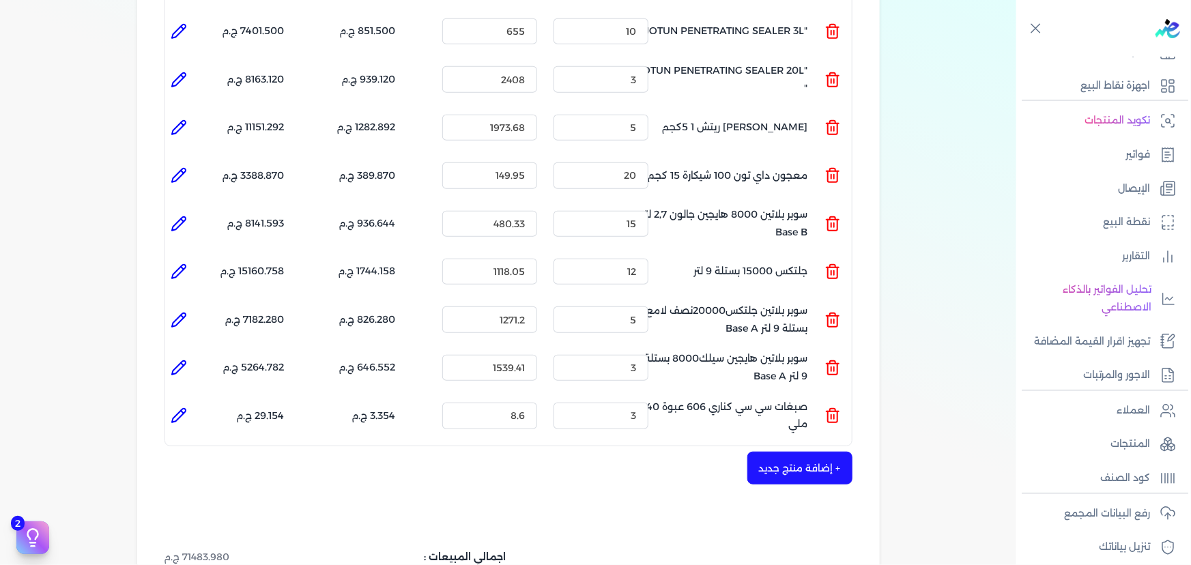
click at [187, 360] on icon at bounding box center [179, 368] width 16 height 16
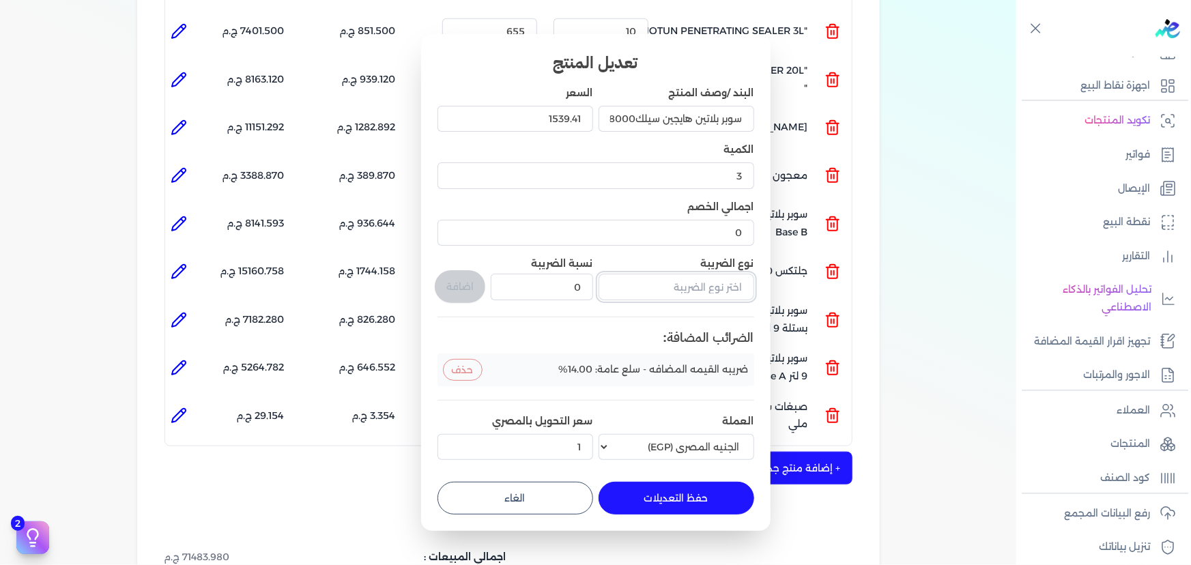
click at [639, 287] on input "text" at bounding box center [676, 287] width 156 height 26
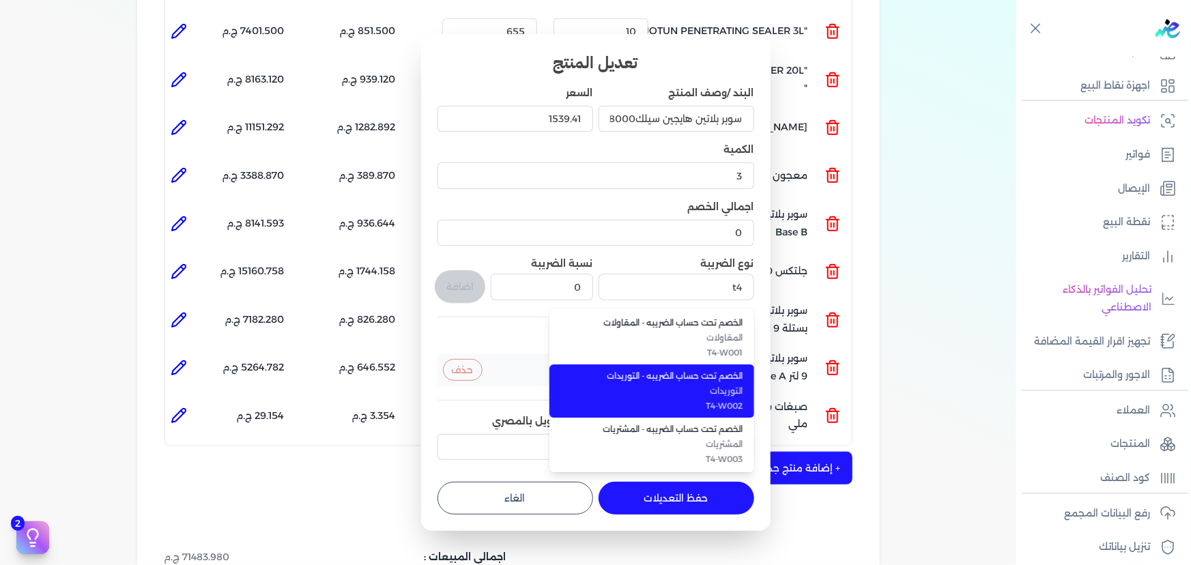
click at [657, 370] on span "الخصم تحت حساب الضريبه - التوريدات" at bounding box center [660, 376] width 166 height 12
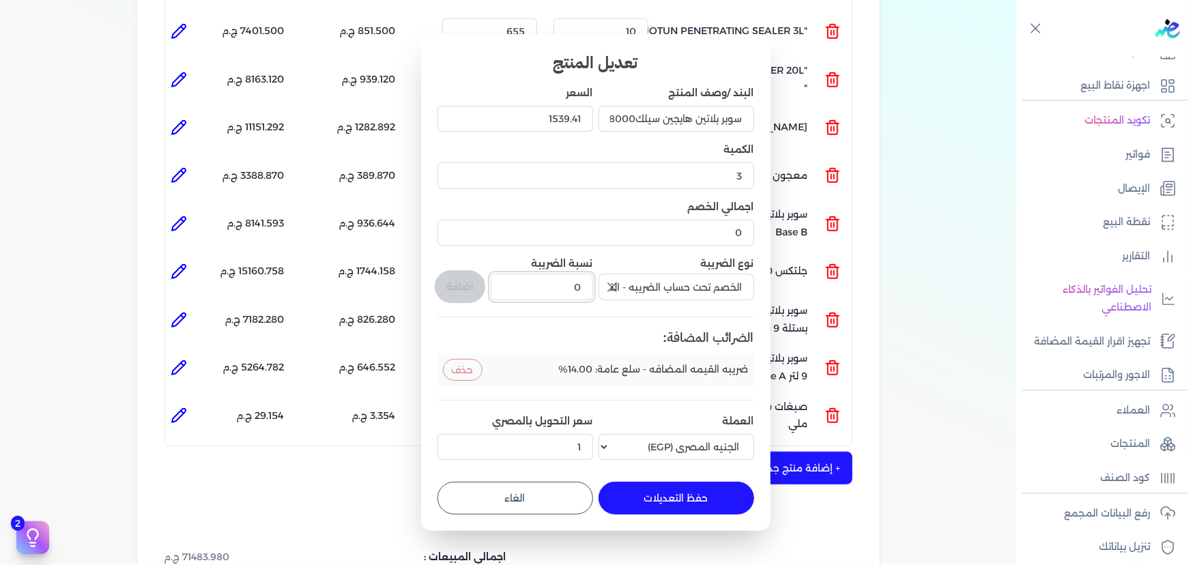
click at [544, 282] on input "0" at bounding box center [542, 287] width 102 height 26
click at [452, 274] on button "اضافة" at bounding box center [460, 286] width 50 height 33
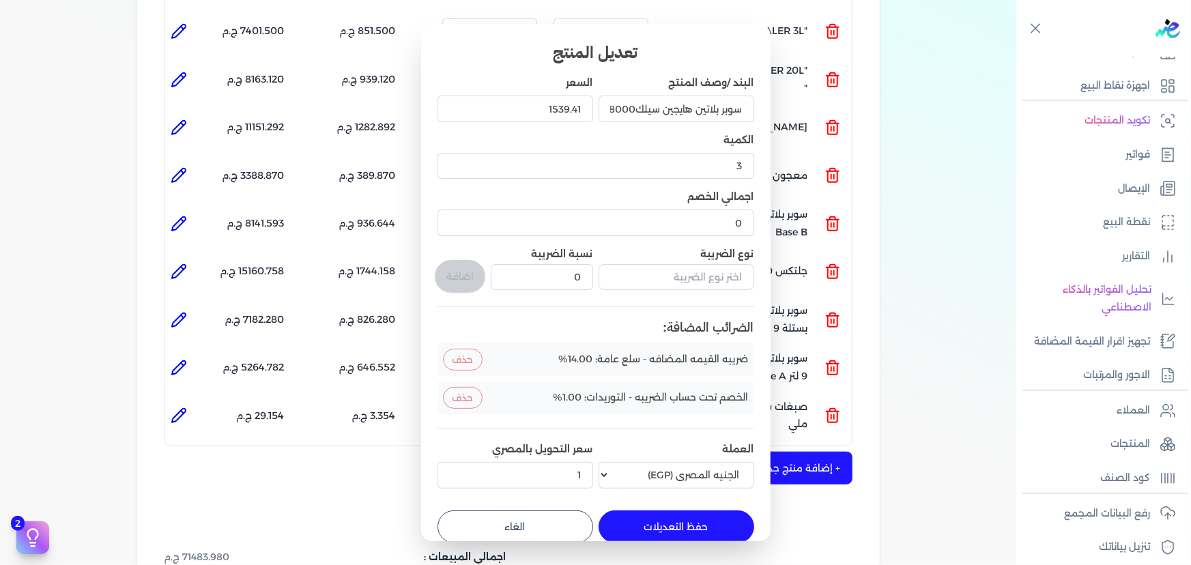
drag, startPoint x: 652, startPoint y: 517, endPoint x: 540, endPoint y: 495, distance: 114.8
click at [653, 517] on button "حفظ التعديلات" at bounding box center [676, 526] width 156 height 33
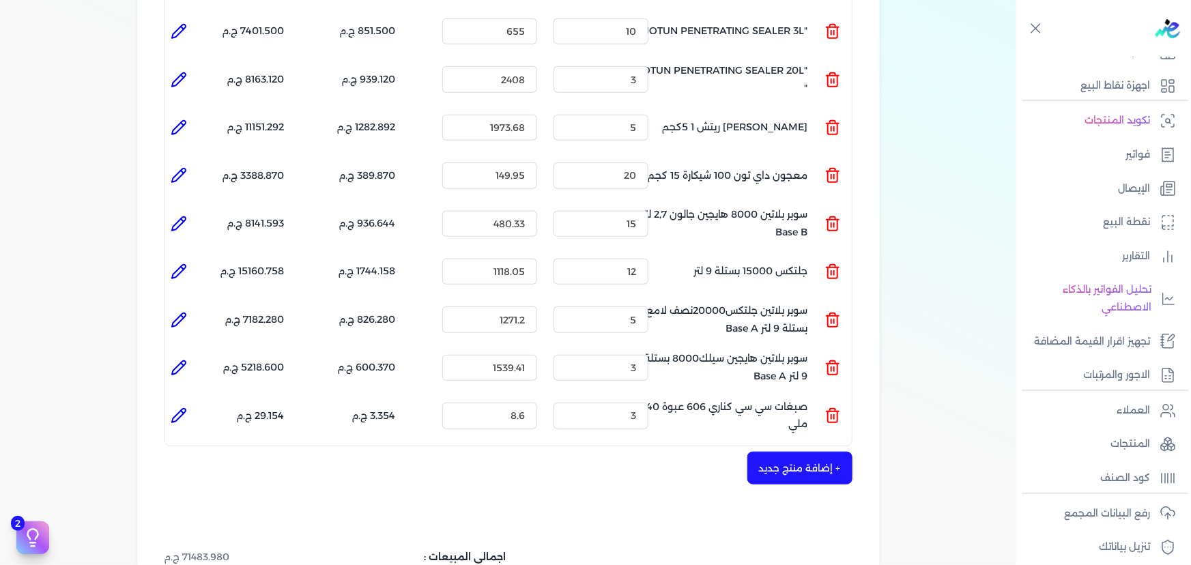
click at [191, 402] on li at bounding box center [178, 415] width 27 height 27
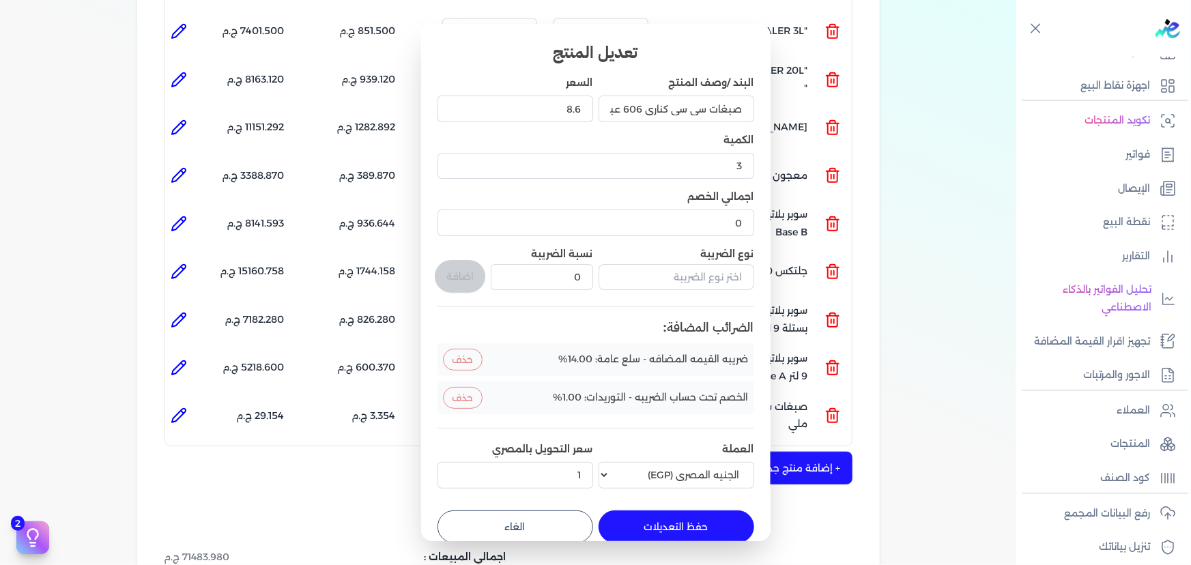
drag, startPoint x: 520, startPoint y: 527, endPoint x: 233, endPoint y: 450, distance: 297.2
click at [512, 527] on button "الغاء" at bounding box center [515, 526] width 156 height 33
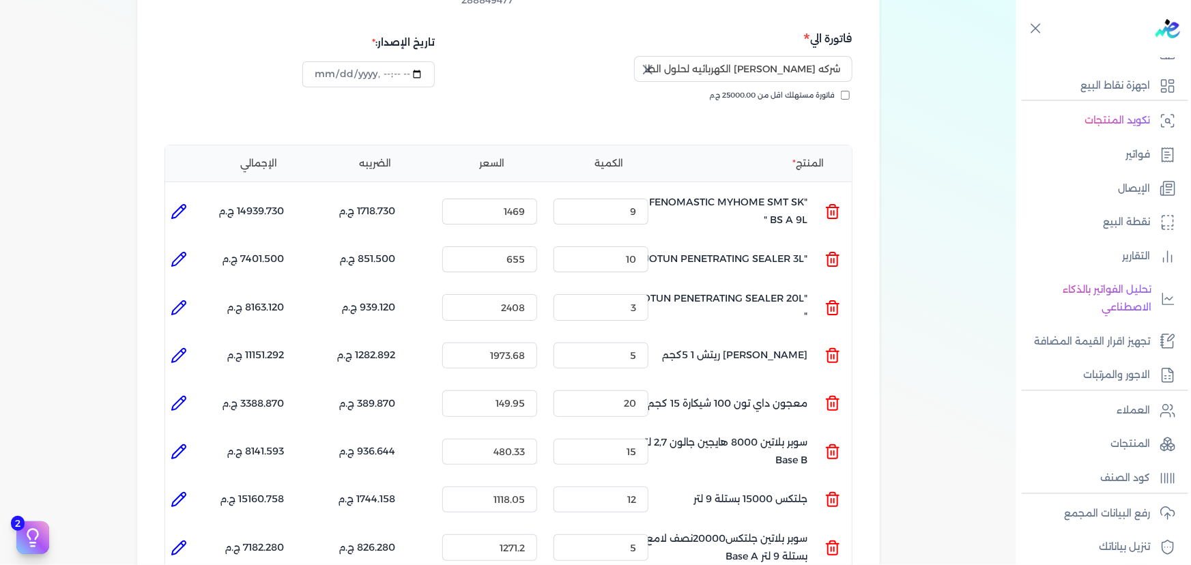
scroll to position [123, 0]
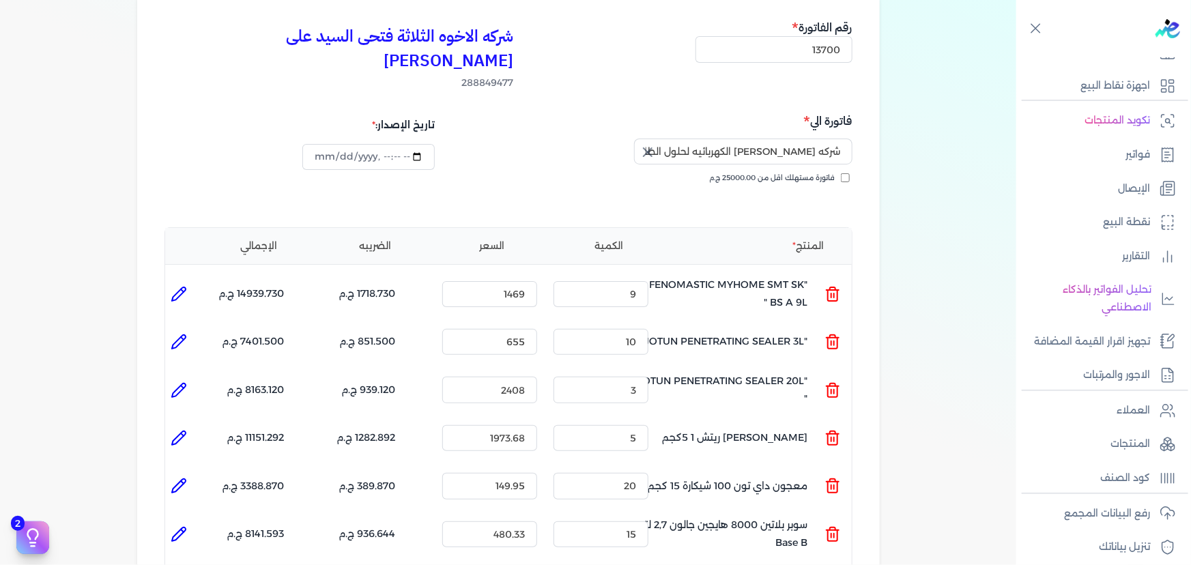
click at [187, 286] on icon at bounding box center [179, 294] width 16 height 16
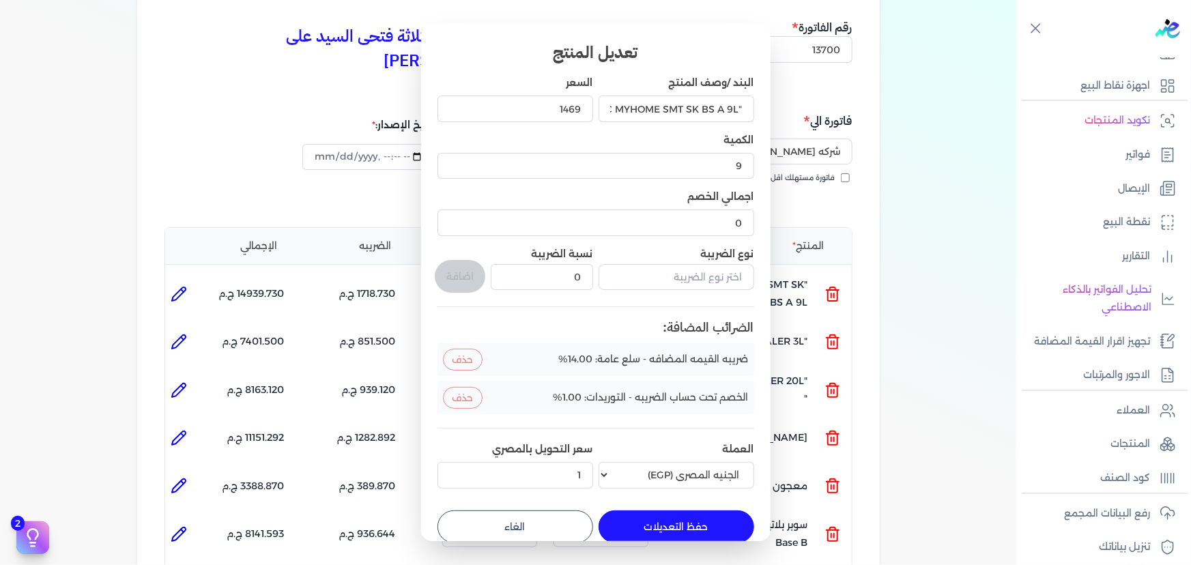
click at [183, 313] on dialog "تعديل المنتج البند /وصف المنتج "FENOMASTIC MYHOME SMT SK BS A 9L " السعر 1469 ا…" at bounding box center [595, 282] width 1191 height 565
click at [539, 531] on button "الغاء" at bounding box center [515, 526] width 156 height 33
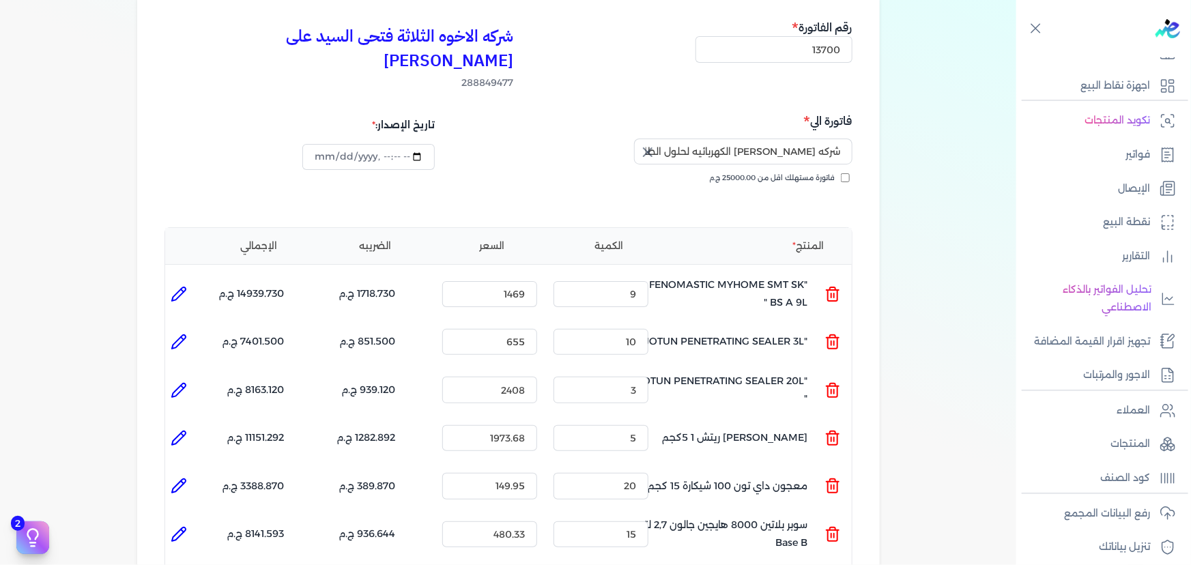
click at [186, 334] on icon at bounding box center [179, 342] width 16 height 16
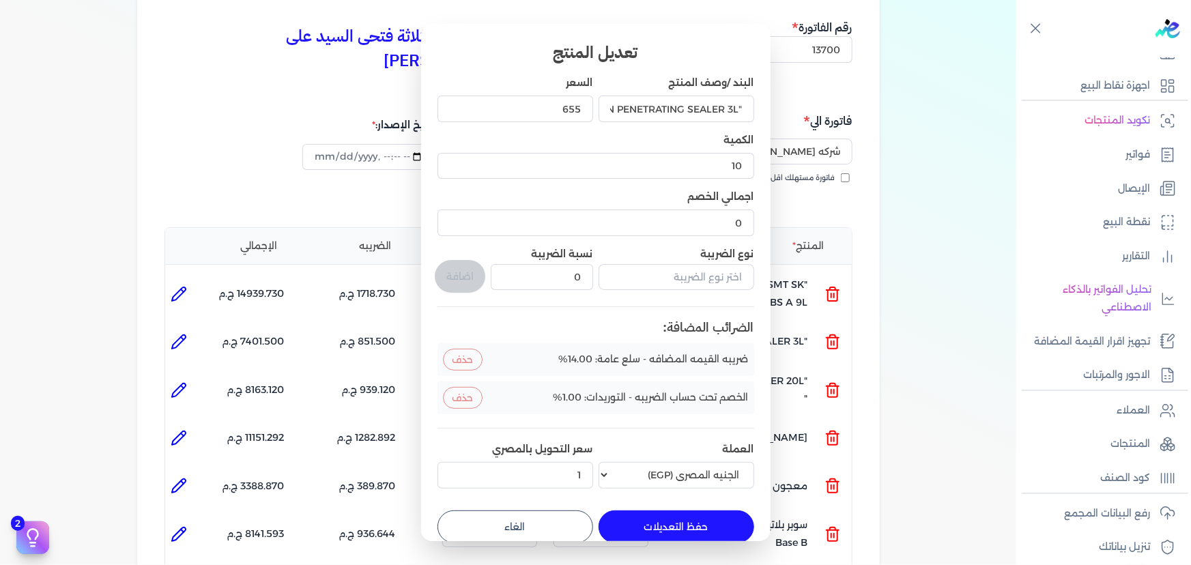
click at [551, 529] on button "الغاء" at bounding box center [515, 526] width 156 height 33
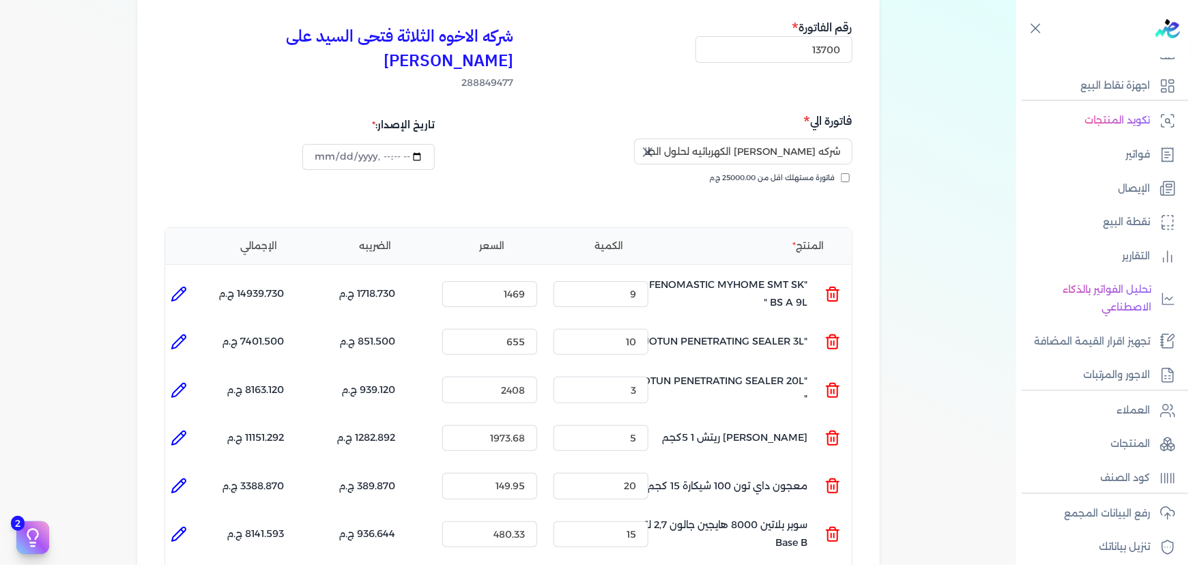
click at [191, 377] on li at bounding box center [178, 390] width 27 height 27
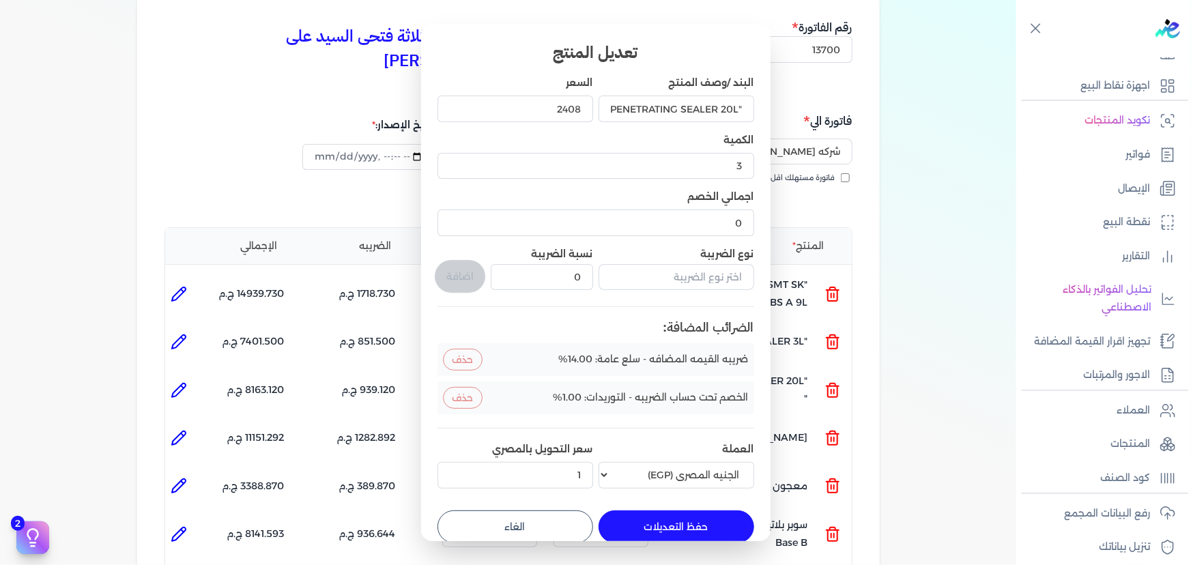
click at [509, 518] on button "الغاء" at bounding box center [515, 526] width 156 height 33
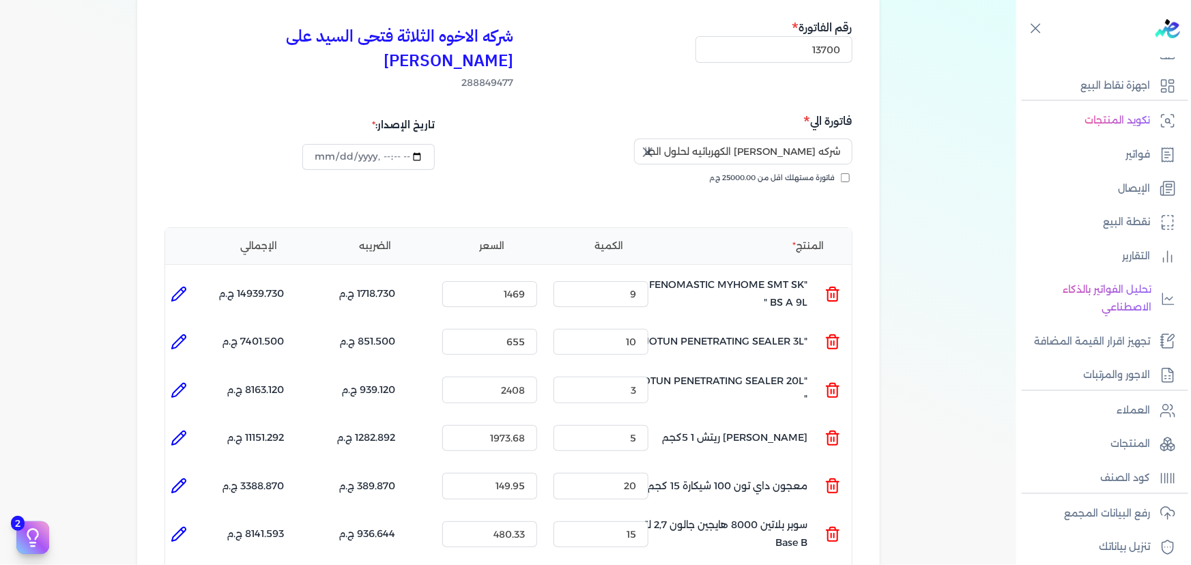
click at [195, 420] on li "الإجمالي : 11151.292 ج.م" at bounding box center [238, 438] width 92 height 37
click at [190, 424] on li at bounding box center [178, 437] width 27 height 27
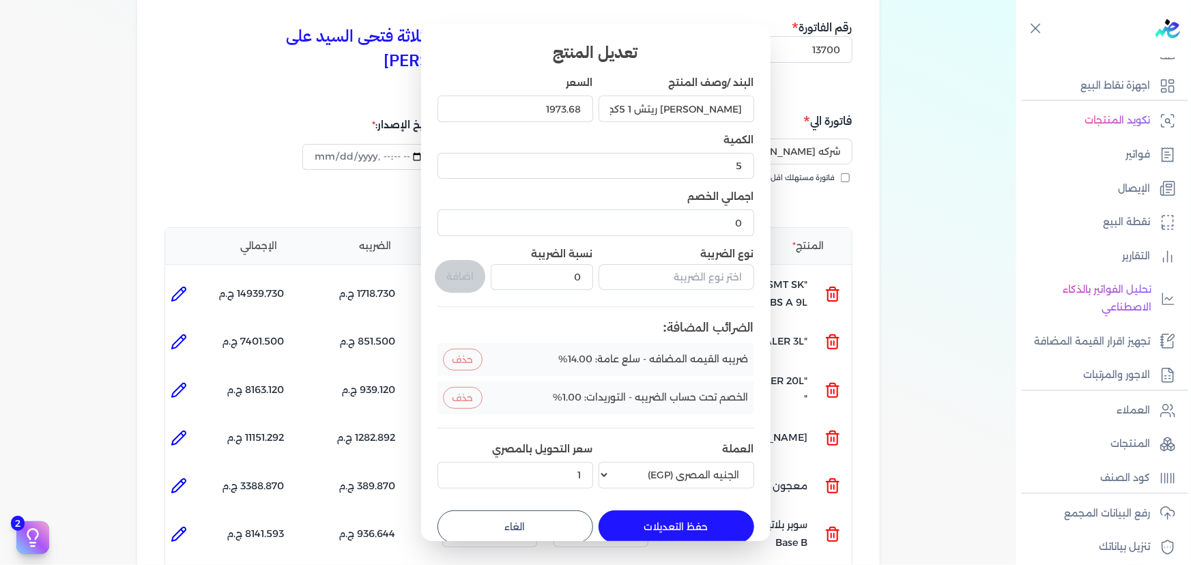
drag, startPoint x: 559, startPoint y: 529, endPoint x: 358, endPoint y: 499, distance: 202.8
click at [547, 527] on button "الغاء" at bounding box center [515, 526] width 156 height 33
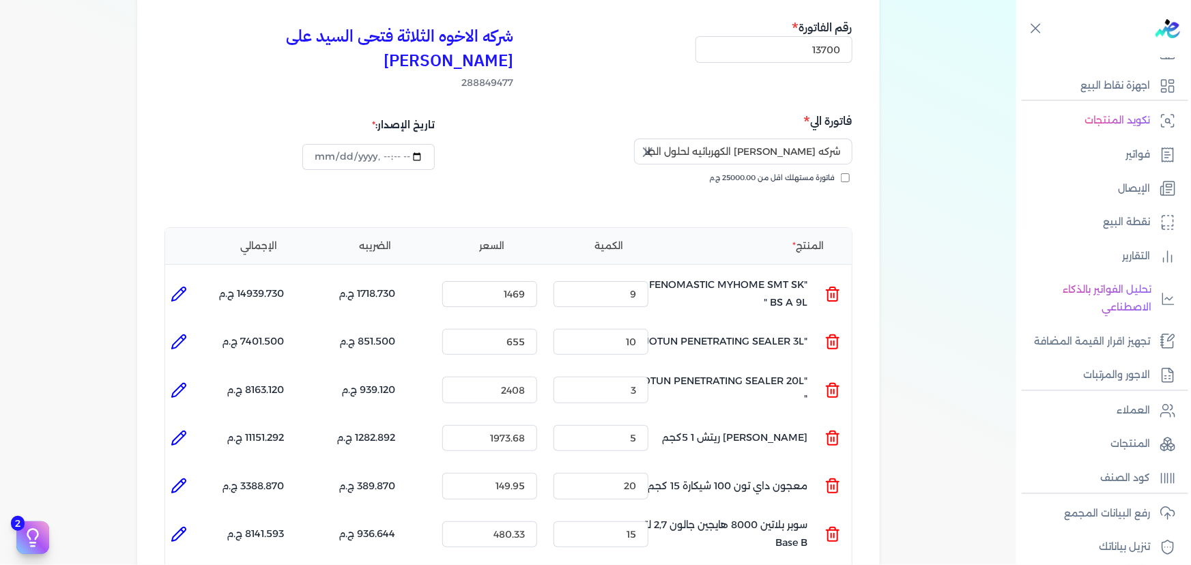
click at [178, 478] on icon at bounding box center [179, 486] width 16 height 16
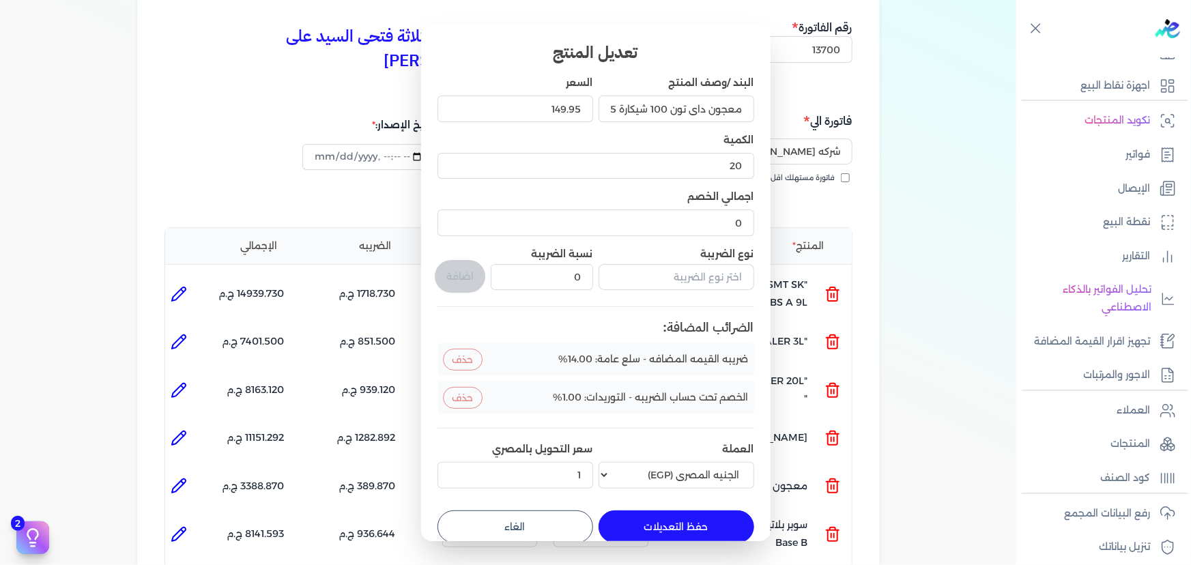
click at [543, 529] on button "الغاء" at bounding box center [515, 526] width 156 height 33
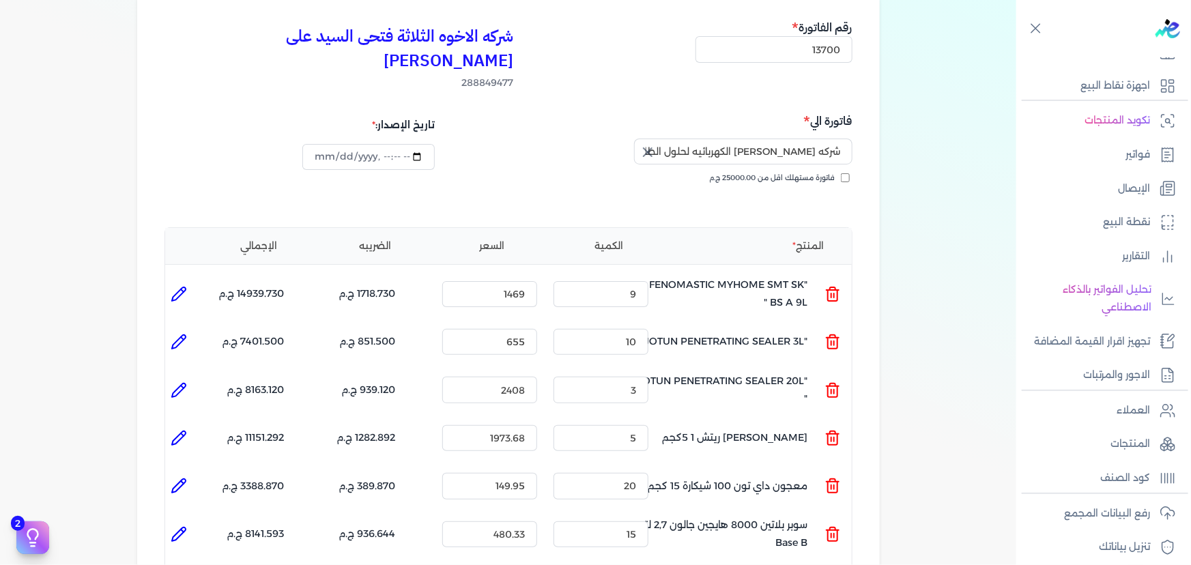
click at [179, 521] on li at bounding box center [178, 534] width 27 height 27
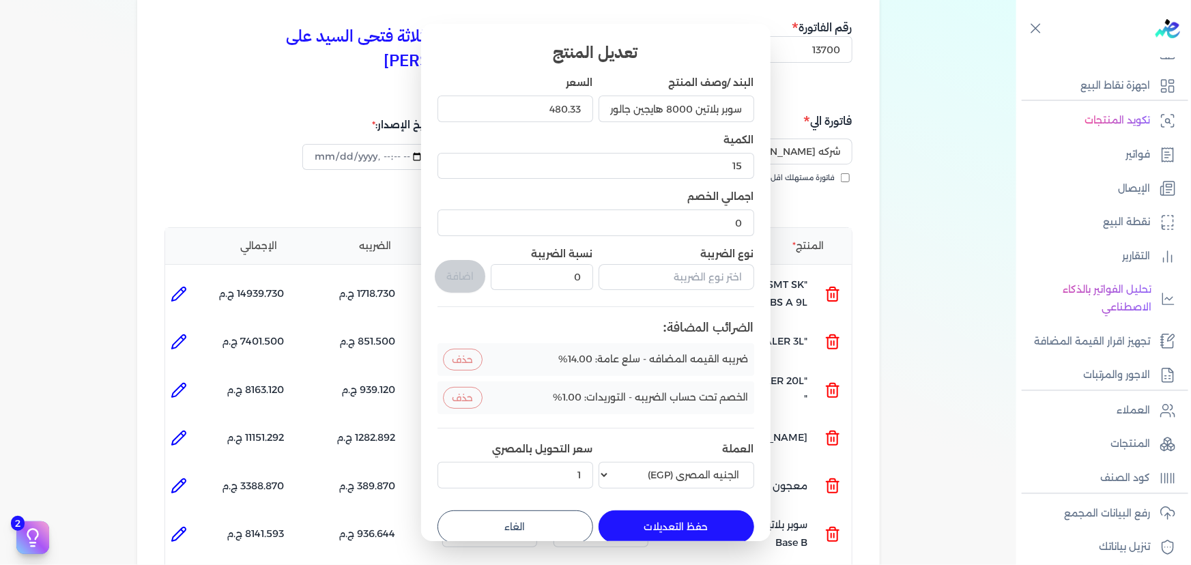
click at [533, 525] on button "الغاء" at bounding box center [515, 526] width 156 height 33
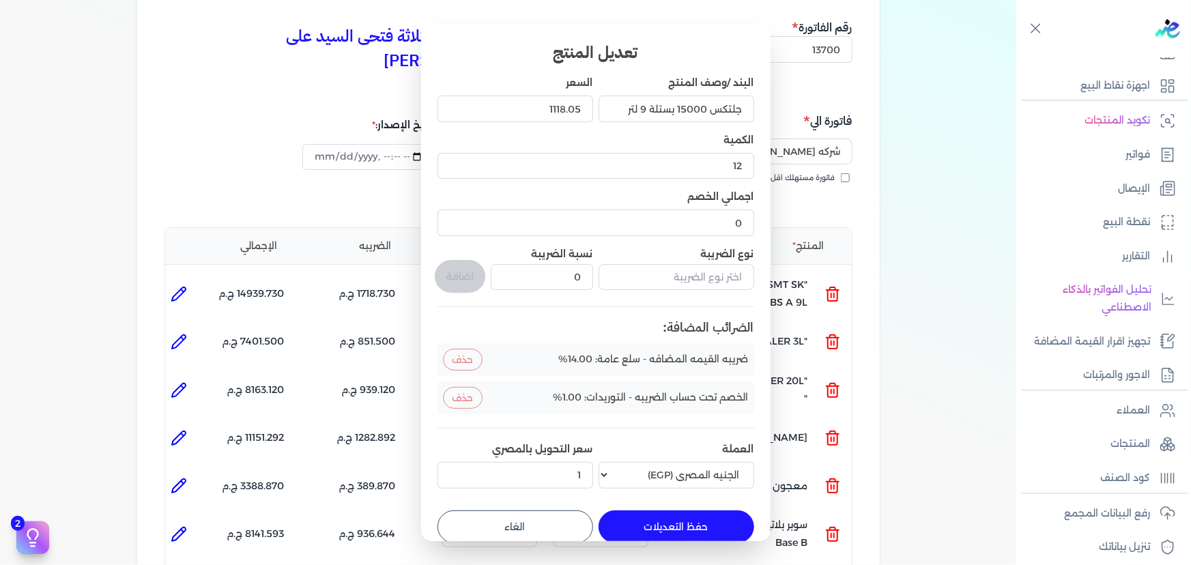
click at [476, 526] on button "الغاء" at bounding box center [515, 526] width 156 height 33
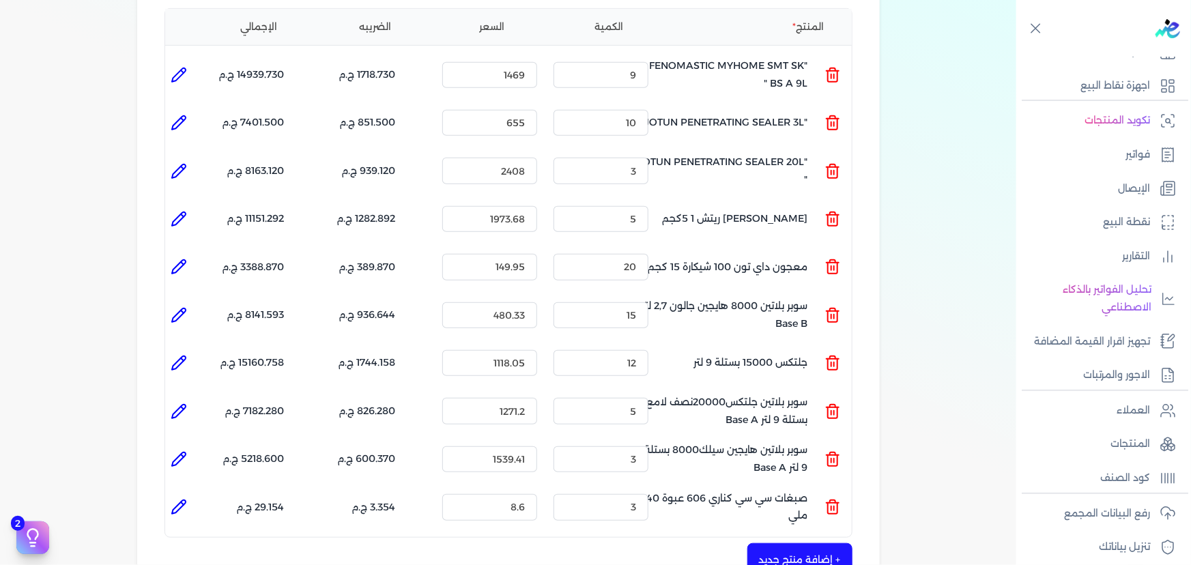
scroll to position [372, 0]
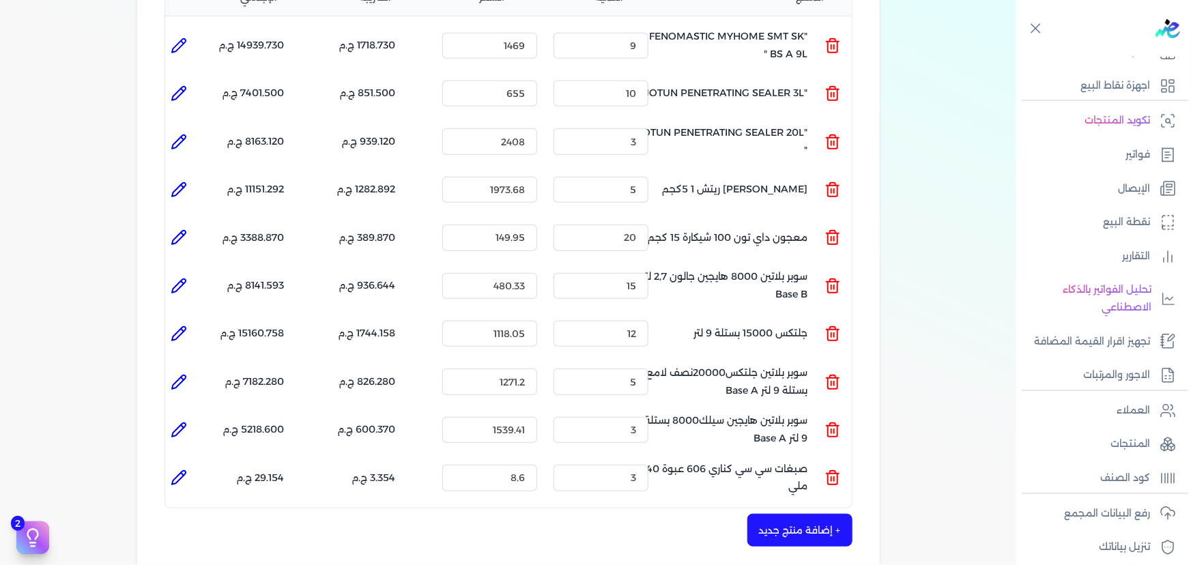
click at [175, 374] on icon at bounding box center [179, 382] width 16 height 16
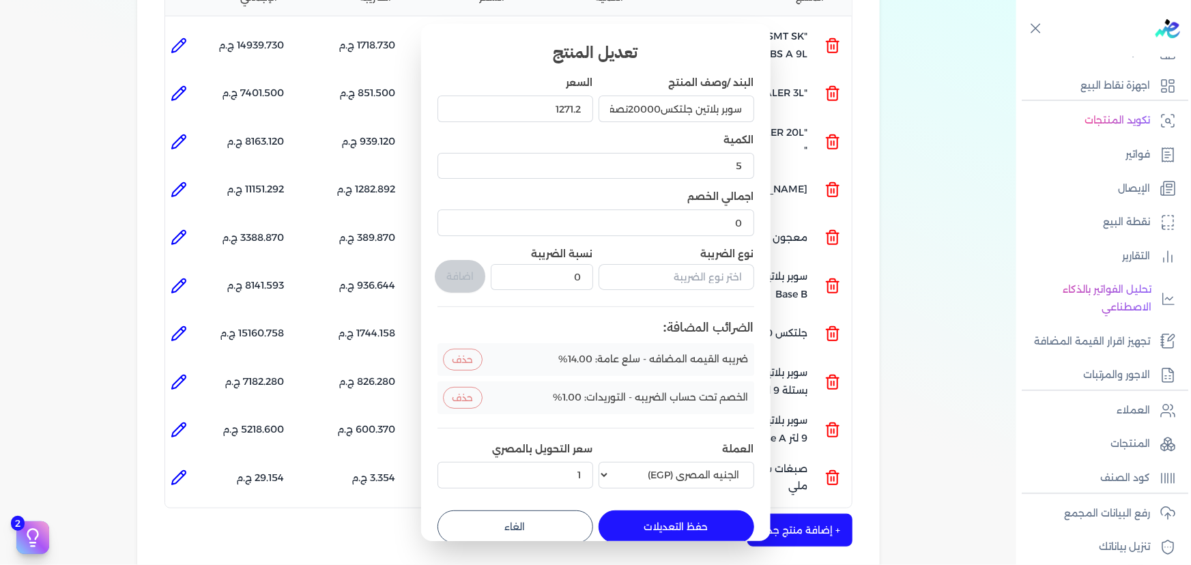
click at [512, 526] on button "الغاء" at bounding box center [515, 526] width 156 height 33
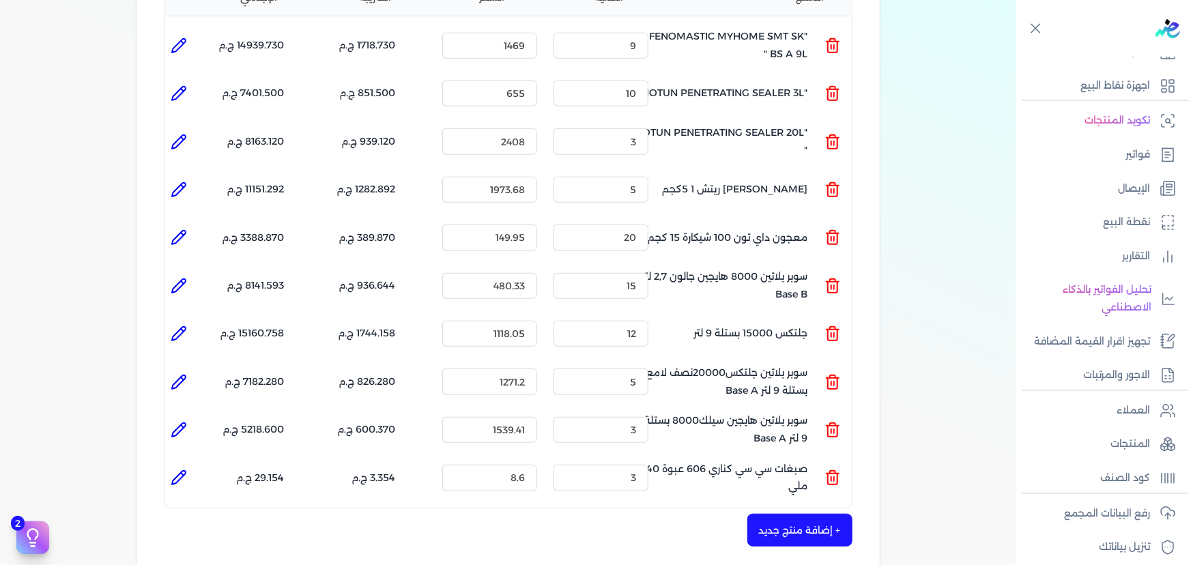
click at [187, 422] on icon at bounding box center [179, 430] width 16 height 16
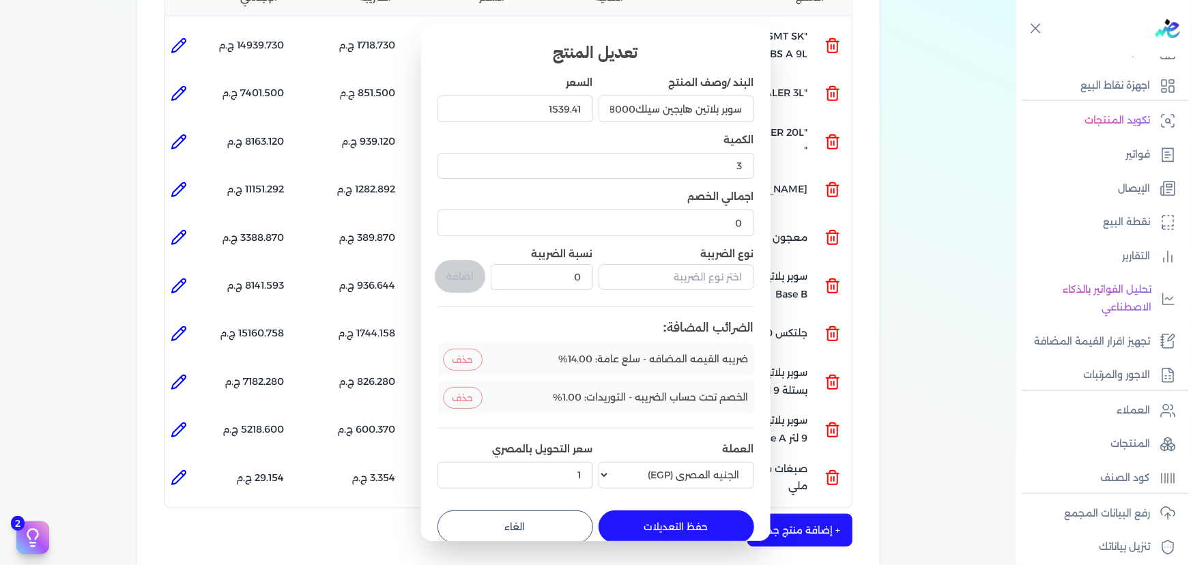
drag, startPoint x: 491, startPoint y: 514, endPoint x: 337, endPoint y: 467, distance: 160.8
click at [491, 514] on button "الغاء" at bounding box center [515, 526] width 156 height 33
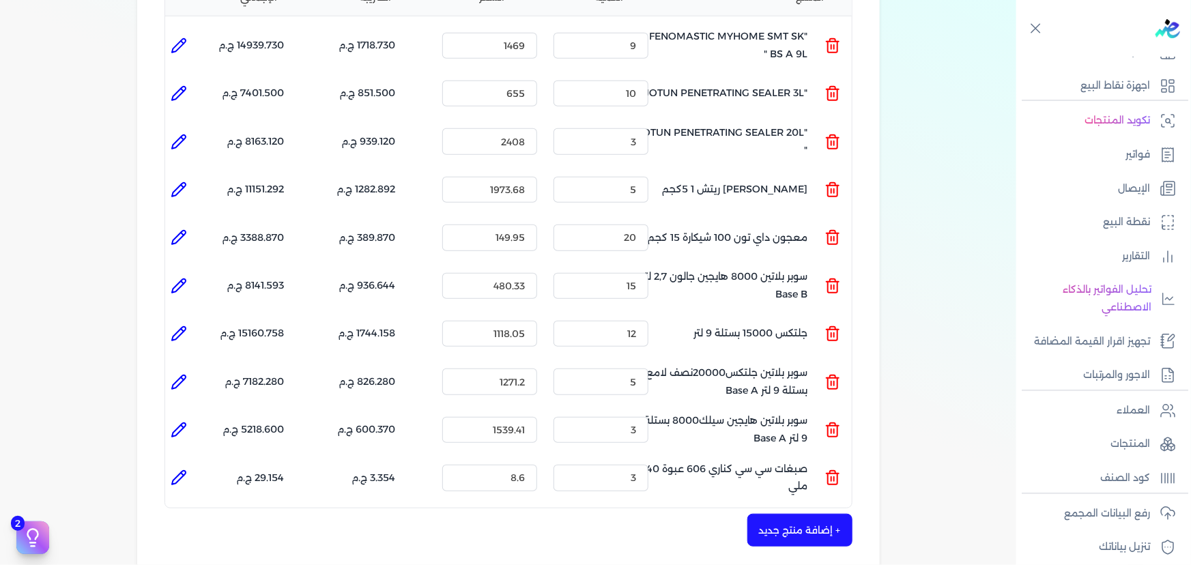
click at [187, 469] on icon at bounding box center [179, 477] width 16 height 16
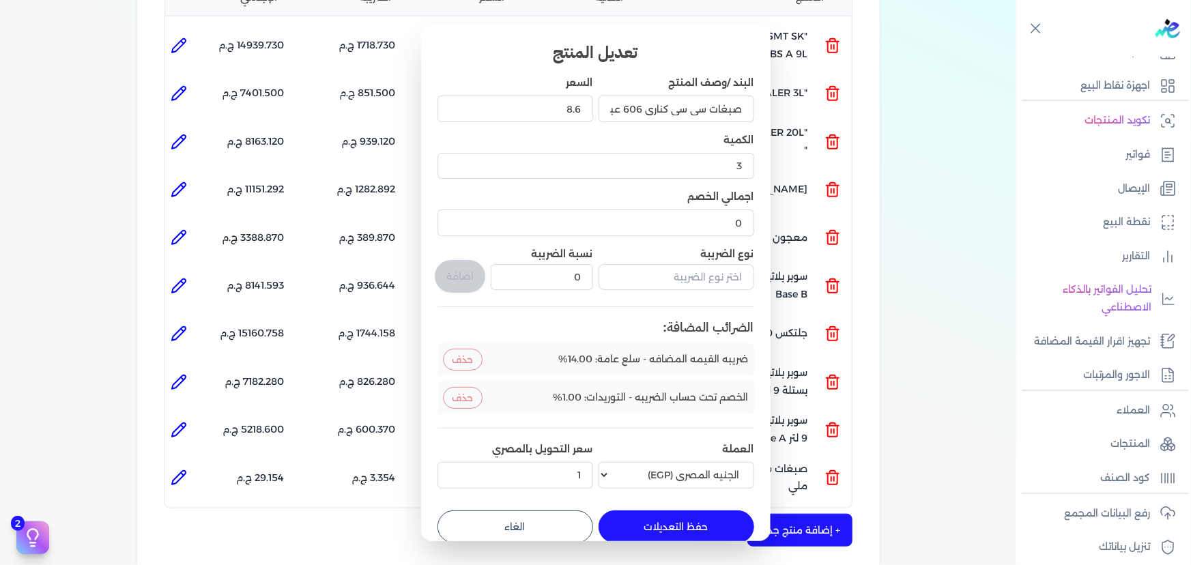
click at [559, 529] on button "الغاء" at bounding box center [515, 526] width 156 height 33
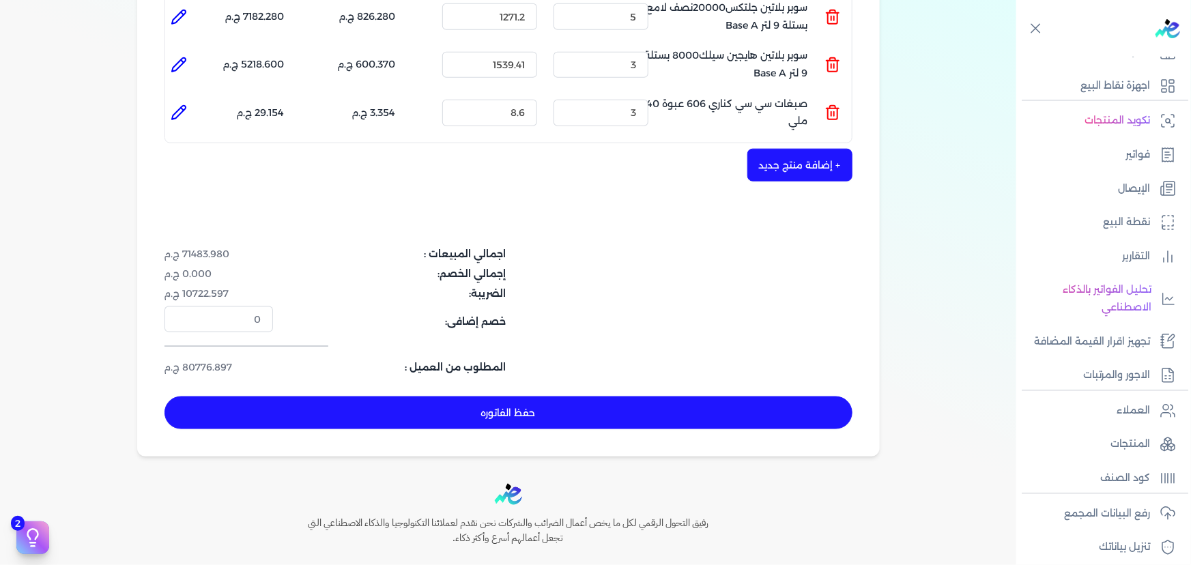
scroll to position [806, 0]
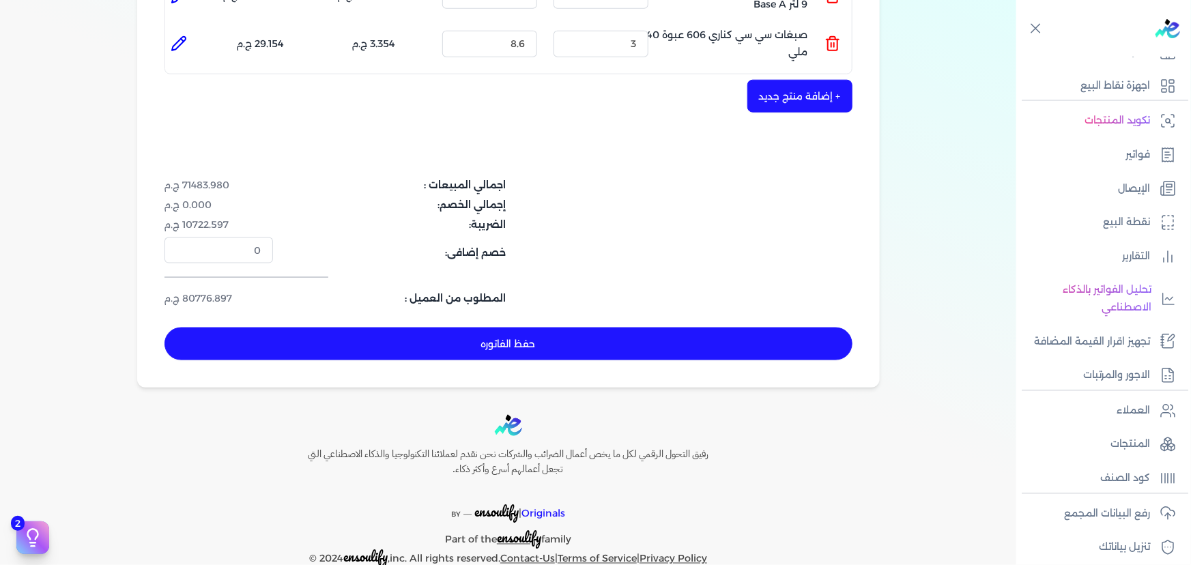
click at [649, 327] on button "حفظ الفاتوره" at bounding box center [508, 343] width 688 height 33
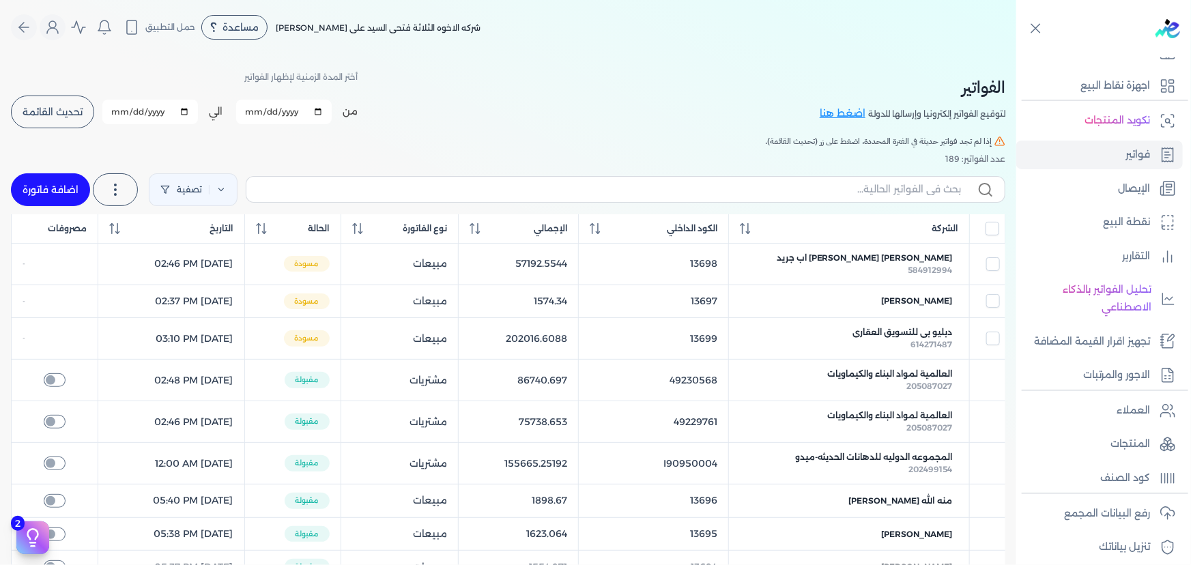
click at [70, 98] on button "تحديث القائمة" at bounding box center [52, 112] width 83 height 33
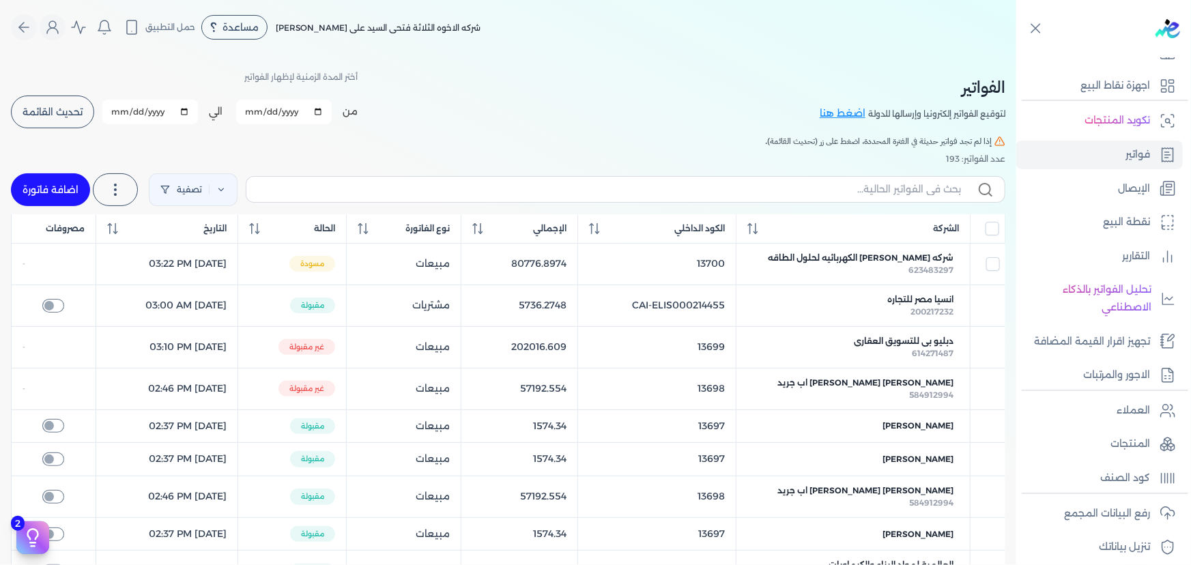
click at [57, 116] on span "تحديث القائمة" at bounding box center [53, 112] width 60 height 10
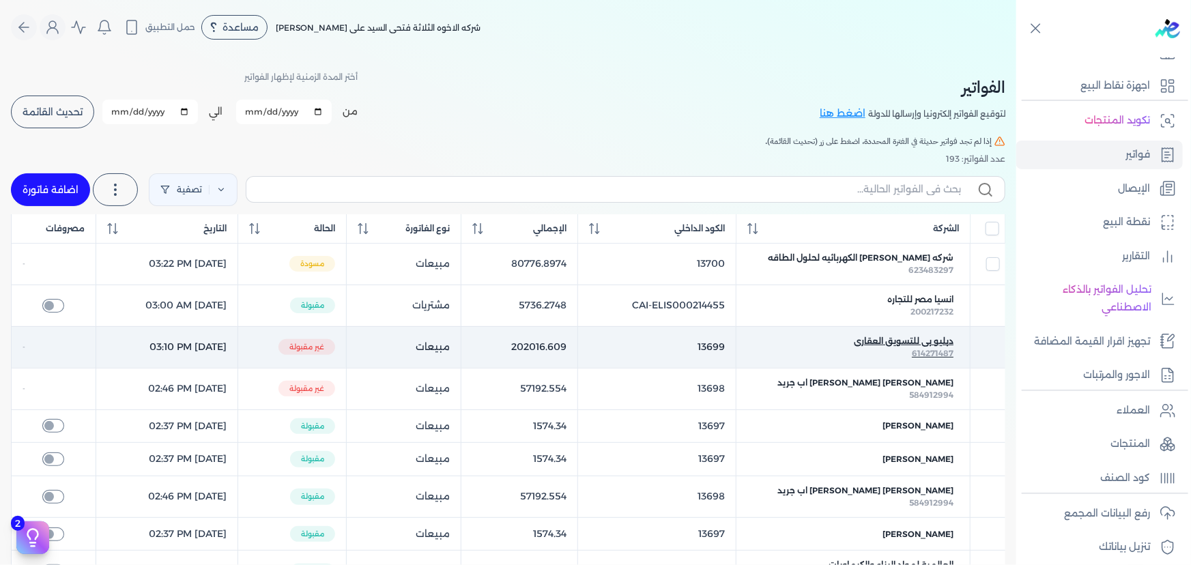
click at [851, 347] on div "دبليو بى للتسويق العقارى" at bounding box center [853, 341] width 201 height 12
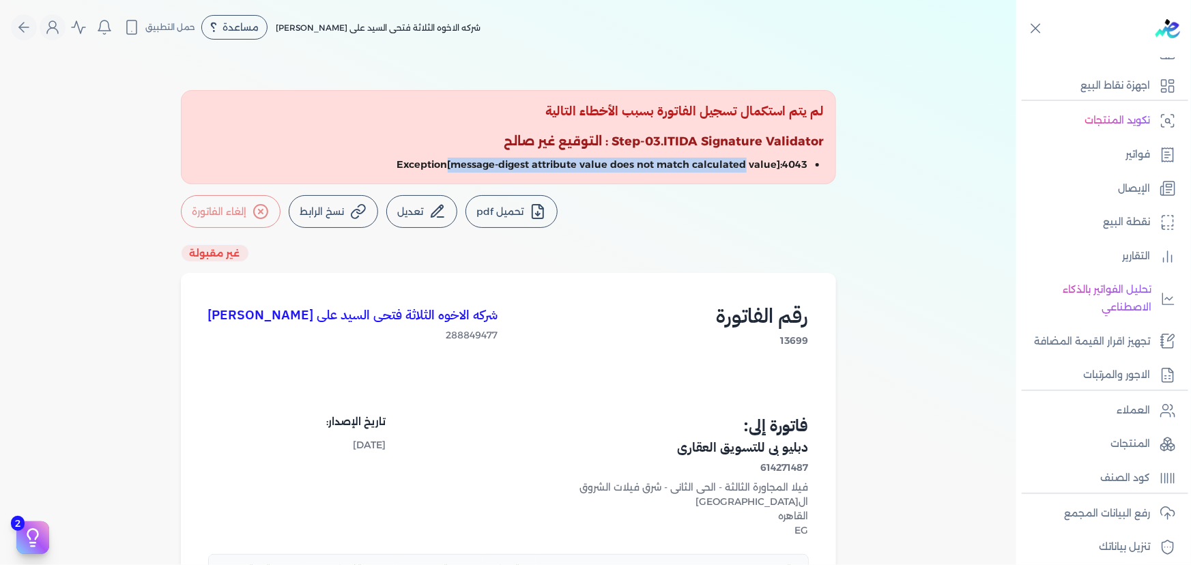
drag, startPoint x: 525, startPoint y: 169, endPoint x: 749, endPoint y: 174, distance: 224.5
click at [749, 174] on div "لم يتم استكمال تسجيل الفاتورة بسبب الأخطاء التالية Step-03.ITIDA Signature Vali…" at bounding box center [508, 137] width 655 height 94
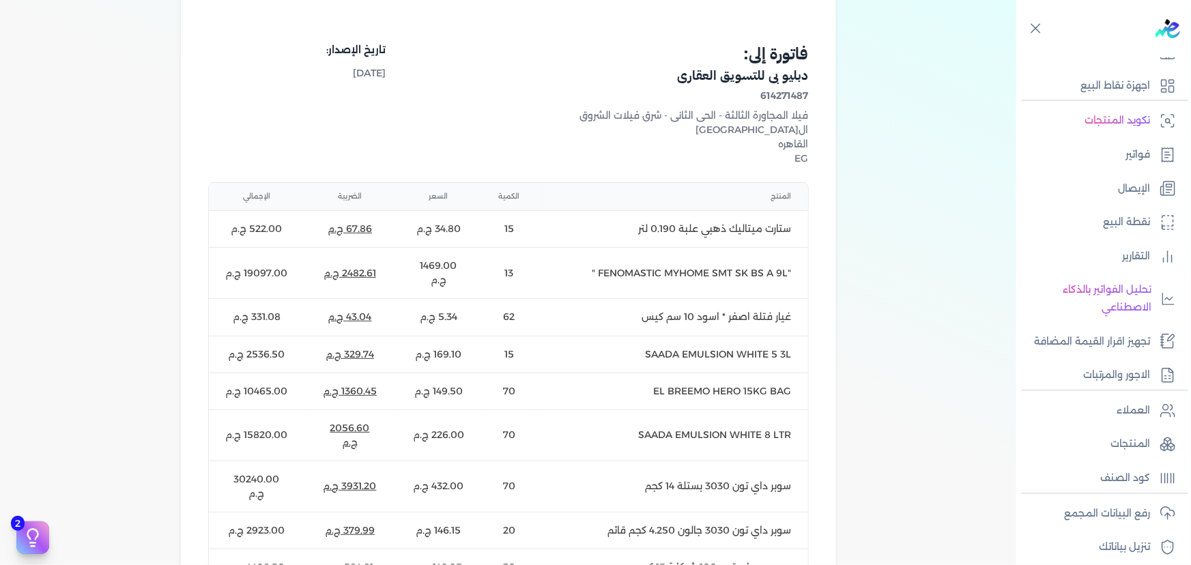
scroll to position [123, 0]
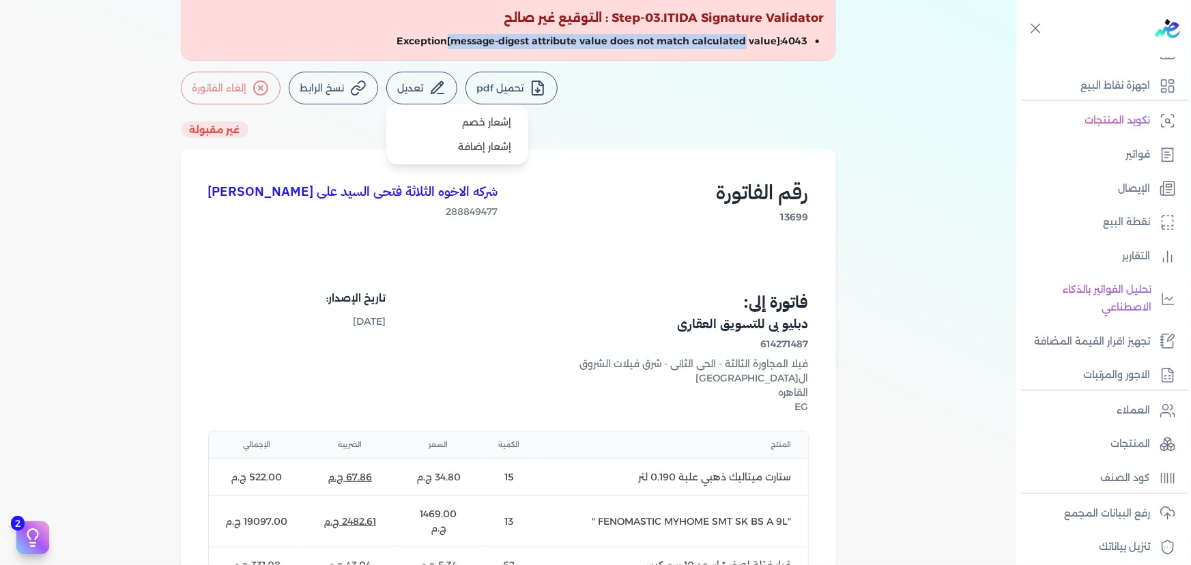
click at [400, 90] on button "تعديل" at bounding box center [421, 88] width 71 height 33
click at [461, 123] on link "إشعار خصم" at bounding box center [457, 122] width 131 height 25
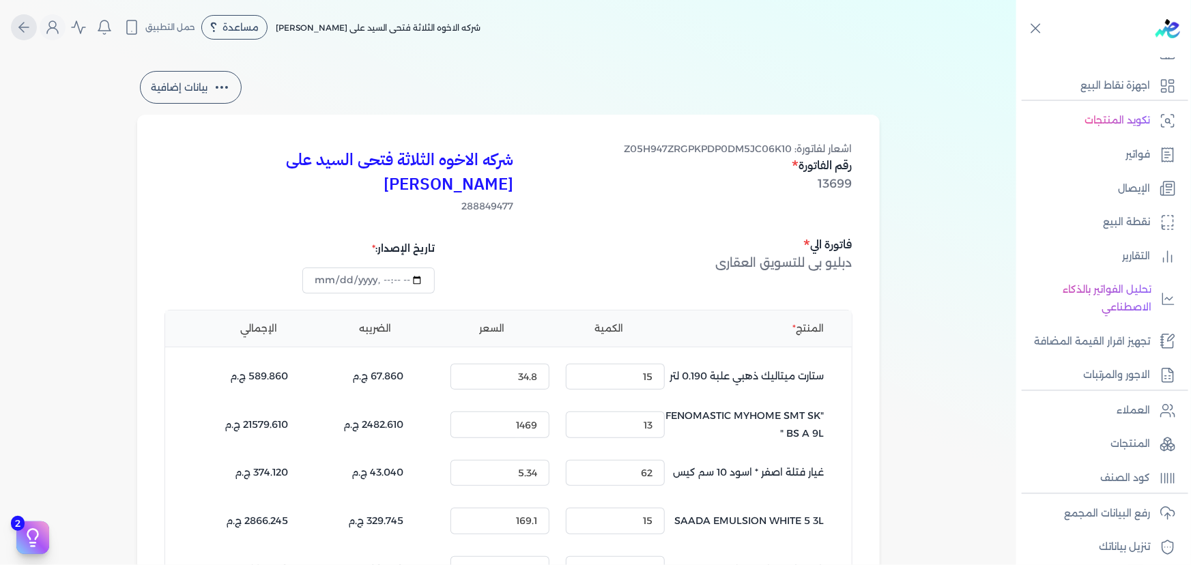
click at [26, 27] on icon "Global" at bounding box center [24, 27] width 16 height 16
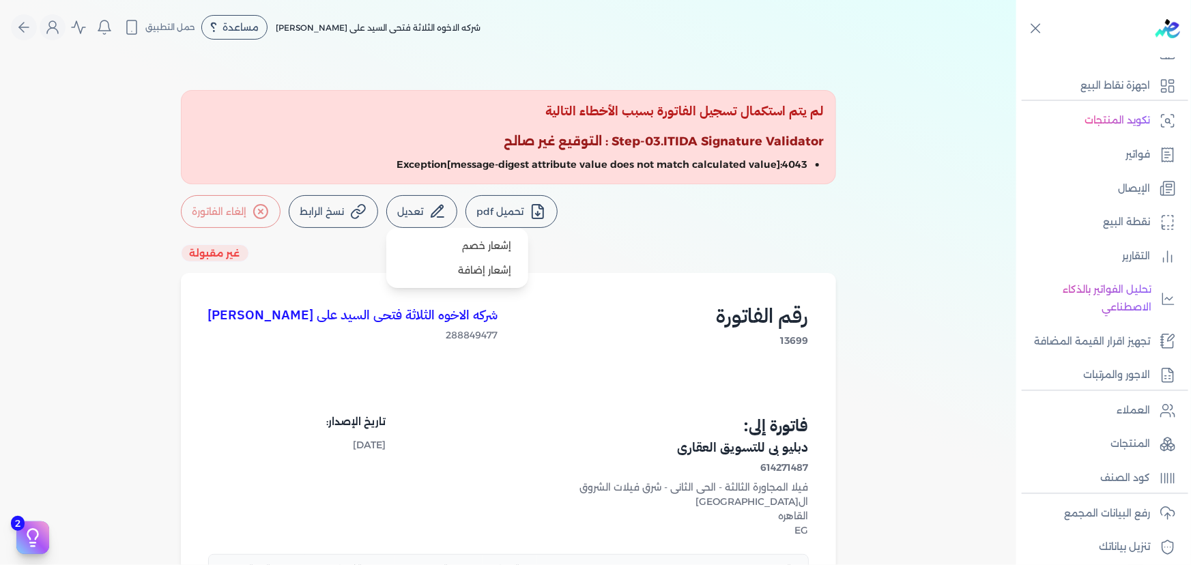
click at [428, 224] on button "تعديل" at bounding box center [421, 211] width 71 height 33
click at [442, 263] on link "إشعار إضافة" at bounding box center [457, 270] width 131 height 25
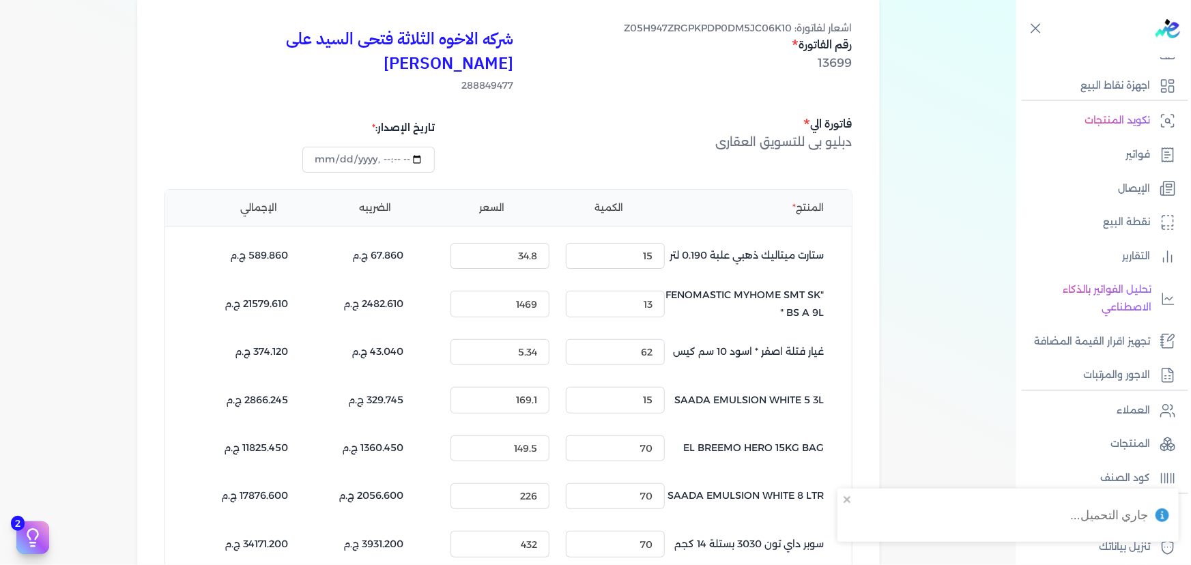
scroll to position [123, 0]
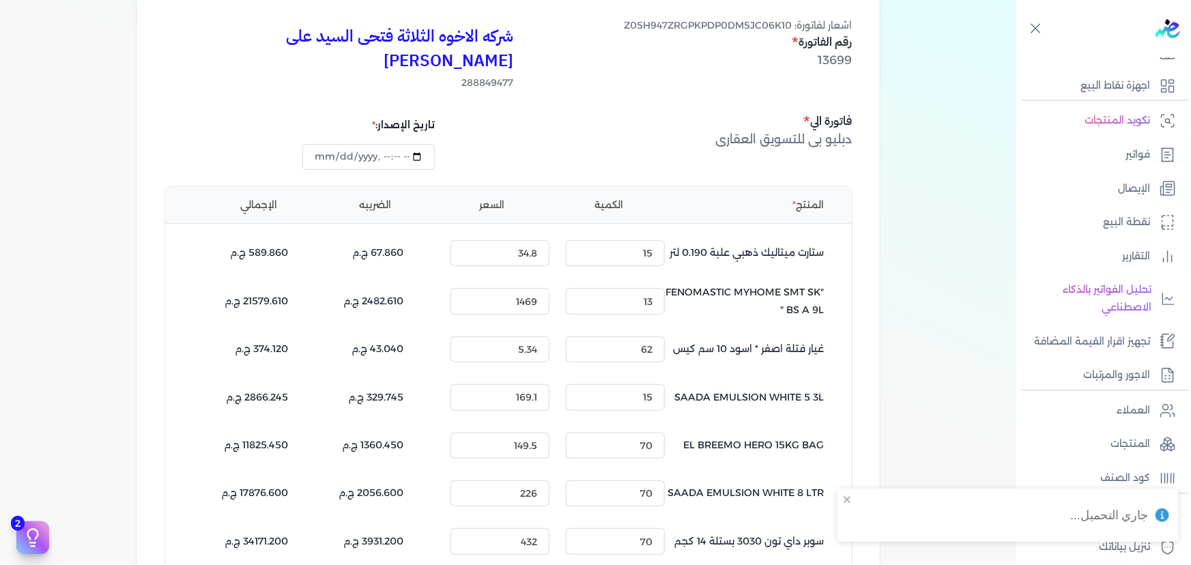
click at [375, 244] on p "67.860 ج.م" at bounding box center [378, 253] width 51 height 18
click at [272, 244] on p "589.860 ج.م" at bounding box center [260, 253] width 58 height 18
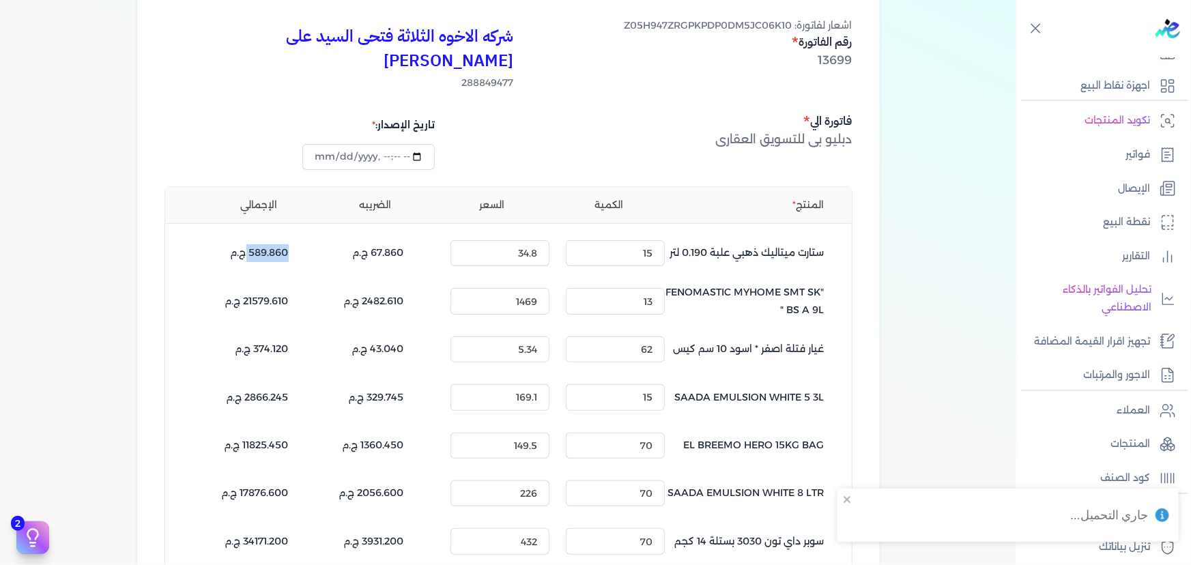
click at [272, 244] on p "589.860 ج.م" at bounding box center [260, 253] width 58 height 18
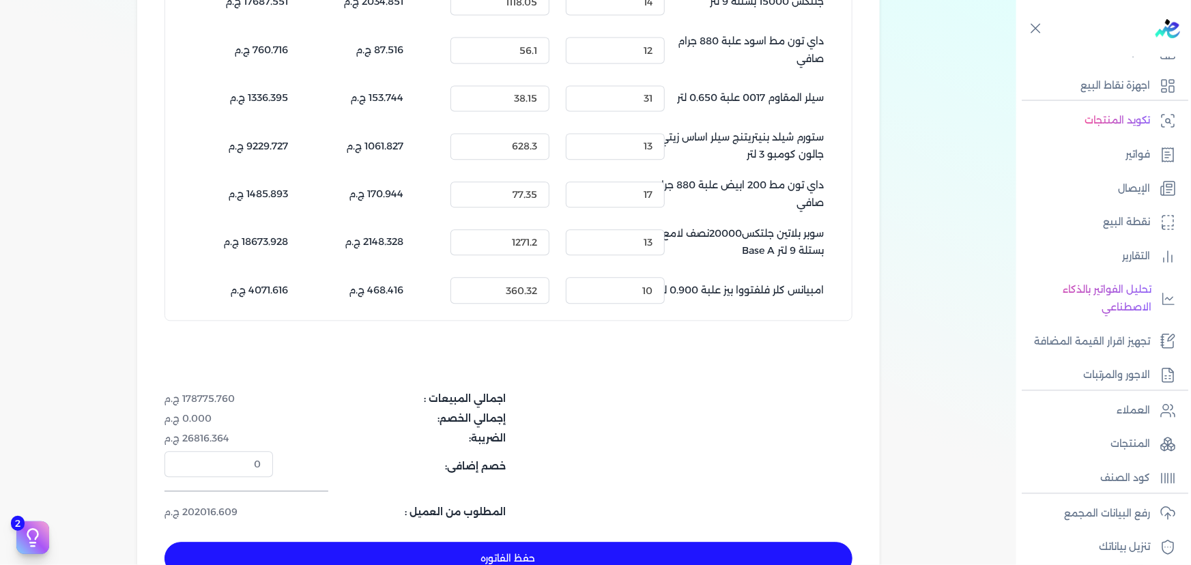
scroll to position [1612, 0]
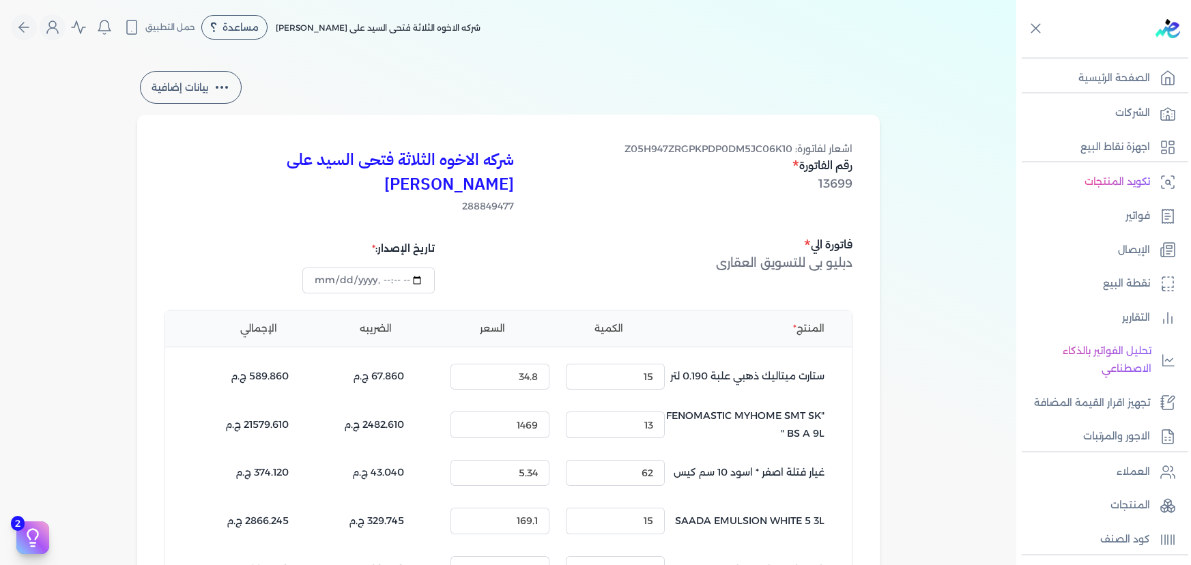
select select "EGP"
select select "B"
select select "EGS"
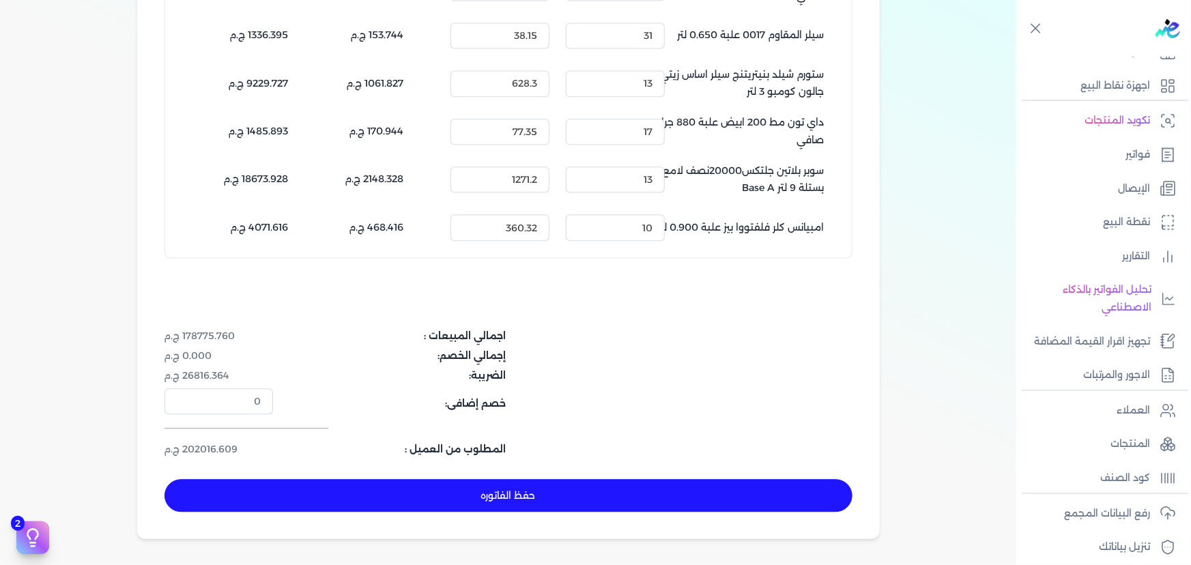
scroll to position [1550, 0]
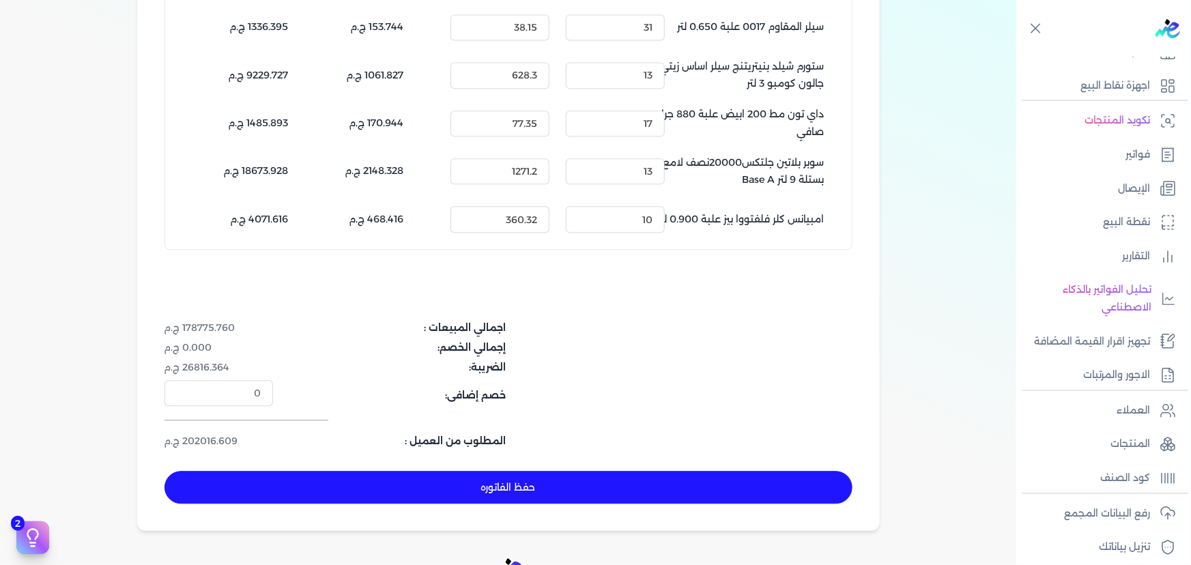
click at [631, 479] on button "حفظ الفاتوره" at bounding box center [508, 487] width 688 height 33
type input "[DATE]"
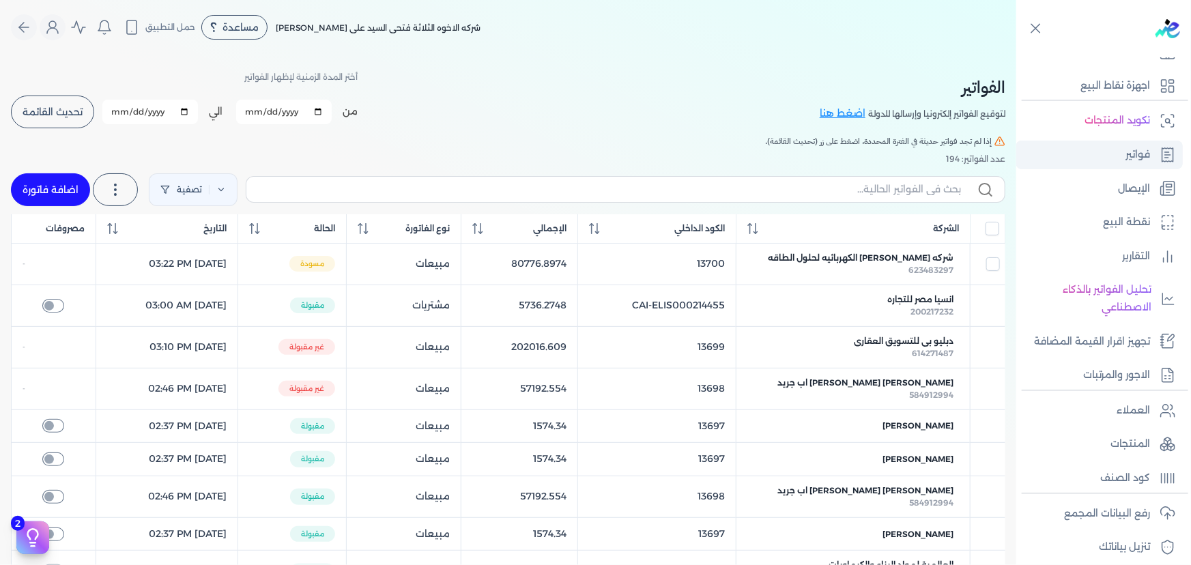
click at [1136, 156] on p "فواتير" at bounding box center [1137, 155] width 25 height 18
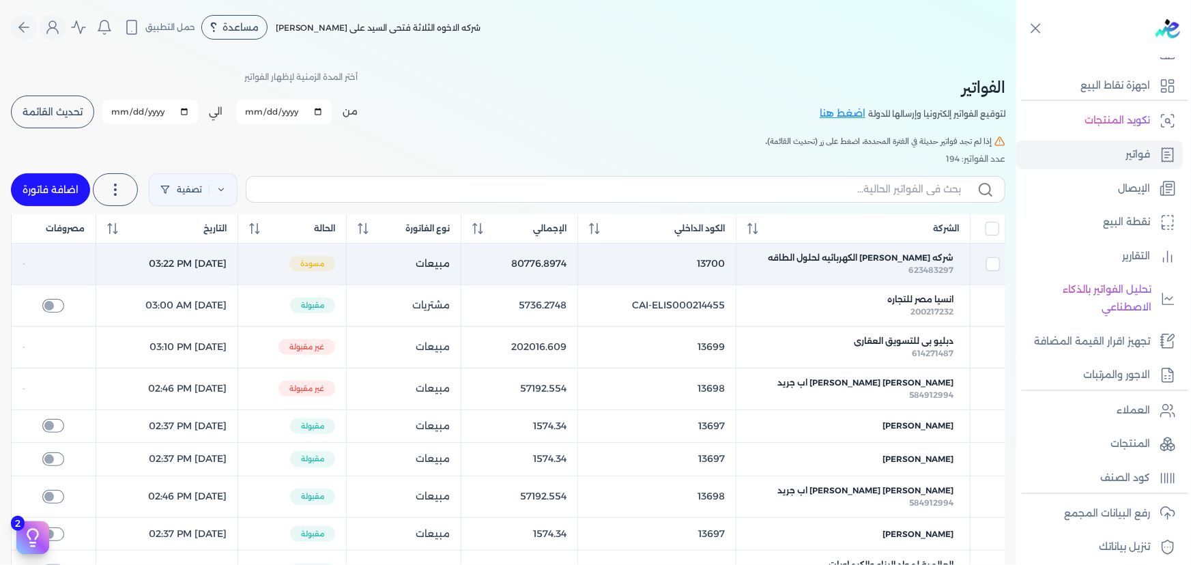
click at [736, 270] on td "13700" at bounding box center [657, 264] width 158 height 42
click at [238, 266] on td "[DATE] 03:22 PM" at bounding box center [167, 264] width 143 height 42
checkbox input "false"
click at [929, 252] on span "شركه [PERSON_NAME] الكهربائيه لحلول الطاقه" at bounding box center [861, 258] width 186 height 12
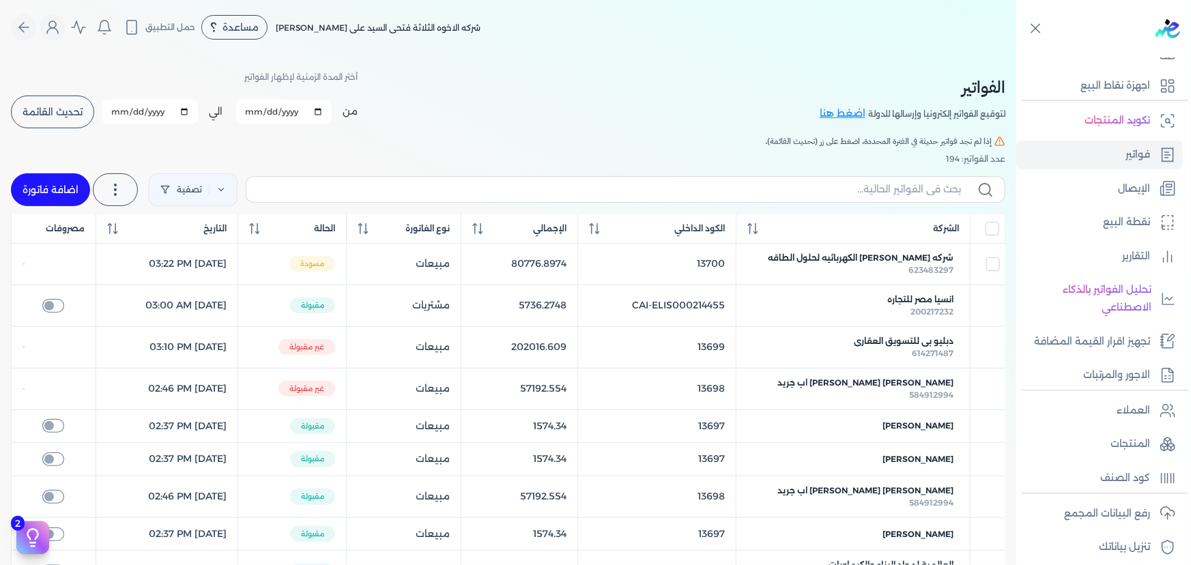
select select "EGP"
select select "B"
select select "EGS"
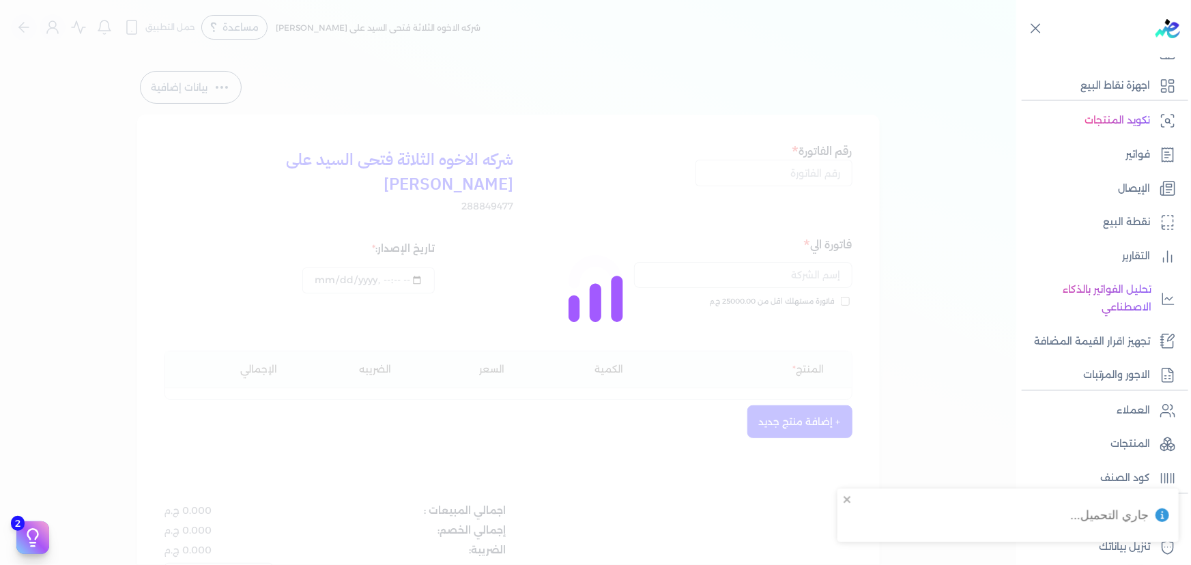
type input "13700"
type input "شركه [PERSON_NAME] الكهربائيه لحلول الطاقه"
type input "[DATE]T15:22:10"
type input "[DATE]"
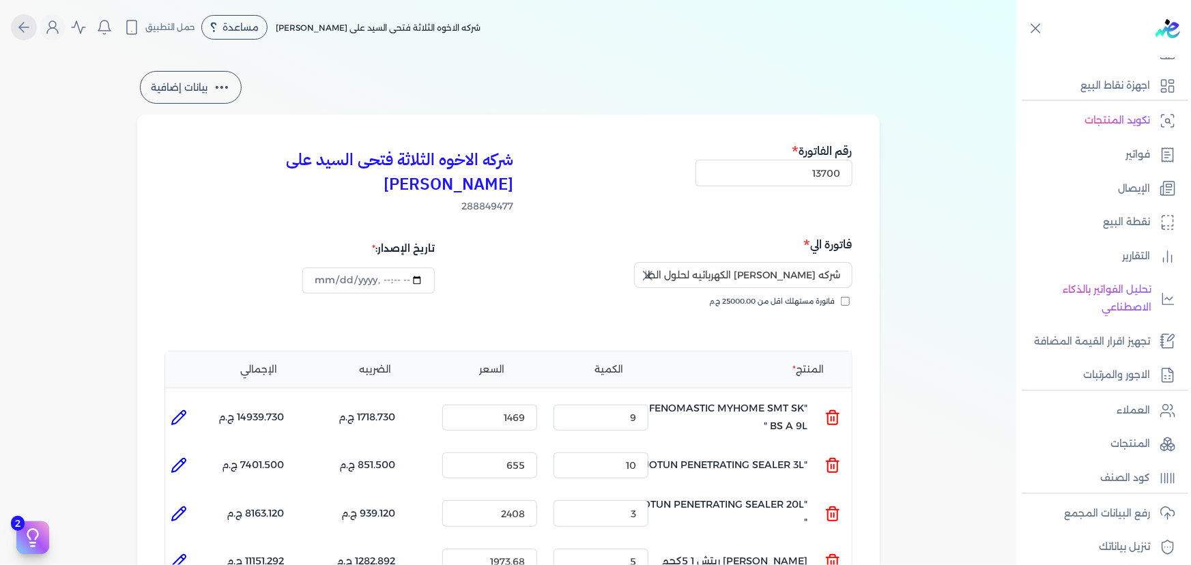
click at [24, 30] on icon "Global" at bounding box center [24, 27] width 16 height 16
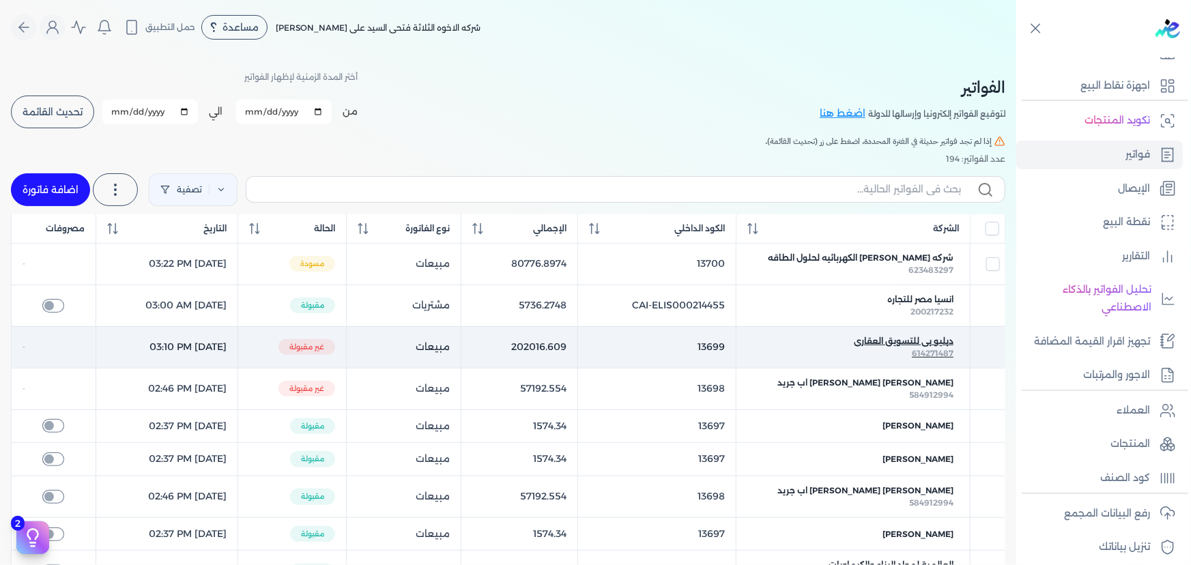
click at [935, 347] on span "دبليو بى للتسويق العقارى" at bounding box center [904, 341] width 100 height 12
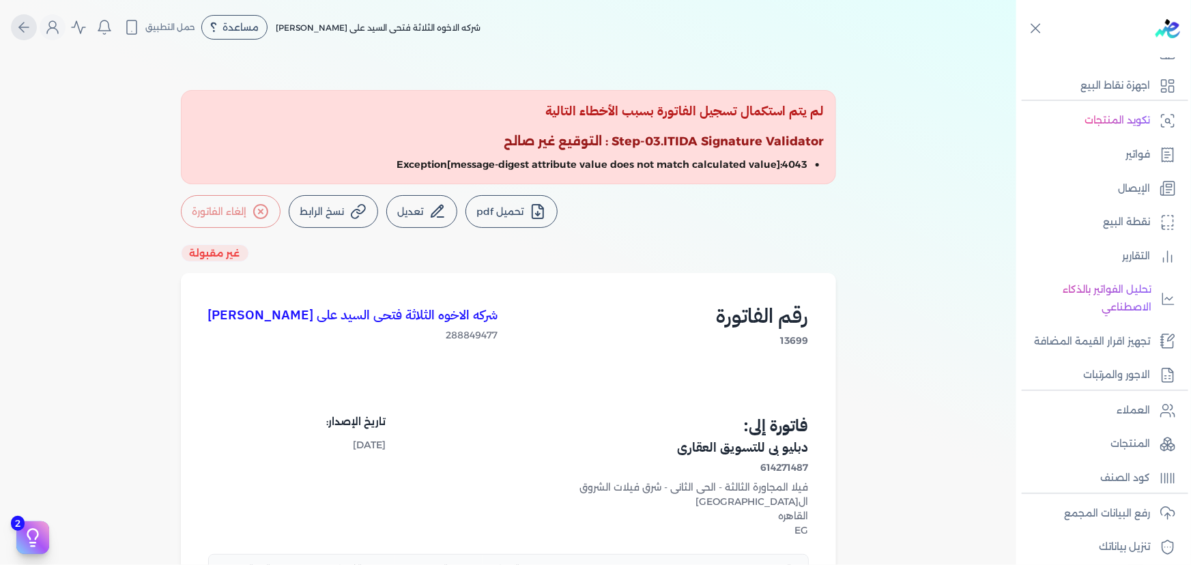
click at [28, 20] on icon "Global" at bounding box center [24, 27] width 16 height 16
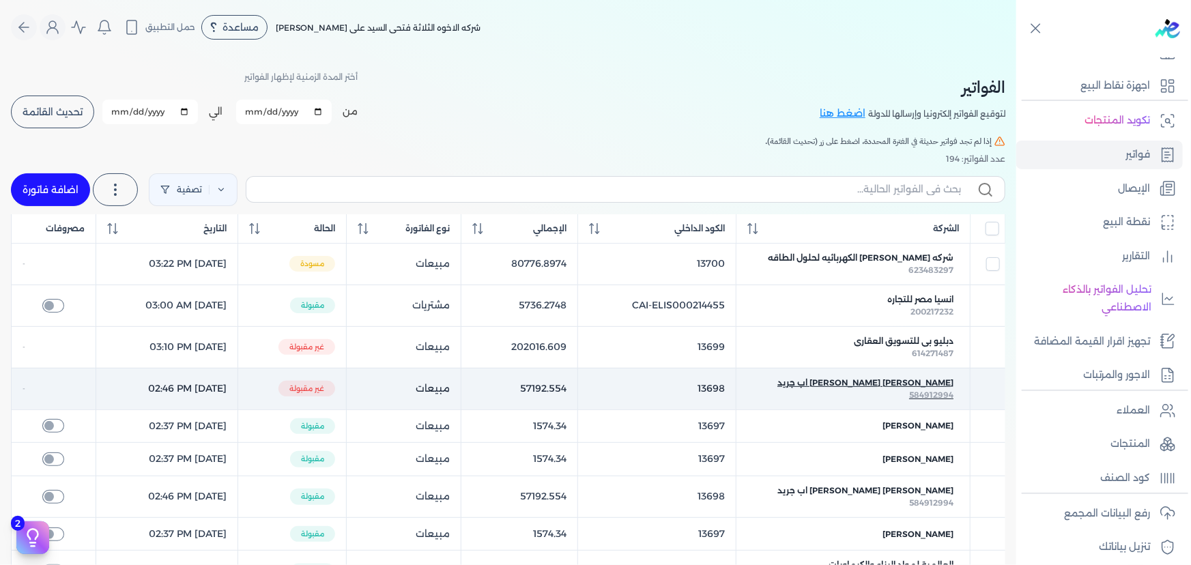
click at [922, 389] on span "[PERSON_NAME] [PERSON_NAME] اب جريد" at bounding box center [865, 383] width 176 height 12
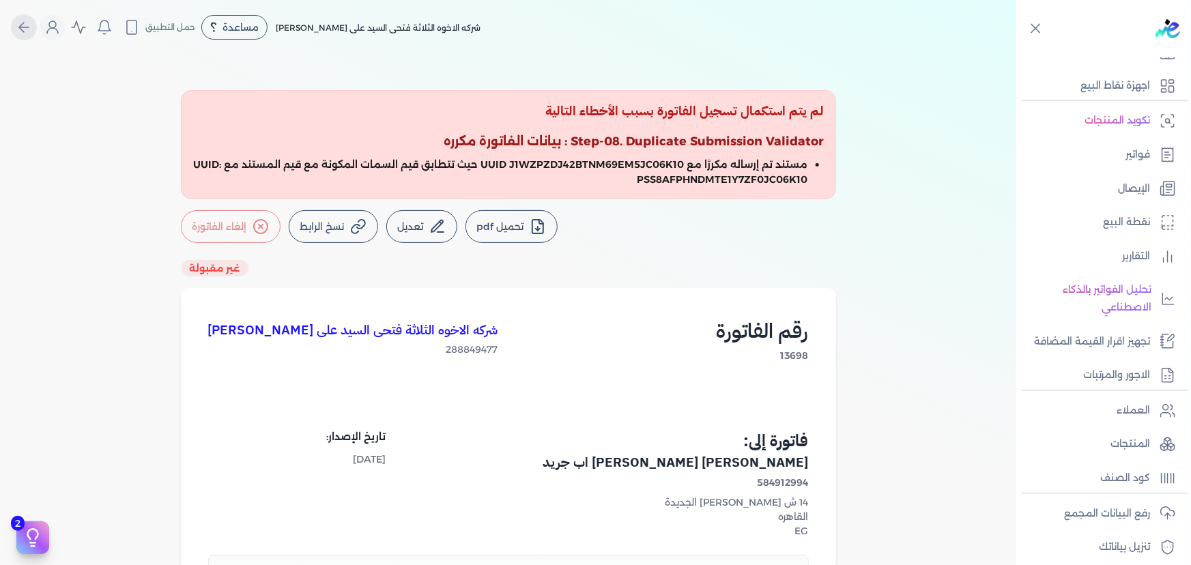
drag, startPoint x: 25, startPoint y: 23, endPoint x: 27, endPoint y: 15, distance: 8.0
click at [26, 23] on icon "Global" at bounding box center [24, 27] width 16 height 16
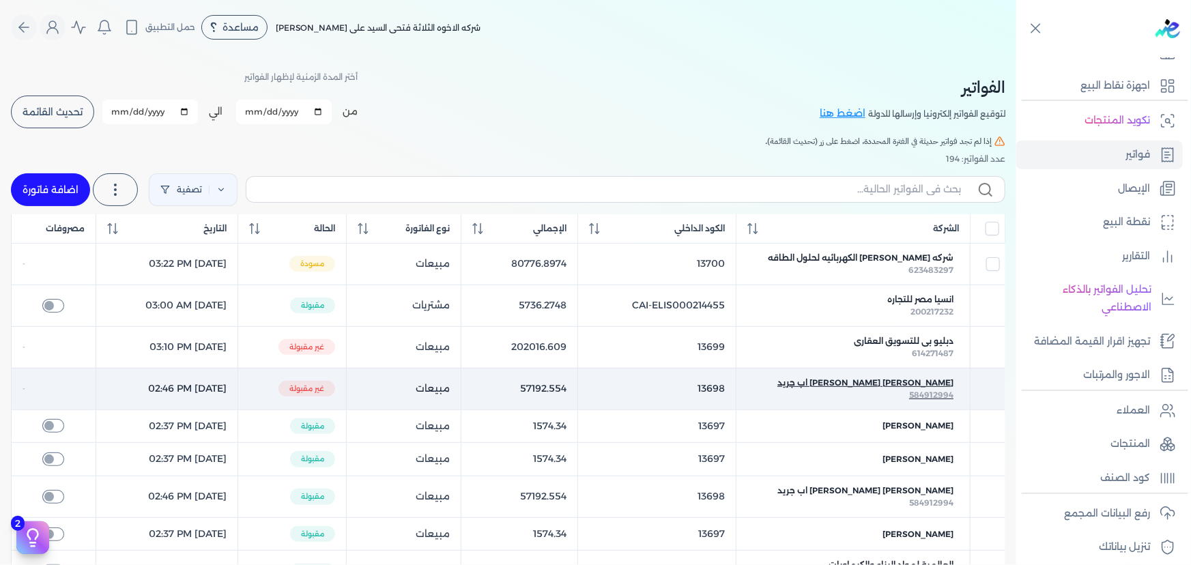
click at [922, 400] on span "584912994" at bounding box center [931, 395] width 44 height 10
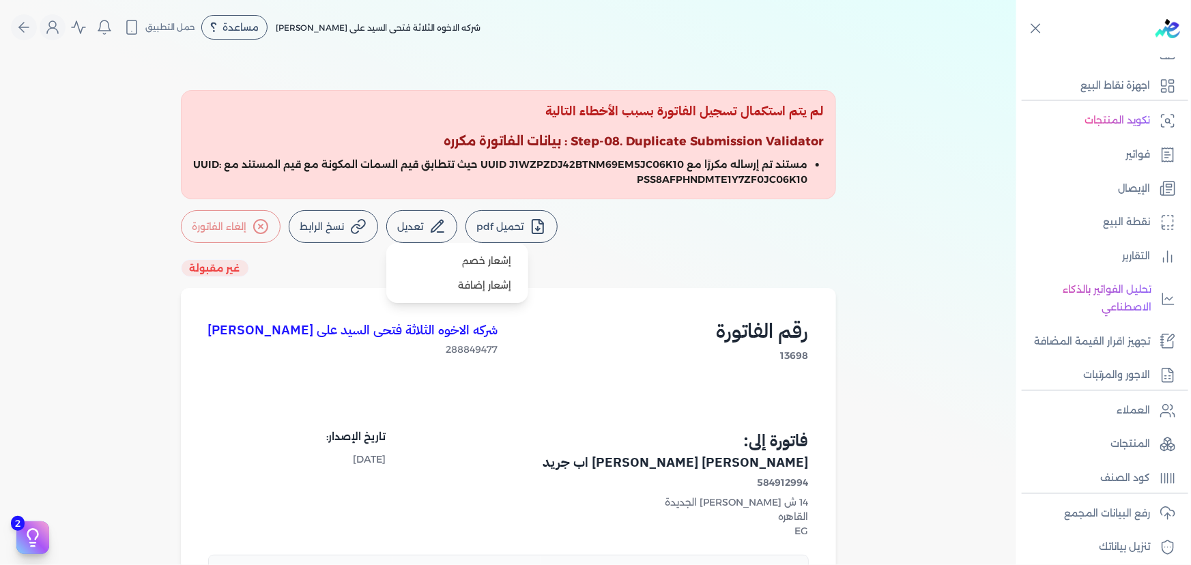
click at [436, 226] on icon at bounding box center [437, 226] width 12 height 12
click at [486, 267] on link "إشعار خصم" at bounding box center [457, 260] width 131 height 25
select select "EGP"
select select "B"
select select "EGS"
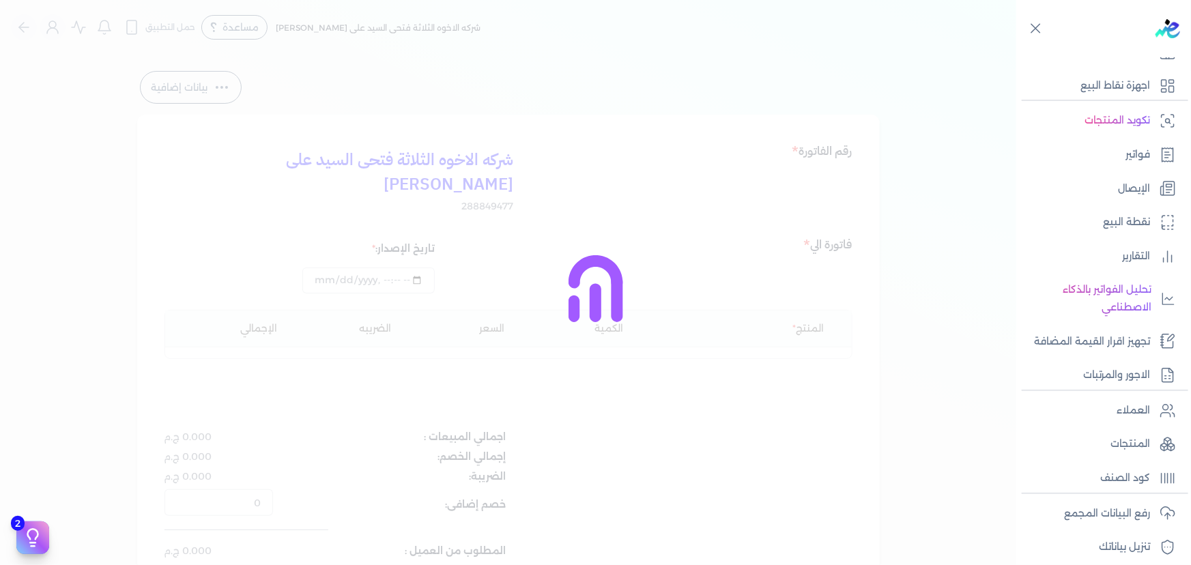
type input "[DATE]T14:46:39"
type input "J1WZPZDJ42BTNM69EM5JC06K10"
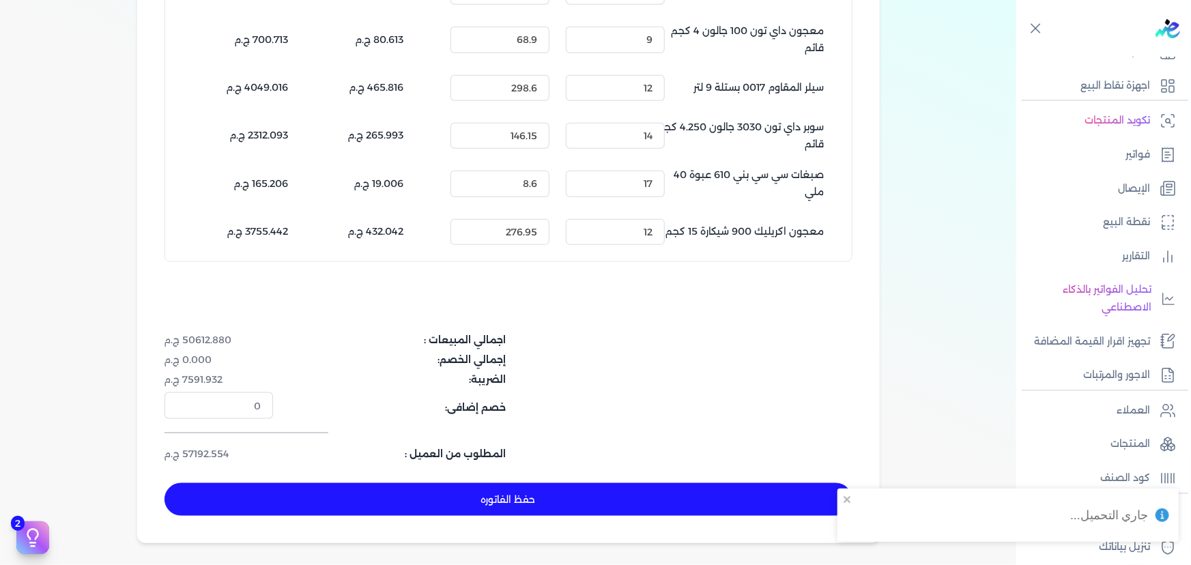
scroll to position [806, 0]
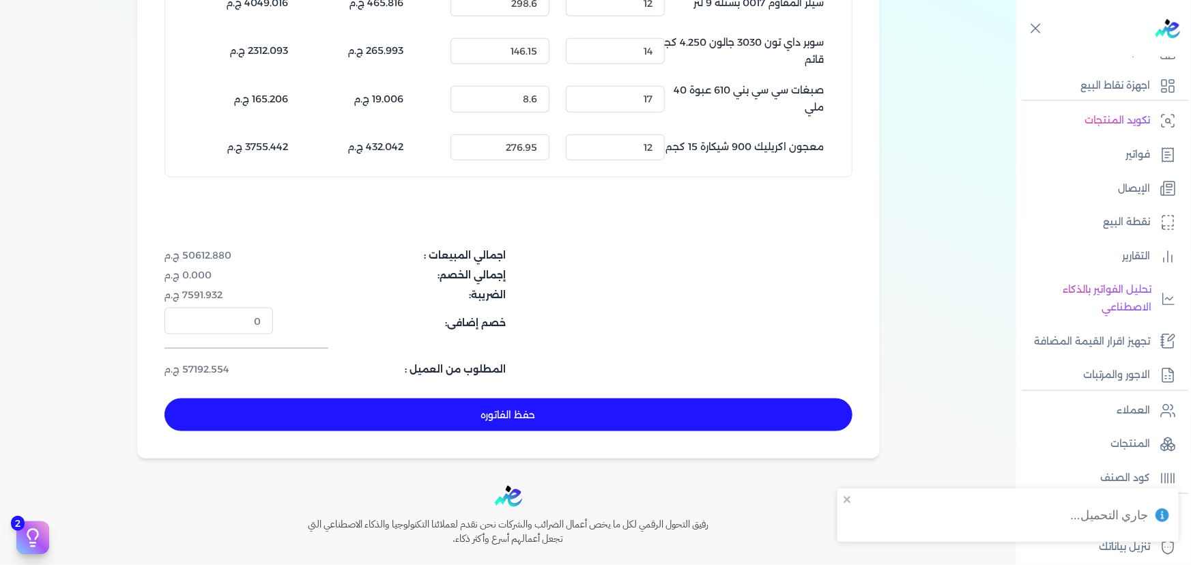
click at [435, 398] on button "حفظ الفاتوره" at bounding box center [508, 414] width 688 height 33
type input "[DATE]"
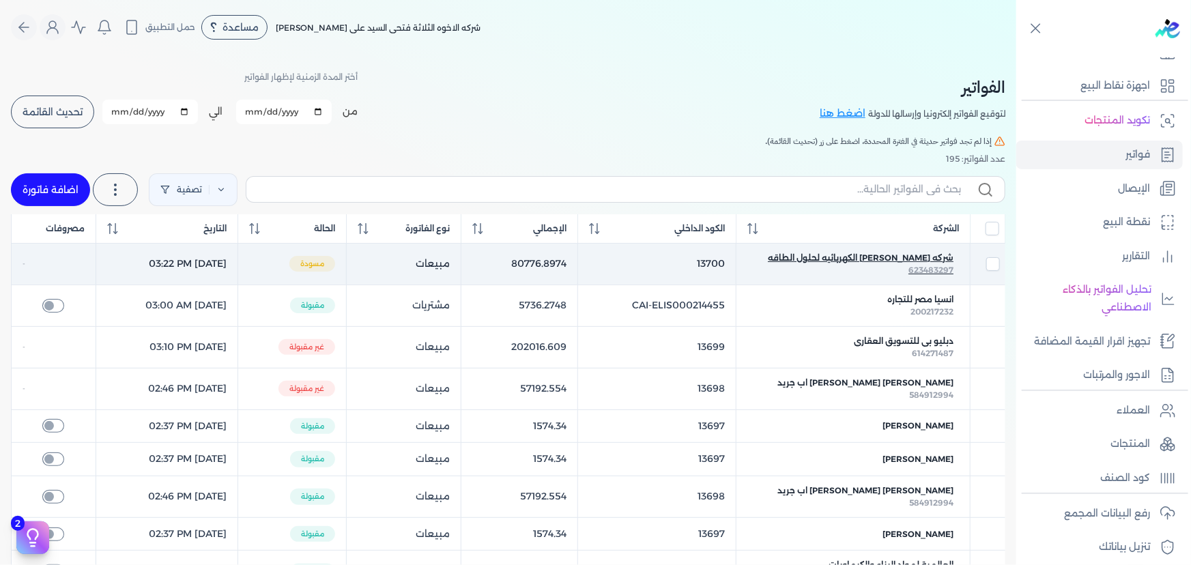
click at [902, 253] on span "شركه [PERSON_NAME] الكهربائيه لحلول الطاقه" at bounding box center [861, 258] width 186 height 12
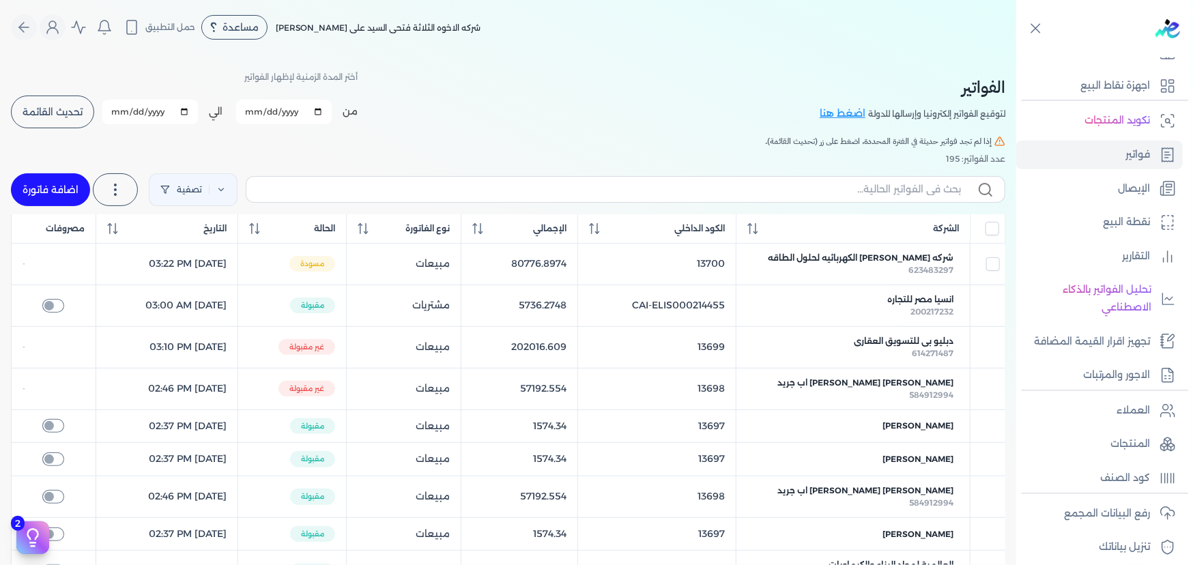
select select "EGP"
select select "B"
select select "EGS"
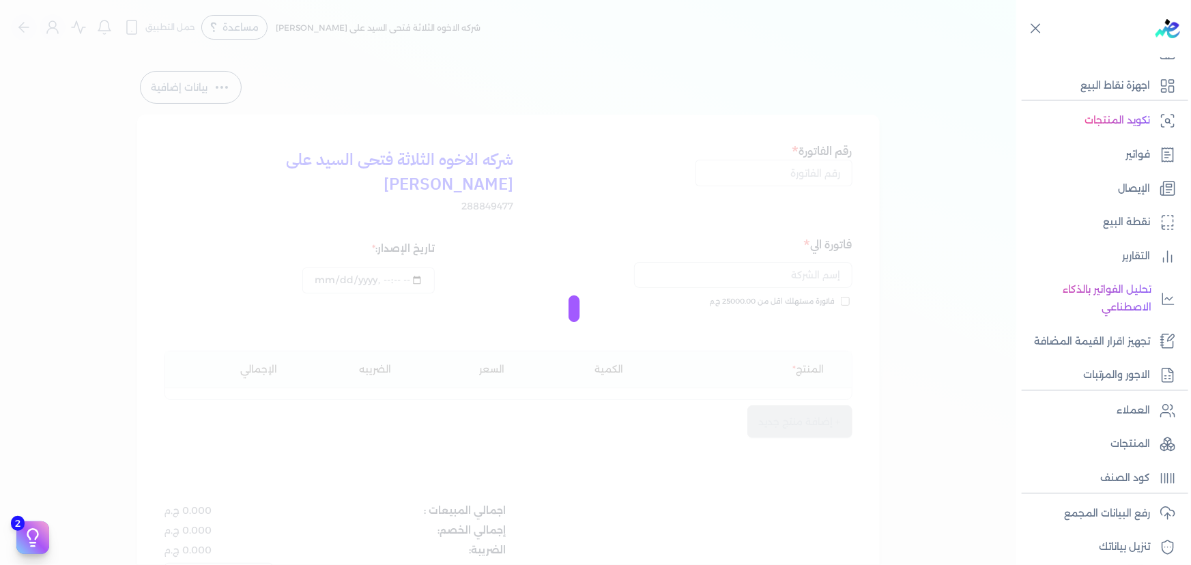
type input "13700"
type input "شركه [PERSON_NAME] الكهربائيه لحلول الطاقه"
type input "[DATE]T15:22:10"
type input "[DATE]"
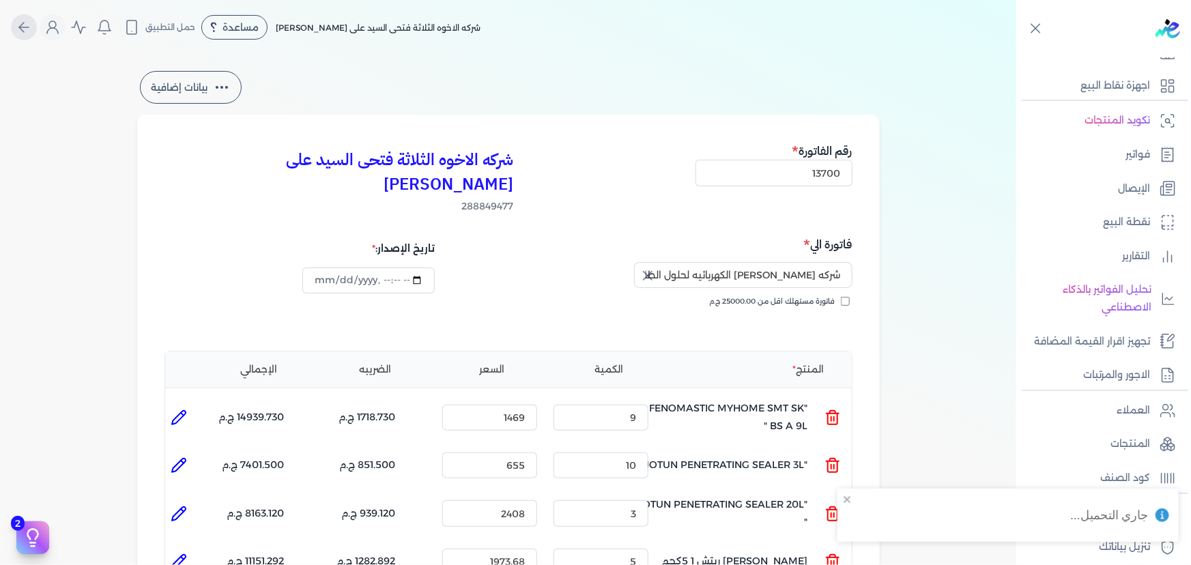
click at [25, 24] on icon "Global" at bounding box center [24, 27] width 16 height 16
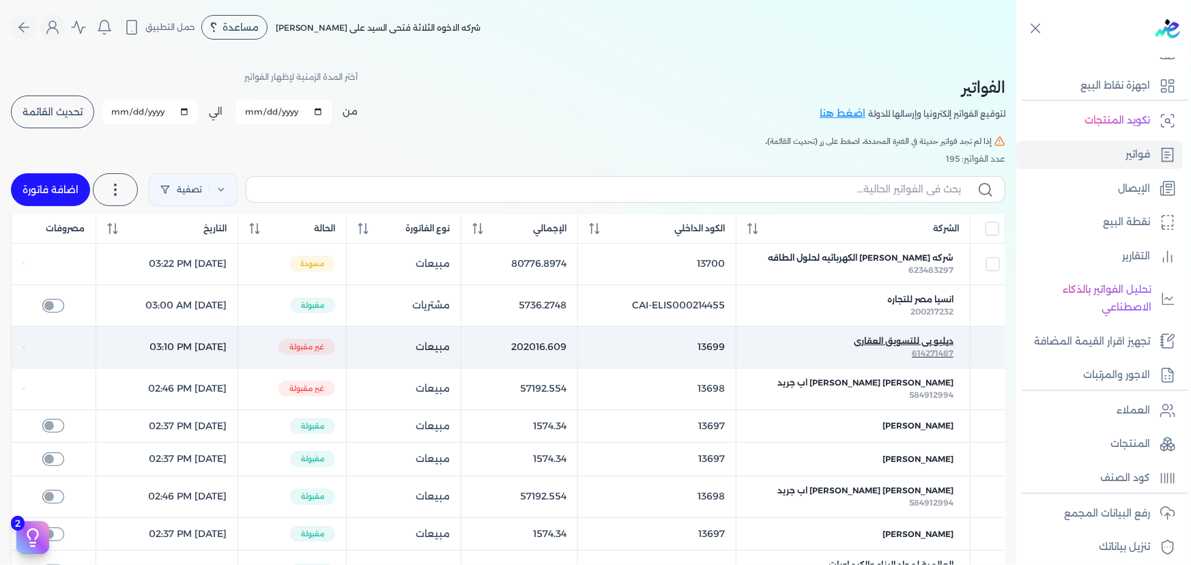
click at [921, 347] on span "دبليو بى للتسويق العقارى" at bounding box center [904, 341] width 100 height 12
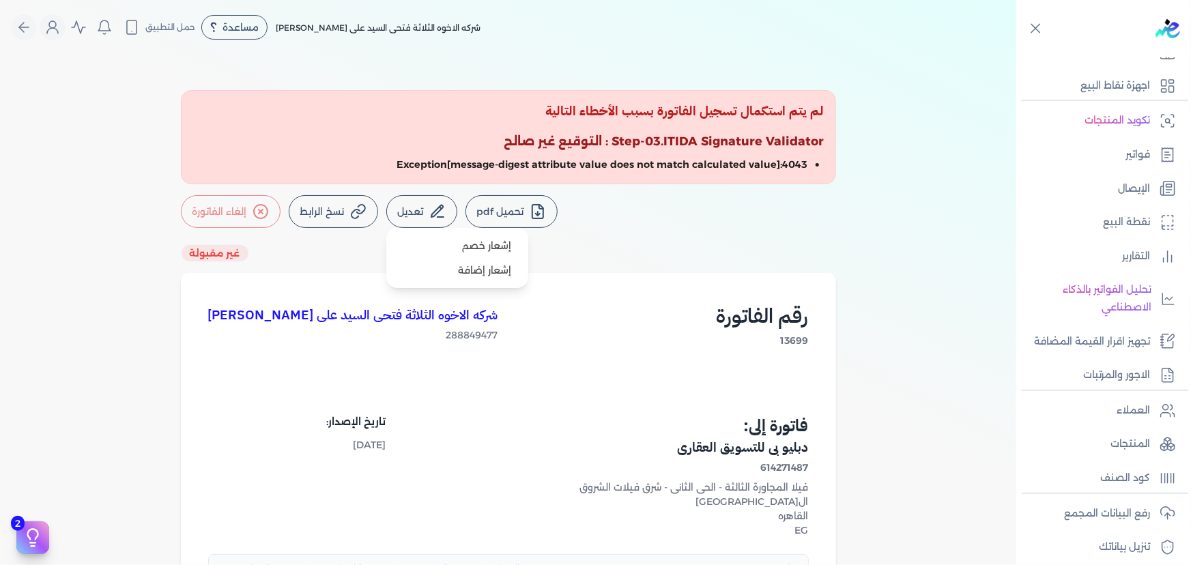
click at [431, 212] on icon at bounding box center [437, 211] width 16 height 16
click at [472, 273] on link "إشعار إضافة" at bounding box center [457, 270] width 131 height 25
select select "EGP"
select select "B"
select select "EGS"
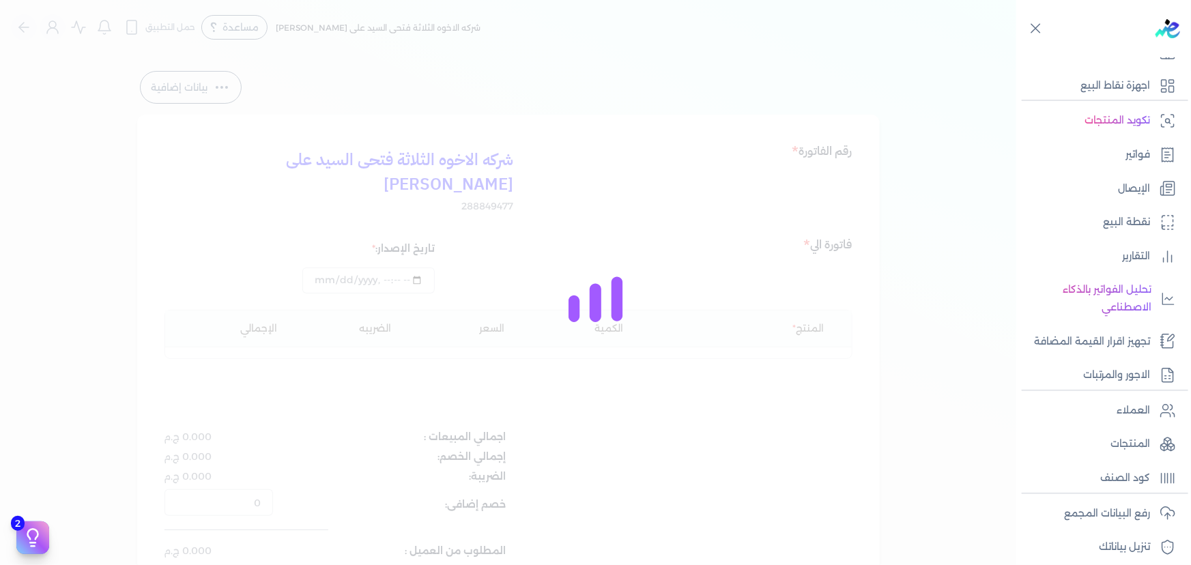
type input "[DATE]T15:10:19"
type input "Z05H947ZRGPKPDP0DM5JC06K10"
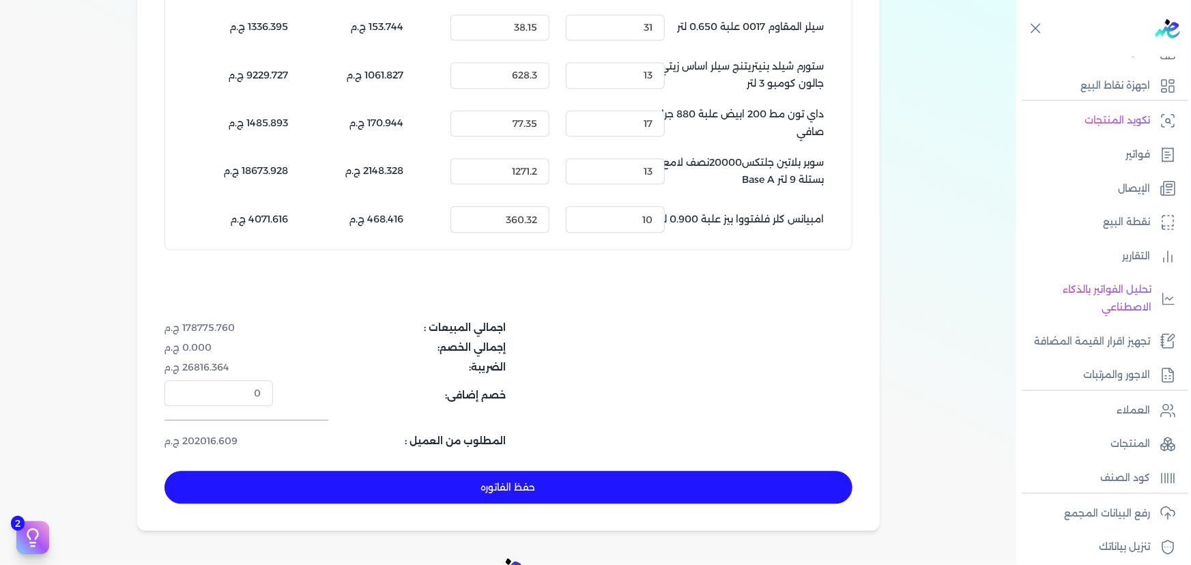
scroll to position [1488, 0]
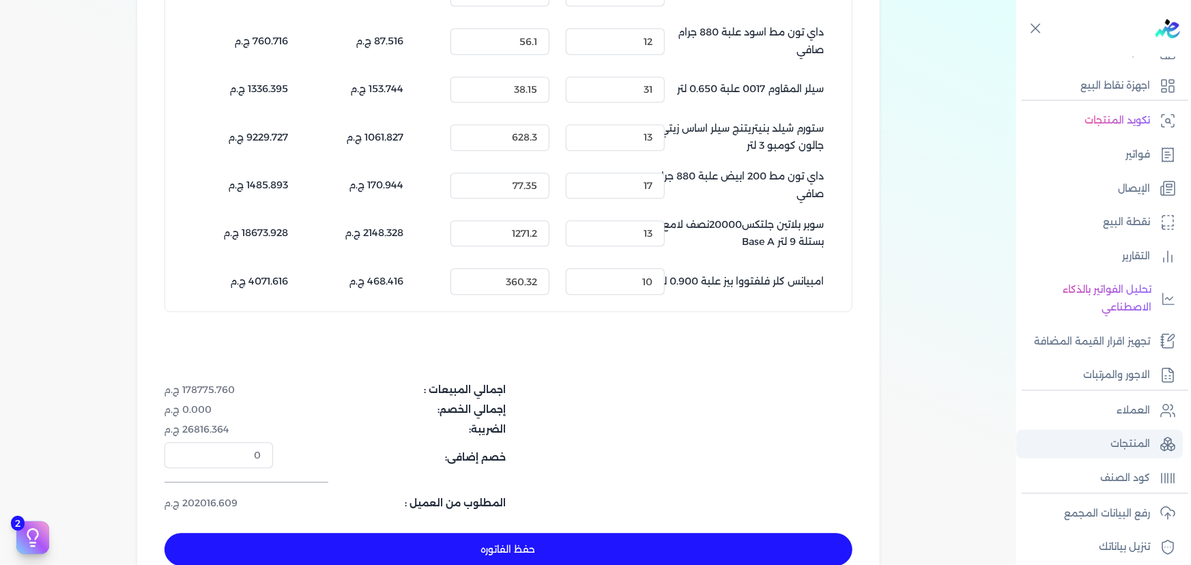
click at [1125, 435] on p "المنتجات" at bounding box center [1130, 444] width 40 height 18
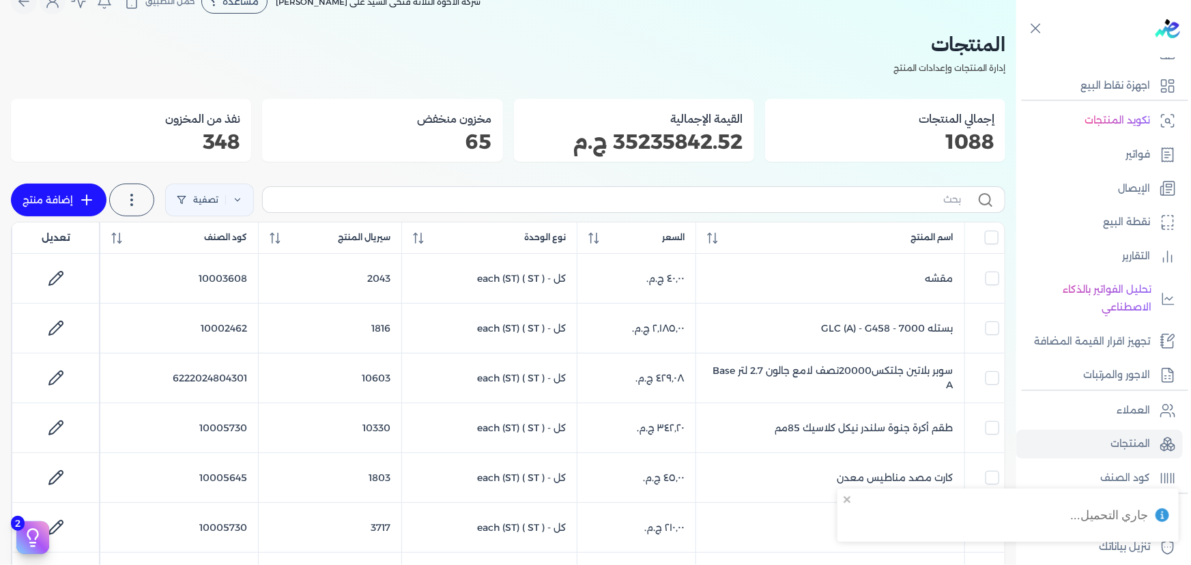
scroll to position [25, 0]
click at [745, 202] on input "text" at bounding box center [617, 200] width 687 height 14
paste input ""FENOMASTIC MYHOME SMT SK BS A 9L ""
type input ""FENOMASTIC MYHOME SMT SK BS A 9L ""
checkbox input "false"
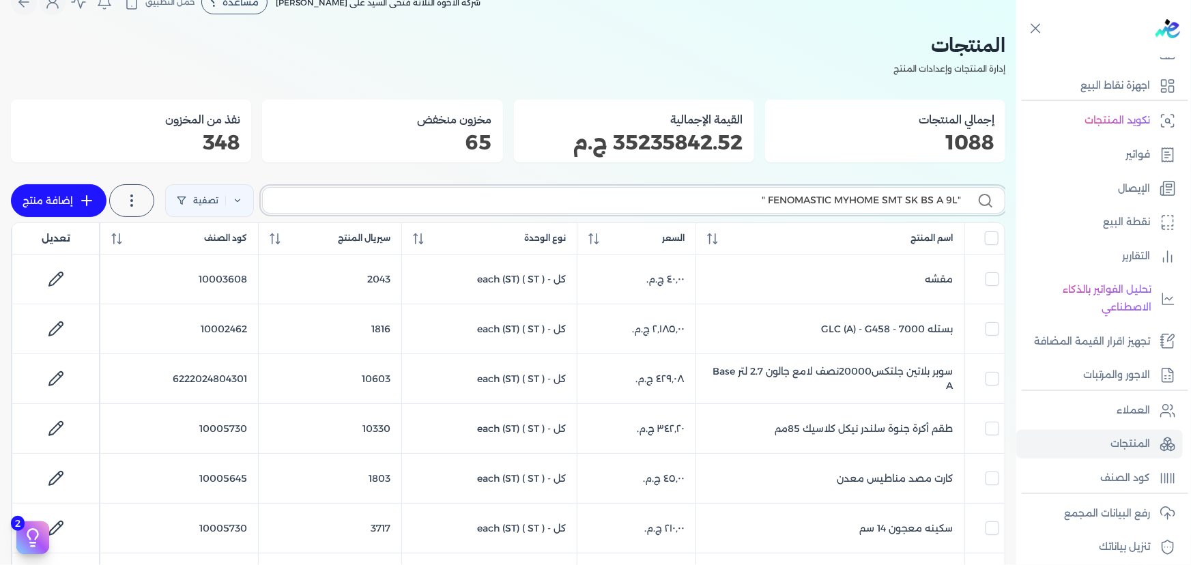
scroll to position [0, 0]
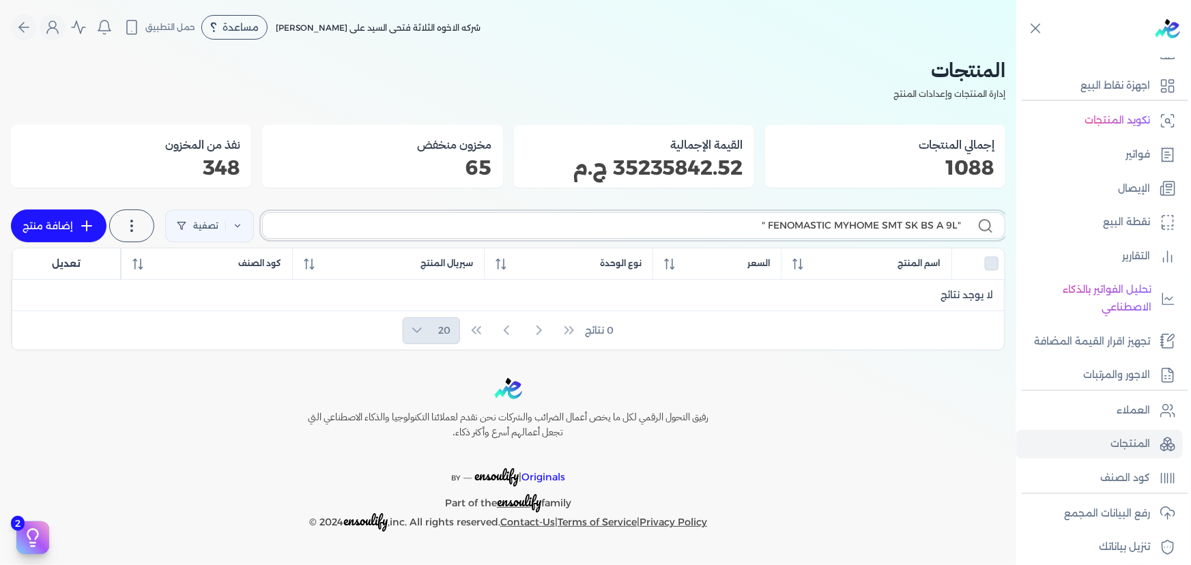
click at [761, 224] on input ""FENOMASTIC MYHOME SMT SK BS A 9L "" at bounding box center [617, 225] width 687 height 14
type input ""FENOMASTIC MYHOME SMT SK BS A 9L"
checkbox input "false"
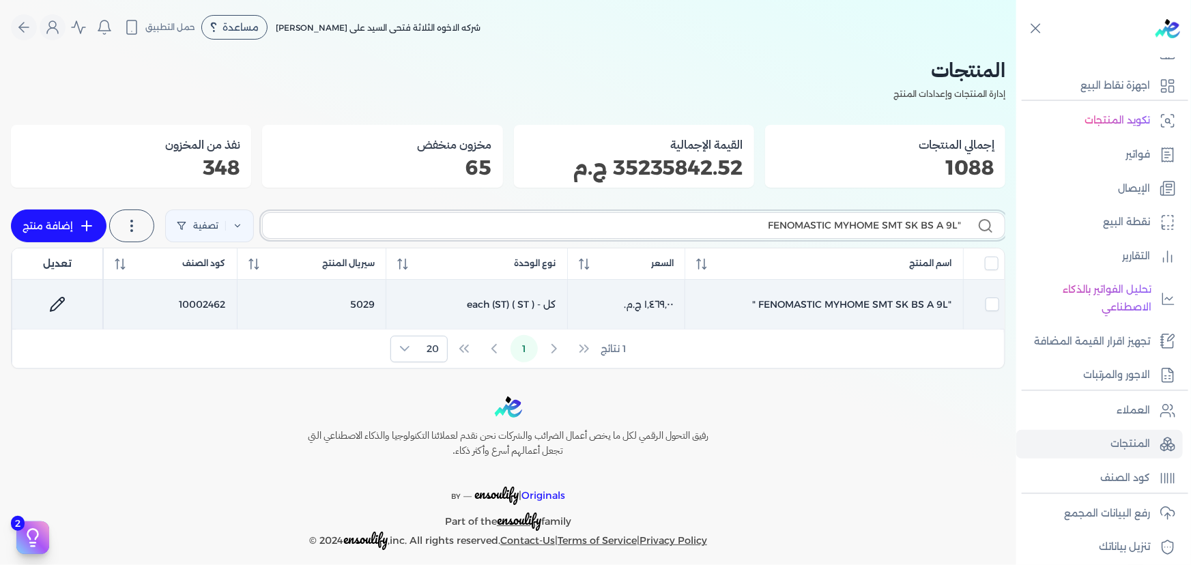
type input ""FENOMASTIC MYHOME SMT SK BS A 9L"
click at [61, 296] on icon at bounding box center [57, 304] width 16 height 16
select select "GS1"
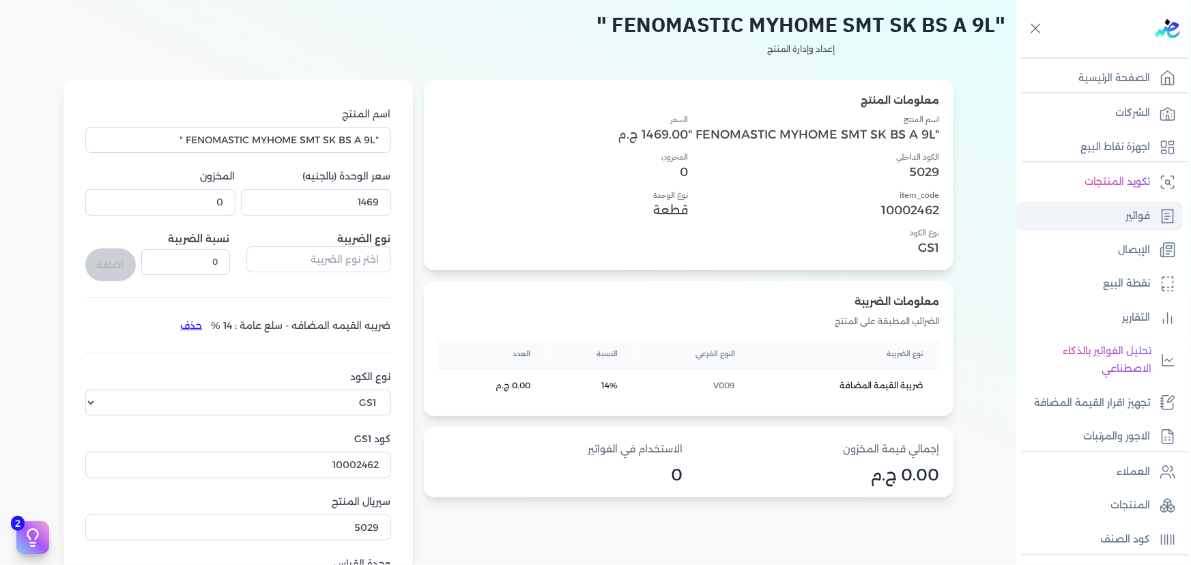
click at [1132, 216] on p "فواتير" at bounding box center [1137, 216] width 25 height 18
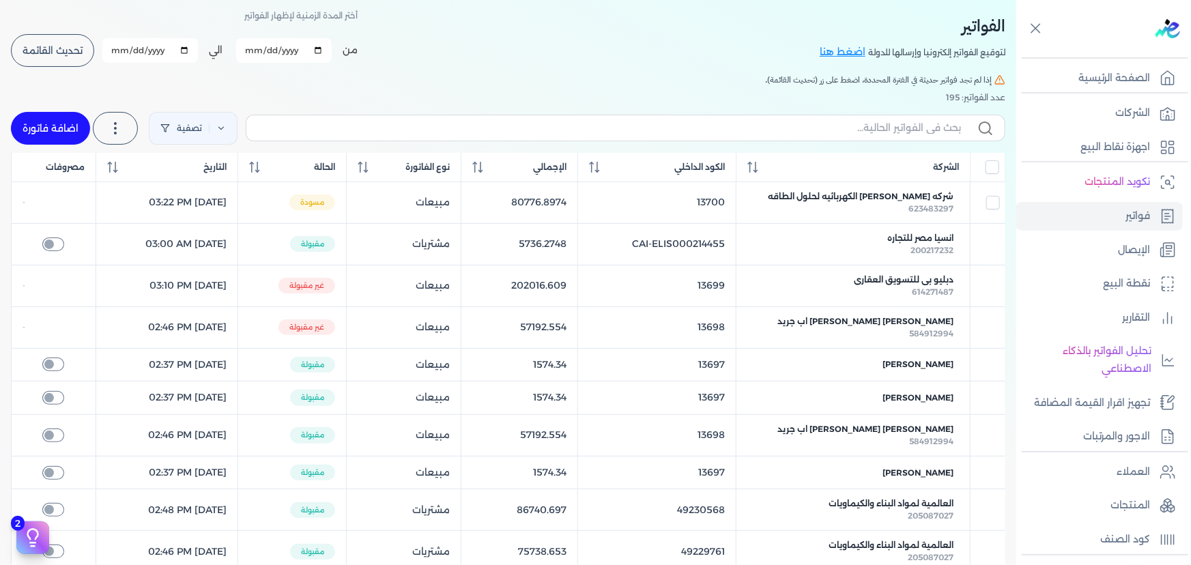
click at [52, 55] on span "تحديث القائمة" at bounding box center [53, 51] width 60 height 10
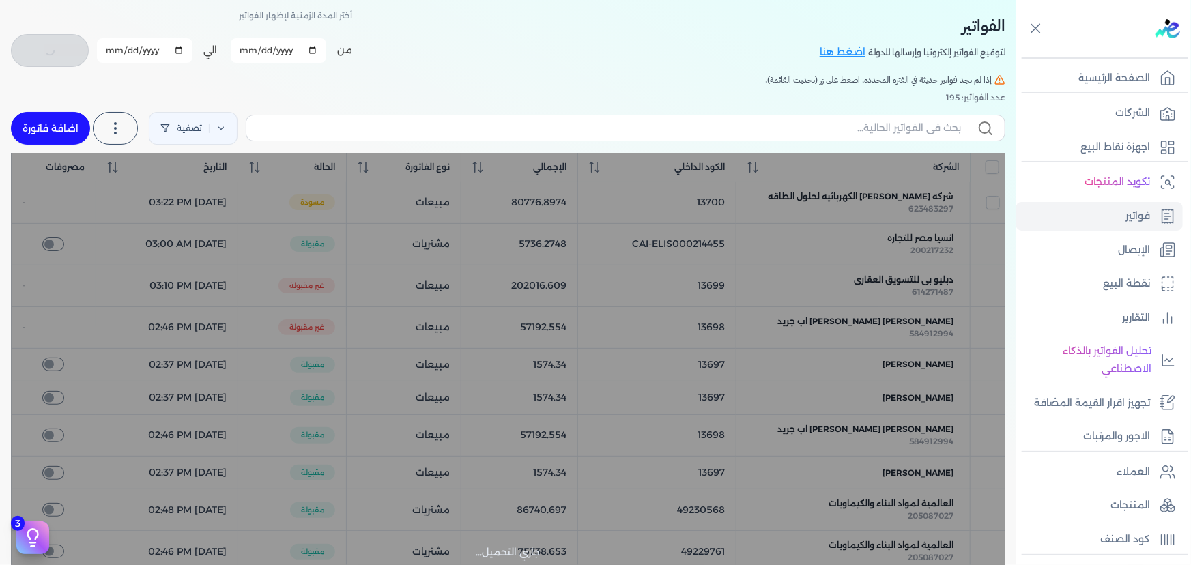
checkbox input "false"
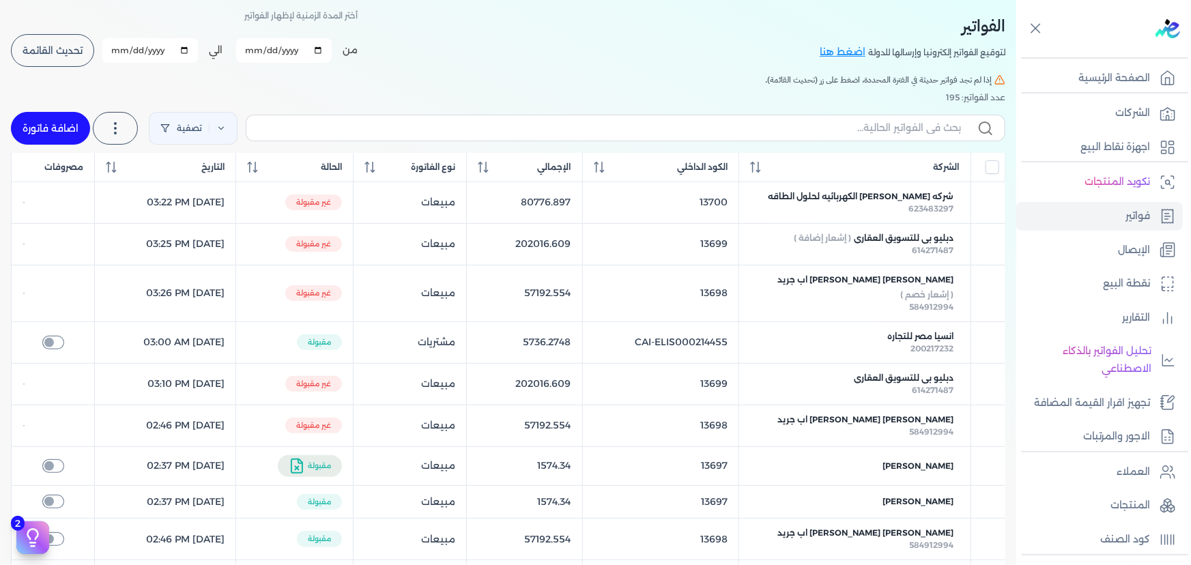
click at [61, 126] on link "اضافة فاتورة" at bounding box center [50, 128] width 79 height 33
select select "EGP"
select select "B"
select select "EGS"
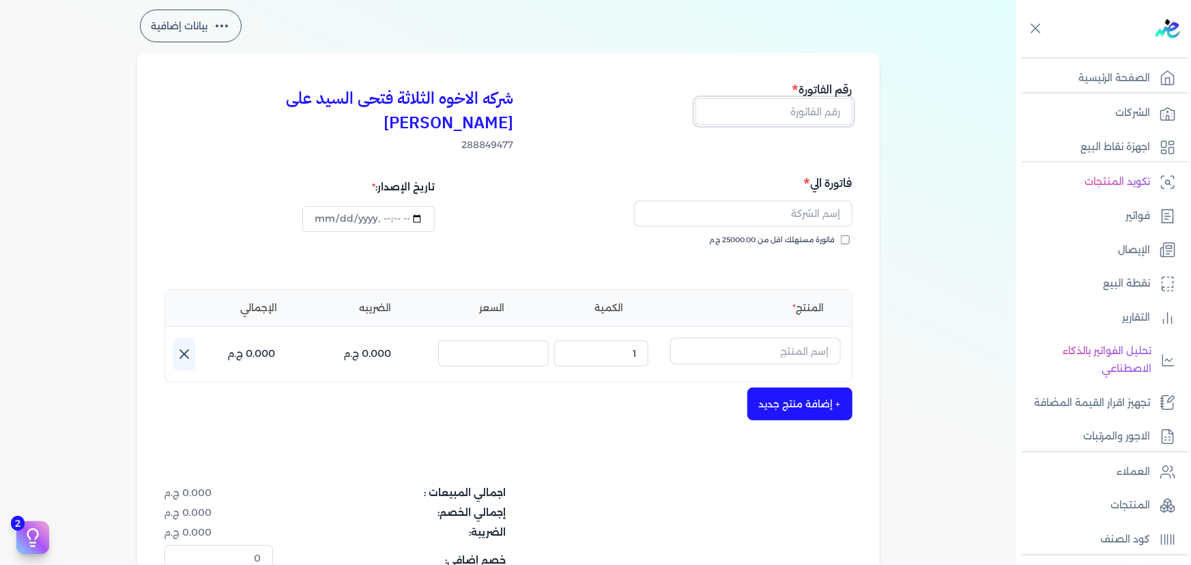
click at [790, 106] on input "text" at bounding box center [773, 111] width 157 height 26
type input "13701"
click at [752, 201] on input "text" at bounding box center [743, 214] width 218 height 26
type input "h"
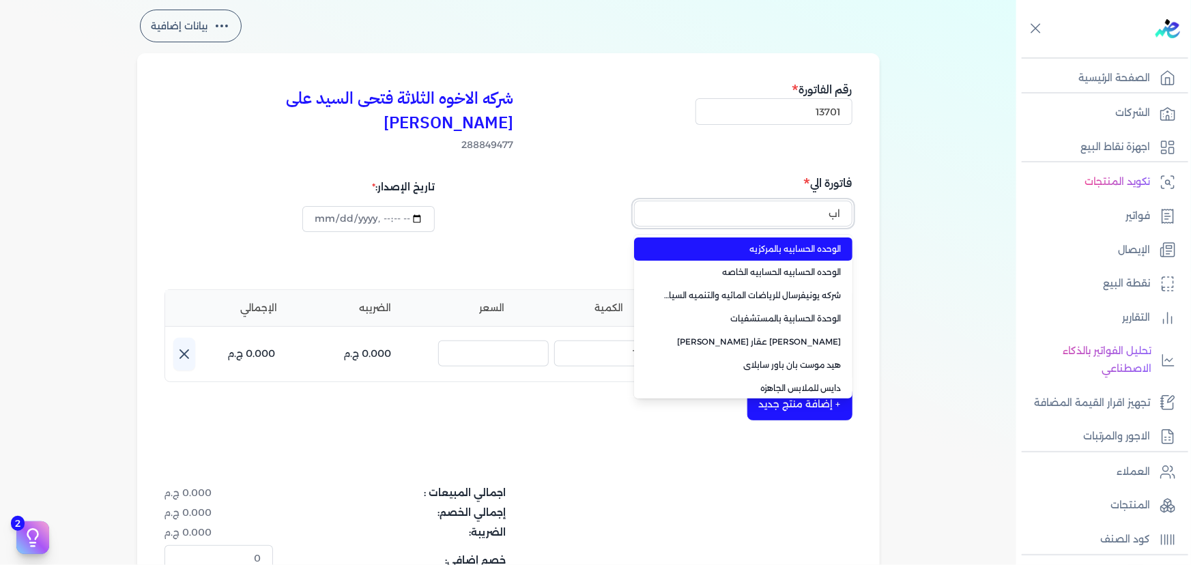
type input "ا"
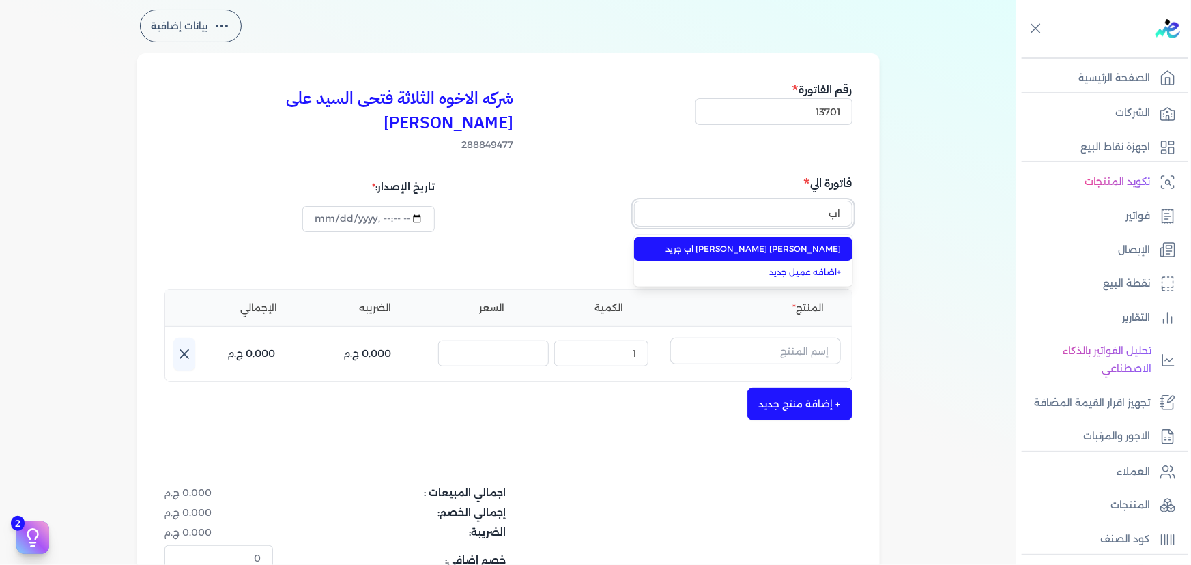
click at [634, 201] on button "اب" at bounding box center [743, 216] width 218 height 31
click at [772, 243] on span "[PERSON_NAME] [PERSON_NAME] اب جريد" at bounding box center [751, 249] width 180 height 12
type input "[PERSON_NAME] [PERSON_NAME] اب جريد"
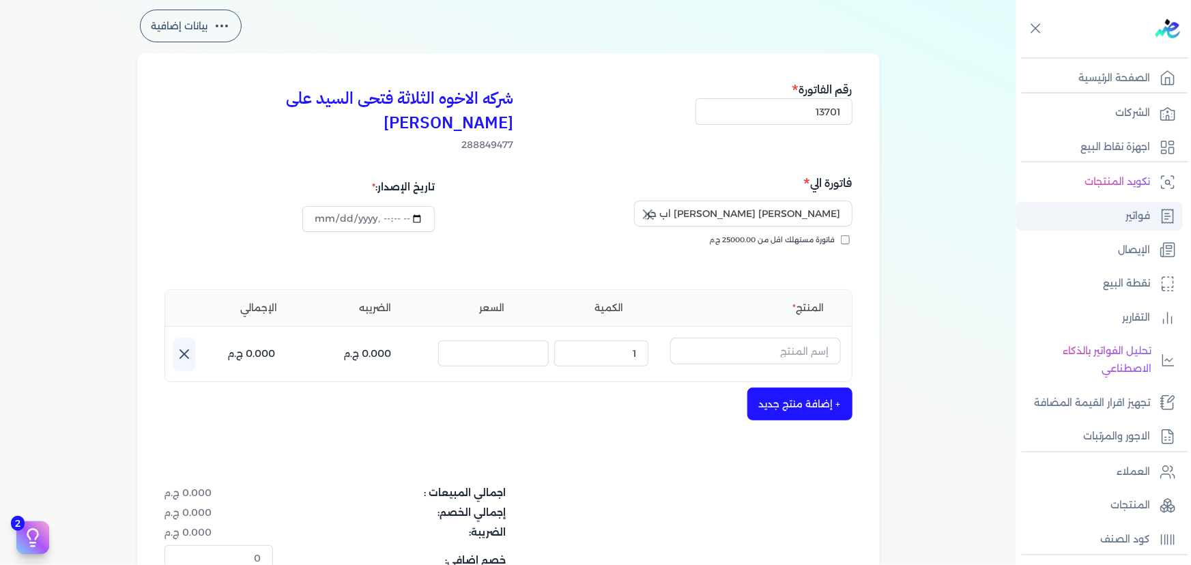
click at [1128, 203] on link "فواتير" at bounding box center [1099, 216] width 166 height 29
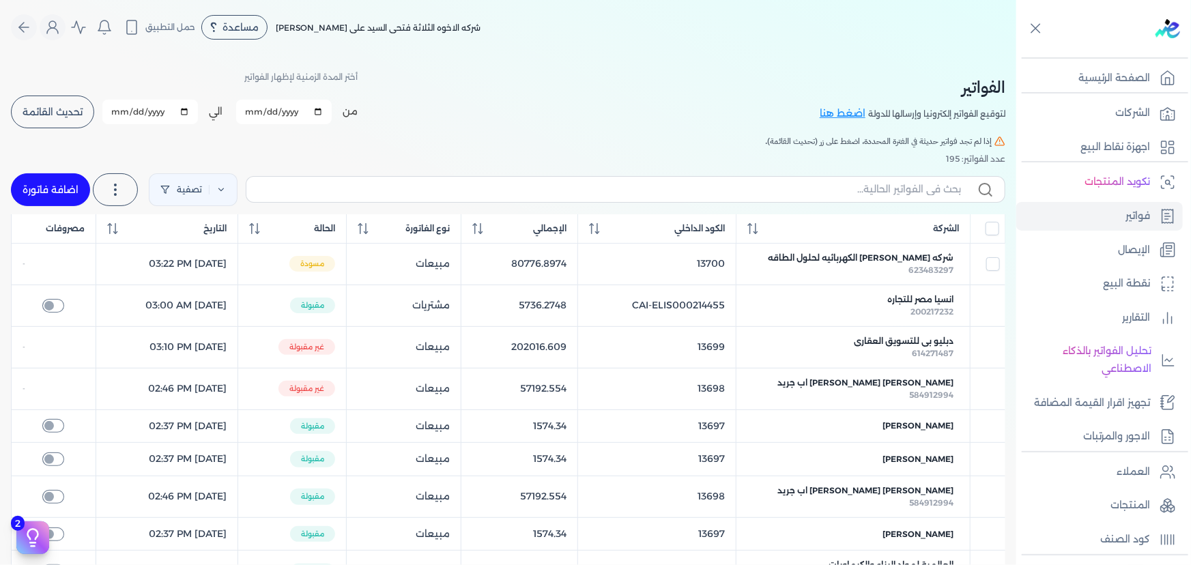
click at [78, 110] on span "تحديث القائمة" at bounding box center [53, 112] width 60 height 10
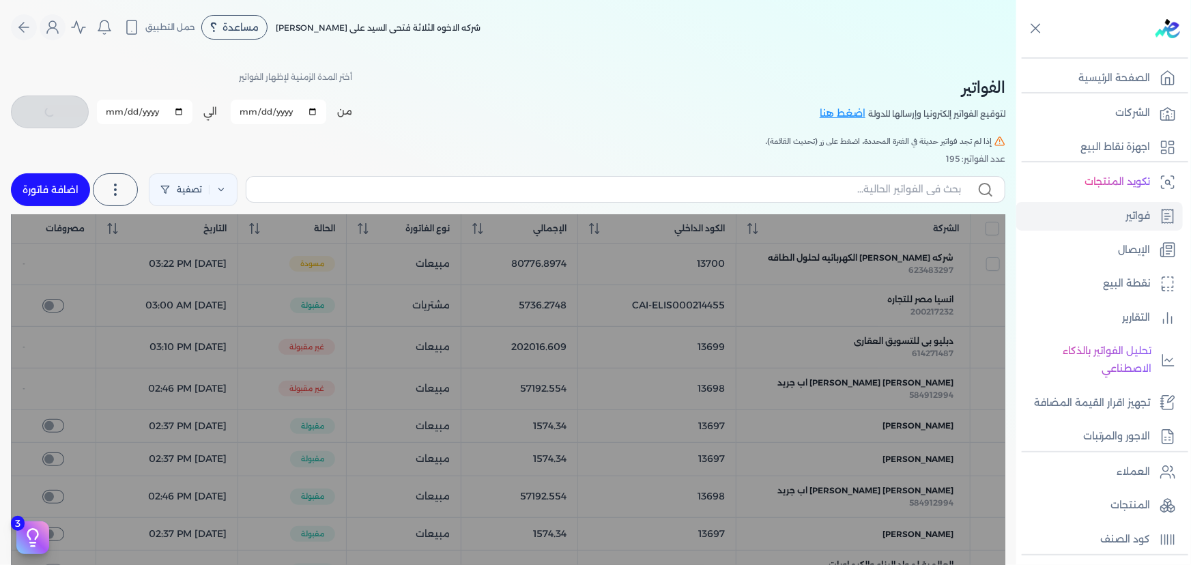
checkbox input "false"
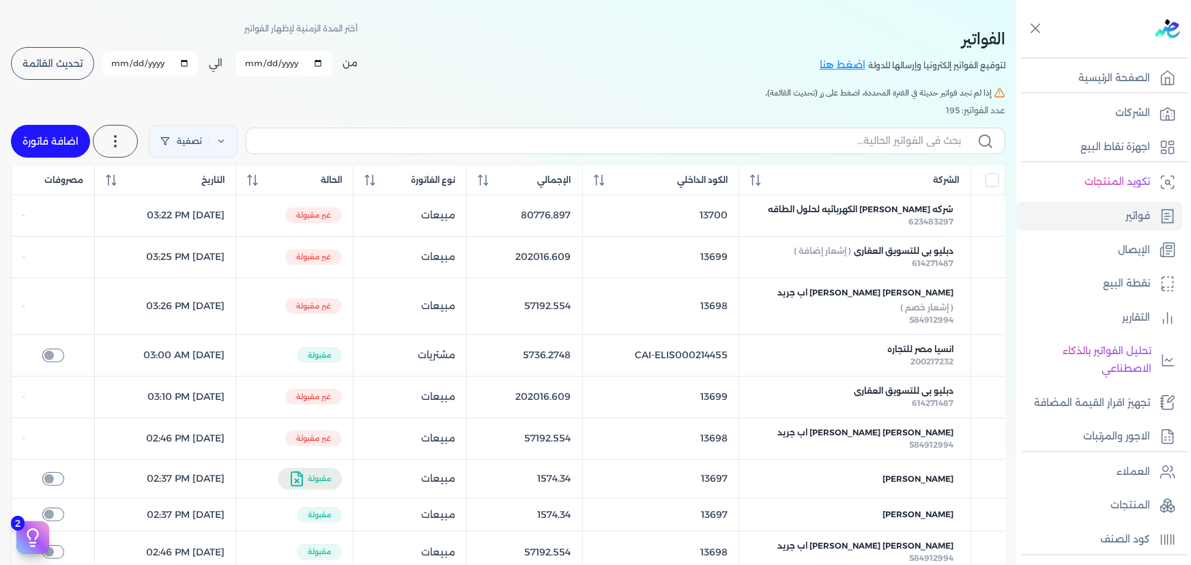
scroll to position [123, 0]
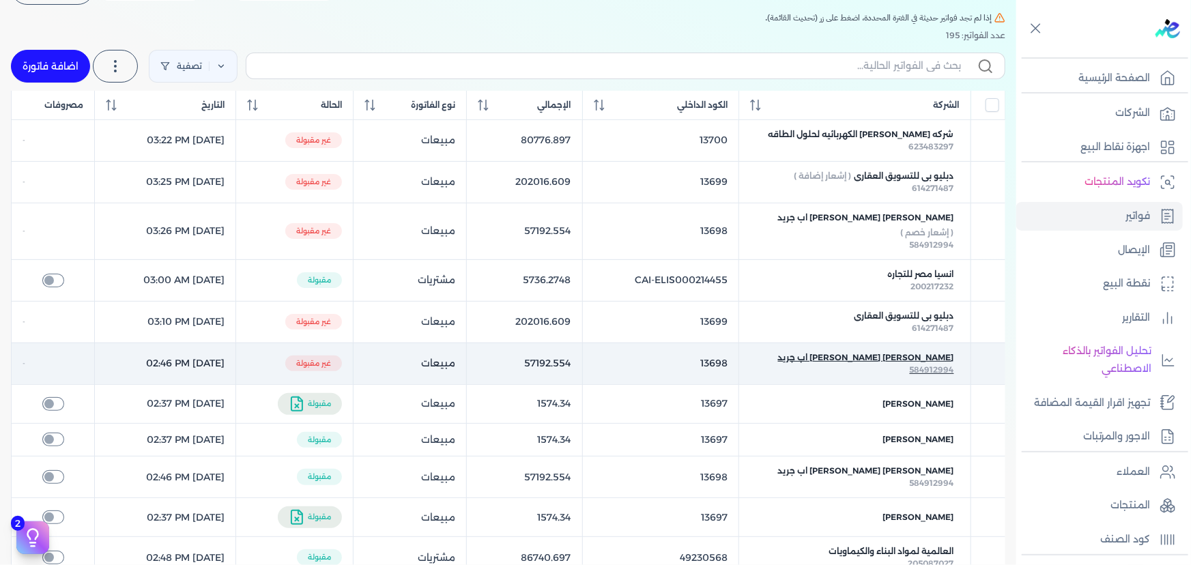
click at [926, 364] on span "[PERSON_NAME] [PERSON_NAME] اب جريد" at bounding box center [866, 357] width 176 height 12
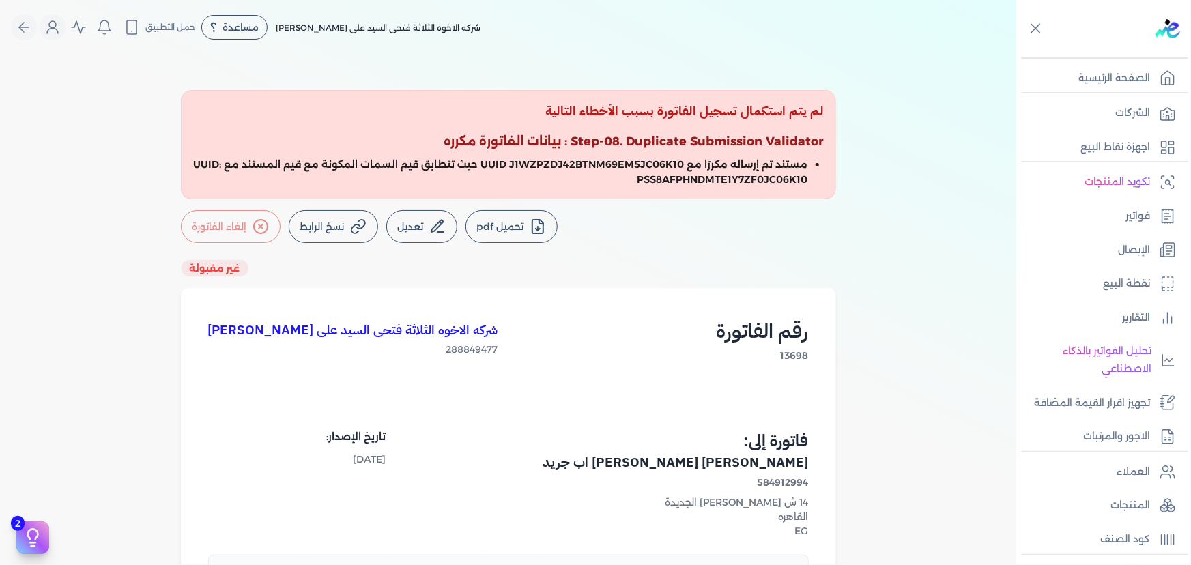
click at [24, 28] on icon "Global" at bounding box center [21, 28] width 5 height 10
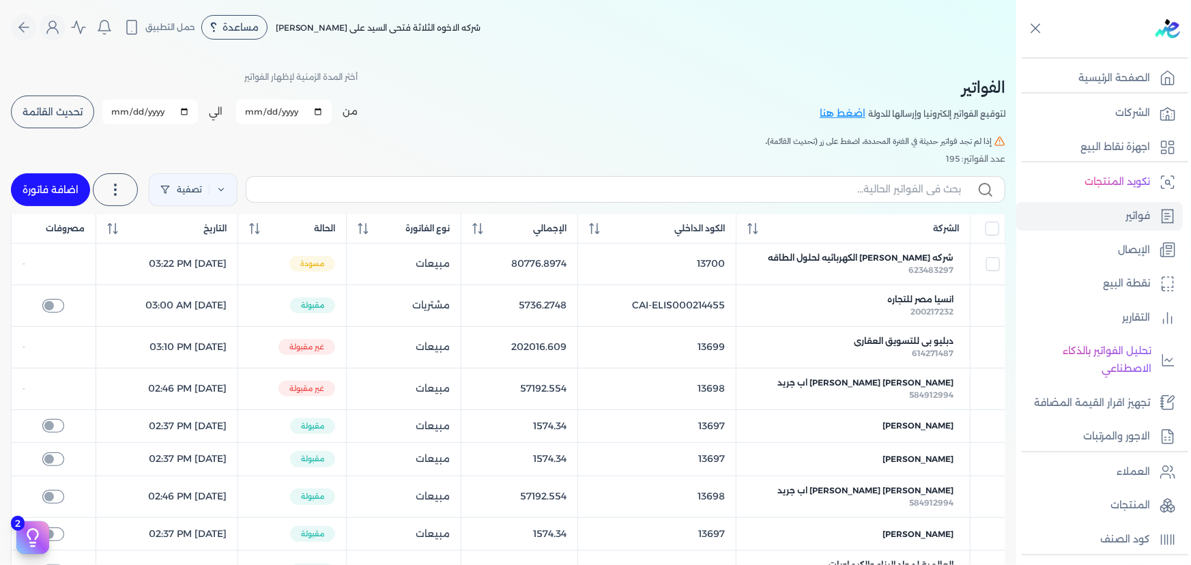
click at [65, 104] on button "تحديث القائمة" at bounding box center [52, 112] width 83 height 33
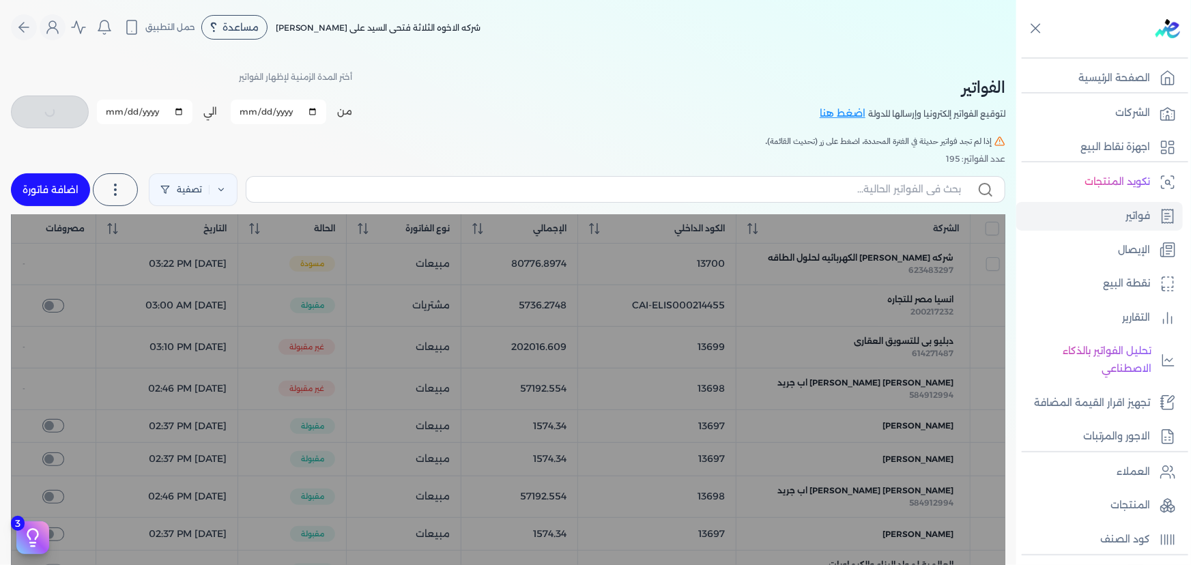
checkbox input "false"
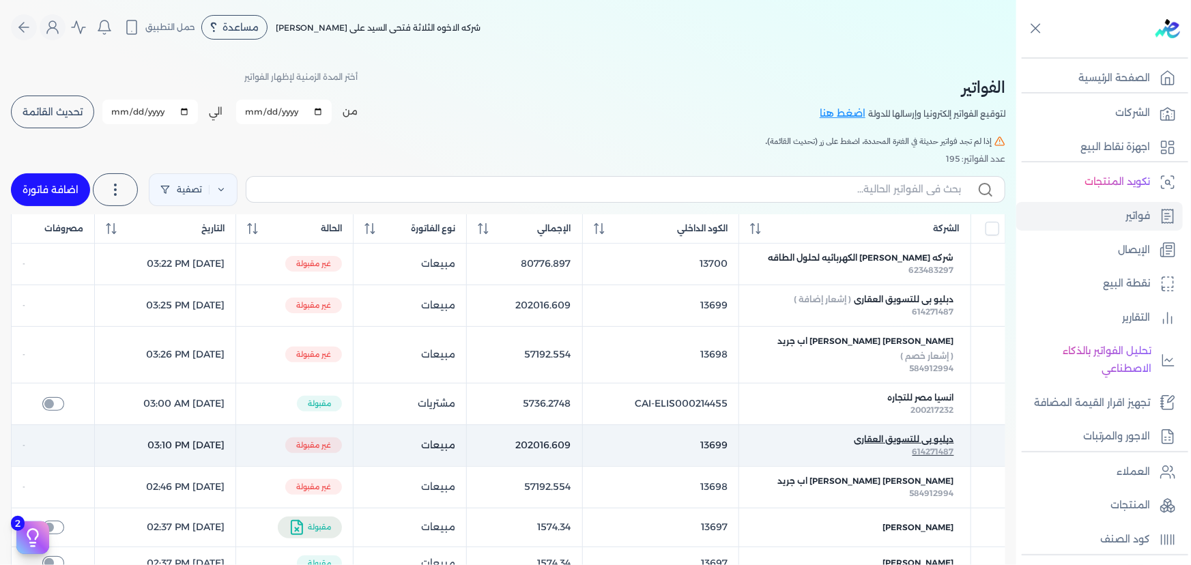
click at [866, 446] on span "دبليو بى للتسويق العقارى" at bounding box center [904, 439] width 100 height 12
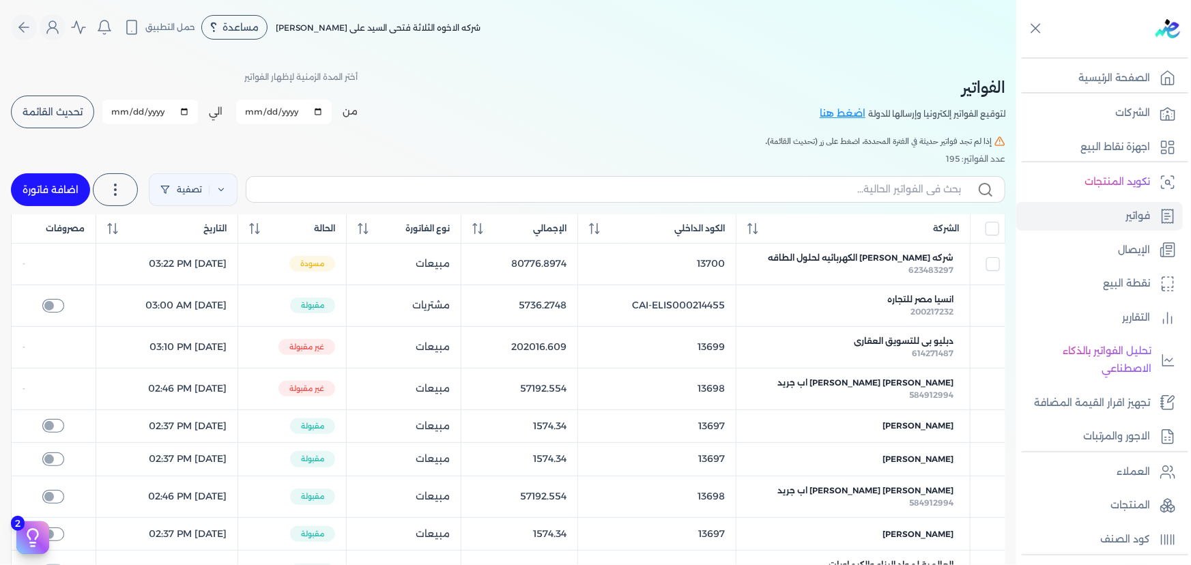
click at [40, 107] on span "تحديث القائمة" at bounding box center [53, 112] width 60 height 10
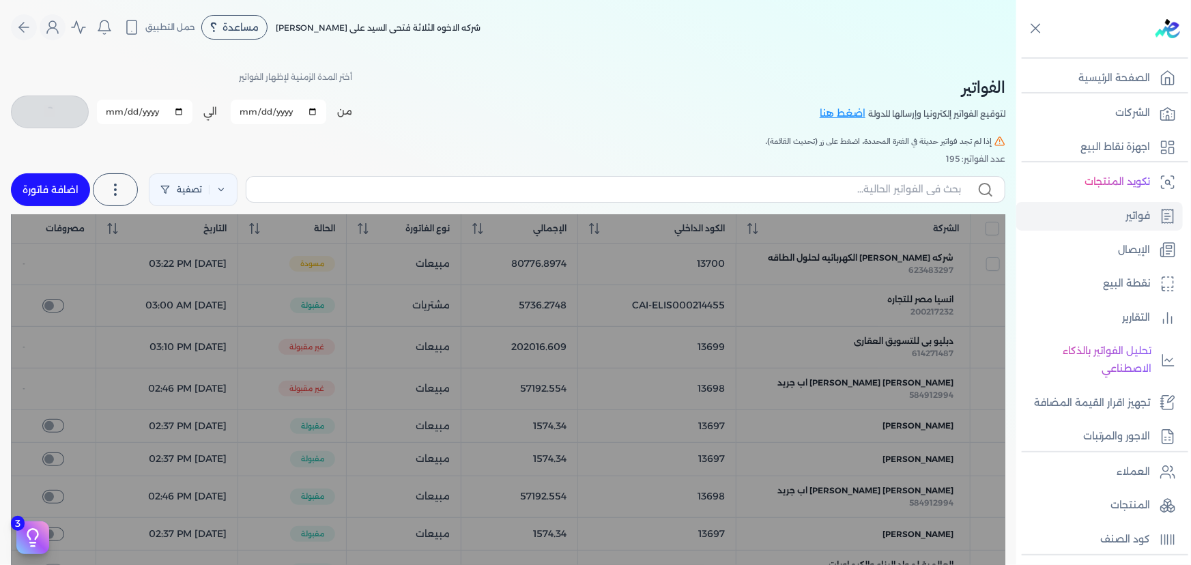
checkbox input "false"
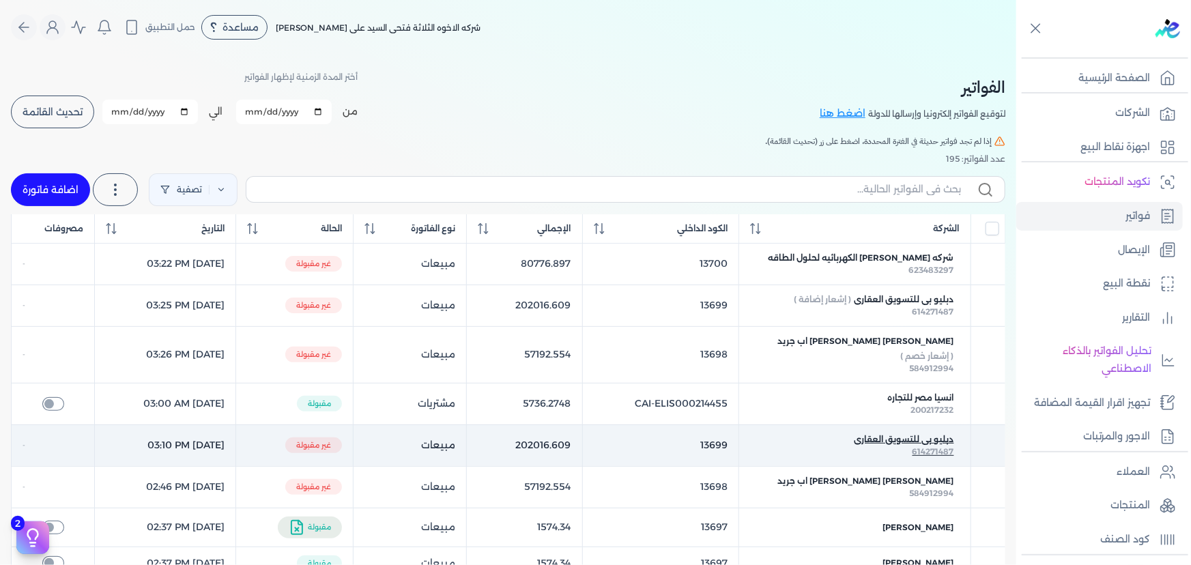
click at [888, 446] on span "دبليو بى للتسويق العقارى" at bounding box center [904, 439] width 100 height 12
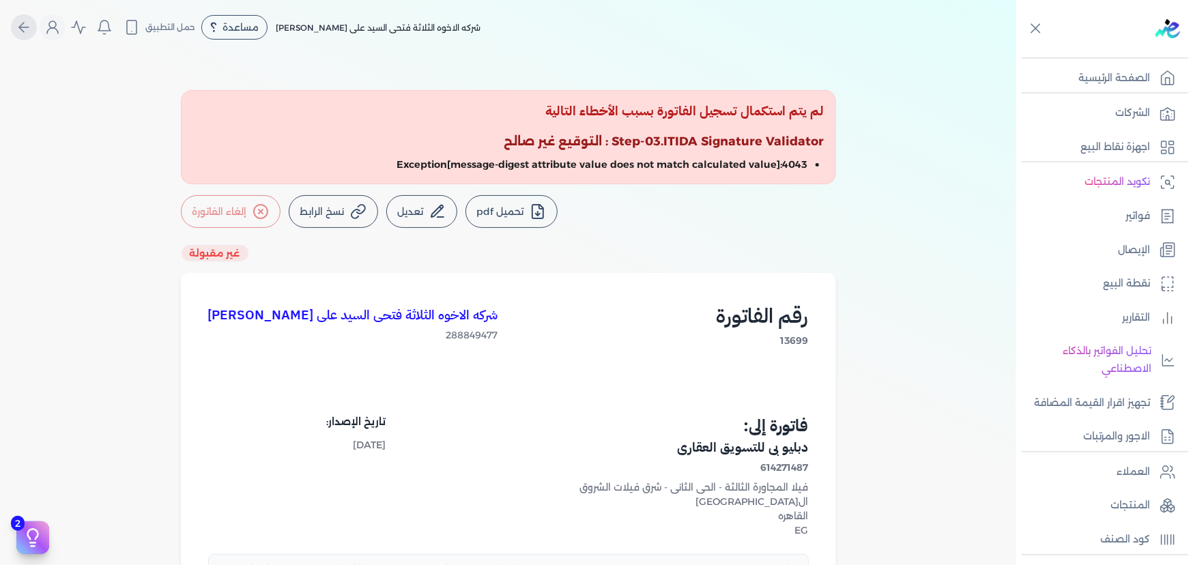
click at [26, 27] on icon "Global" at bounding box center [24, 27] width 16 height 16
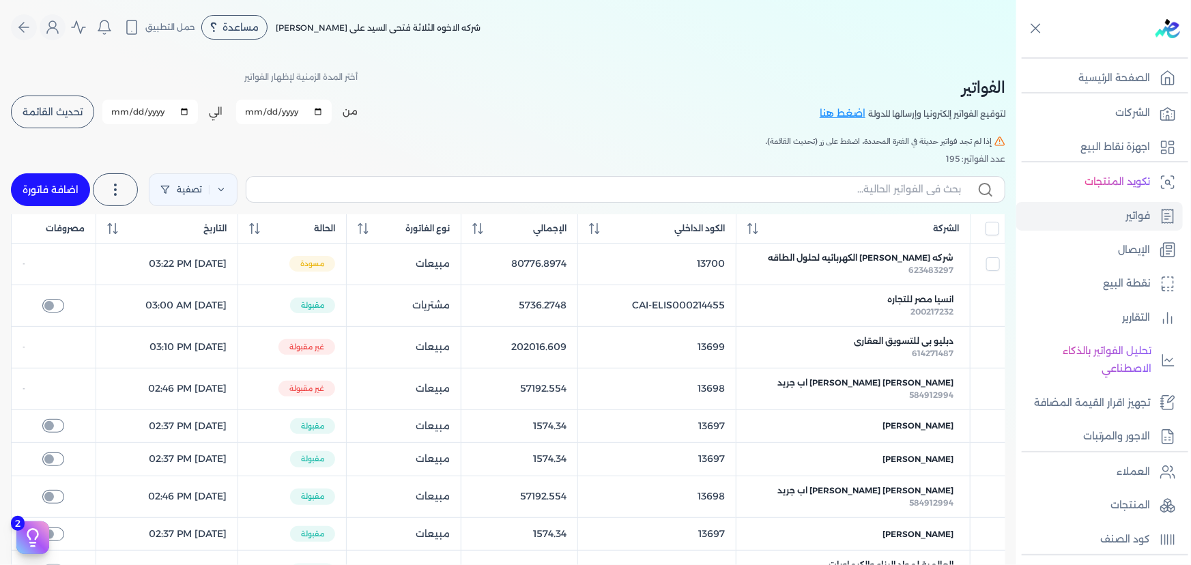
click at [40, 121] on button "تحديث القائمة" at bounding box center [52, 112] width 83 height 33
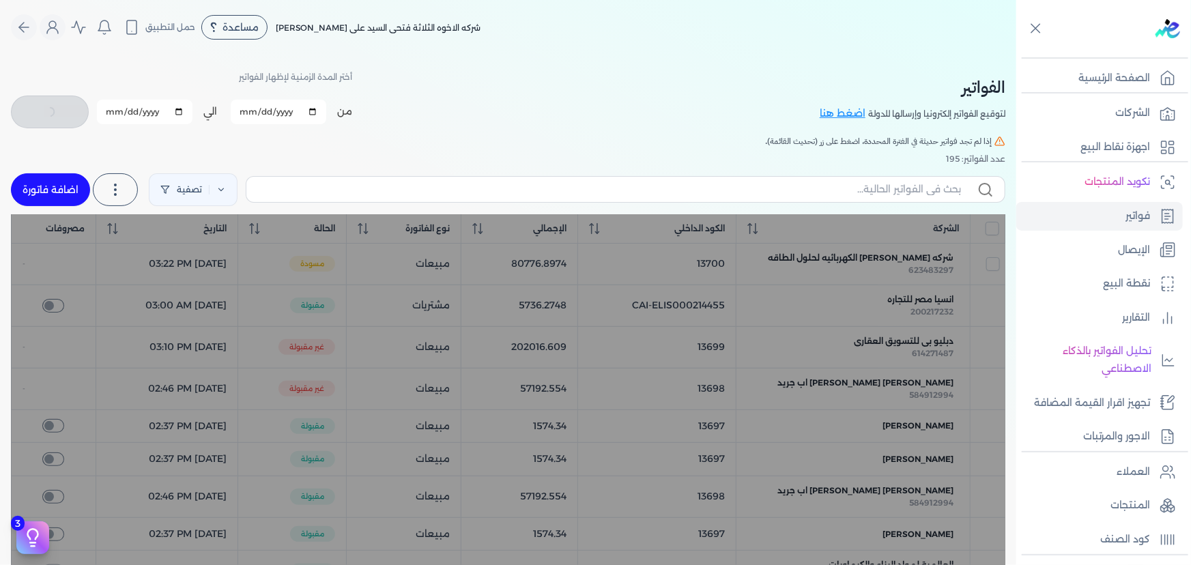
checkbox input "false"
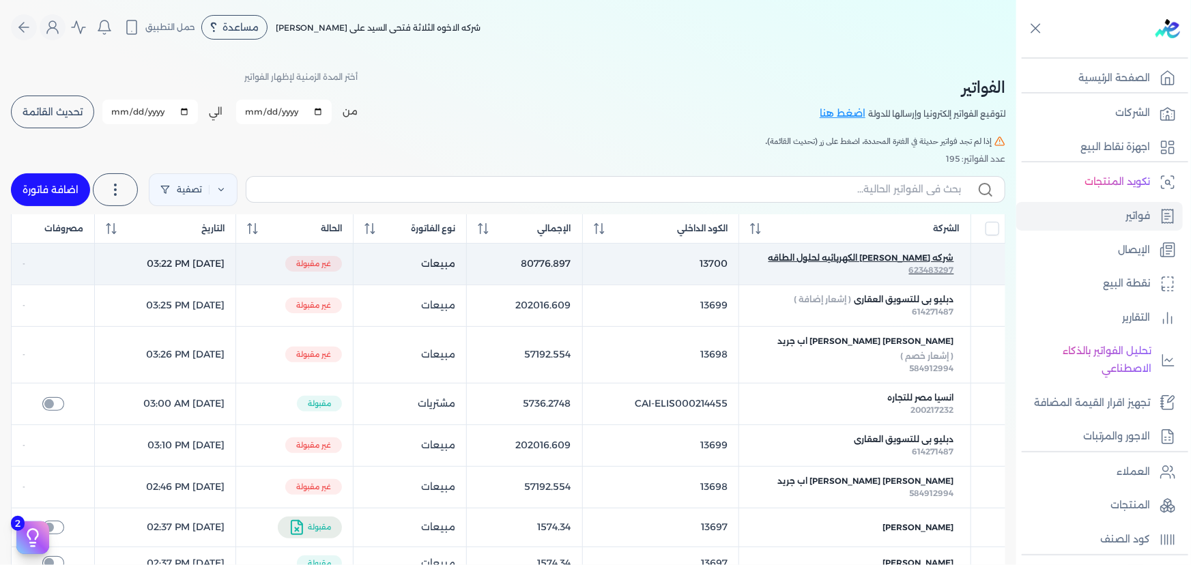
click at [909, 259] on span "شركه [PERSON_NAME] الكهربائيه لحلول الطاقه" at bounding box center [861, 258] width 186 height 12
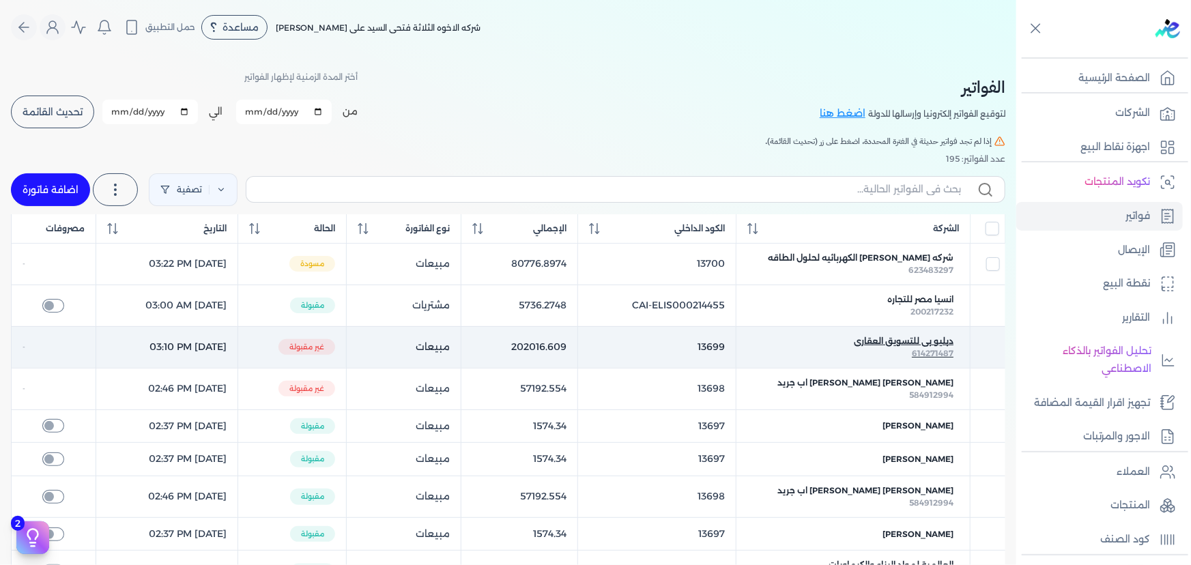
click at [892, 347] on span "دبليو بى للتسويق العقارى" at bounding box center [904, 341] width 100 height 12
